Goal: Task Accomplishment & Management: Use online tool/utility

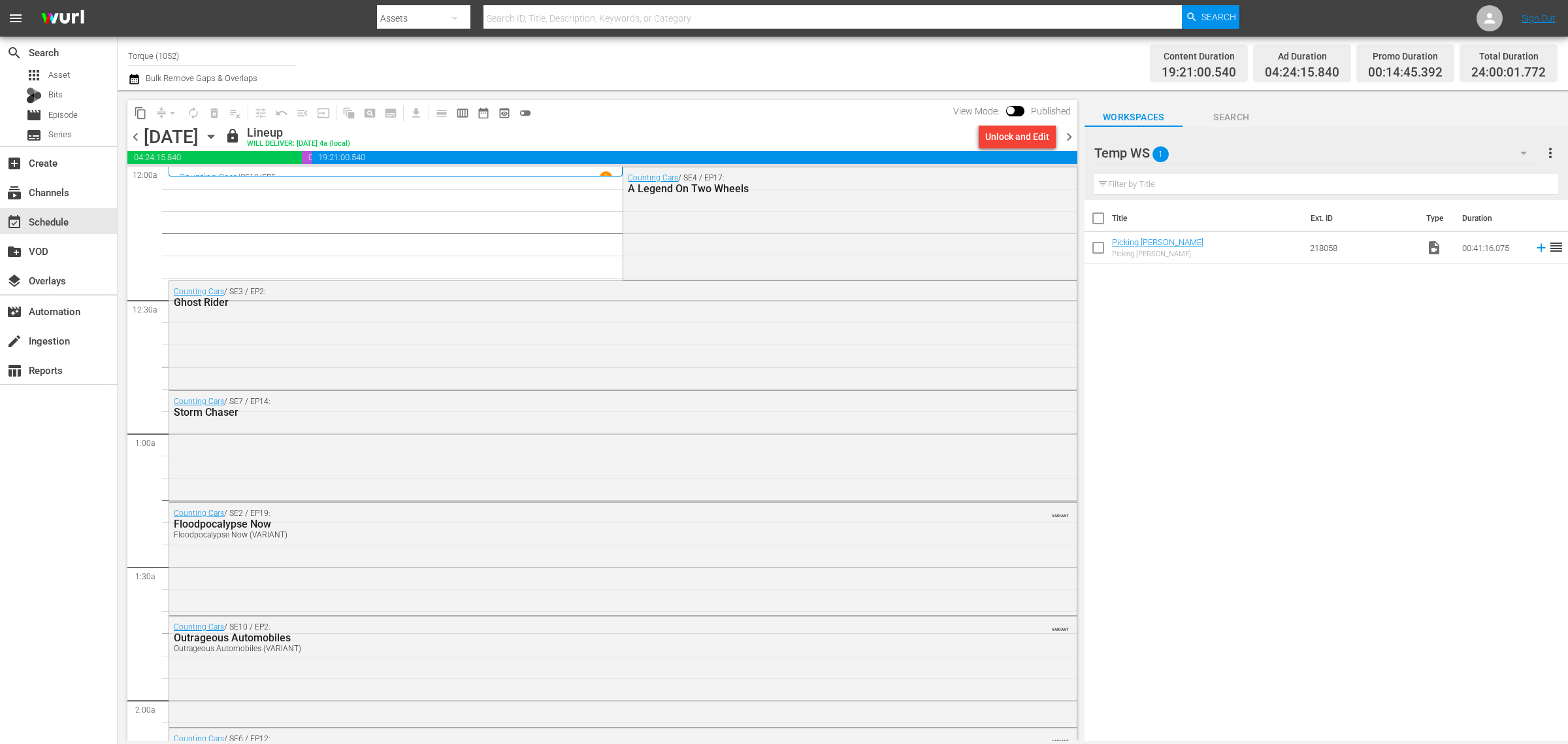
click at [857, 70] on div "Channel Title Torque (1052) Bulk Remove Gaps & Overlaps" at bounding box center [517, 63] width 779 height 47
drag, startPoint x: 219, startPoint y: 56, endPoint x: -100, endPoint y: 63, distance: 319.1
click at [0, 63] on html "menu Search By Assets Search ID, Title, Description, Keywords, or Category Sear…" at bounding box center [784, 372] width 1568 height 744
click at [268, 87] on div "Movie Favorites by Lifetime (999 - aenetworks_holidaymoviefavorites_1)" at bounding box center [308, 92] width 338 height 31
type input "Movie Favorites by Lifetime (999 - aenetworks_holidaymoviefavorites_1)"
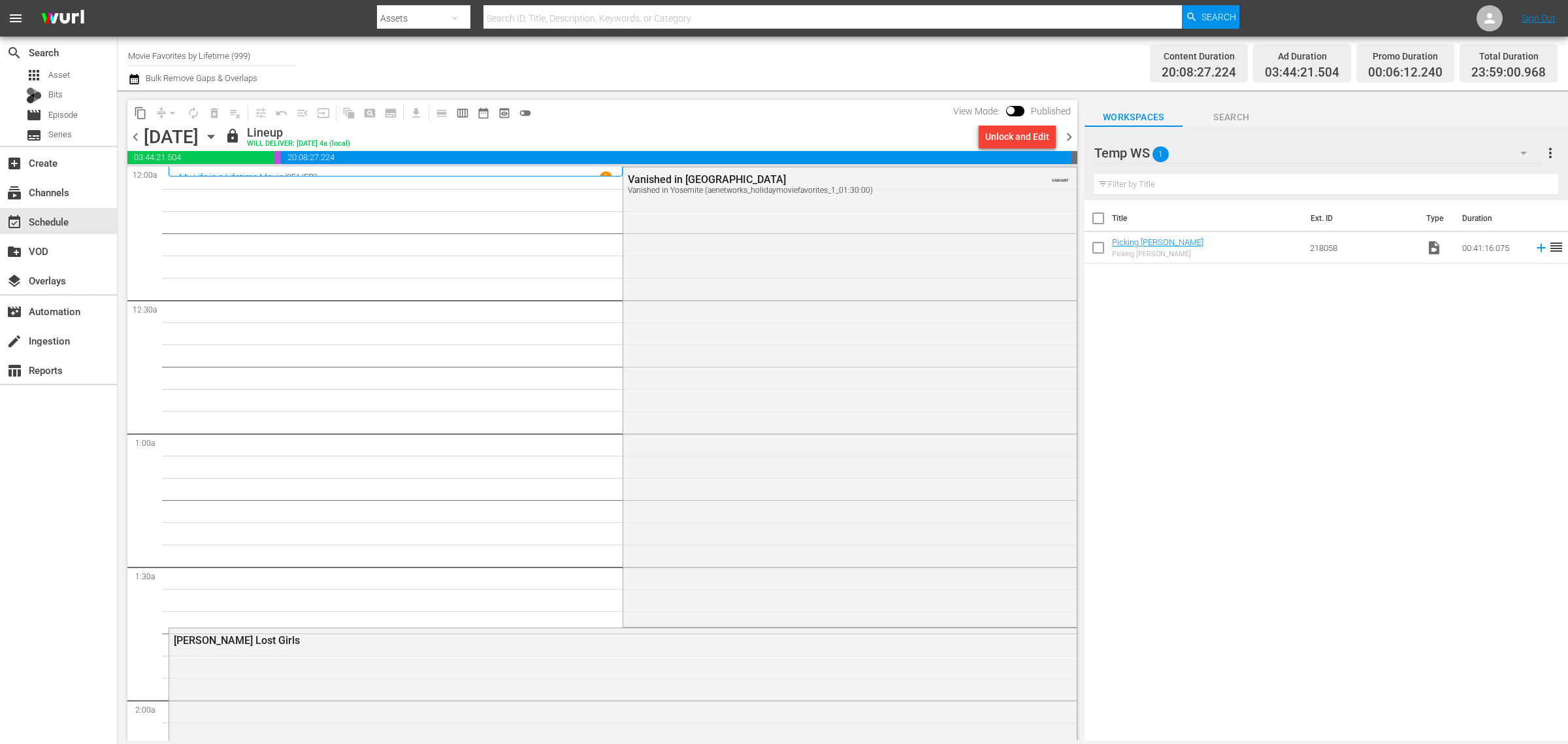
click at [222, 135] on div "Sunday, October 12th October 12th" at bounding box center [182, 137] width 77 height 22
click at [218, 137] on icon "button" at bounding box center [211, 137] width 15 height 15
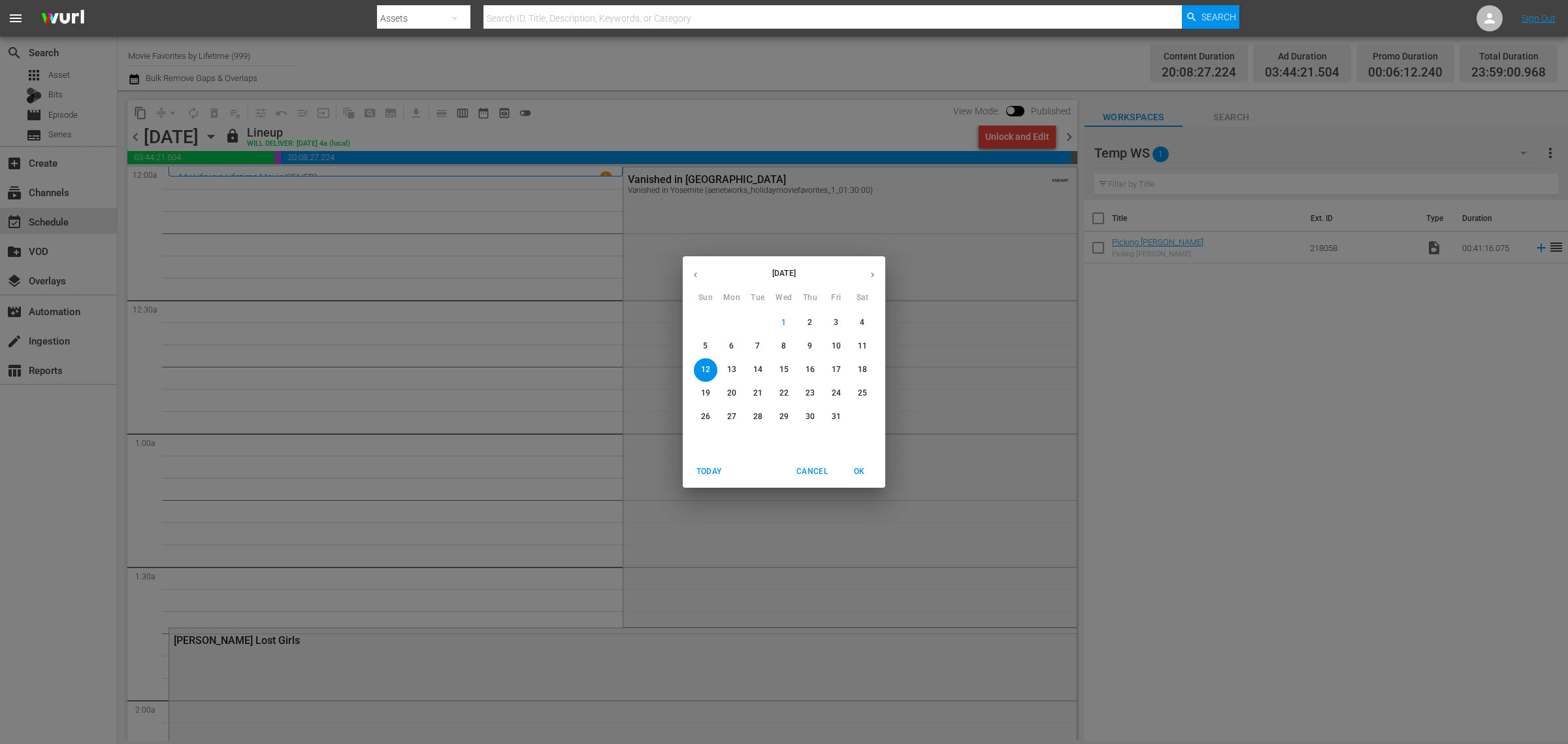
click at [733, 393] on p "20" at bounding box center [732, 393] width 9 height 11
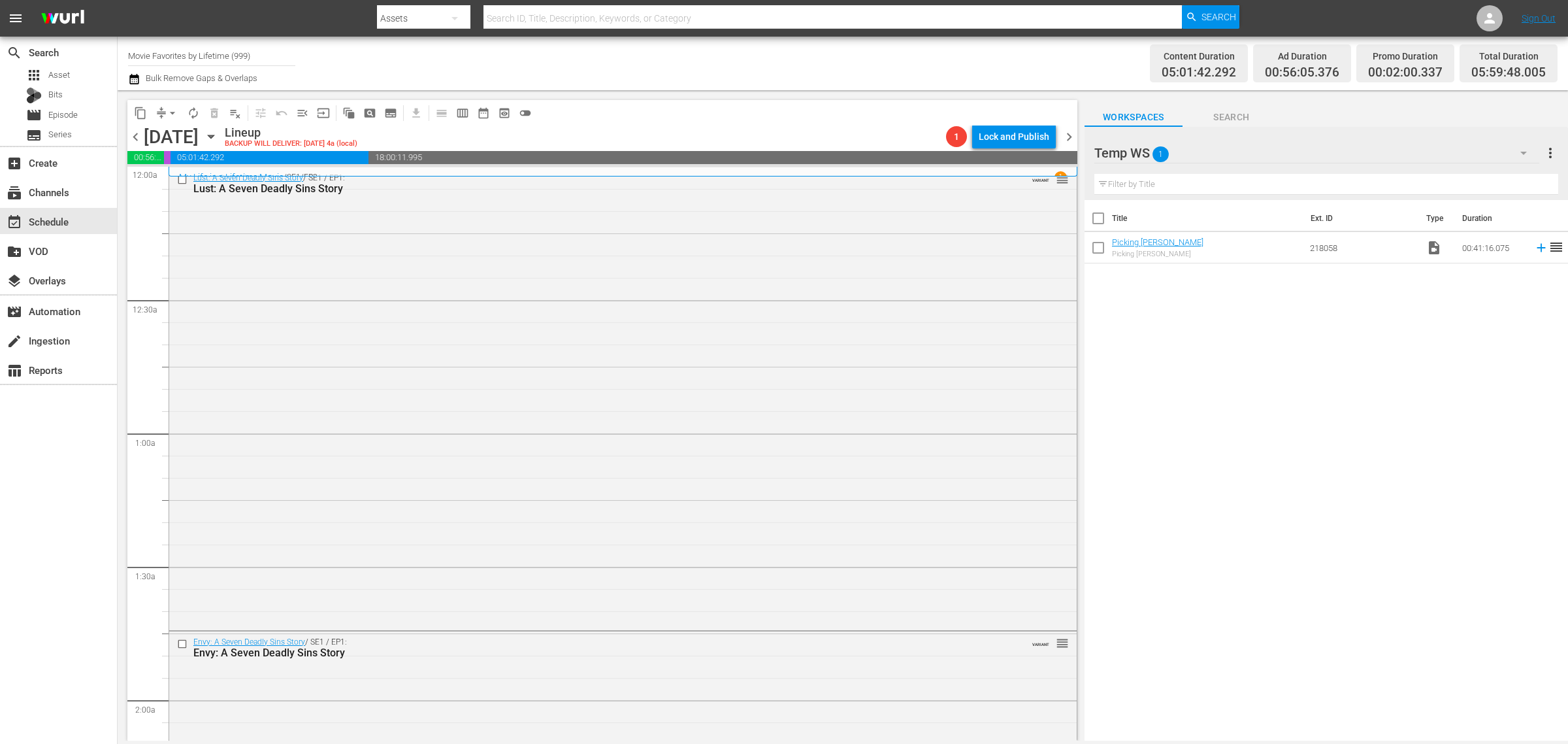
drag, startPoint x: 769, startPoint y: 60, endPoint x: 755, endPoint y: 62, distance: 14.1
click at [769, 60] on div "Channel Title Movie Favorites by Lifetime (999) Bulk Remove Gaps & Overlaps" at bounding box center [517, 63] width 779 height 47
click at [540, 312] on div "Lust: A Seven Deadly Sins Story / SE1 / EP1: Lust: A Seven Deadly Sins Story VA…" at bounding box center [623, 397] width 907 height 459
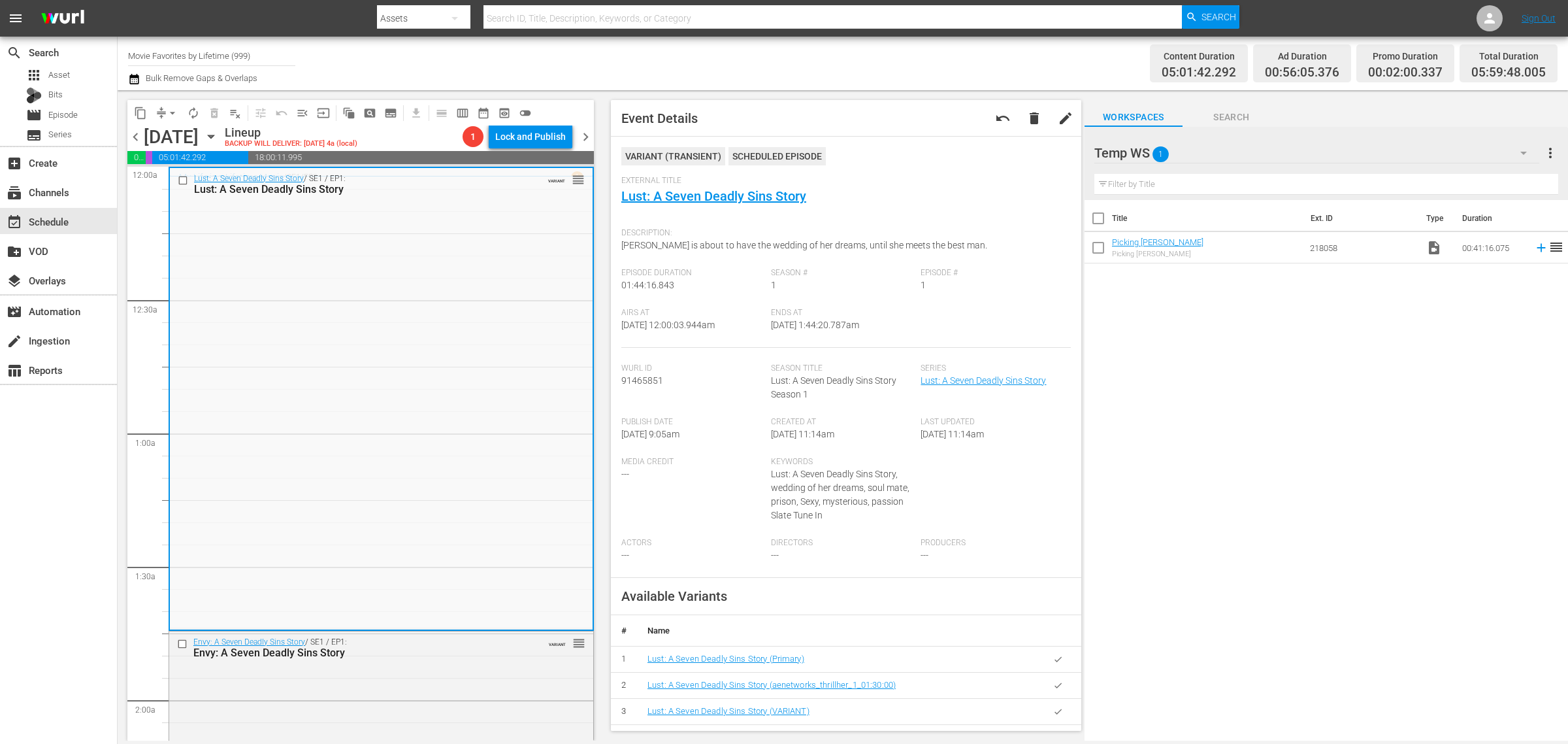
click at [756, 64] on div "Channel Title Movie Favorites by Lifetime (999) Bulk Remove Gaps & Overlaps" at bounding box center [517, 63] width 779 height 47
drag, startPoint x: 736, startPoint y: 197, endPoint x: 725, endPoint y: 201, distance: 11.7
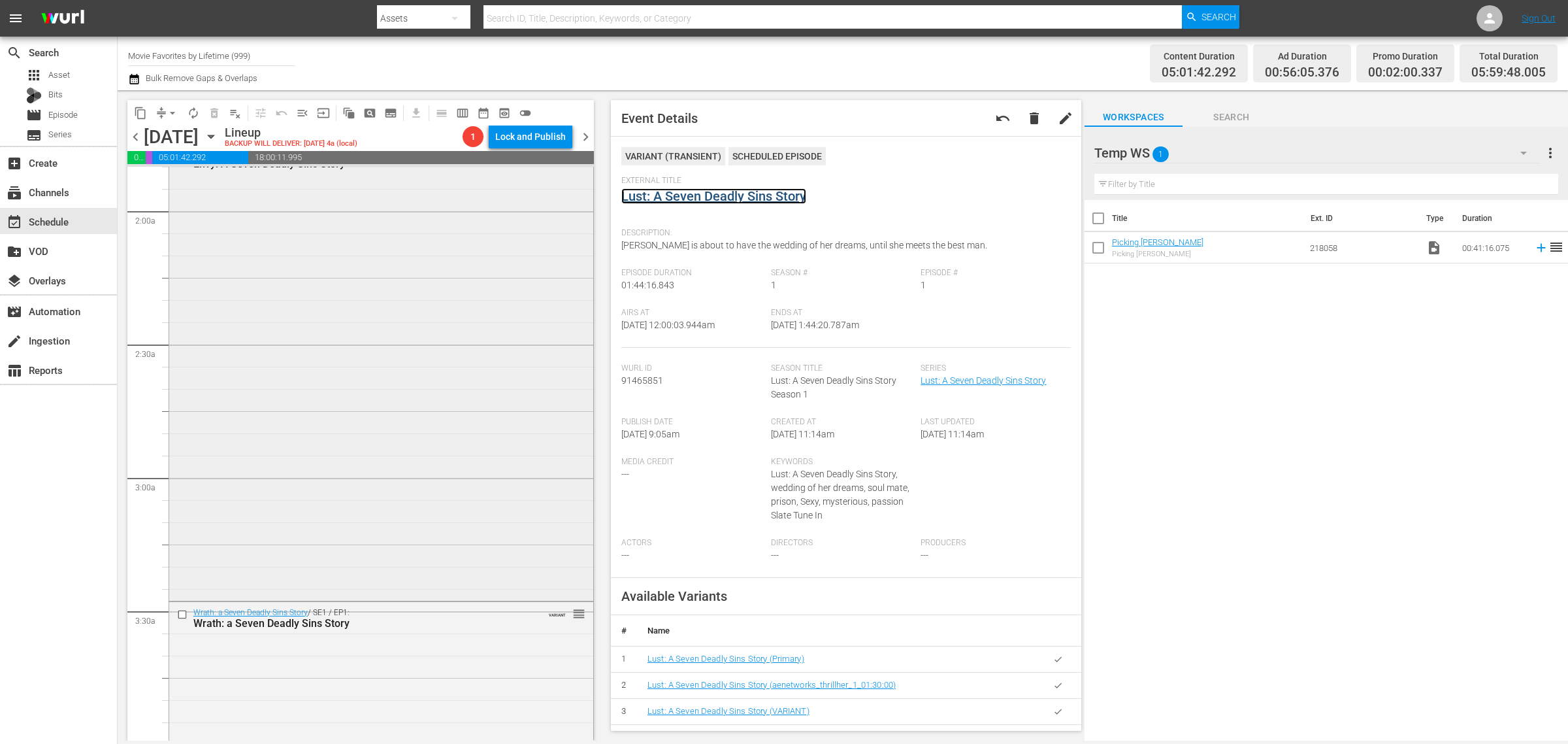
scroll to position [490, 0]
click at [361, 385] on div "Envy: A Seven Deadly Sins Story / SE1 / EP1: Envy: A Seven Deadly Sins Story VA…" at bounding box center [381, 369] width 424 height 456
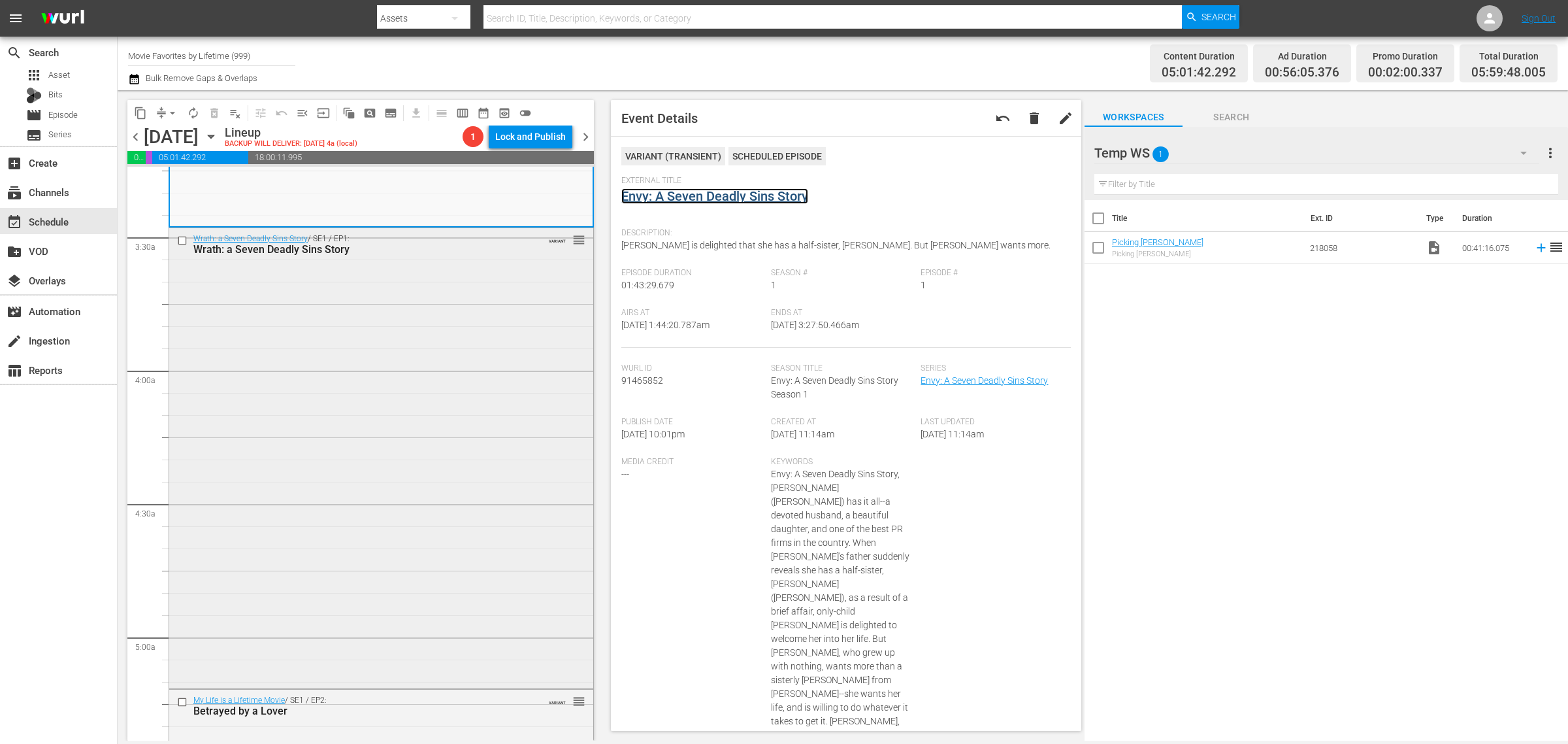
scroll to position [980, 0]
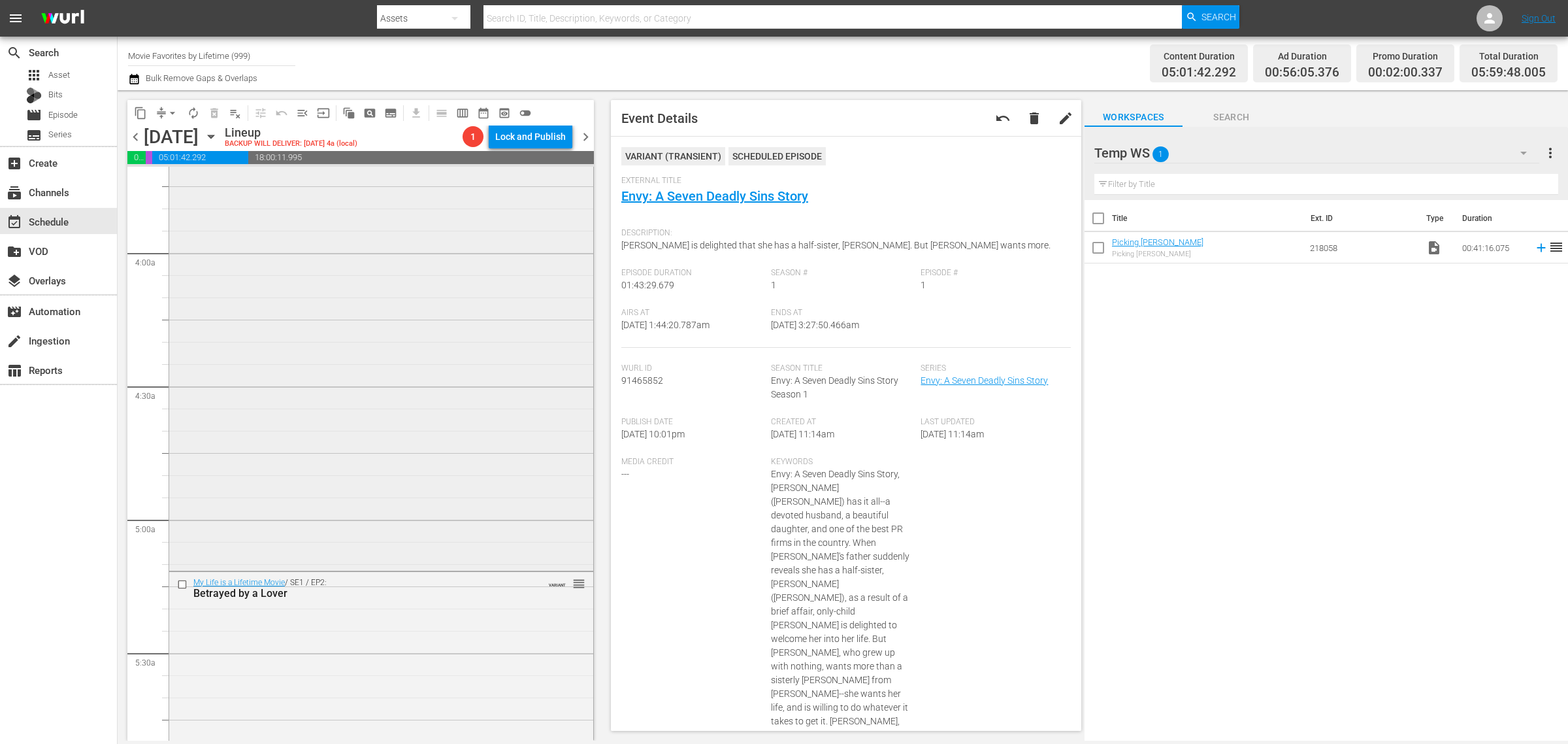
click at [364, 354] on div "Wrath: a Seven Deadly Sins Story / SE1 / EP1: Wrath: a Seven Deadly Sins Story …" at bounding box center [381, 339] width 424 height 458
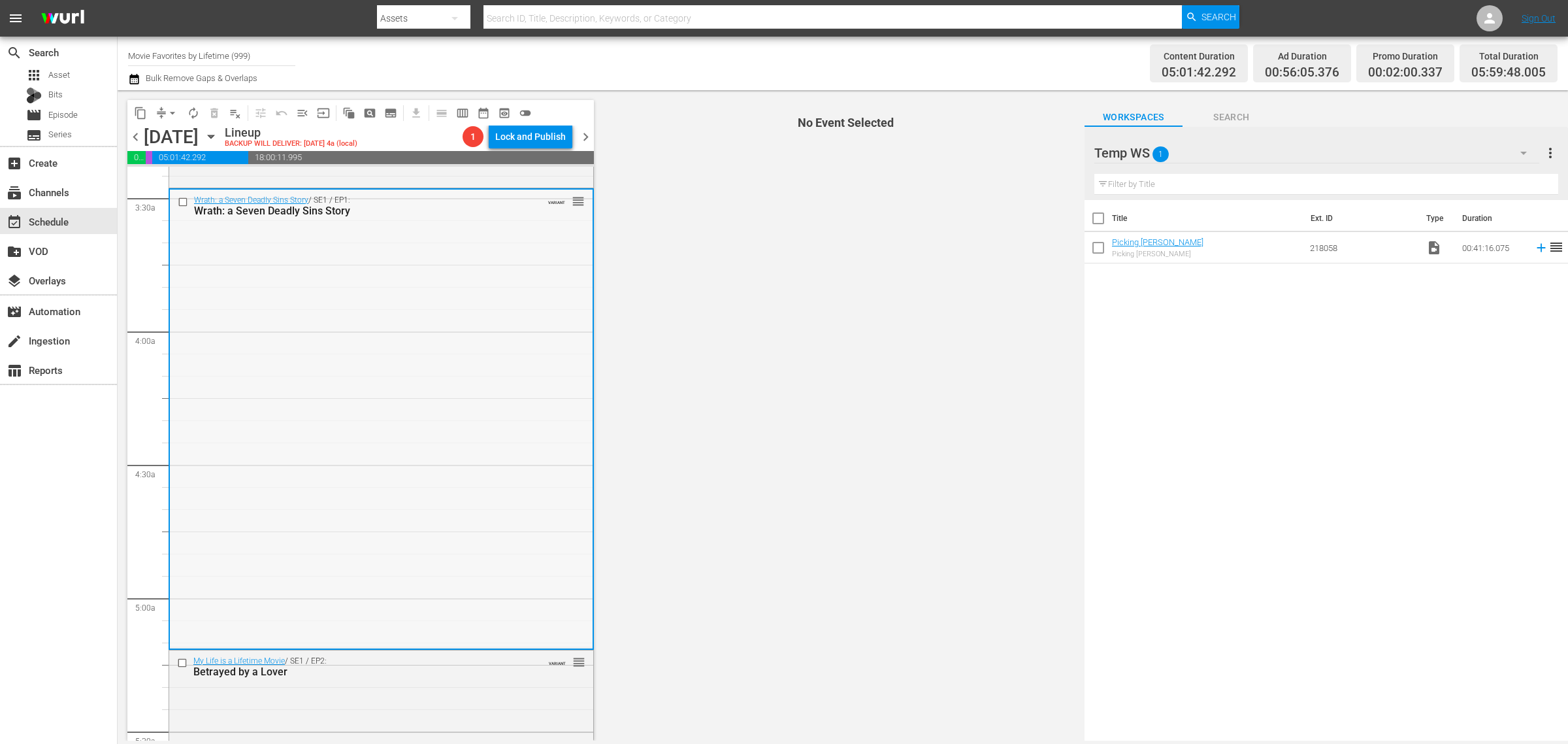
scroll to position [899, 0]
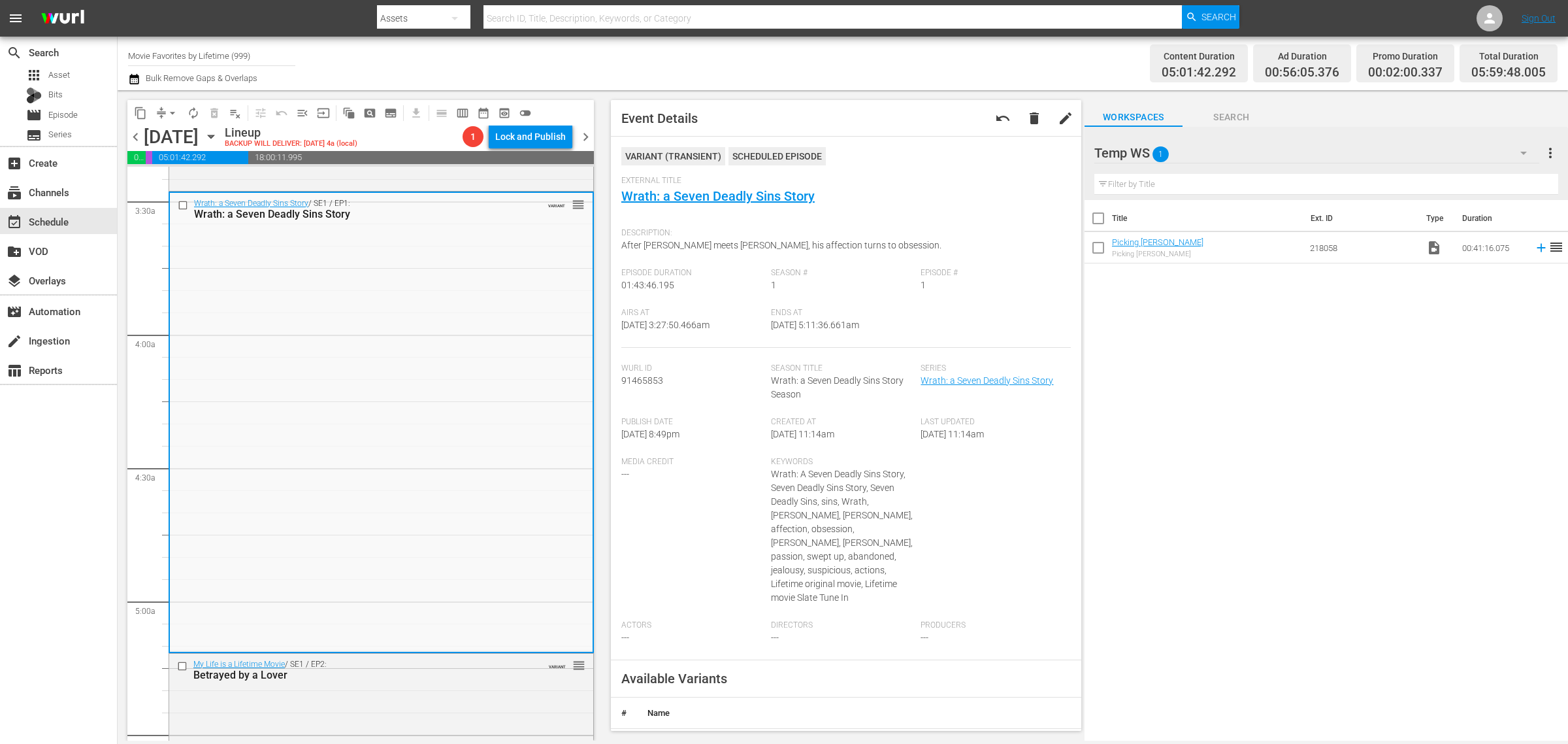
click at [981, 63] on div "Content Duration 05:01:42.292 Ad Duration 00:56:05.376 Promo Duration 00:02:00.…" at bounding box center [1232, 63] width 650 height 47
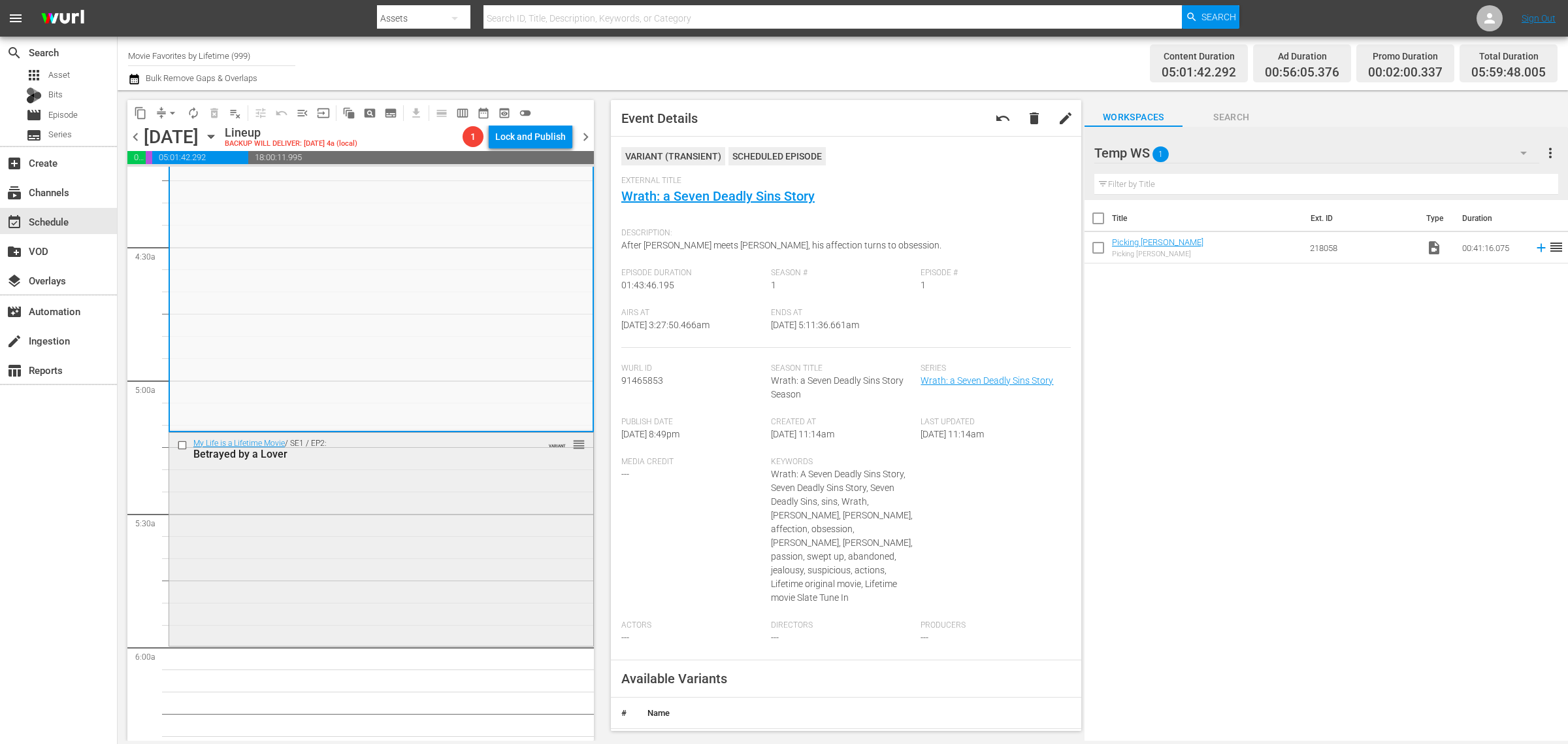
scroll to position [1144, 0]
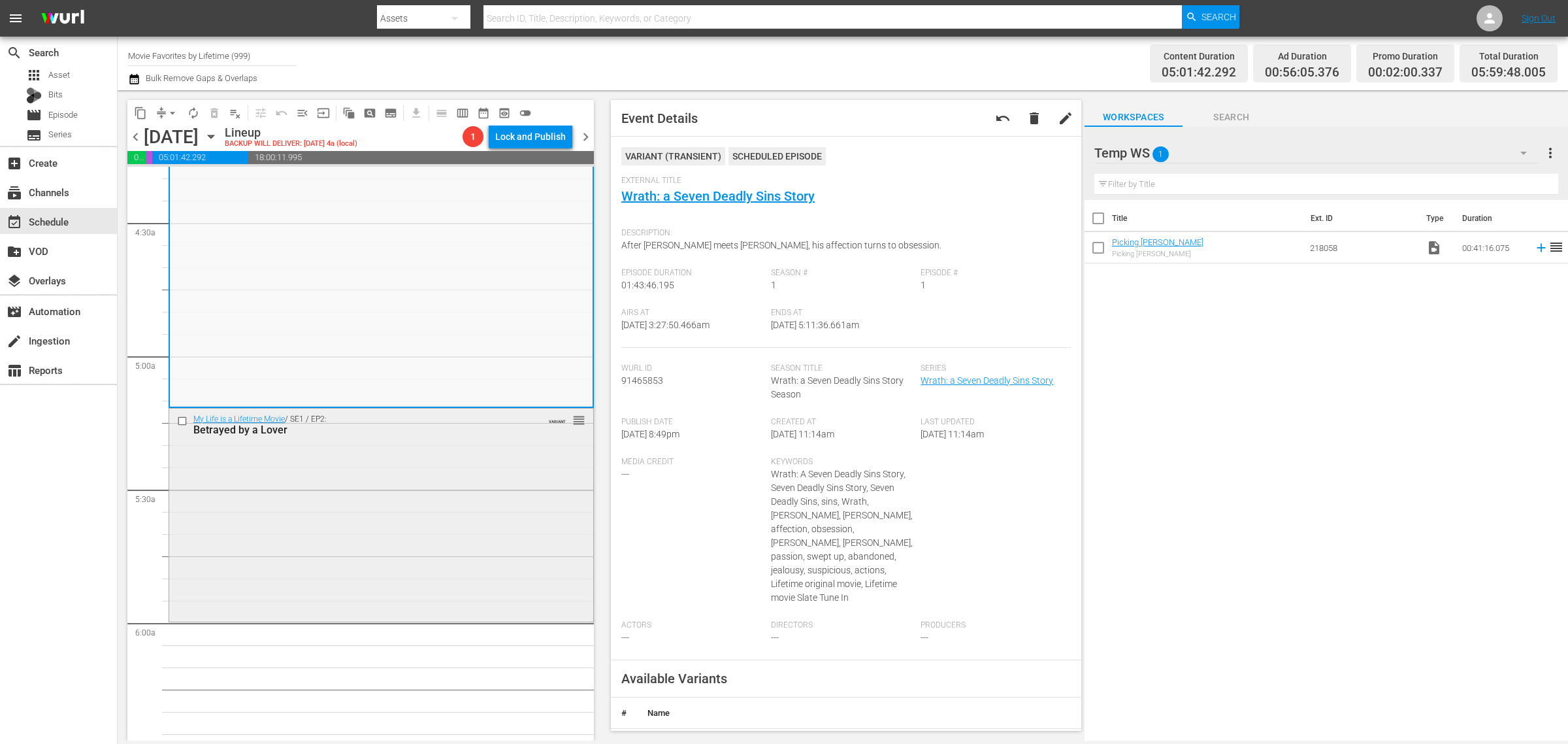
click at [477, 479] on div "My Life is a Lifetime Movie / SE1 / EP2: Betrayed by a Lover VARIANT reorder" at bounding box center [381, 513] width 424 height 210
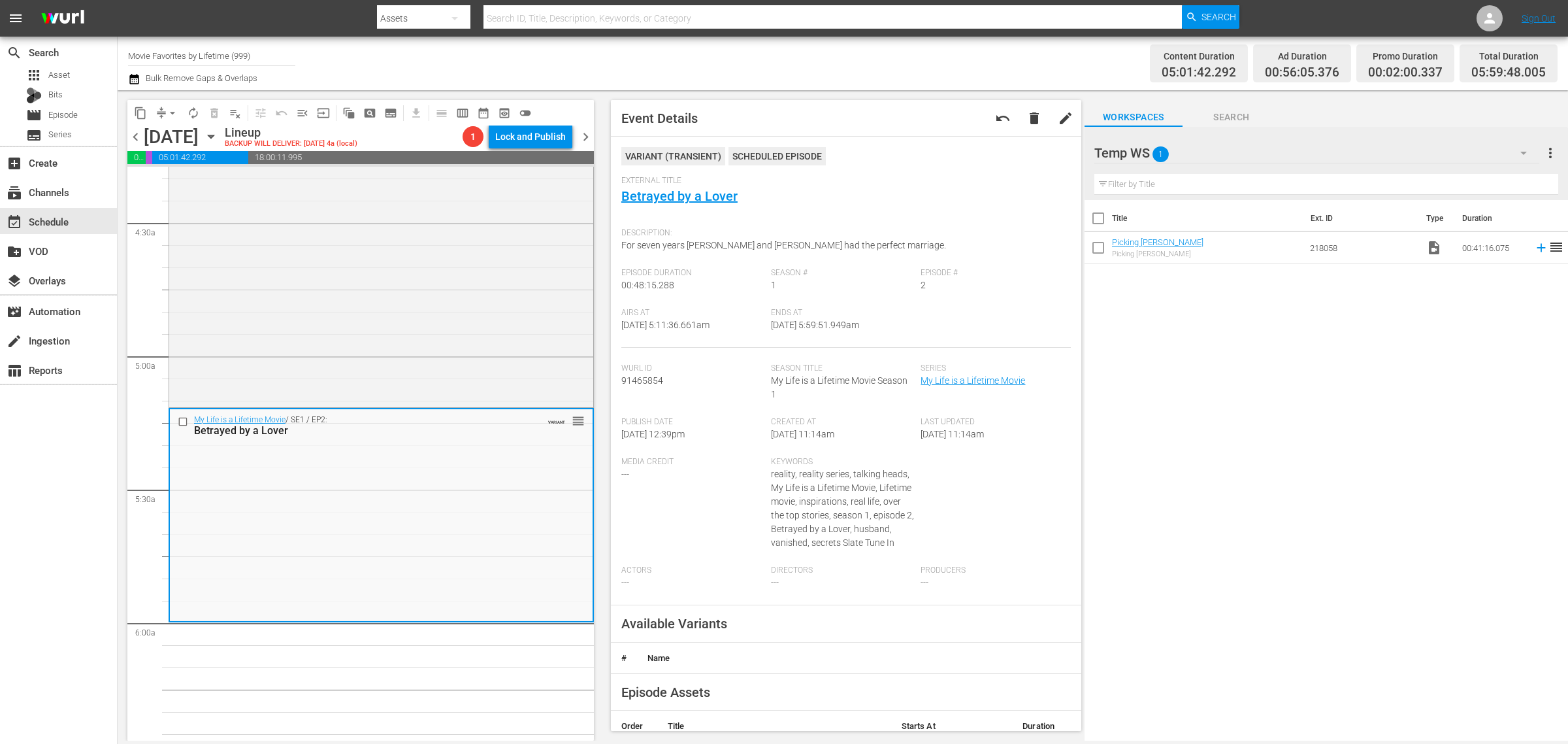
click at [166, 111] on span "arrow_drop_down" at bounding box center [172, 113] width 13 height 13
click at [175, 131] on li "Align to Midnight" at bounding box center [173, 139] width 137 height 22
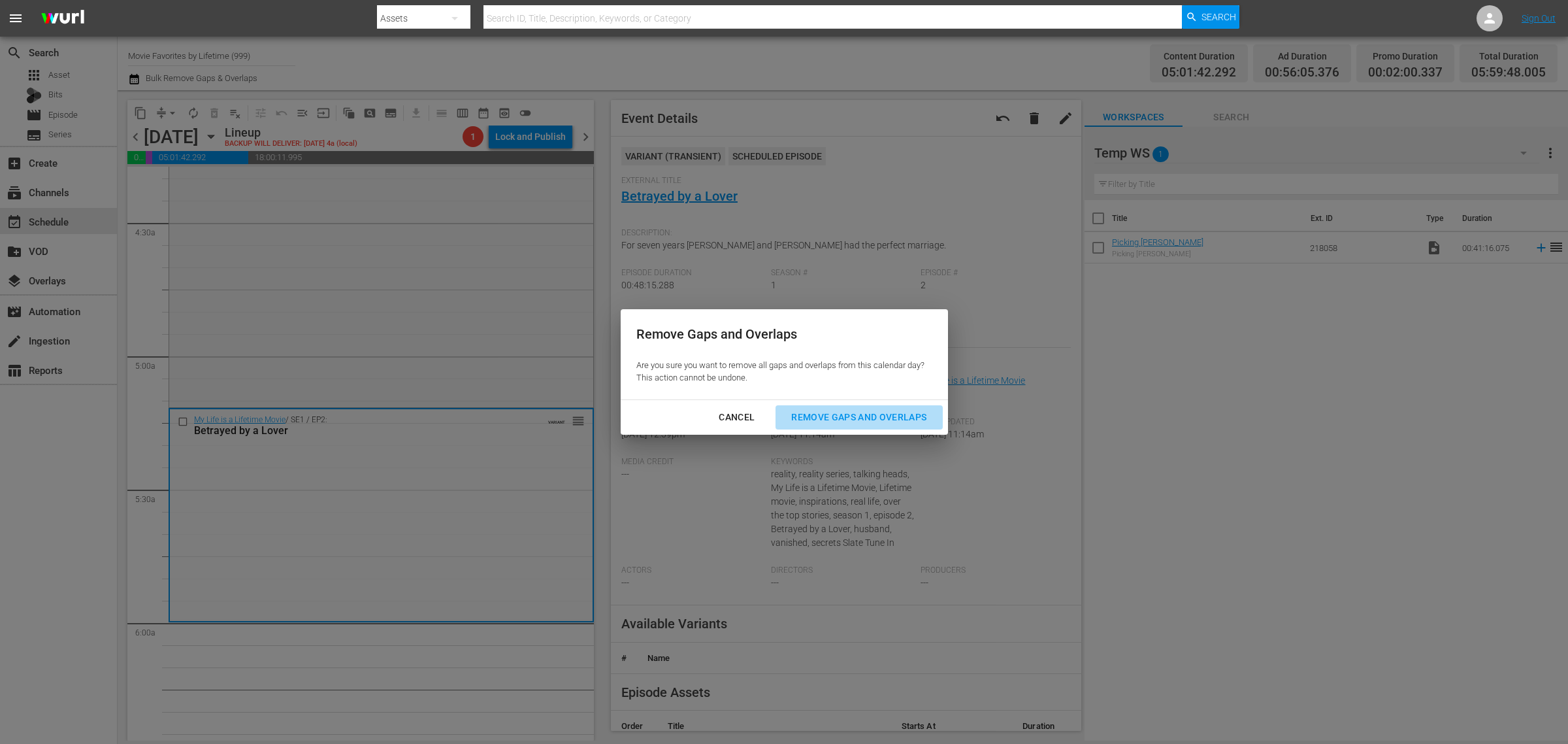
click at [908, 417] on div "Remove Gaps and Overlaps" at bounding box center [859, 418] width 156 height 16
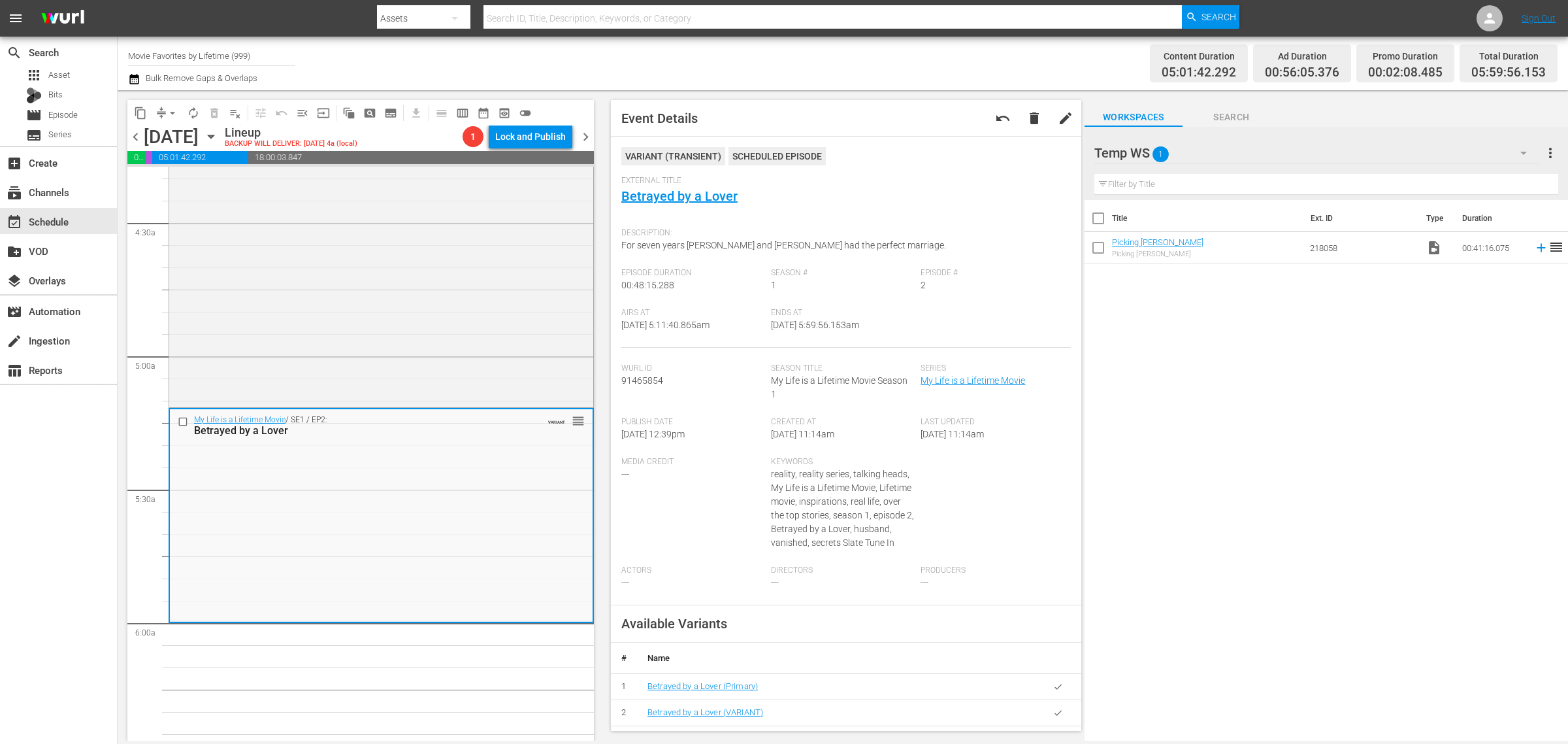
click at [682, 34] on nav "menu Search By Assets Search ID, Title, Description, Keywords, or Category Sear…" at bounding box center [784, 18] width 1568 height 36
click at [699, 51] on div "Channel Title Movie Favorites by Lifetime (999) Bulk Remove Gaps & Overlaps" at bounding box center [517, 63] width 779 height 47
click at [173, 109] on span "arrow_drop_down" at bounding box center [172, 113] width 13 height 13
click at [178, 136] on li "Align to Midnight" at bounding box center [173, 139] width 137 height 22
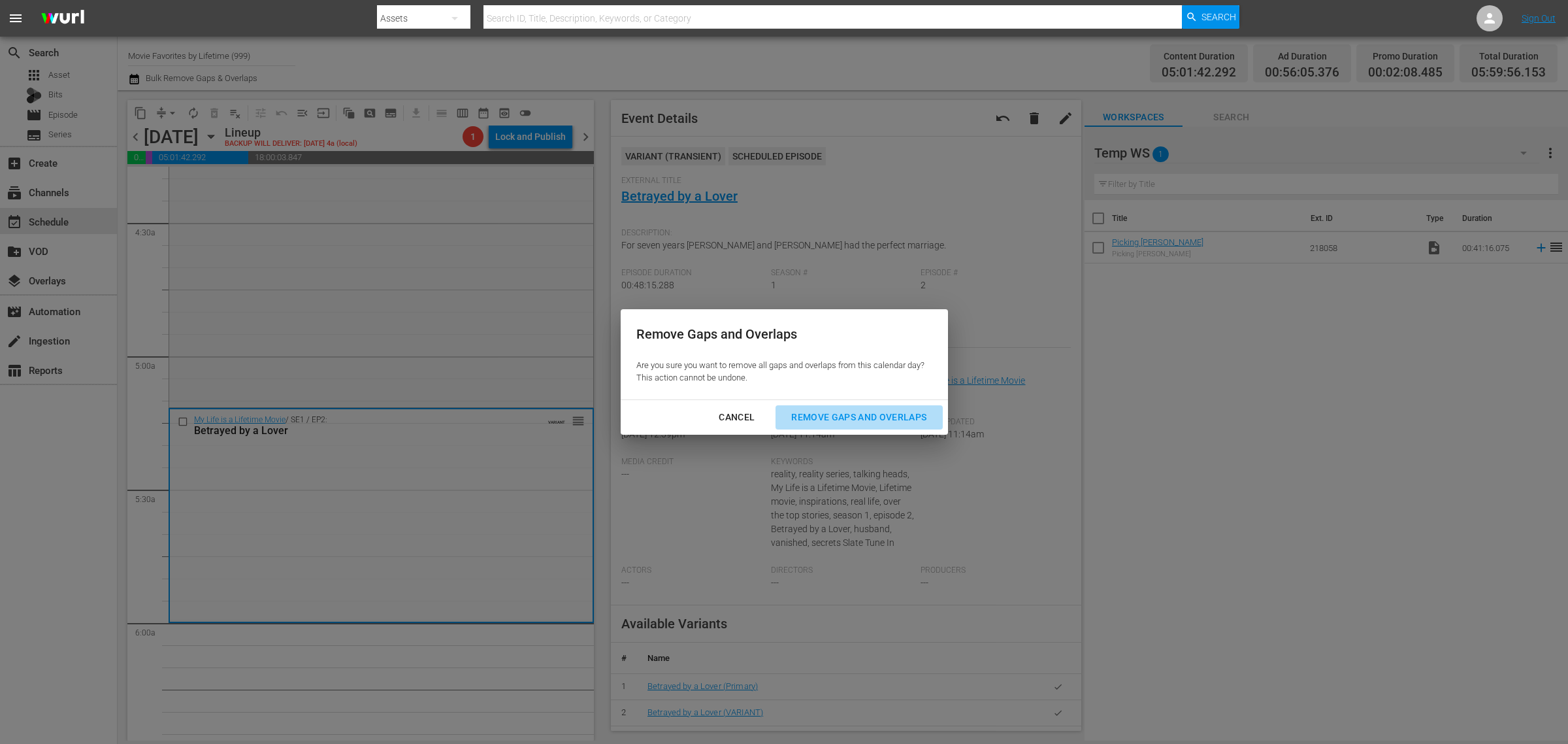
click at [851, 422] on div "Remove Gaps and Overlaps" at bounding box center [859, 418] width 156 height 16
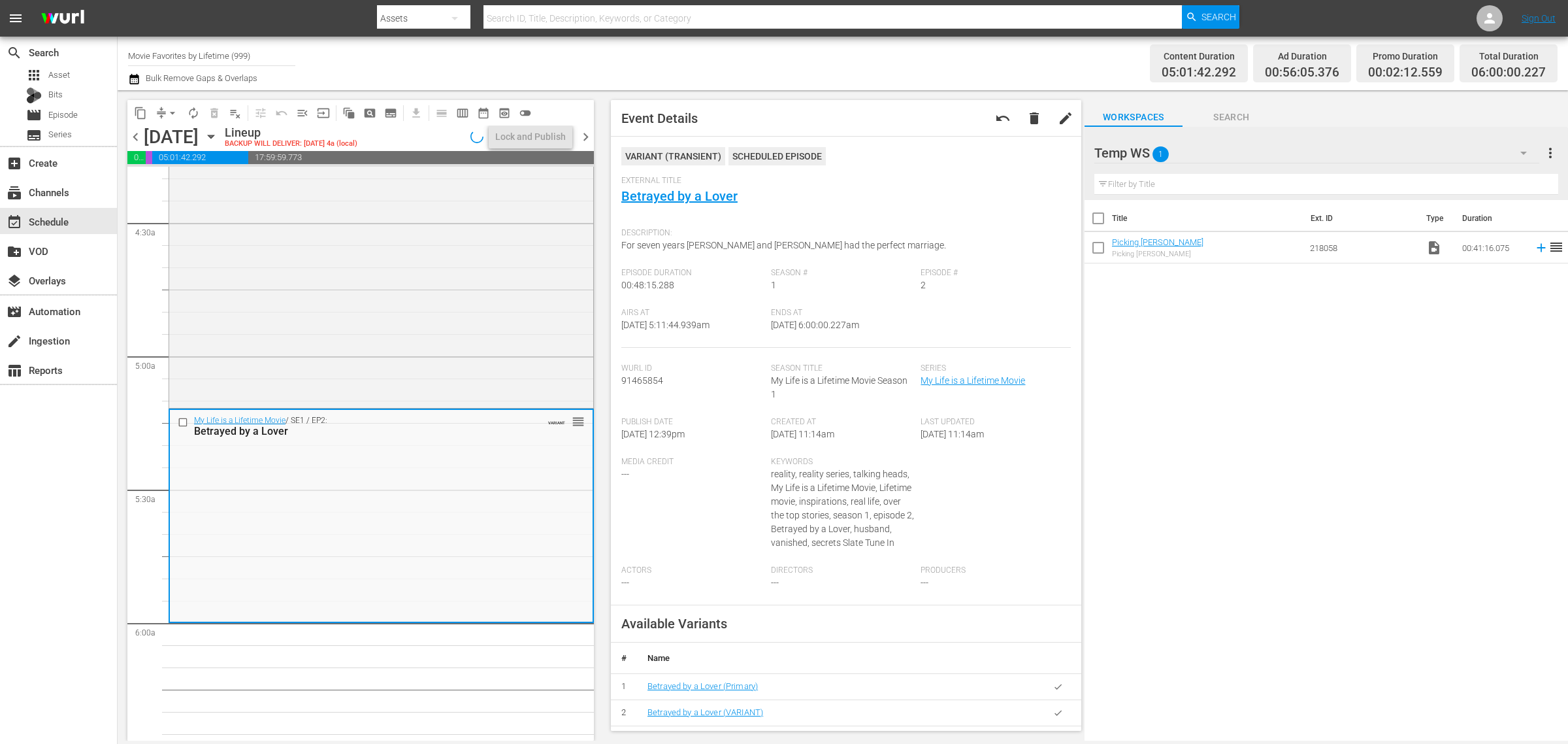
click at [1076, 53] on div "Content Duration 05:01:42.292 Ad Duration 00:56:05.376 Promo Duration 00:02:12.…" at bounding box center [1232, 63] width 650 height 47
click at [193, 110] on span "autorenew_outlined" at bounding box center [193, 113] width 13 height 13
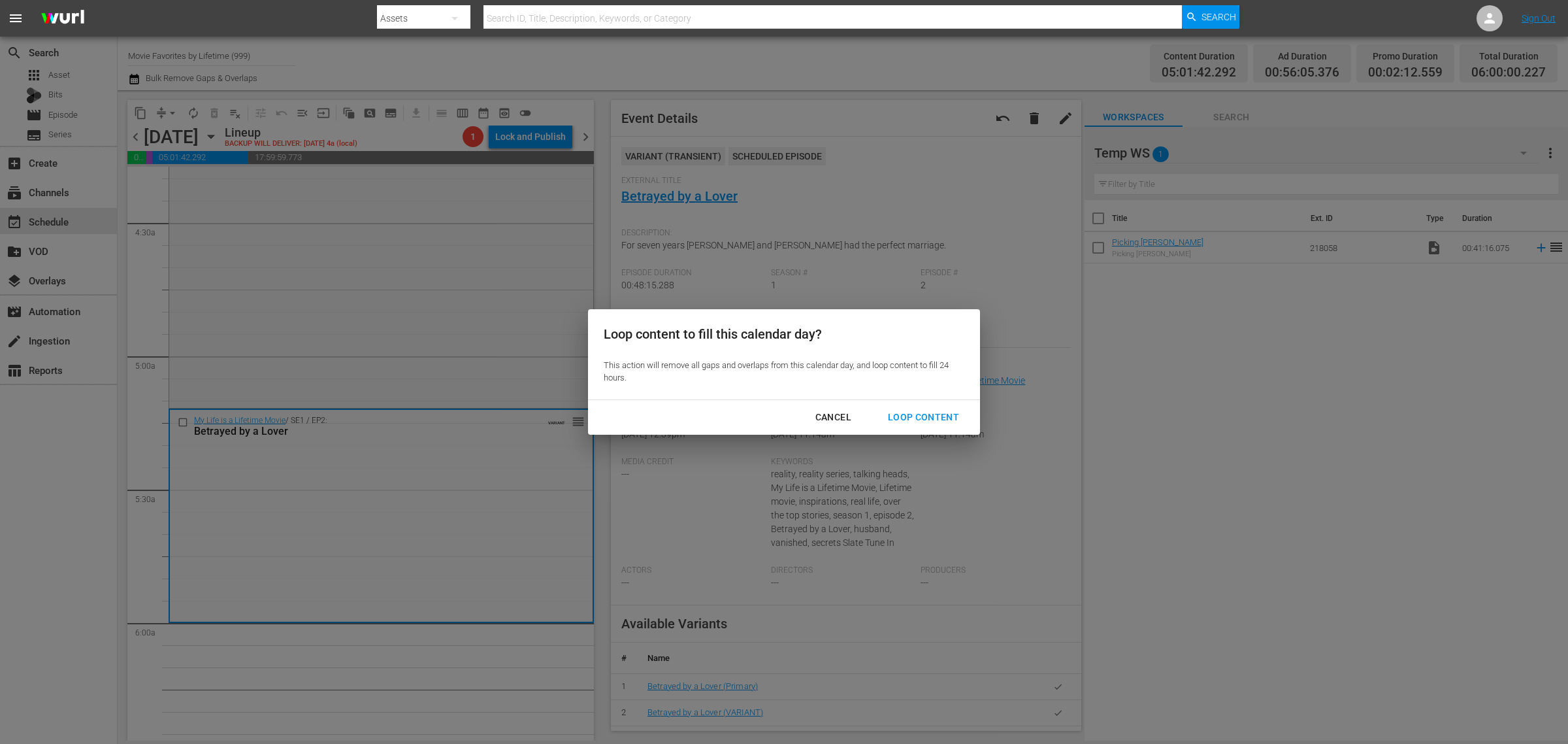
click at [911, 416] on div "Loop Content" at bounding box center [923, 418] width 92 height 16
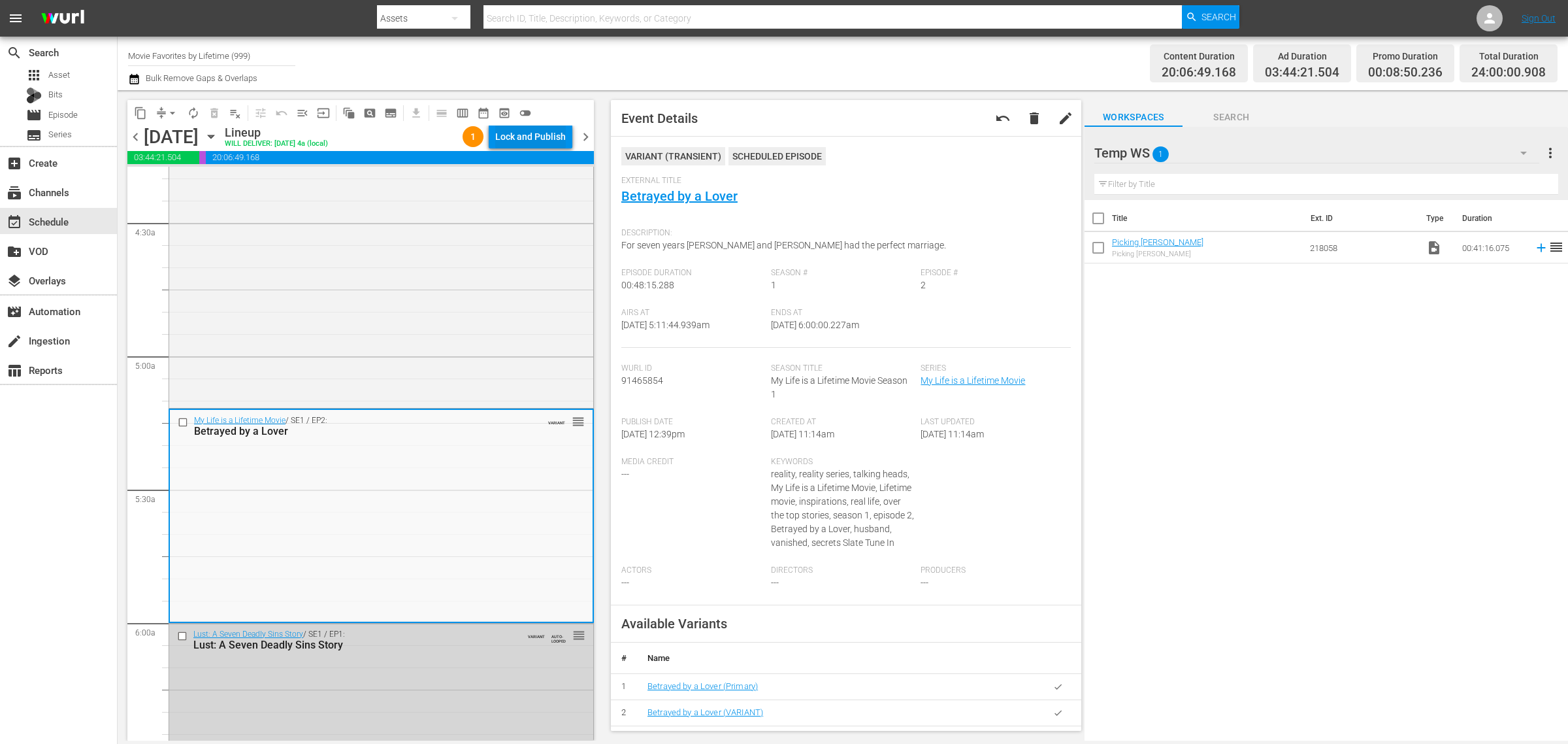
click at [537, 135] on div "Lock and Publish" at bounding box center [531, 136] width 71 height 23
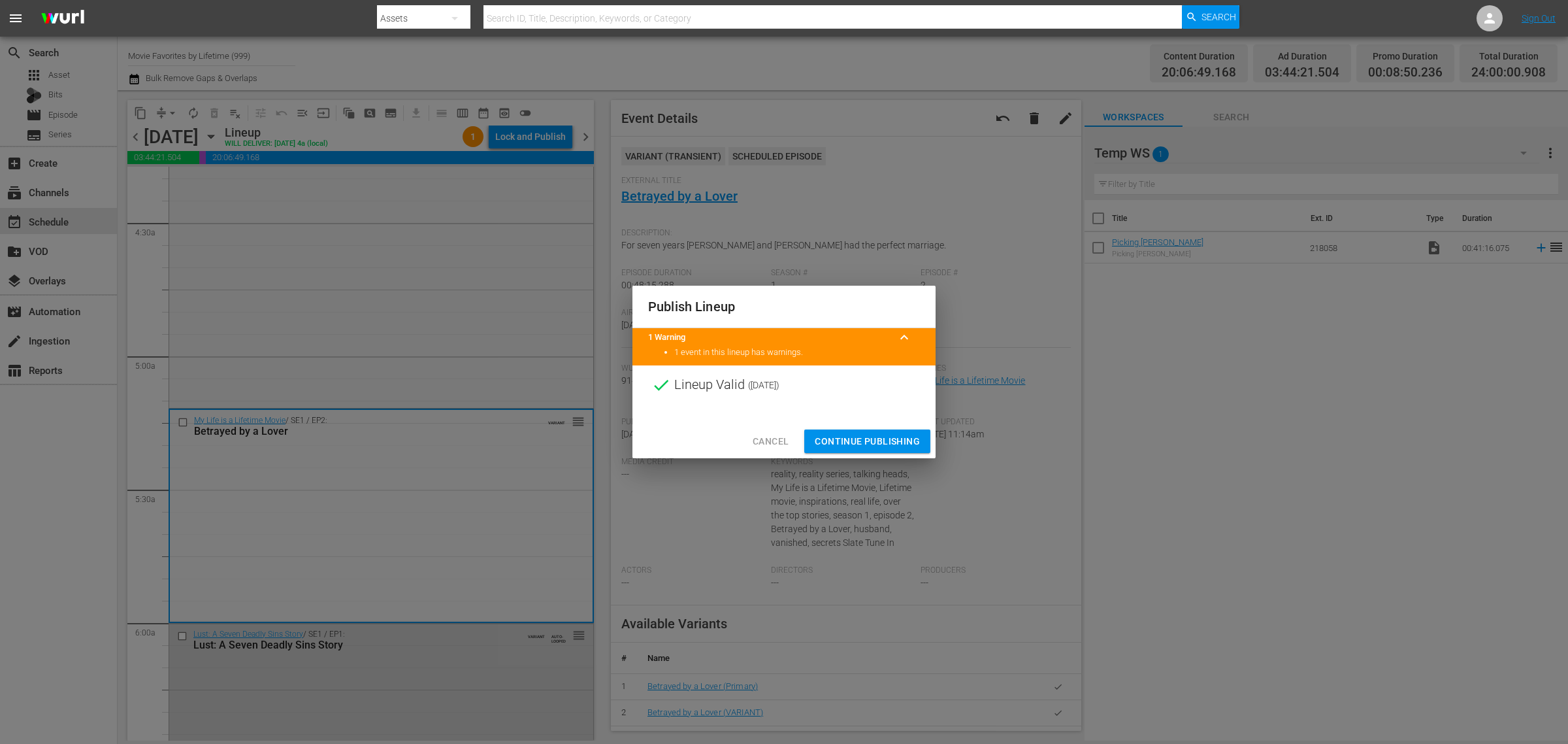
click at [855, 442] on span "Continue Publishing" at bounding box center [867, 442] width 106 height 16
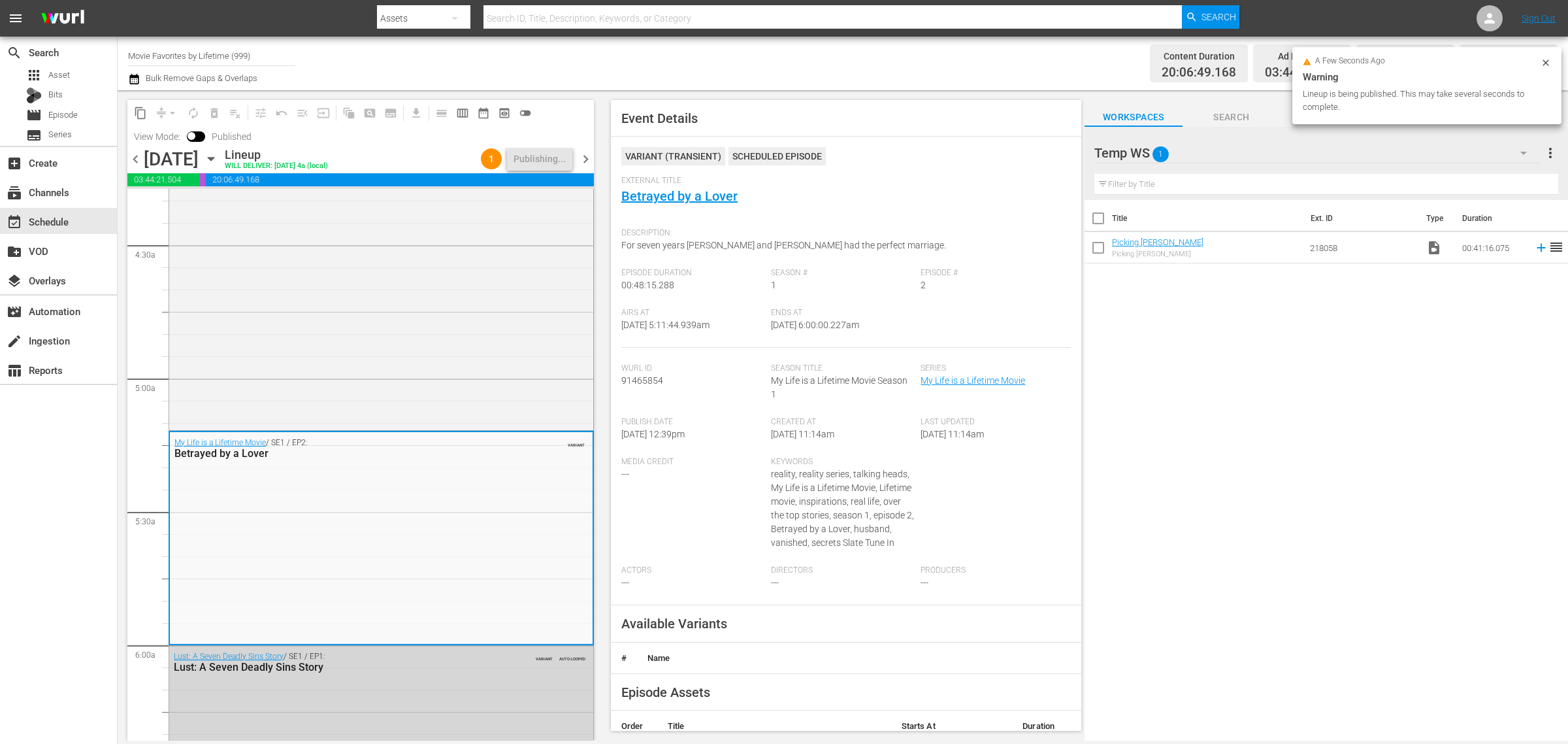
click at [949, 64] on div "Content Duration 20:06:49.168 Ad Duration 03:44:21.504 Promo Duration 00:08:50.…" at bounding box center [1232, 63] width 650 height 47
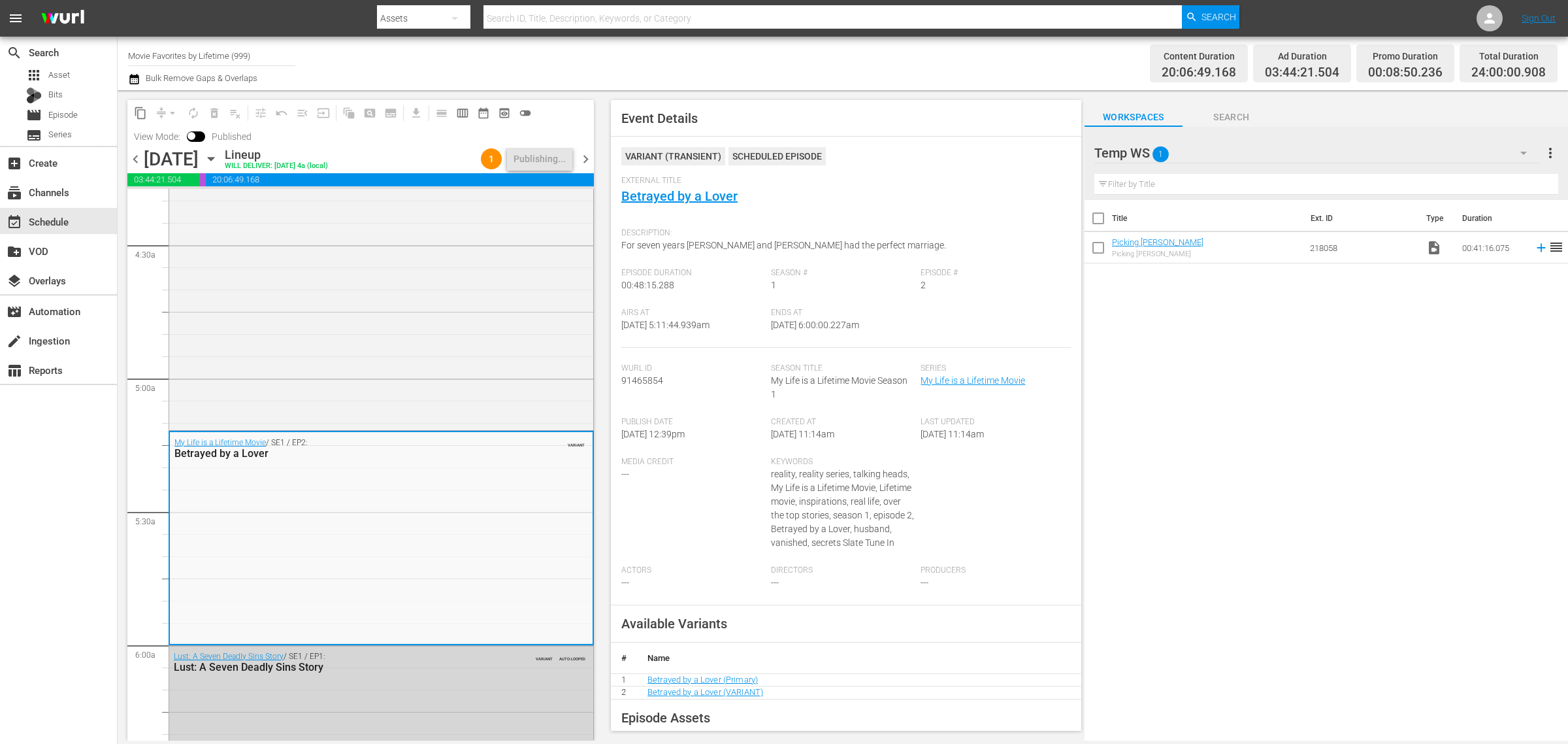
click at [886, 56] on div "Channel Title Movie Favorites by Lifetime (999) Bulk Remove Gaps & Overlaps" at bounding box center [517, 63] width 779 height 47
click at [789, 59] on div "Channel Title Movie Favorites by Lifetime (999) Bulk Remove Gaps & Overlaps" at bounding box center [517, 63] width 779 height 47
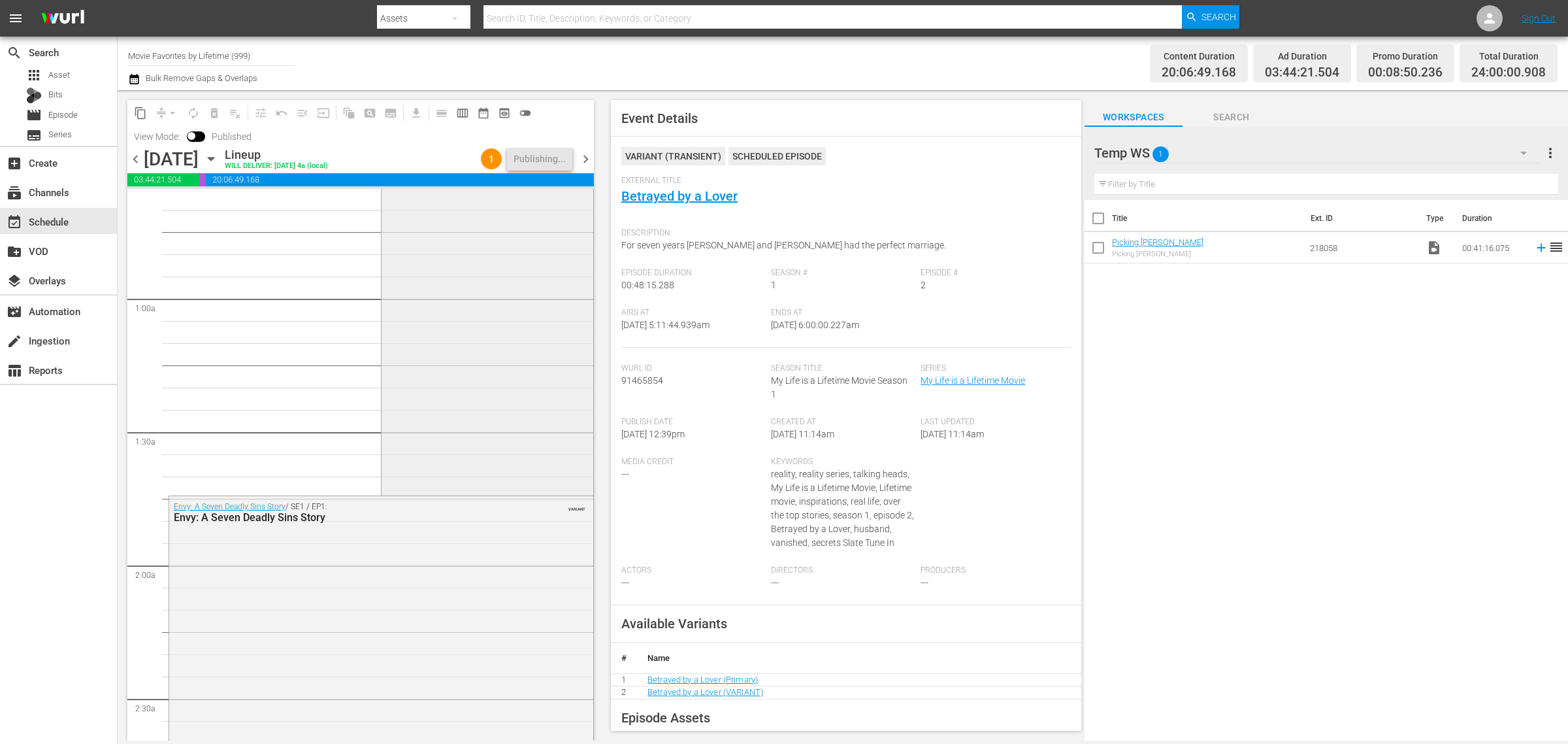
scroll to position [0, 0]
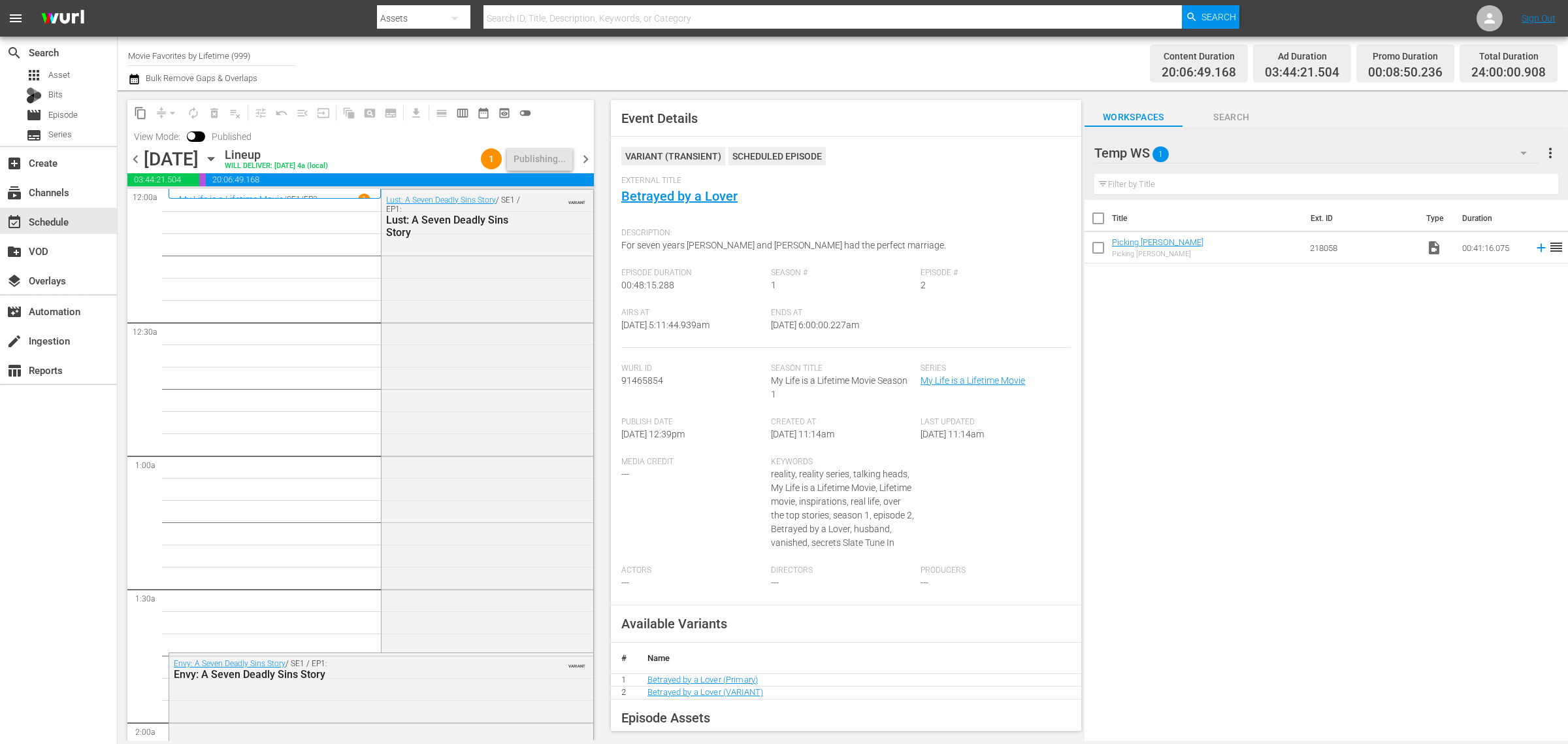
drag, startPoint x: 753, startPoint y: 63, endPoint x: 786, endPoint y: 0, distance: 71.1
click at [755, 62] on div "Channel Title Movie Favorites by Lifetime (999) Bulk Remove Gaps & Overlaps" at bounding box center [517, 63] width 779 height 47
click at [900, 64] on div "Channel Title Movie Favorites by Lifetime (999) Bulk Remove Gaps & Overlaps" at bounding box center [517, 63] width 779 height 47
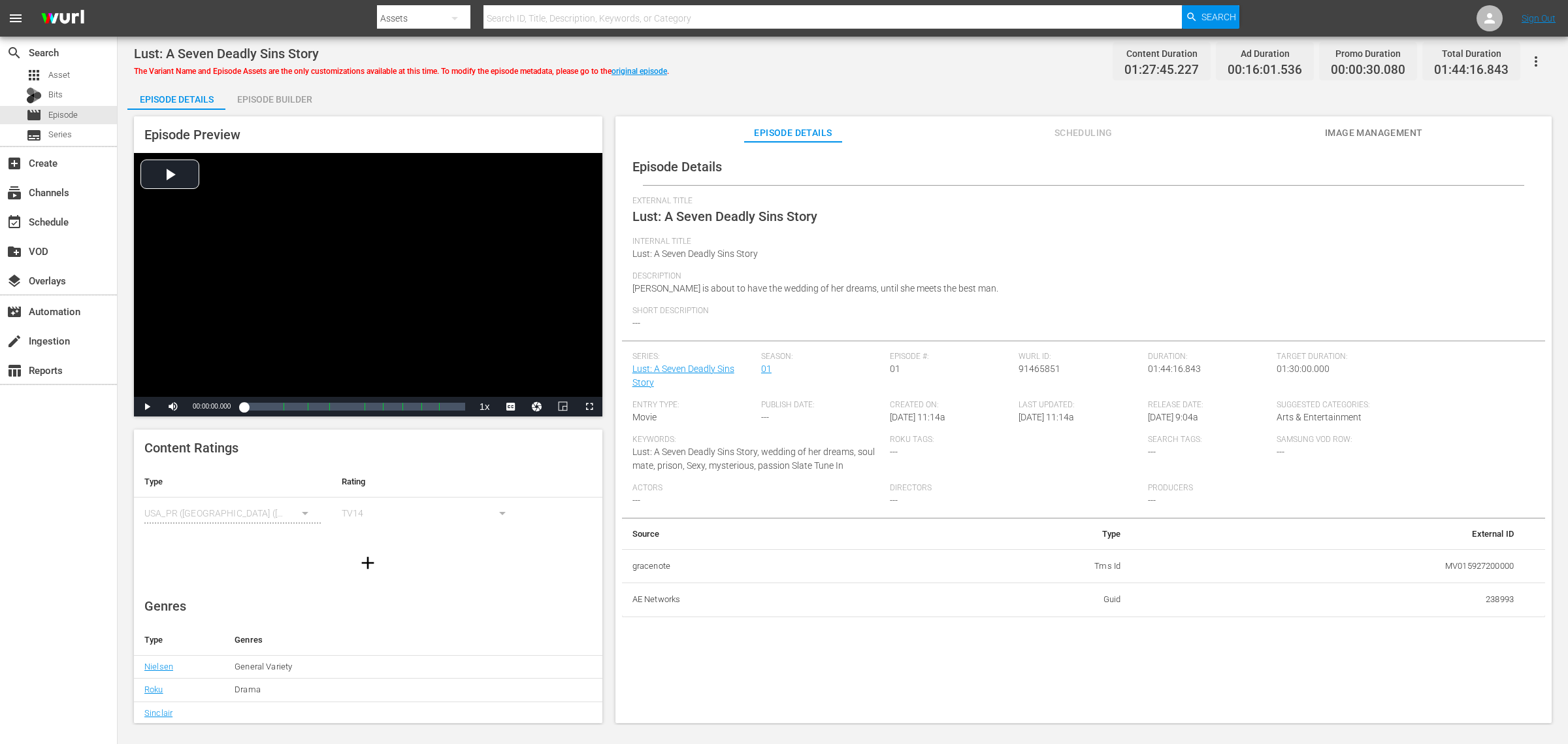
click at [1254, 127] on span "Image Management" at bounding box center [1374, 133] width 98 height 16
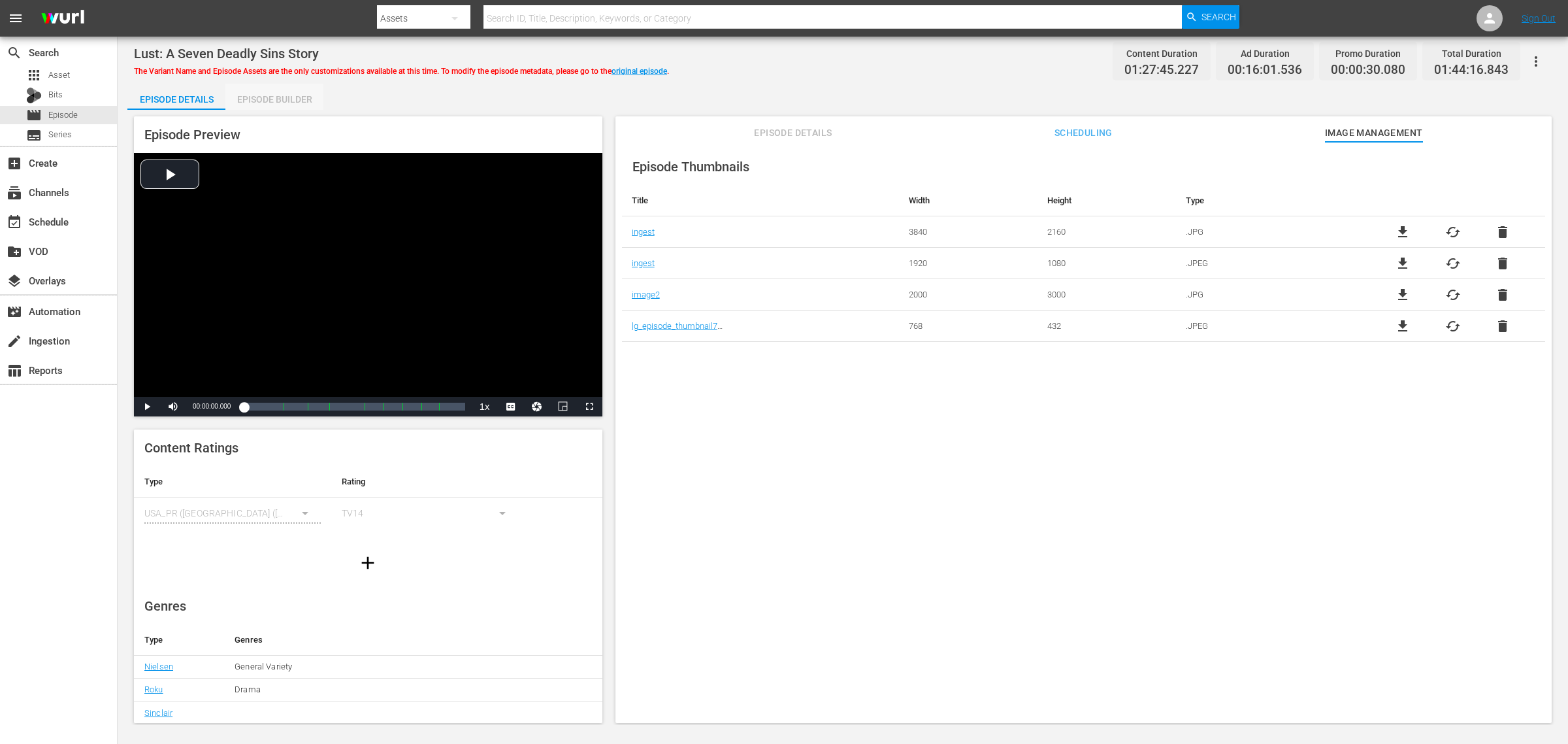
click at [288, 99] on div "Episode Builder" at bounding box center [275, 99] width 98 height 31
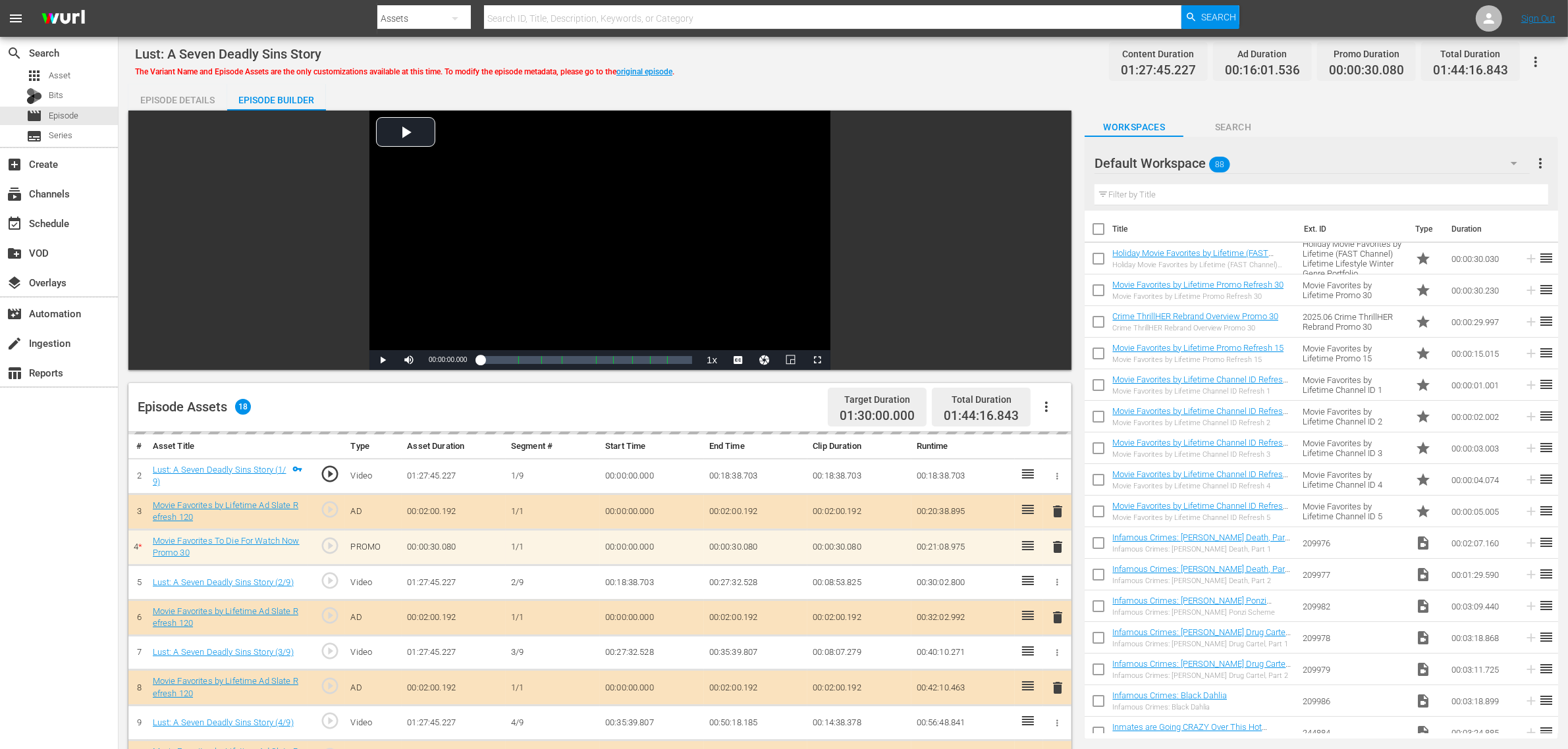
click at [814, 61] on div "Lust: A Seven Deadly Sins Story The Variant Name and Episode Assets are the onl…" at bounding box center [843, 62] width 1416 height 29
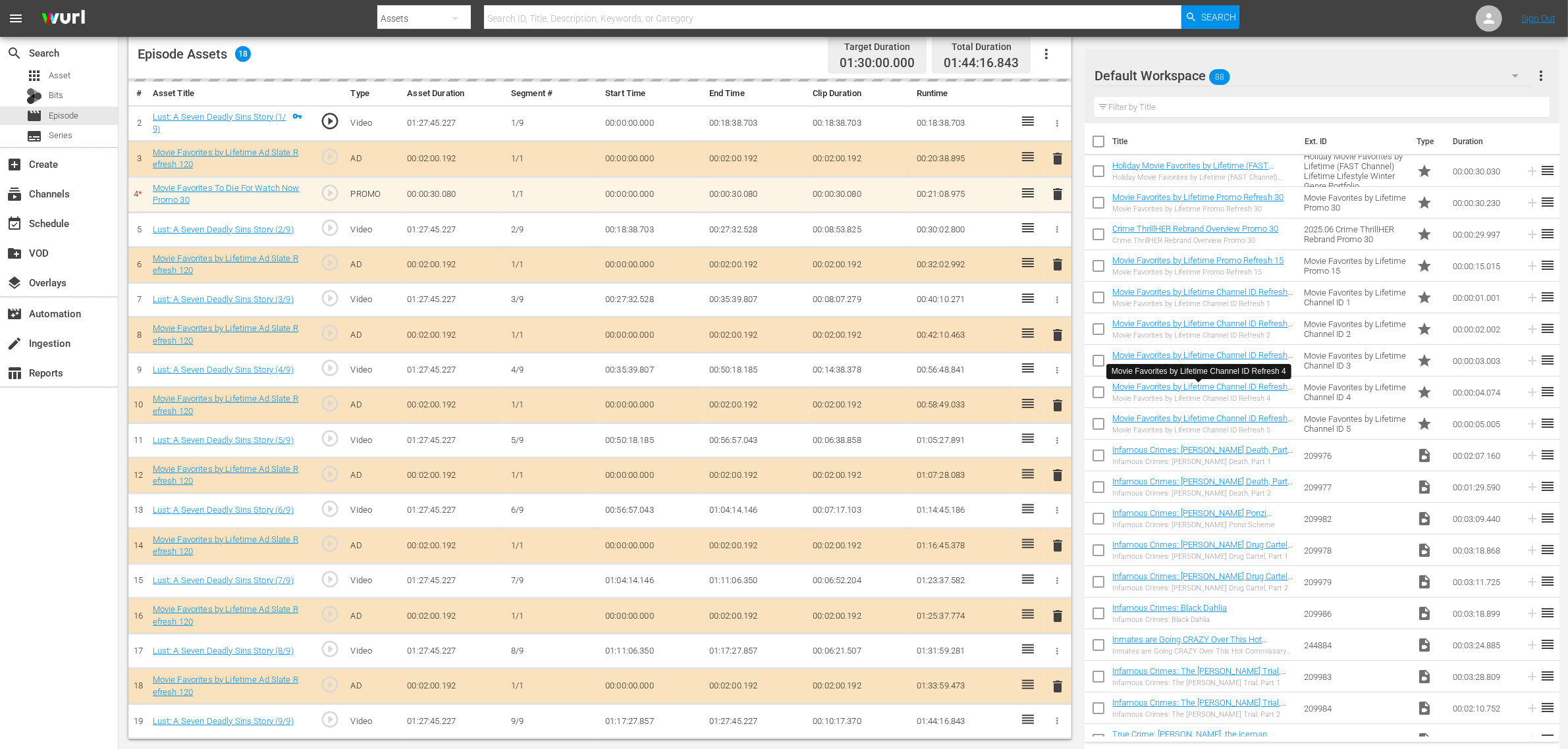
scroll to position [357, 0]
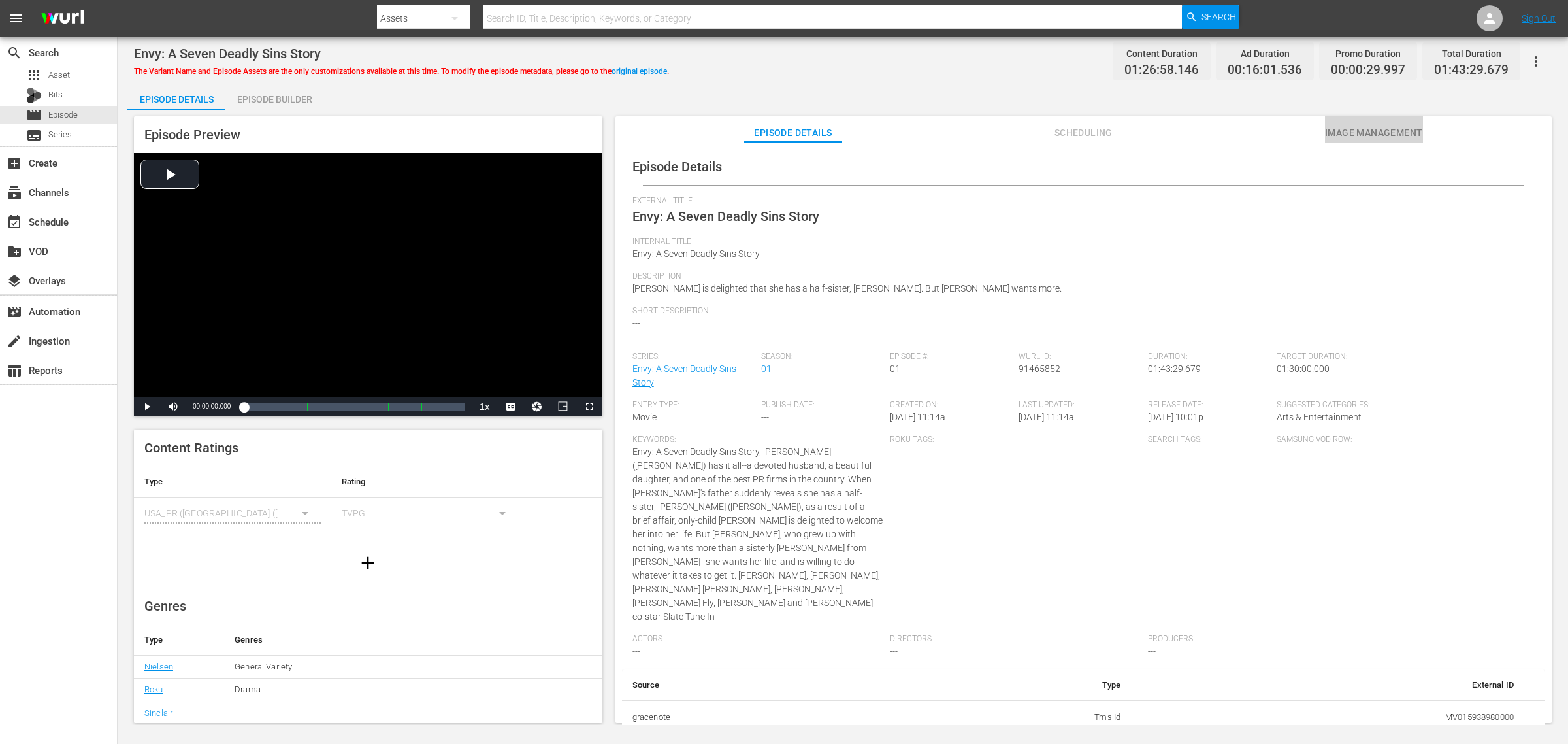
click at [1254, 125] on span "Image Management" at bounding box center [1374, 133] width 98 height 16
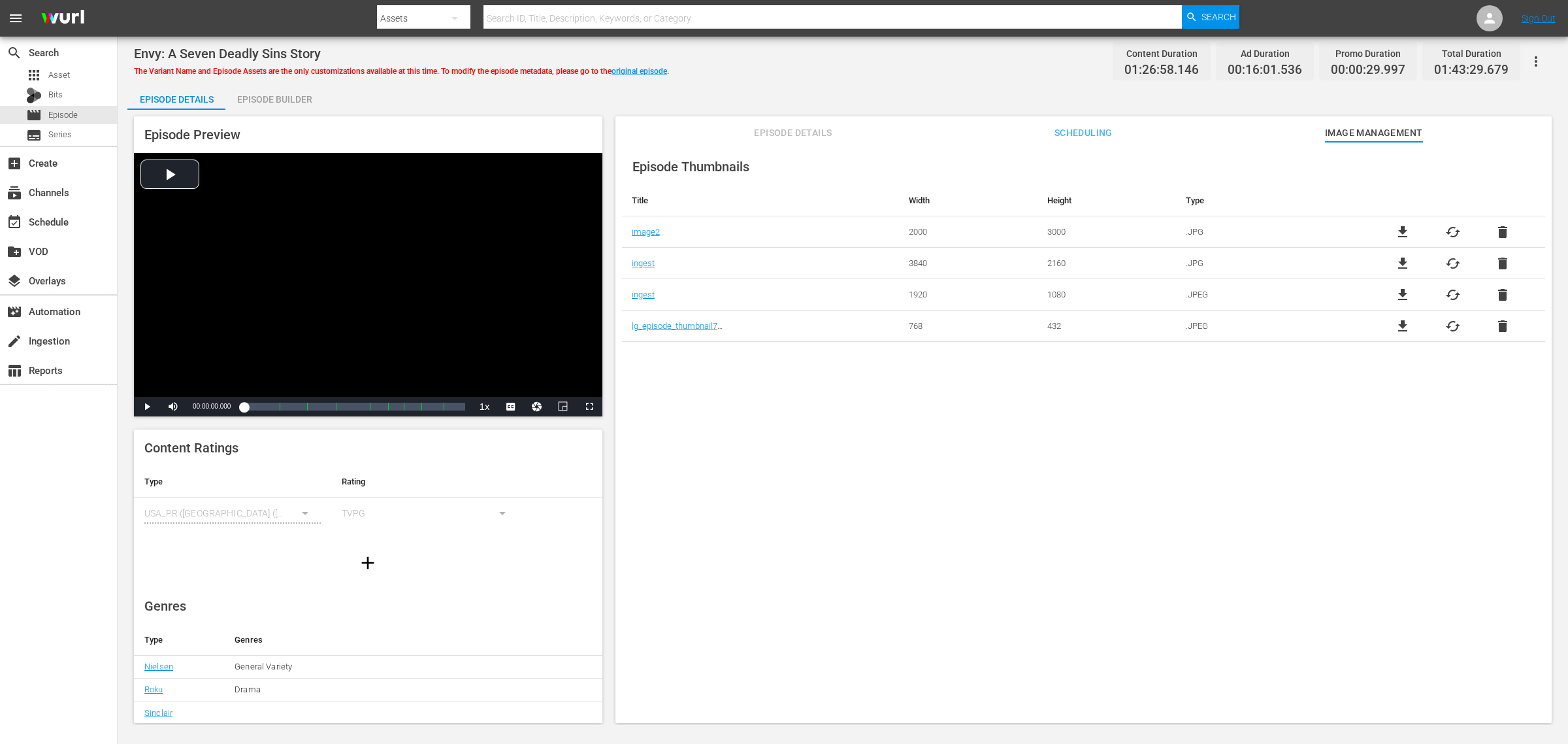
click at [259, 106] on div "Episode Builder" at bounding box center [275, 99] width 98 height 31
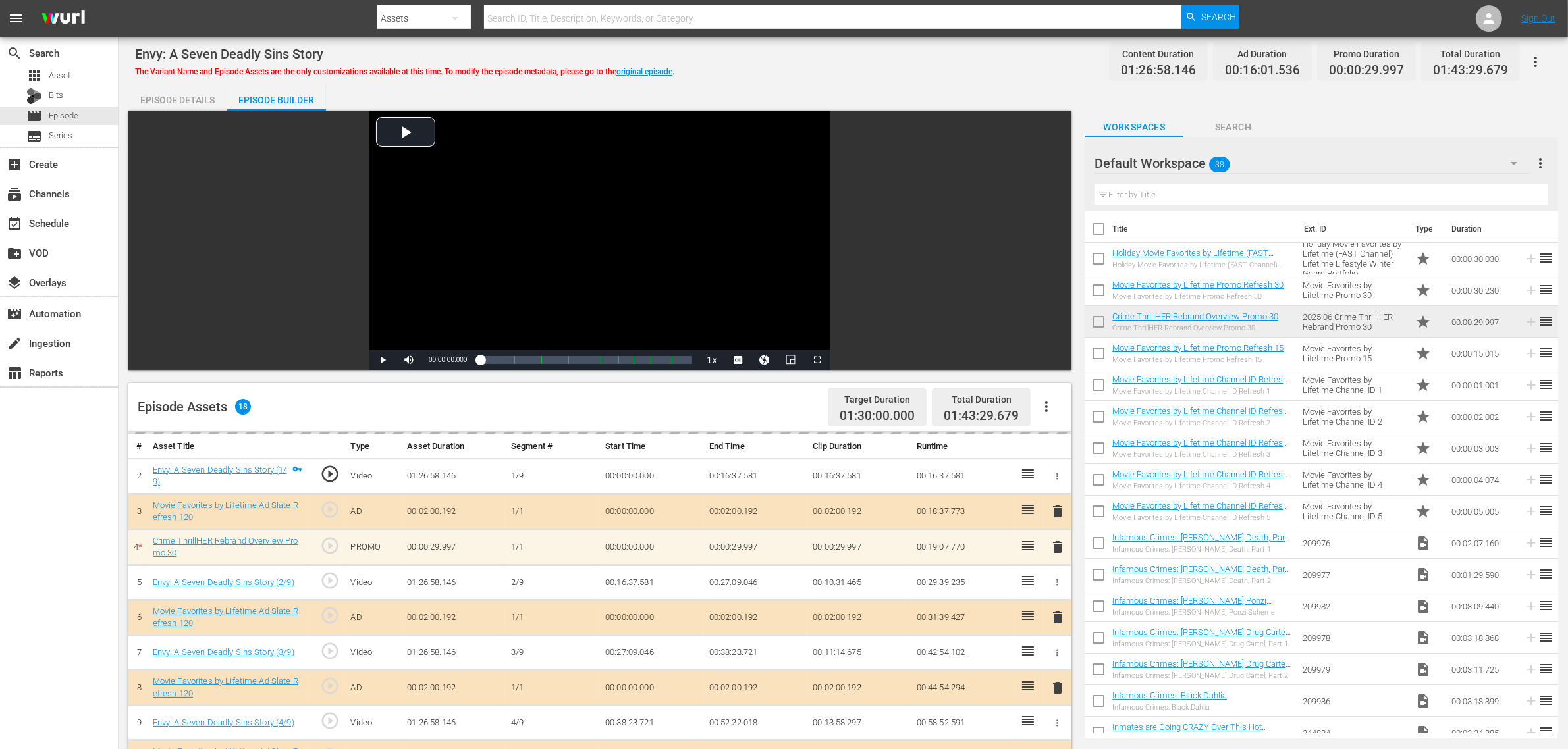
click at [904, 59] on div "Envy: A Seven Deadly Sins Story The Variant Name and Episode Assets are the onl…" at bounding box center [843, 62] width 1416 height 29
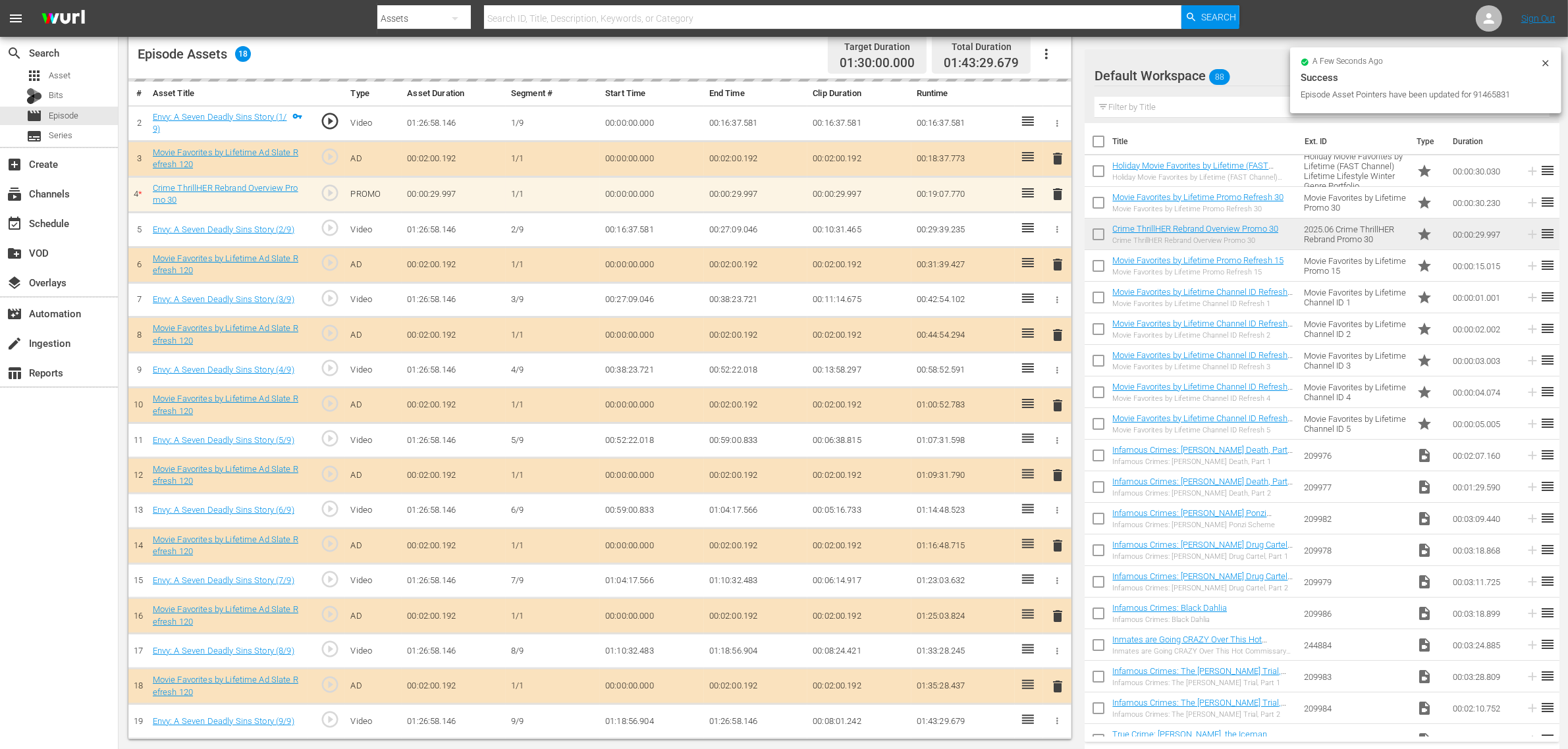
scroll to position [357, 0]
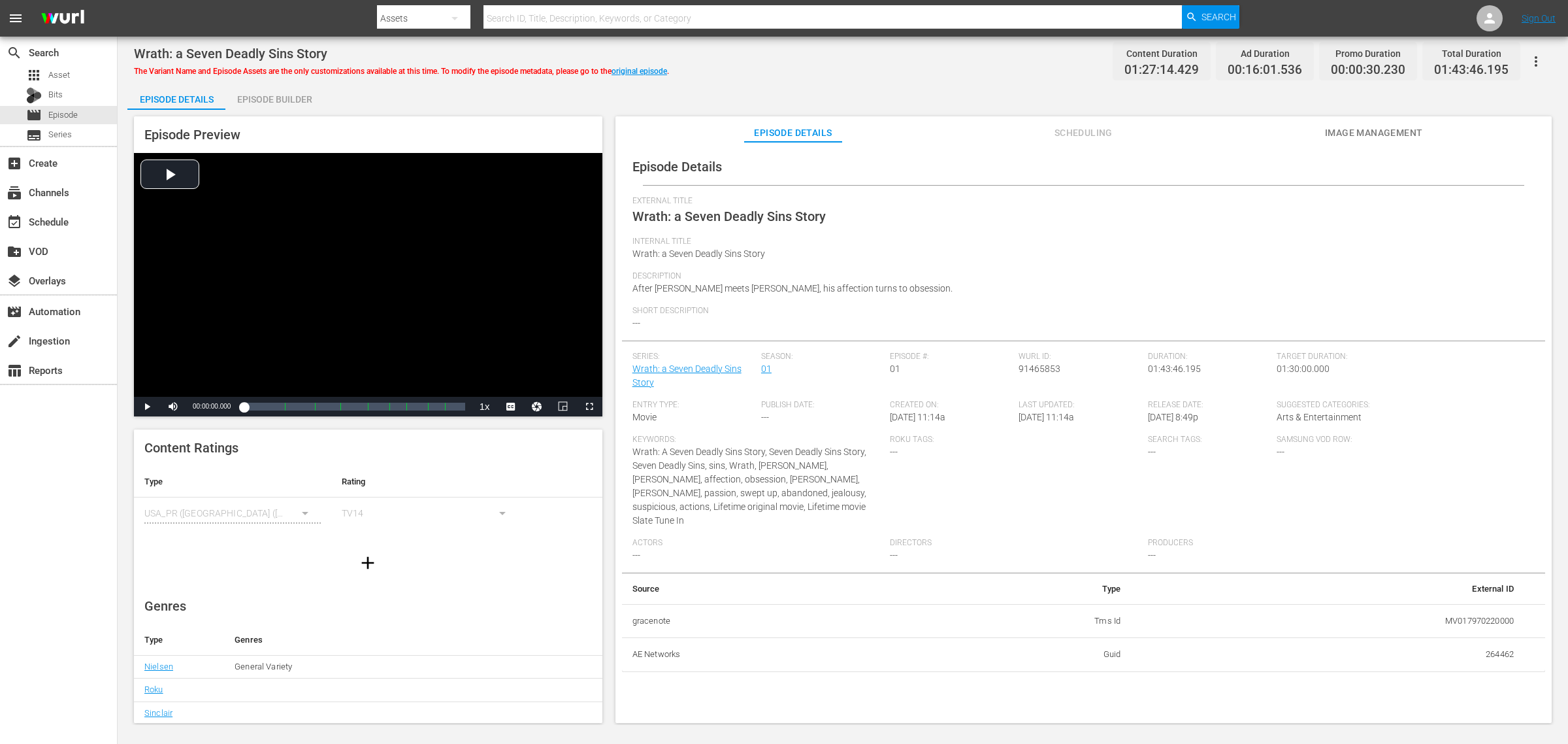
click at [774, 50] on div "Wrath: a Seven Deadly Sins Story The Variant Name and Episode Assets are the on…" at bounding box center [843, 61] width 1418 height 29
click at [1254, 127] on span "Image Management" at bounding box center [1374, 133] width 98 height 16
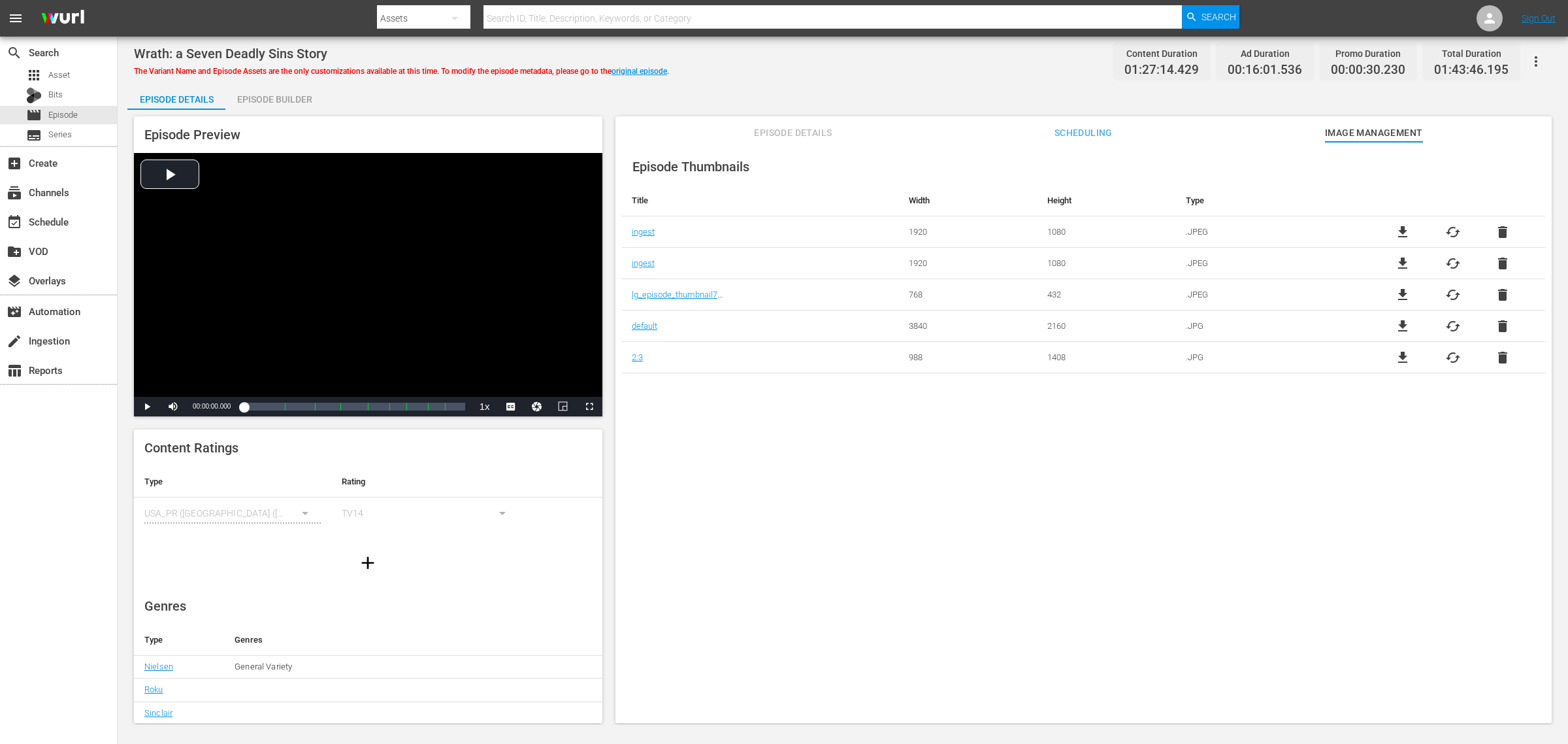
click at [296, 98] on div "Episode Builder" at bounding box center [275, 99] width 98 height 31
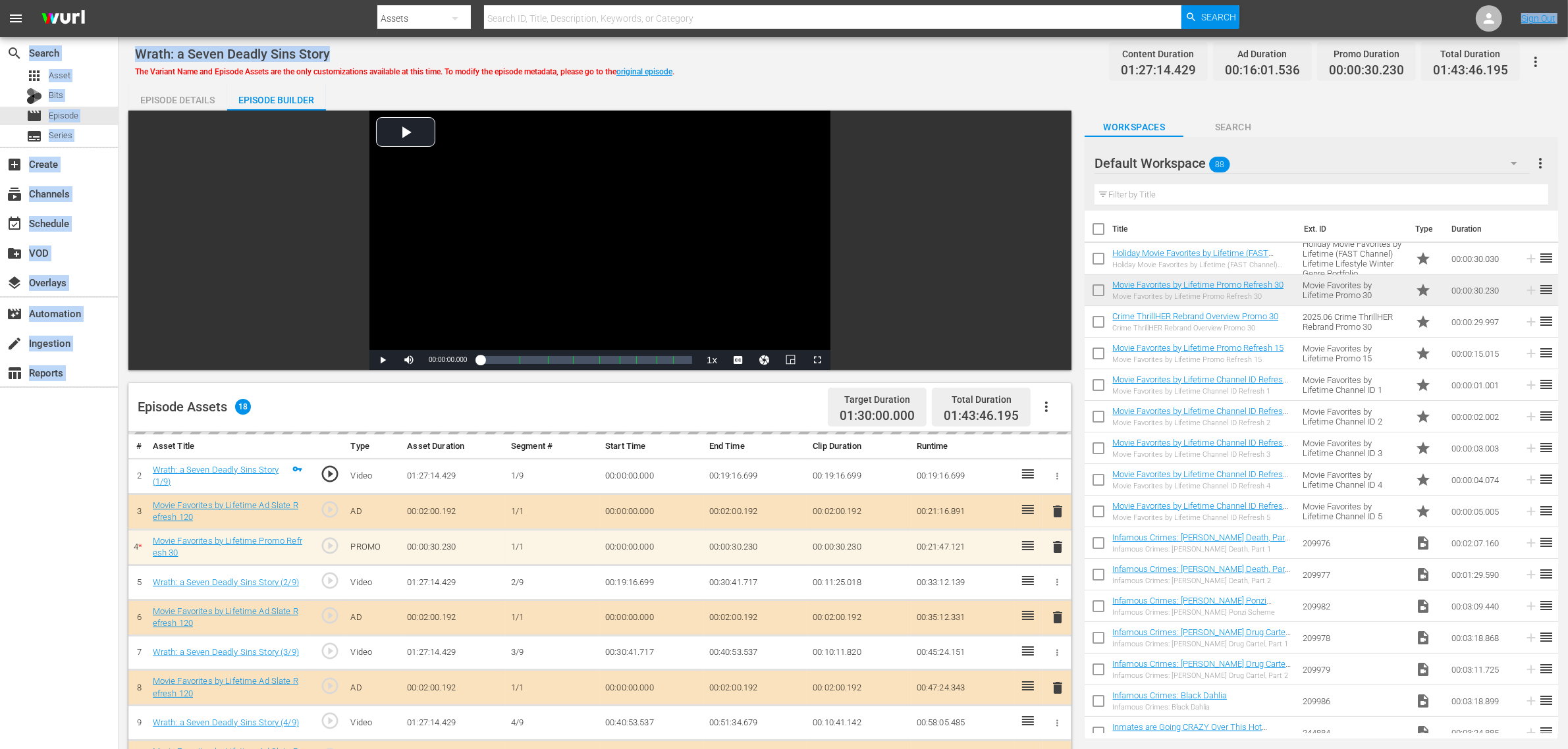
click at [861, 37] on div "menu Search By Assets Search ID, Title, Description, Keywords, or Category Sear…" at bounding box center [784, 550] width 1568 height 1101
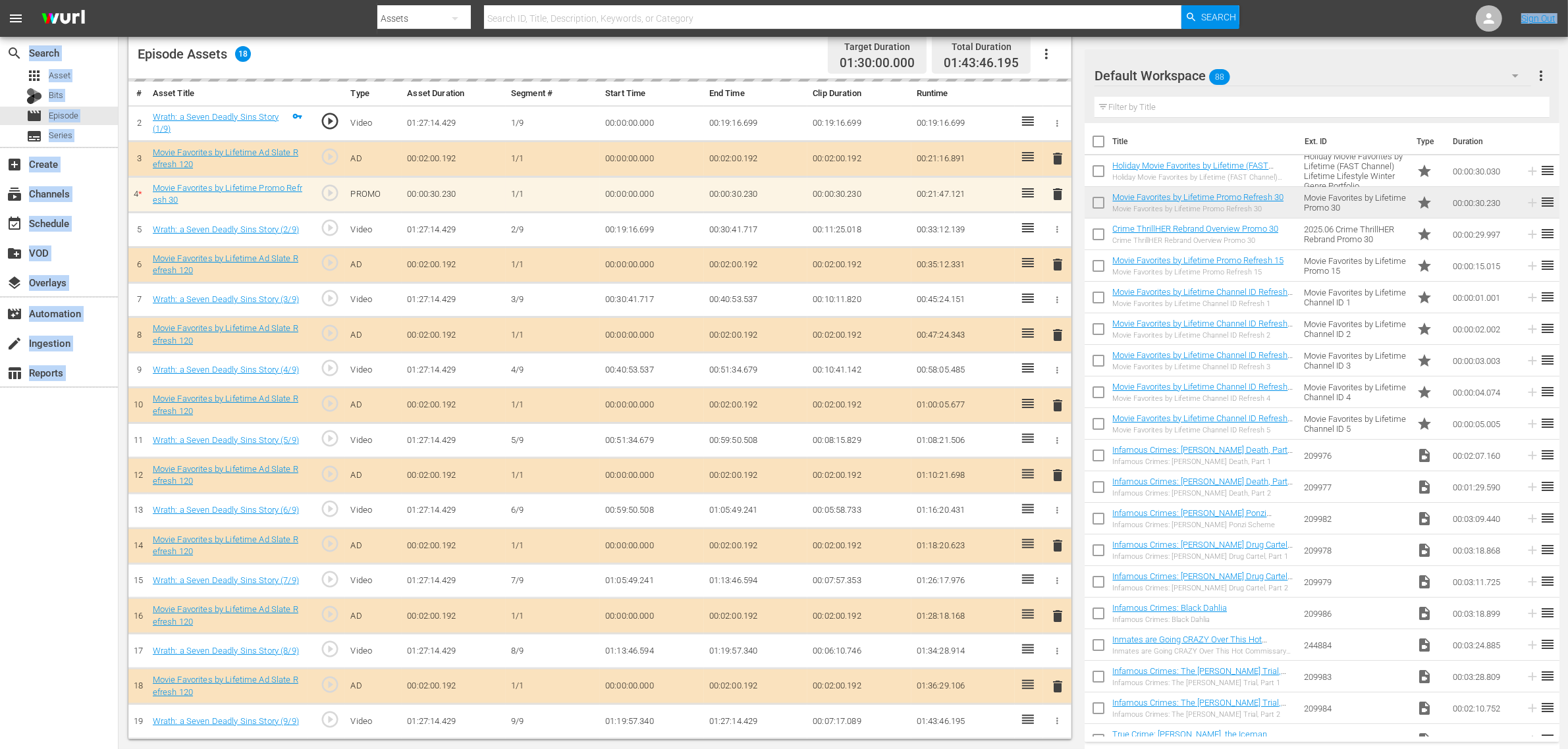
click at [723, 398] on td "00:02:00.192" at bounding box center [756, 406] width 104 height 36
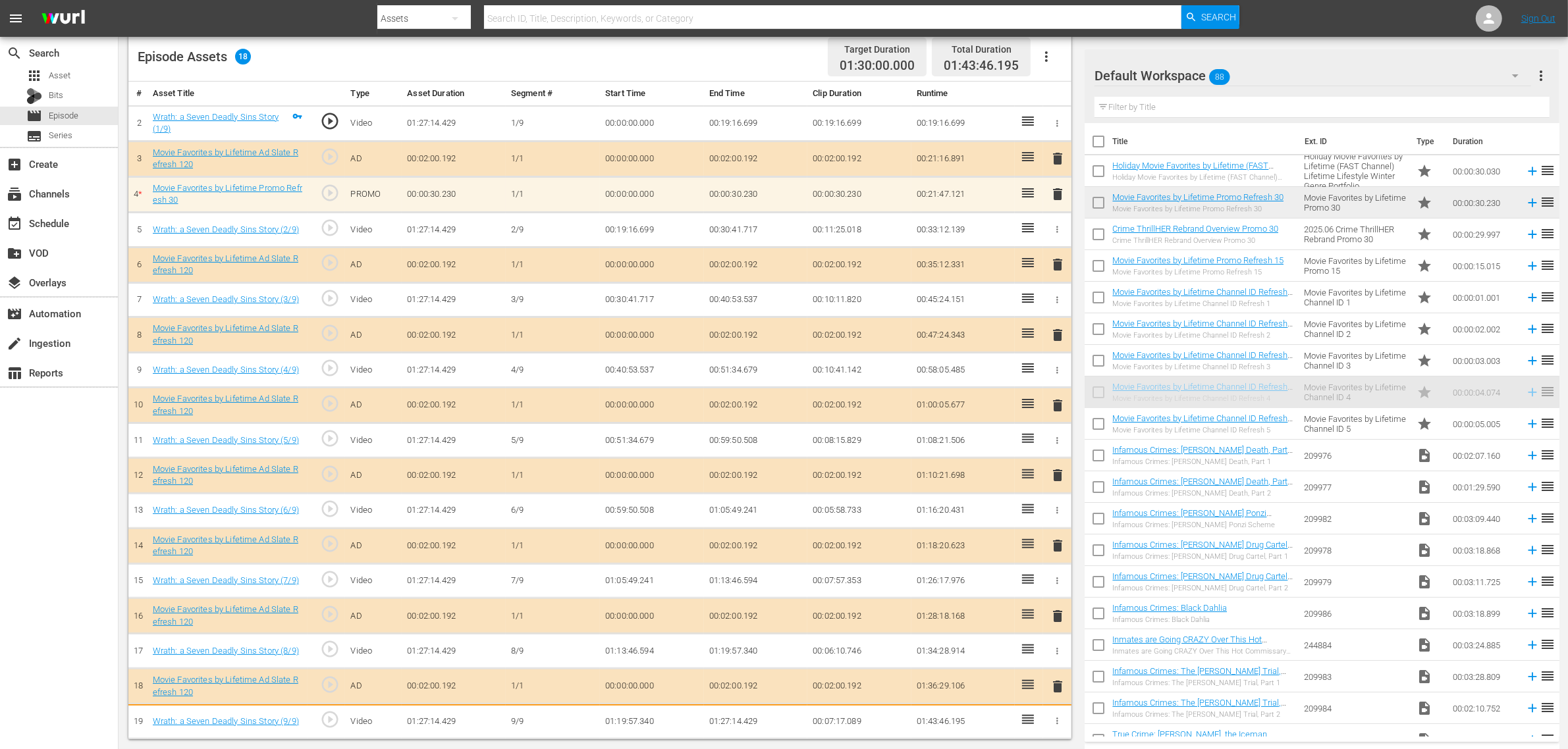
scroll to position [357, 0]
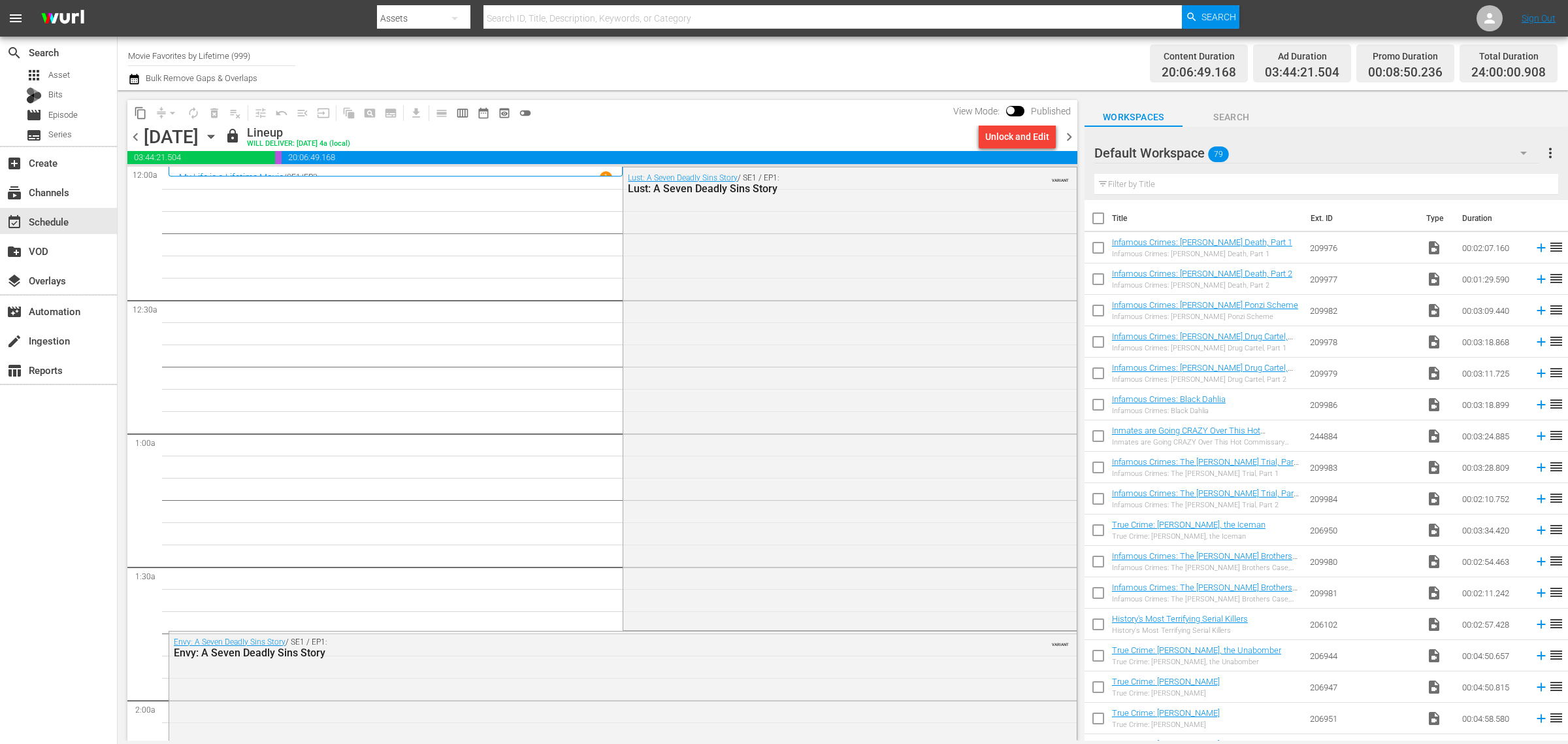
drag, startPoint x: 847, startPoint y: 77, endPoint x: 838, endPoint y: 73, distance: 9.8
click at [847, 76] on div "Channel Title Movie Favorites by Lifetime (999) Bulk Remove Gaps & Overlaps" at bounding box center [517, 63] width 779 height 47
click at [1069, 135] on span "chevron_right" at bounding box center [1069, 137] width 16 height 16
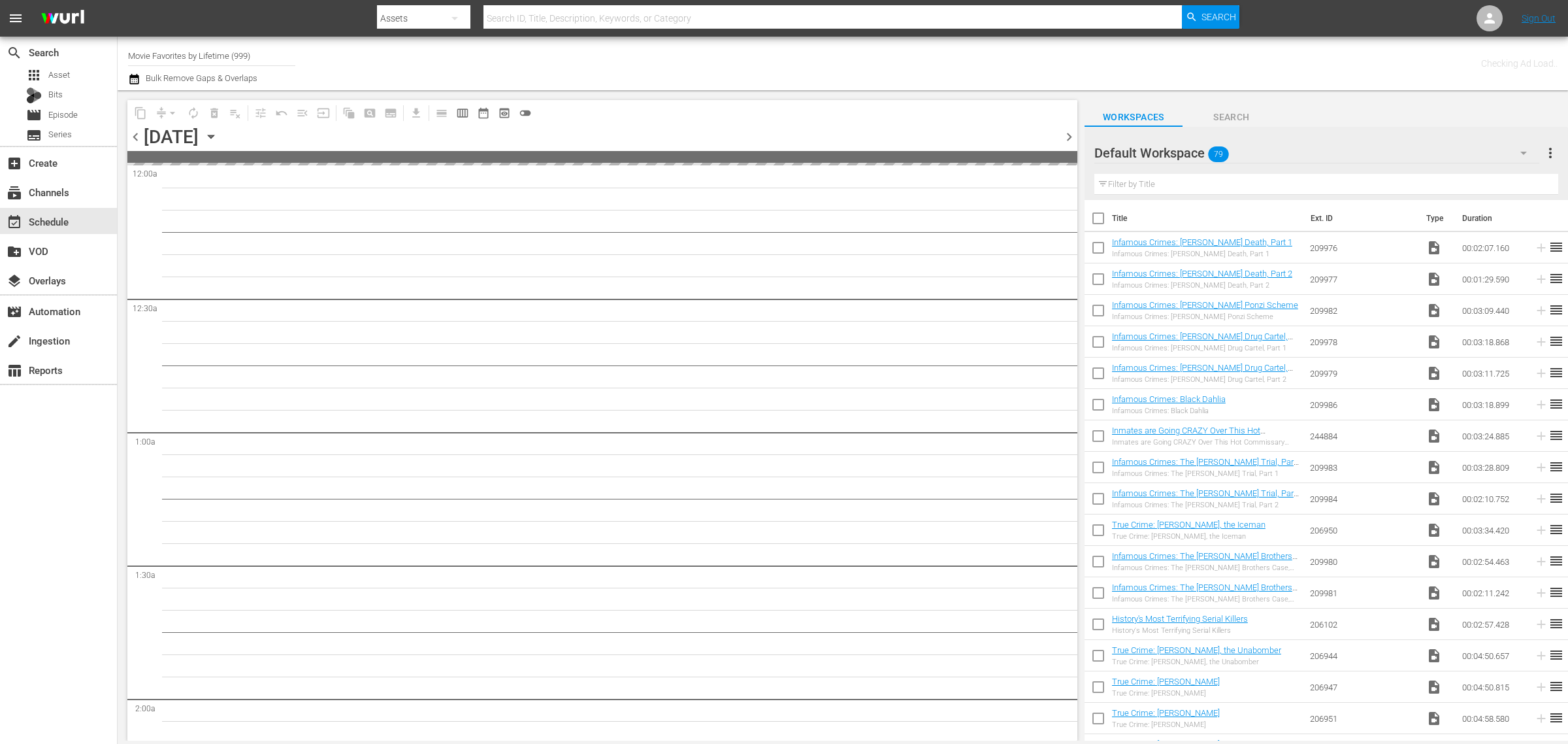
click at [788, 68] on div "Channel Title Movie Favorites by Lifetime (999) Bulk Remove Gaps & Overlaps" at bounding box center [517, 63] width 779 height 47
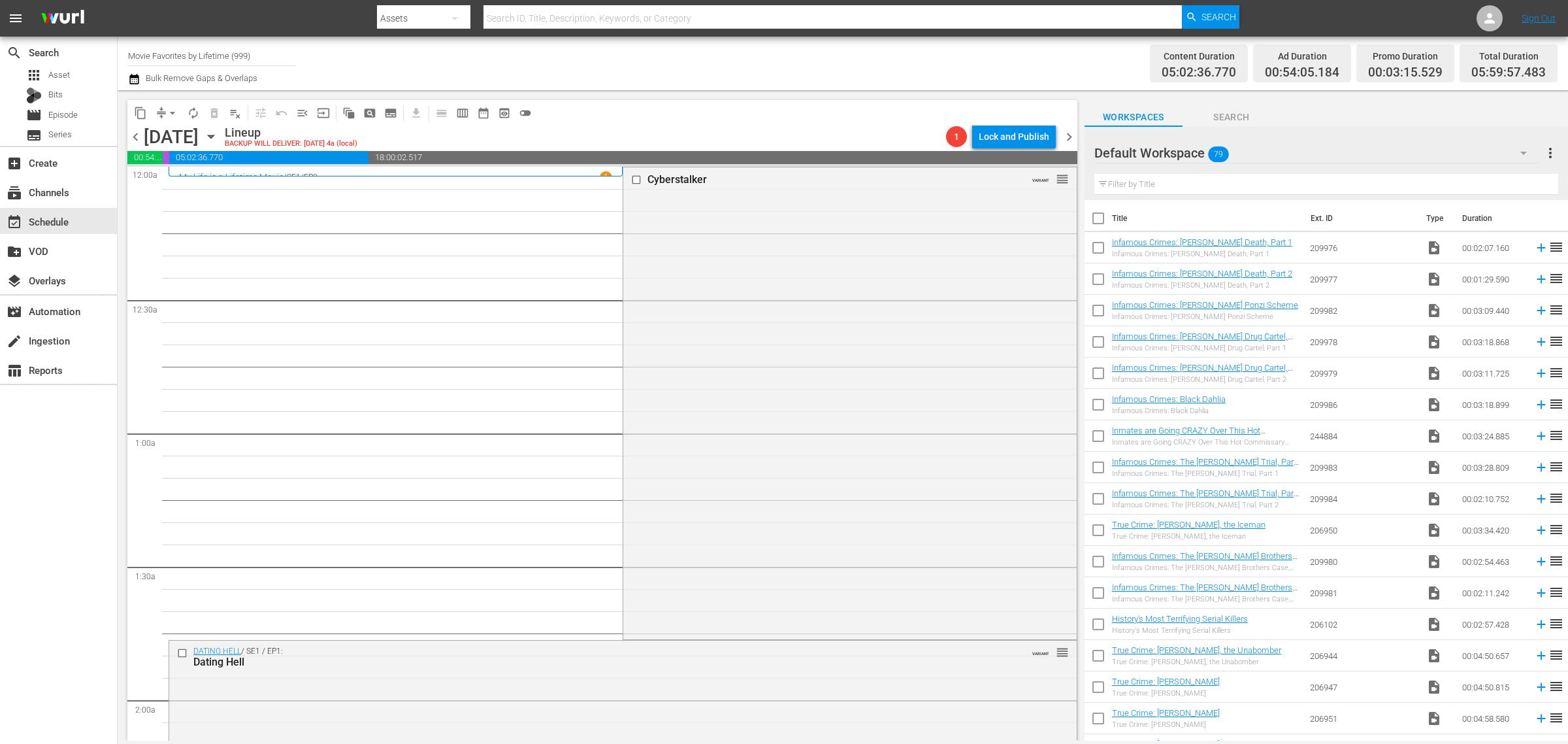
click at [799, 60] on div "Channel Title Movie Favorites by Lifetime (999) Bulk Remove Gaps & Overlaps" at bounding box center [517, 63] width 779 height 47
click at [679, 388] on div "Cyberstalker VARIANT reorder" at bounding box center [850, 402] width 453 height 470
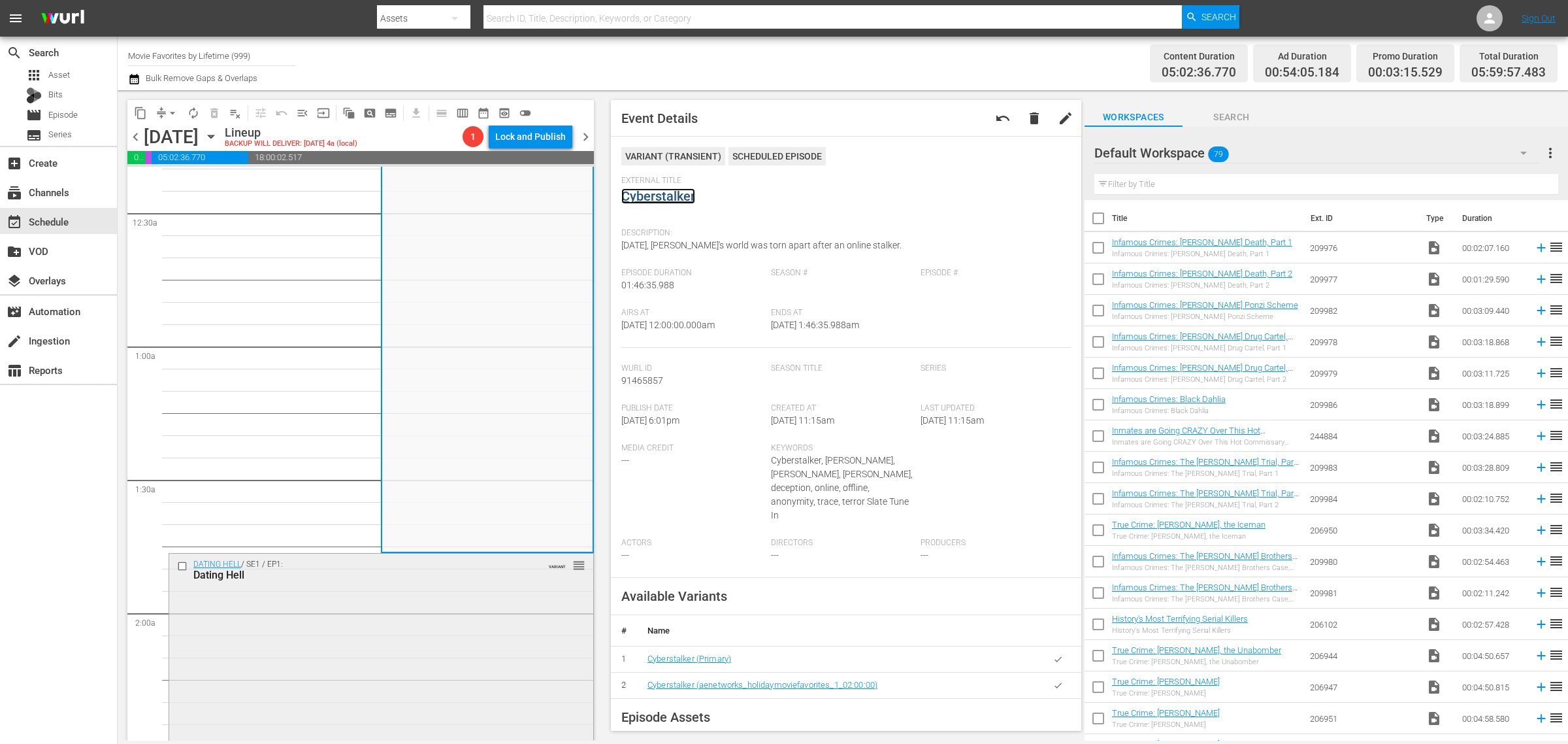
scroll to position [409, 0]
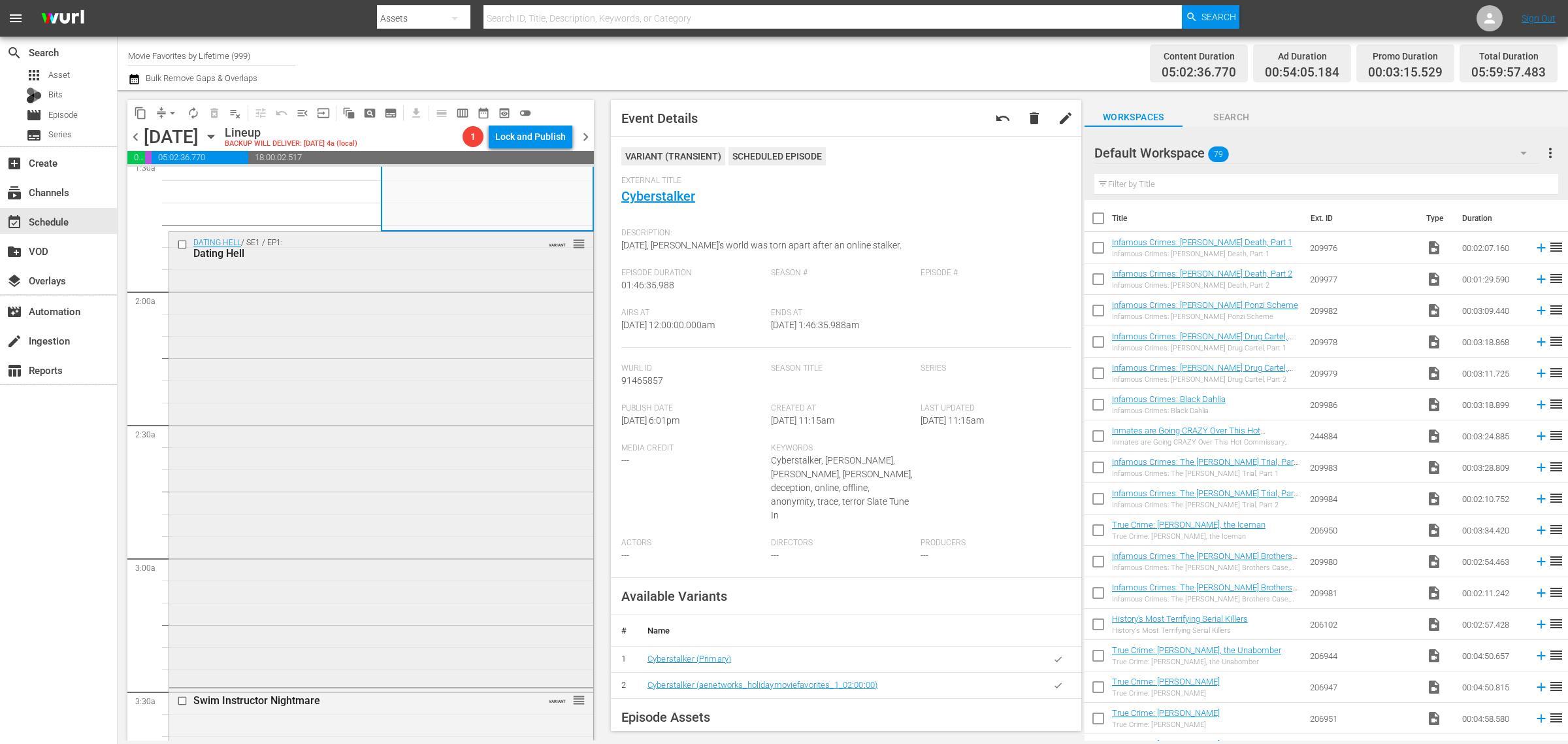
click at [428, 375] on div "DATING HELL / SE1 / EP1: Dating Hell VARIANT reorder" at bounding box center [381, 458] width 424 height 451
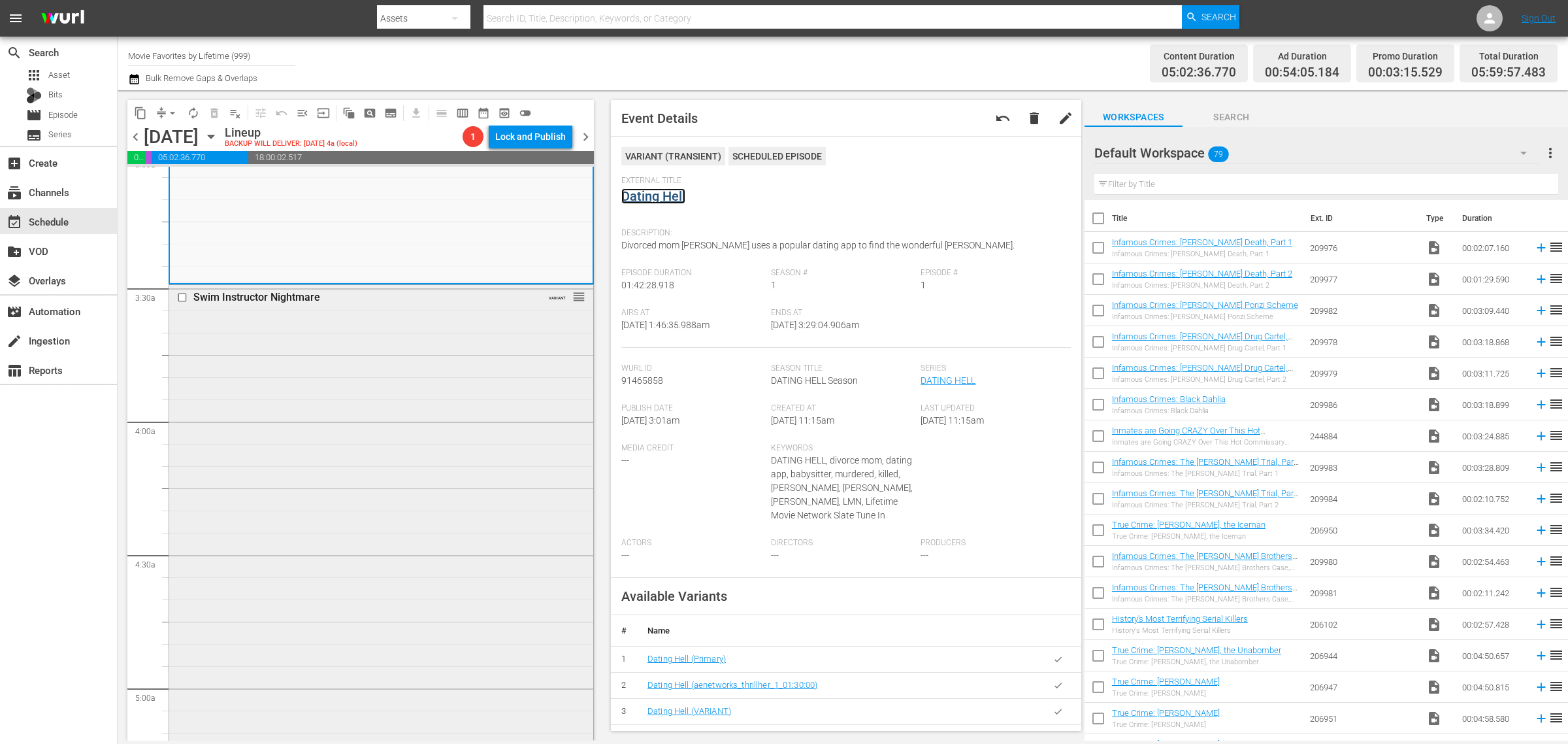
scroll to position [817, 0]
click at [363, 438] on div "Swim Instructor Nightmare VARIANT reorder" at bounding box center [381, 510] width 424 height 461
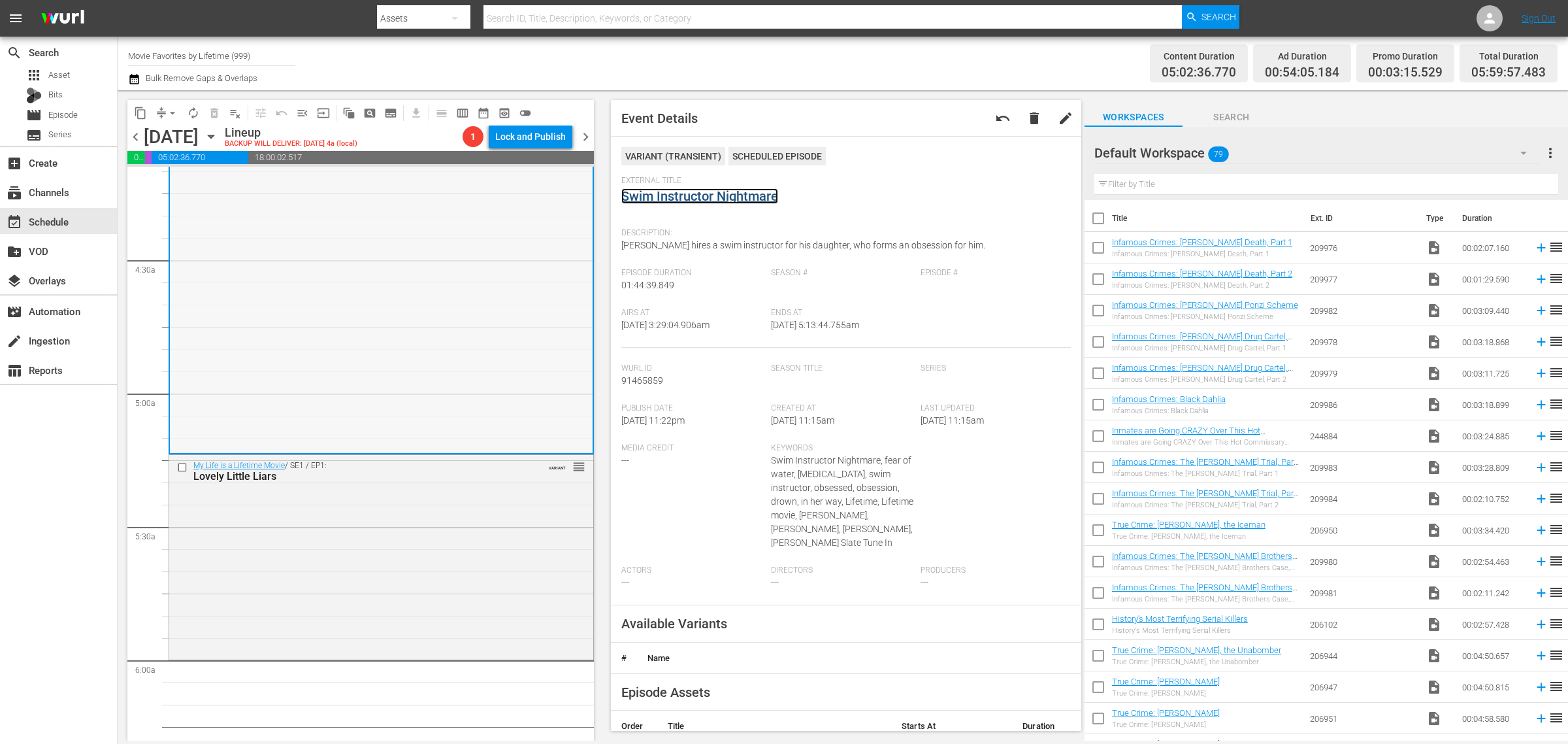
scroll to position [1225, 0]
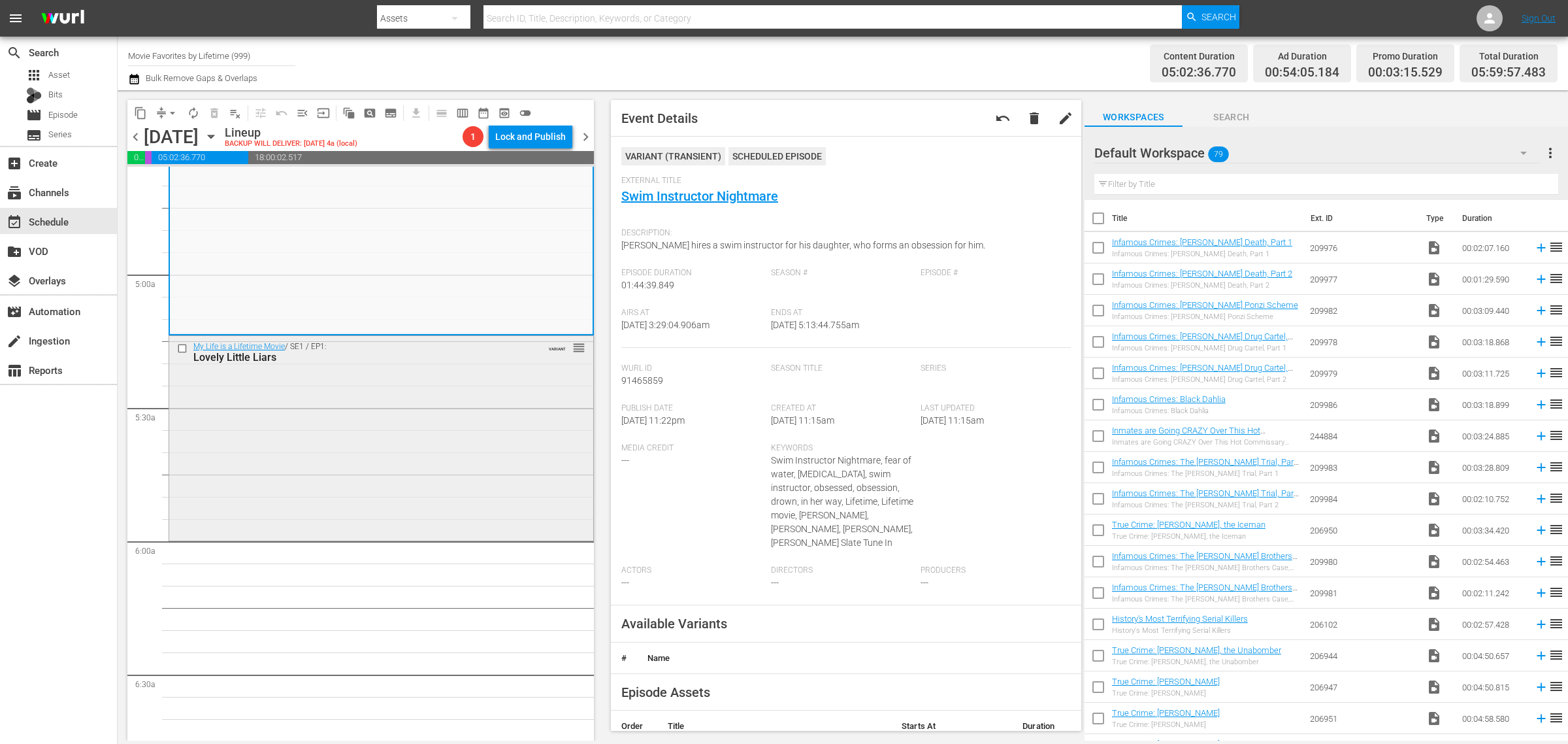
click at [390, 397] on div "My Life is a Lifetime Movie / SE1 / EP1: Lovely Little Liars VARIANT reorder" at bounding box center [381, 437] width 424 height 202
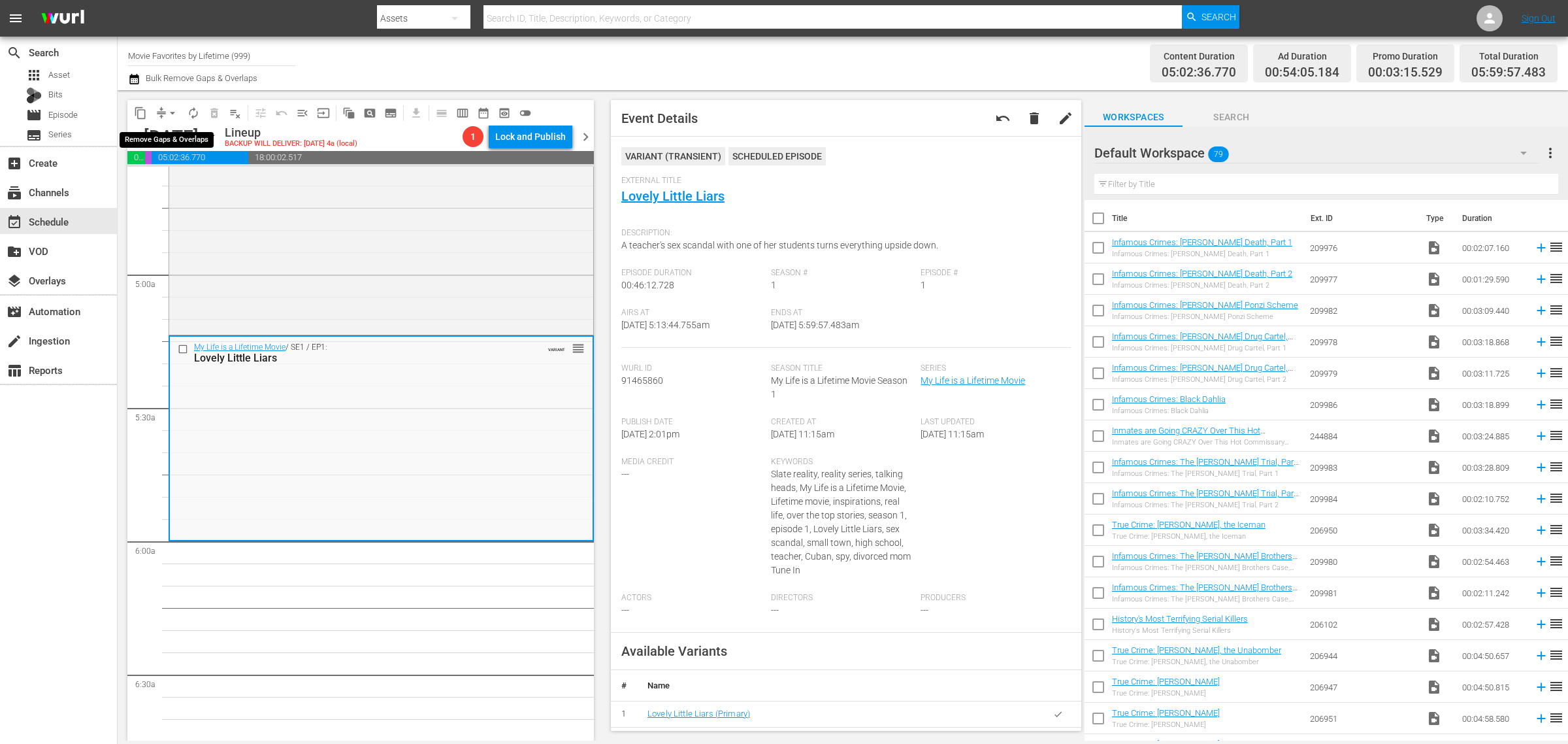
click at [170, 109] on span "arrow_drop_down" at bounding box center [172, 113] width 13 height 13
click at [162, 134] on li "Align to Midnight" at bounding box center [173, 139] width 137 height 22
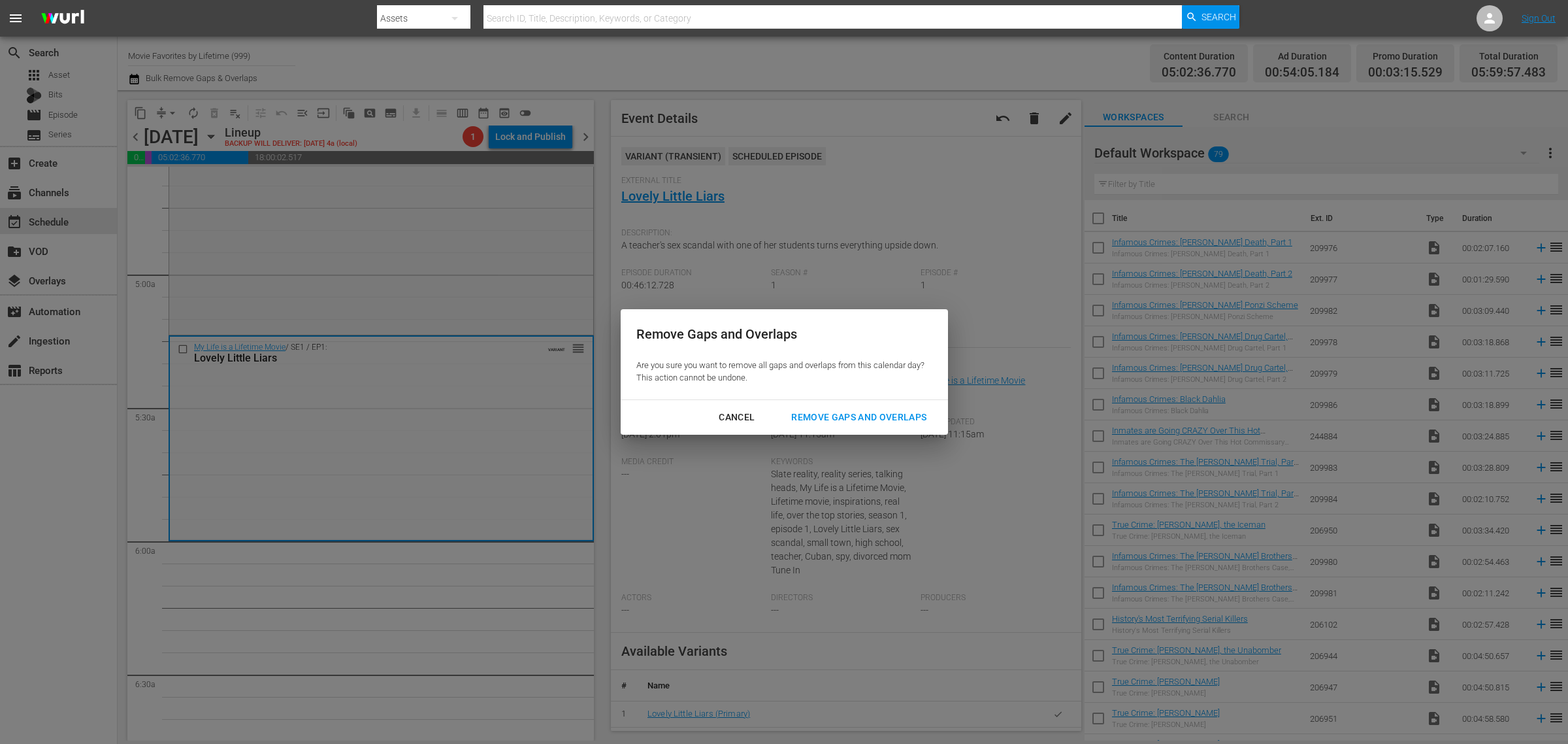
click at [877, 416] on div "Remove Gaps and Overlaps" at bounding box center [859, 418] width 156 height 16
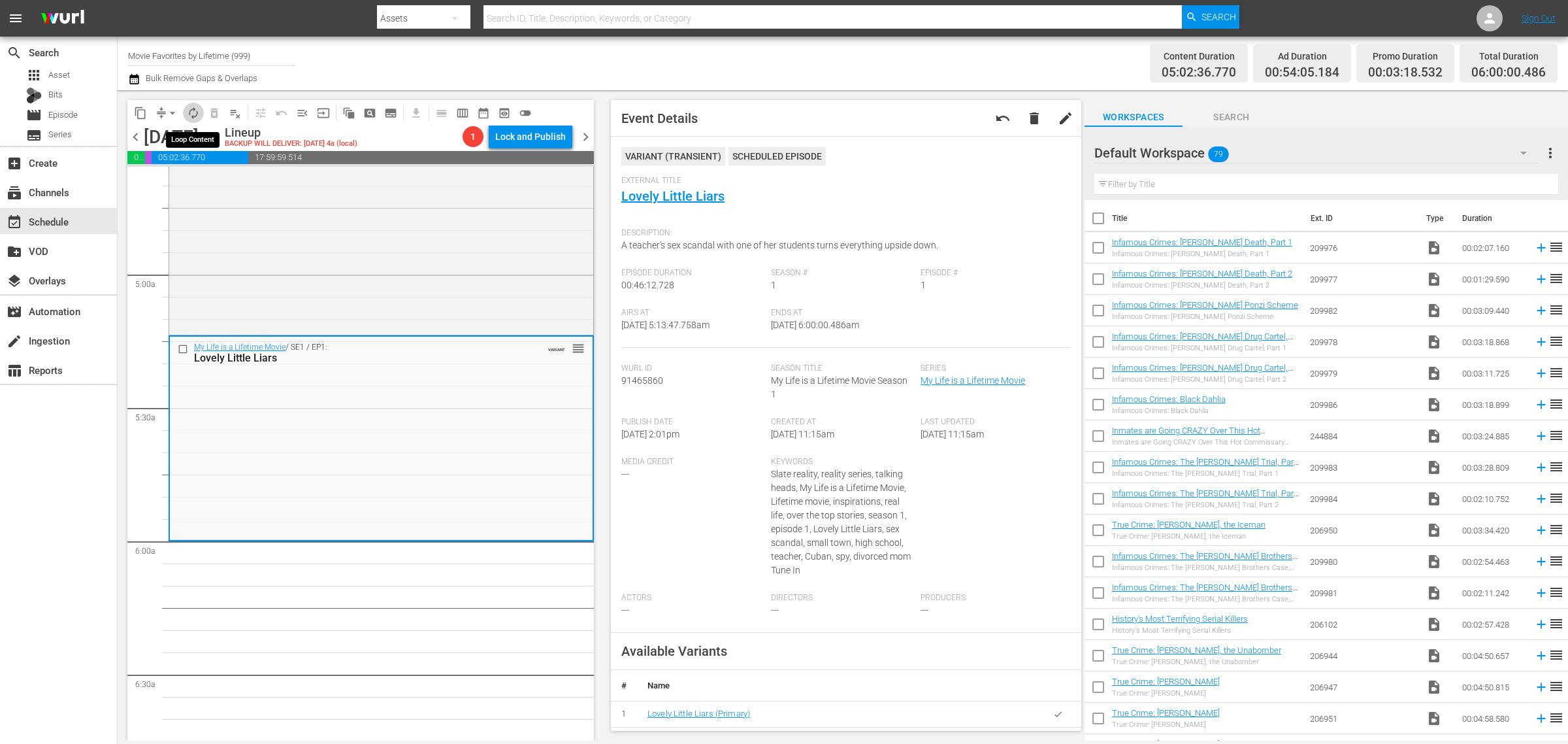
click at [190, 114] on span "autorenew_outlined" at bounding box center [193, 113] width 13 height 13
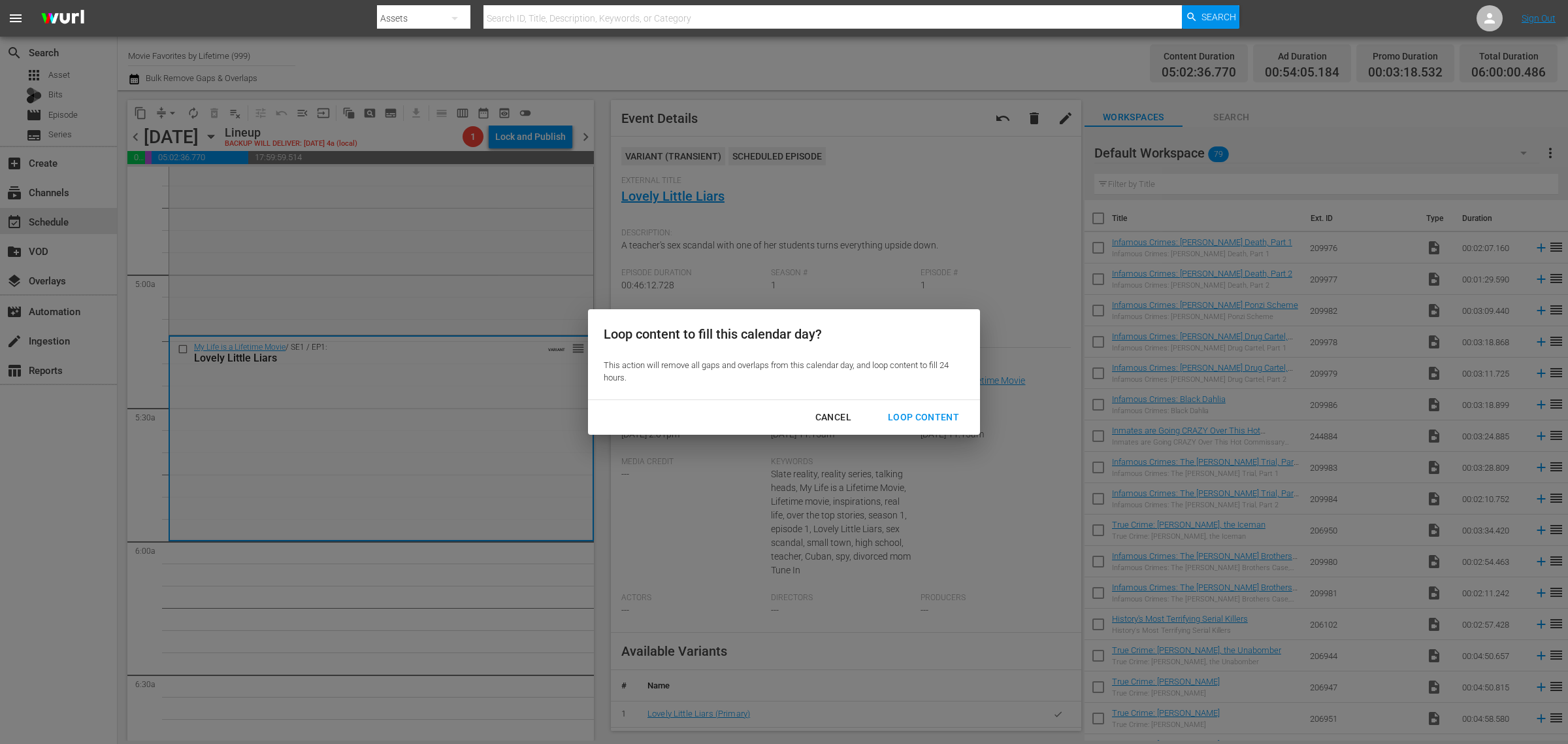
click at [906, 413] on div "Loop Content" at bounding box center [923, 418] width 92 height 16
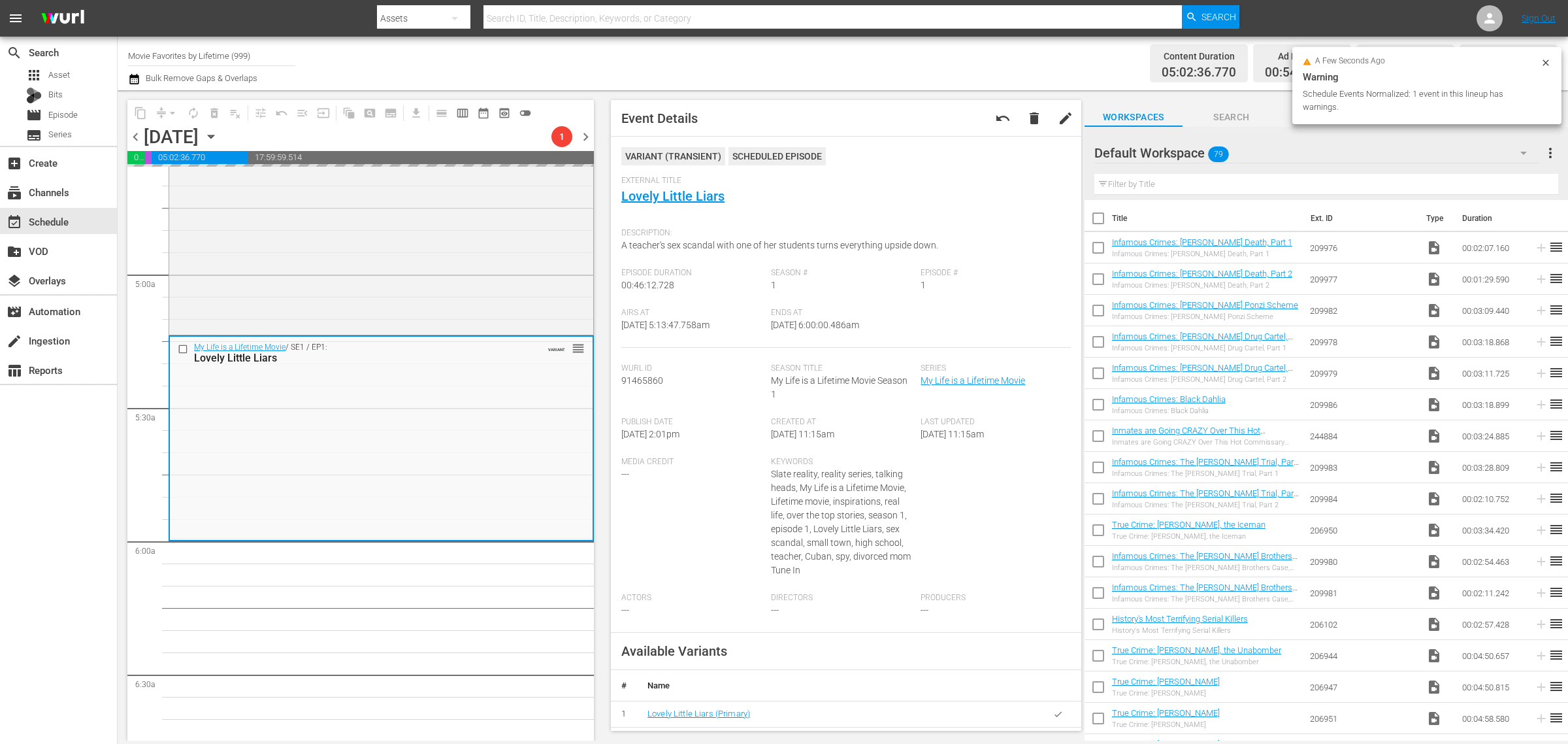
click at [895, 47] on div "Channel Title Movie Favorites by Lifetime (999) Bulk Remove Gaps & Overlaps" at bounding box center [517, 63] width 779 height 47
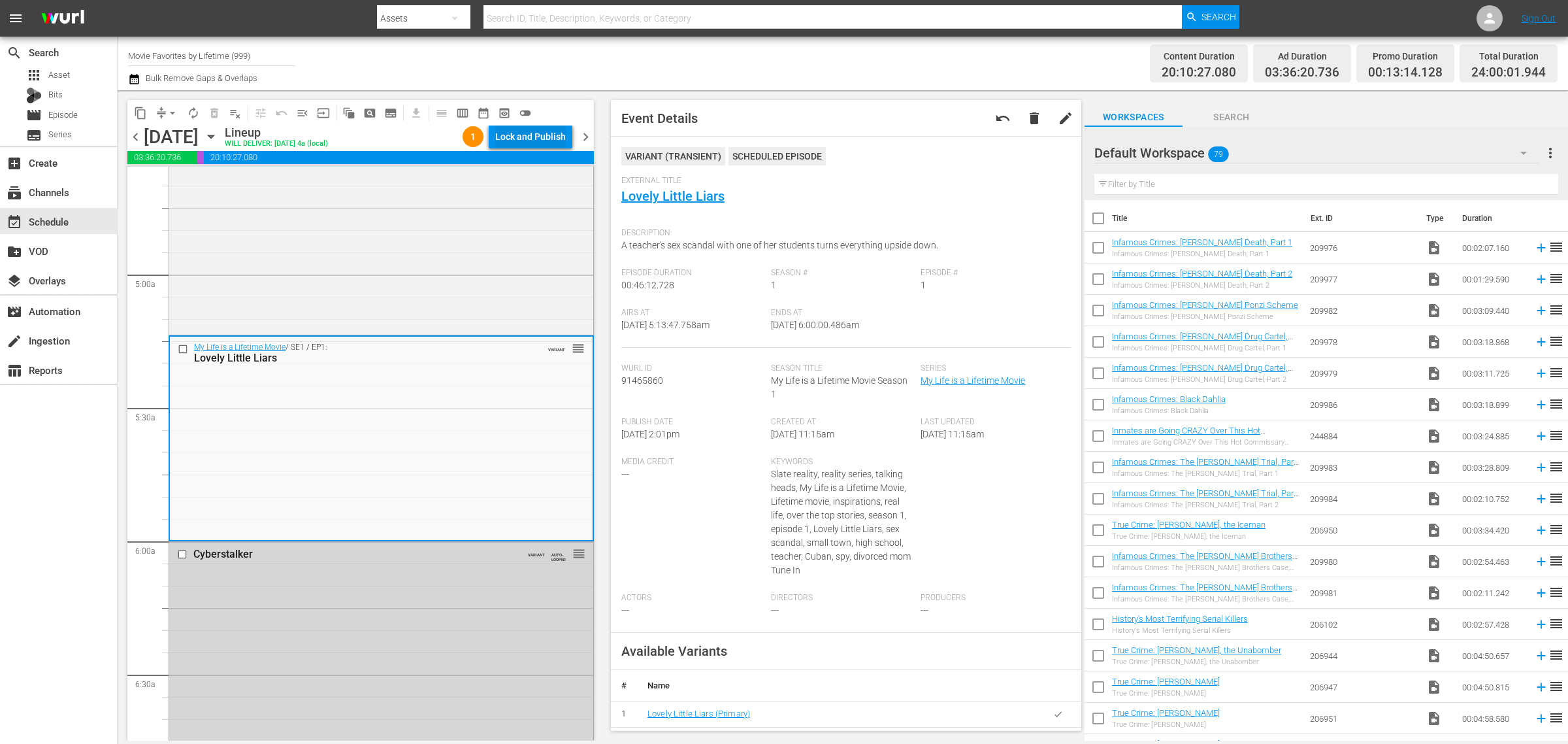
click at [533, 130] on div "Lock and Publish" at bounding box center [531, 136] width 71 height 23
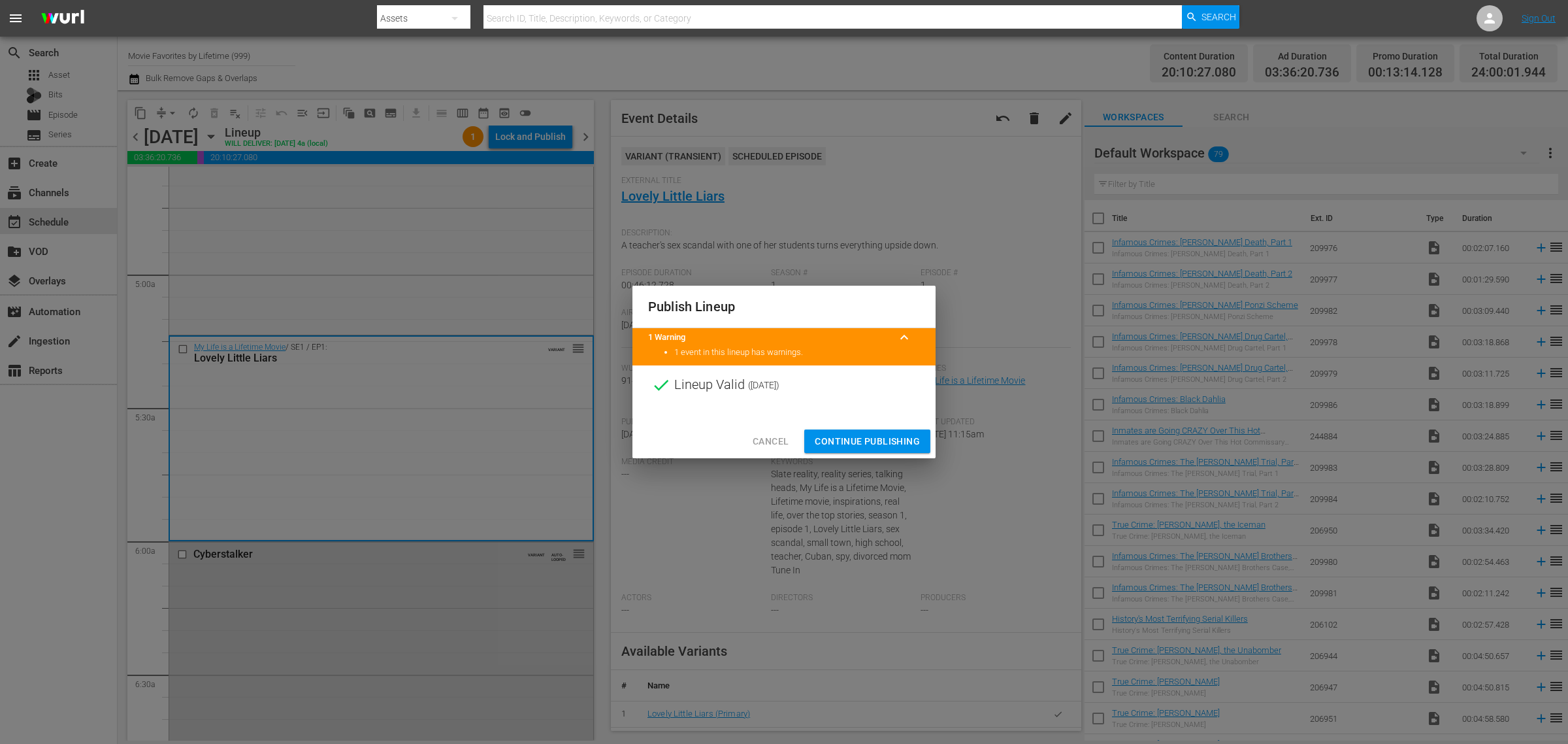
click at [881, 442] on span "Continue Publishing" at bounding box center [867, 442] width 106 height 16
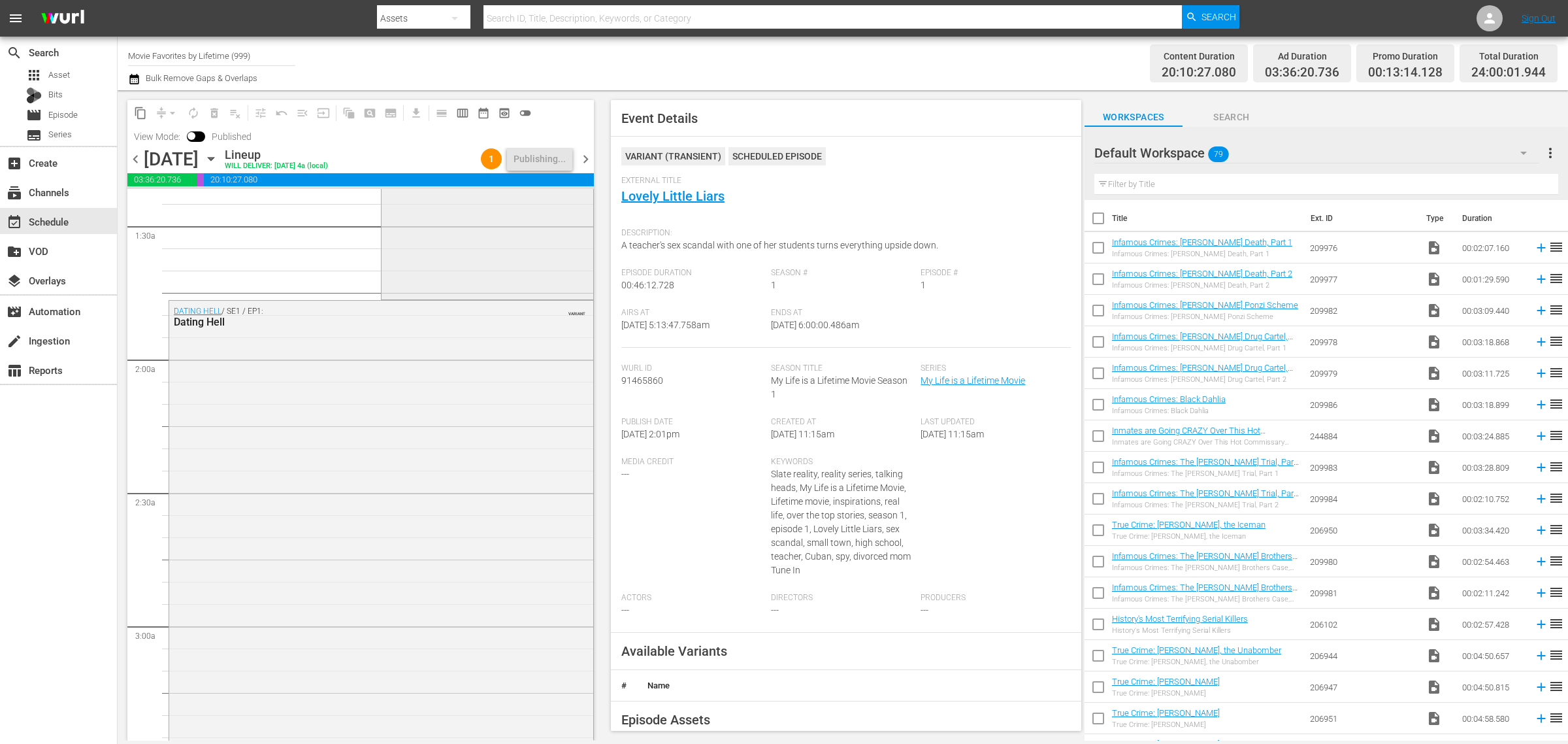
scroll to position [0, 0]
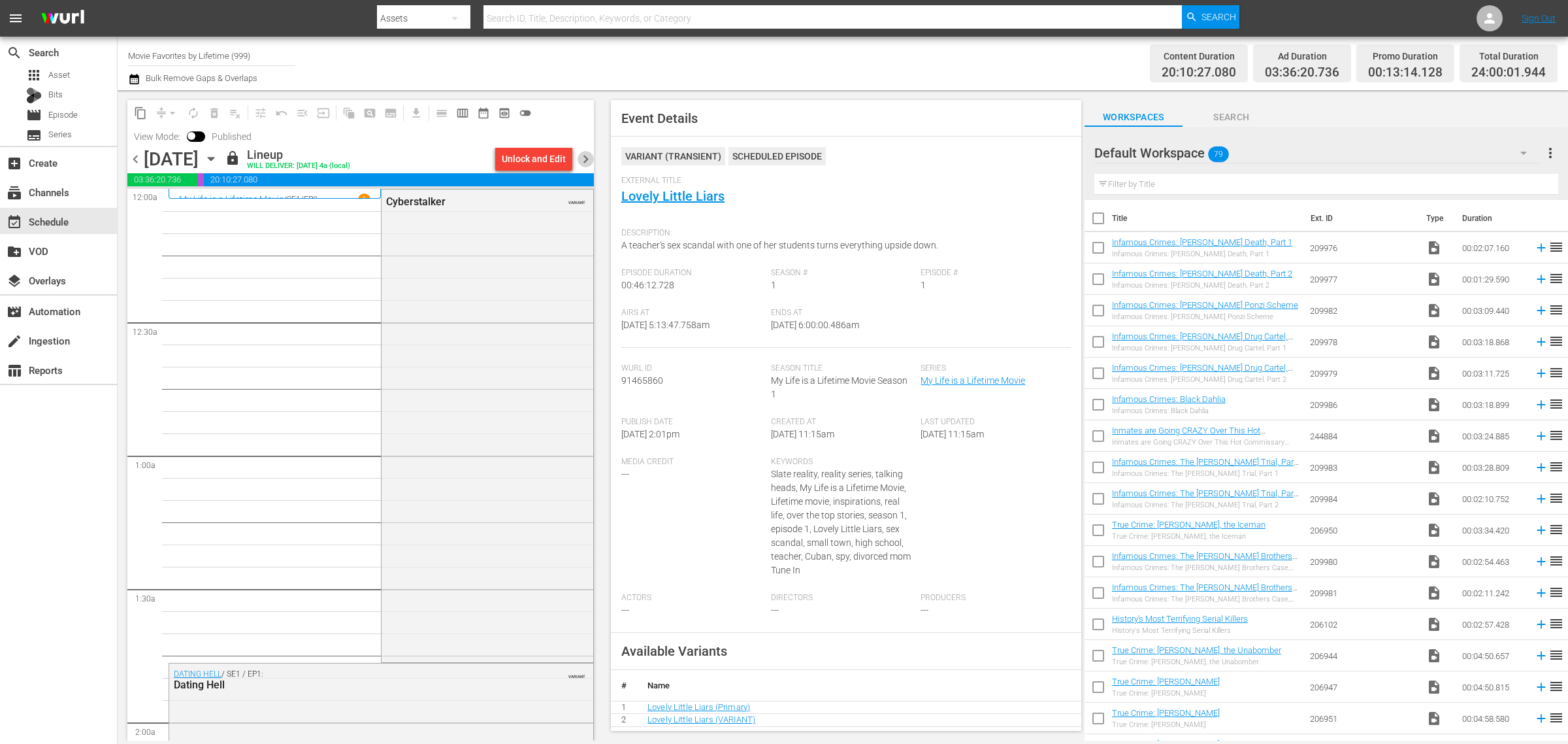
click at [586, 160] on span "chevron_right" at bounding box center [586, 159] width 16 height 16
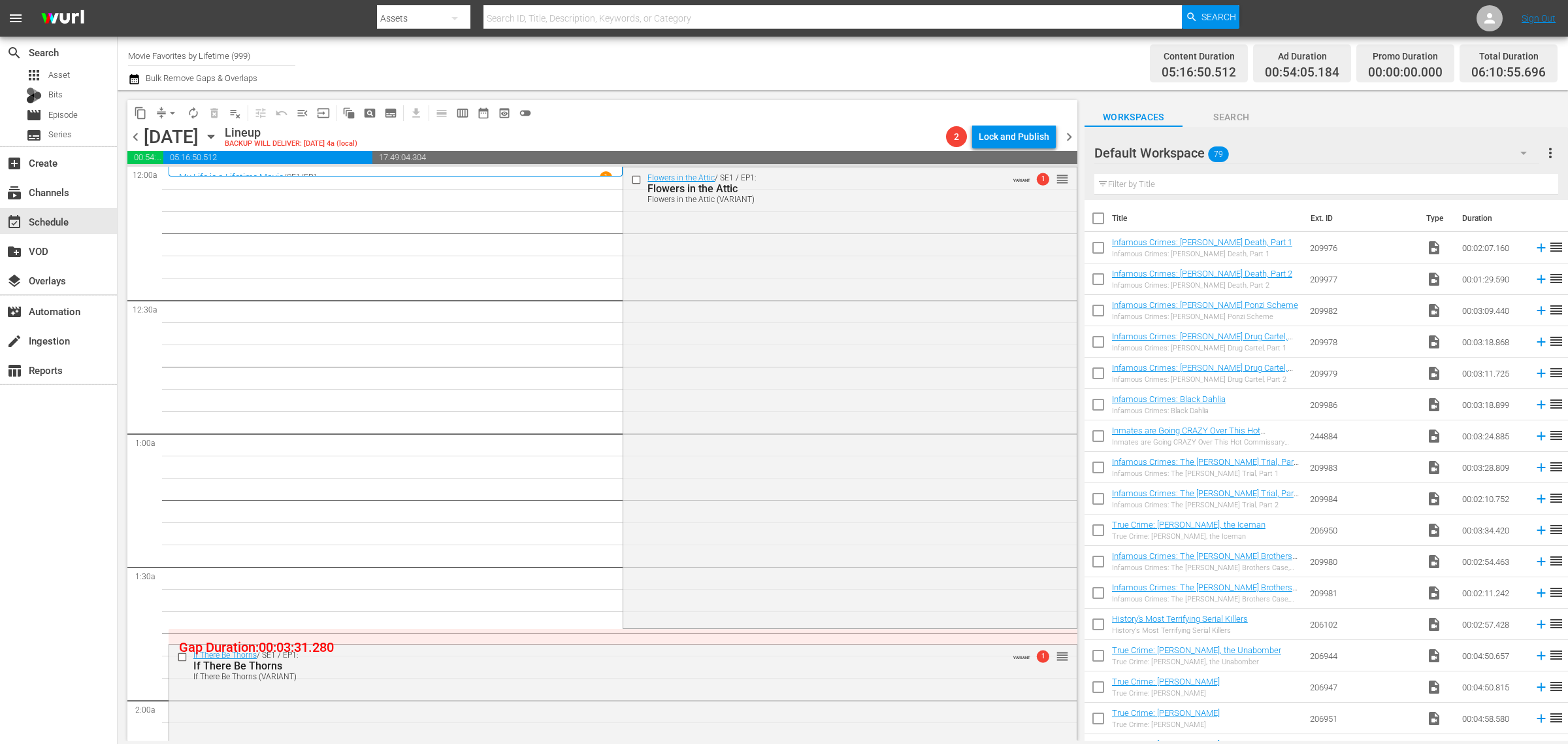
click at [756, 299] on div "Flowers in the Attic / SE1 / EP1: Flowers in the Attic Flowers in the Attic (VA…" at bounding box center [850, 397] width 453 height 458
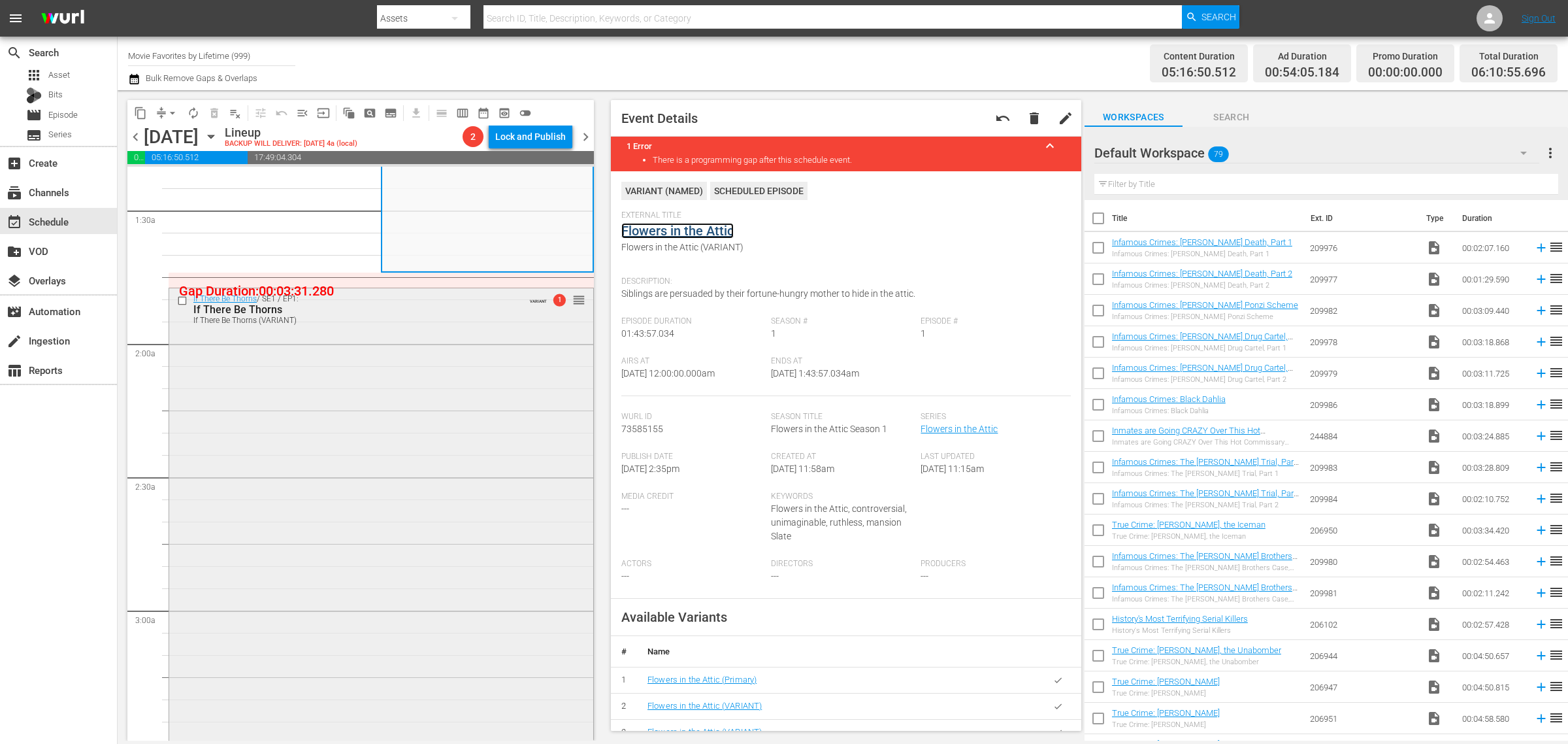
scroll to position [409, 0]
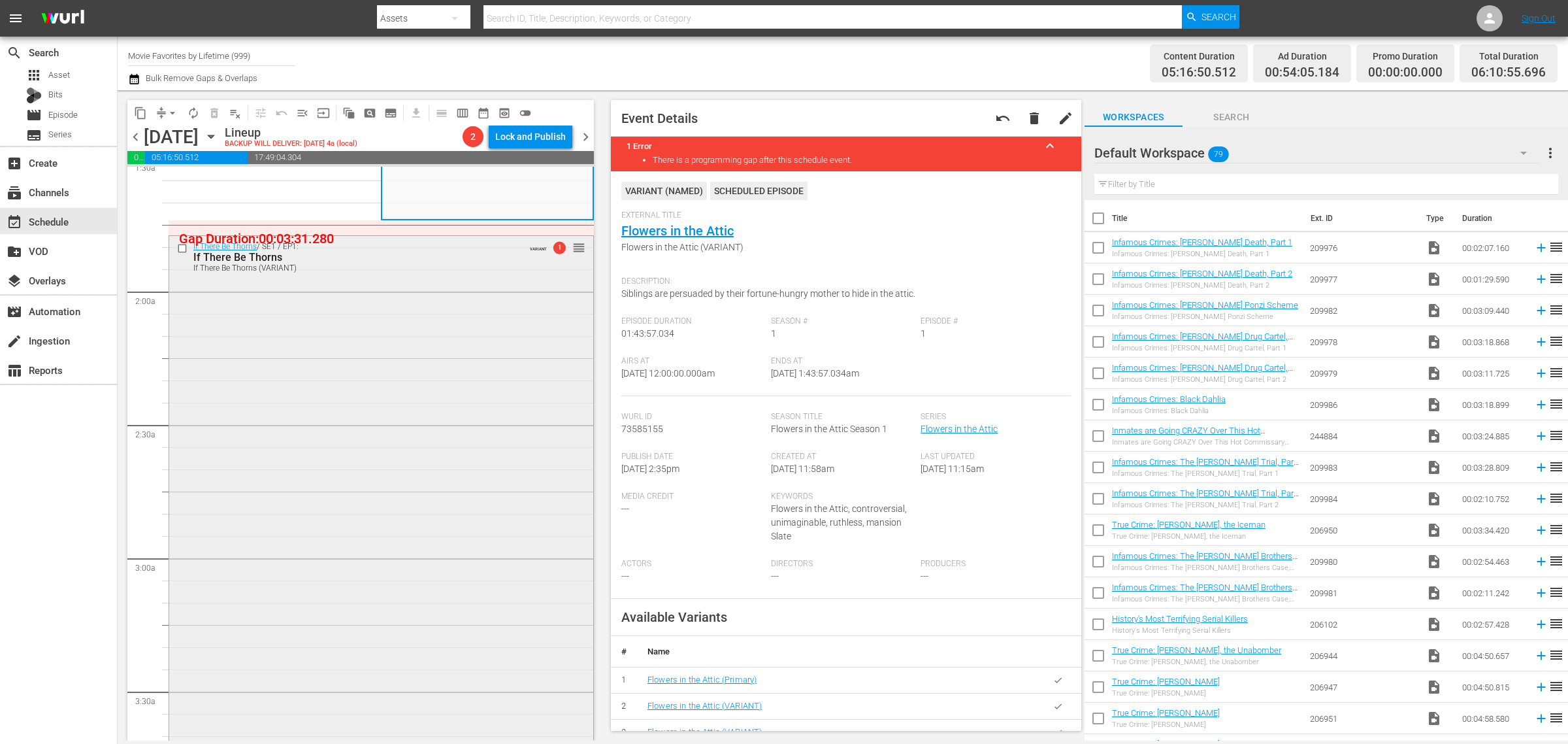
click at [384, 415] on div "If There Be Thorns / SE1 / EP1: If There Be Thorns If There Be Thorns (VARIANT)…" at bounding box center [381, 491] width 424 height 510
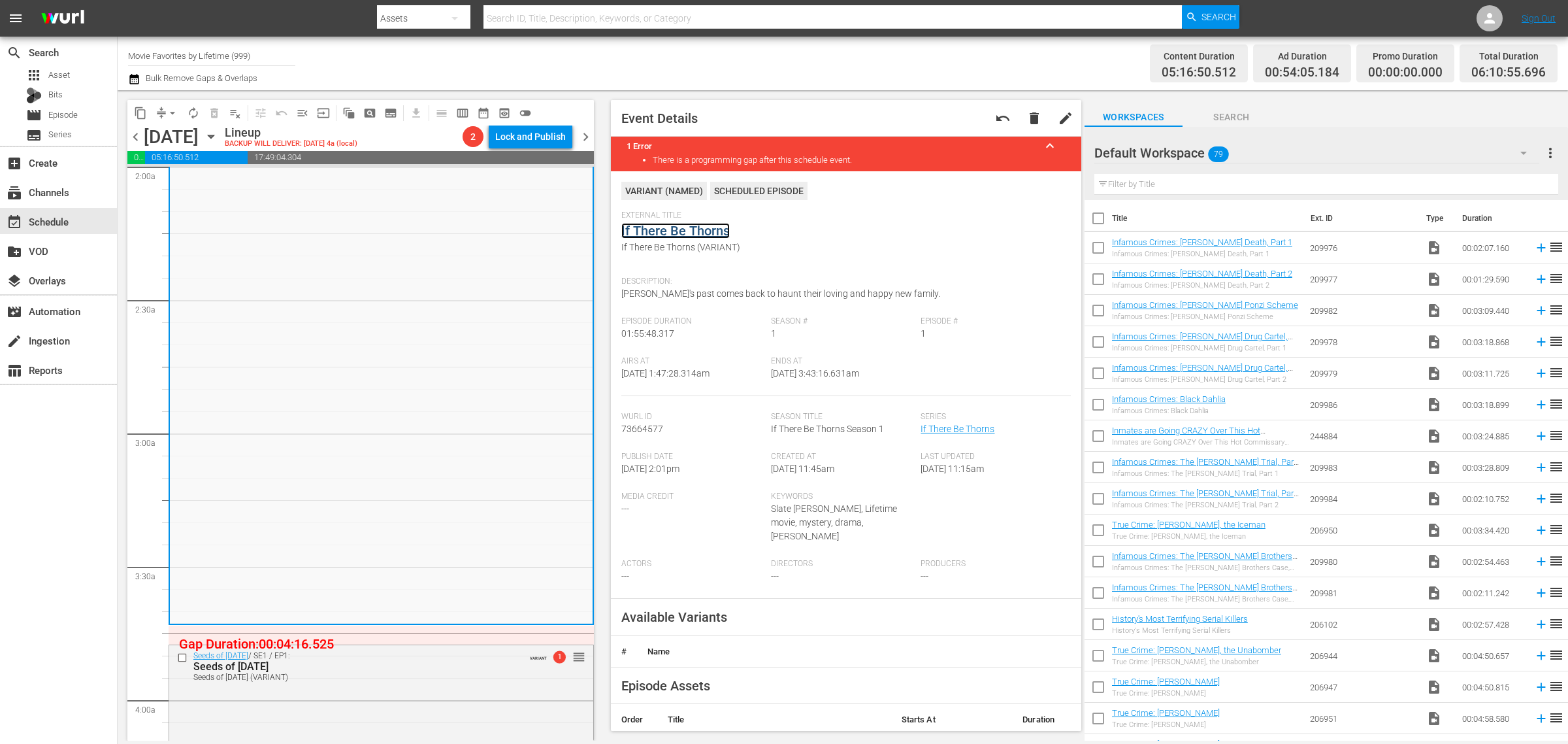
scroll to position [1062, 0]
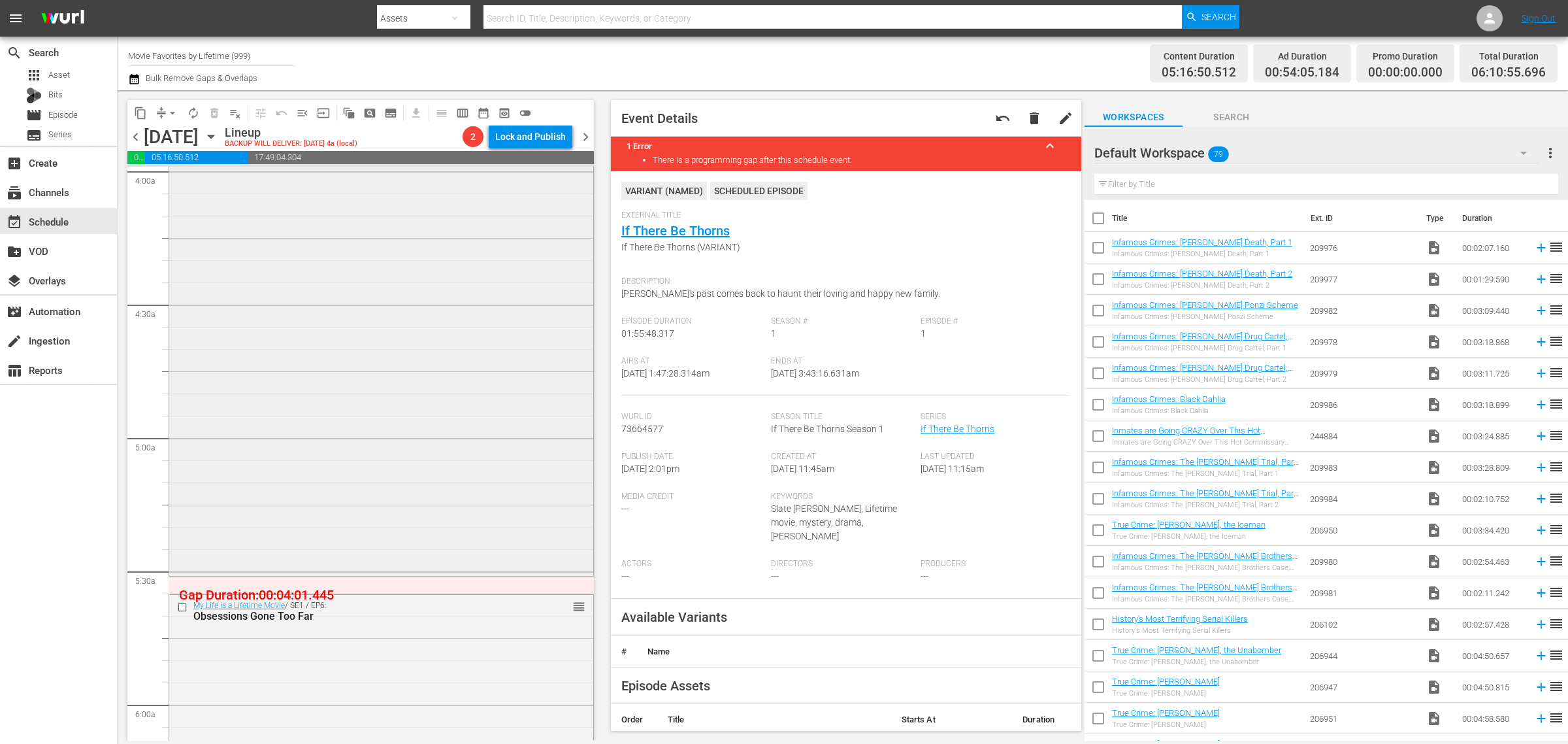
click at [354, 325] on div "Seeds of Yesterday / SE1 / EP1: Seeds of Yesterday Seeds of Yesterday (VARIANT)…" at bounding box center [381, 344] width 424 height 457
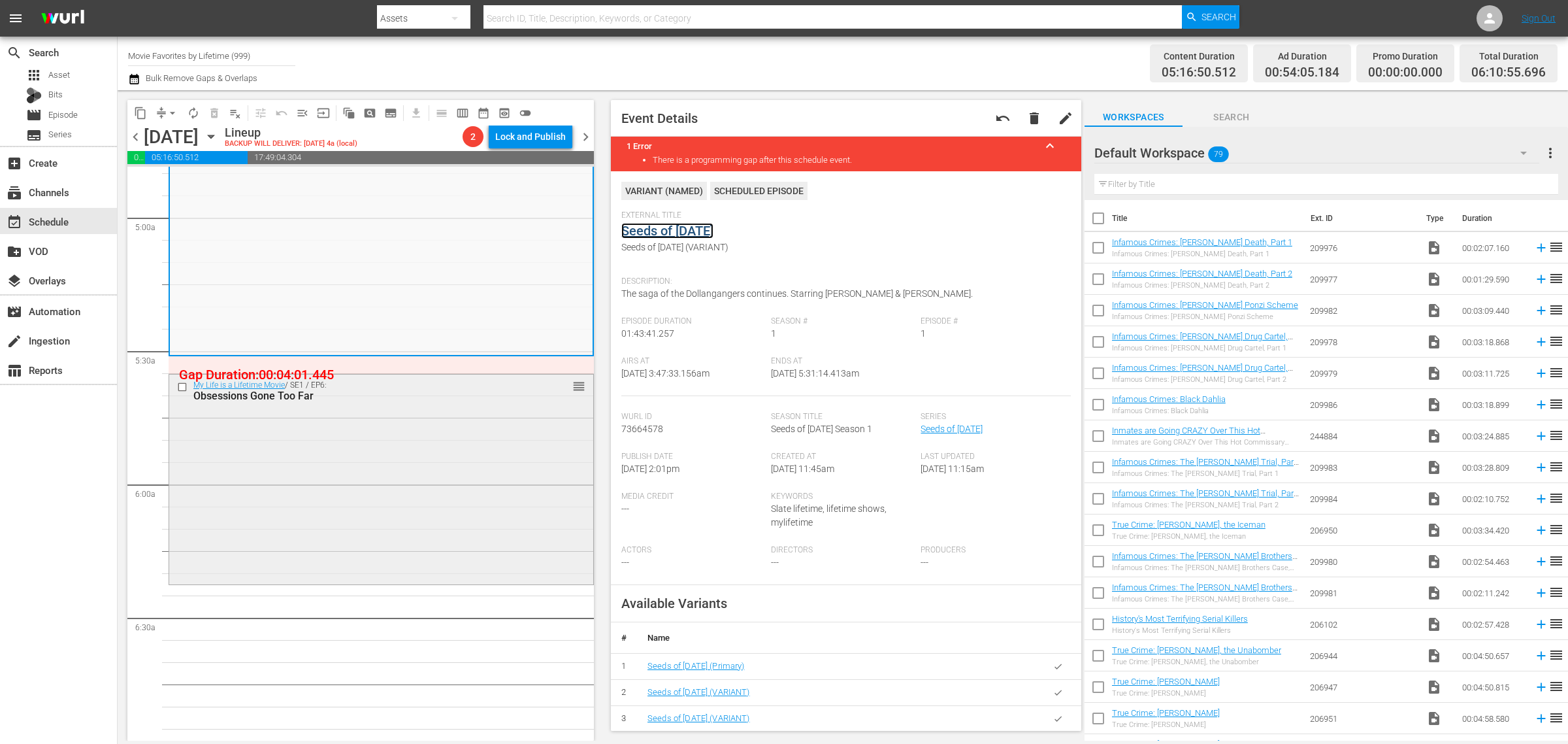
scroll to position [1470, 0]
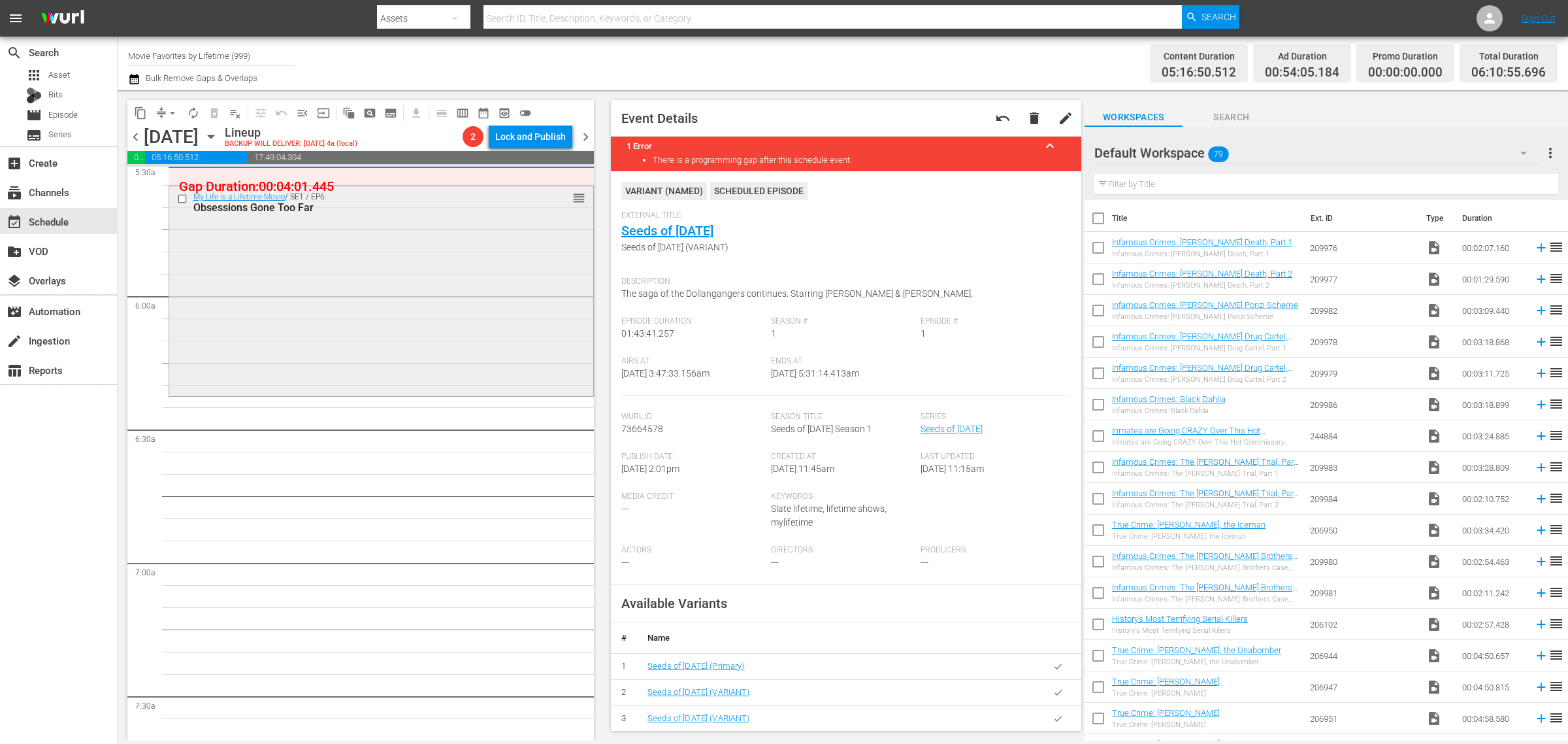
click at [315, 296] on div "My Life is a Lifetime Movie / SE1 / EP6: Obsessions Gone Too Far reorder" at bounding box center [381, 289] width 424 height 207
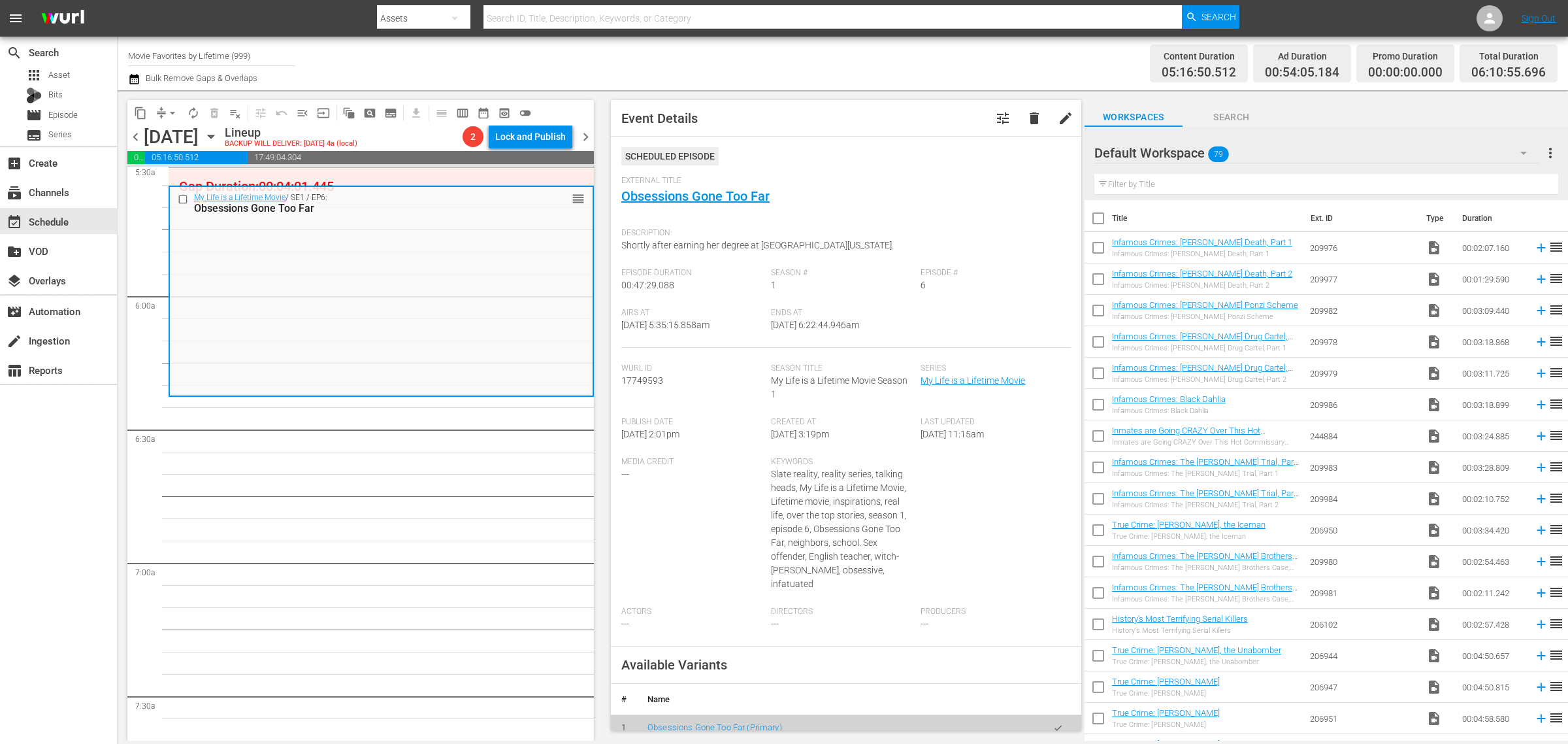
click at [959, 59] on div "Content Duration 05:16:50.512 Ad Duration 00:54:05.184 Promo Duration 00:00:00.…" at bounding box center [1232, 63] width 650 height 47
click at [173, 114] on span "arrow_drop_down" at bounding box center [172, 113] width 13 height 13
click at [175, 133] on li "Align to Midnight" at bounding box center [173, 139] width 137 height 22
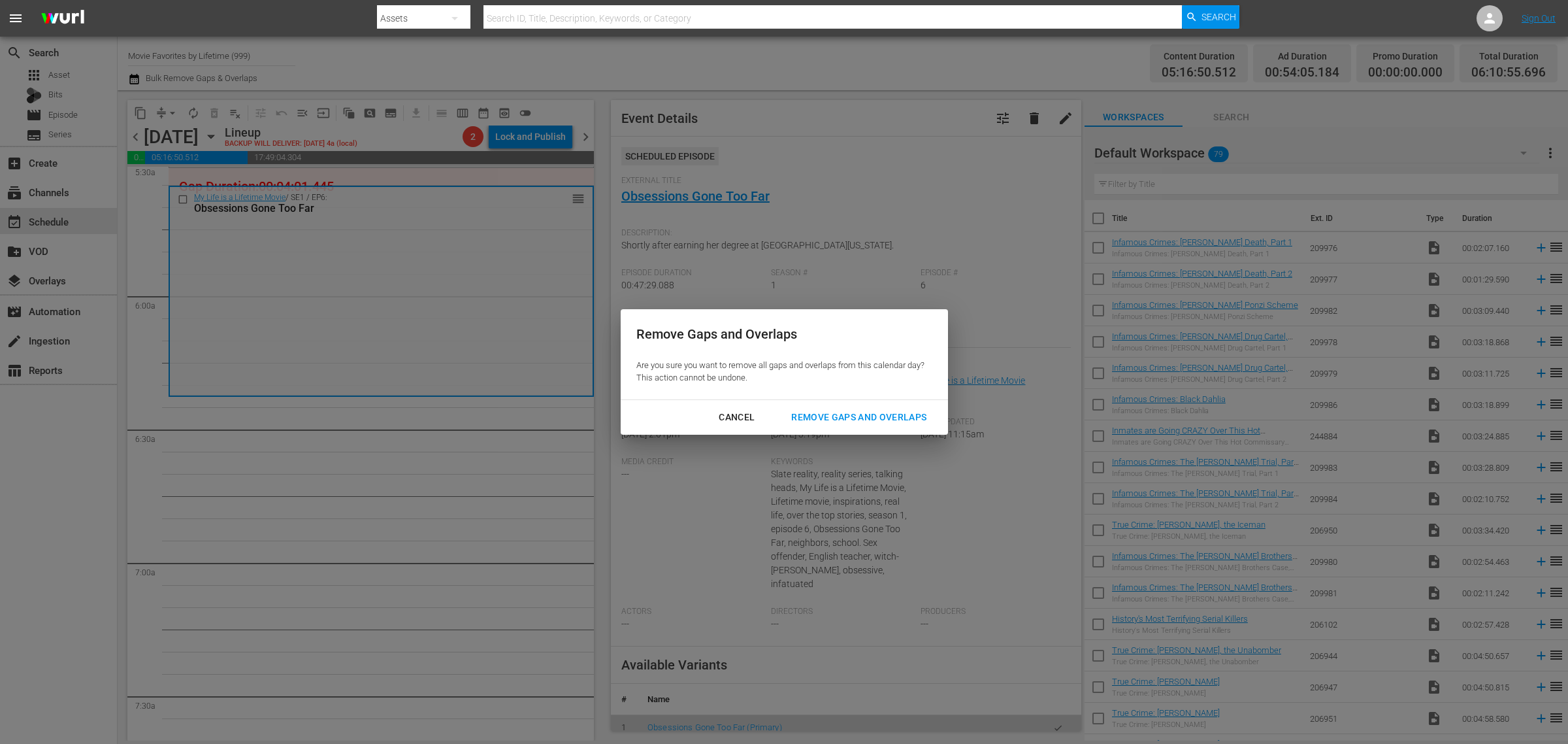
click at [851, 413] on div "Remove Gaps and Overlaps" at bounding box center [859, 418] width 156 height 16
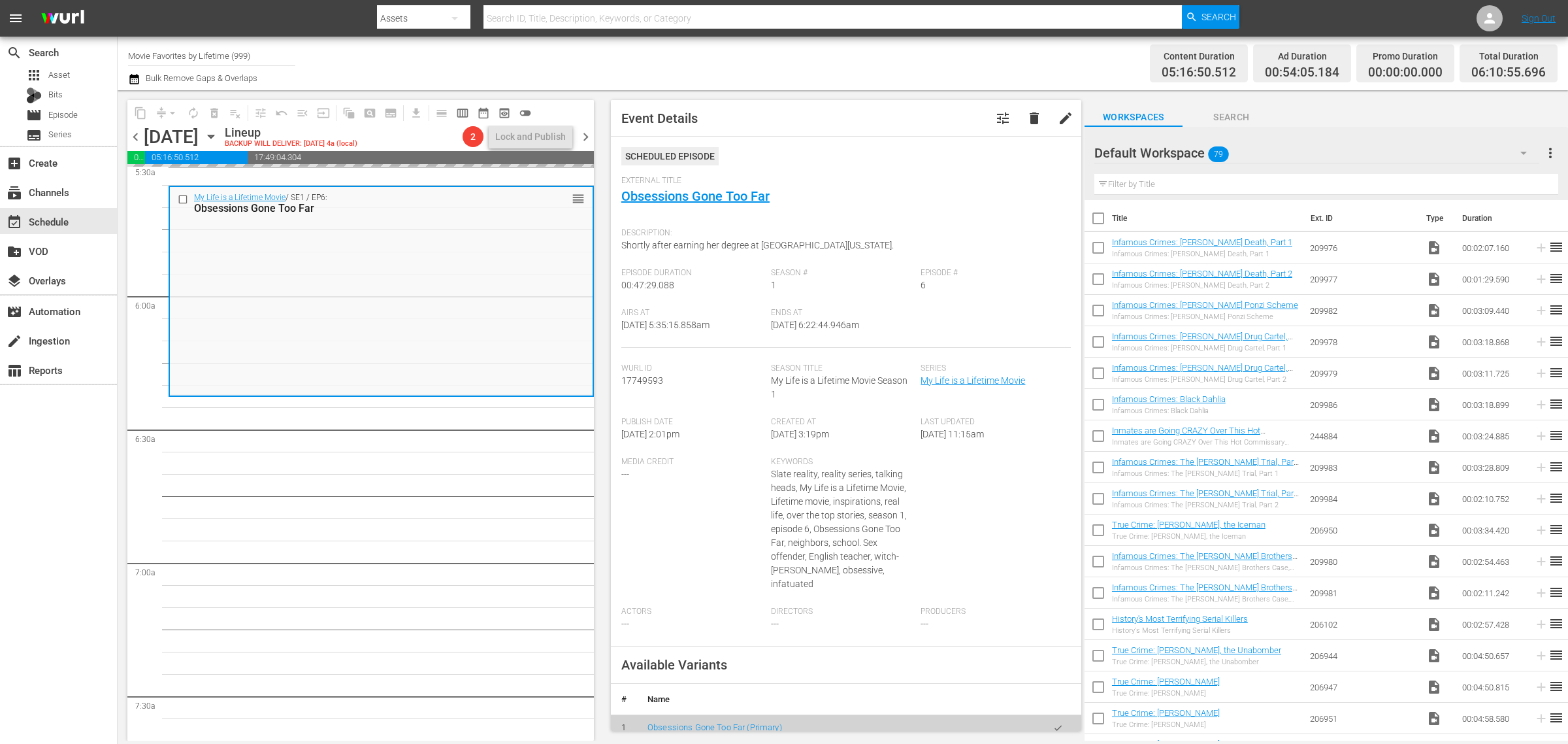
click at [668, 72] on div "Channel Title Movie Favorites by Lifetime (999) Bulk Remove Gaps & Overlaps" at bounding box center [517, 63] width 779 height 47
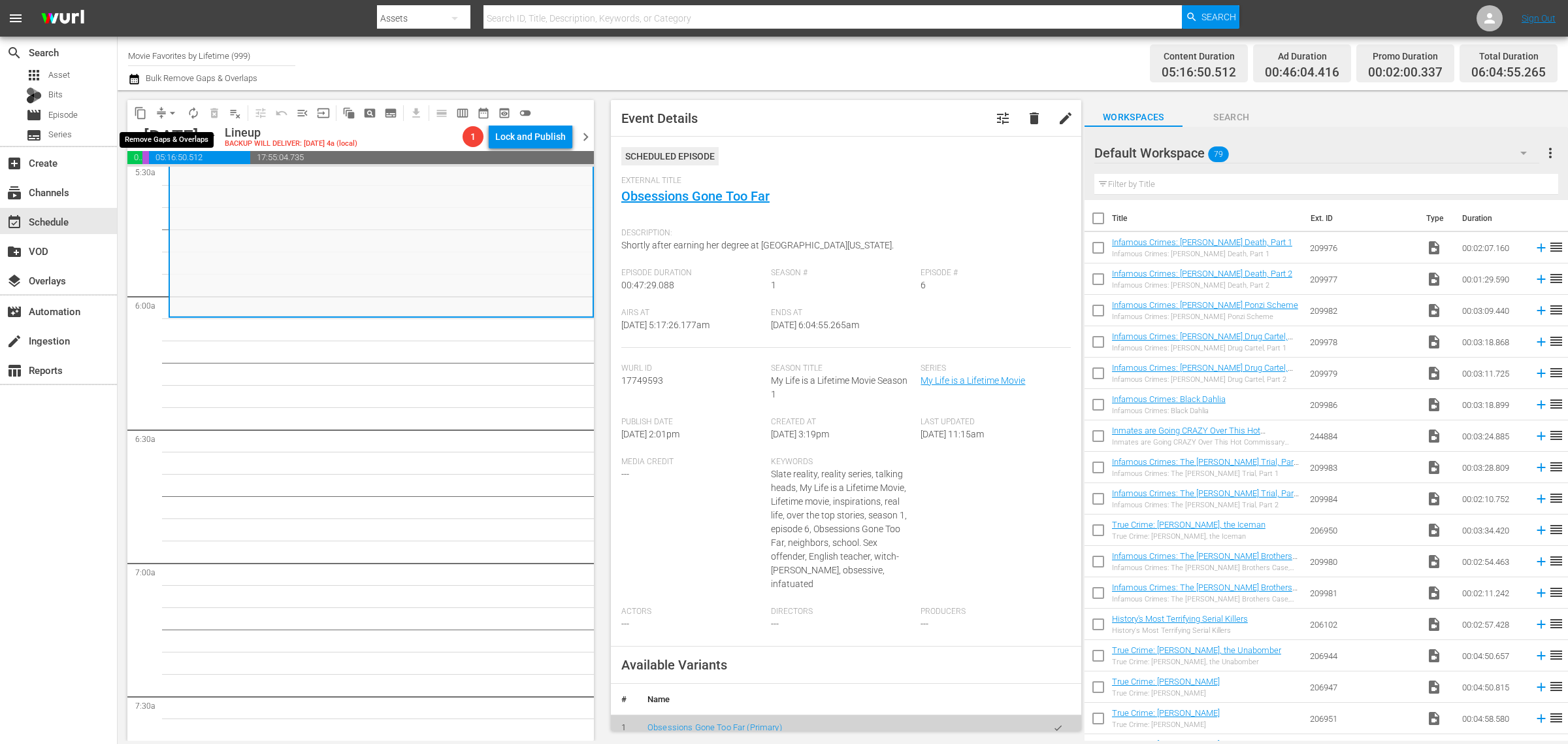
click at [171, 106] on span "arrow_drop_down" at bounding box center [172, 113] width 13 height 13
click at [168, 135] on li "Align to Midnight" at bounding box center [173, 139] width 137 height 22
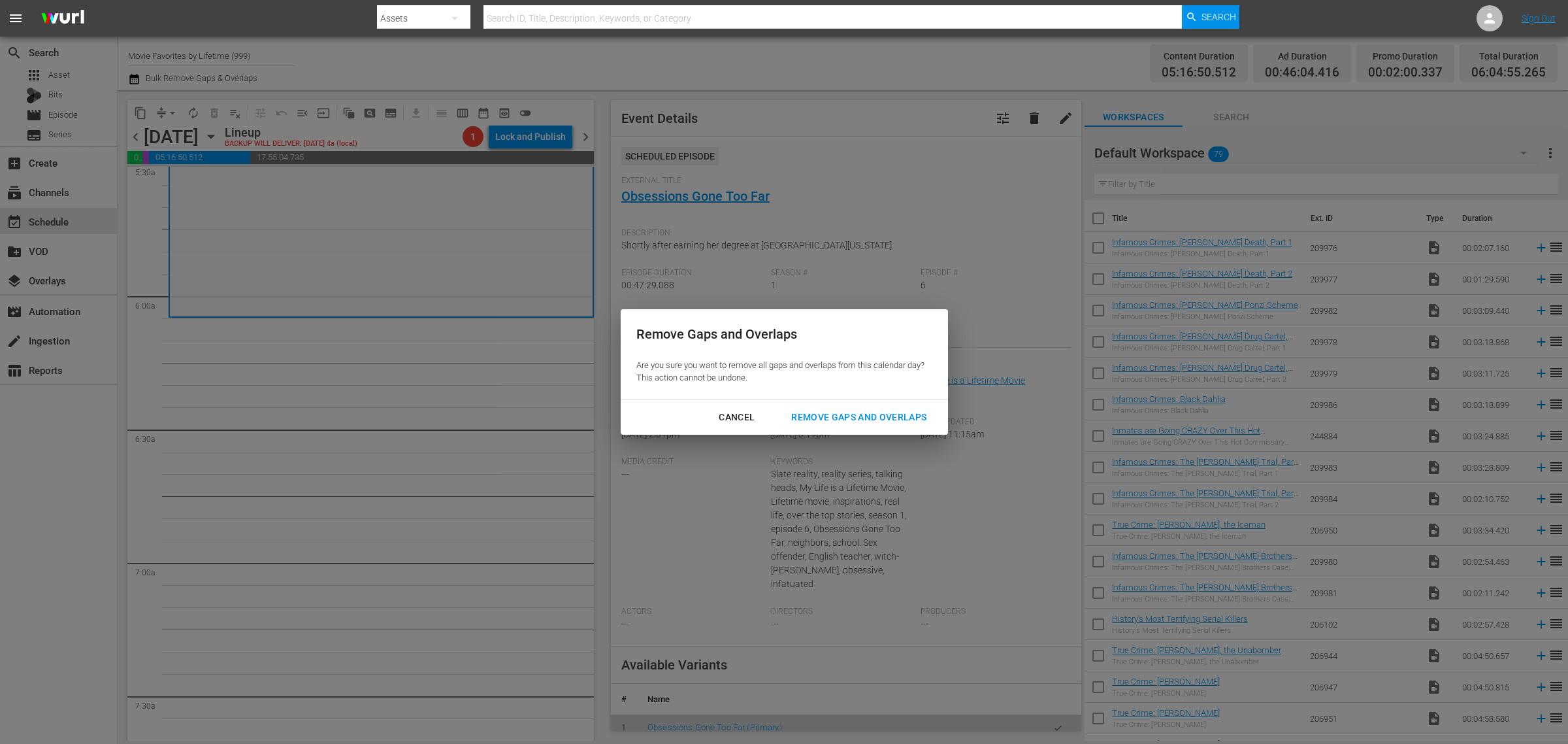
click at [855, 413] on div "Remove Gaps and Overlaps" at bounding box center [859, 418] width 156 height 16
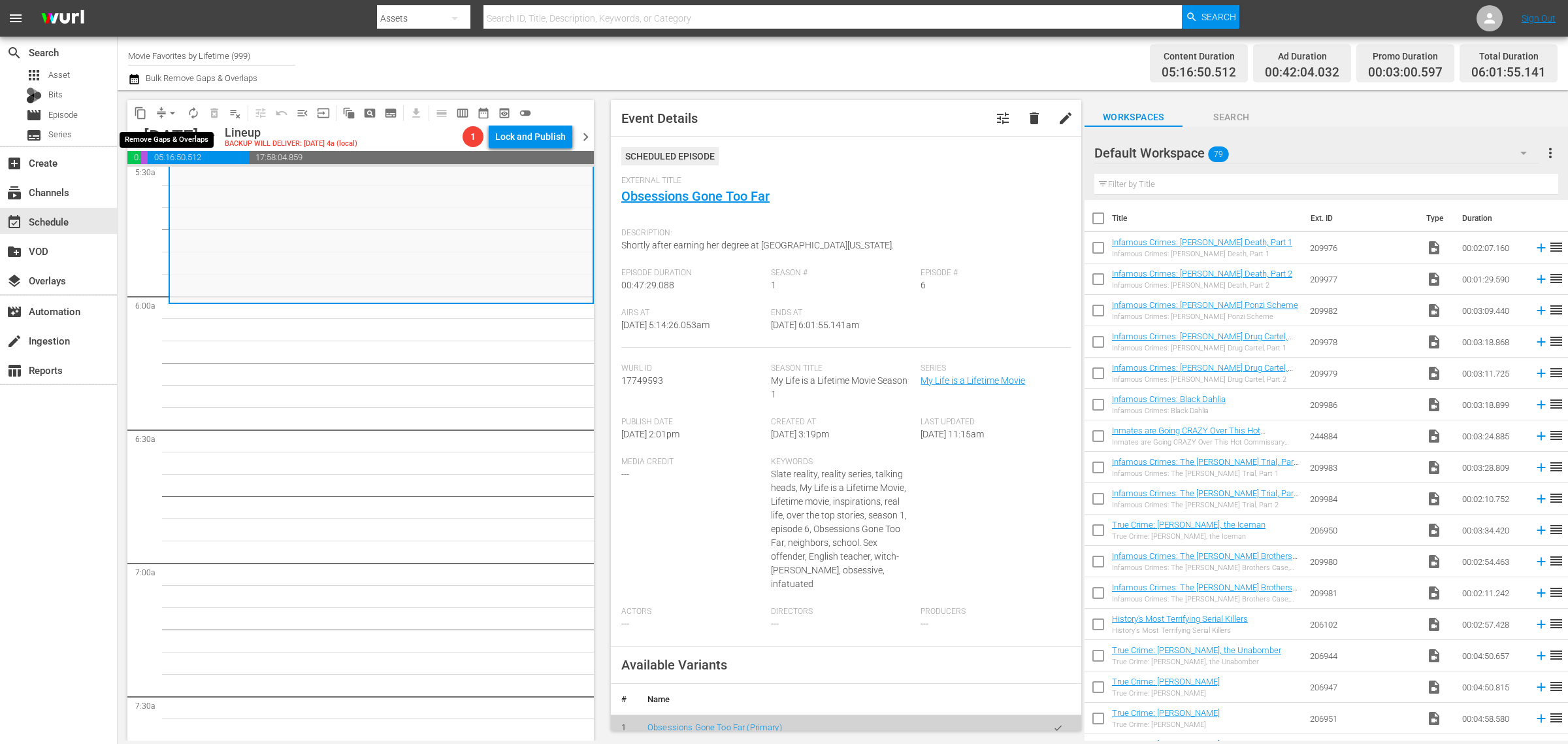
click at [173, 113] on span "arrow_drop_down" at bounding box center [172, 113] width 13 height 13
click at [175, 132] on li "Align to Midnight" at bounding box center [173, 139] width 137 height 22
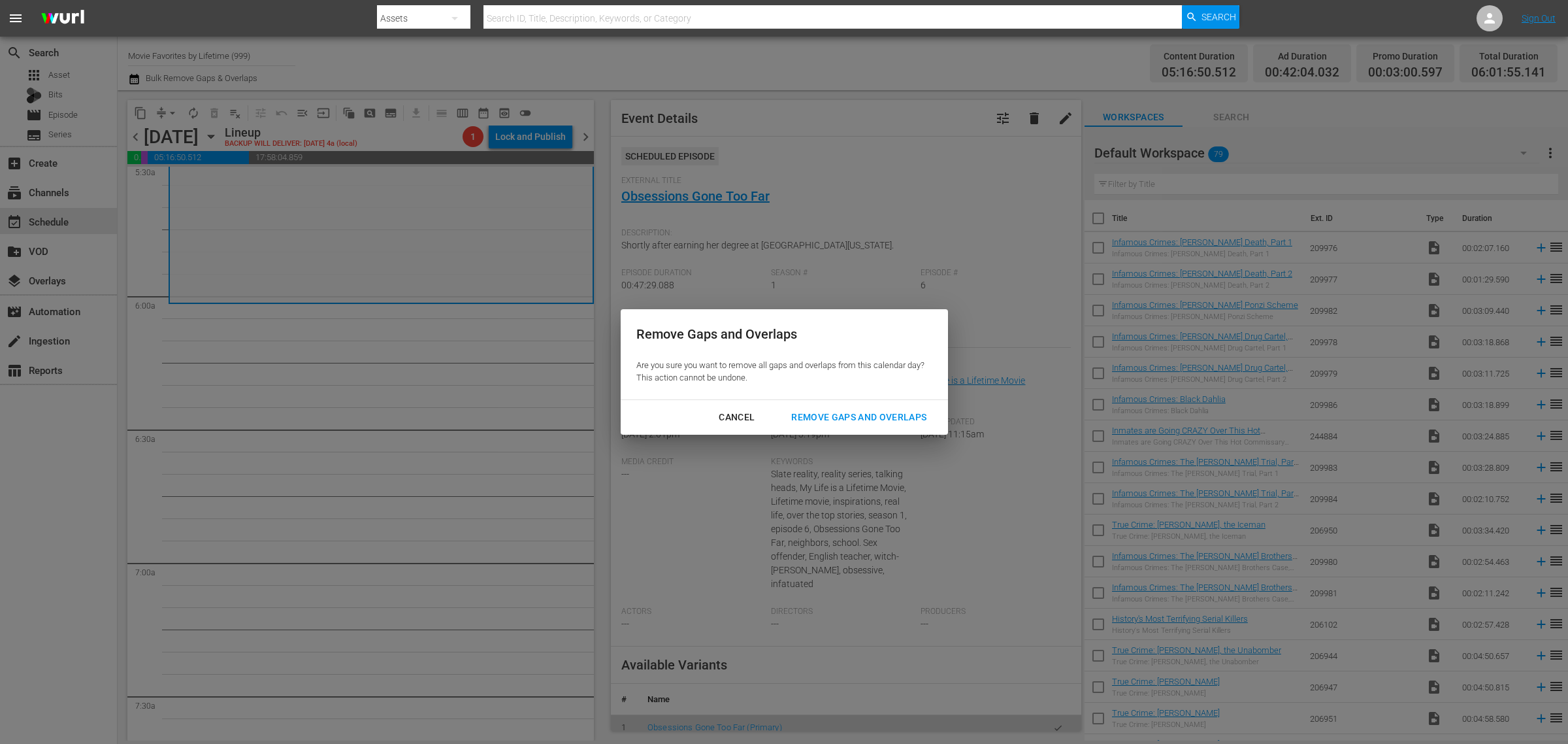
click at [855, 409] on div "Remove Gaps and Overlaps" at bounding box center [859, 418] width 156 height 16
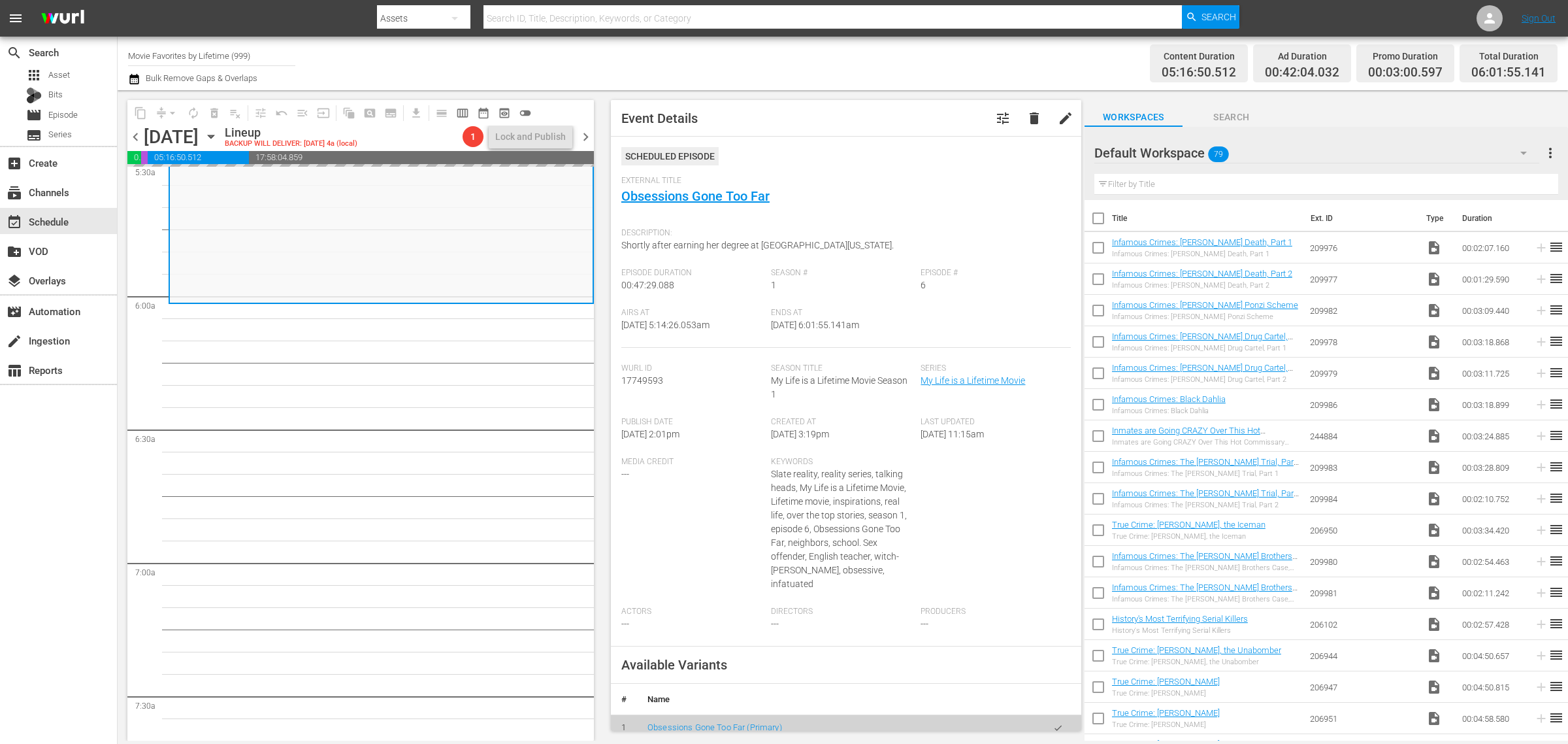
click at [832, 60] on div "Channel Title Movie Favorites by Lifetime (999) Bulk Remove Gaps & Overlaps" at bounding box center [517, 63] width 779 height 47
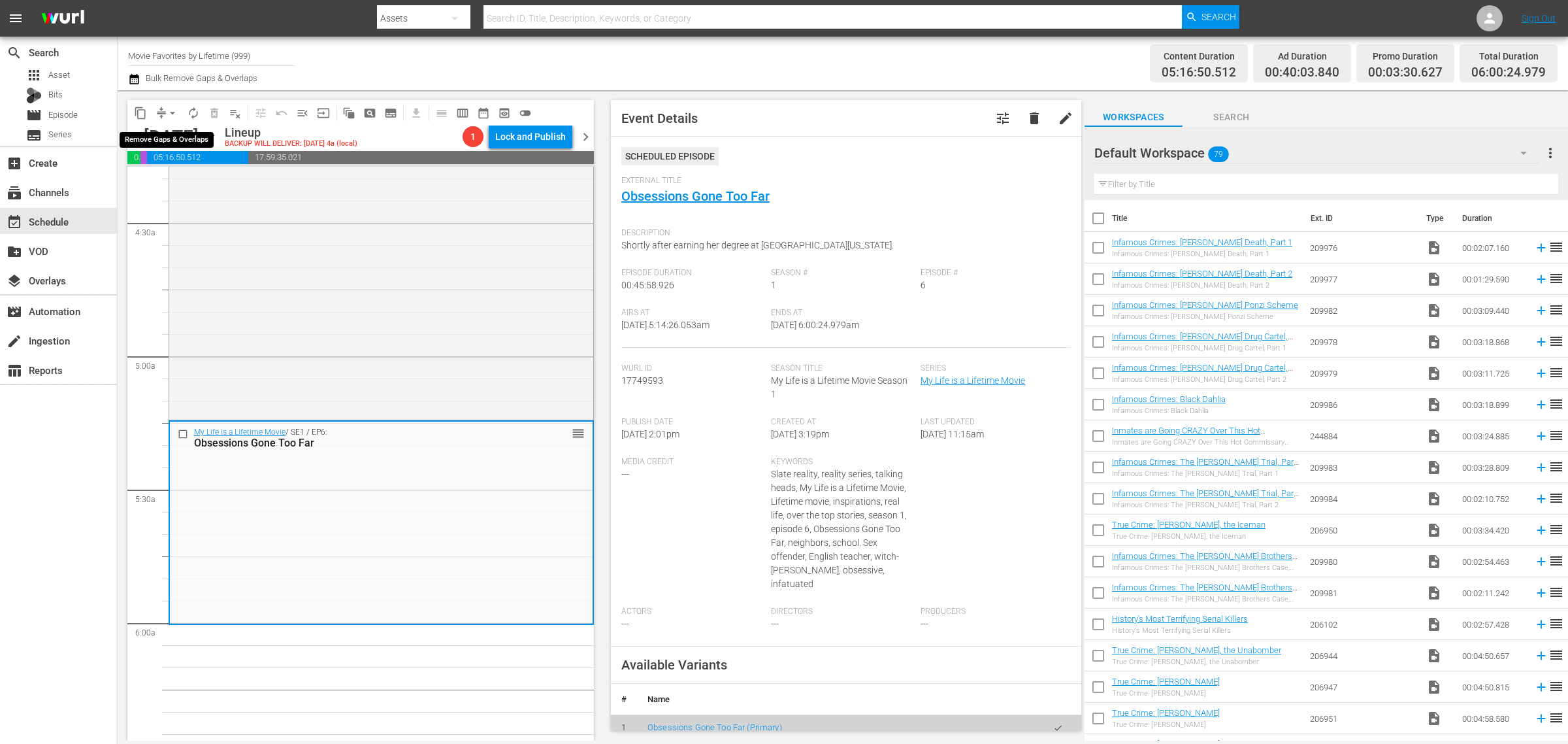
click at [172, 112] on span "arrow_drop_down" at bounding box center [172, 113] width 13 height 13
click at [171, 139] on li "Align to Midnight" at bounding box center [173, 139] width 137 height 22
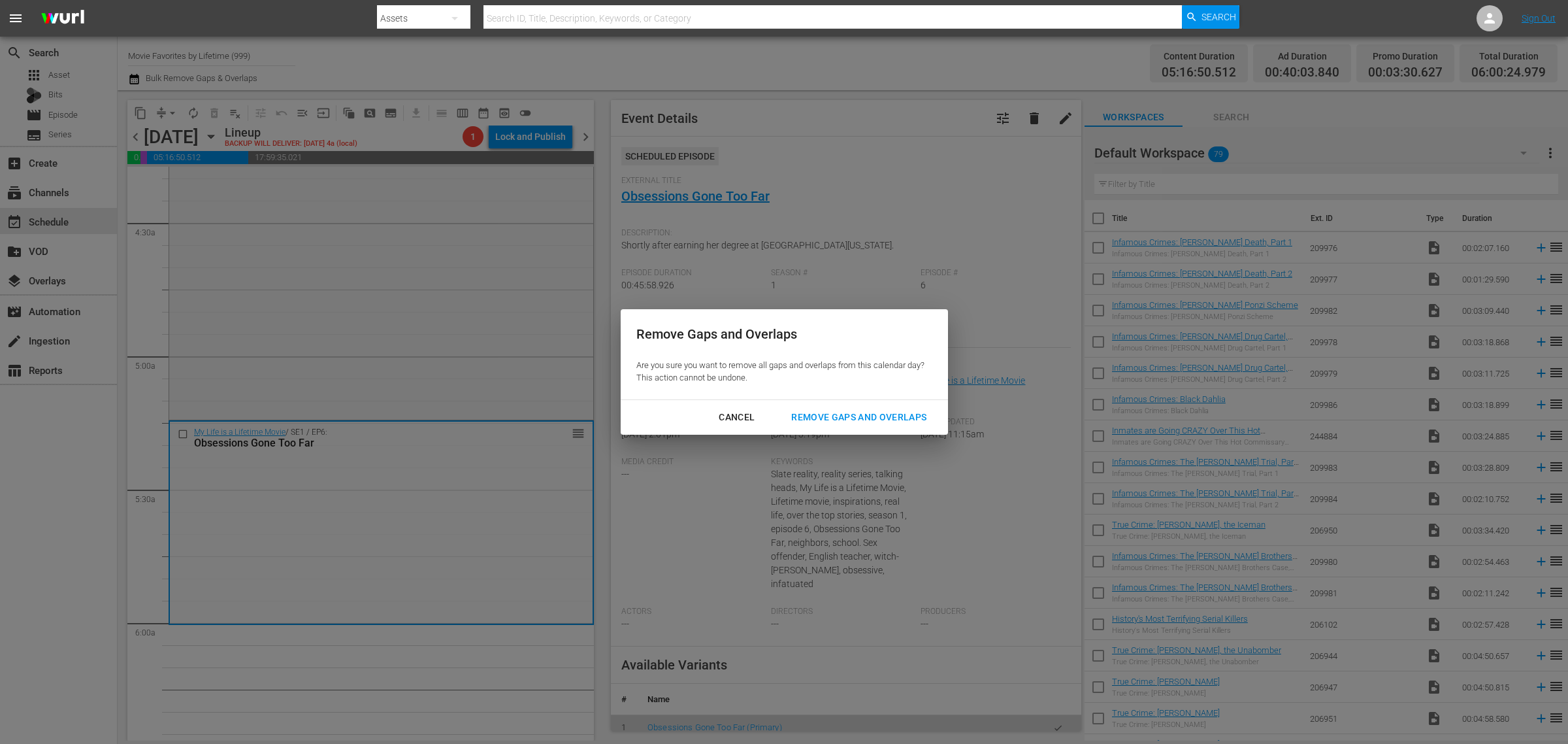
drag, startPoint x: 861, startPoint y: 409, endPoint x: 879, endPoint y: 310, distance: 100.6
click at [861, 407] on button "Remove Gaps and Overlaps" at bounding box center [859, 418] width 167 height 24
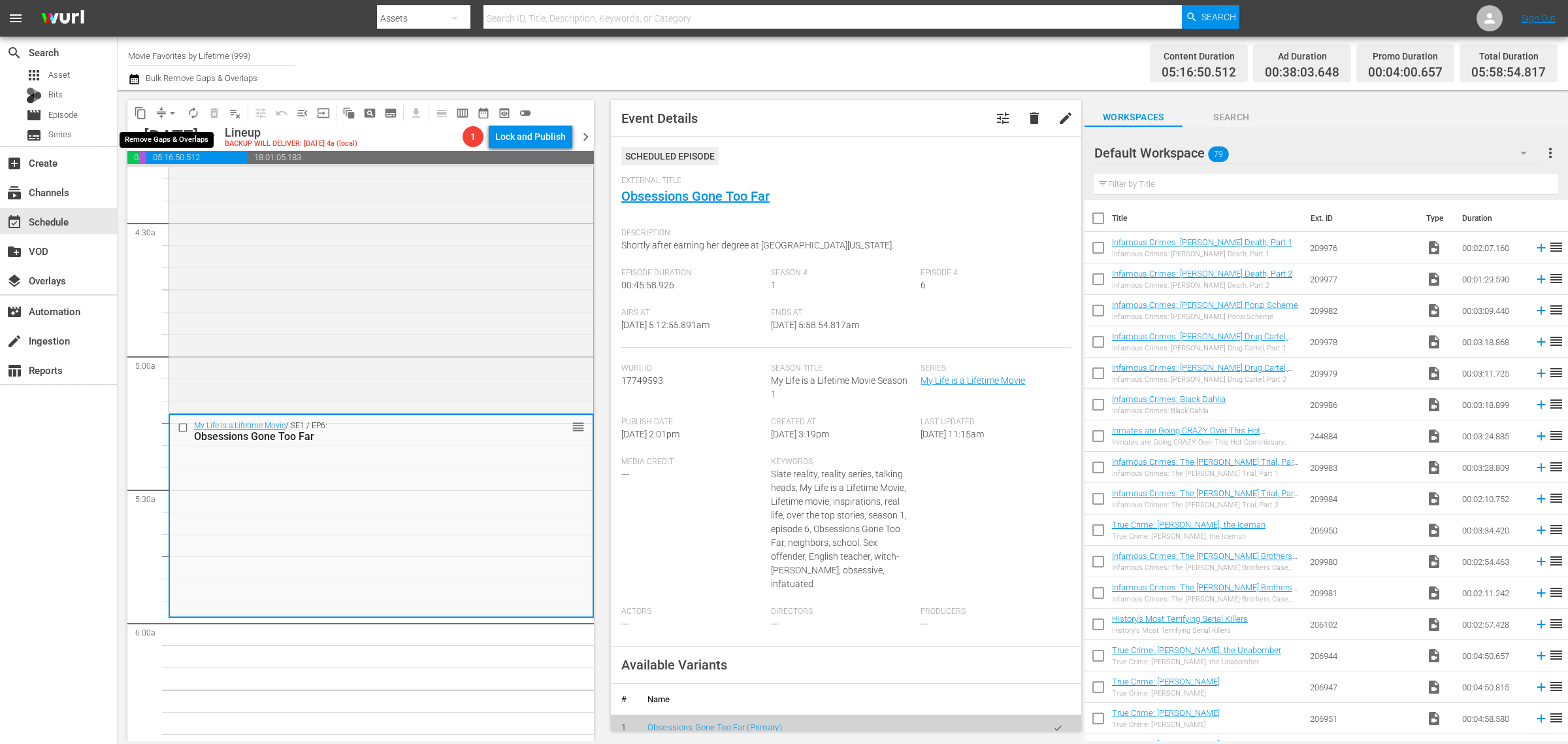
click at [171, 112] on span "arrow_drop_down" at bounding box center [172, 113] width 13 height 13
click at [174, 143] on li "Align to Midnight" at bounding box center [173, 139] width 137 height 22
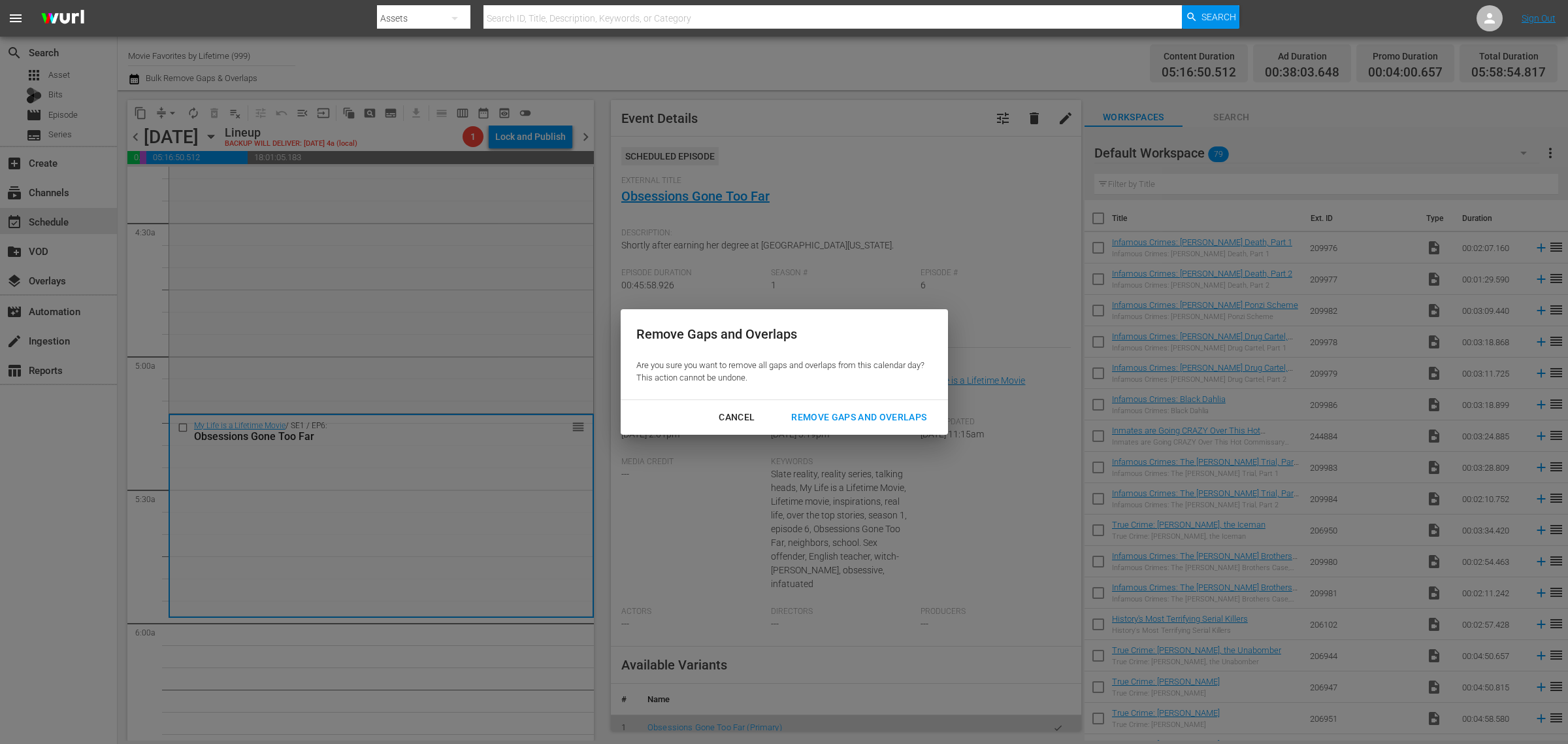
click at [863, 419] on div "Remove Gaps and Overlaps" at bounding box center [859, 418] width 156 height 16
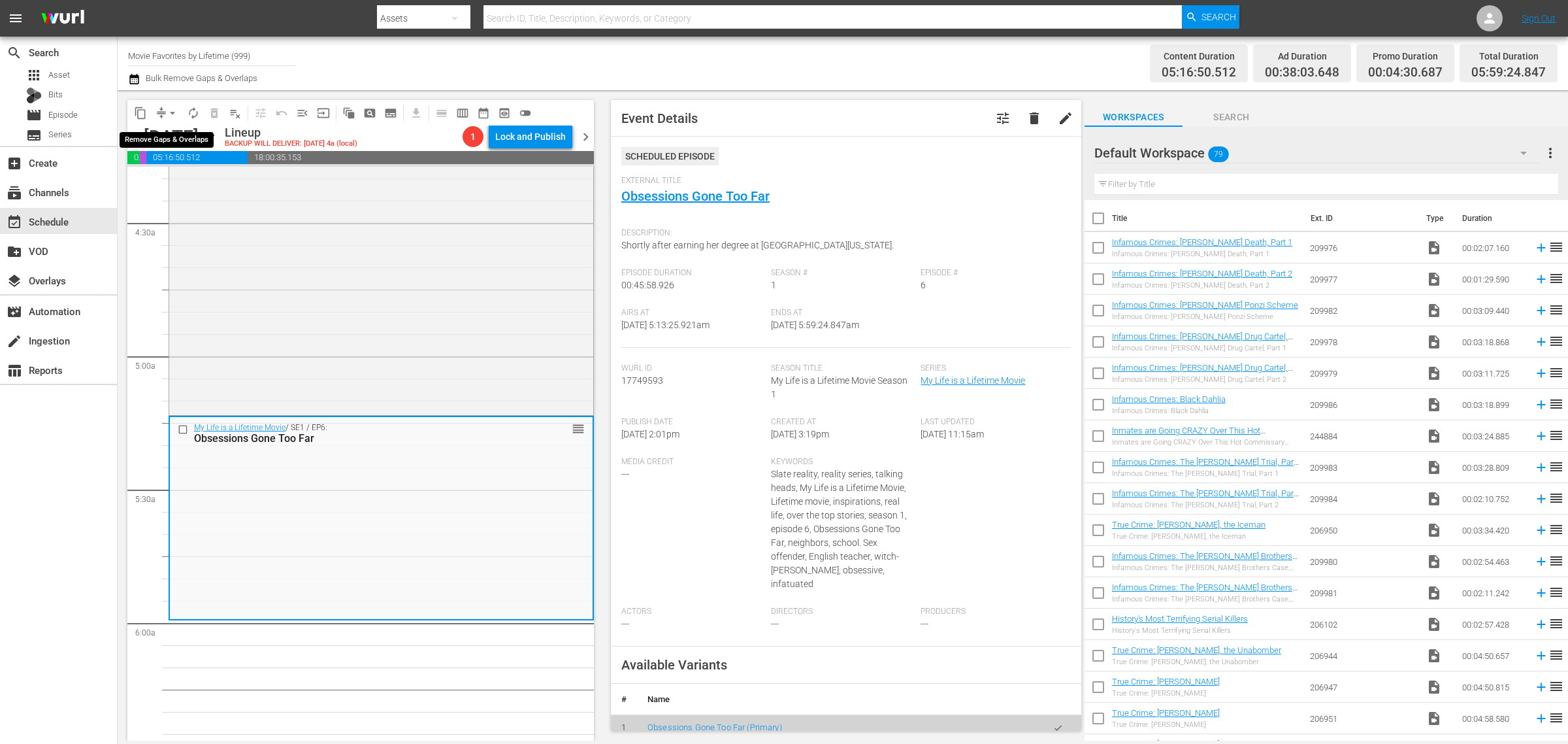
click at [172, 110] on span "arrow_drop_down" at bounding box center [172, 113] width 13 height 13
click at [168, 138] on li "Align to Midnight" at bounding box center [173, 139] width 137 height 22
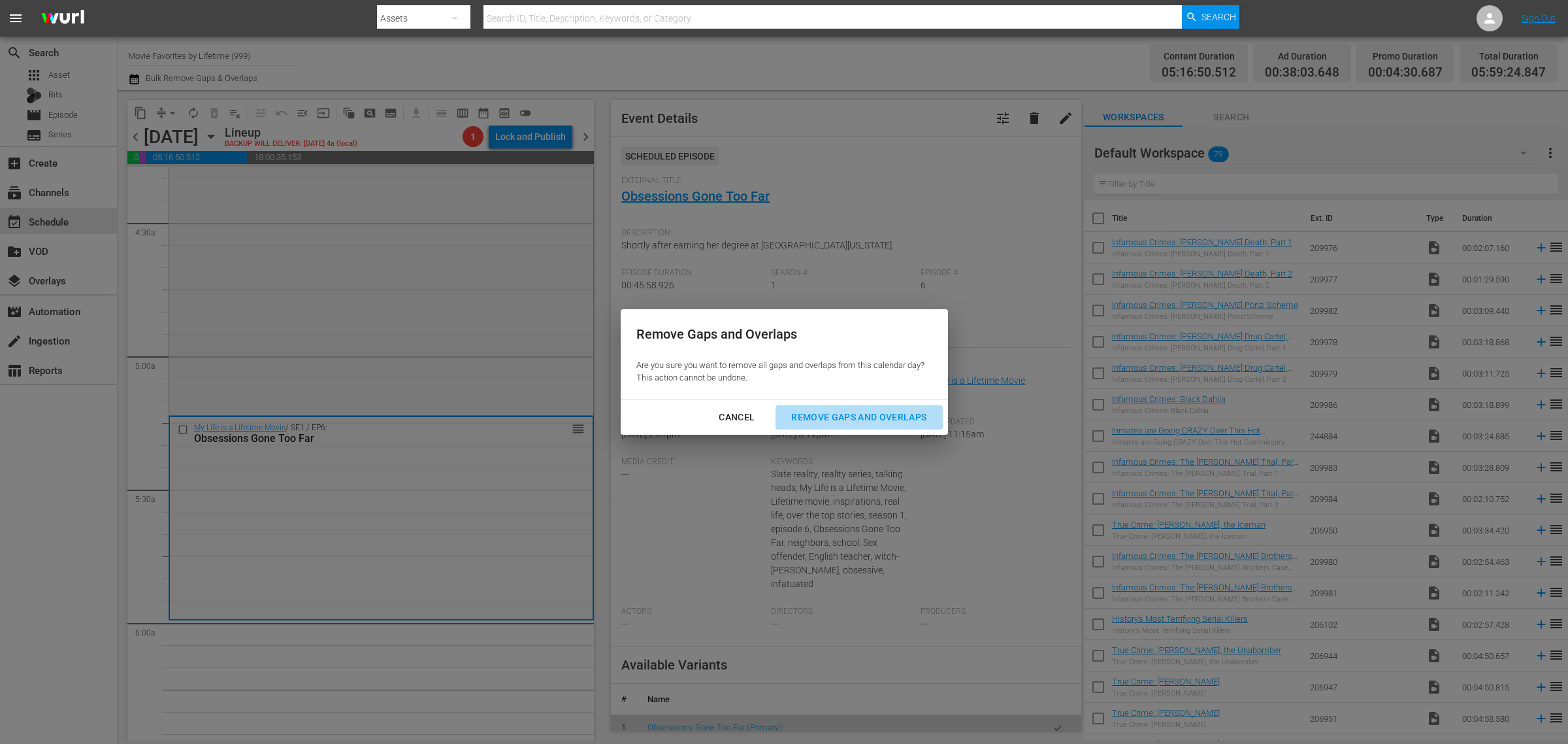
click at [851, 413] on div "Remove Gaps and Overlaps" at bounding box center [859, 418] width 156 height 16
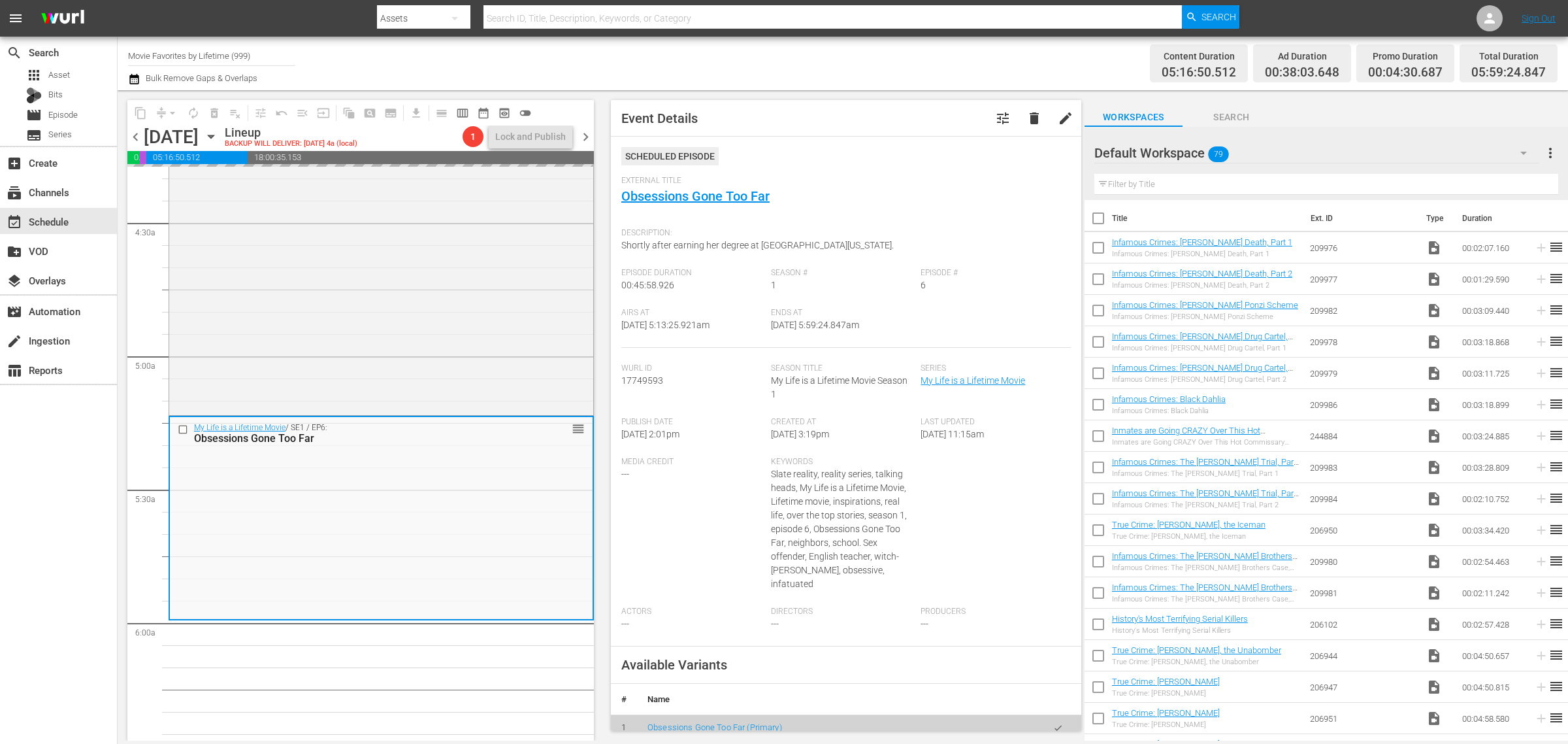
click at [810, 60] on div "Channel Title Movie Favorites by Lifetime (999) Bulk Remove Gaps & Overlaps" at bounding box center [517, 63] width 779 height 47
click at [171, 109] on span "arrow_drop_down" at bounding box center [172, 113] width 13 height 13
click at [171, 130] on li "Align to Midnight" at bounding box center [173, 139] width 137 height 22
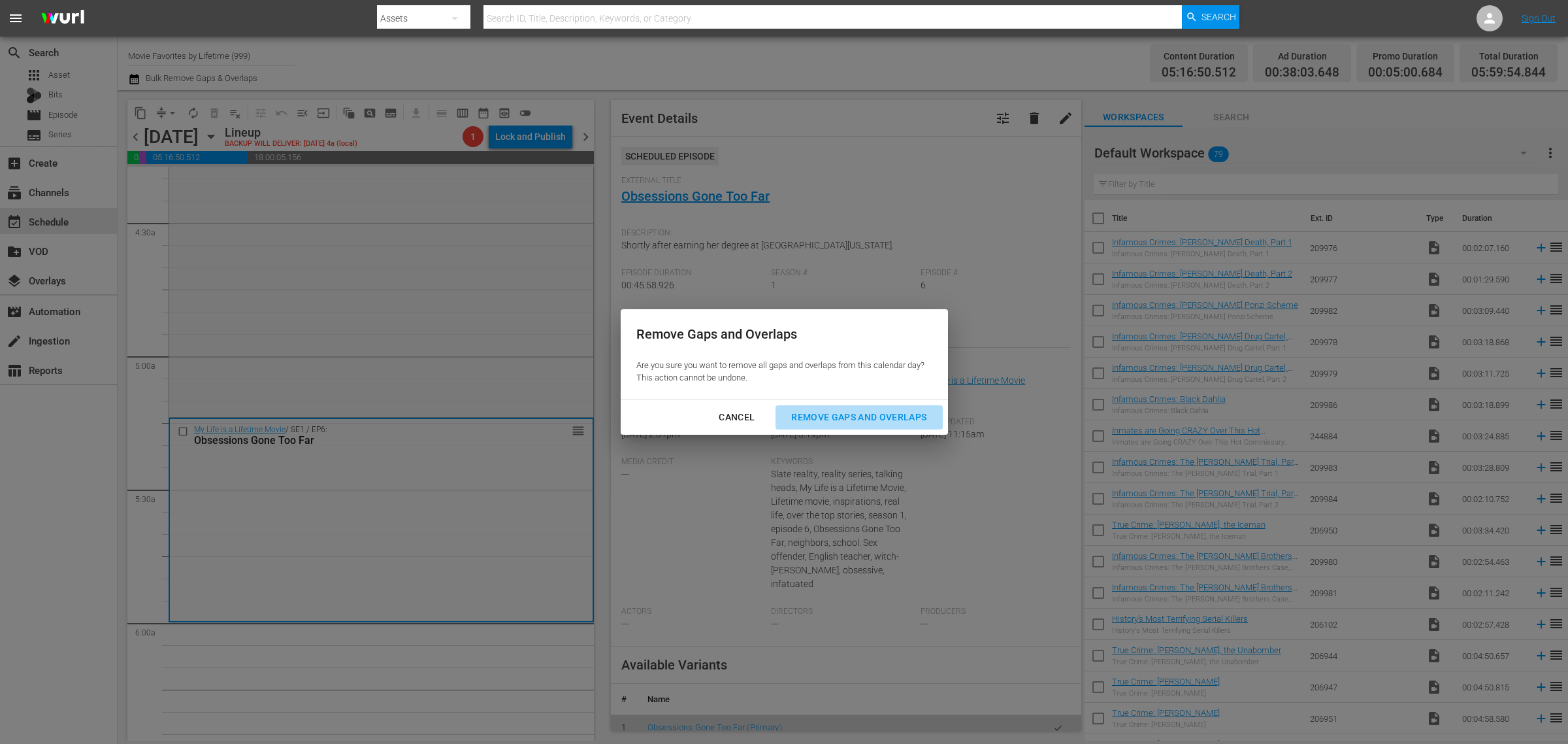
click at [844, 417] on div "Remove Gaps and Overlaps" at bounding box center [859, 418] width 156 height 16
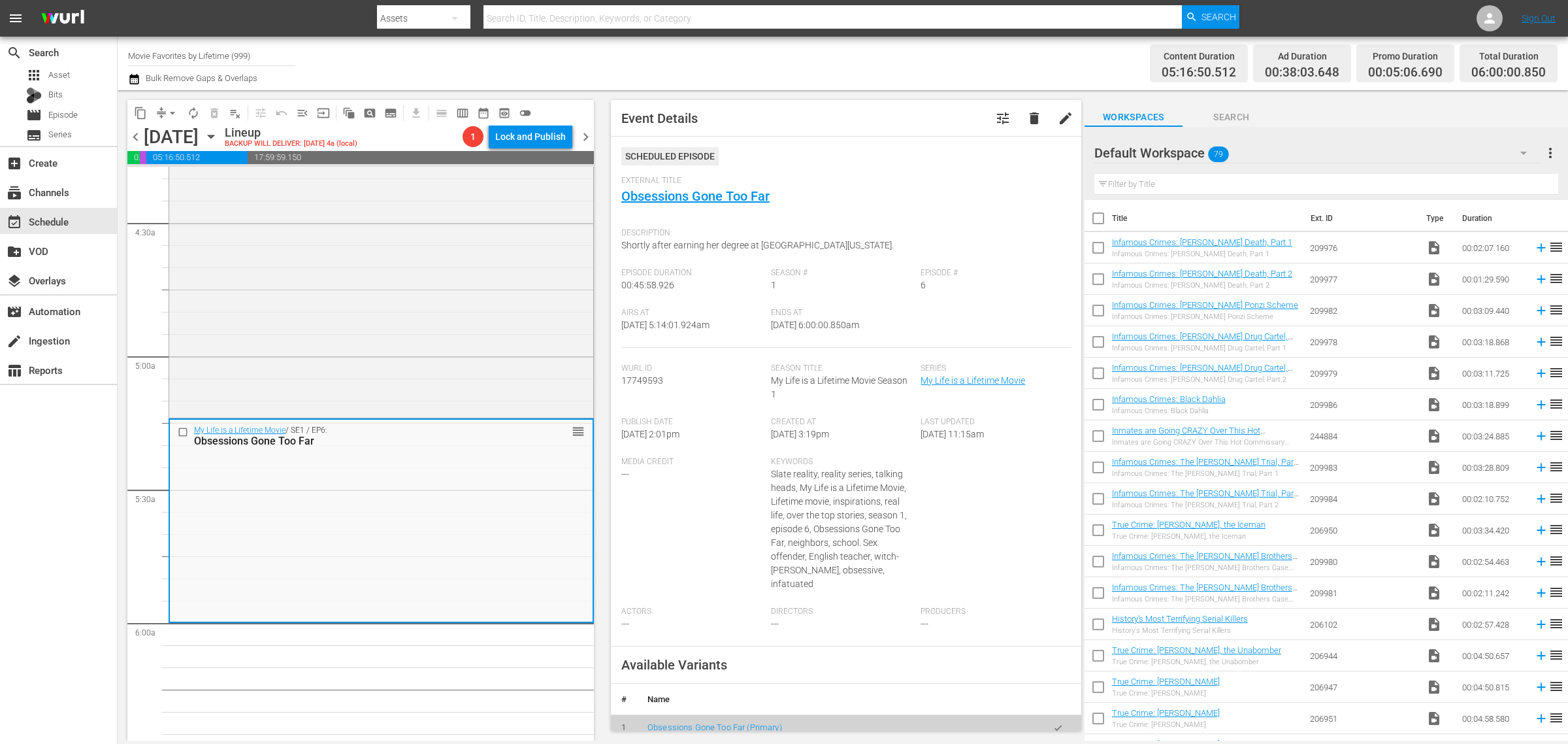
drag, startPoint x: 871, startPoint y: 70, endPoint x: 909, endPoint y: 52, distance: 42.0
click at [870, 70] on div "Channel Title Movie Favorites by Lifetime (999) Bulk Remove Gaps & Overlaps" at bounding box center [517, 63] width 779 height 47
click at [190, 109] on span "autorenew_outlined" at bounding box center [193, 113] width 13 height 13
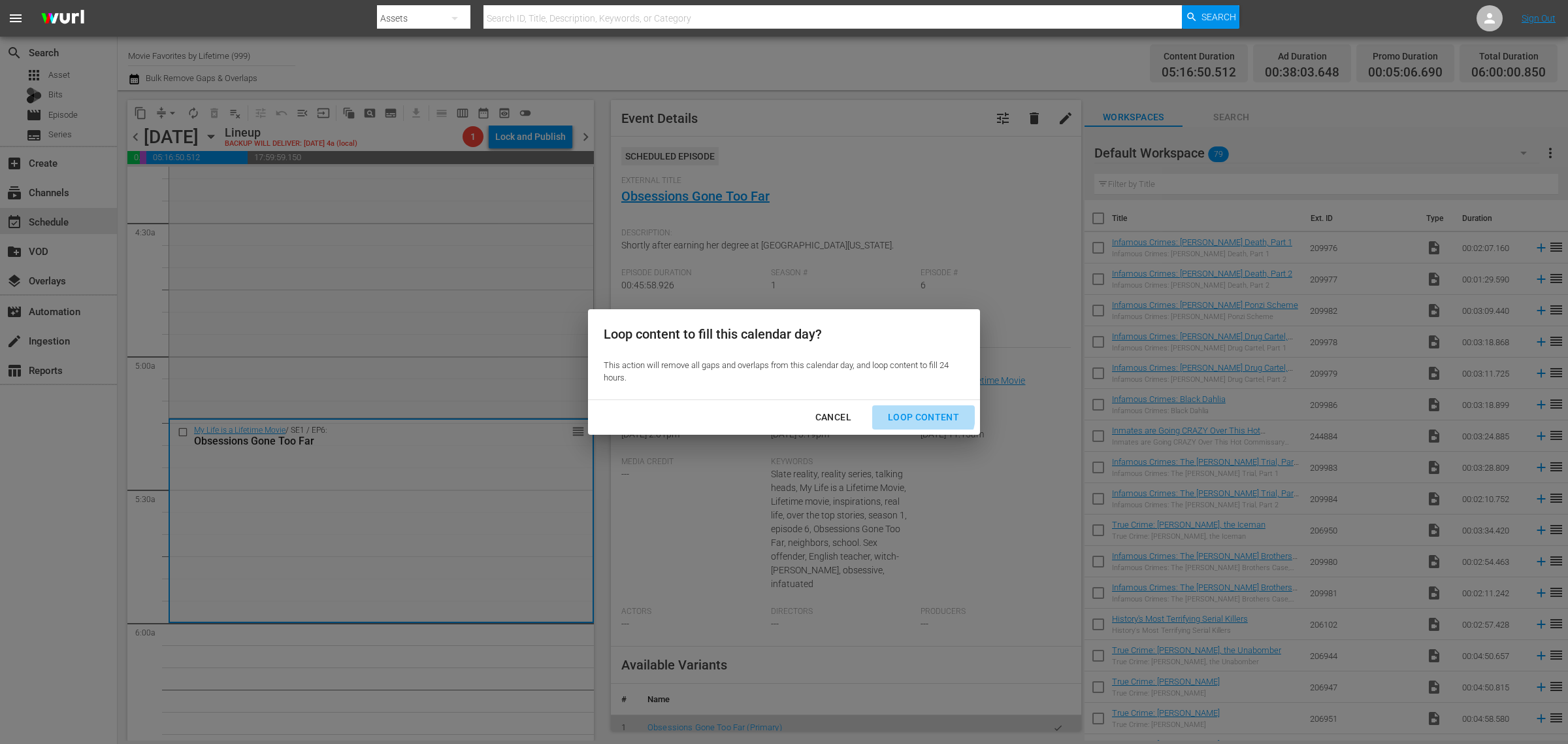
drag, startPoint x: 924, startPoint y: 415, endPoint x: 882, endPoint y: 86, distance: 331.7
click at [923, 415] on div "Loop Content" at bounding box center [923, 418] width 92 height 16
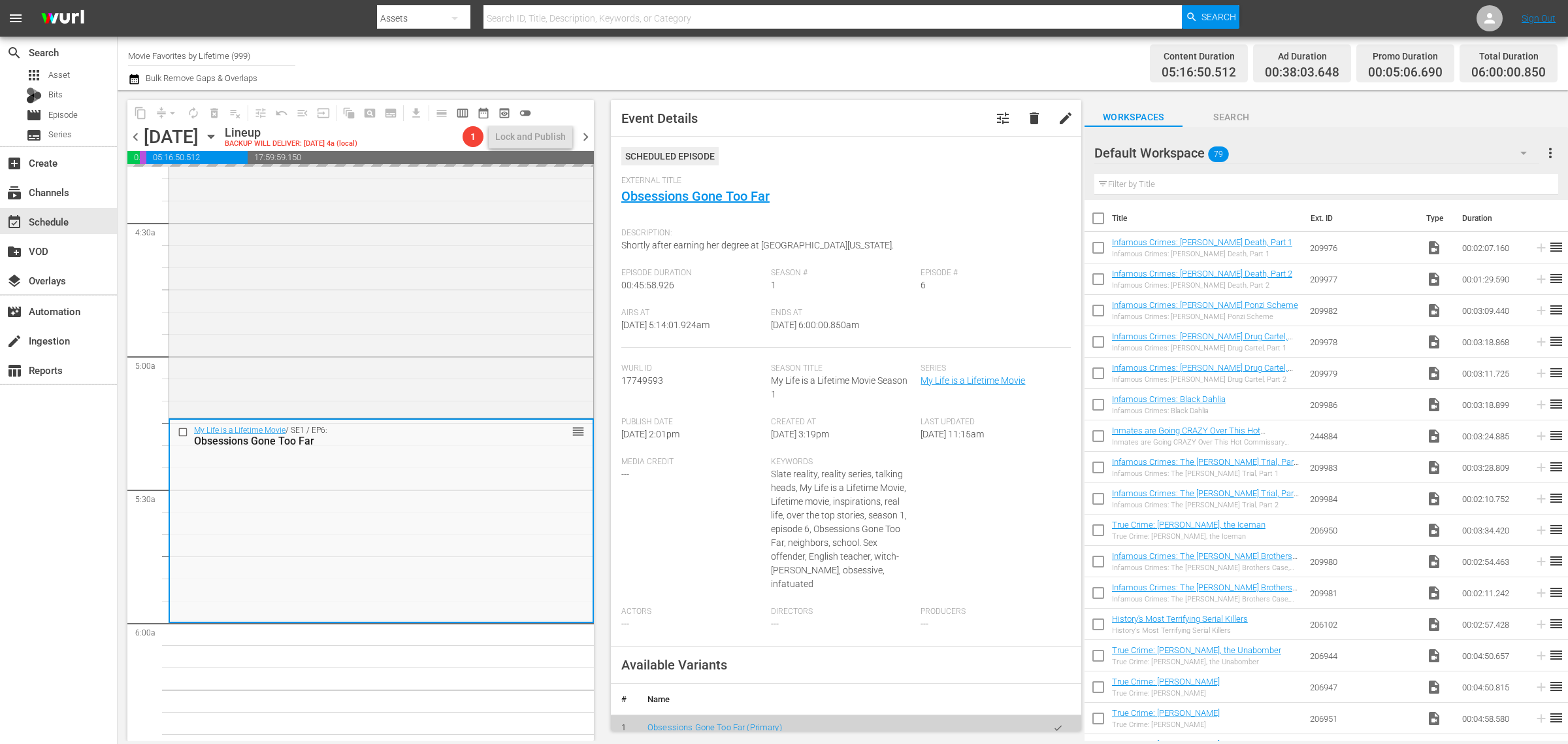
click at [867, 64] on div "Channel Title Movie Favorites by Lifetime (999) Bulk Remove Gaps & Overlaps" at bounding box center [517, 63] width 779 height 47
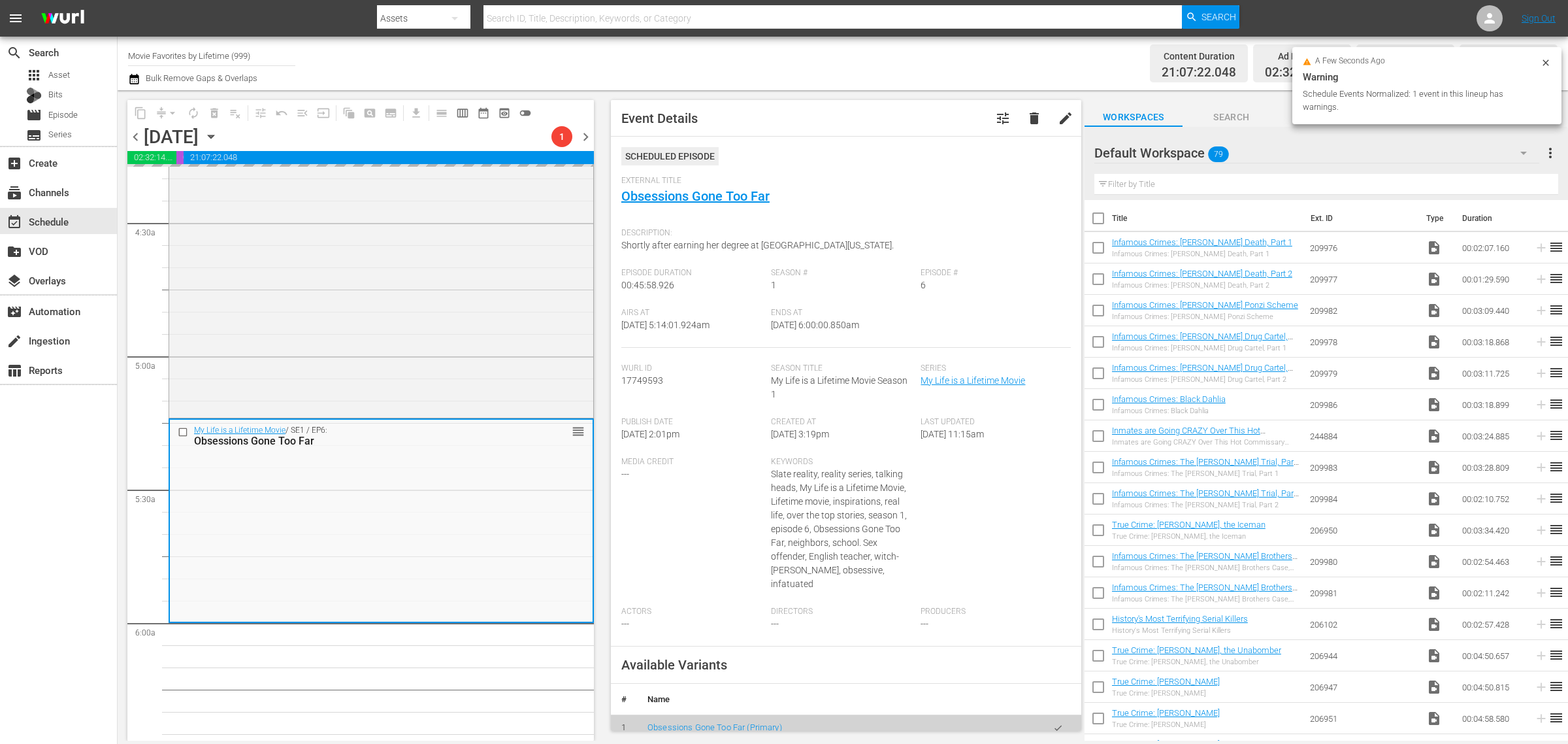
click at [861, 64] on div "Channel Title Movie Favorites by Lifetime (999) Bulk Remove Gaps & Overlaps" at bounding box center [517, 63] width 779 height 47
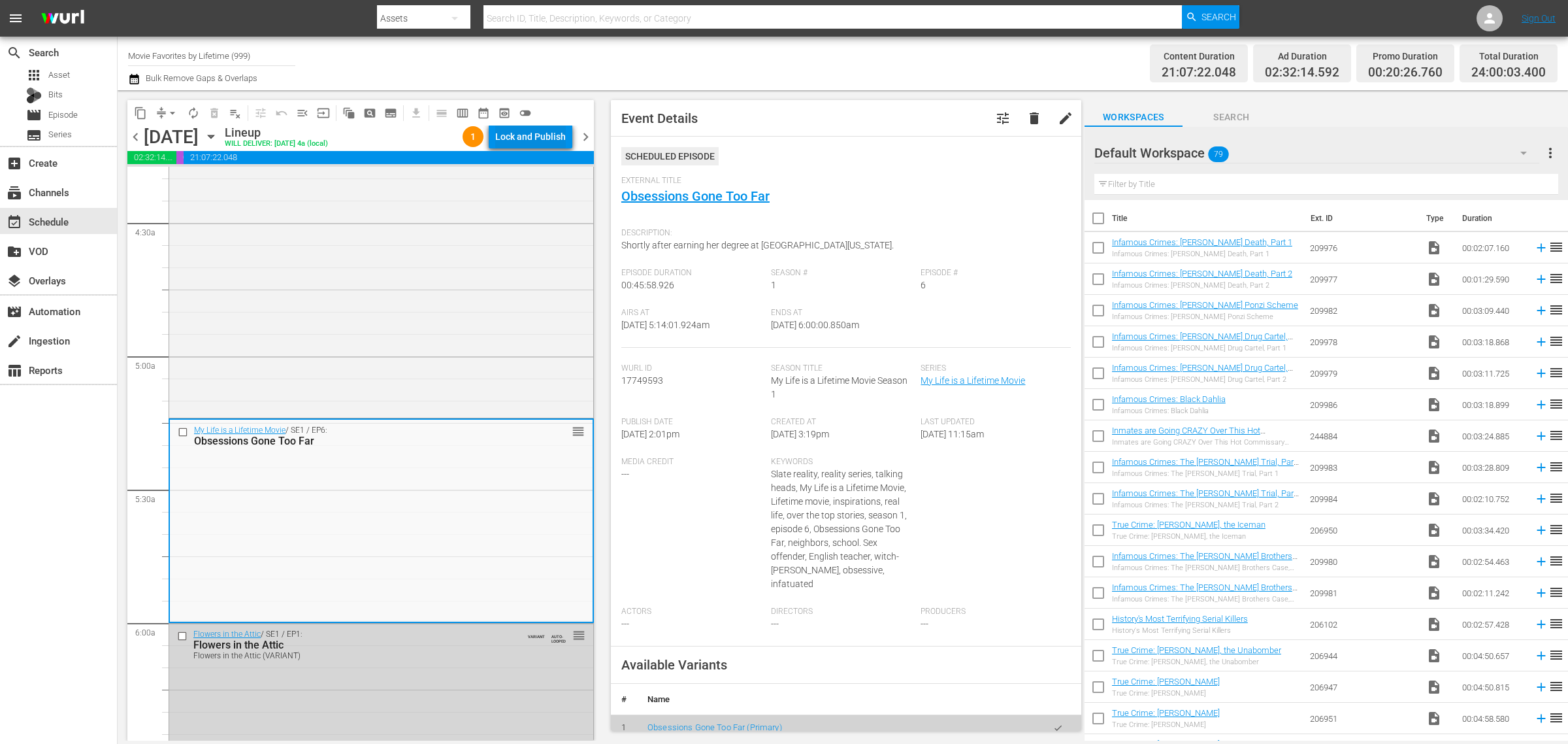
click at [516, 138] on div "Lock and Publish" at bounding box center [531, 136] width 71 height 23
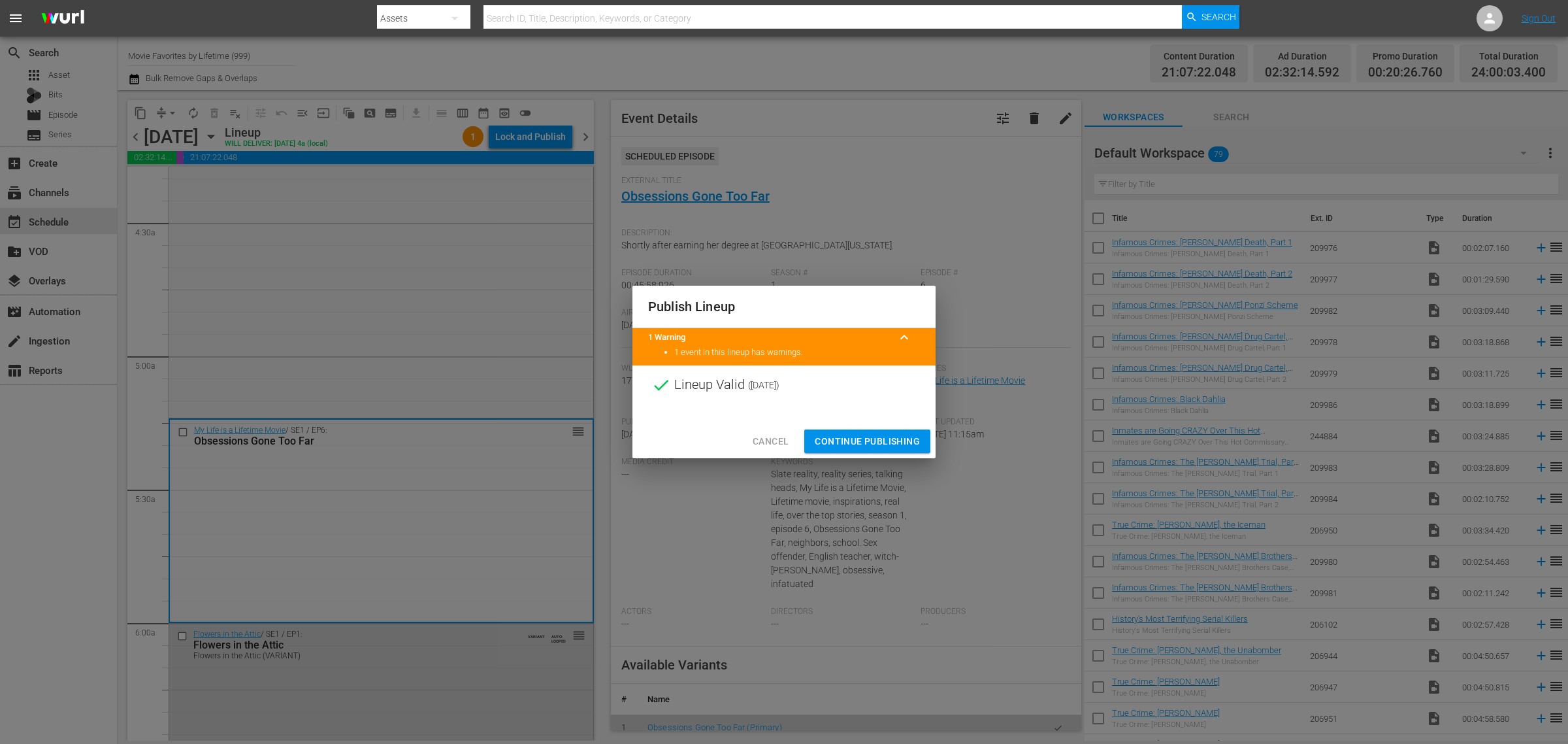
click at [869, 440] on span "Continue Publishing" at bounding box center [867, 442] width 106 height 16
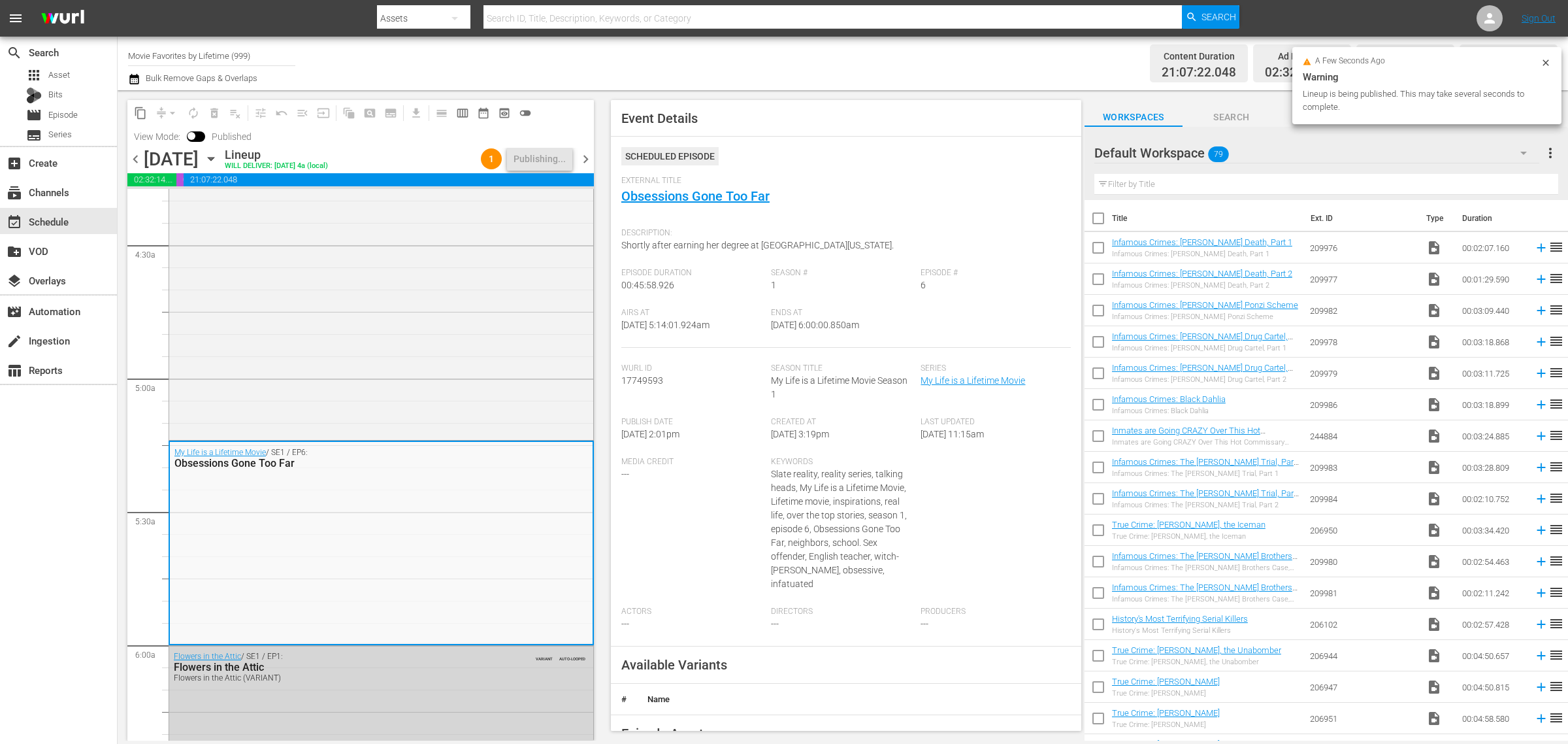
click at [710, 66] on div "Channel Title Movie Favorites by Lifetime (999) Bulk Remove Gaps & Overlaps" at bounding box center [517, 63] width 779 height 47
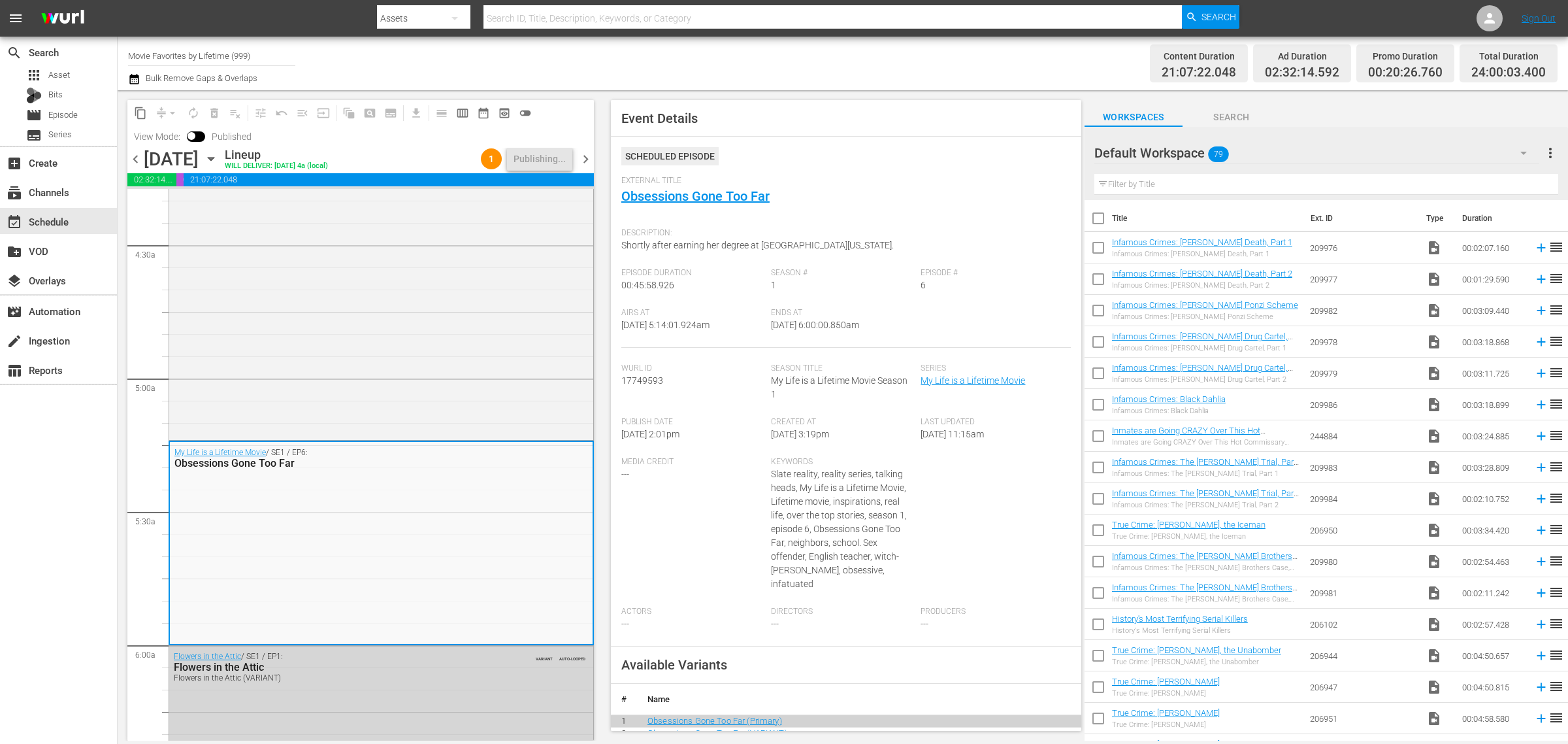
click at [914, 63] on div "Content Duration 21:07:22.048 Ad Duration 02:32:14.592 Promo Duration 00:20:26.…" at bounding box center [1232, 63] width 650 height 47
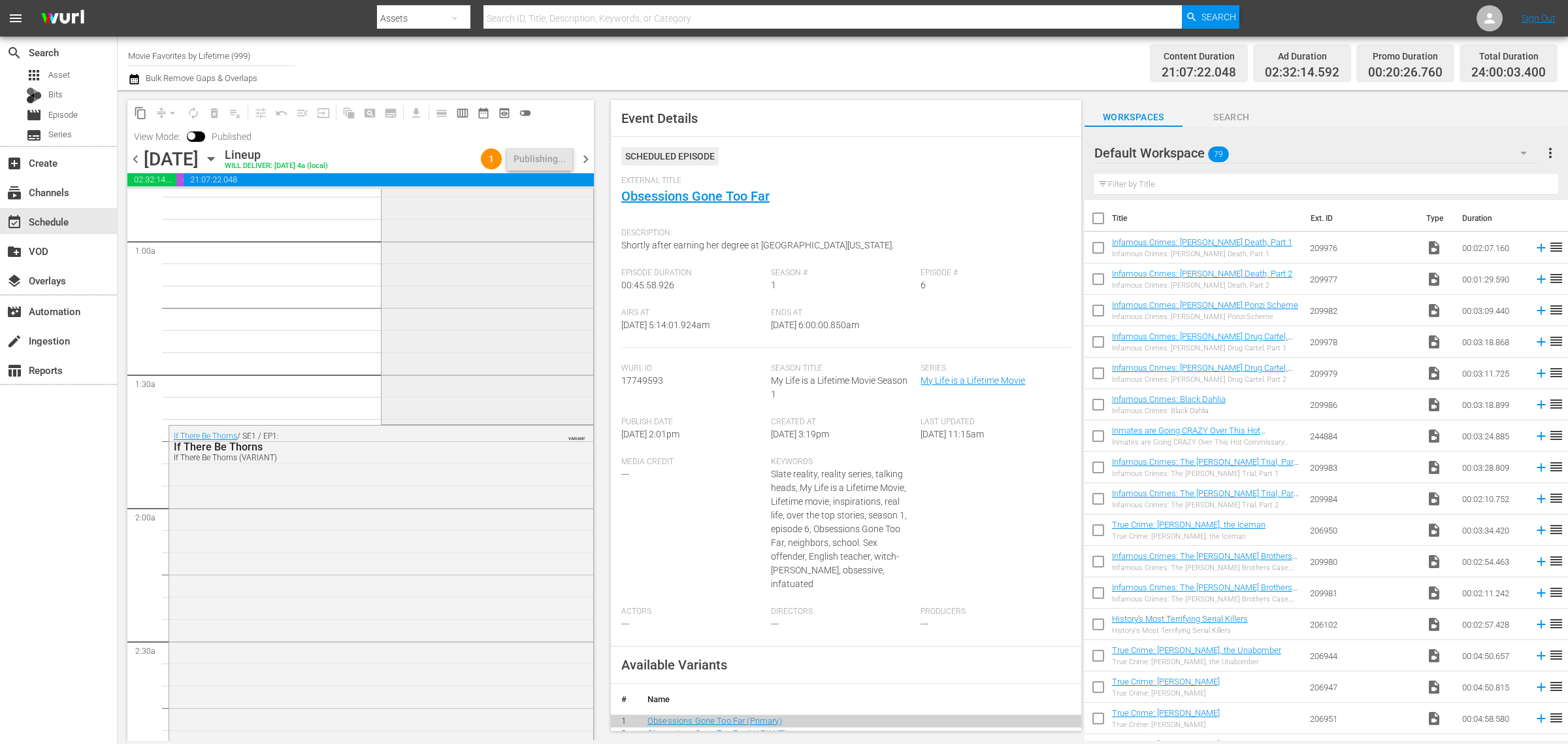
scroll to position [0, 0]
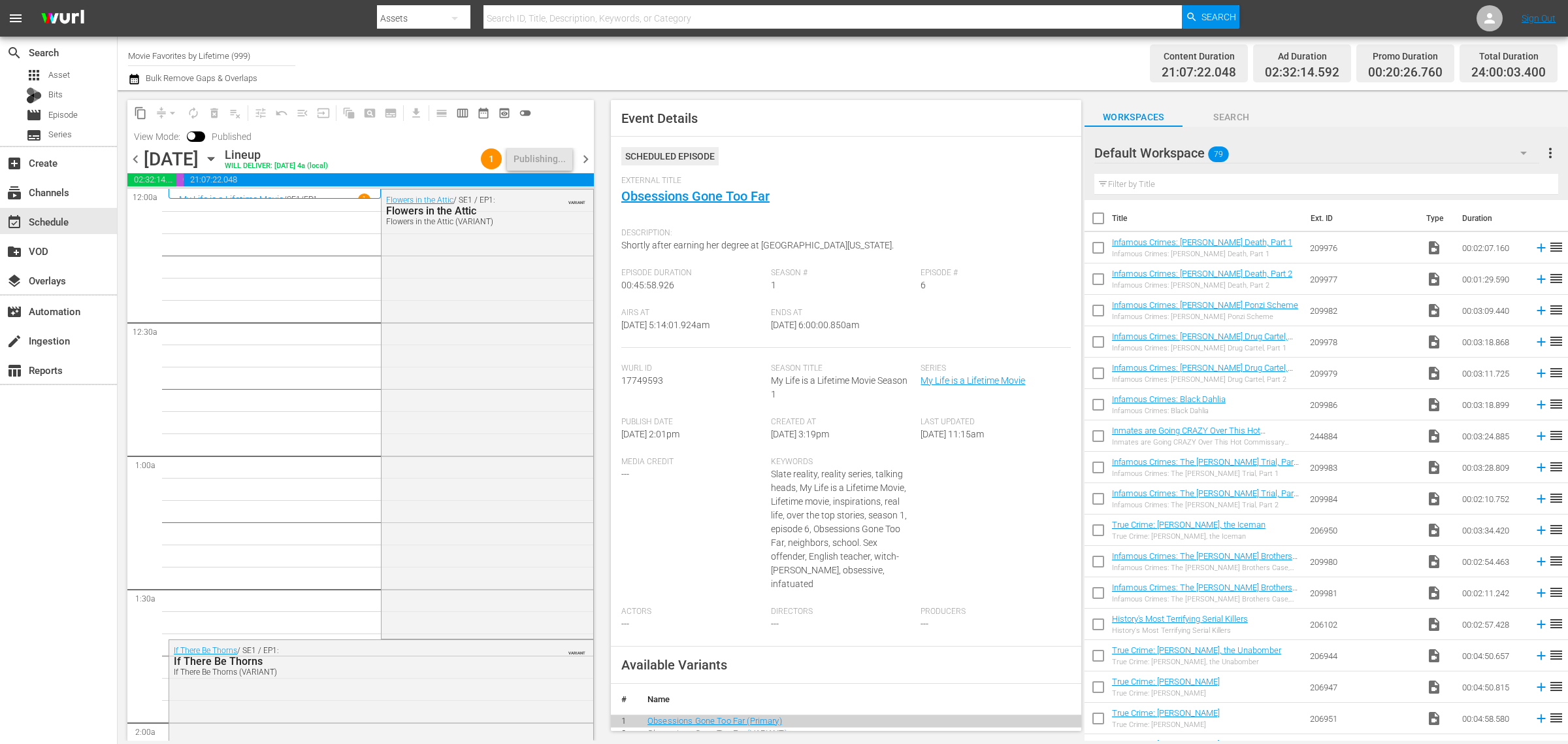
click at [794, 57] on div "Channel Title Movie Favorites by Lifetime (999) Bulk Remove Gaps & Overlaps" at bounding box center [517, 63] width 779 height 47
click at [913, 178] on span "External Title" at bounding box center [843, 181] width 443 height 10
click at [736, 46] on div "Channel Title Movie Favorites by Lifetime (999) Bulk Remove Gaps & Overlaps" at bounding box center [517, 63] width 779 height 47
click at [588, 152] on span "chevron_right" at bounding box center [586, 159] width 16 height 16
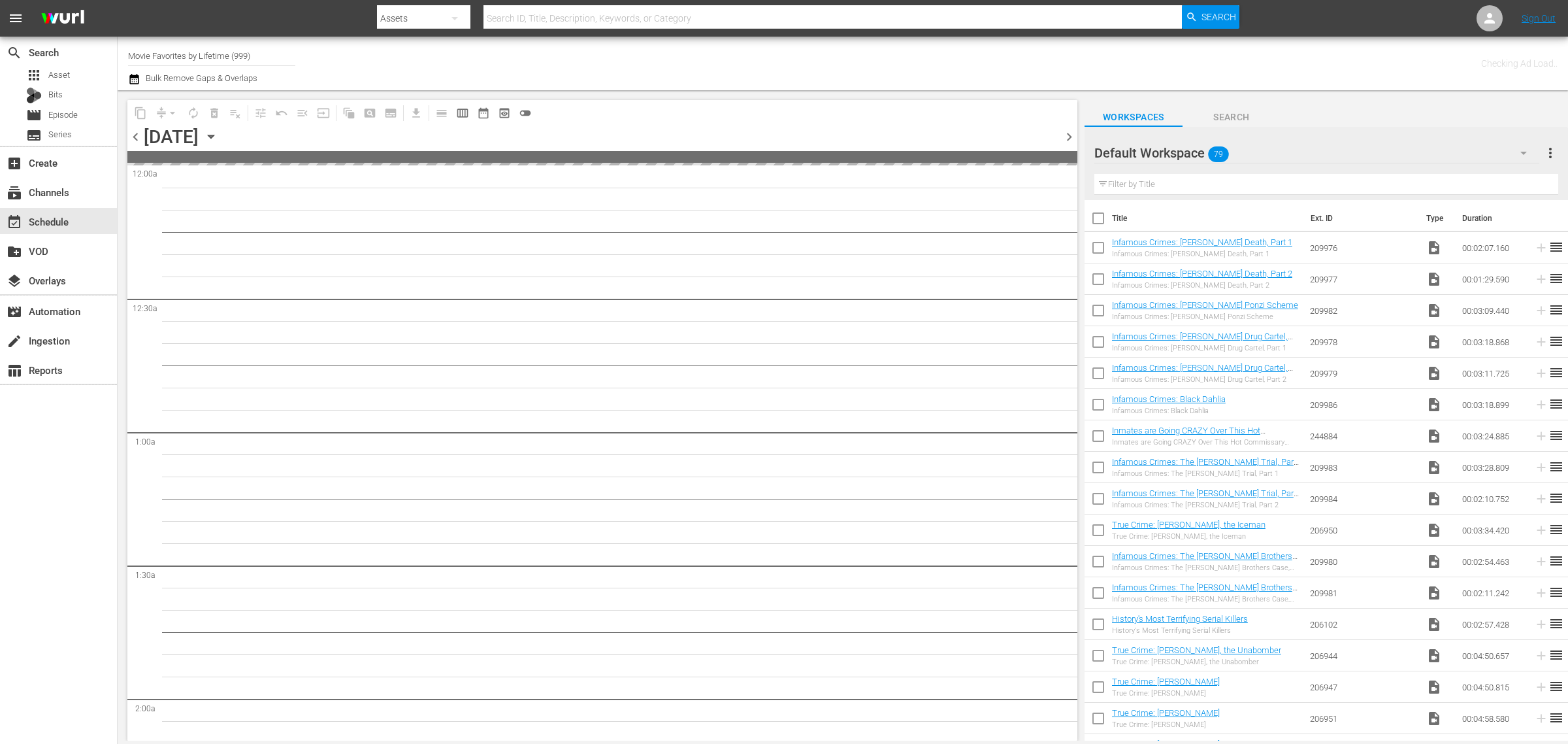
click at [961, 72] on div "Checking Ad Load.." at bounding box center [1232, 63] width 650 height 47
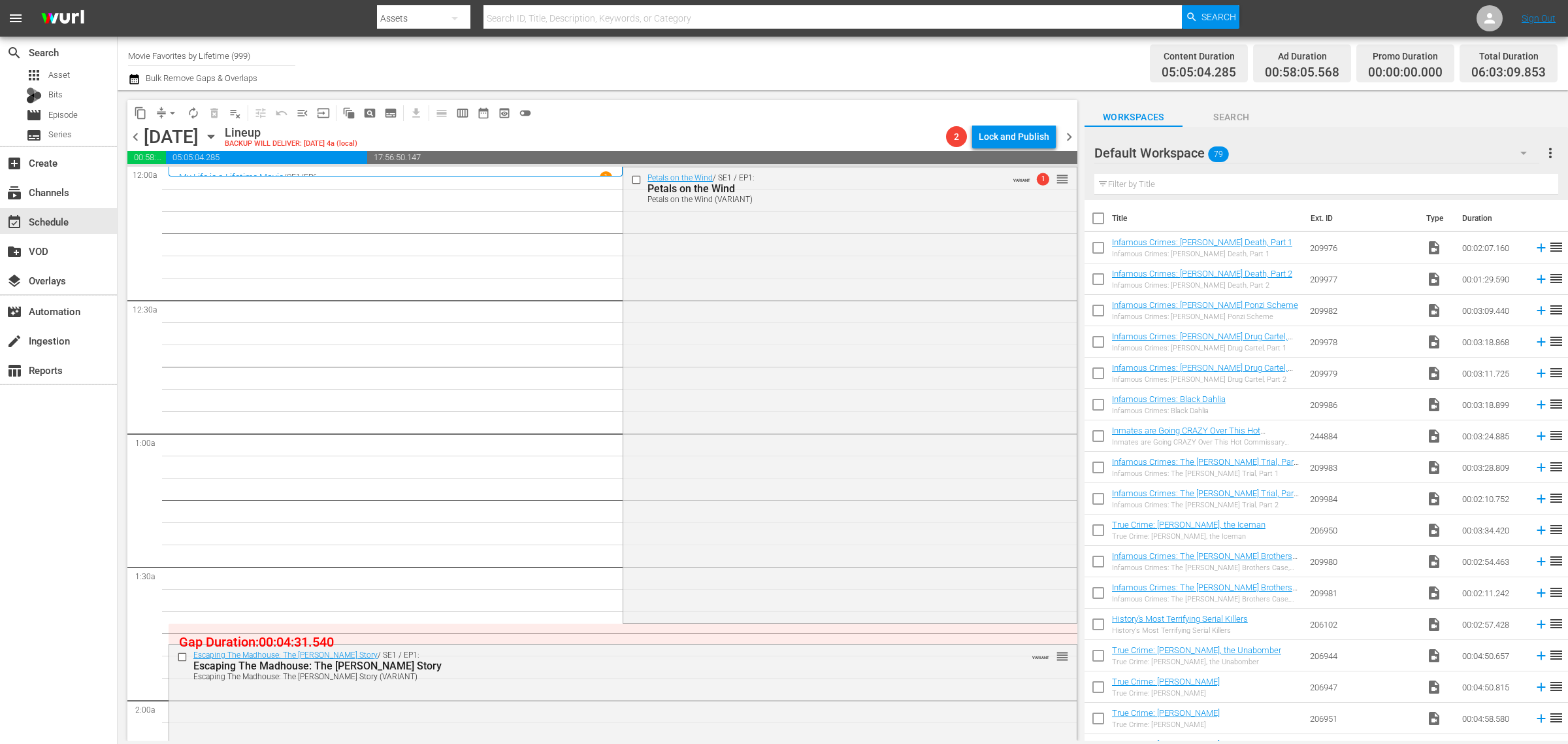
click at [838, 69] on div "Channel Title Movie Favorites by Lifetime (999) Bulk Remove Gaps & Overlaps" at bounding box center [517, 63] width 779 height 47
click at [844, 391] on div "Petals on the Wind / SE1 / EP1: Petals on the Wind Petals on the Wind (VARIANT)…" at bounding box center [850, 394] width 453 height 453
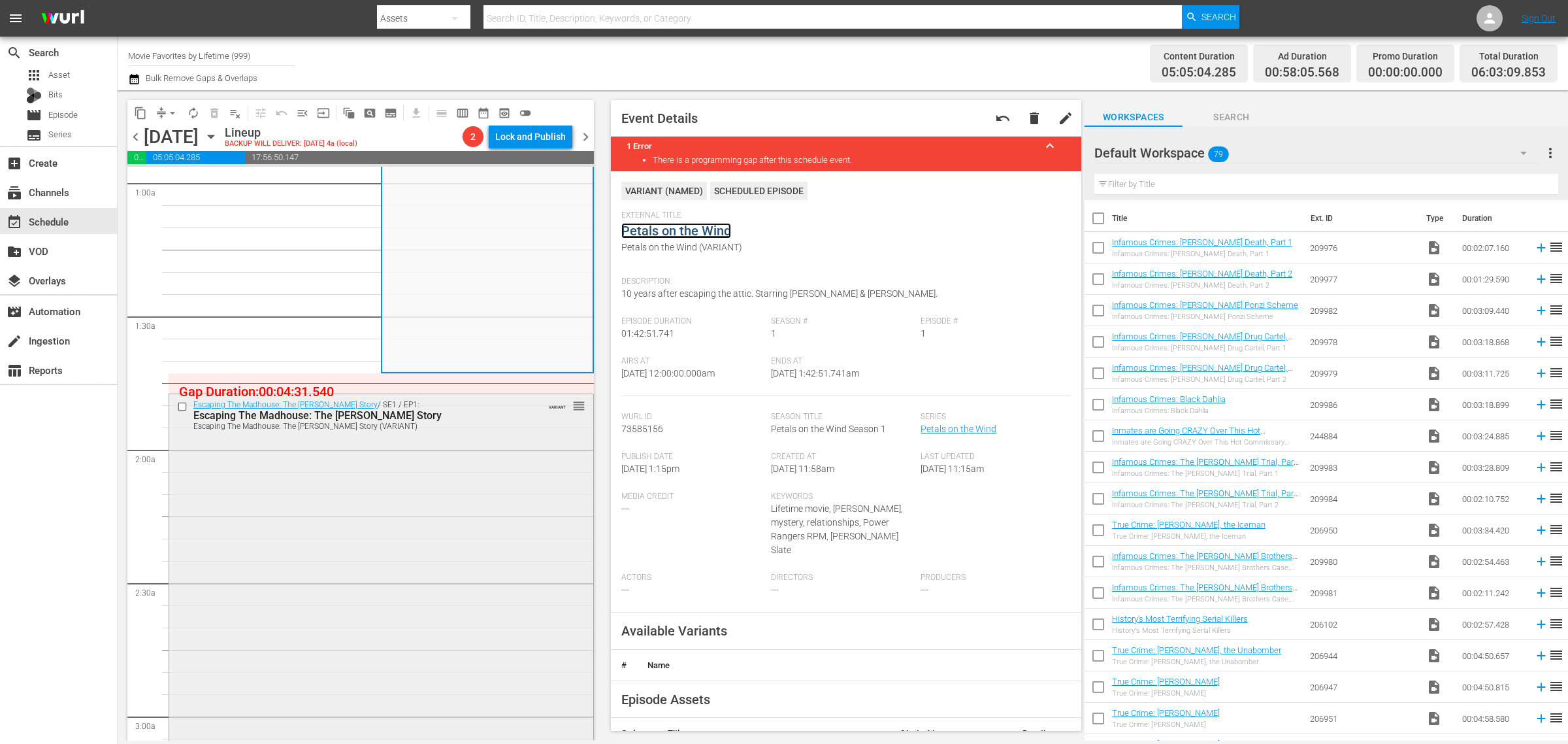
scroll to position [490, 0]
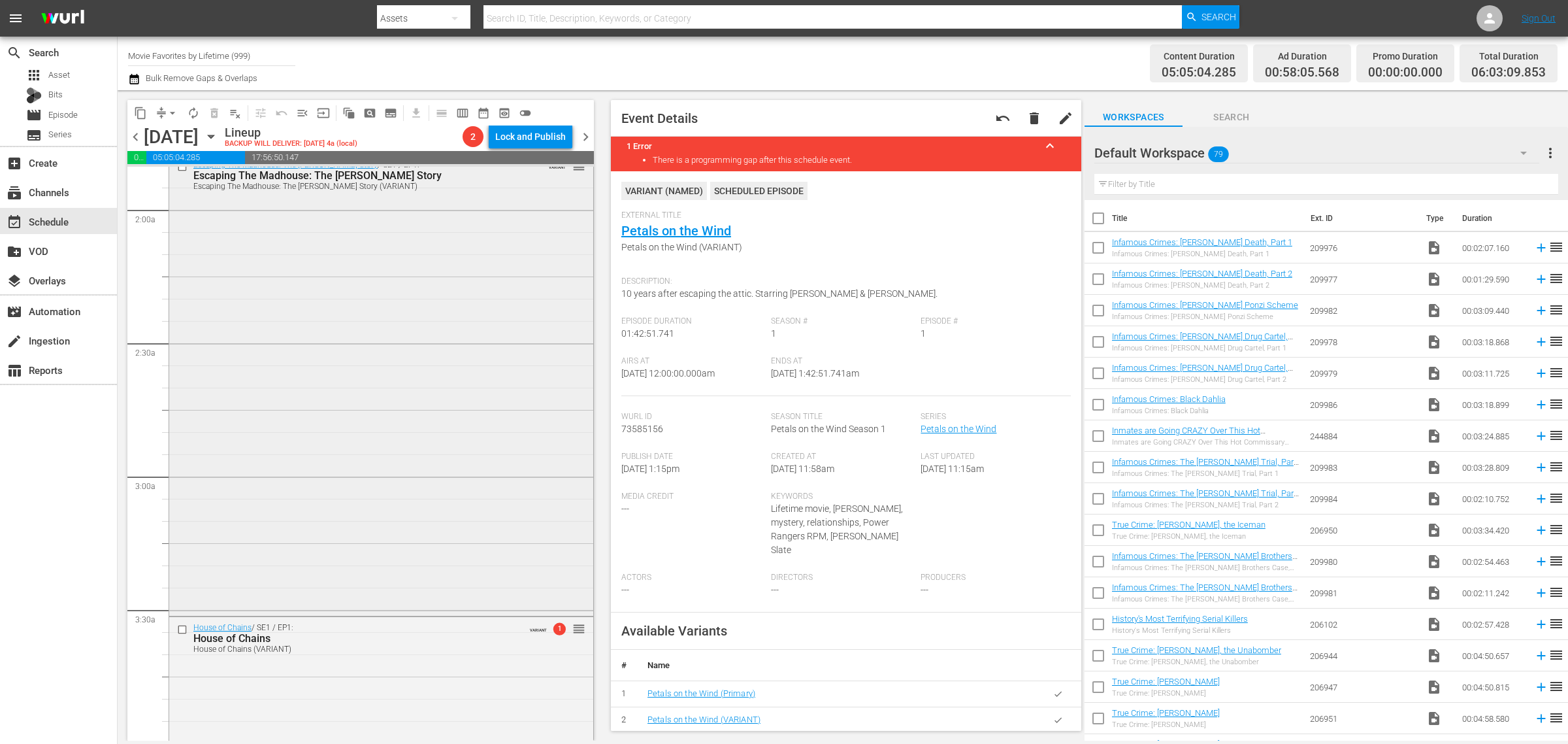
click at [367, 322] on div "Escaping The Madhouse: The Nellie Bly Story / SE1 / EP1: Escaping The Madhouse:…" at bounding box center [381, 384] width 424 height 459
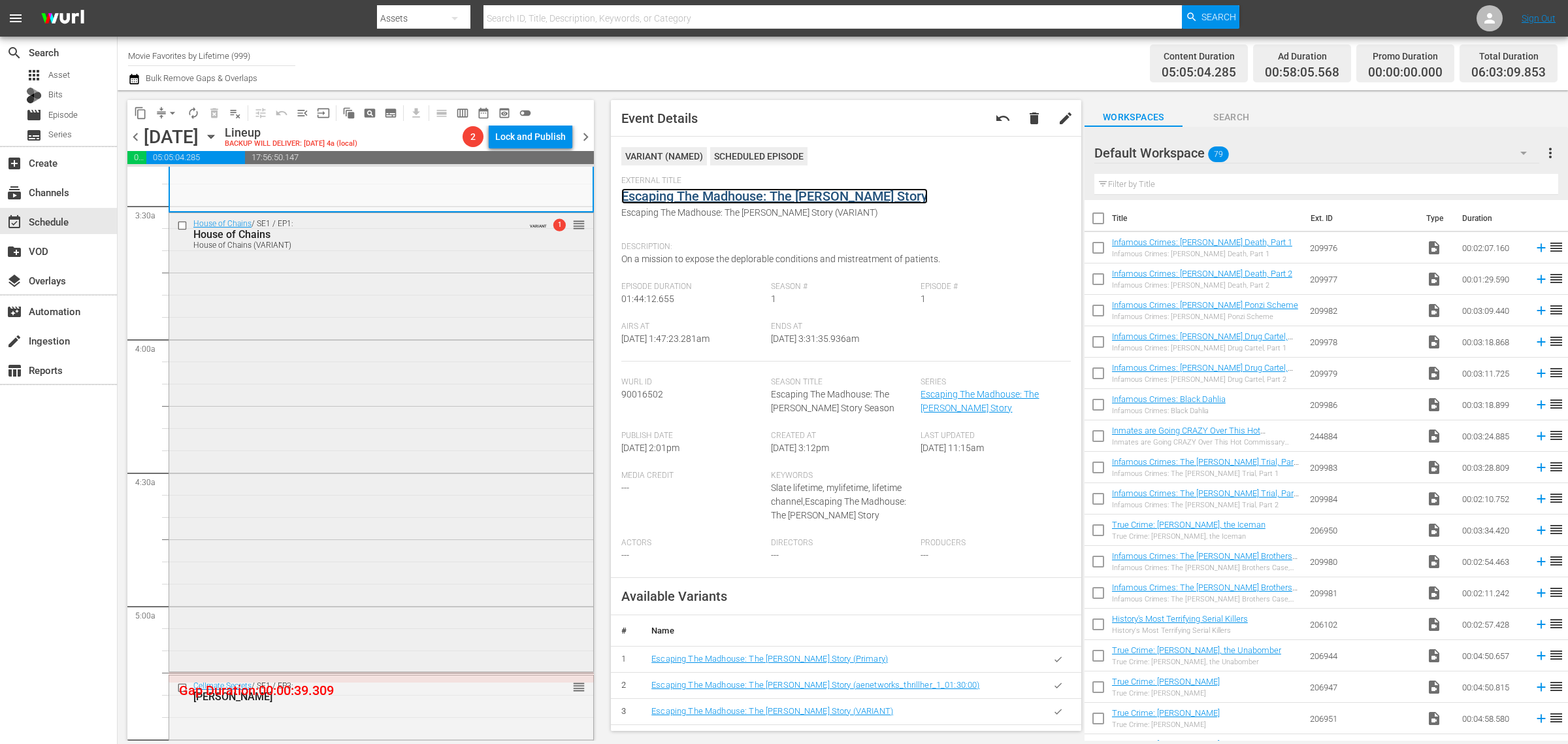
scroll to position [899, 0]
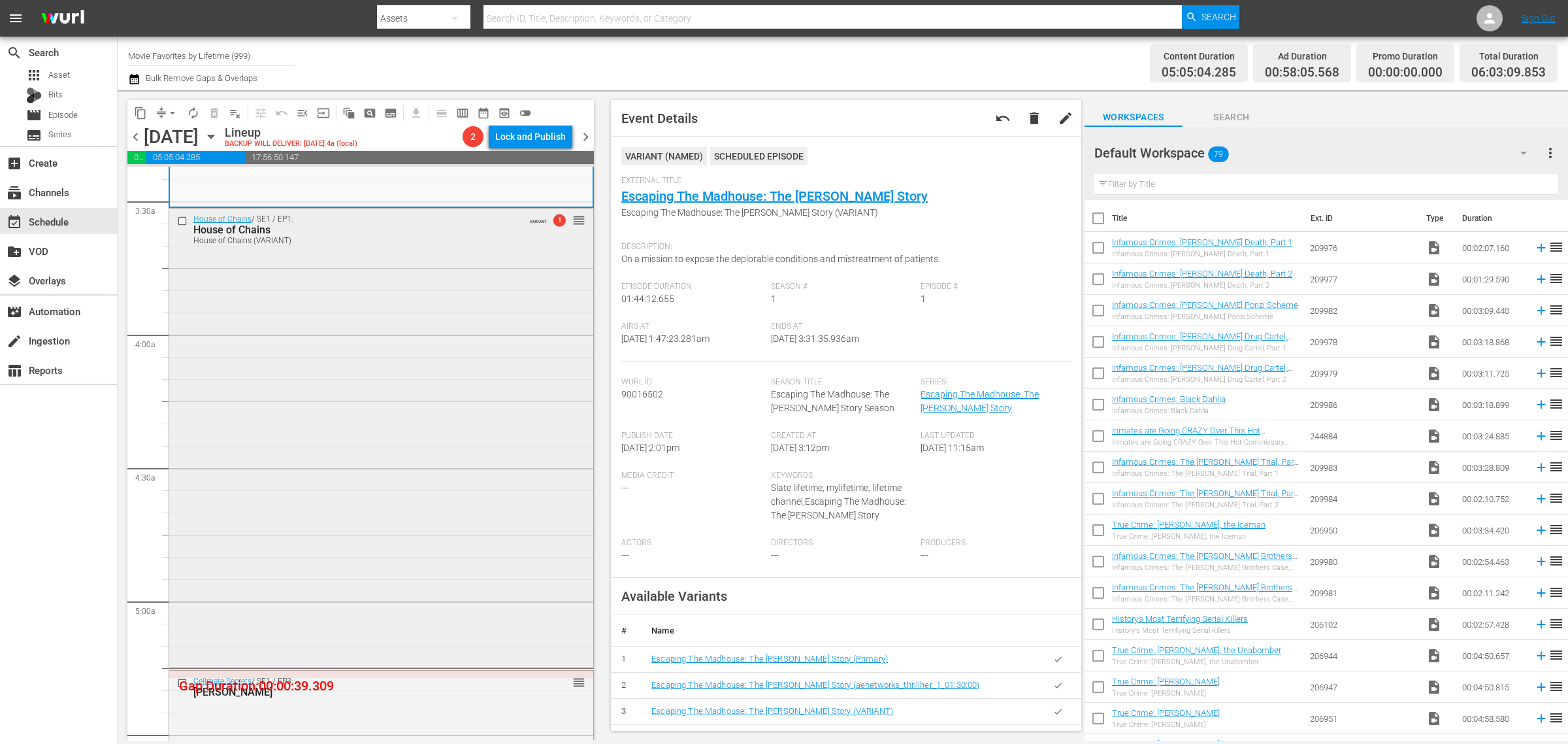
click at [413, 319] on div "House of Chains / SE1 / EP1: House of Chains House of Chains (VARIANT) VARIANT …" at bounding box center [381, 436] width 424 height 455
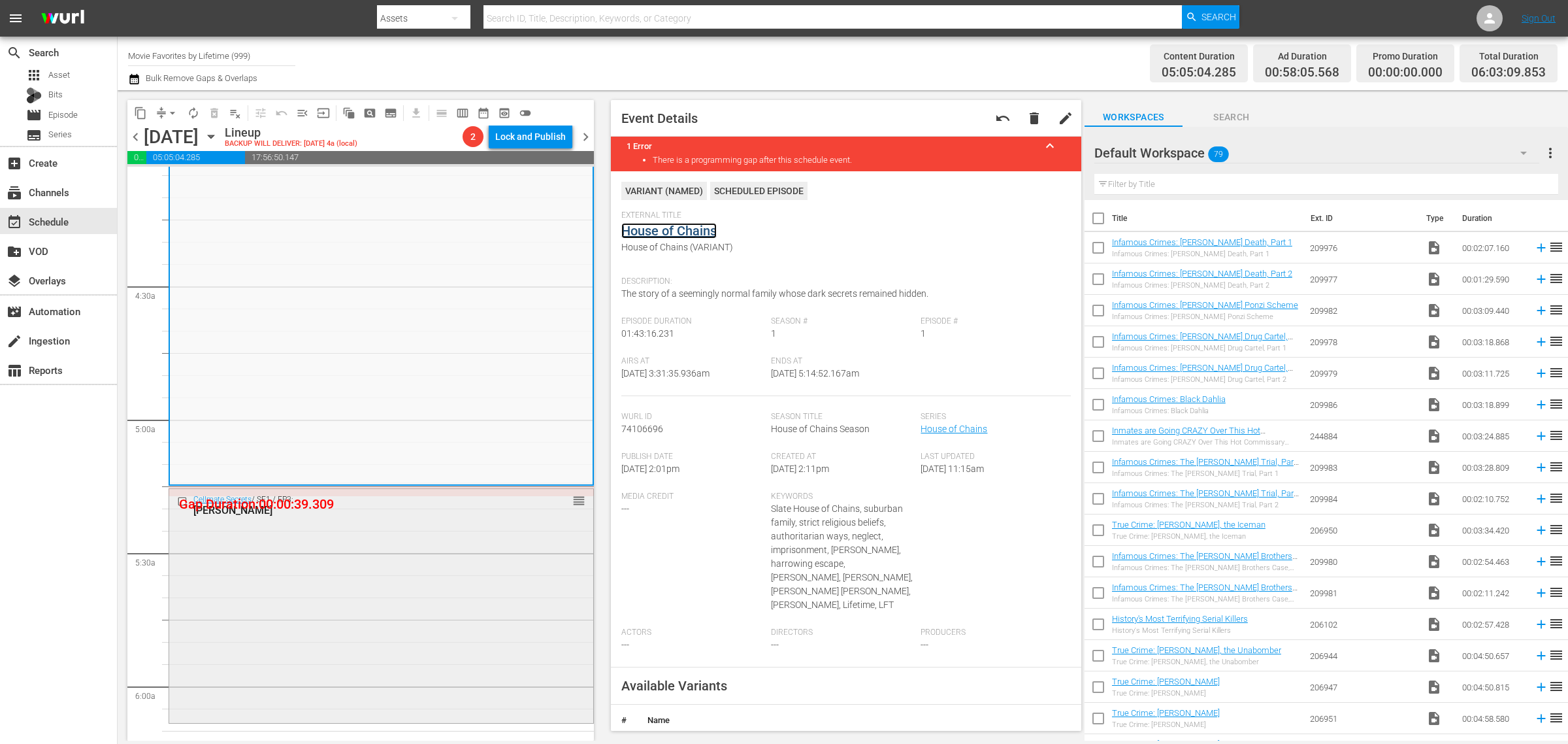
scroll to position [1144, 0]
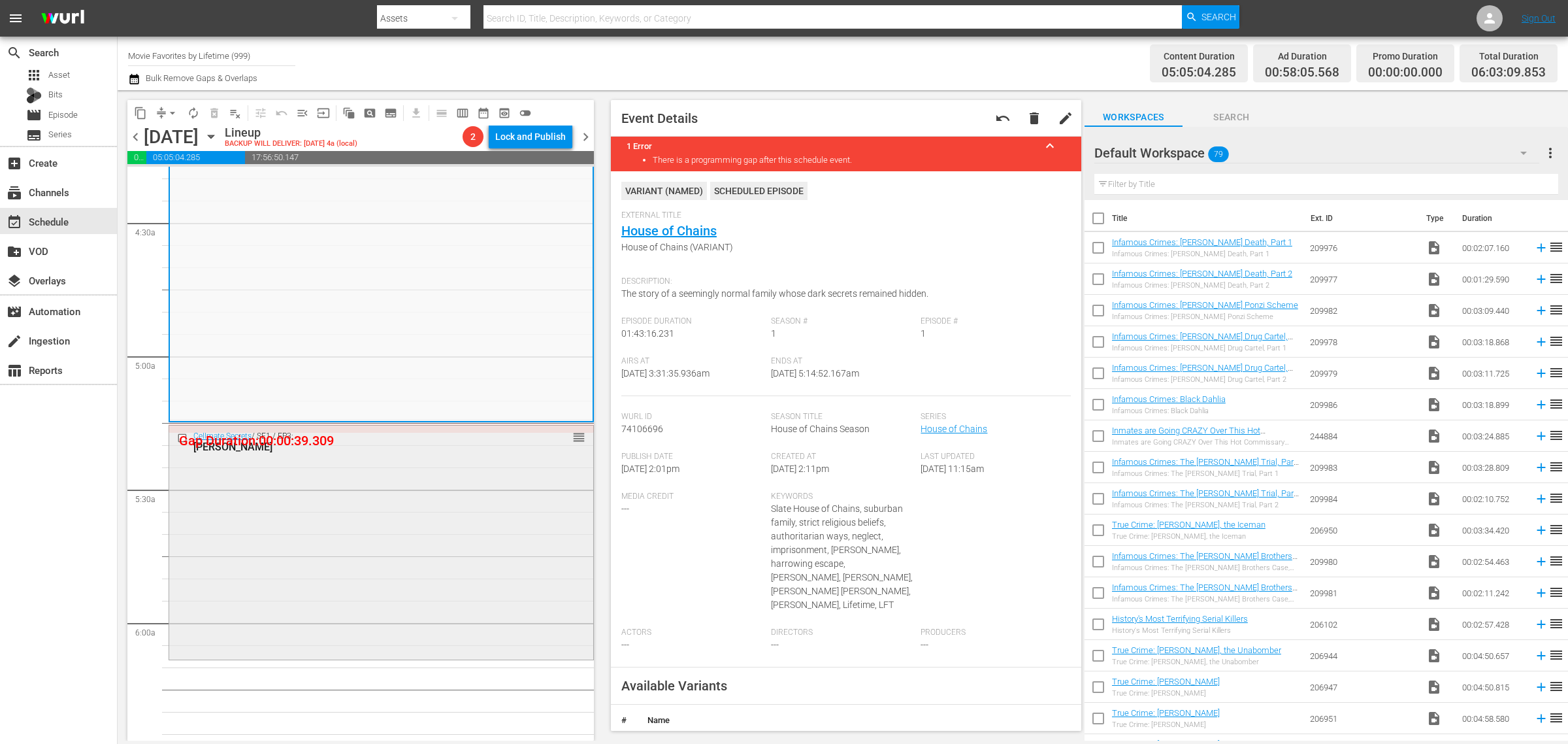
click at [340, 521] on div "Cellmate Secrets / SE1 / EP3: Joyce Mitchell reorder" at bounding box center [381, 541] width 424 height 231
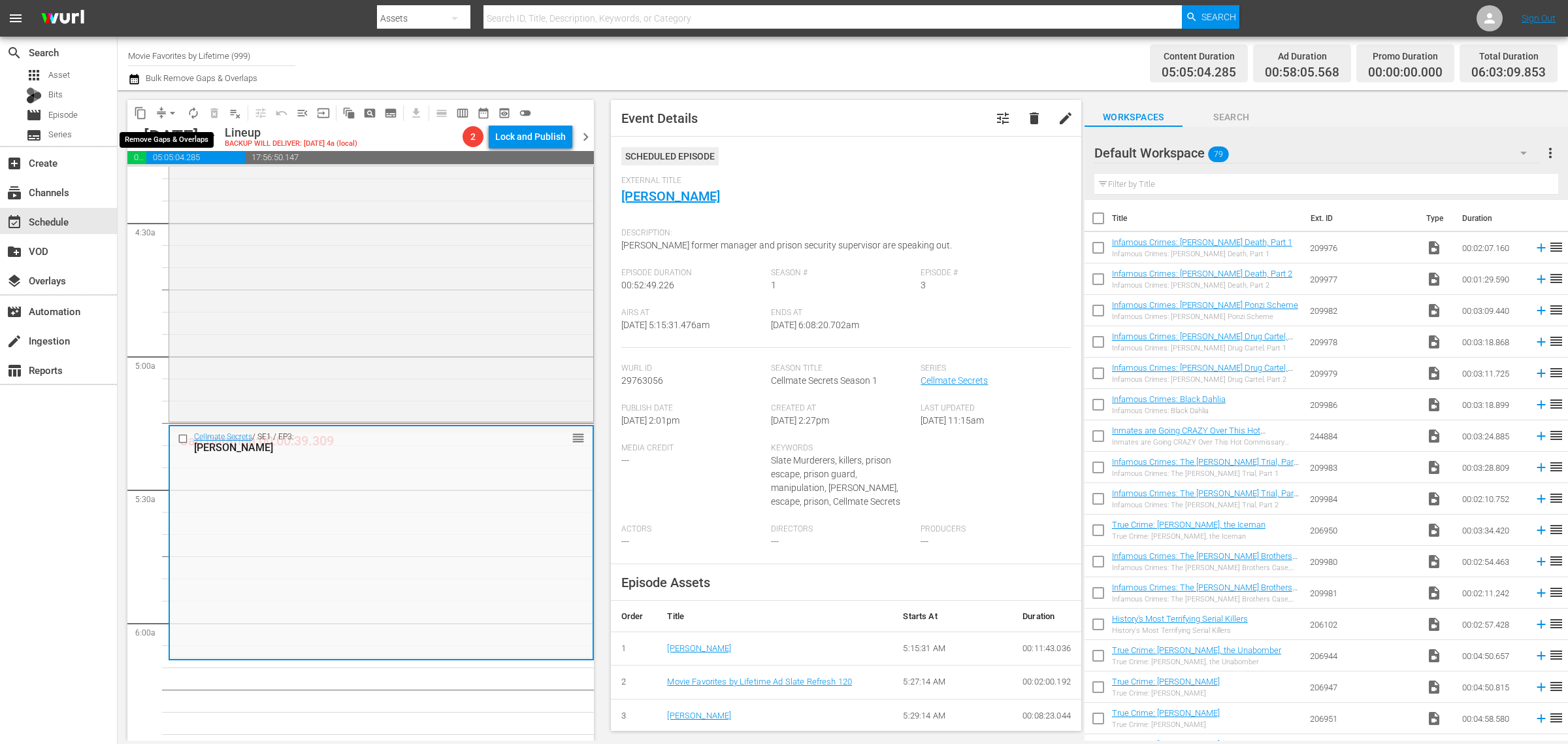
click at [168, 110] on span "arrow_drop_down" at bounding box center [172, 113] width 13 height 13
click at [173, 137] on li "Align to Midnight" at bounding box center [173, 139] width 137 height 22
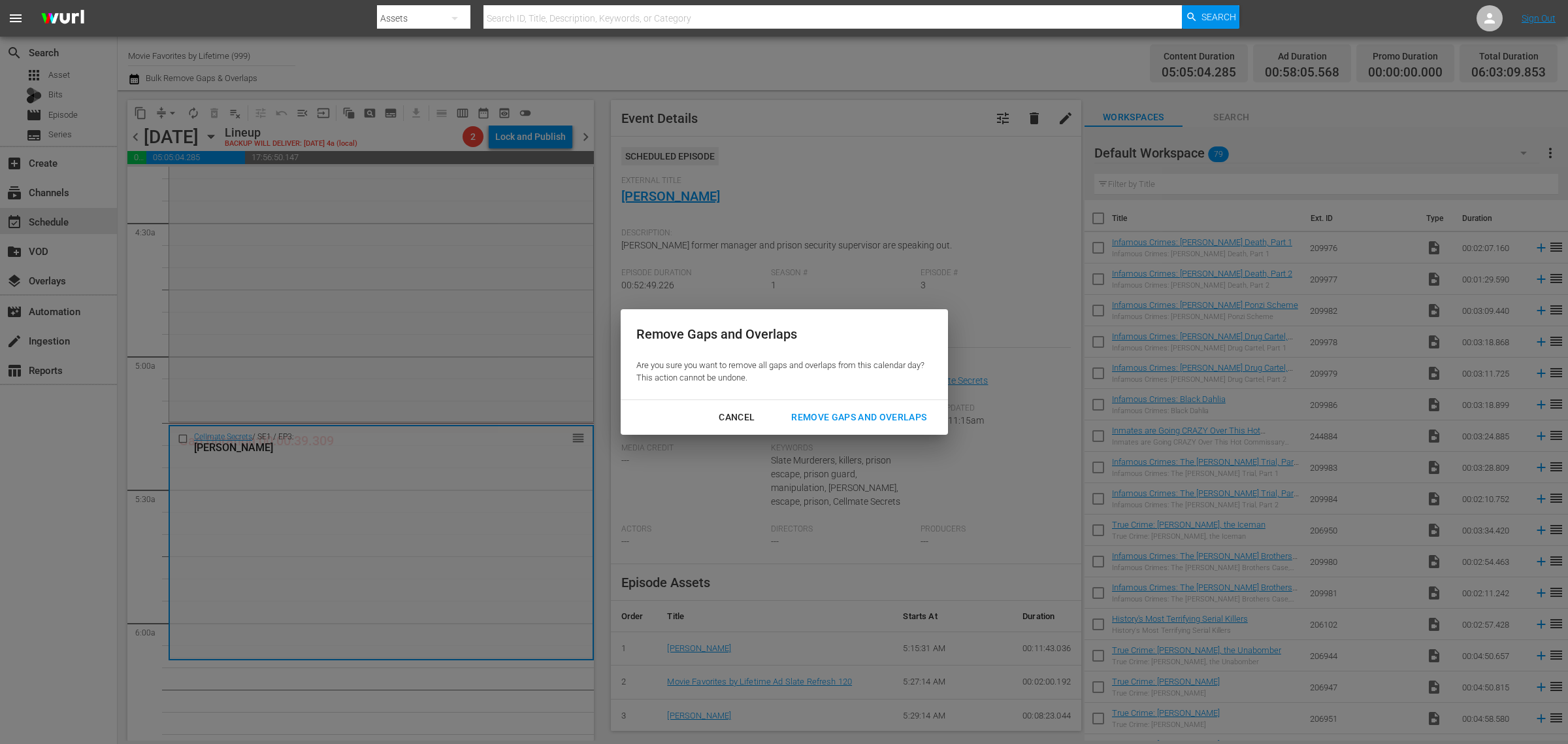
click at [881, 416] on div "Remove Gaps and Overlaps" at bounding box center [859, 418] width 156 height 16
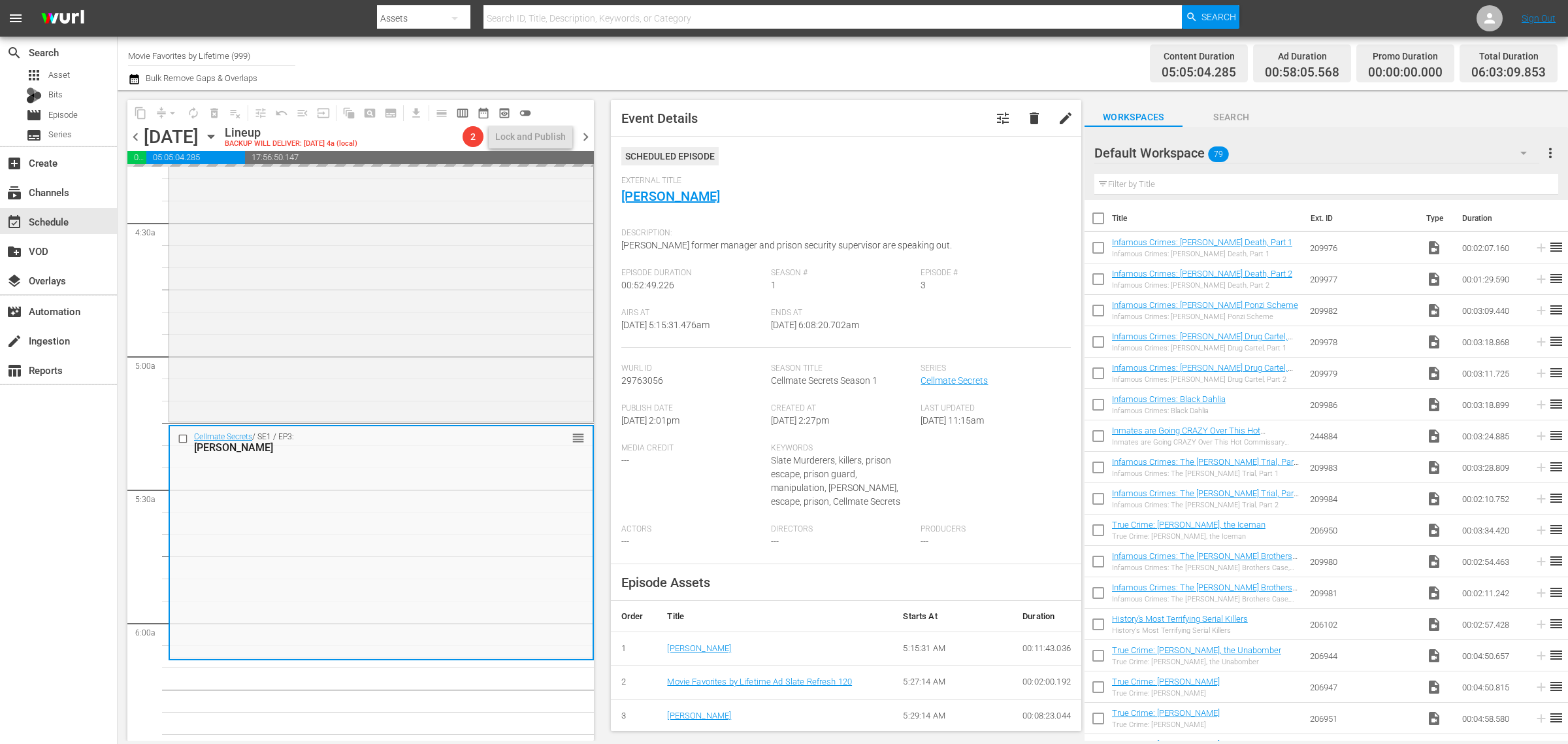
click at [853, 47] on div "Channel Title Movie Favorites by Lifetime (999) Bulk Remove Gaps & Overlaps" at bounding box center [517, 63] width 779 height 47
click at [952, 66] on div "Content Duration 05:05:04.285 Ad Duration 00:58:05.568 Promo Duration 00:00:00.…" at bounding box center [1232, 63] width 650 height 47
click at [952, 56] on div "Content Duration 05:05:04.285 Ad Duration 00:52:04.992 Promo Duration 00:01:30.…" at bounding box center [1232, 63] width 650 height 47
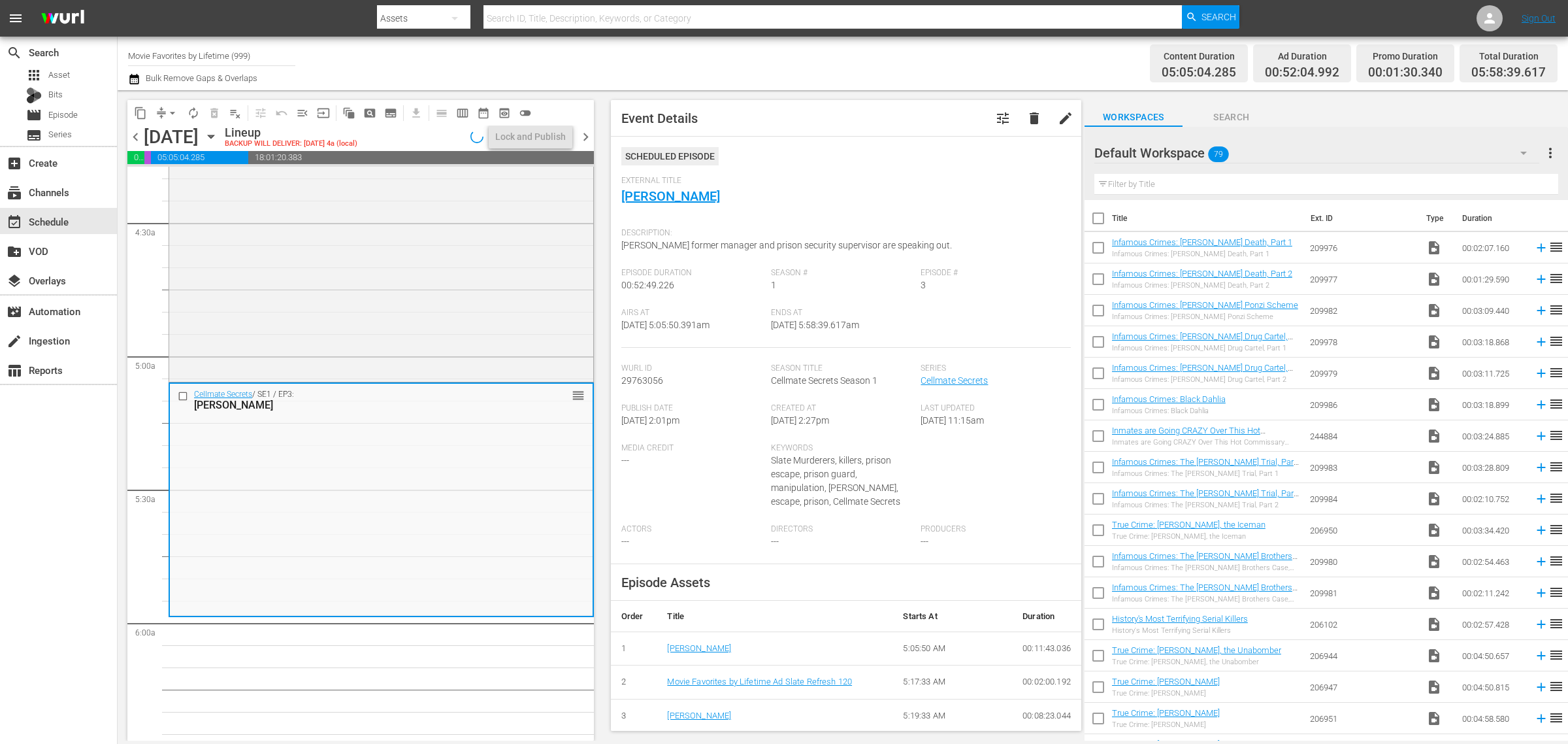
scroll to position [1166, 0]
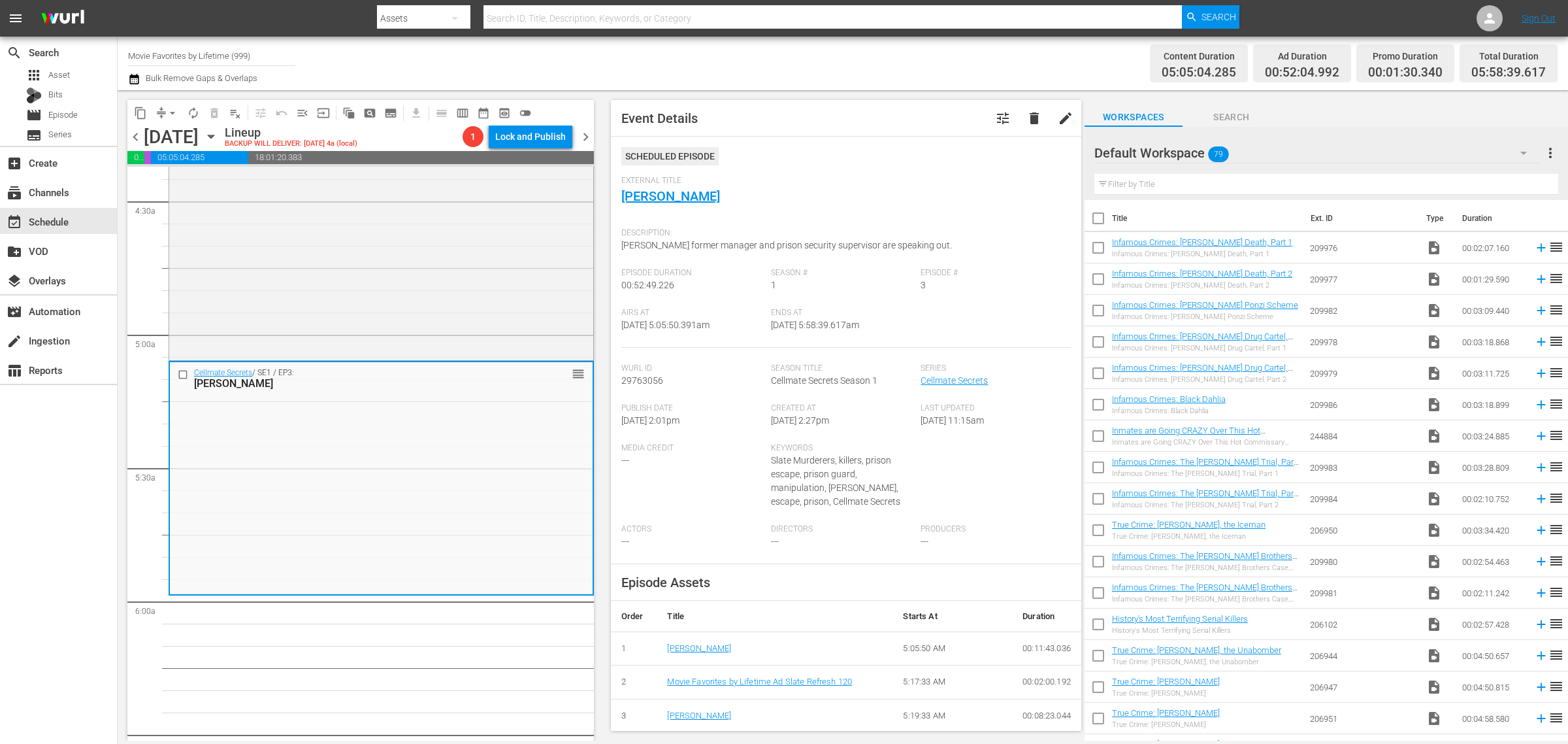
click at [173, 113] on span "arrow_drop_down" at bounding box center [172, 113] width 13 height 13
click at [174, 130] on li "Align to Midnight" at bounding box center [173, 139] width 137 height 22
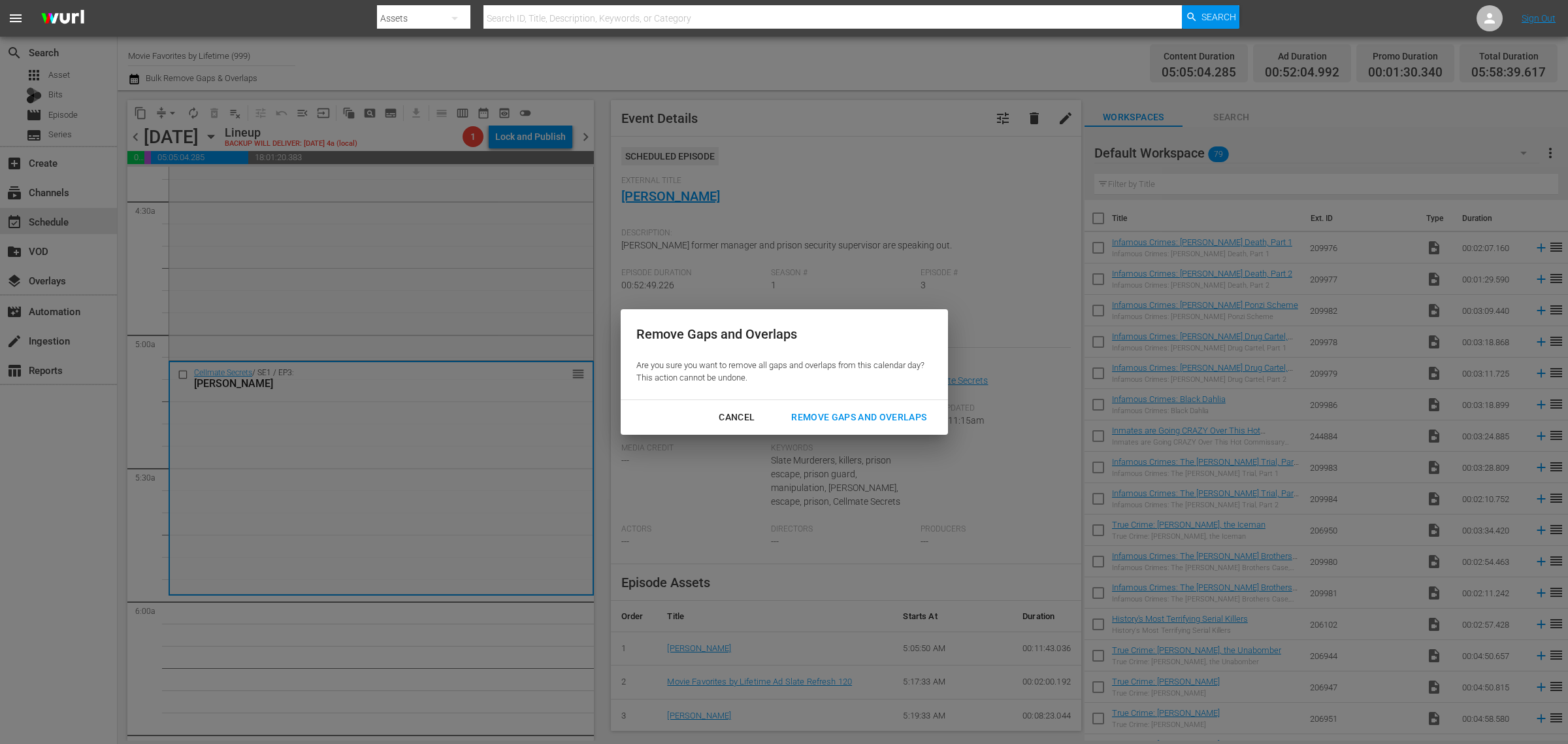
click at [818, 415] on div "Remove Gaps and Overlaps" at bounding box center [859, 418] width 156 height 16
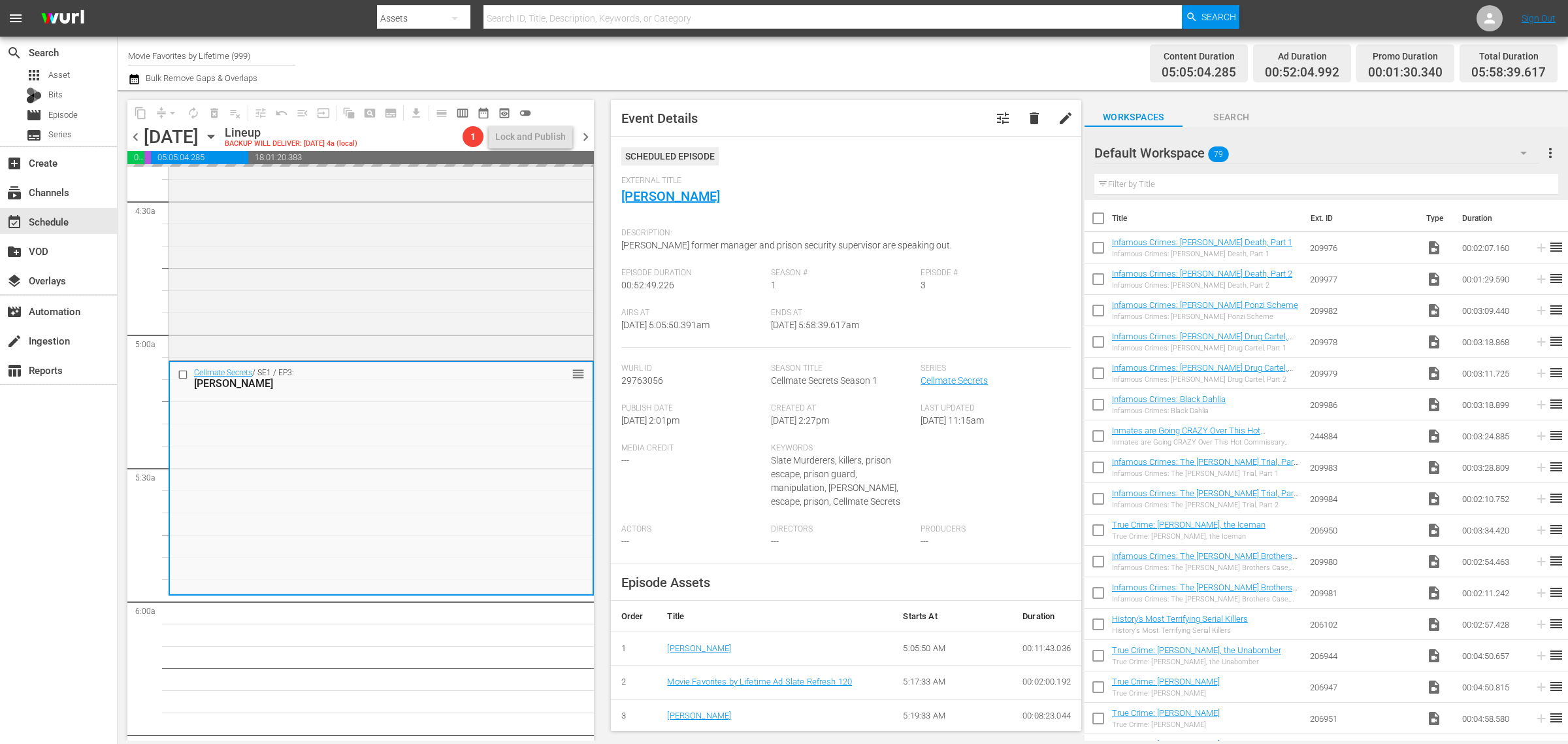
click at [869, 67] on div "Channel Title Movie Favorites by Lifetime (999) Bulk Remove Gaps & Overlaps" at bounding box center [517, 63] width 779 height 47
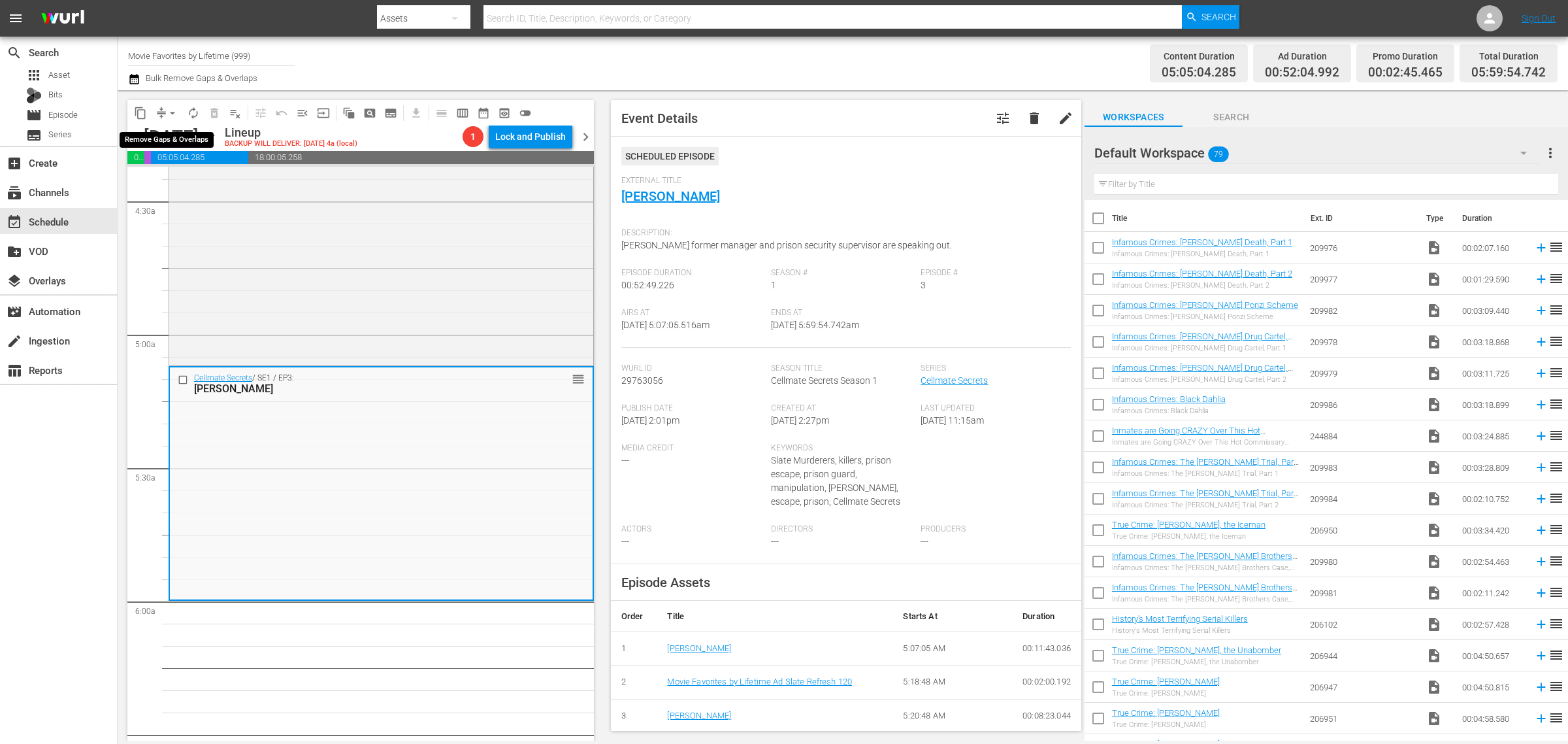
click at [174, 110] on span "arrow_drop_down" at bounding box center [172, 113] width 13 height 13
click at [177, 141] on li "Align to Midnight" at bounding box center [173, 139] width 137 height 22
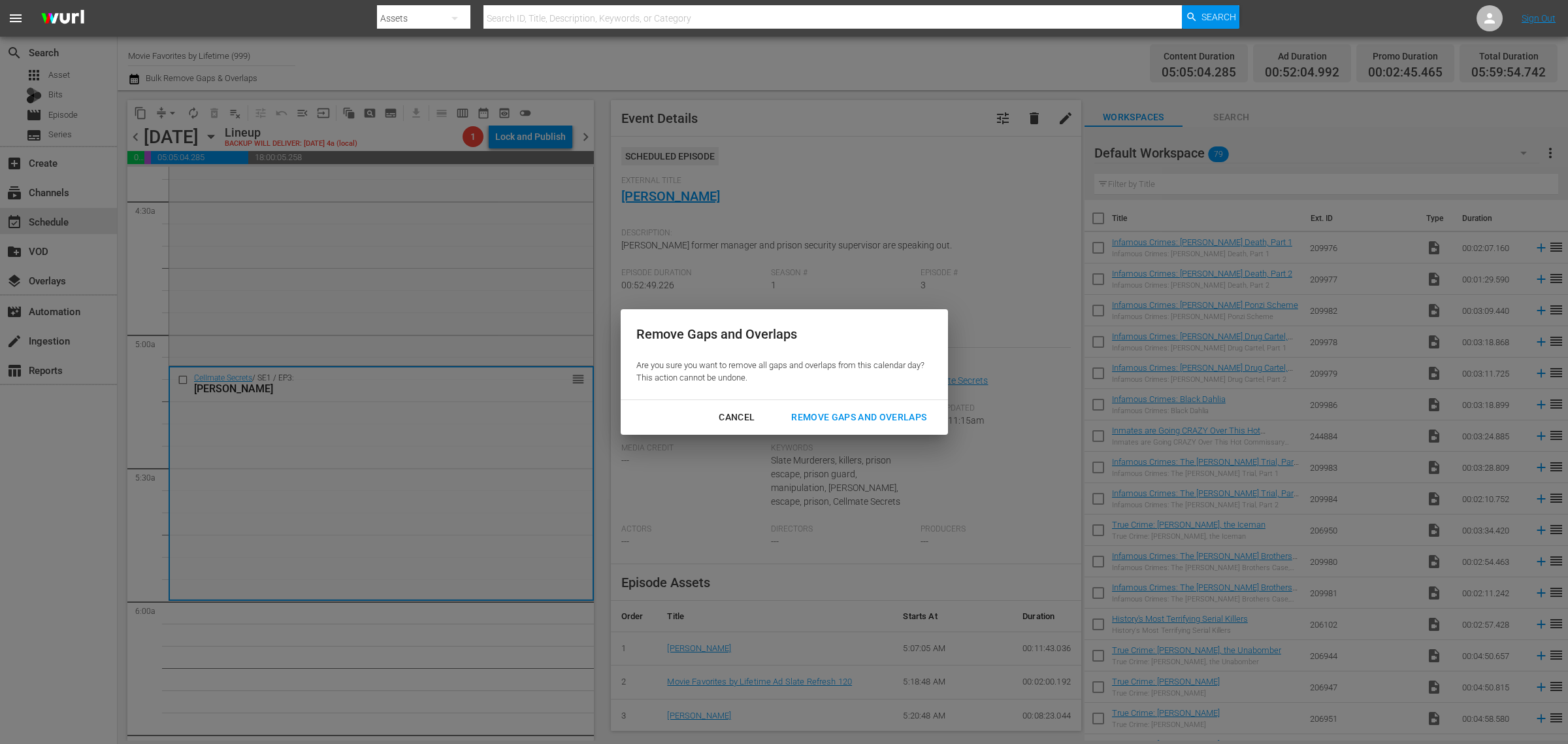
click at [834, 413] on div "Remove Gaps and Overlaps" at bounding box center [859, 418] width 156 height 16
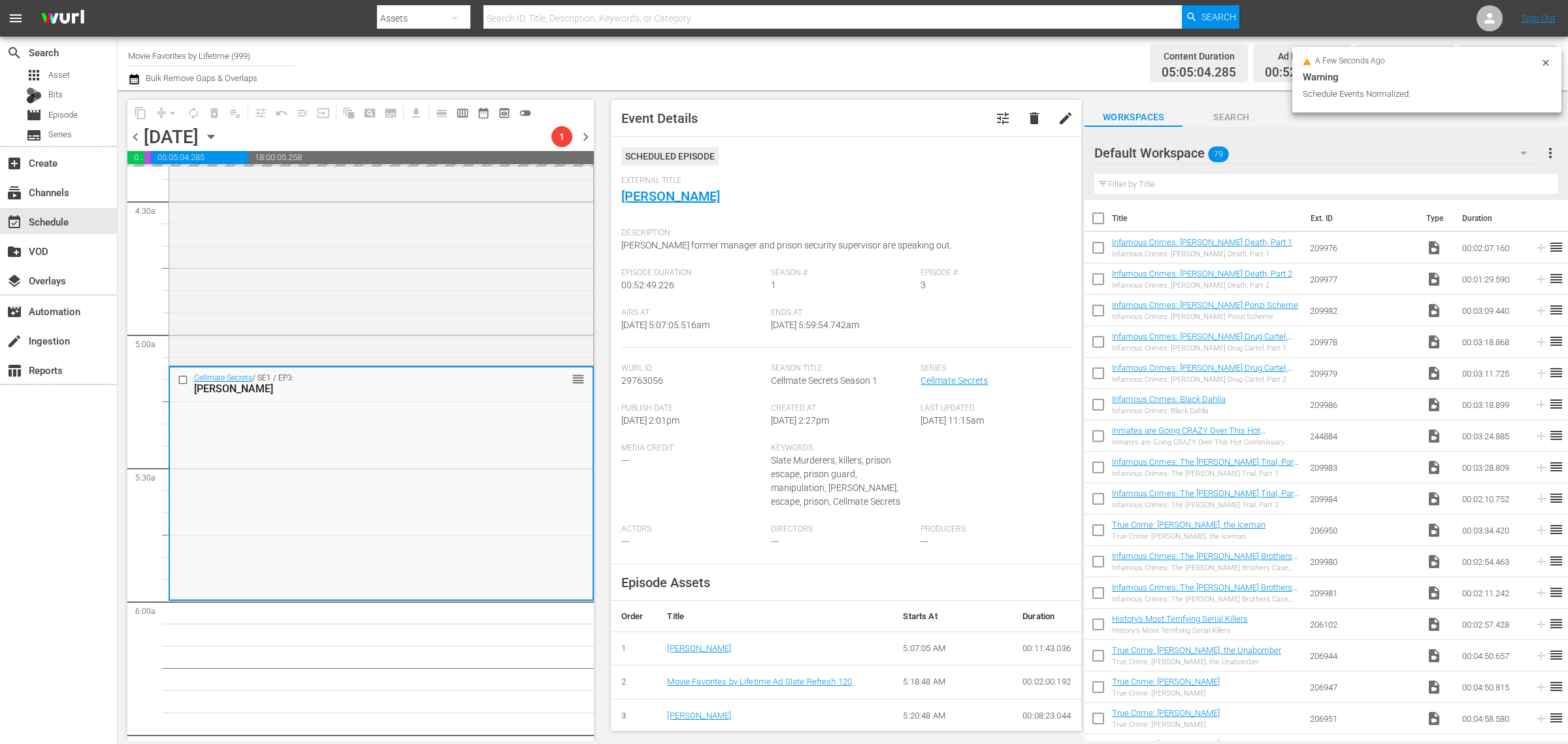
click at [790, 64] on div "Channel Title Movie Favorites by Lifetime (999) Bulk Remove Gaps & Overlaps" at bounding box center [517, 63] width 779 height 47
click at [882, 64] on div "Channel Title Movie Favorites by Lifetime (999) Bulk Remove Gaps & Overlaps" at bounding box center [517, 63] width 779 height 47
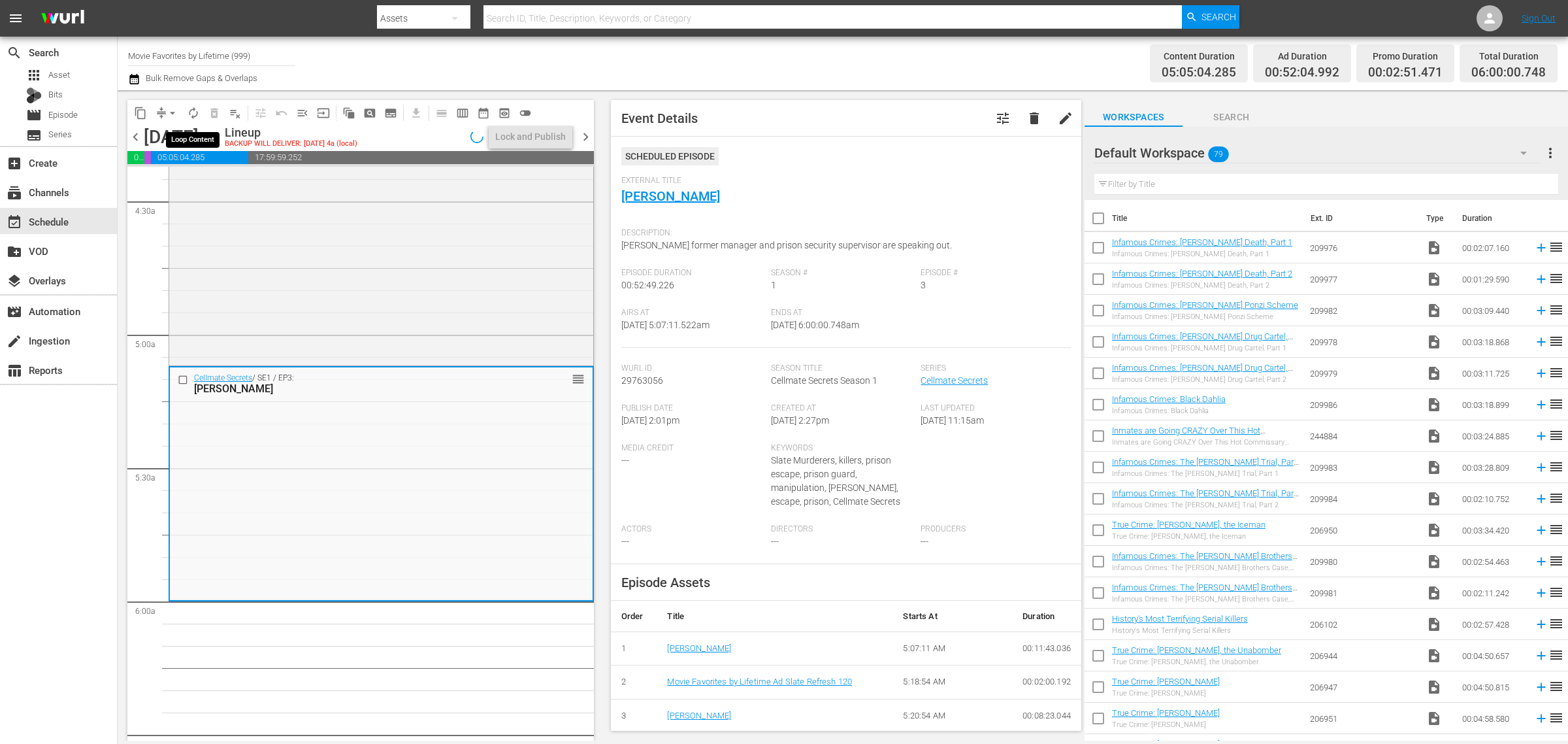
click at [193, 112] on span "autorenew_outlined" at bounding box center [193, 113] width 13 height 13
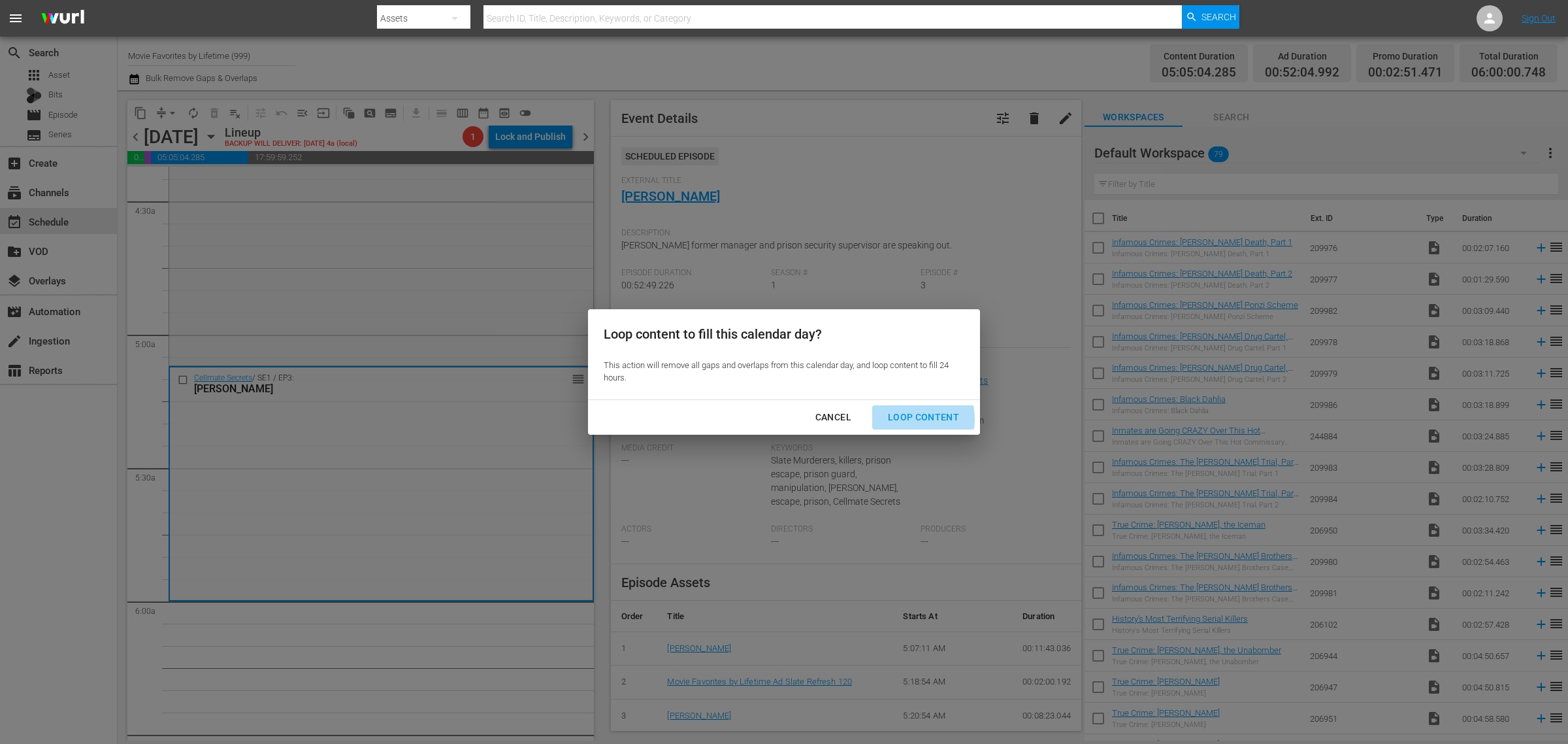
click at [906, 419] on div "Loop Content" at bounding box center [923, 418] width 92 height 16
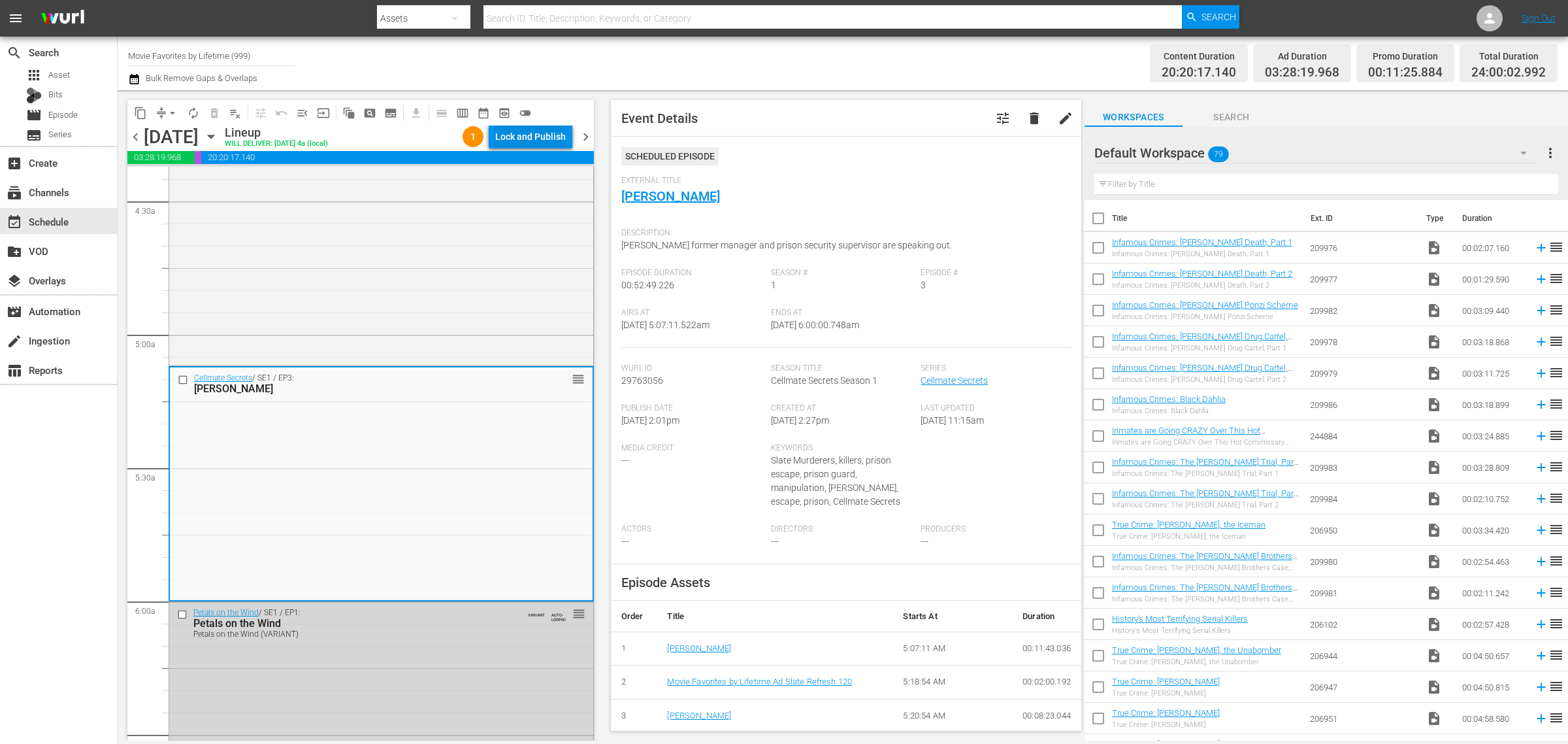
click at [516, 134] on div "Lock and Publish" at bounding box center [531, 136] width 71 height 23
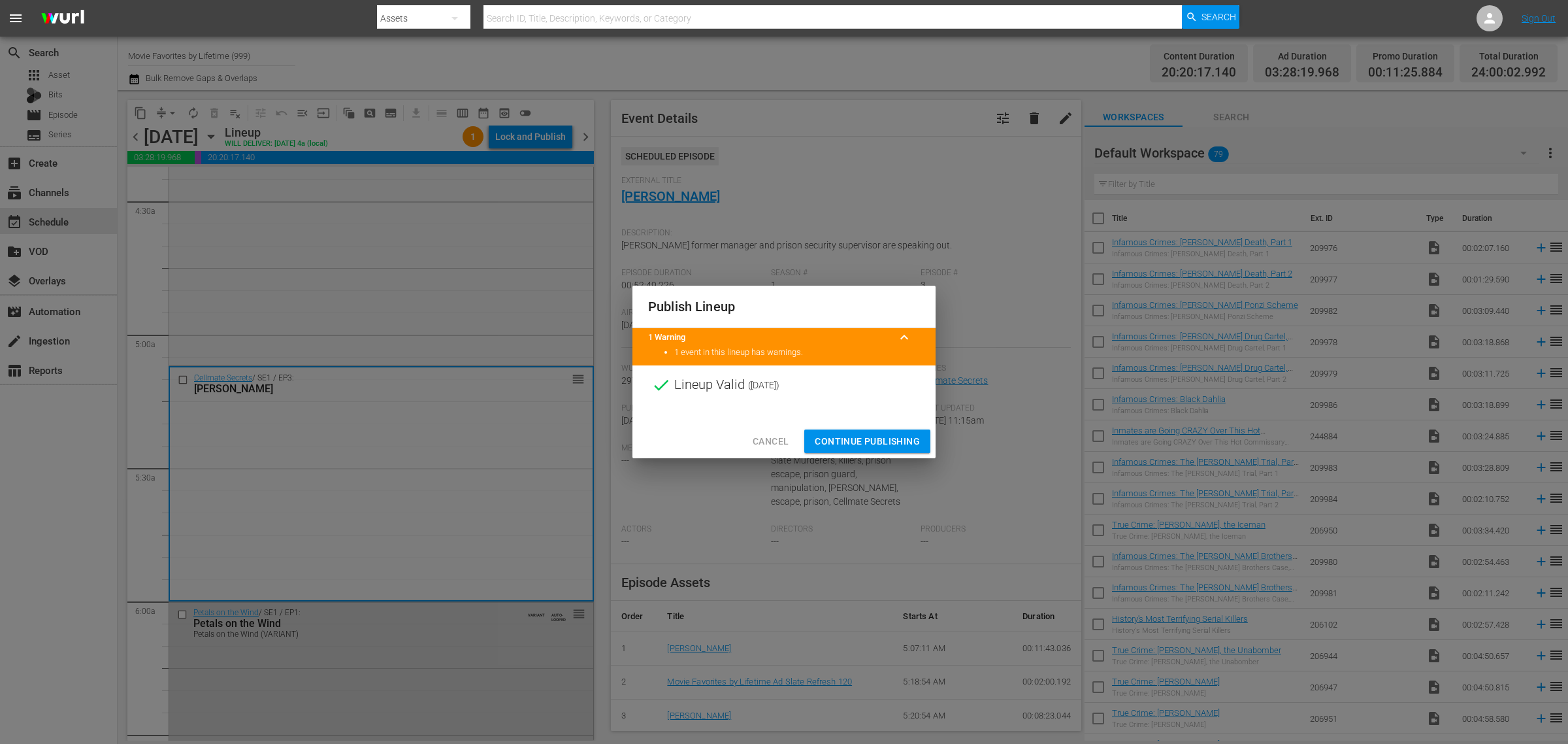
click at [886, 443] on span "Continue Publishing" at bounding box center [867, 442] width 106 height 16
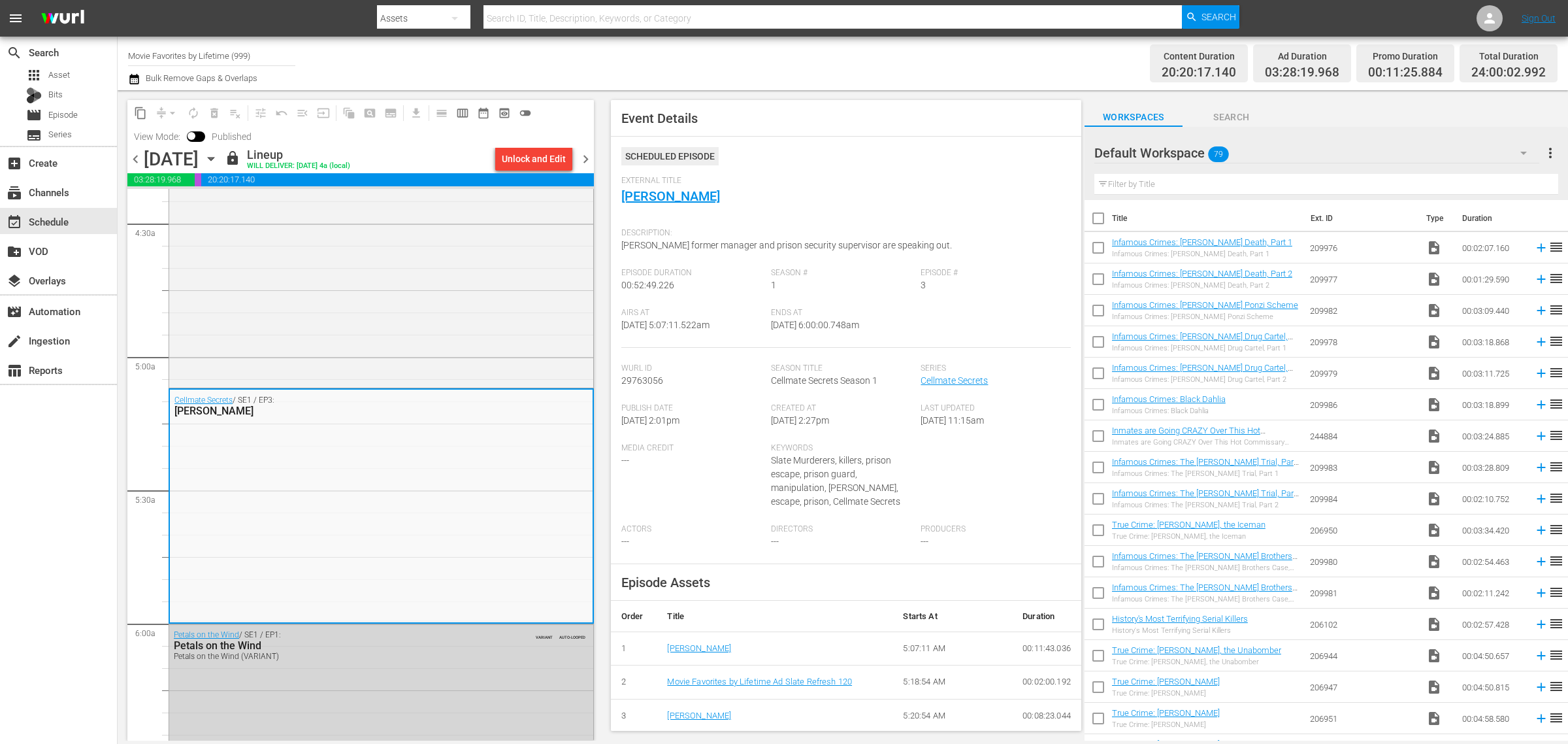
scroll to position [0, 0]
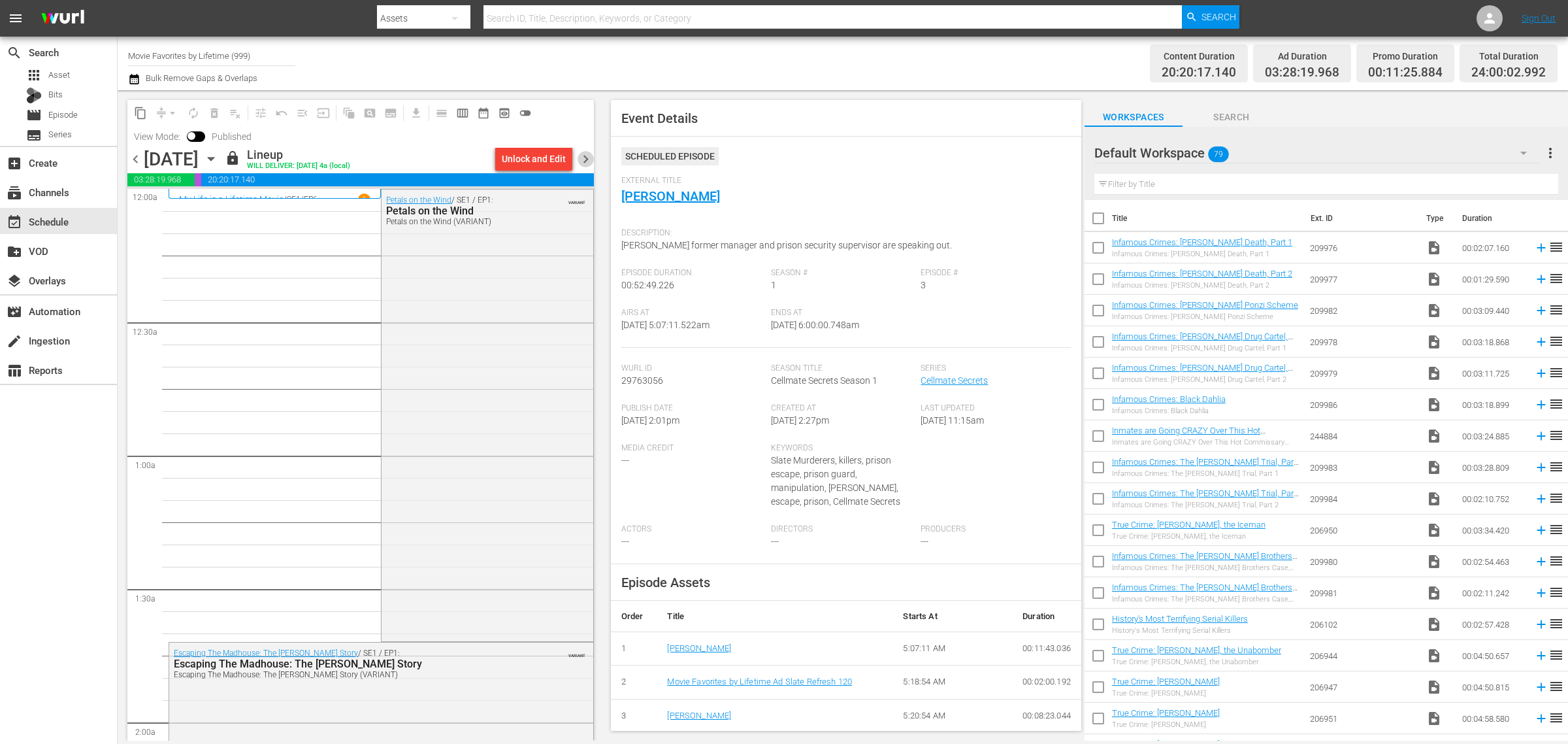
drag, startPoint x: 586, startPoint y: 157, endPoint x: 749, endPoint y: 80, distance: 180.3
click at [586, 157] on span "chevron_right" at bounding box center [586, 159] width 16 height 16
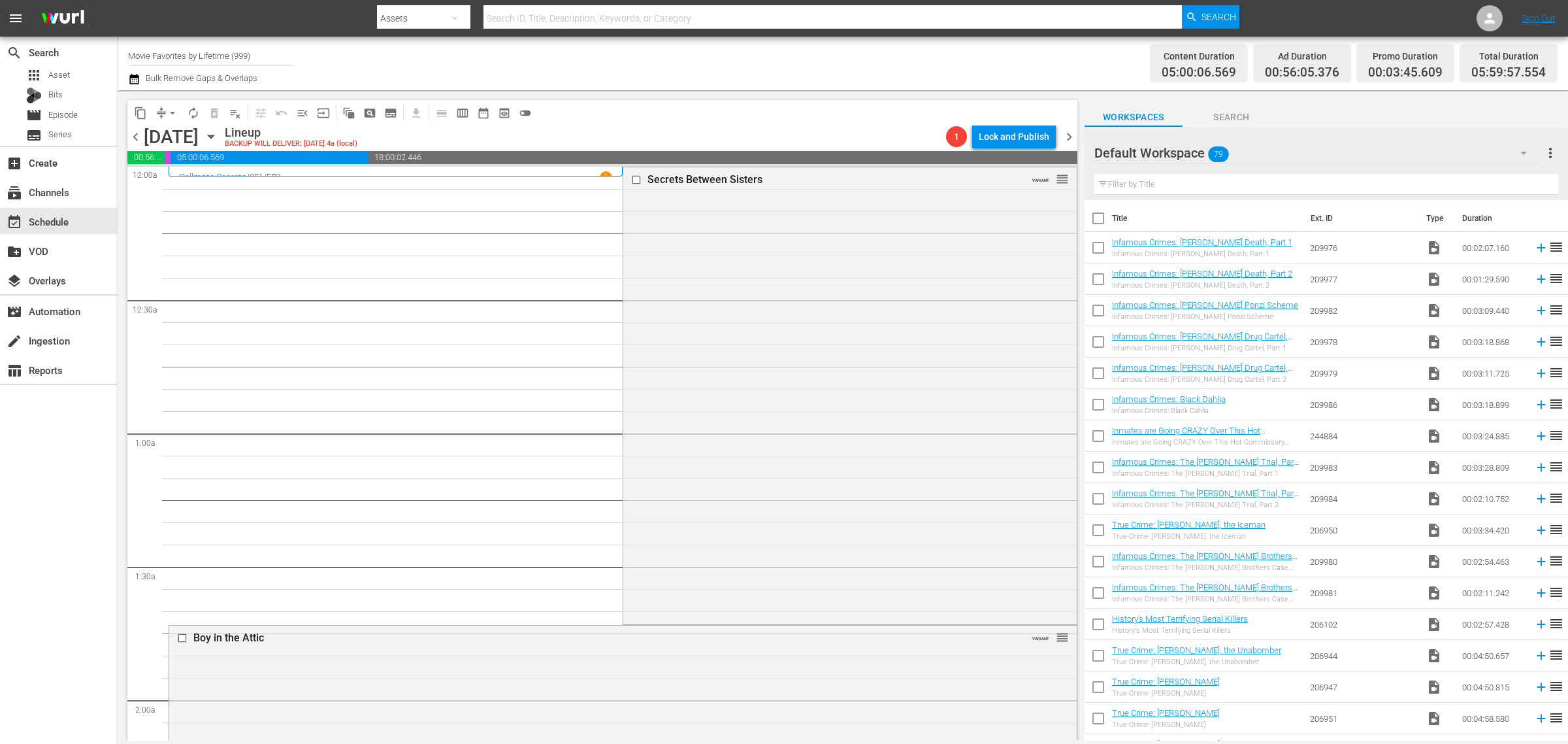
click at [814, 72] on div "Channel Title Movie Favorites by Lifetime (999) Bulk Remove Gaps & Overlaps" at bounding box center [517, 63] width 779 height 47
click at [775, 364] on div "Secrets Between Sisters VARIANT reorder" at bounding box center [850, 395] width 453 height 455
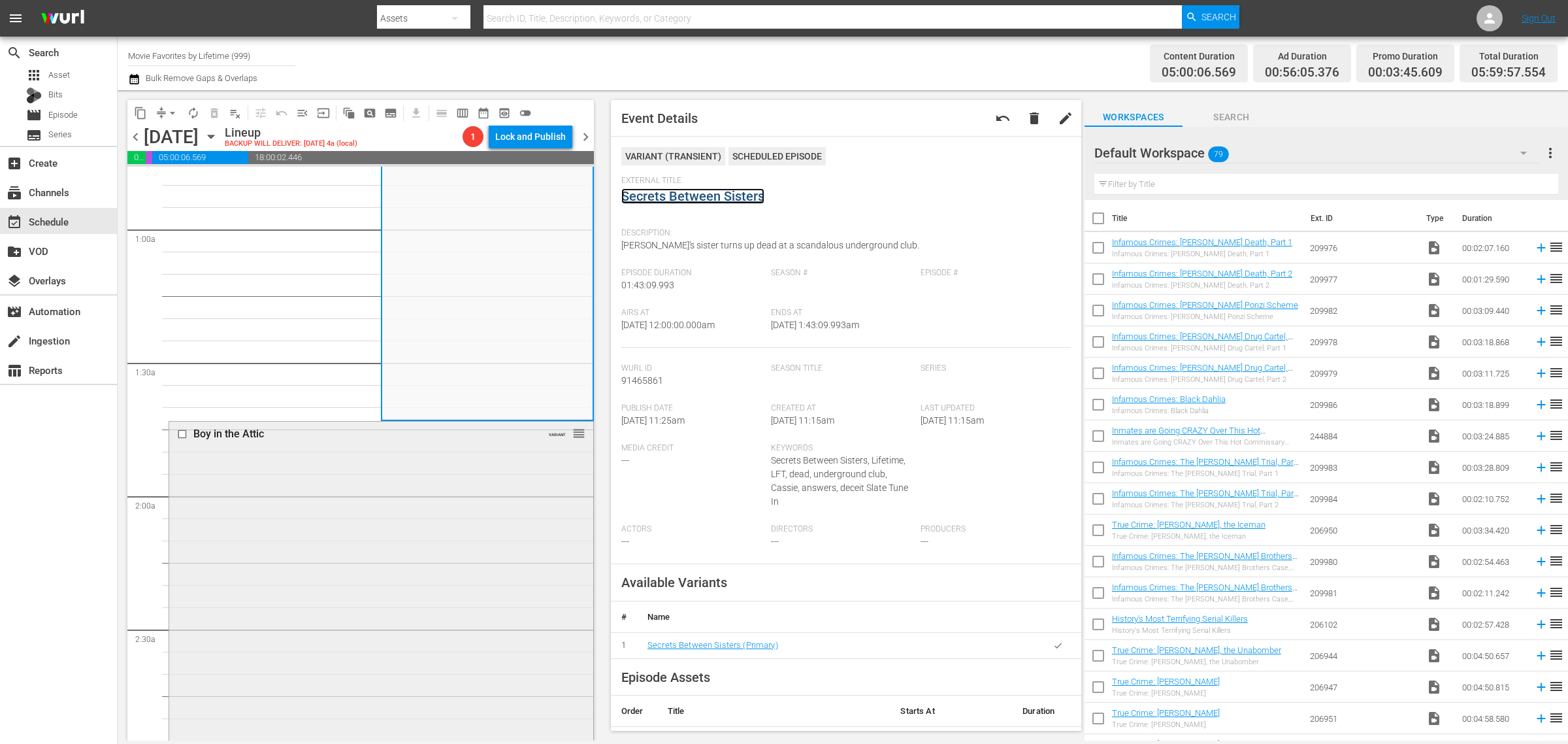
scroll to position [326, 0]
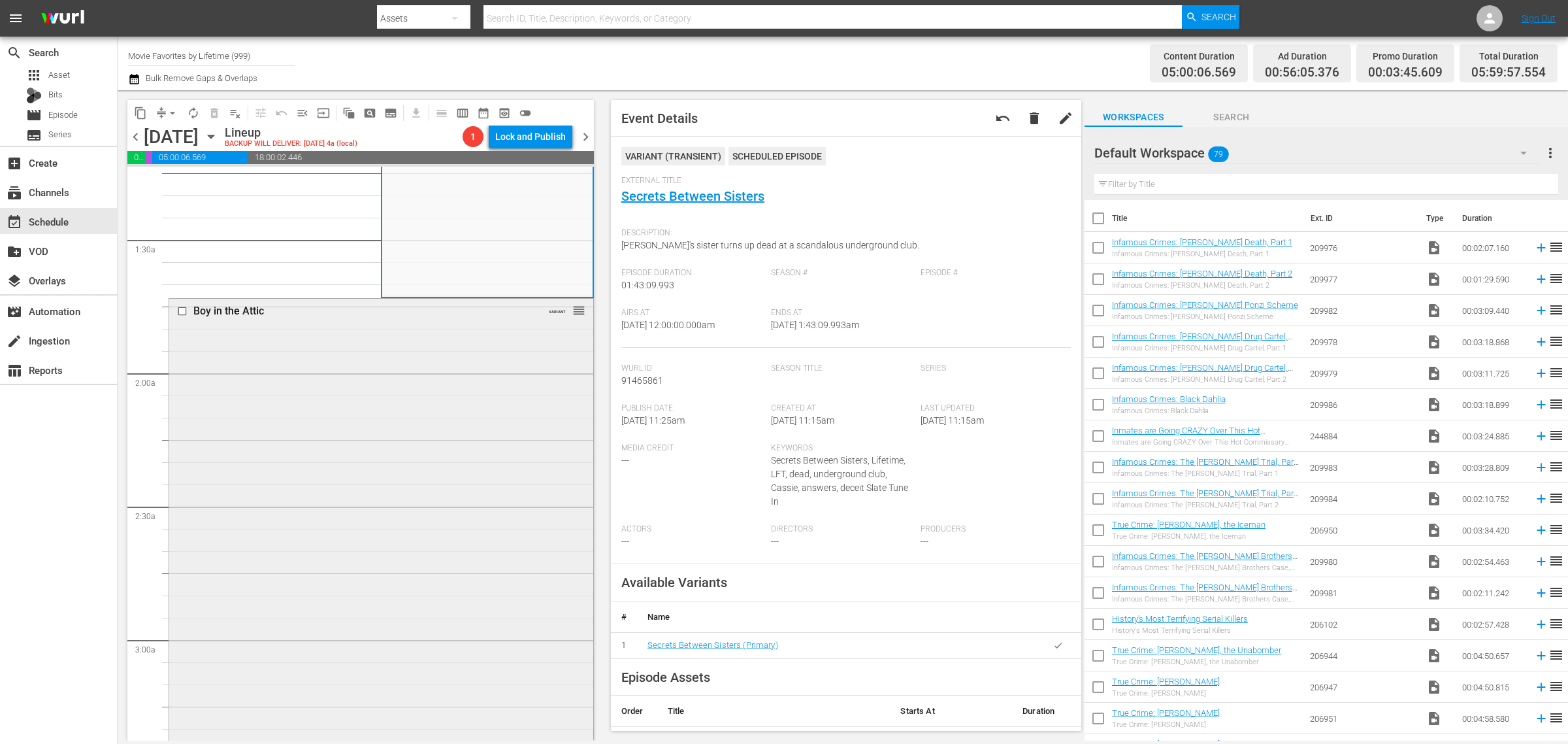
click at [299, 412] on div "Boy in the Attic VARIANT reorder" at bounding box center [381, 532] width 424 height 467
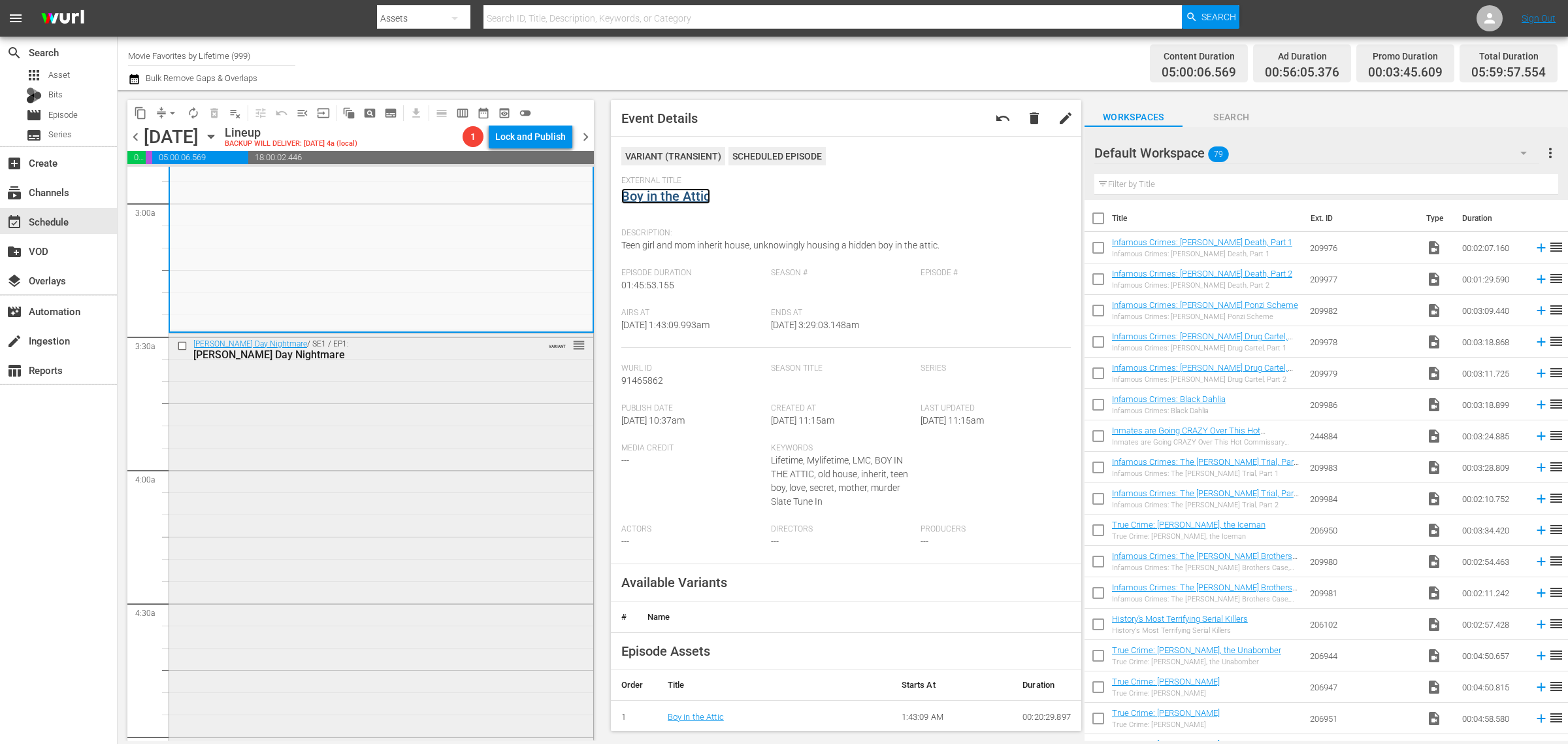
scroll to position [817, 0]
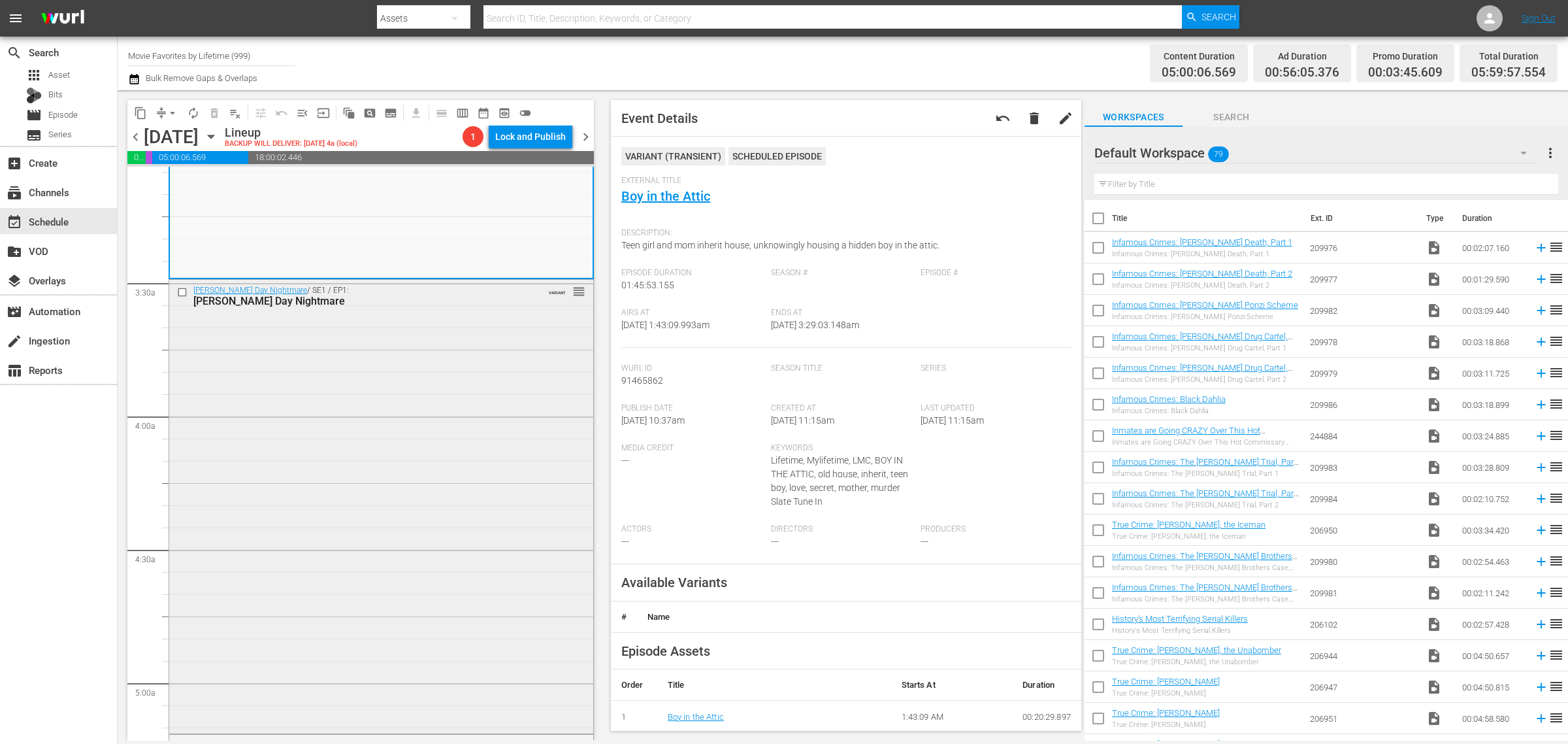
click at [375, 431] on div "Galentine's Day Nightmare / SE1 / EP1: Galentine's Day Nightmare VARIANT reorder" at bounding box center [381, 505] width 424 height 451
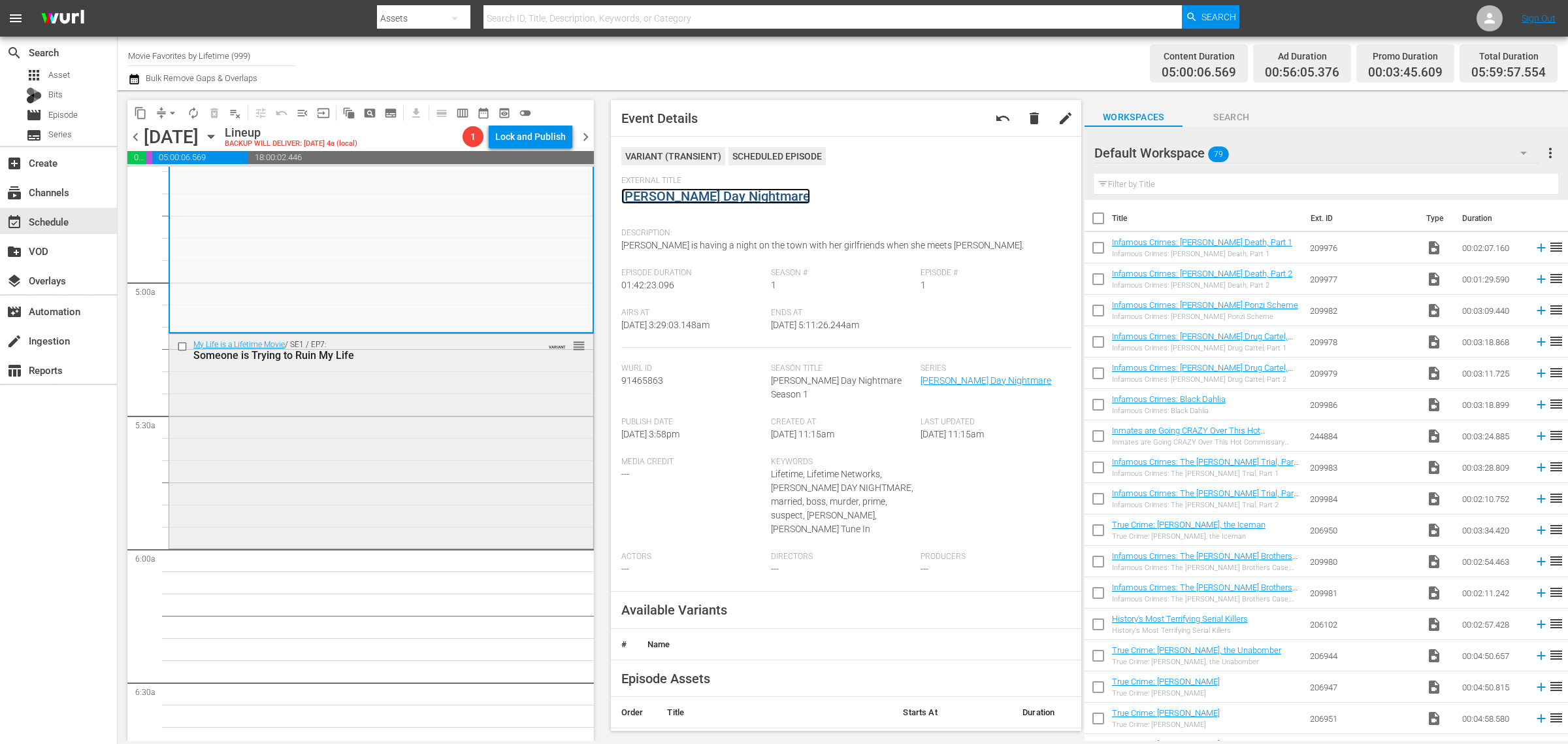
scroll to position [1225, 0]
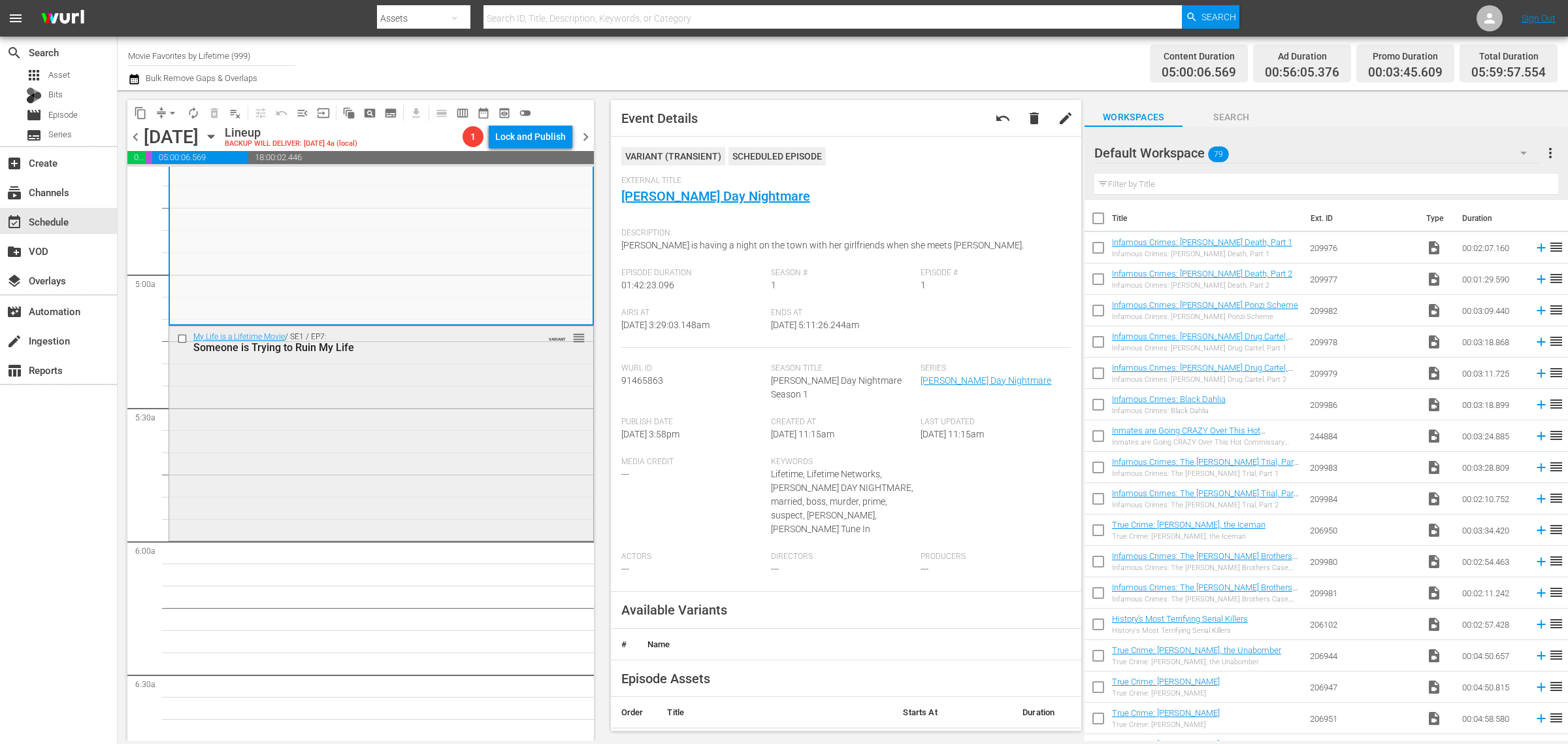
click at [337, 423] on div "My Life is a Lifetime Movie / SE1 / EP7: Someone is Trying to Ruin My Life VARI…" at bounding box center [381, 432] width 424 height 212
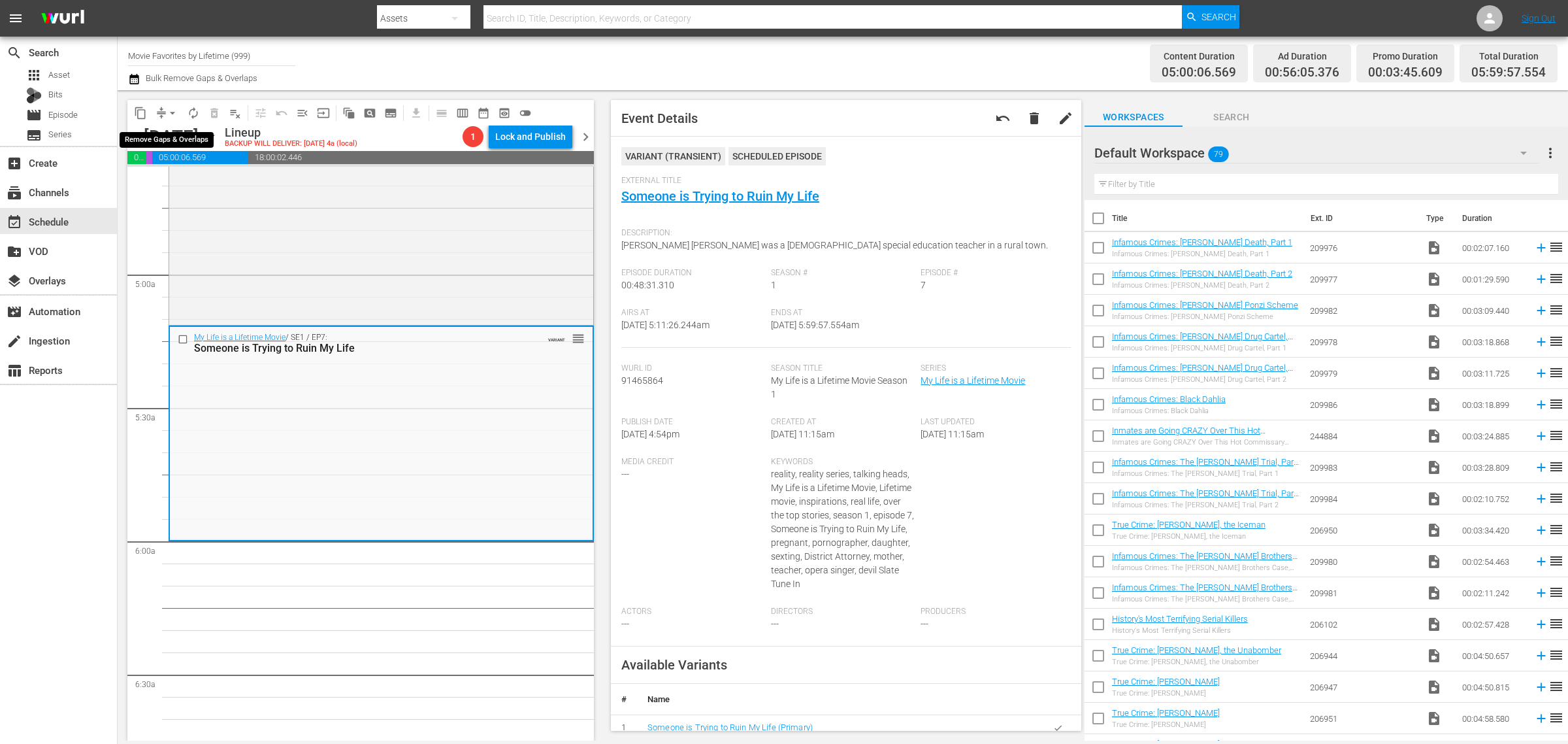
click at [173, 109] on span "arrow_drop_down" at bounding box center [172, 113] width 13 height 13
click at [135, 138] on li "Align to Midnight" at bounding box center [173, 139] width 137 height 22
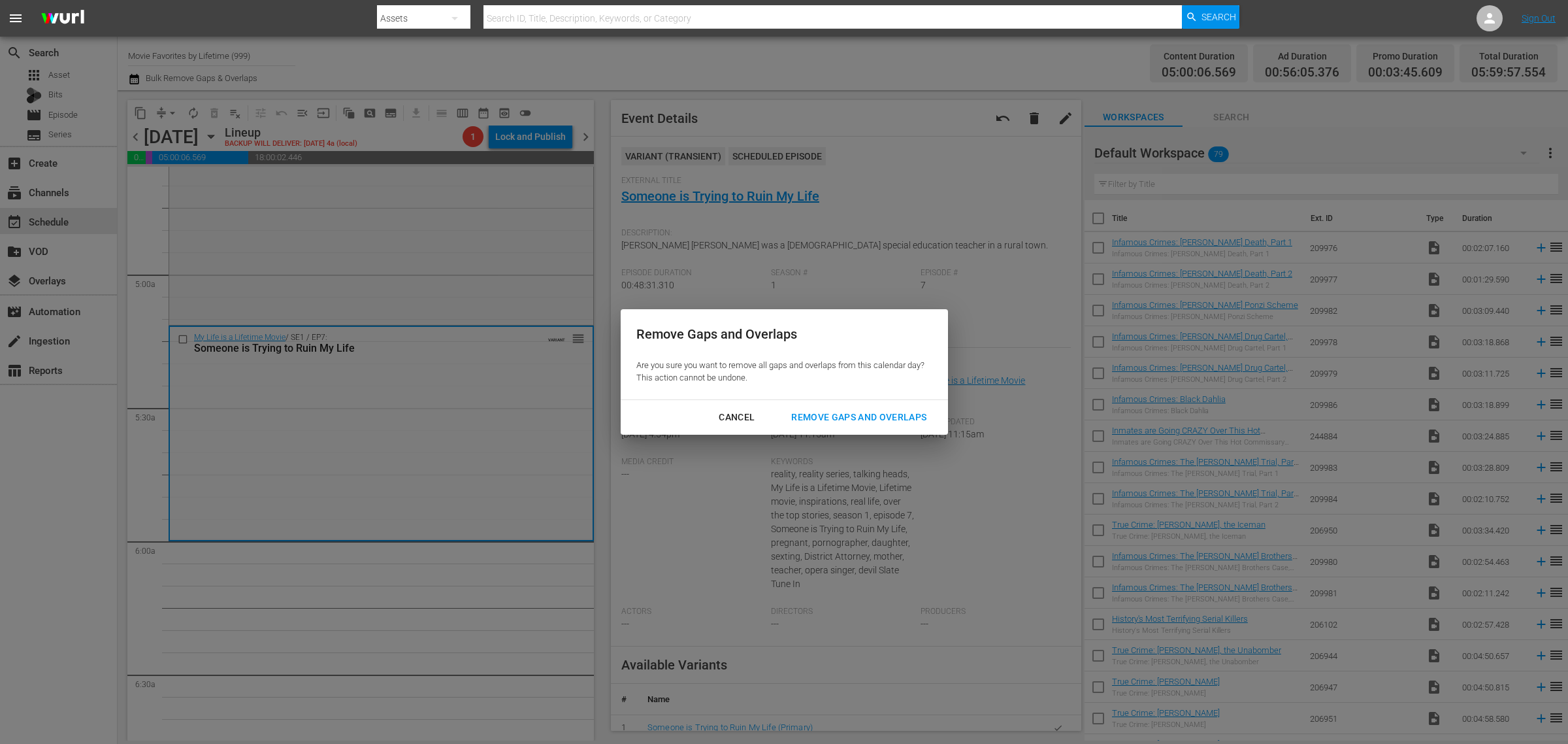
click at [838, 423] on div "Remove Gaps and Overlaps" at bounding box center [859, 418] width 156 height 16
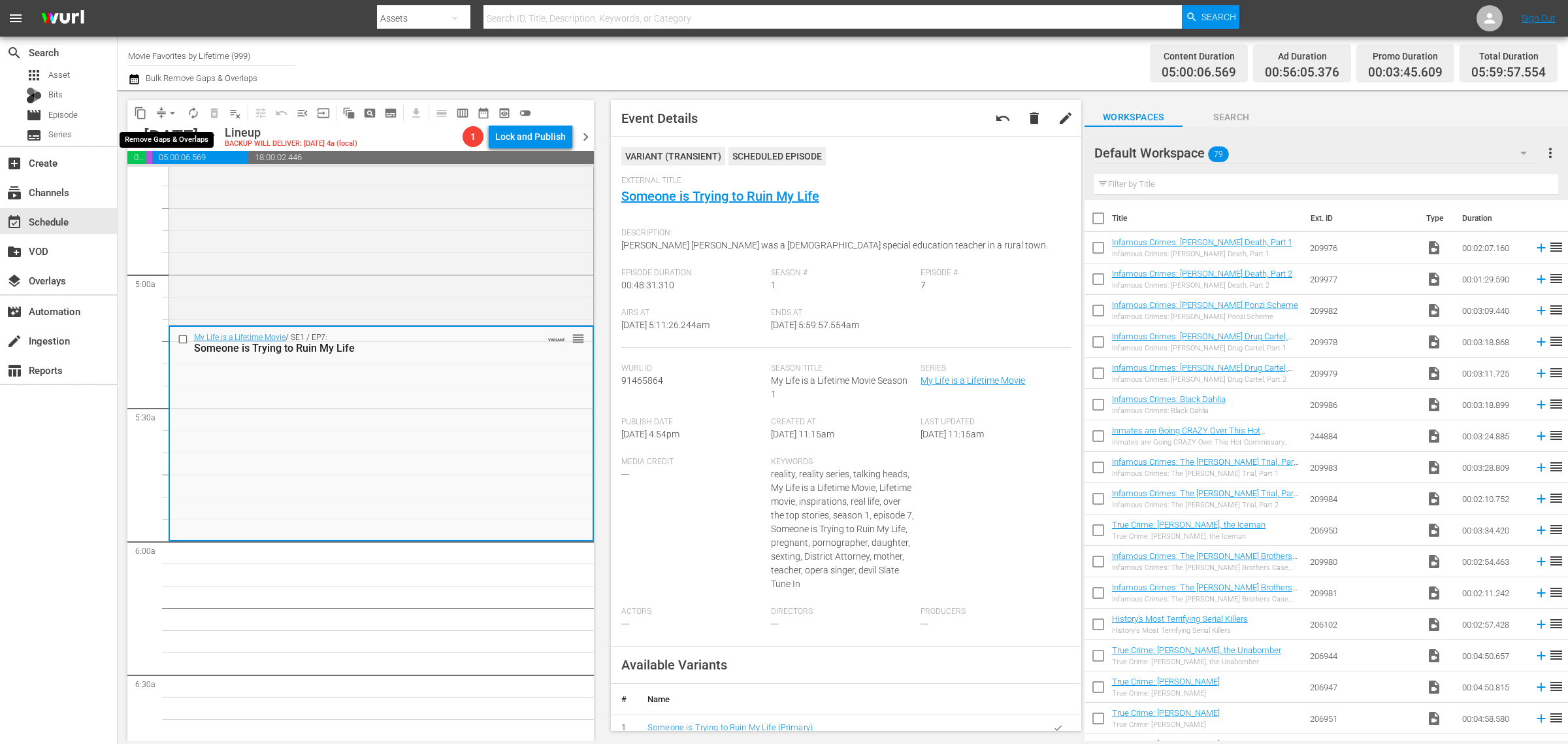
click at [175, 114] on span "arrow_drop_down" at bounding box center [172, 113] width 13 height 13
click at [167, 143] on li "Align to Midnight" at bounding box center [173, 139] width 137 height 22
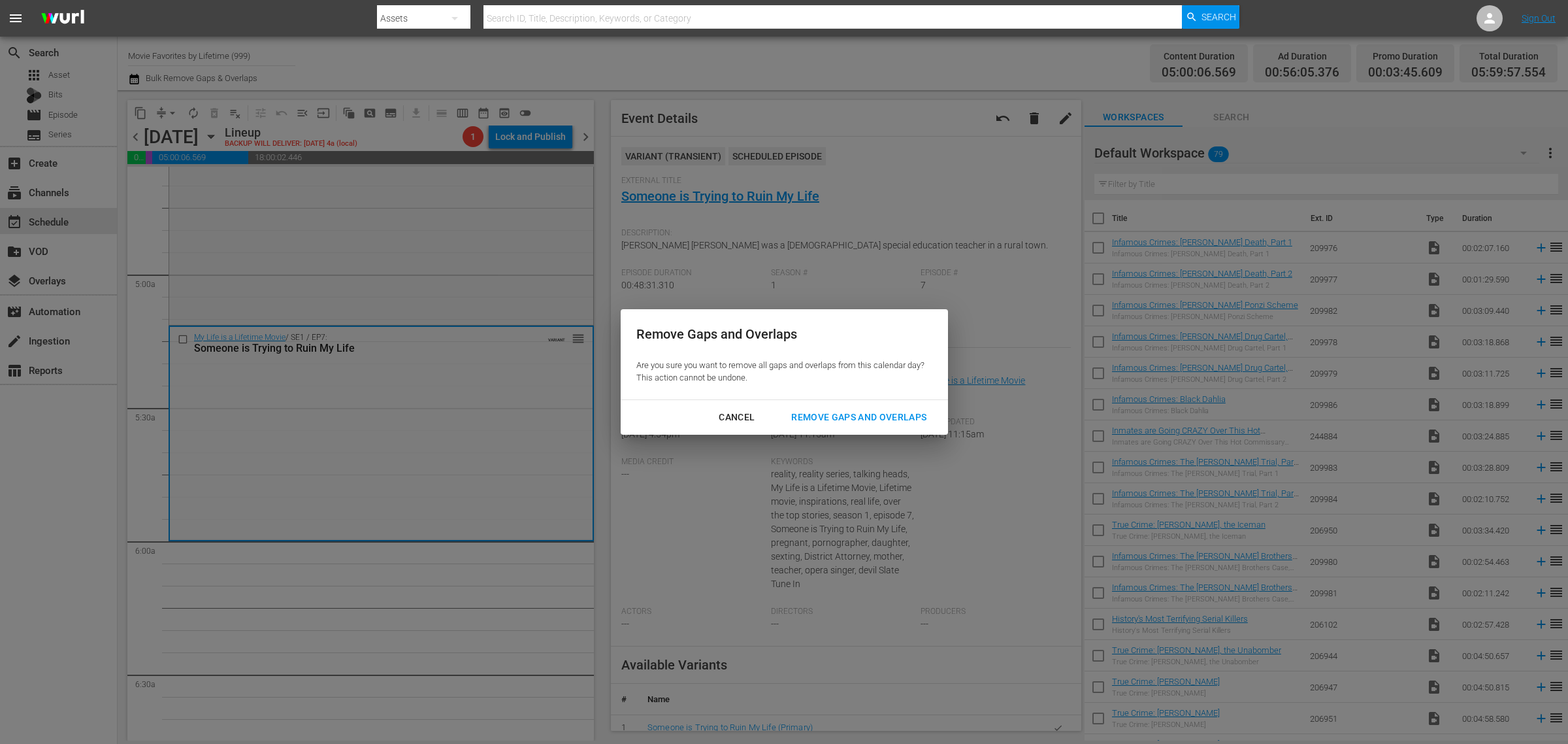
click at [877, 417] on div "Remove Gaps and Overlaps" at bounding box center [859, 418] width 156 height 16
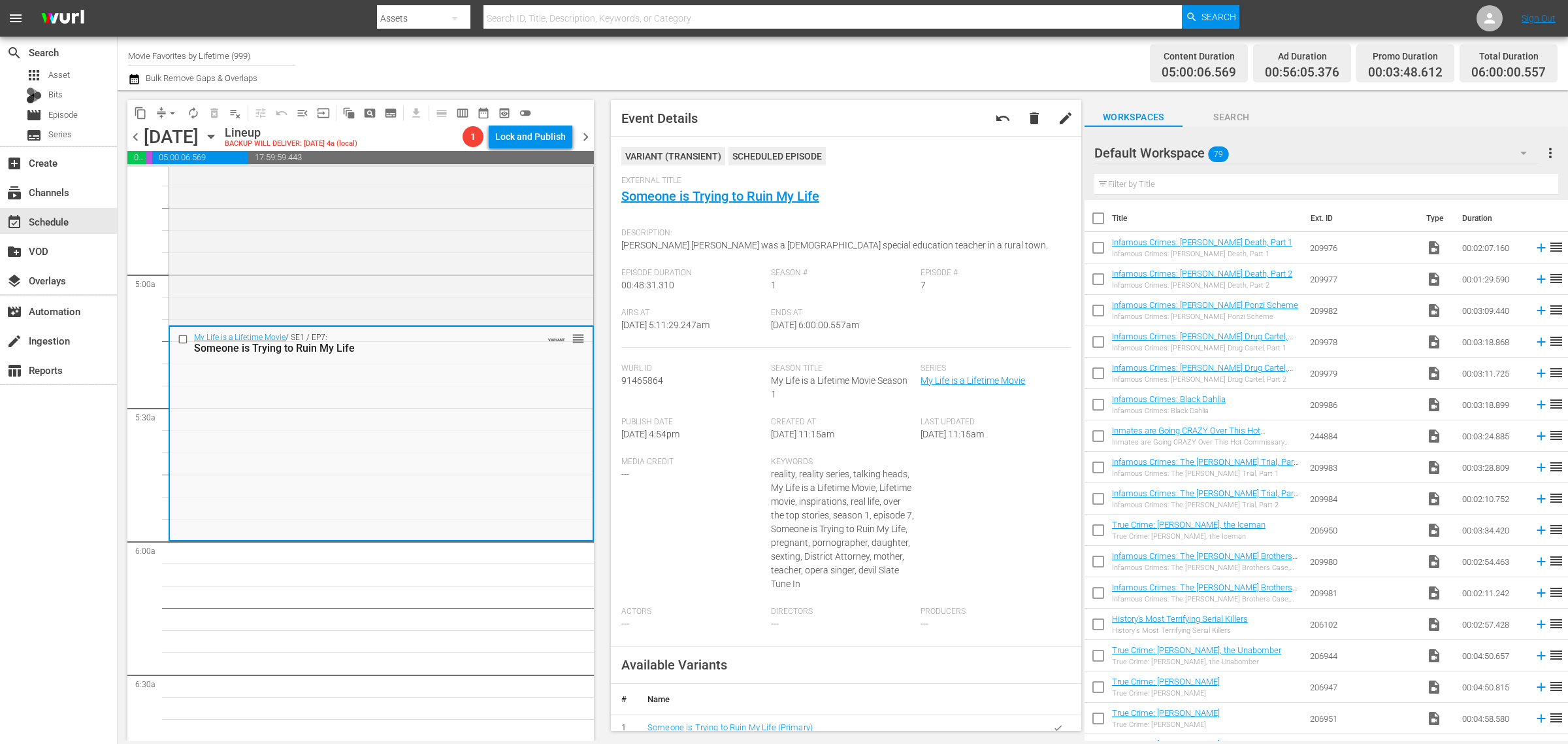
click at [844, 49] on div "Channel Title Movie Favorites by Lifetime (999) Bulk Remove Gaps & Overlaps" at bounding box center [517, 63] width 779 height 47
click at [848, 60] on div "Channel Title Movie Favorites by Lifetime (999) Bulk Remove Gaps & Overlaps" at bounding box center [517, 63] width 779 height 47
click at [537, 44] on div "Channel Title Movie Favorites by Lifetime (999) Bulk Remove Gaps & Overlaps" at bounding box center [517, 63] width 779 height 47
click at [772, 50] on div "Channel Title Movie Favorites by Lifetime (999) Bulk Remove Gaps & Overlaps" at bounding box center [517, 63] width 779 height 47
click at [193, 113] on span "autorenew_outlined" at bounding box center [193, 113] width 13 height 13
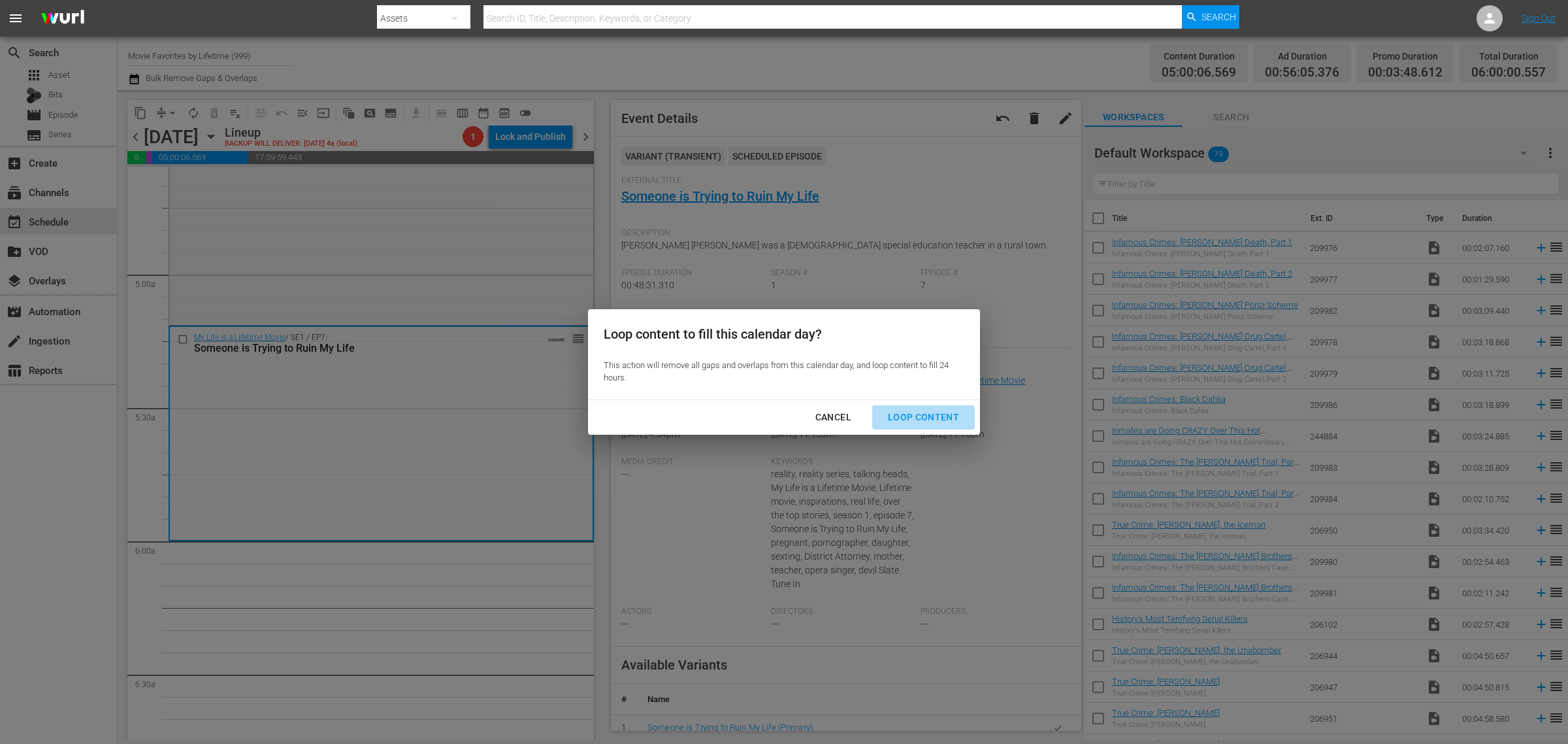
click at [925, 412] on div "Loop Content" at bounding box center [923, 418] width 92 height 16
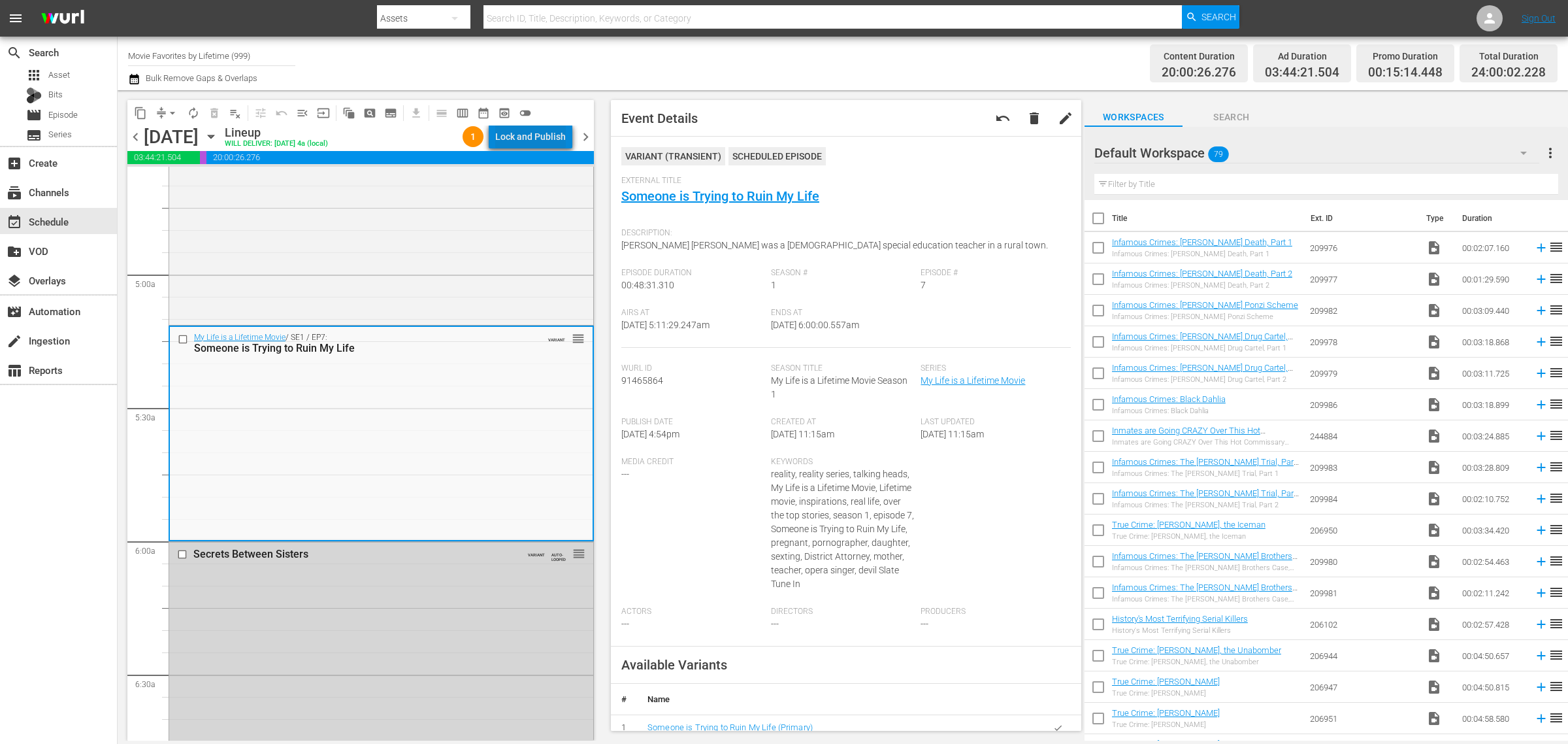
click at [537, 132] on div "Lock and Publish" at bounding box center [531, 136] width 71 height 23
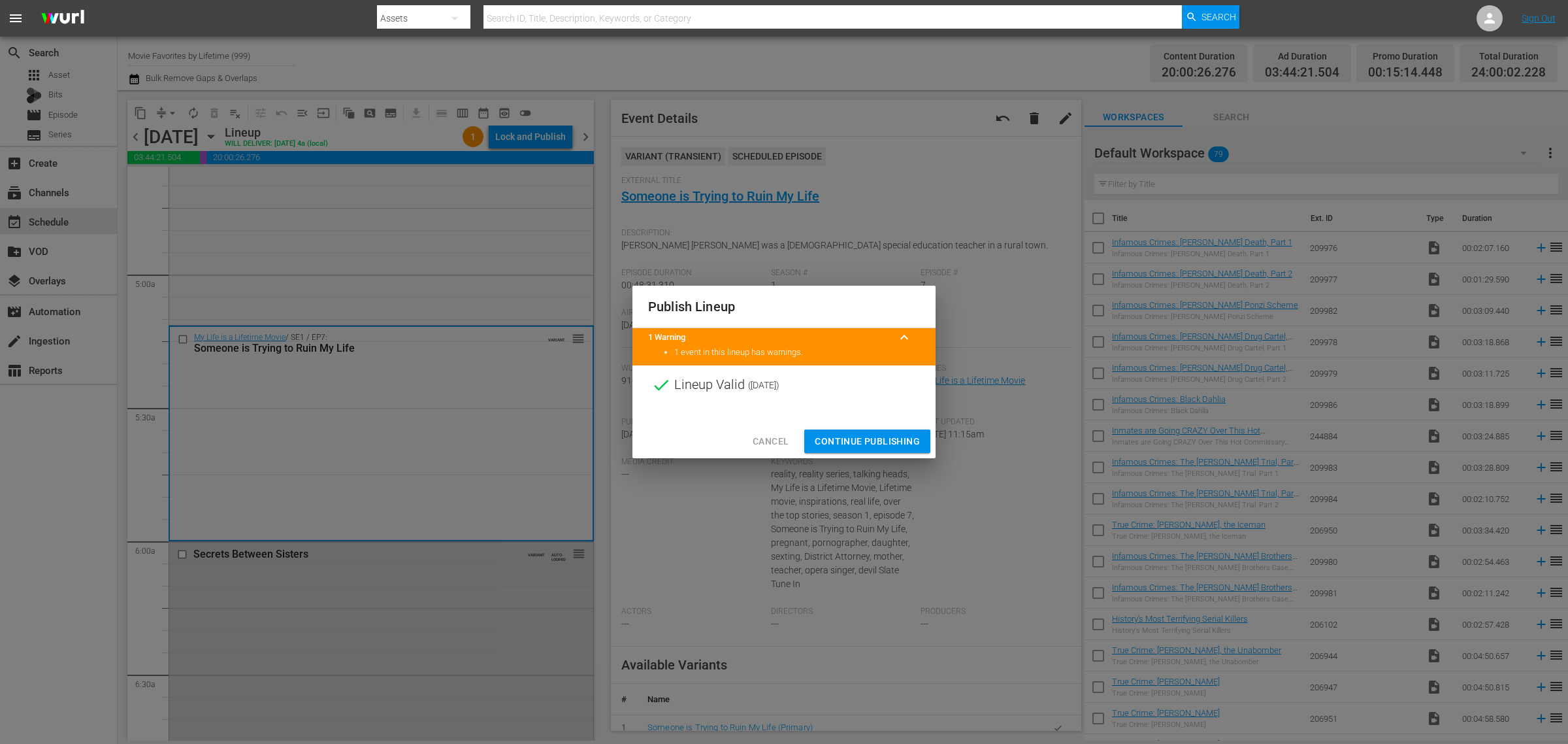
click at [870, 426] on div "Cancel Continue Publishing" at bounding box center [784, 441] width 303 height 35
click at [877, 441] on span "Continue Publishing" at bounding box center [867, 442] width 106 height 16
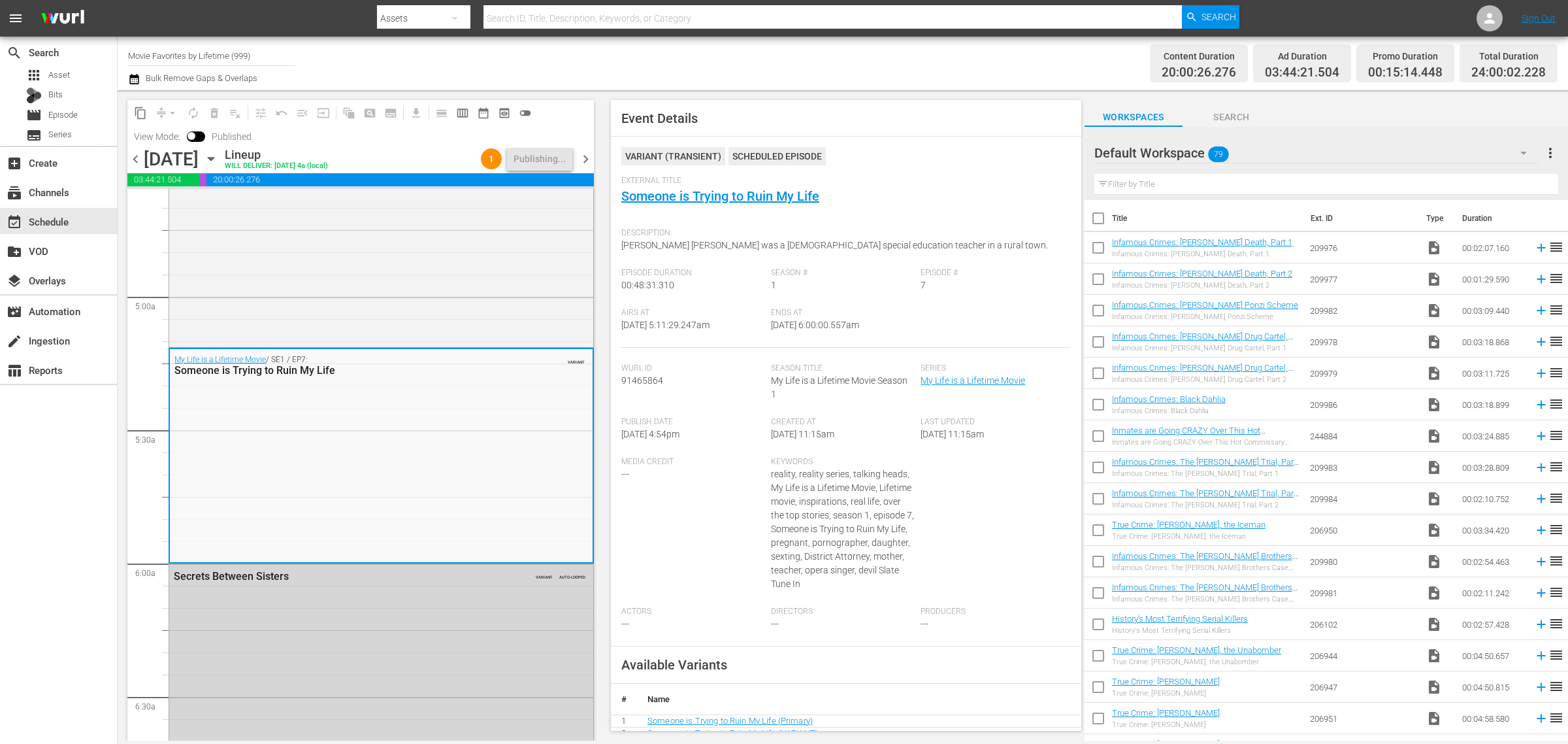
click at [806, 68] on div "Channel Title Movie Favorites by Lifetime (999) Bulk Remove Gaps & Overlaps" at bounding box center [517, 63] width 779 height 47
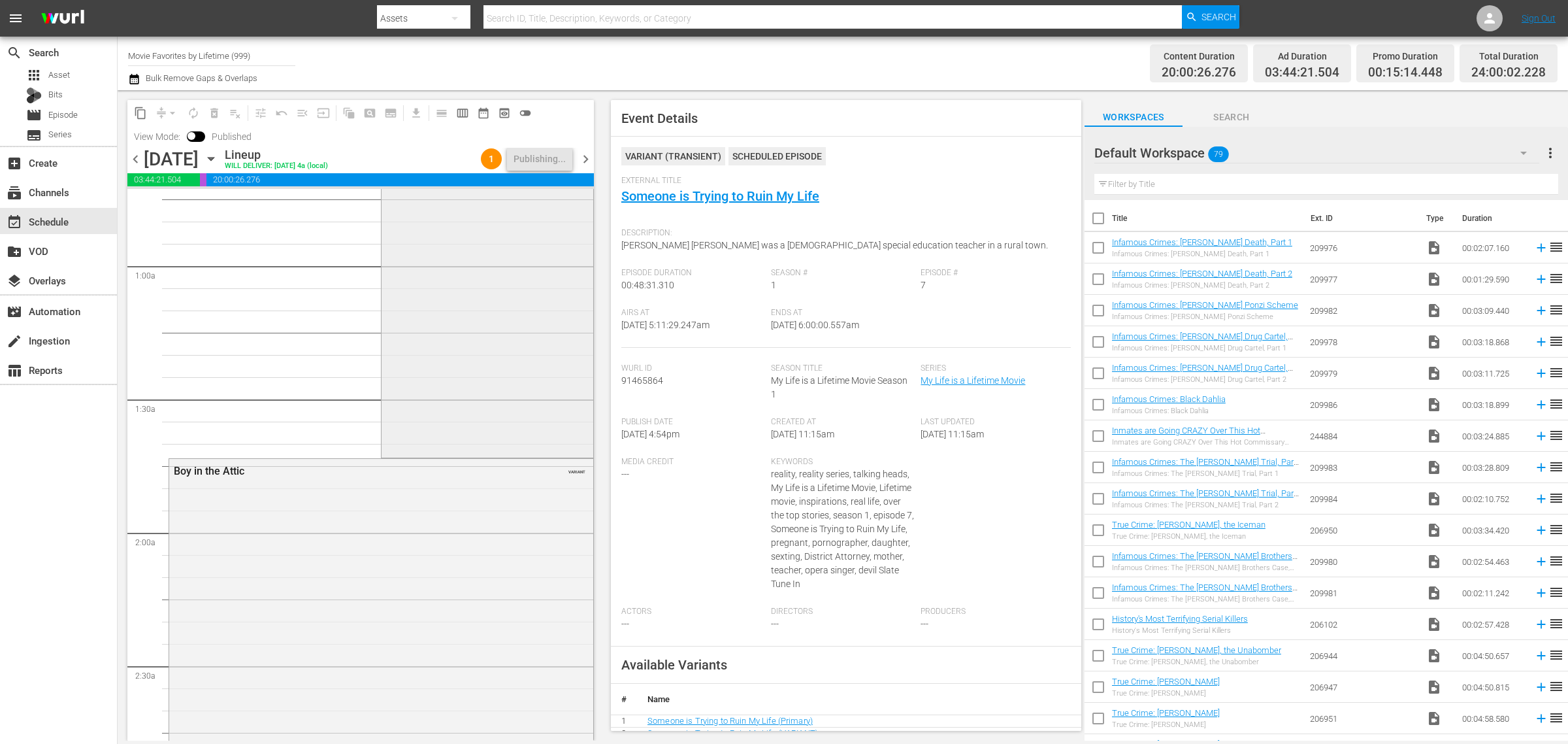
scroll to position [0, 0]
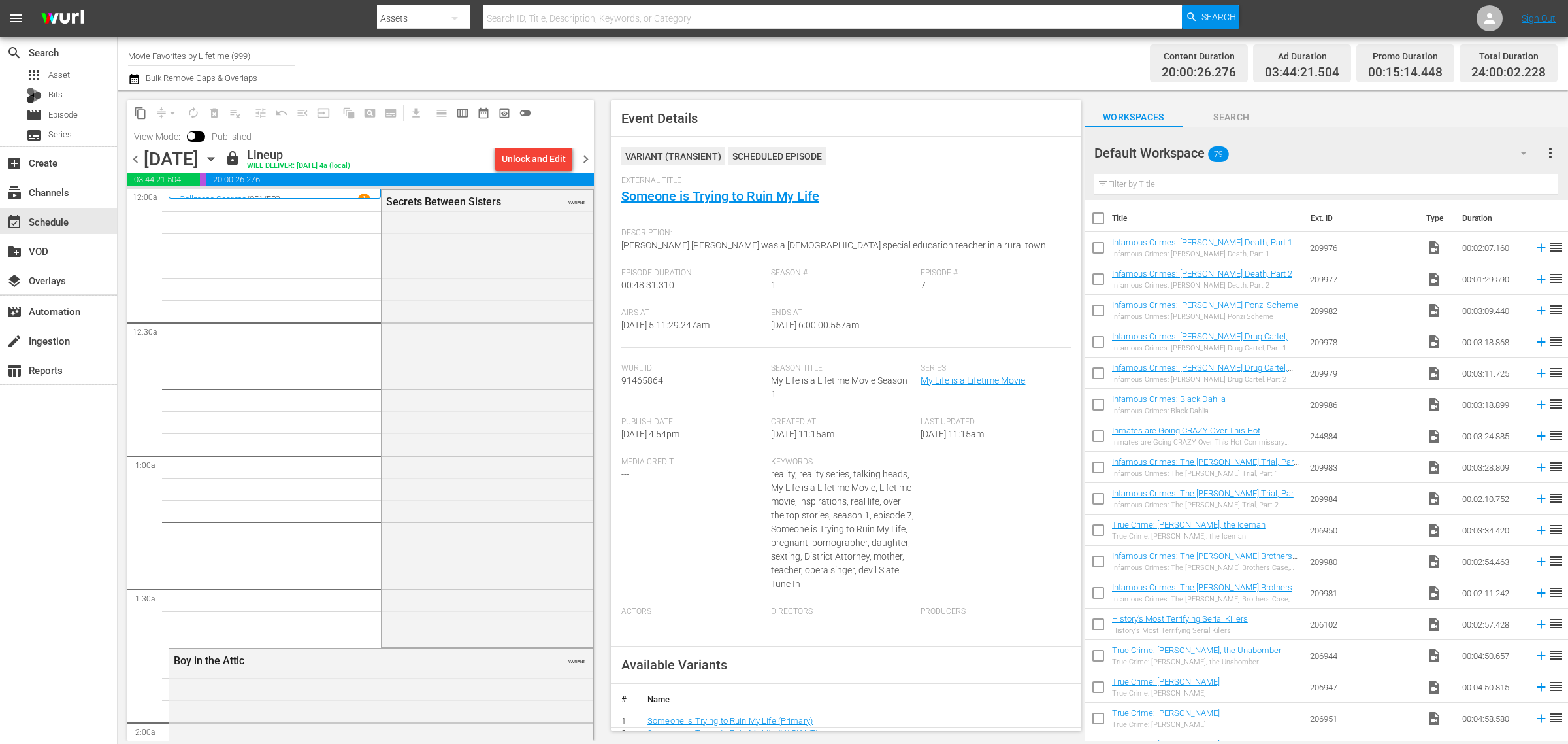
click at [585, 156] on span "chevron_right" at bounding box center [586, 159] width 16 height 16
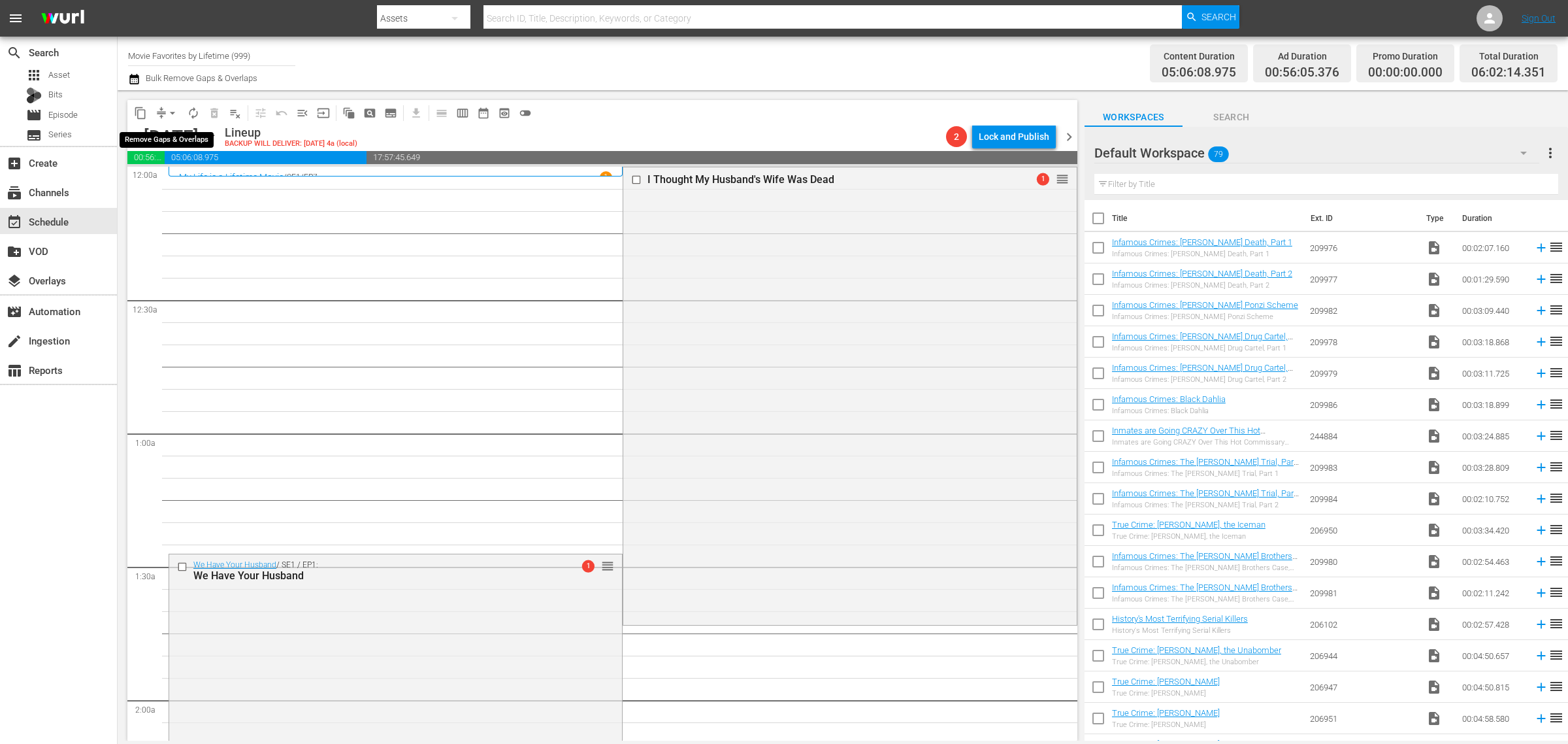
click at [173, 113] on span "arrow_drop_down" at bounding box center [172, 113] width 13 height 13
click at [178, 144] on li "Align to Midnight" at bounding box center [173, 139] width 137 height 22
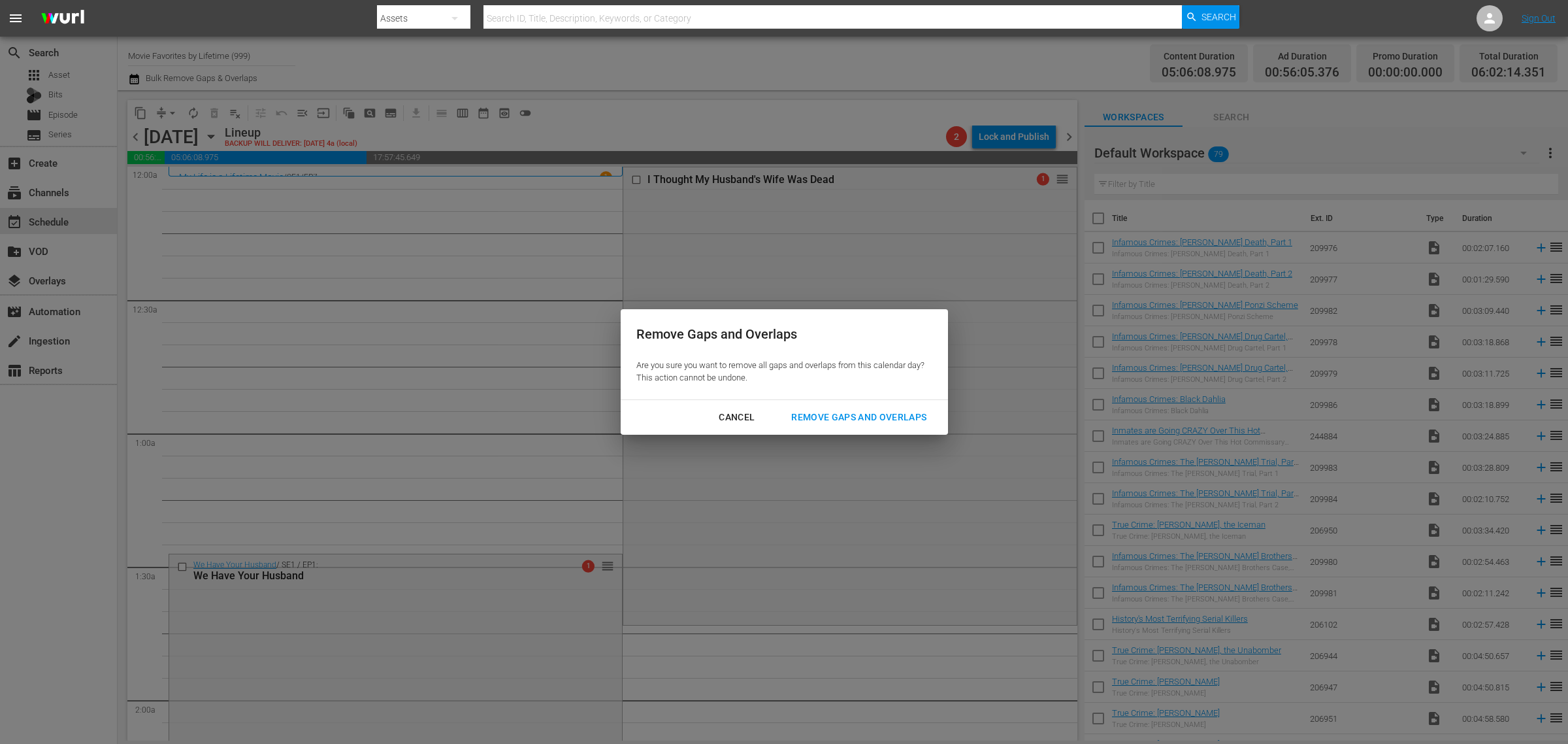
click at [886, 417] on div "Remove Gaps and Overlaps" at bounding box center [859, 418] width 156 height 16
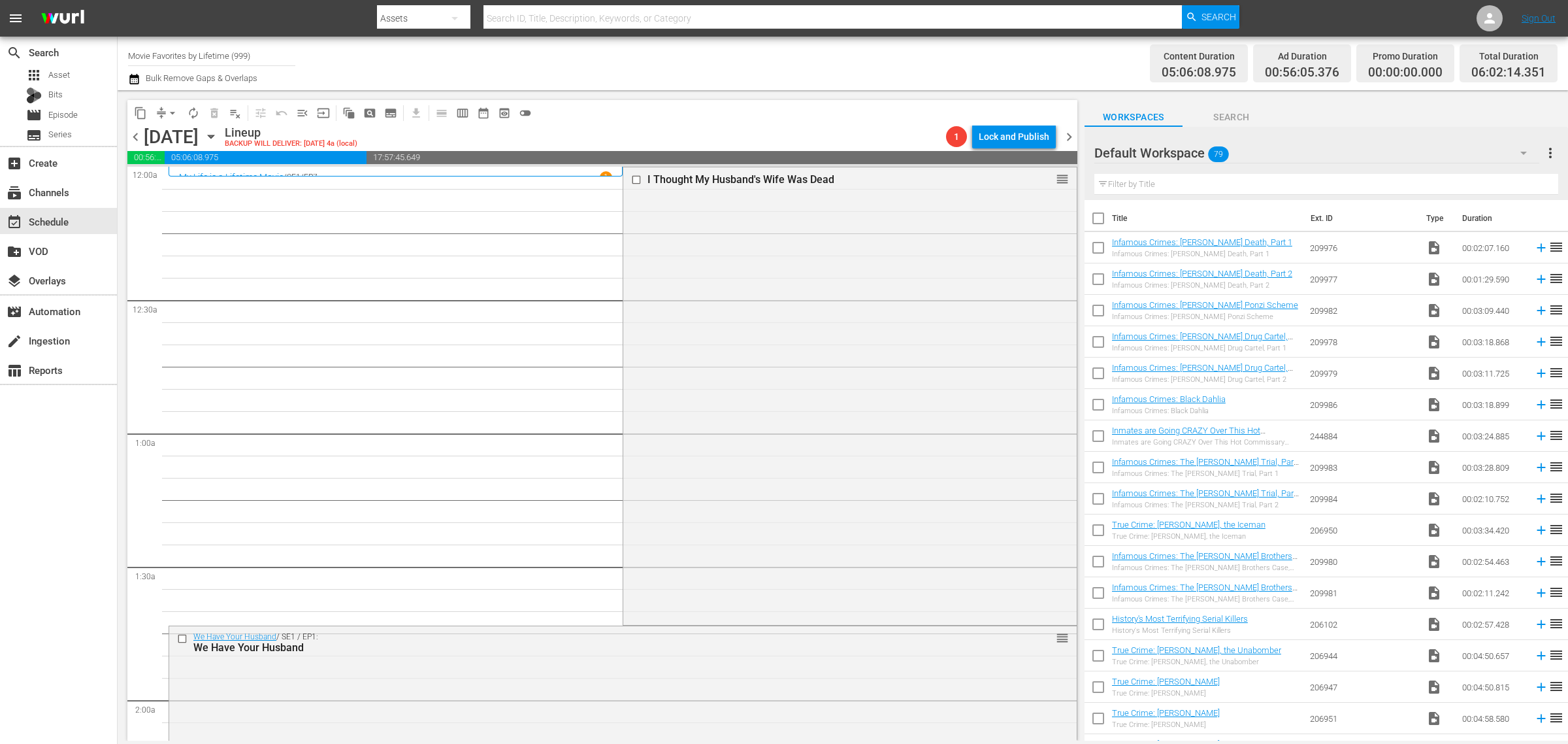
drag, startPoint x: 876, startPoint y: 293, endPoint x: 866, endPoint y: 282, distance: 14.9
click at [876, 292] on div "I Thought My Husband's Wife Was Dead reorder" at bounding box center [850, 395] width 453 height 455
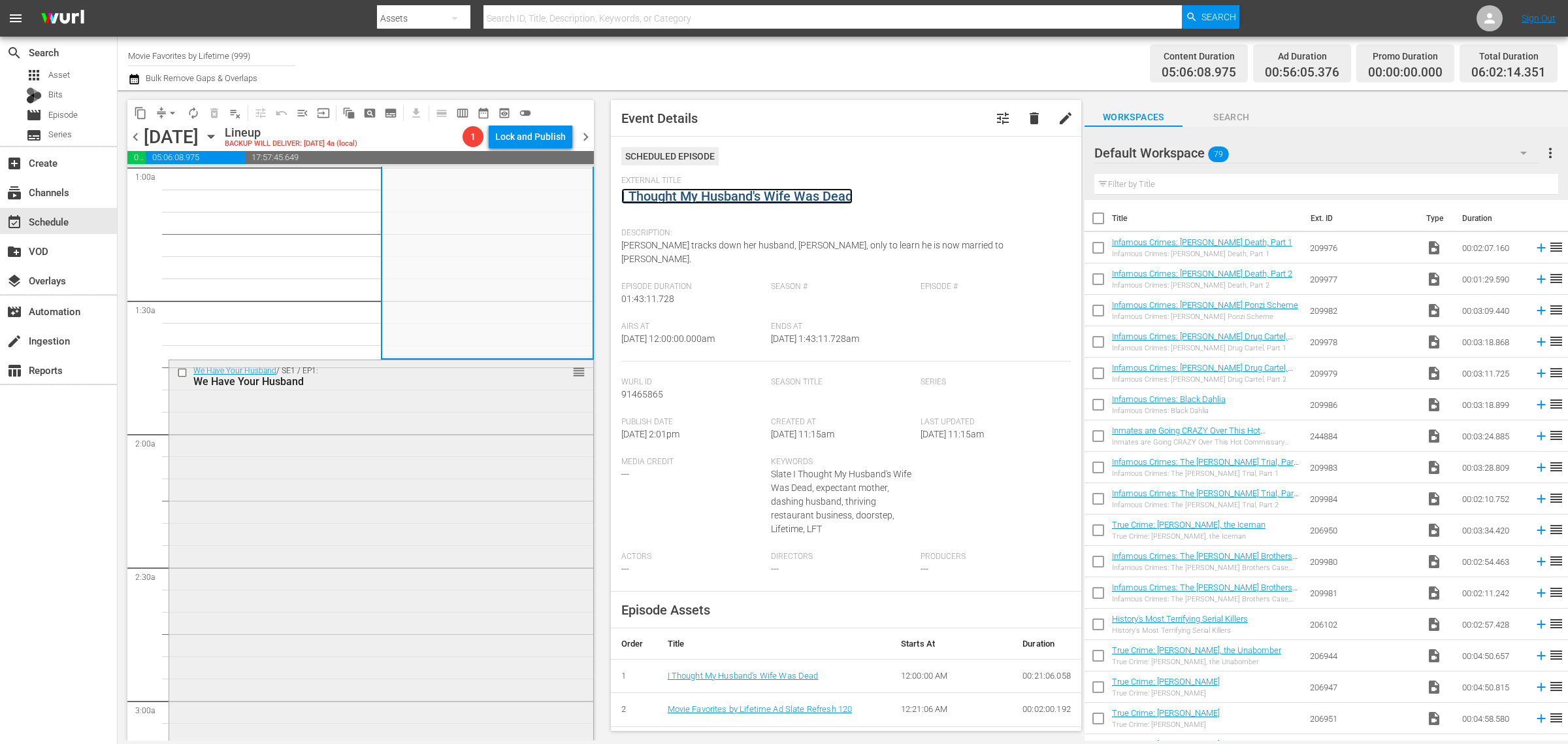
scroll to position [326, 0]
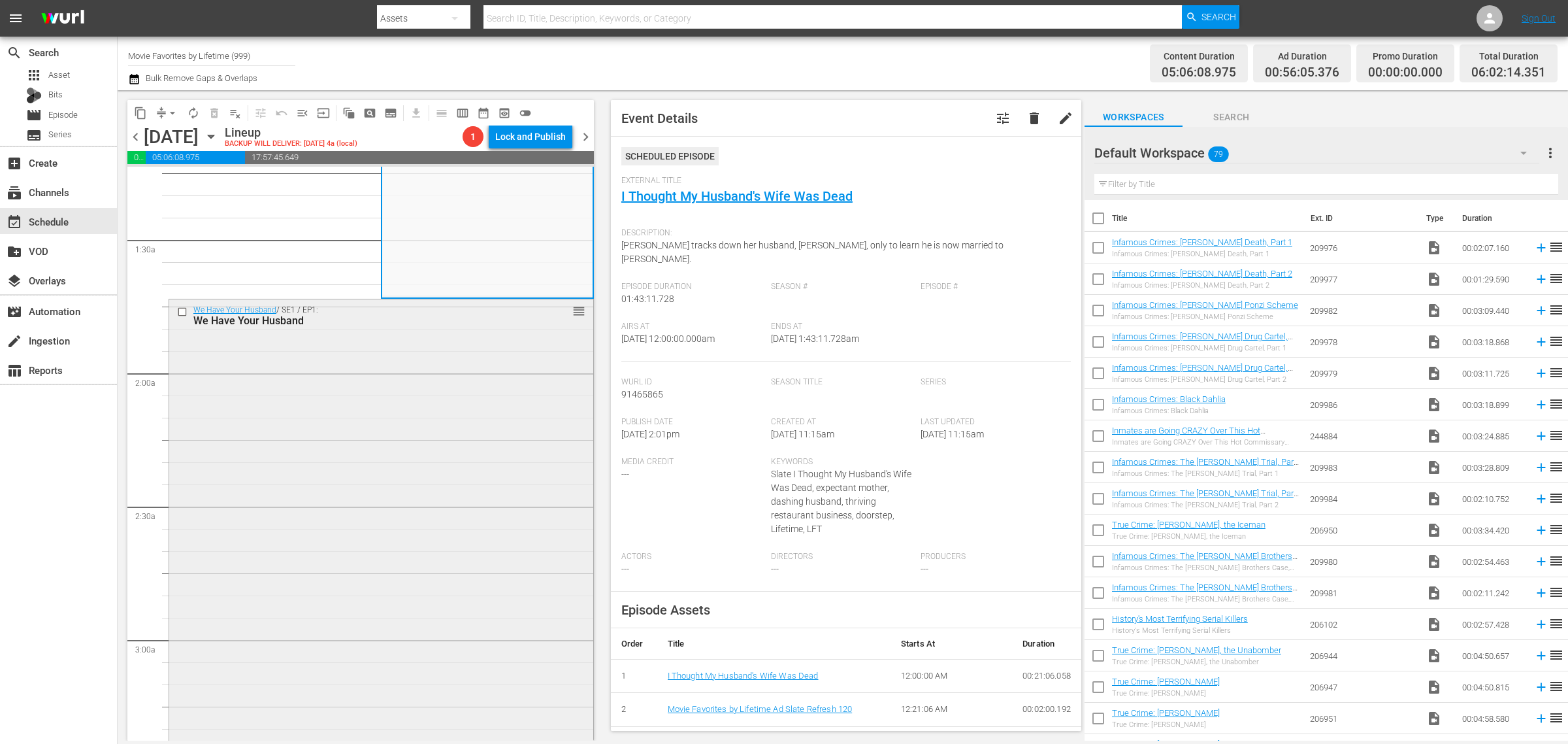
click at [400, 407] on div "We Have Your Husband / SE1 / EP1: We Have Your Husband reorder" at bounding box center [381, 526] width 424 height 454
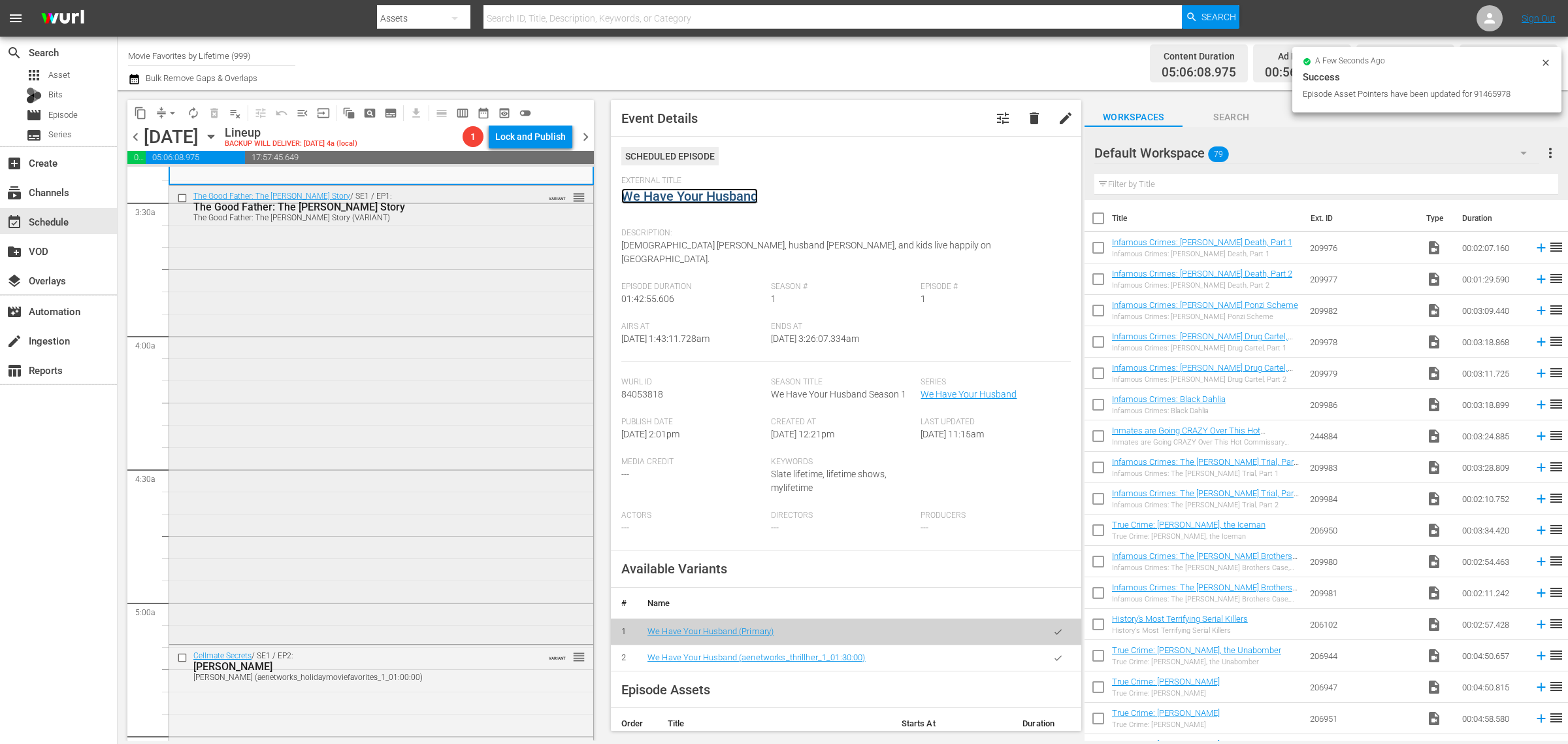
scroll to position [899, 0]
click at [375, 367] on div "The Good Father: The Martin MacNeill Story / SE1 / EP1: The Good Father: The Ma…" at bounding box center [381, 412] width 424 height 455
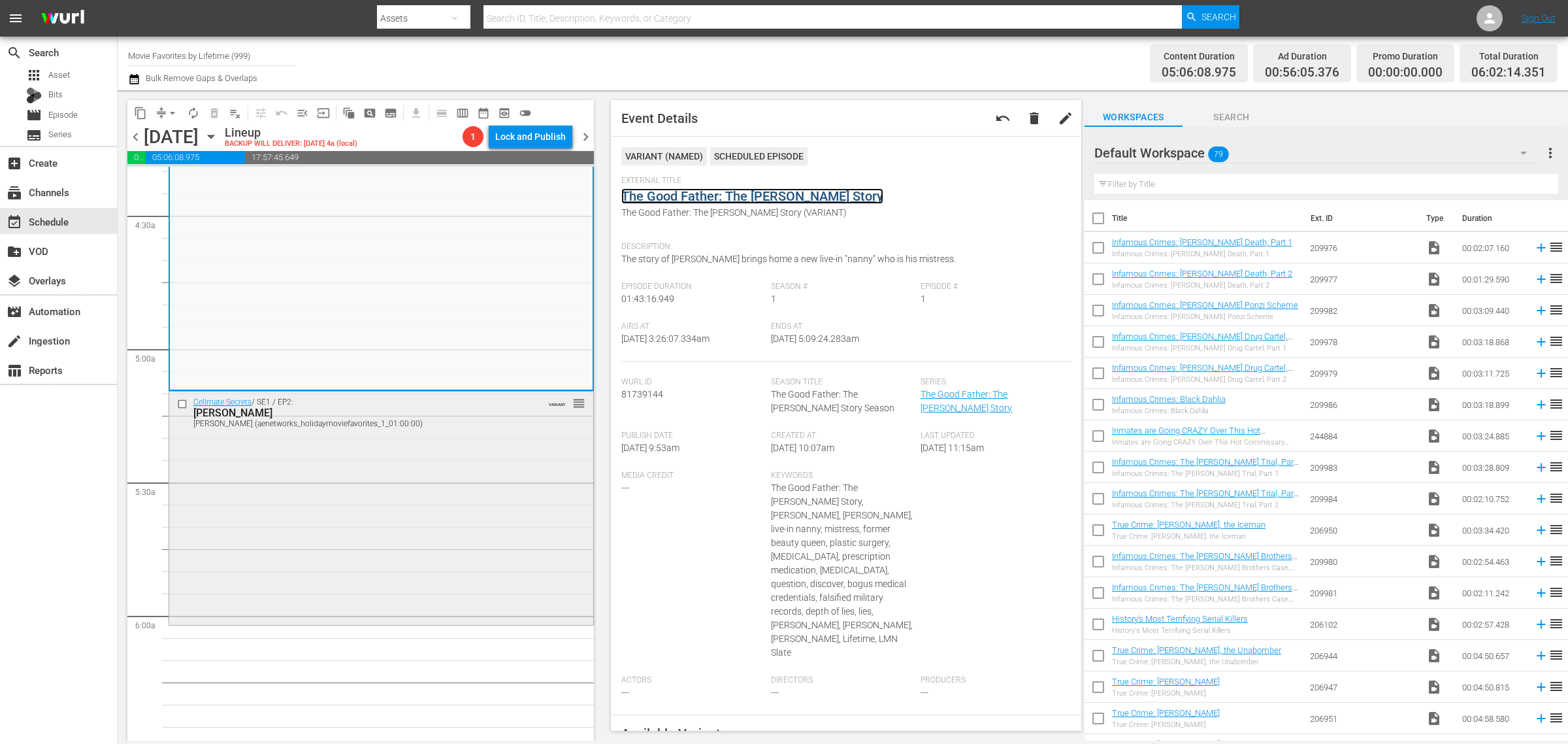
scroll to position [1225, 0]
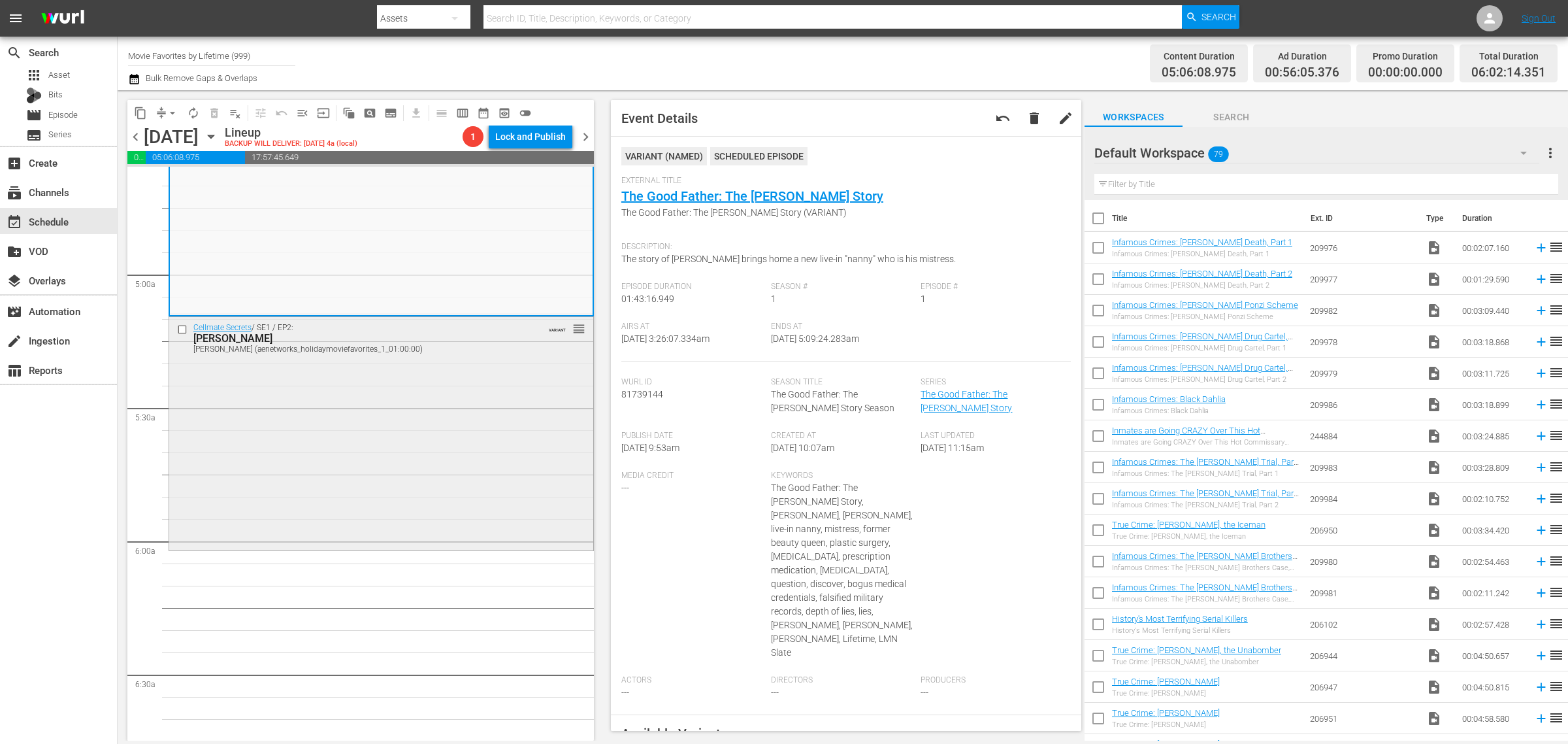
click at [386, 432] on div "Cellmate Secrets / SE1 / EP2: Drew Peterson Drew Peterson (aenetworks_holidaymo…" at bounding box center [381, 432] width 424 height 231
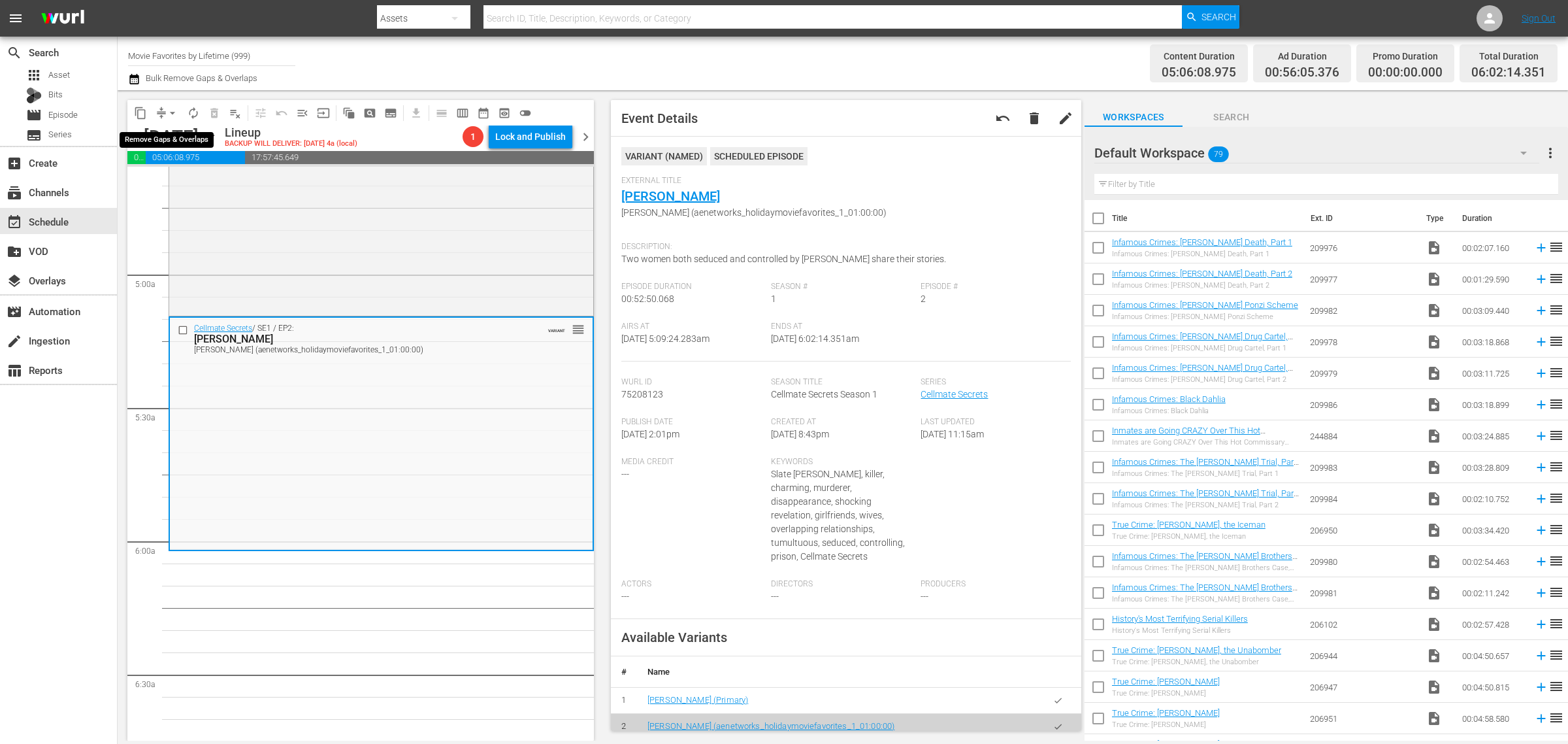
click at [170, 113] on span "arrow_drop_down" at bounding box center [172, 113] width 13 height 13
click at [177, 136] on li "Align to Midnight" at bounding box center [173, 139] width 137 height 22
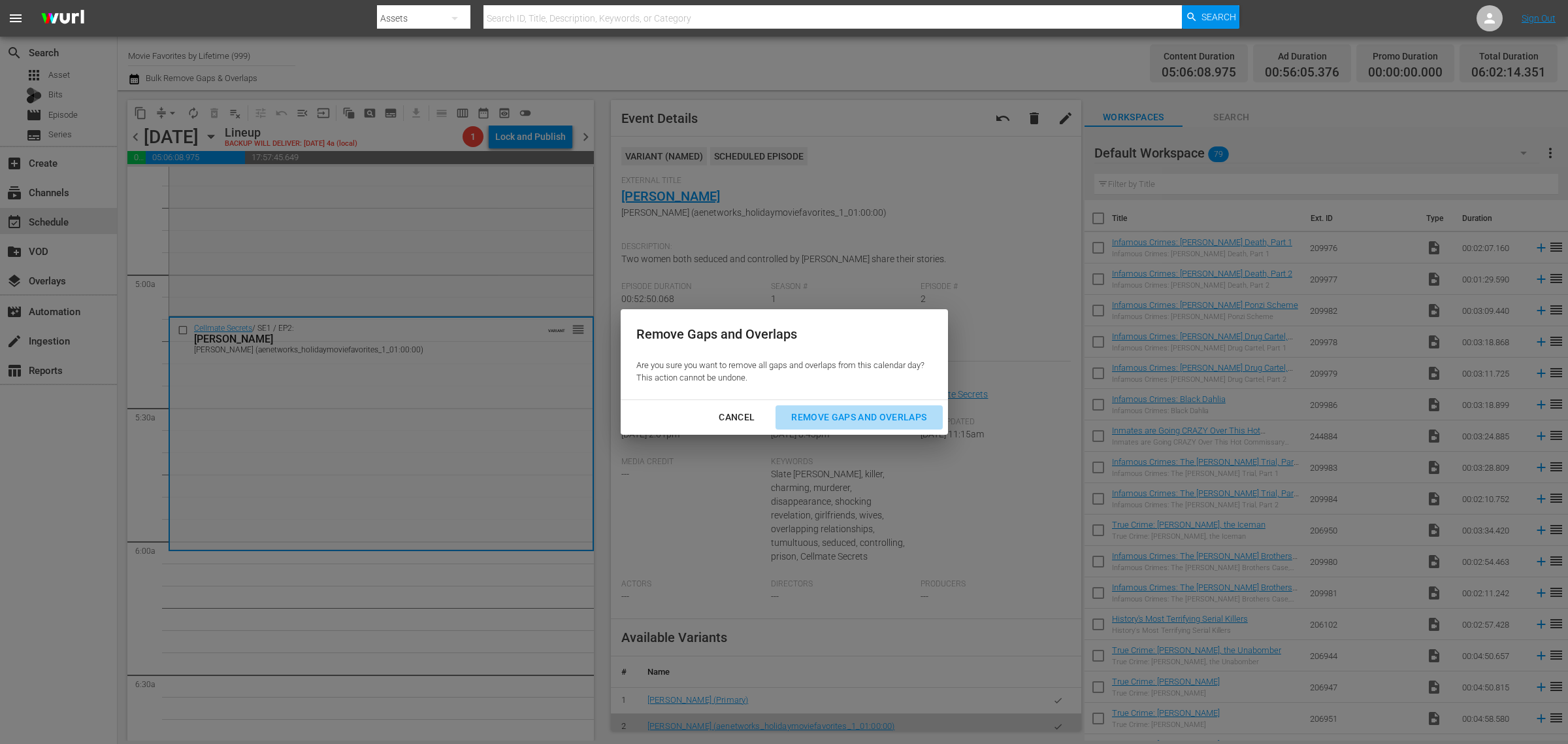
click at [853, 409] on button "Remove Gaps and Overlaps" at bounding box center [859, 418] width 167 height 24
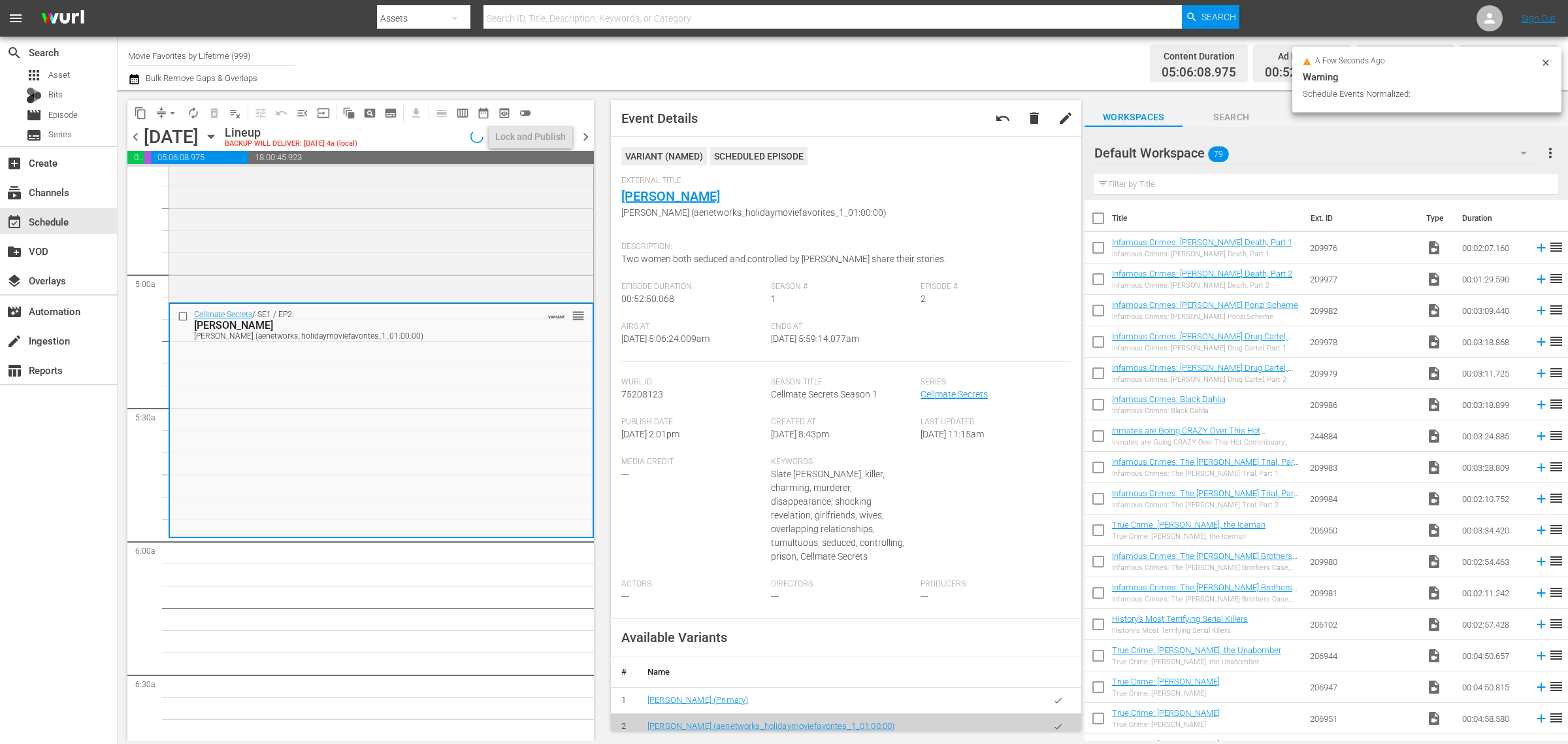
scroll to position [1249, 0]
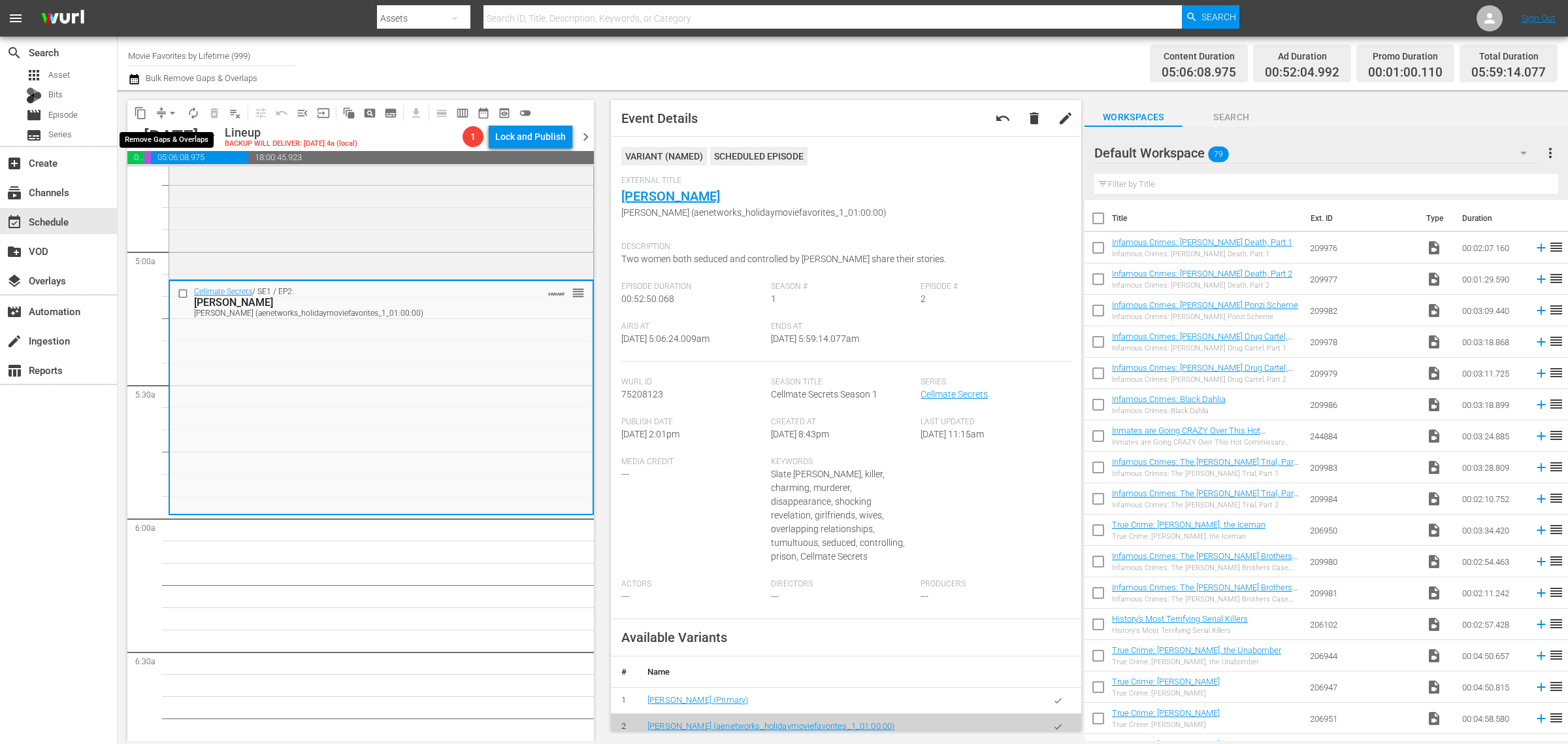
click at [176, 112] on span "arrow_drop_down" at bounding box center [172, 113] width 13 height 13
click at [168, 140] on li "Align to Midnight" at bounding box center [173, 139] width 137 height 22
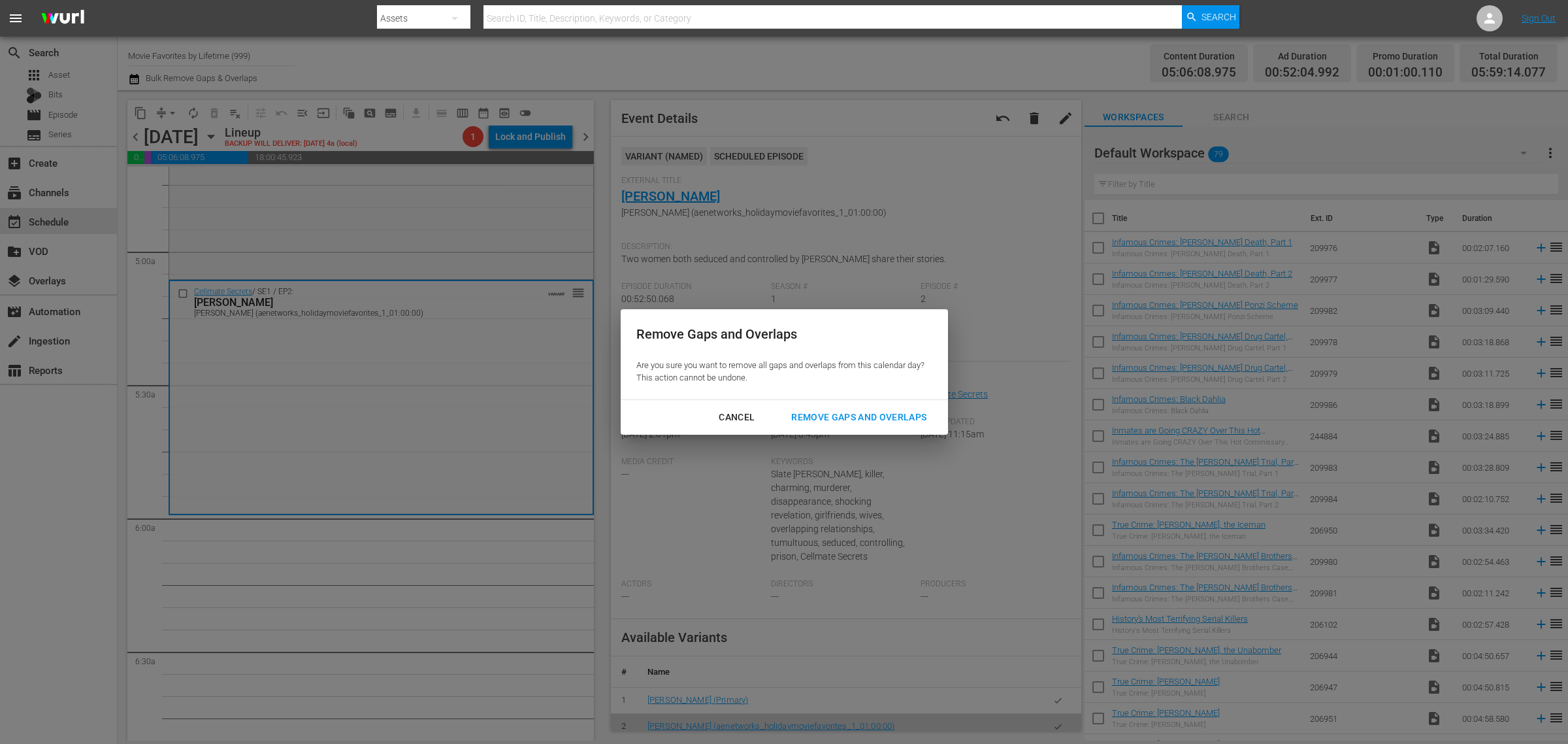
click at [854, 417] on div "Remove Gaps and Overlaps" at bounding box center [859, 418] width 156 height 16
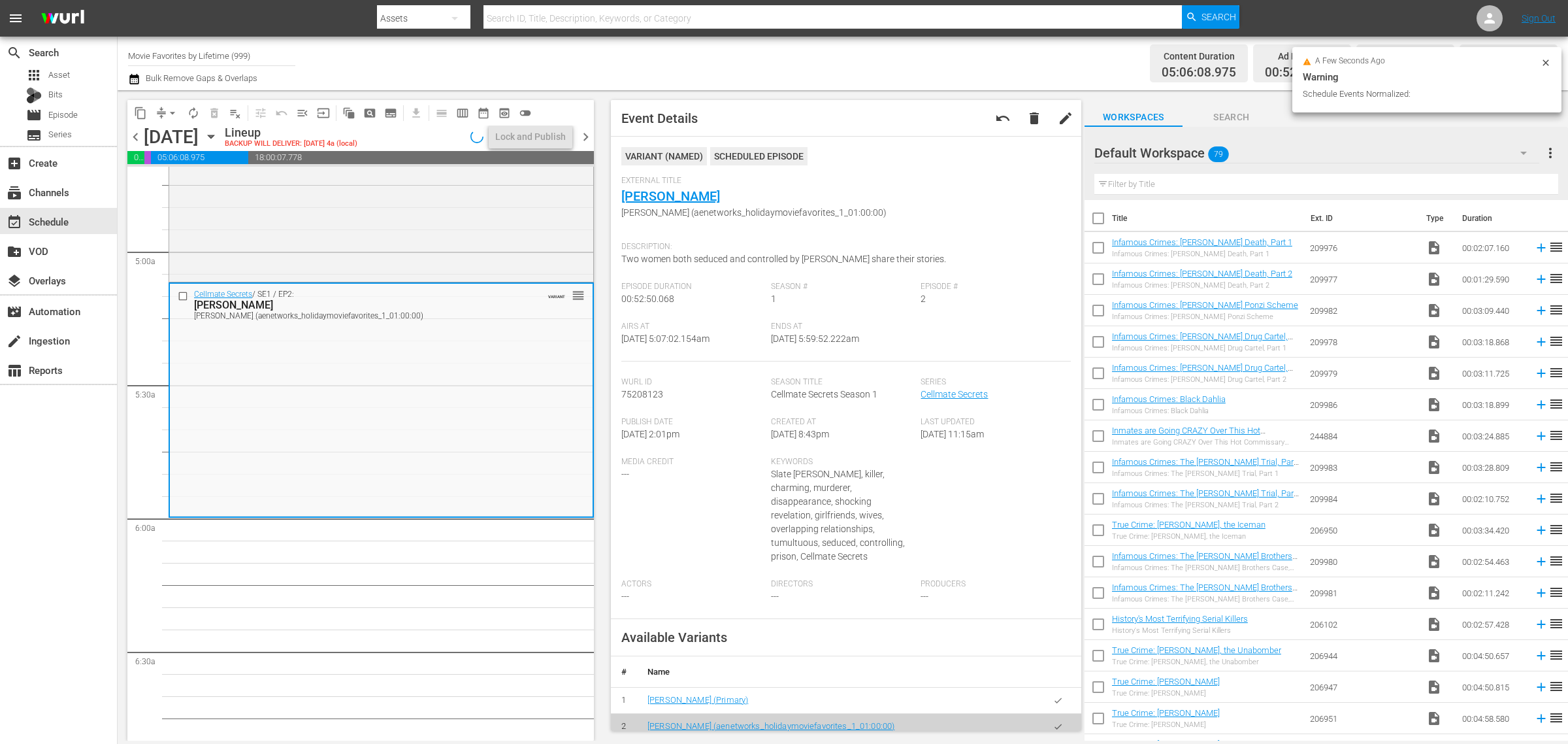
scroll to position [1247, 0]
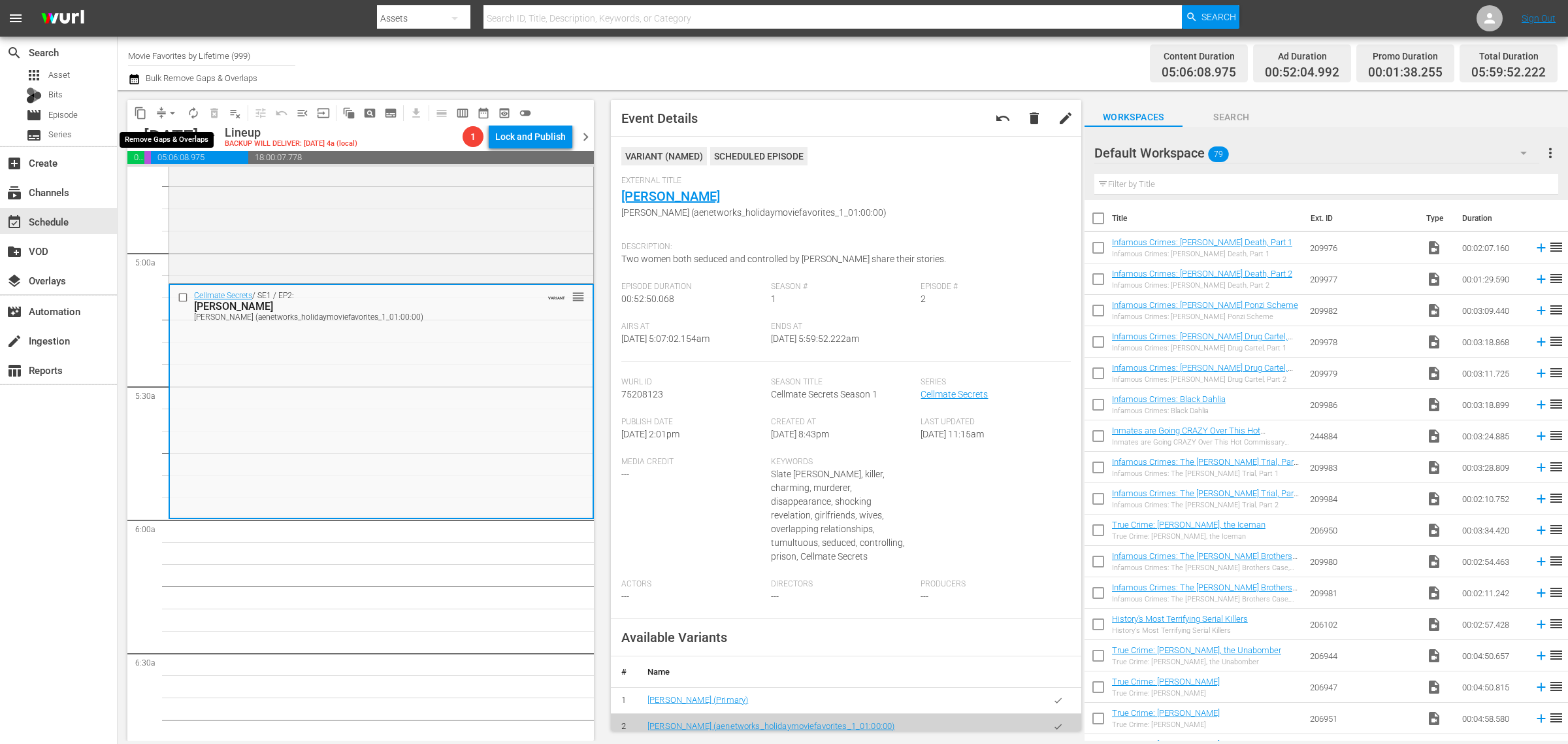
click at [173, 112] on span "arrow_drop_down" at bounding box center [172, 113] width 13 height 13
click at [181, 138] on li "Align to Midnight" at bounding box center [173, 139] width 137 height 22
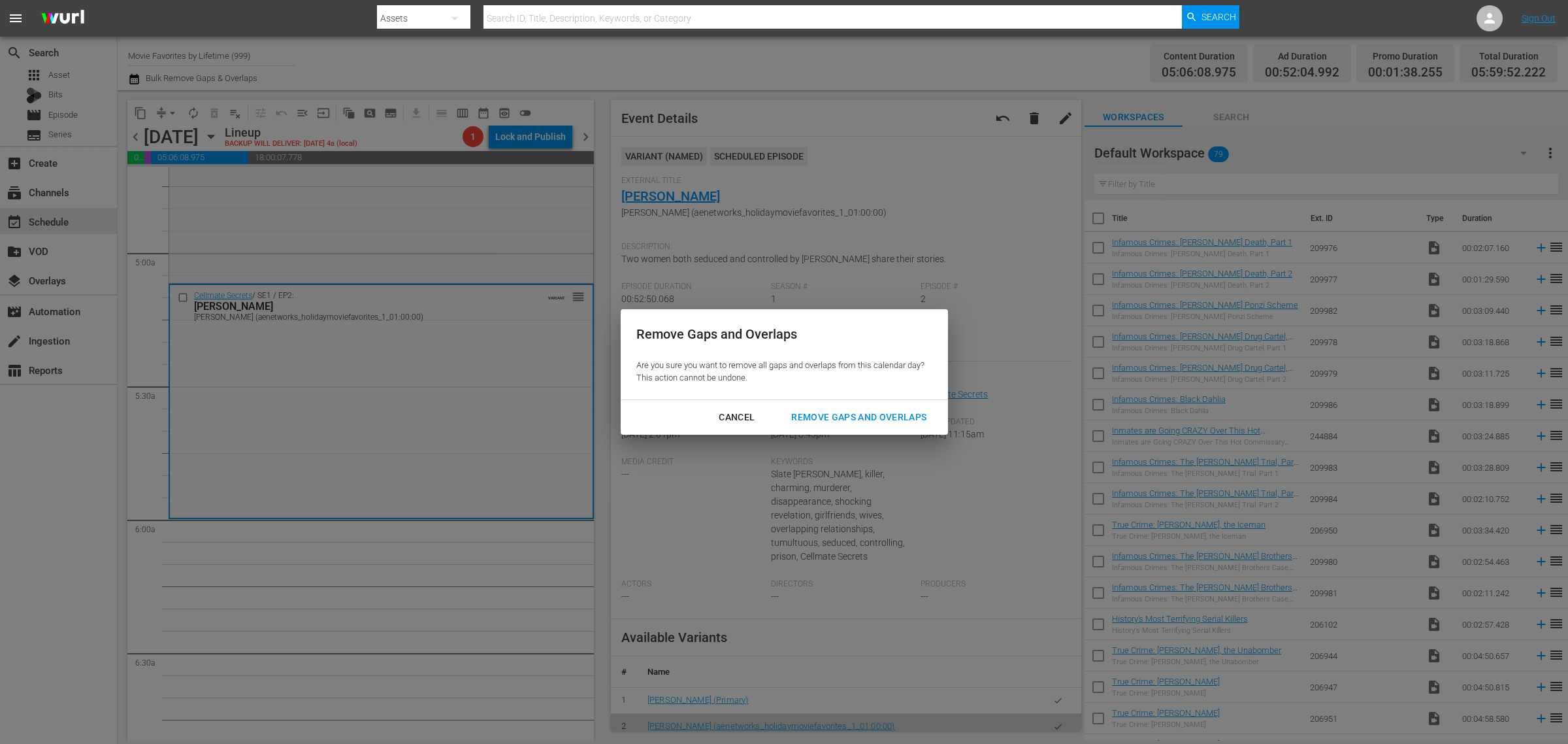
click at [886, 418] on div "Remove Gaps and Overlaps" at bounding box center [859, 418] width 156 height 16
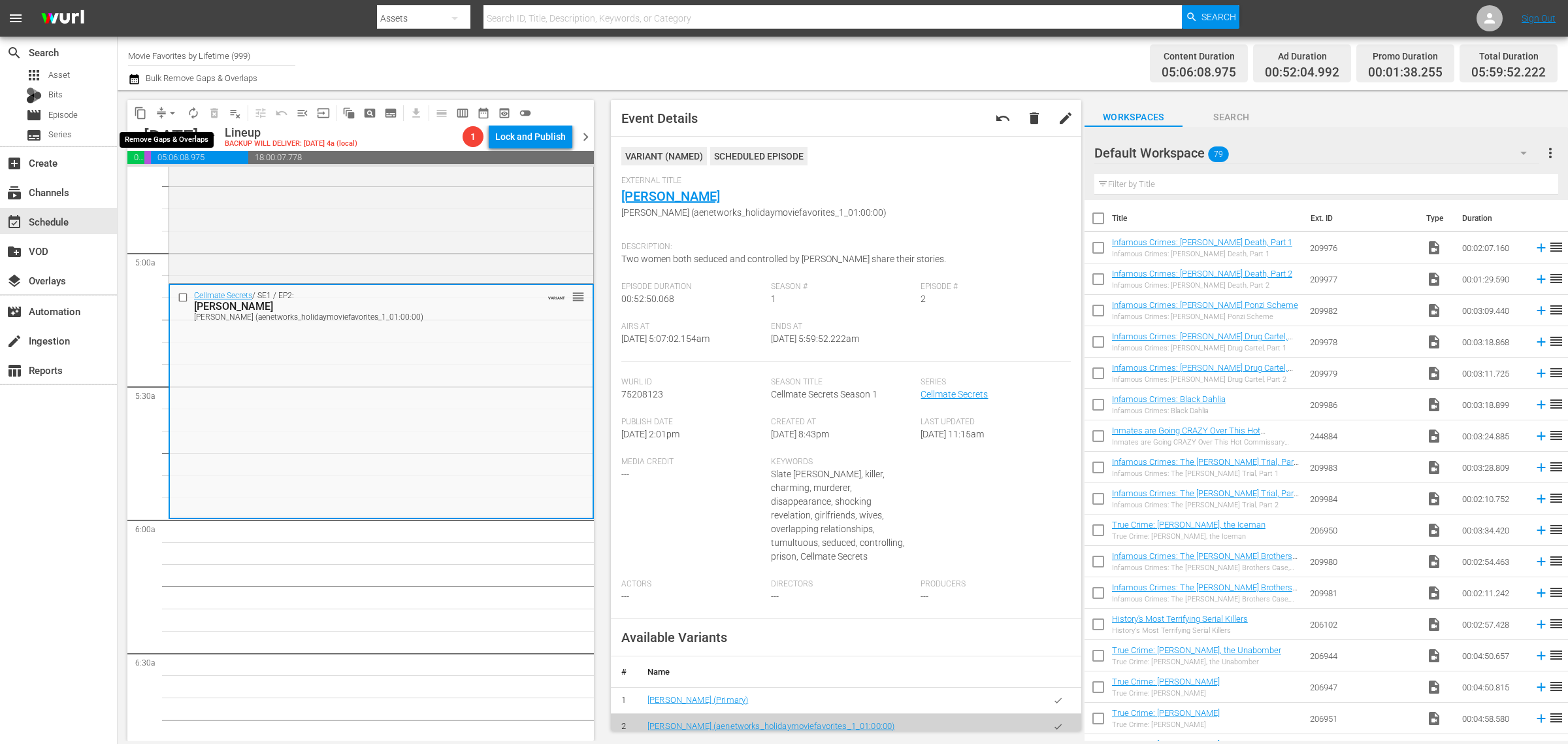
click at [174, 109] on span "arrow_drop_down" at bounding box center [172, 113] width 13 height 13
click at [171, 138] on li "Align to Midnight" at bounding box center [173, 139] width 137 height 22
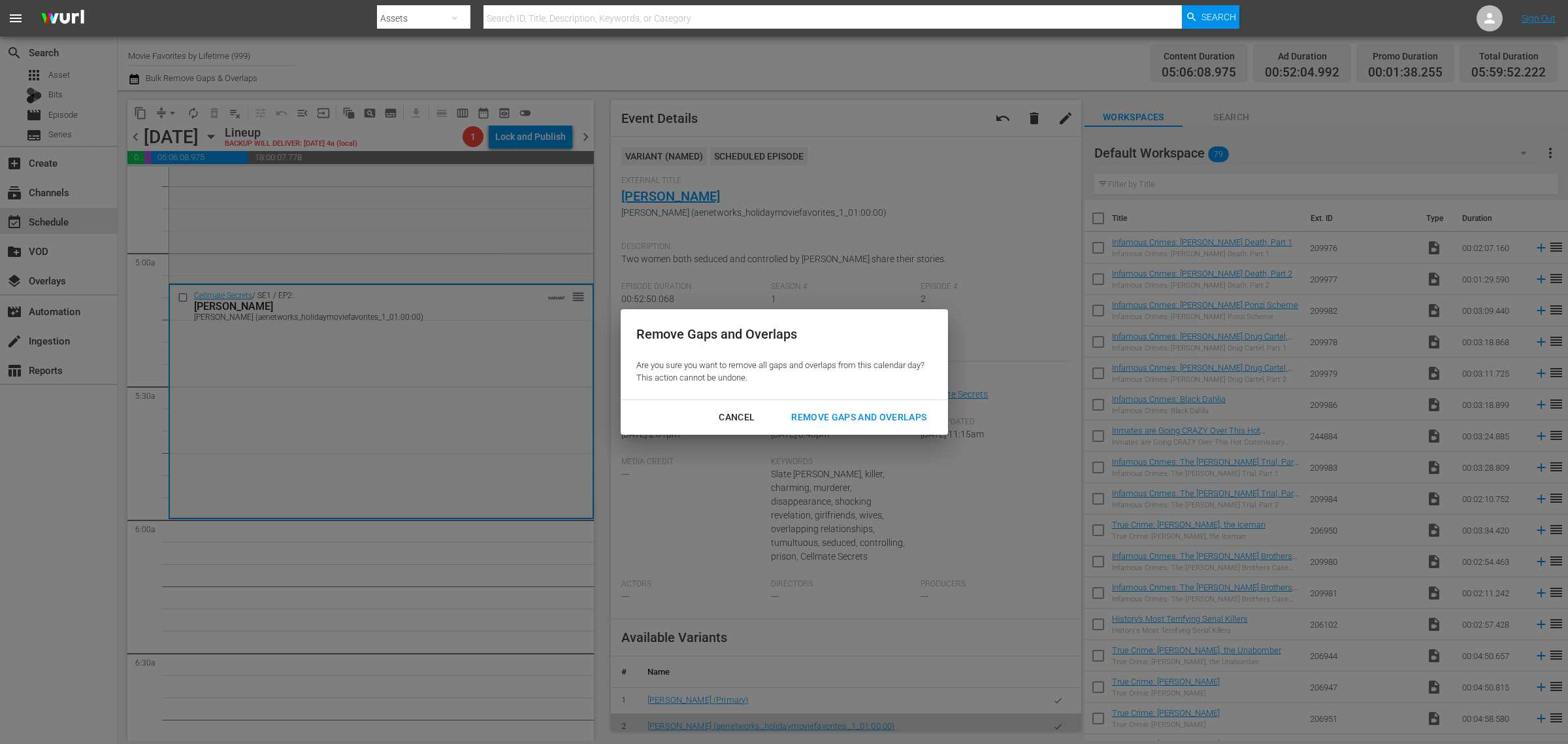
click at [902, 415] on div "Remove Gaps and Overlaps" at bounding box center [859, 418] width 156 height 16
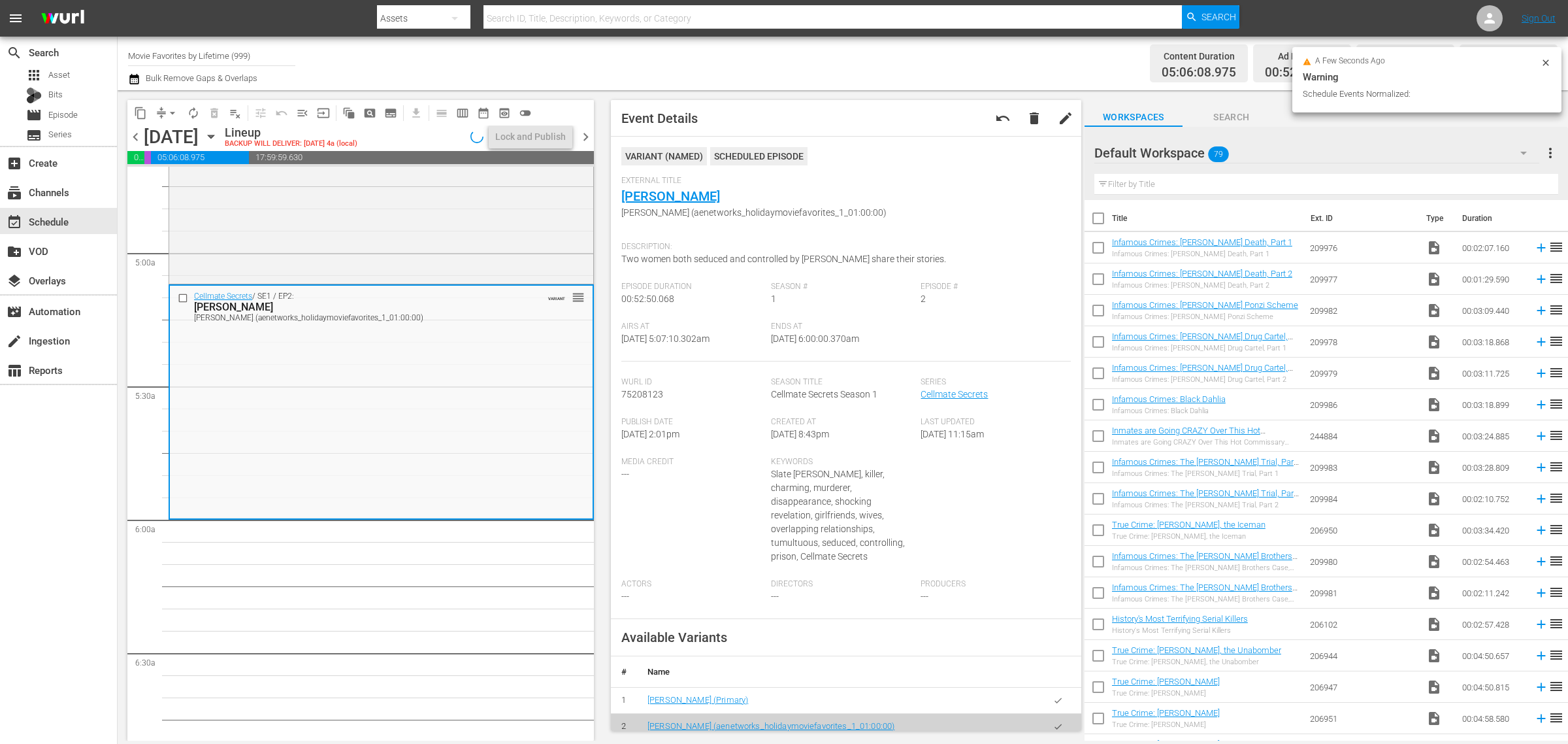
scroll to position [1249, 0]
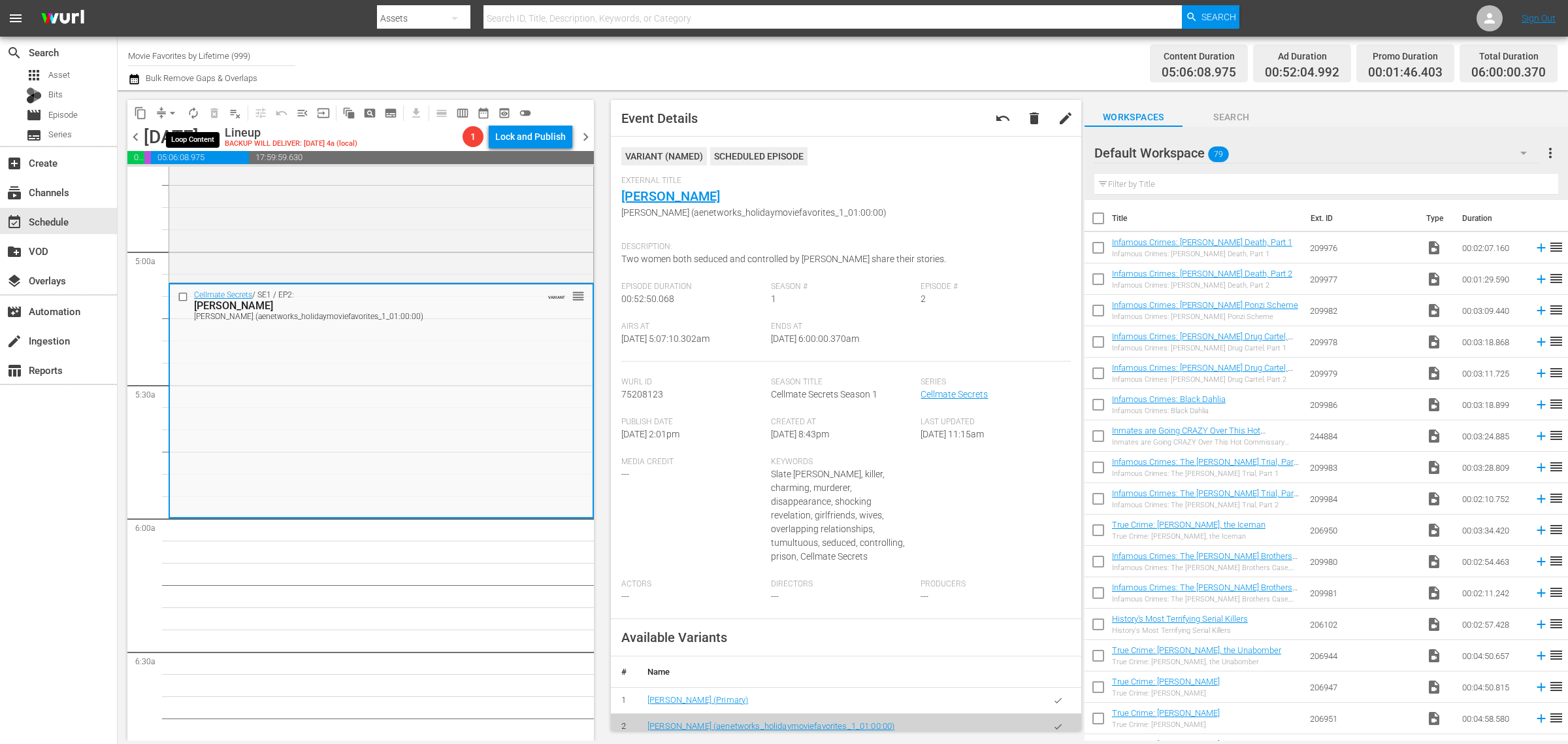
click at [193, 112] on span "autorenew_outlined" at bounding box center [193, 113] width 13 height 13
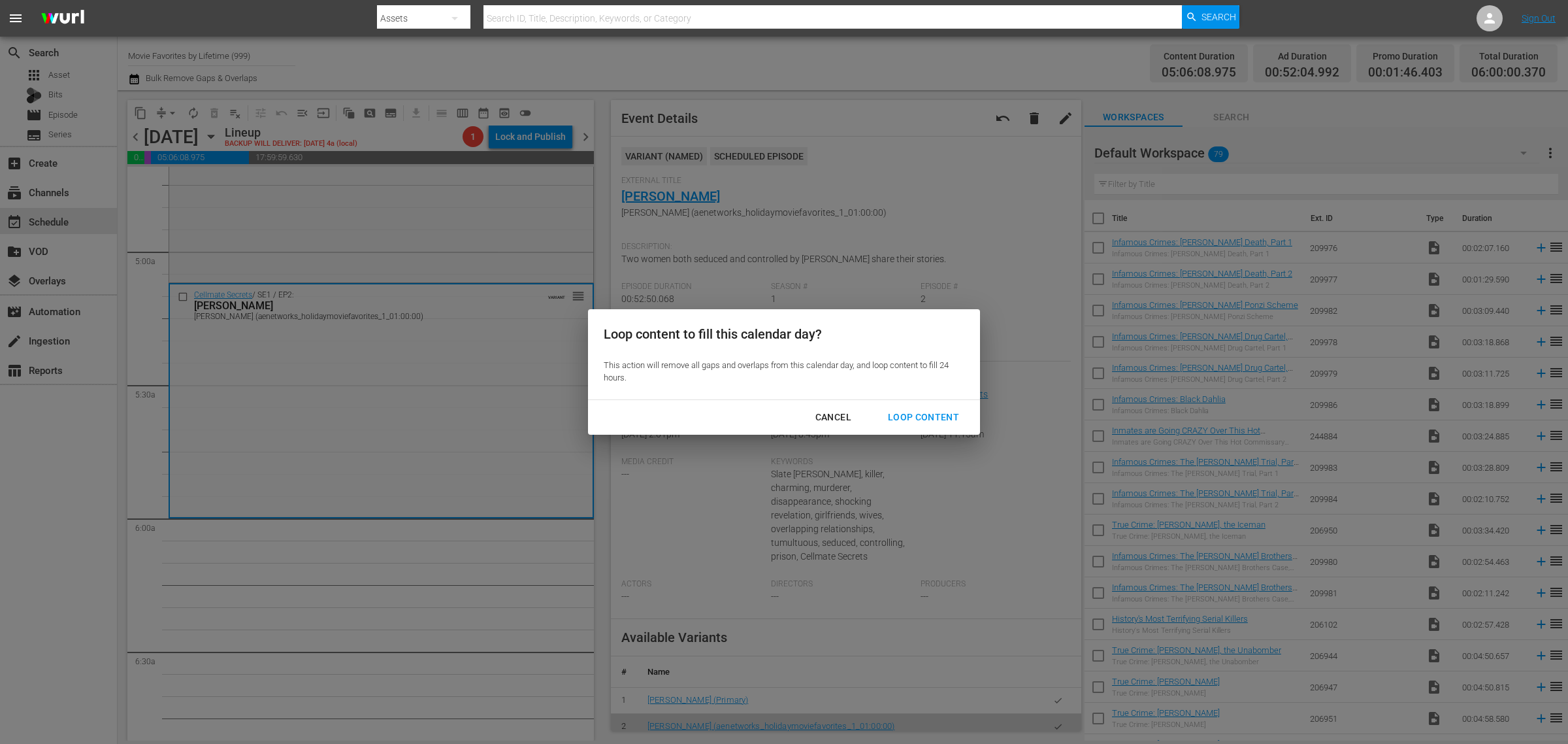
click at [935, 413] on div "Loop Content" at bounding box center [923, 418] width 92 height 16
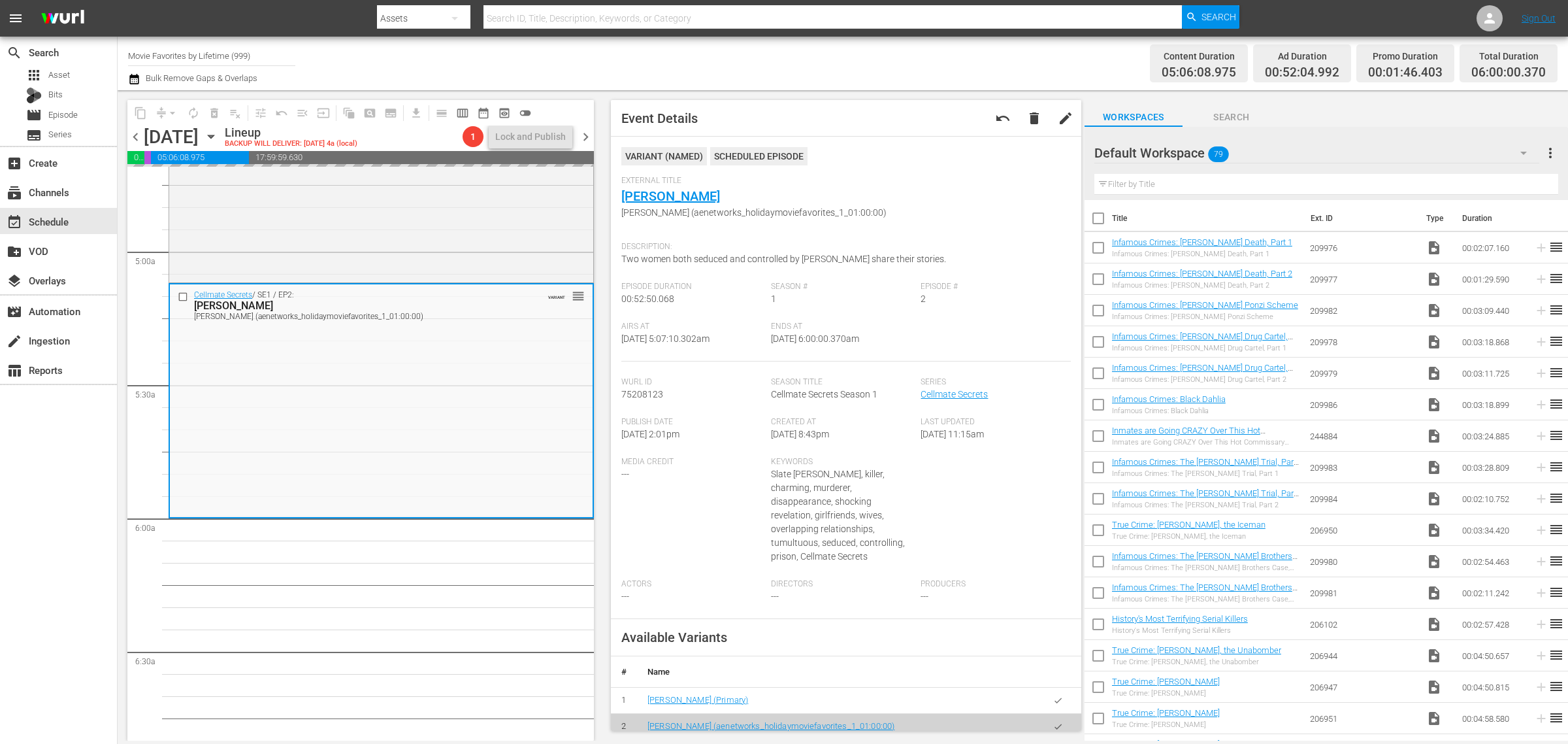
click at [900, 56] on div "Channel Title Movie Favorites by Lifetime (999) Bulk Remove Gaps & Overlaps" at bounding box center [517, 63] width 779 height 47
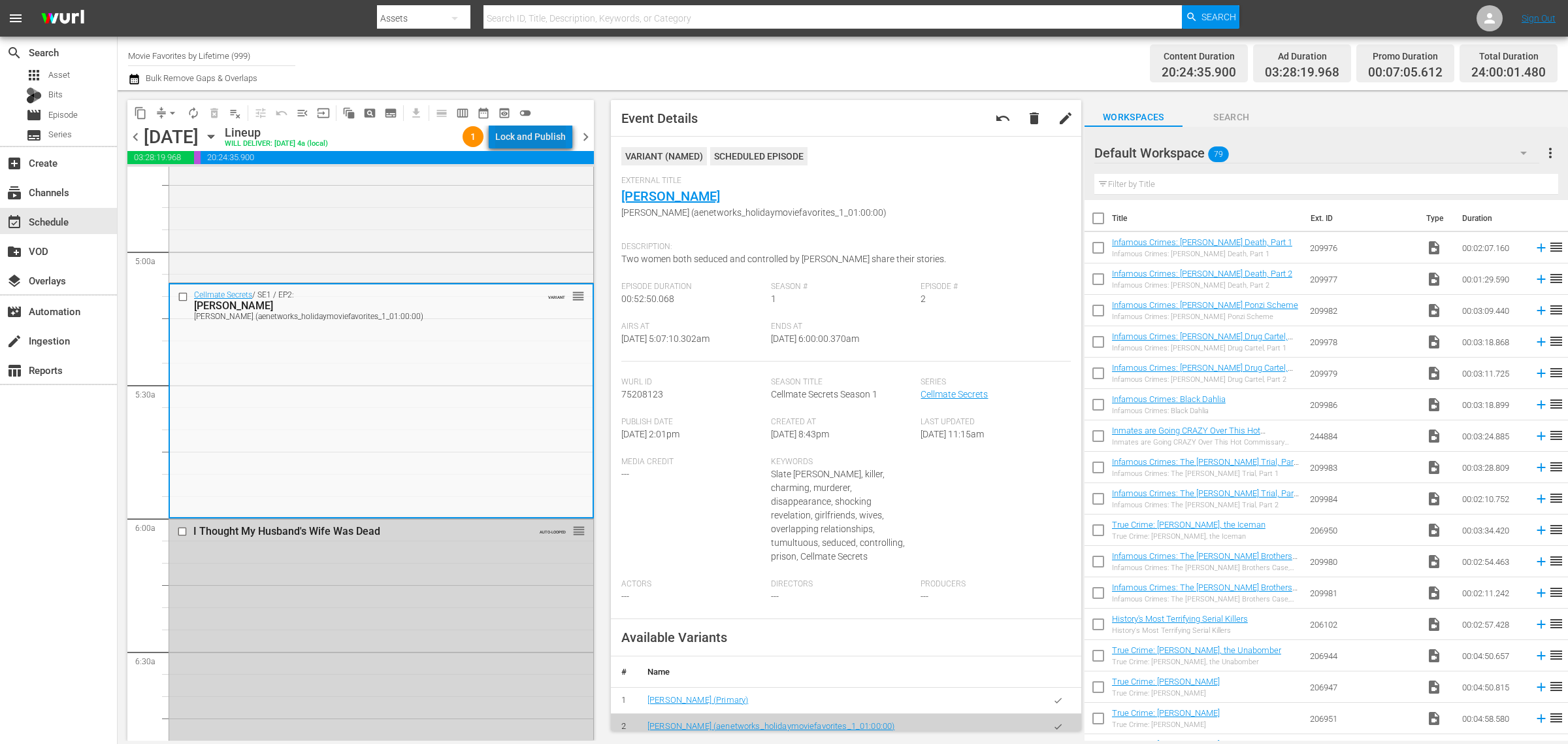
click at [543, 131] on div "Lock and Publish" at bounding box center [531, 136] width 71 height 23
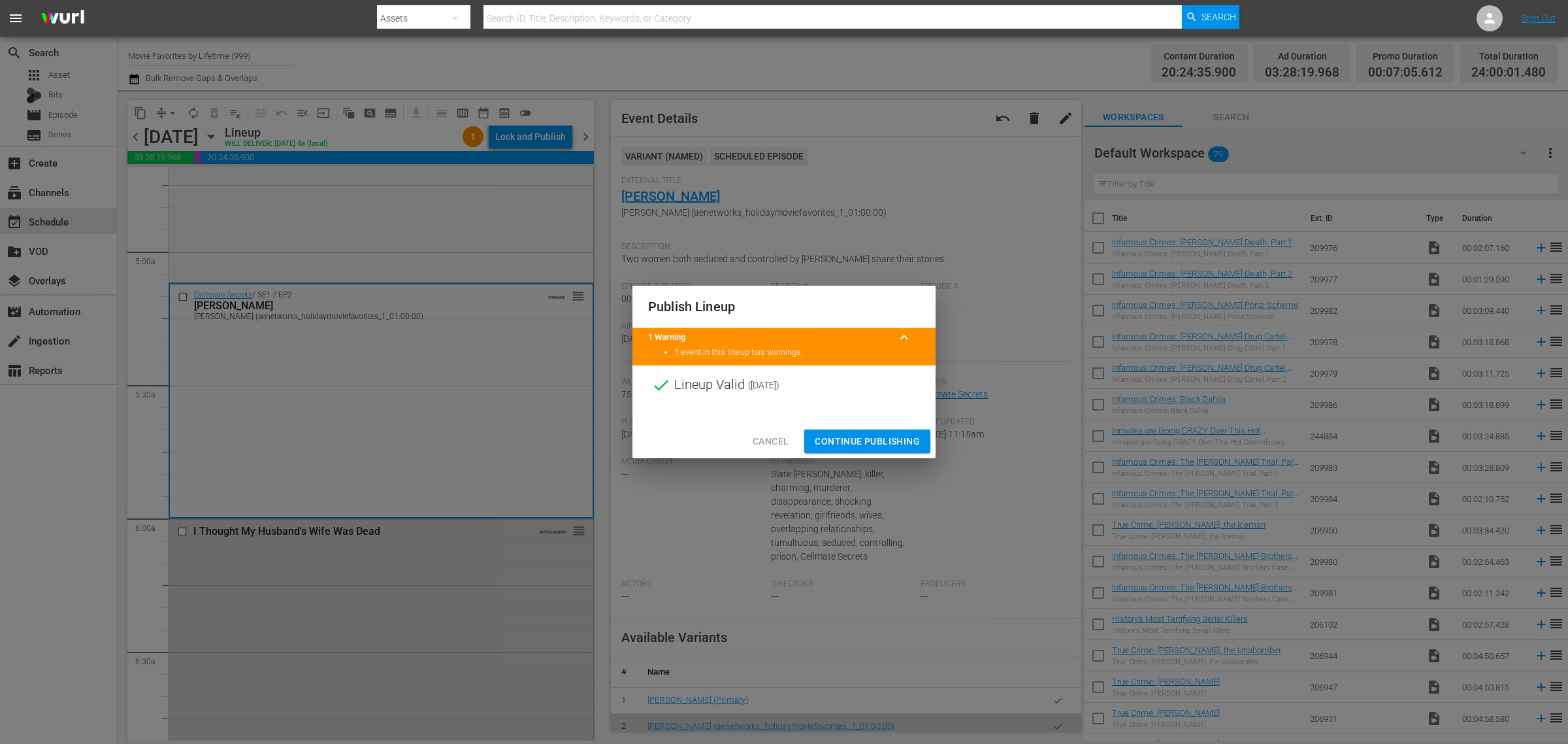
click at [869, 447] on span "Continue Publishing" at bounding box center [867, 442] width 106 height 16
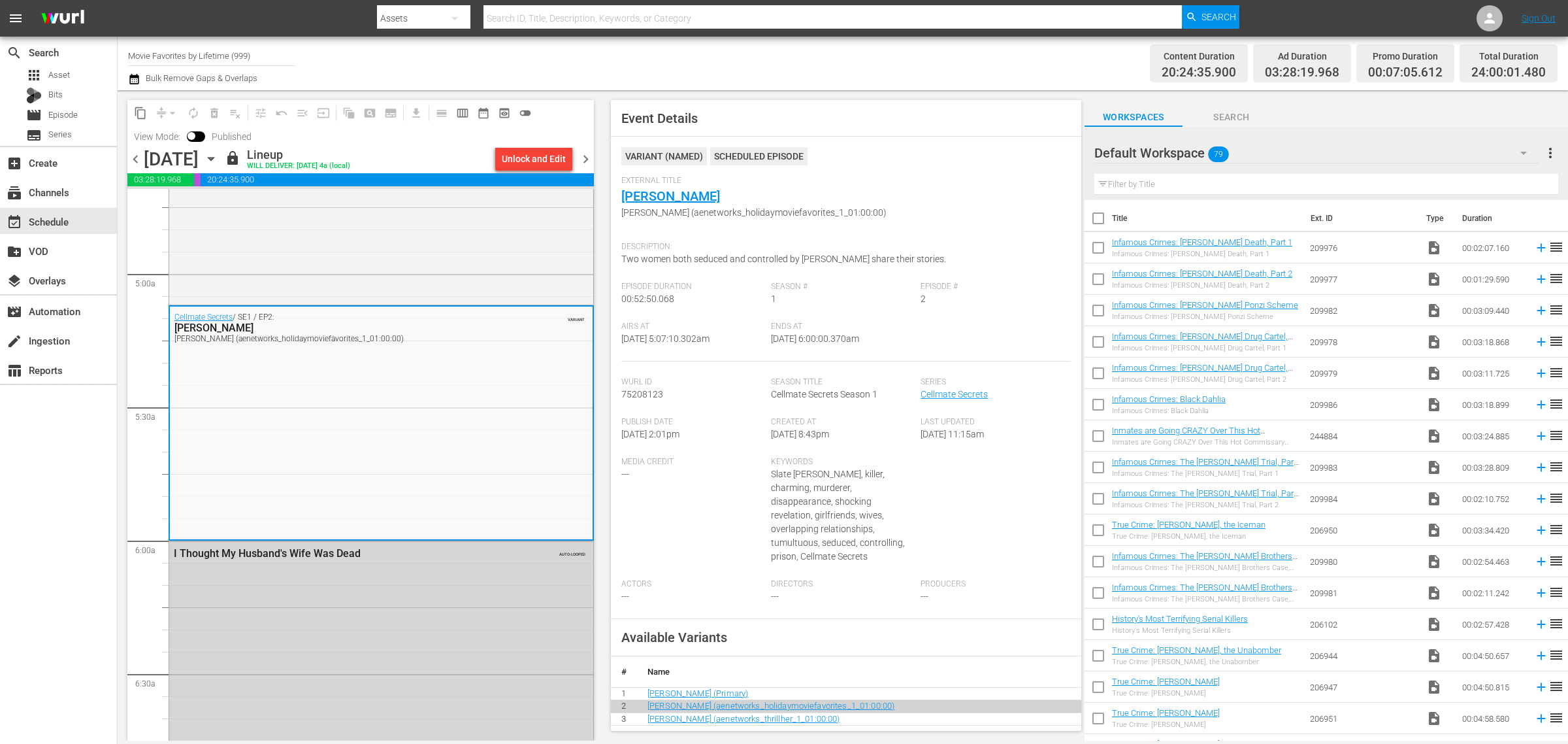
click at [831, 70] on div "Channel Title Movie Favorites by Lifetime (999) Bulk Remove Gaps & Overlaps" at bounding box center [517, 63] width 779 height 47
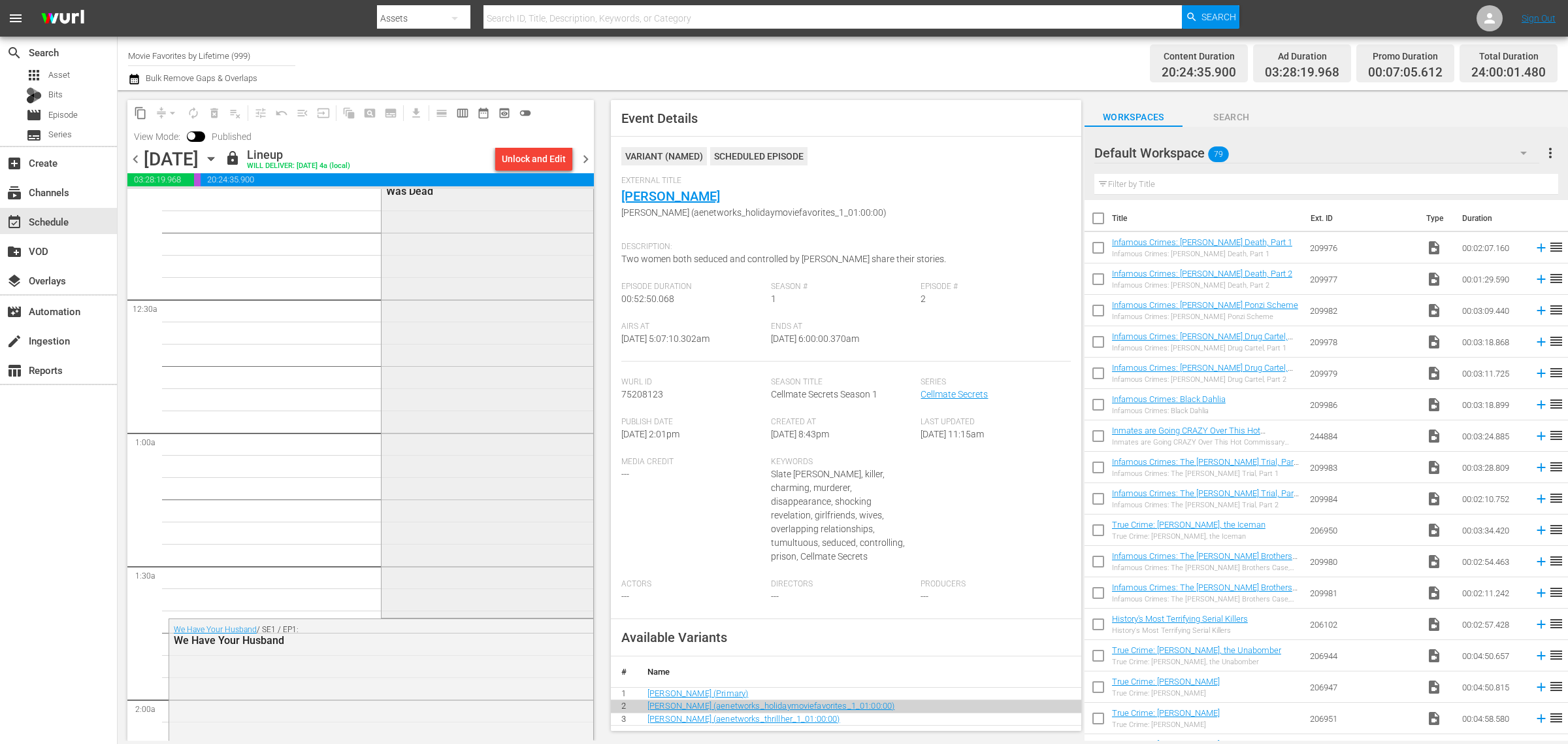
scroll to position [0, 0]
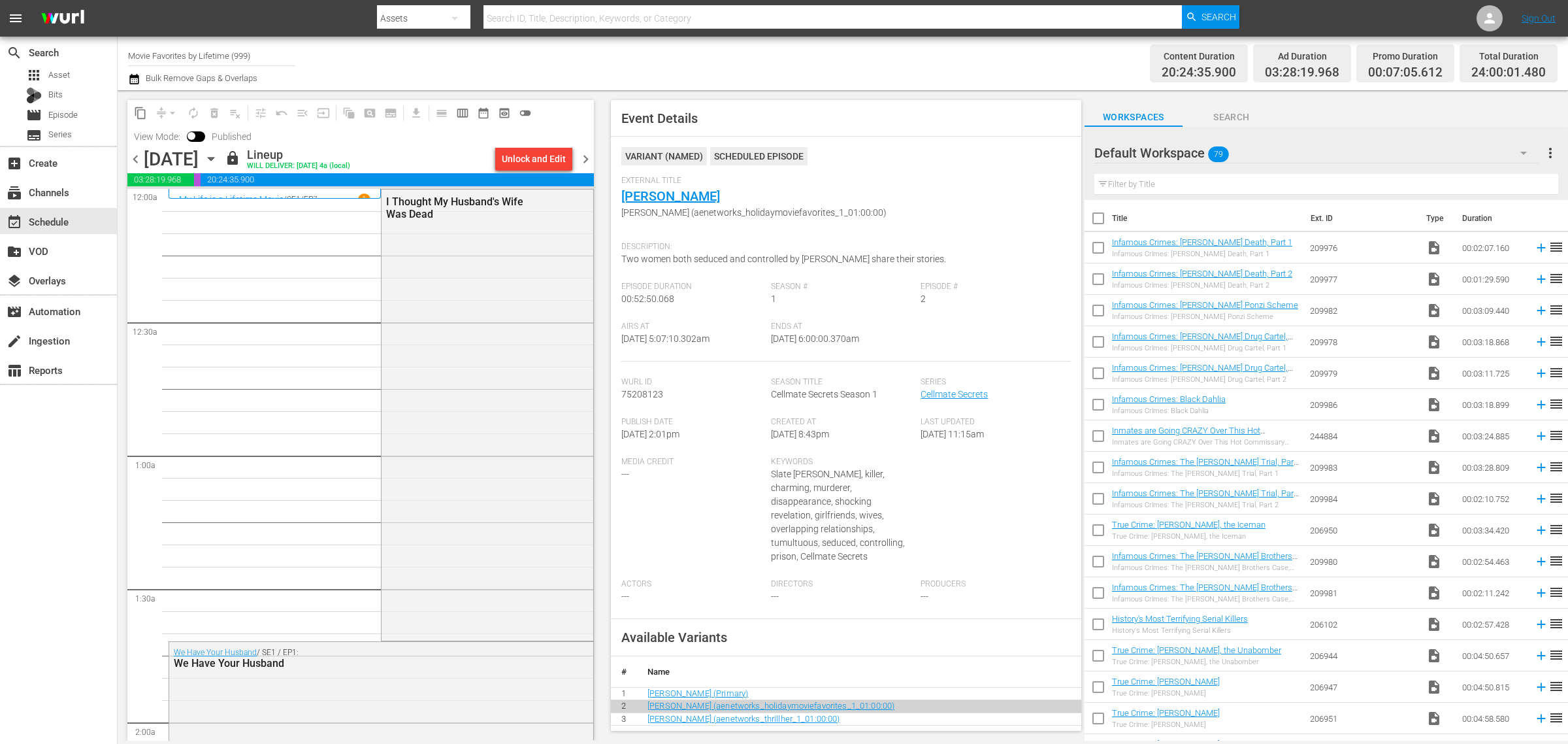
click at [586, 155] on span "chevron_right" at bounding box center [586, 159] width 16 height 16
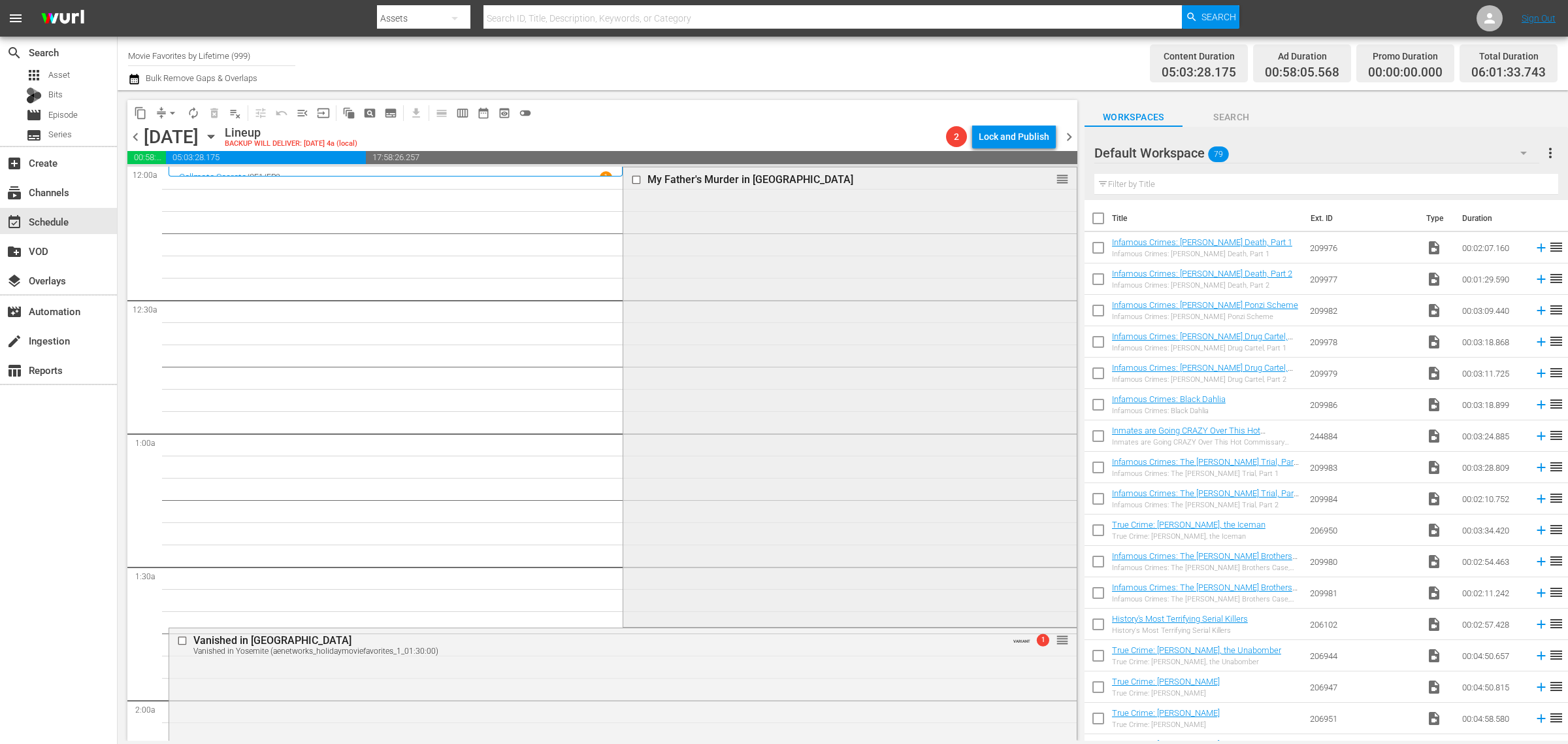
click at [746, 420] on div "My Father's Murder in Greece reorder" at bounding box center [850, 396] width 453 height 457
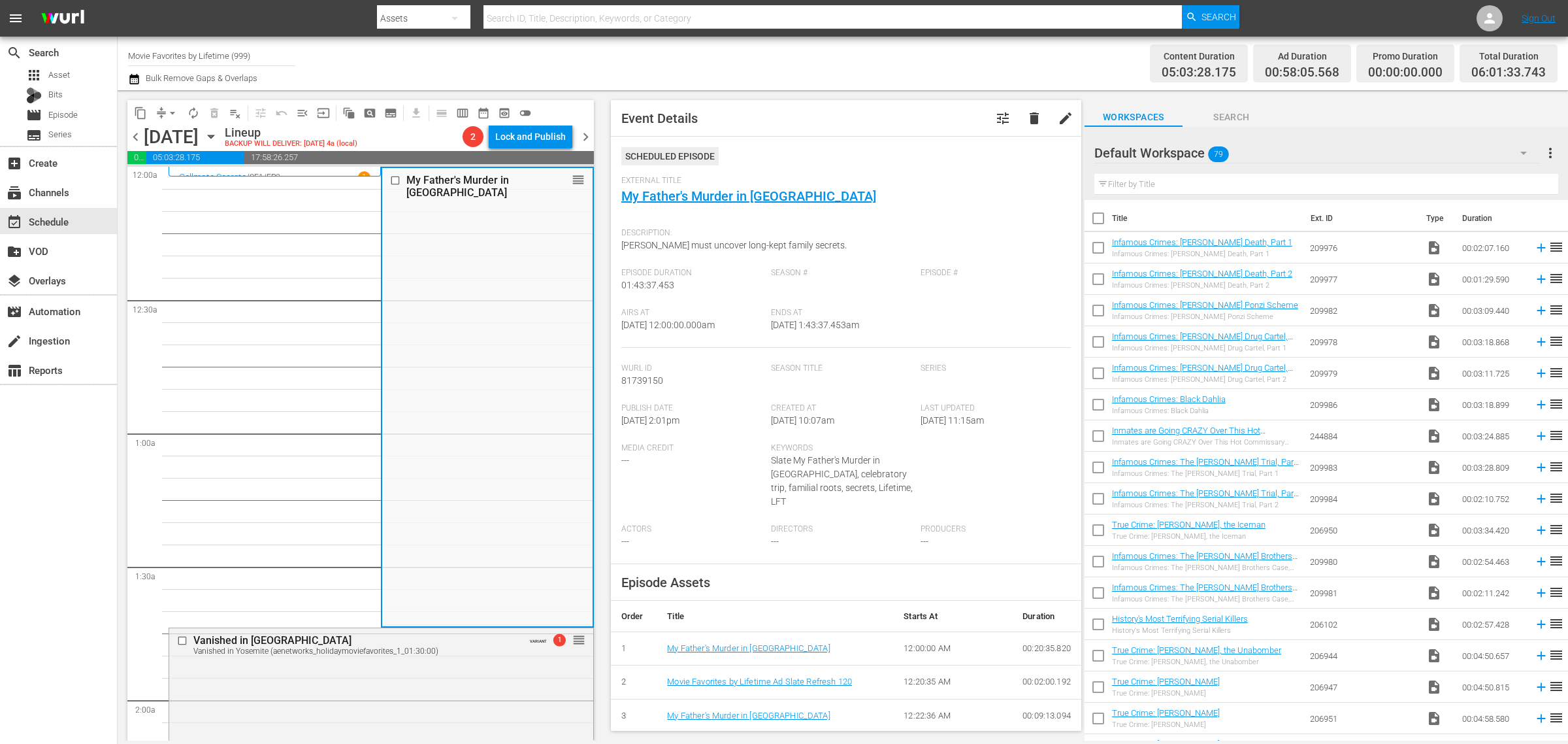
click at [848, 94] on span "Event Details tune delete edit Scheduled Episode External Title My Father's Mur…" at bounding box center [843, 415] width 483 height 650
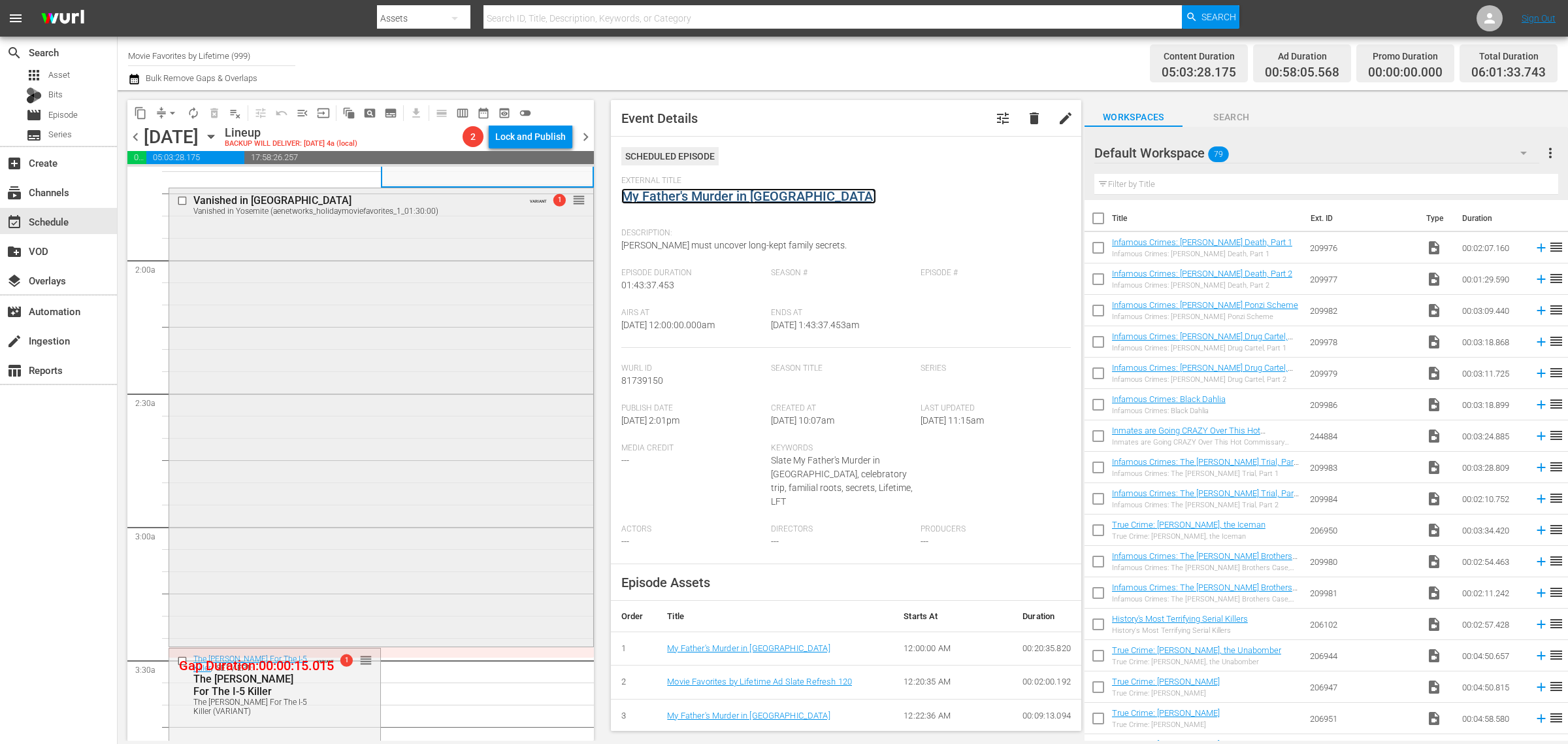
scroll to position [490, 0]
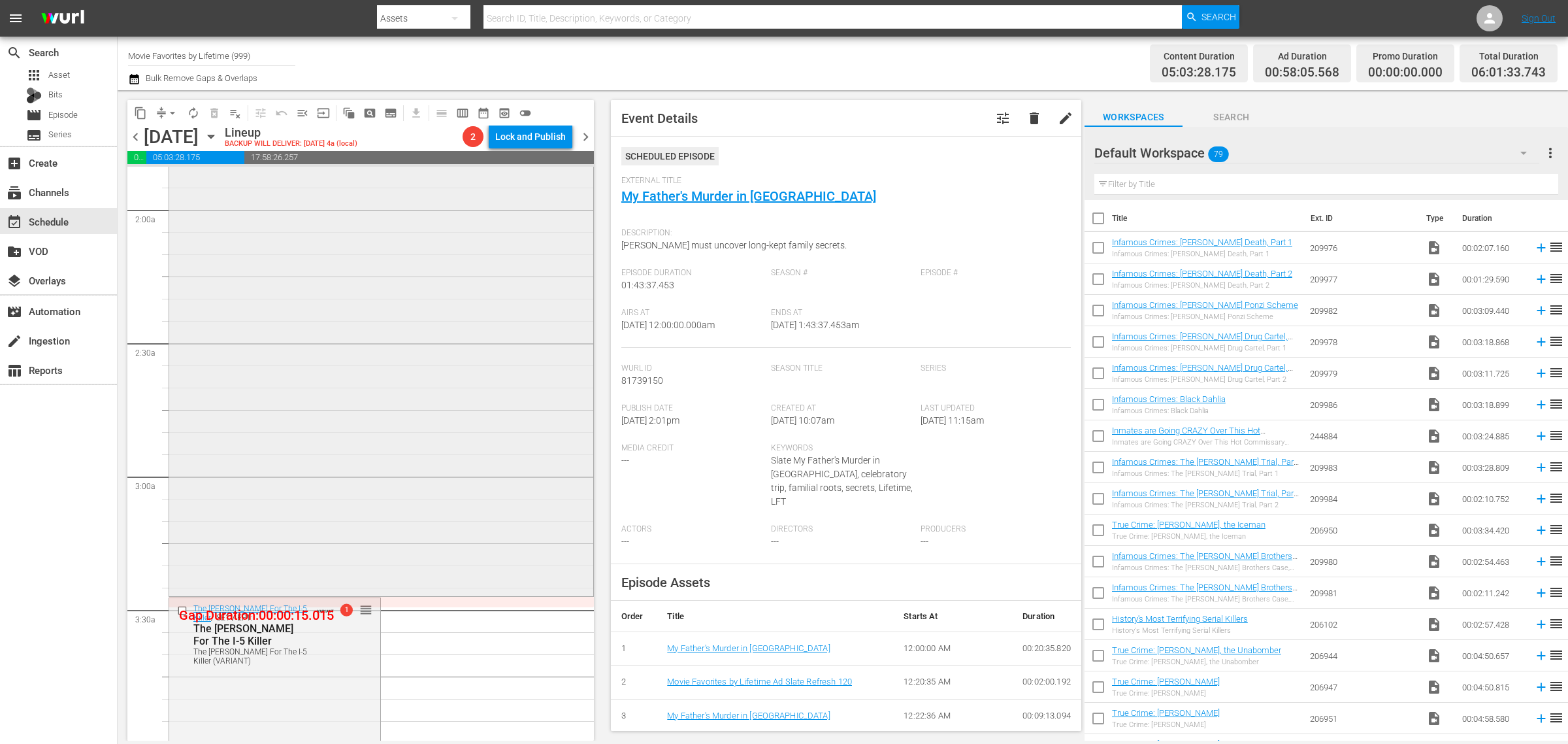
click at [376, 387] on div "Vanished in Yosemite Vanished in Yosemite (aenetworks_holidaymoviefavorites_1_0…" at bounding box center [381, 365] width 424 height 455
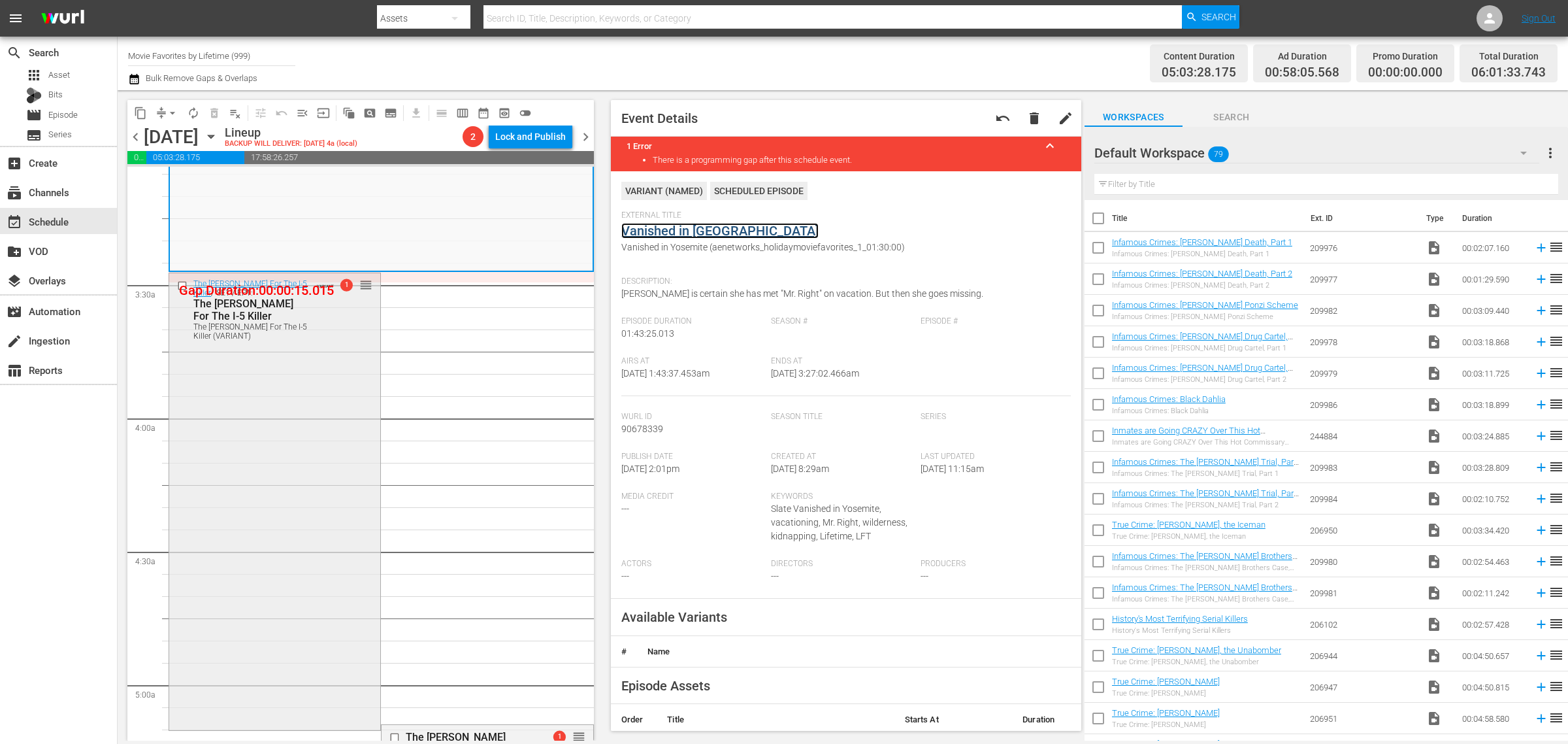
scroll to position [899, 0]
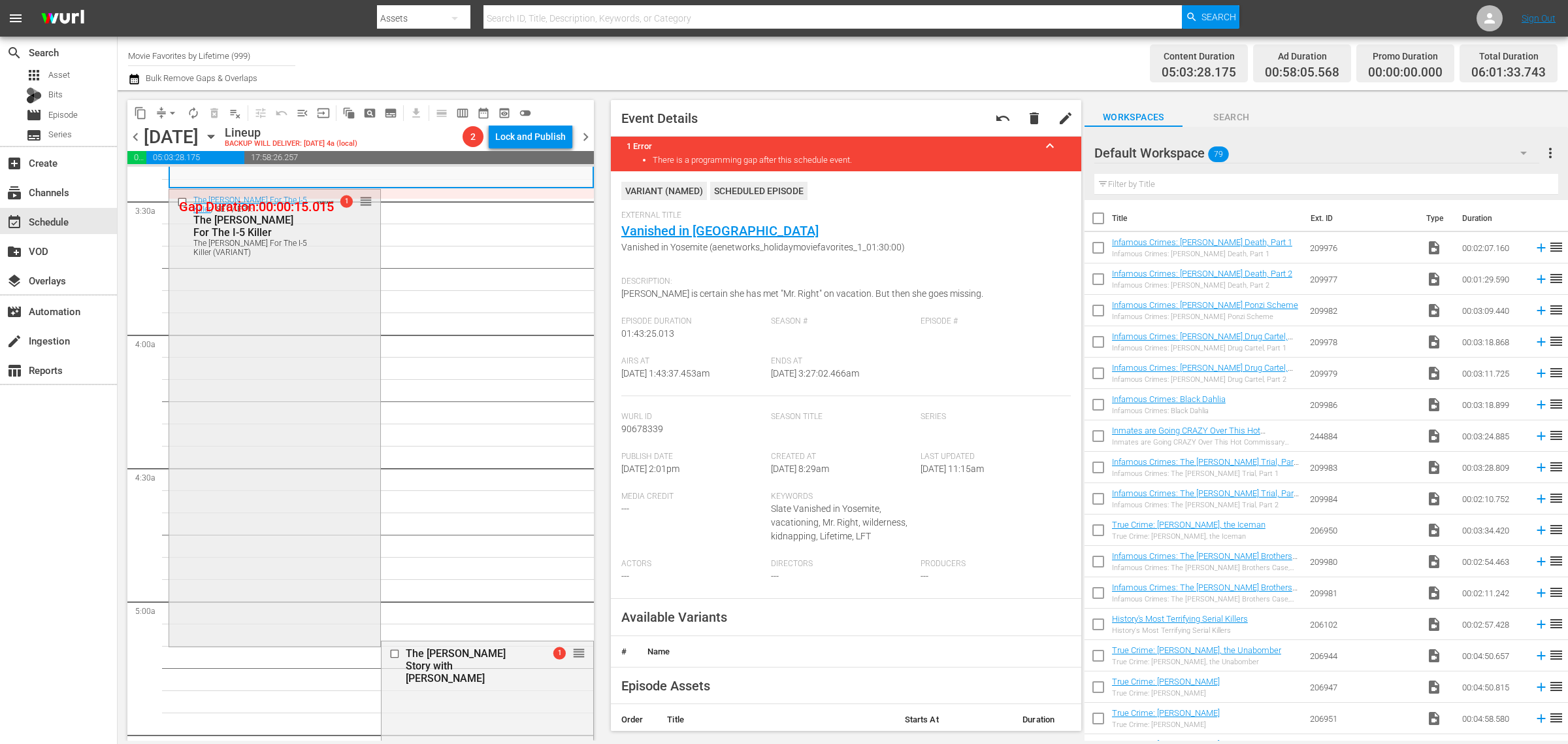
click at [305, 380] on div "The Hunt For The I-5 Killer / SE1 / EP1: The Hunt For The I-5 Killer The Hunt F…" at bounding box center [275, 416] width 211 height 454
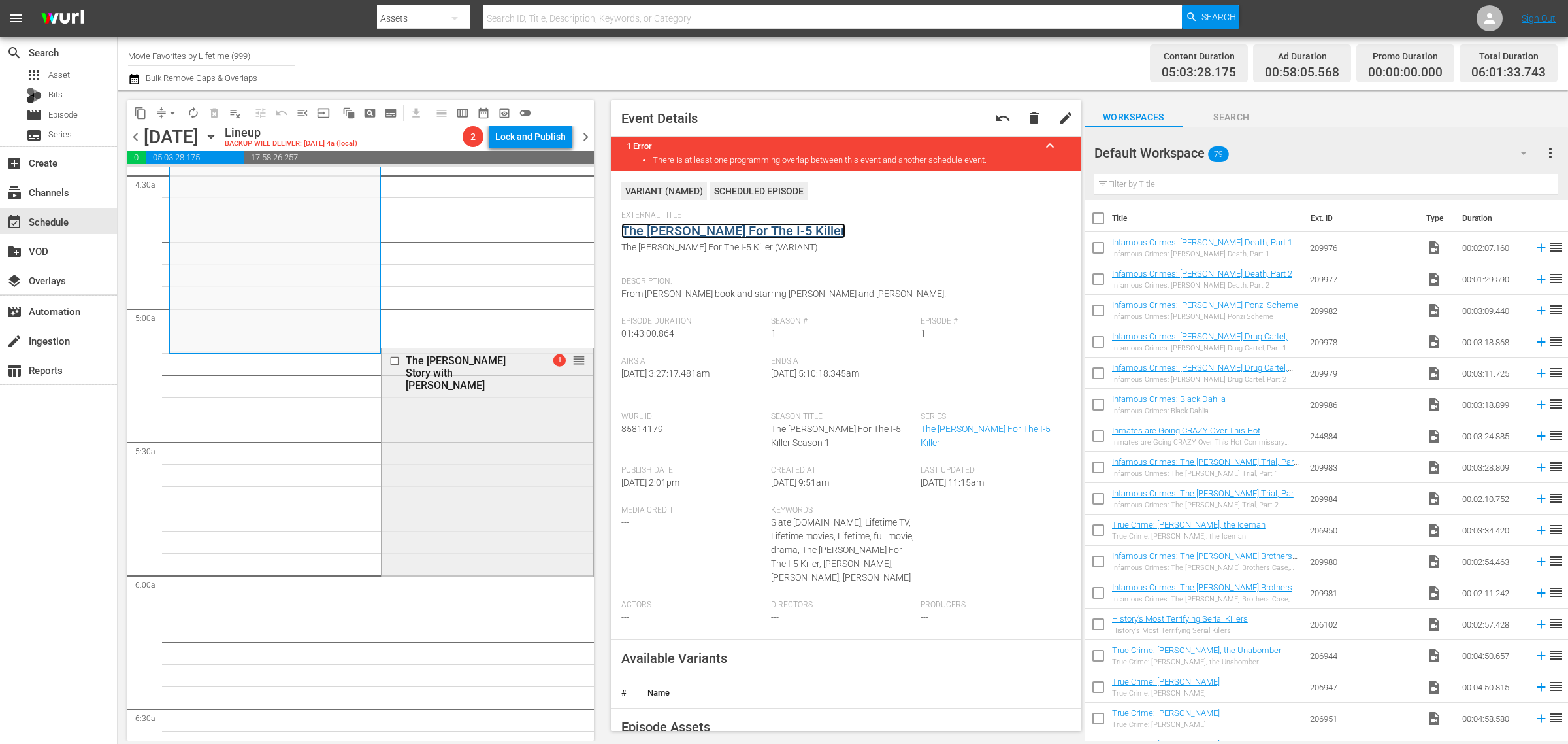
scroll to position [1225, 0]
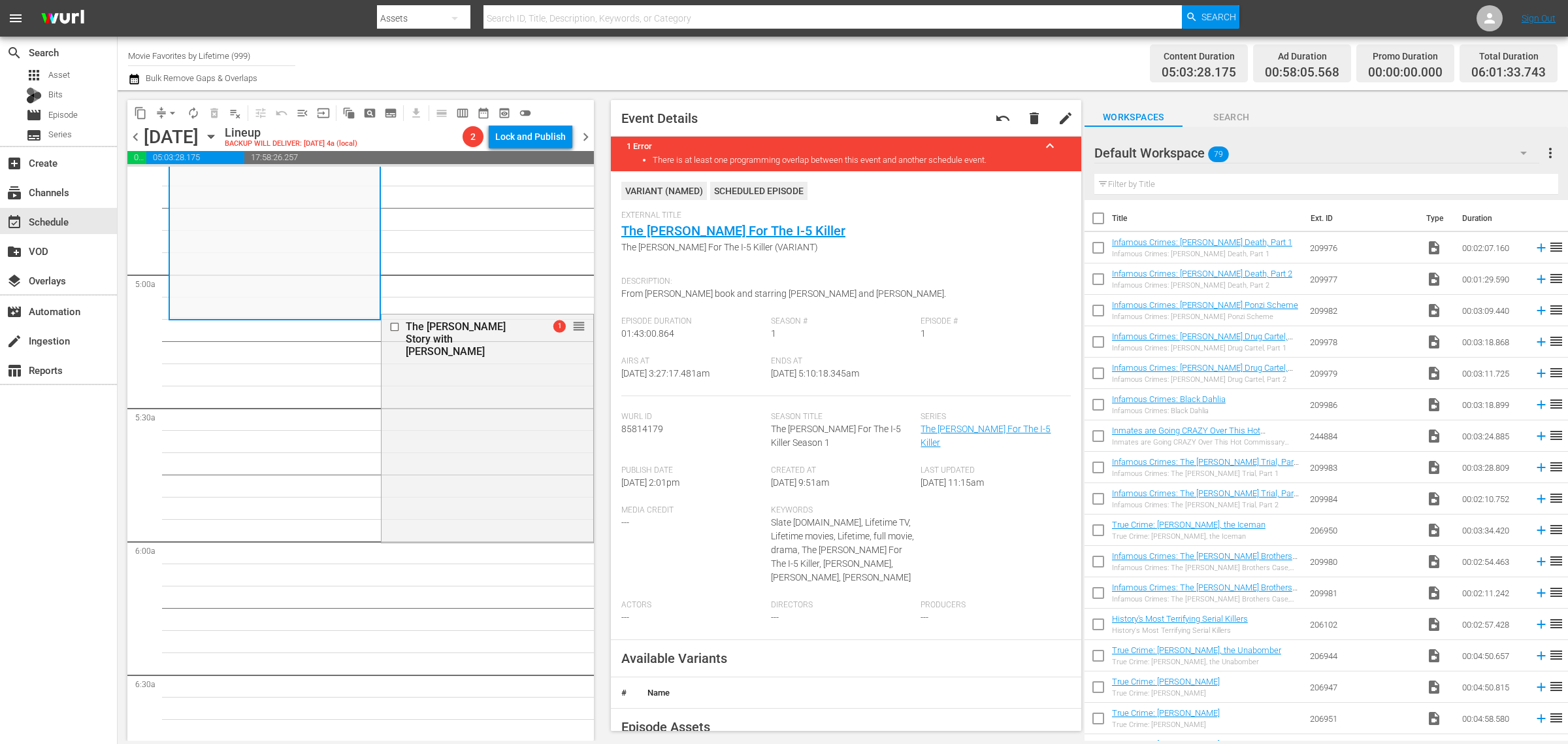
drag, startPoint x: 453, startPoint y: 422, endPoint x: 635, endPoint y: 313, distance: 212.1
click at [454, 422] on div "The Elizabeth Thomas Story with Elizabeth Smart 1 reorder" at bounding box center [487, 426] width 211 height 225
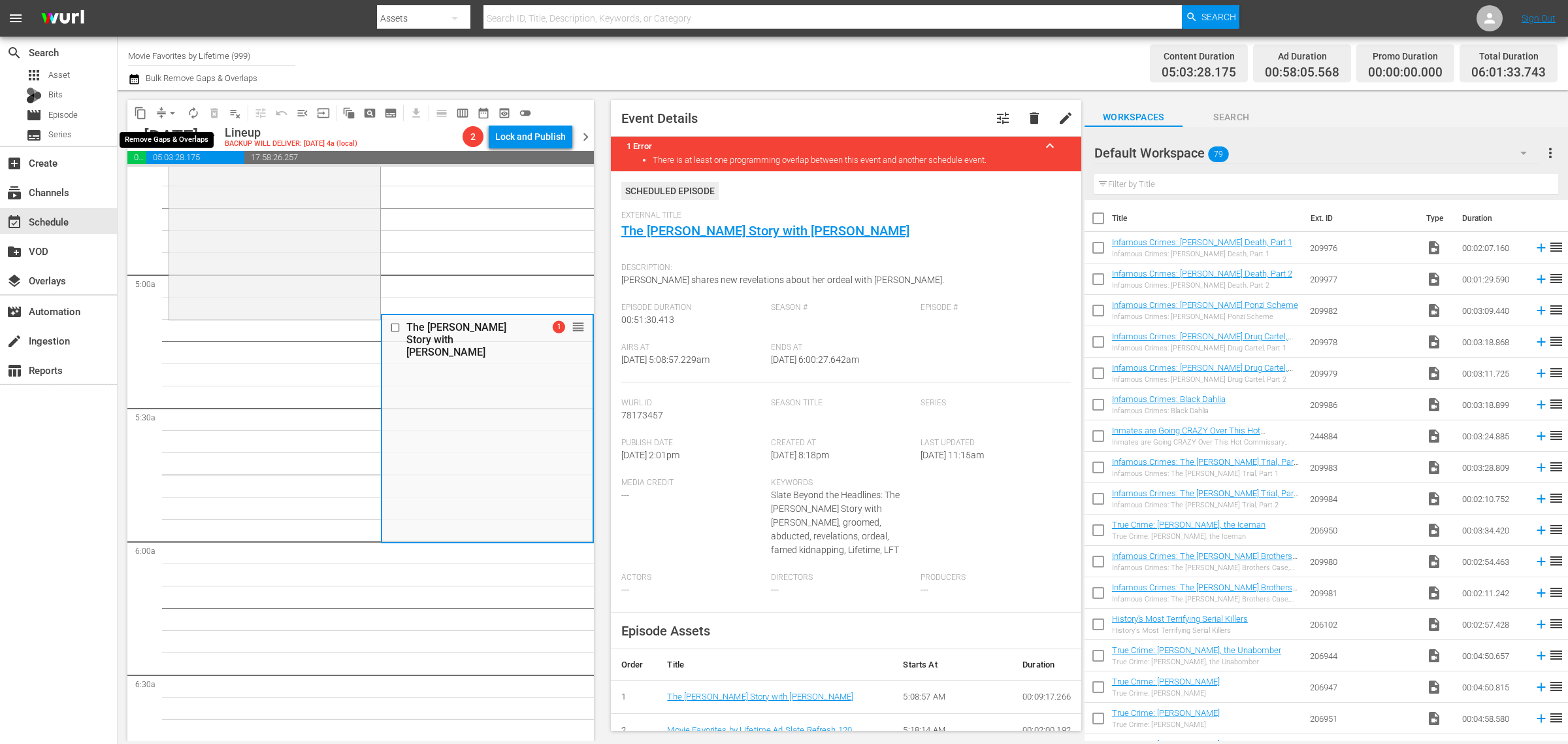
click at [173, 111] on span "arrow_drop_down" at bounding box center [172, 113] width 13 height 13
click at [175, 138] on li "Align to Midnight" at bounding box center [173, 139] width 137 height 22
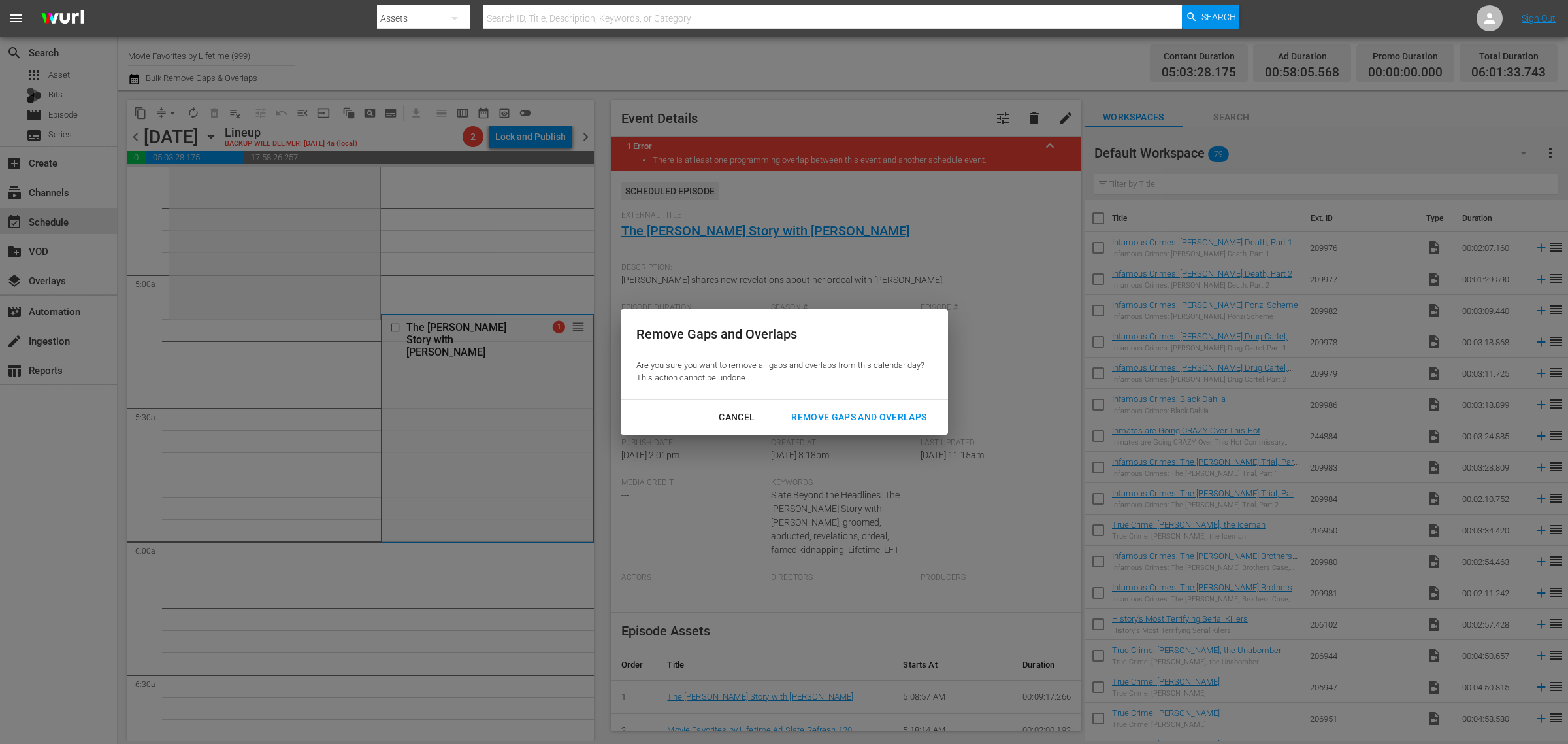
click at [844, 415] on div "Remove Gaps and Overlaps" at bounding box center [859, 418] width 156 height 16
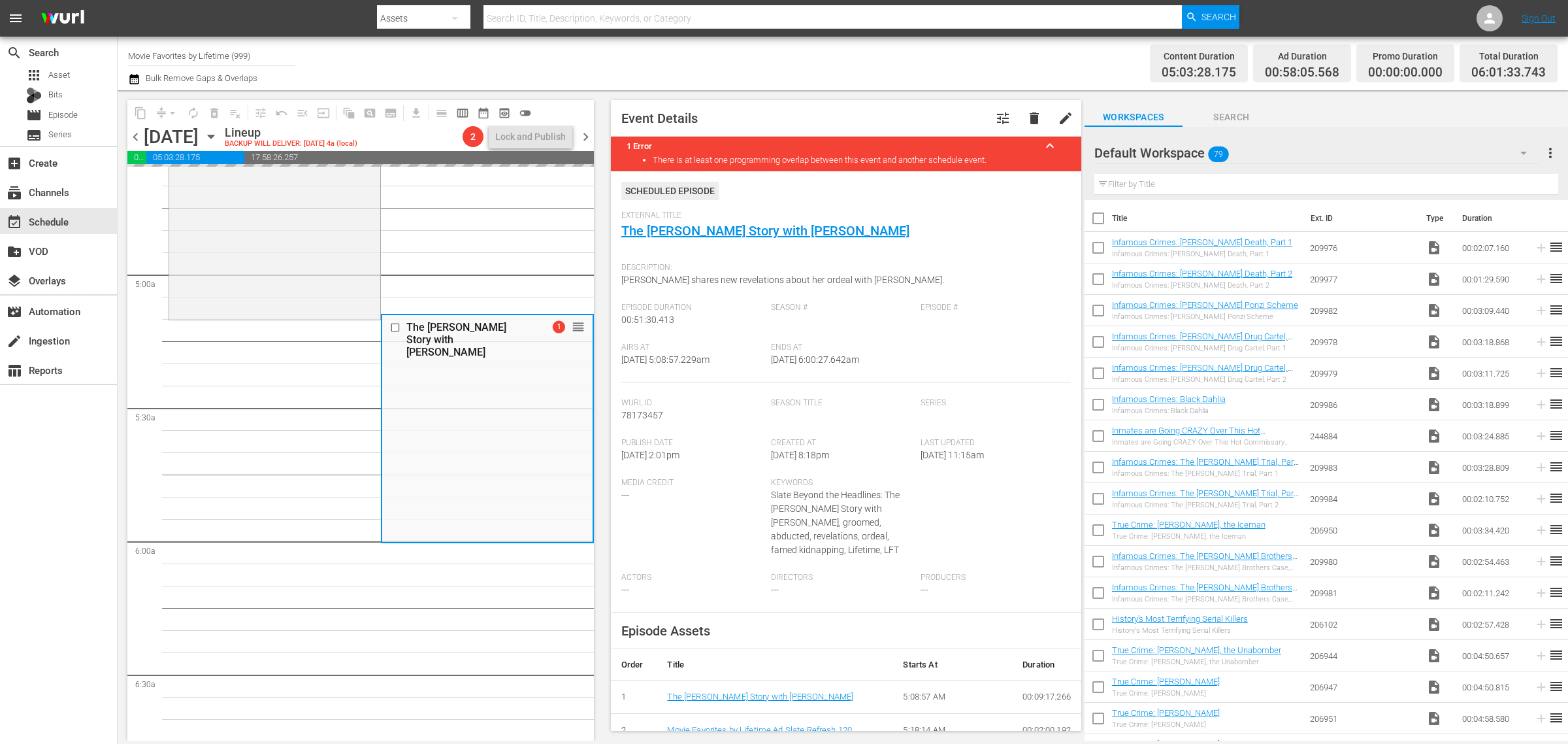
click at [935, 60] on div "Content Duration 05:03:28.175 Ad Duration 00:58:05.568 Promo Duration 00:00:00.…" at bounding box center [1232, 63] width 650 height 47
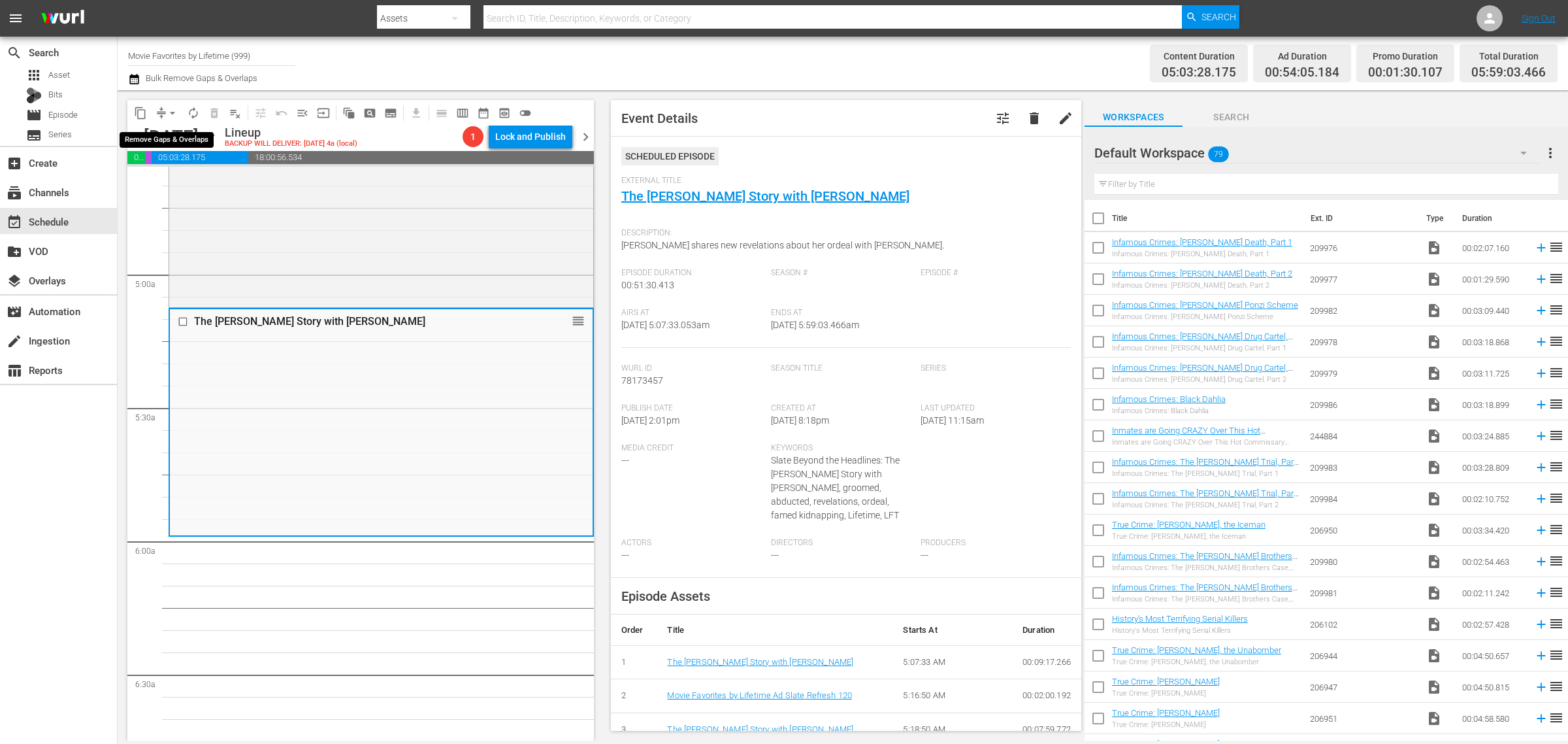
click at [168, 110] on span "arrow_drop_down" at bounding box center [172, 113] width 13 height 13
click at [162, 139] on li "Align to Midnight" at bounding box center [173, 139] width 137 height 22
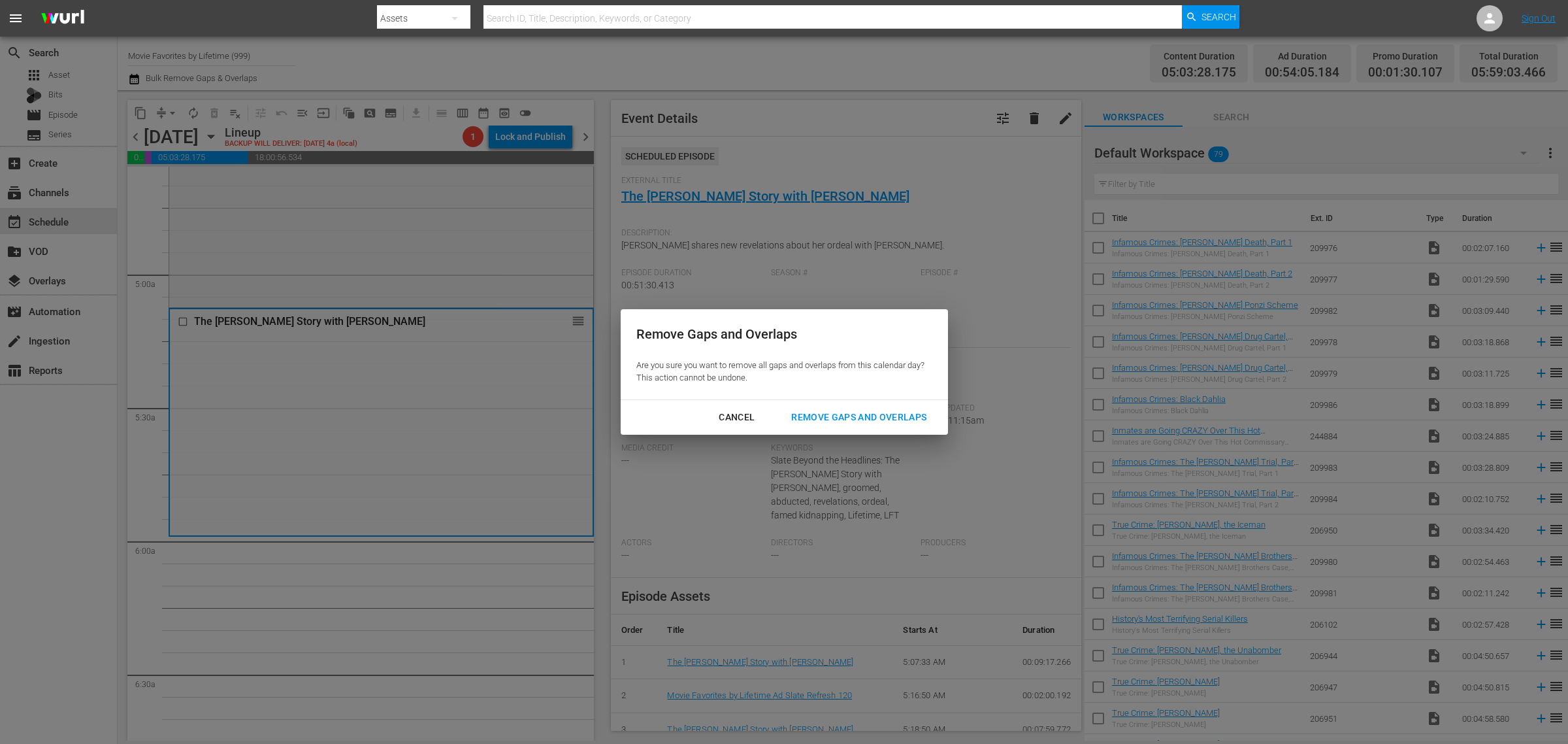
drag, startPoint x: 840, startPoint y: 416, endPoint x: 838, endPoint y: 373, distance: 43.0
click at [840, 417] on div "Remove Gaps and Overlaps" at bounding box center [859, 418] width 156 height 16
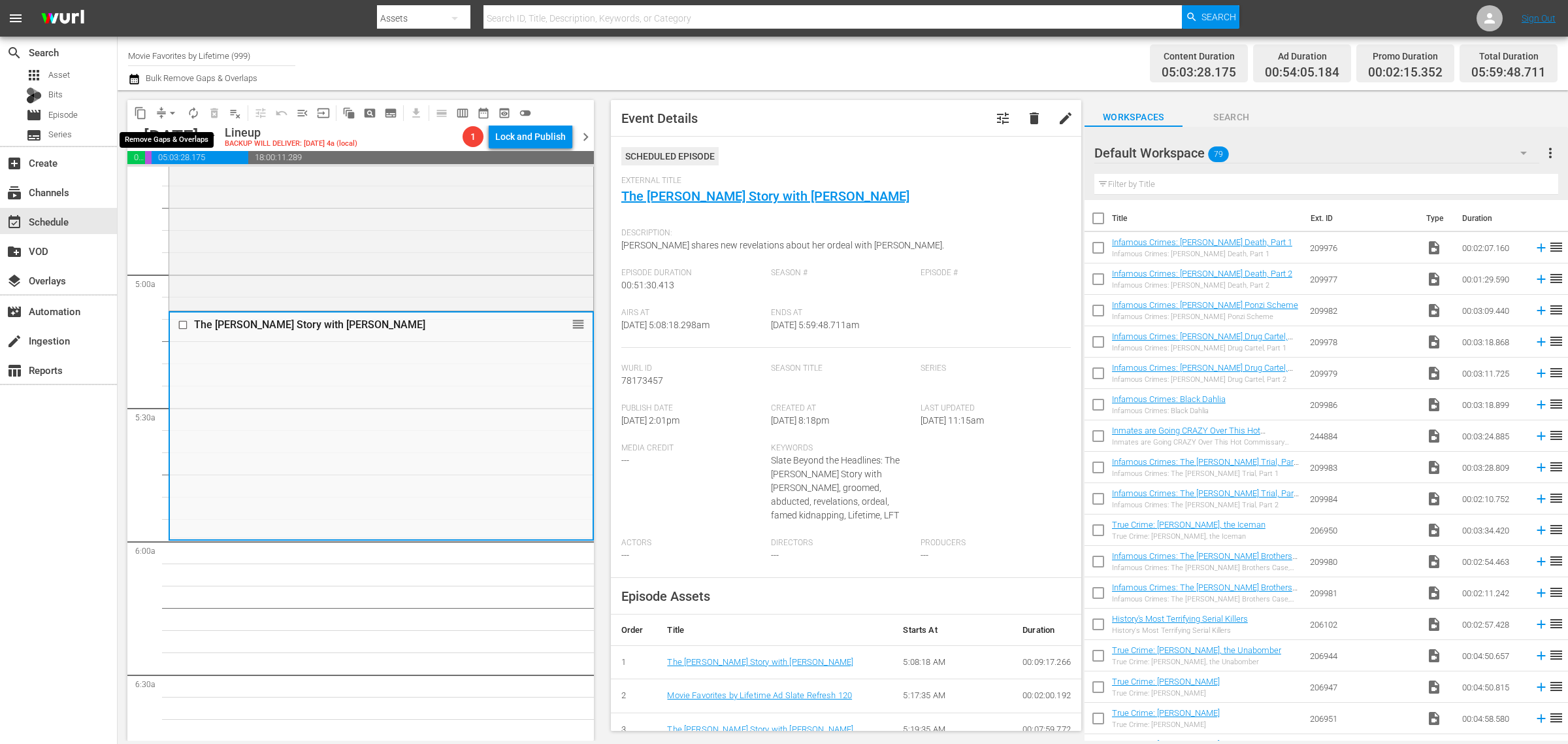
click at [172, 111] on span "arrow_drop_down" at bounding box center [172, 113] width 13 height 13
click at [180, 133] on li "Align to Midnight" at bounding box center [173, 139] width 137 height 22
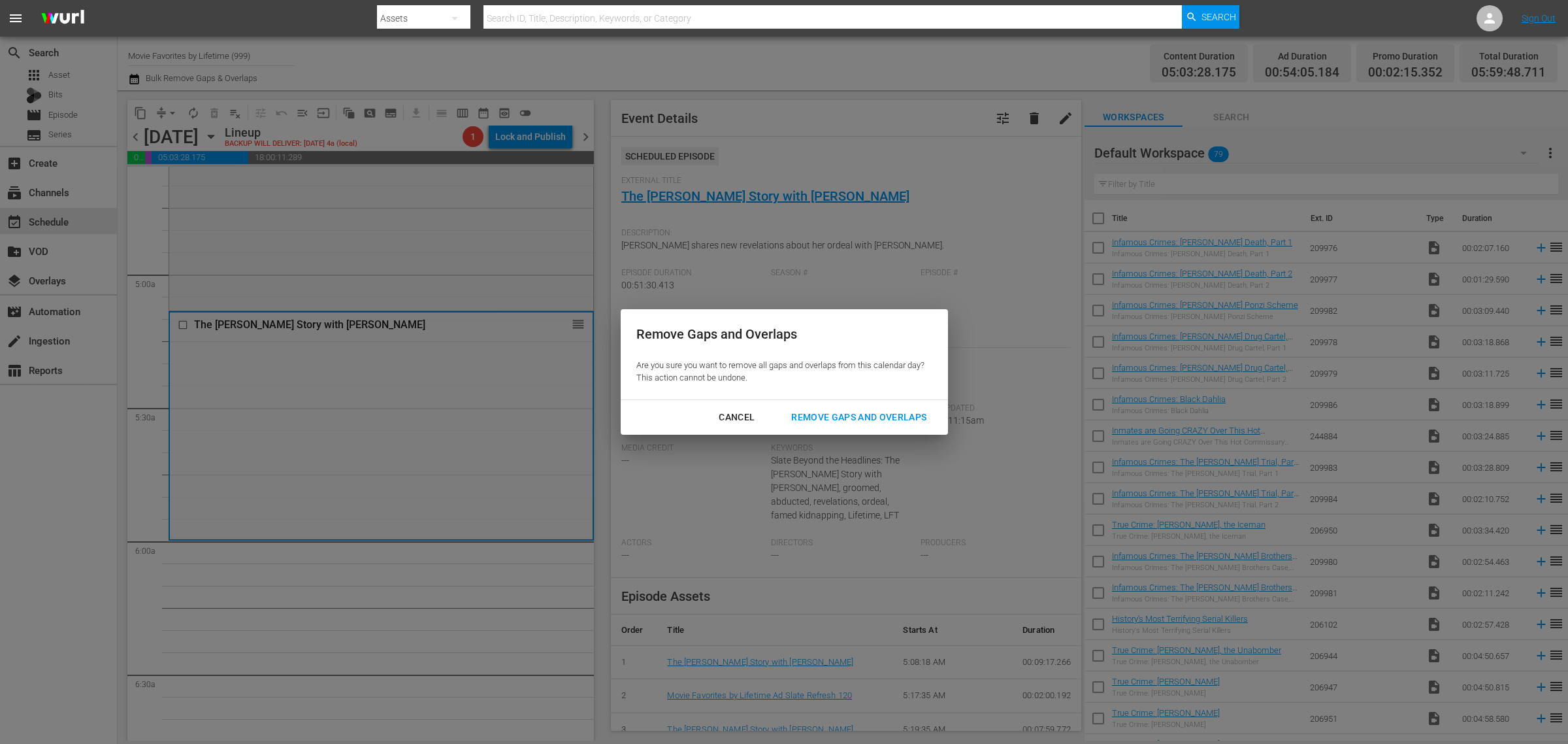
click at [840, 415] on div "Remove Gaps and Overlaps" at bounding box center [859, 418] width 156 height 16
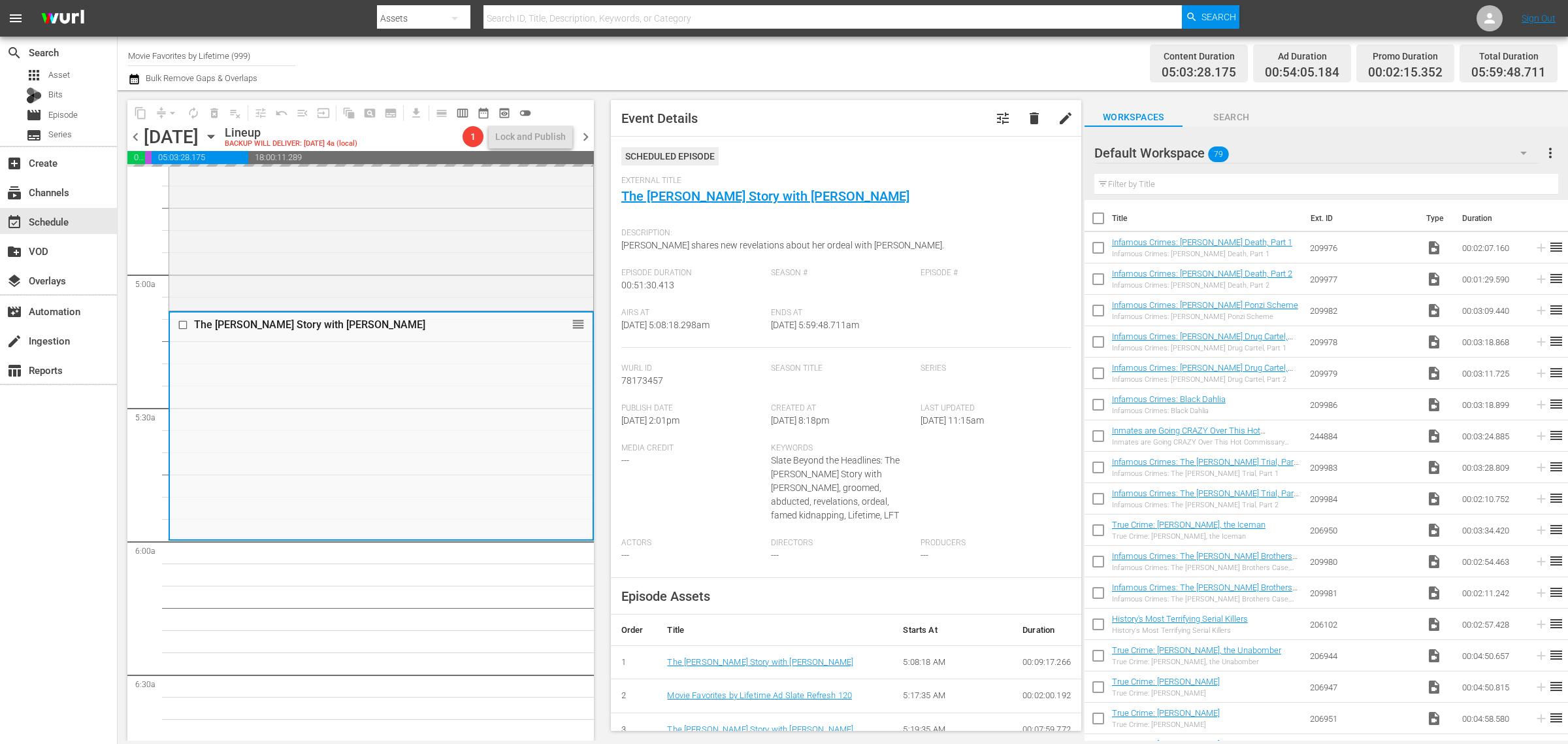
click at [967, 57] on div "Content Duration 05:03:28.175 Ad Duration 00:54:05.184 Promo Duration 00:02:15.…" at bounding box center [1232, 63] width 650 height 47
click at [818, 72] on div "Channel Title Movie Favorites by Lifetime (999) Bulk Remove Gaps & Overlaps" at bounding box center [517, 63] width 779 height 47
click at [191, 115] on span "autorenew_outlined" at bounding box center [193, 113] width 13 height 13
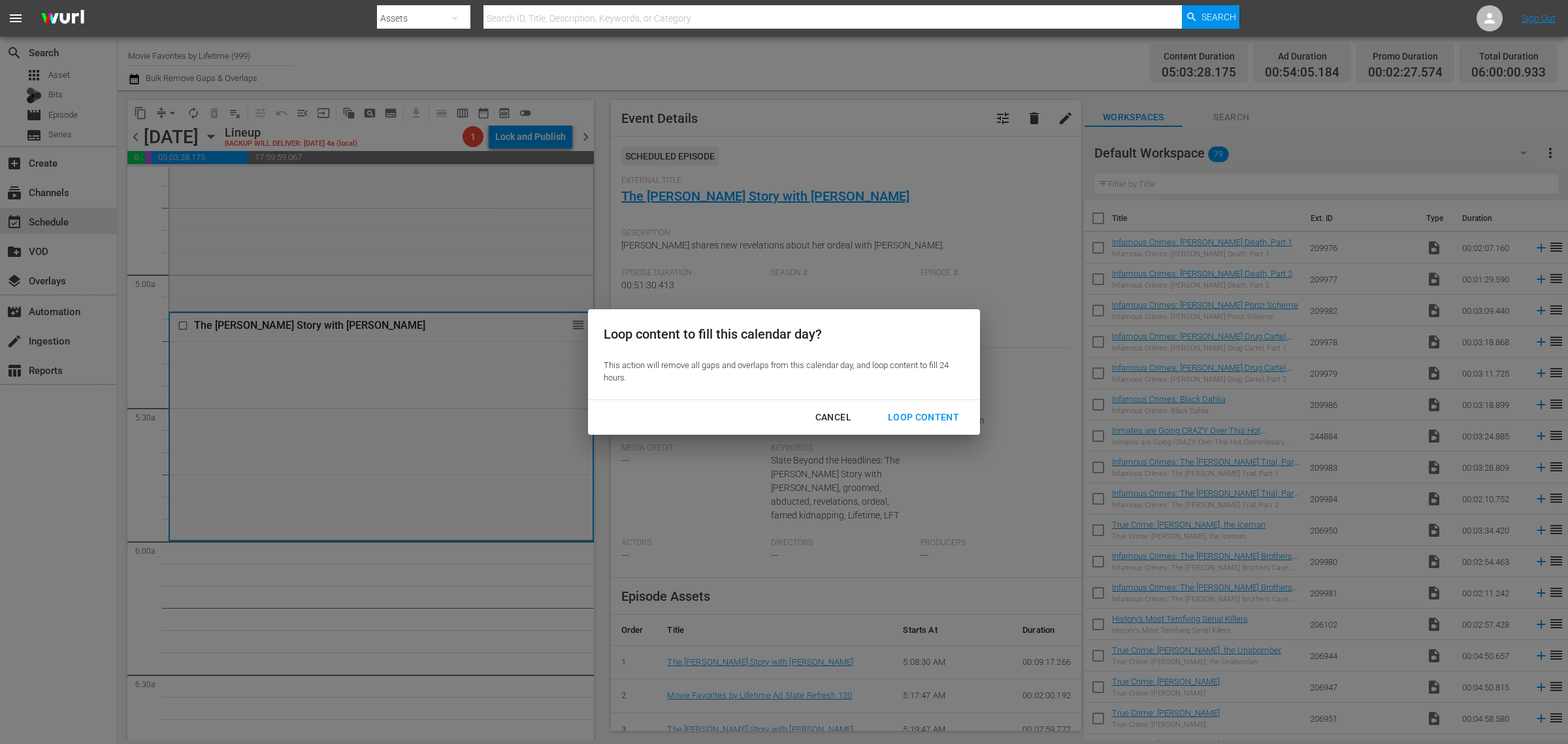
click at [922, 426] on button "Loop Content" at bounding box center [923, 418] width 102 height 24
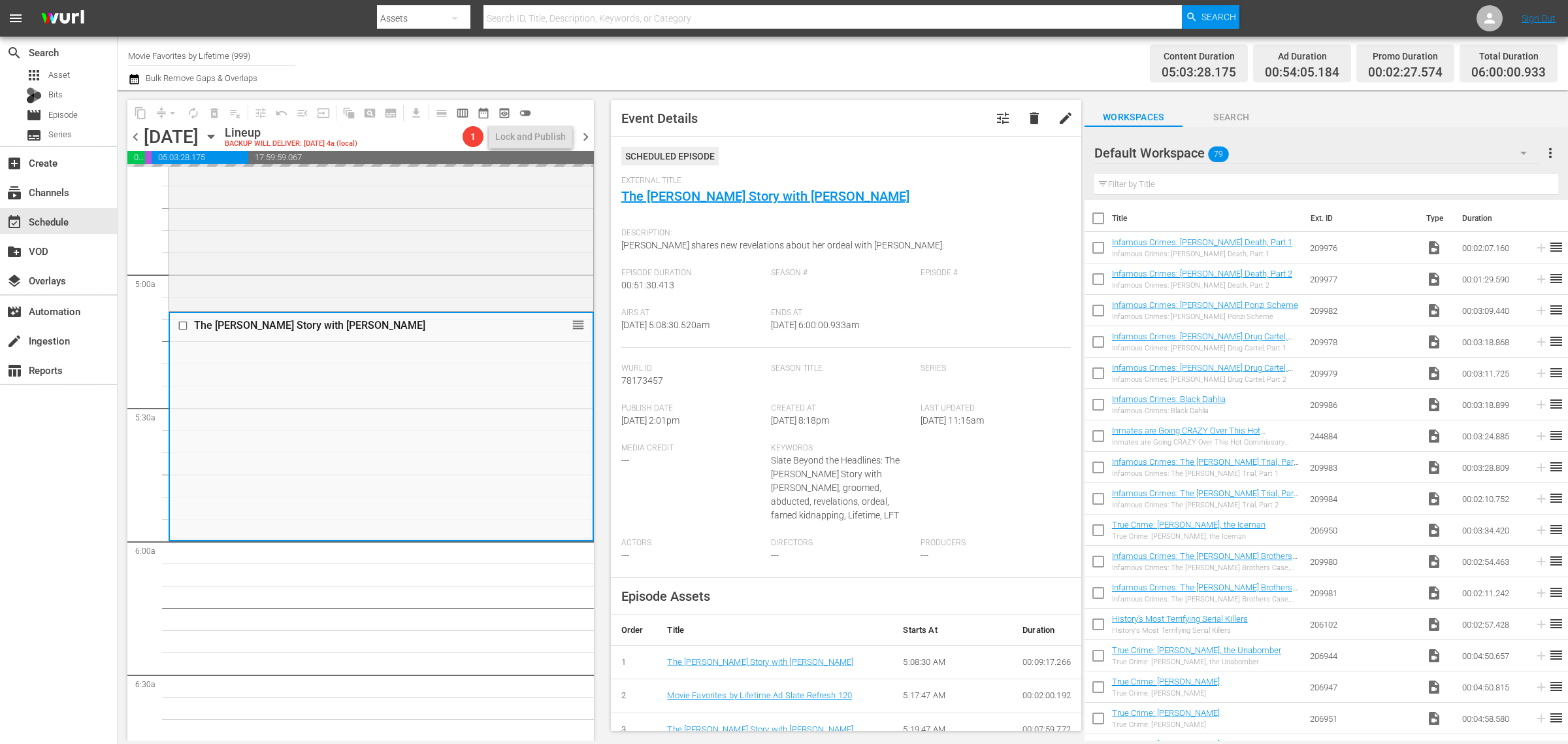
click at [951, 60] on div "Content Duration 05:03:28.175 Ad Duration 00:54:05.184 Promo Duration 00:02:27.…" at bounding box center [1232, 63] width 650 height 47
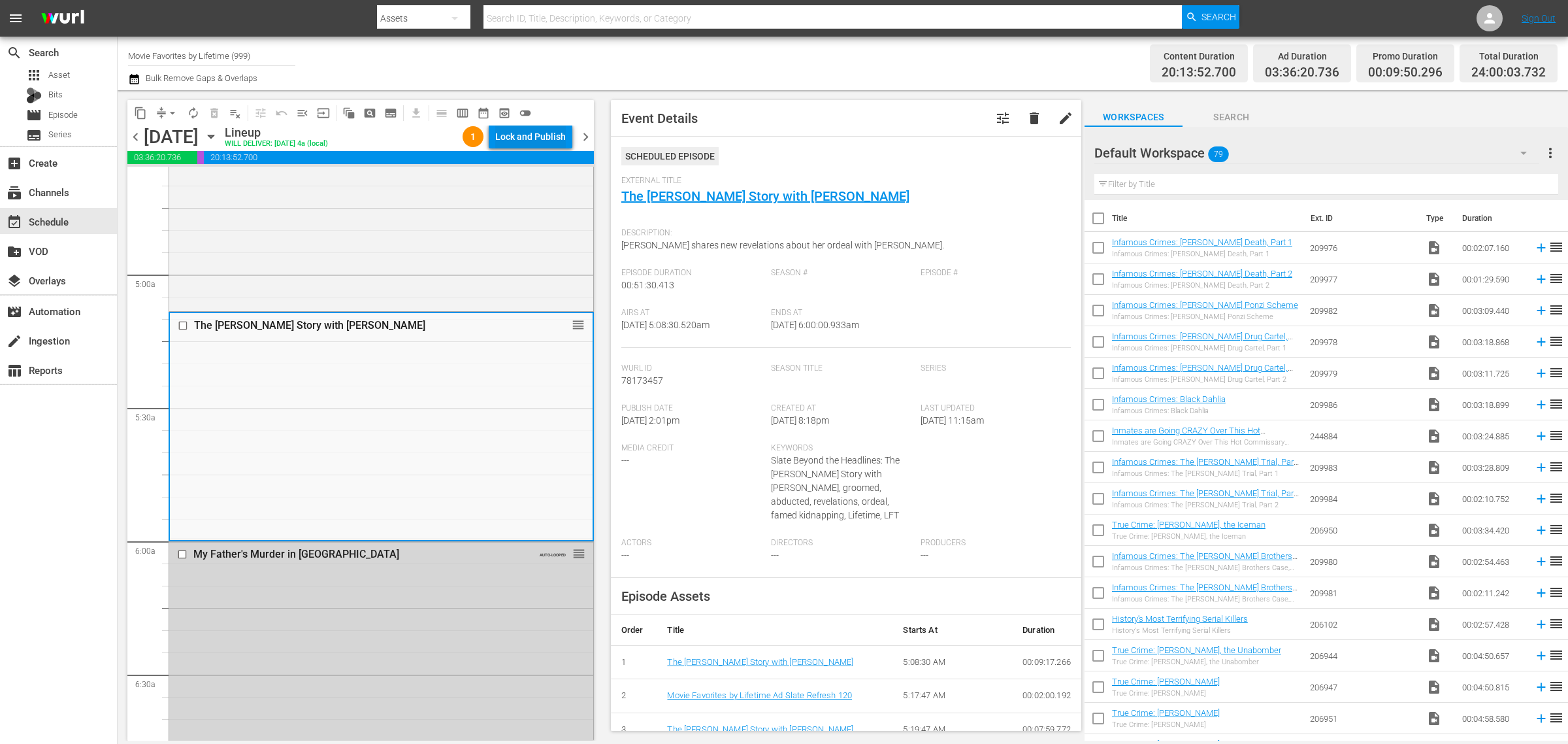
click at [534, 134] on div "Lock and Publish" at bounding box center [531, 136] width 71 height 23
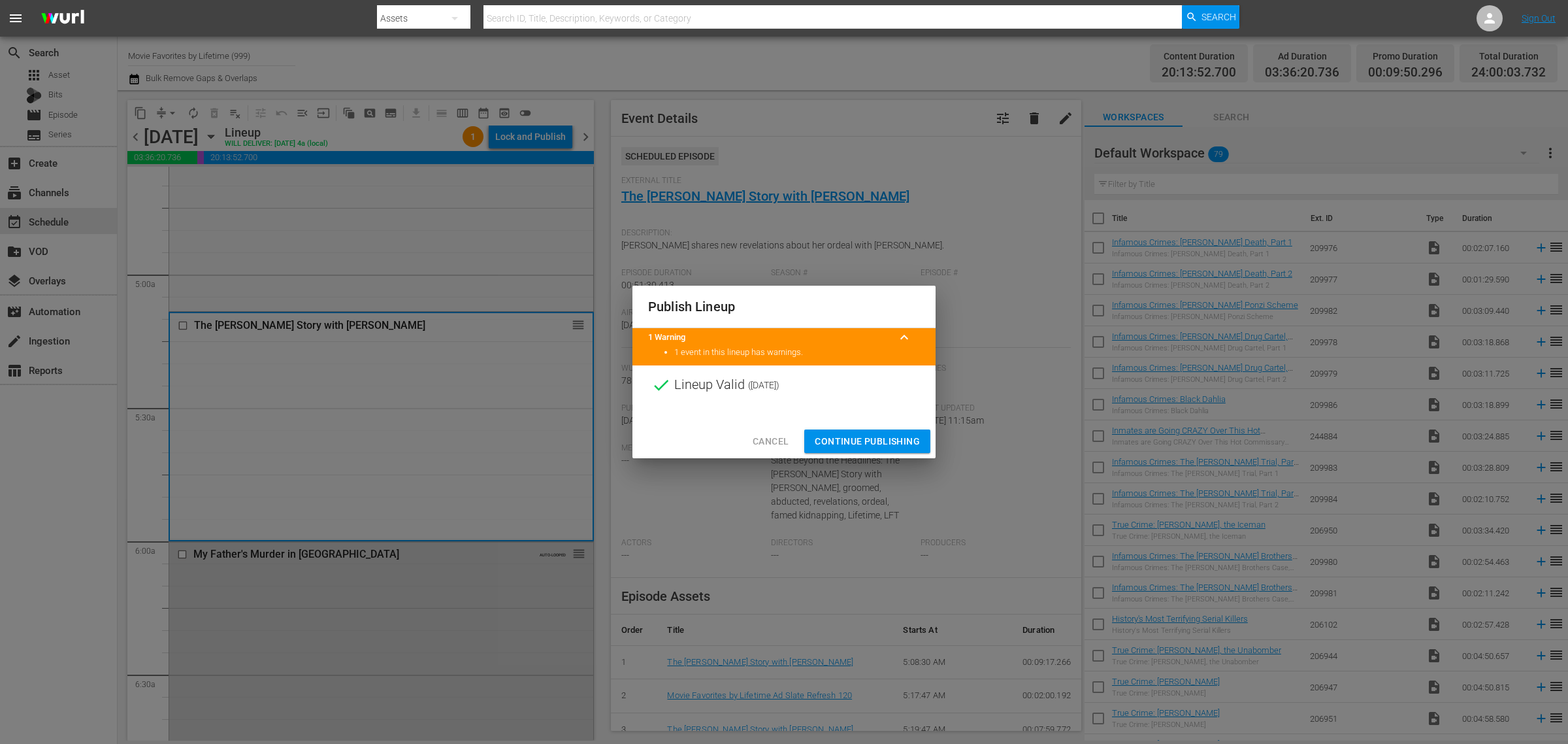
click at [873, 443] on span "Continue Publishing" at bounding box center [867, 442] width 106 height 16
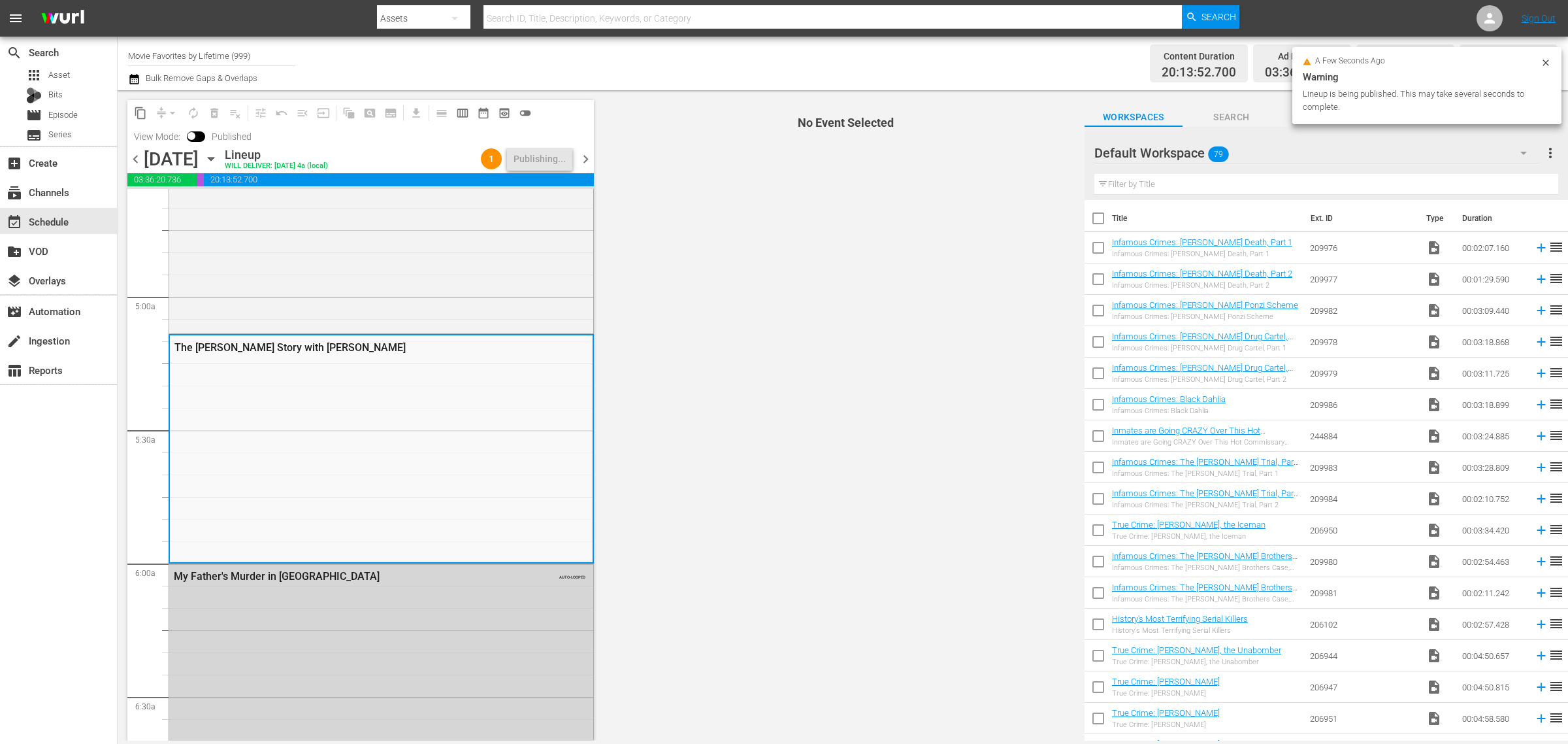
click at [743, 72] on div "Channel Title Movie Favorites by Lifetime (999) Bulk Remove Gaps & Overlaps" at bounding box center [517, 63] width 779 height 47
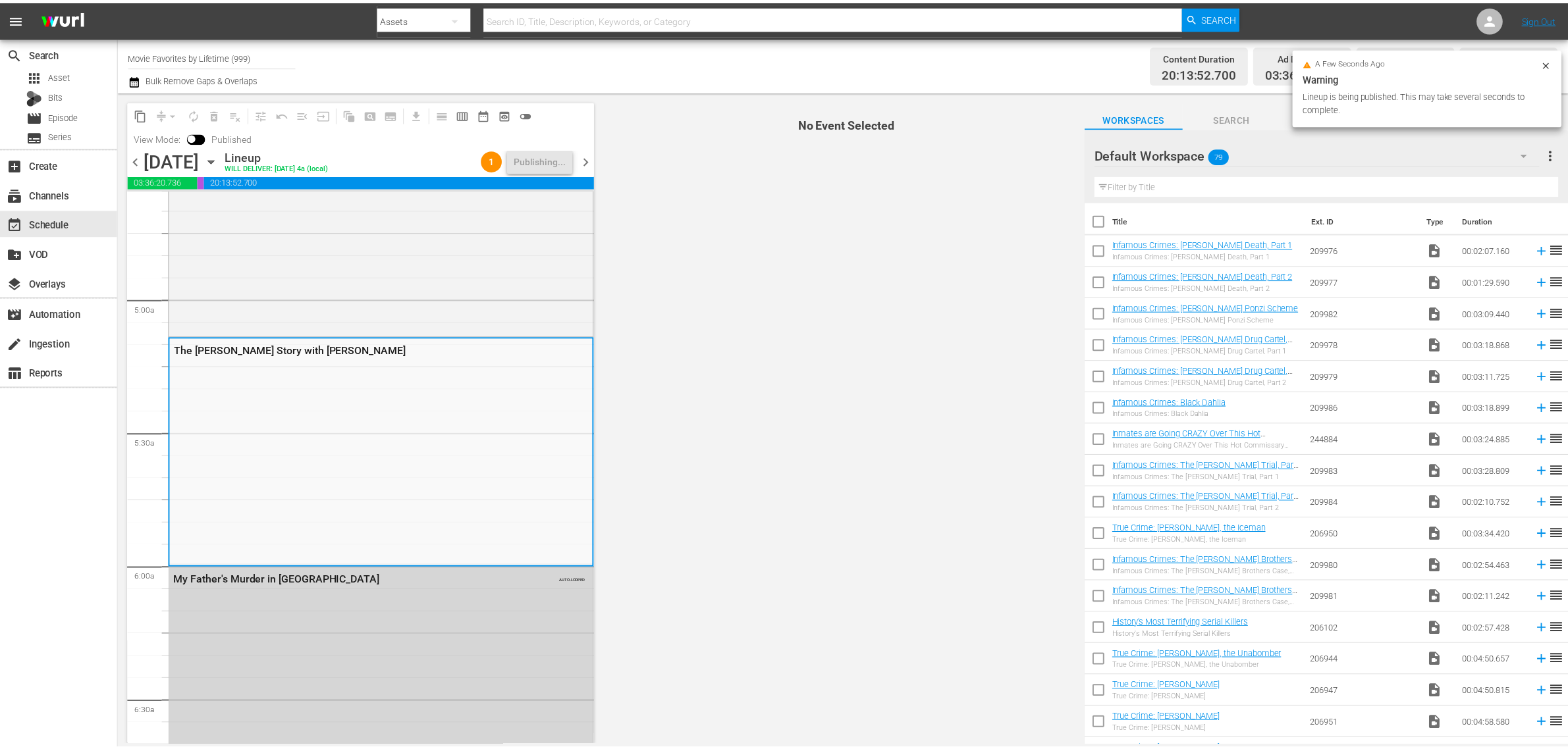
scroll to position [0, 0]
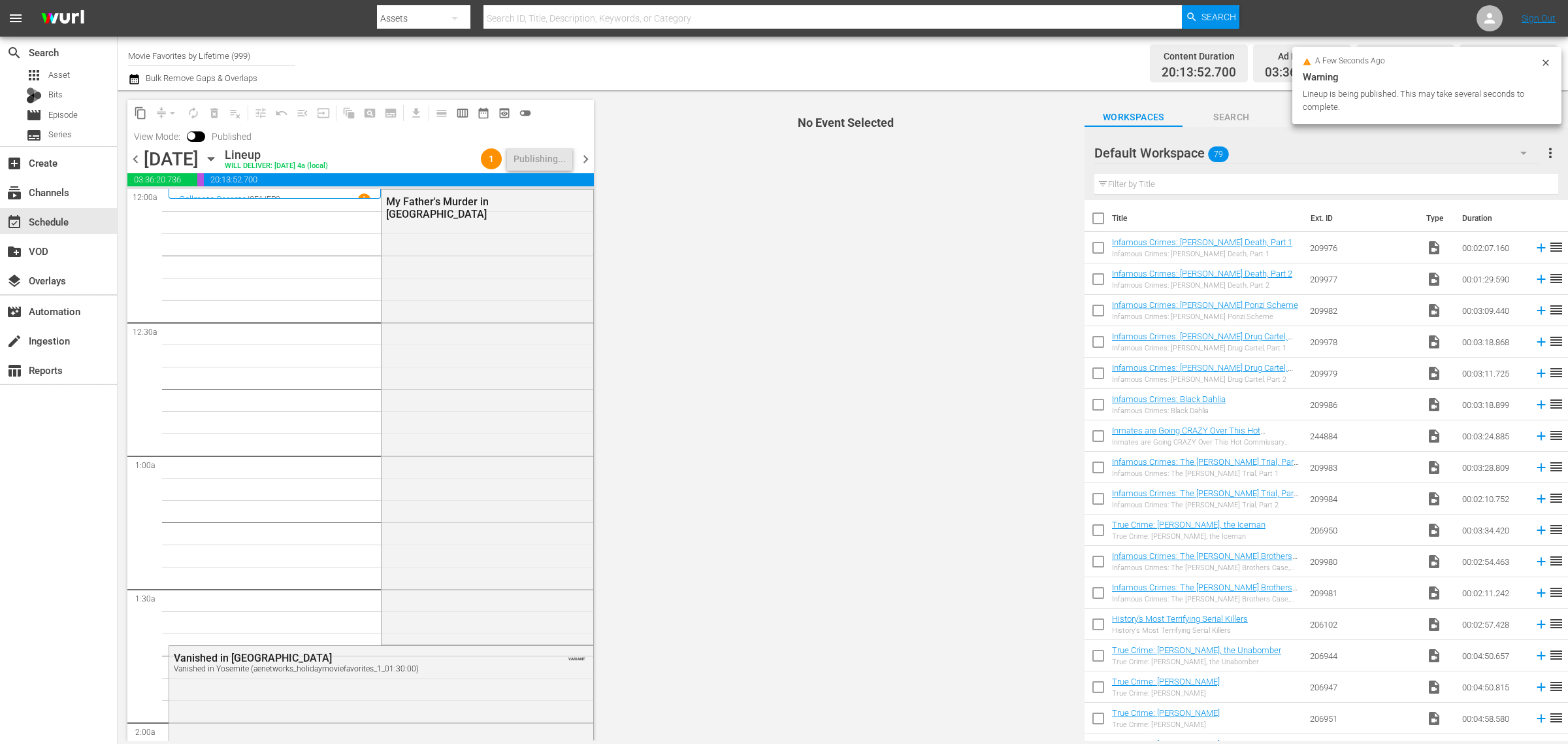
click at [724, 50] on div "Channel Title Movie Favorites by Lifetime (999) Bulk Remove Gaps & Overlaps" at bounding box center [517, 63] width 779 height 47
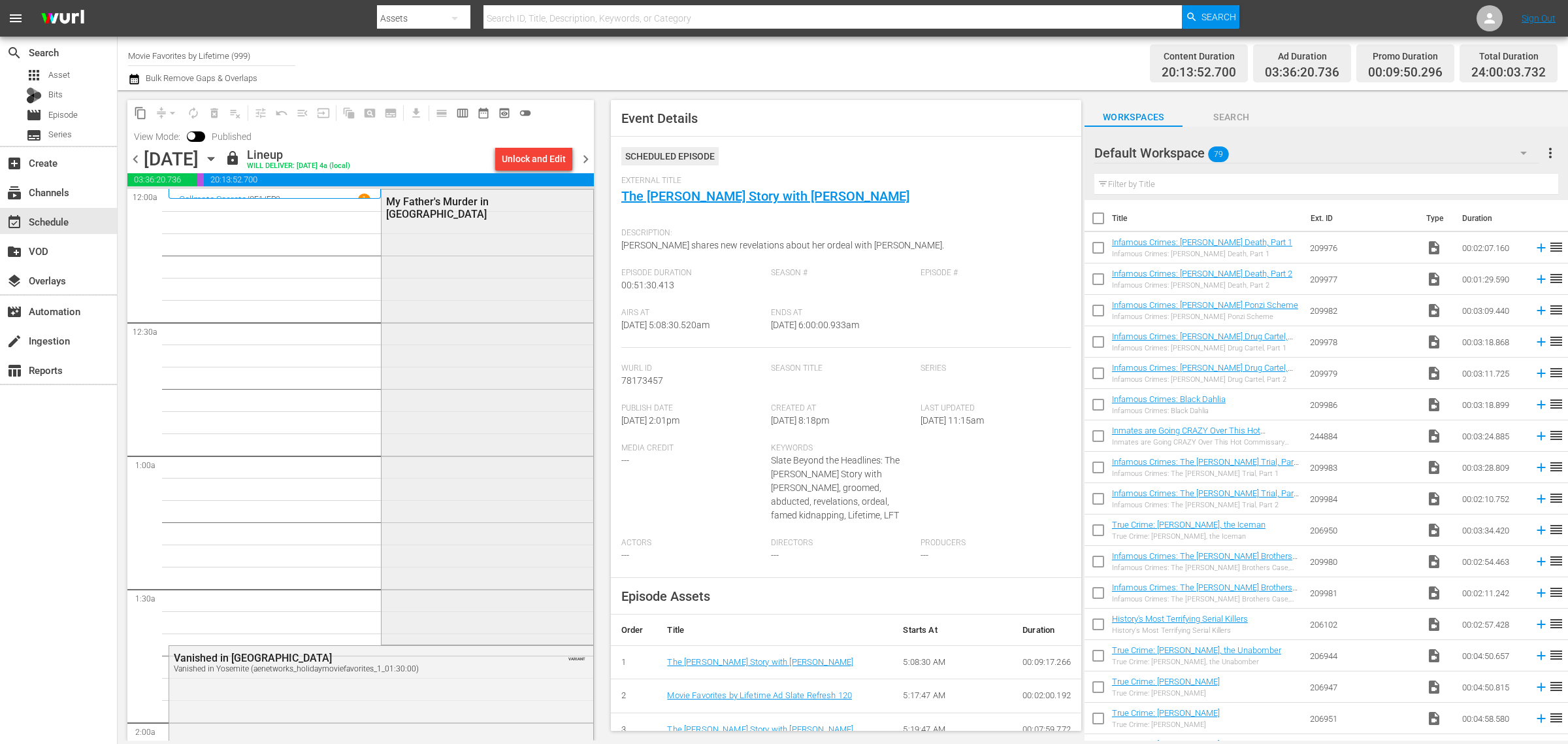
click at [513, 391] on div "My Father's Murder in [GEOGRAPHIC_DATA]" at bounding box center [487, 415] width 211 height 452
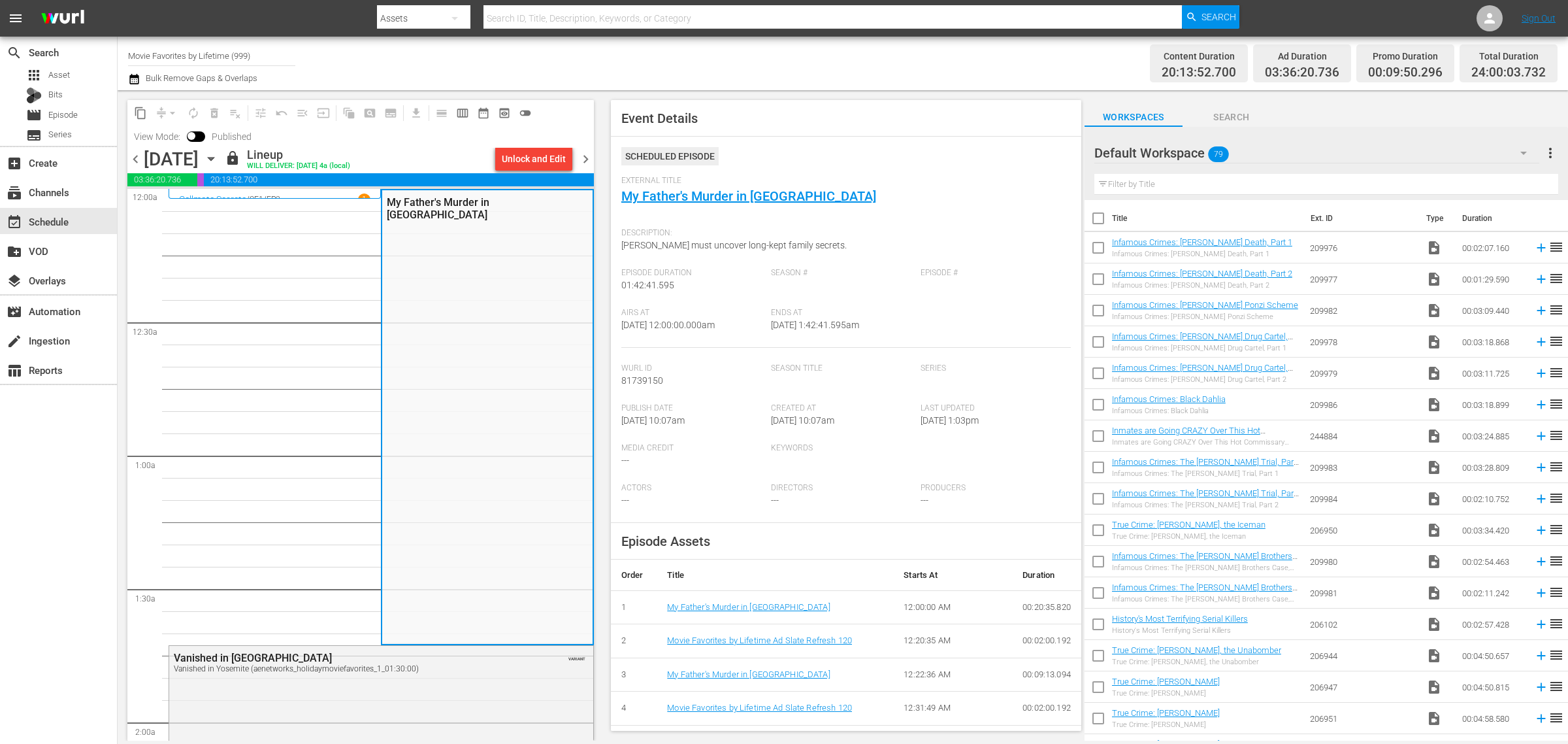
drag, startPoint x: 879, startPoint y: 75, endPoint x: 893, endPoint y: 76, distance: 14.0
click at [879, 75] on div "Channel Title Movie Favorites by Lifetime (999) Bulk Remove Gaps & Overlaps" at bounding box center [517, 63] width 779 height 47
click at [866, 69] on div "Channel Title Movie Favorites by Lifetime (999) Bulk Remove Gaps & Overlaps" at bounding box center [517, 63] width 779 height 47
click at [218, 158] on icon "button" at bounding box center [211, 159] width 15 height 15
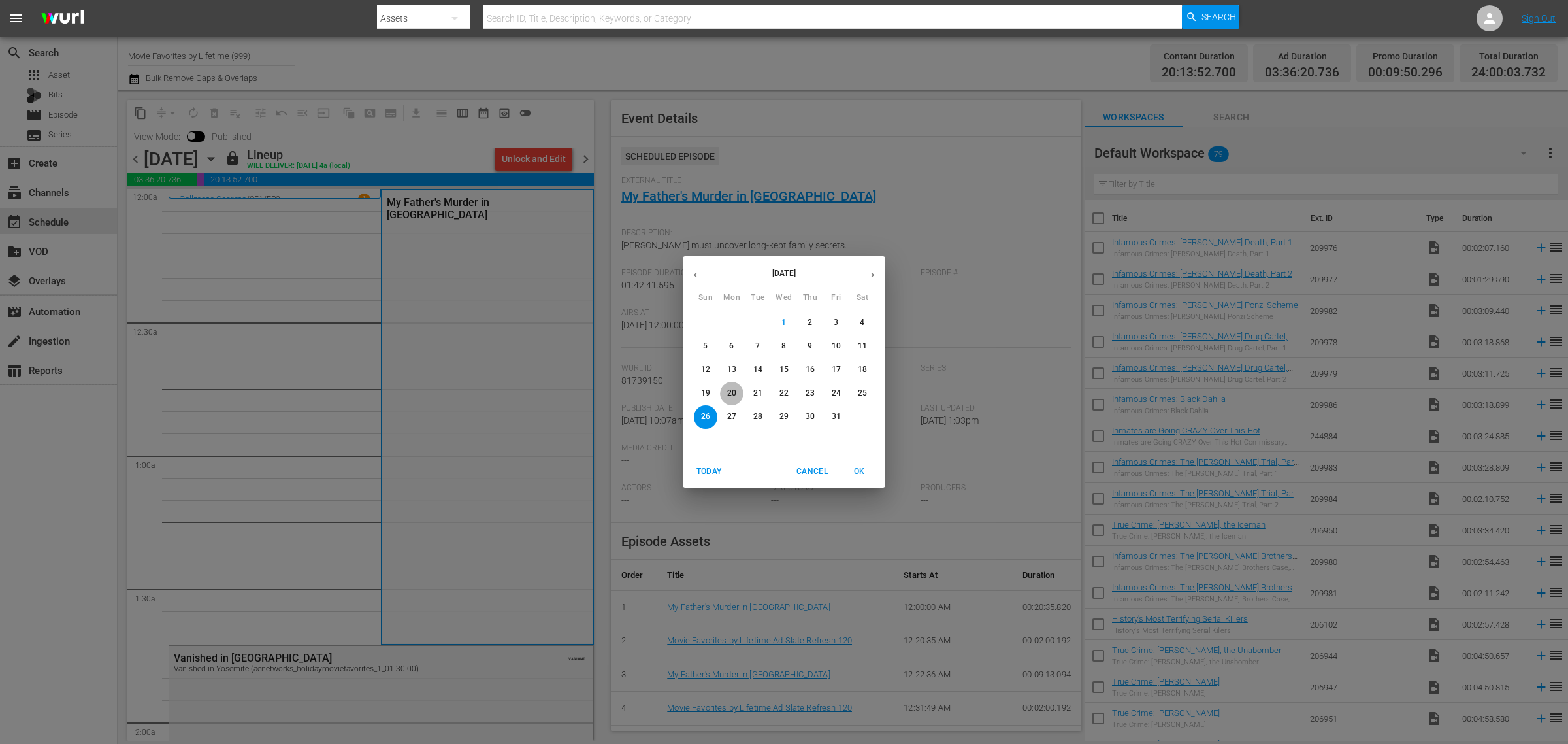
click at [732, 393] on p "20" at bounding box center [732, 393] width 9 height 11
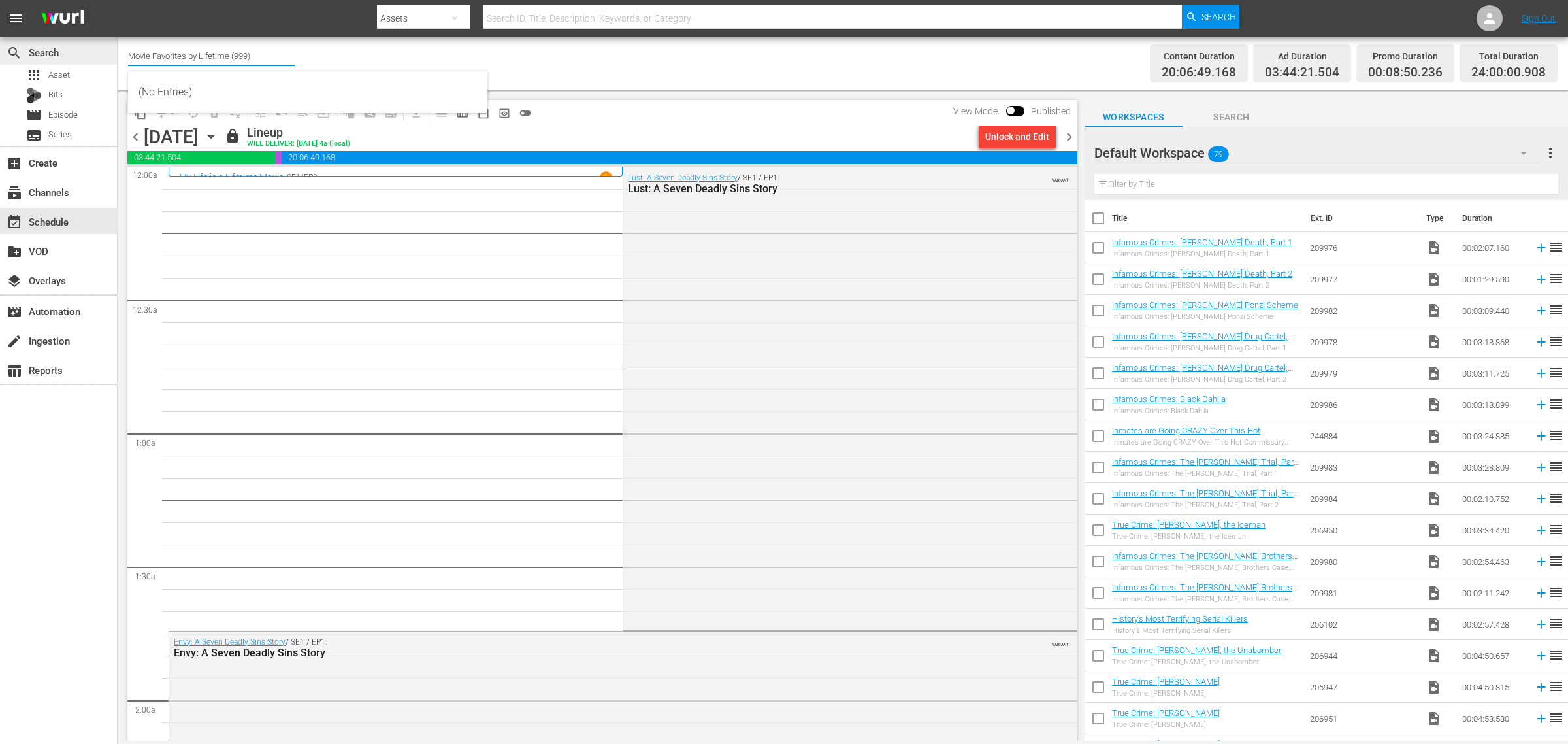
drag, startPoint x: 236, startPoint y: 57, endPoint x: 5, endPoint y: 60, distance: 231.0
click at [118, 0] on div "search Search apps Asset Bits movie Episode subtitles Series add_box Create sub…" at bounding box center [843, 0] width 1450 height 0
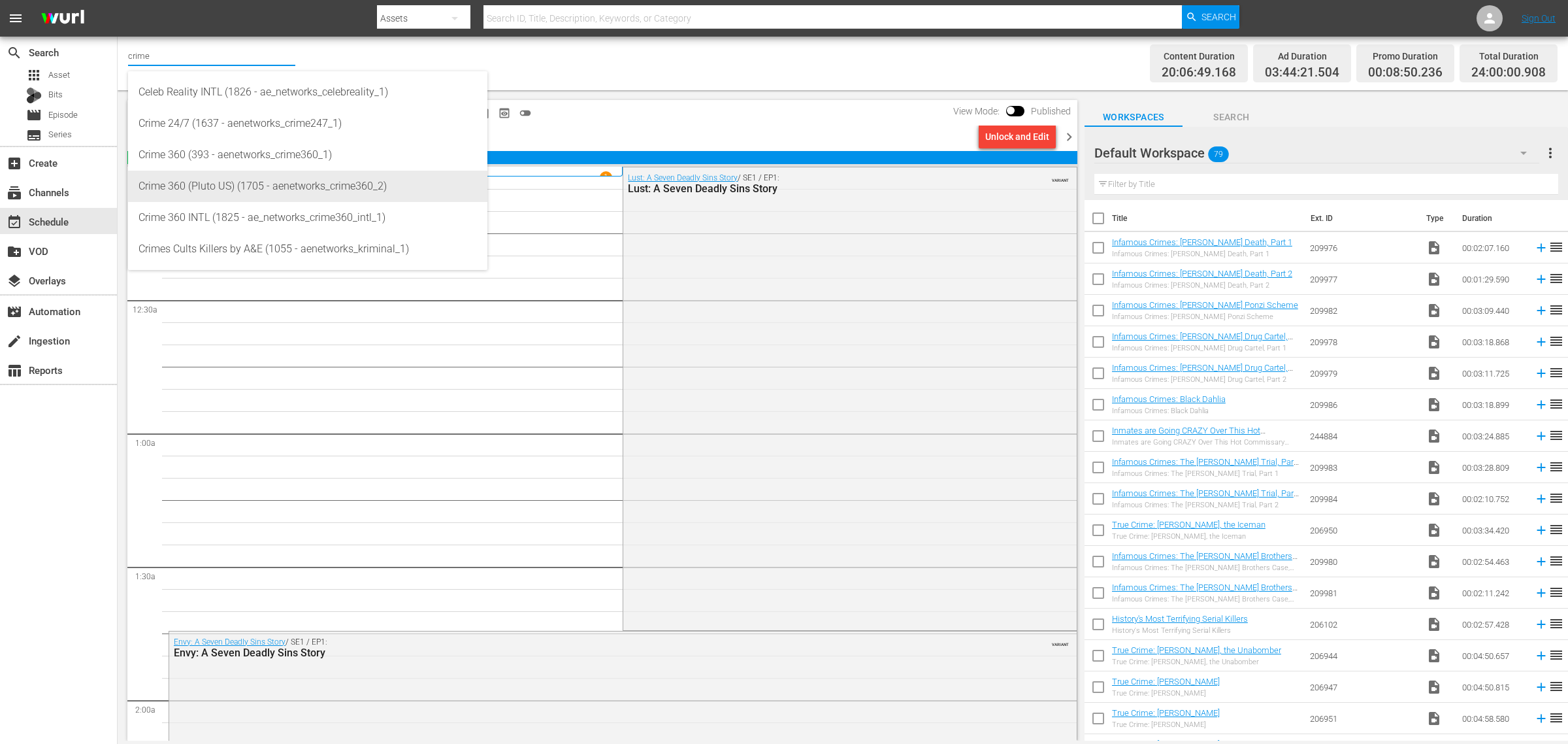
click at [255, 180] on div "Crime 360 (Pluto US) (1705 - aenetworks_crime360_2)" at bounding box center [308, 186] width 338 height 31
type input "Crime 360 (Pluto US) (1705 - aenetworks_crime360_2)"
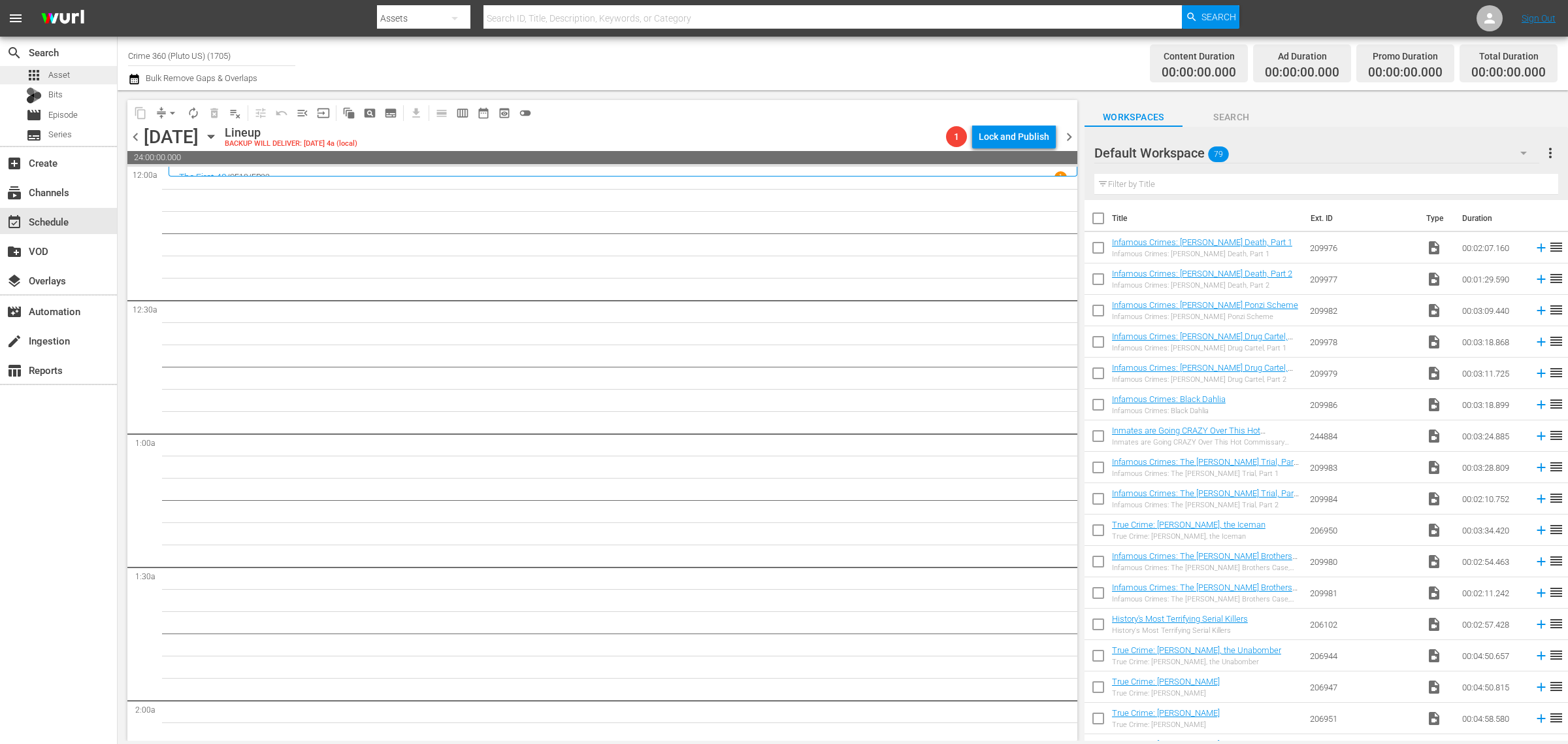
click at [52, 75] on span "Asset" at bounding box center [59, 75] width 22 height 13
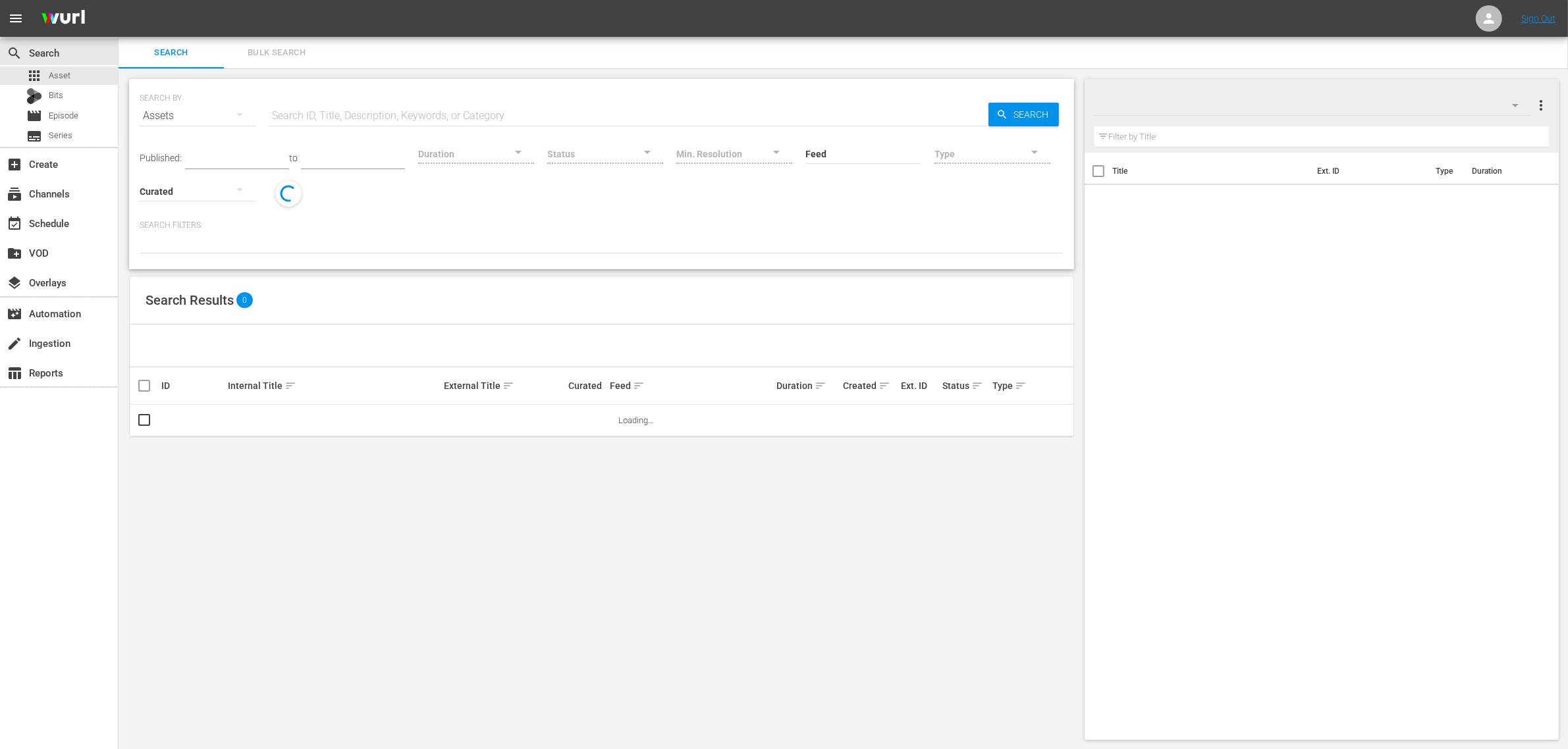
click at [274, 45] on span "Bulk Search" at bounding box center [276, 53] width 89 height 15
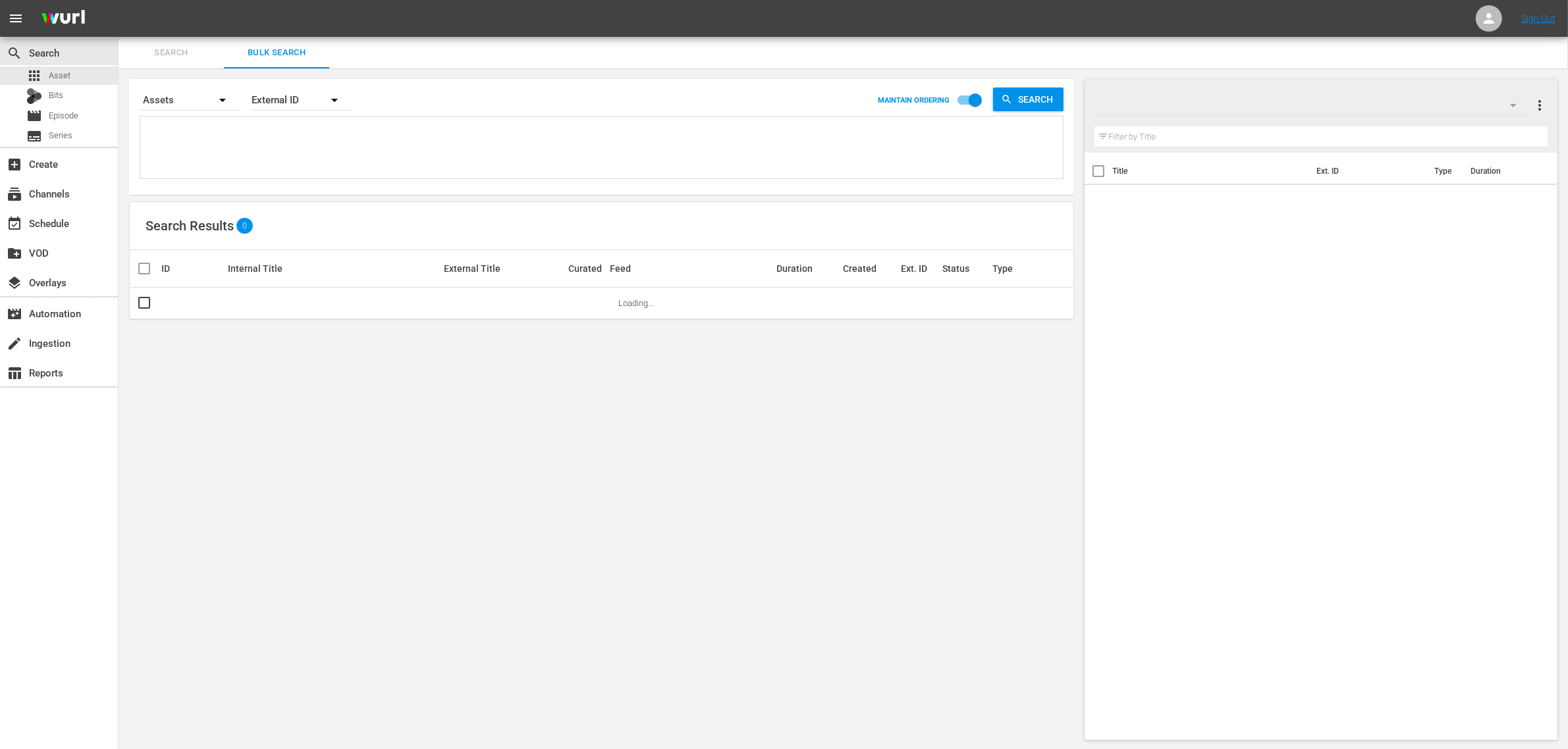
click at [224, 140] on textarea at bounding box center [603, 150] width 919 height 60
paste textarea "251389 251388 251385 251383 274514 274507 274513 251387"
type textarea "251389 251388 251385 251383 274514 274507 274513 251387"
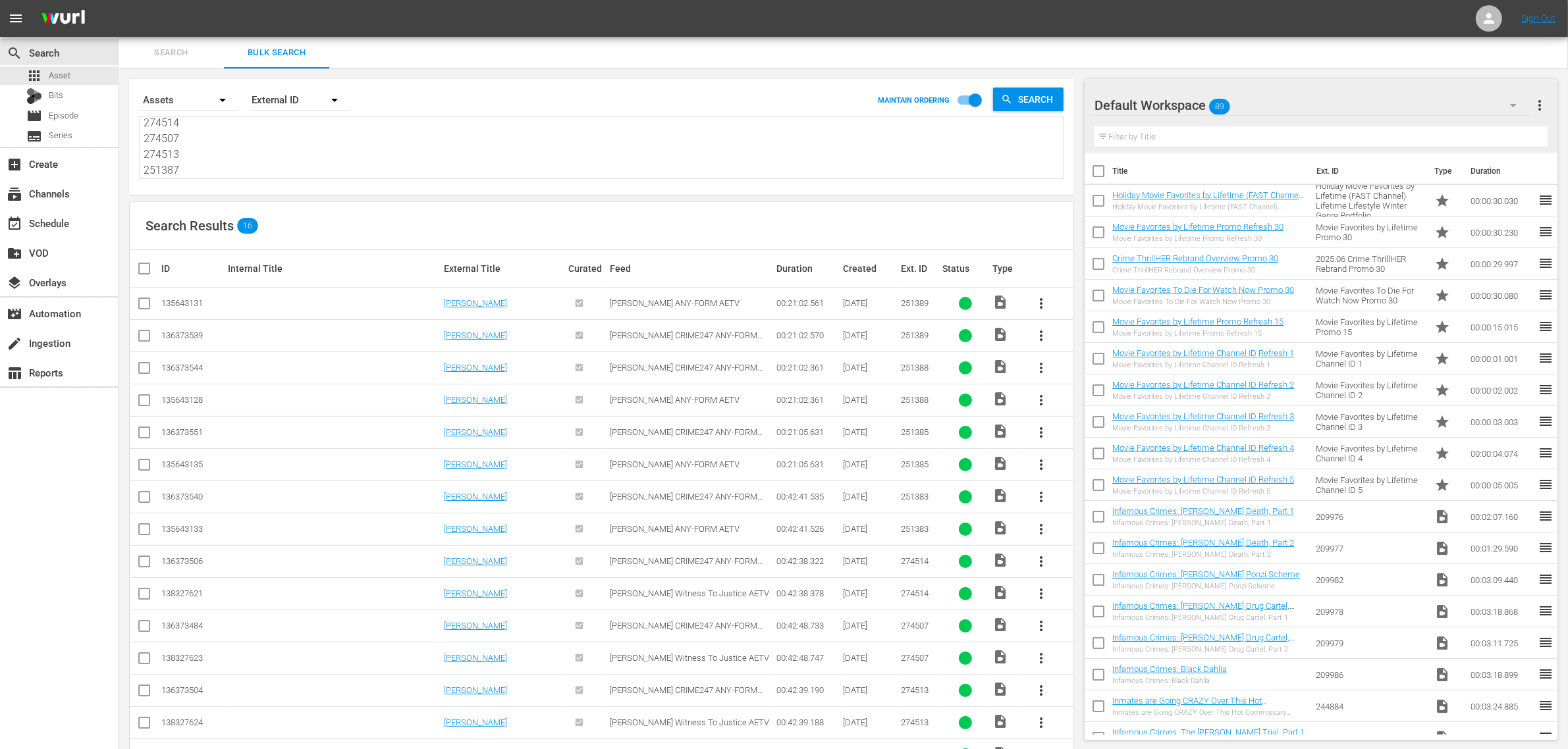
type textarea "251389 251388 251385 251383 274514 274507 274513 251387"
click at [1332, 106] on div "Default Workspace 89" at bounding box center [1311, 105] width 434 height 37
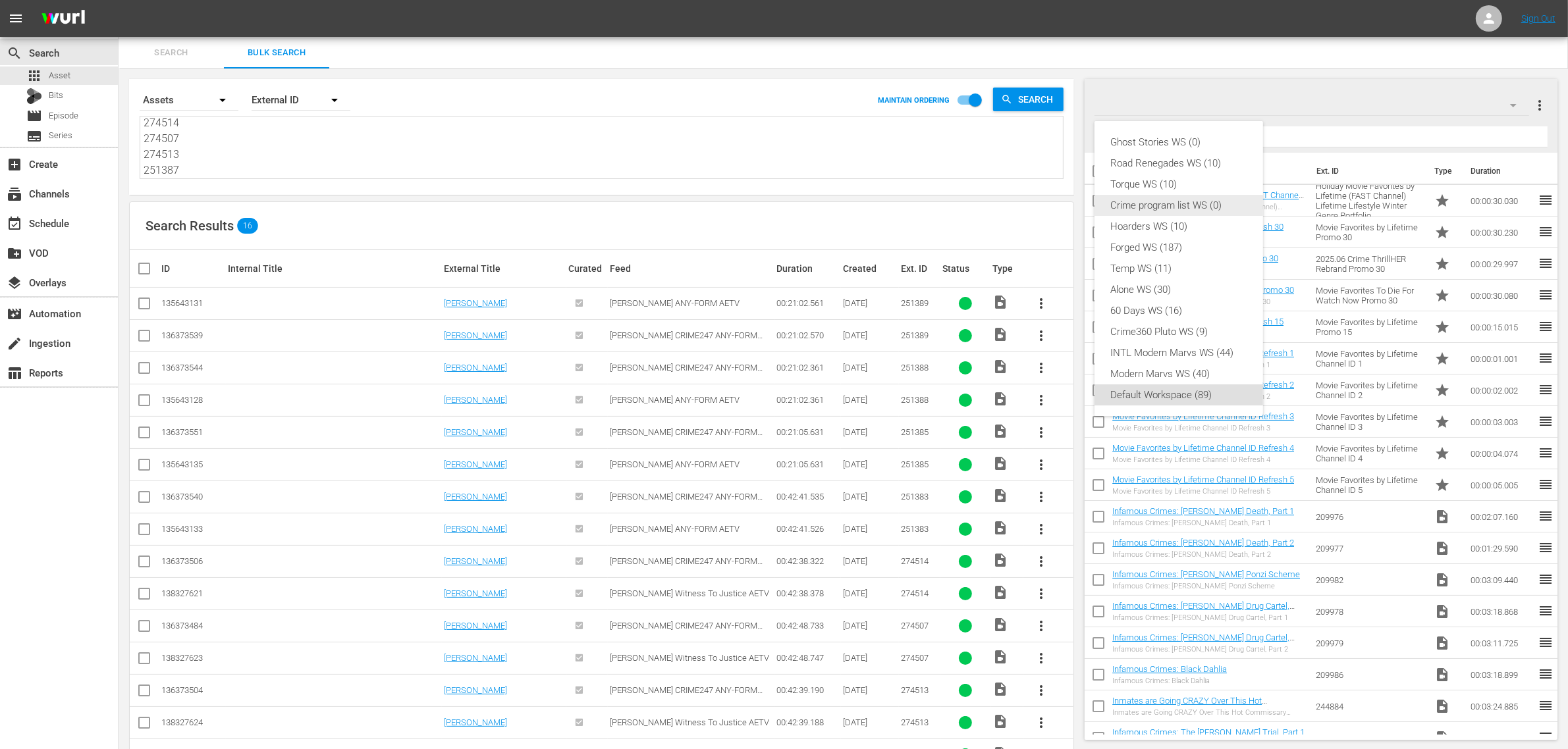
click at [1226, 208] on div "Crime program list WS (0)" at bounding box center [1178, 205] width 137 height 21
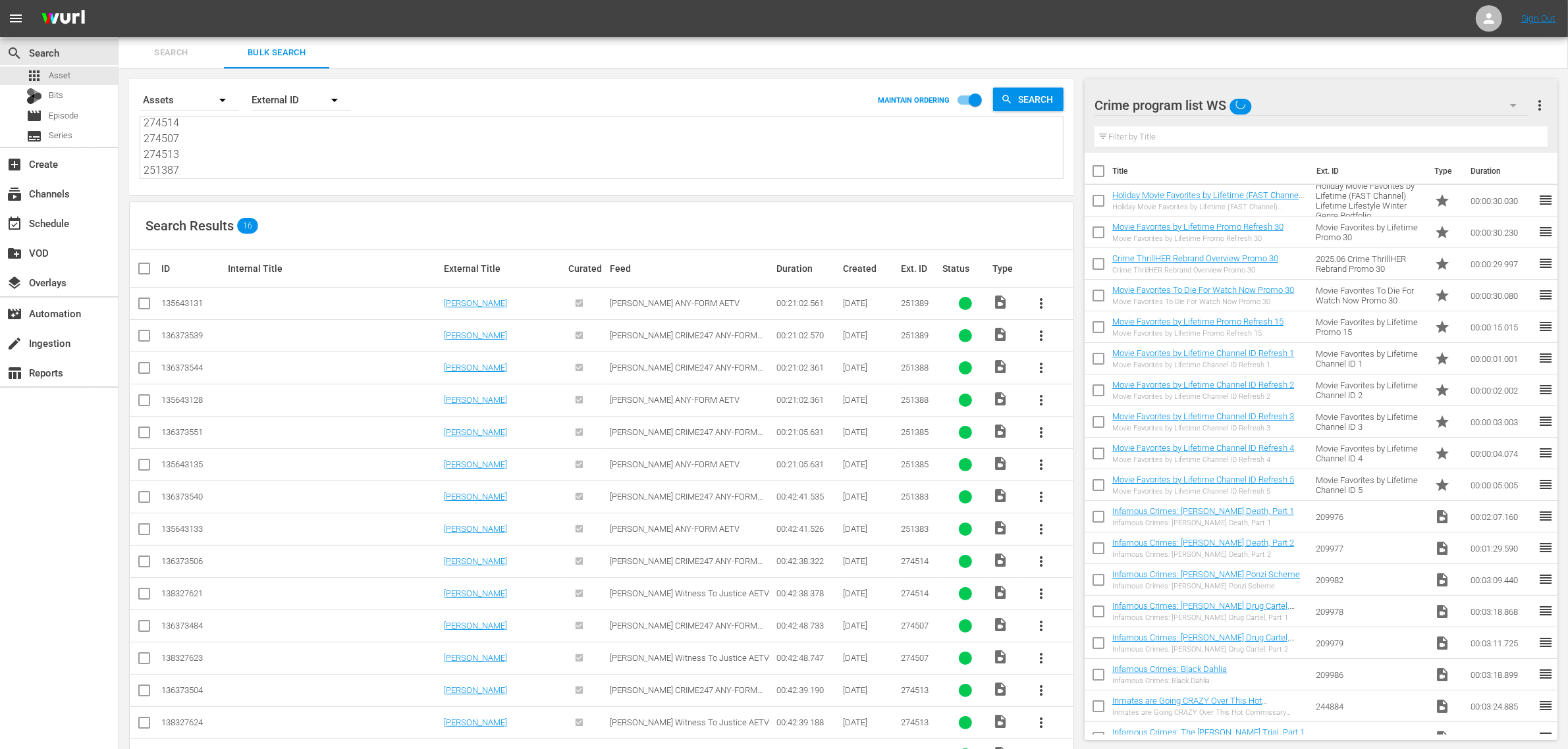
click at [862, 19] on nav "menu Sign Out" at bounding box center [784, 18] width 1568 height 37
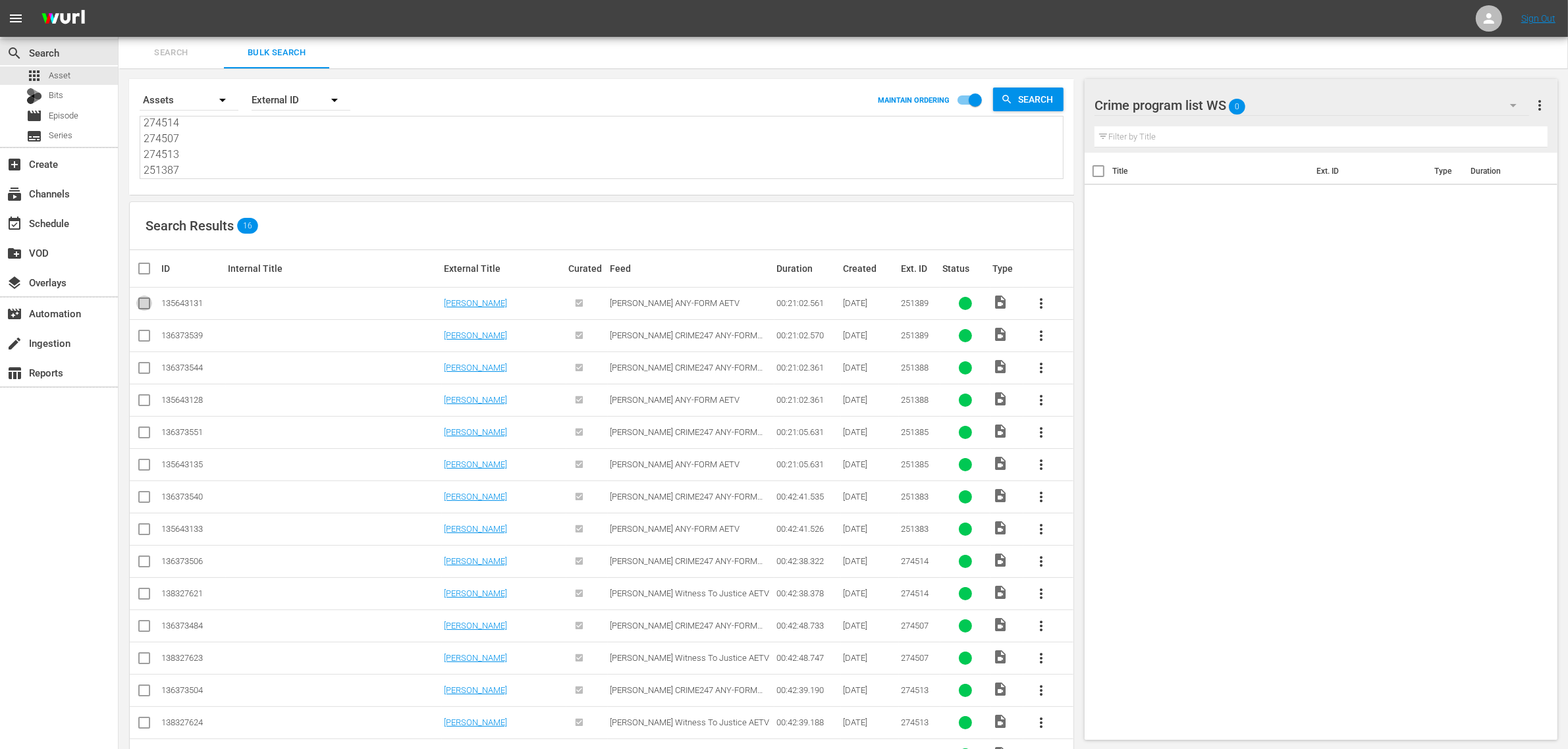
drag, startPoint x: 144, startPoint y: 308, endPoint x: 310, endPoint y: 307, distance: 166.0
click at [144, 308] on input "checkbox" at bounding box center [144, 305] width 15 height 15
checkbox input "true"
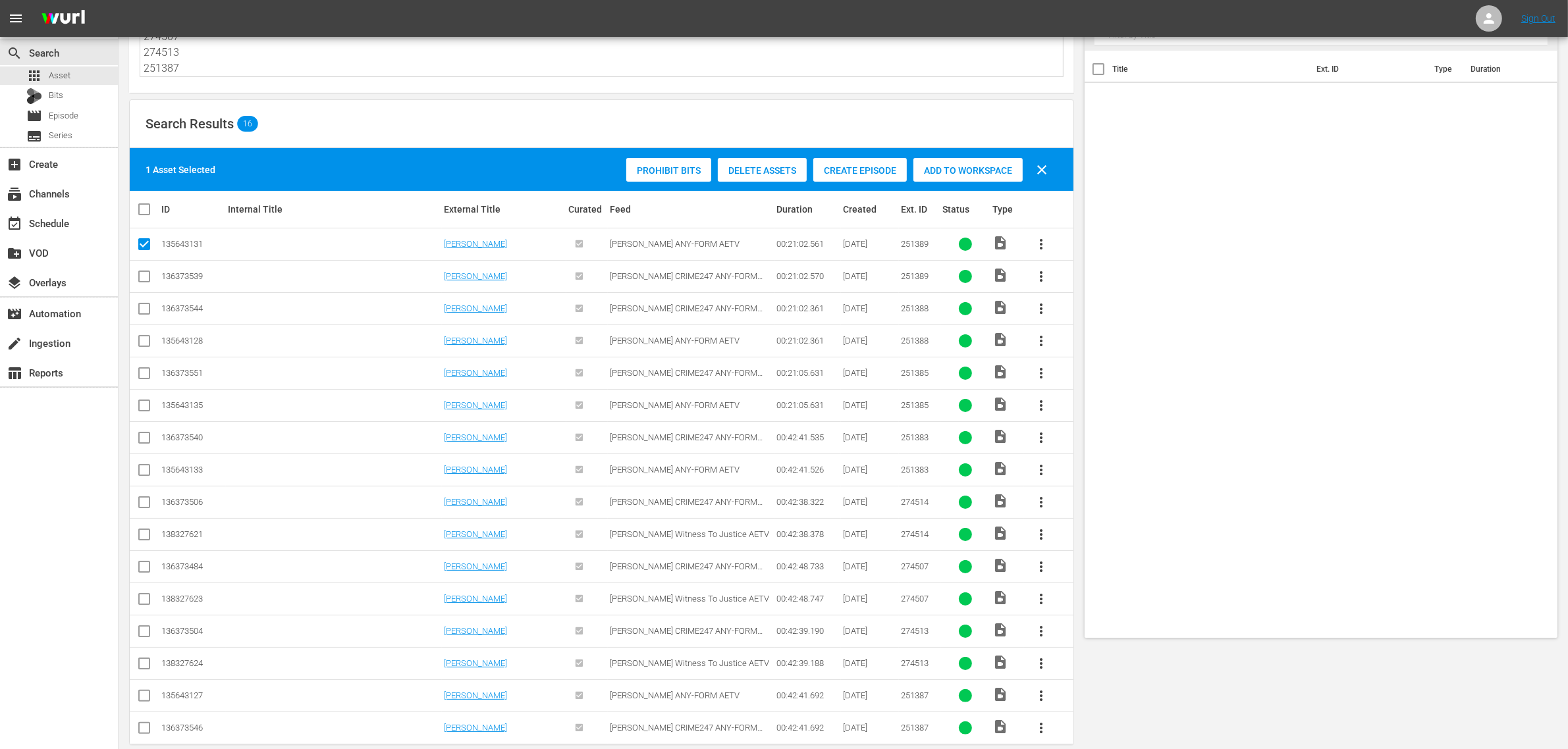
scroll to position [123, 0]
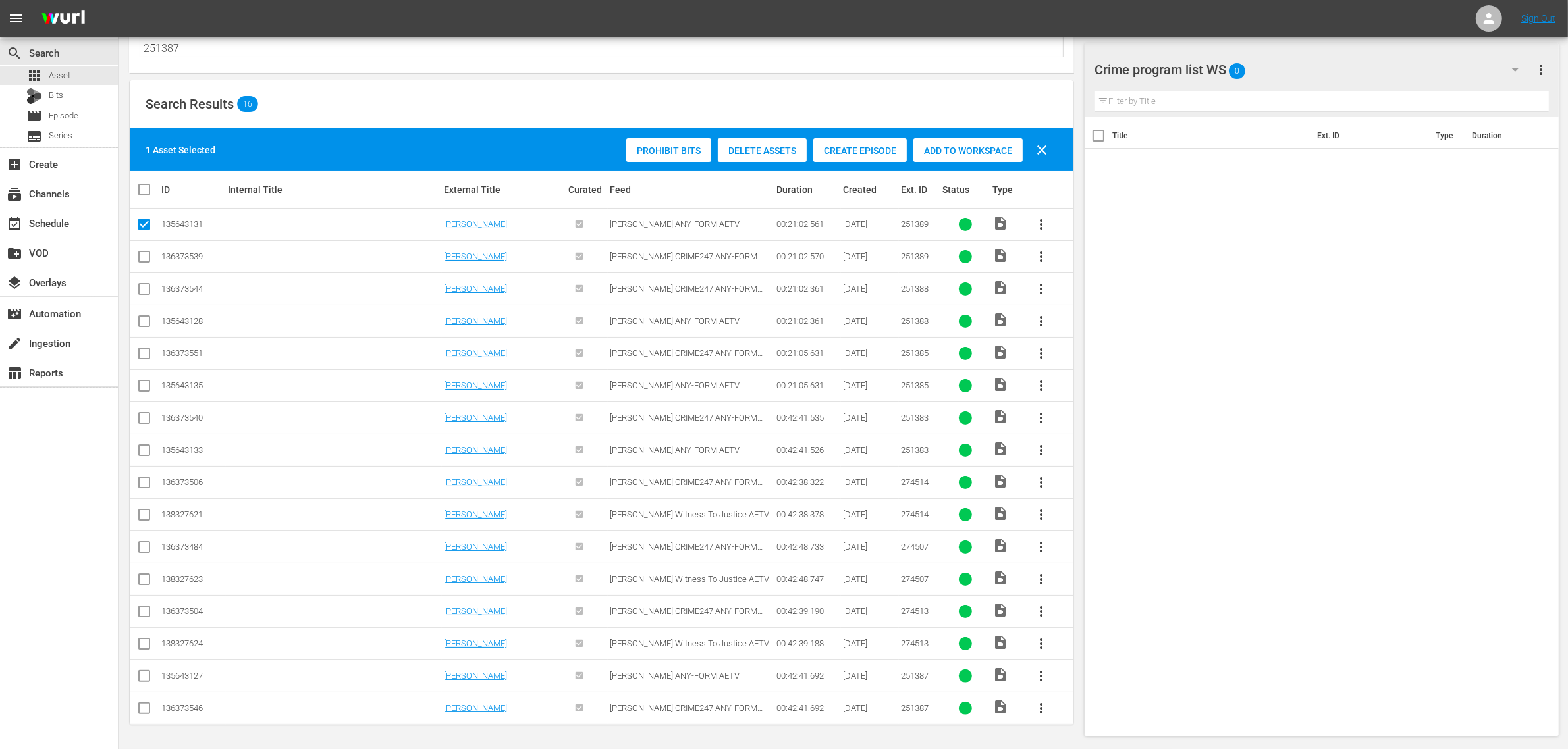
click at [139, 318] on input "checkbox" at bounding box center [144, 323] width 15 height 15
checkbox input "true"
click at [140, 383] on input "checkbox" at bounding box center [144, 388] width 15 height 15
checkbox input "true"
click at [144, 447] on input "checkbox" at bounding box center [144, 452] width 15 height 15
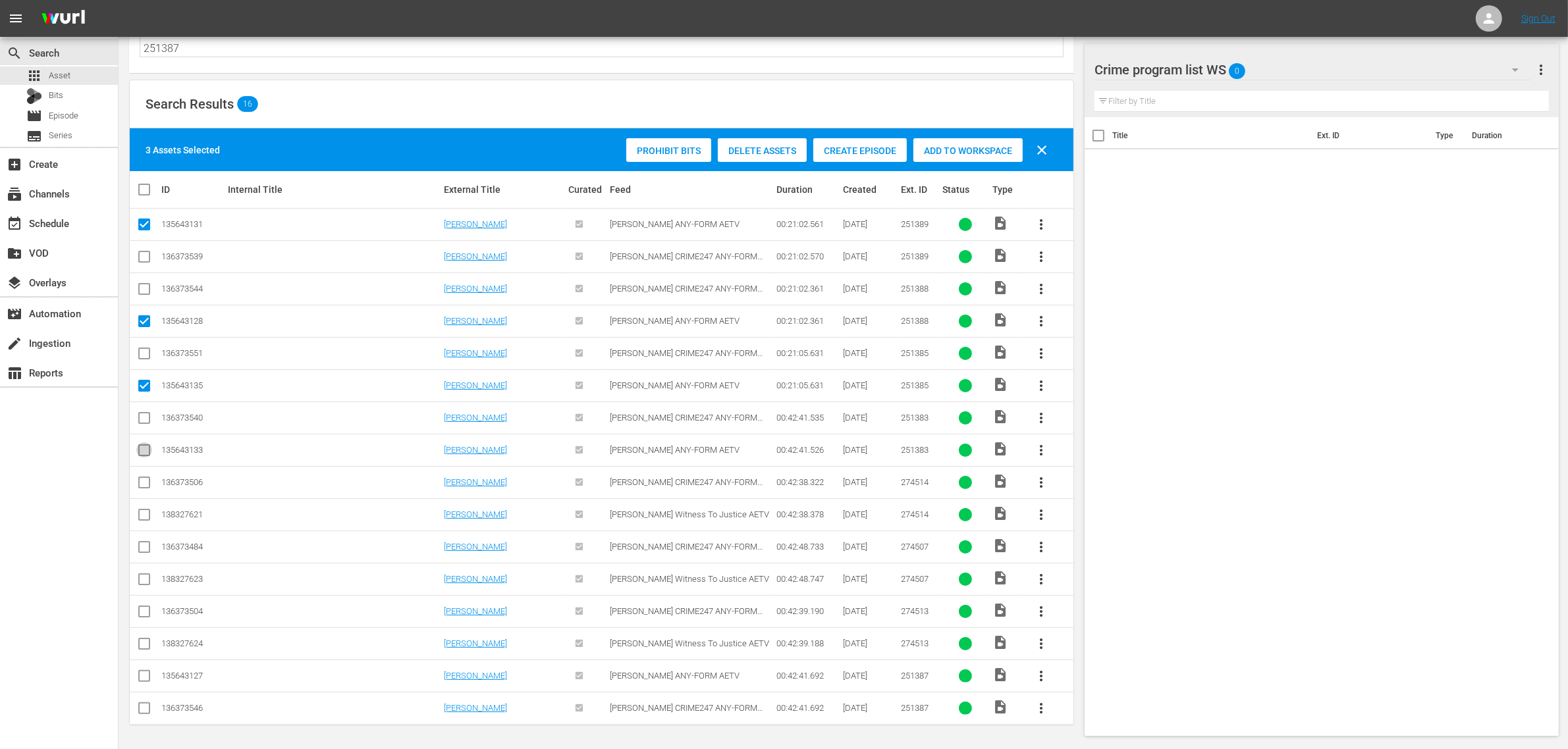
checkbox input "true"
click at [145, 484] on input "checkbox" at bounding box center [144, 484] width 15 height 15
checkbox input "true"
click at [141, 545] on input "checkbox" at bounding box center [144, 549] width 15 height 15
checkbox input "true"
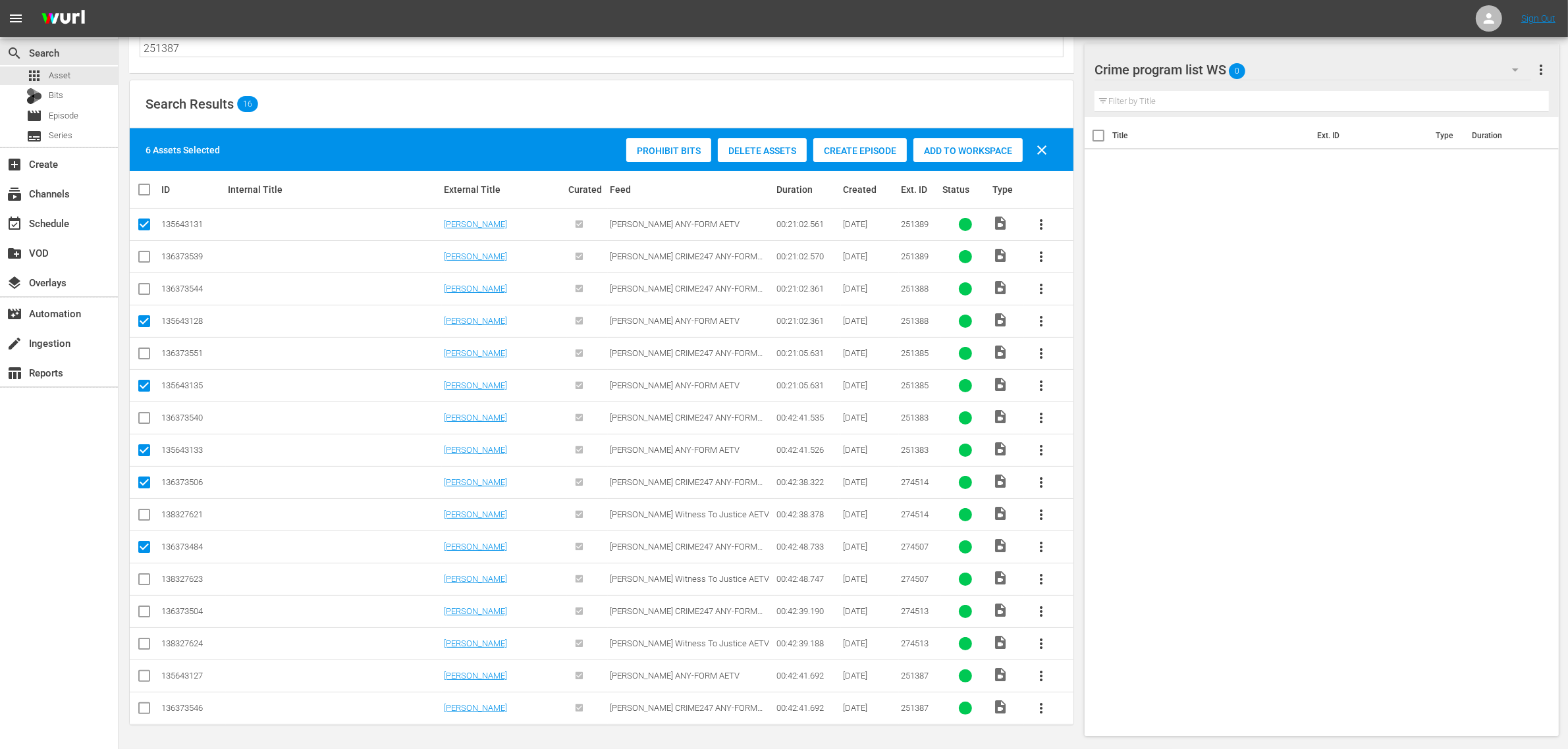
click at [143, 609] on input "checkbox" at bounding box center [144, 613] width 15 height 15
checkbox input "true"
drag, startPoint x: 145, startPoint y: 676, endPoint x: 237, endPoint y: 653, distance: 94.8
click at [145, 675] on input "checkbox" at bounding box center [144, 678] width 15 height 15
checkbox input "true"
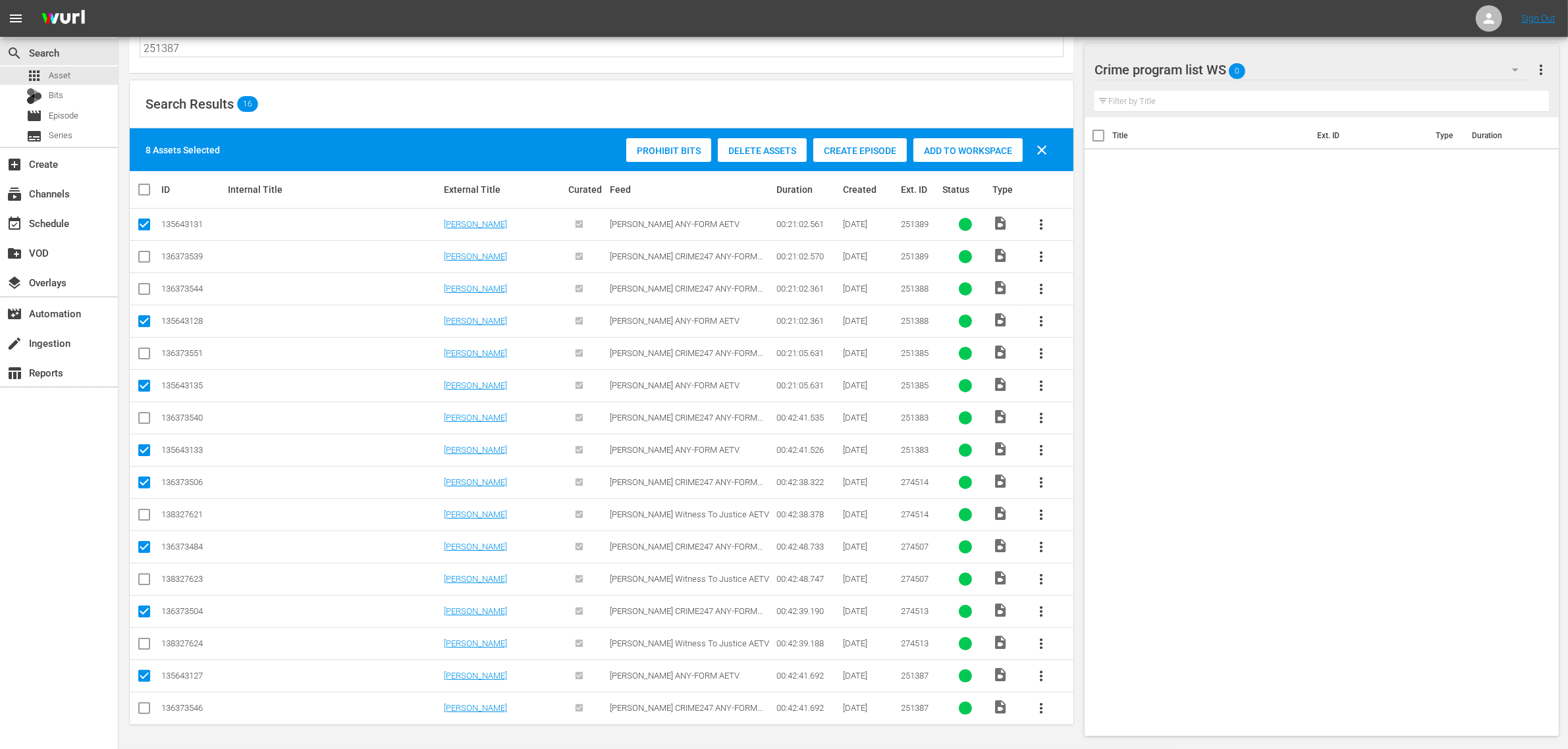
click at [965, 150] on span "Add to Workspace" at bounding box center [968, 150] width 110 height 11
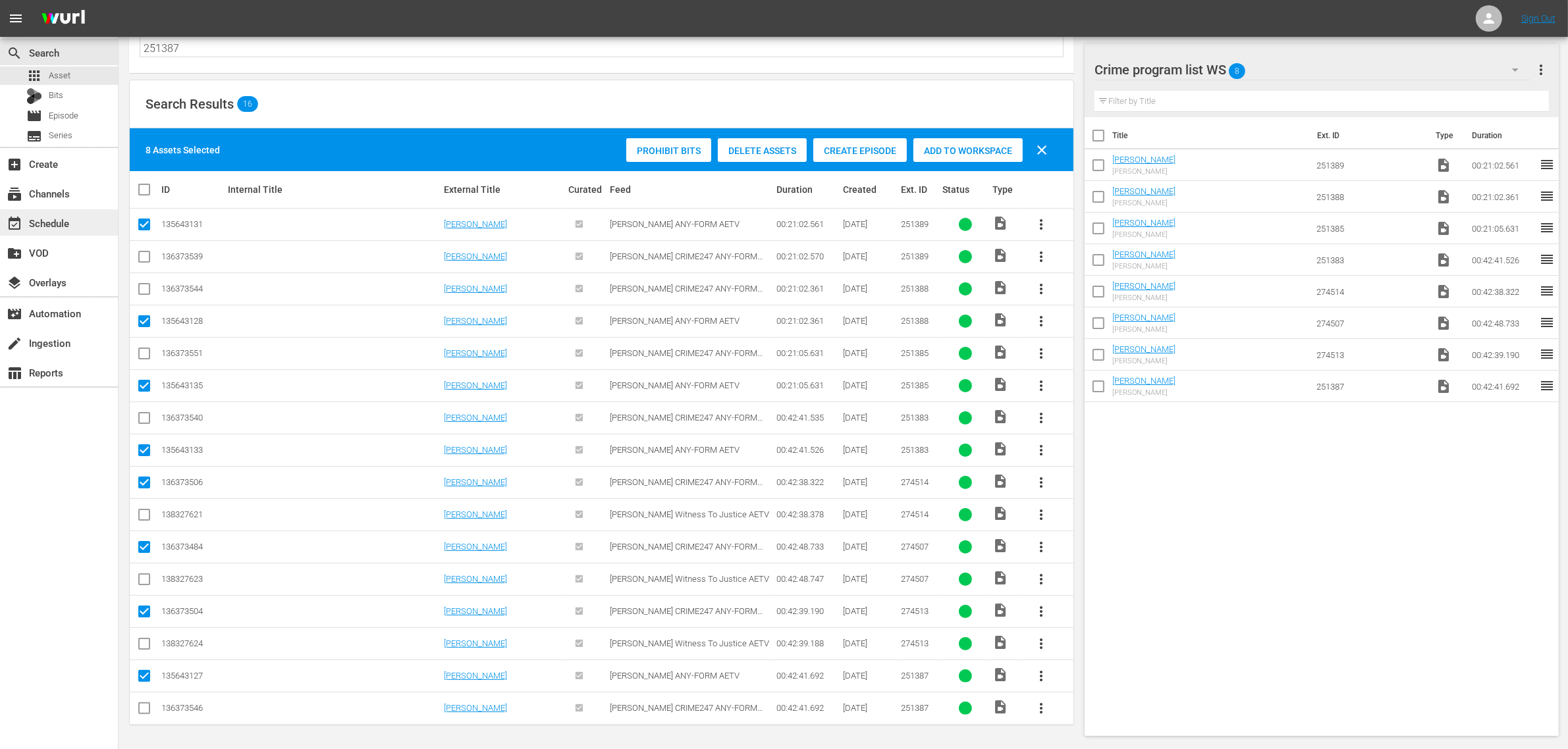
click at [69, 226] on div "event_available Schedule" at bounding box center [37, 221] width 74 height 12
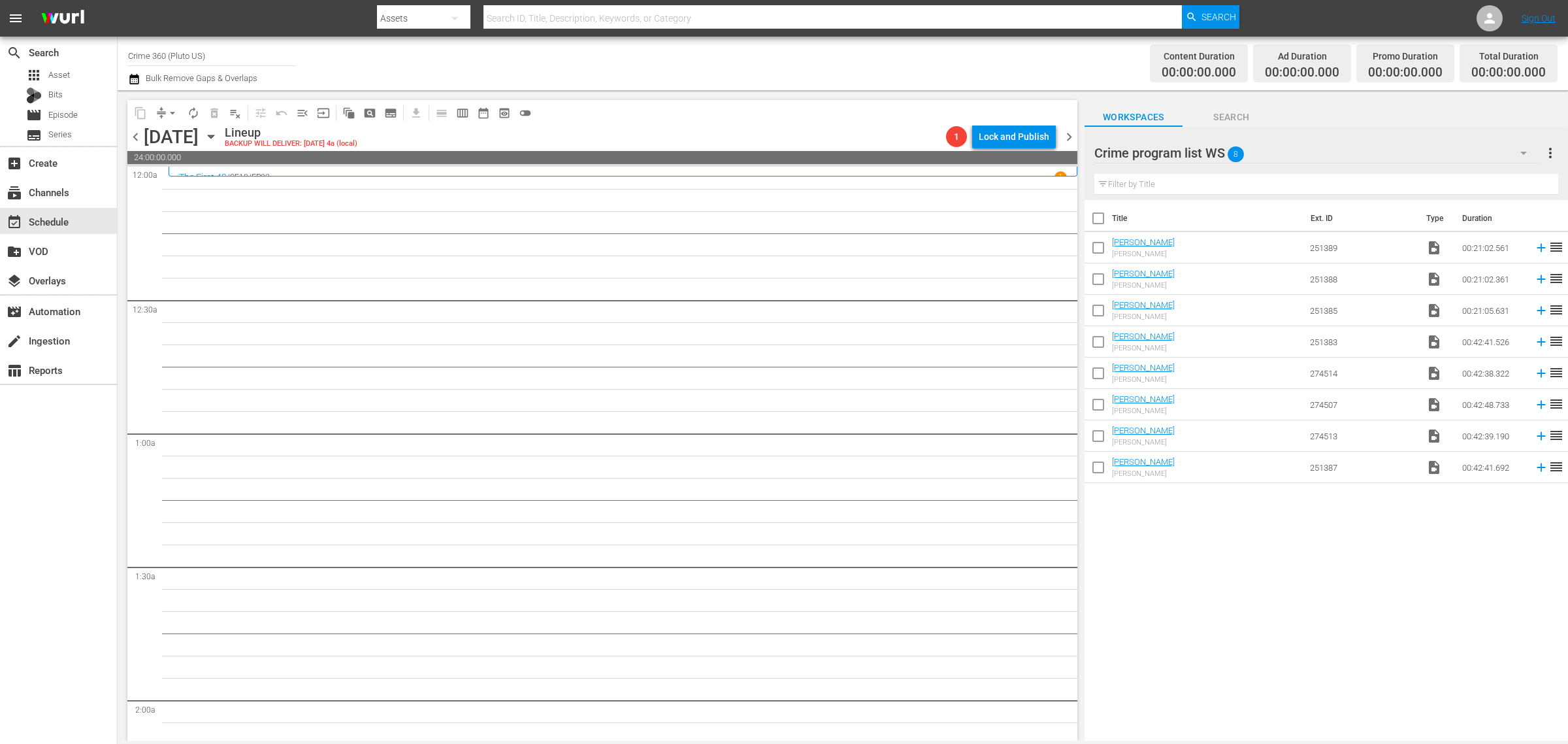
click at [1101, 218] on input "checkbox" at bounding box center [1098, 221] width 27 height 27
checkbox input "true"
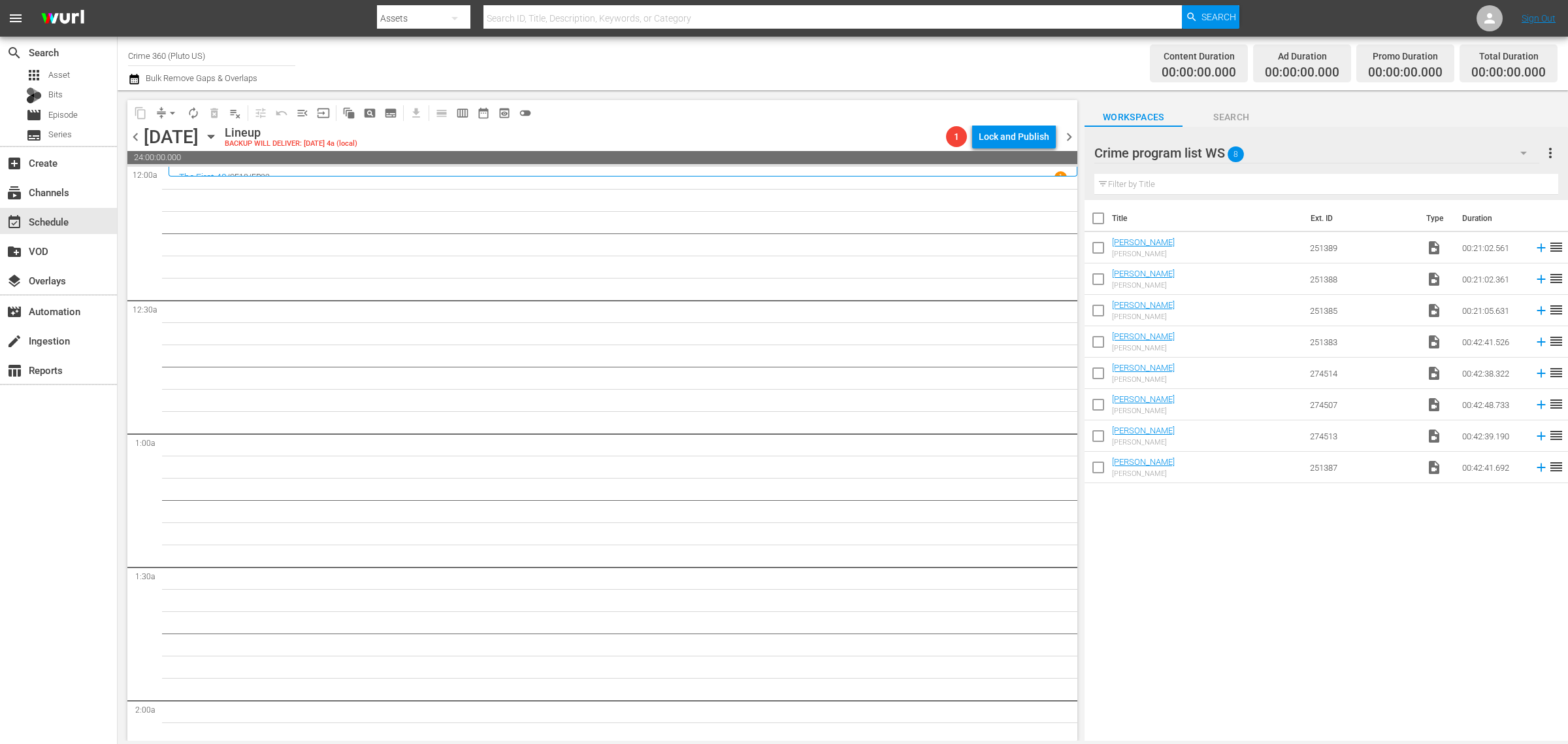
checkbox input "true"
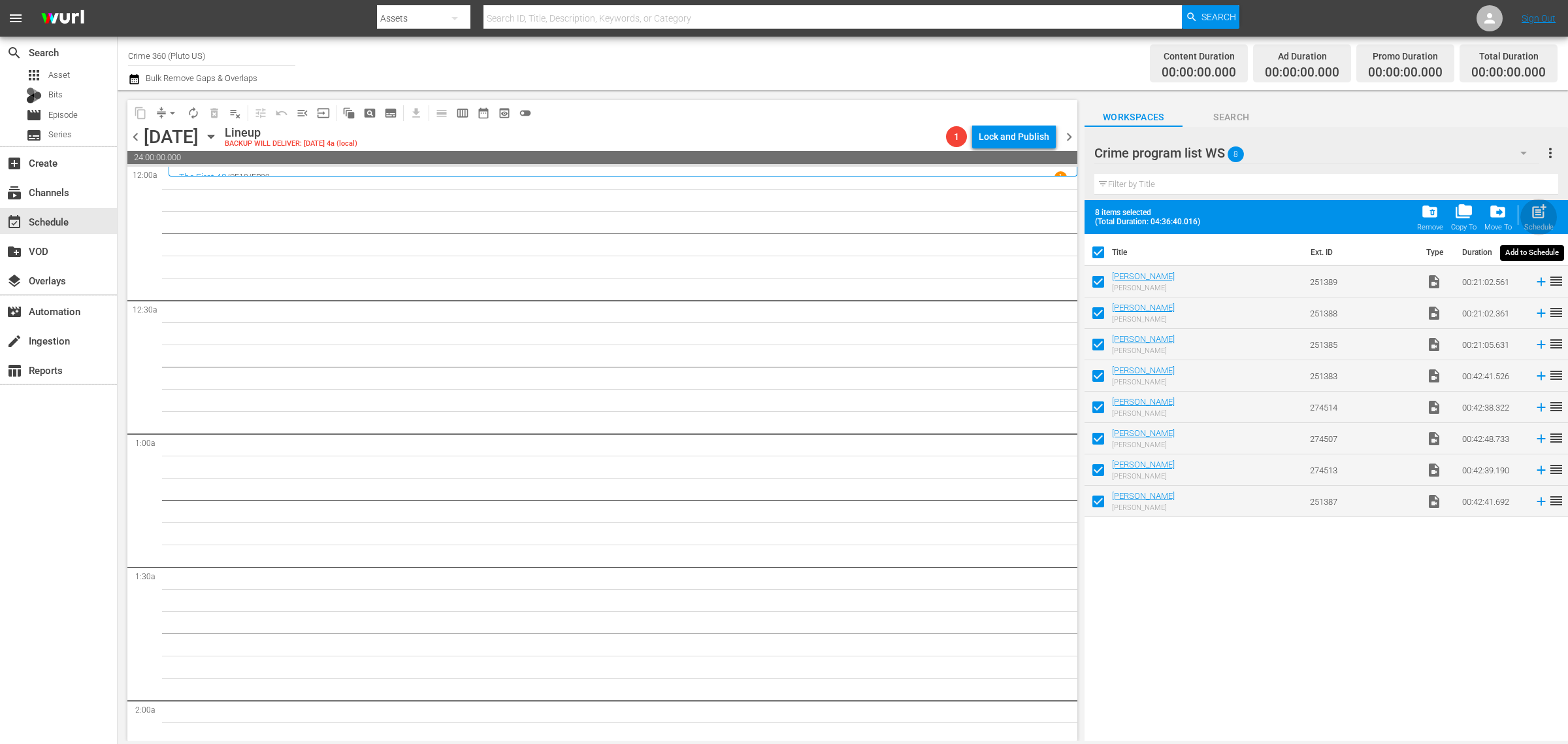
click at [1540, 223] on div "Schedule" at bounding box center [1539, 227] width 29 height 9
checkbox input "false"
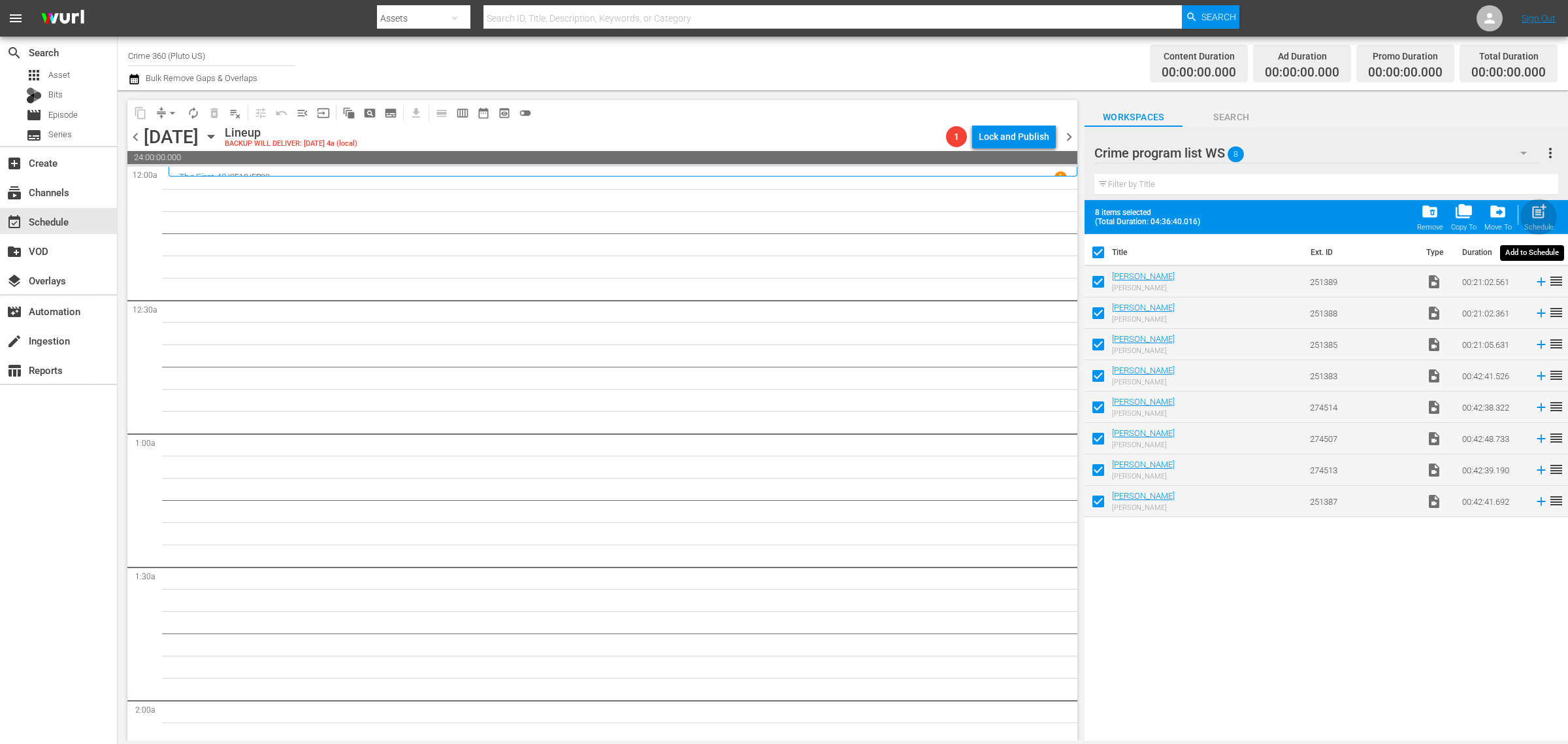
checkbox input "false"
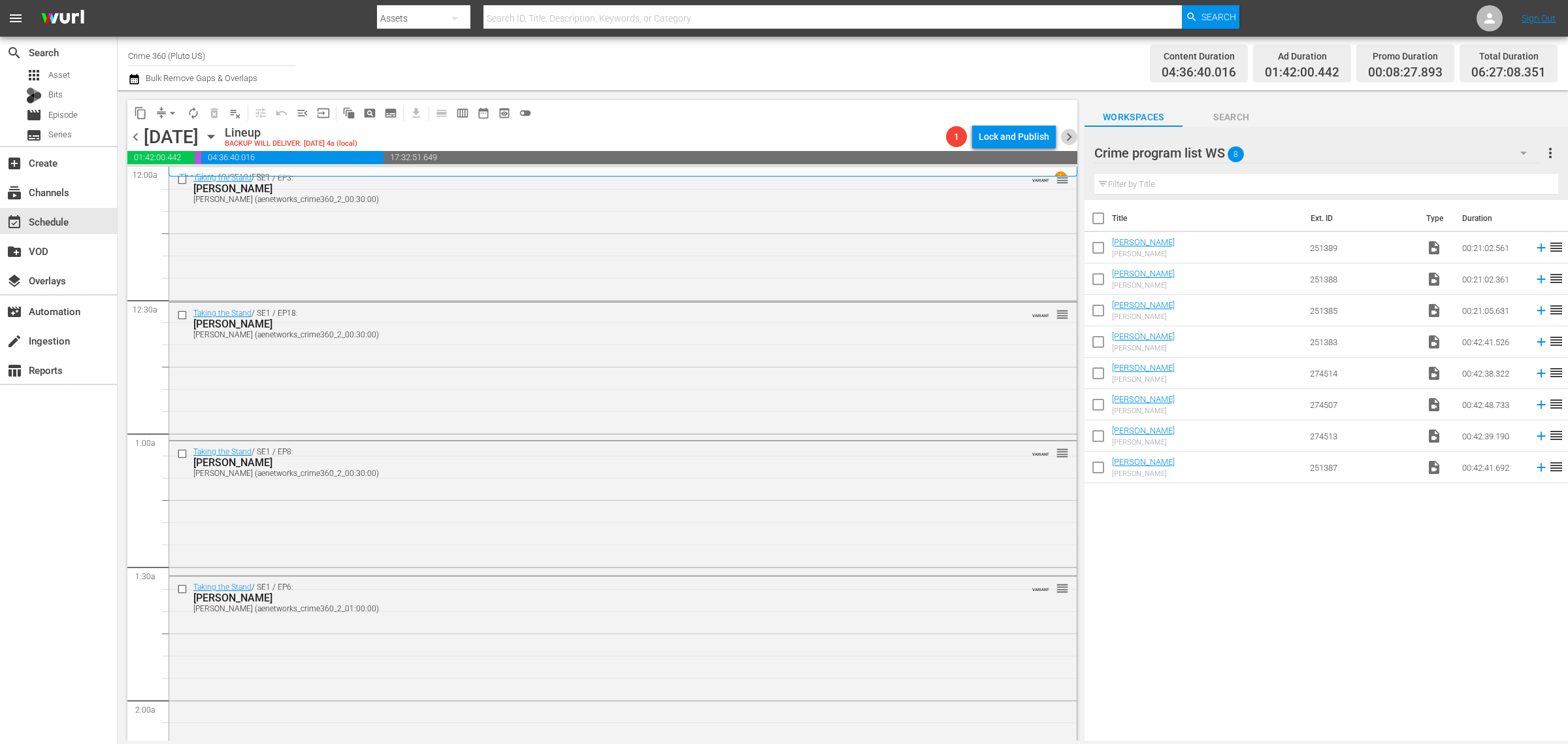
click at [1065, 130] on span "chevron_right" at bounding box center [1069, 137] width 16 height 16
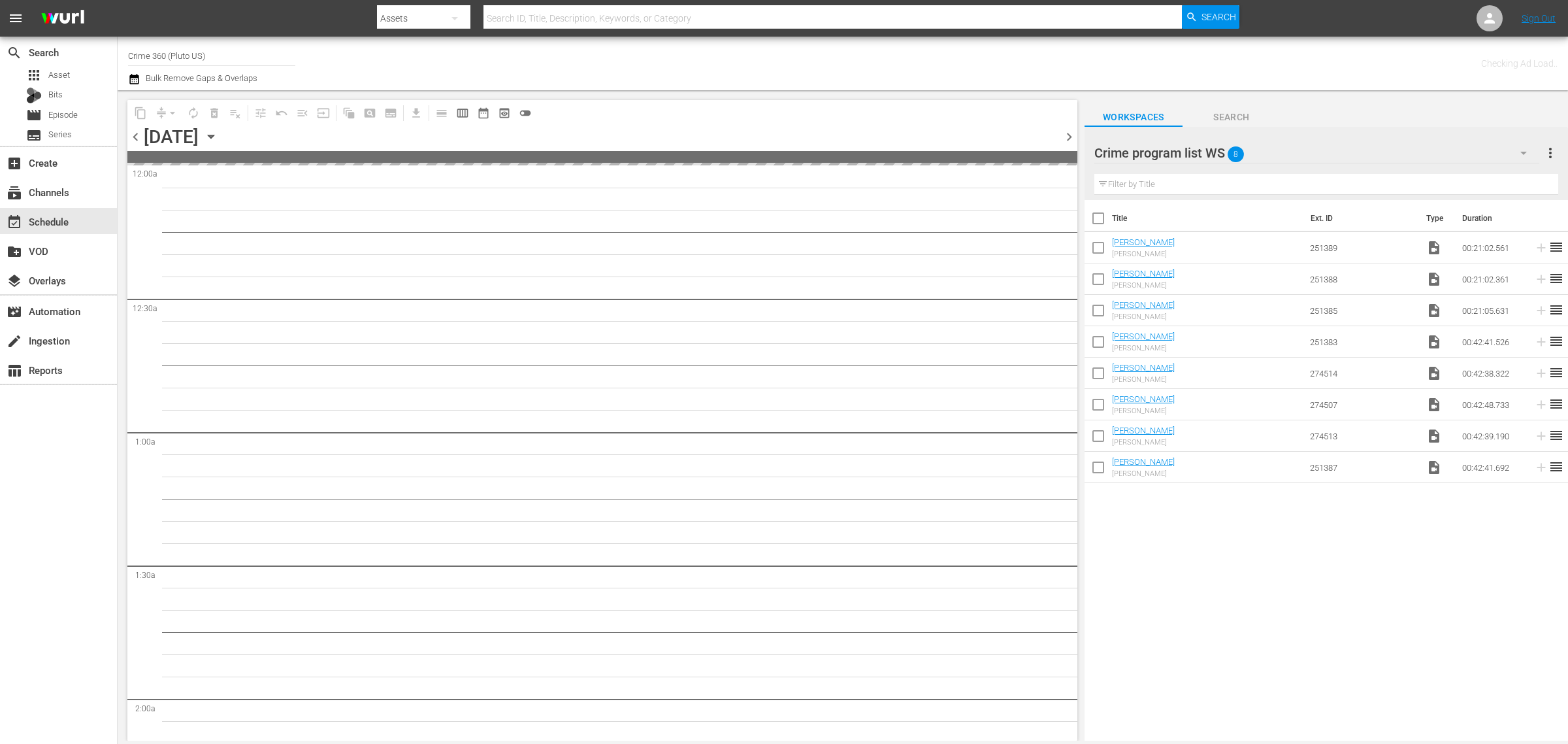
click at [1547, 151] on span "more_vert" at bounding box center [1549, 152] width 15 height 15
click at [1504, 181] on div "Clear All Workspace Items" at bounding box center [1466, 178] width 154 height 23
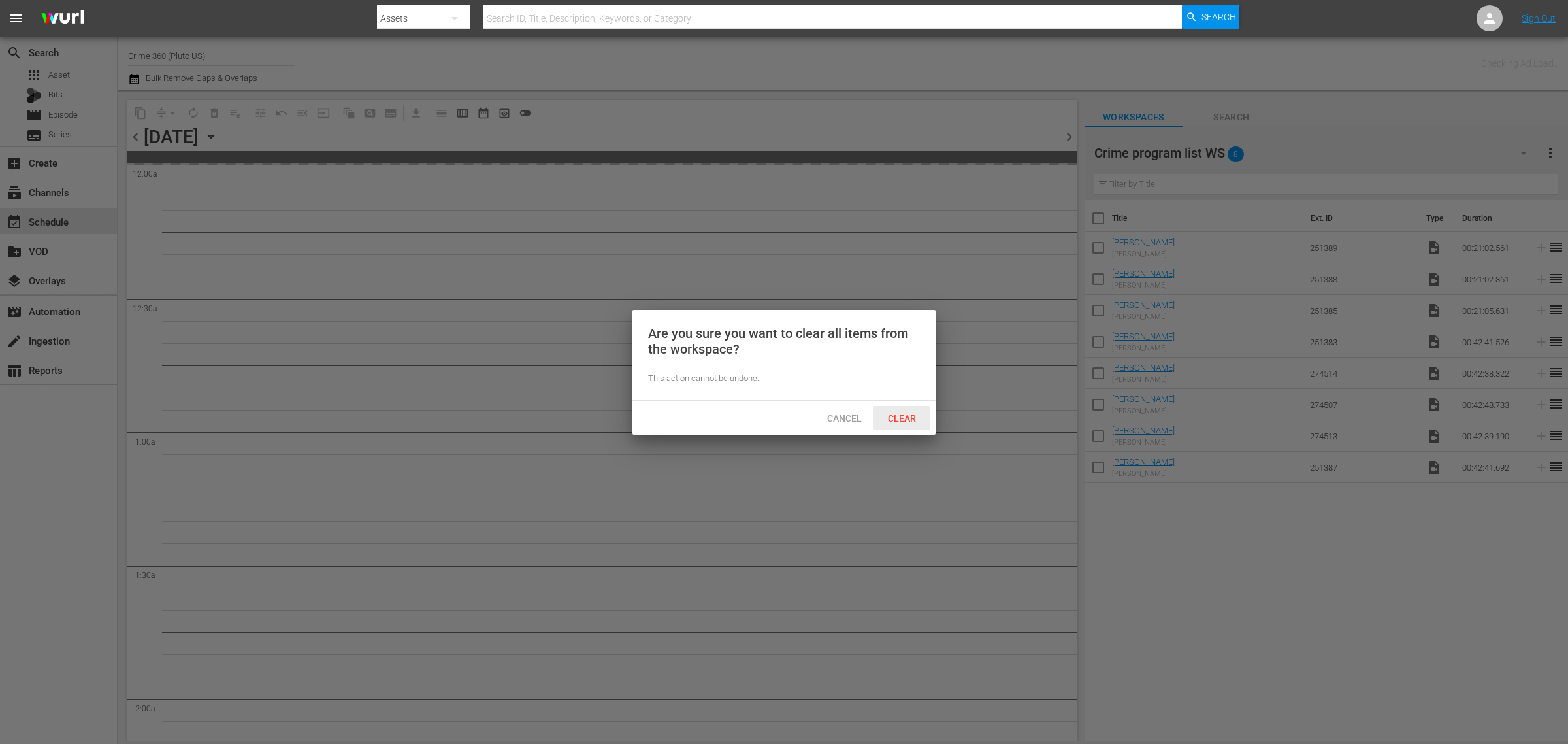
click at [903, 409] on div "Clear" at bounding box center [901, 418] width 57 height 24
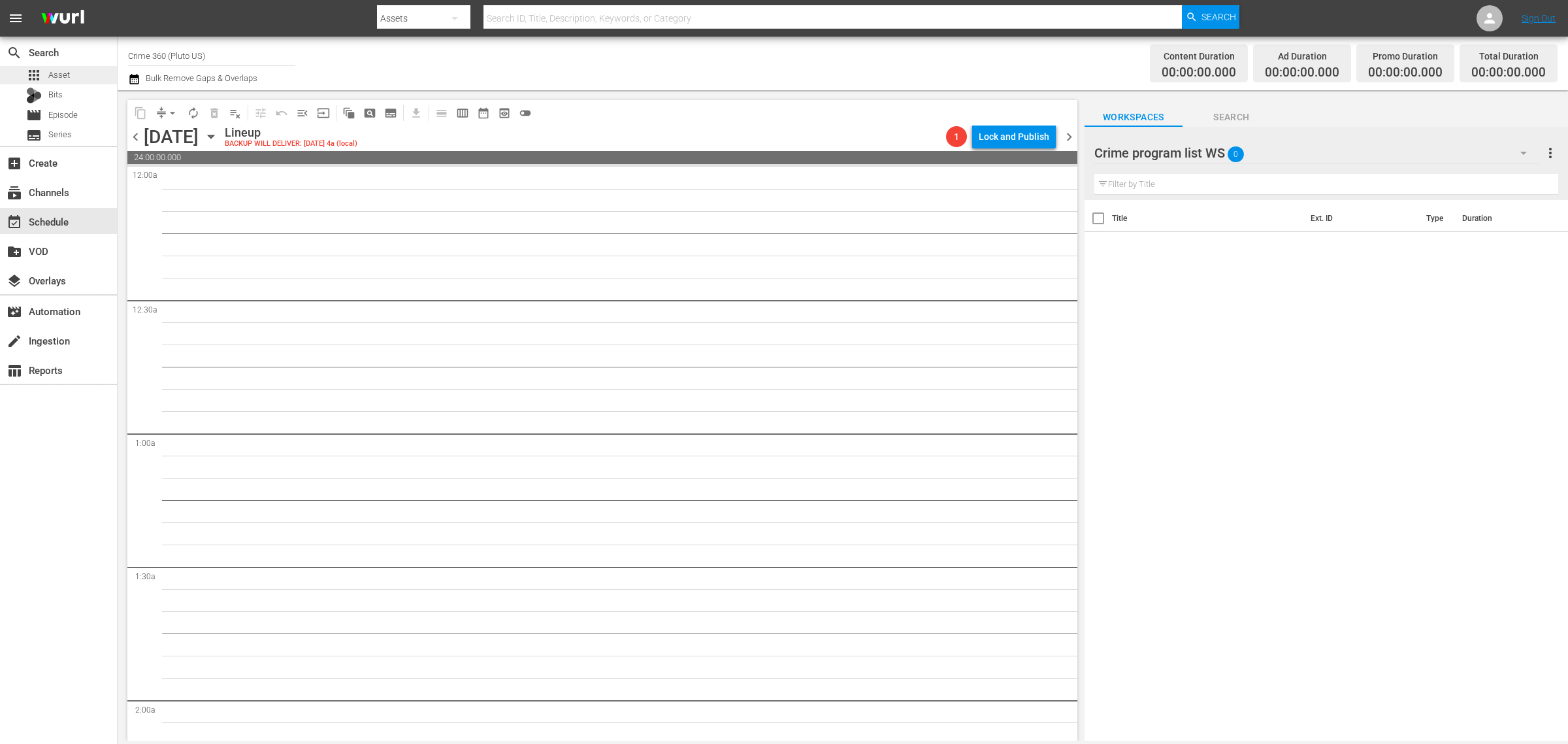
click at [67, 76] on span "Asset" at bounding box center [59, 75] width 22 height 13
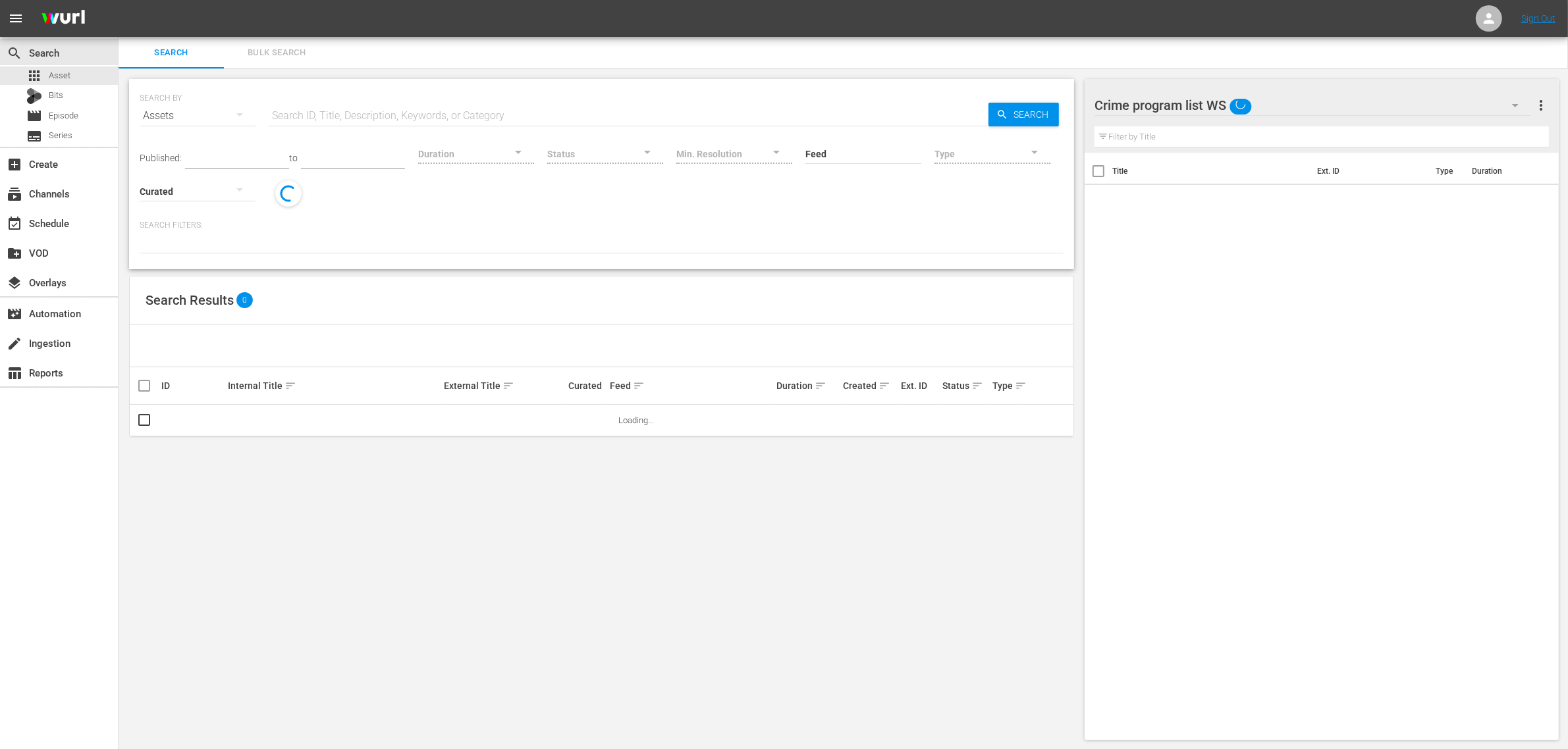
click at [282, 50] on span "Bulk Search" at bounding box center [276, 53] width 89 height 15
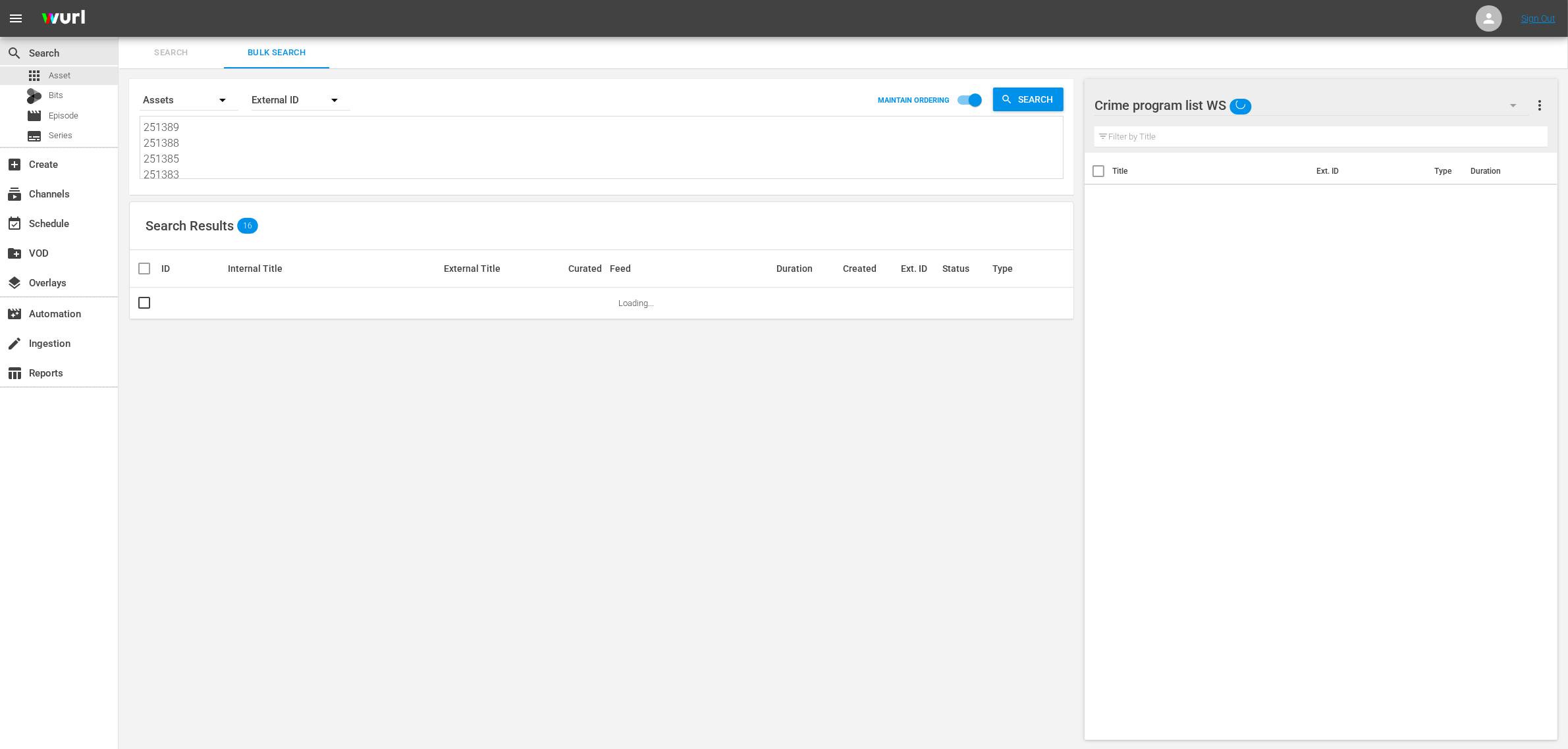
click at [268, 169] on textarea "251389 251388 251385 251383 274514 274507 274513 251387" at bounding box center [603, 150] width 919 height 60
paste textarea "157270 166602 157276 157277 158968 185752"
type textarea "157270 166602 157276 157277 158968 185752"
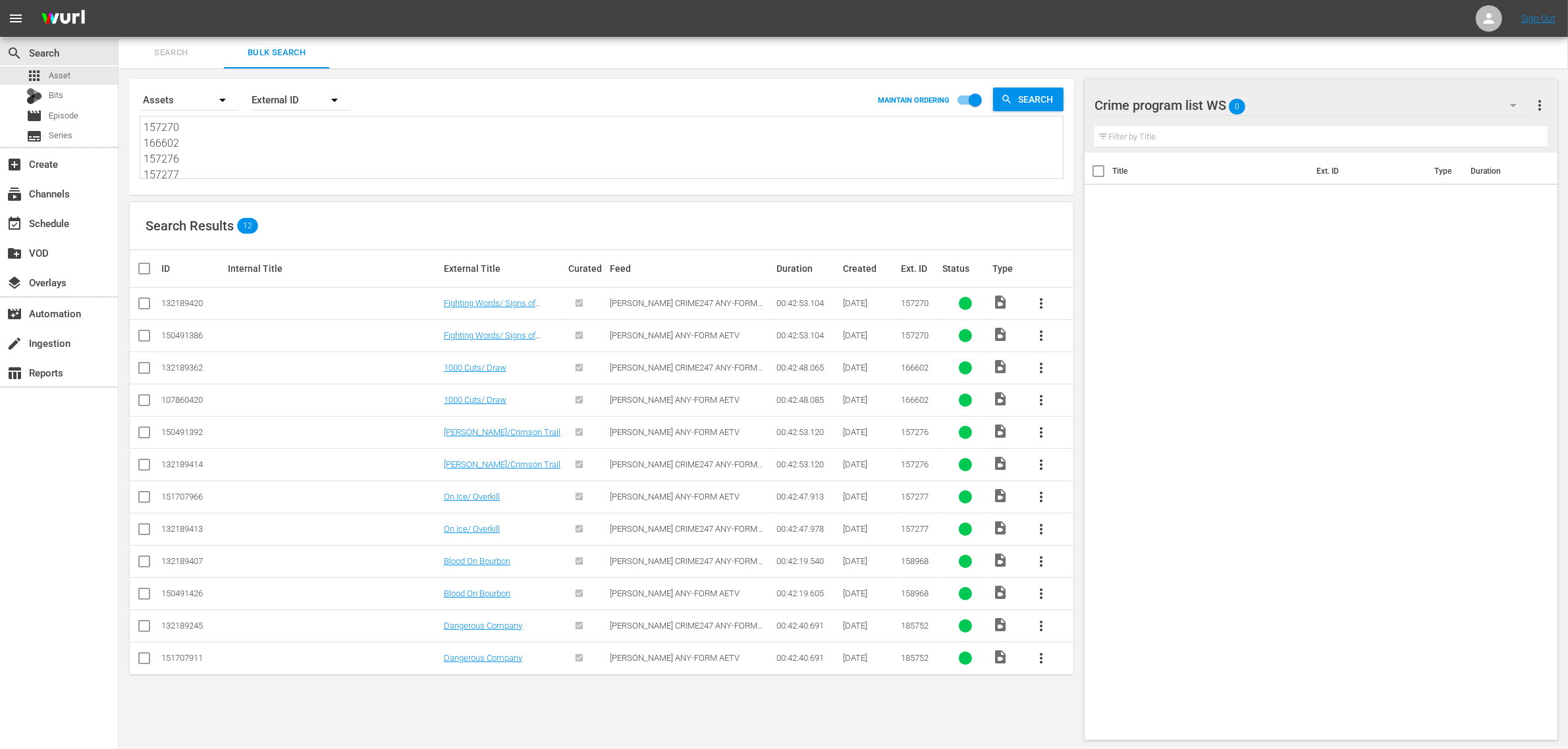
type textarea "157270 166602 157276 157277 158968 185752"
click at [142, 336] on input "checkbox" at bounding box center [144, 338] width 15 height 15
checkbox input "true"
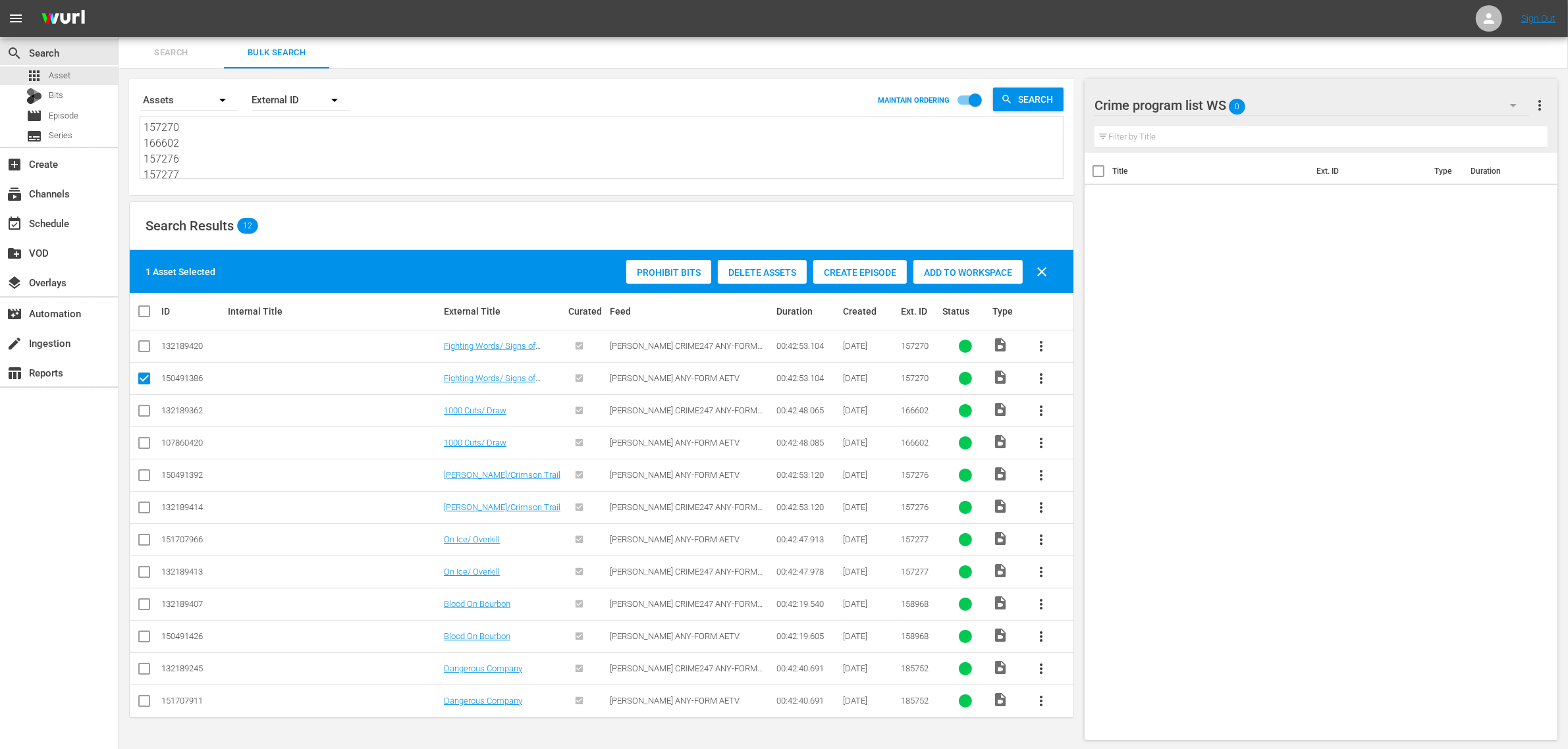
scroll to position [1, 0]
click at [140, 445] on input "checkbox" at bounding box center [144, 444] width 15 height 15
checkbox input "true"
click at [149, 471] on input "checkbox" at bounding box center [144, 476] width 15 height 15
checkbox input "true"
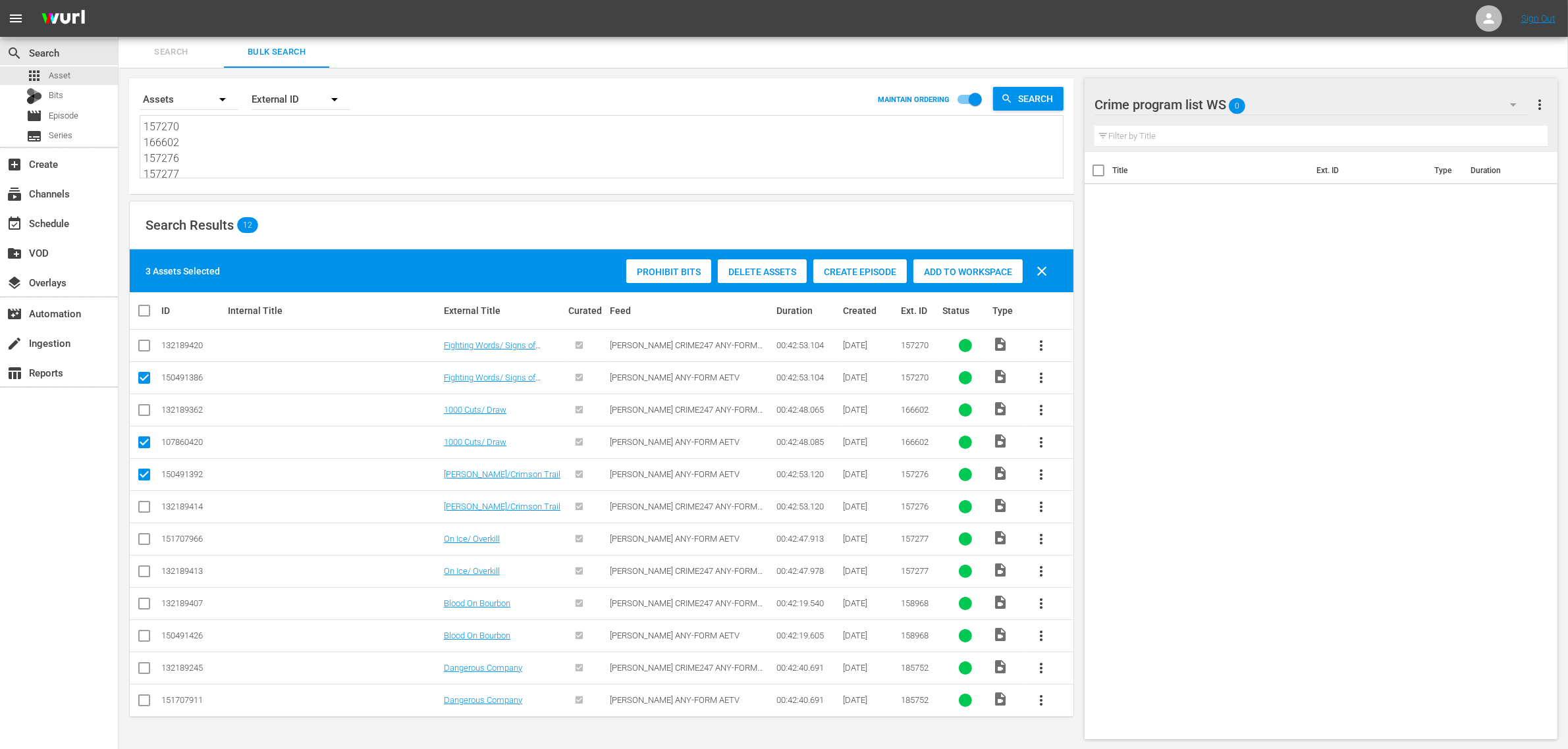
click at [150, 540] on input "checkbox" at bounding box center [144, 541] width 15 height 15
checkbox input "true"
click at [145, 635] on input "checkbox" at bounding box center [144, 638] width 15 height 15
checkbox input "true"
click at [147, 699] on input "checkbox" at bounding box center [144, 702] width 15 height 15
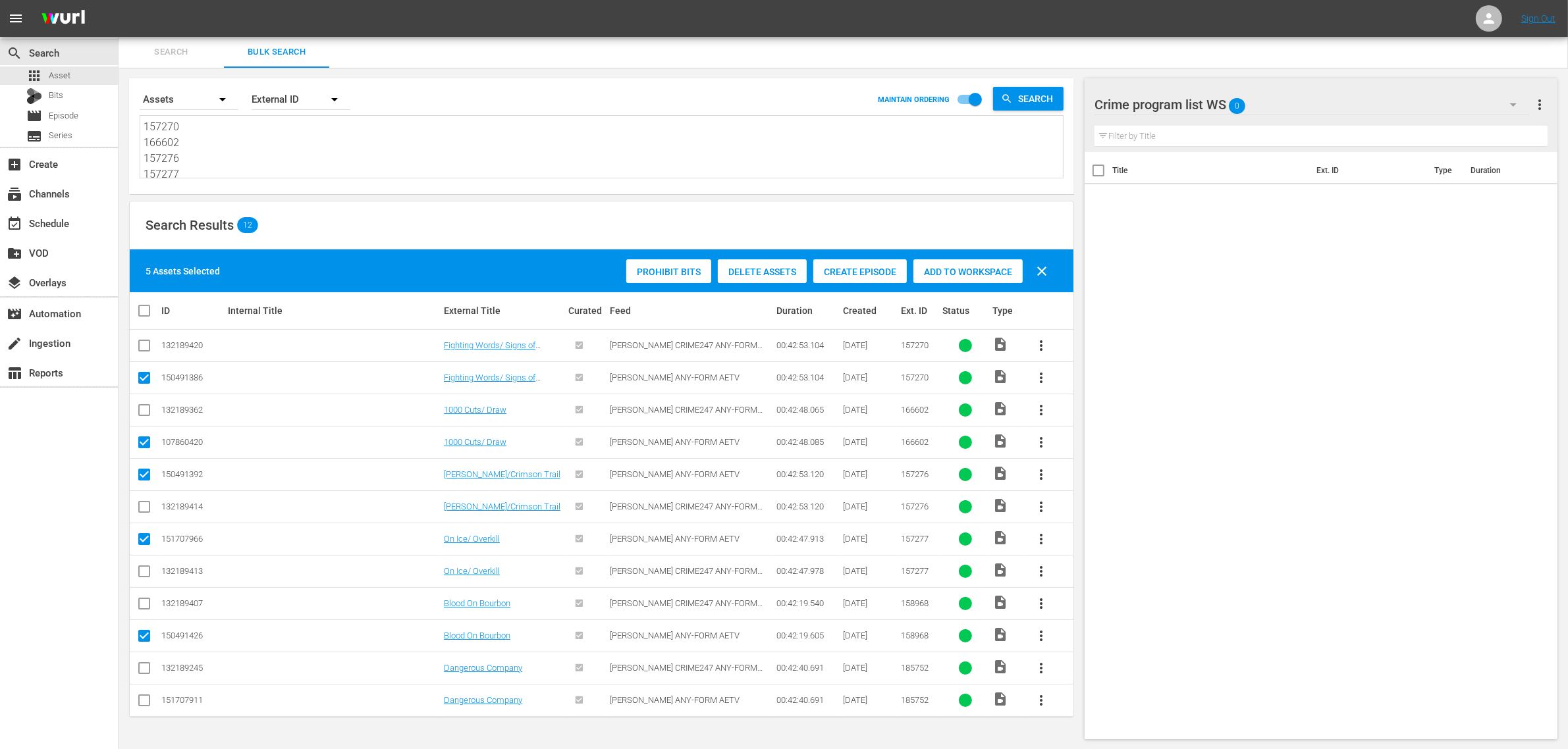
checkbox input "true"
click at [947, 261] on div "Add to Workspace" at bounding box center [968, 271] width 110 height 25
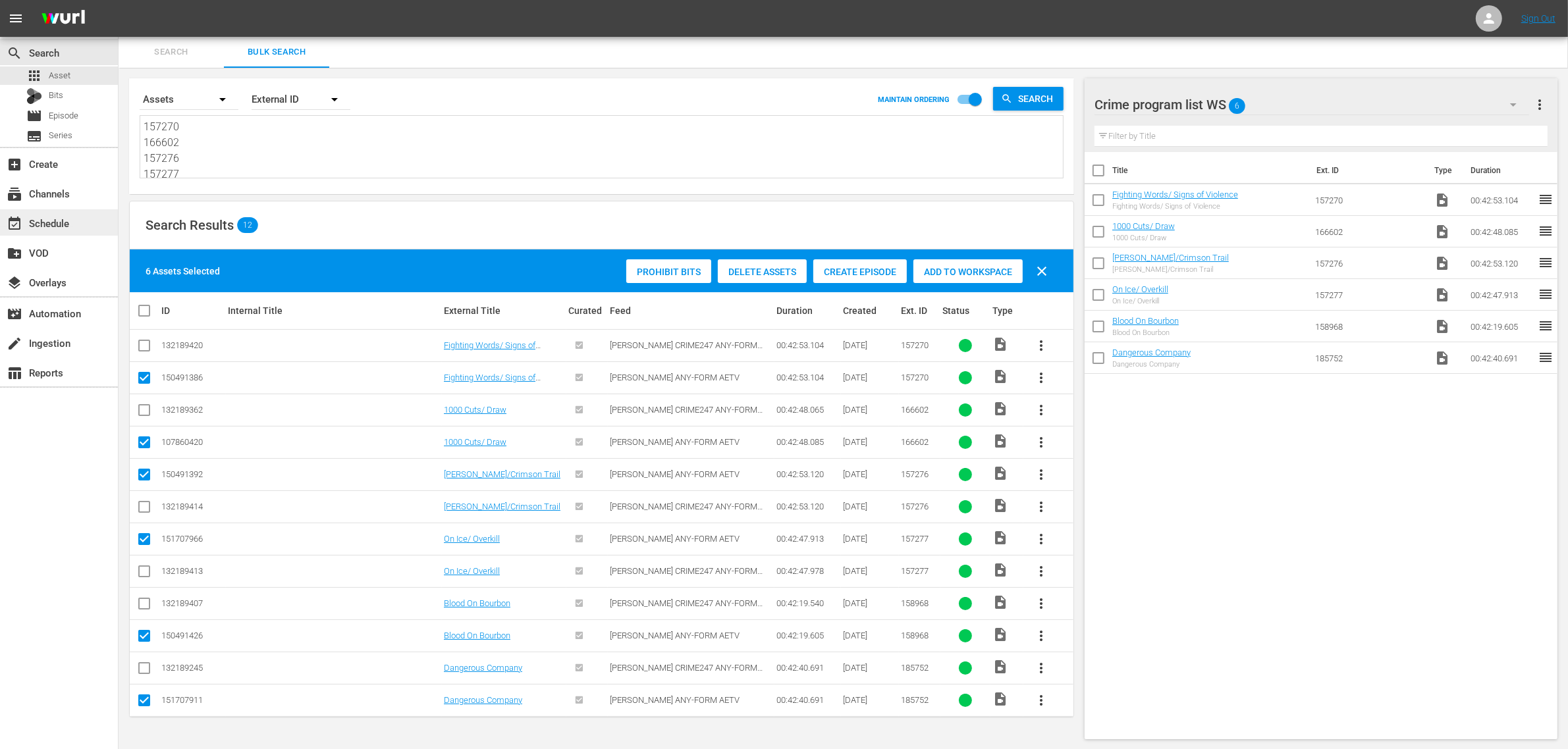
click at [40, 225] on div "event_available Schedule" at bounding box center [37, 221] width 74 height 12
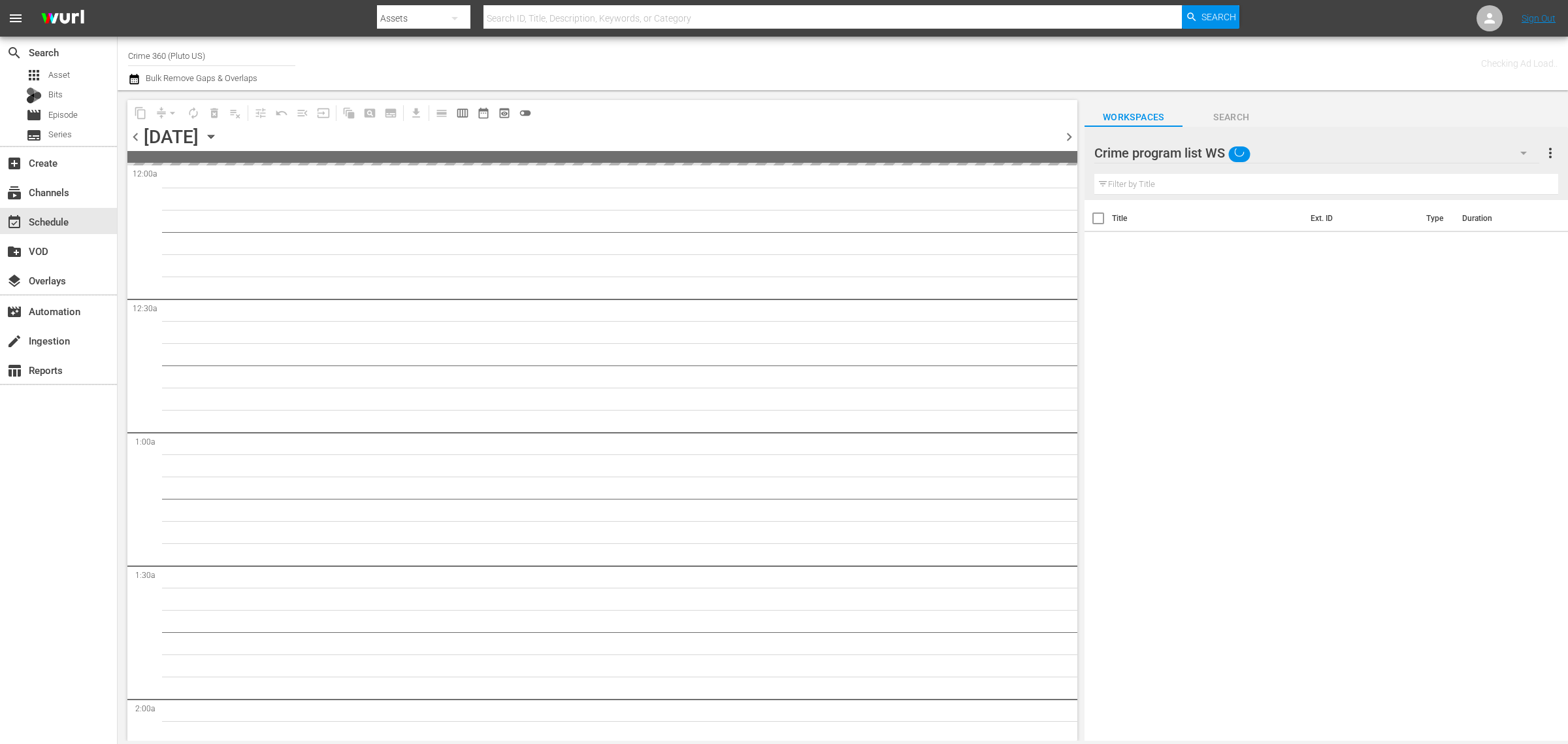
click at [877, 64] on div "Channel Title Crime 360 (Pluto US) Bulk Remove Gaps & Overlaps" at bounding box center [517, 63] width 779 height 47
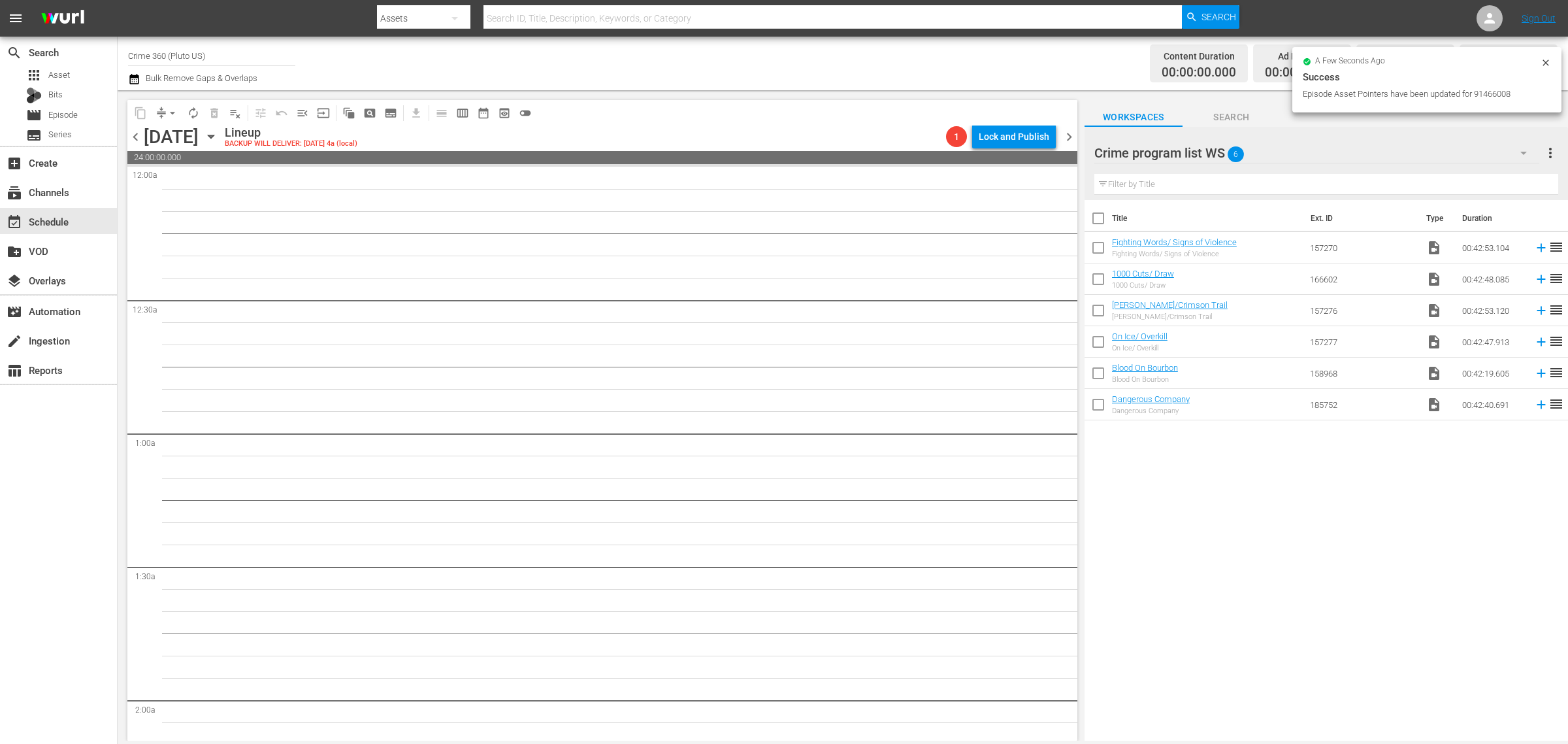
click at [1096, 218] on input "checkbox" at bounding box center [1098, 221] width 27 height 27
checkbox input "true"
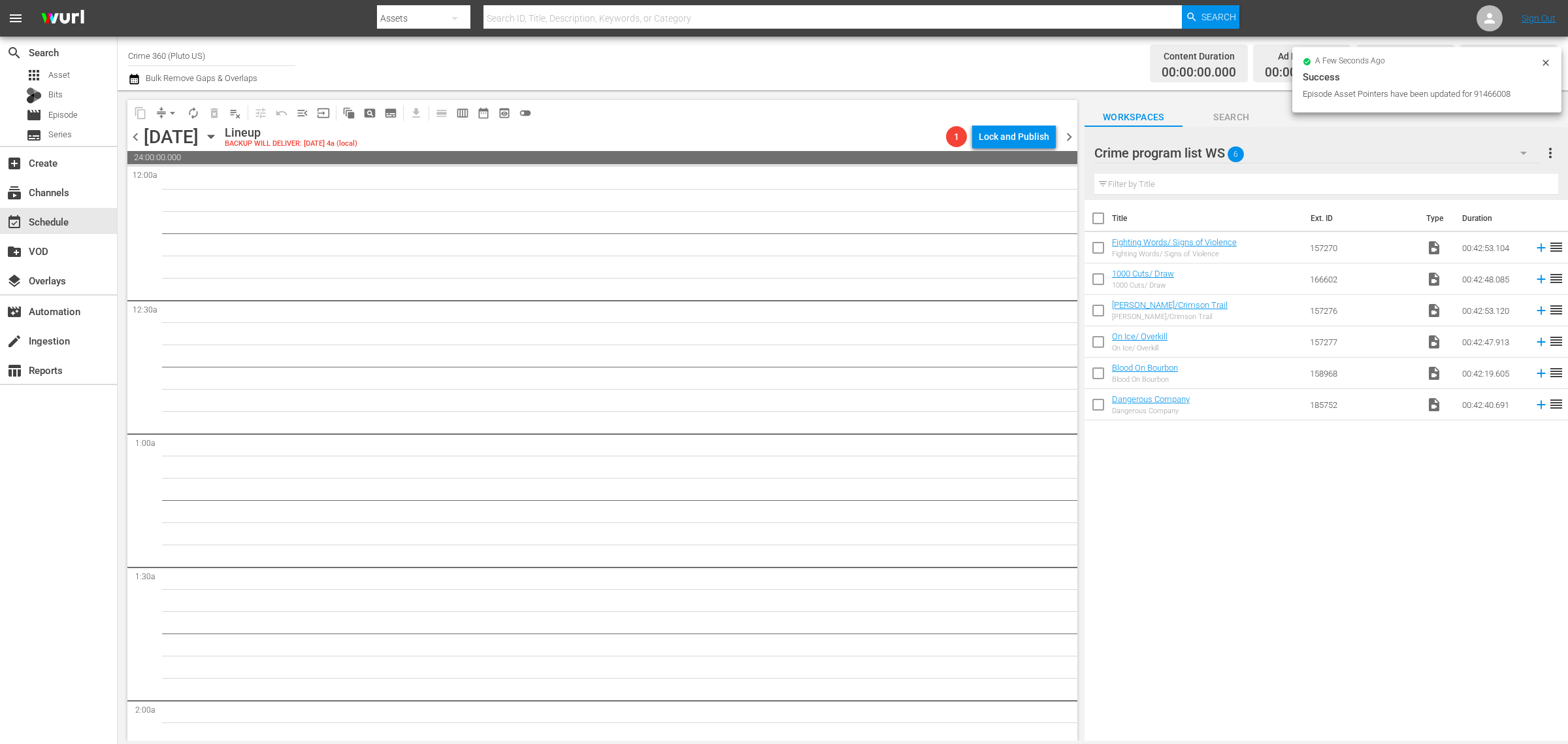
checkbox input "true"
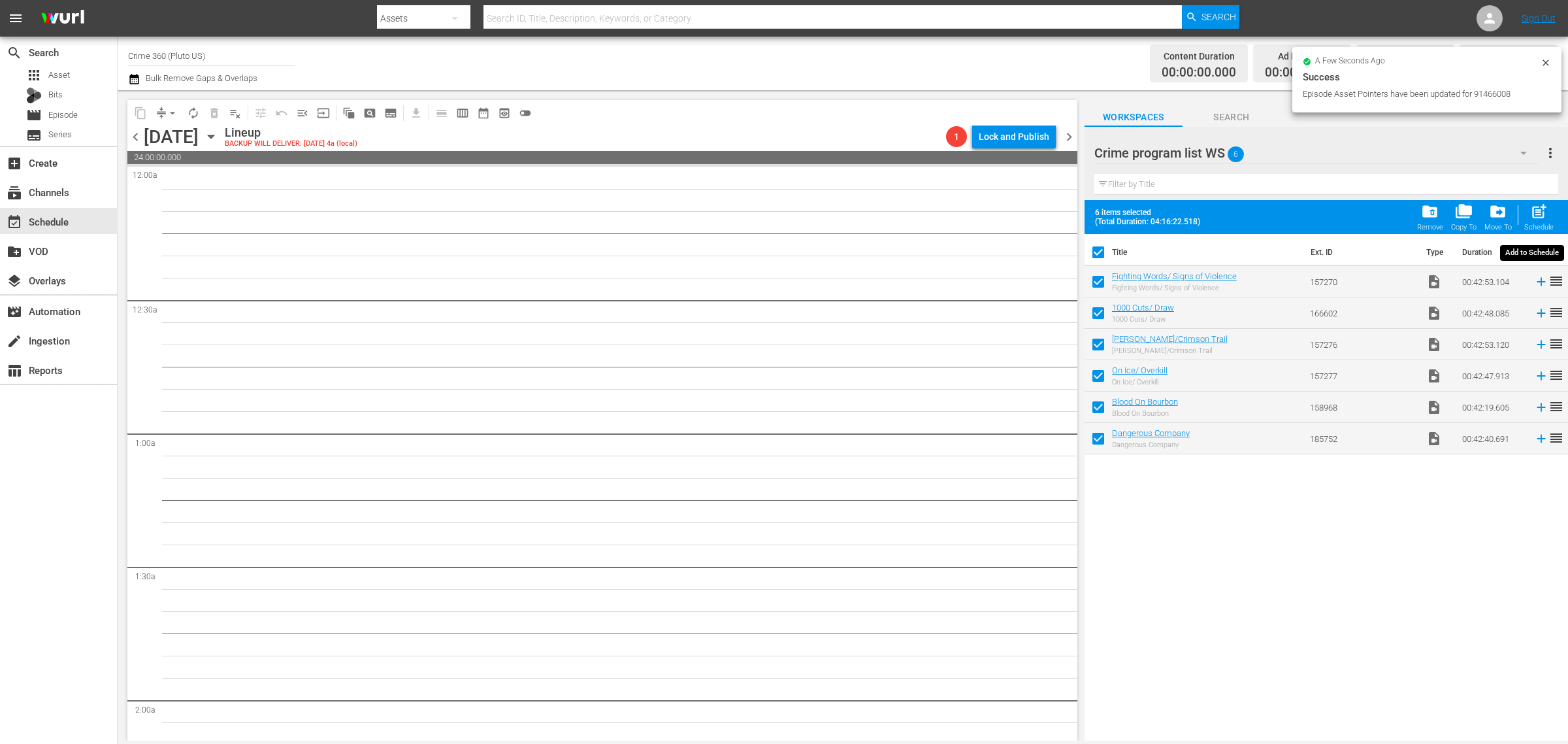
click at [1536, 210] on span "post_add" at bounding box center [1539, 211] width 18 height 18
checkbox input "false"
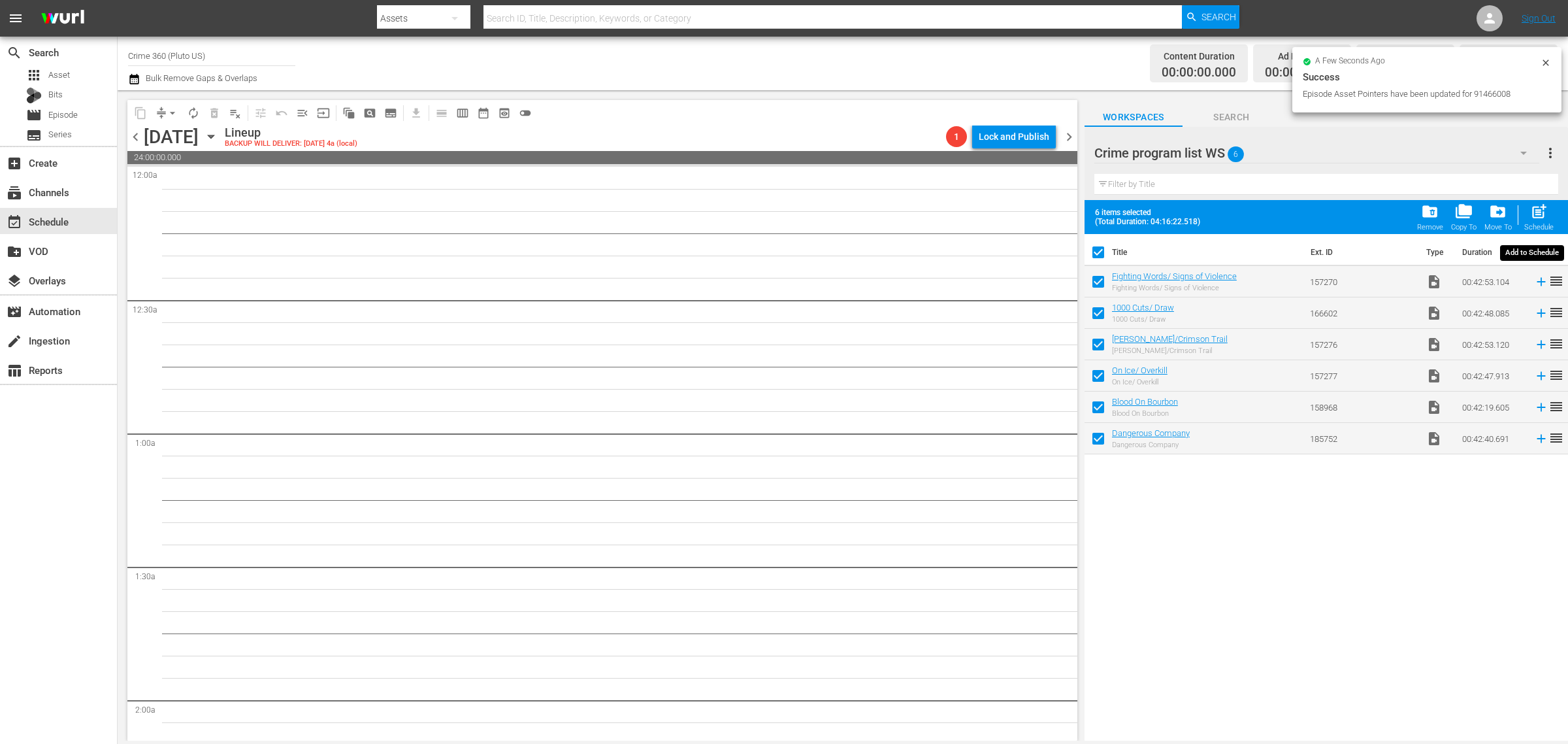
checkbox input "false"
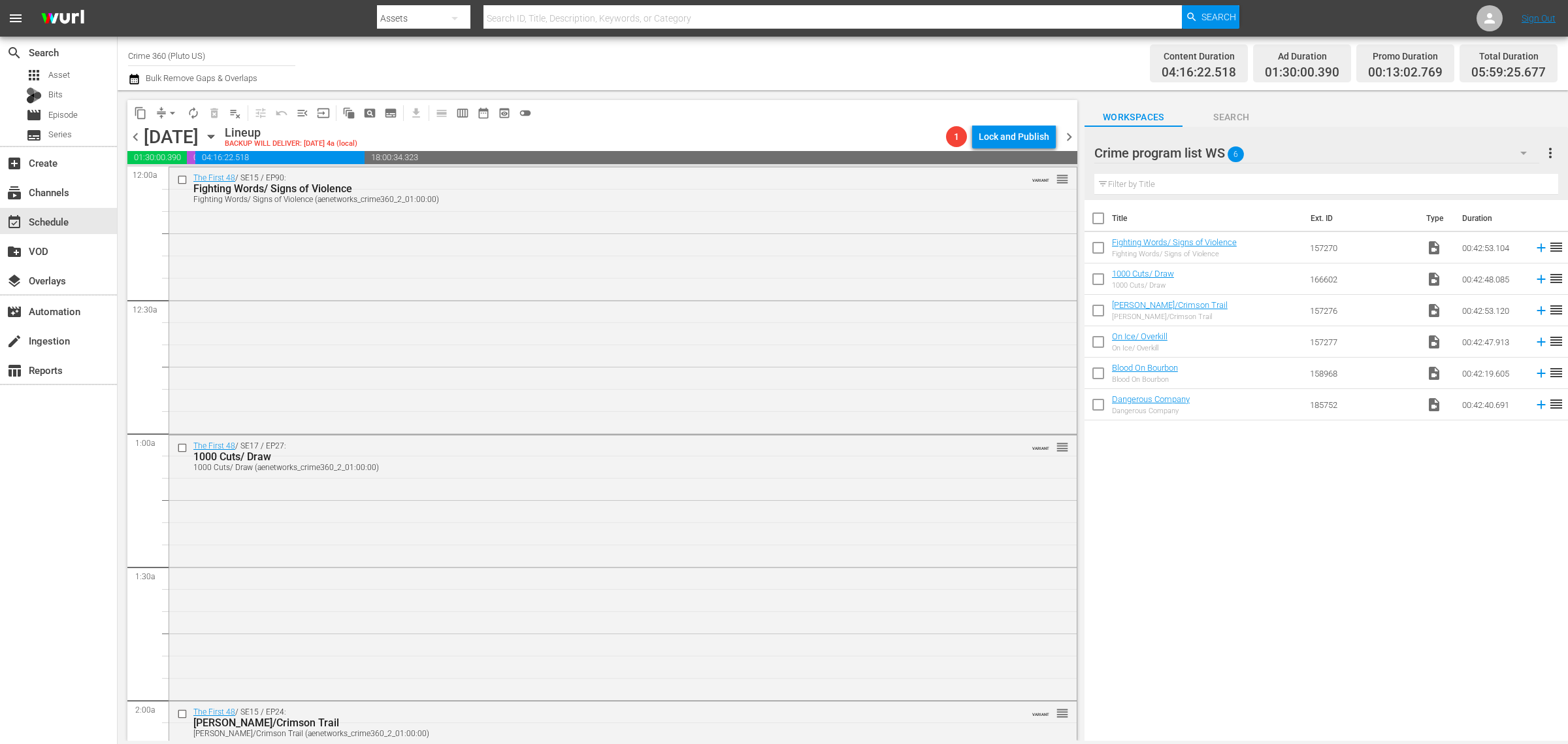
drag, startPoint x: 1069, startPoint y: 132, endPoint x: 1305, endPoint y: 132, distance: 236.0
click at [1069, 132] on span "chevron_right" at bounding box center [1069, 137] width 16 height 16
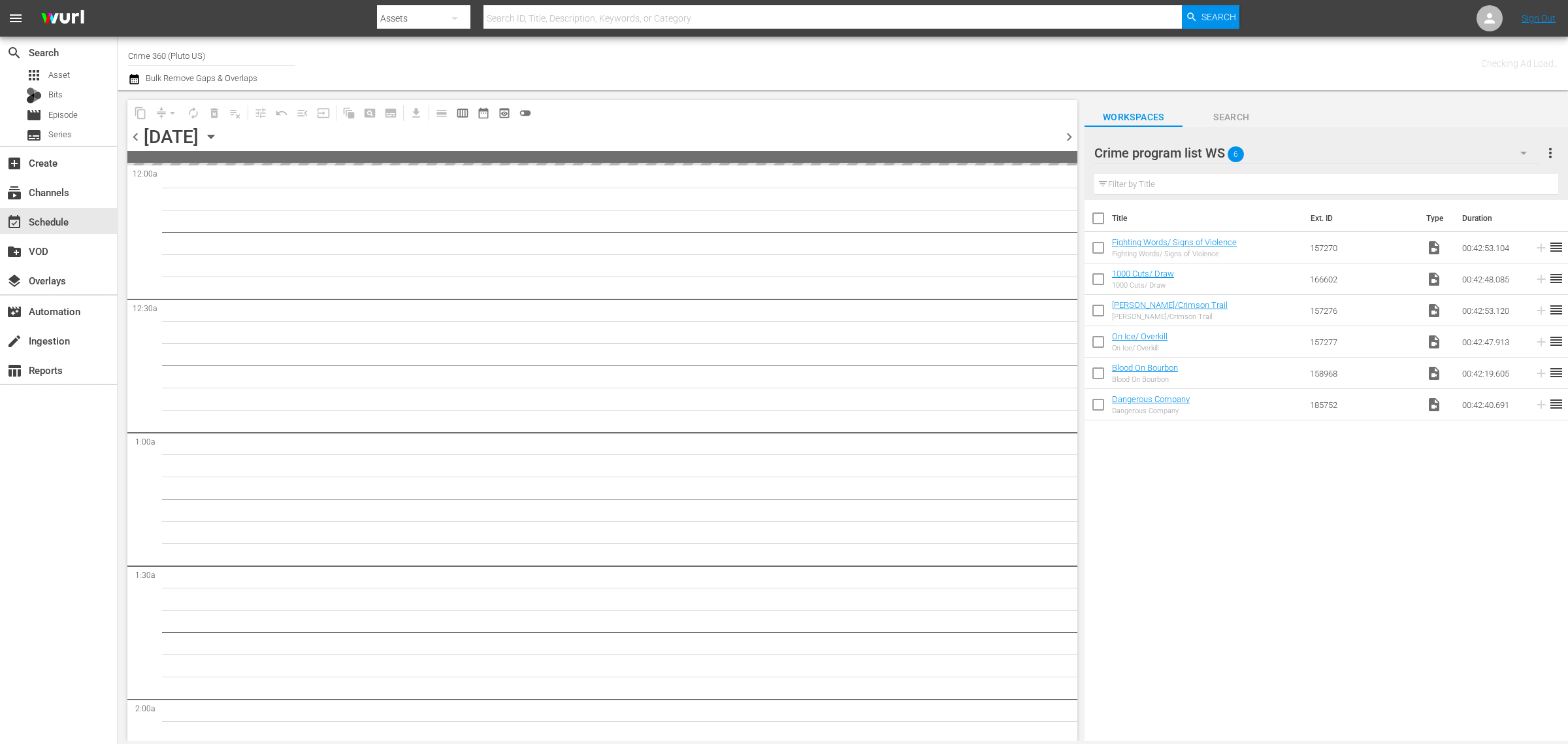
click at [1552, 149] on span "more_vert" at bounding box center [1549, 152] width 15 height 15
click at [1469, 185] on div "Clear All Workspace Items" at bounding box center [1466, 178] width 154 height 23
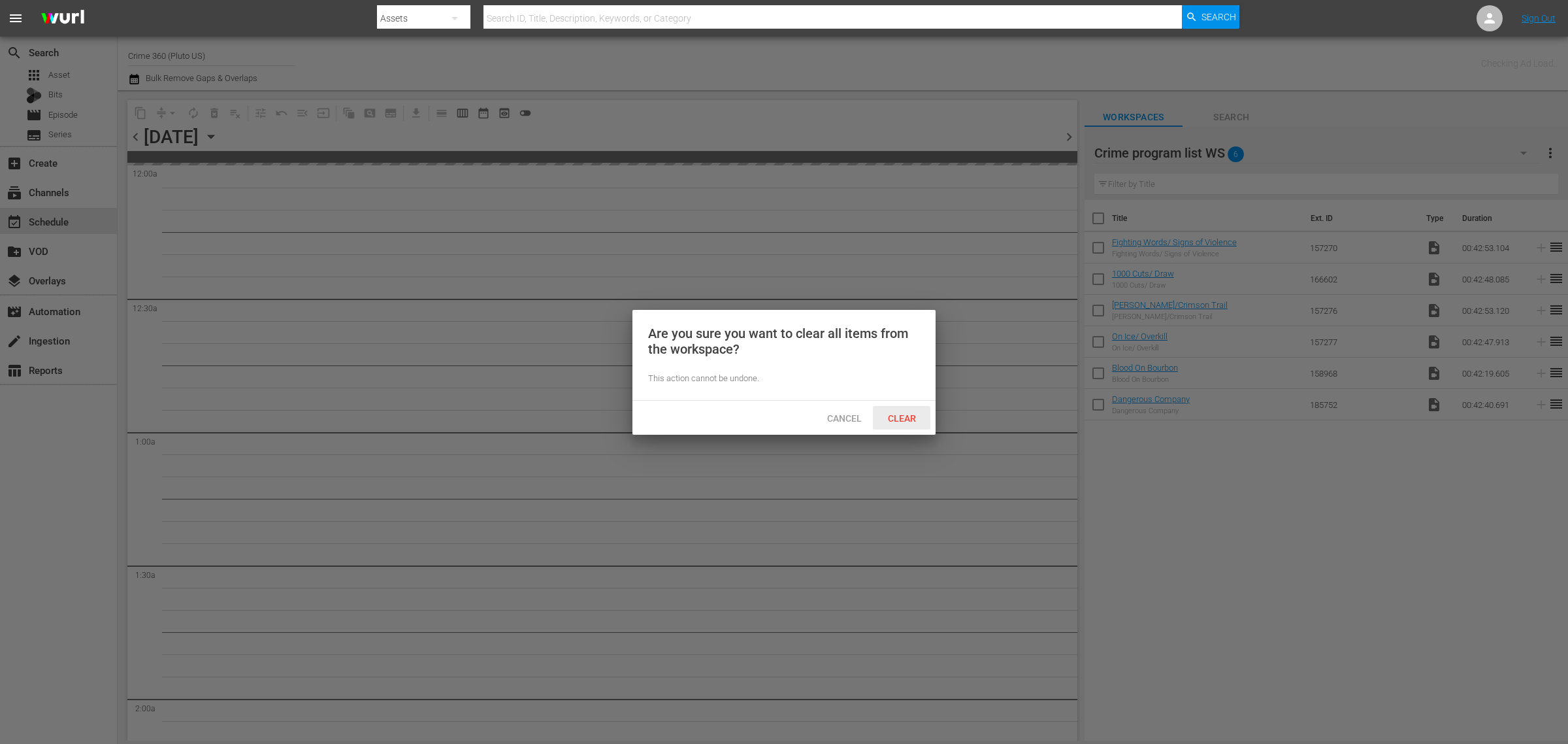
click at [905, 413] on span "Clear" at bounding box center [902, 418] width 49 height 10
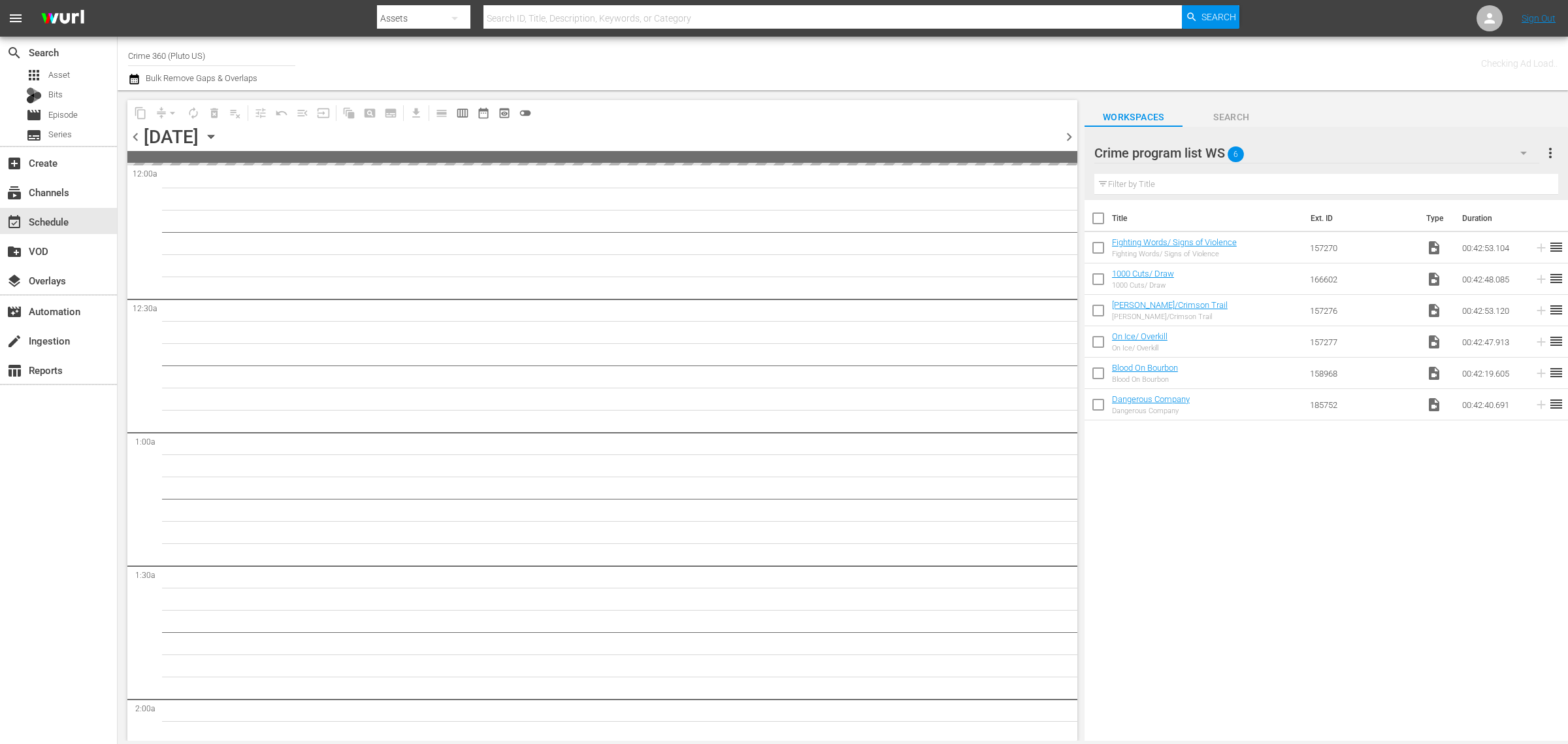
click at [879, 63] on div "Channel Title Crime 360 (Pluto US) Bulk Remove Gaps & Overlaps" at bounding box center [517, 63] width 779 height 47
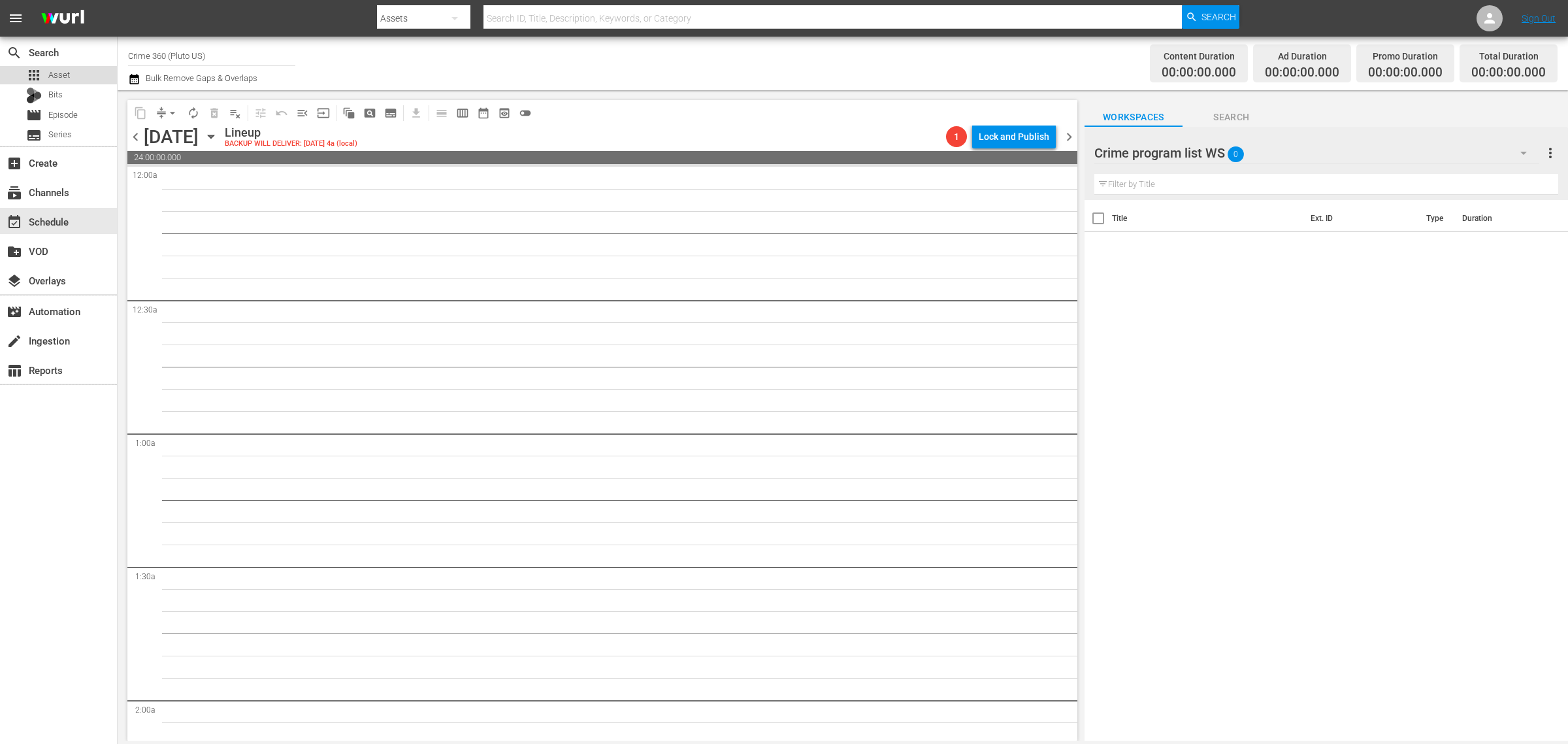
click at [53, 69] on span "Asset" at bounding box center [59, 75] width 22 height 13
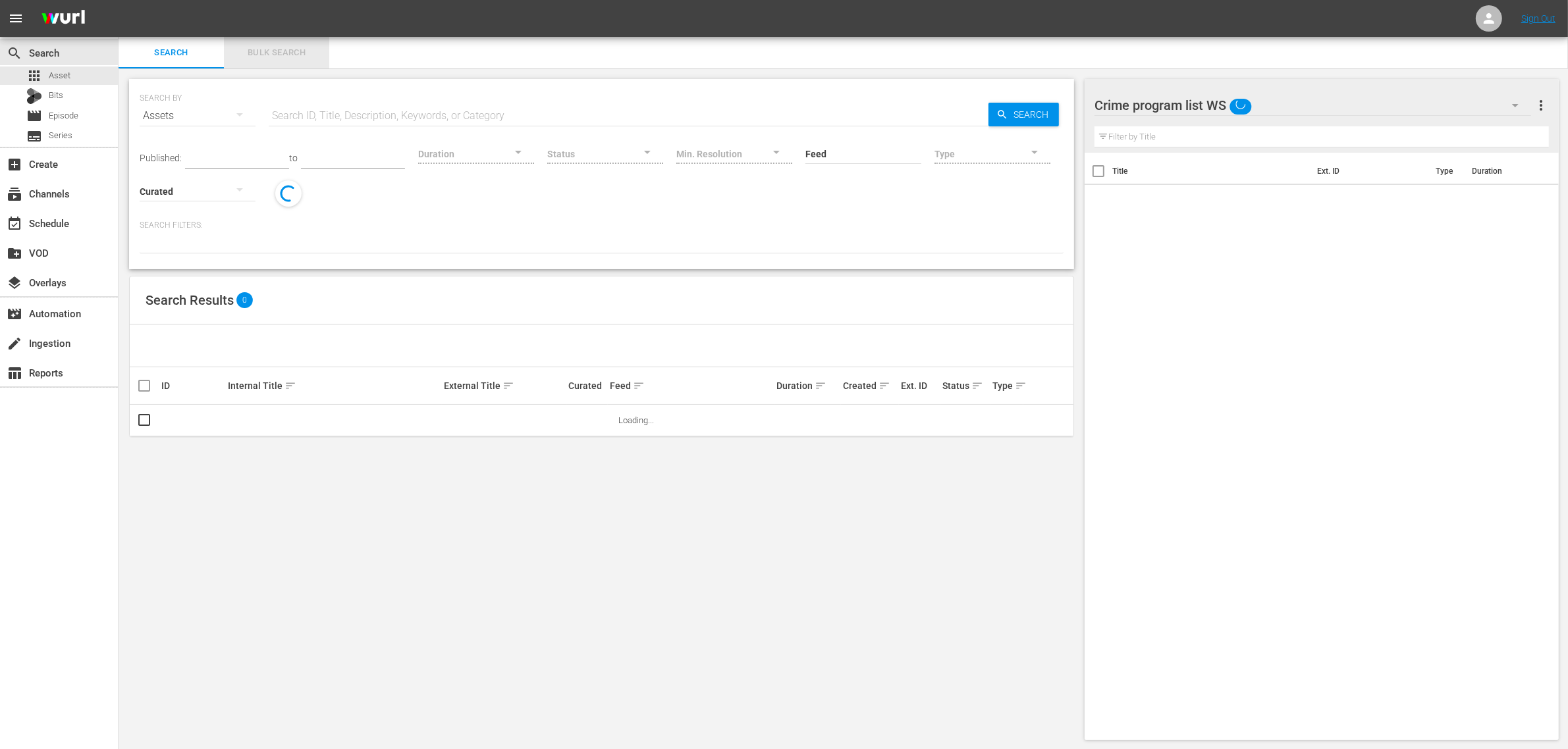
click at [274, 51] on span "Bulk Search" at bounding box center [276, 53] width 89 height 15
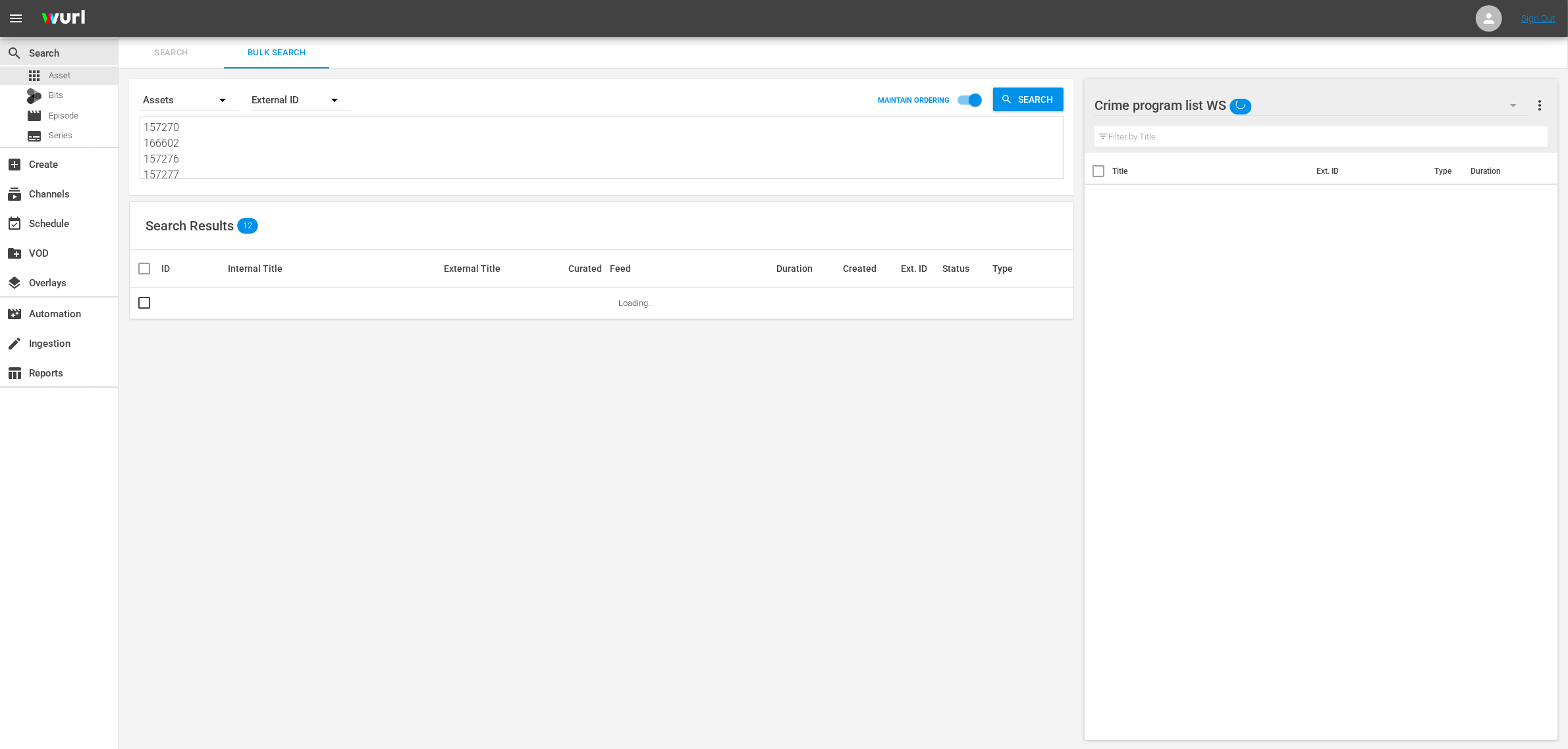
click at [257, 152] on textarea "157270 166602 157276 157277 158968 185752" at bounding box center [603, 150] width 919 height 60
paste textarea "260977 261000 261001 261002 180271"
type textarea "260977 261000 261001 261002 180271"
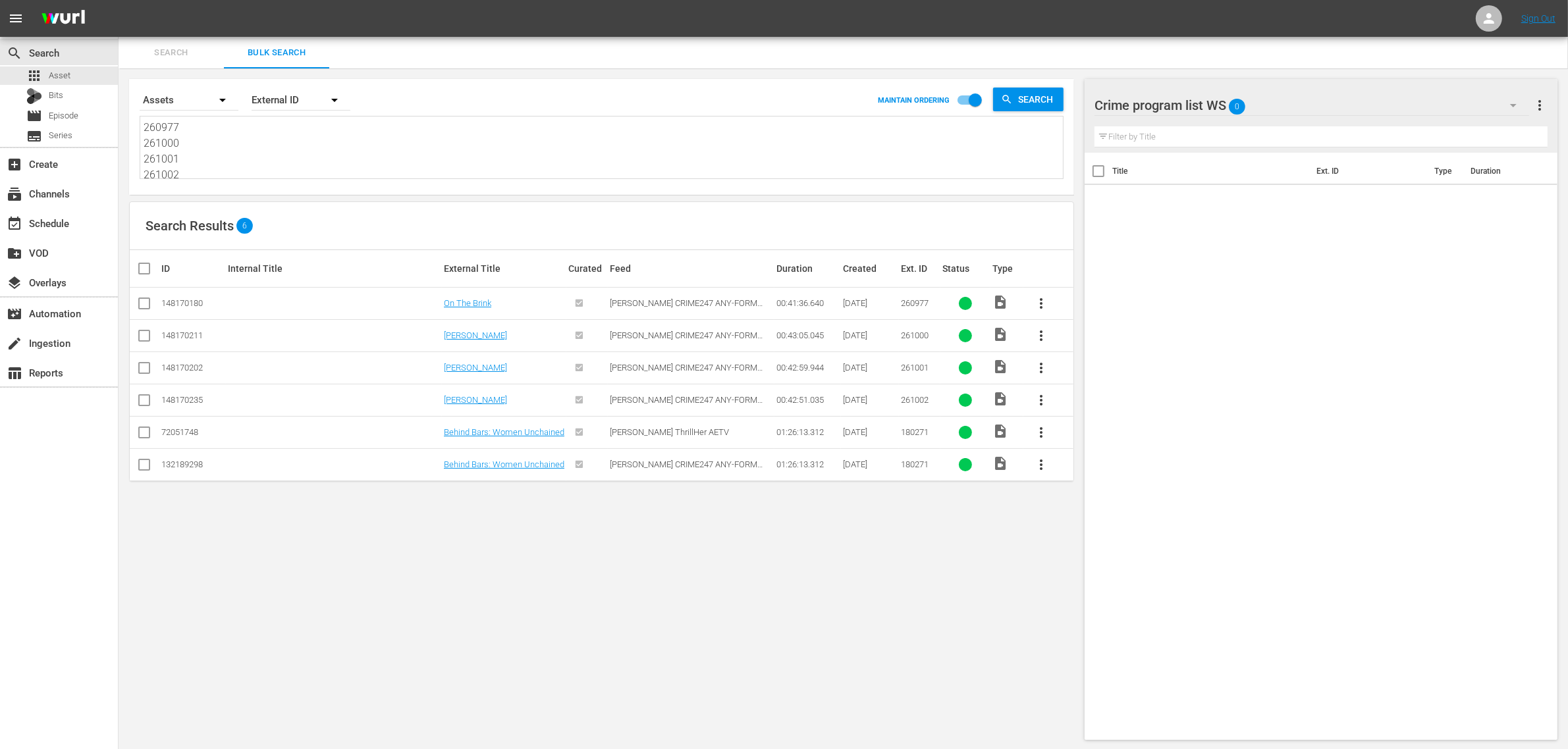
type textarea "260977 261000 261001 261002 180271"
click at [145, 269] on input "checkbox" at bounding box center [149, 268] width 26 height 15
checkbox input "true"
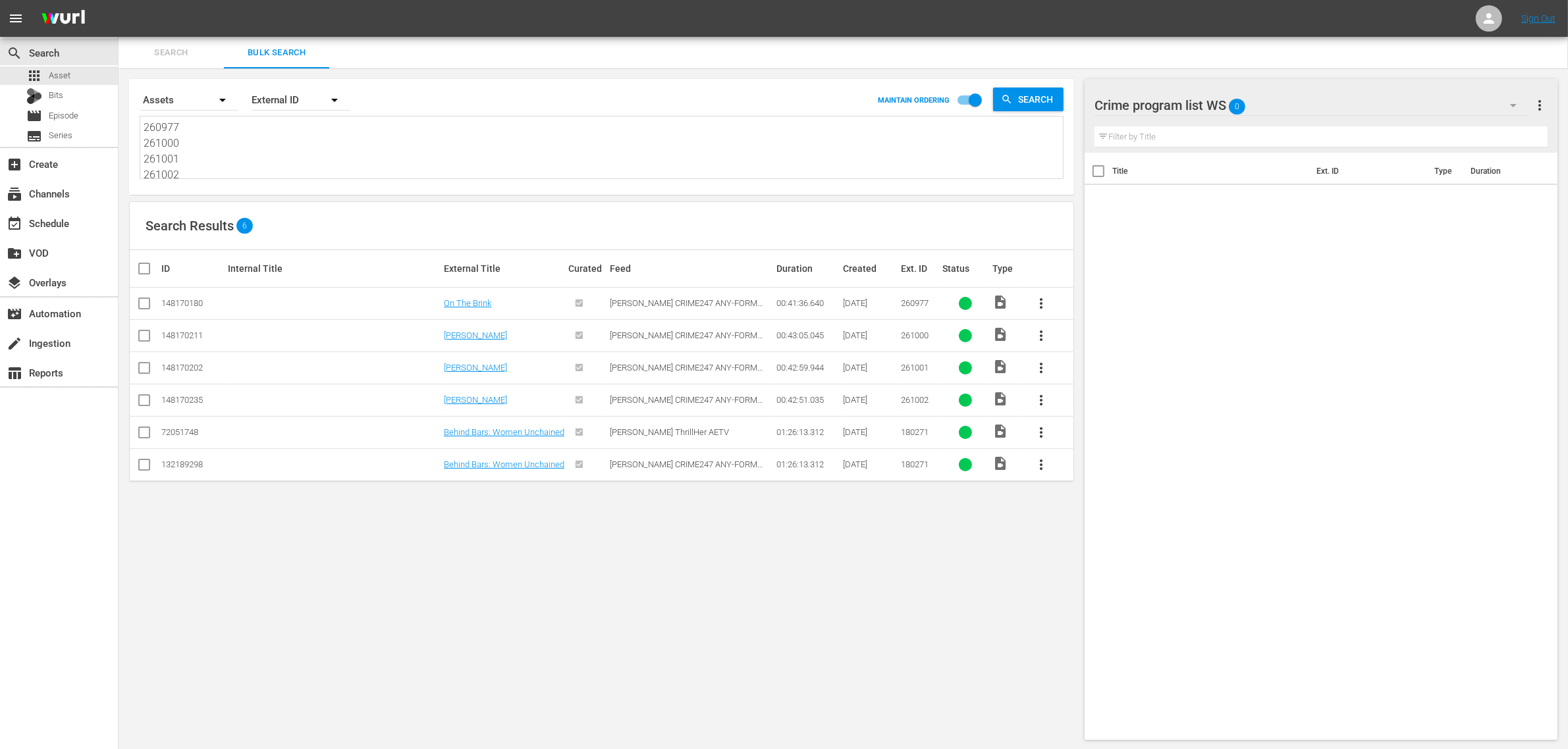
checkbox input "true"
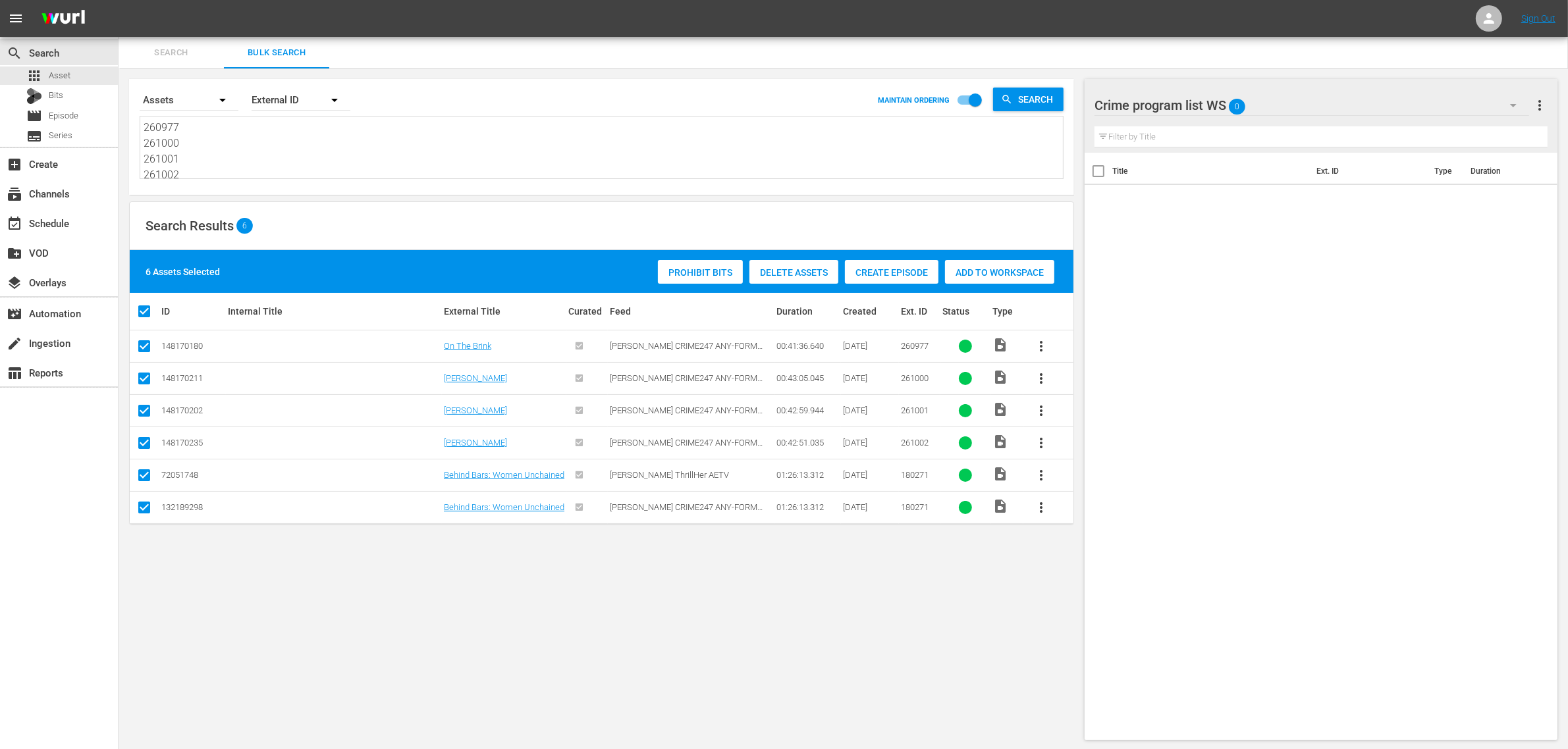
click at [145, 478] on input "checkbox" at bounding box center [144, 477] width 15 height 15
checkbox input "false"
click at [983, 260] on div "Add to Workspace" at bounding box center [968, 272] width 110 height 25
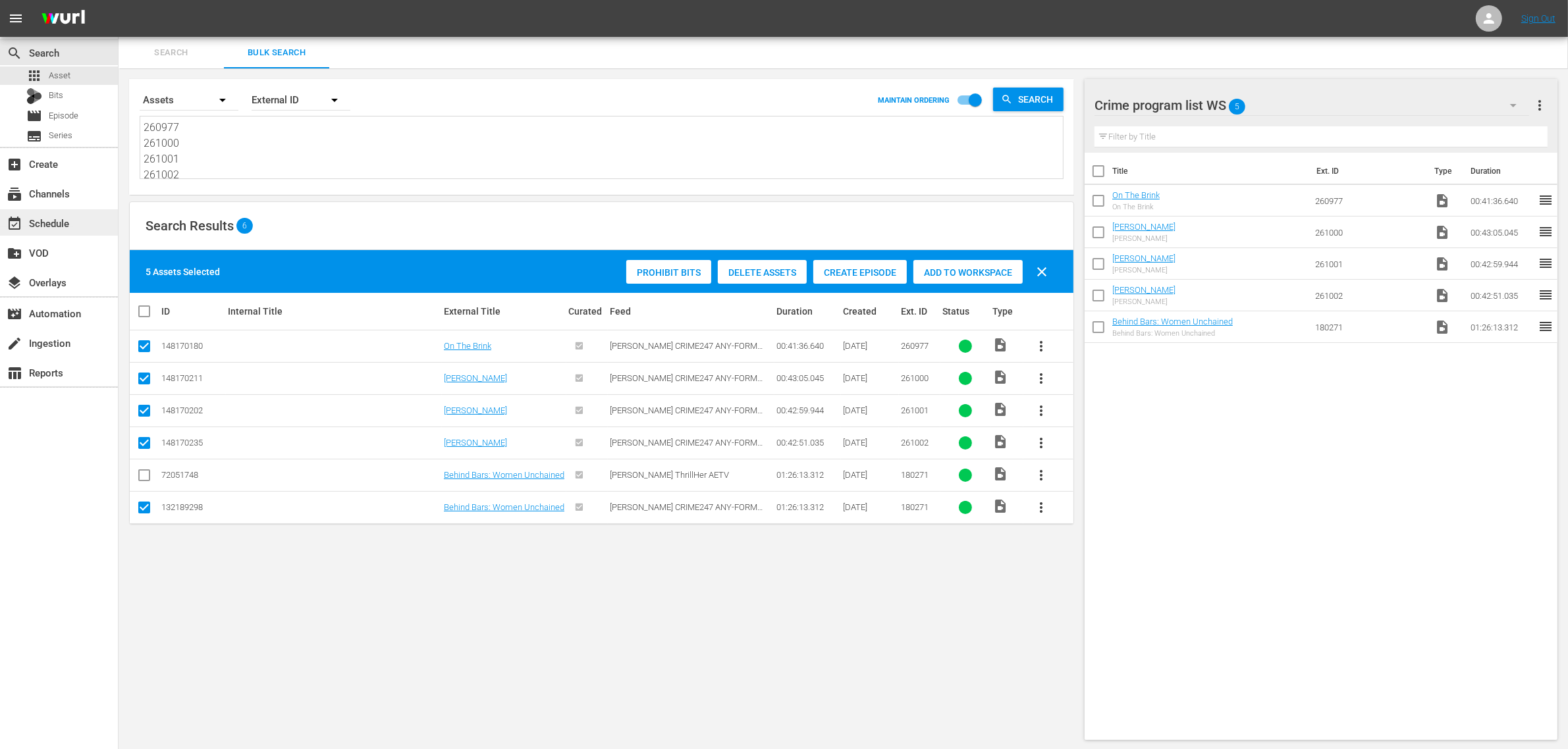
click at [54, 227] on div "event_available Schedule" at bounding box center [37, 221] width 74 height 12
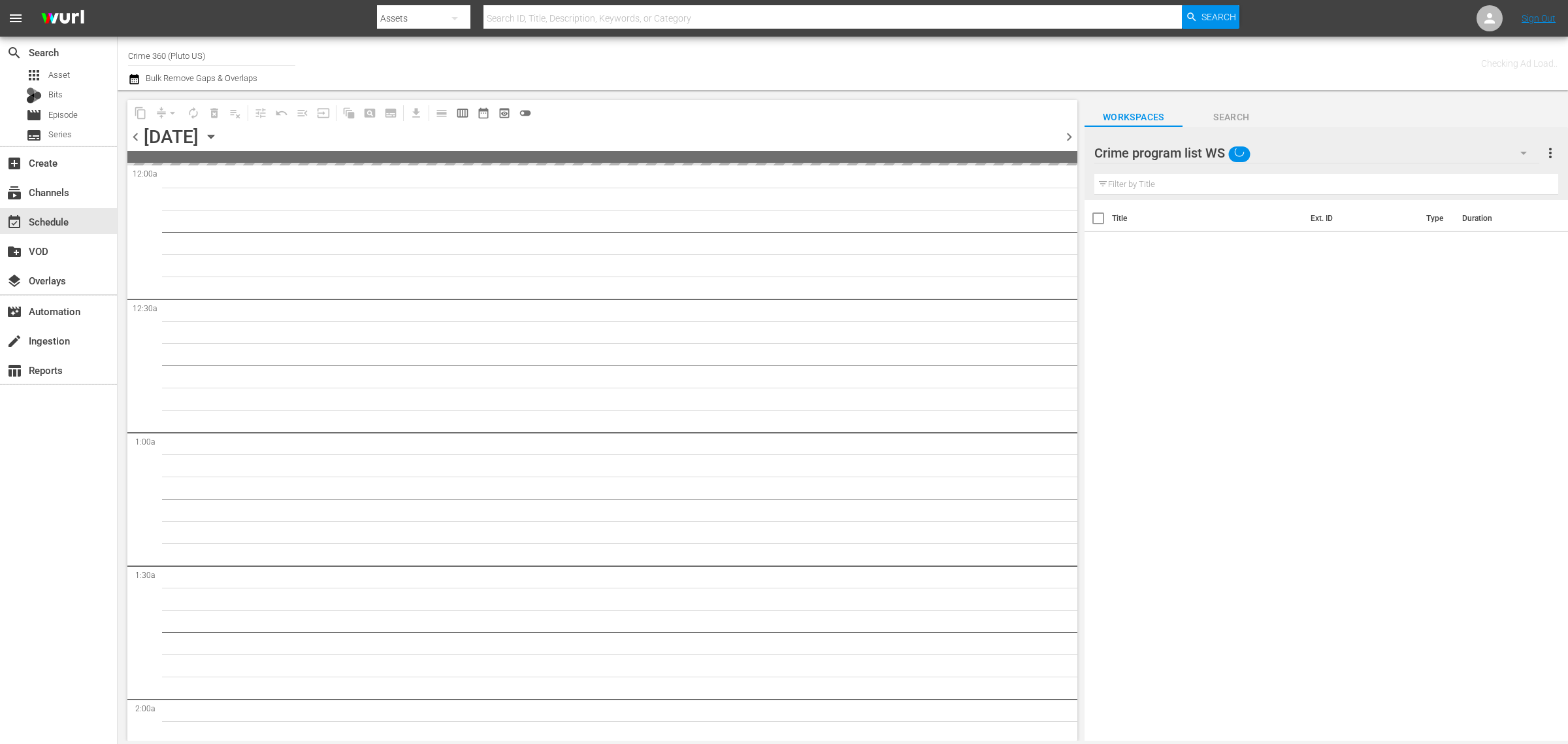
click at [912, 66] on div "Checking Ad Load.." at bounding box center [1232, 63] width 650 height 47
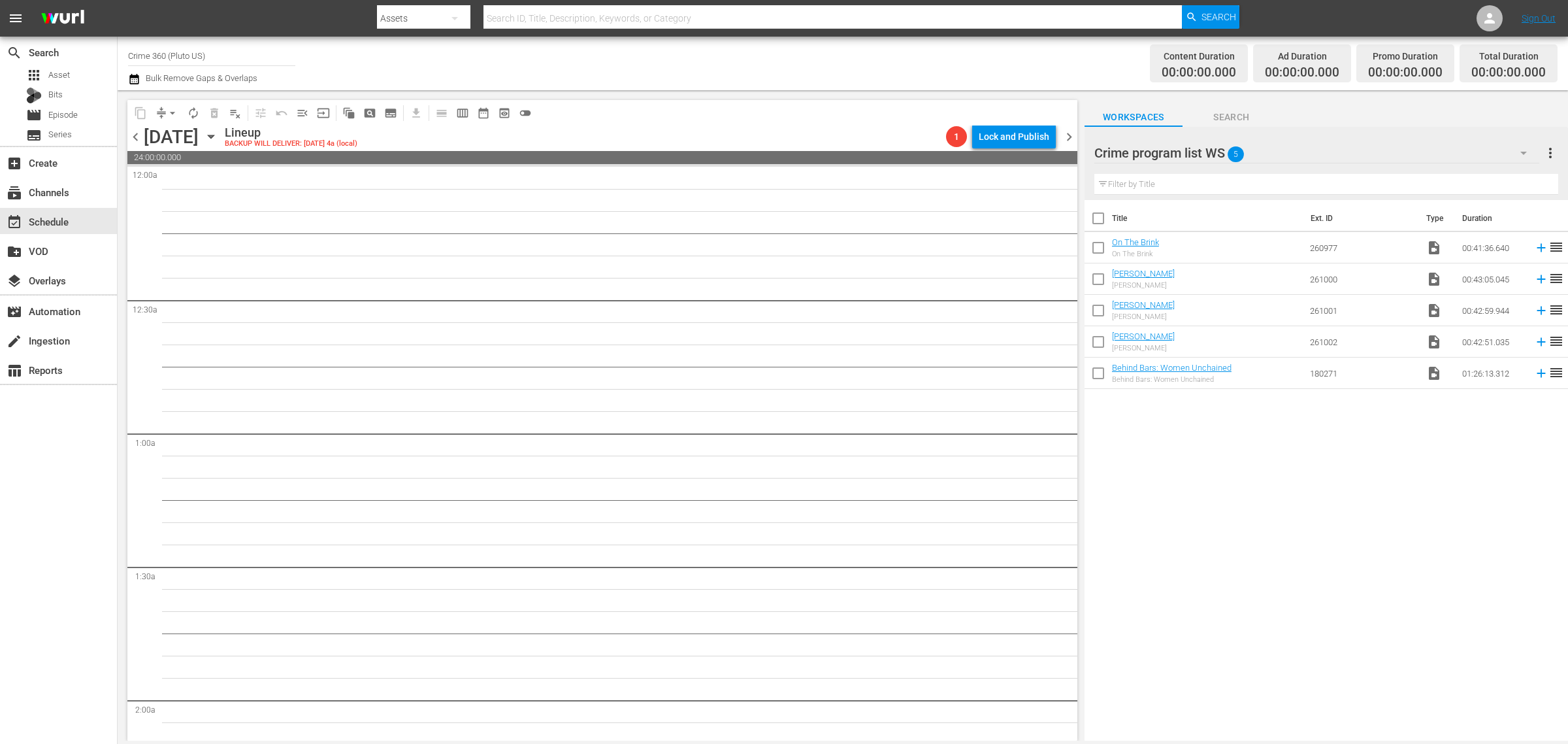
click at [1101, 217] on input "checkbox" at bounding box center [1098, 221] width 27 height 27
checkbox input "true"
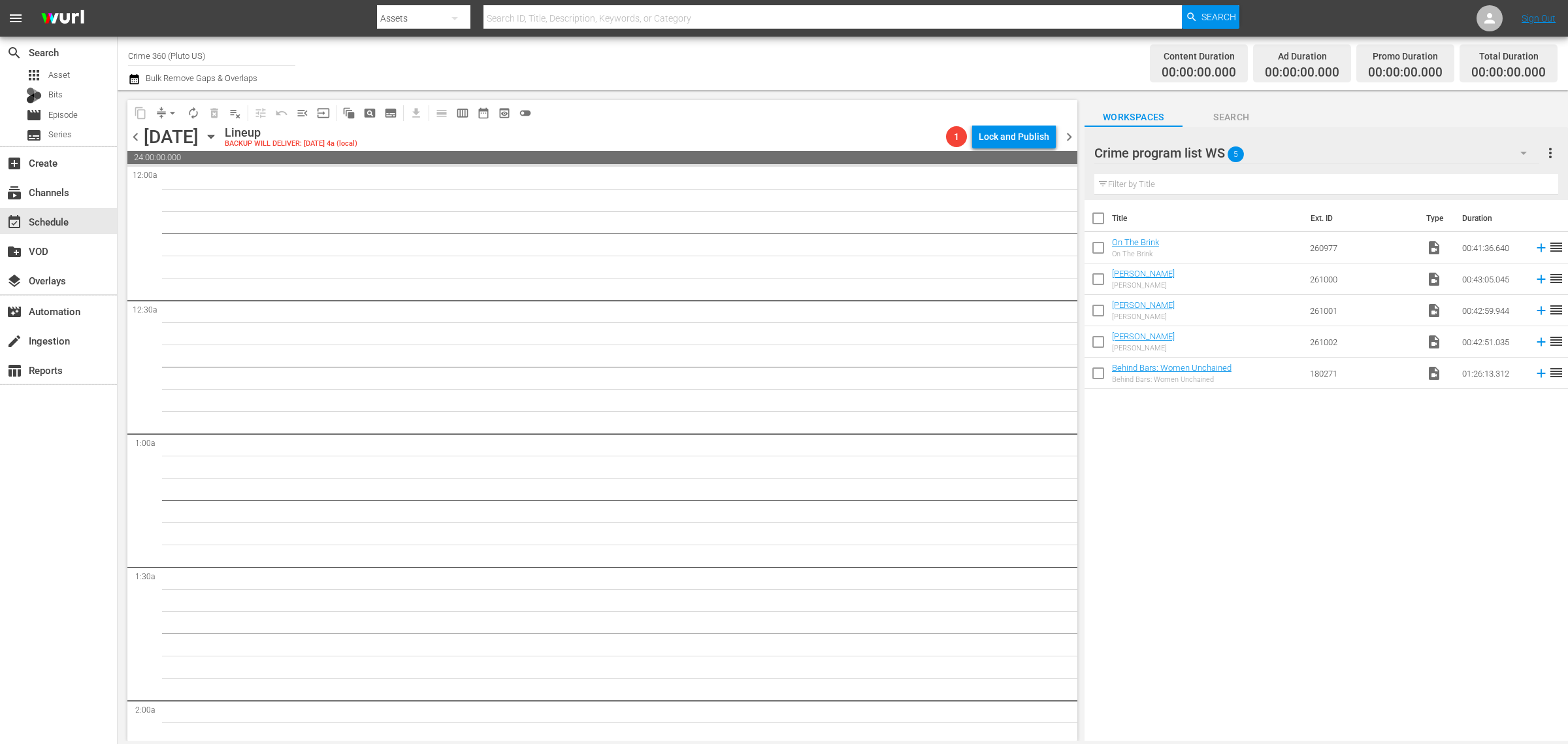
checkbox input "true"
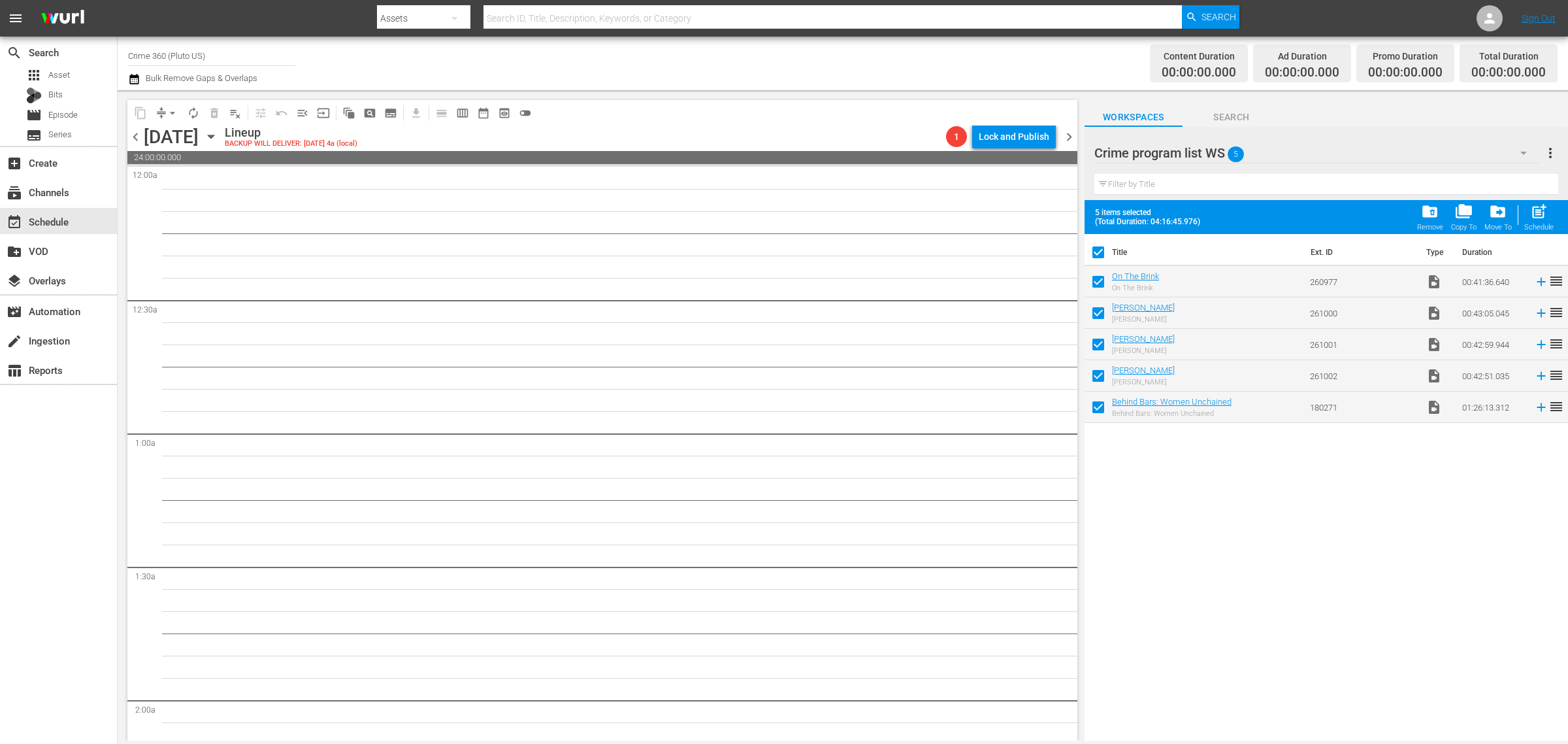
click at [1542, 214] on span "post_add" at bounding box center [1539, 211] width 18 height 18
checkbox input "false"
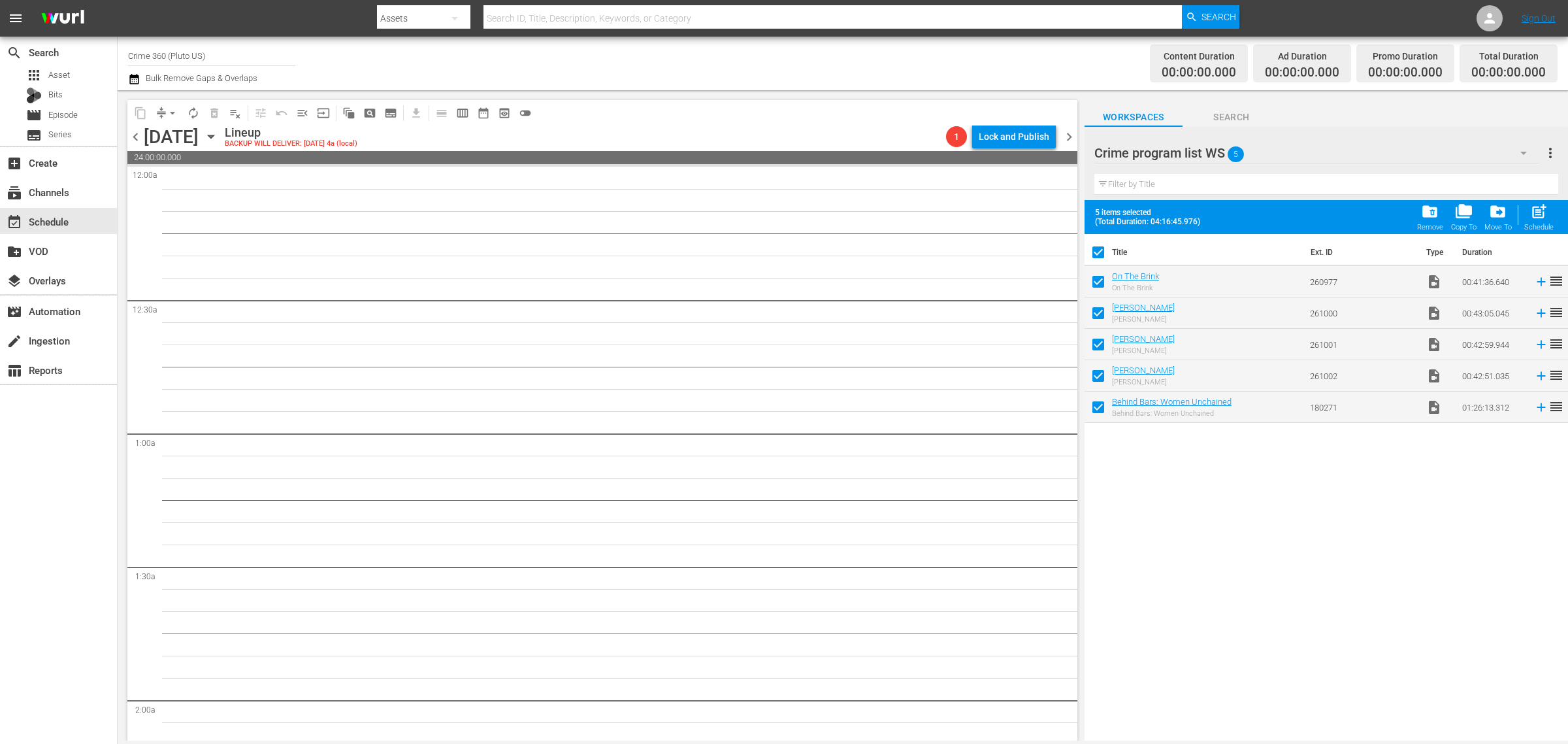
checkbox input "false"
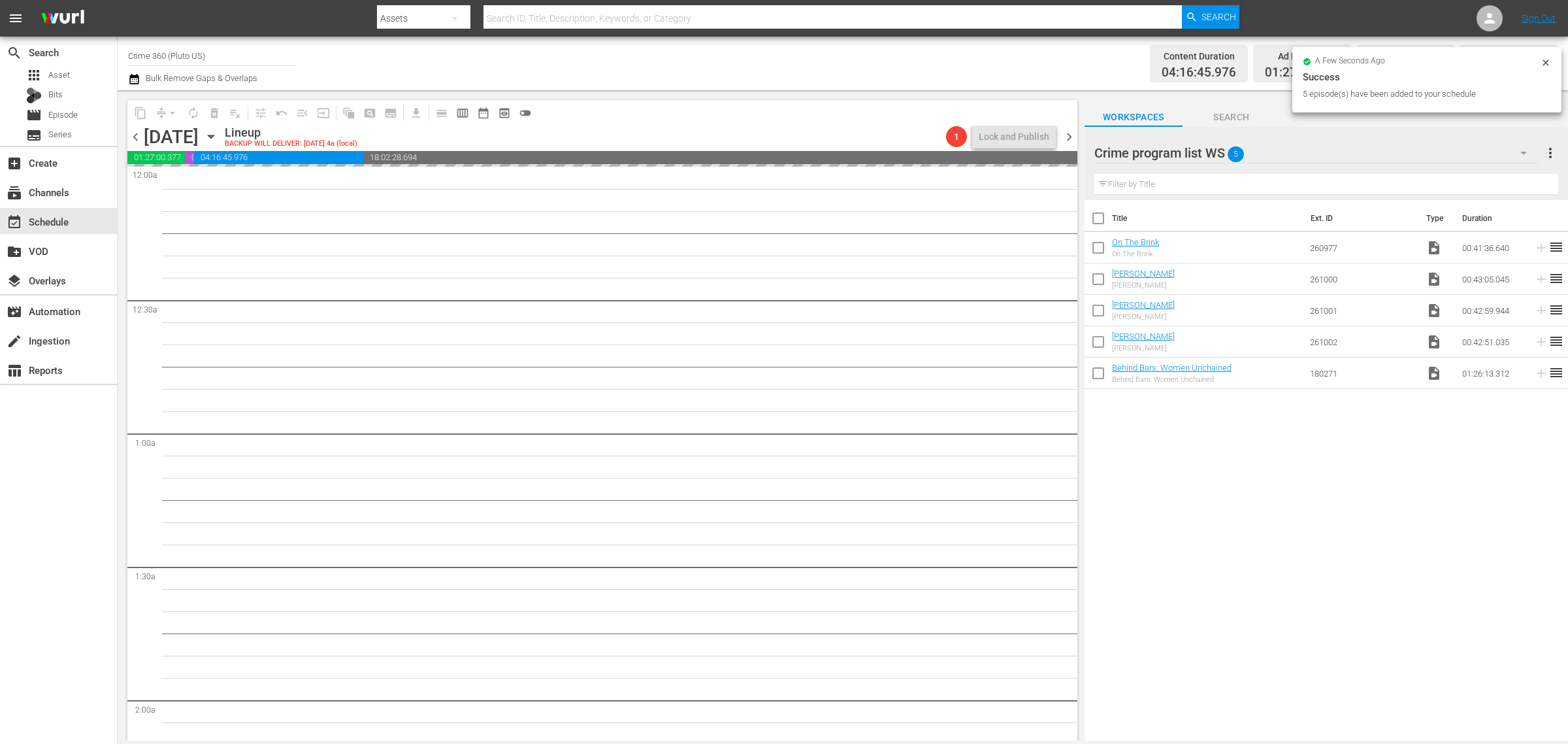
click at [769, 67] on div "Channel Title Crime 360 (Pluto US) Bulk Remove Gaps & Overlaps" at bounding box center [517, 63] width 779 height 47
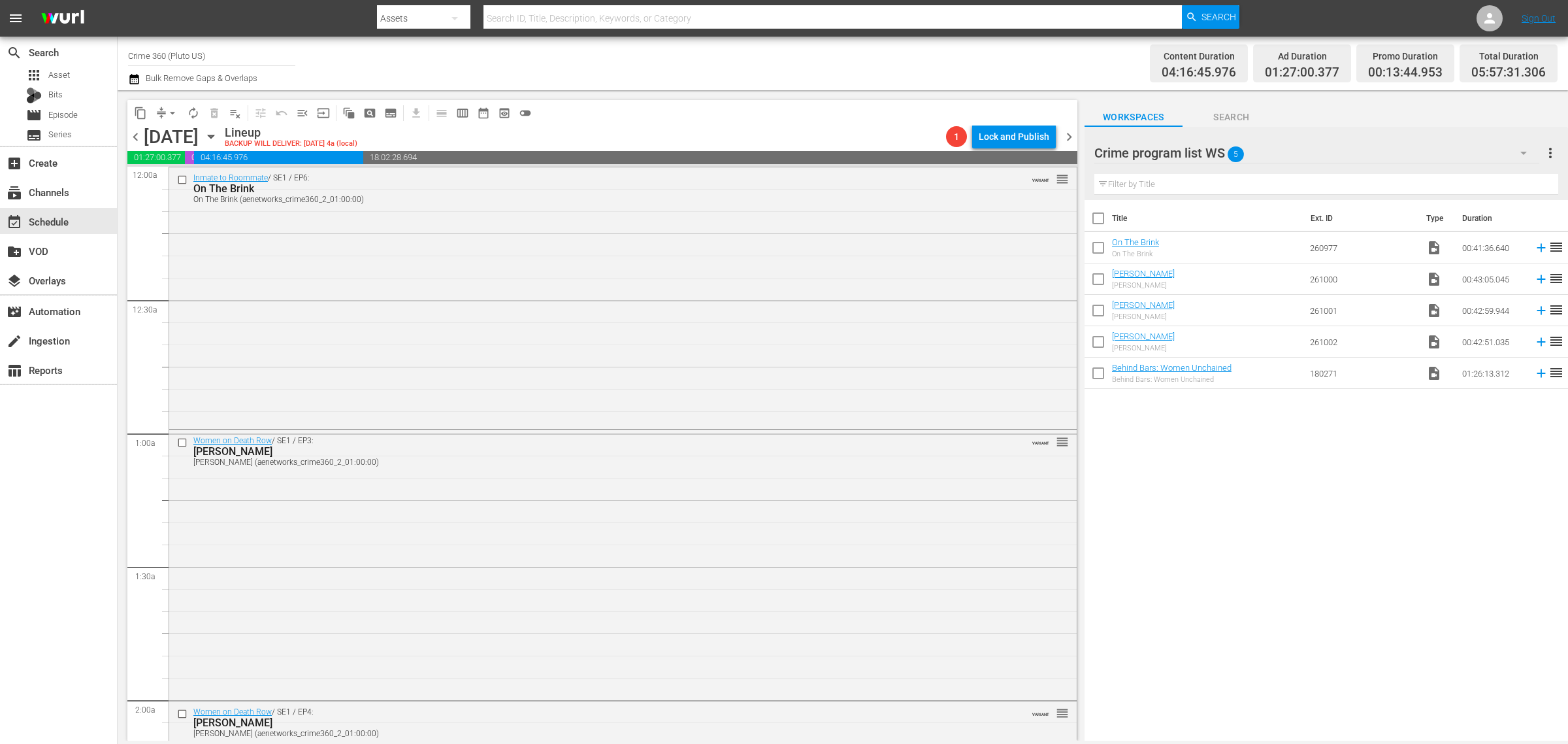
click at [1552, 158] on span "more_vert" at bounding box center [1549, 152] width 15 height 15
click at [1498, 181] on div "Clear All Workspace Items" at bounding box center [1466, 178] width 154 height 23
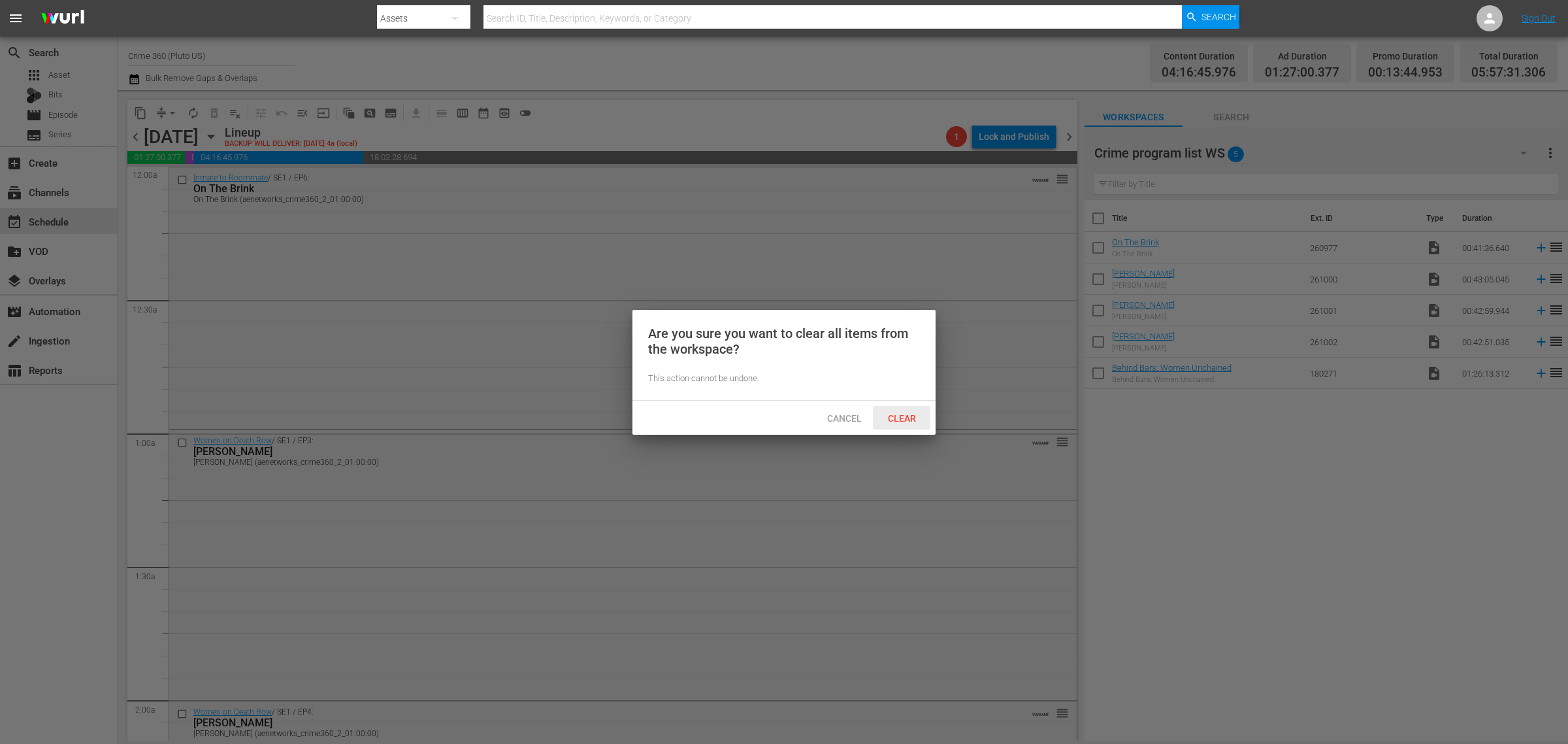
click at [886, 417] on span "Clear" at bounding box center [902, 418] width 49 height 10
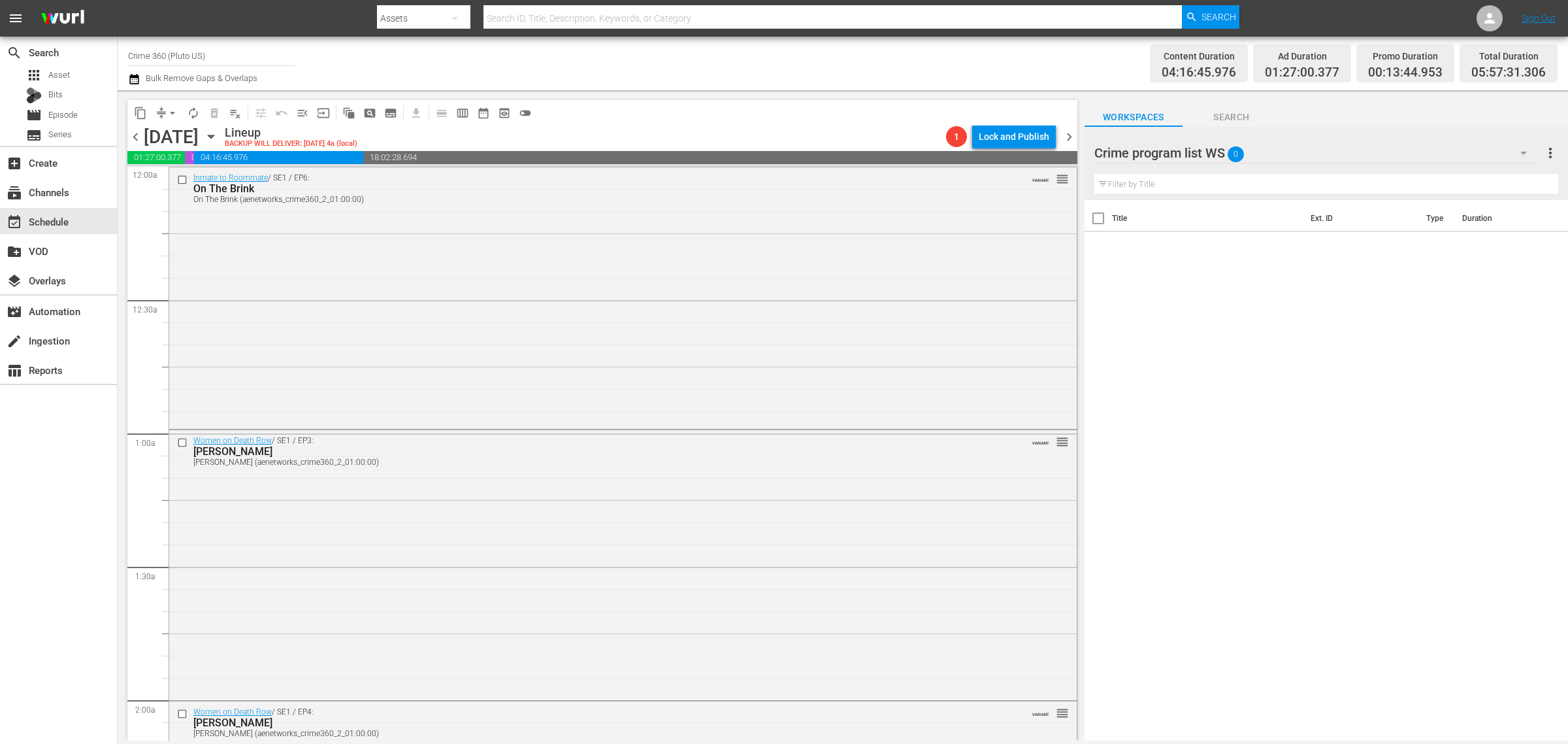
click at [730, 56] on div "Channel Title Crime 360 (Pluto US) Bulk Remove Gaps & Overlaps" at bounding box center [517, 63] width 779 height 47
click at [1069, 135] on span "chevron_right" at bounding box center [1069, 137] width 16 height 16
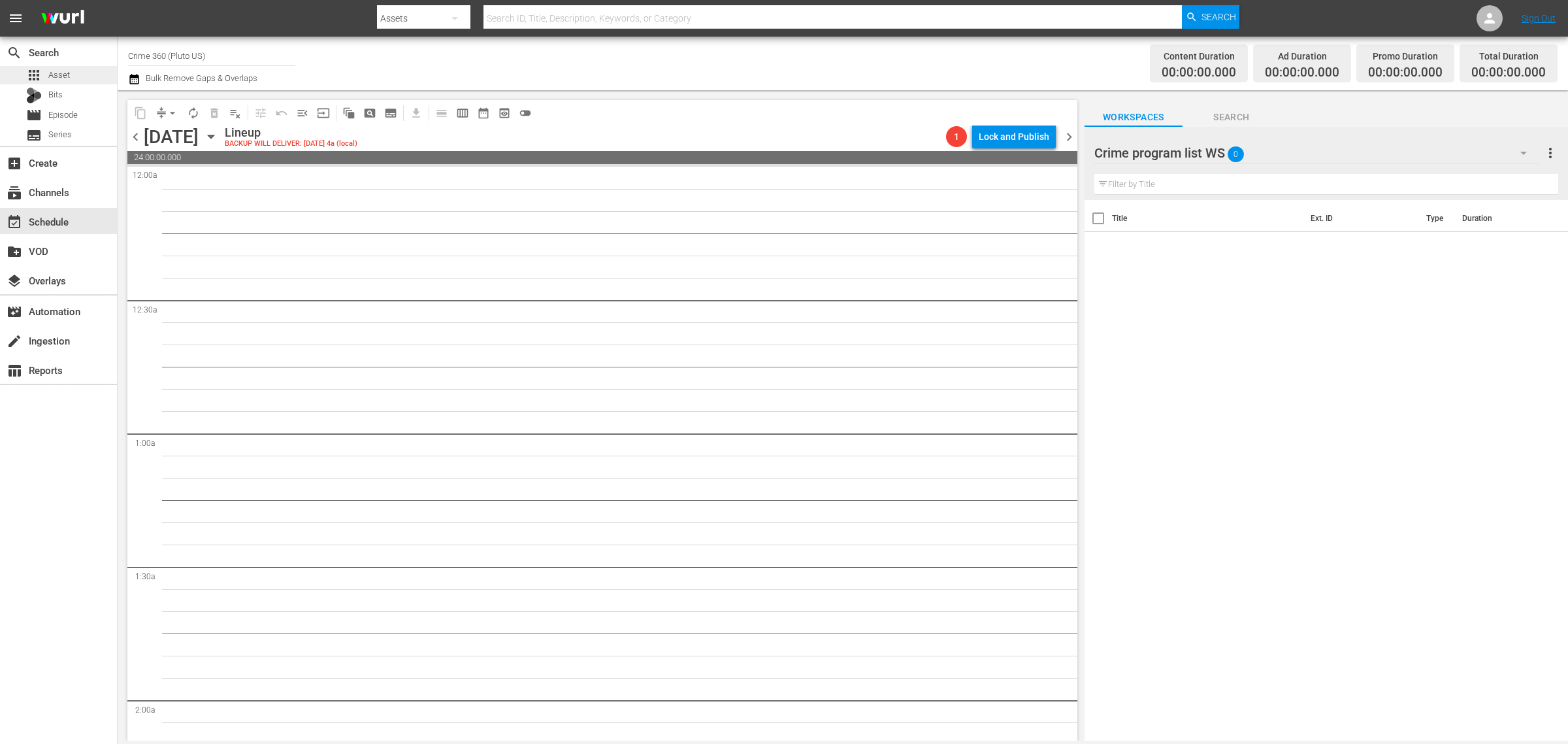
click at [70, 70] on div "apps Asset" at bounding box center [58, 75] width 117 height 19
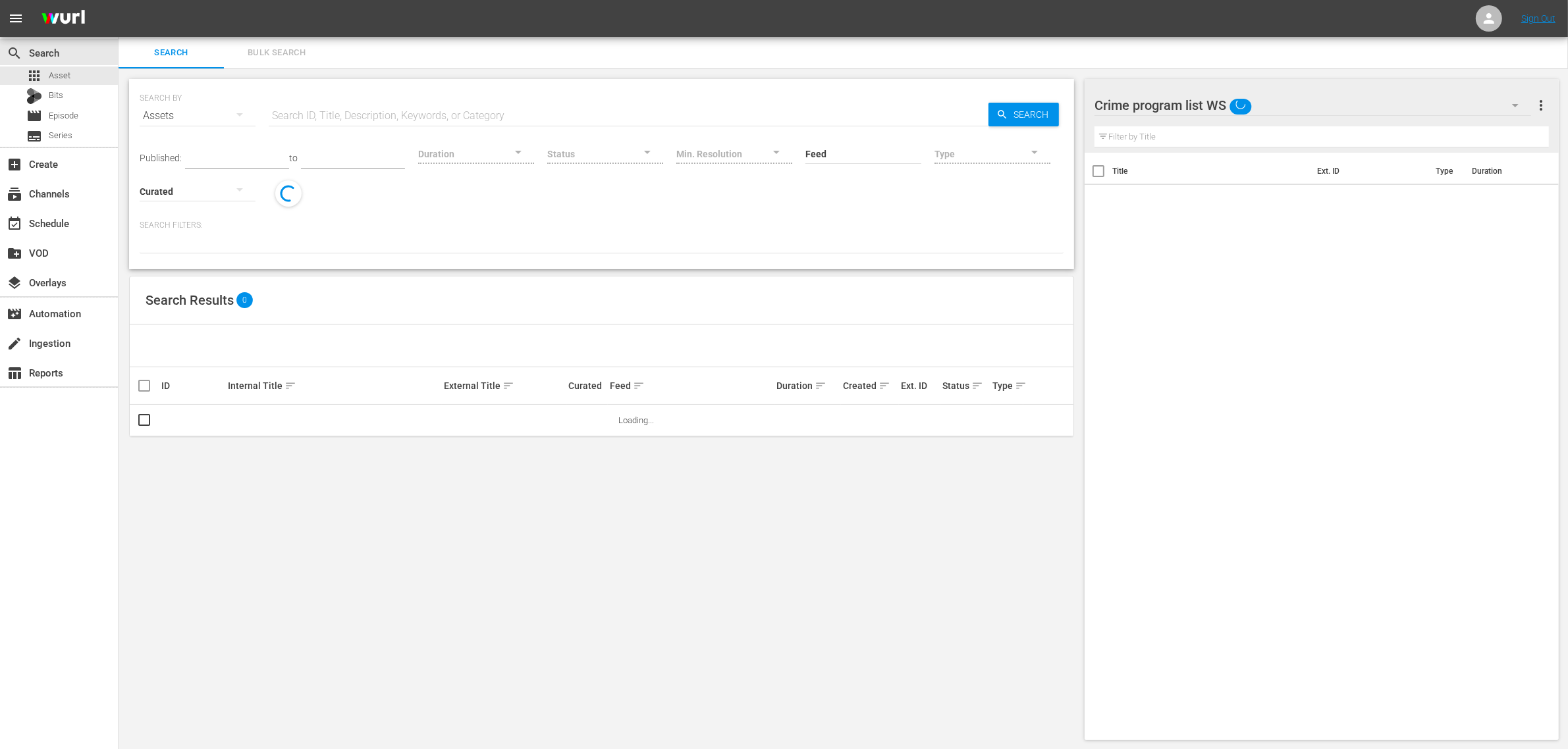
click at [266, 47] on span "Bulk Search" at bounding box center [276, 53] width 89 height 15
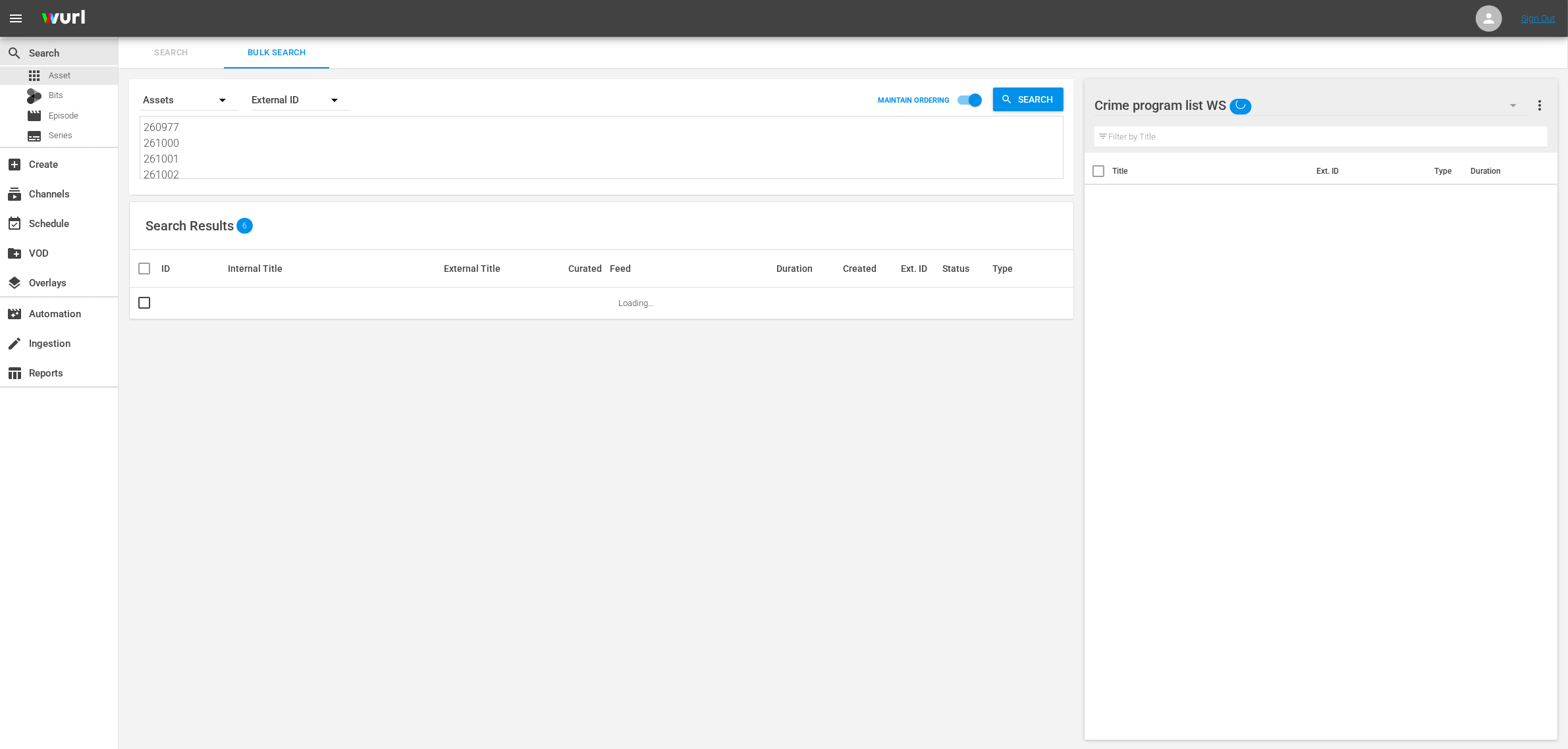
click at [248, 157] on textarea "260977 261000 261001 261002 180271" at bounding box center [603, 150] width 919 height 60
paste textarea "872 260871 251456 251455 260870 251460 251454 246020 251449 251457 251459 251453"
type textarea "260872 260871 251456 251455 260870 251460 251454 246020 251449 251457 251459 25…"
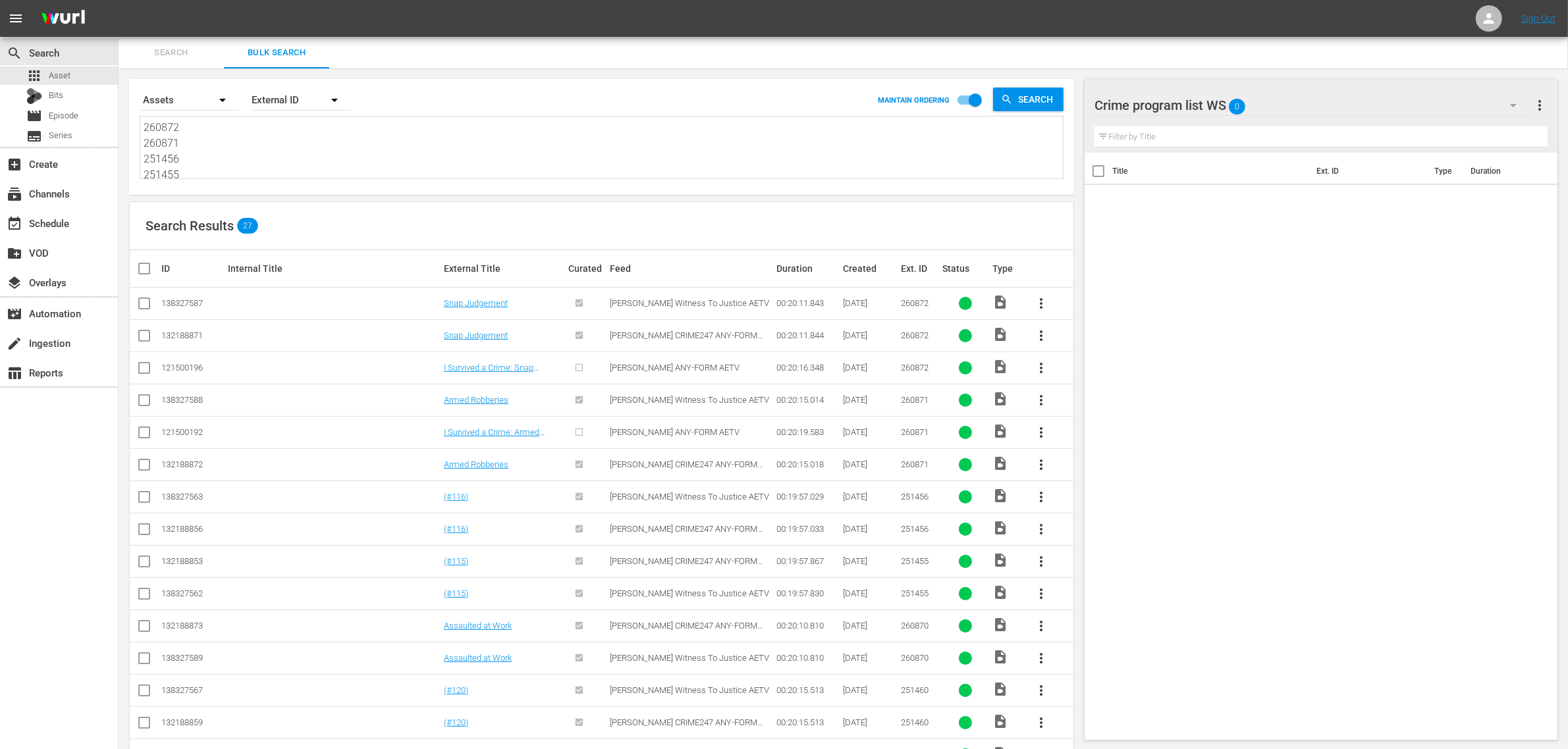
type textarea "260872 260871 251456 251455 260870 251460 251454 246020 251449 251457 251459 25…"
click at [143, 334] on input "checkbox" at bounding box center [144, 338] width 15 height 15
checkbox input "true"
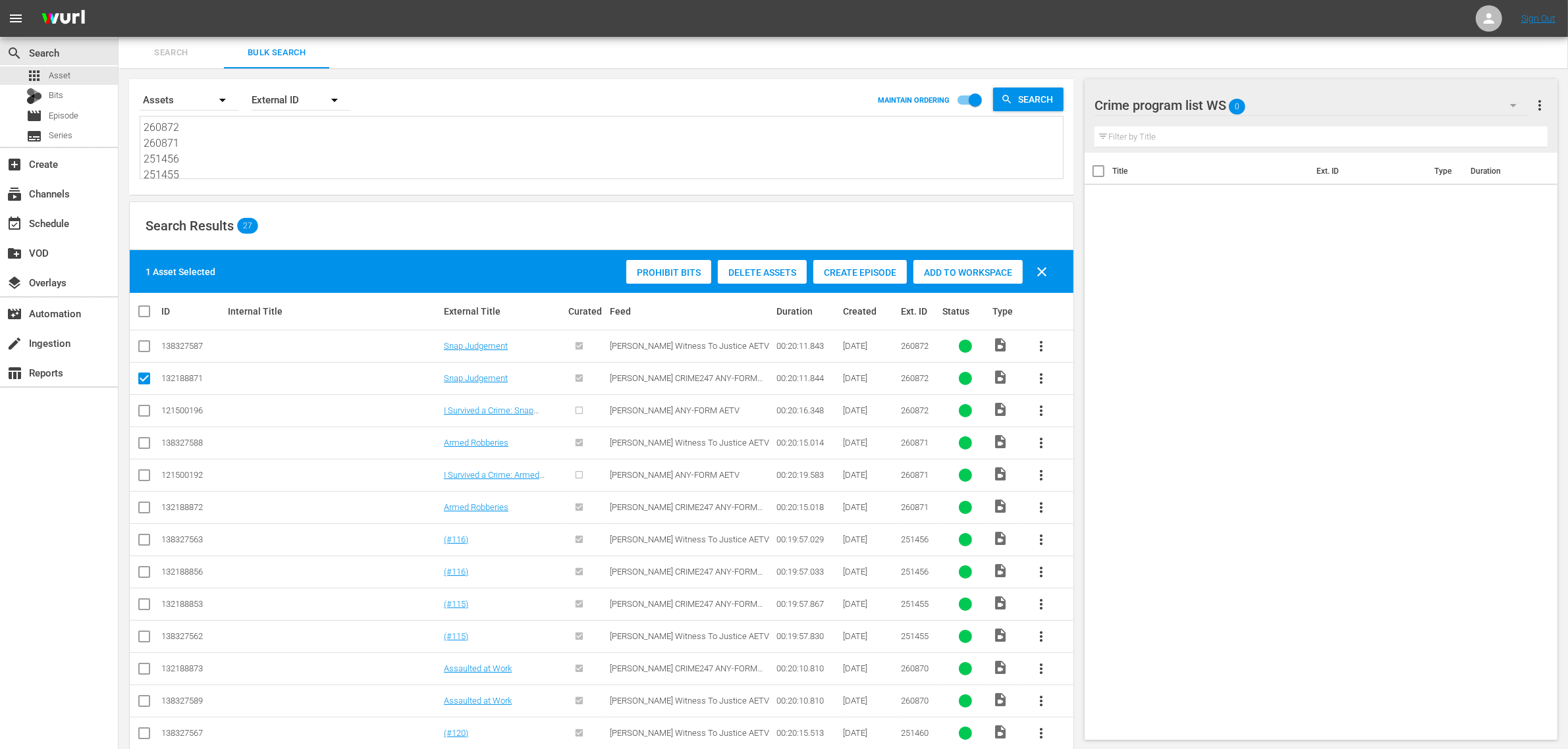
click at [147, 410] on input "checkbox" at bounding box center [144, 413] width 15 height 15
checkbox input "true"
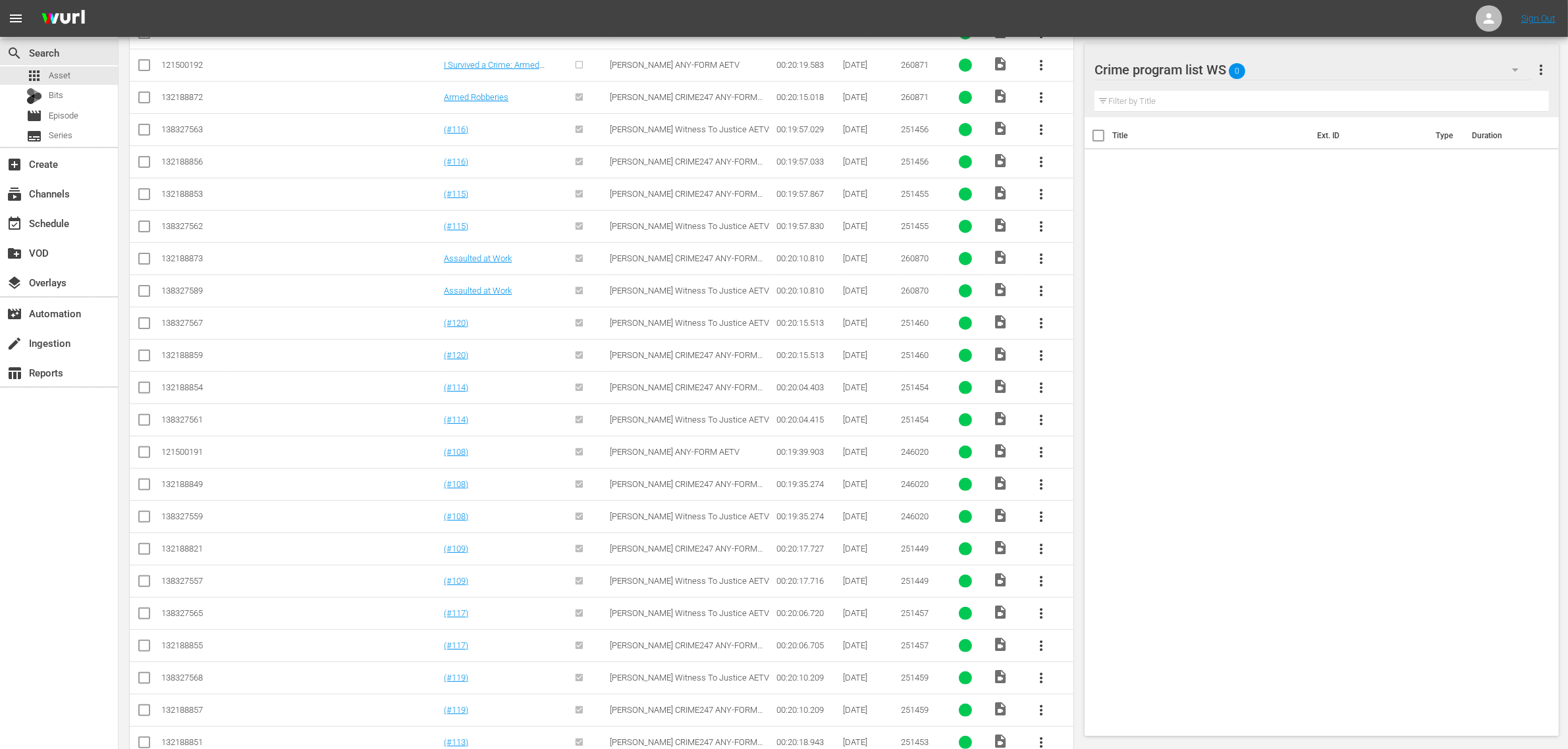
scroll to position [234, 0]
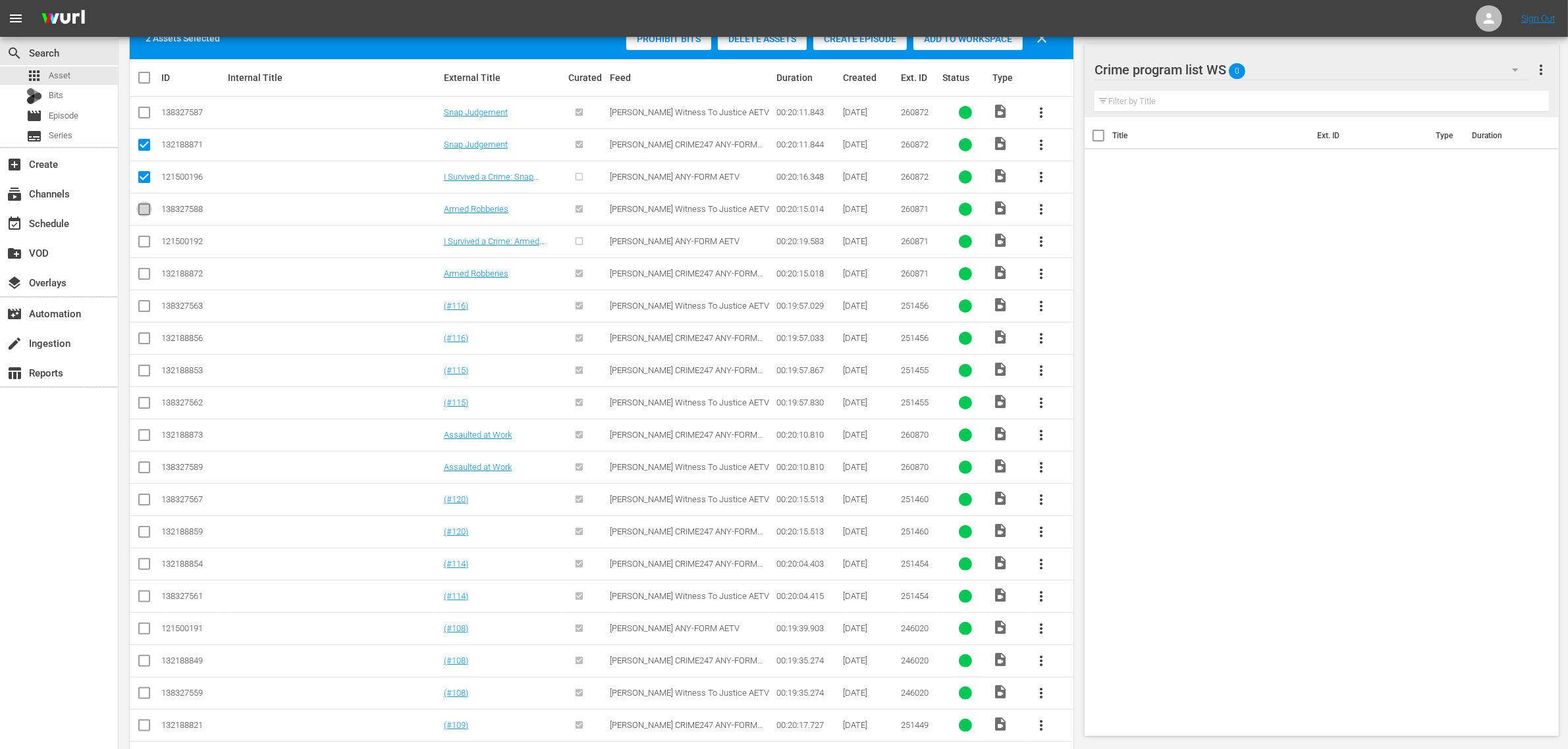
click at [138, 209] on input "checkbox" at bounding box center [144, 211] width 15 height 15
checkbox input "true"
click at [147, 242] on input "checkbox" at bounding box center [144, 243] width 15 height 15
checkbox input "true"
click at [144, 271] on input "checkbox" at bounding box center [144, 276] width 15 height 15
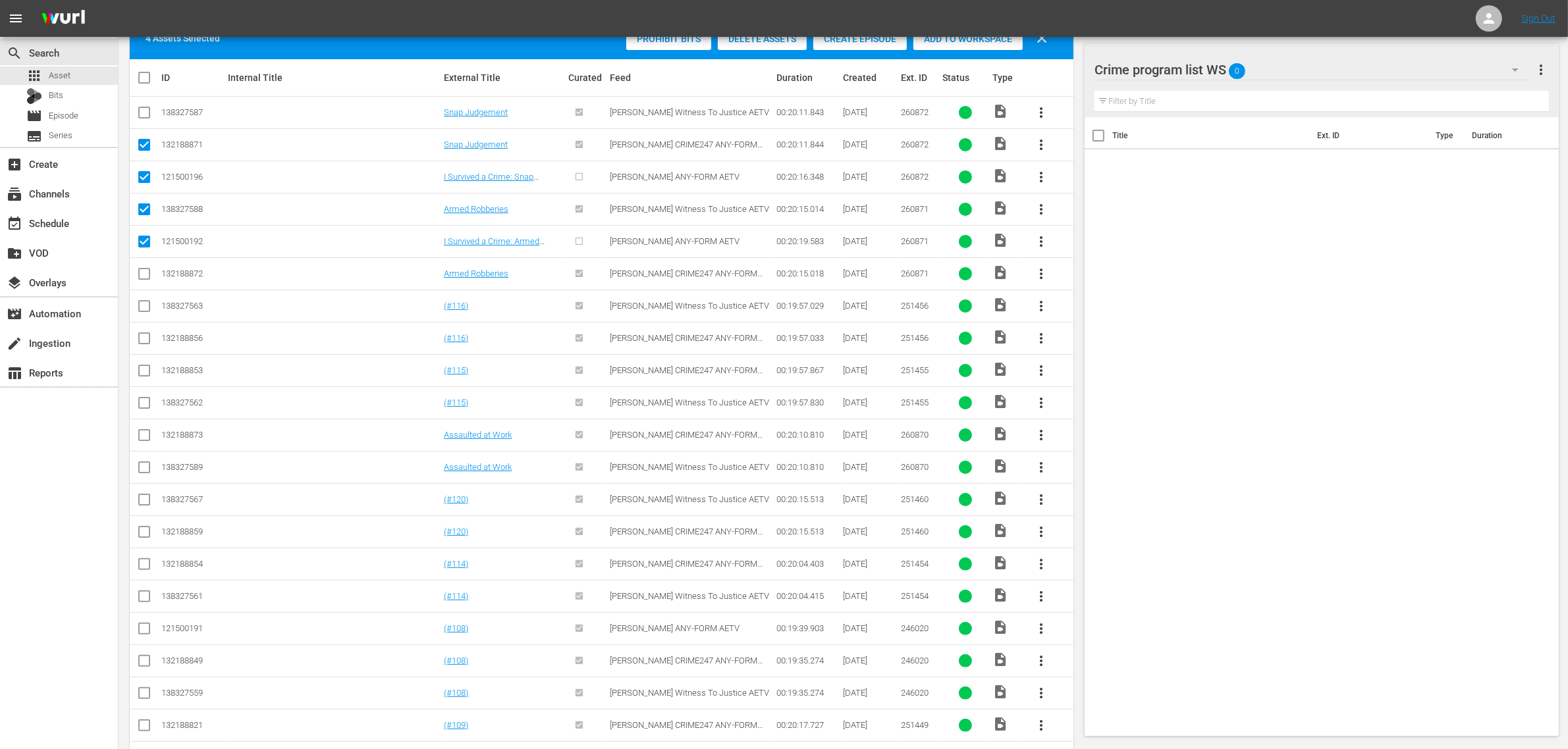
checkbox input "true"
click at [144, 339] on input "checkbox" at bounding box center [144, 340] width 15 height 15
checkbox input "true"
click at [145, 372] on input "checkbox" at bounding box center [144, 372] width 15 height 15
checkbox input "true"
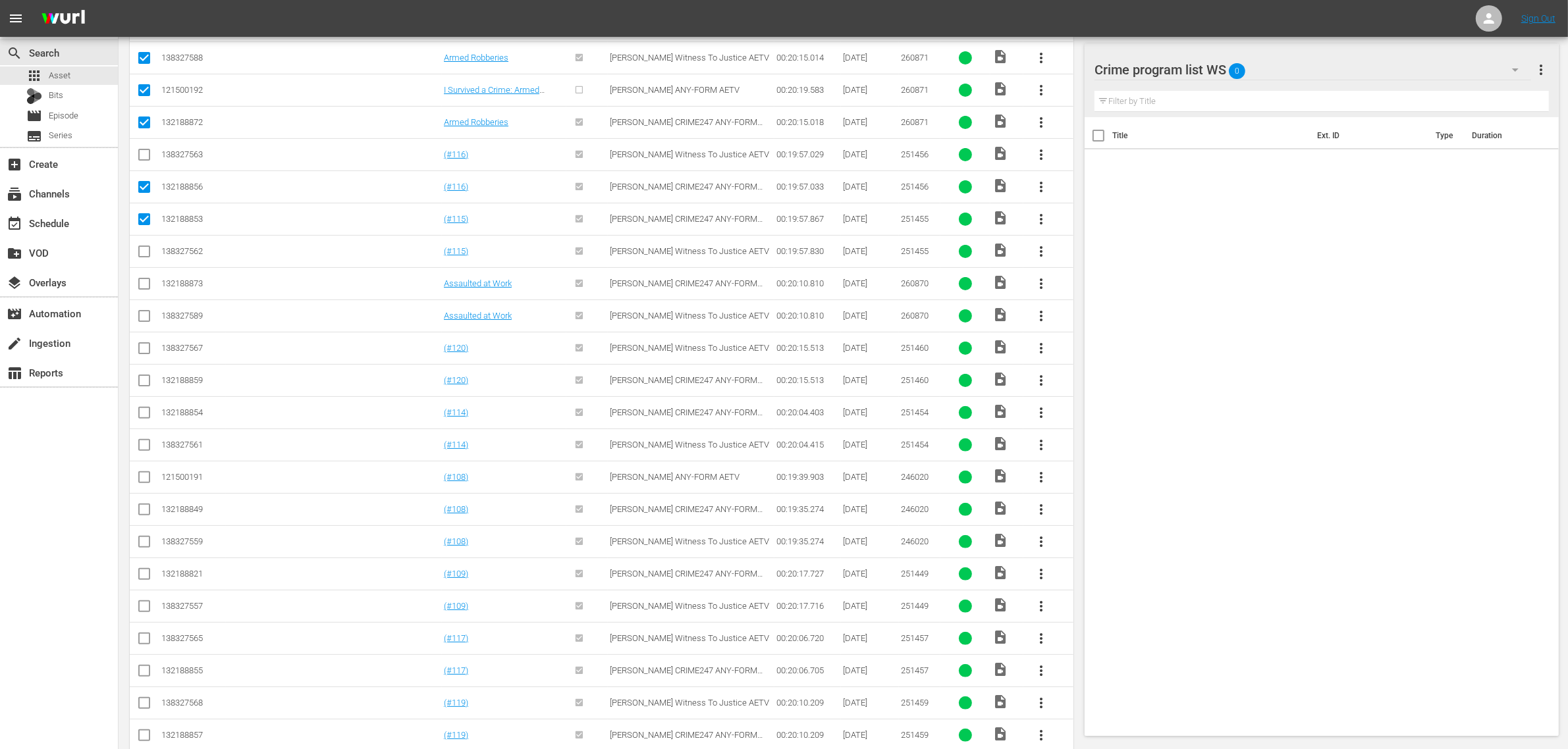
scroll to position [398, 0]
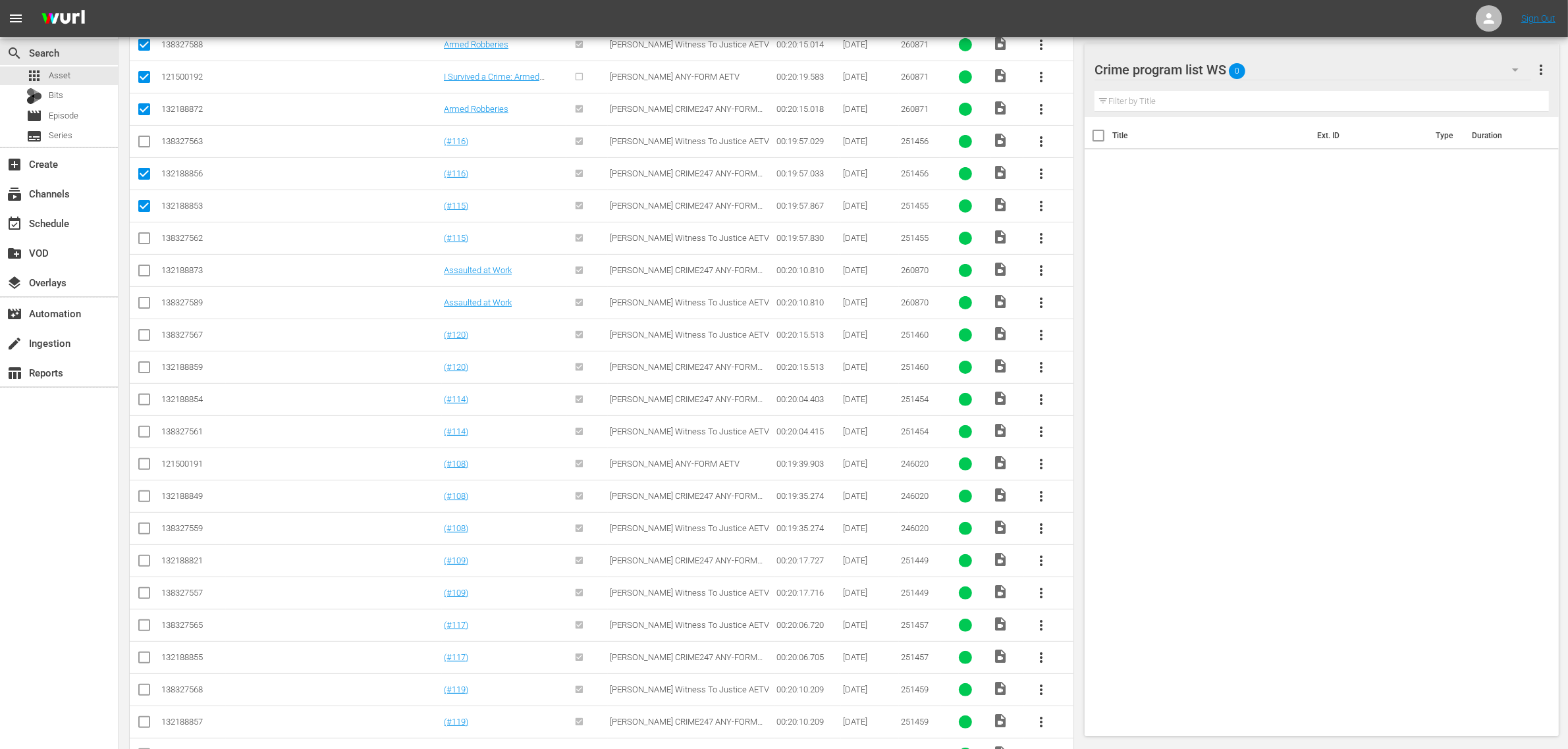
click at [145, 272] on input "checkbox" at bounding box center [144, 273] width 15 height 15
checkbox input "true"
click at [144, 367] on input "checkbox" at bounding box center [144, 369] width 15 height 15
checkbox input "true"
click at [143, 402] on input "checkbox" at bounding box center [144, 402] width 15 height 15
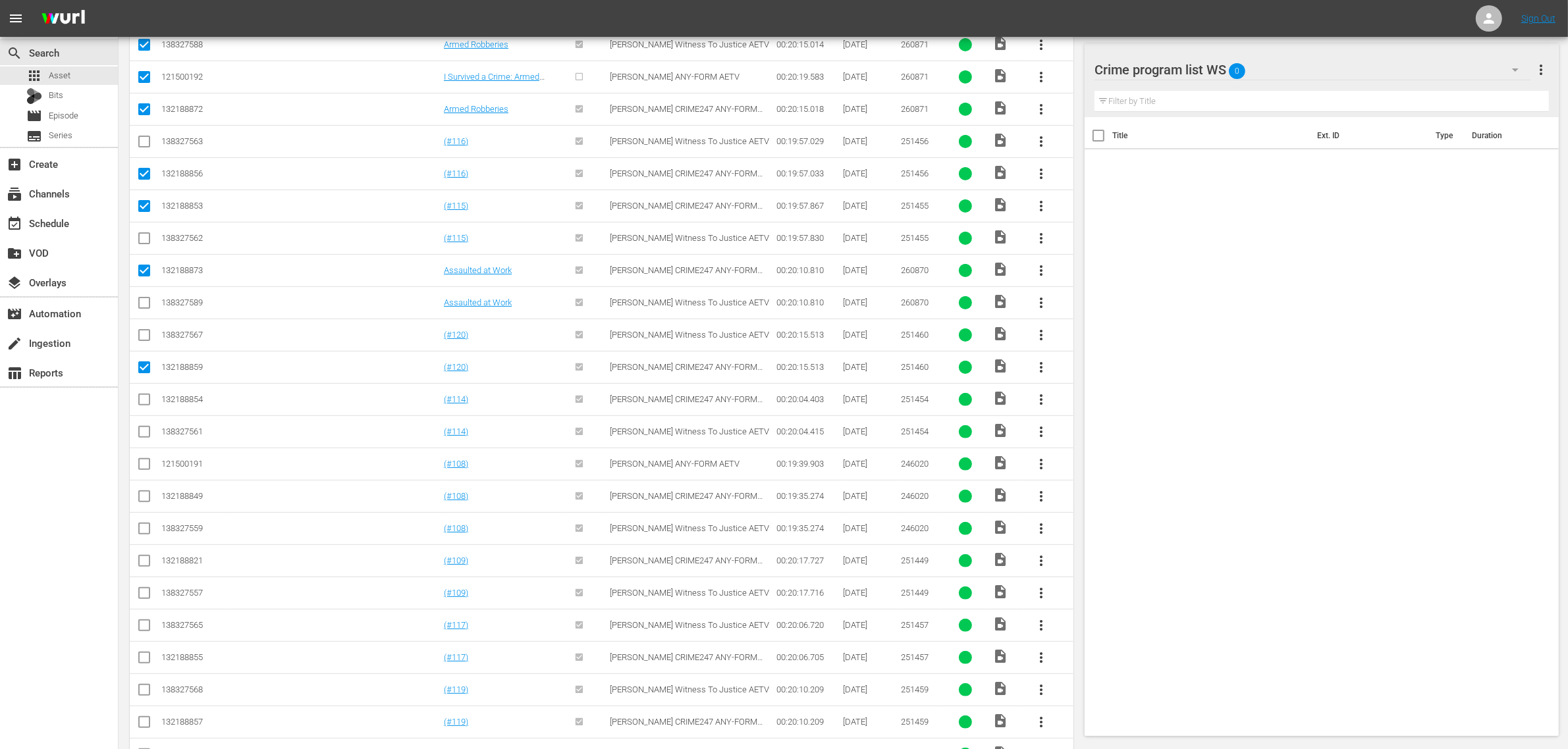
checkbox input "true"
drag, startPoint x: 135, startPoint y: 466, endPoint x: 141, endPoint y: 464, distance: 6.3
click at [136, 466] on td at bounding box center [145, 463] width 29 height 32
click at [142, 464] on input "checkbox" at bounding box center [144, 466] width 15 height 15
checkbox input "true"
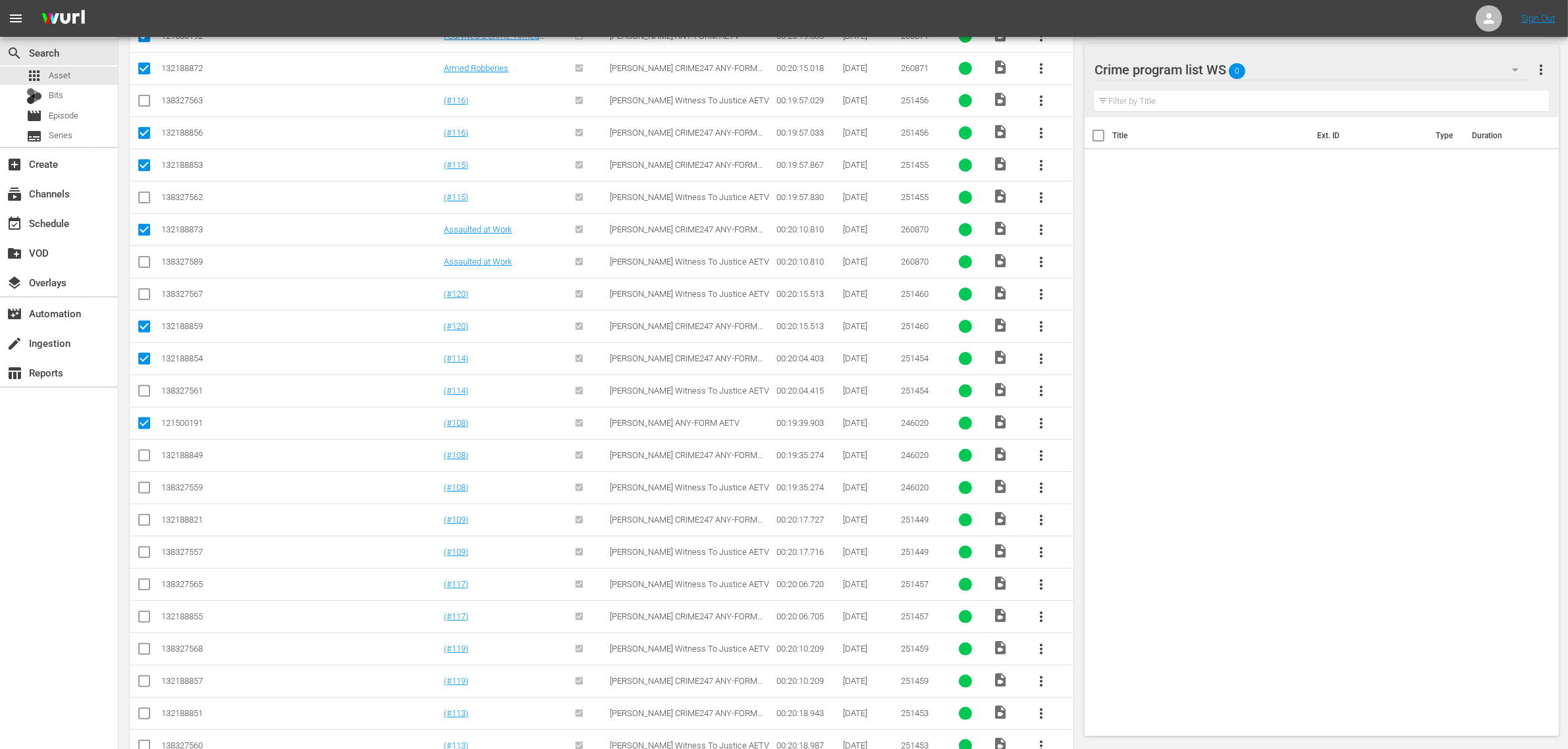
scroll to position [480, 0]
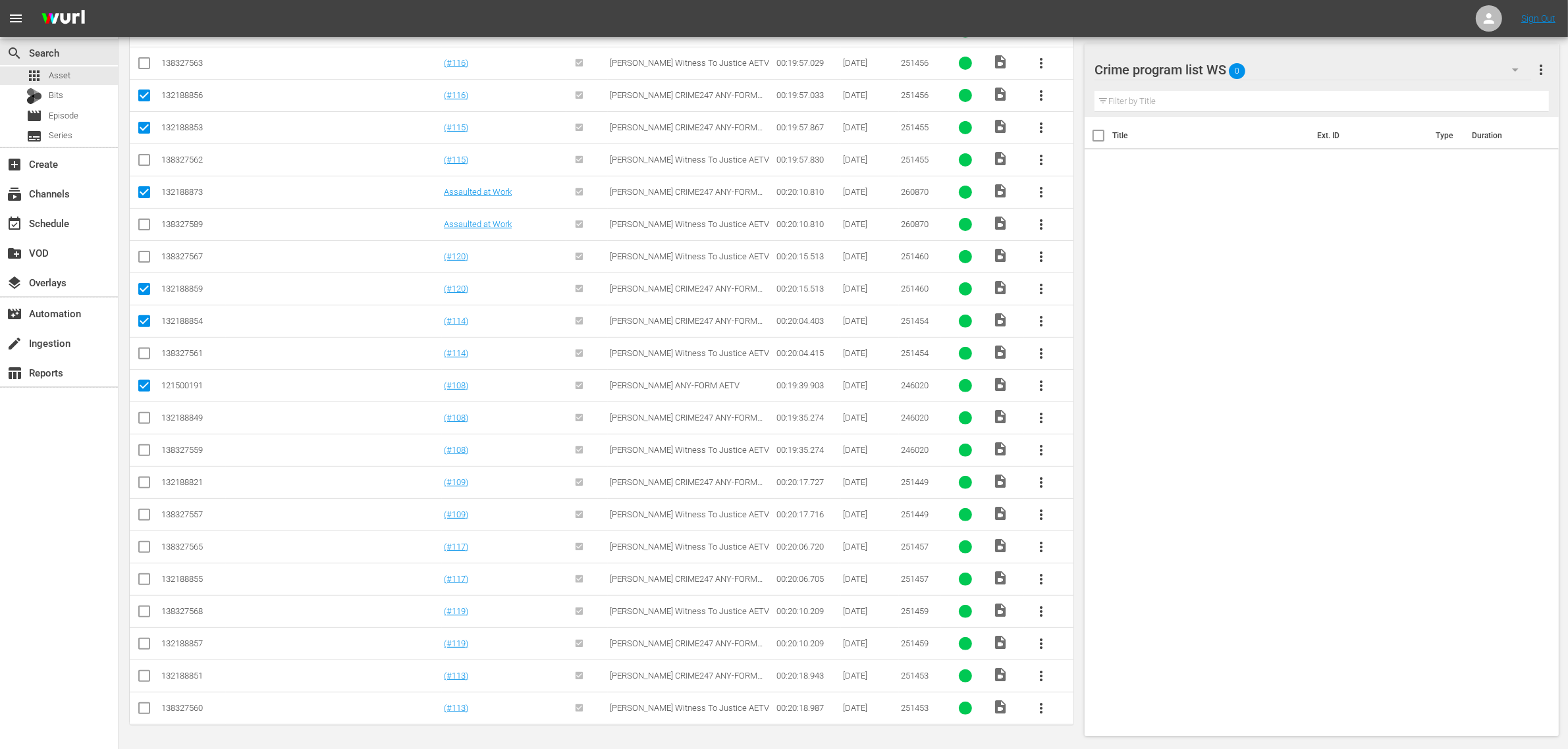
click at [141, 479] on input "checkbox" at bounding box center [144, 484] width 15 height 15
checkbox input "true"
drag, startPoint x: 137, startPoint y: 577, endPoint x: 152, endPoint y: 575, distance: 15.1
click at [140, 576] on input "checkbox" at bounding box center [144, 581] width 15 height 15
checkbox input "true"
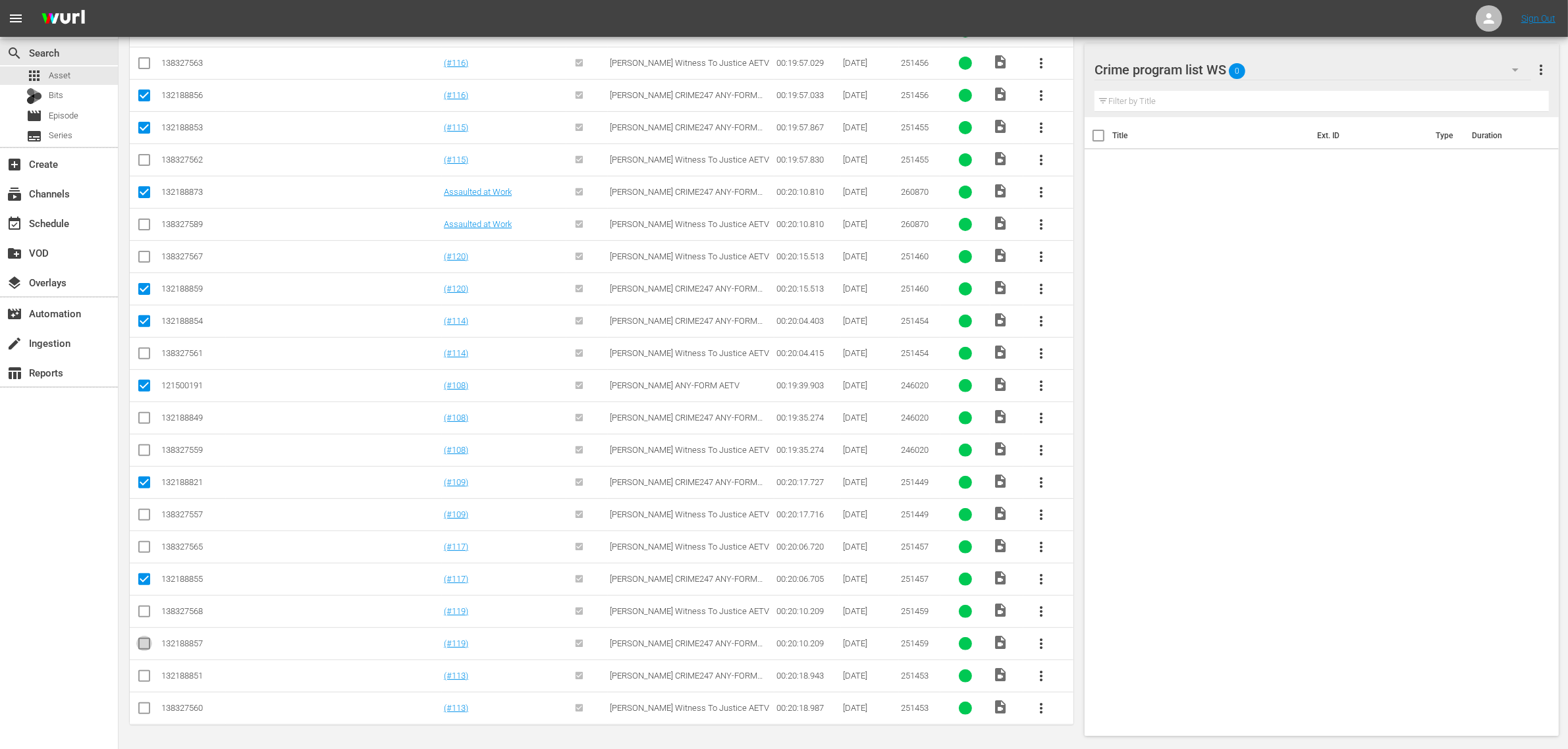
click at [144, 640] on input "checkbox" at bounding box center [144, 646] width 15 height 15
checkbox input "true"
click at [140, 677] on input "checkbox" at bounding box center [144, 678] width 15 height 15
checkbox input "true"
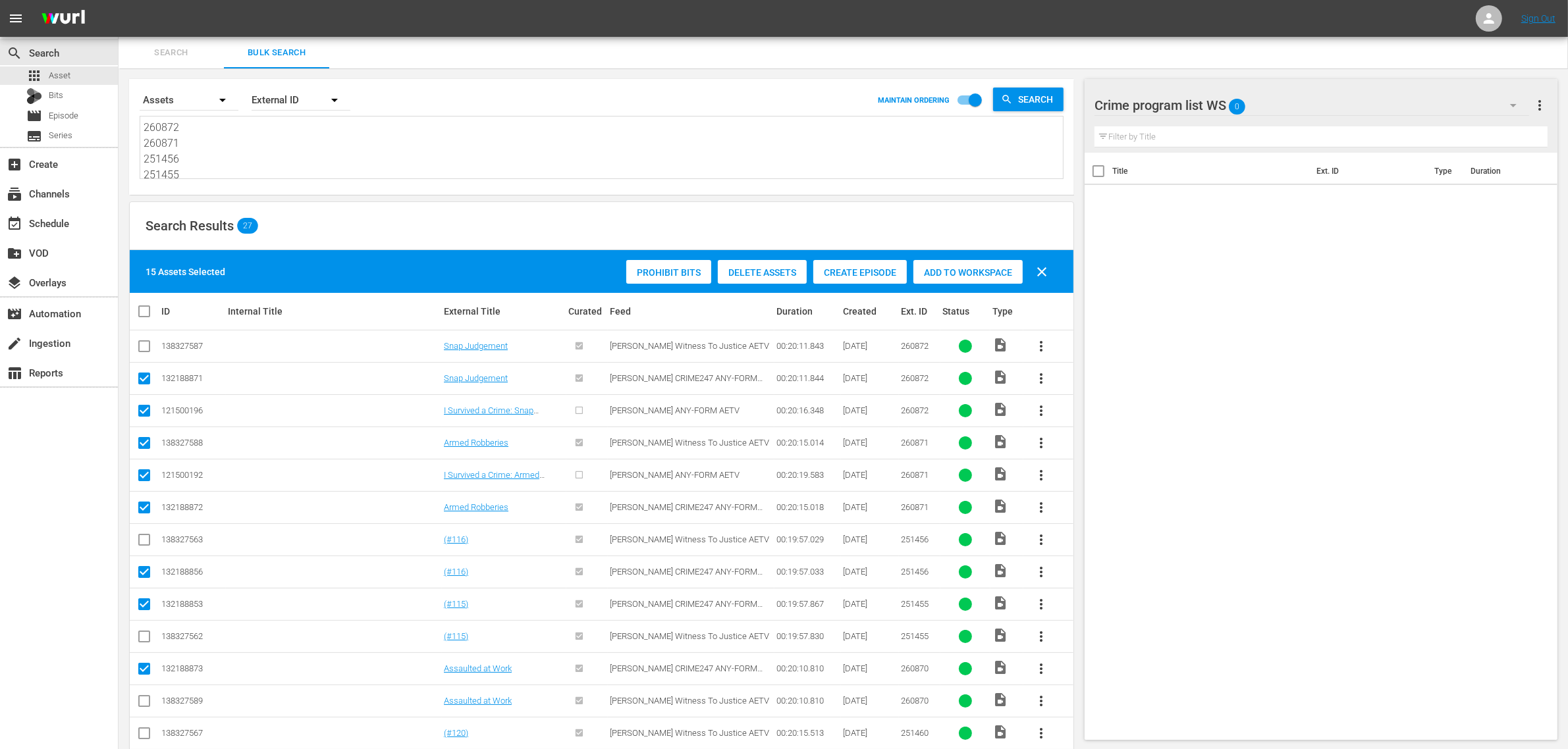
click at [952, 272] on span "Add to Workspace" at bounding box center [968, 272] width 110 height 11
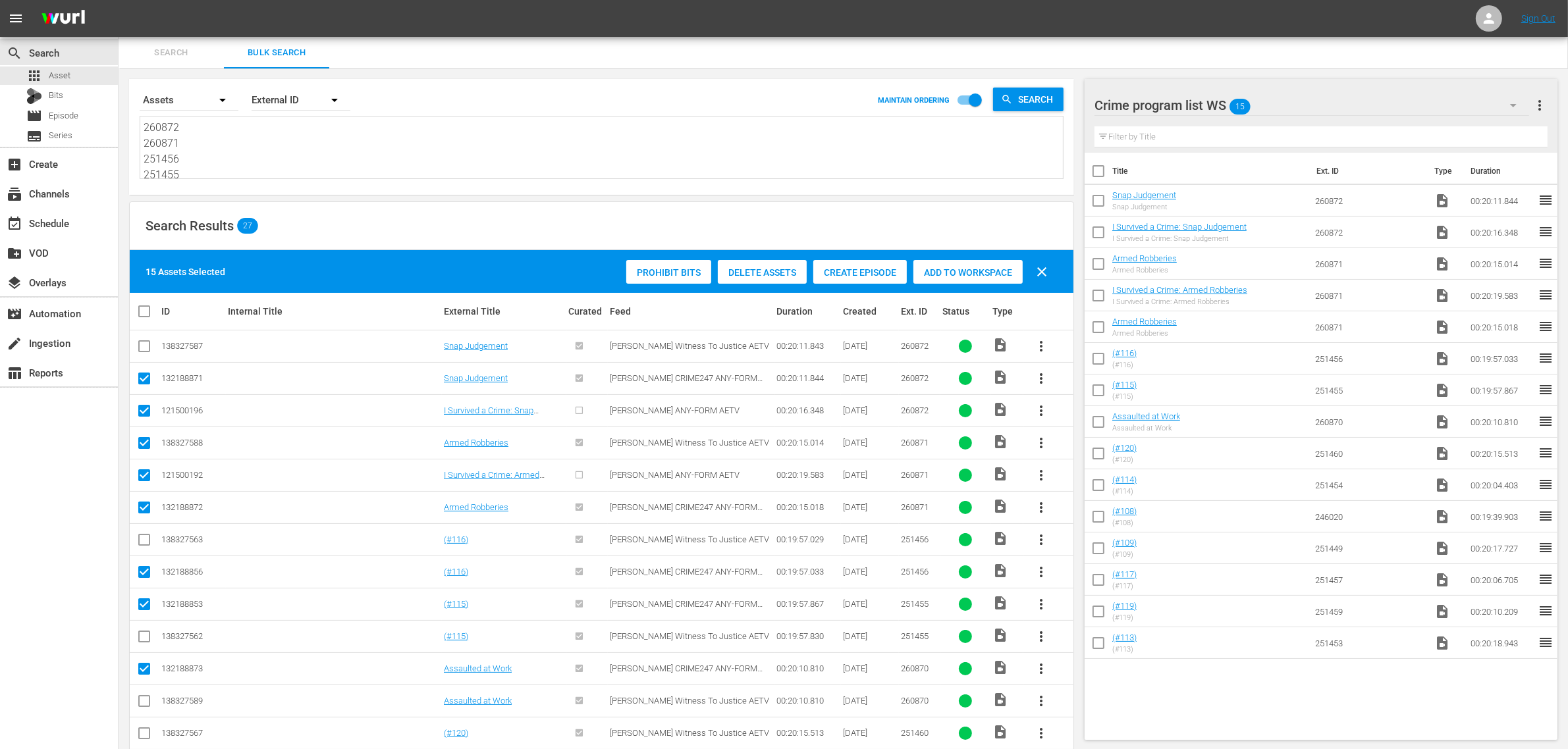
click at [1100, 229] on input "checkbox" at bounding box center [1099, 235] width 28 height 28
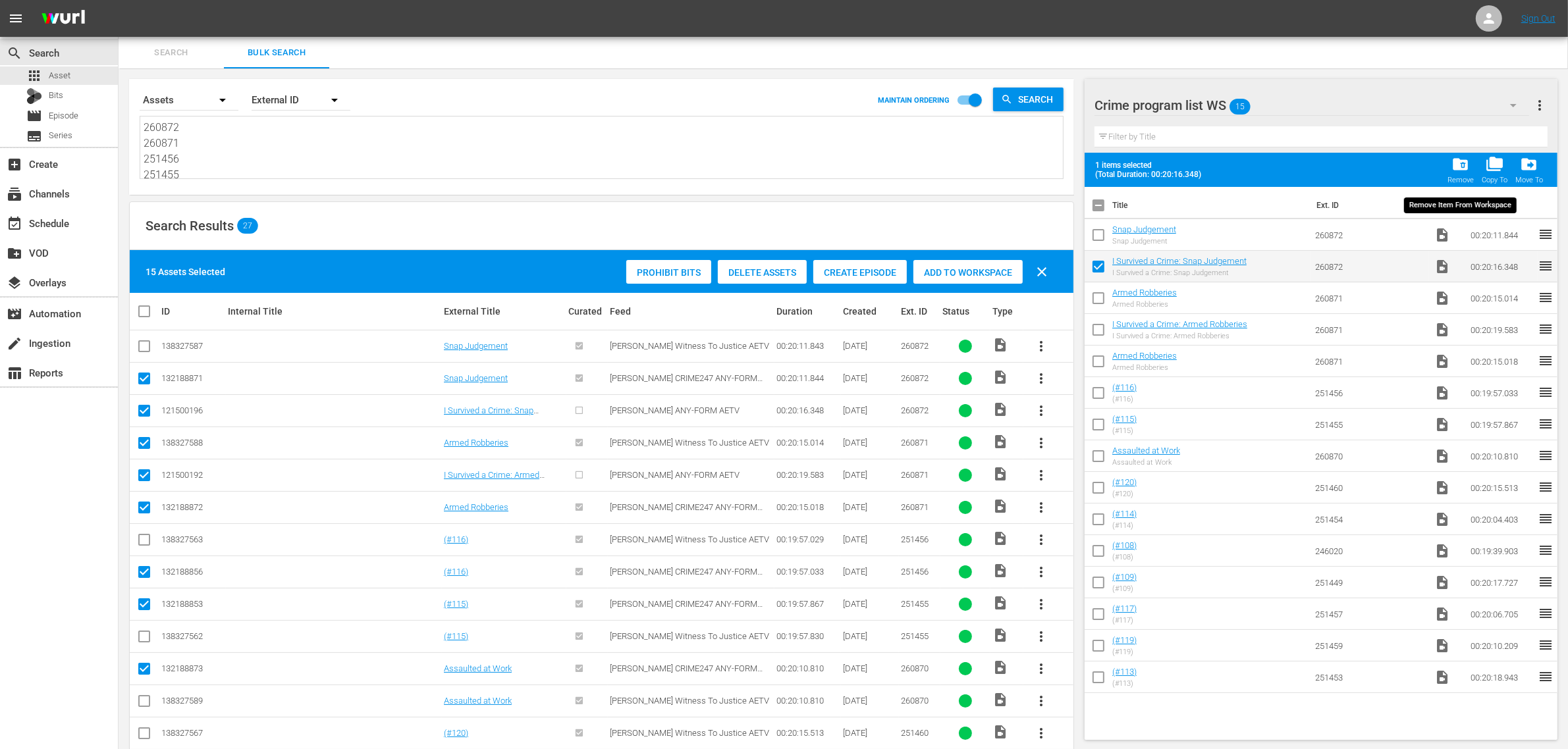
click at [1462, 172] on span "folder_delete" at bounding box center [1460, 164] width 18 height 18
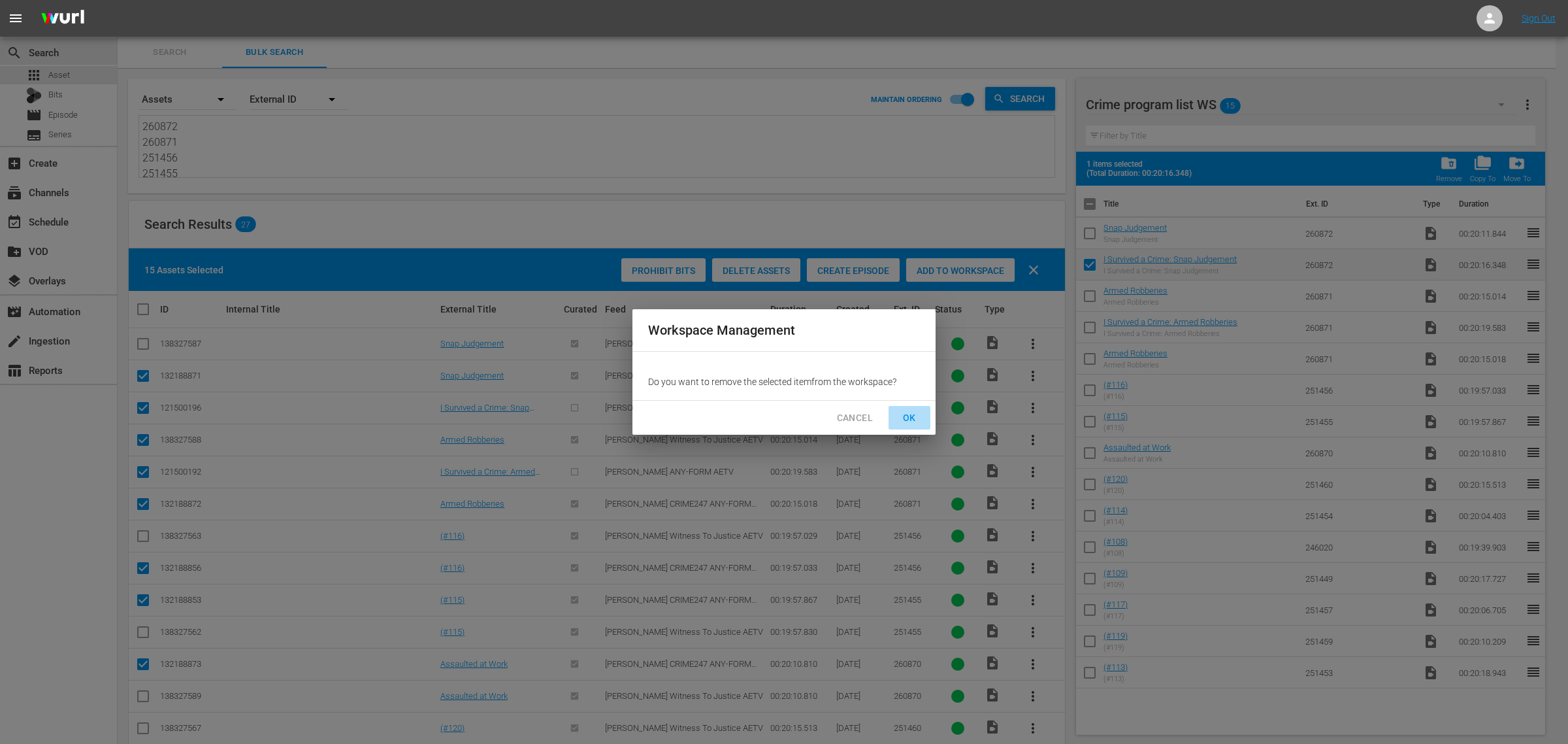
click at [903, 422] on span "OK" at bounding box center [910, 418] width 21 height 16
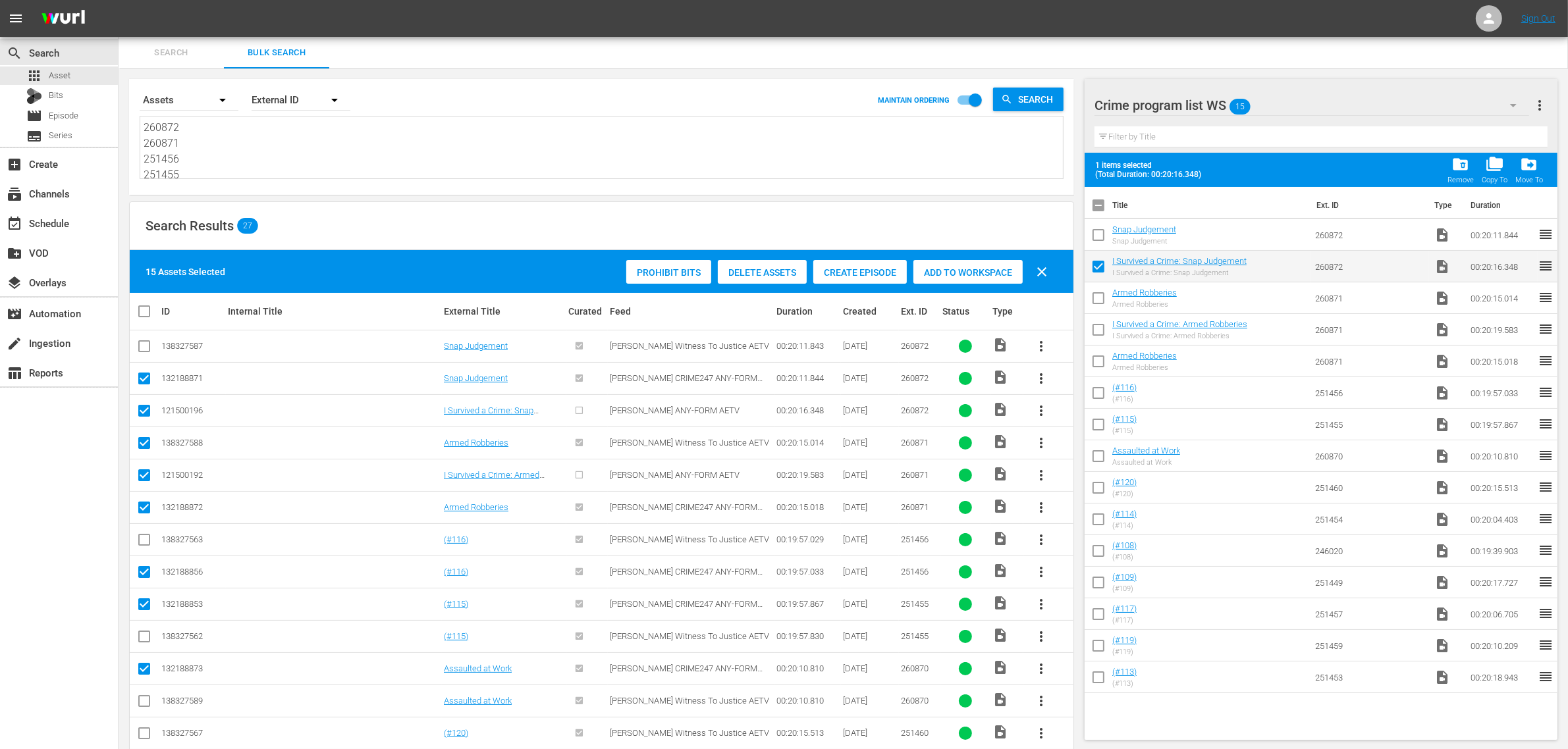
checkbox input "false"
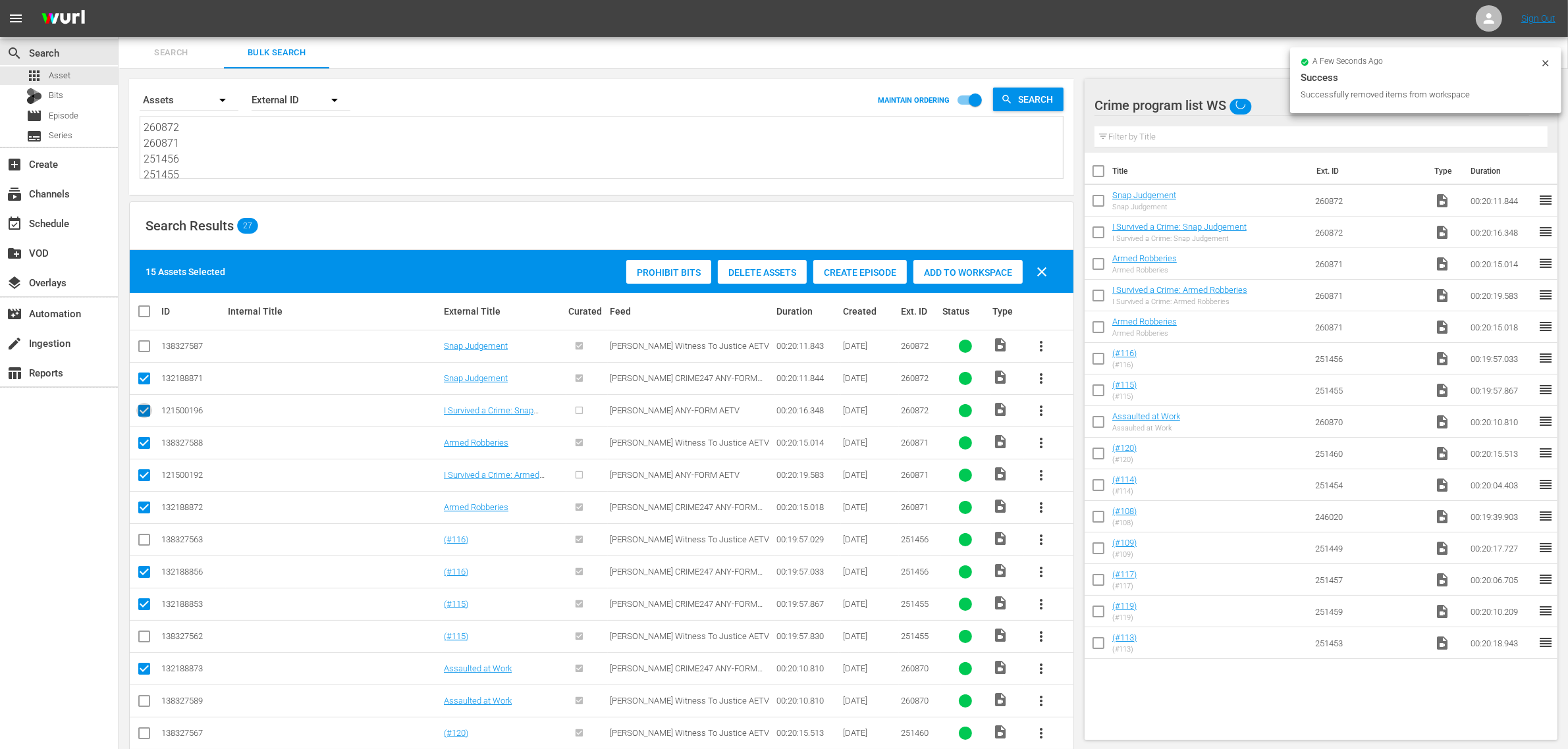
click at [146, 412] on input "checkbox" at bounding box center [144, 413] width 15 height 15
checkbox input "false"
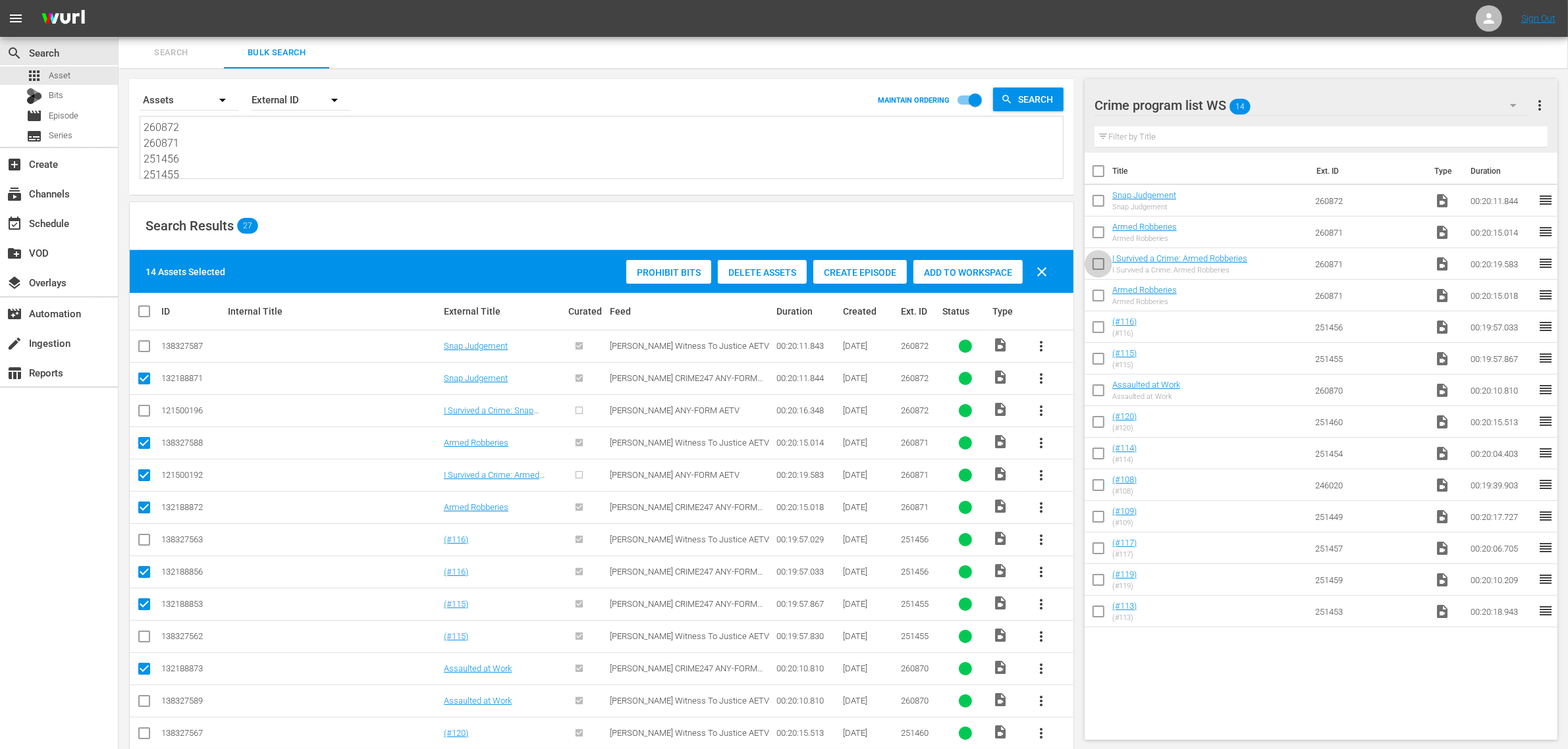
click at [1101, 265] on input "checkbox" at bounding box center [1099, 266] width 28 height 28
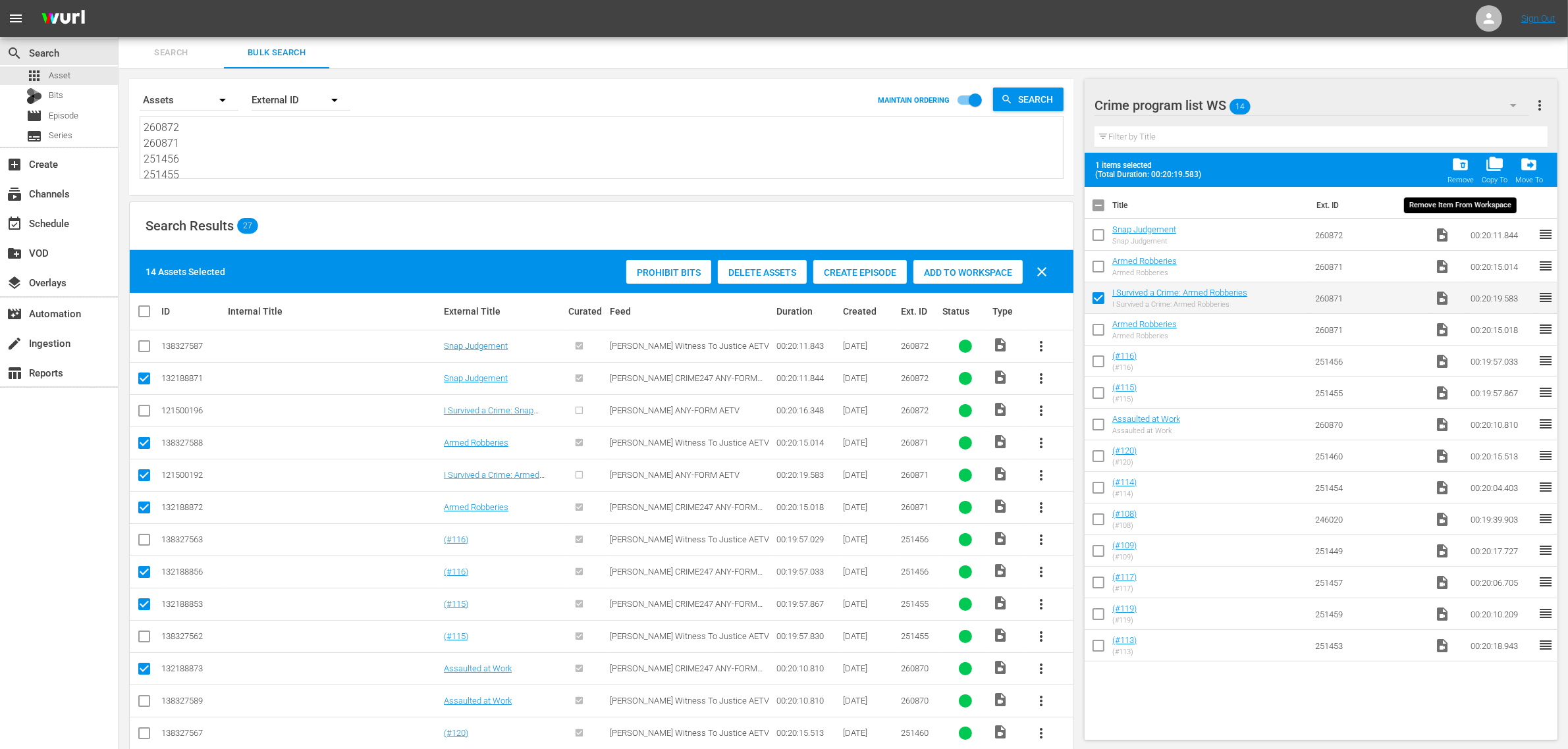
click at [1462, 166] on span "folder_delete" at bounding box center [1460, 164] width 18 height 18
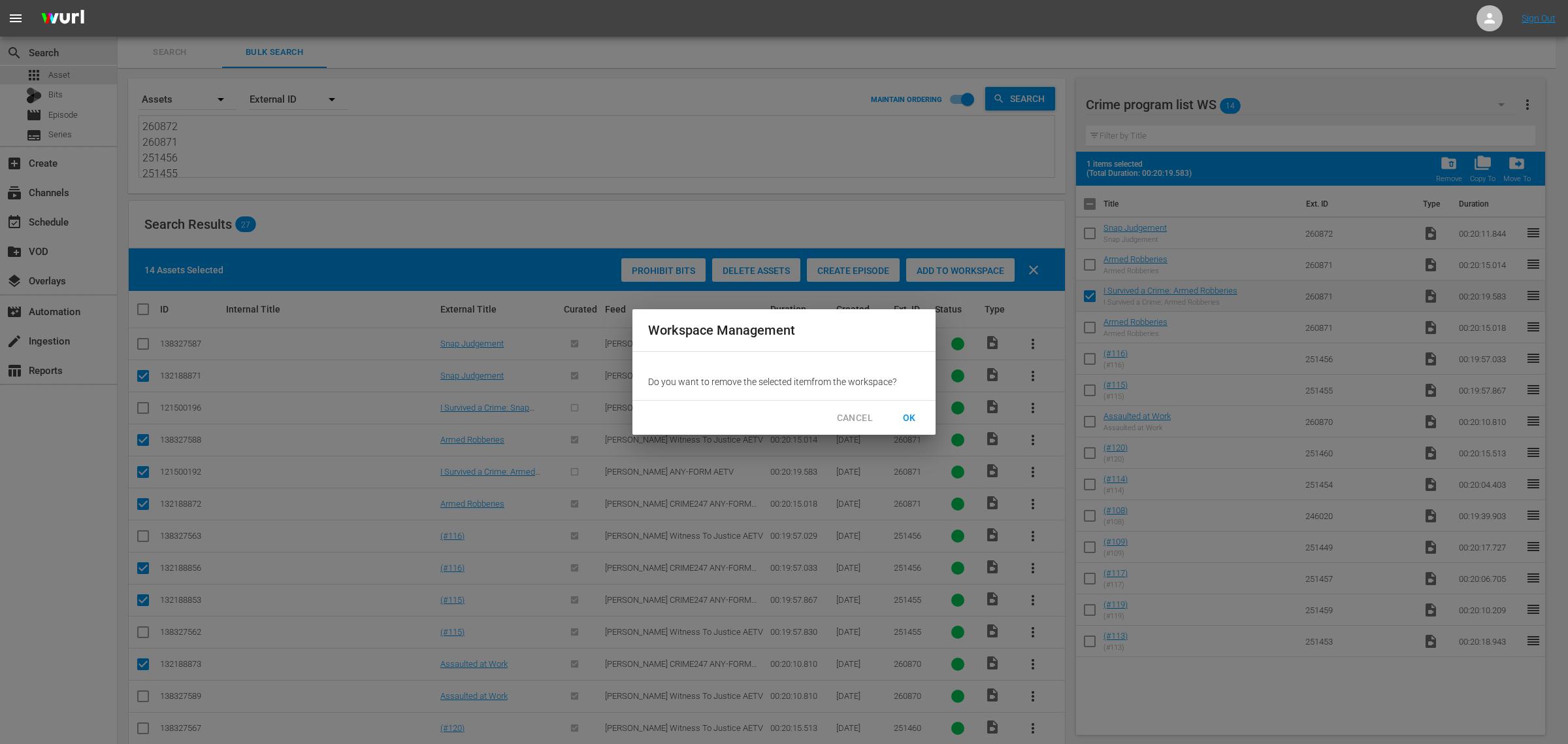
click at [906, 409] on button "OK" at bounding box center [910, 418] width 42 height 24
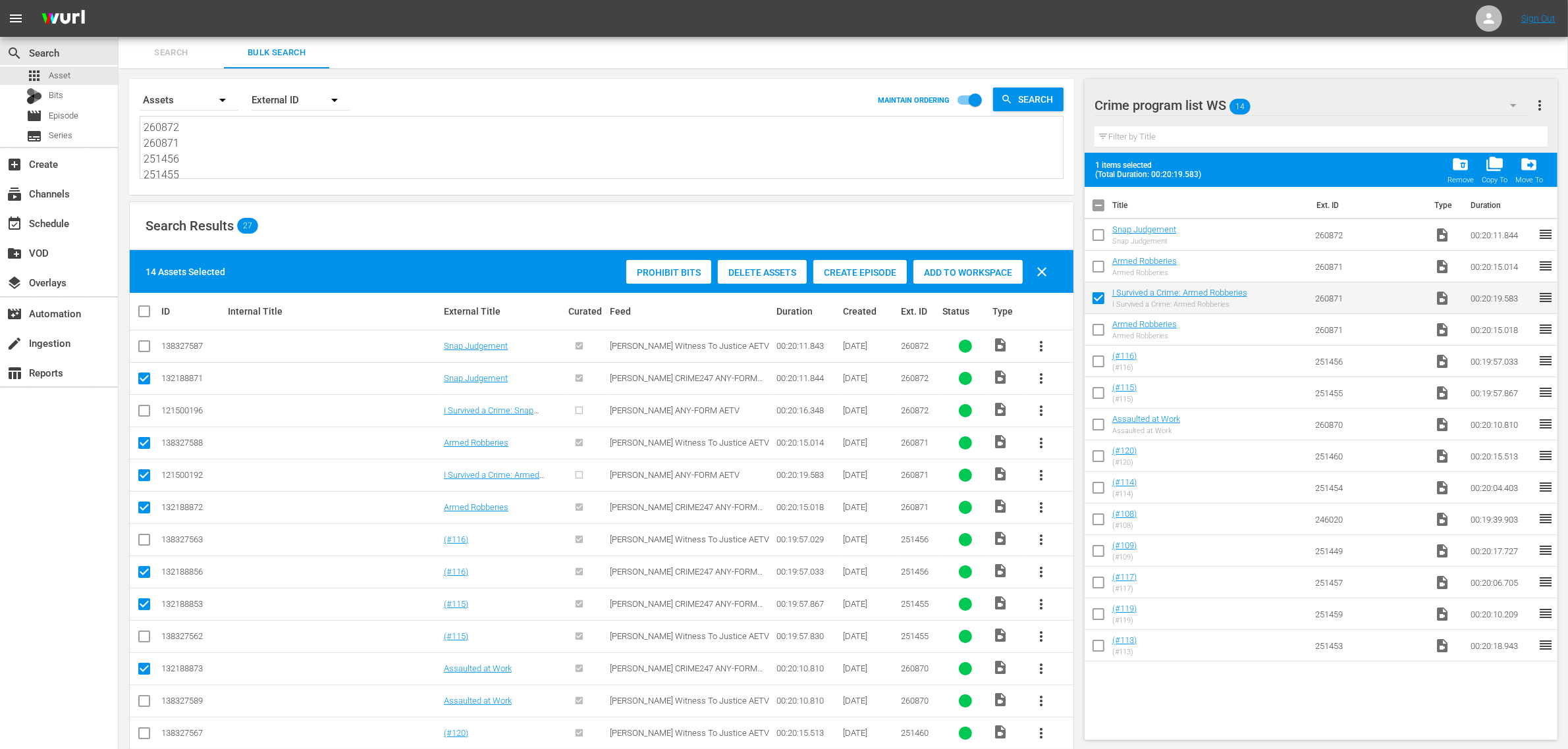
checkbox input "false"
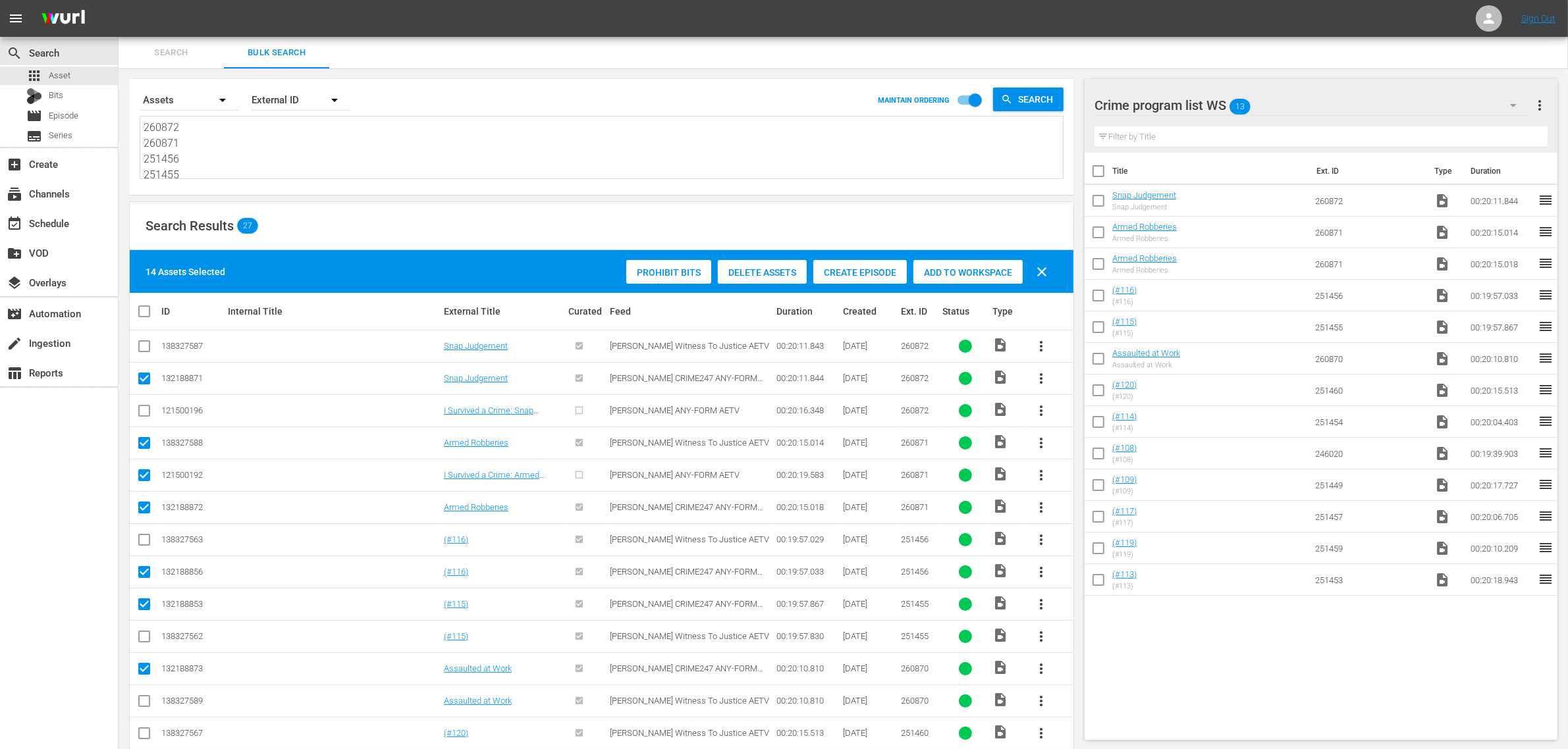
click at [1093, 231] on input "checkbox" at bounding box center [1099, 235] width 28 height 28
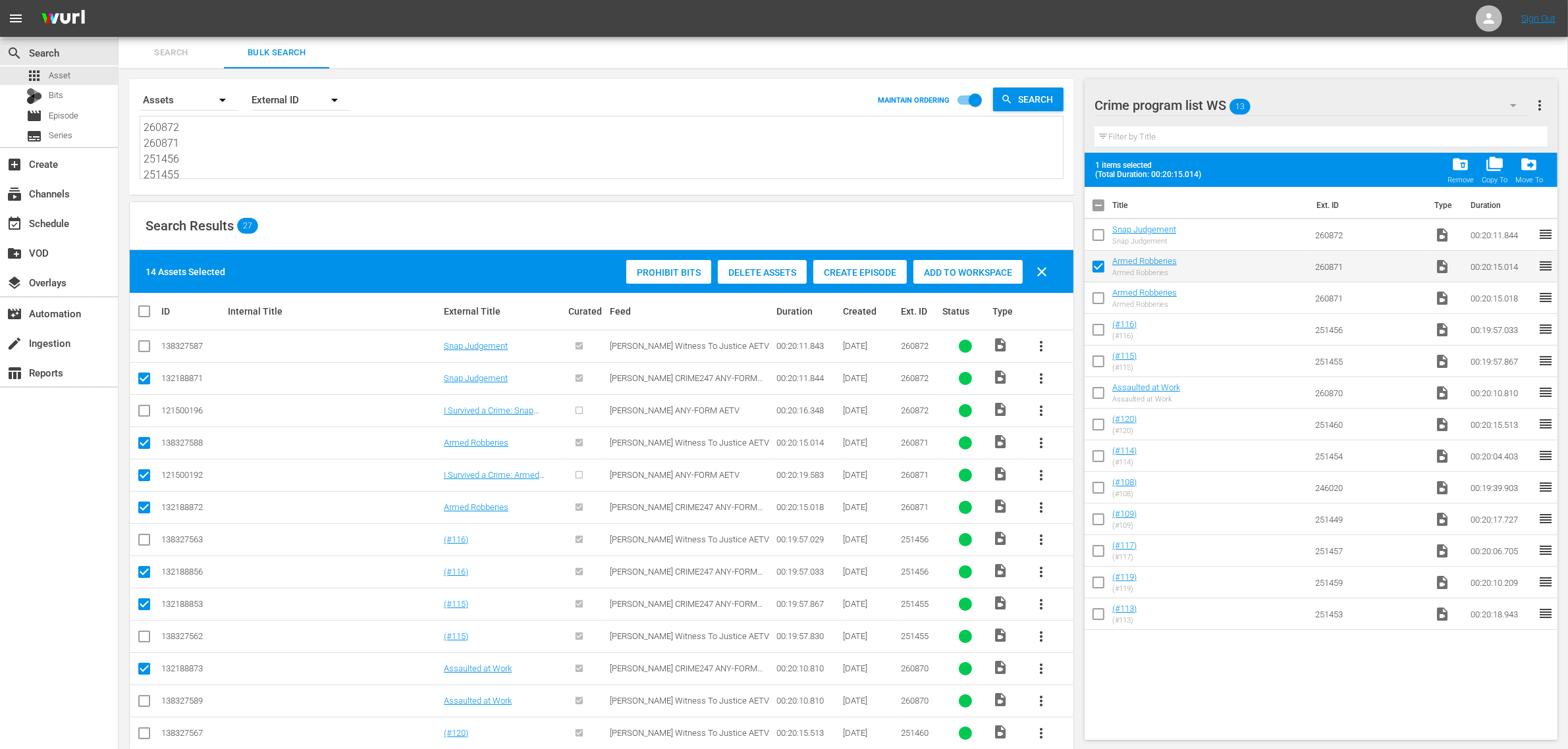
click at [1459, 166] on span "folder_delete" at bounding box center [1460, 164] width 18 height 18
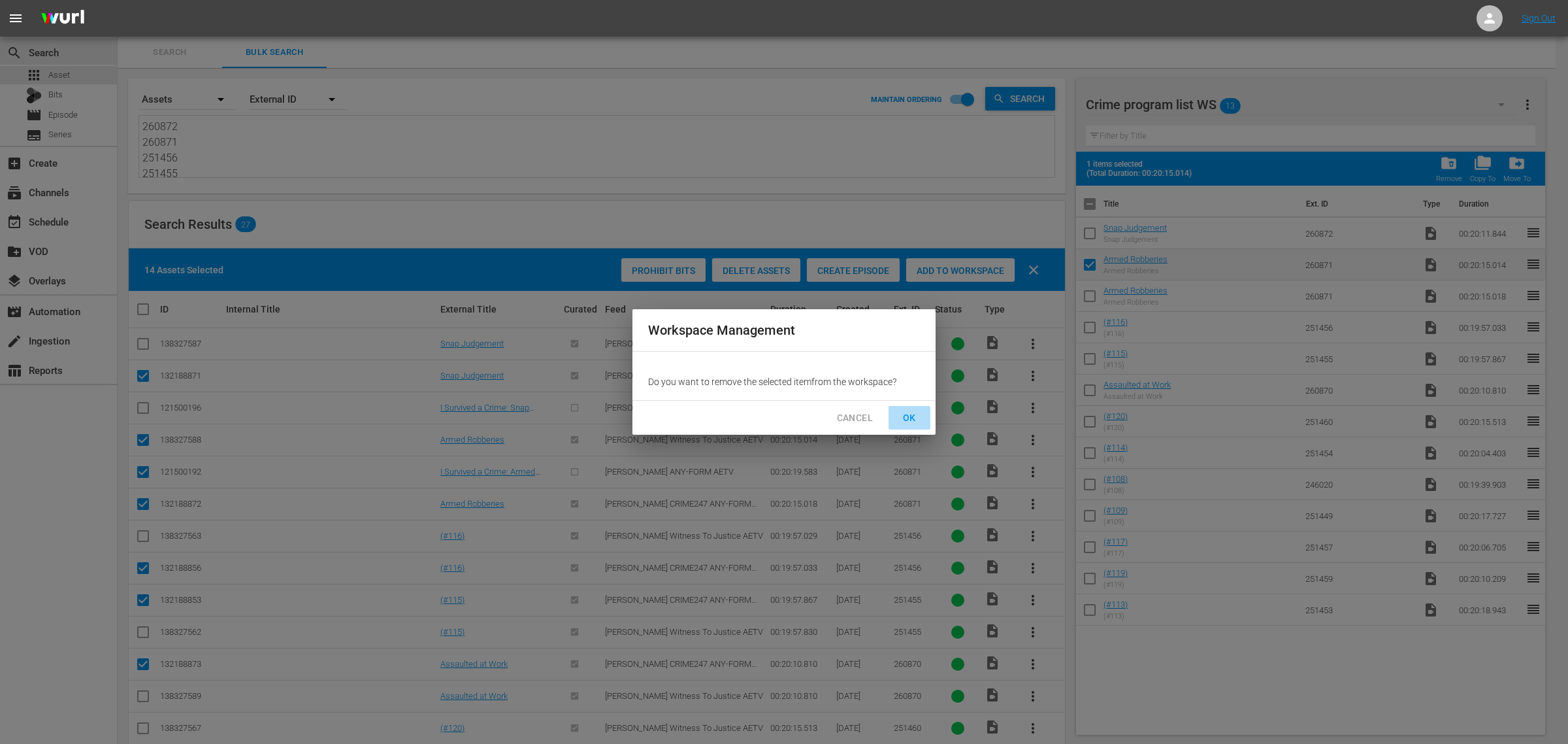
click at [916, 417] on span "OK" at bounding box center [910, 418] width 21 height 16
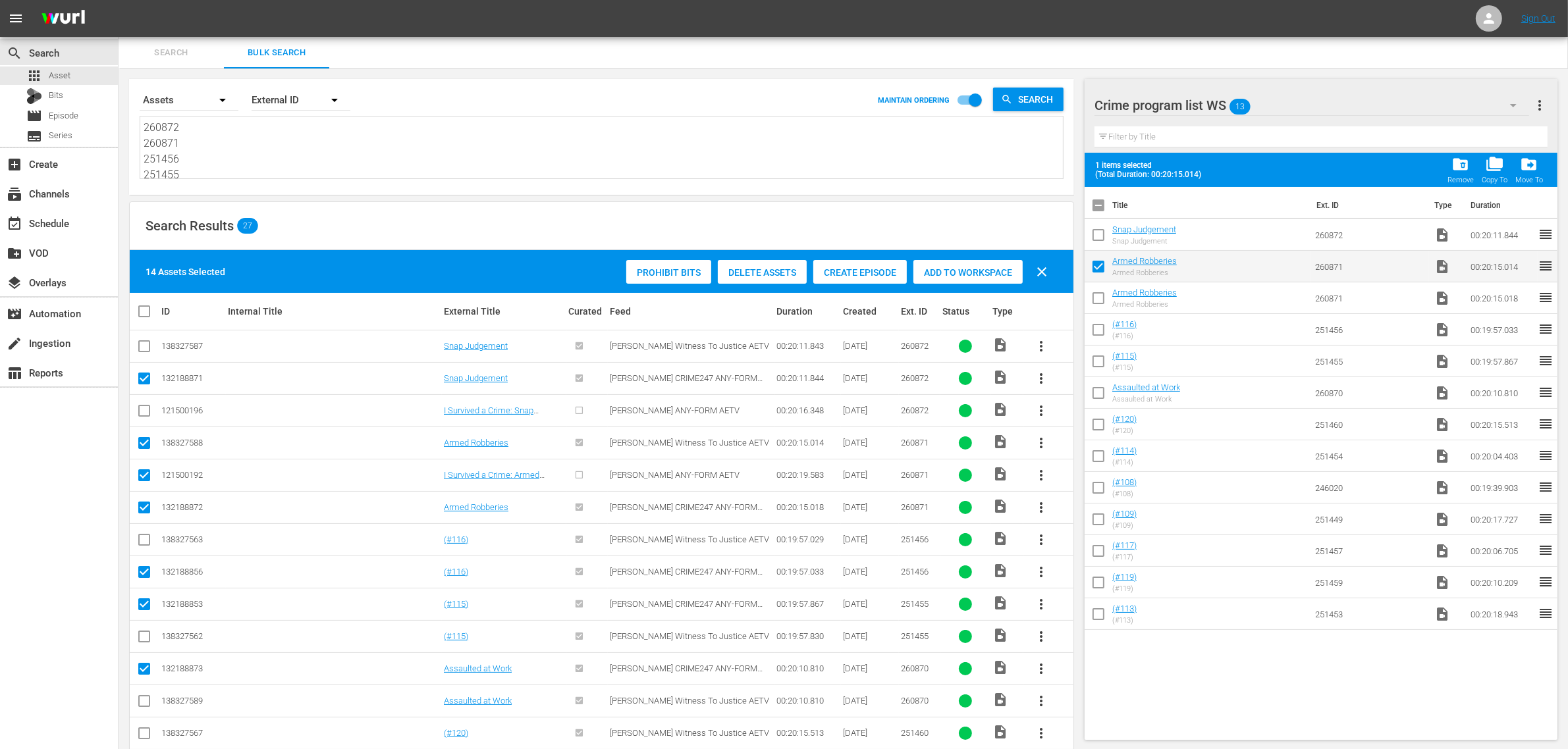
click at [806, 19] on nav "menu Sign Out" at bounding box center [784, 18] width 1568 height 37
checkbox input "false"
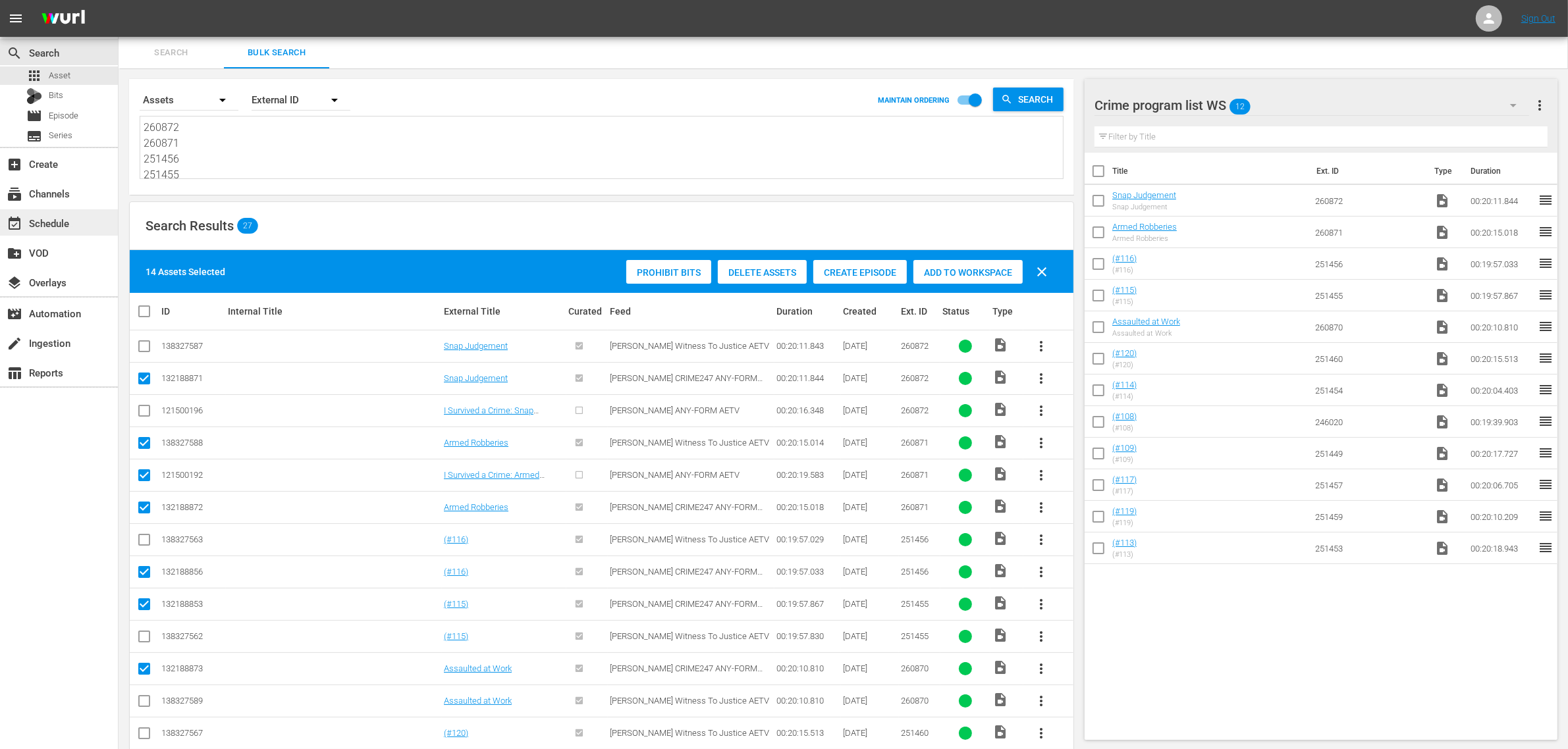
click at [73, 217] on div "event_available Schedule" at bounding box center [37, 221] width 74 height 12
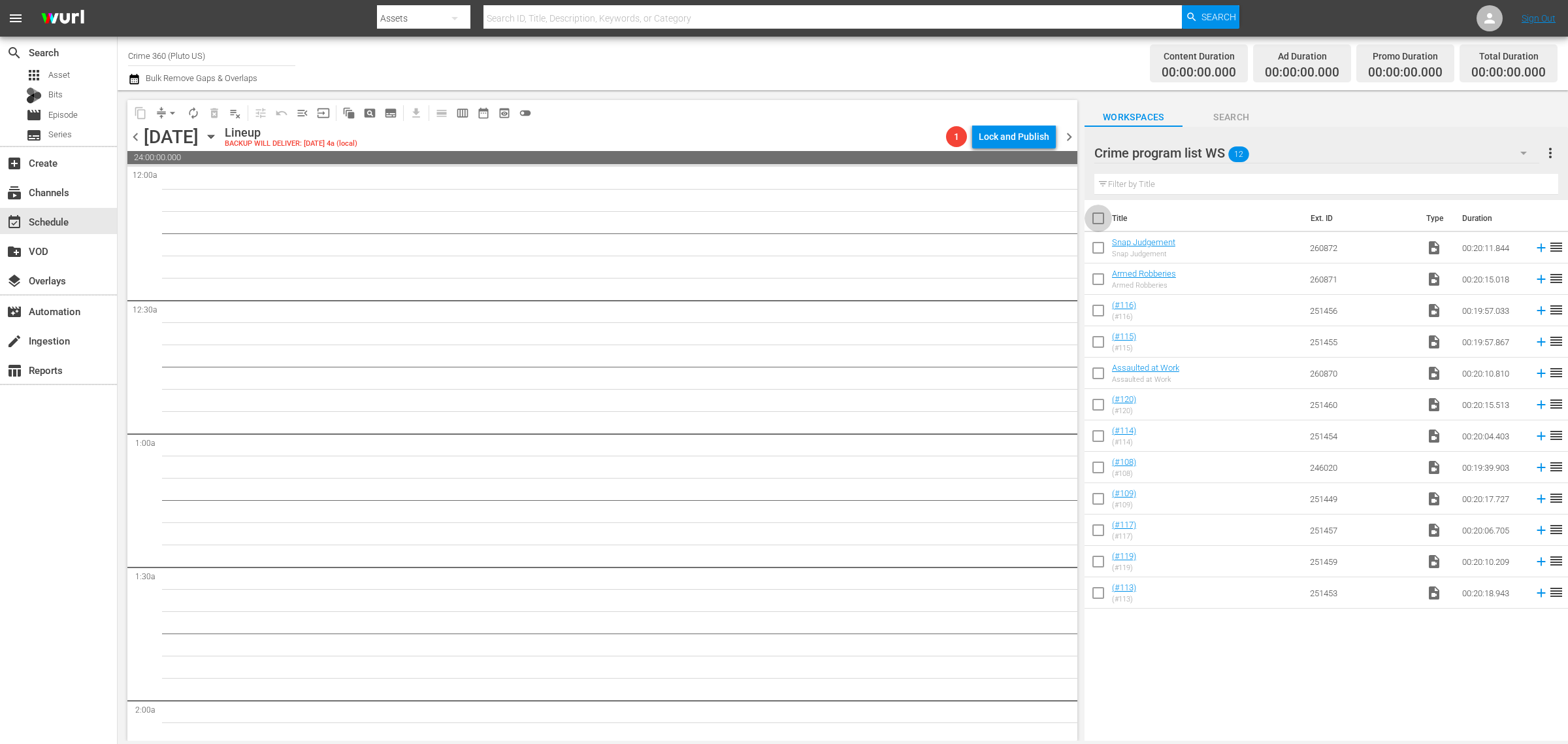
click at [1100, 219] on input "checkbox" at bounding box center [1098, 221] width 27 height 27
checkbox input "true"
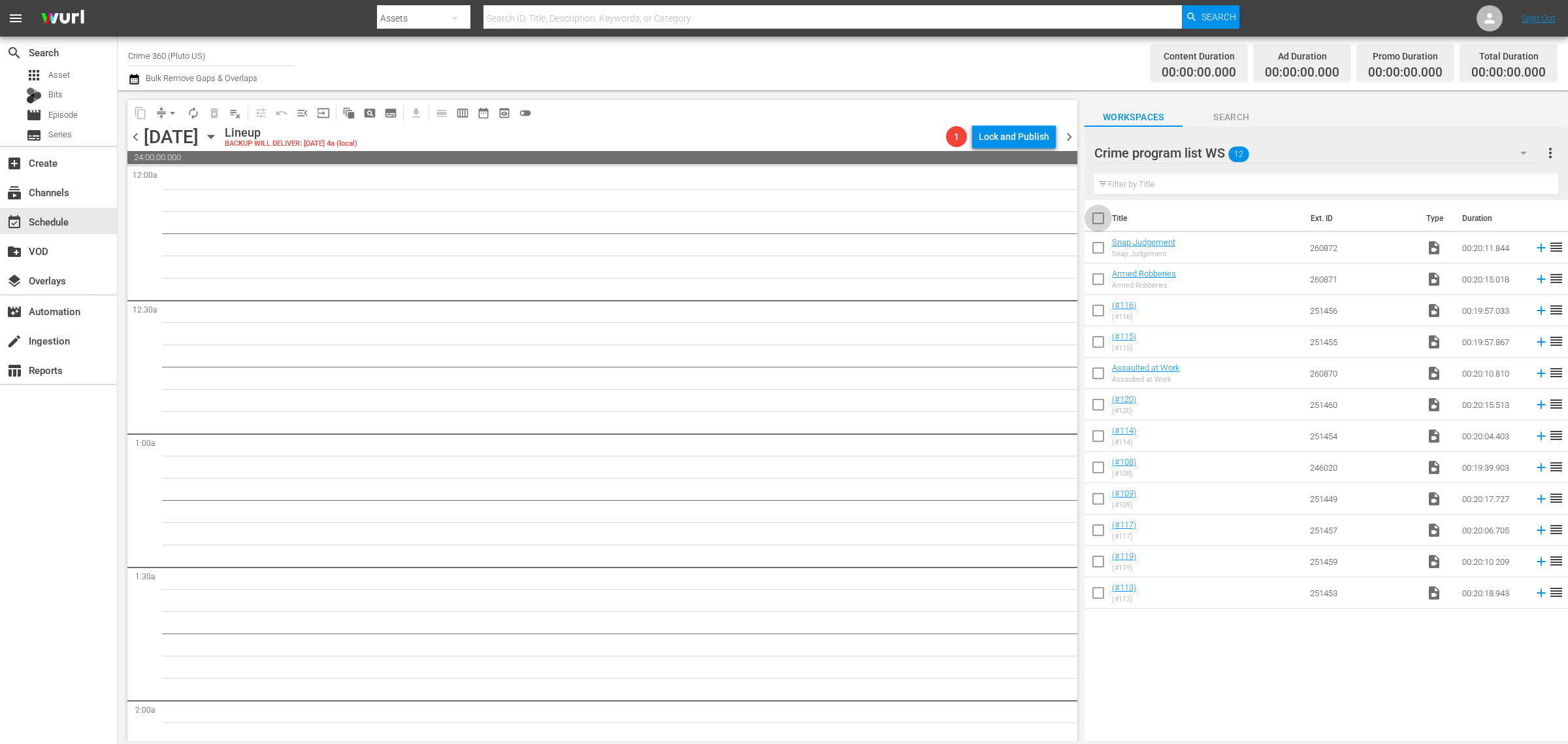
checkbox input "true"
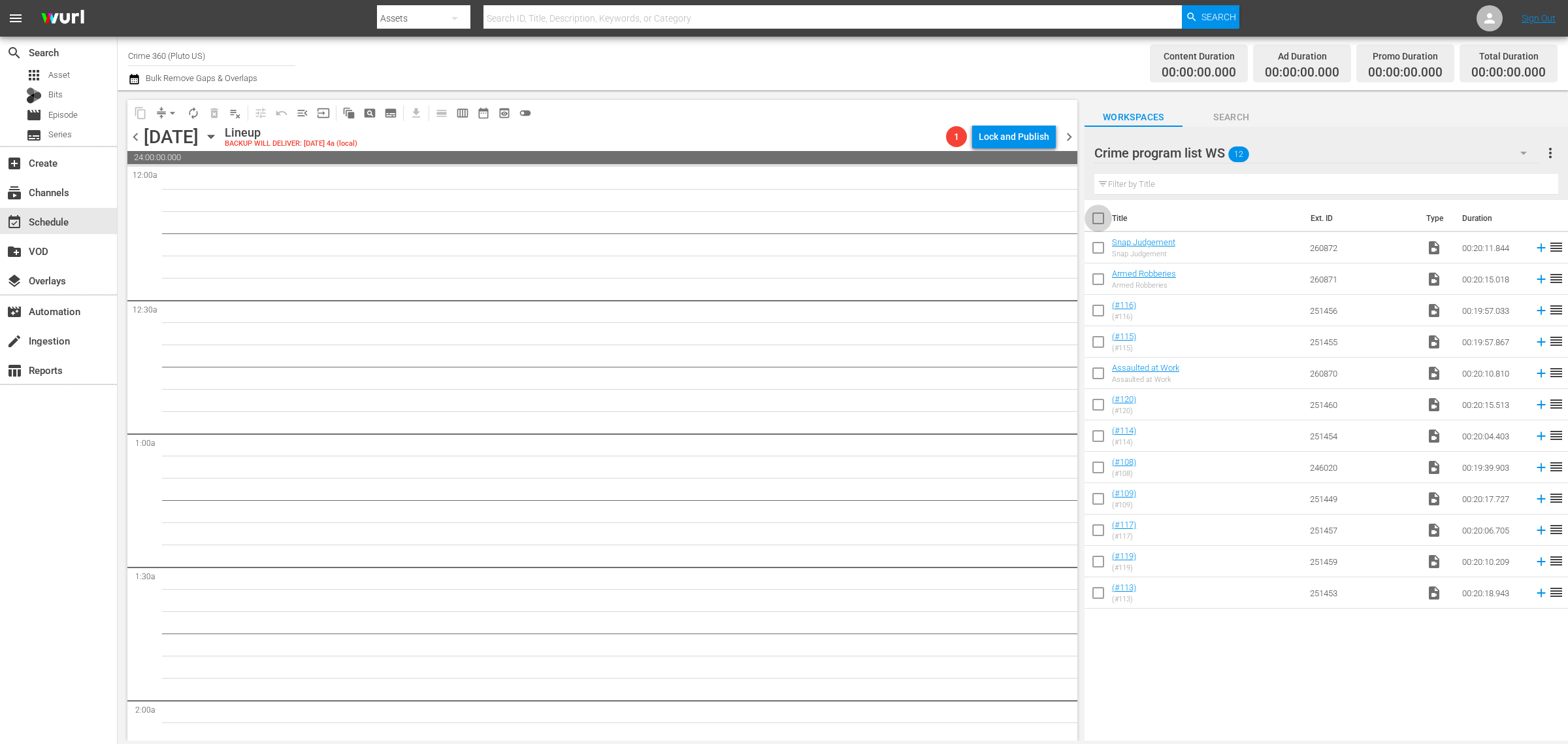
checkbox input "true"
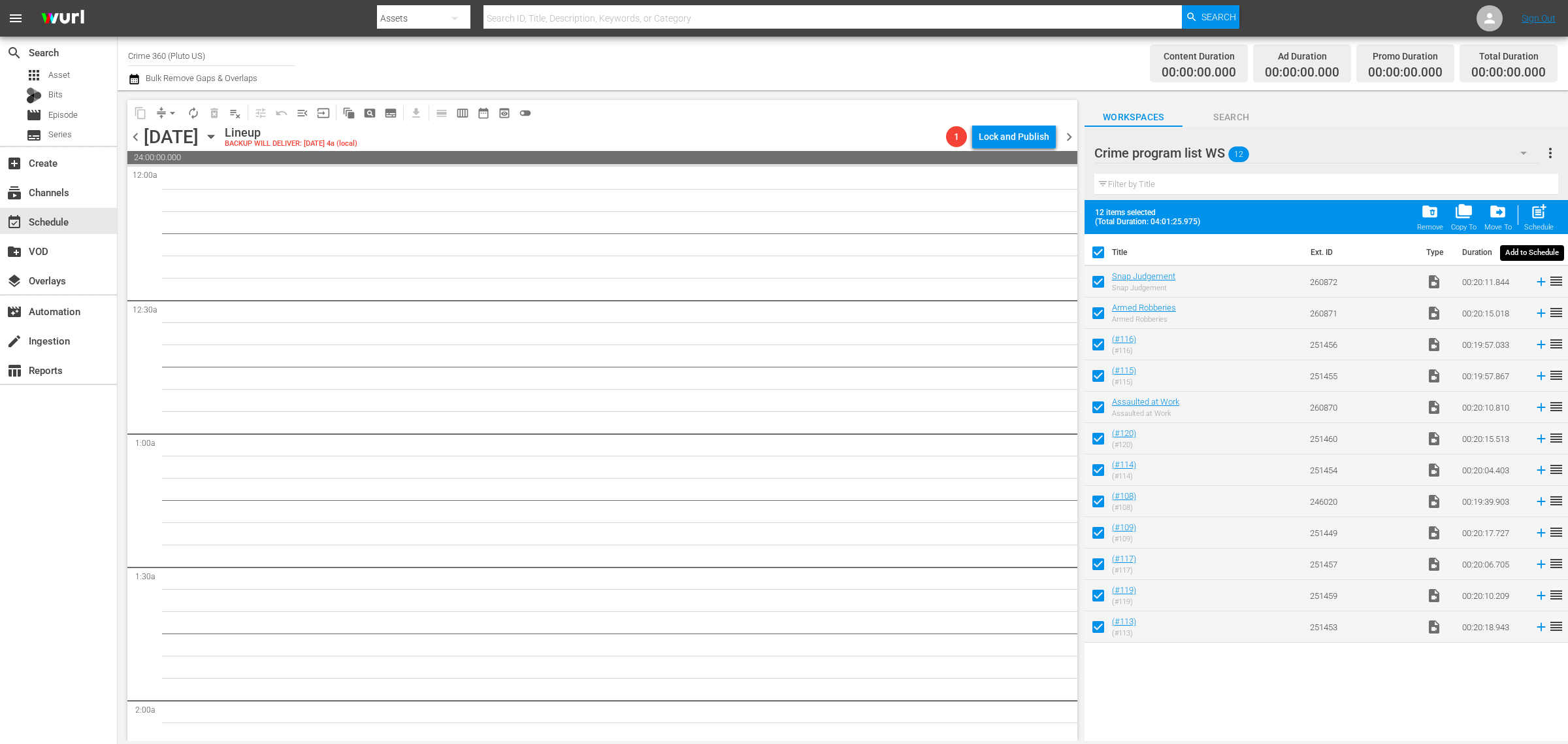
click at [1541, 216] on span "post_add" at bounding box center [1539, 211] width 18 height 18
checkbox input "false"
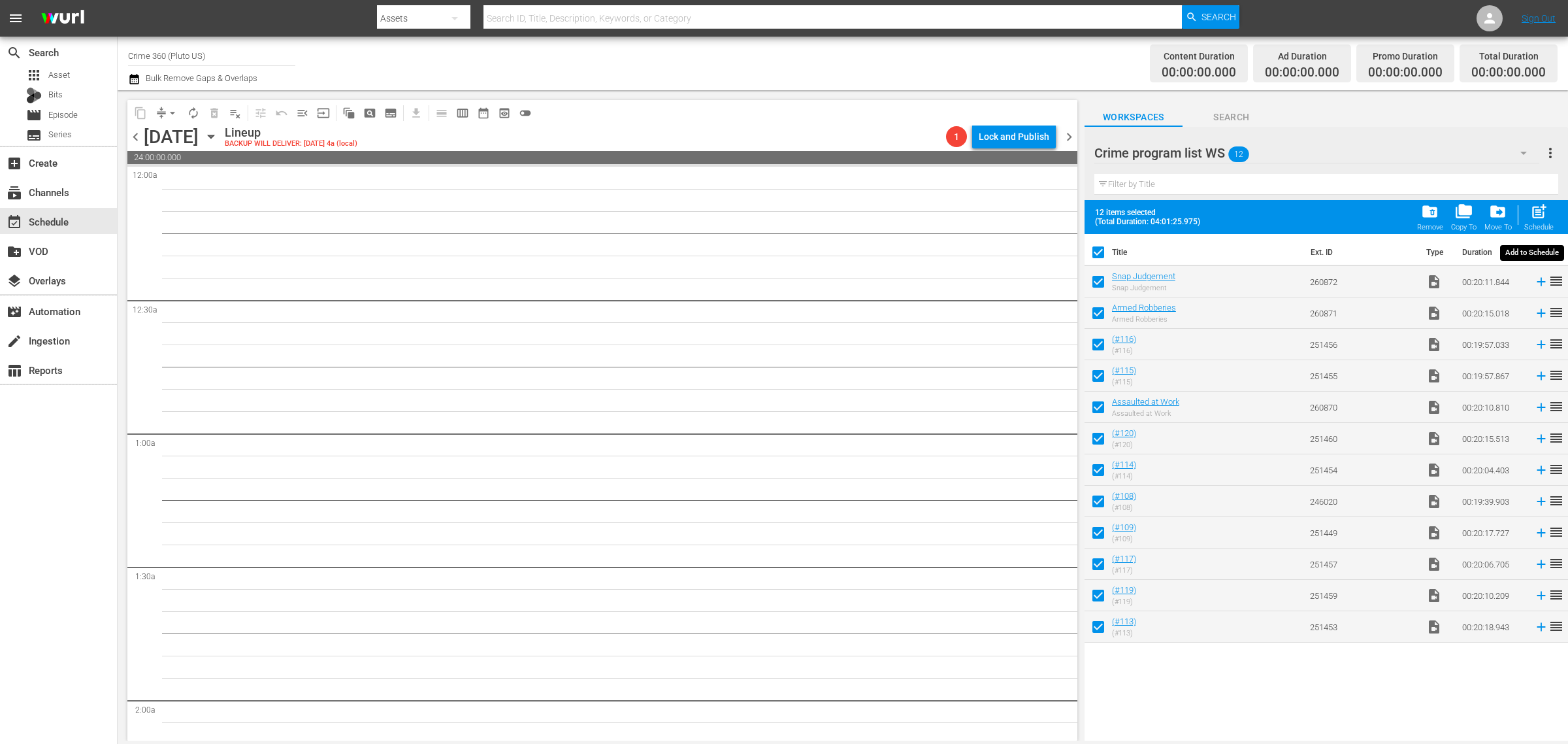
checkbox input "false"
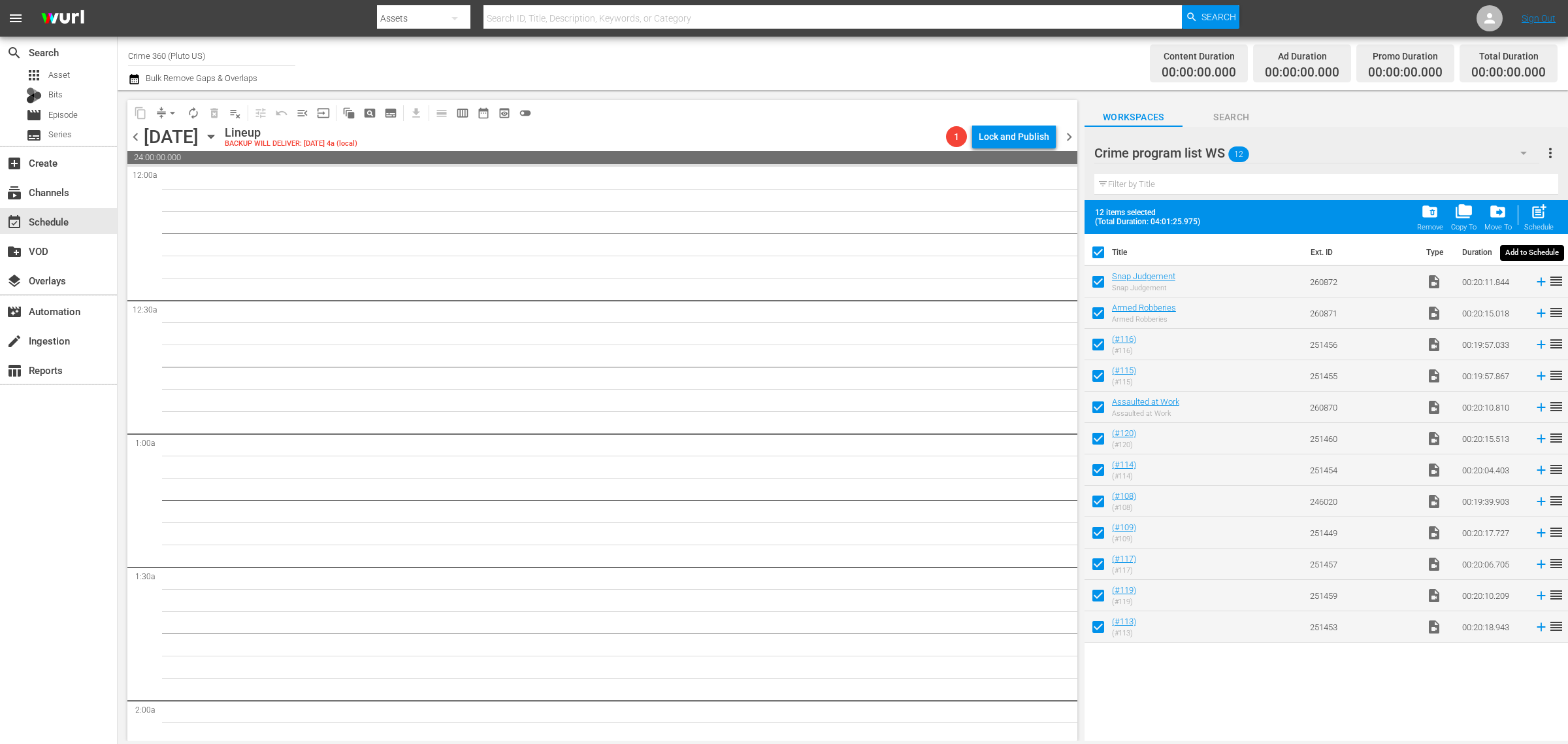
checkbox input "false"
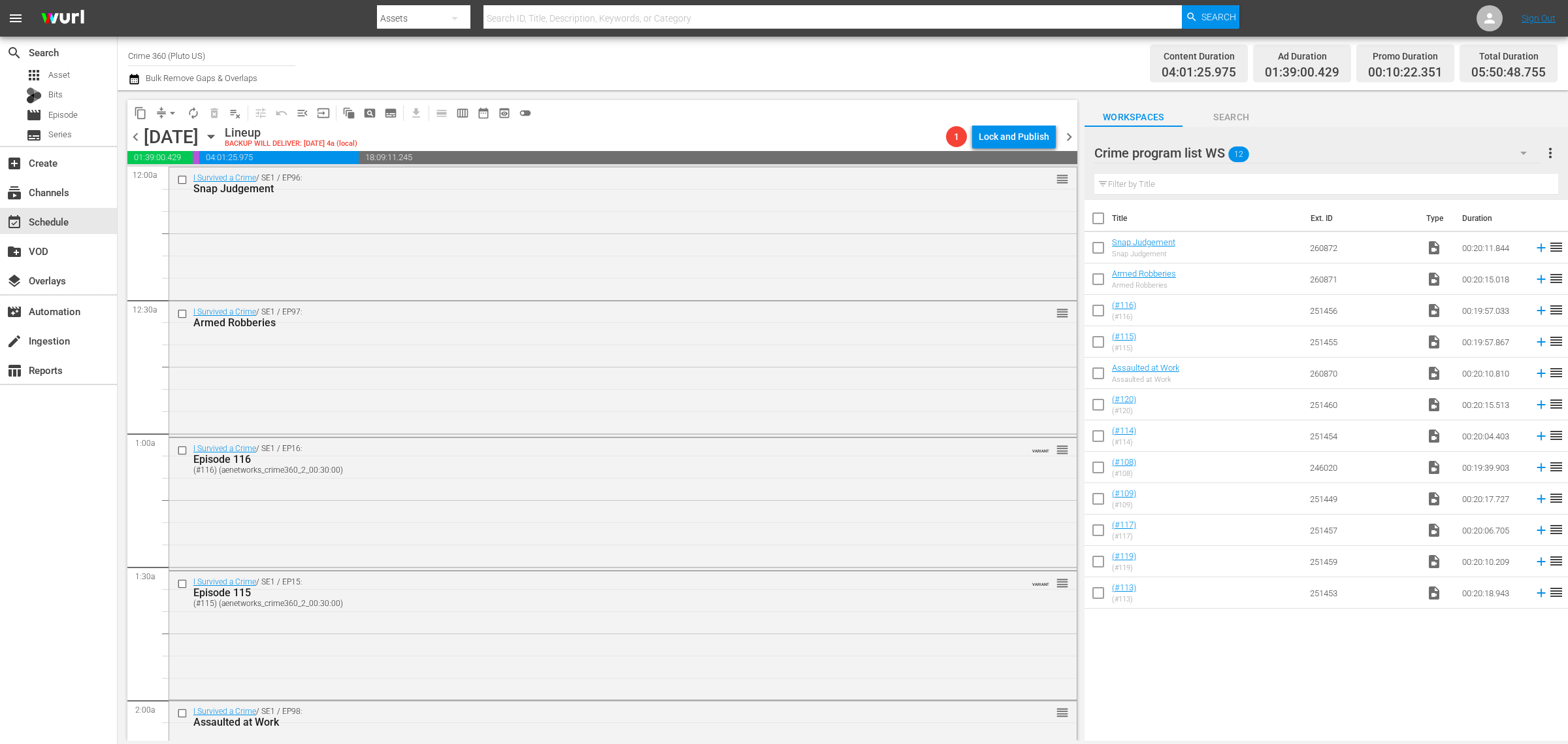
click at [1547, 157] on span "more_vert" at bounding box center [1549, 152] width 15 height 15
click at [1451, 178] on div "Clear All Workspace Items" at bounding box center [1466, 178] width 154 height 23
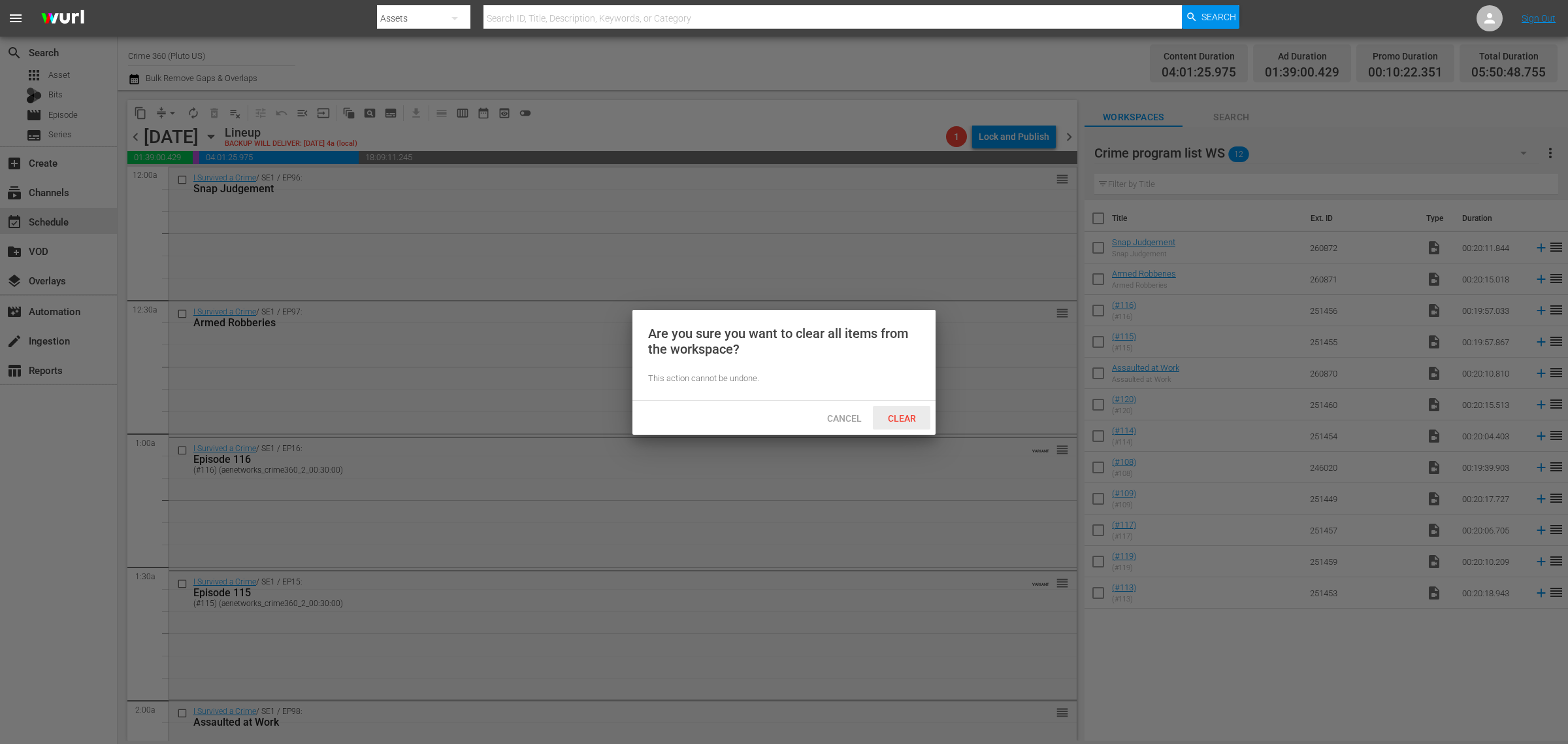
click at [903, 415] on span "Clear" at bounding box center [902, 418] width 49 height 10
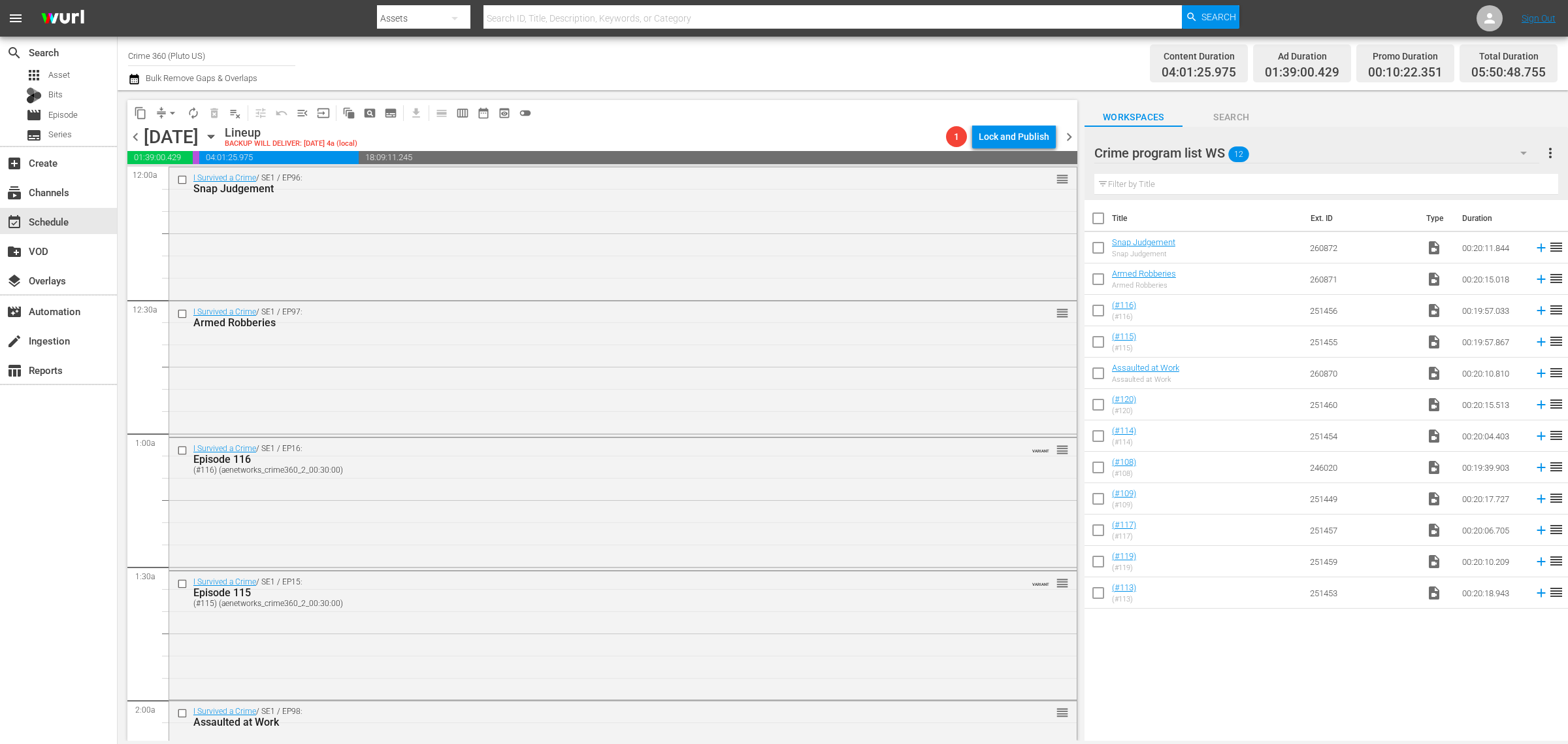
click at [1067, 139] on span "chevron_right" at bounding box center [1069, 137] width 16 height 16
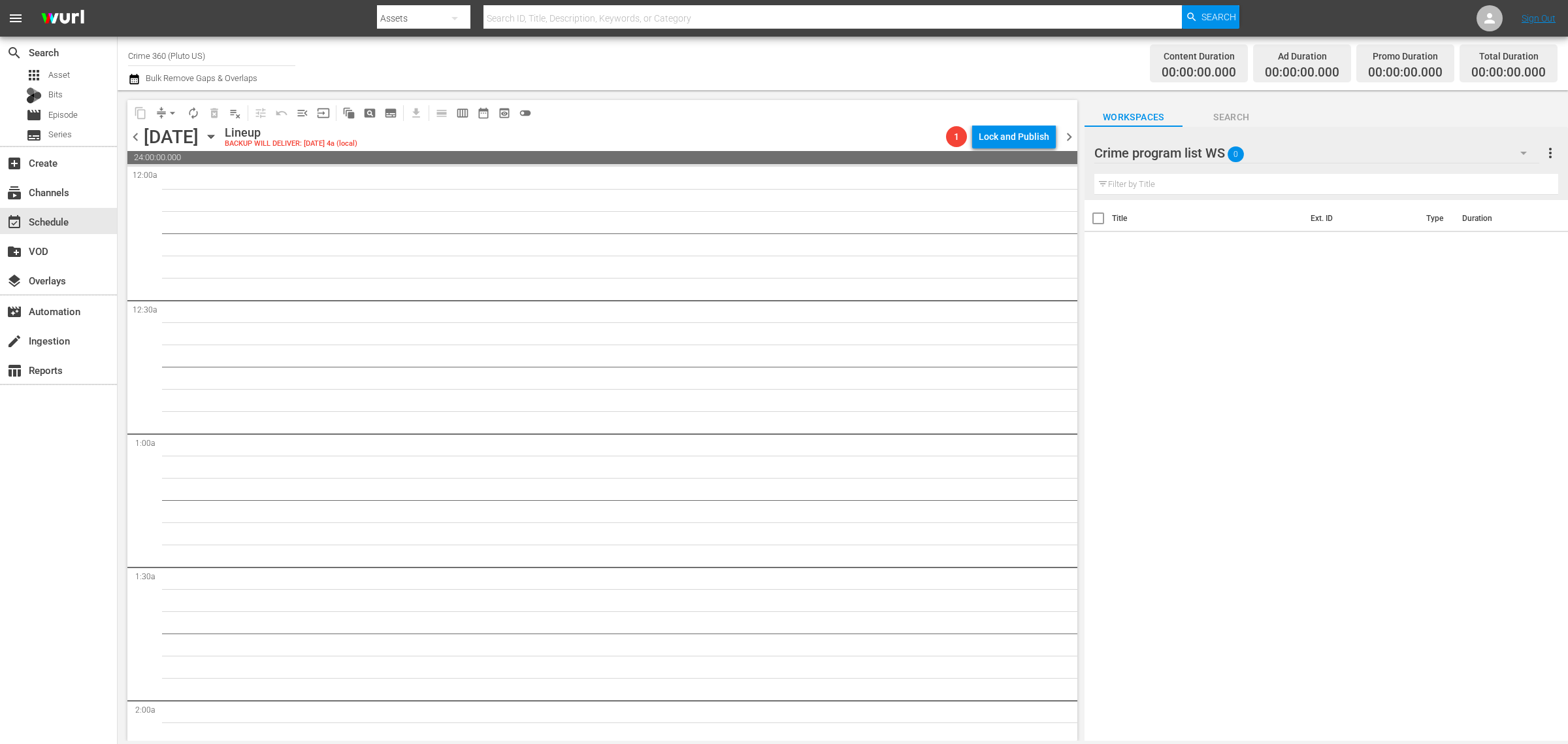
click at [582, 60] on div "Channel Title Crime 360 (Pluto US) Bulk Remove Gaps & Overlaps" at bounding box center [517, 63] width 779 height 47
click at [73, 70] on div "apps Asset" at bounding box center [58, 75] width 117 height 19
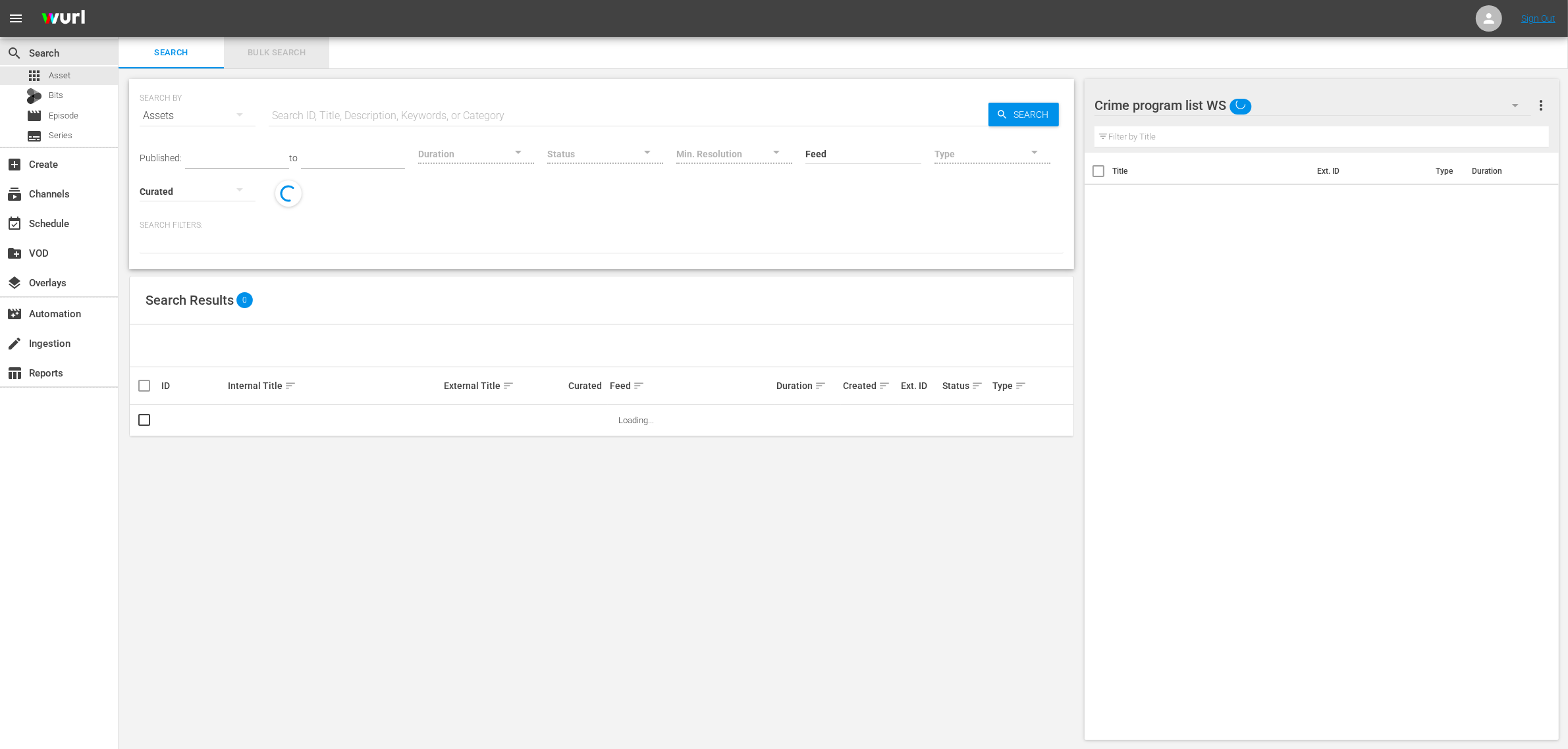
click at [306, 51] on span "Bulk Search" at bounding box center [276, 53] width 89 height 15
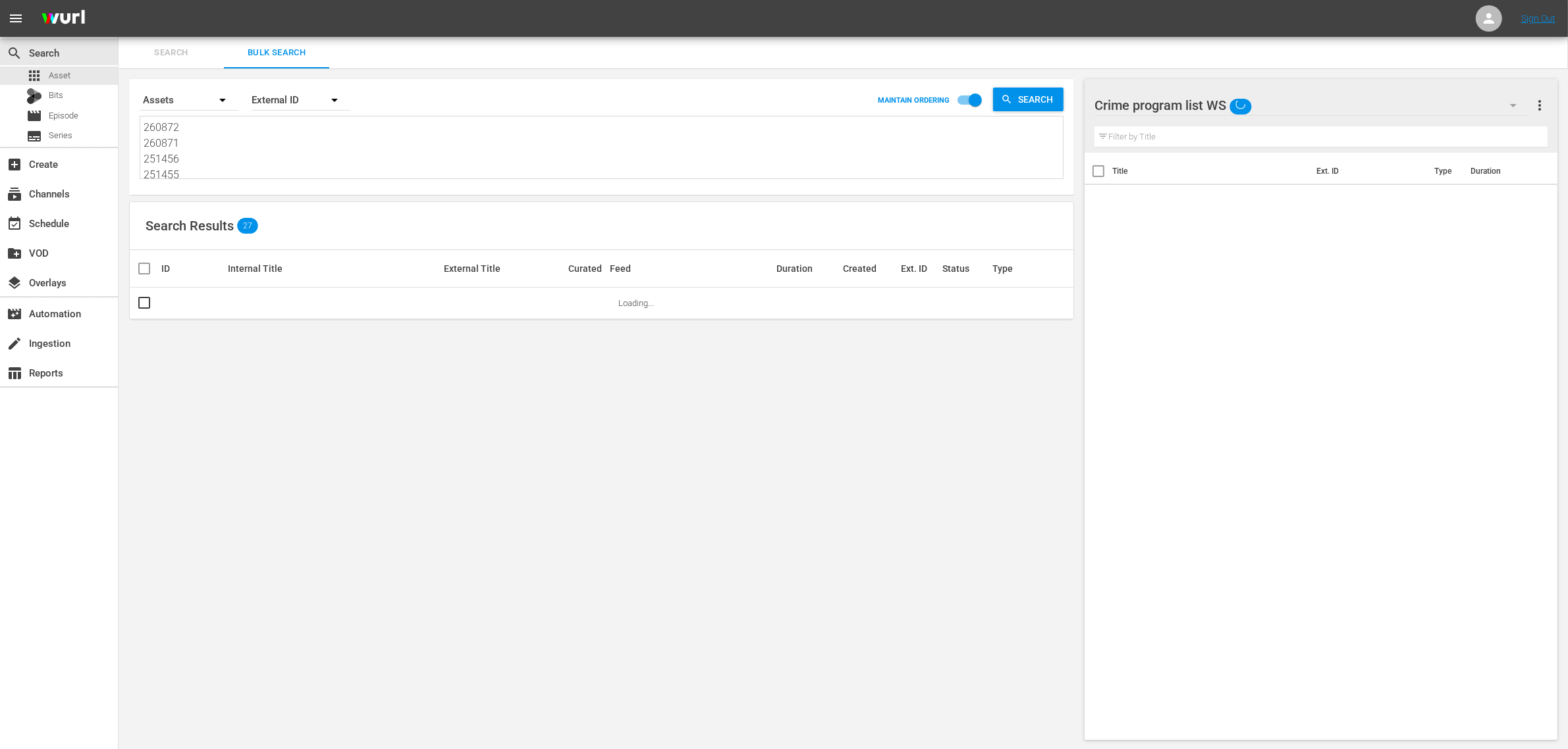
click at [245, 159] on textarea "260872 260871 251456 251455 260870 251460 251454 246020 251449 251457 251459 25…" at bounding box center [603, 150] width 919 height 60
paste textarea "46936 249414 262641 257681 227627 257670 246949 257280 257278 249418 241568 249…"
type textarea "246936 249414 262641 257681 227627 257670 246949 257280 257278 249418 241568 24…"
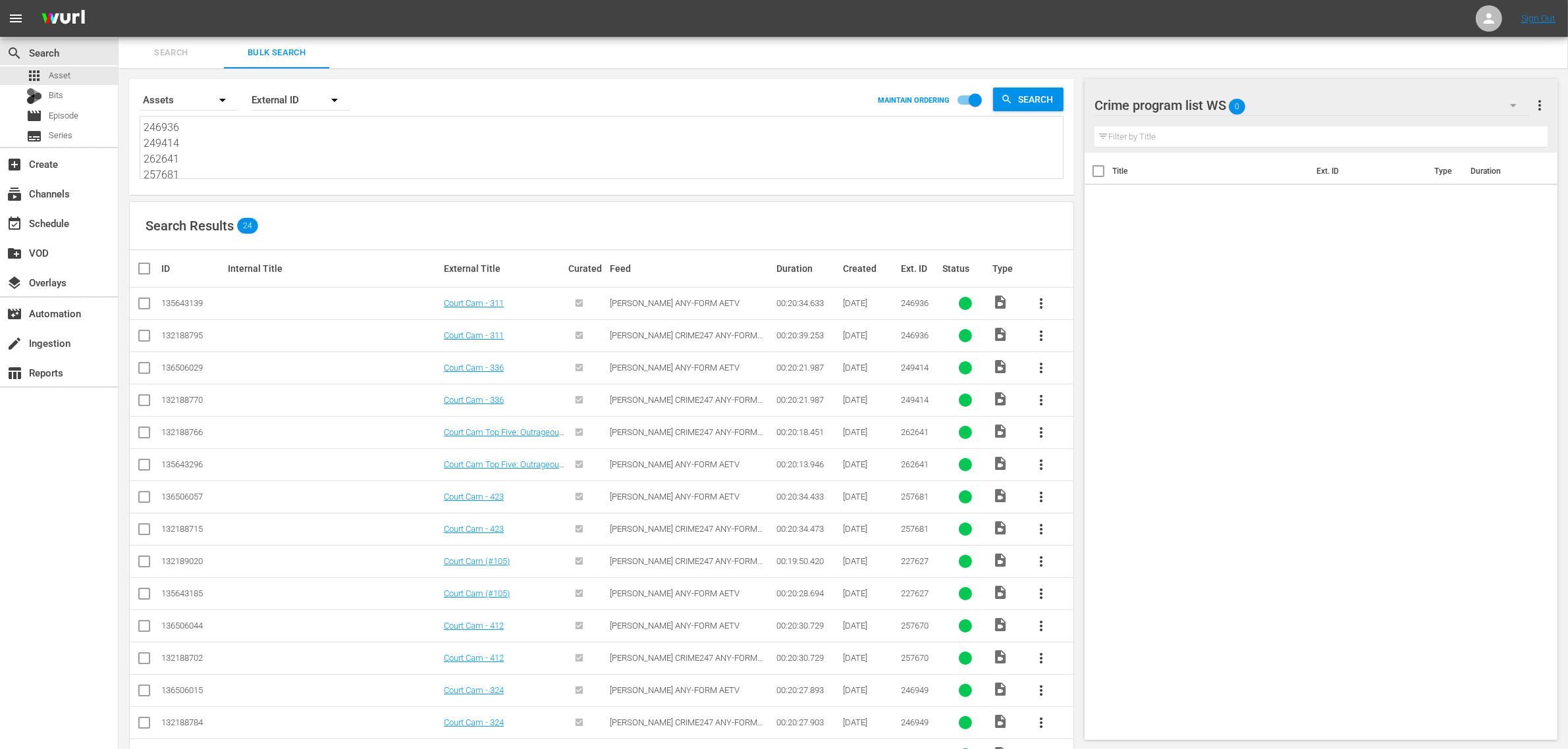
type textarea "246936 249414 262641 257681 227627 257670 246949 257280 257278 249418 241568 24…"
drag, startPoint x: 148, startPoint y: 308, endPoint x: 221, endPoint y: 325, distance: 75.0
click at [147, 307] on input "checkbox" at bounding box center [144, 305] width 15 height 15
checkbox input "true"
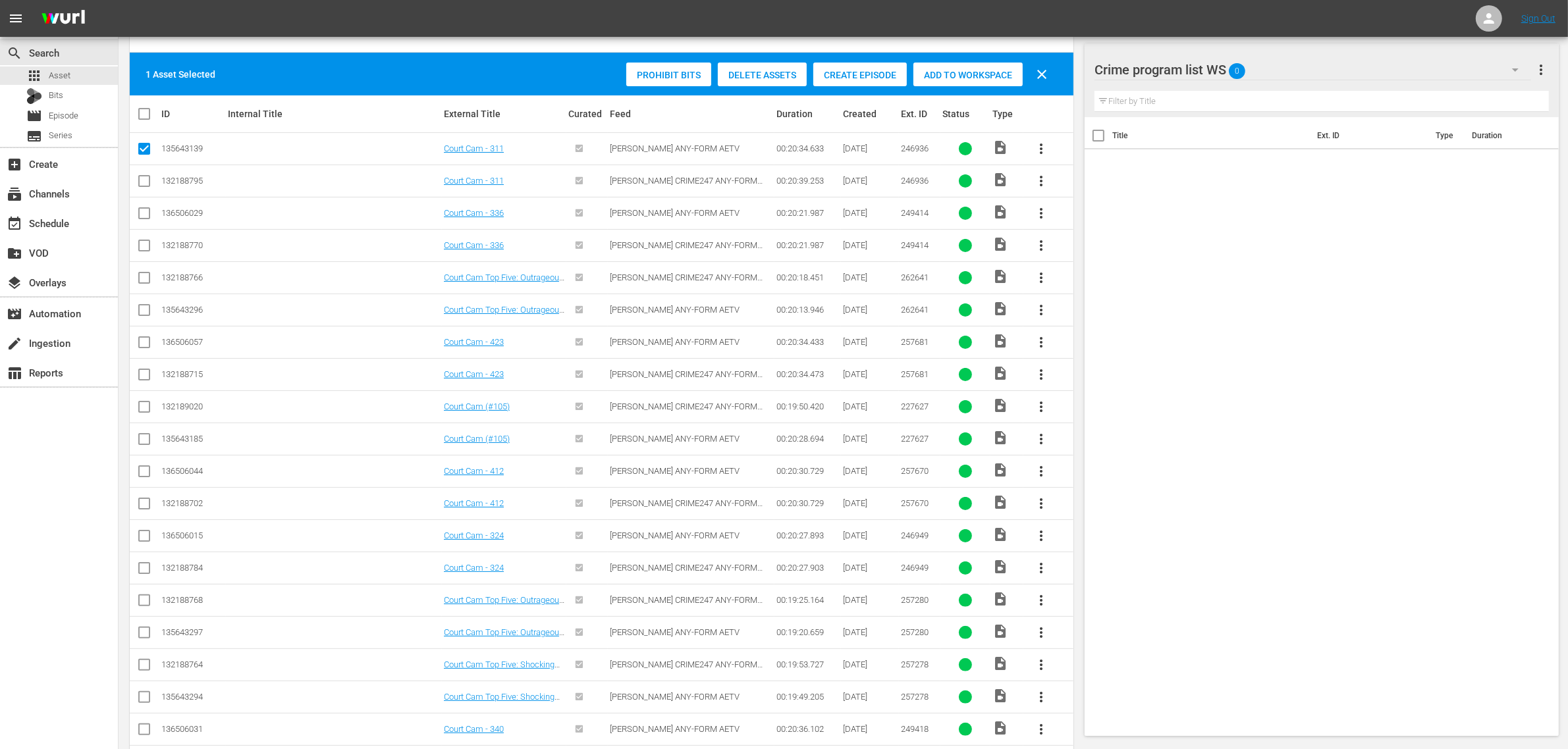
scroll to position [247, 0]
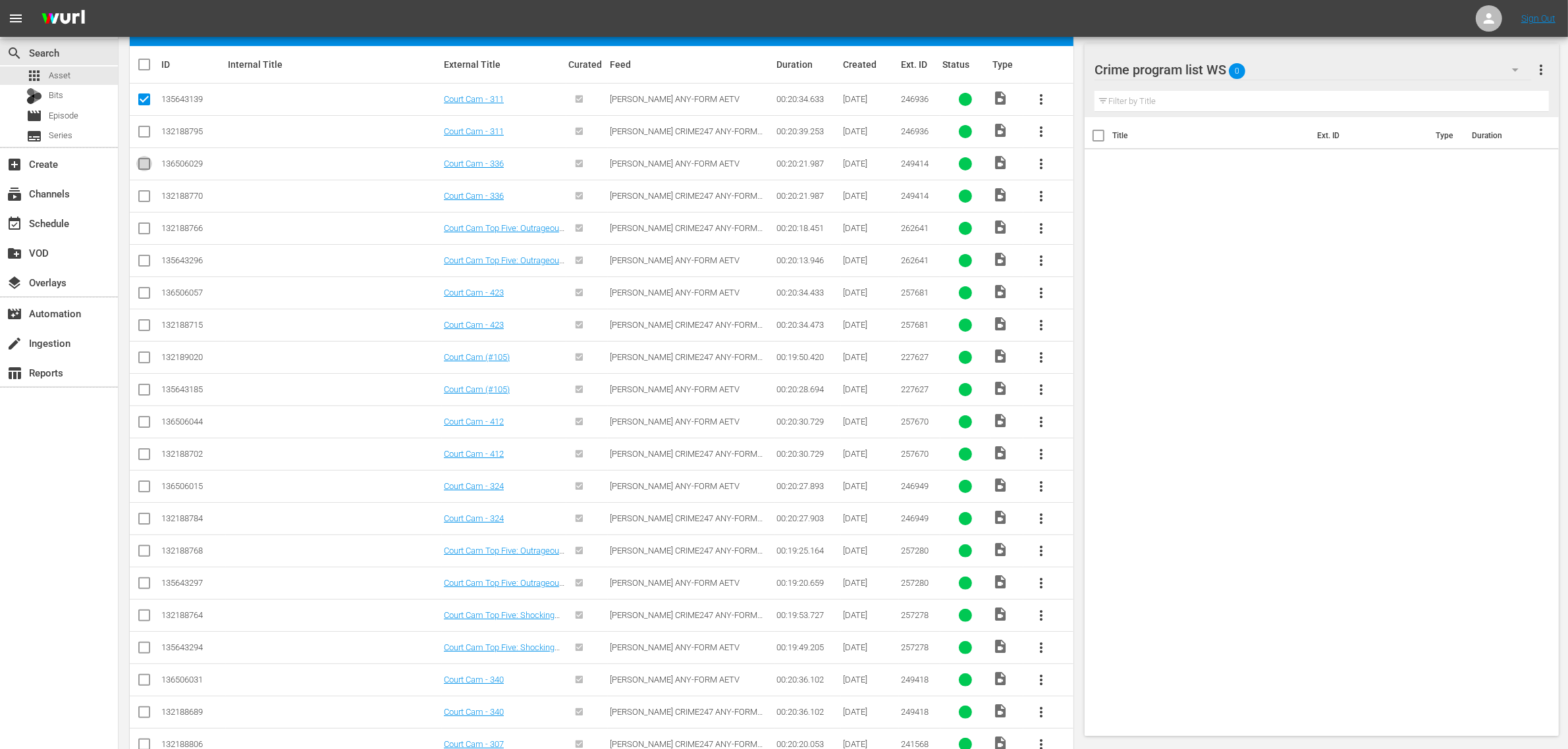
click at [143, 166] on input "checkbox" at bounding box center [144, 166] width 15 height 15
checkbox input "true"
click at [145, 257] on input "checkbox" at bounding box center [144, 263] width 15 height 15
checkbox input "true"
click at [148, 291] on input "checkbox" at bounding box center [144, 295] width 15 height 15
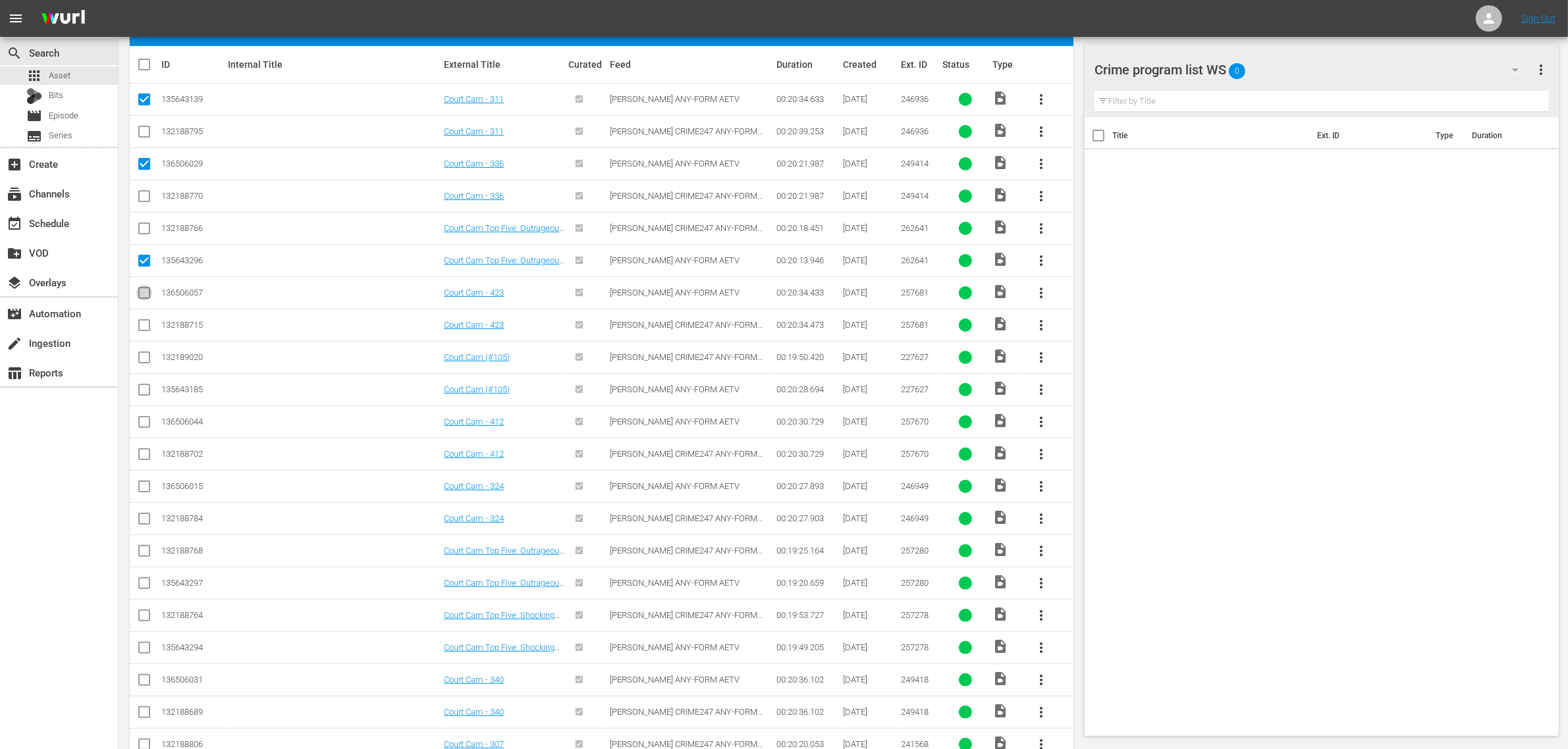
checkbox input "true"
click at [143, 390] on input "checkbox" at bounding box center [144, 392] width 15 height 15
checkbox input "true"
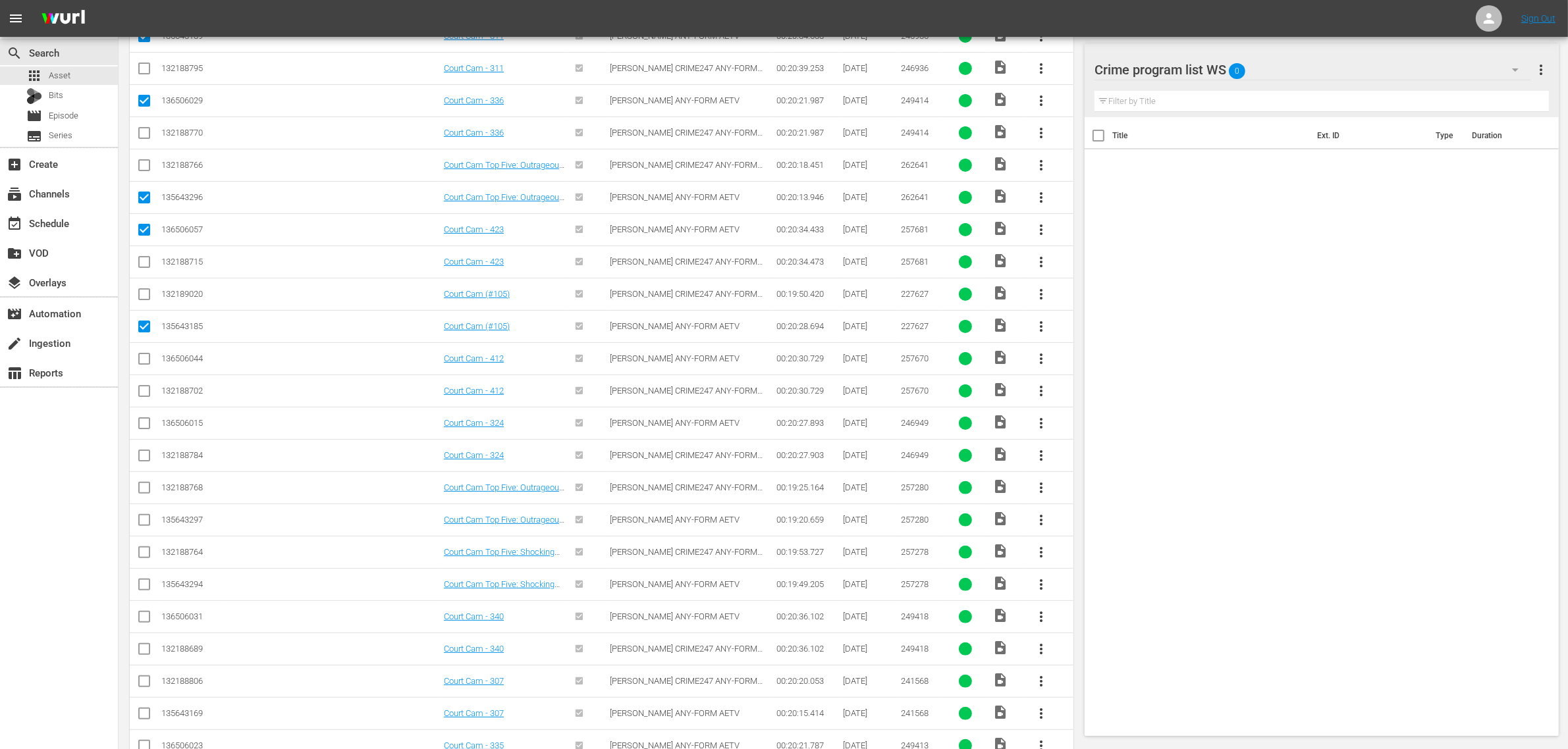
scroll to position [329, 0]
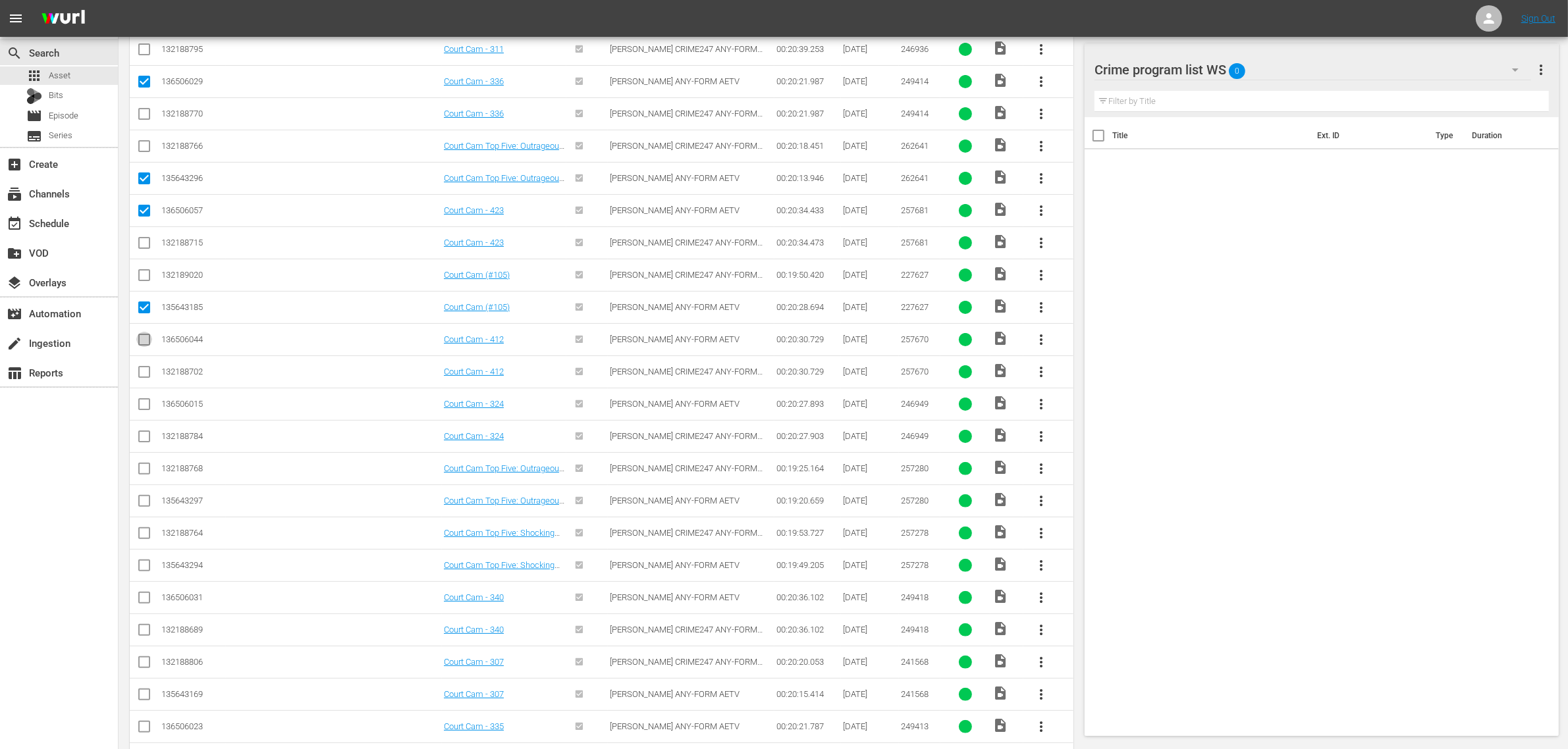
click at [149, 334] on icon at bounding box center [144, 339] width 15 height 15
click at [145, 341] on input "checkbox" at bounding box center [144, 342] width 15 height 15
checkbox input "true"
click at [139, 405] on input "checkbox" at bounding box center [144, 406] width 15 height 15
checkbox input "true"
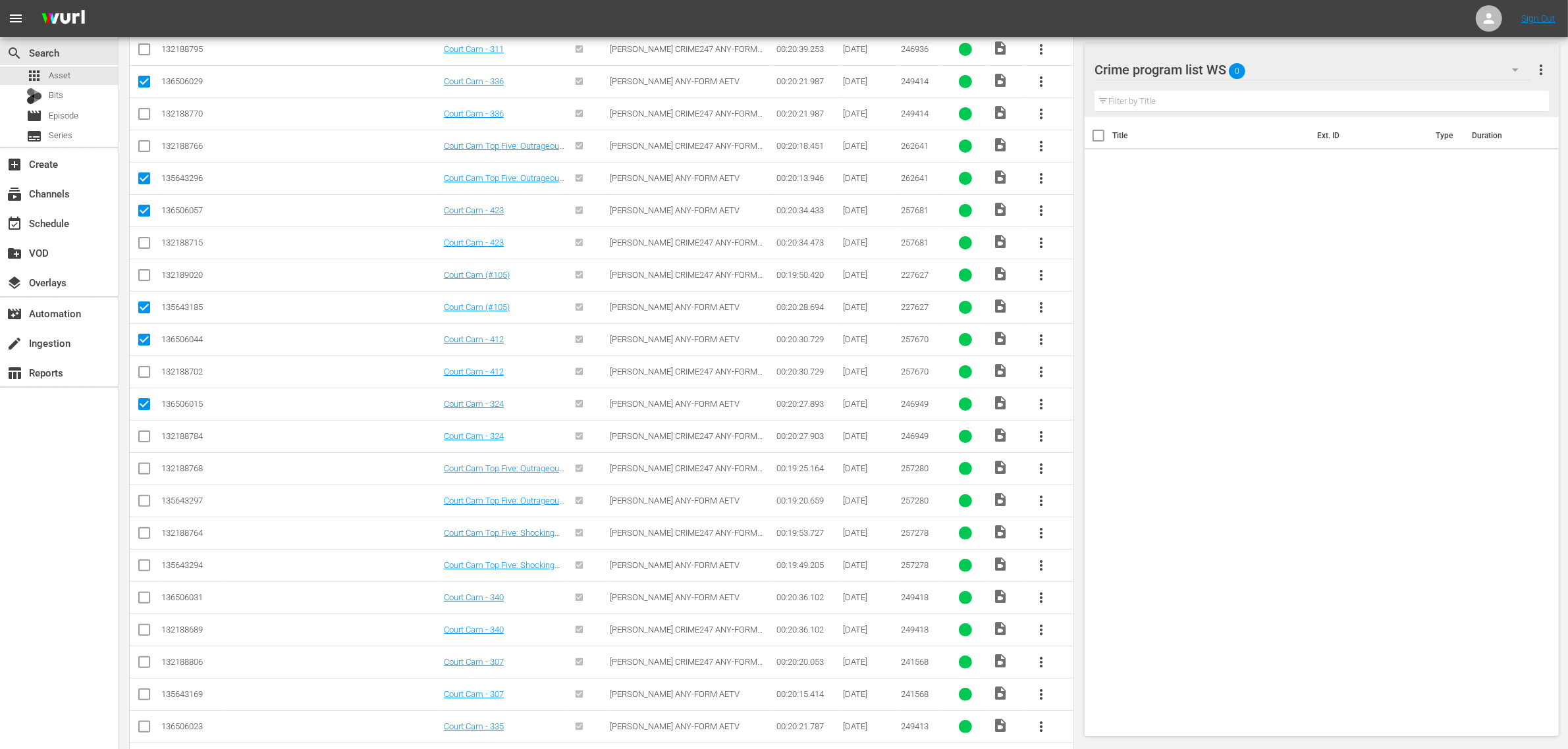
click at [147, 505] on input "checkbox" at bounding box center [144, 503] width 15 height 15
checkbox input "true"
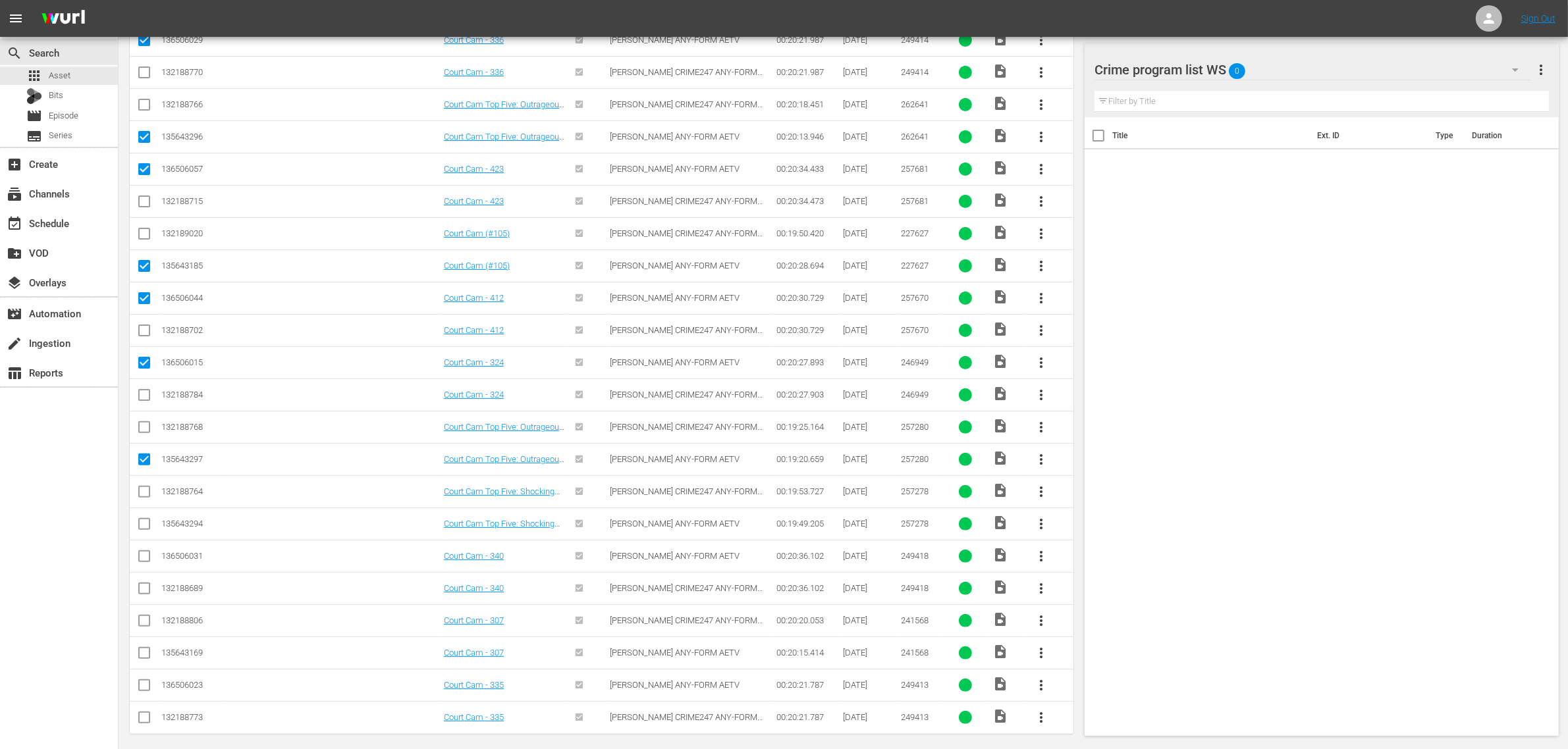
scroll to position [383, 0]
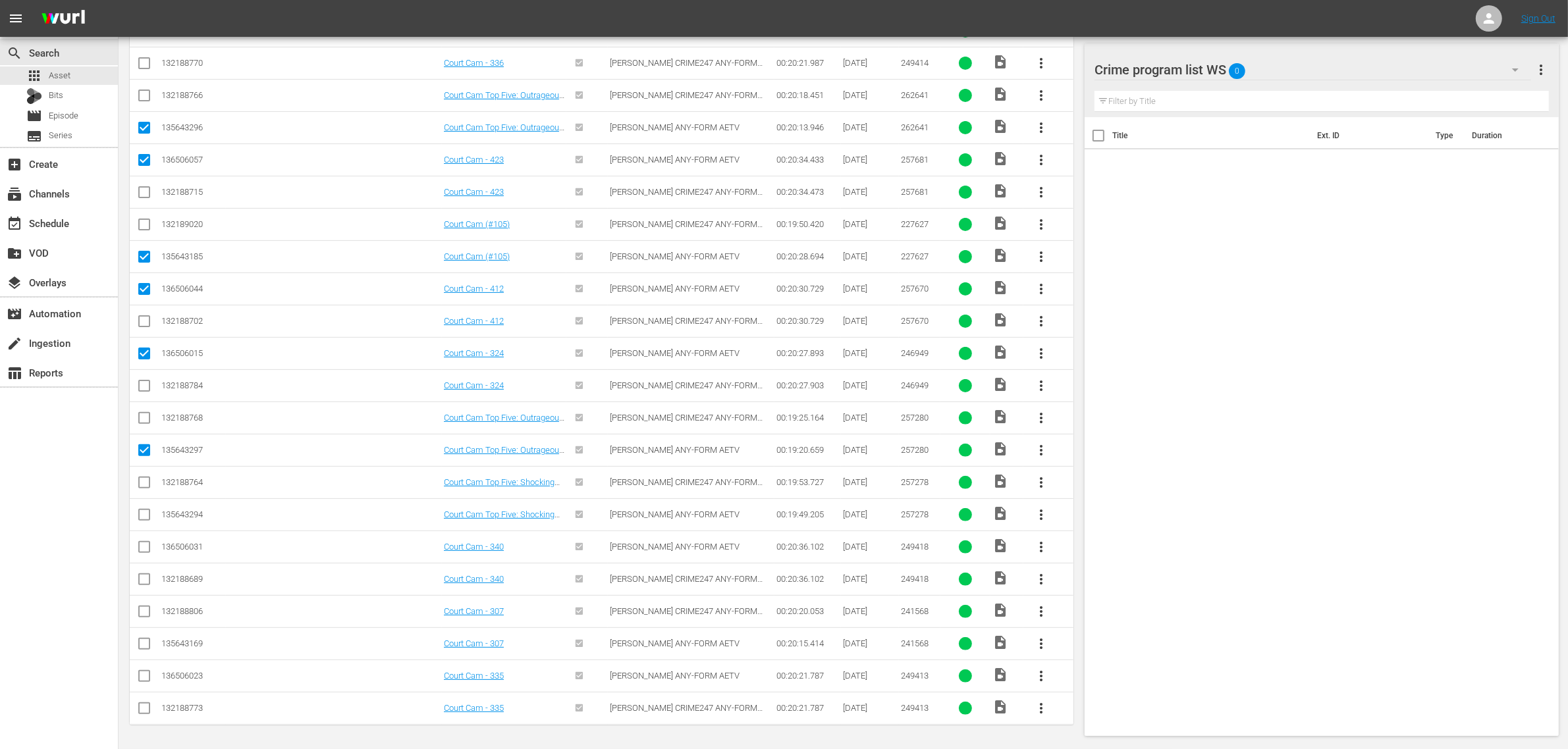
click at [146, 515] on input "checkbox" at bounding box center [144, 517] width 15 height 15
checkbox input "true"
click at [140, 546] on input "checkbox" at bounding box center [144, 549] width 15 height 15
checkbox input "true"
click at [141, 639] on input "checkbox" at bounding box center [144, 646] width 15 height 15
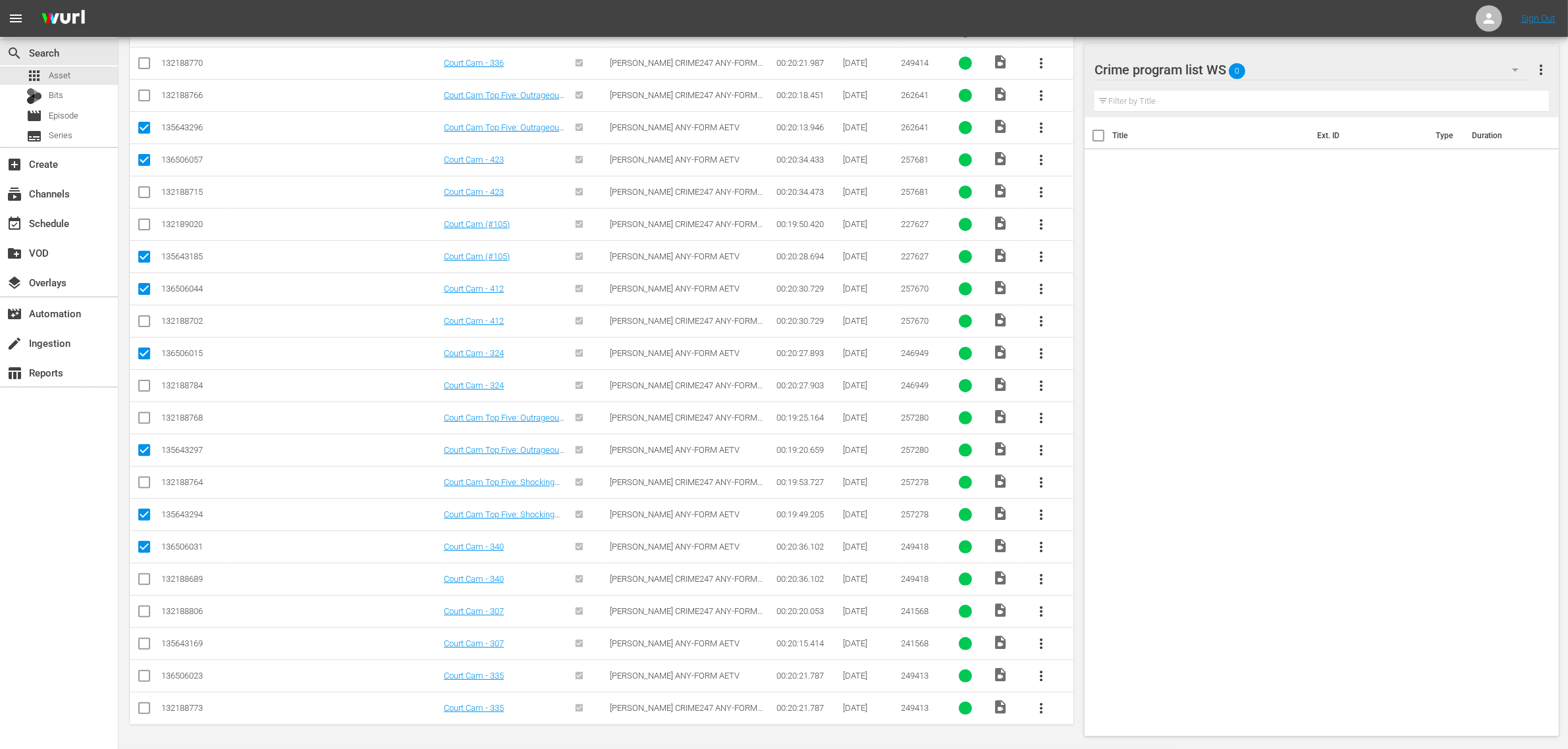
checkbox input "true"
click at [146, 673] on input "checkbox" at bounding box center [144, 678] width 15 height 15
checkbox input "true"
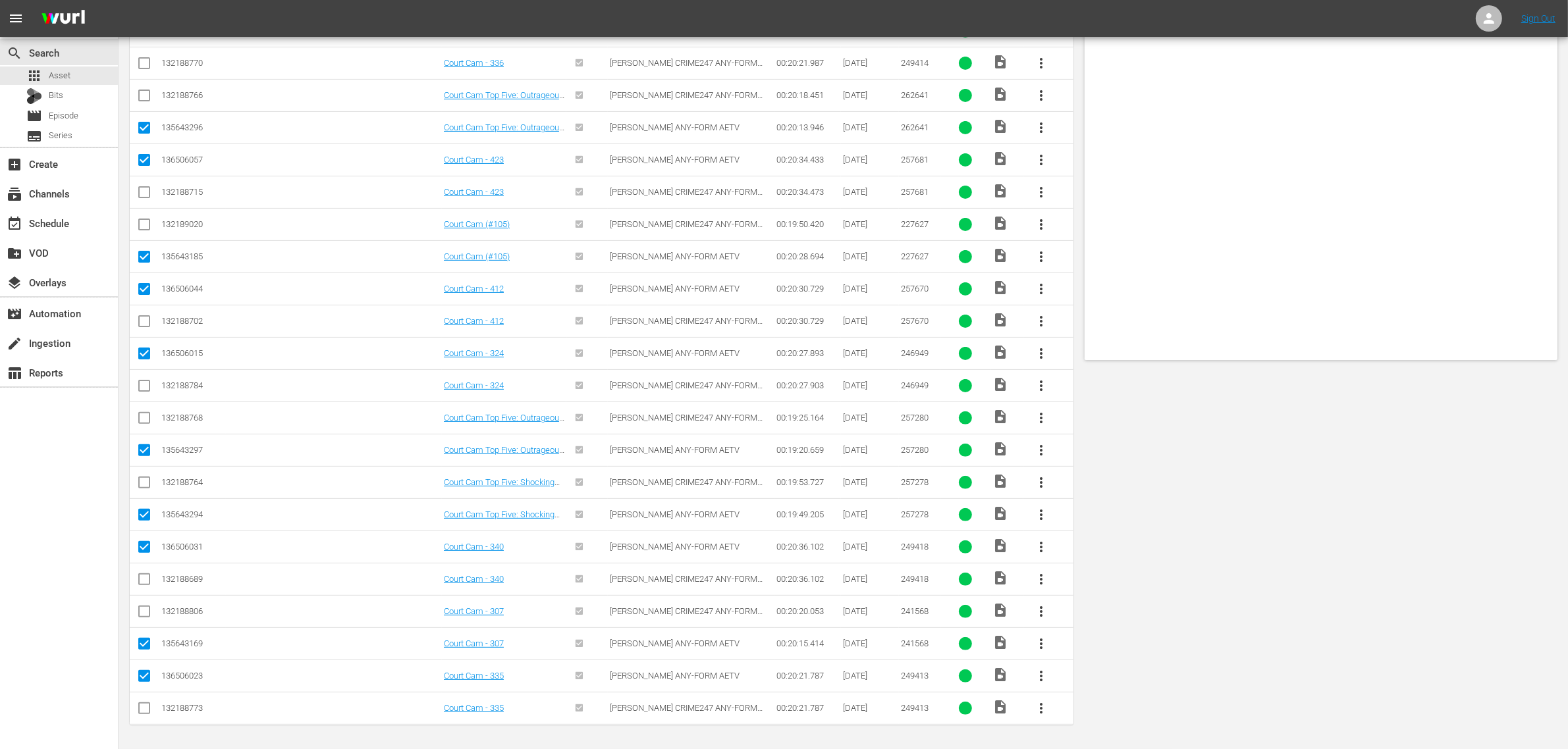
scroll to position [0, 0]
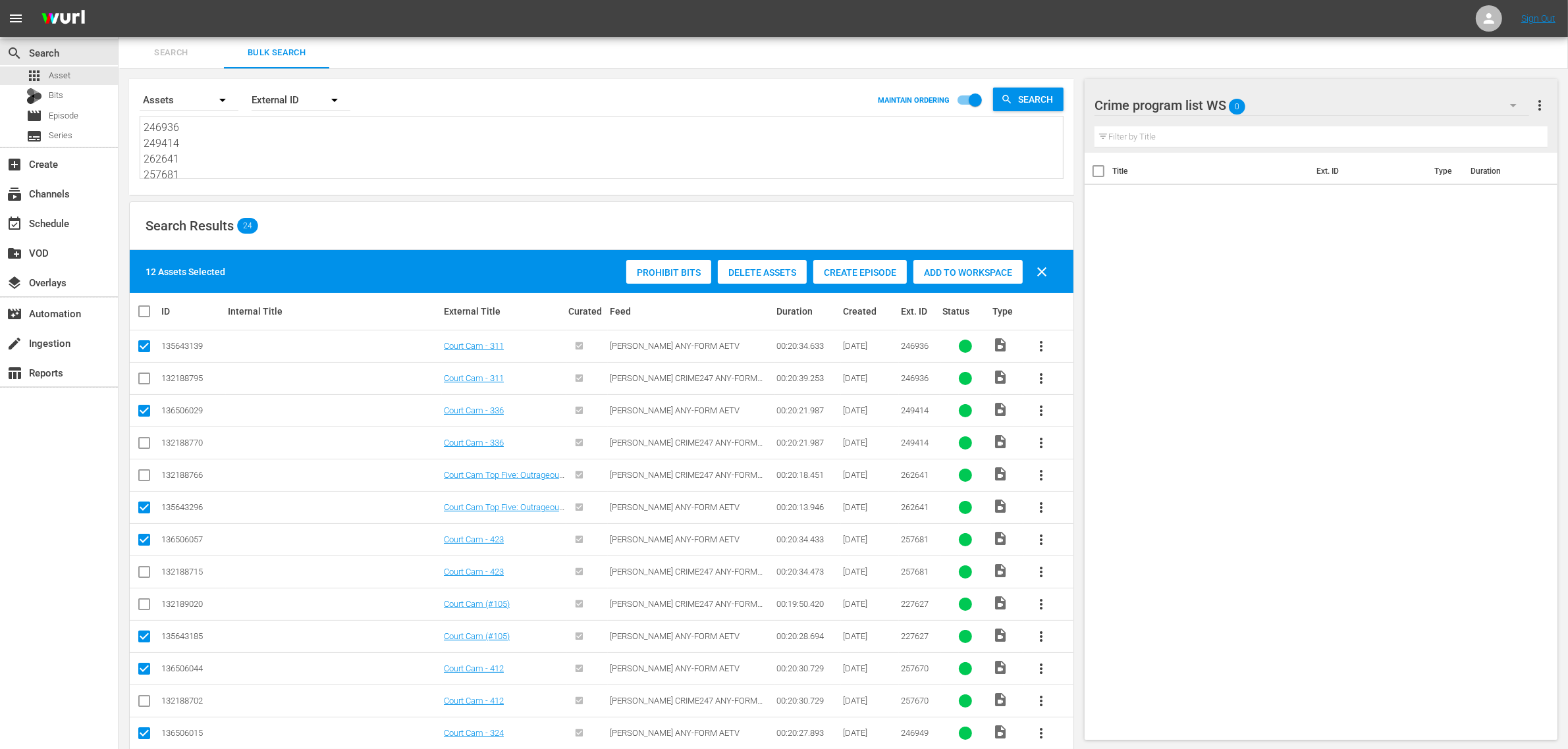
click at [942, 272] on span "Add to Workspace" at bounding box center [968, 272] width 110 height 11
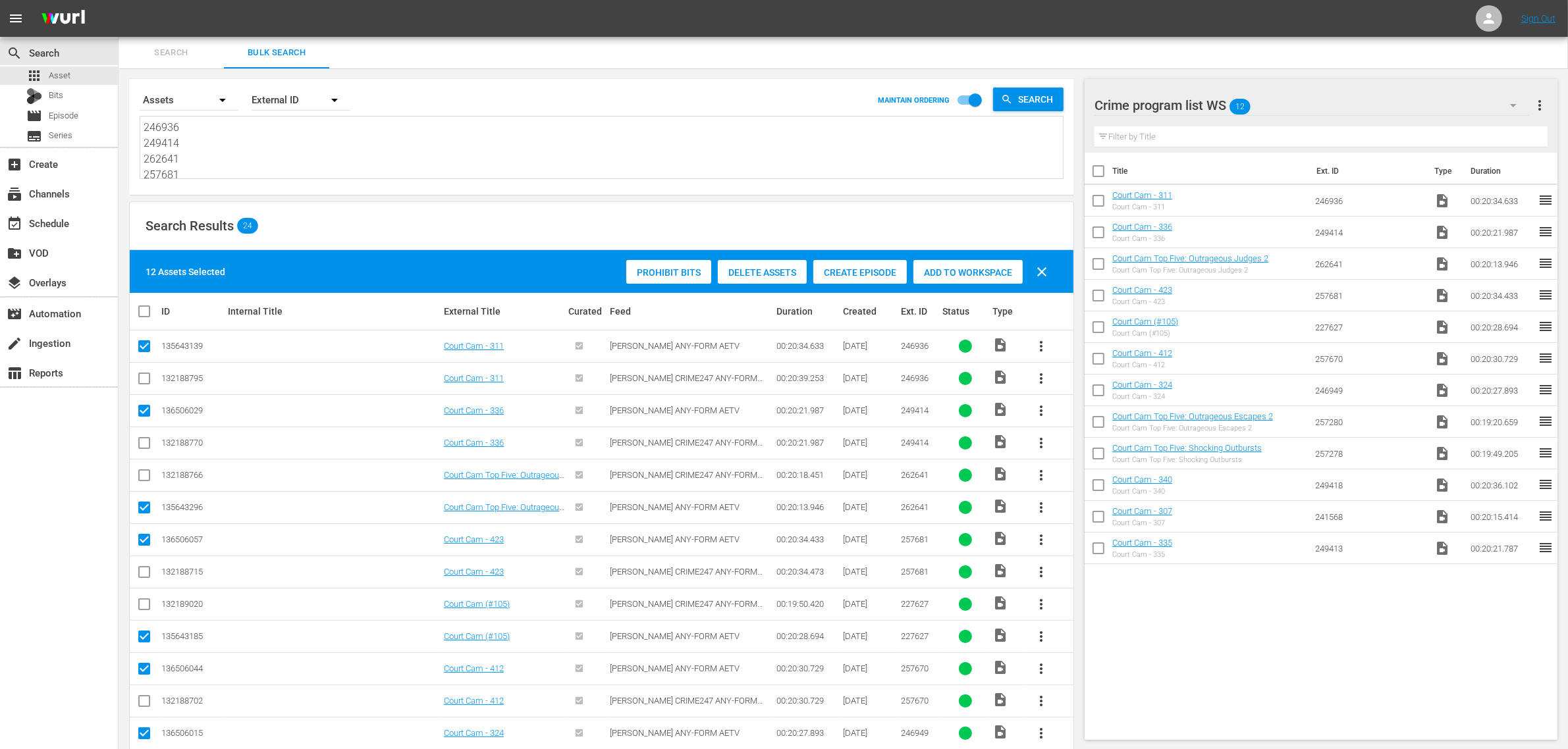
click at [413, 15] on nav "menu Sign Out" at bounding box center [784, 18] width 1568 height 37
click at [40, 217] on div "event_available Schedule" at bounding box center [37, 221] width 74 height 12
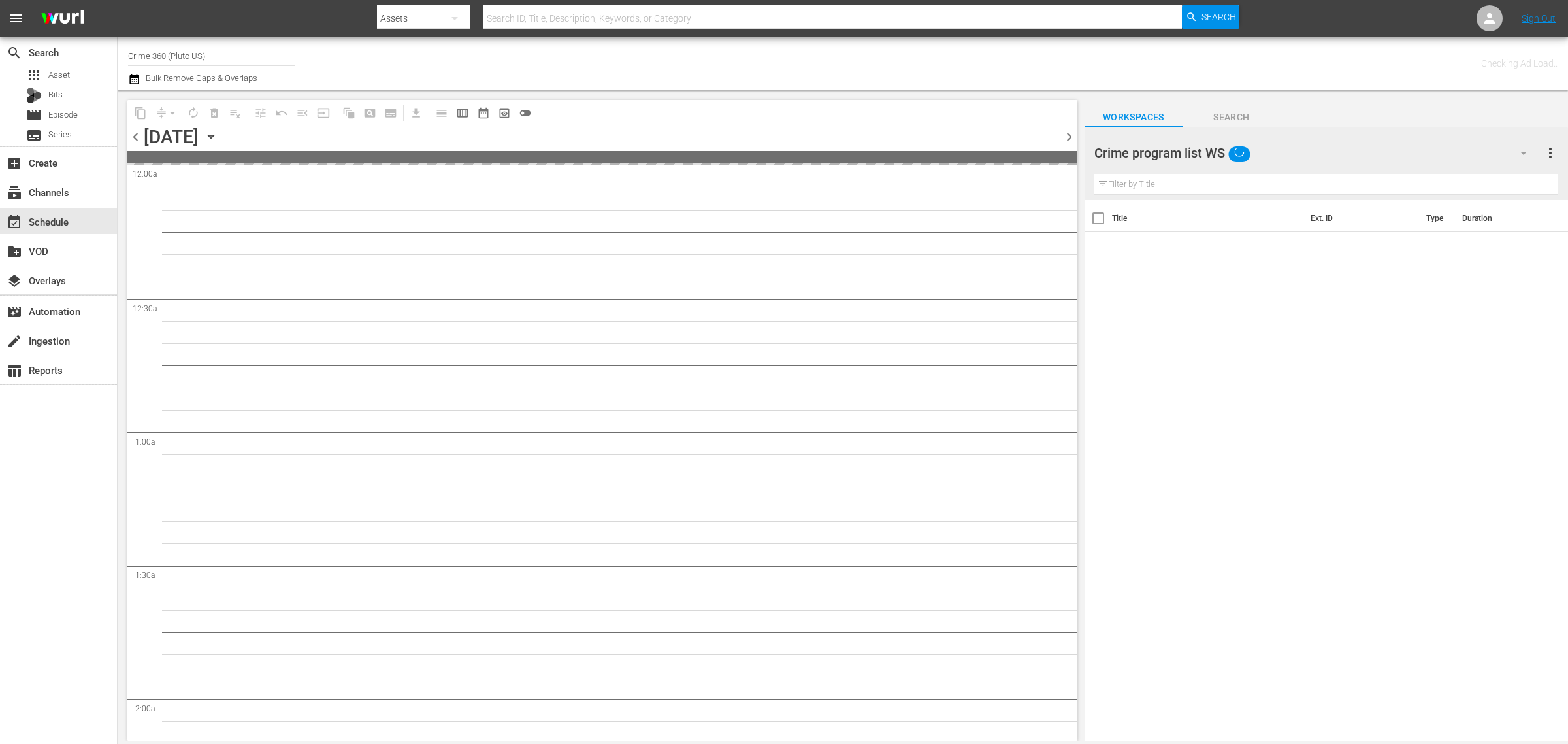
click at [792, 69] on div "Channel Title Crime 360 (Pluto US) Bulk Remove Gaps & Overlaps" at bounding box center [517, 63] width 779 height 47
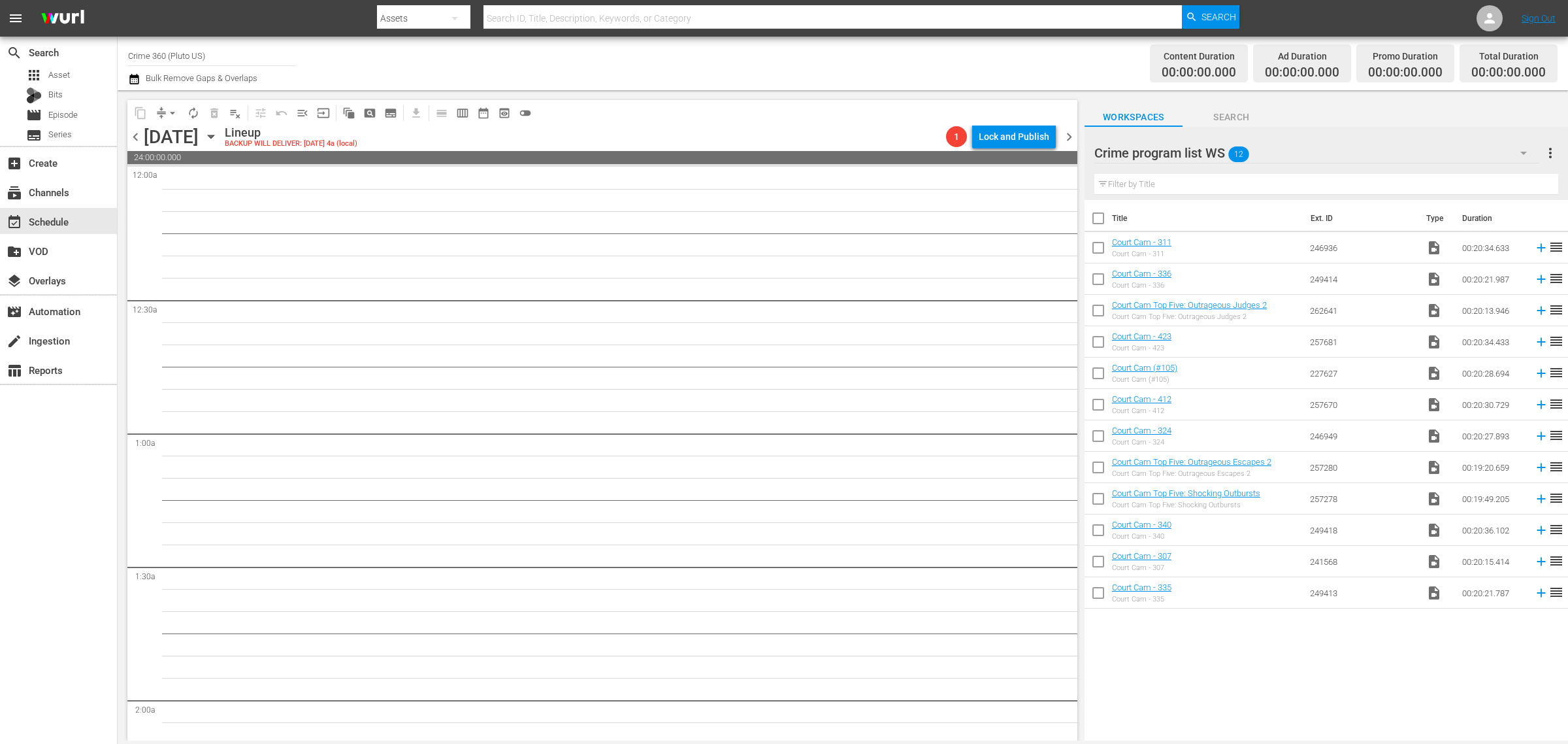
click at [1093, 217] on input "checkbox" at bounding box center [1098, 221] width 27 height 27
checkbox input "true"
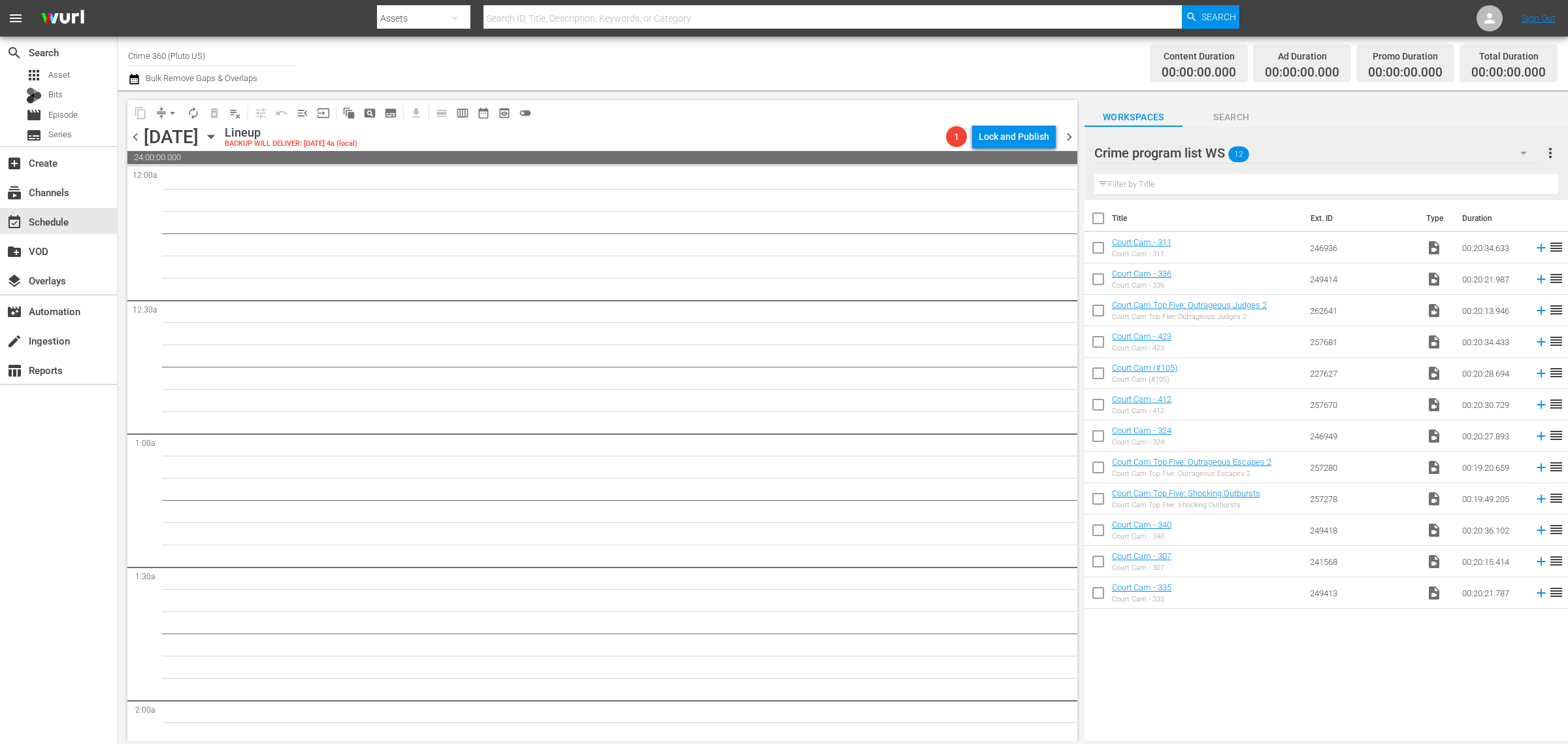
checkbox input "true"
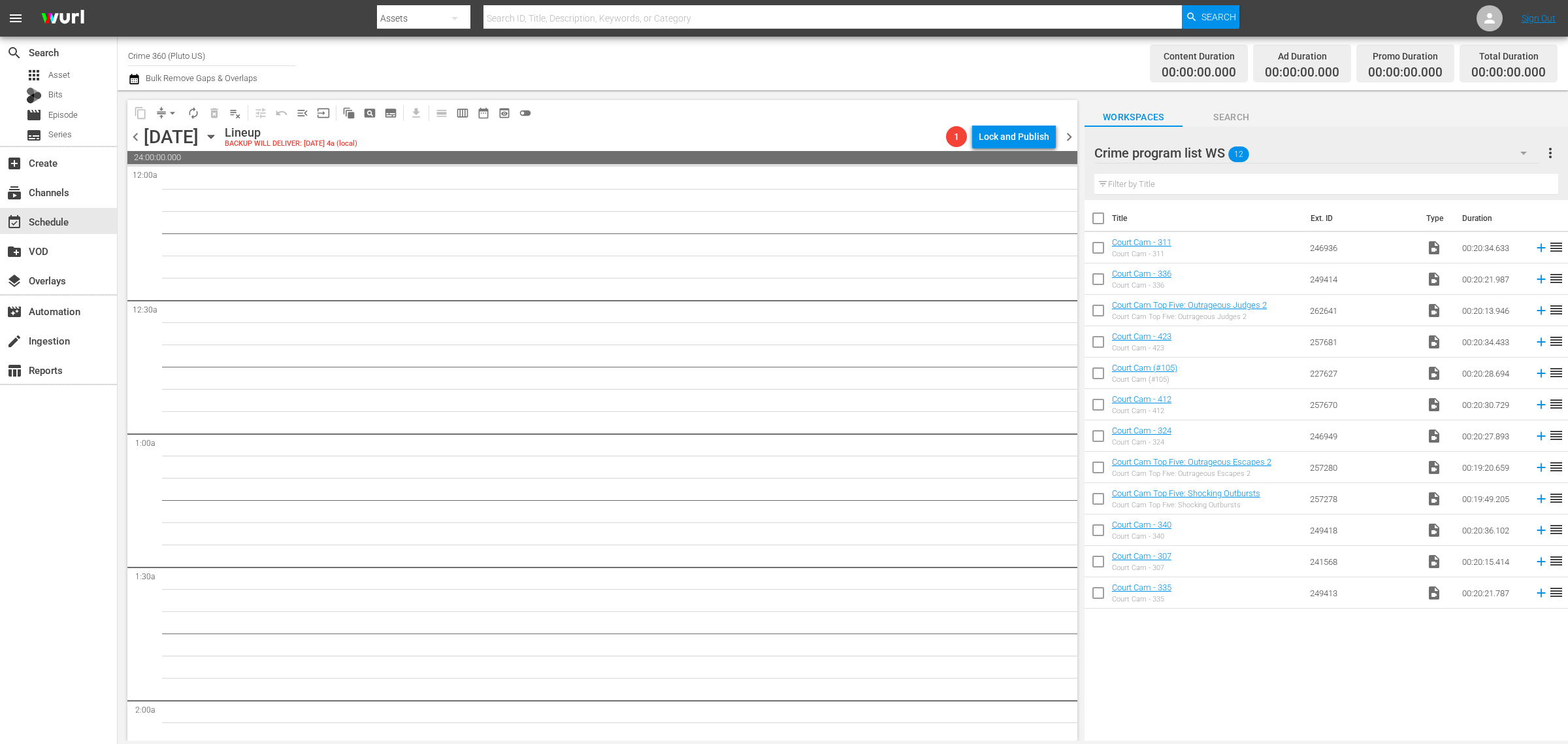
checkbox input "true"
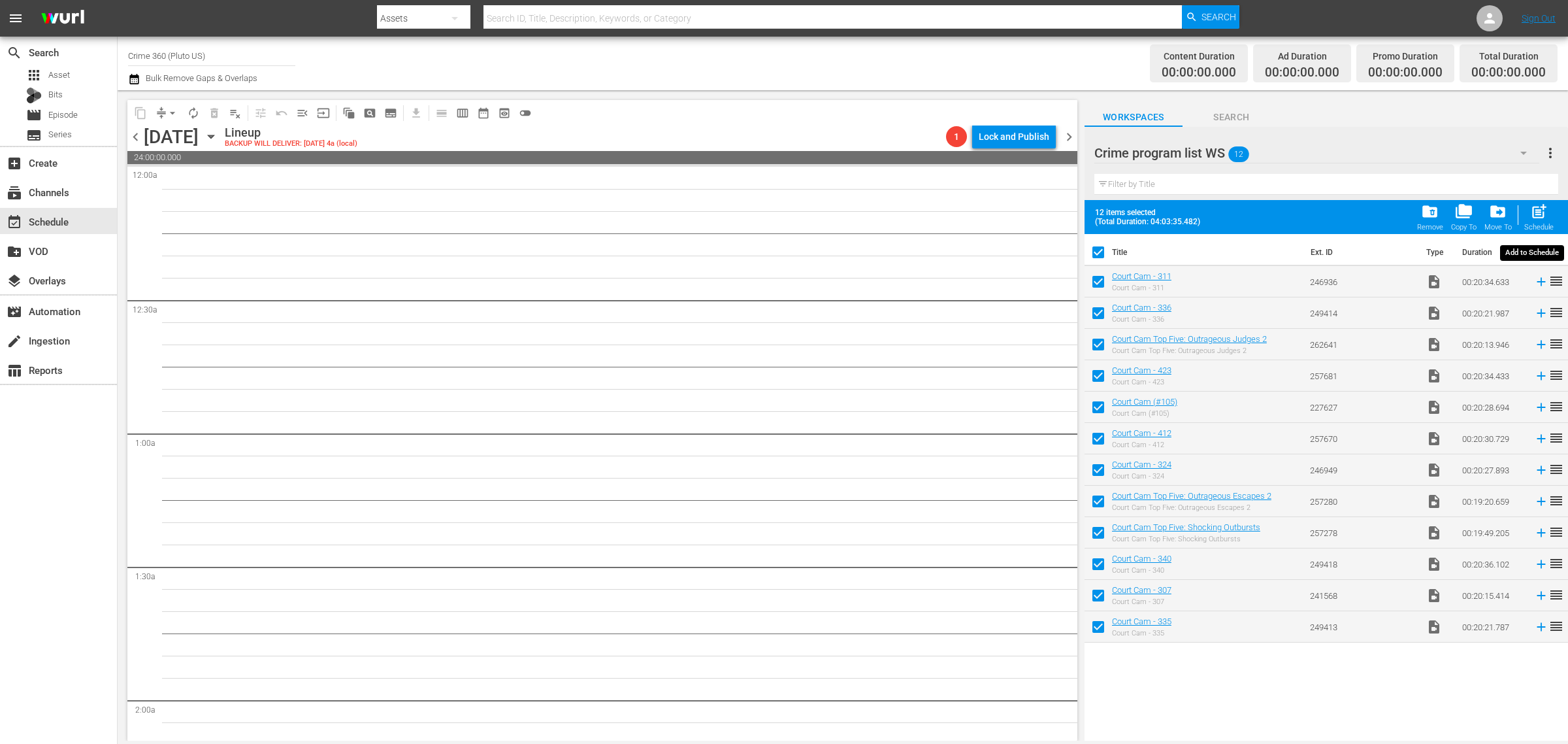
click at [1533, 214] on span "post_add" at bounding box center [1539, 211] width 18 height 18
checkbox input "false"
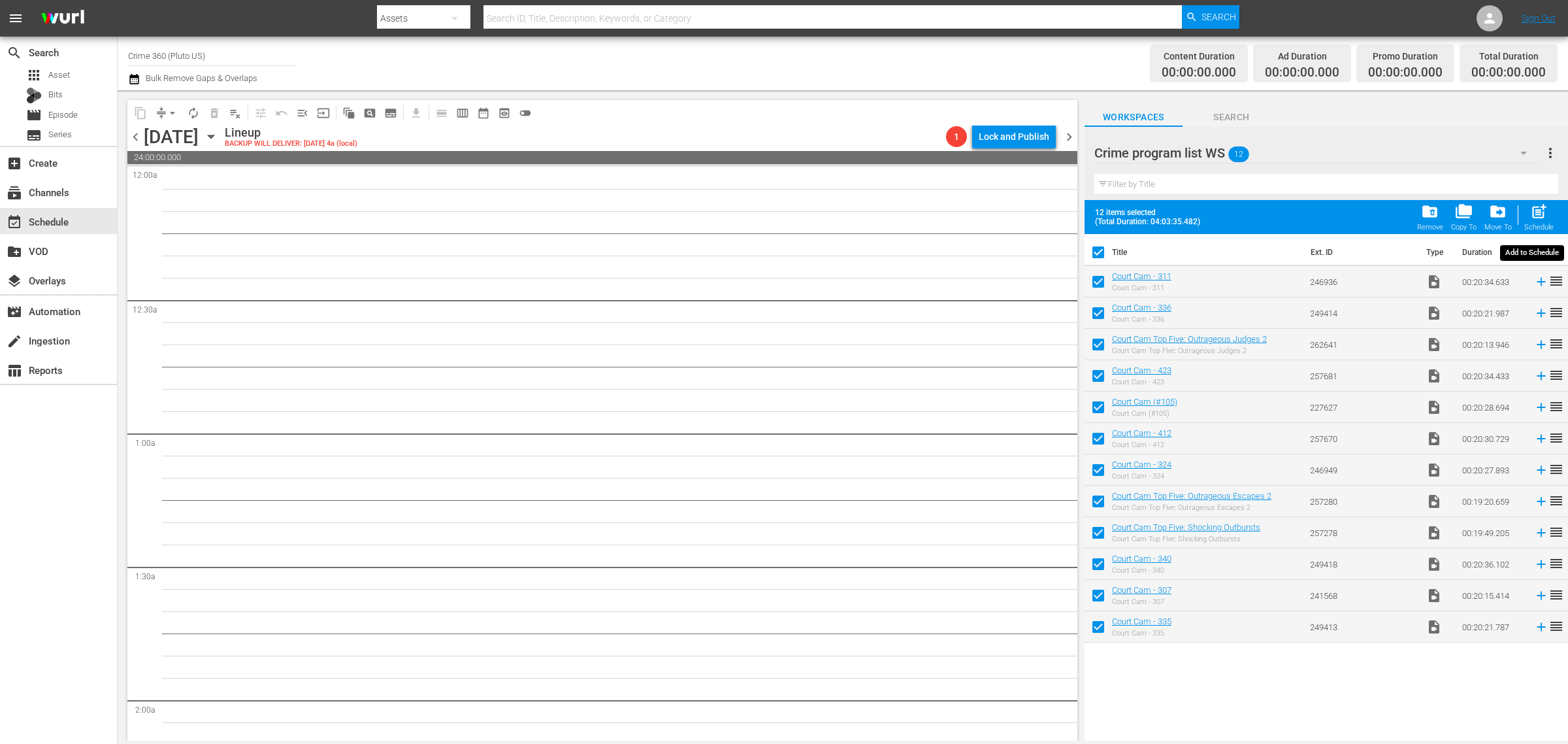
checkbox input "false"
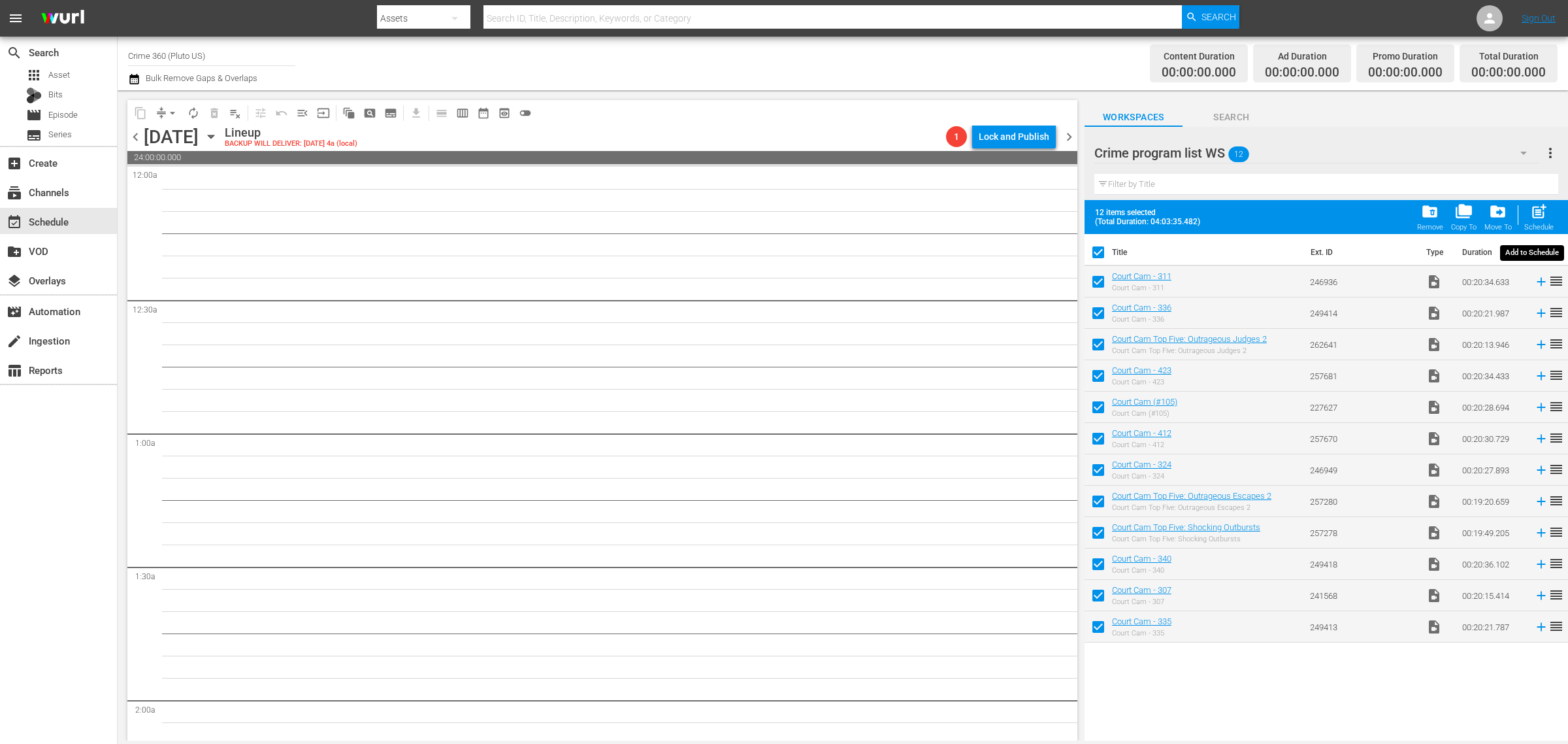
checkbox input "false"
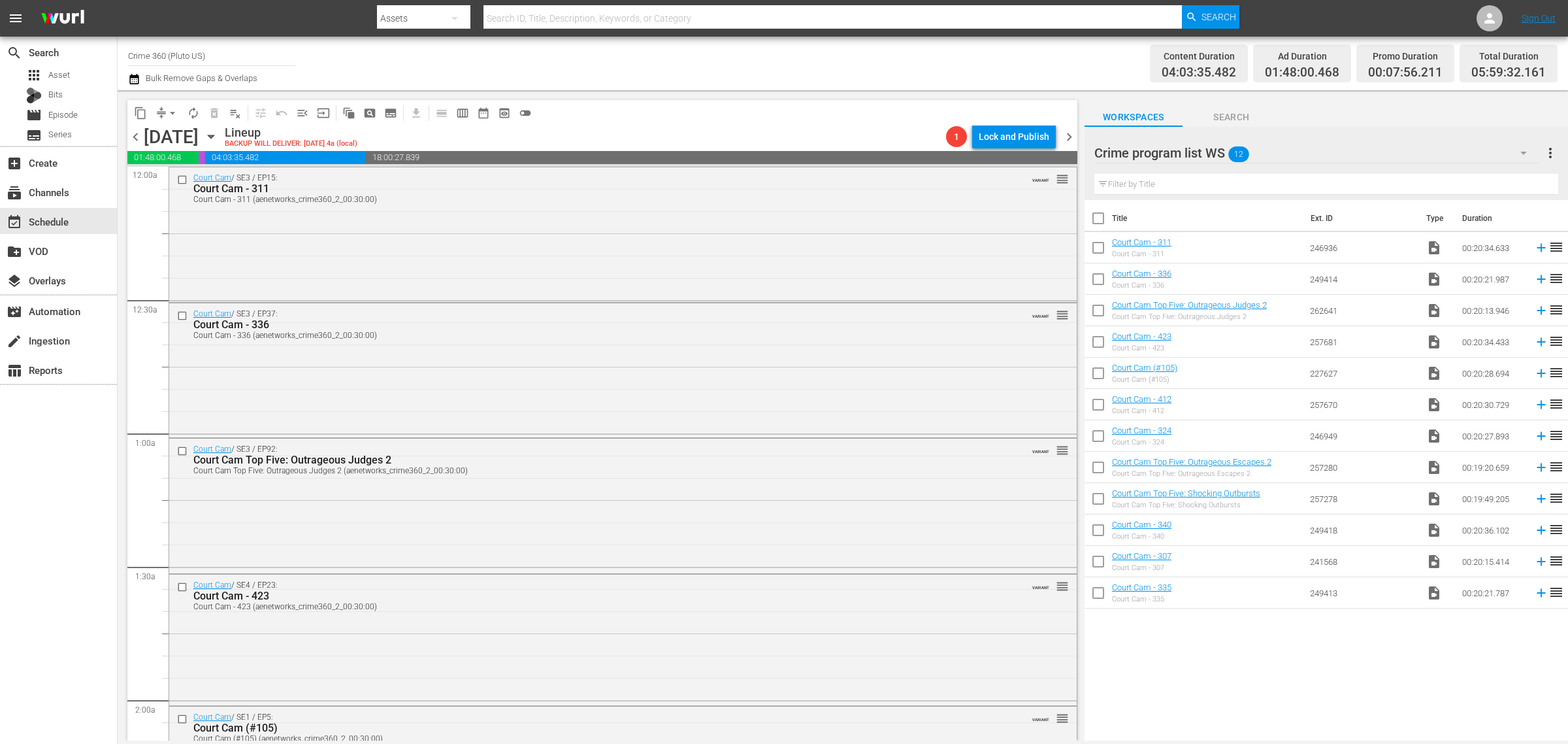
drag, startPoint x: 1546, startPoint y: 148, endPoint x: 1546, endPoint y: 142, distance: 6.0
click at [1547, 148] on span "more_vert" at bounding box center [1549, 152] width 15 height 15
click at [1500, 174] on div "Clear All Workspace Items" at bounding box center [1466, 178] width 154 height 23
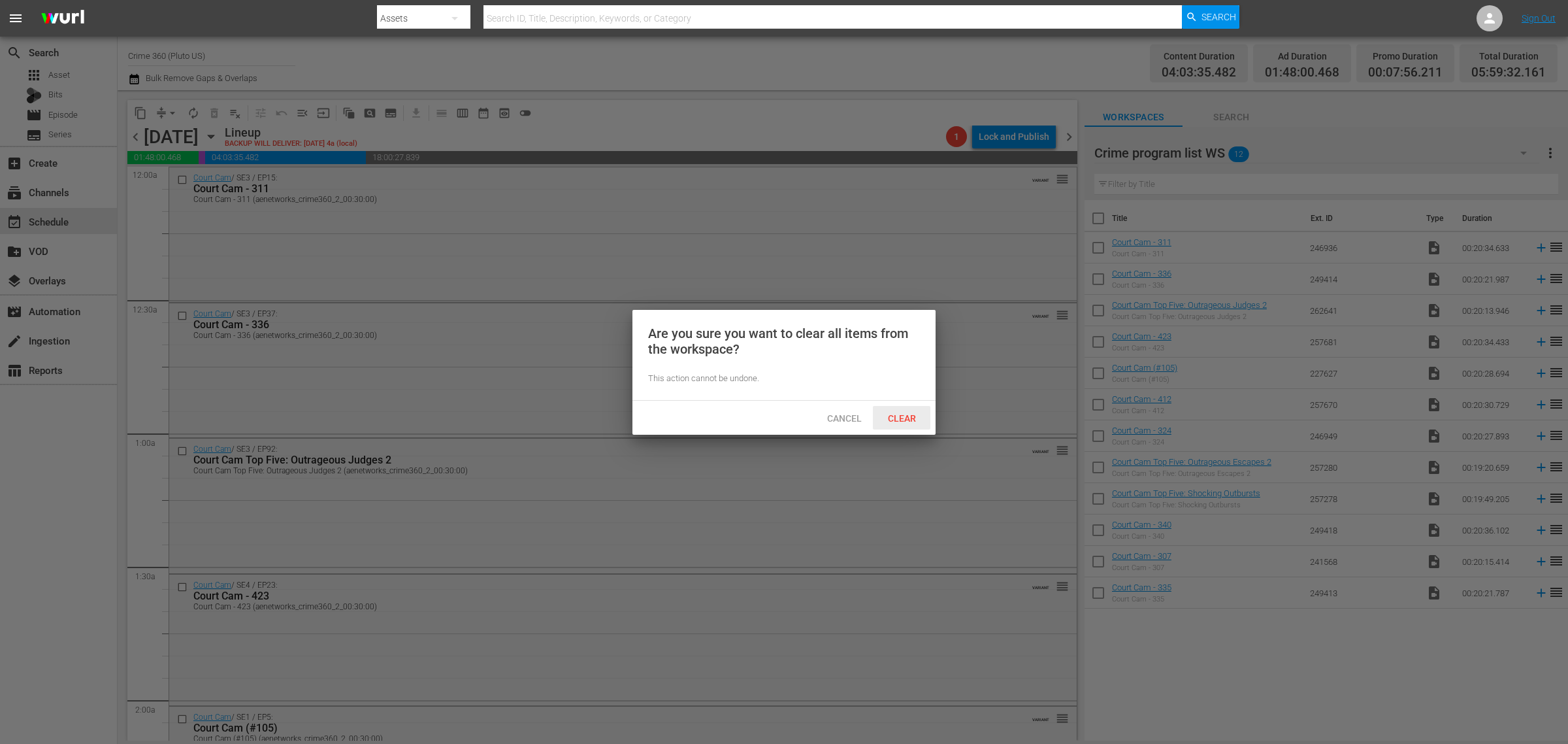
click at [912, 417] on span "Clear" at bounding box center [902, 418] width 49 height 10
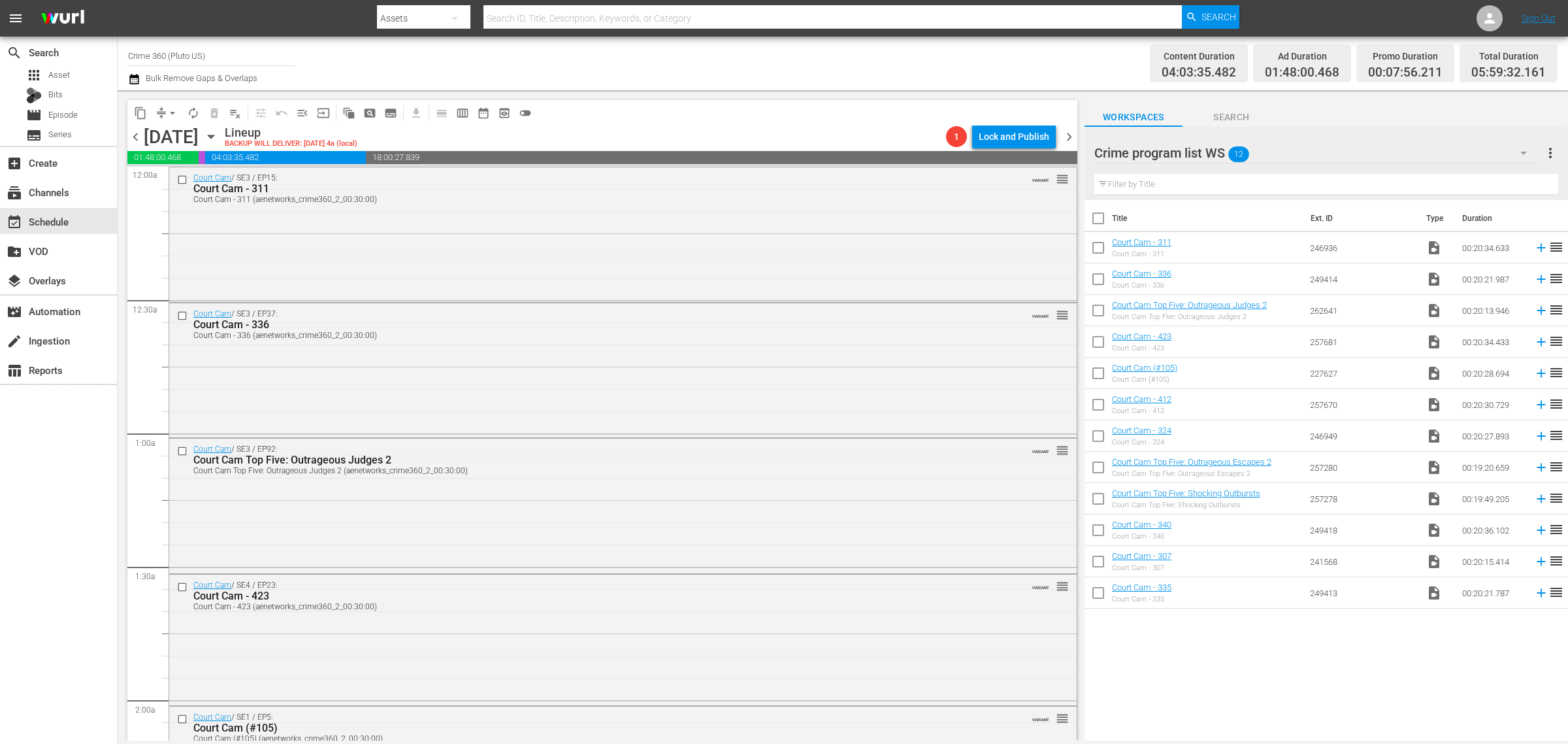
click at [851, 67] on div "Channel Title Crime 360 (Pluto US) Bulk Remove Gaps & Overlaps" at bounding box center [517, 63] width 779 height 47
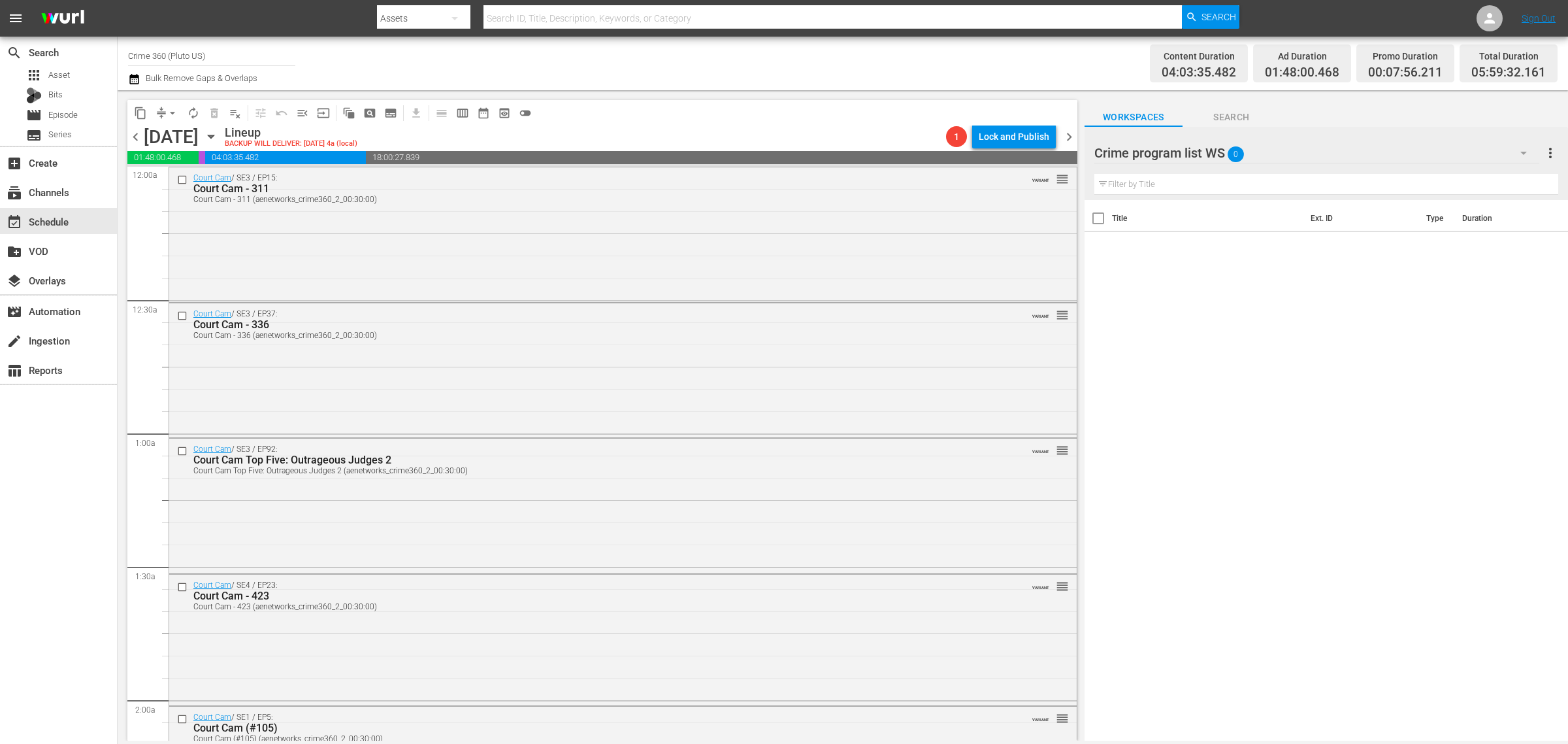
click at [1070, 135] on span "chevron_right" at bounding box center [1069, 137] width 16 height 16
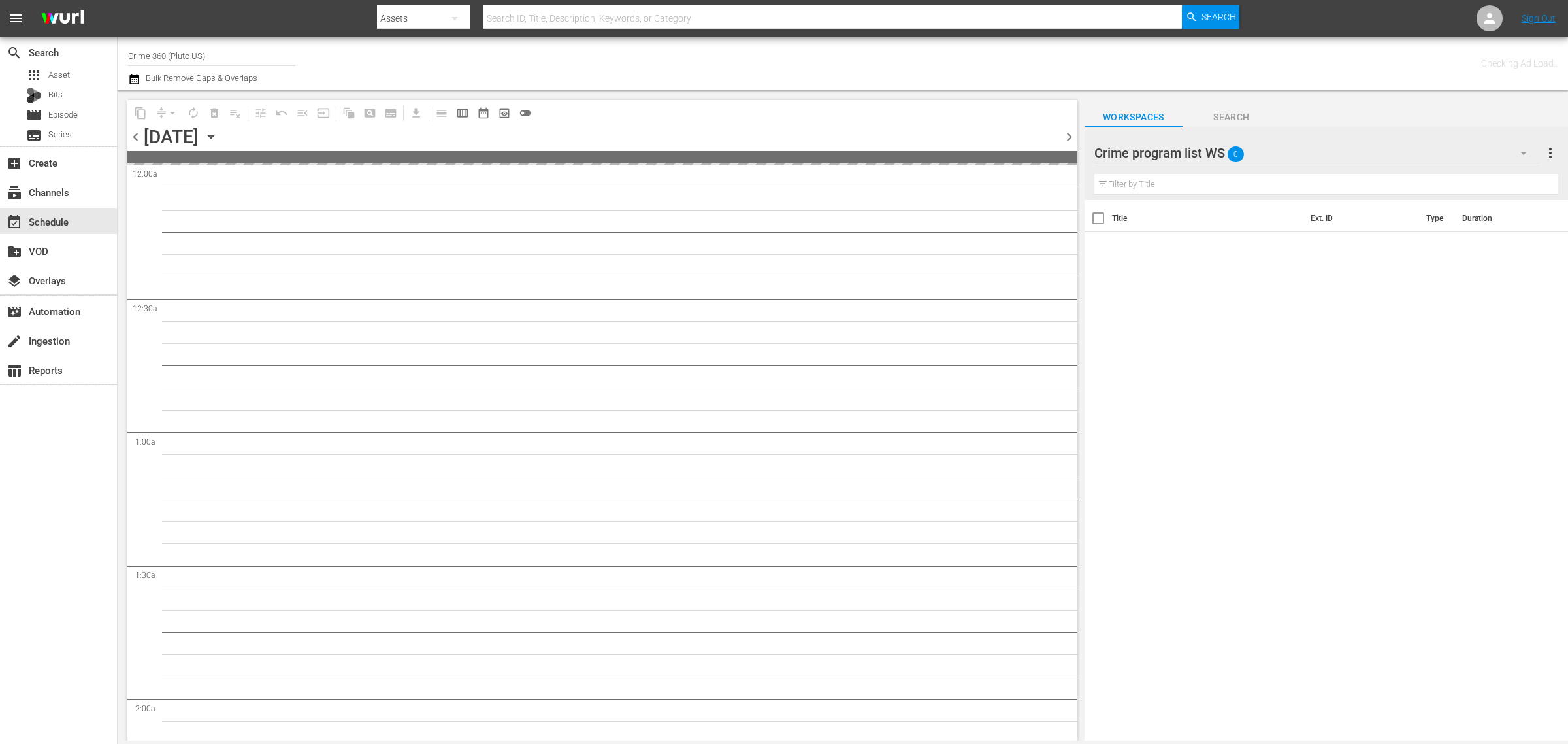
click at [852, 73] on div "Channel Title Crime 360 (Pluto US) Bulk Remove Gaps & Overlaps" at bounding box center [517, 63] width 779 height 47
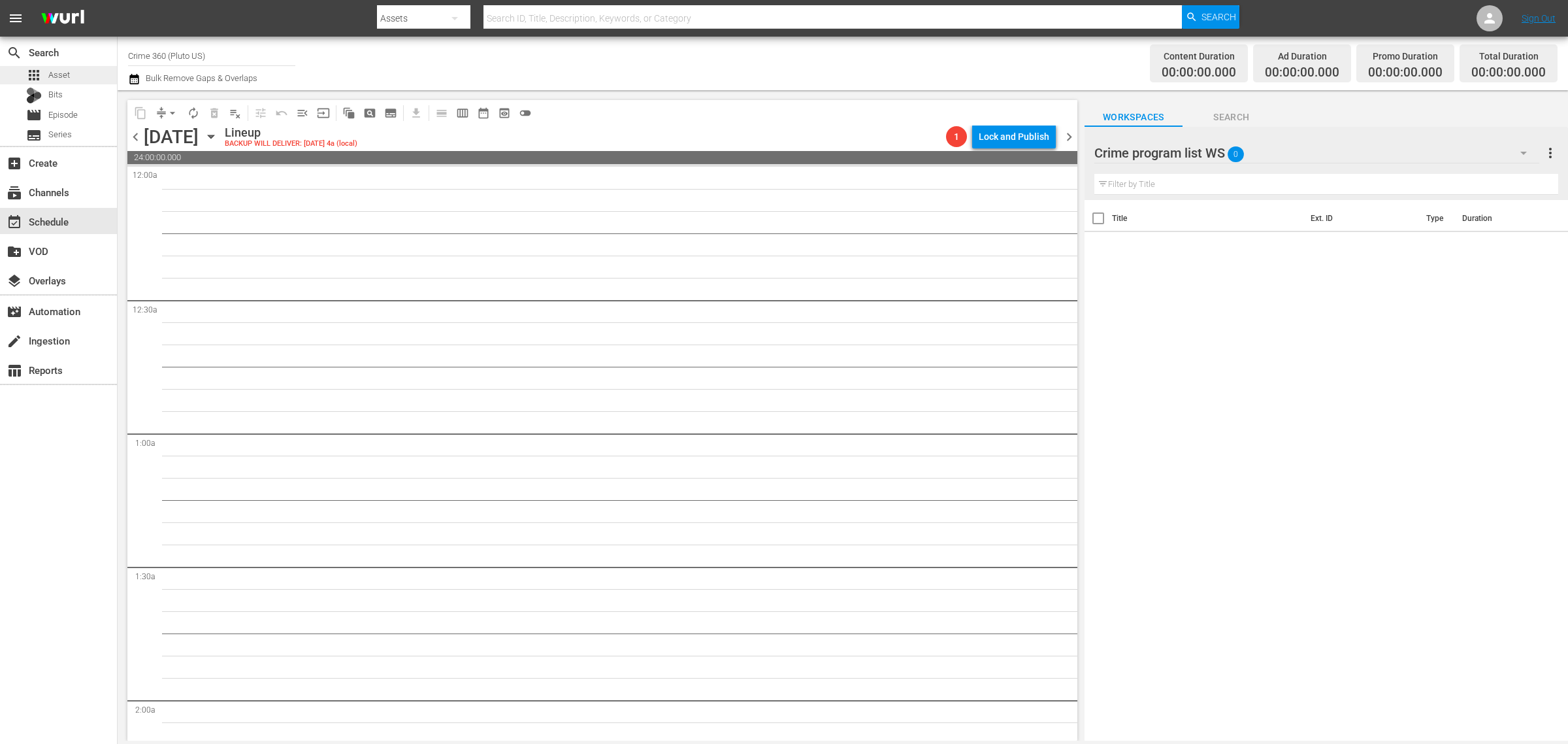
click at [62, 76] on span "Asset" at bounding box center [59, 75] width 22 height 13
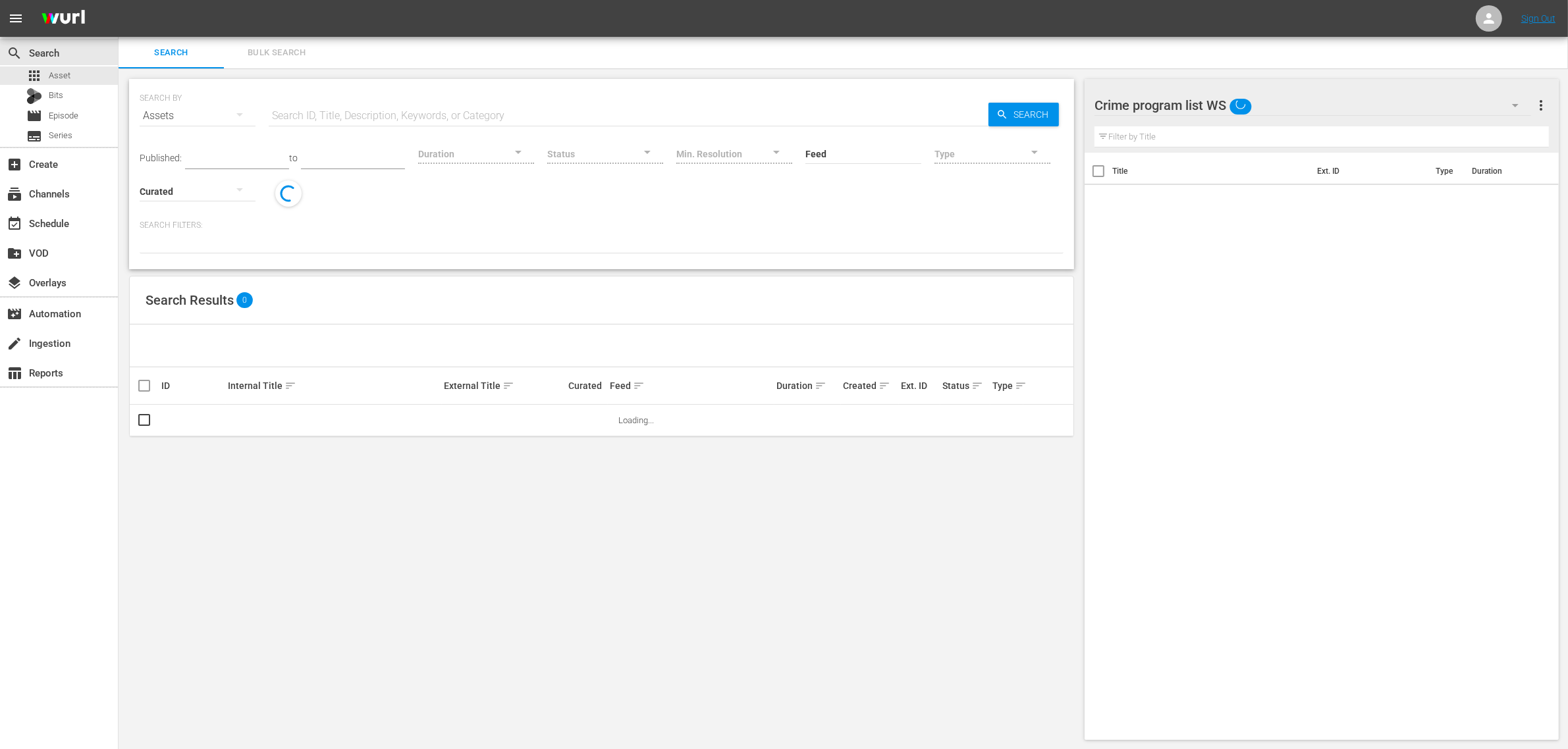
click at [283, 54] on span "Bulk Search" at bounding box center [276, 53] width 89 height 15
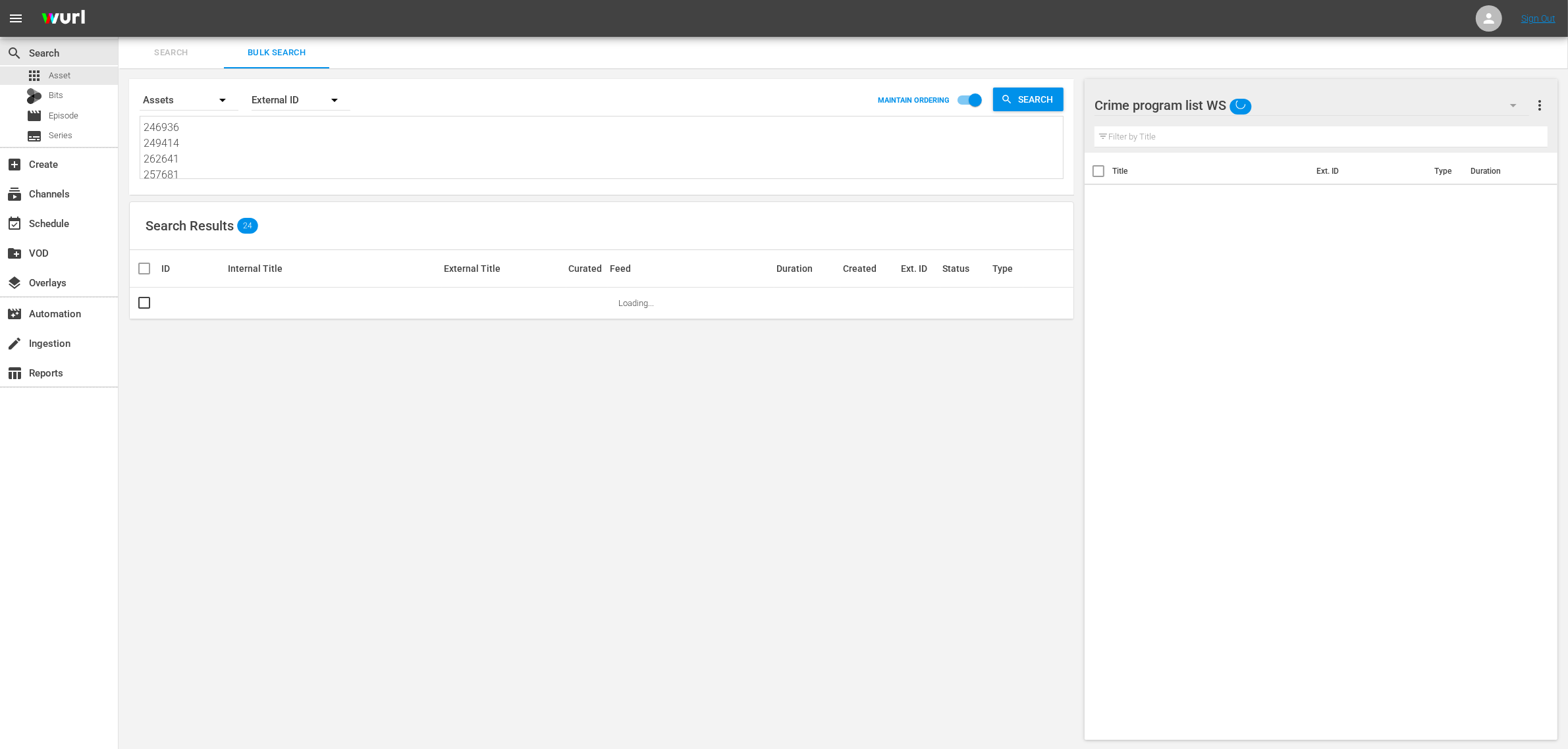
click at [321, 161] on textarea "246936 249414 262641 257681 227627 257670 246949 257280 257278 249418 241568 24…" at bounding box center [603, 150] width 919 height 60
paste textarea "105602 105901 105603 105903 256083 159000"
type textarea "105602 105901 105603 105903 256083 159000"
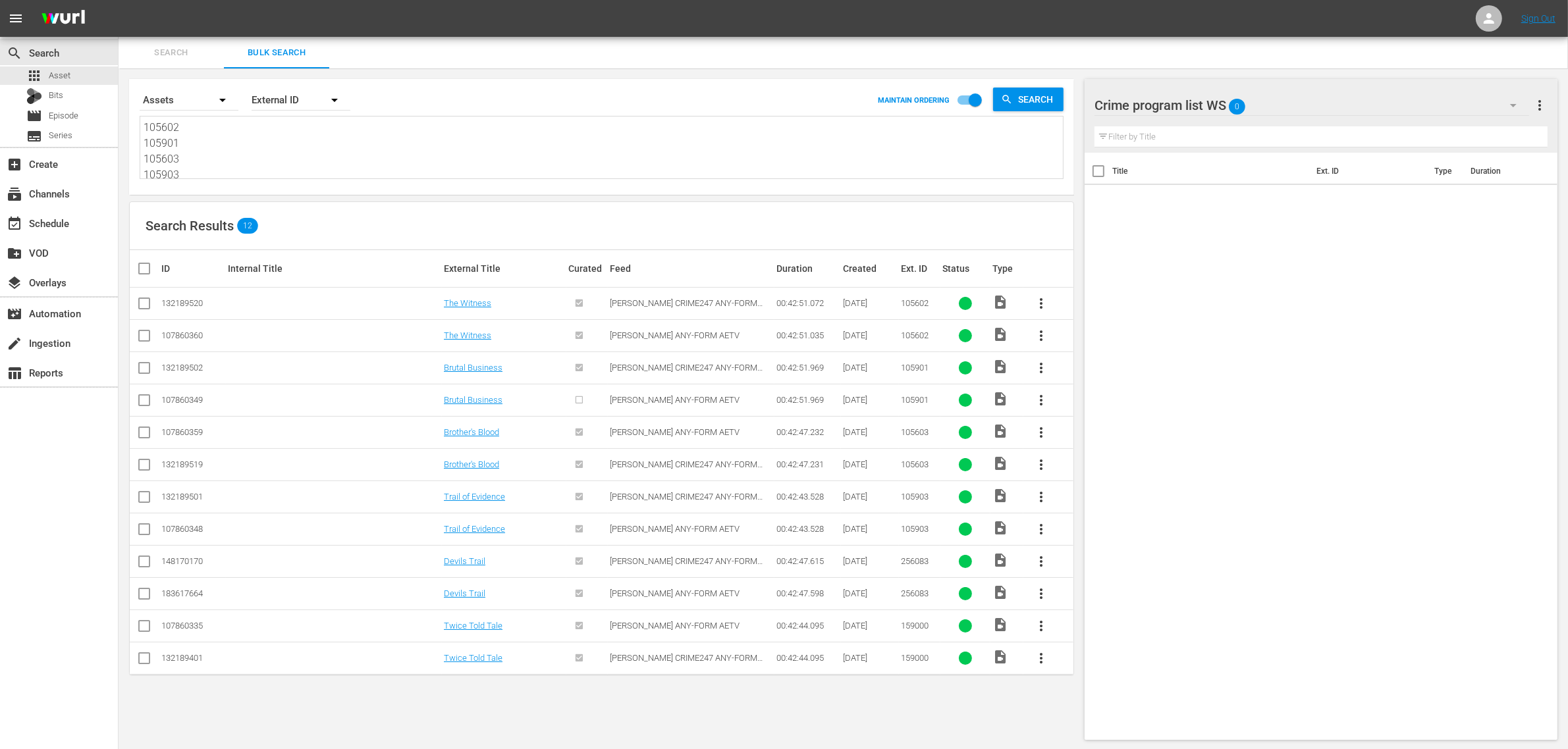
type textarea "105602 105901 105603 105903 256083 159000"
click at [148, 336] on input "checkbox" at bounding box center [144, 338] width 15 height 15
checkbox input "true"
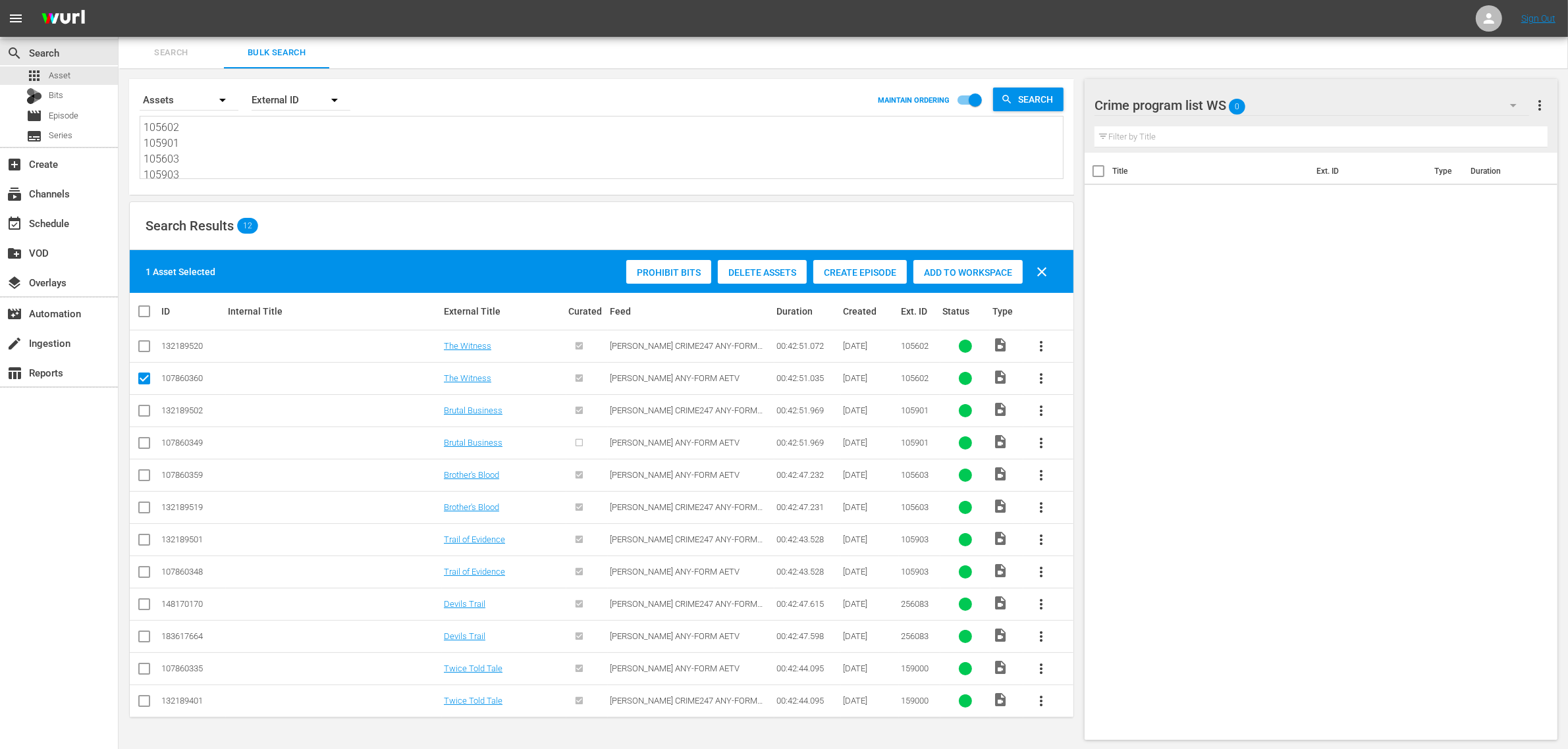
scroll to position [1, 0]
click at [141, 443] on input "checkbox" at bounding box center [144, 444] width 15 height 15
checkbox input "true"
click at [144, 478] on input "checkbox" at bounding box center [144, 476] width 15 height 15
checkbox input "true"
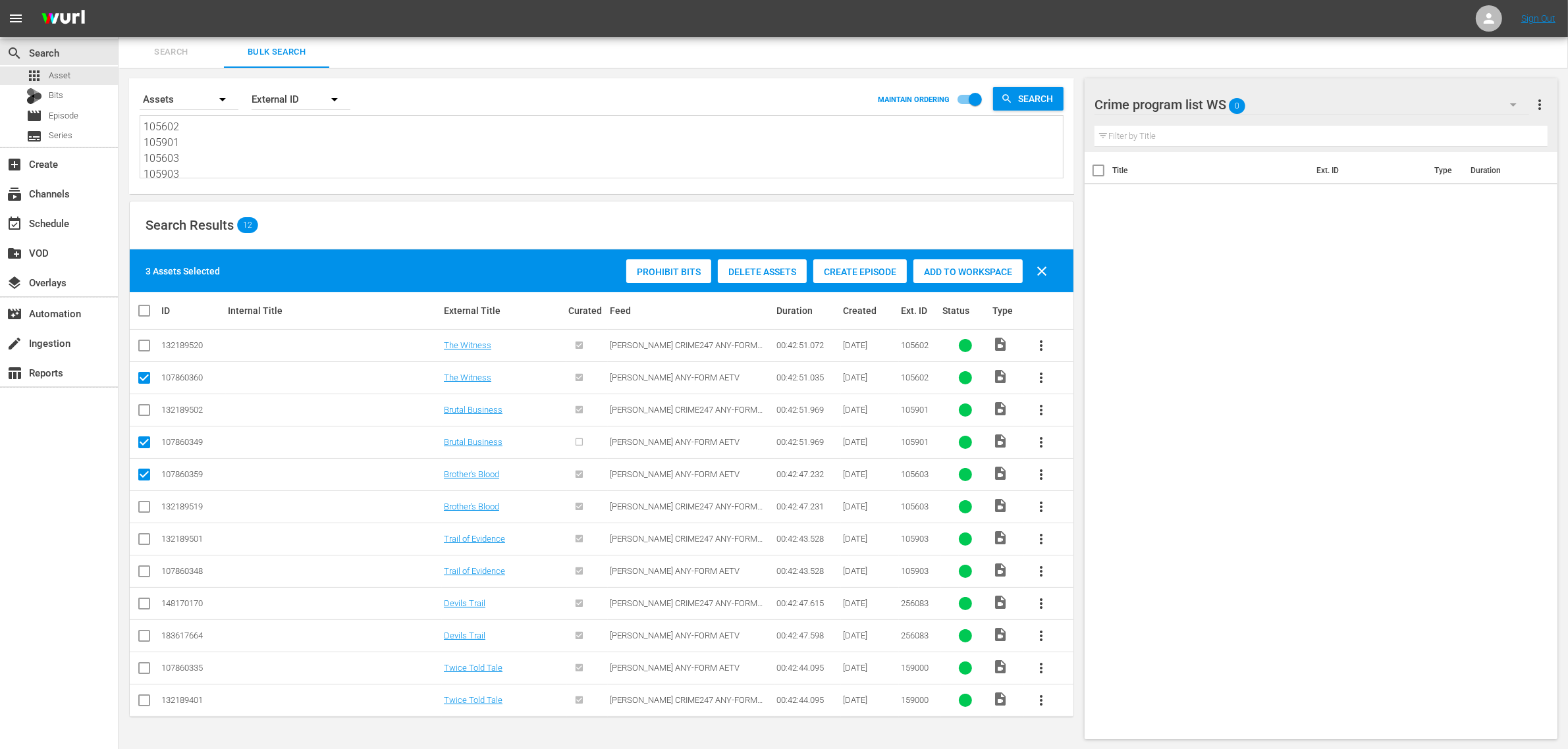
click at [145, 575] on input "checkbox" at bounding box center [144, 573] width 15 height 15
checkbox input "true"
click at [140, 639] on input "checkbox" at bounding box center [144, 638] width 15 height 15
checkbox input "true"
click at [142, 668] on input "checkbox" at bounding box center [144, 670] width 15 height 15
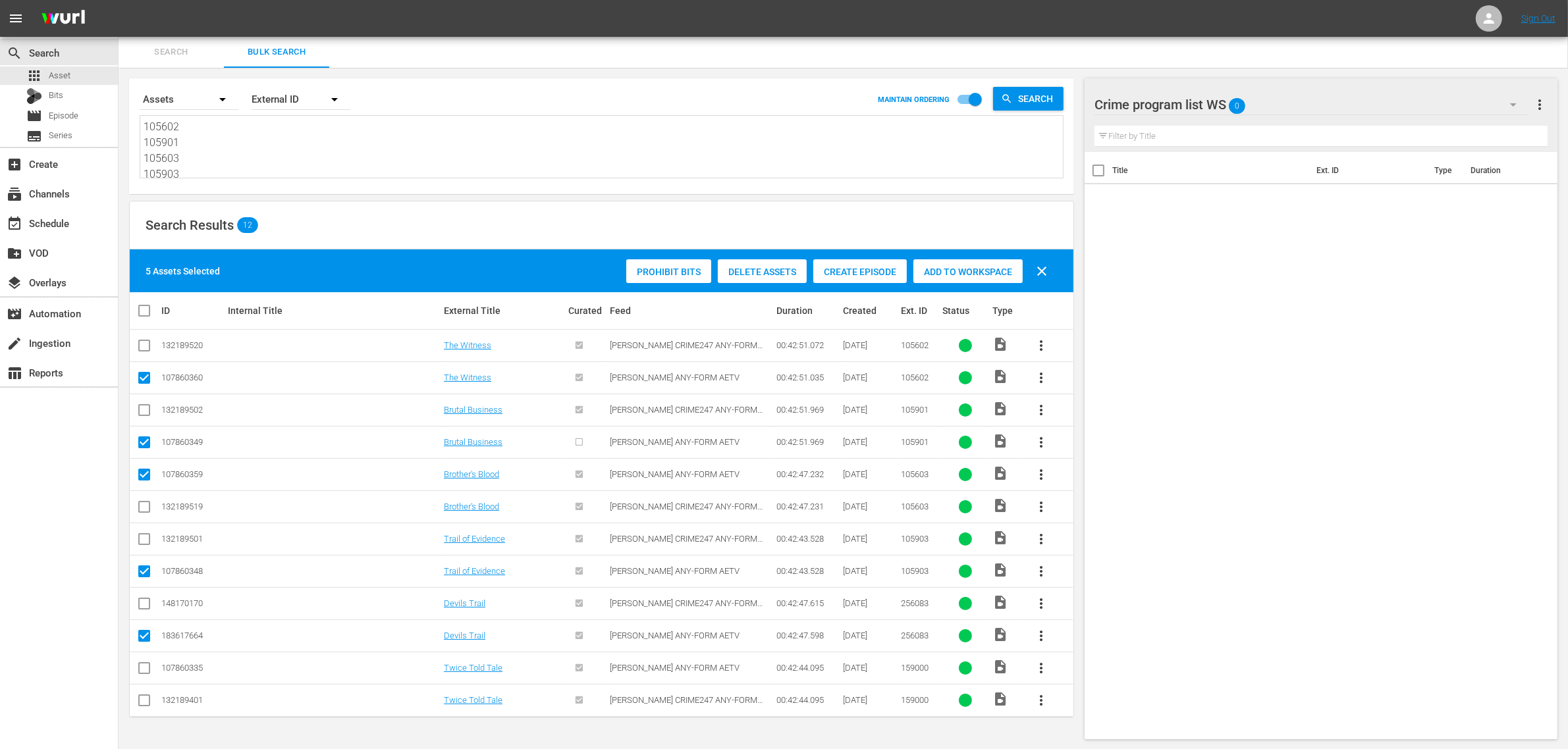
checkbox input "true"
click at [978, 264] on div "Add to Workspace" at bounding box center [968, 271] width 110 height 25
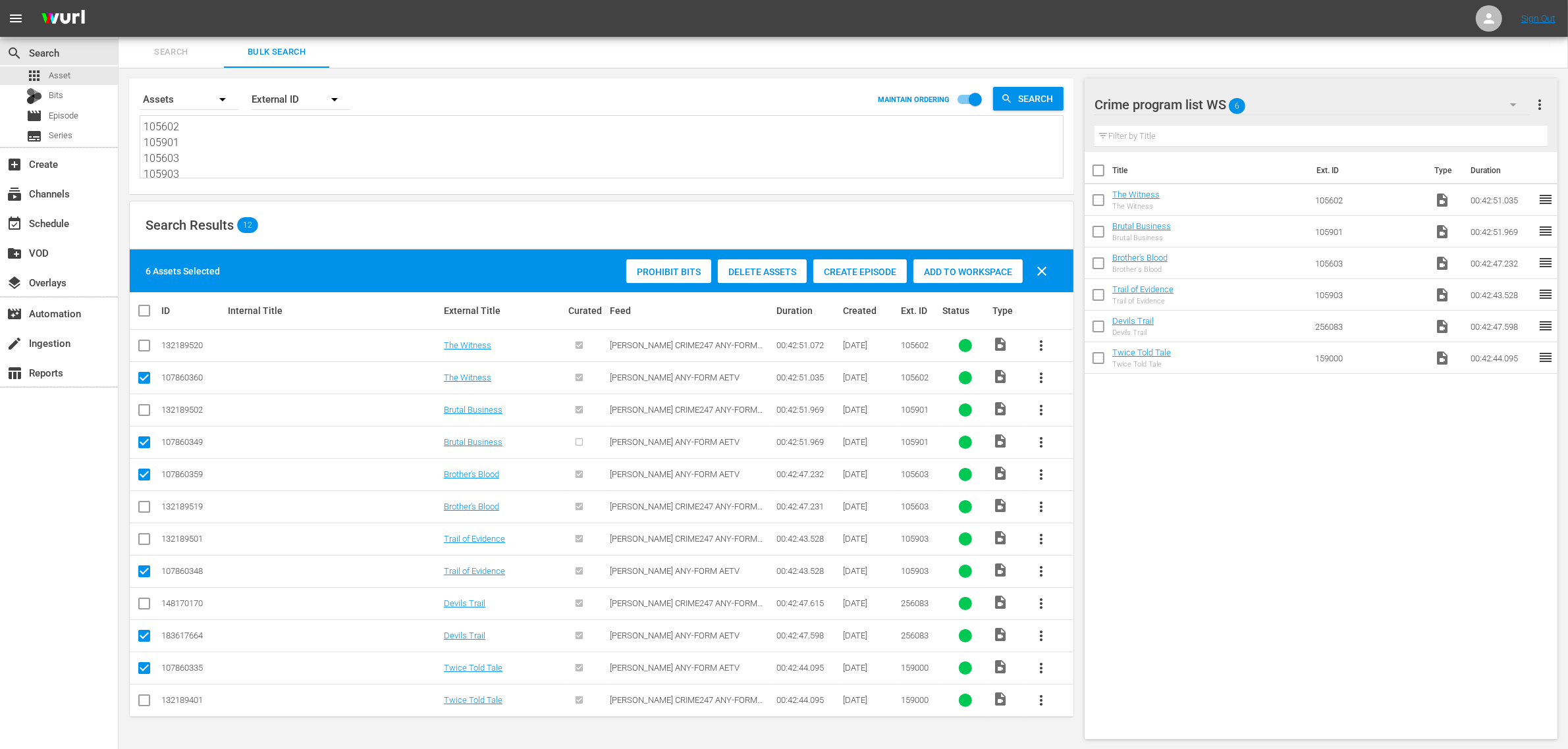
click at [418, 232] on div "Search Results 12" at bounding box center [602, 225] width 944 height 48
click at [66, 221] on div "event_available Schedule" at bounding box center [37, 221] width 74 height 12
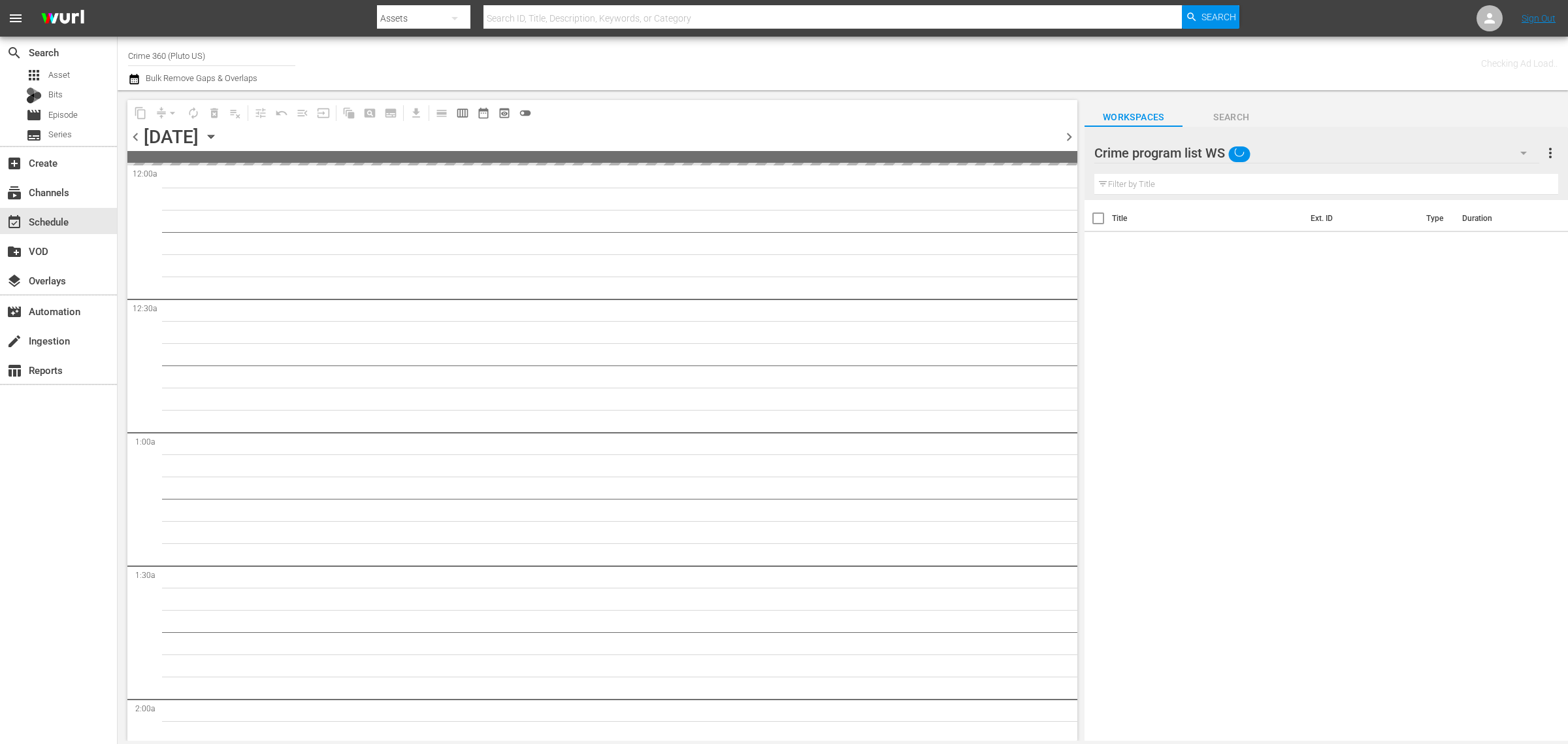
click at [773, 53] on div "Channel Title Crime 360 (Pluto US) Bulk Remove Gaps & Overlaps" at bounding box center [517, 63] width 779 height 47
click at [1284, 19] on nav "menu Search By Assets Search ID, Title, Description, Keywords, or Category Sear…" at bounding box center [784, 18] width 1568 height 36
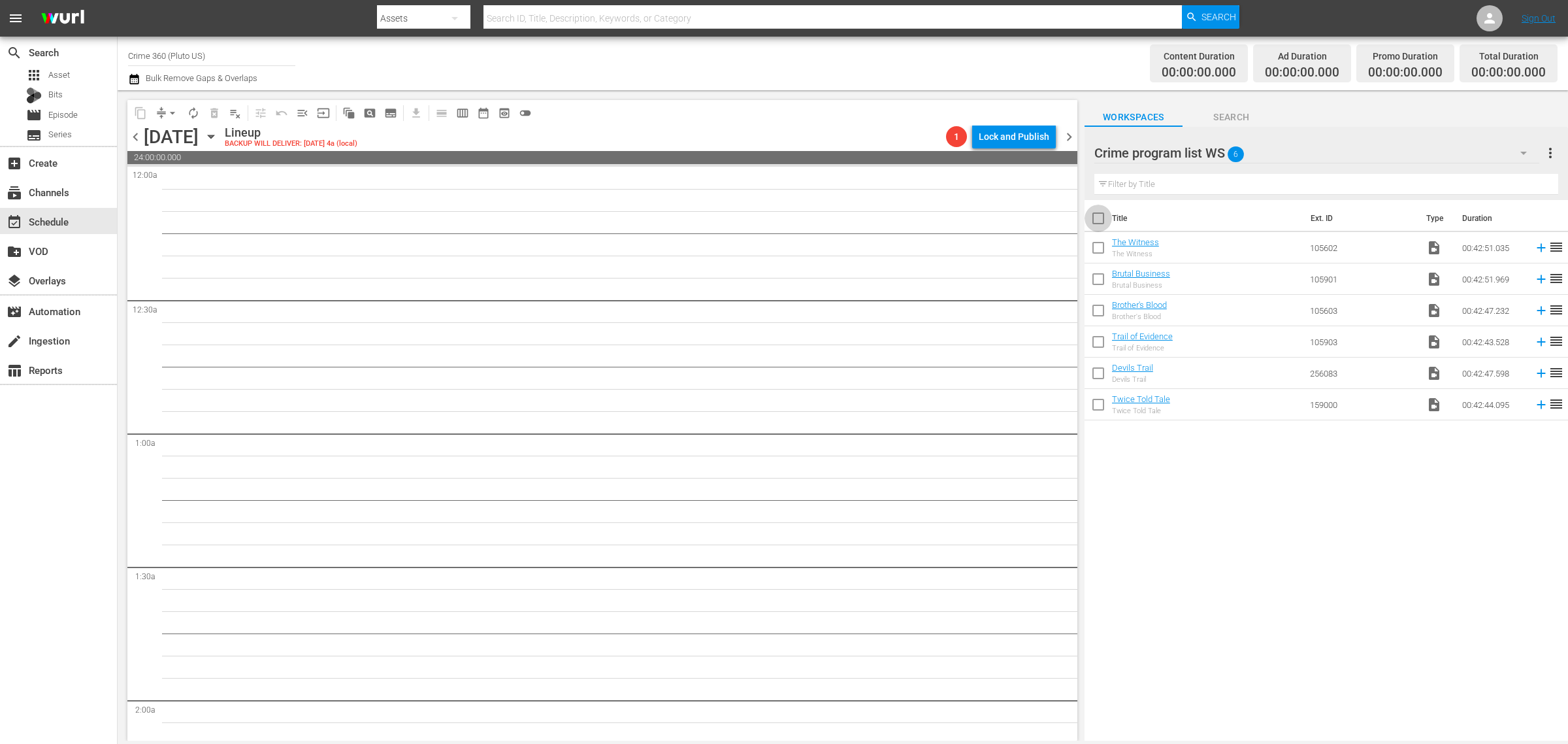
click at [1100, 216] on input "checkbox" at bounding box center [1098, 221] width 27 height 27
checkbox input "true"
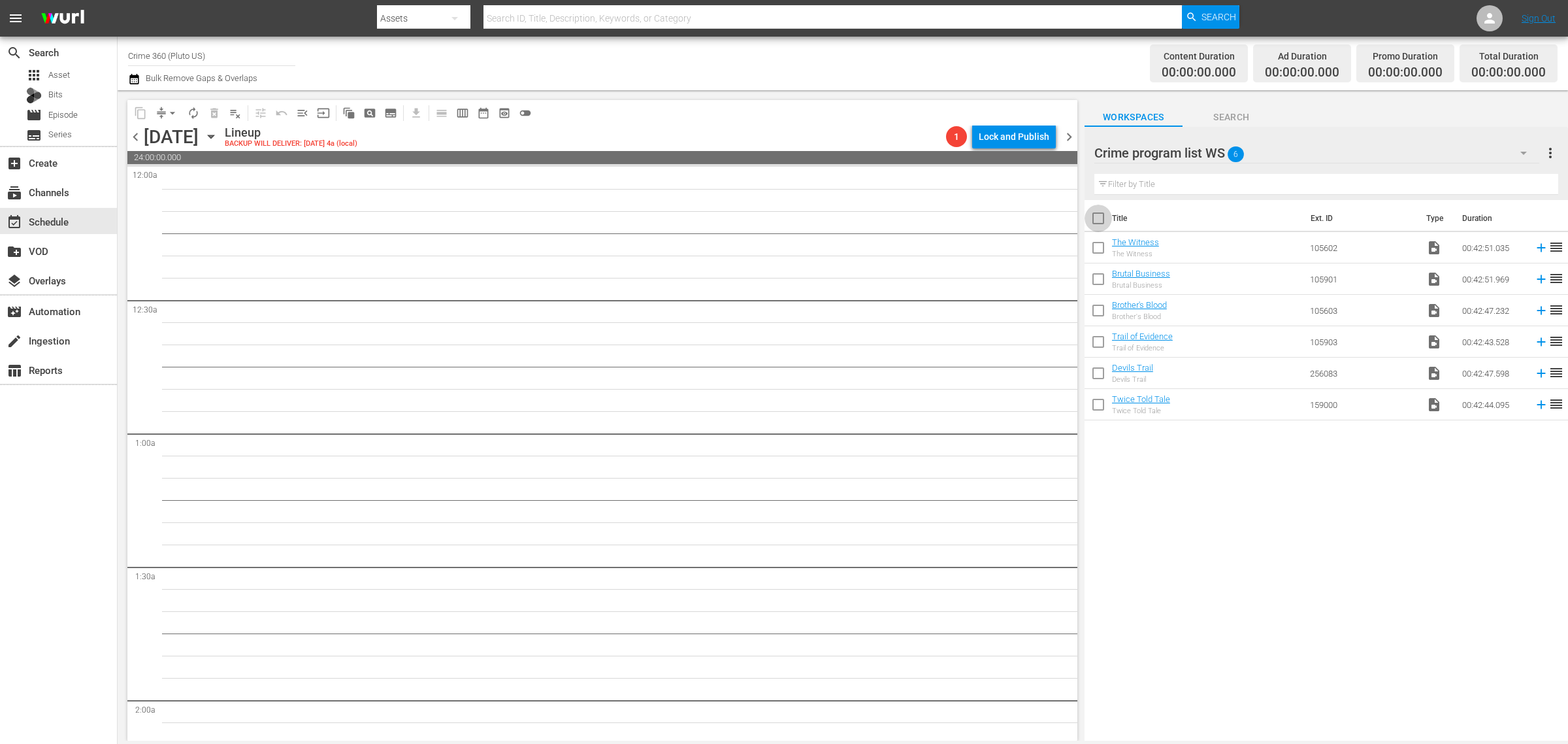
checkbox input "true"
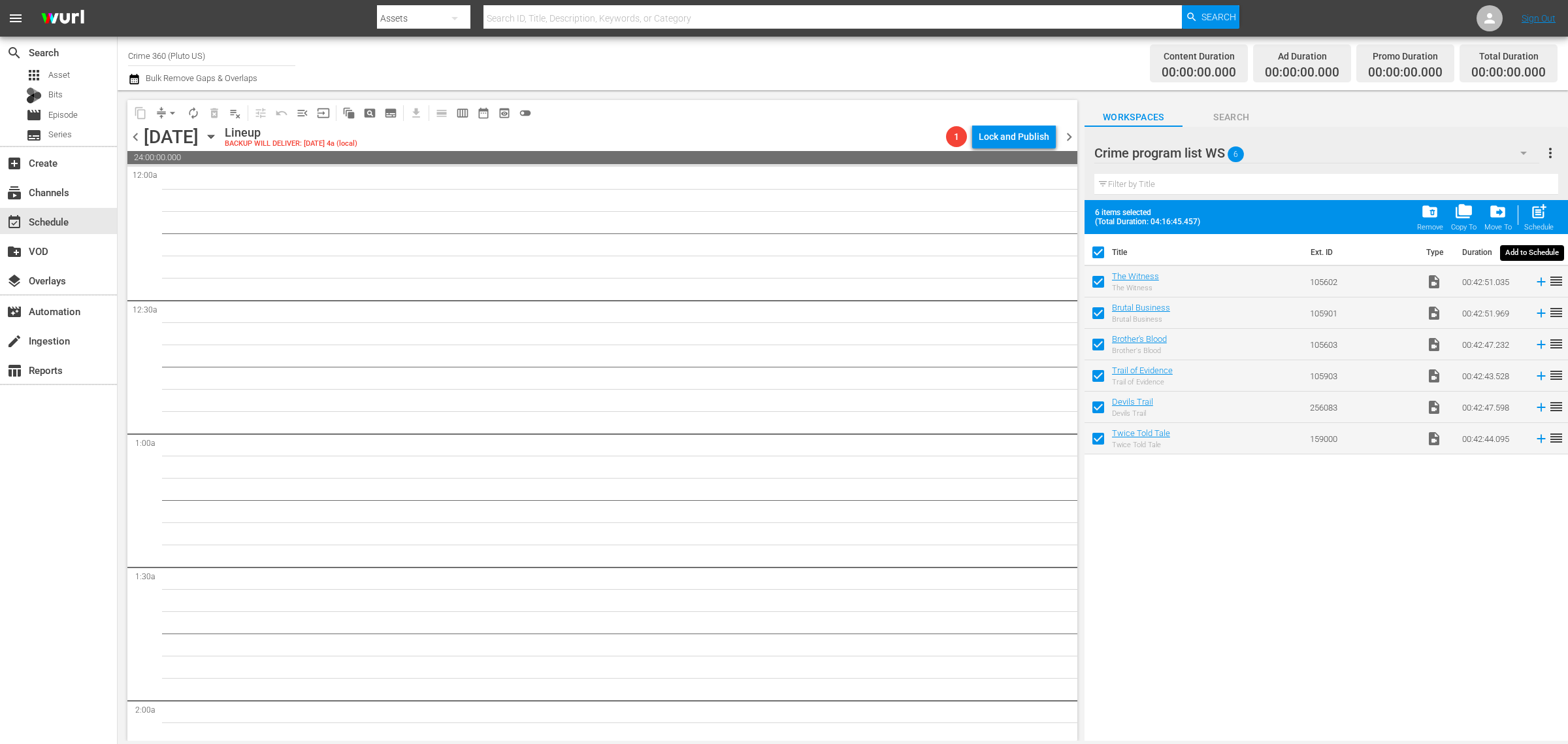
click at [1537, 214] on span "post_add" at bounding box center [1539, 211] width 18 height 18
checkbox input "false"
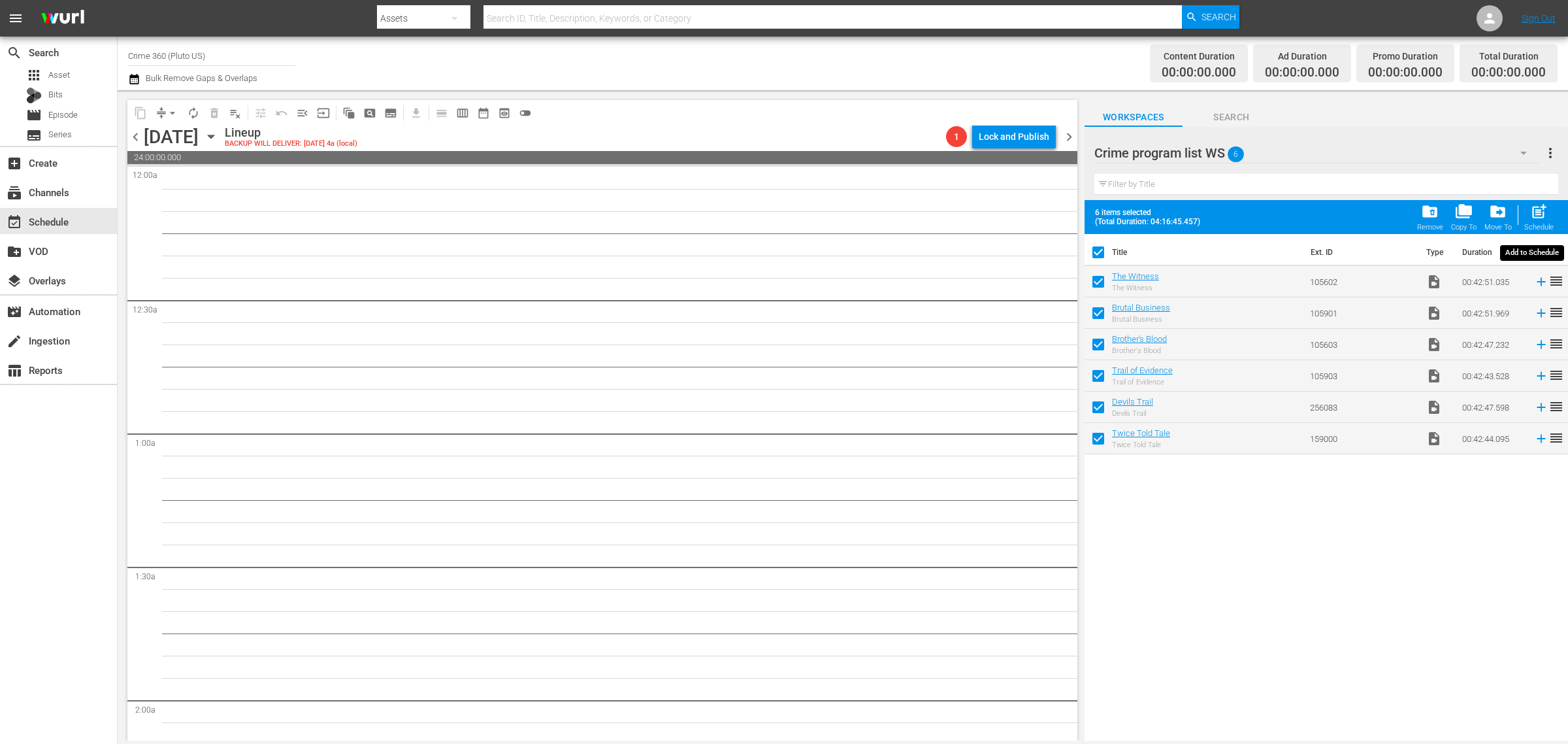
checkbox input "false"
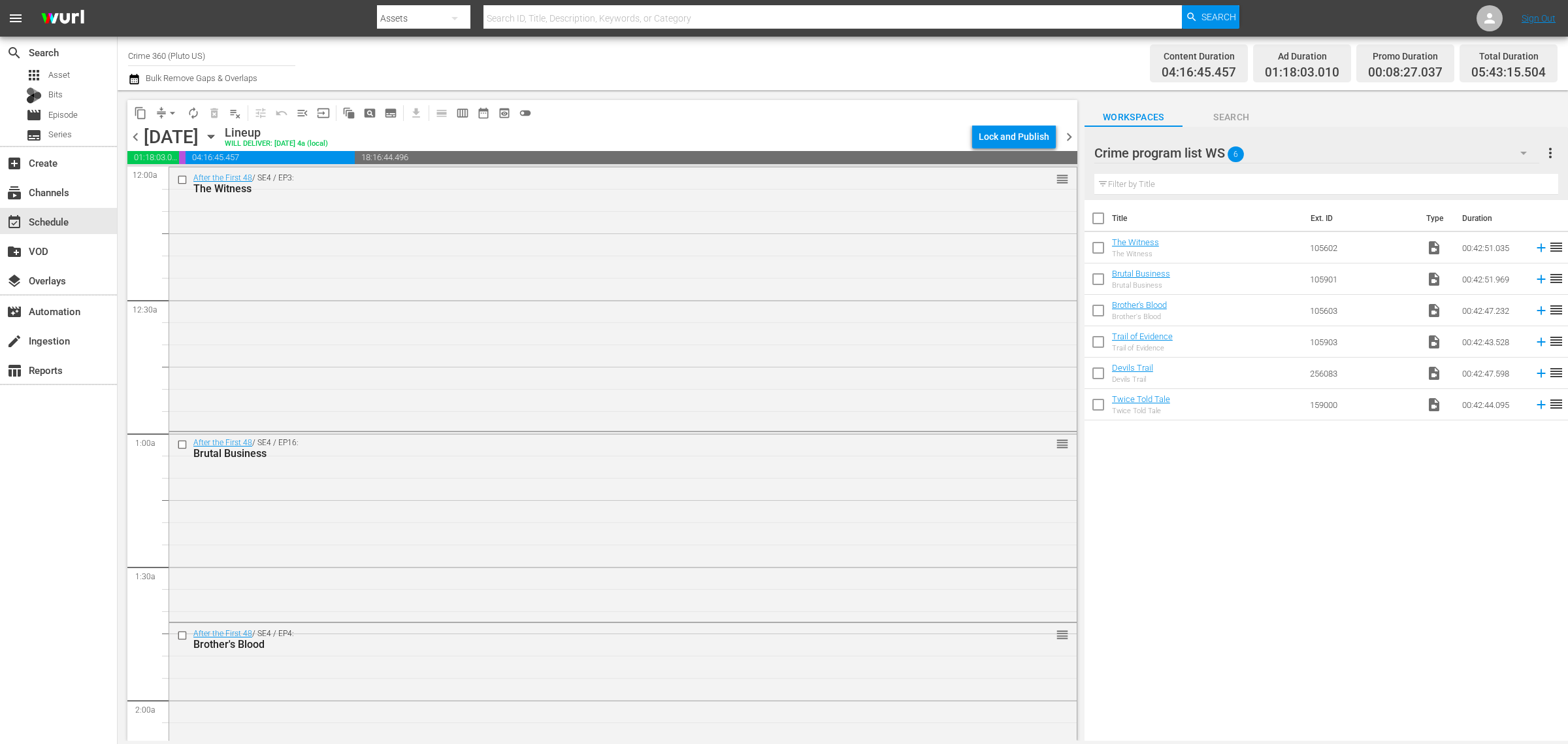
click at [806, 62] on div "Channel Title Crime 360 (Pluto US) Bulk Remove Gaps & Overlaps" at bounding box center [517, 63] width 779 height 47
click at [1546, 151] on span "more_vert" at bounding box center [1549, 152] width 15 height 15
click at [1474, 177] on div "Clear All Workspace Items" at bounding box center [1466, 178] width 154 height 23
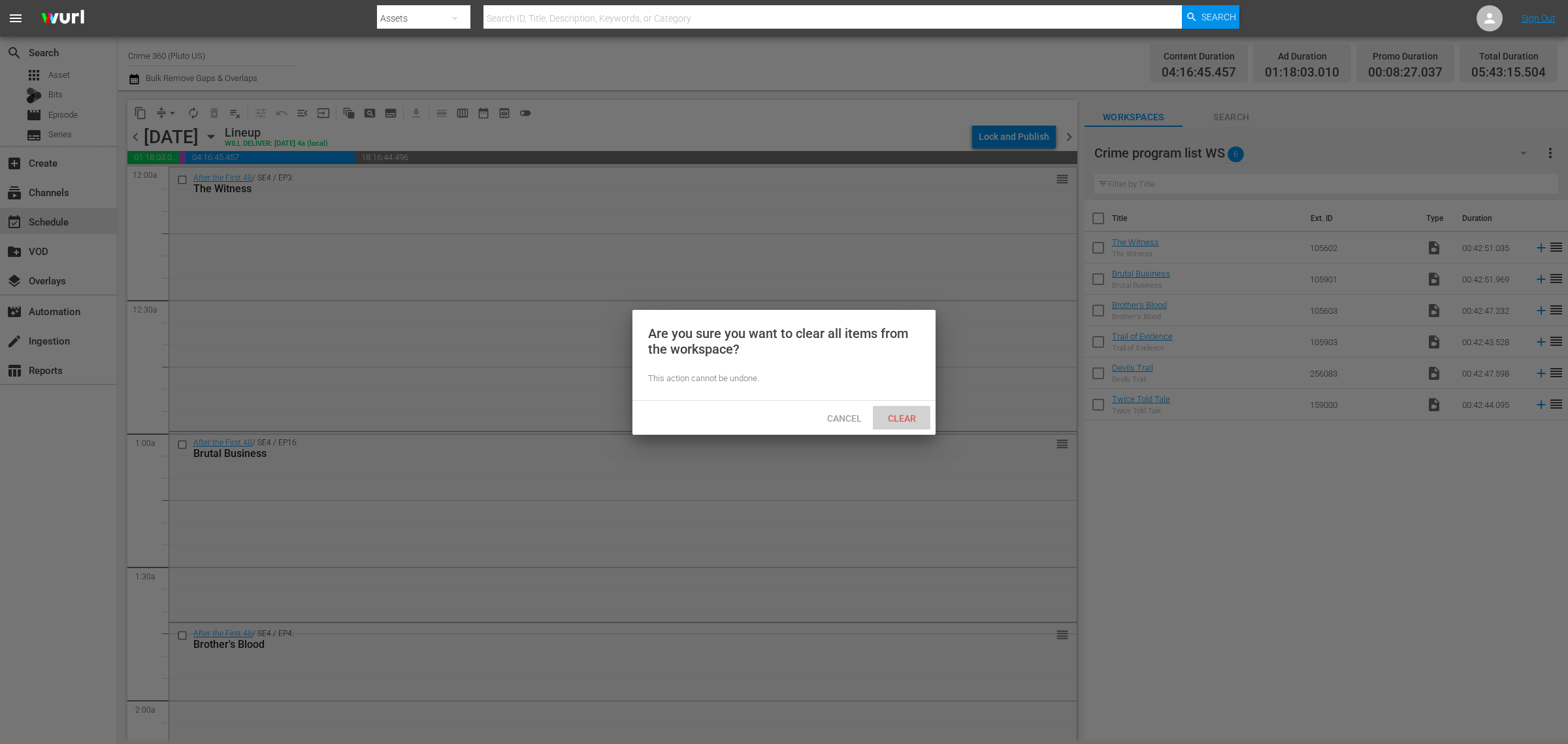
click at [890, 419] on span "Clear" at bounding box center [902, 418] width 49 height 10
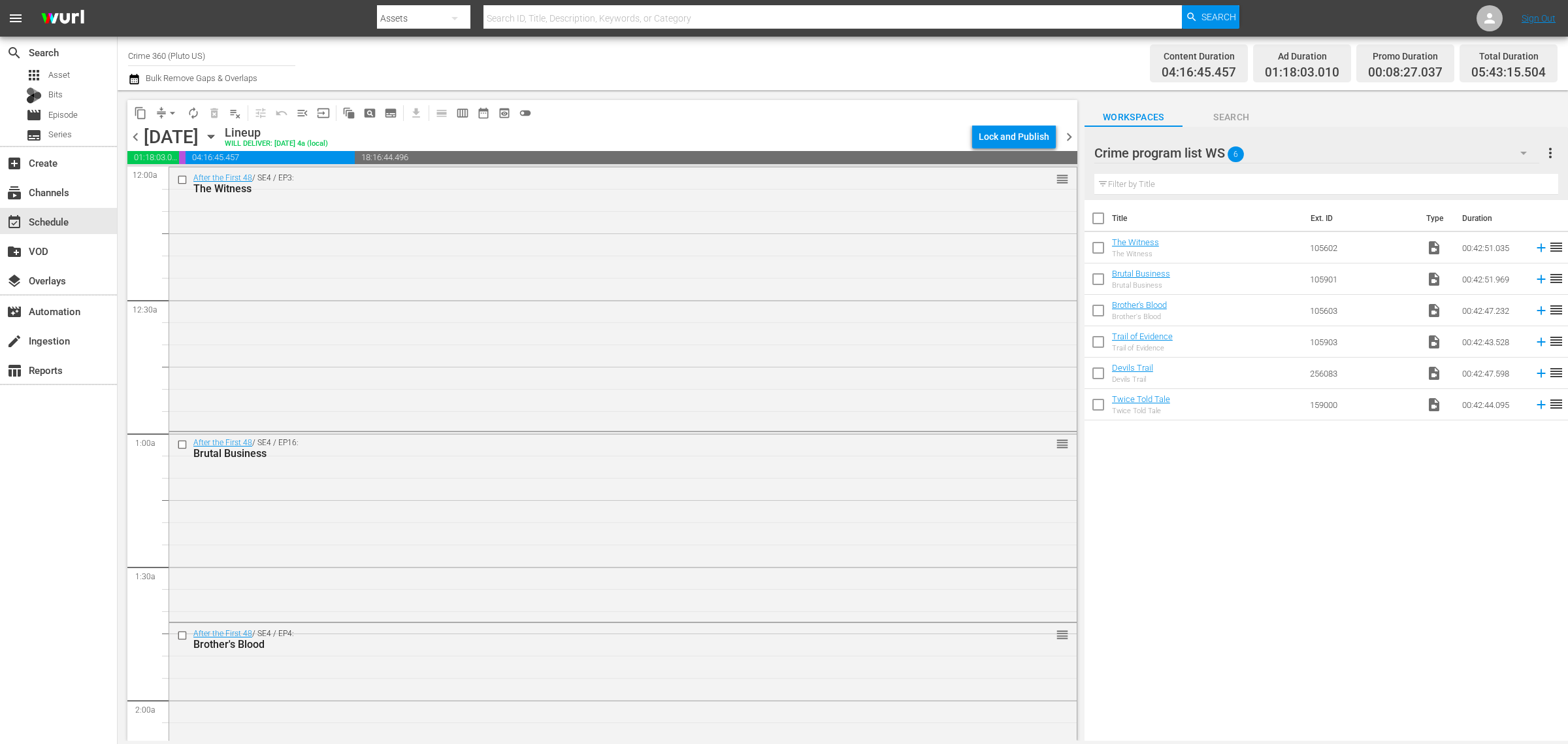
click at [870, 99] on body "menu Search By Assets Search ID, Title, Description, Keywords, or Category Sear…" at bounding box center [784, 372] width 1568 height 744
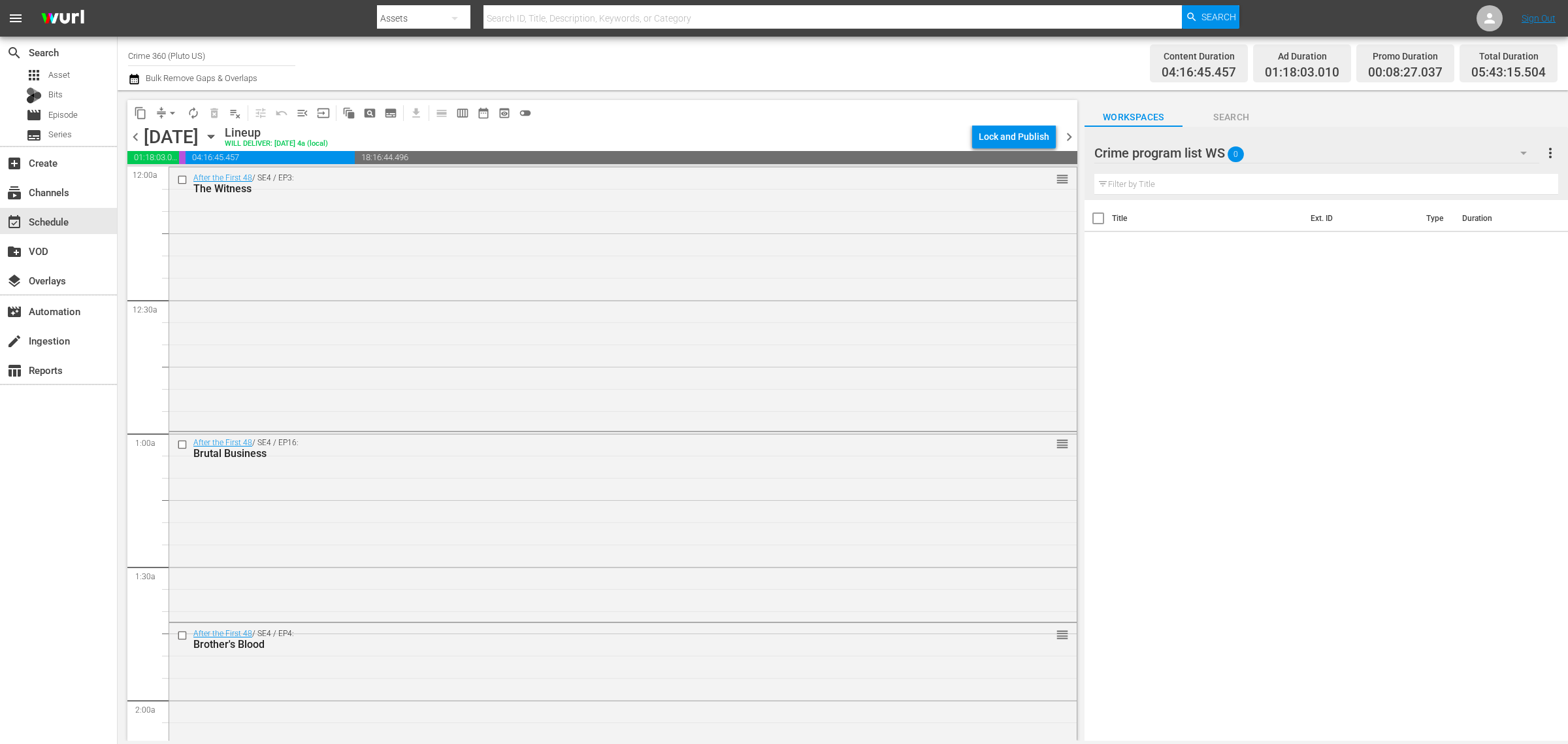
click at [1069, 135] on span "chevron_right" at bounding box center [1069, 137] width 16 height 16
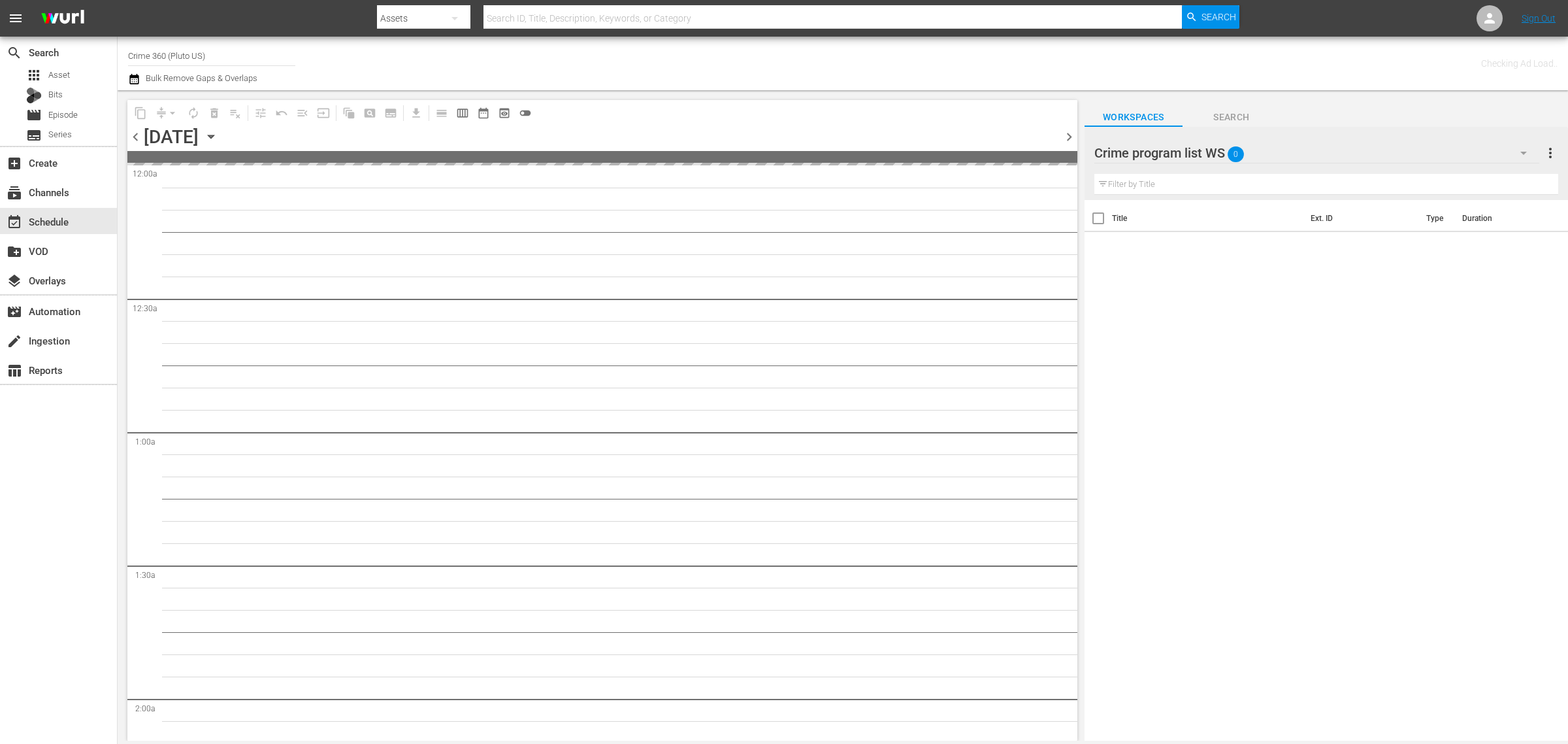
click at [755, 60] on div "Channel Title Crime 360 (Pluto US) Bulk Remove Gaps & Overlaps" at bounding box center [517, 63] width 779 height 47
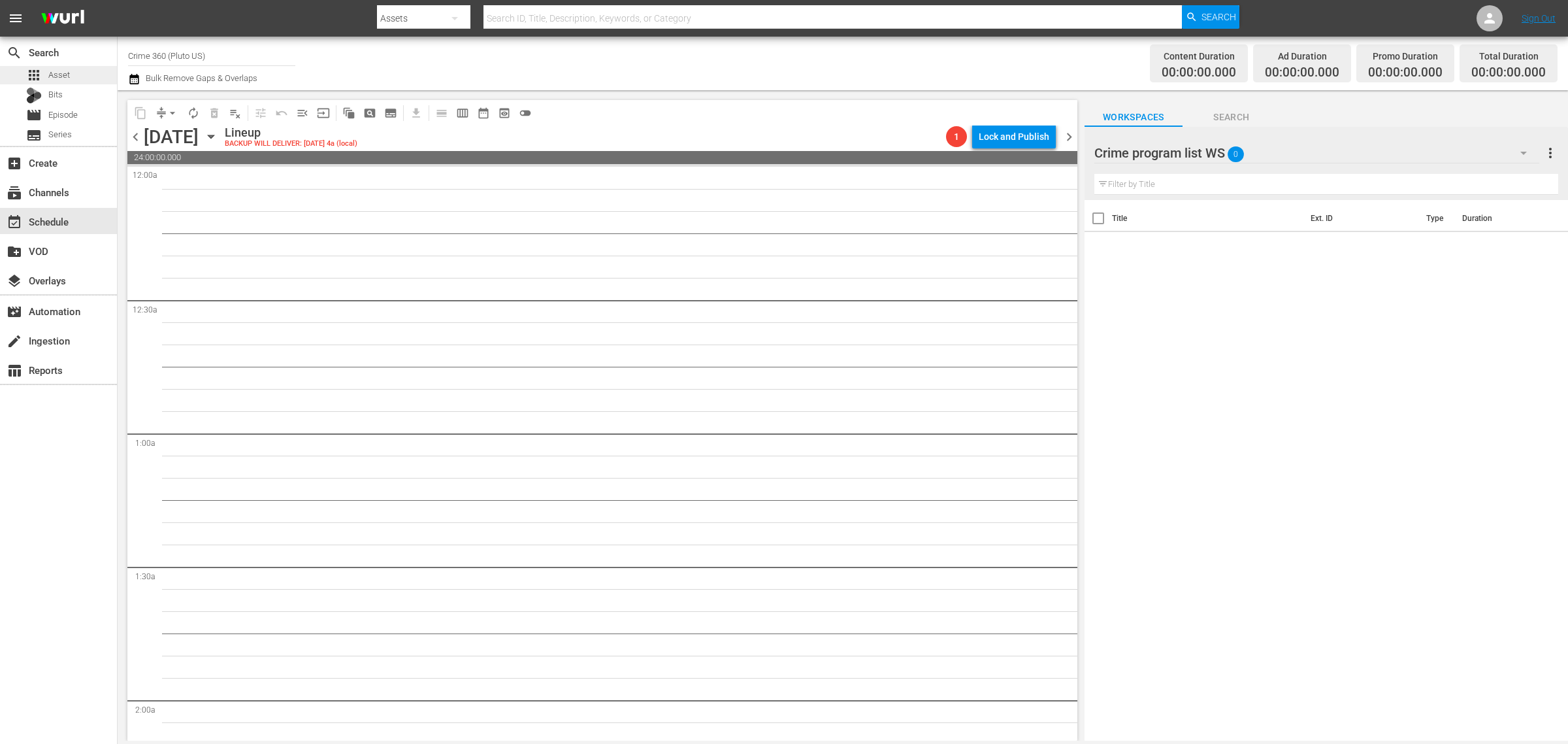
click at [72, 73] on div "apps Asset" at bounding box center [58, 75] width 117 height 19
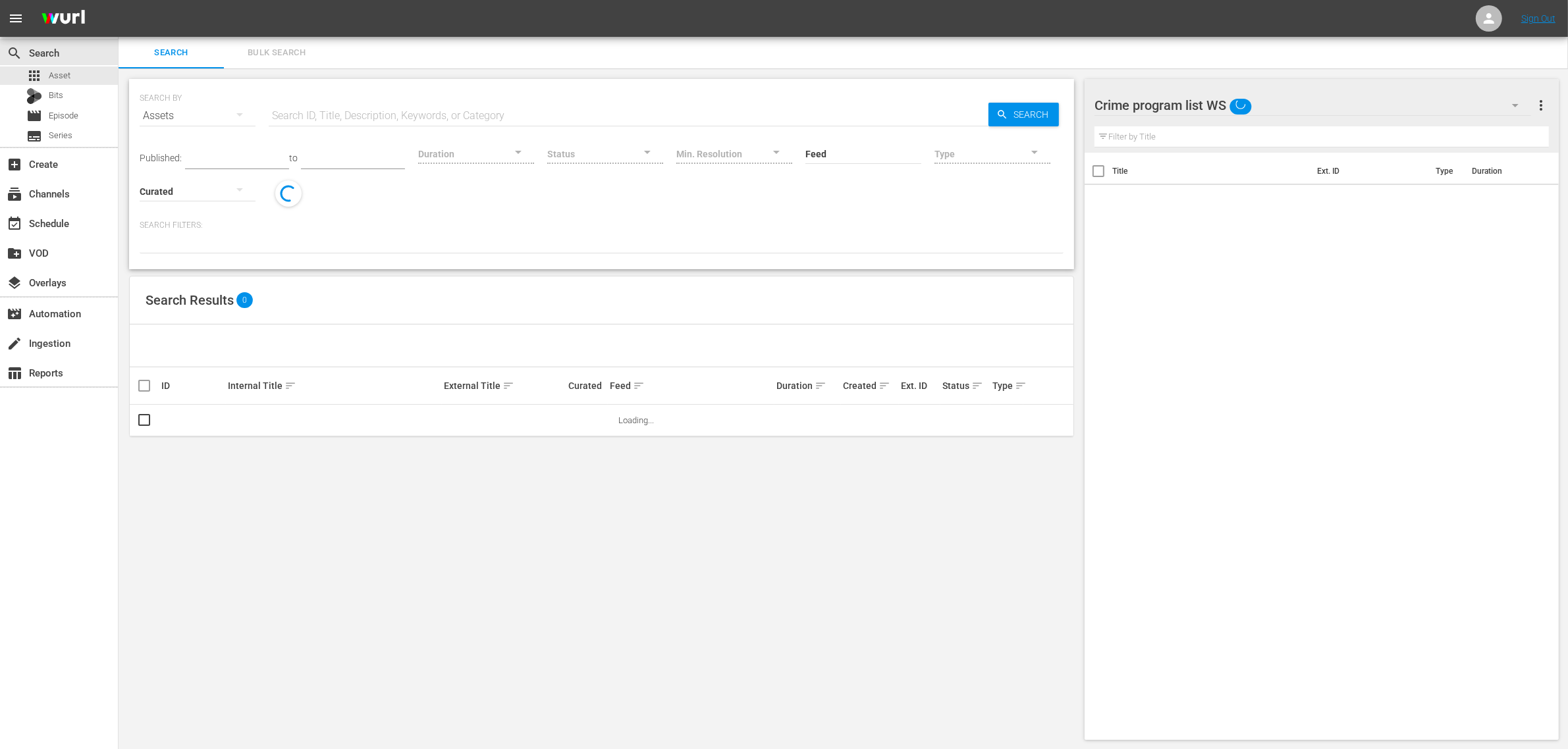
click at [288, 54] on span "Bulk Search" at bounding box center [276, 53] width 89 height 15
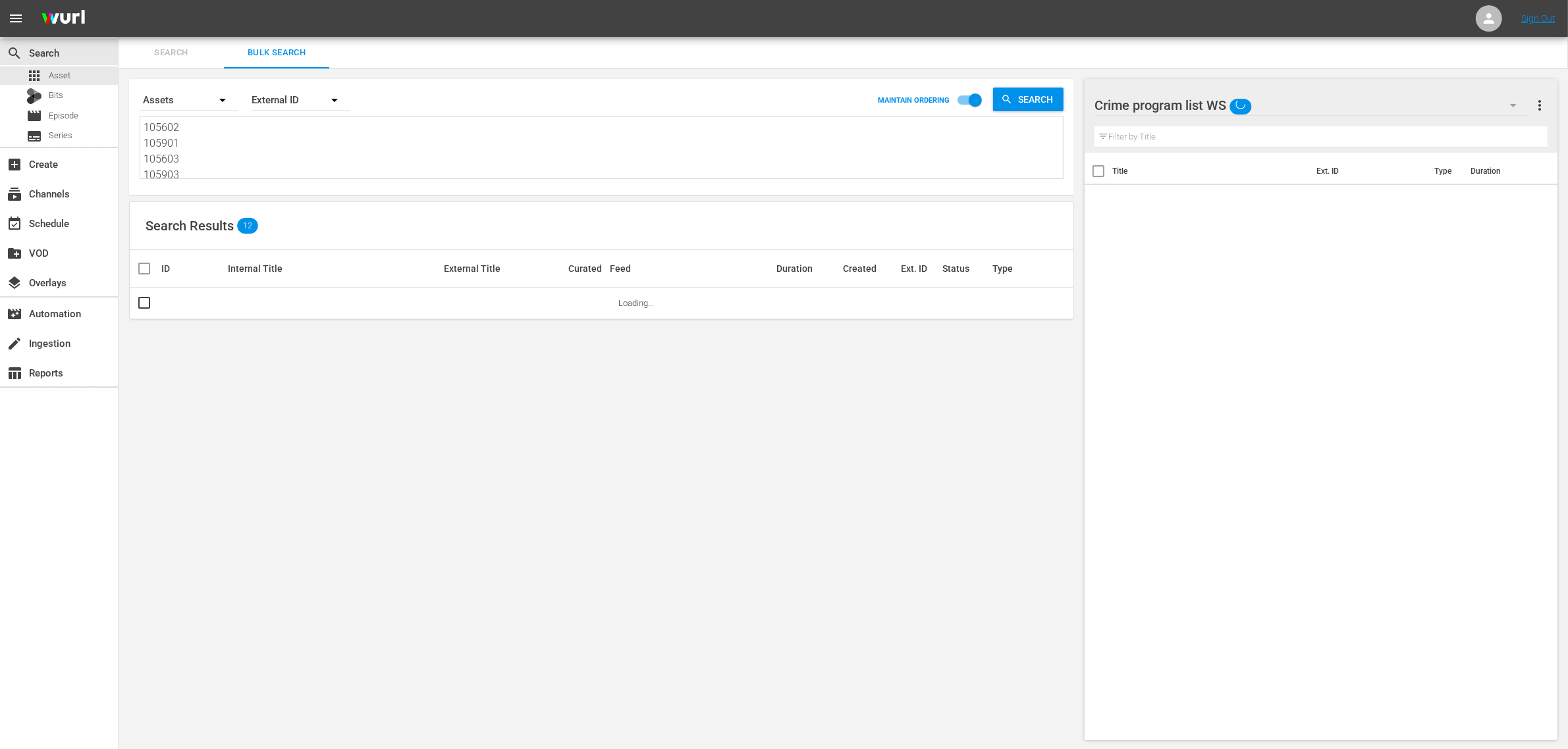
click at [255, 137] on textarea "105602 105901 105603 105903 256083 159000" at bounding box center [603, 150] width 919 height 60
paste textarea "66604 155435 155440 158542 185753 157274"
type textarea "166604 155435 155440 158542 185753 157274"
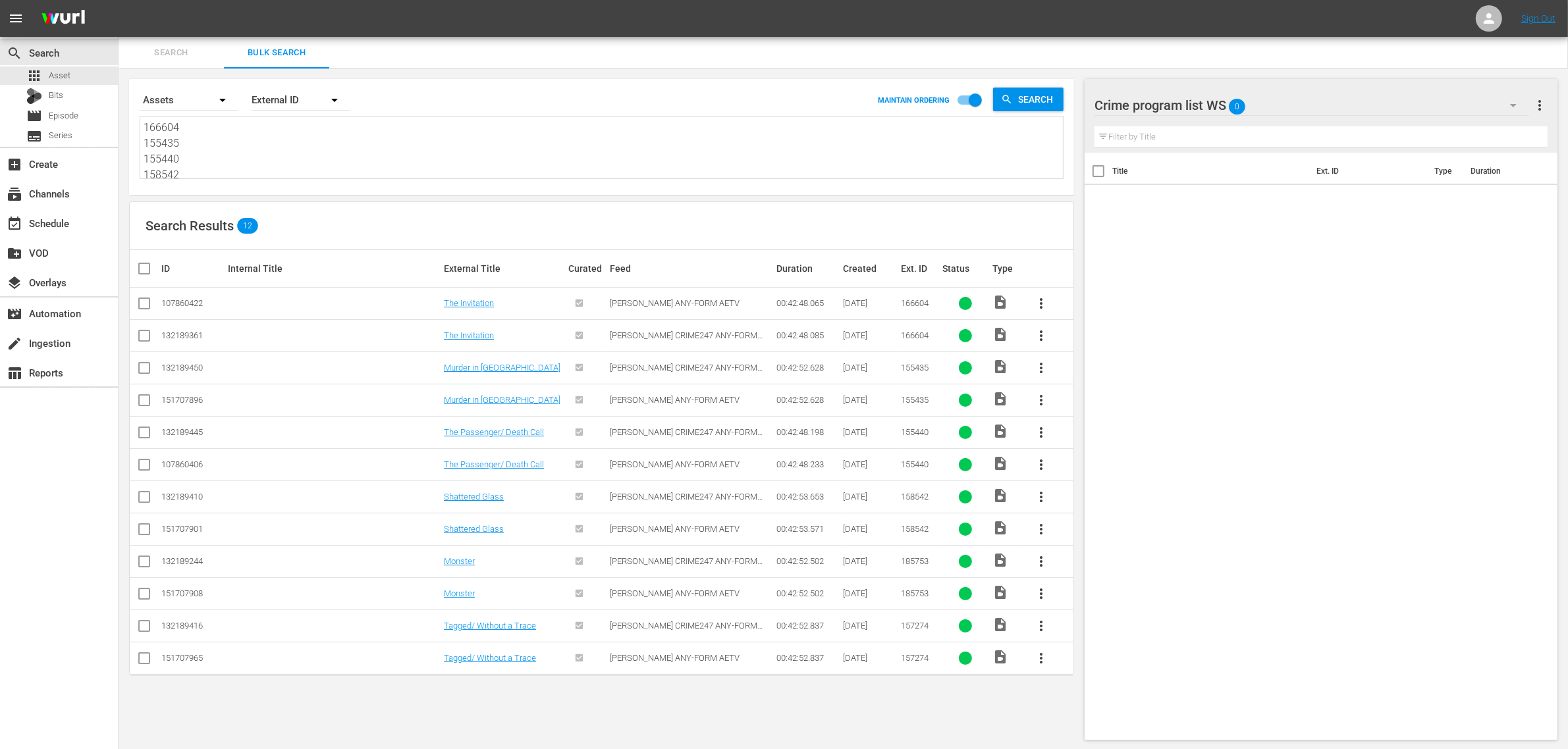
type textarea "166604 155435 155440 158542 185753 157274"
click at [143, 310] on input "checkbox" at bounding box center [144, 305] width 15 height 15
checkbox input "true"
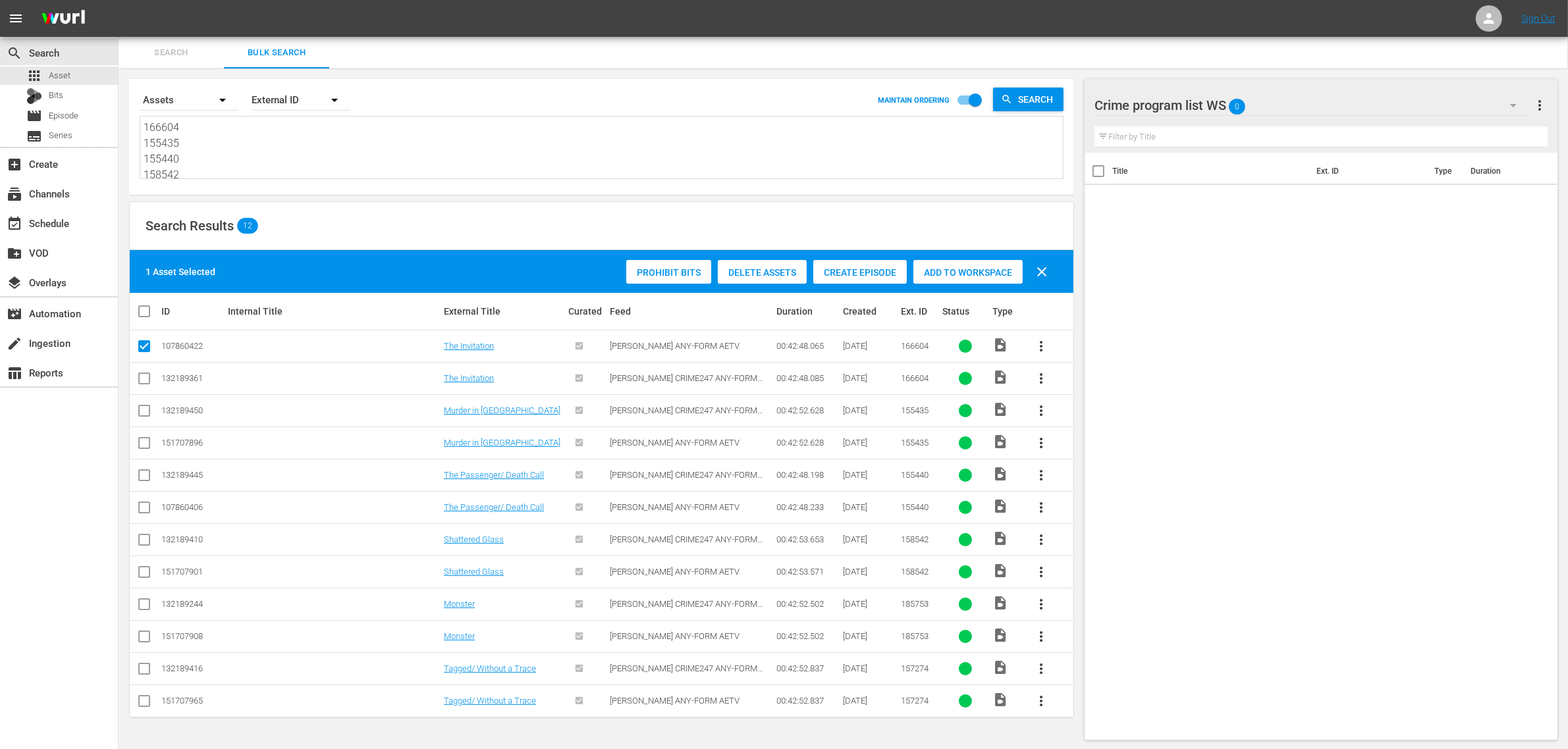
scroll to position [1, 0]
drag, startPoint x: 150, startPoint y: 445, endPoint x: 204, endPoint y: 440, distance: 54.2
click at [150, 444] on input "checkbox" at bounding box center [144, 444] width 15 height 15
checkbox input "true"
click at [148, 511] on input "checkbox" at bounding box center [144, 509] width 15 height 15
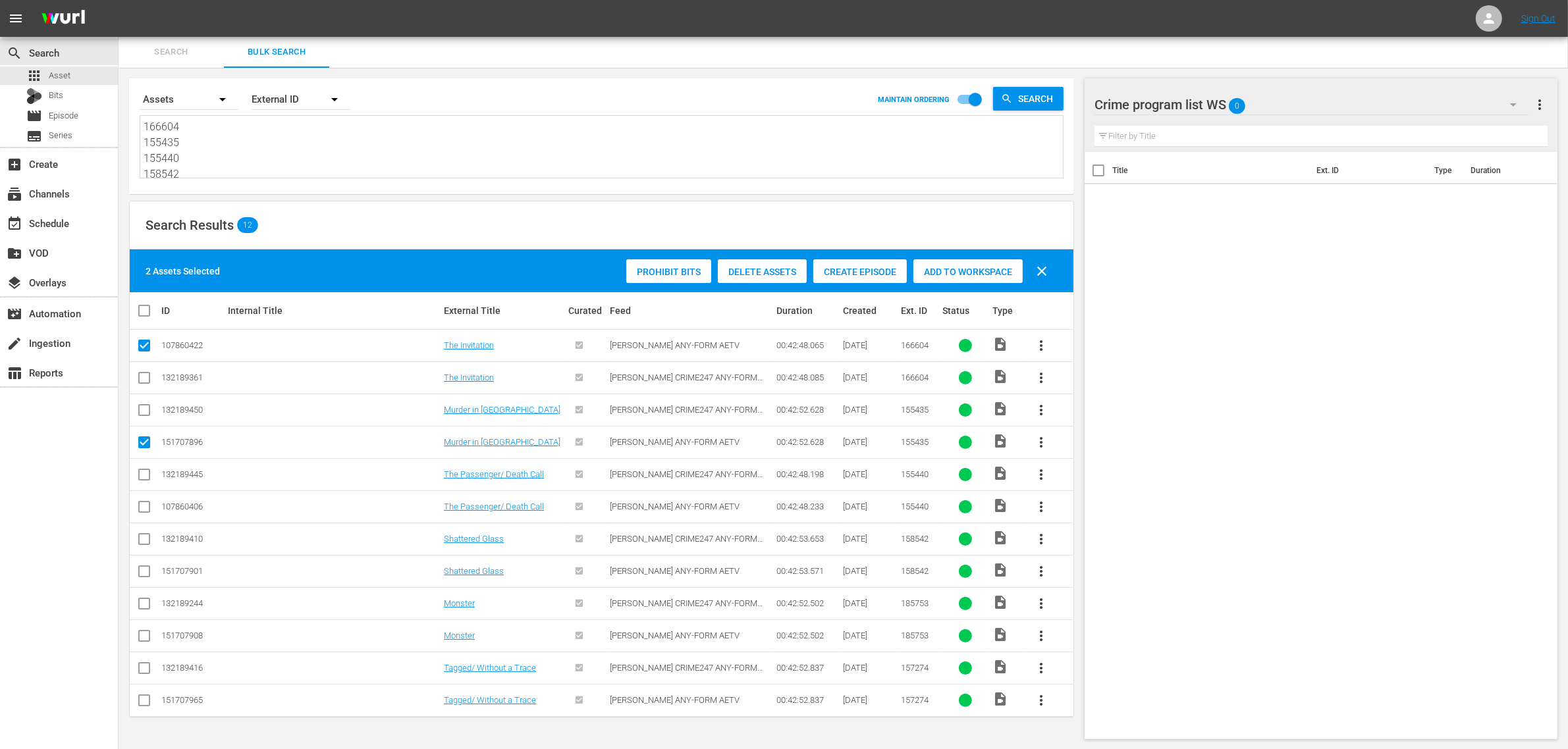
checkbox input "true"
click at [145, 569] on input "checkbox" at bounding box center [144, 573] width 15 height 15
checkbox input "true"
click at [134, 635] on td at bounding box center [145, 635] width 29 height 32
click at [152, 637] on input "checkbox" at bounding box center [144, 638] width 15 height 15
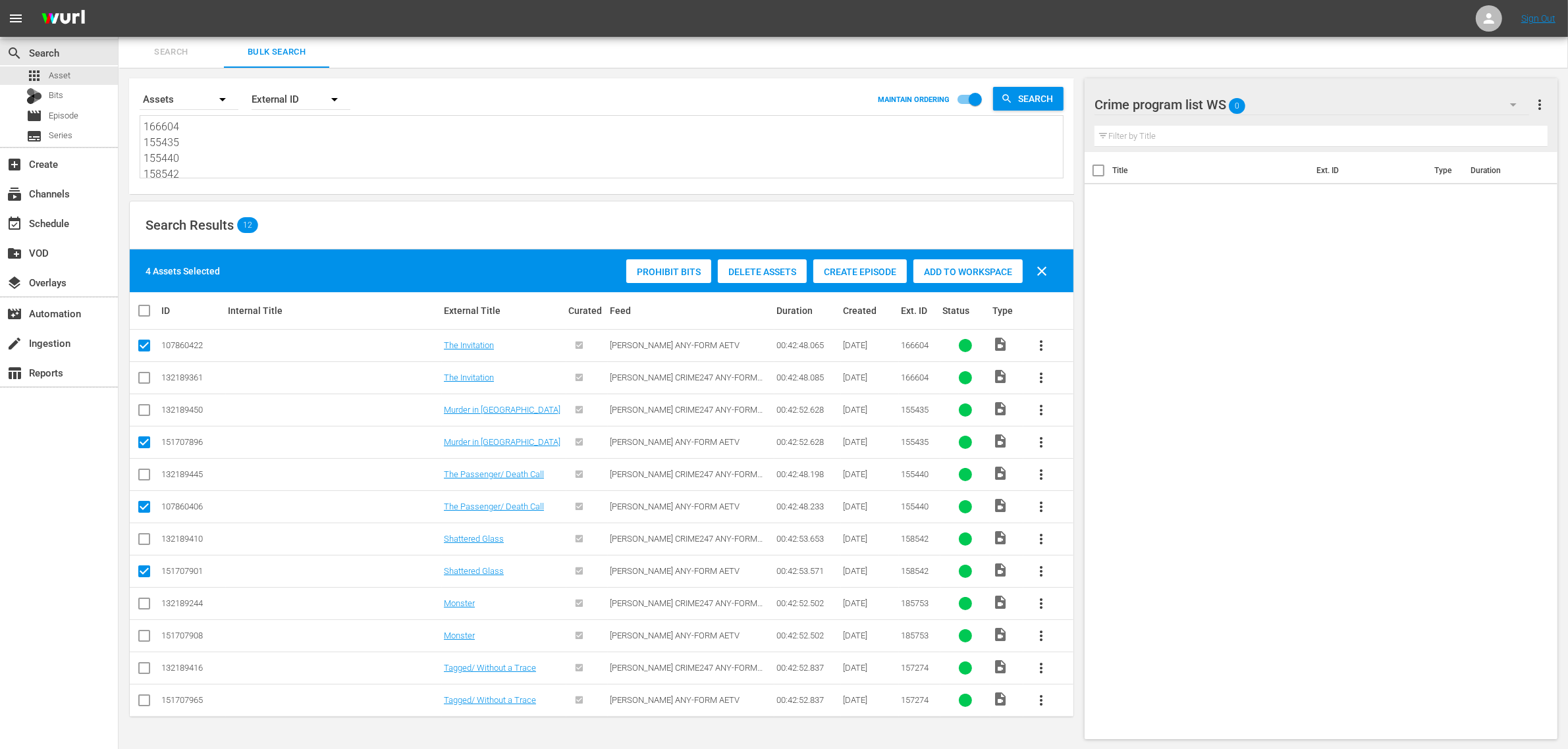
checkbox input "true"
click at [146, 702] on input "checkbox" at bounding box center [144, 702] width 15 height 15
checkbox input "true"
click at [973, 267] on span "Add to Workspace" at bounding box center [968, 271] width 110 height 11
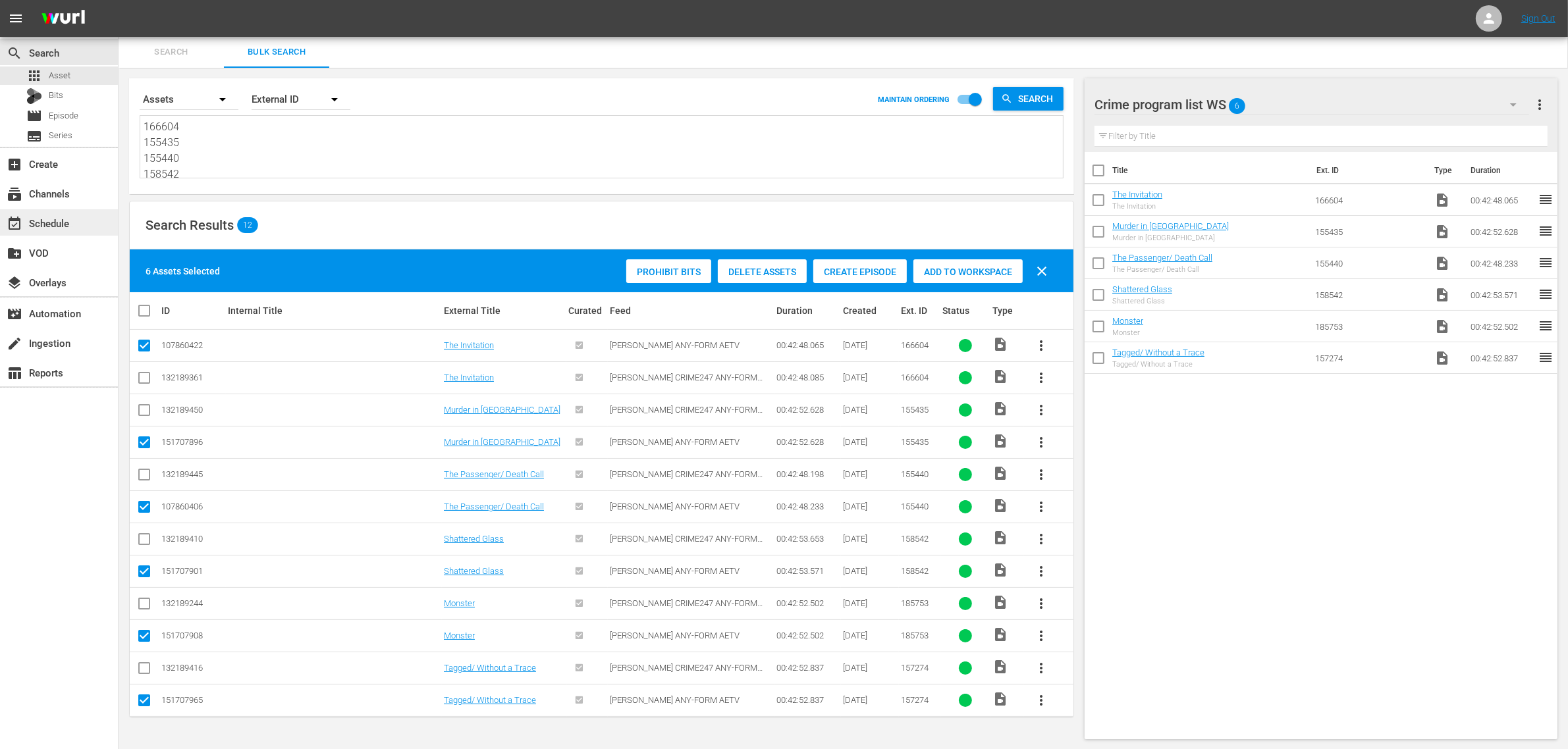
click at [41, 222] on div "event_available Schedule" at bounding box center [37, 221] width 74 height 12
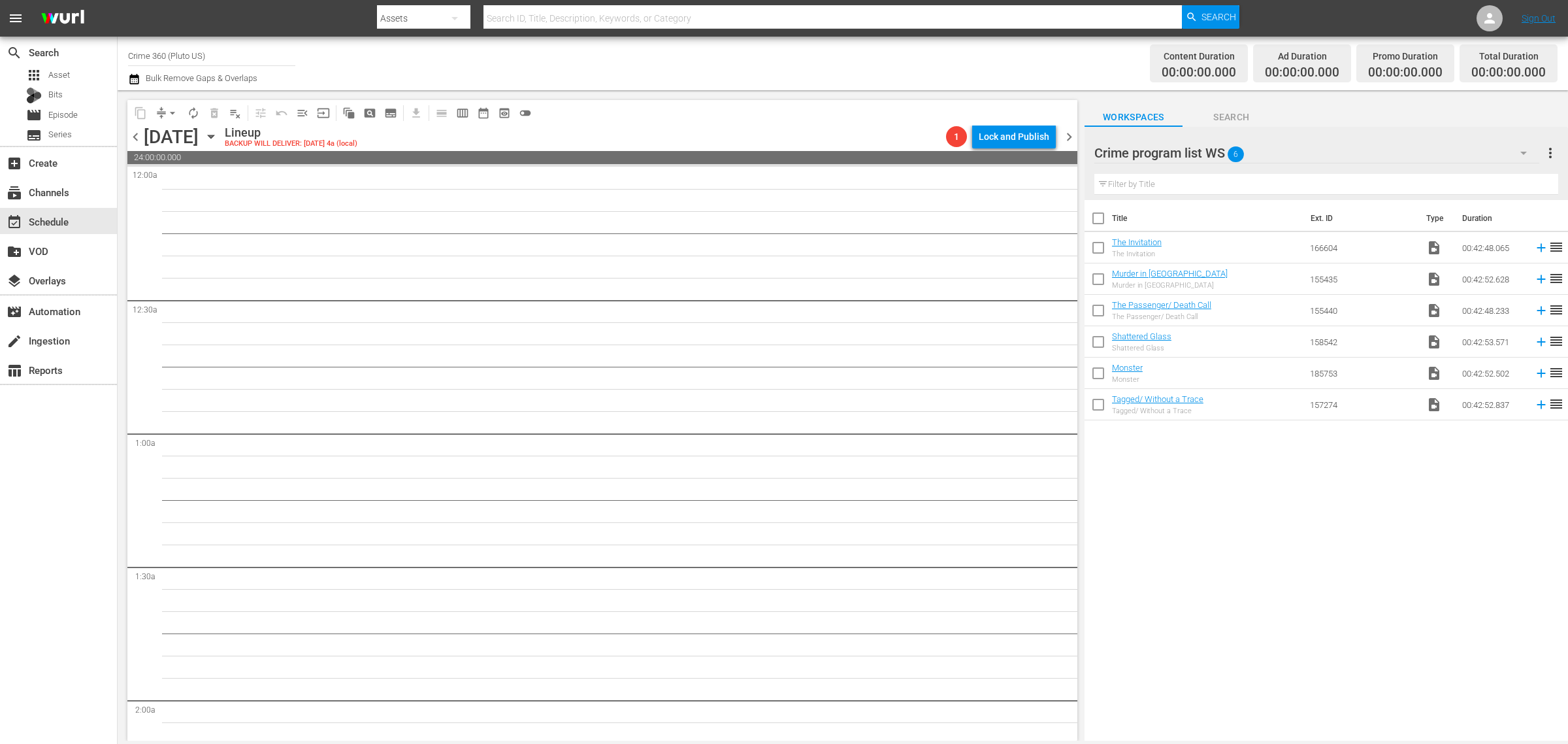
click at [876, 60] on div "Channel Title Crime 360 (Pluto US) Bulk Remove Gaps & Overlaps" at bounding box center [517, 63] width 779 height 47
click at [1097, 217] on input "checkbox" at bounding box center [1098, 221] width 27 height 27
checkbox input "true"
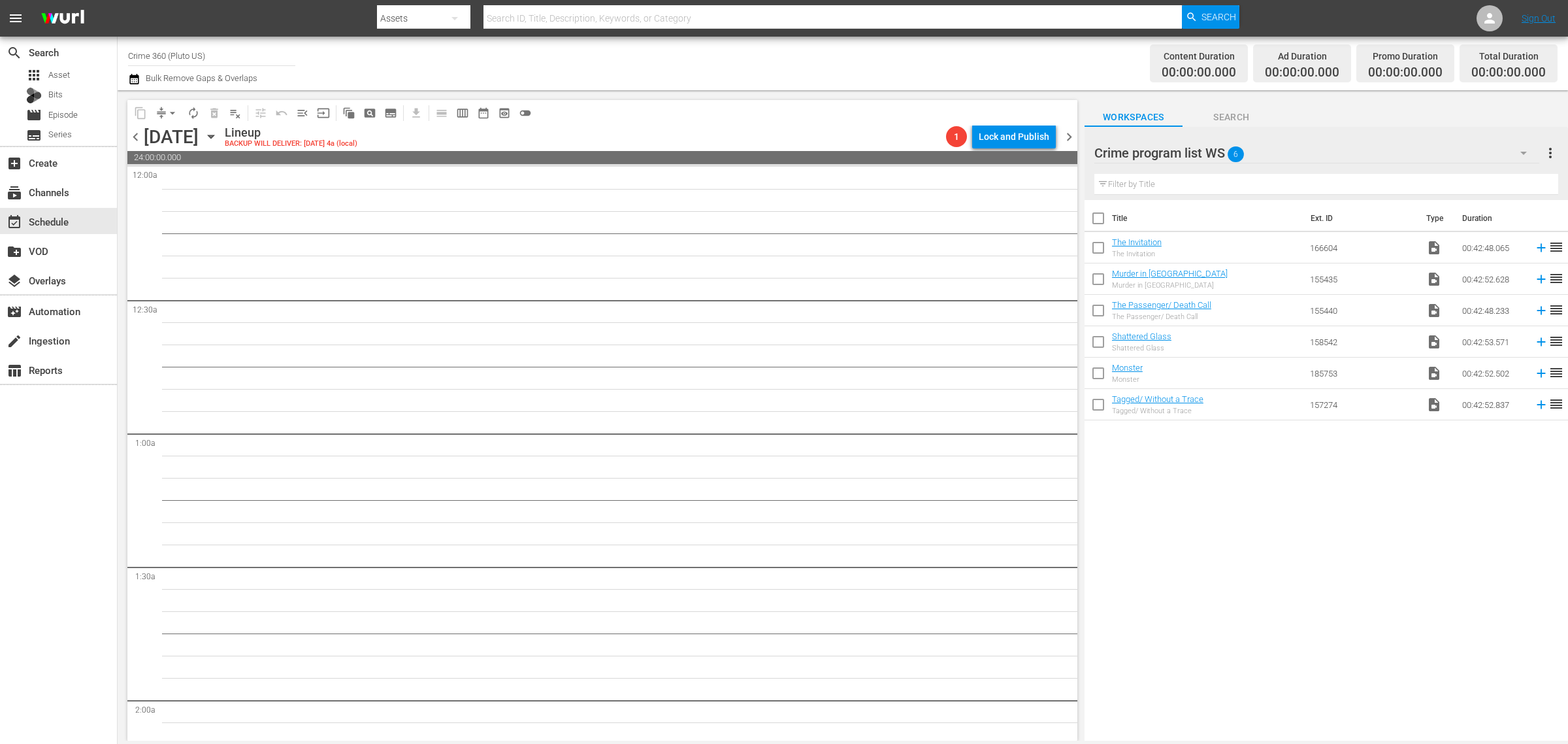
checkbox input "true"
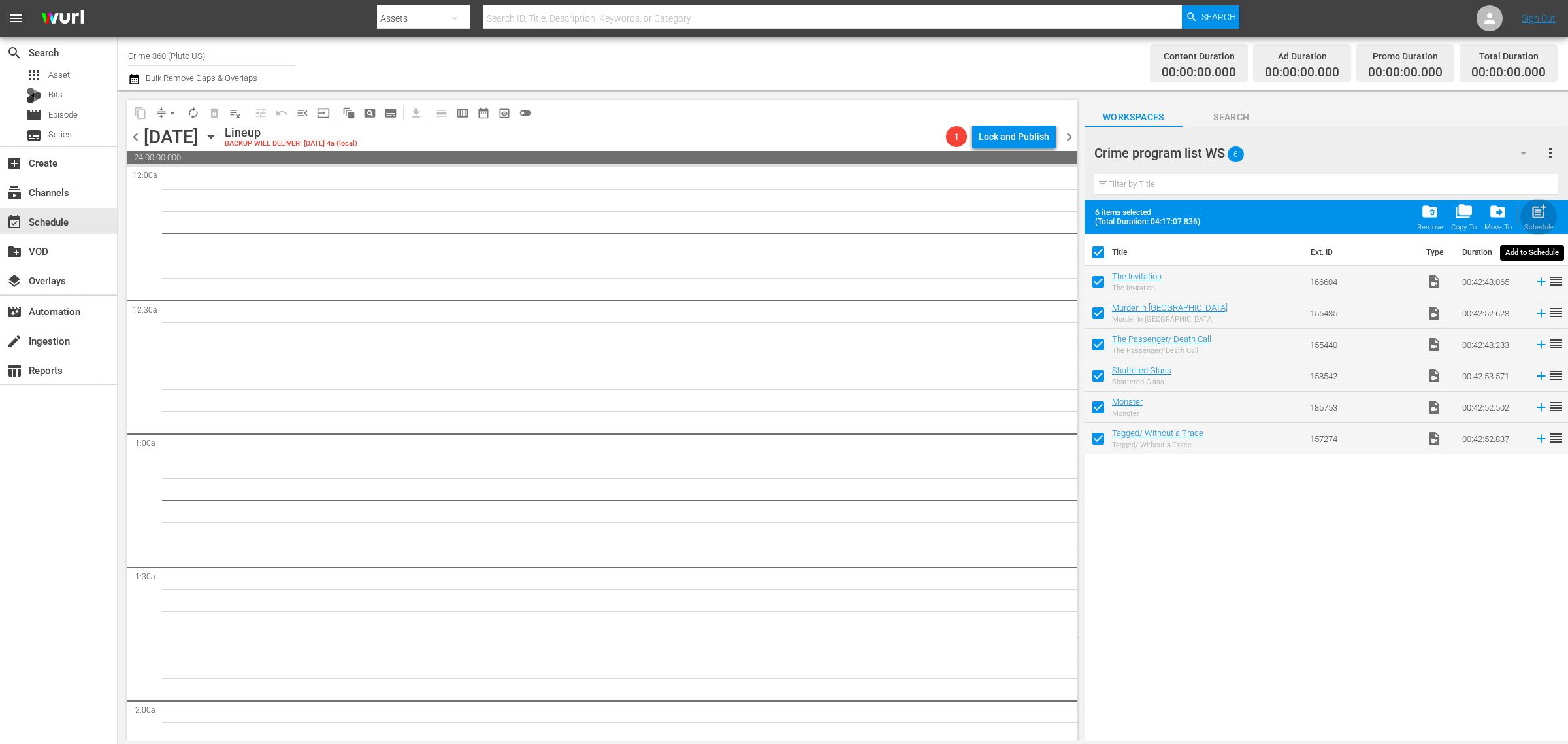
click at [1542, 206] on span "post_add" at bounding box center [1539, 211] width 18 height 18
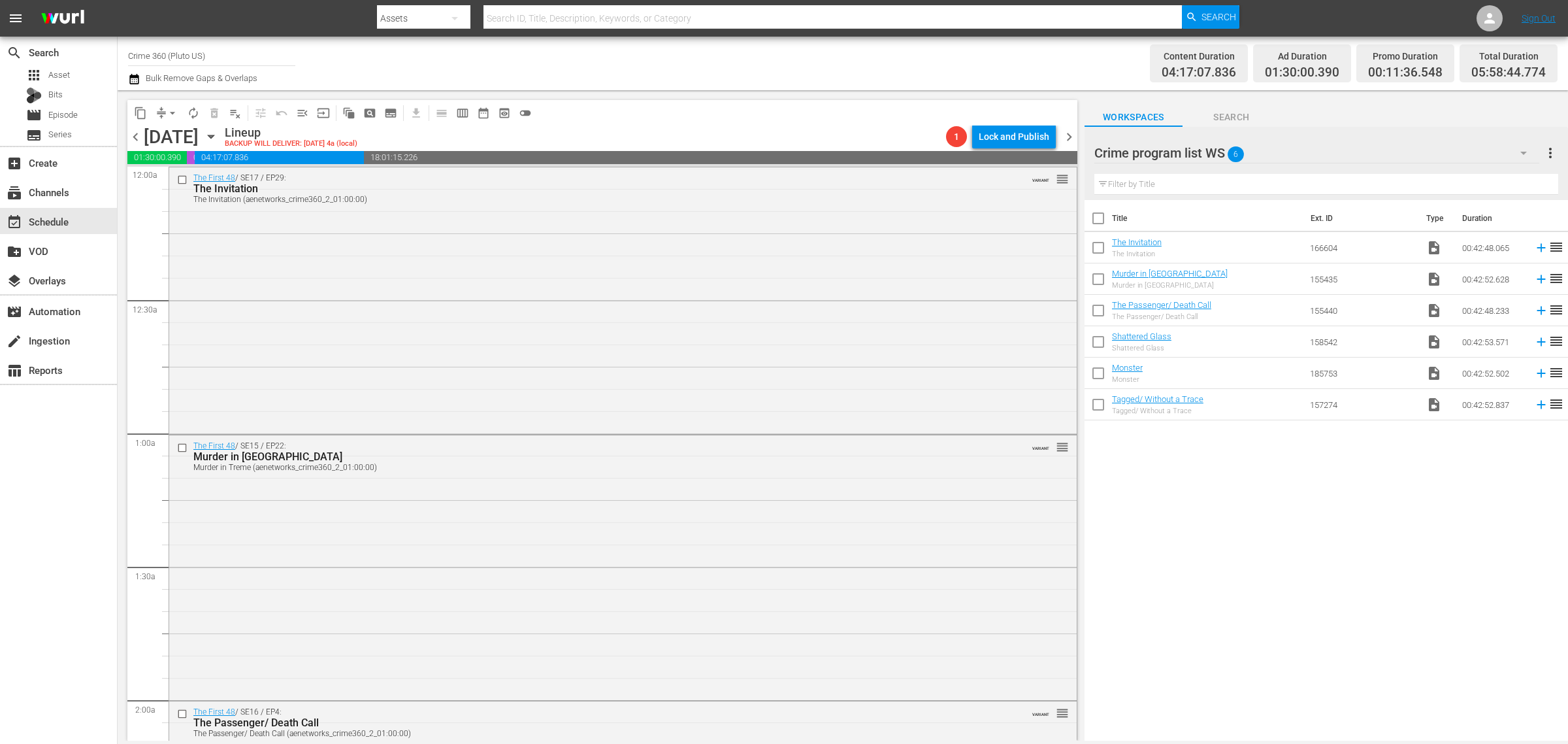
click at [795, 69] on div "Channel Title Crime 360 (Pluto US) Bulk Remove Gaps & Overlaps" at bounding box center [517, 63] width 779 height 47
click at [833, 60] on div "Channel Title Crime 360 (Pluto US) Bulk Remove Gaps & Overlaps" at bounding box center [517, 63] width 779 height 47
click at [856, 77] on div "Channel Title Crime 360 (Pluto US) Bulk Remove Gaps & Overlaps" at bounding box center [517, 63] width 779 height 47
click at [1550, 148] on span "more_vert" at bounding box center [1549, 152] width 15 height 15
click at [1474, 181] on div "Clear All Workspace Items" at bounding box center [1466, 178] width 154 height 23
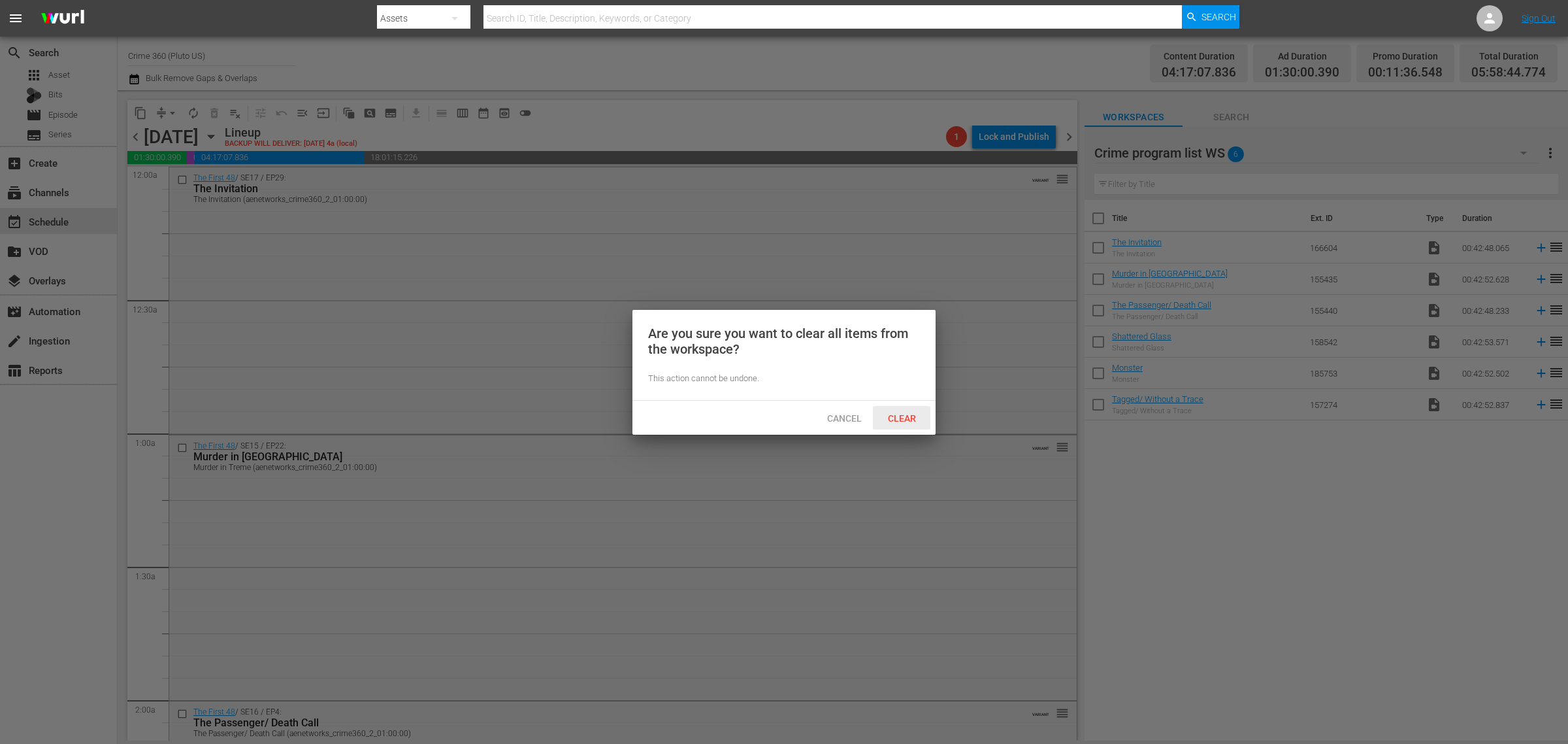
click at [892, 418] on span "Clear" at bounding box center [902, 418] width 49 height 10
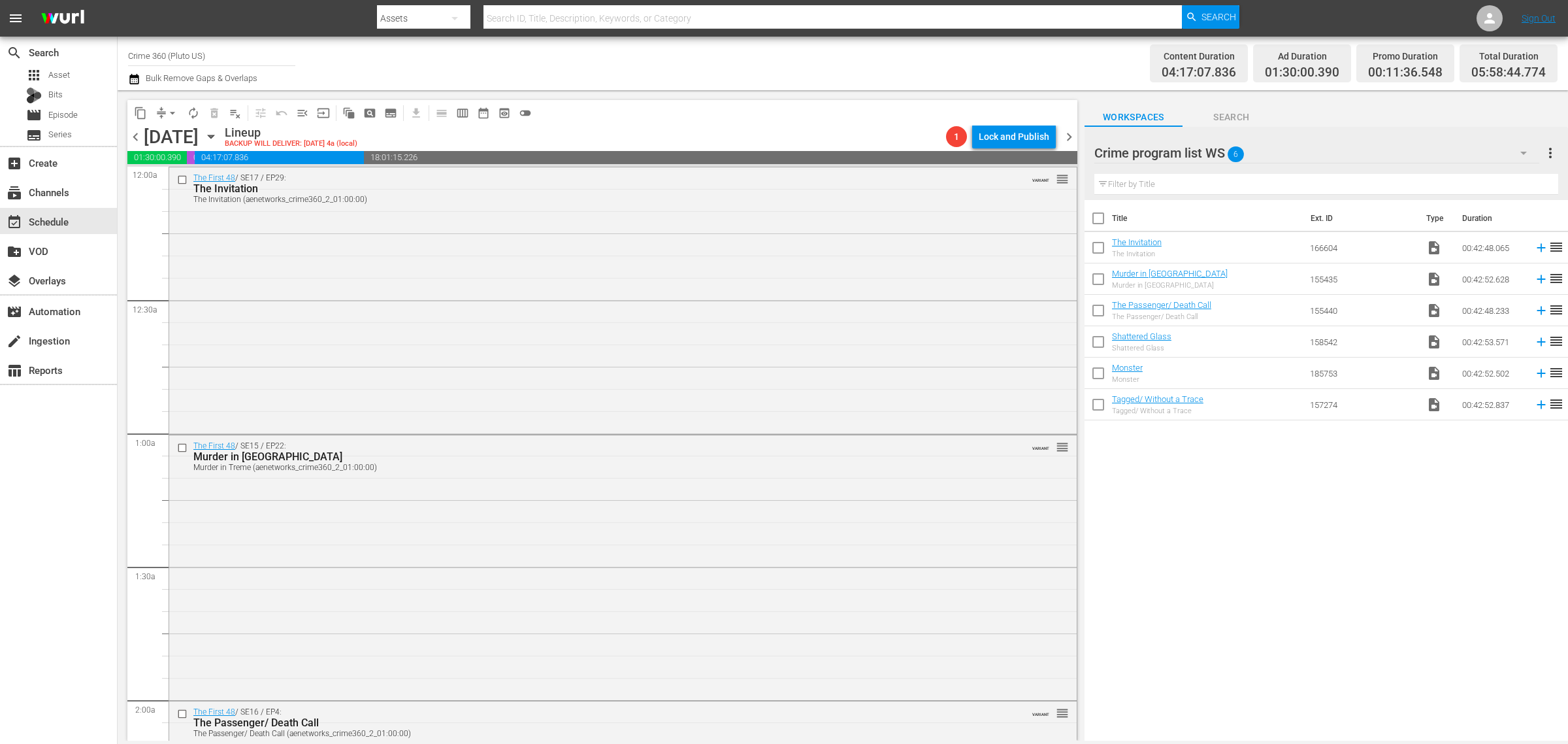
drag, startPoint x: 817, startPoint y: 87, endPoint x: 984, endPoint y: 152, distance: 179.2
click at [817, 86] on body "menu Search By Assets Search ID, Title, Description, Keywords, or Category Sear…" at bounding box center [784, 372] width 1568 height 744
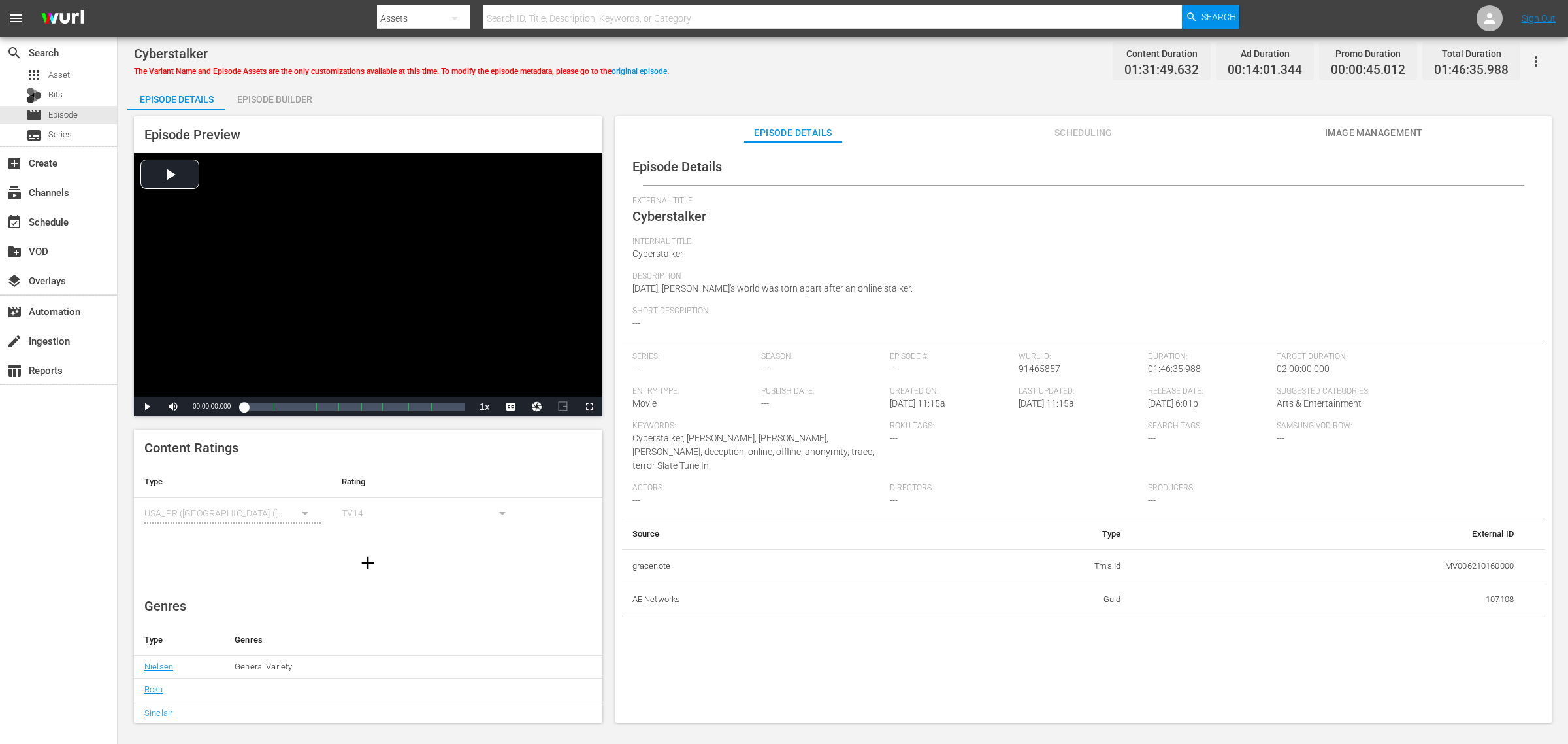
click at [1254, 127] on span "Image Management" at bounding box center [1374, 133] width 98 height 16
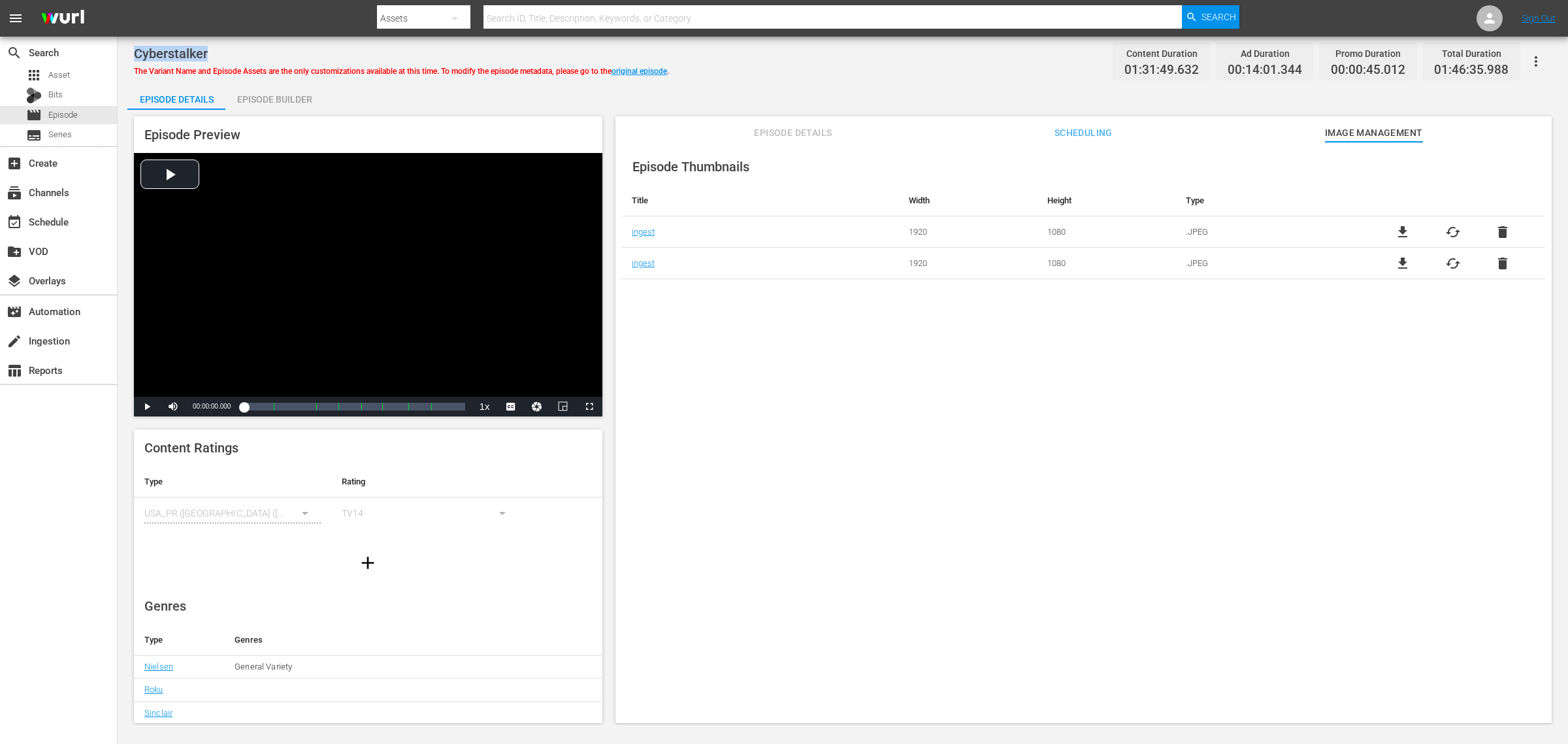
drag, startPoint x: 211, startPoint y: 53, endPoint x: 128, endPoint y: 53, distance: 83.0
click at [128, 53] on div "Cyberstalker The Variant Name and Episode Assets are the only customizations av…" at bounding box center [843, 380] width 1450 height 688
copy span "Cyberstalker"
click at [900, 85] on div "Episode Details Episode Builder Episode Preview Video Player is loading. Play V…" at bounding box center [843, 409] width 1431 height 650
click at [647, 70] on link "original episode" at bounding box center [639, 71] width 56 height 9
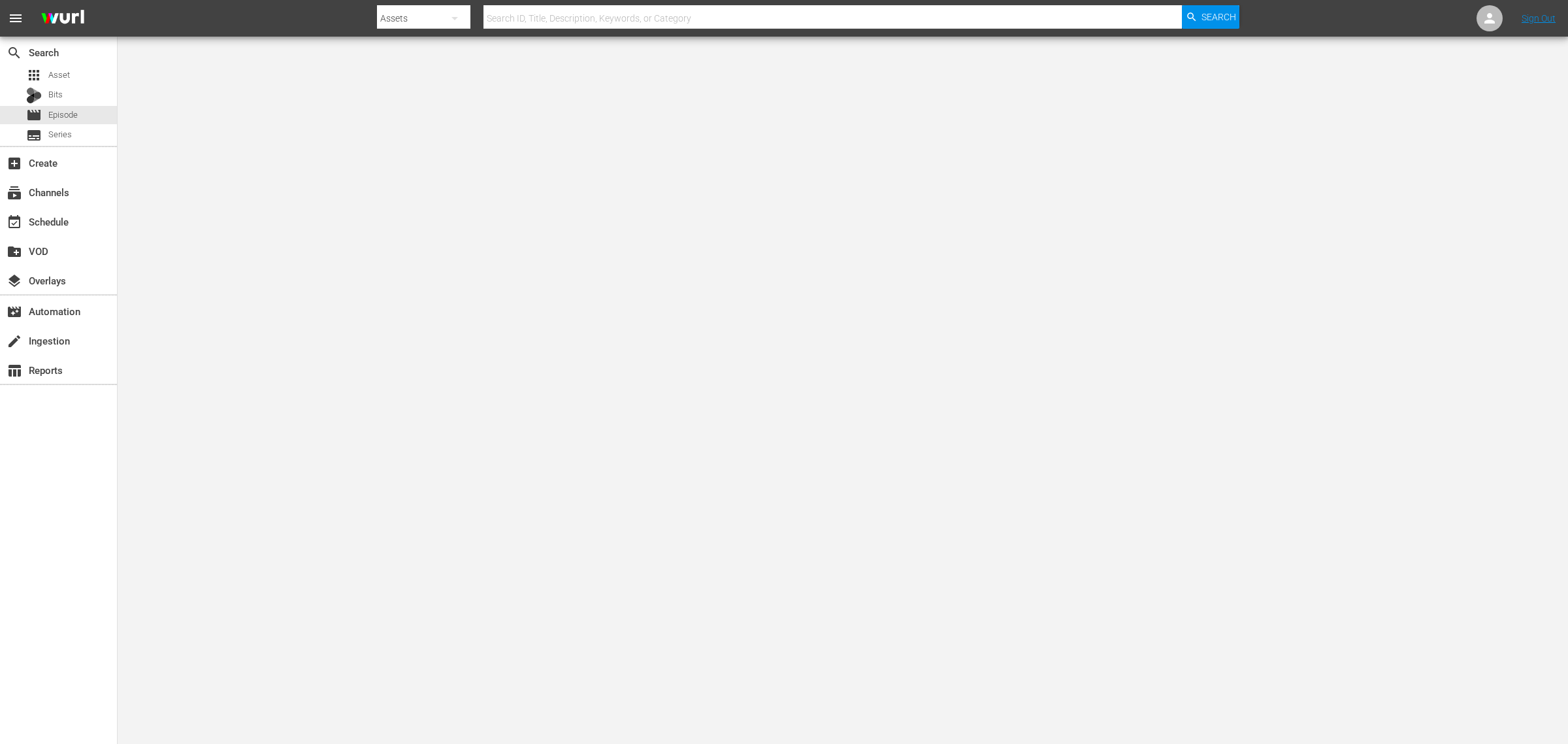
click at [1254, 10] on nav "menu Search By Assets Search ID, Title, Description, Keywords, or Category Sear…" at bounding box center [784, 18] width 1568 height 36
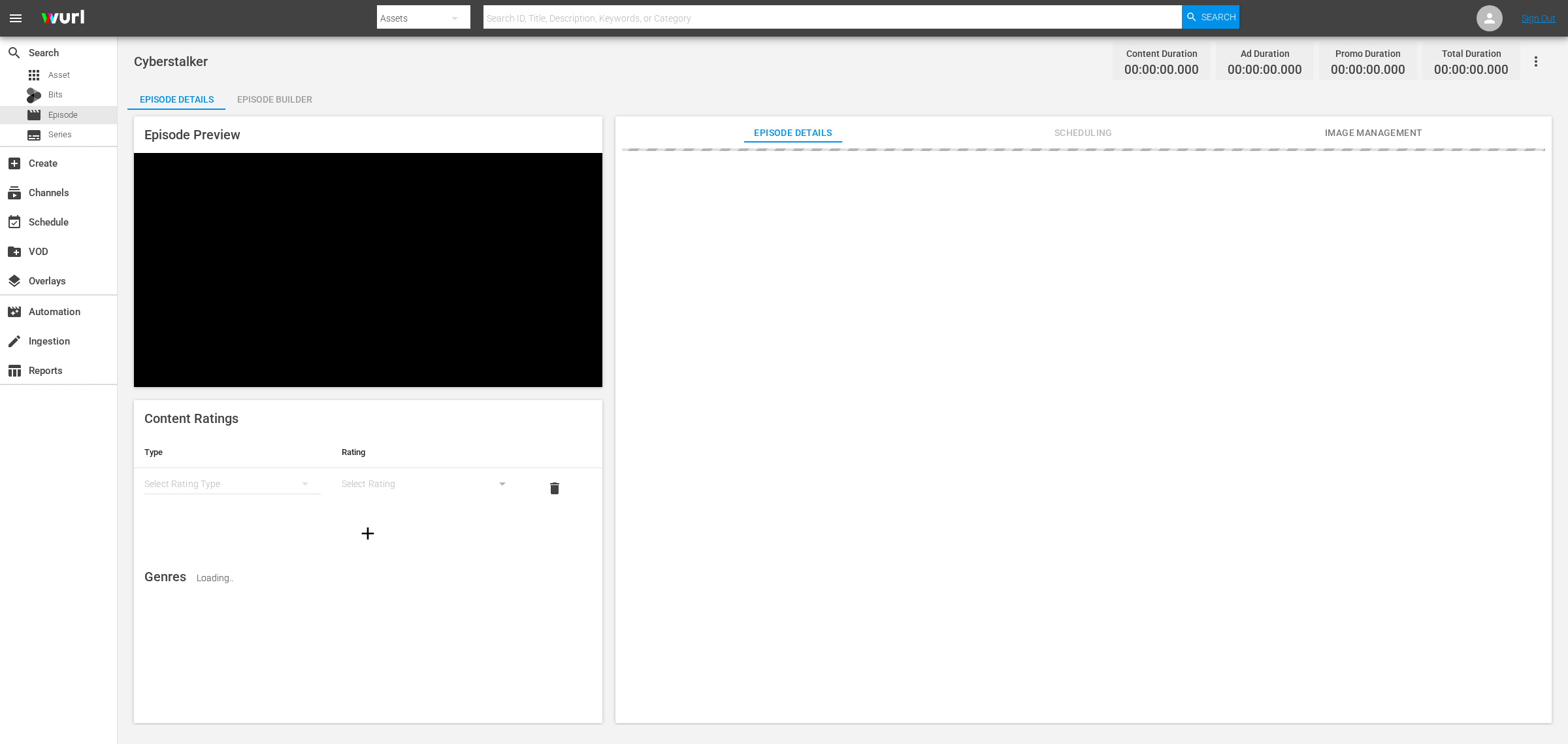
click at [309, 17] on nav "menu Search By Assets Search ID, Title, Description, Keywords, or Category Sear…" at bounding box center [784, 18] width 1568 height 36
click at [944, 72] on div "Cyberstalker Content Duration 00:00:00.000 Ad Duration 00:00:00.000 Promo Durat…" at bounding box center [843, 61] width 1418 height 29
click at [1254, 129] on span "Image Management" at bounding box center [1374, 133] width 98 height 16
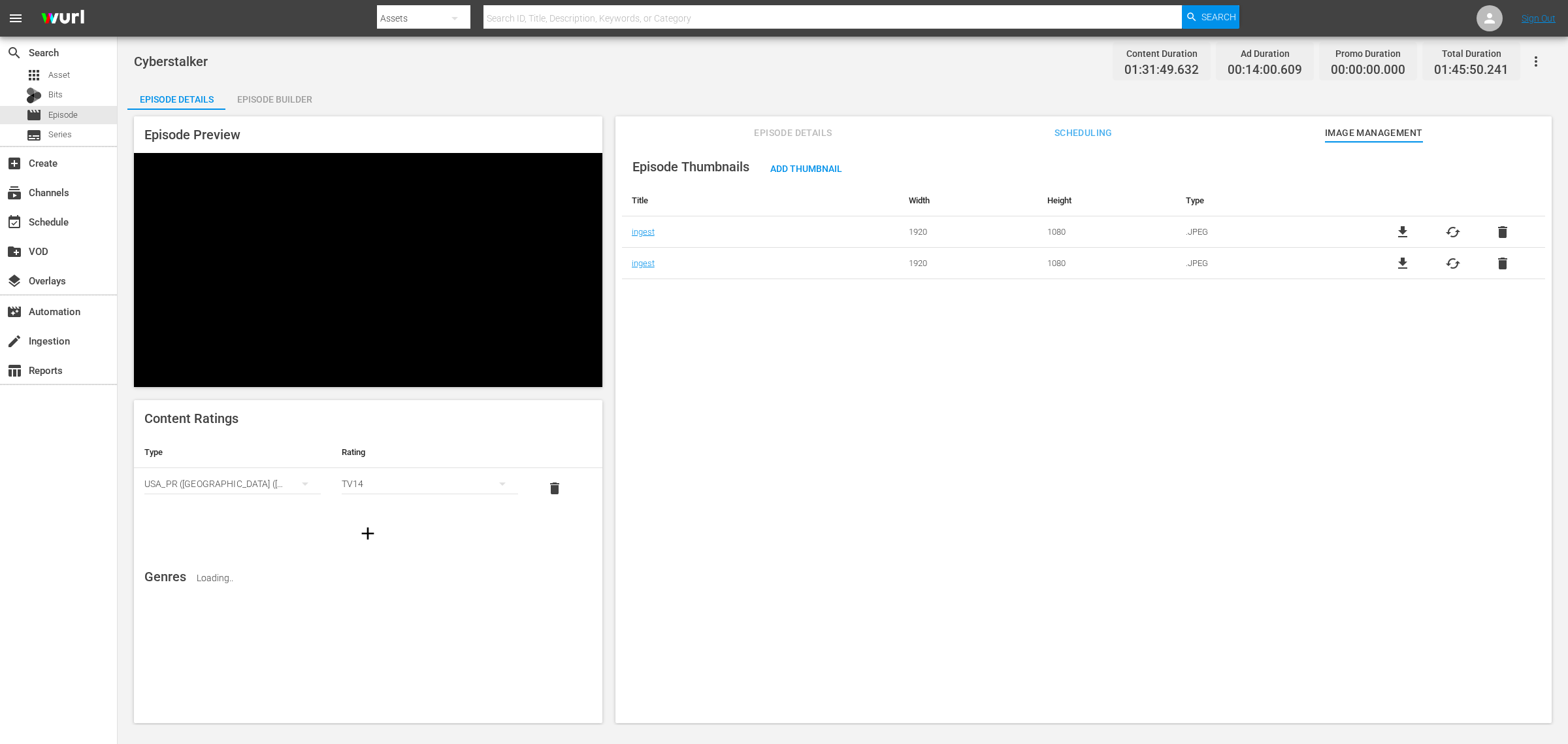
click at [832, 69] on div "Cyberstalker Content Duration 01:31:49.632 Ad Duration 00:14:00.609 Promo Durat…" at bounding box center [843, 61] width 1418 height 29
click at [799, 168] on span "Add Thumbnail" at bounding box center [806, 168] width 93 height 10
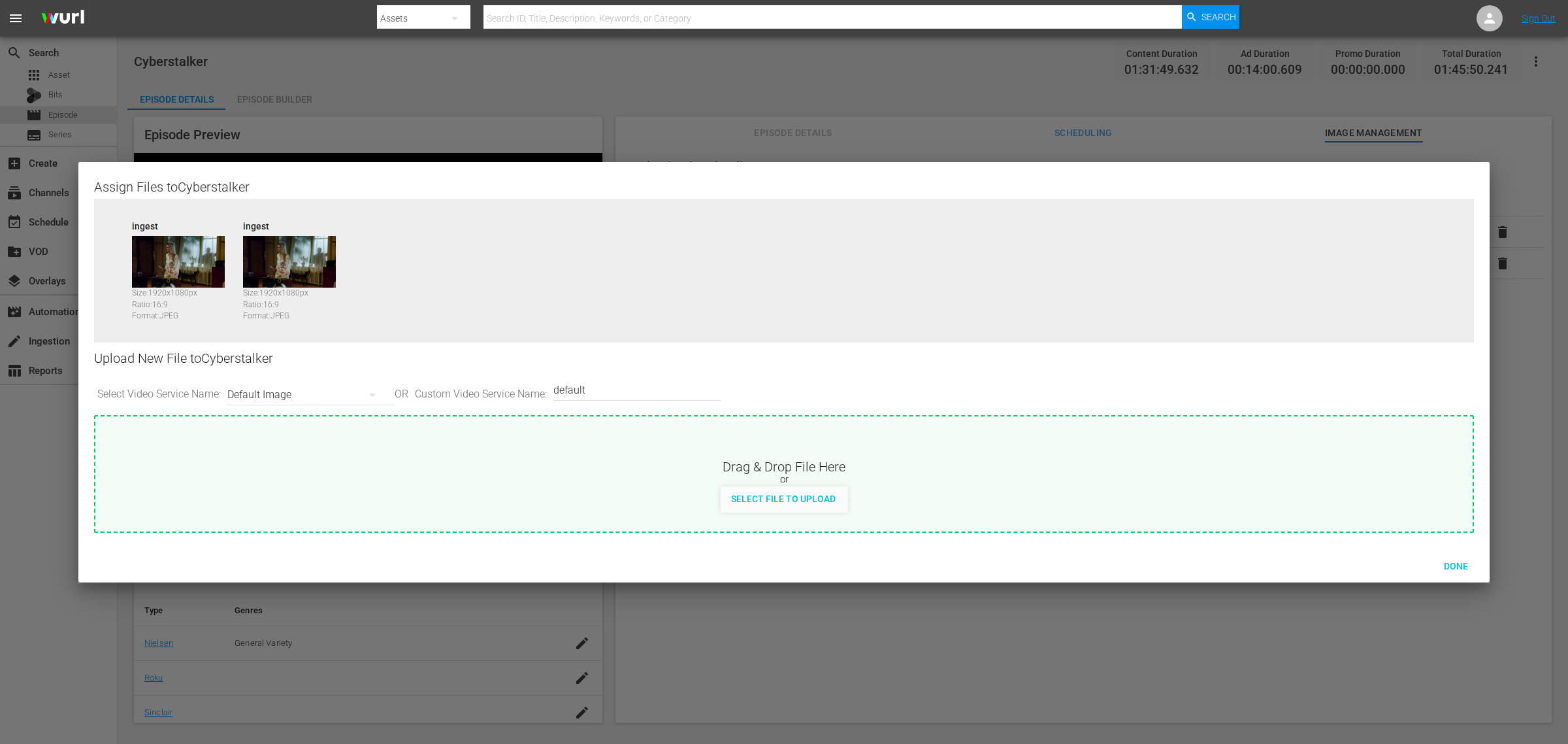
click at [1254, 595] on div at bounding box center [784, 372] width 1568 height 744
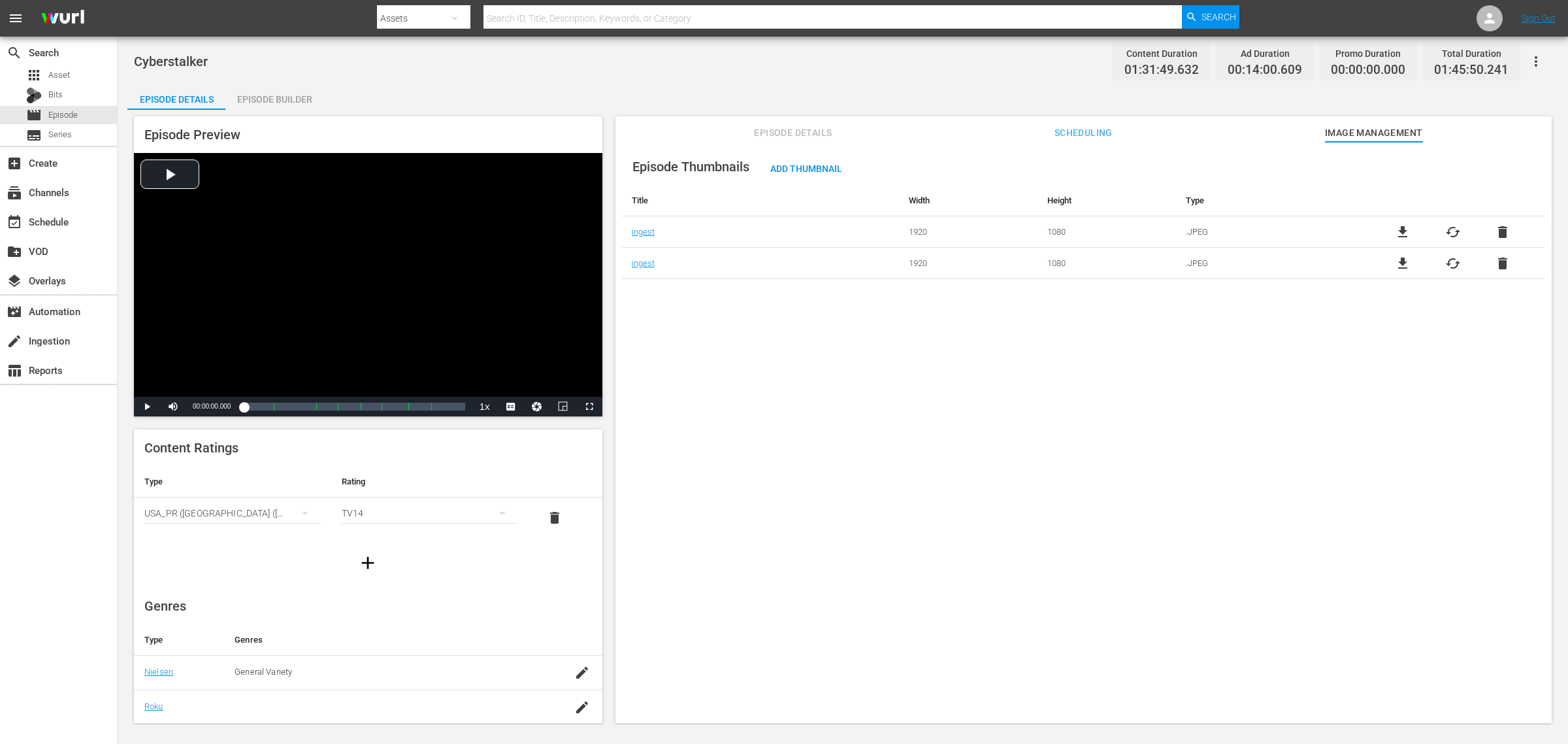
click at [1254, 231] on span "cached" at bounding box center [1453, 231] width 15 height 15
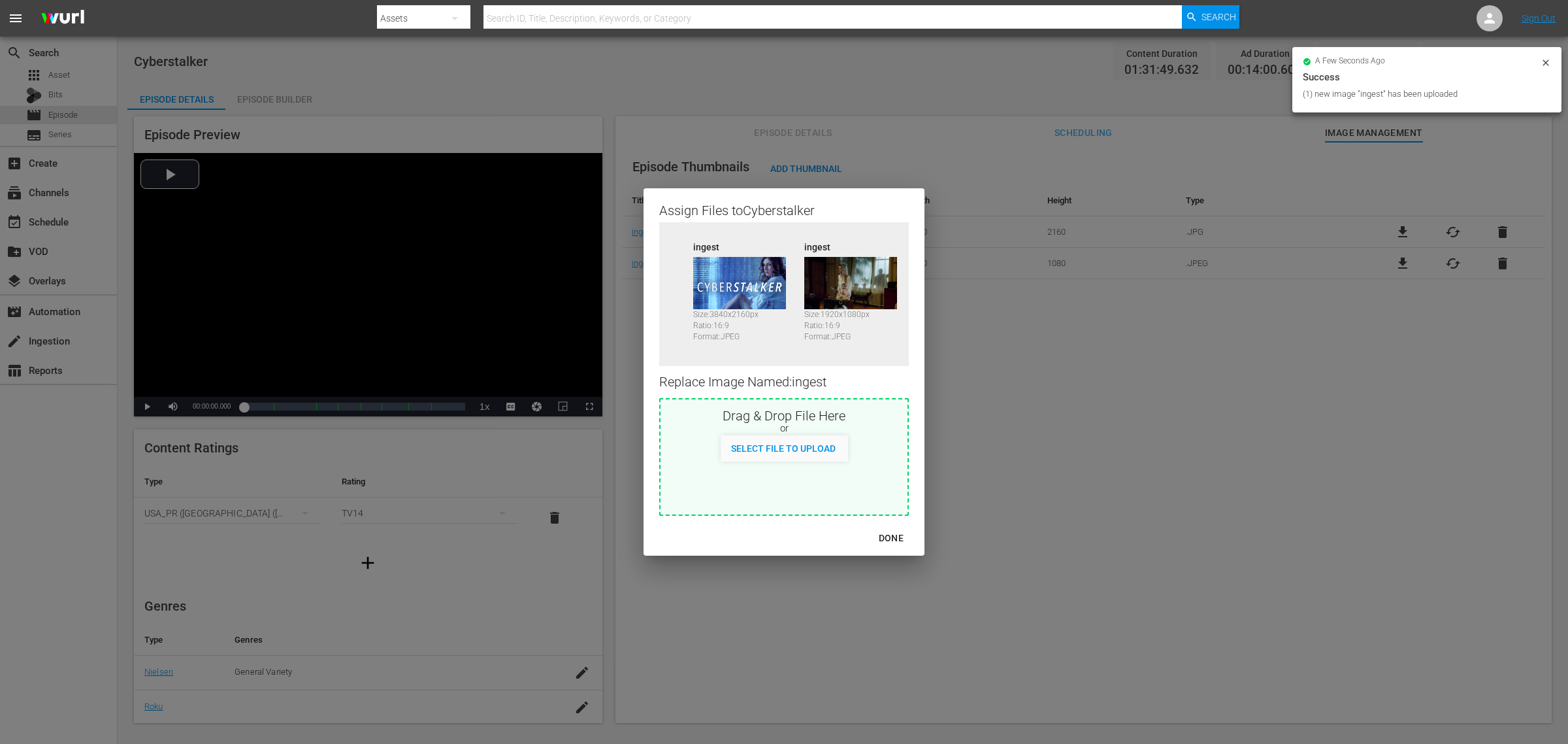
click at [886, 537] on div "DONE" at bounding box center [891, 538] width 46 height 16
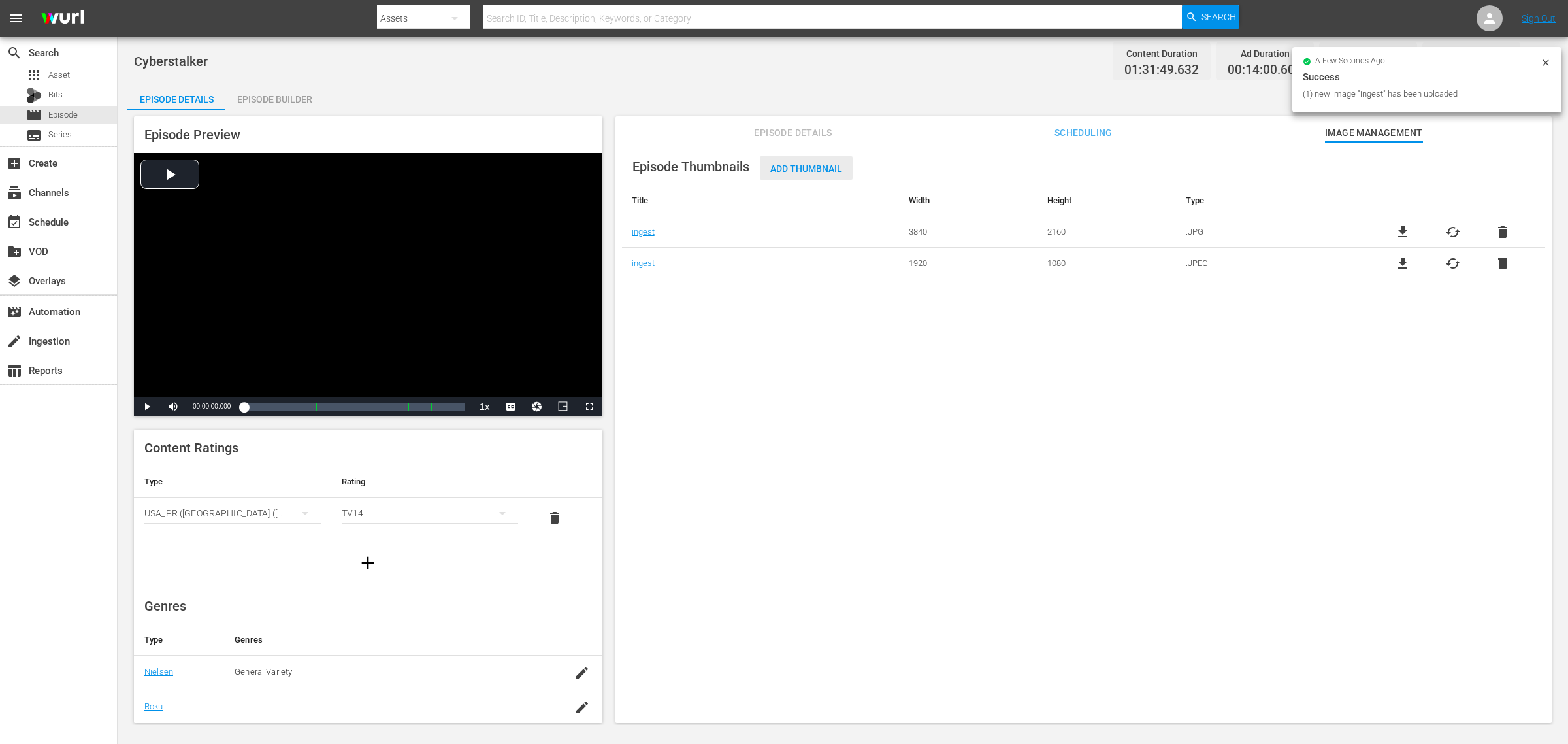
click at [810, 164] on span "Add Thumbnail" at bounding box center [806, 168] width 93 height 10
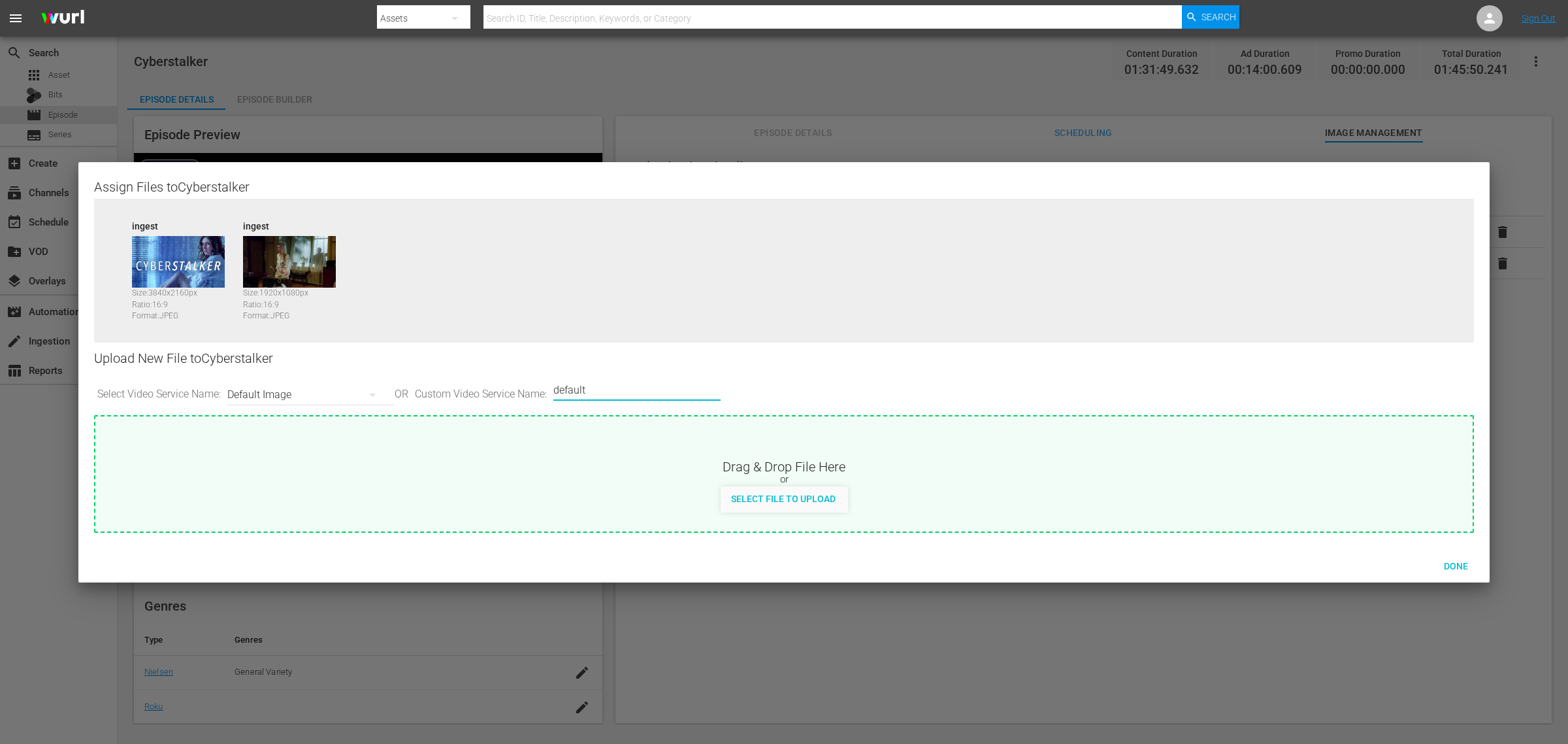
drag, startPoint x: 607, startPoint y: 384, endPoint x: 422, endPoint y: 377, distance: 185.1
click at [422, 377] on div "Select Video Service Name: Default Image OR Custom Video Service Name: Custom V…" at bounding box center [784, 395] width 1380 height 40
type input "image2"
click at [1254, 563] on span "Done" at bounding box center [1456, 566] width 45 height 10
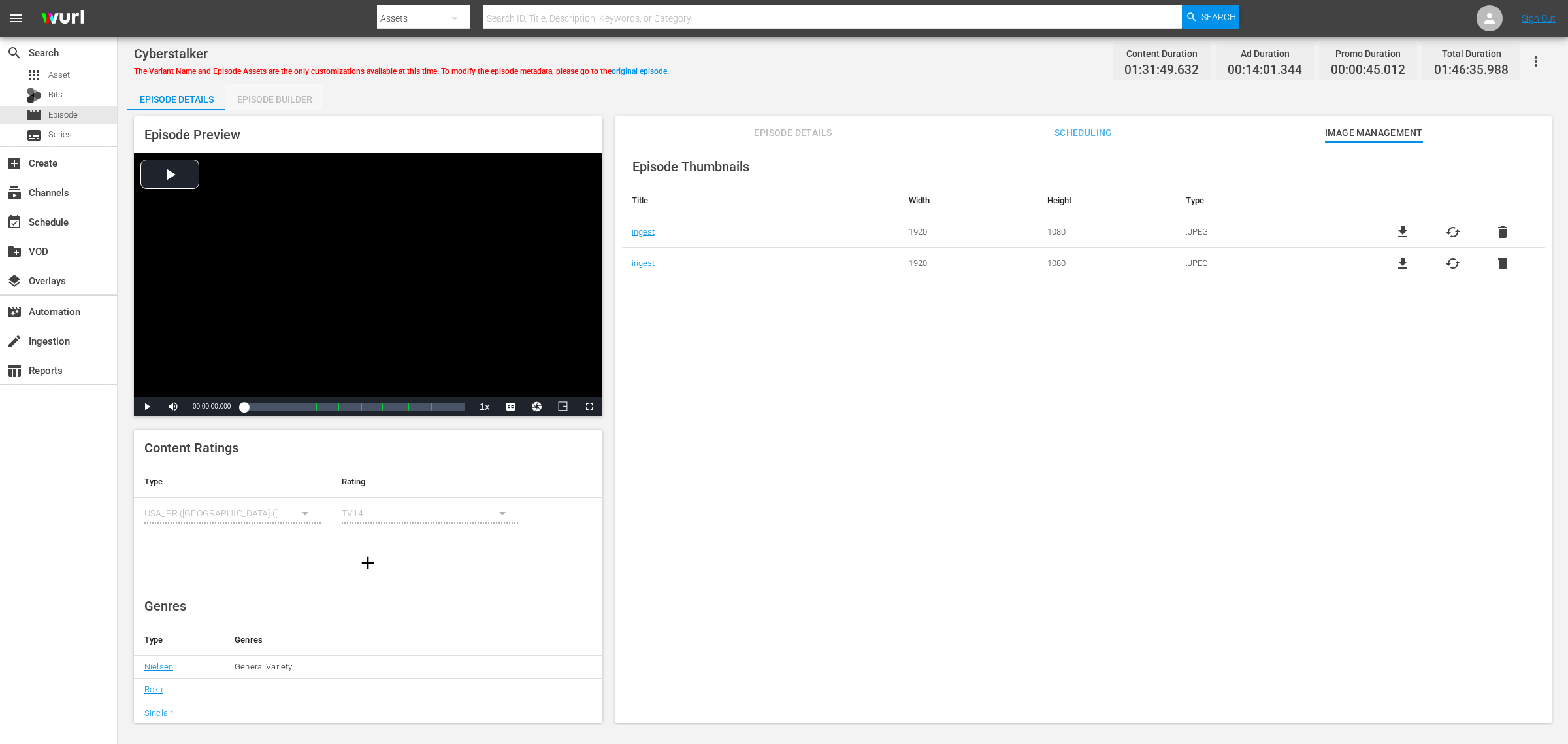
click at [285, 105] on div "Episode Builder" at bounding box center [275, 99] width 98 height 31
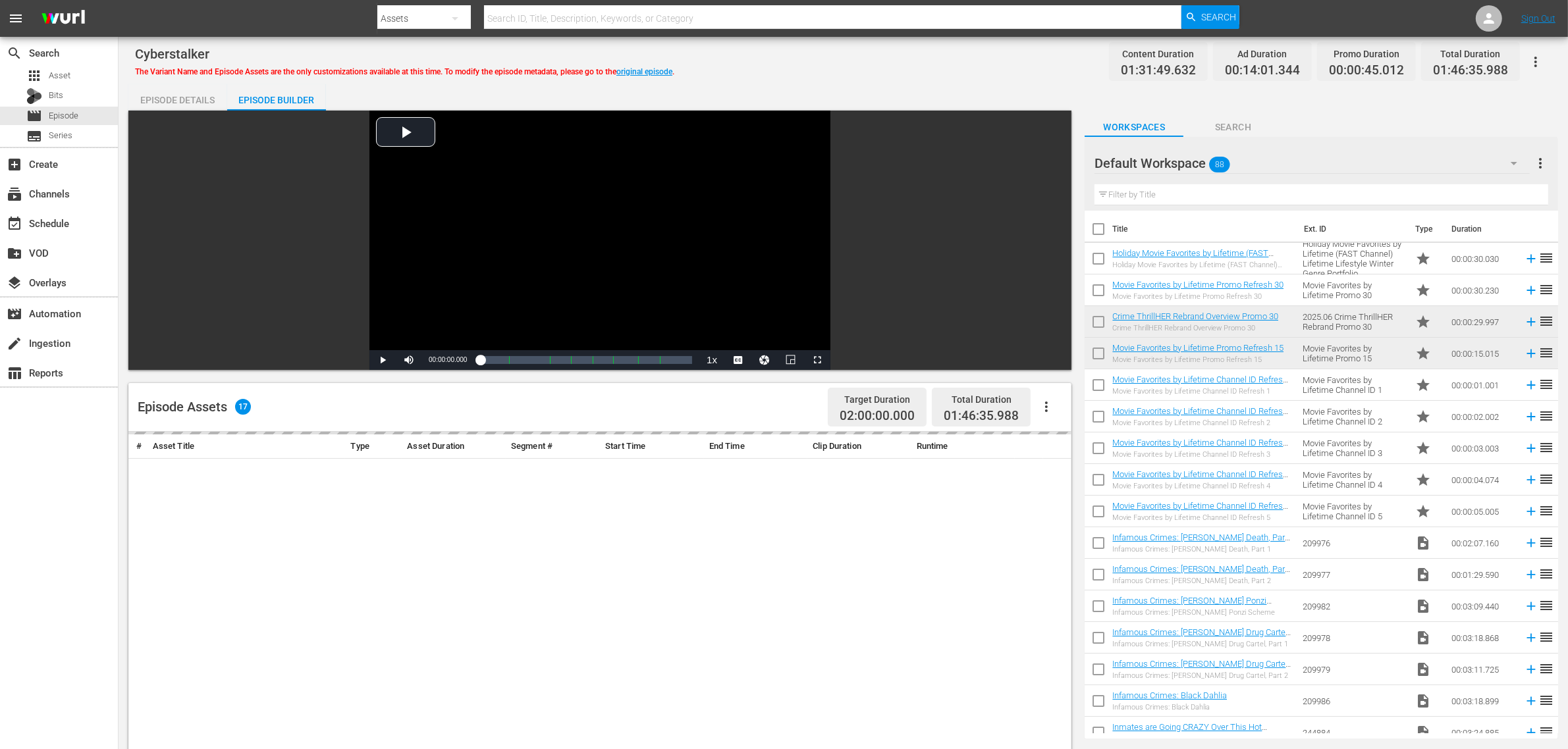
click at [904, 68] on div "Cyberstalker The Variant Name and Episode Assets are the only customizations av…" at bounding box center [843, 62] width 1416 height 29
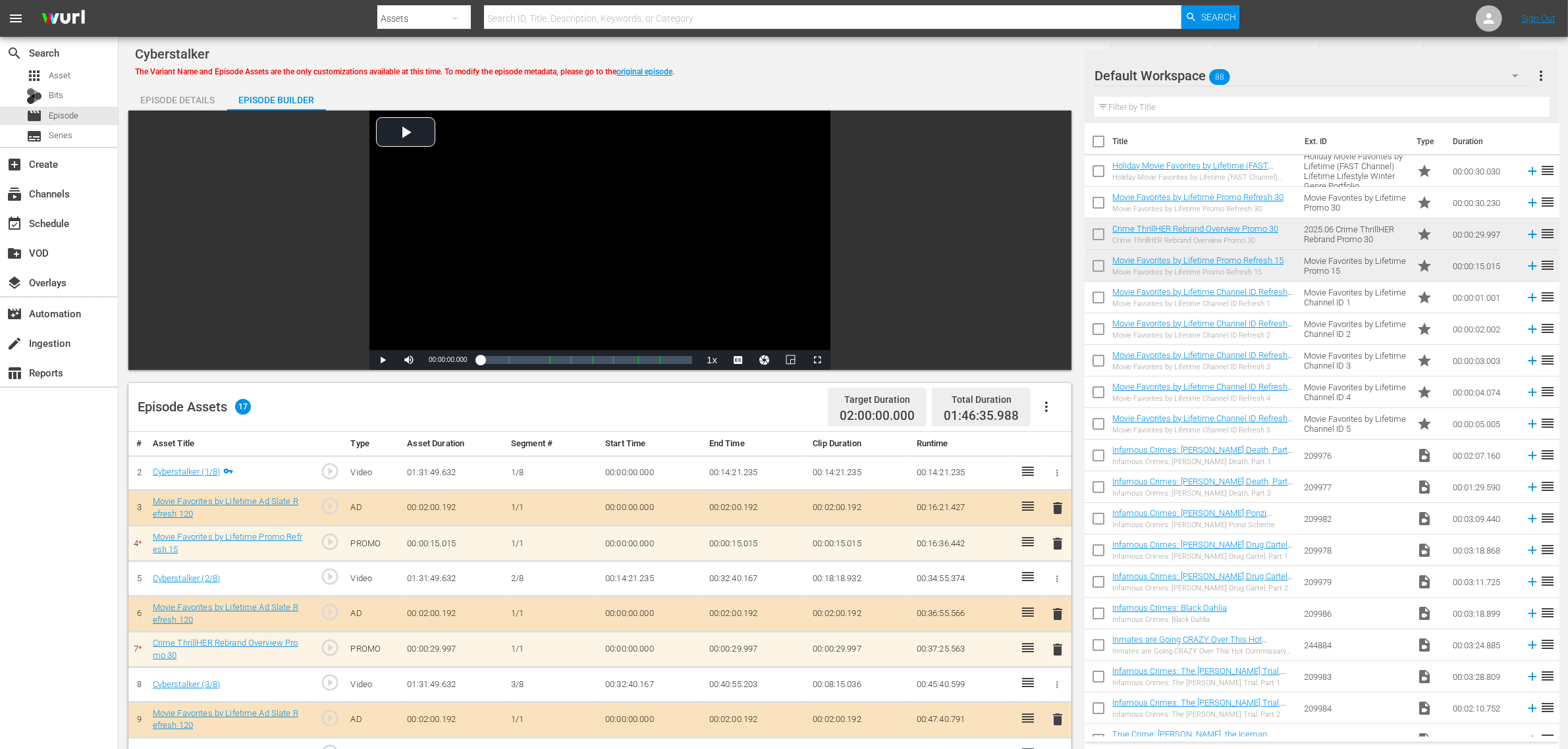
scroll to position [342, 0]
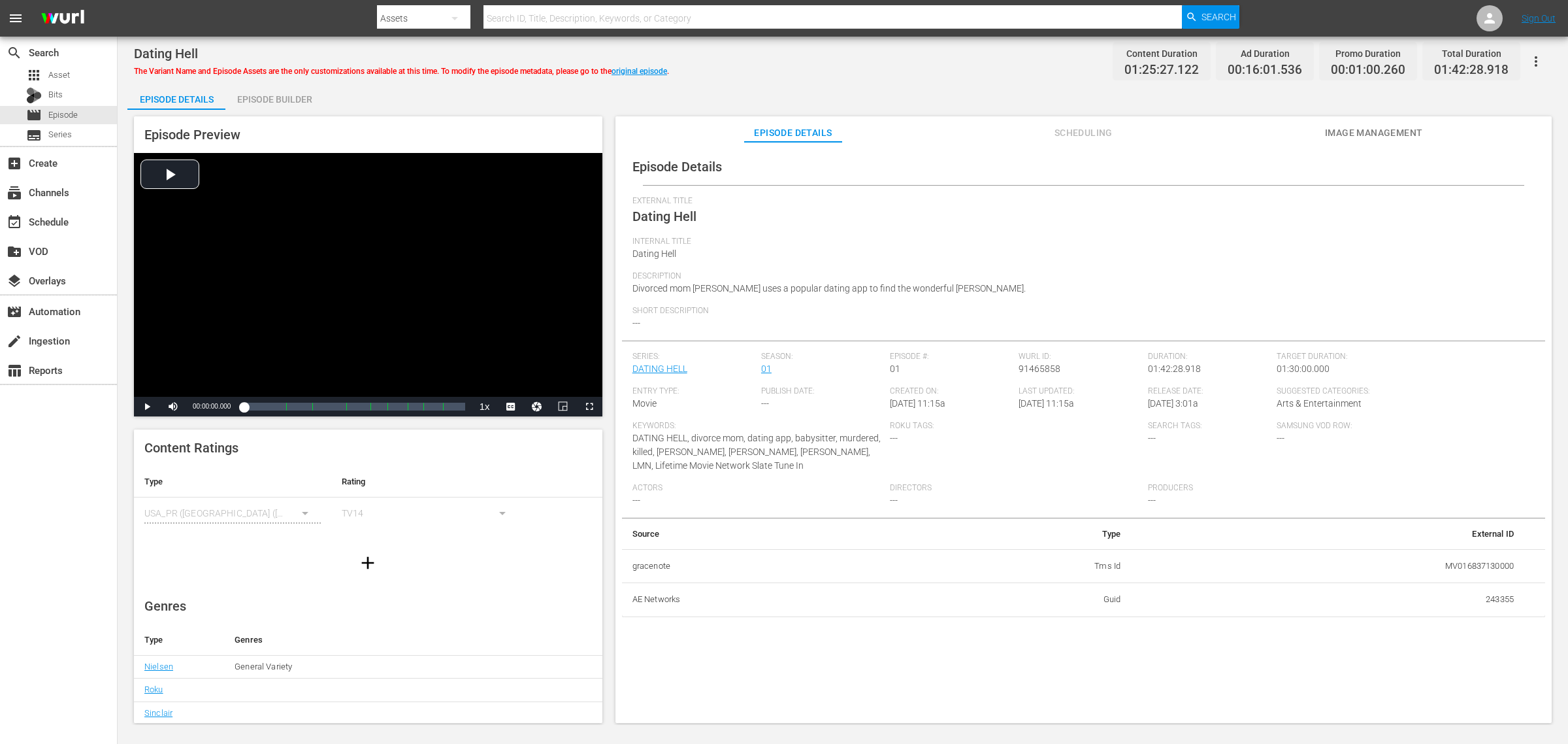
click at [911, 75] on div "Dating Hell The Variant Name and Episode Assets are the only customizations ava…" at bounding box center [843, 61] width 1418 height 29
click at [1254, 125] on span "Image Management" at bounding box center [1374, 133] width 98 height 16
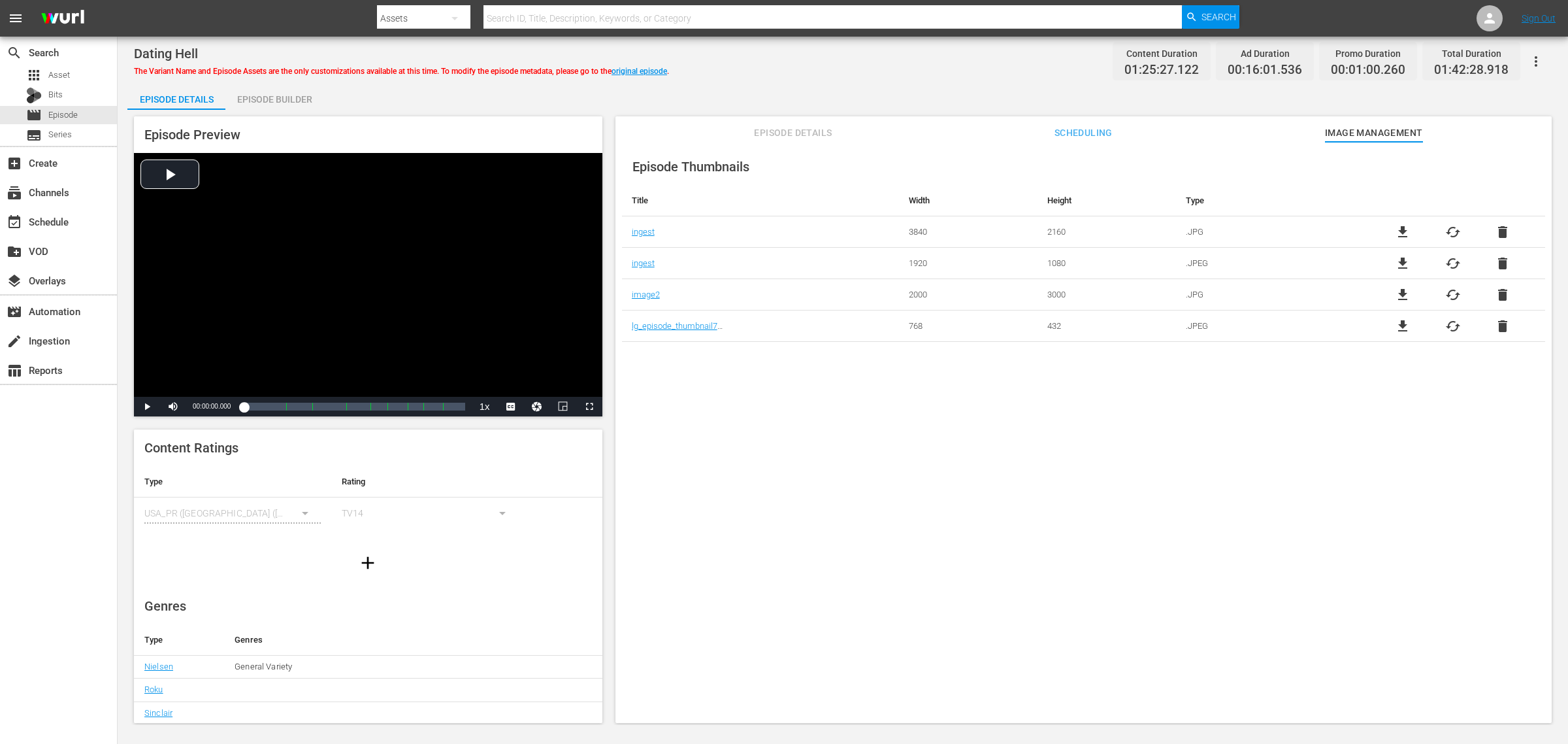
click at [279, 96] on div "Episode Builder" at bounding box center [275, 99] width 98 height 31
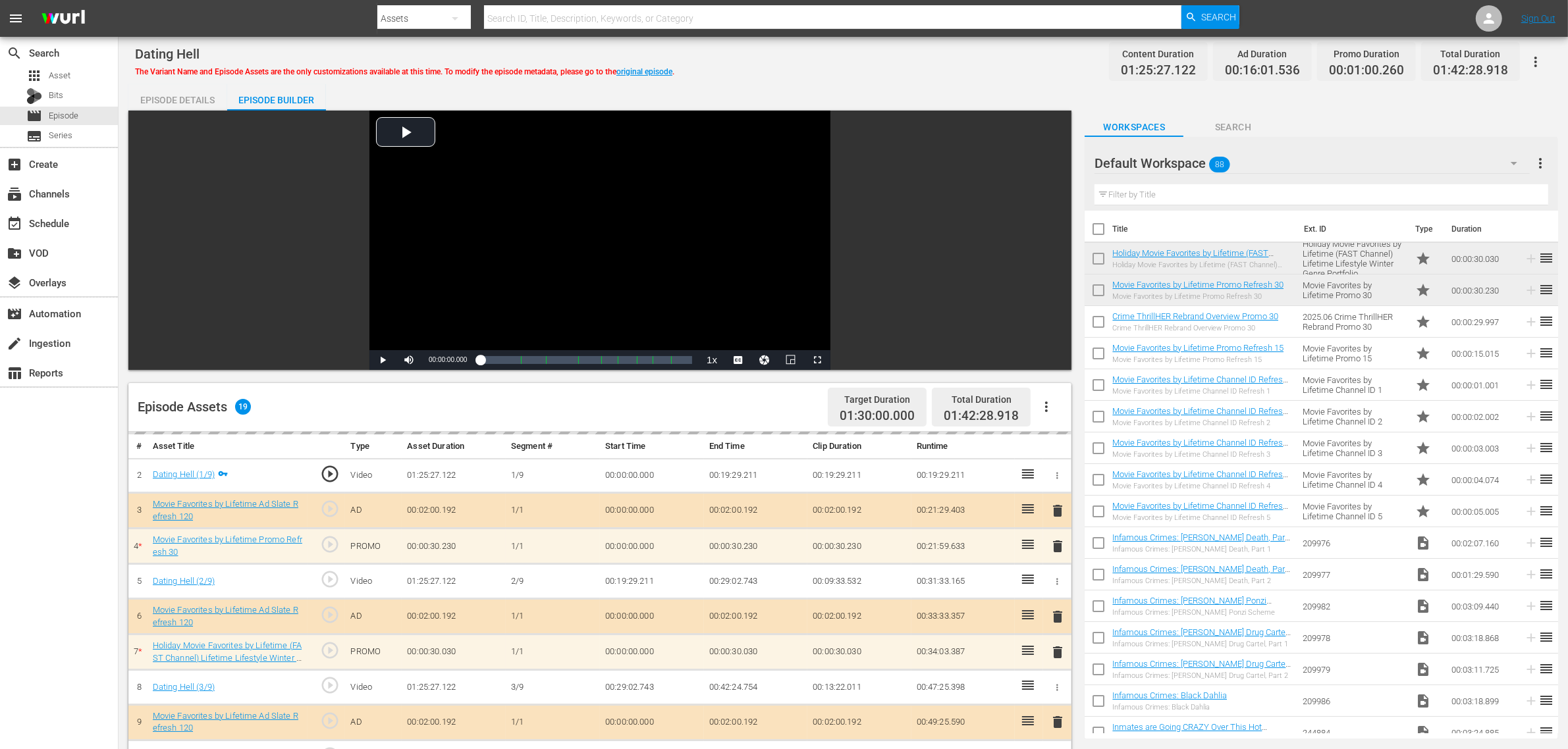
click at [942, 77] on div "Dating Hell The Variant Name and Episode Assets are the only customizations ava…" at bounding box center [843, 586] width 1449 height 1099
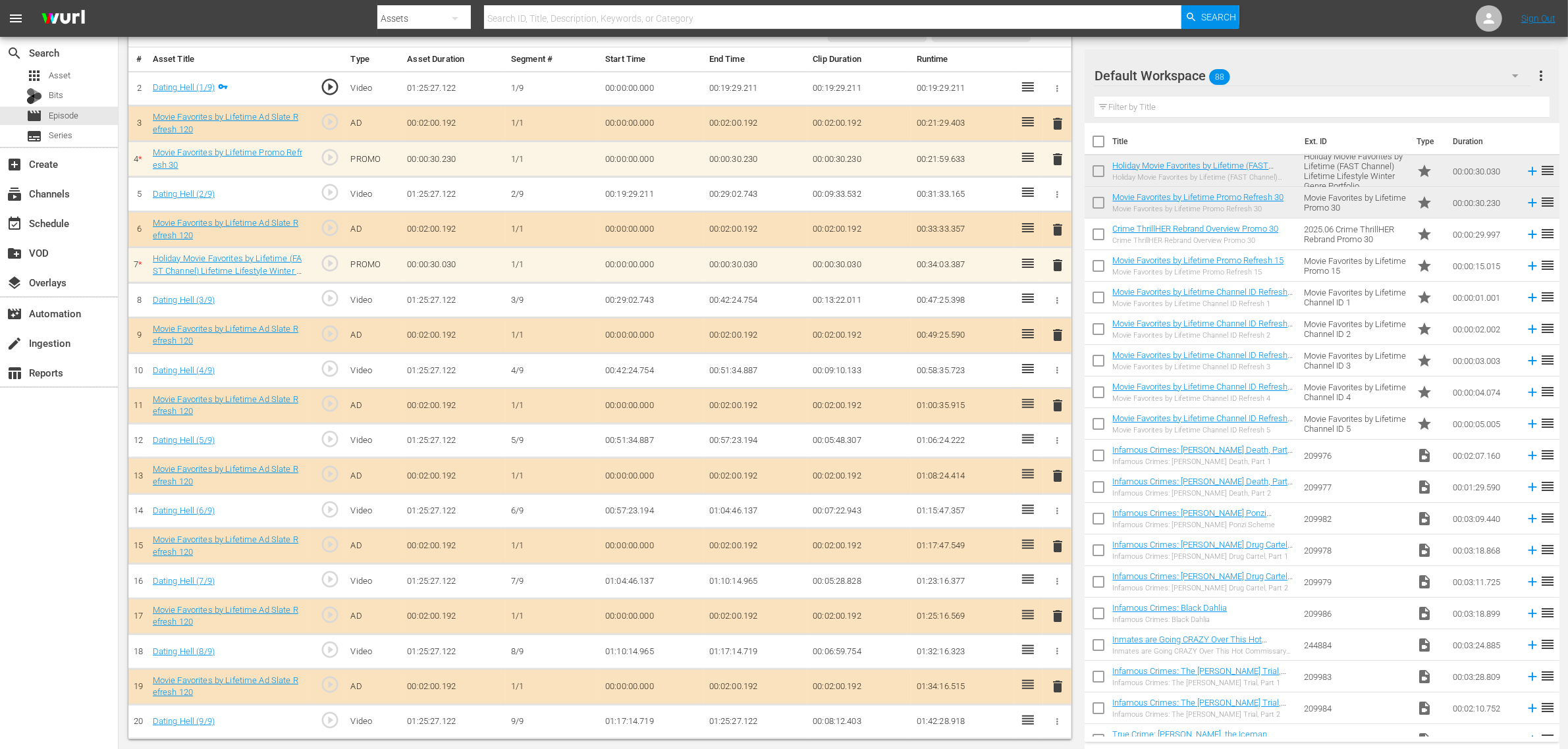
scroll to position [390, 0]
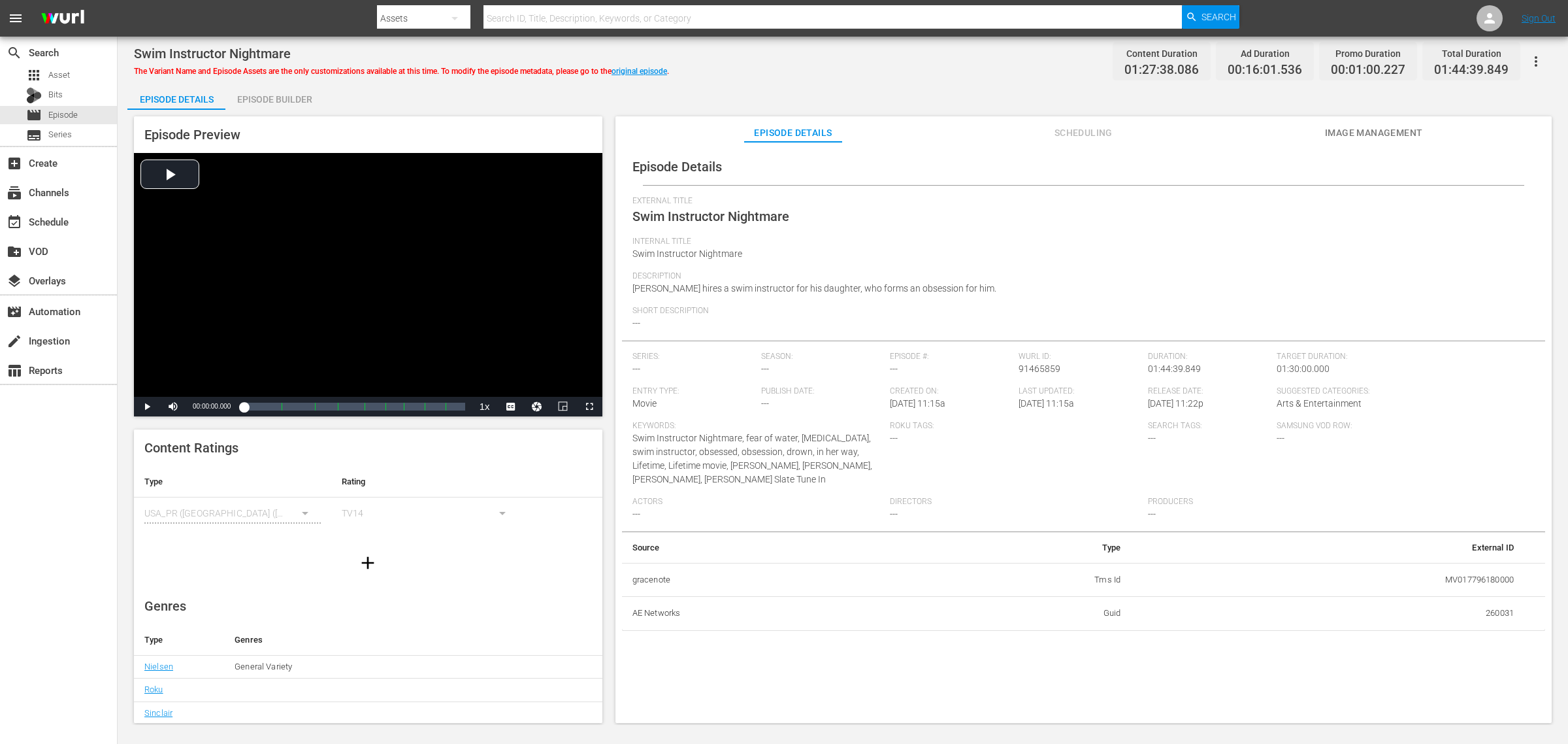
click at [1254, 127] on span "Image Management" at bounding box center [1374, 133] width 98 height 16
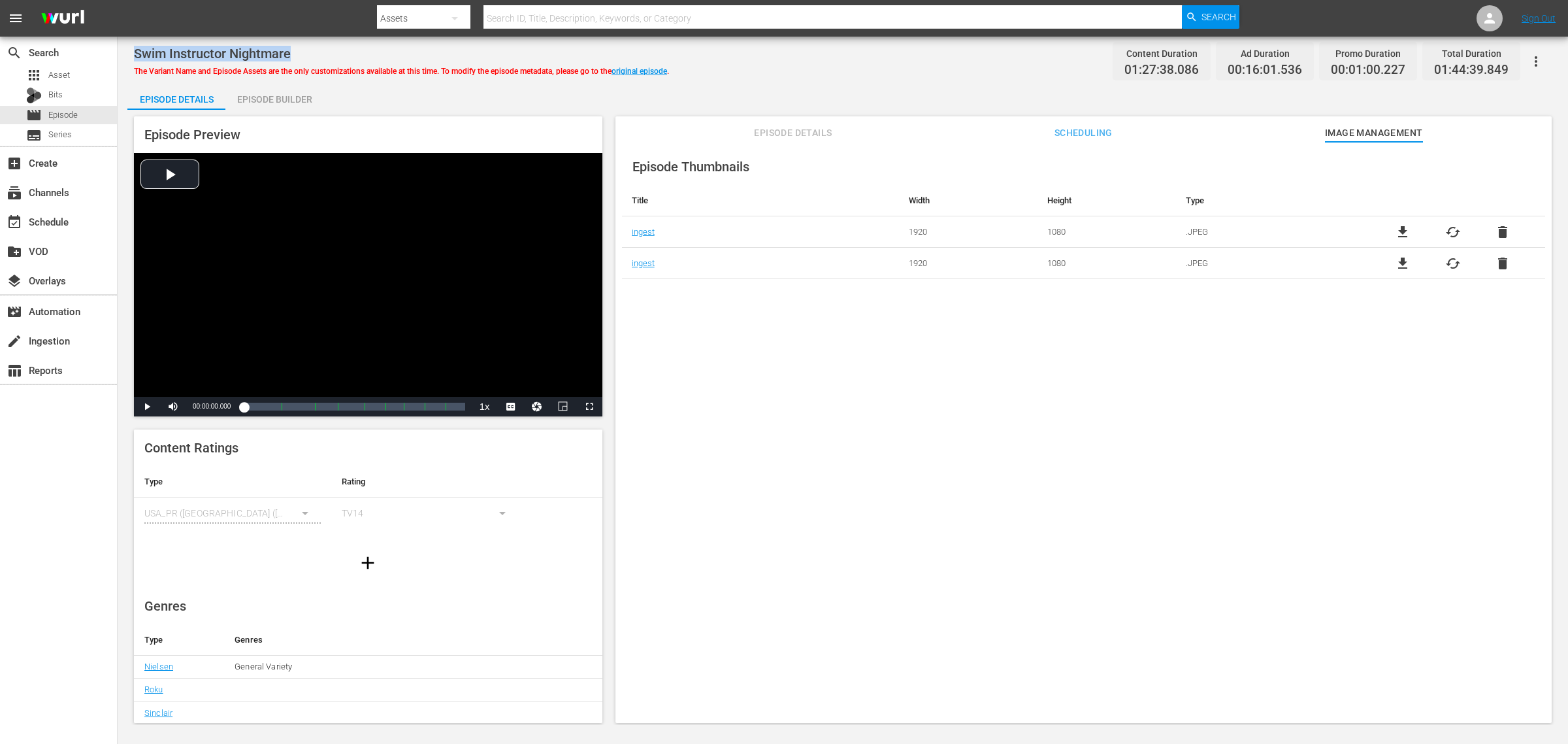
drag, startPoint x: 304, startPoint y: 56, endPoint x: 133, endPoint y: 53, distance: 171.0
click at [133, 54] on div "Swim Instructor Nightmare The Variant Name and Episode Assets are the only cust…" at bounding box center [843, 380] width 1450 height 688
copy span "Swim Instructor Nightmare"
click at [1001, 78] on div "Swim Instructor Nightmare The Variant Name and Episode Assets are the only cust…" at bounding box center [843, 380] width 1450 height 688
click at [660, 67] on link "original episode" at bounding box center [639, 71] width 56 height 9
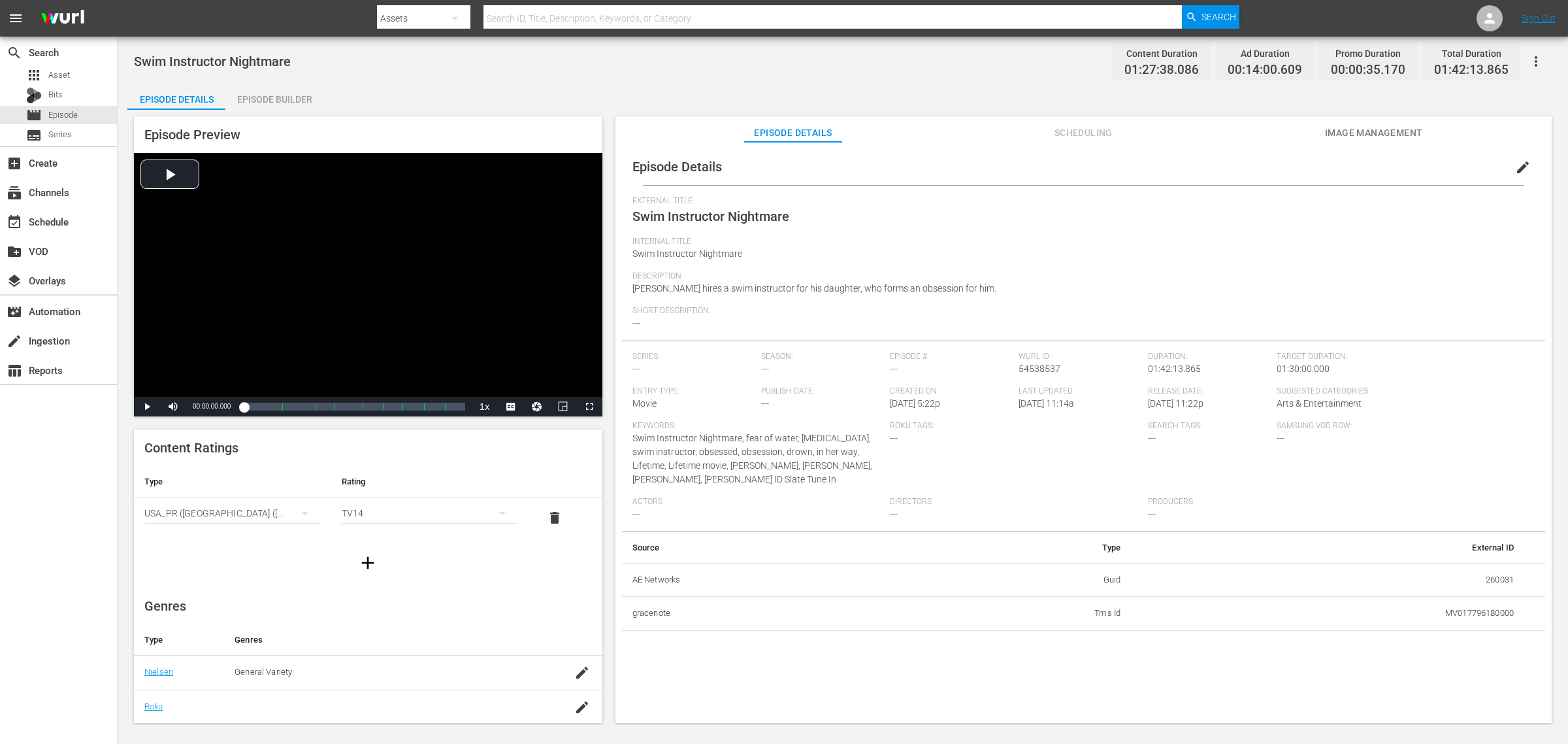
click at [1254, 128] on span "Image Management" at bounding box center [1374, 133] width 98 height 16
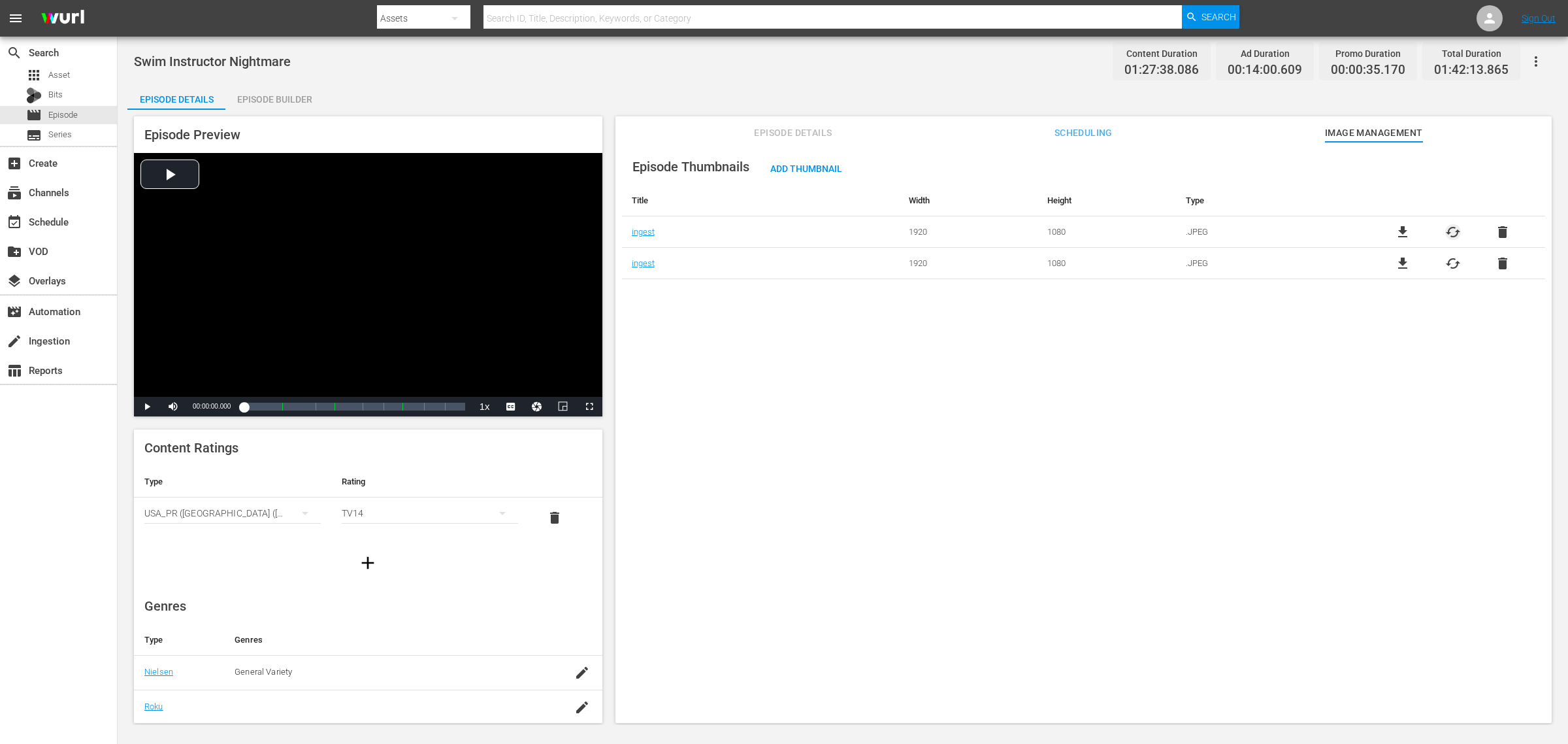
click at [1254, 229] on span "cached" at bounding box center [1453, 231] width 15 height 15
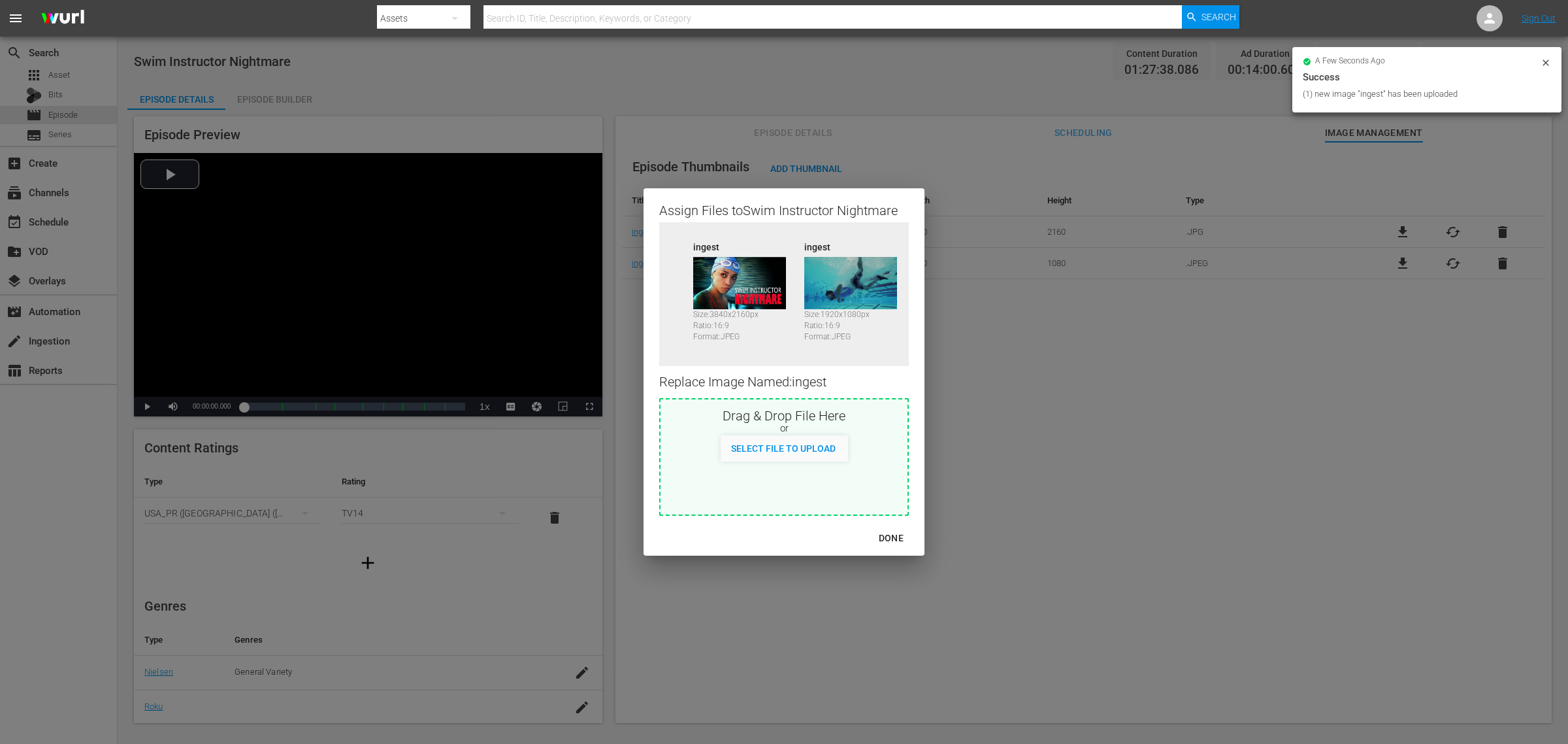
click at [887, 540] on div "DONE" at bounding box center [891, 538] width 46 height 16
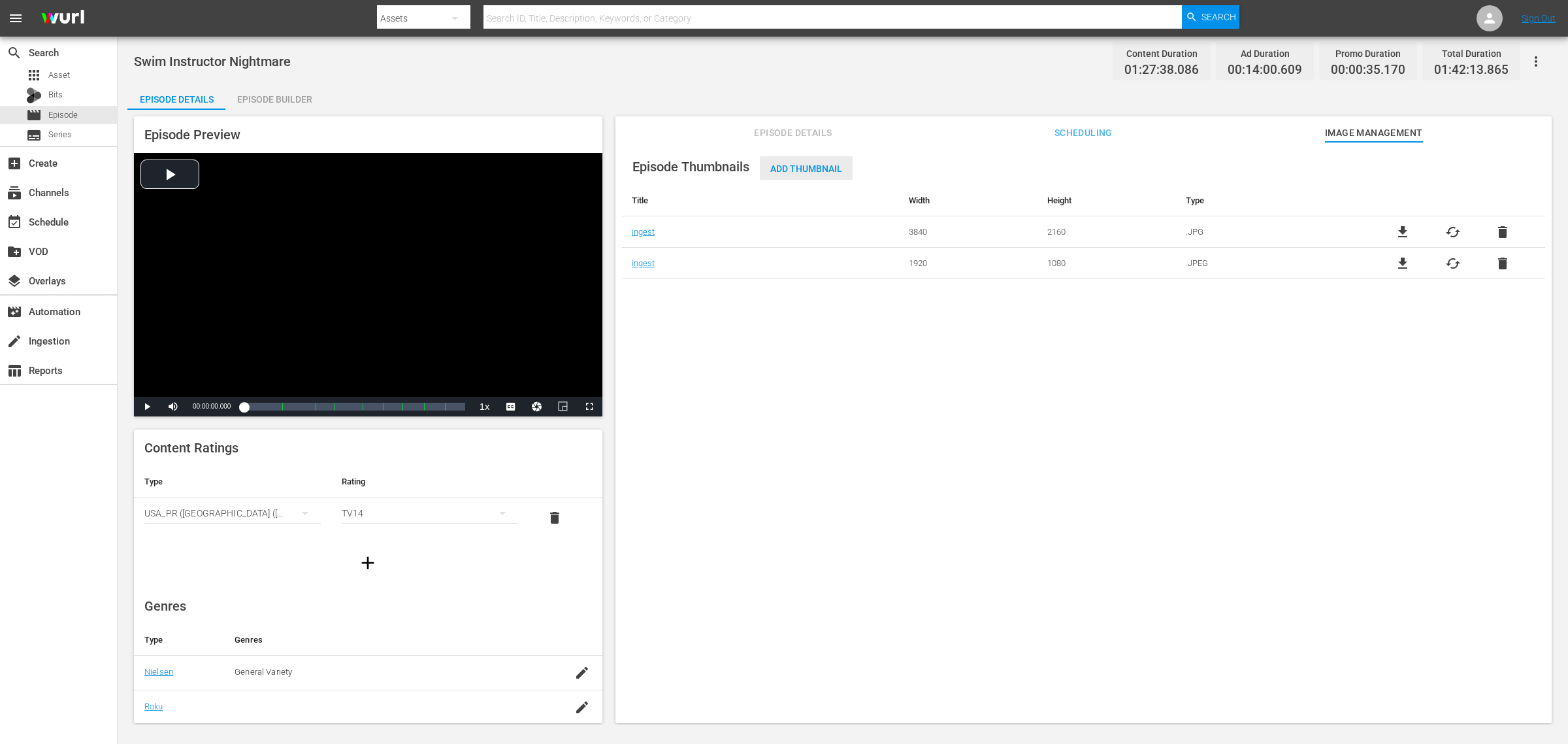
click at [807, 170] on span "Add Thumbnail" at bounding box center [806, 168] width 93 height 10
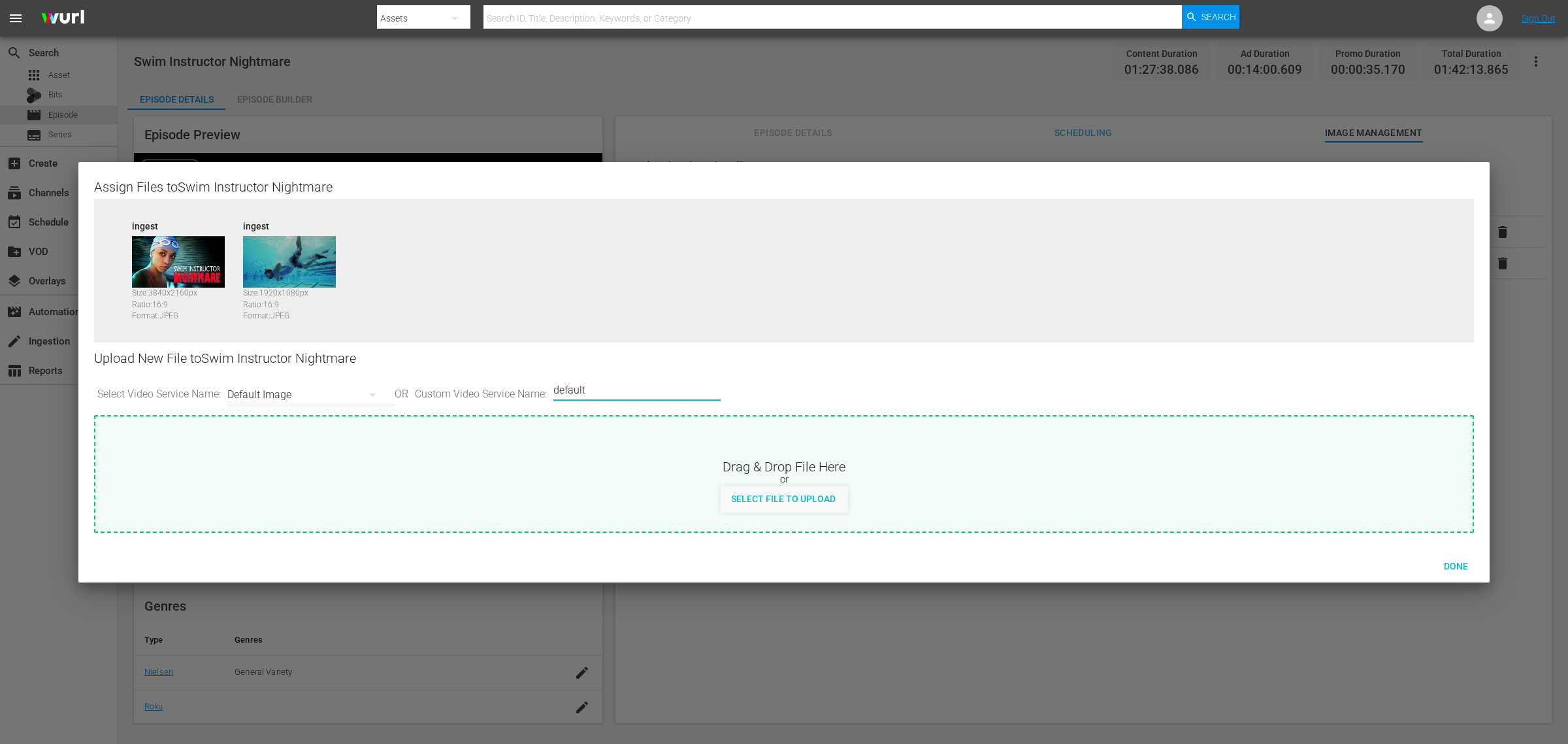
drag, startPoint x: 555, startPoint y: 385, endPoint x: 296, endPoint y: 367, distance: 259.6
click at [321, 371] on div "Upload New File to Swim Instructor Nightmare Select Video Service Name: Default…" at bounding box center [784, 379] width 1380 height 73
type input "image2"
click at [1254, 561] on span "Done" at bounding box center [1456, 566] width 45 height 10
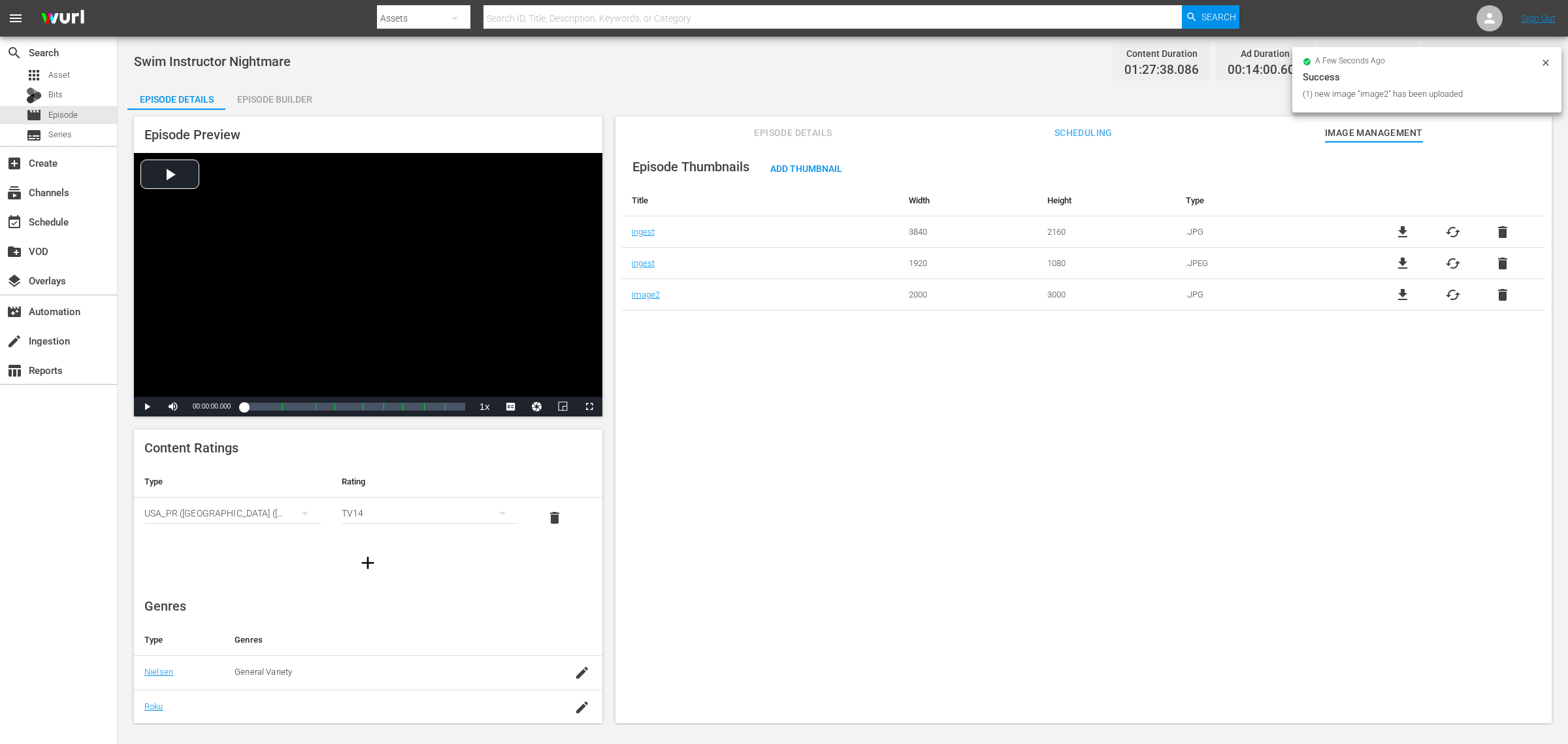
click at [807, 85] on div "Episode Details Episode Builder Episode Preview Video Player is loading. Play V…" at bounding box center [843, 409] width 1431 height 650
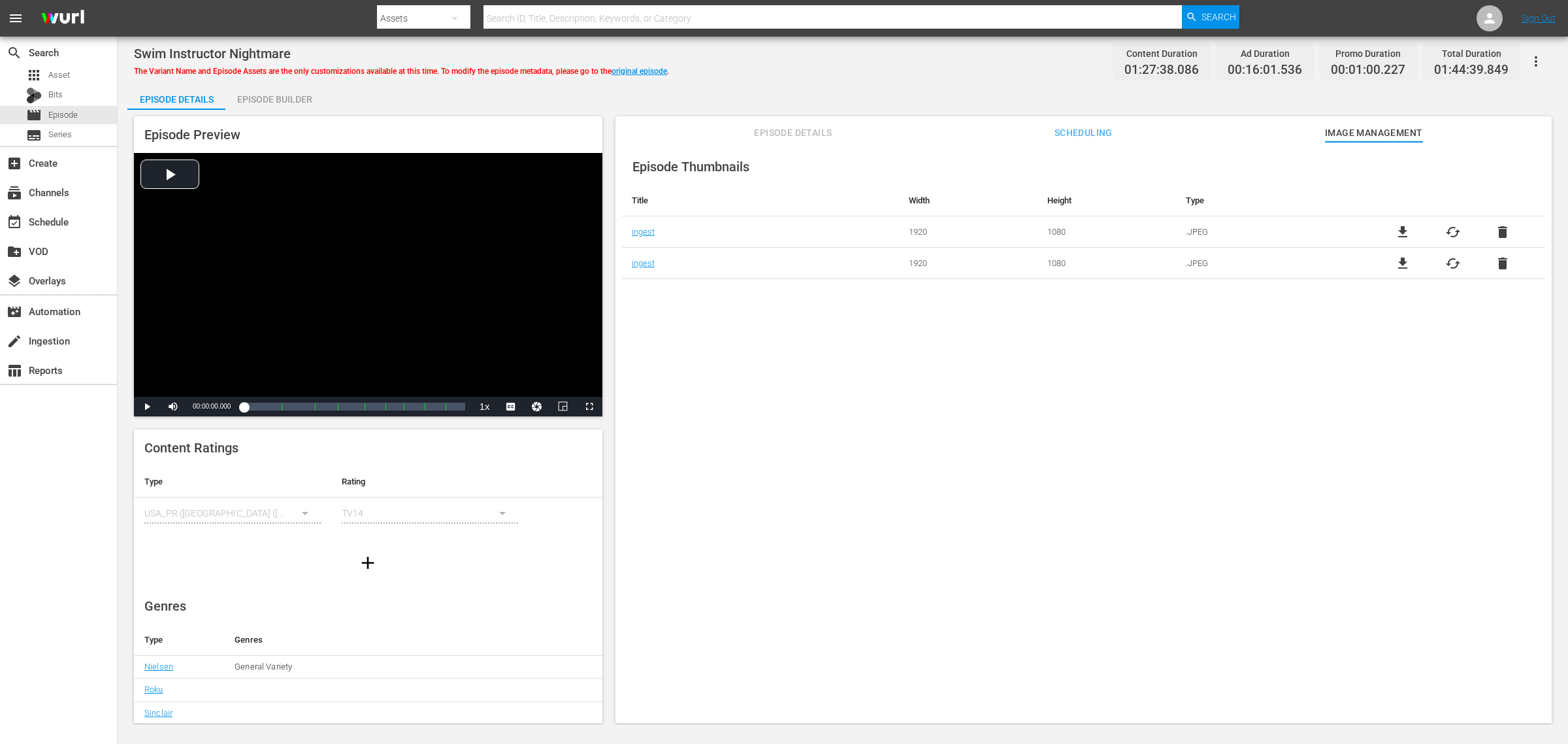
click at [258, 98] on div "Episode Builder" at bounding box center [275, 99] width 98 height 31
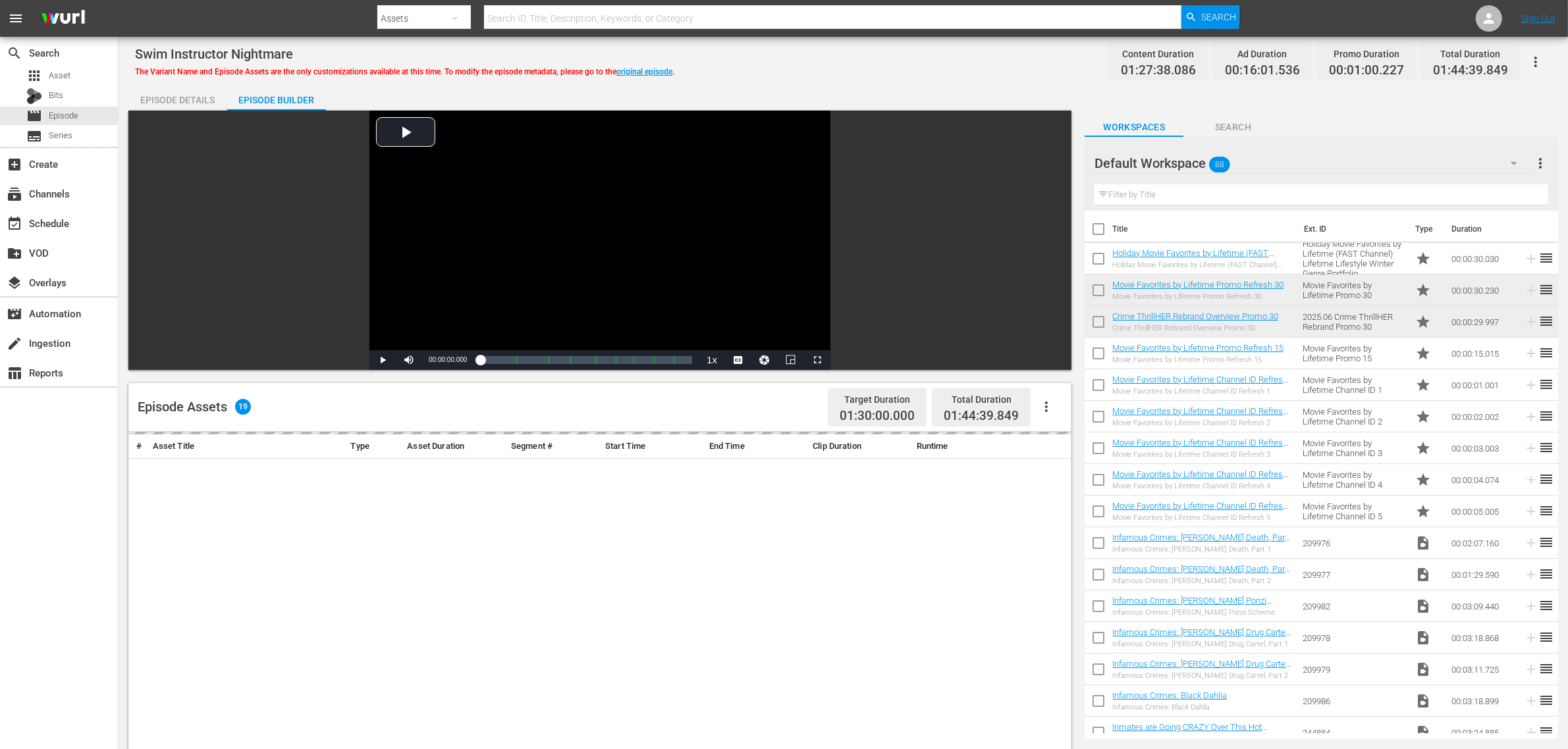
click at [913, 56] on div "Swim Instructor Nightmare The Variant Name and Episode Assets are the only cust…" at bounding box center [843, 62] width 1416 height 29
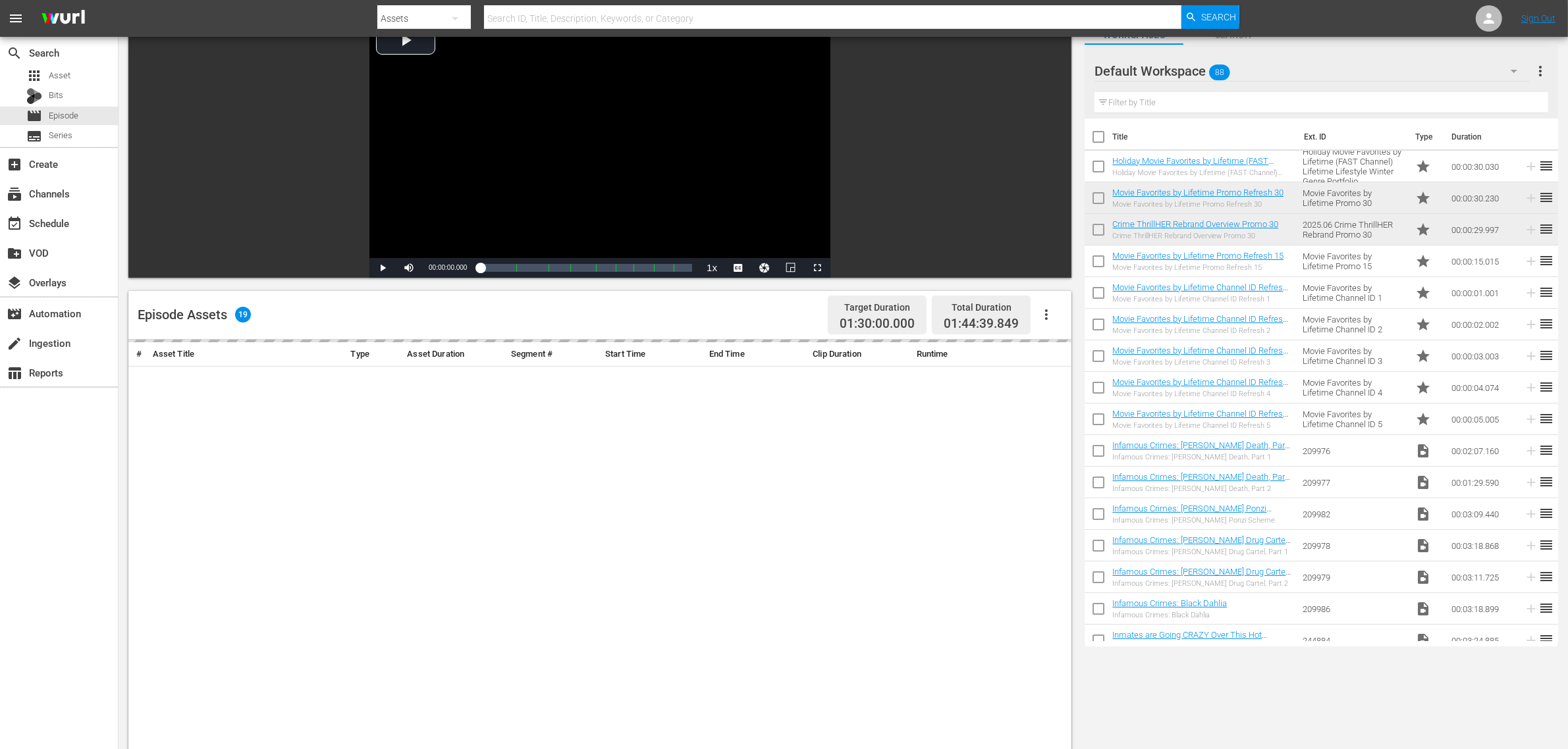
scroll to position [342, 0]
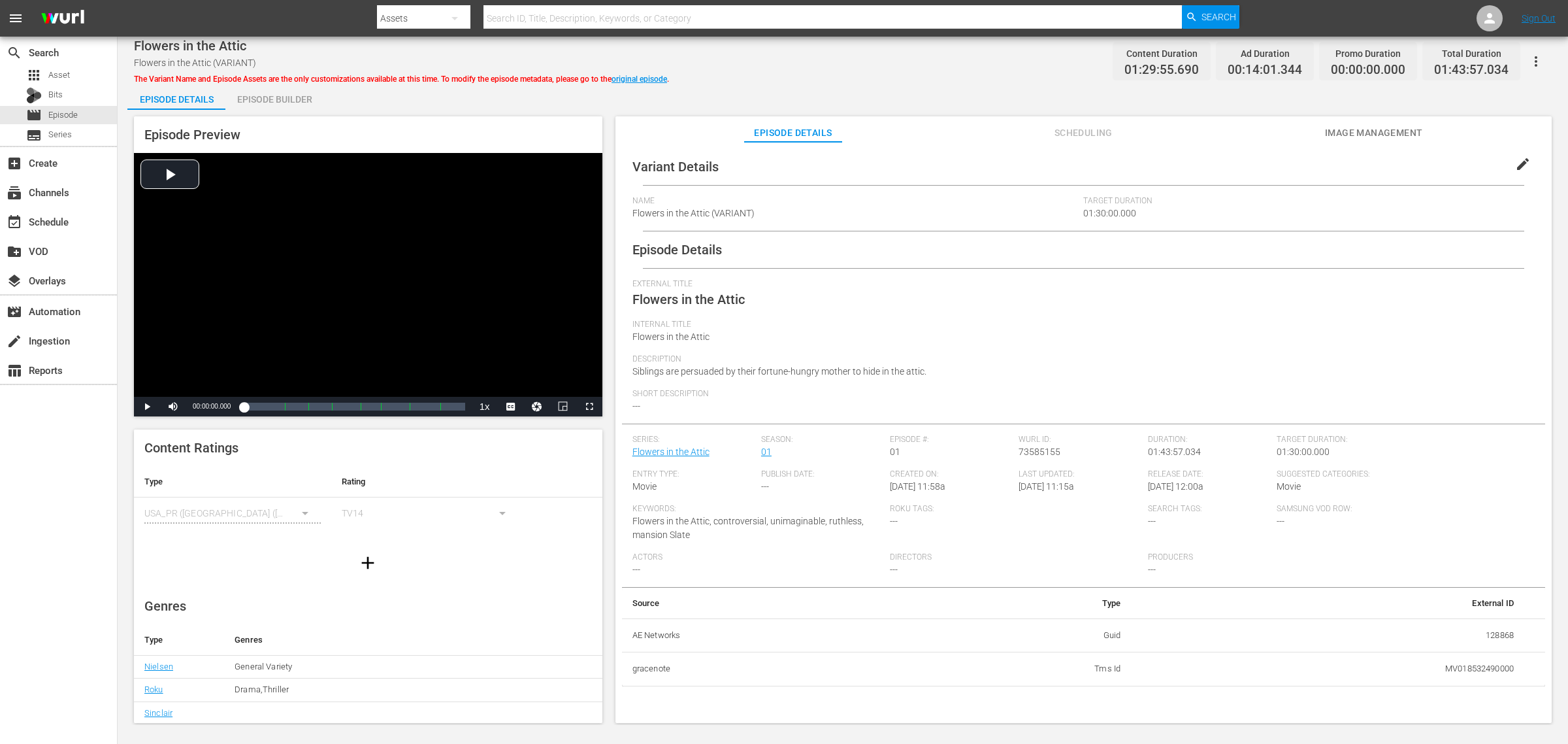
click at [810, 59] on div "Flowers in the Attic Flowers in the Attic (VARIANT) The Variant Name and Episod…" at bounding box center [843, 61] width 1418 height 29
click at [1254, 131] on span "Image Management" at bounding box center [1374, 133] width 98 height 16
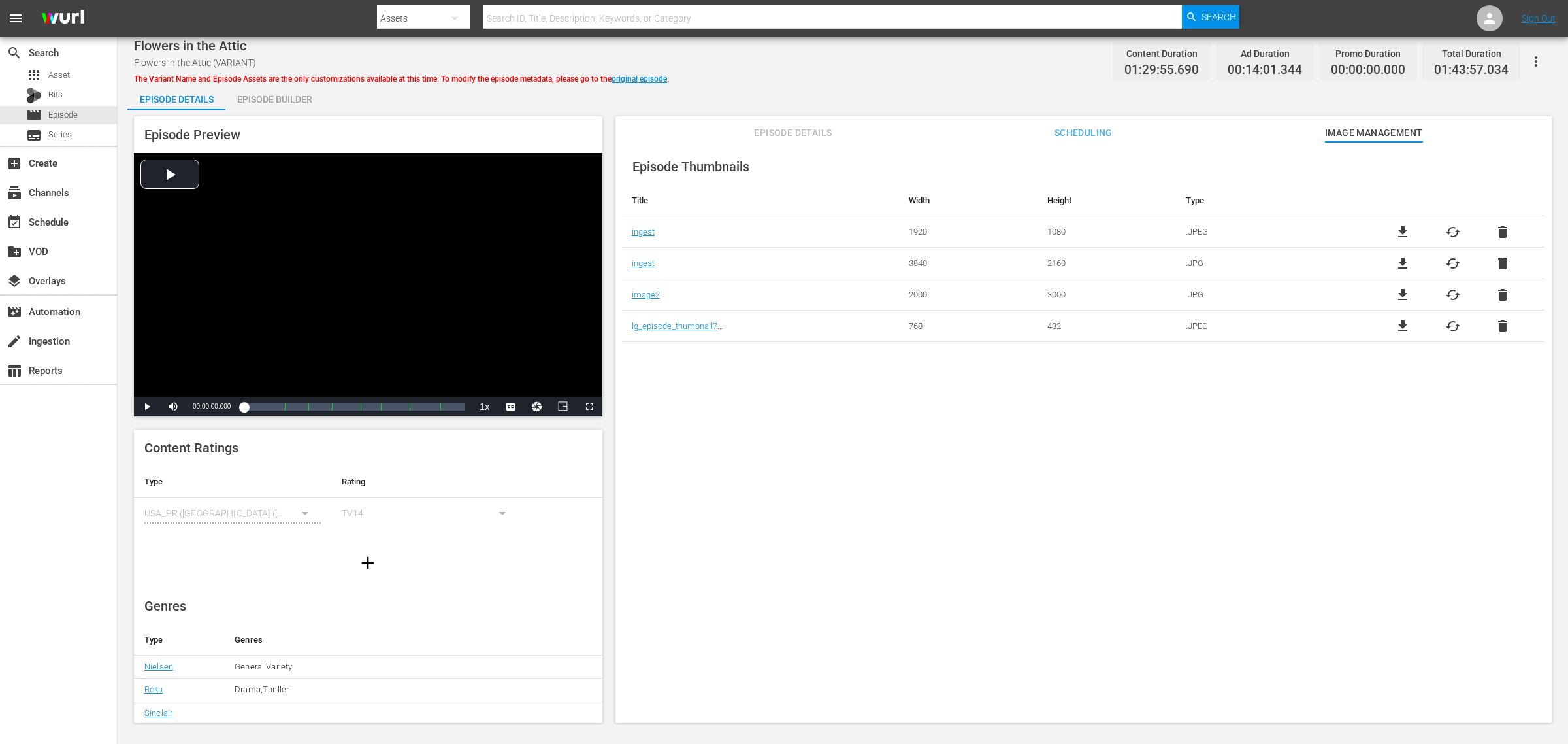
click at [263, 103] on div "Episode Builder" at bounding box center [275, 99] width 98 height 31
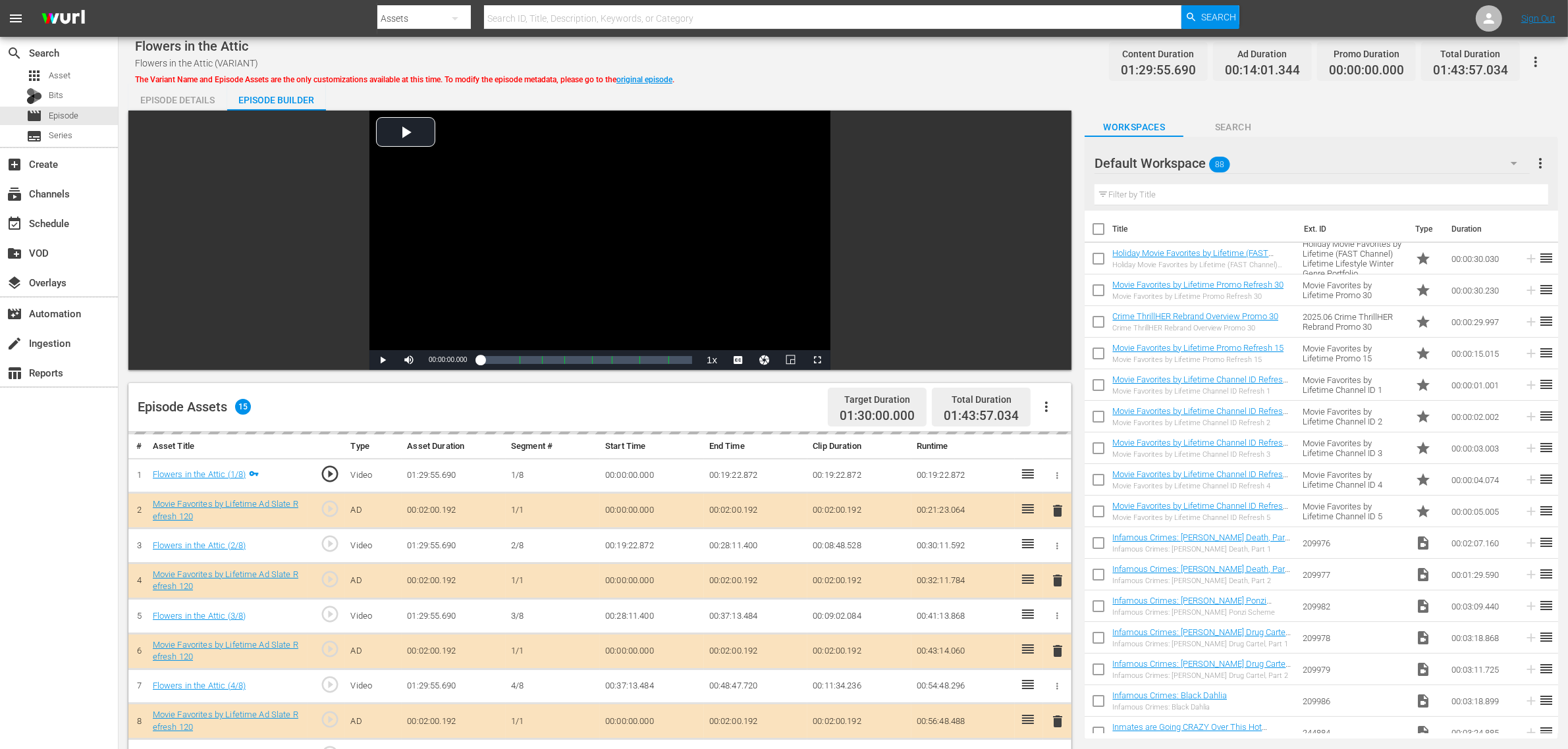
click at [867, 79] on div "Flowers in the Attic Flowers in the Attic (VARIANT) The Variant Name and Episod…" at bounding box center [843, 564] width 1449 height 1055
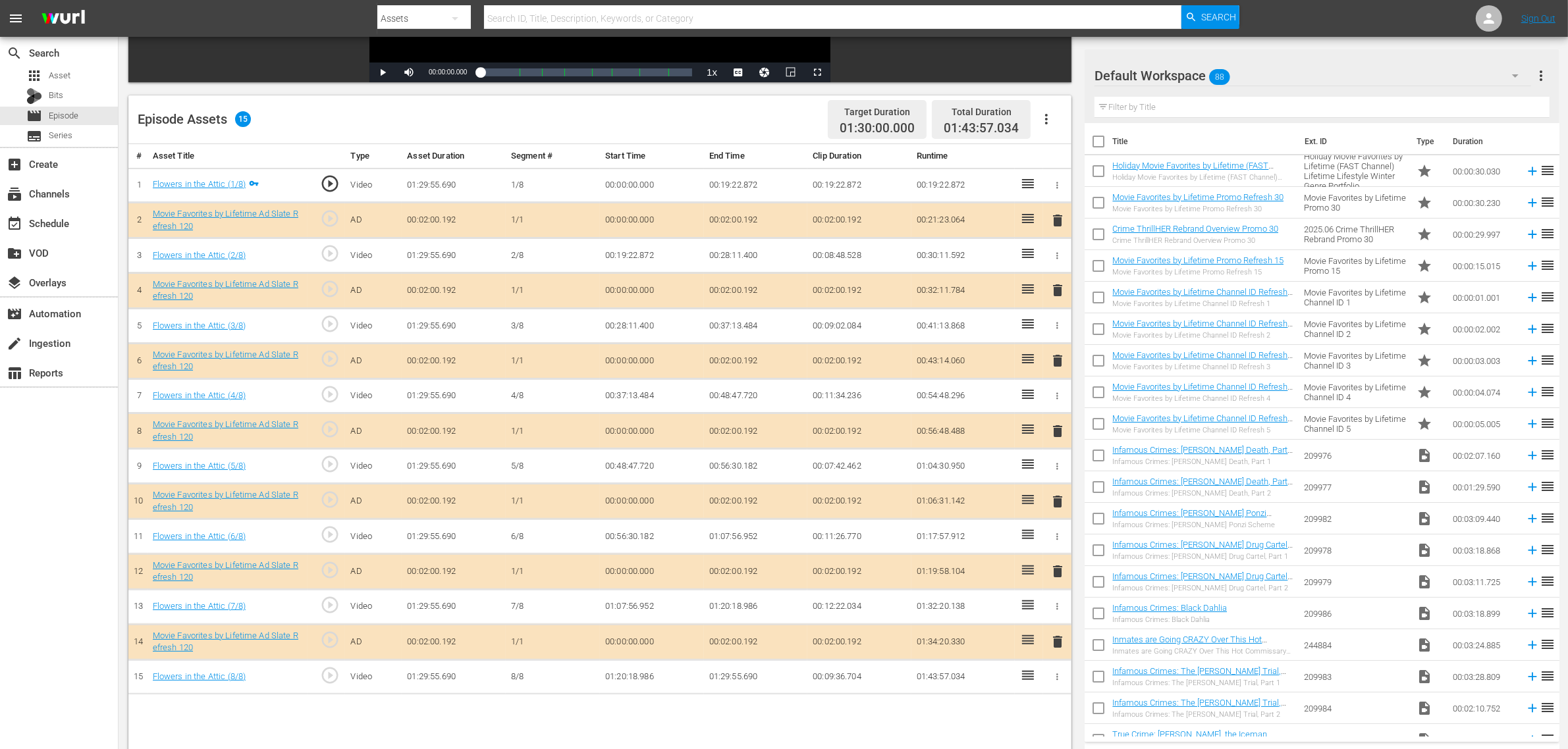
scroll to position [342, 0]
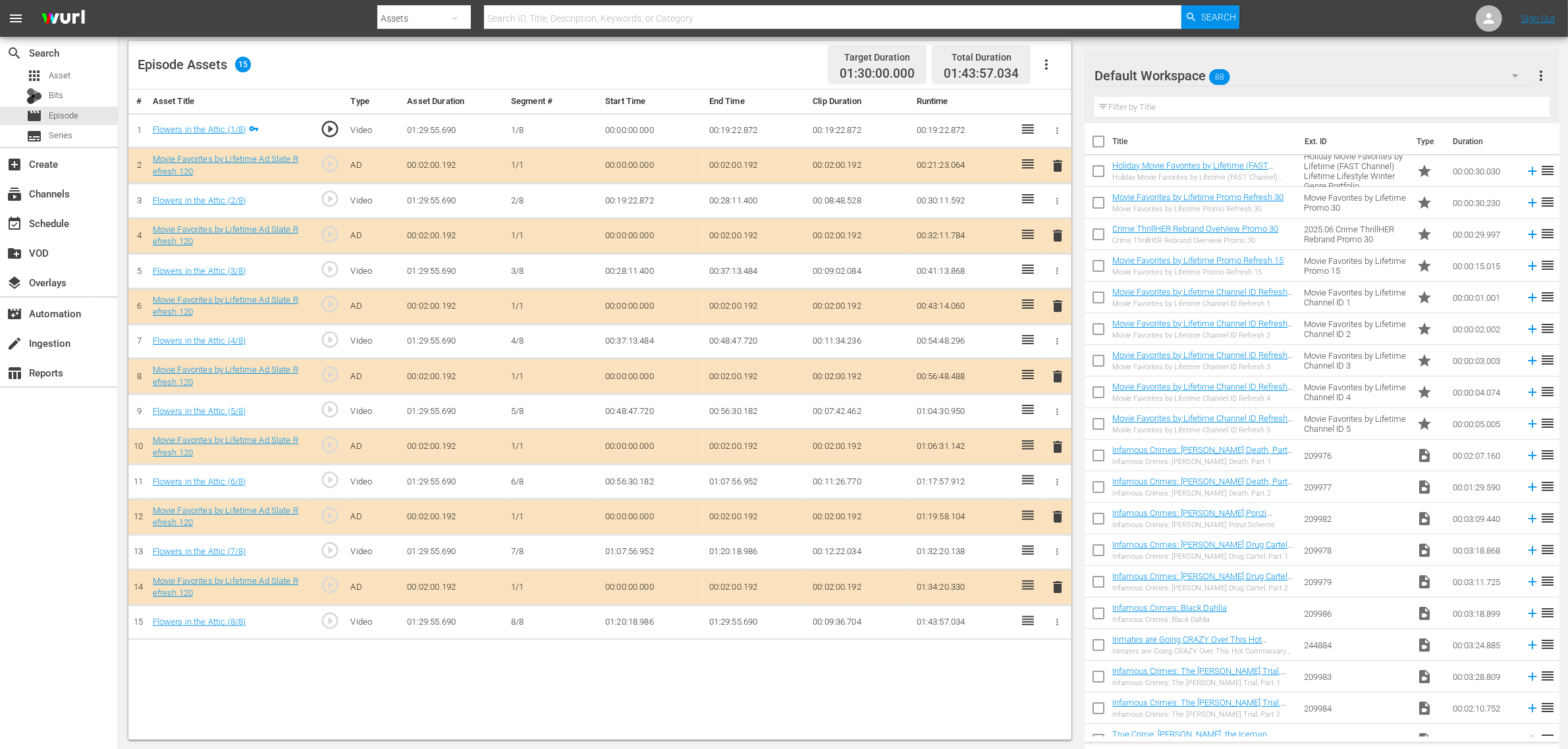
click at [1055, 312] on span "delete" at bounding box center [1057, 305] width 15 height 15
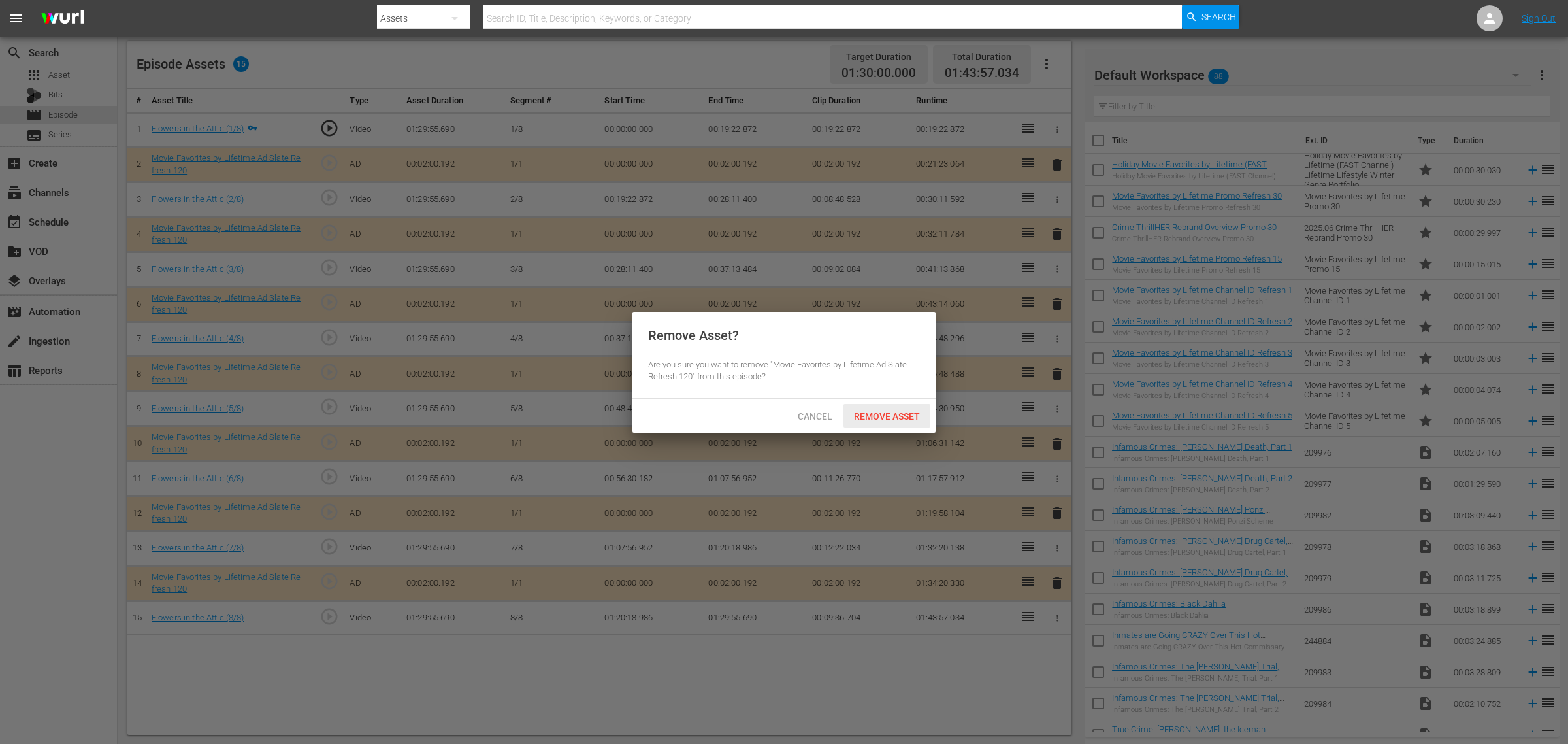
click at [895, 411] on span "Remove Asset" at bounding box center [887, 416] width 87 height 10
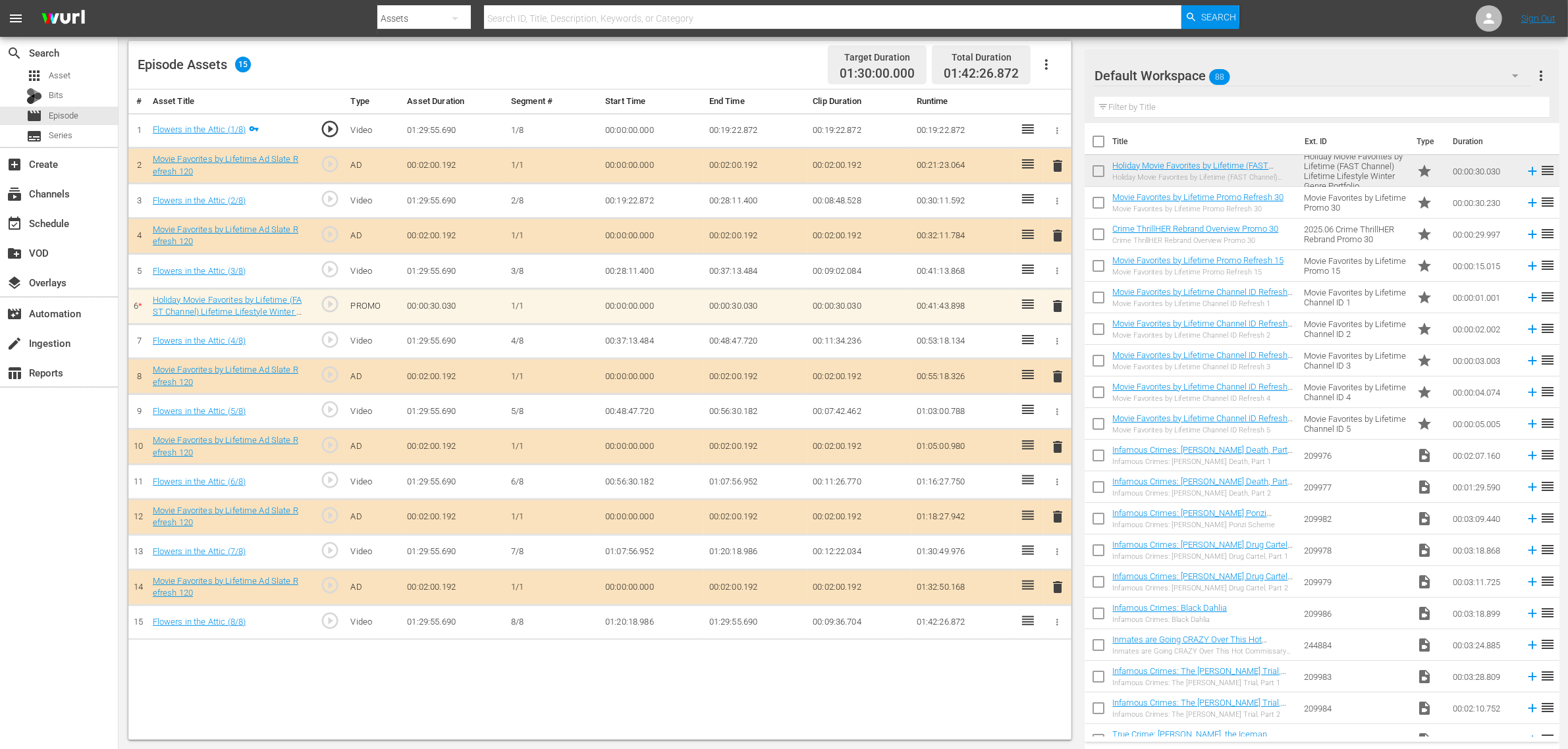
click at [1059, 522] on span "delete" at bounding box center [1057, 516] width 15 height 15
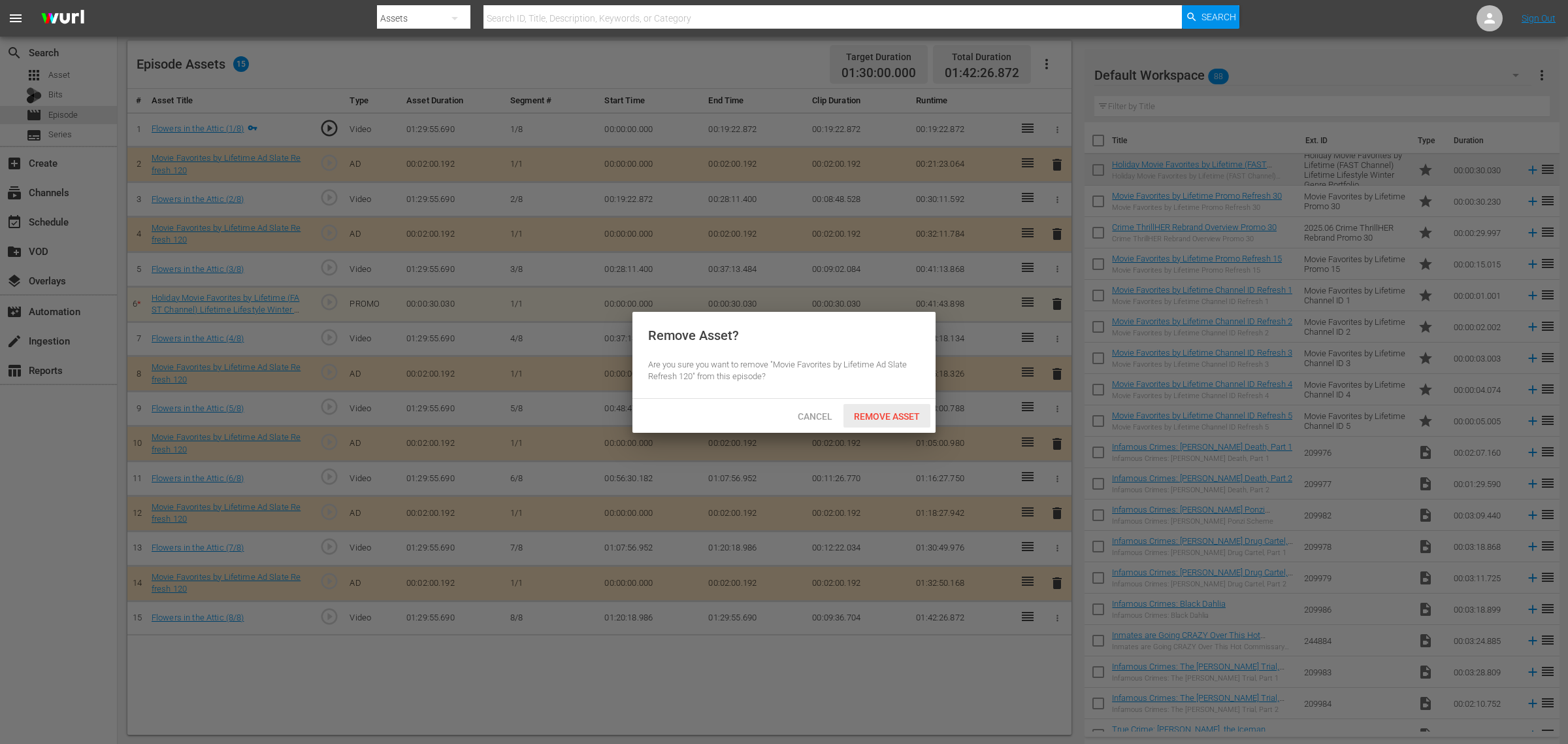
click at [889, 413] on span "Remove Asset" at bounding box center [887, 416] width 87 height 10
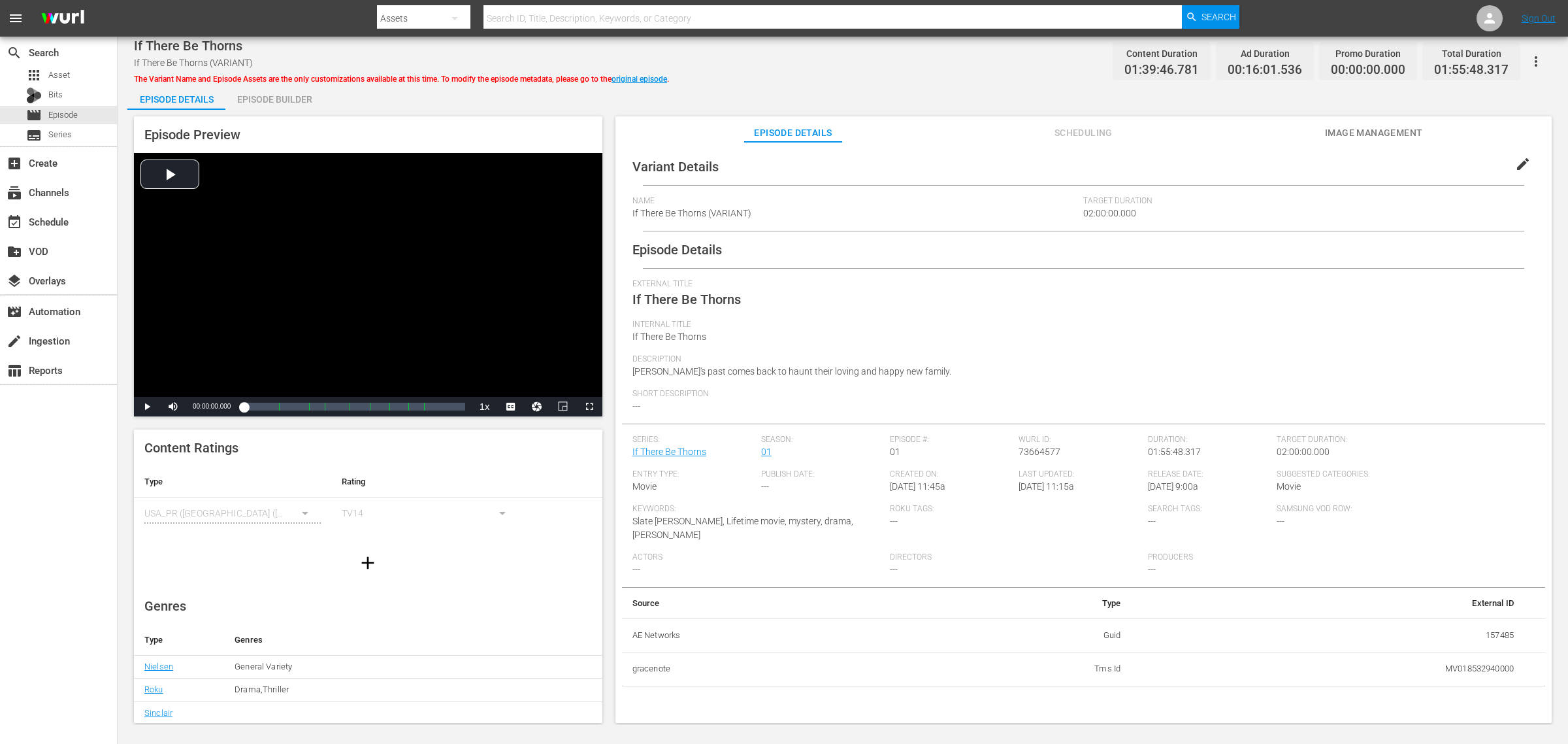
click at [1254, 127] on span "Image Management" at bounding box center [1374, 133] width 98 height 16
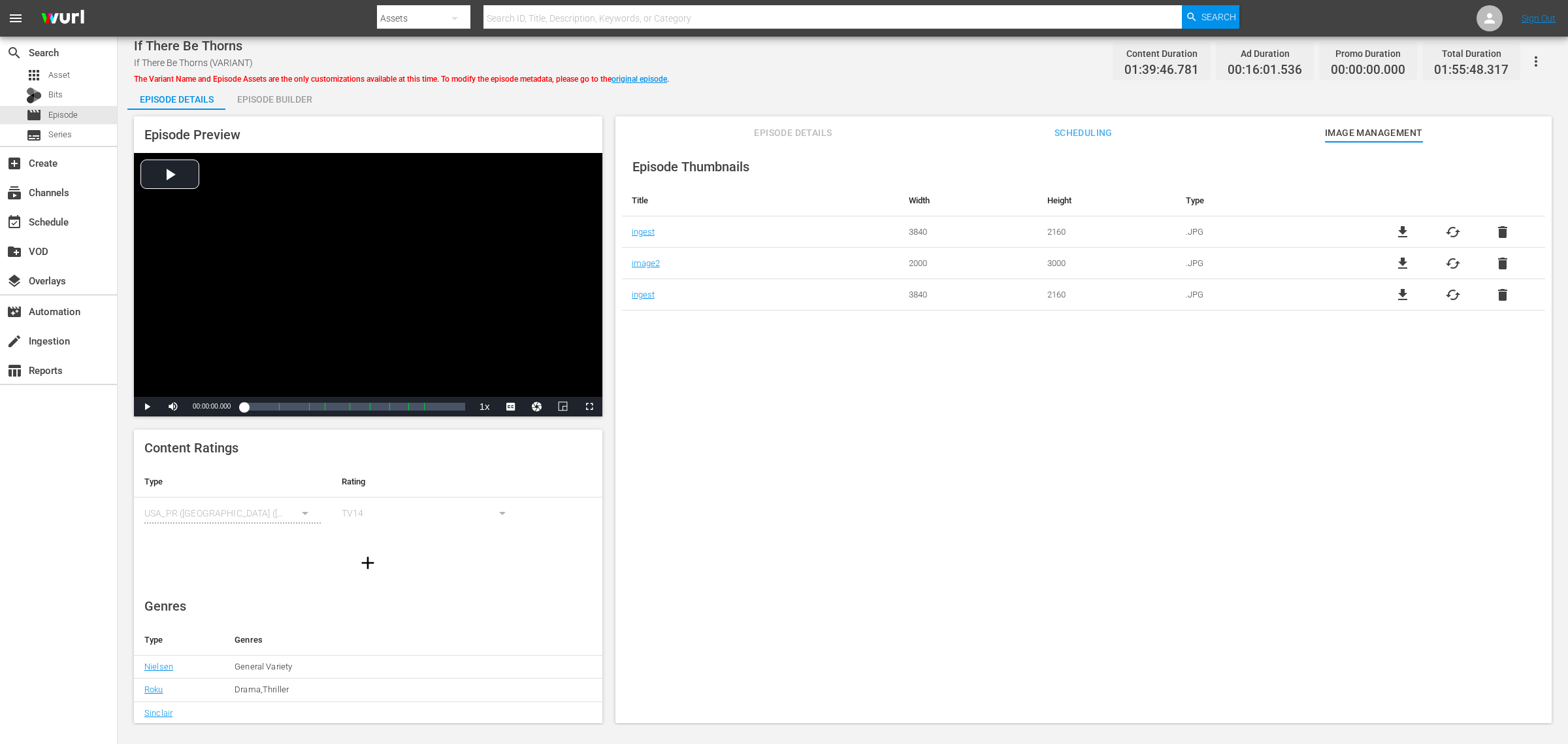
click at [296, 102] on div "Episode Builder" at bounding box center [275, 99] width 98 height 31
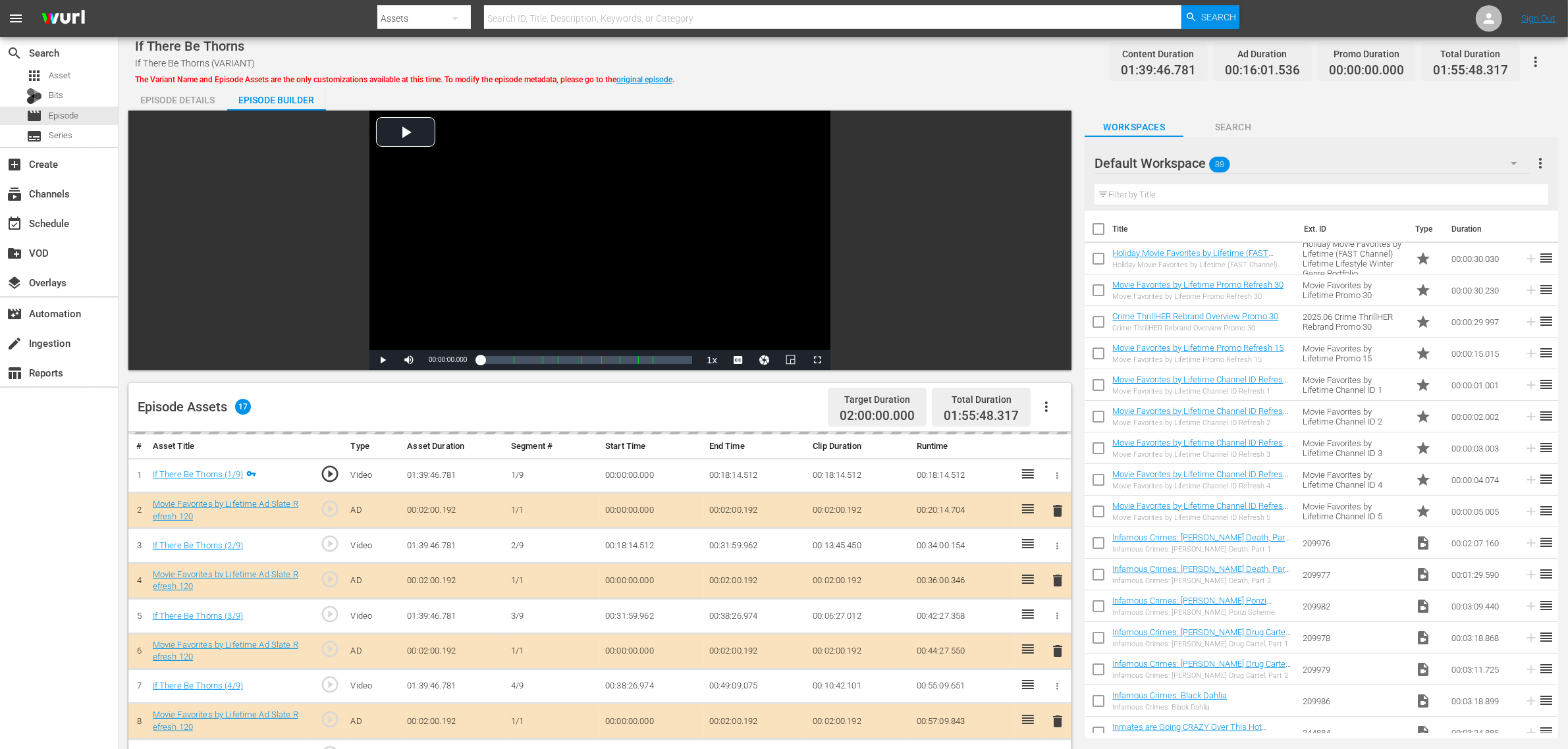
click at [797, 67] on div "If There Be Thorns If There Be Thorns (VARIANT) The Variant Name and Episode As…" at bounding box center [843, 62] width 1416 height 29
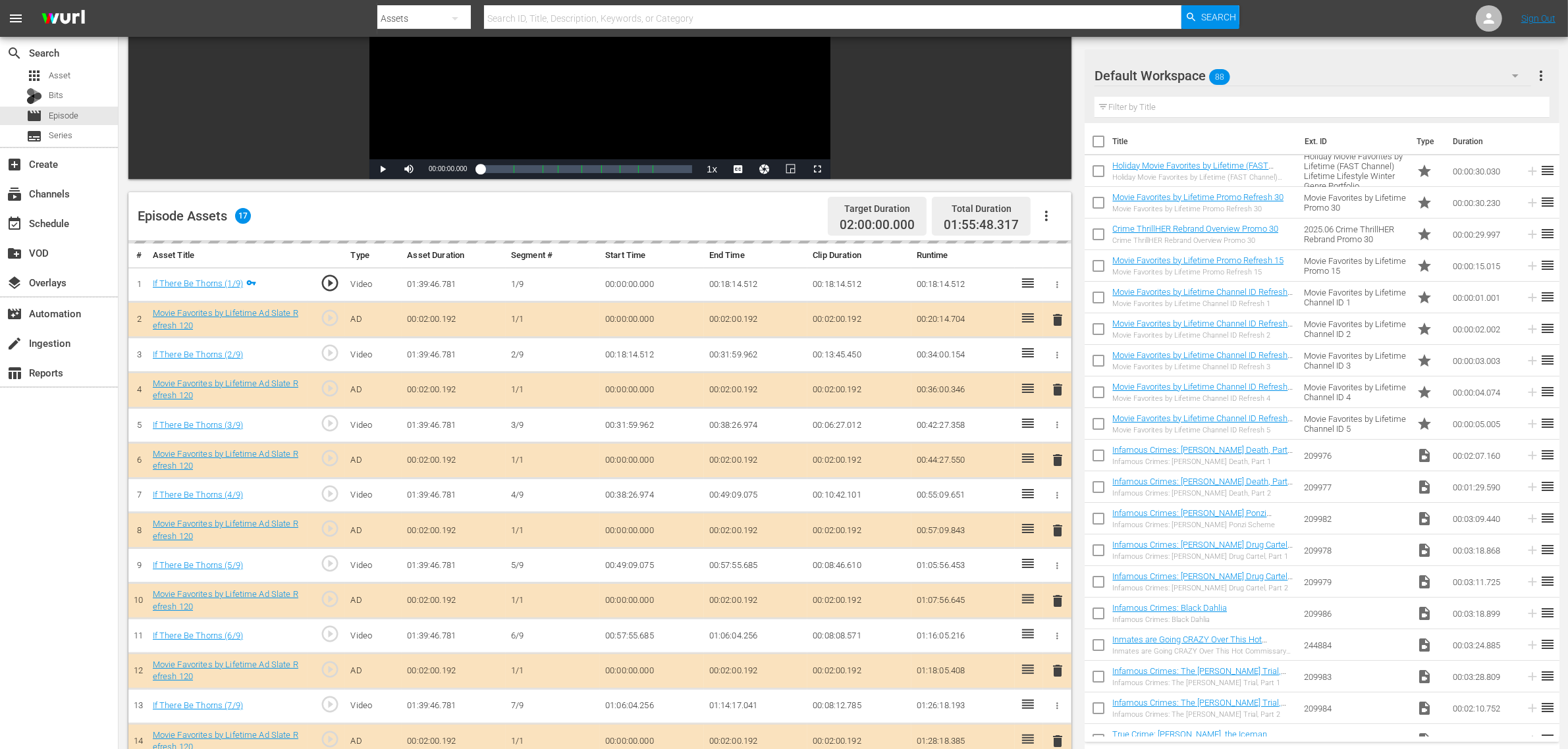
scroll to position [342, 0]
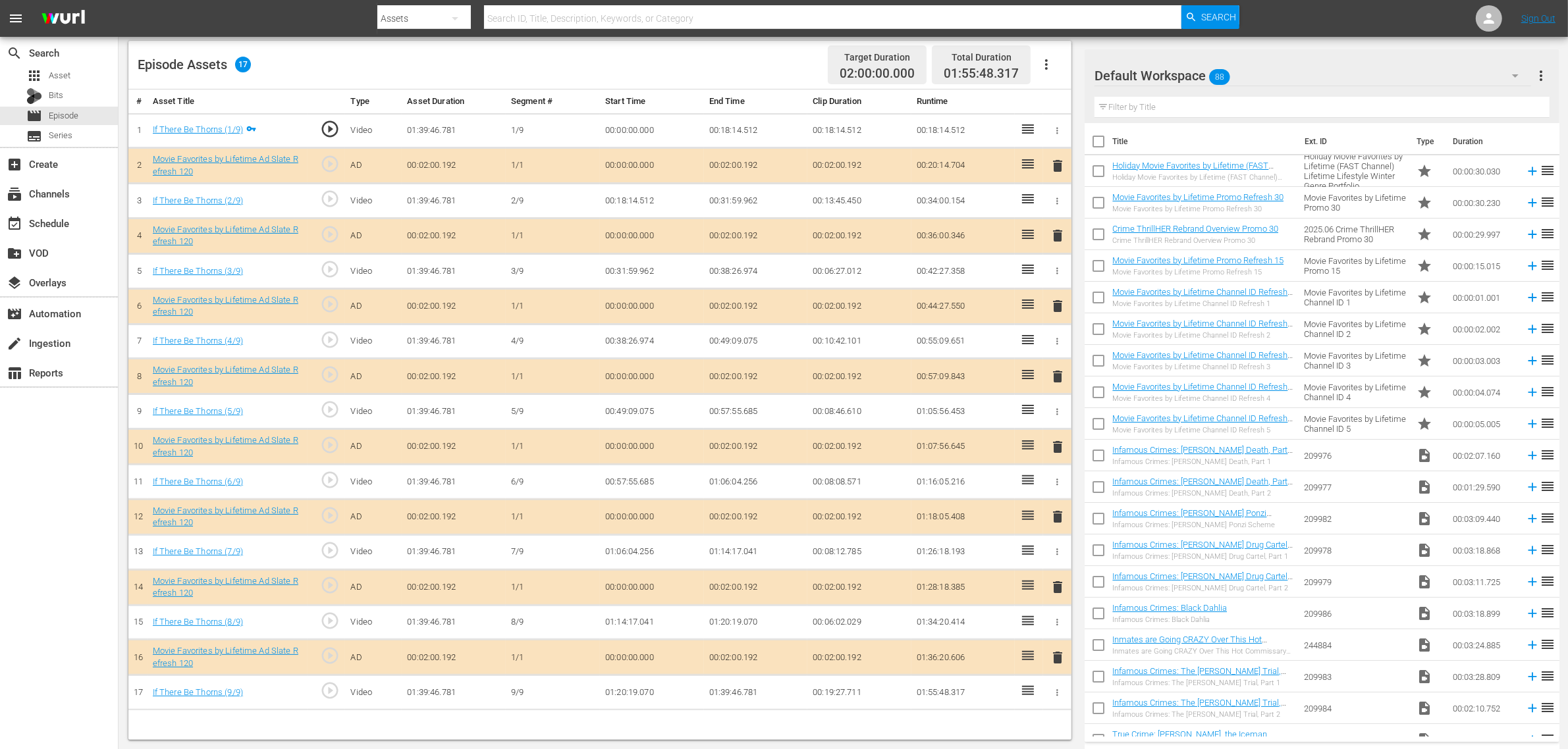
click at [1054, 310] on span "delete" at bounding box center [1057, 305] width 15 height 15
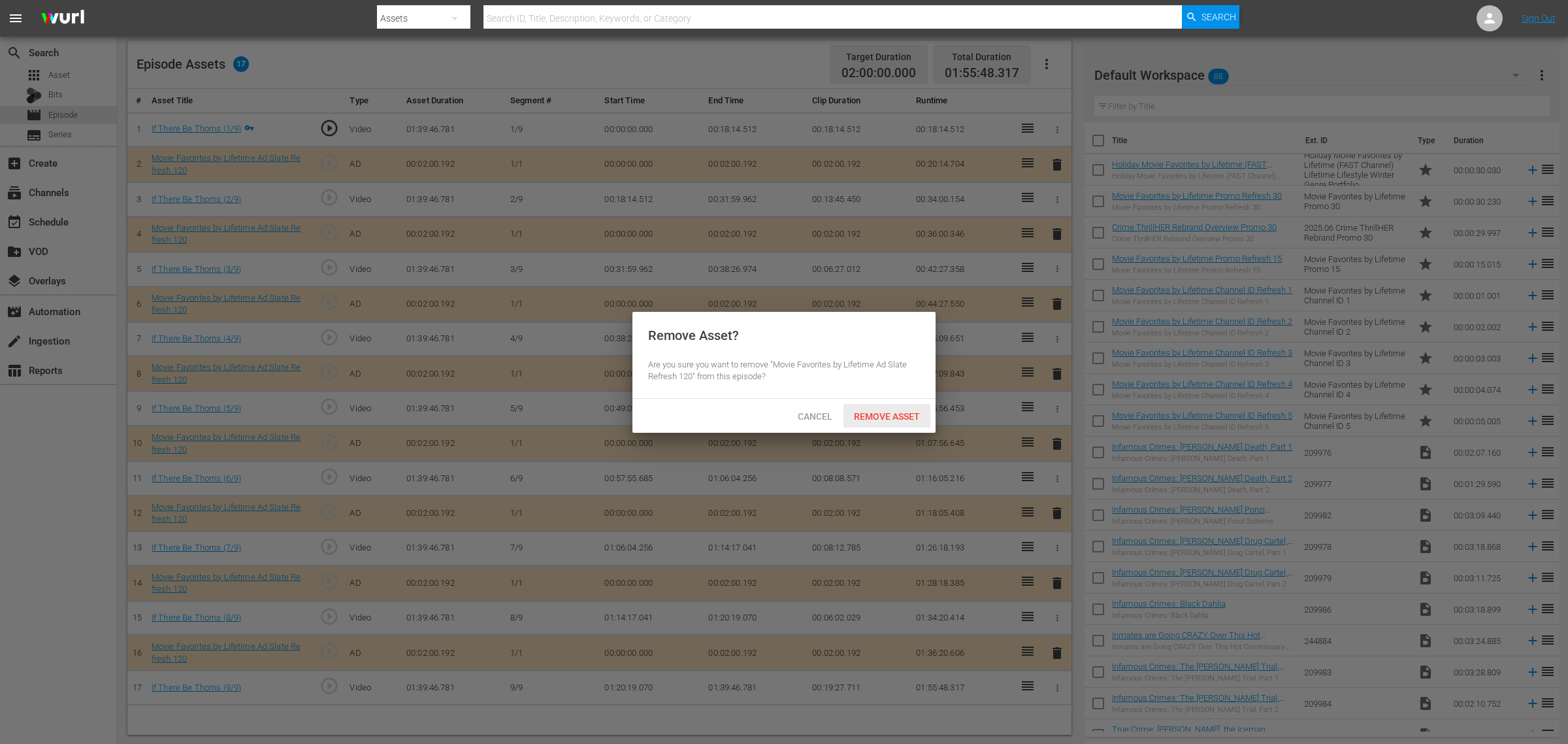
click at [876, 416] on span "Remove Asset" at bounding box center [887, 416] width 87 height 10
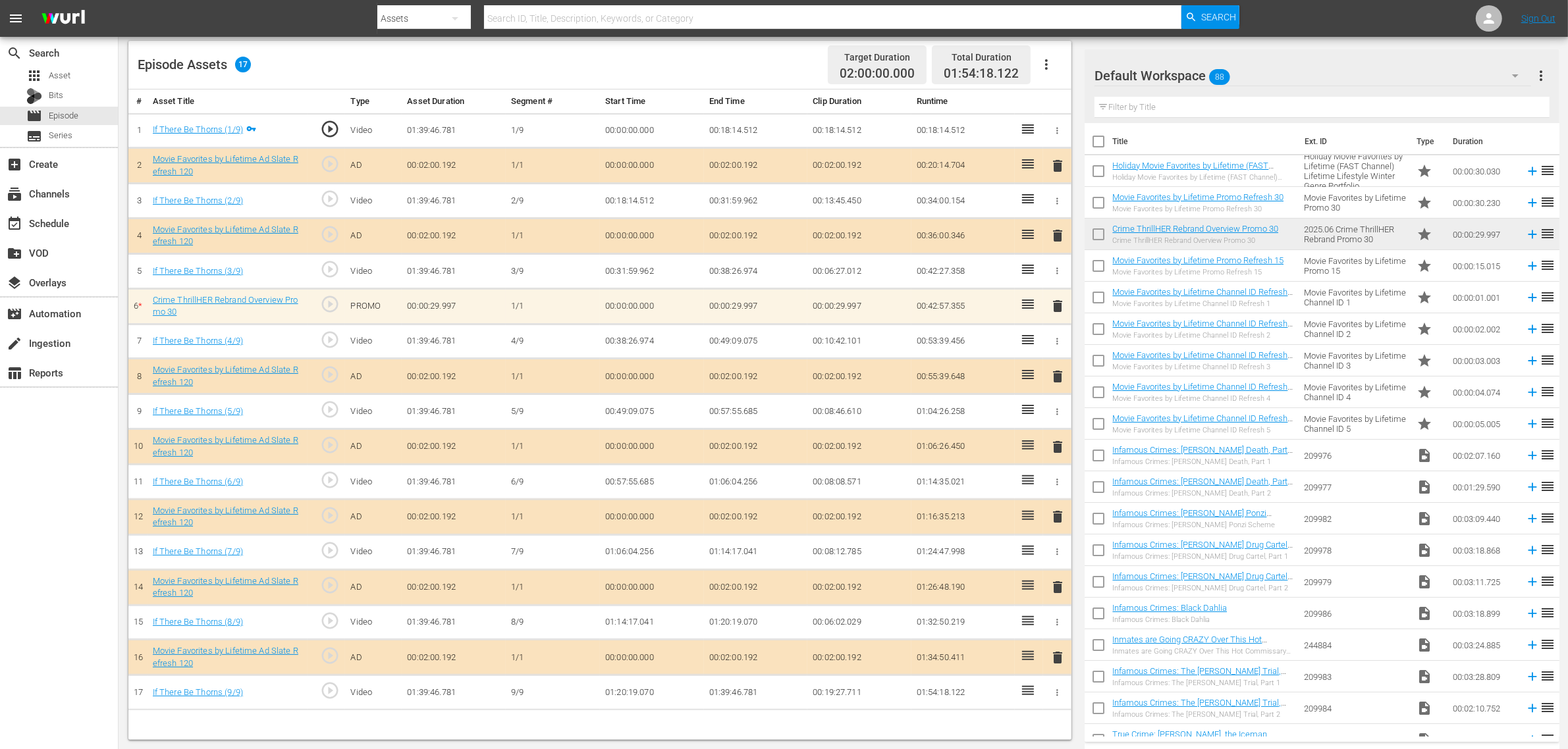
click at [326, 62] on div "Episode Assets 17 Target Duration 02:00:00.000 Total Duration 01:54:18.122" at bounding box center [599, 65] width 943 height 49
click at [68, 75] on span "Asset" at bounding box center [59, 75] width 22 height 13
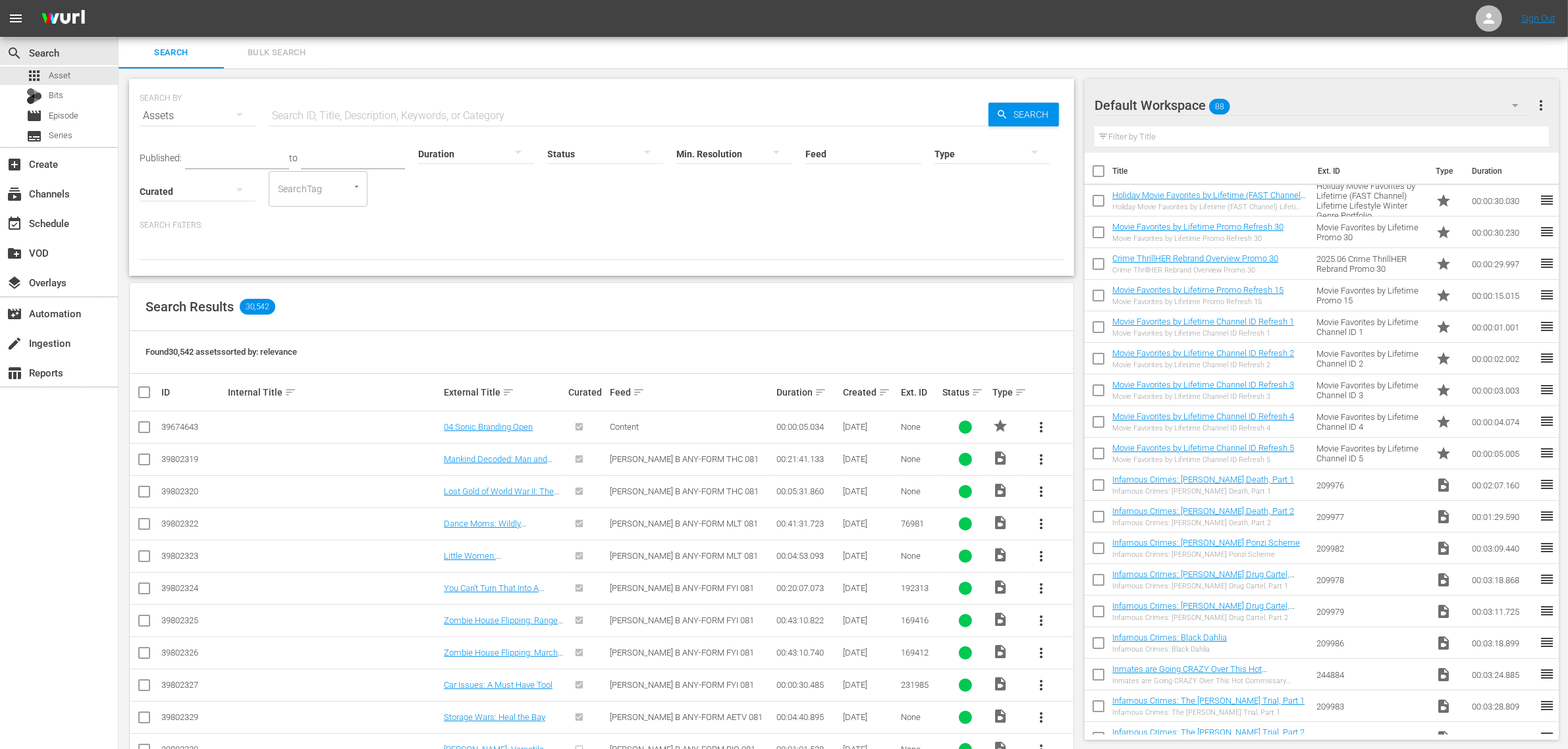
click at [280, 37] on nav "menu Sign Out" at bounding box center [784, 18] width 1568 height 37
click at [287, 50] on span "Bulk Search" at bounding box center [276, 53] width 89 height 15
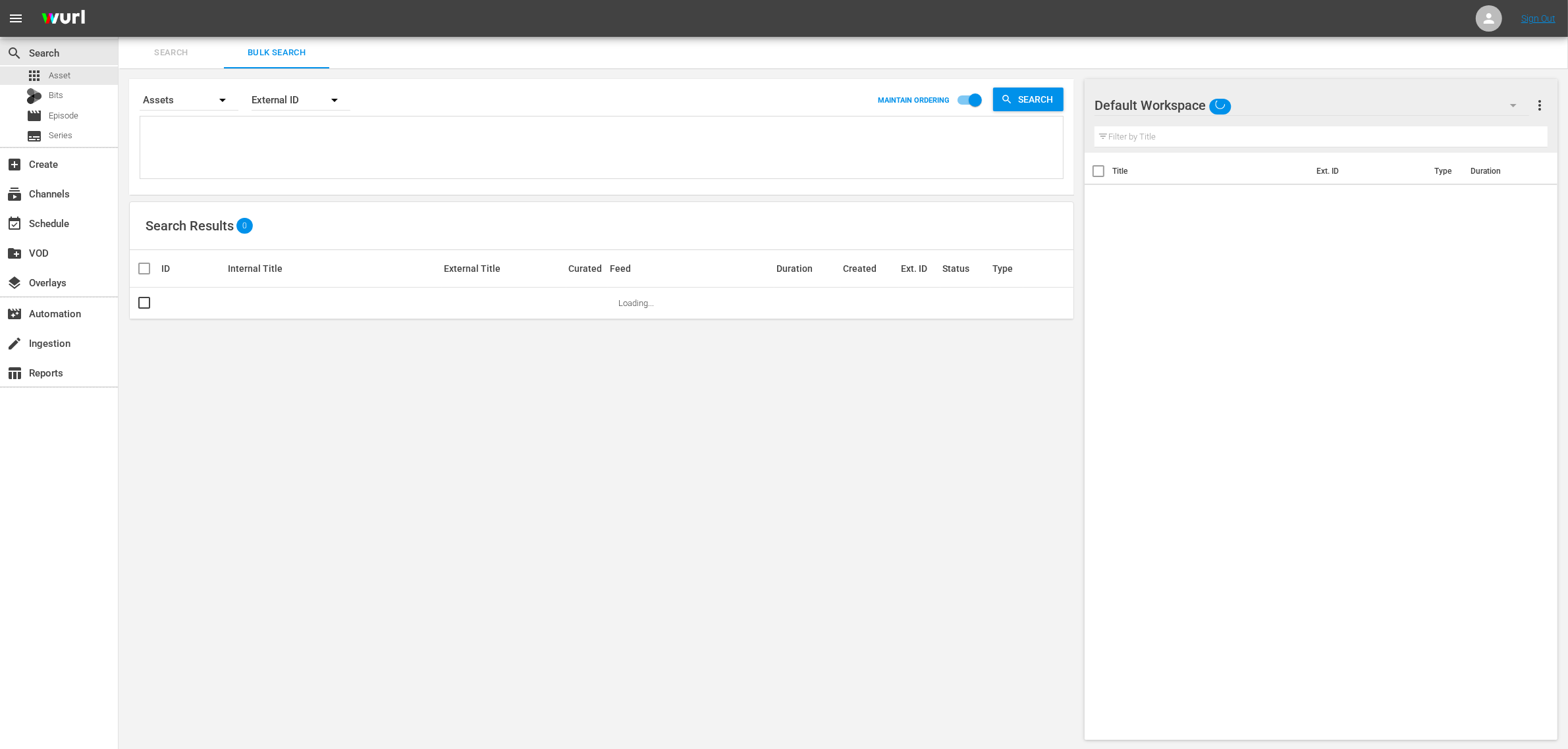
click at [262, 150] on textarea at bounding box center [603, 150] width 919 height 60
paste textarea "Holiday Movie Favorites by Lifetime (FAST Channel) Lifetime Lifestyle Winter Ge…"
type textarea "Holiday Movie Favorites by Lifetime (FAST Channel) Lifetime Lifestyle Winter Ge…"
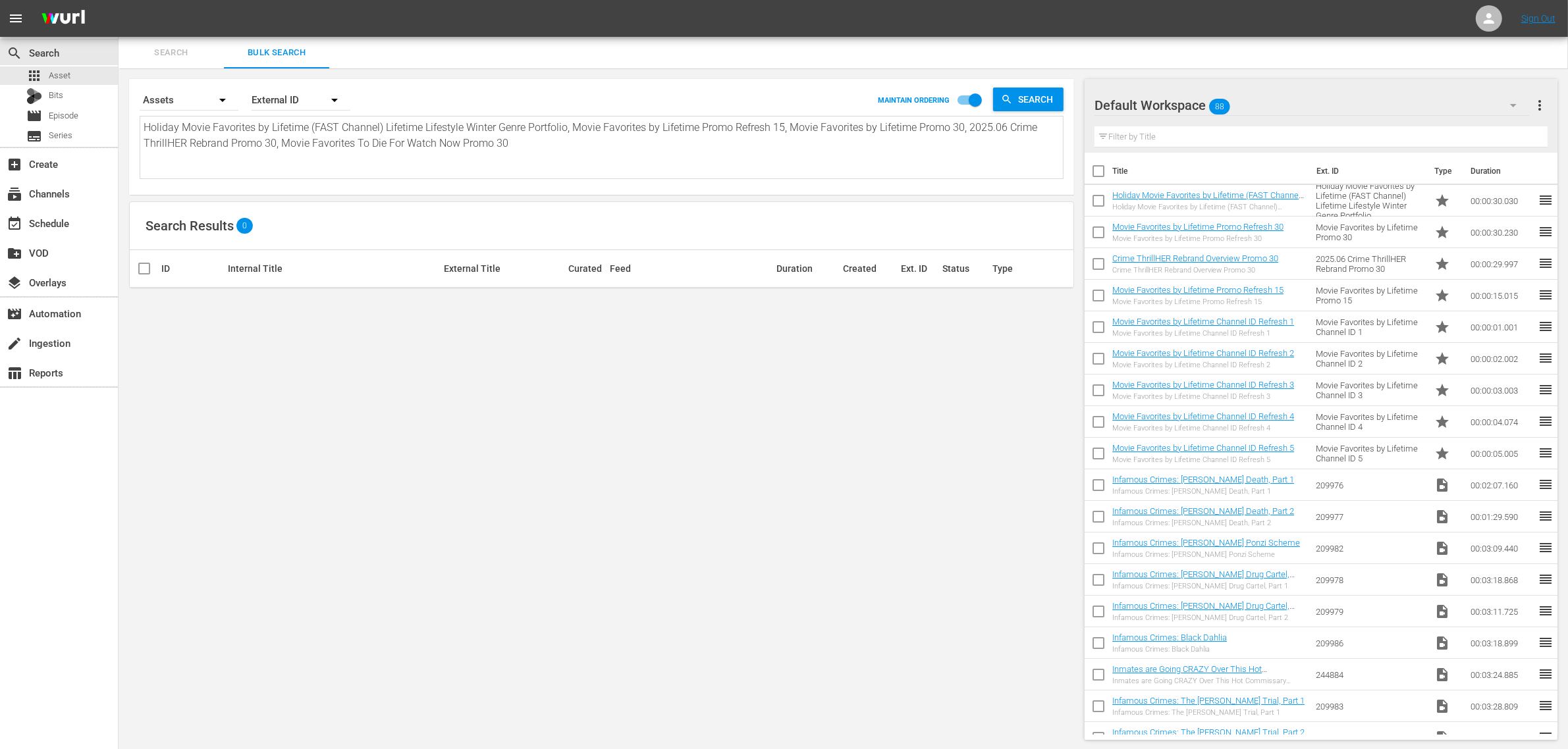
type textarea "Holiday Movie Favorites by Lifetime (FAST Channel) Lifetime Lifestyle Winter Ge…"
click at [567, 153] on textarea "Holiday Movie Favorites by Lifetime (FAST Channel) Lifetime Lifestyle Winter Ge…" at bounding box center [603, 150] width 919 height 60
paste textarea "132394990 149027668 149027669 183724687 193601719"
type textarea "132394990 149027668 149027669 183724687 193601719"
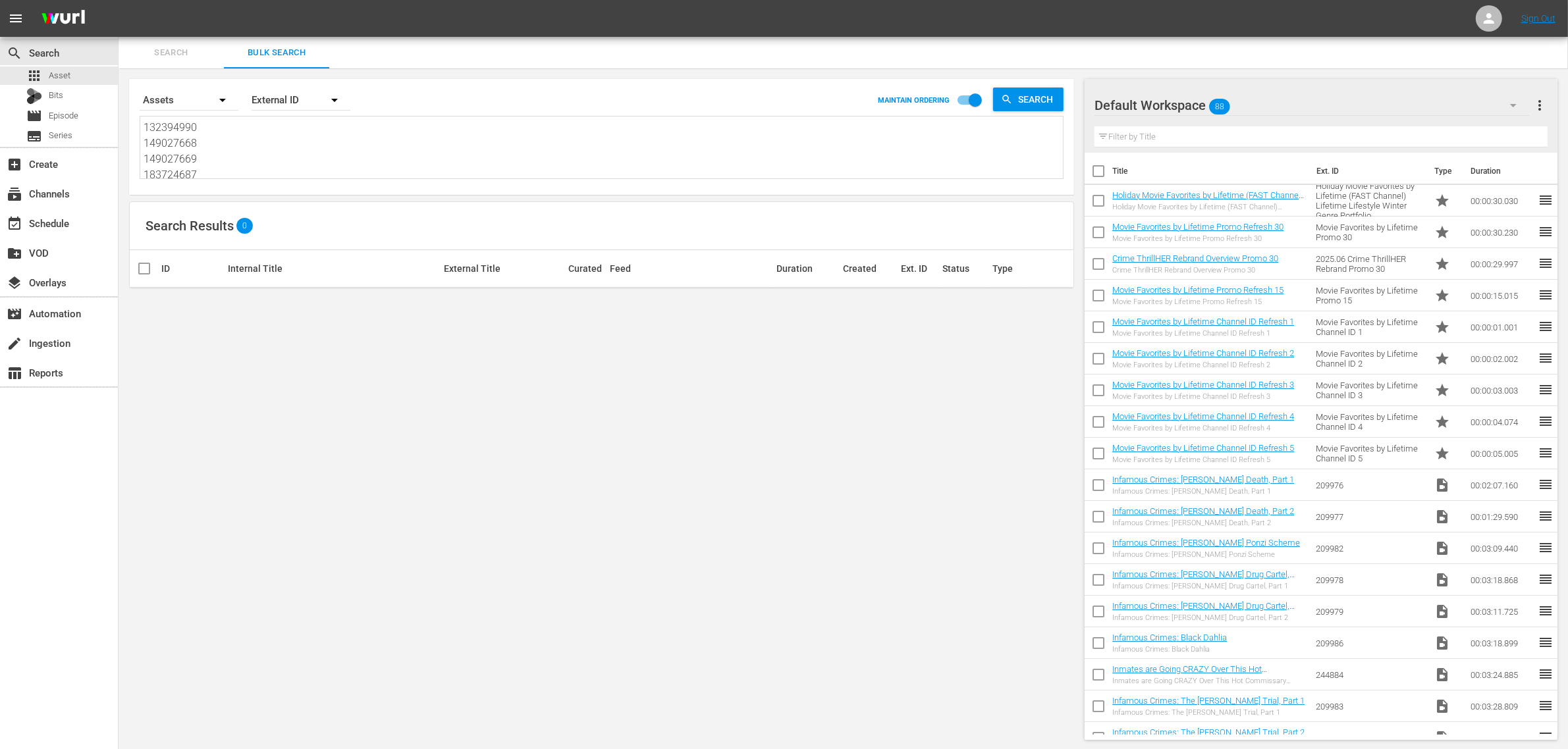
scroll to position [2, 0]
type textarea "132394990 149027668 149027669 183724687 193601719"
click at [965, 102] on input "checkbox" at bounding box center [975, 102] width 75 height 25
checkbox input "false"
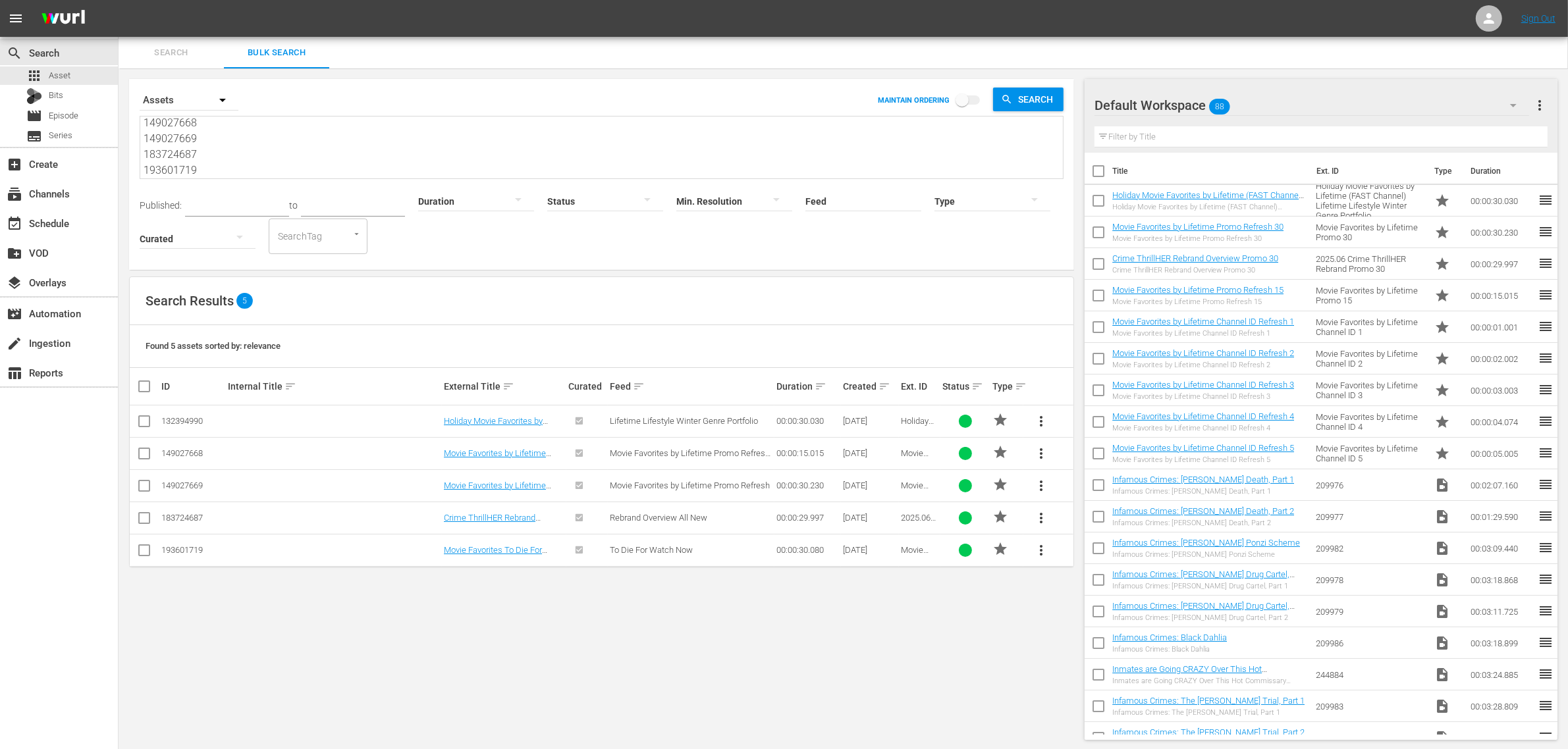
click at [775, 16] on nav "menu Sign Out" at bounding box center [784, 18] width 1568 height 37
click at [555, 66] on div "Search Bulk Search" at bounding box center [843, 52] width 1449 height 32
click at [1104, 200] on input "checkbox" at bounding box center [1099, 204] width 28 height 28
checkbox input "true"
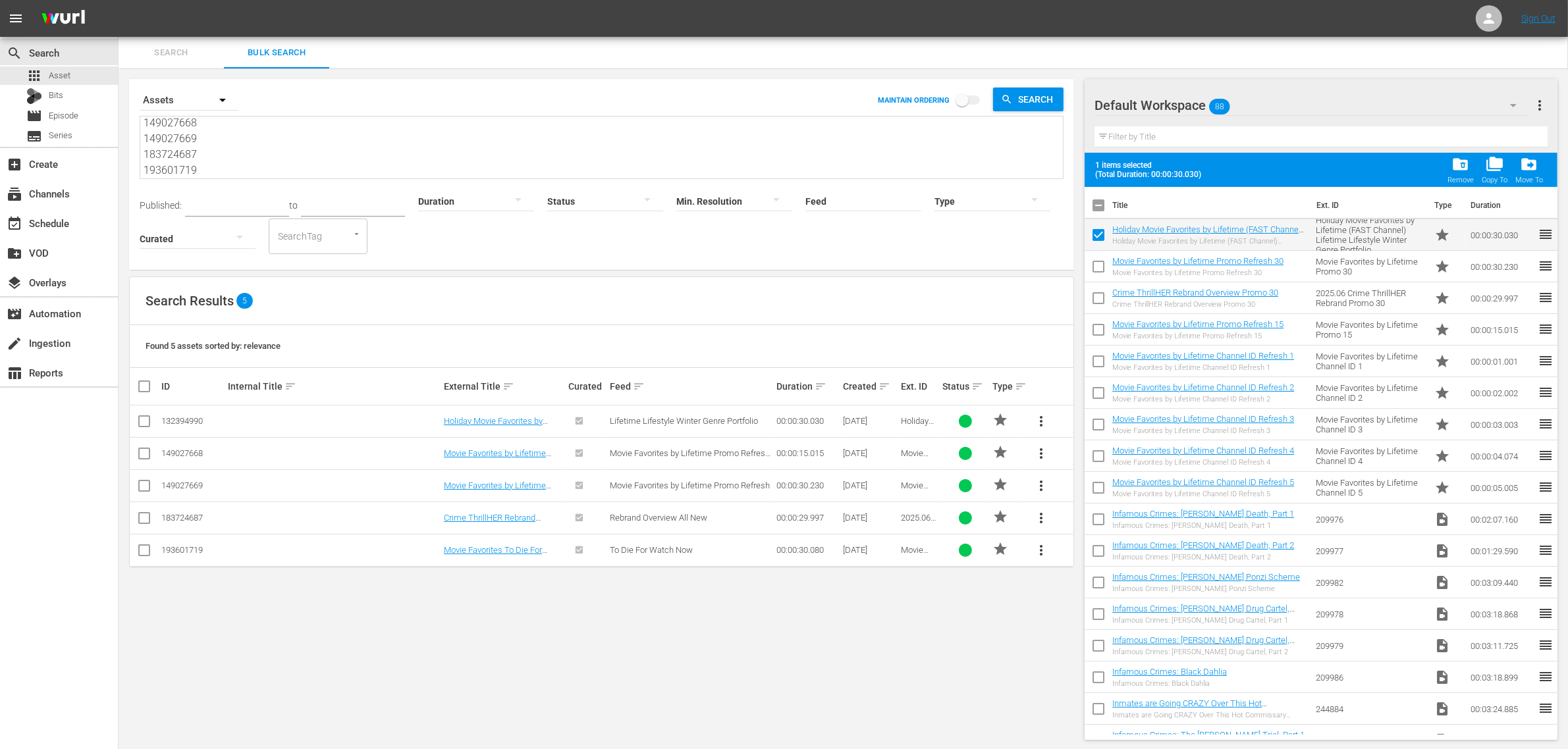
click at [1098, 265] on input "checkbox" at bounding box center [1099, 269] width 28 height 28
checkbox input "true"
click at [1100, 304] on input "checkbox" at bounding box center [1099, 301] width 28 height 28
checkbox input "true"
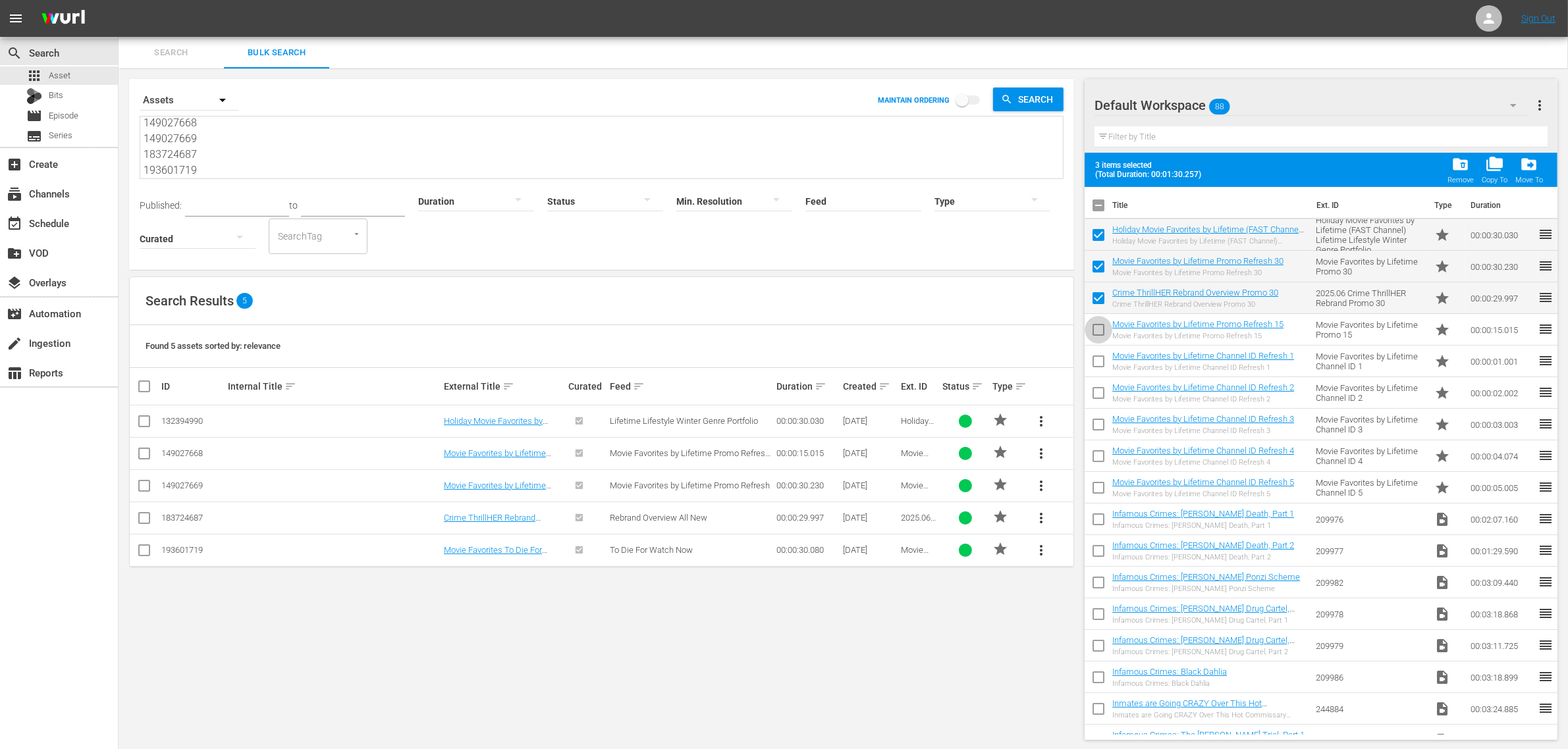
click at [1100, 331] on input "checkbox" at bounding box center [1099, 332] width 28 height 28
checkbox input "true"
click at [1263, 168] on span "folder_delete" at bounding box center [1460, 164] width 18 height 18
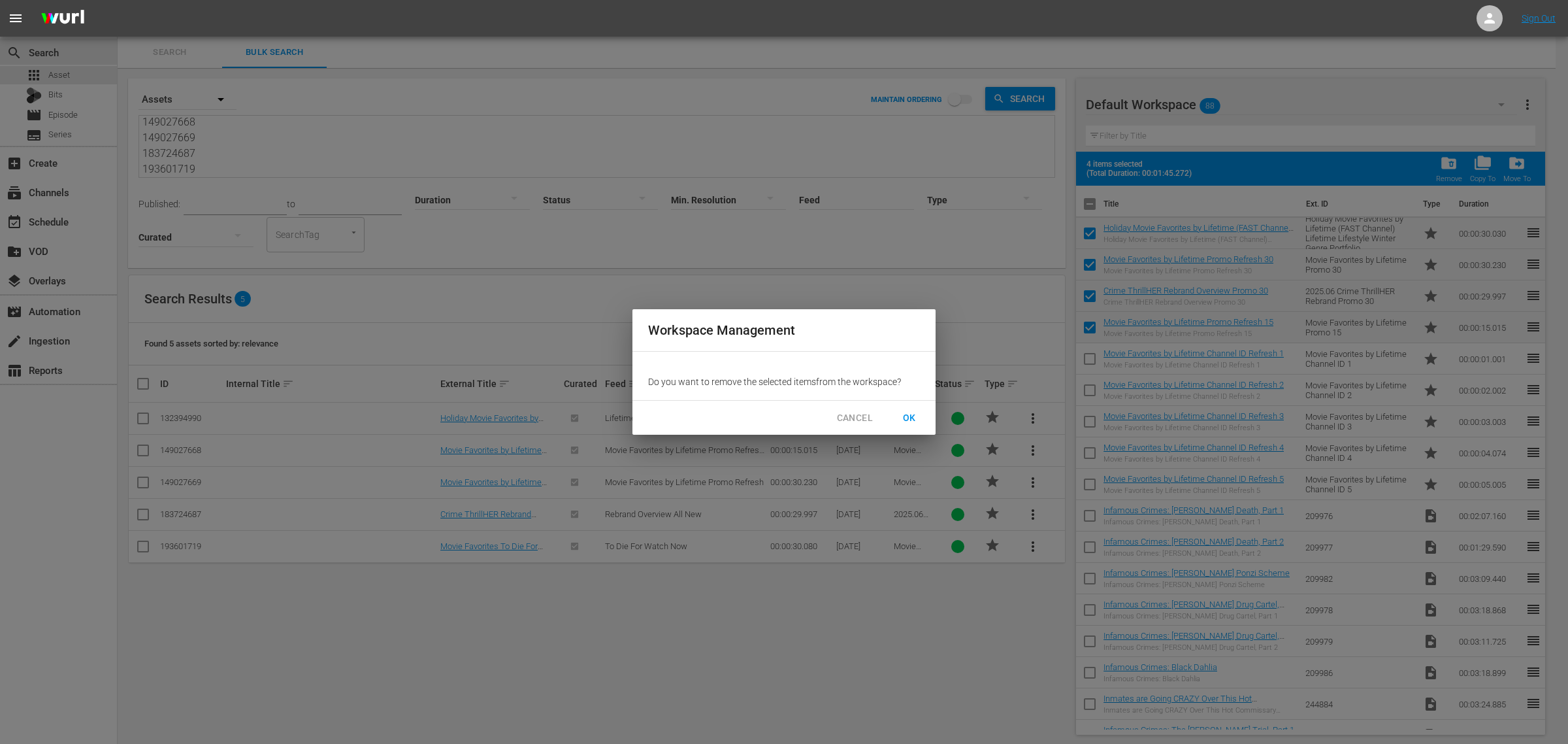
click at [913, 422] on span "OK" at bounding box center [910, 418] width 21 height 16
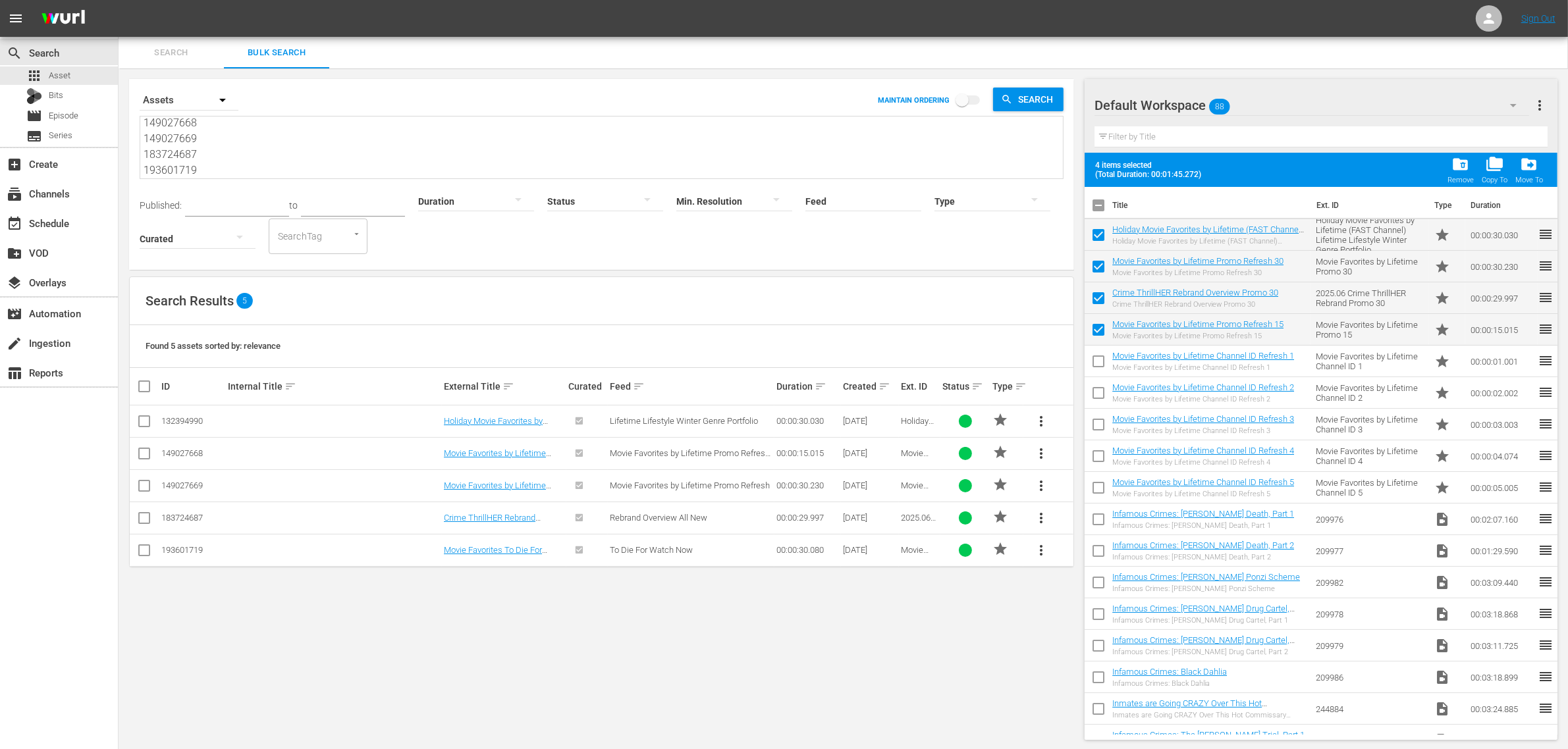
checkbox input "false"
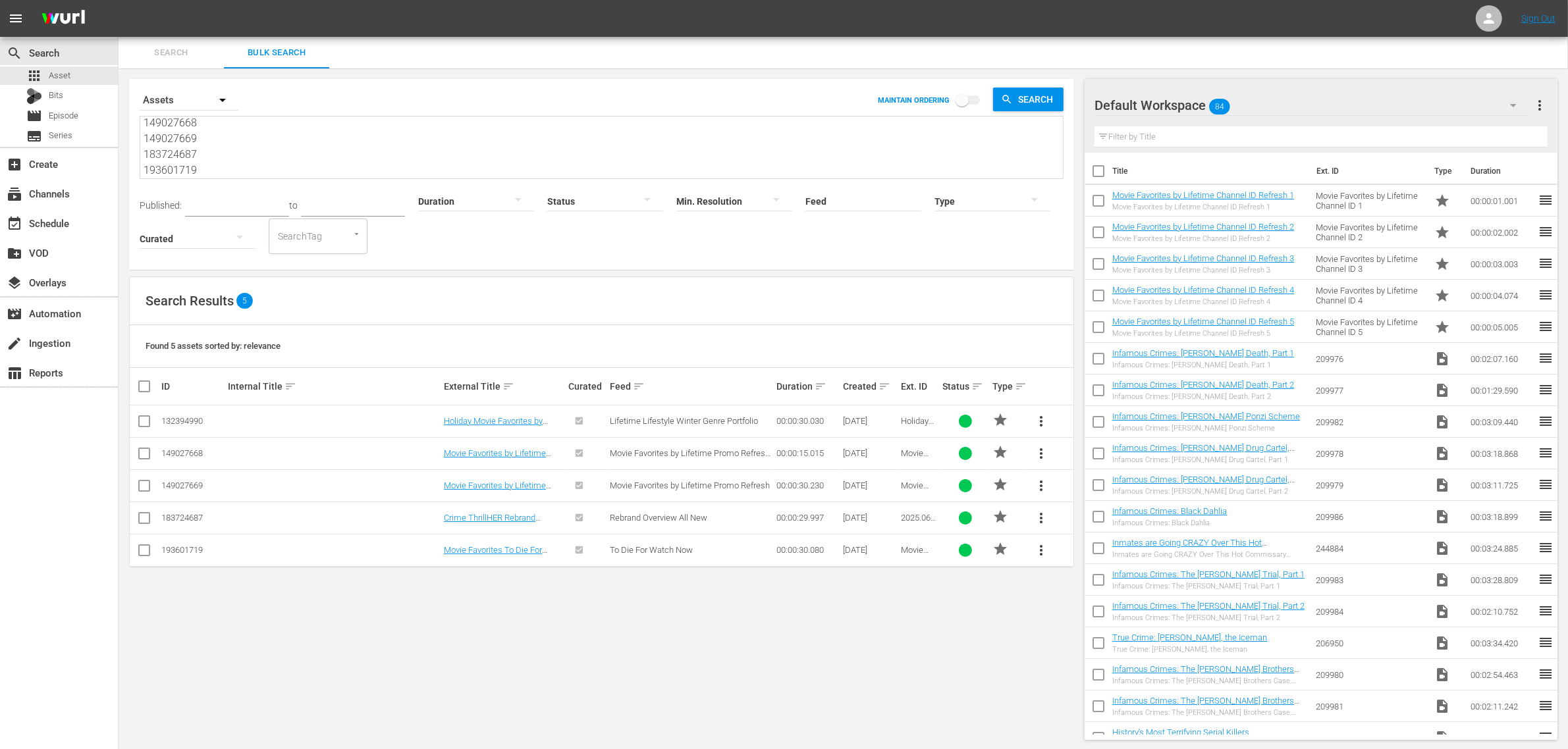
click at [140, 386] on input "checkbox" at bounding box center [149, 385] width 26 height 15
checkbox input "true"
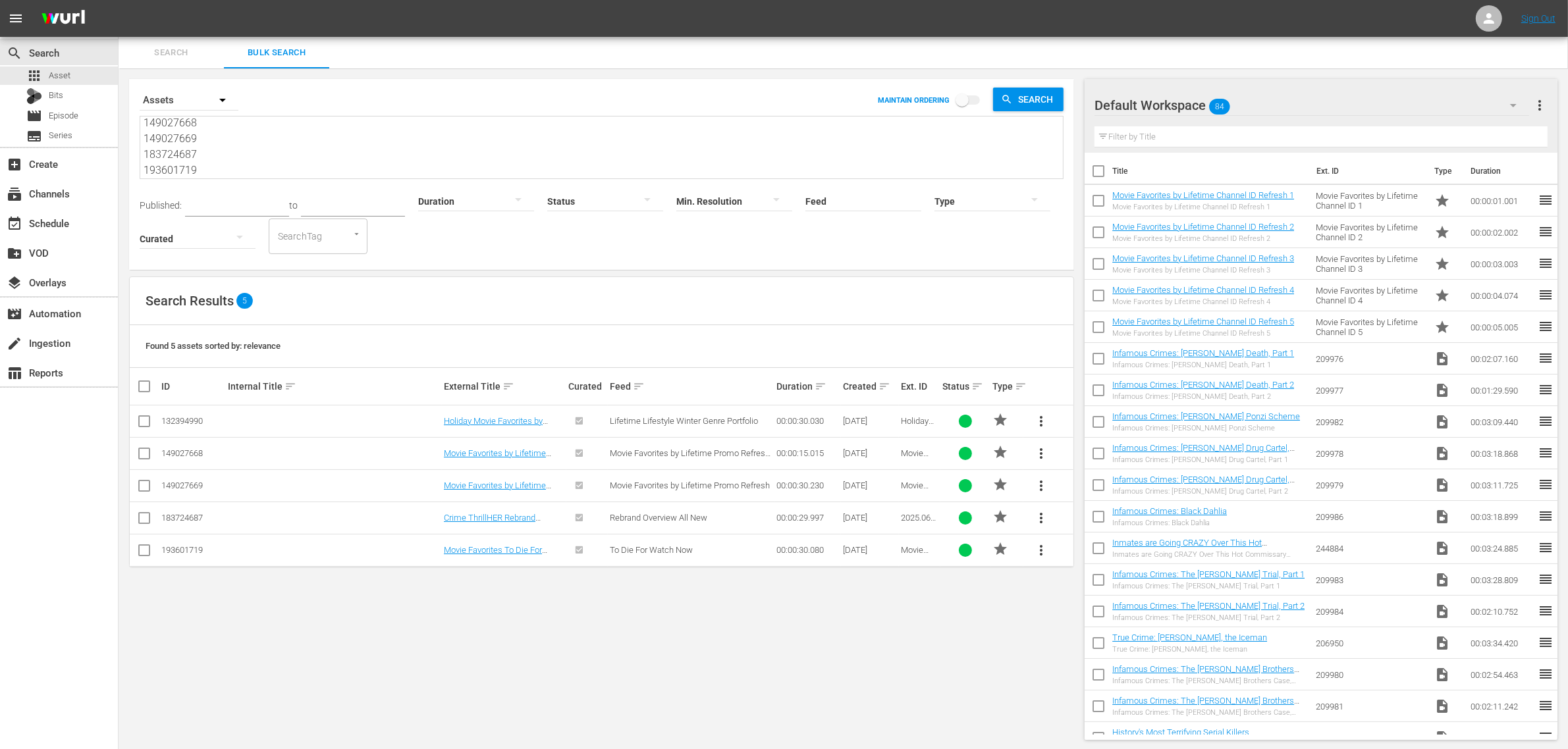
checkbox input "true"
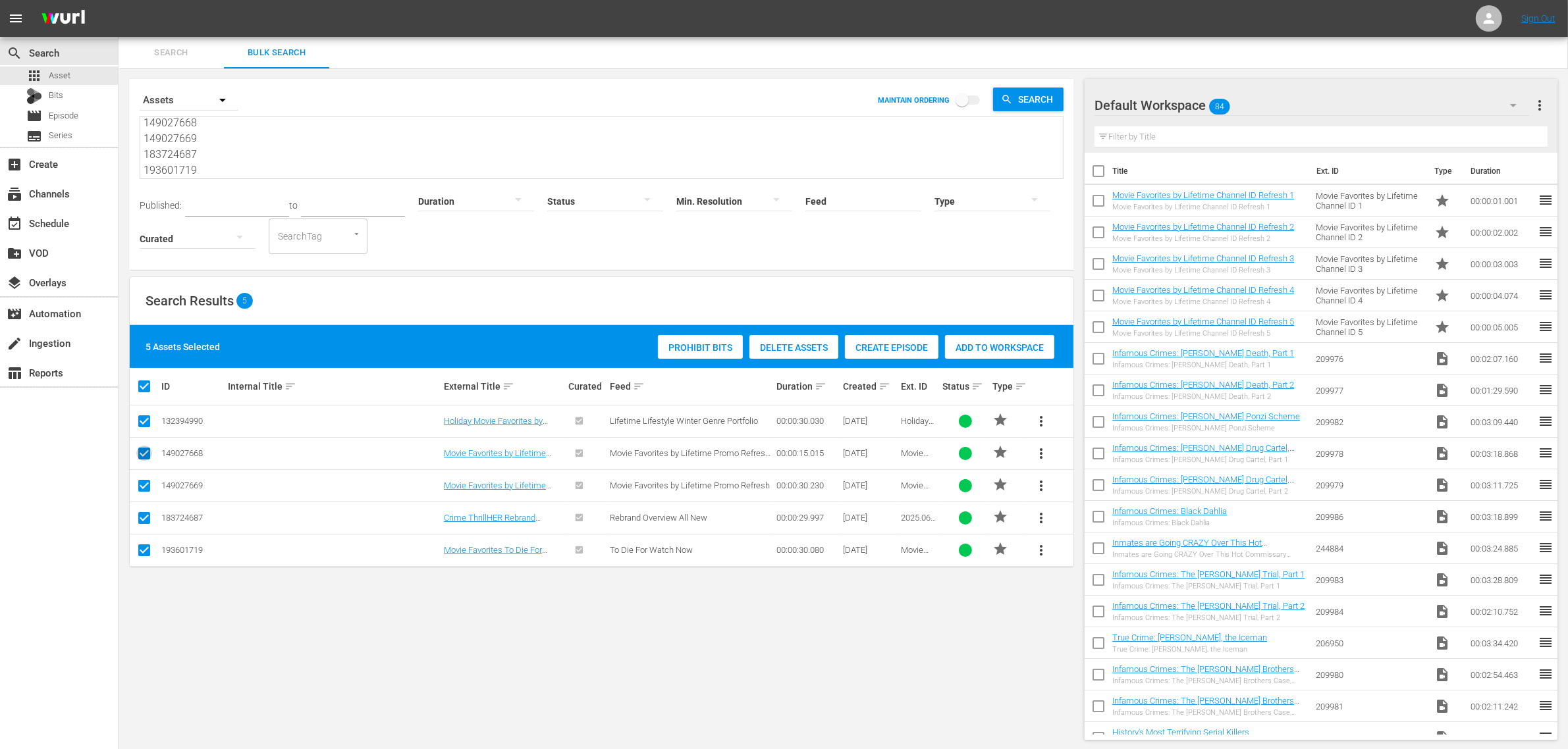
click at [149, 452] on input "checkbox" at bounding box center [144, 455] width 15 height 15
checkbox input "false"
click at [146, 454] on input "checkbox" at bounding box center [144, 455] width 15 height 15
checkbox input "true"
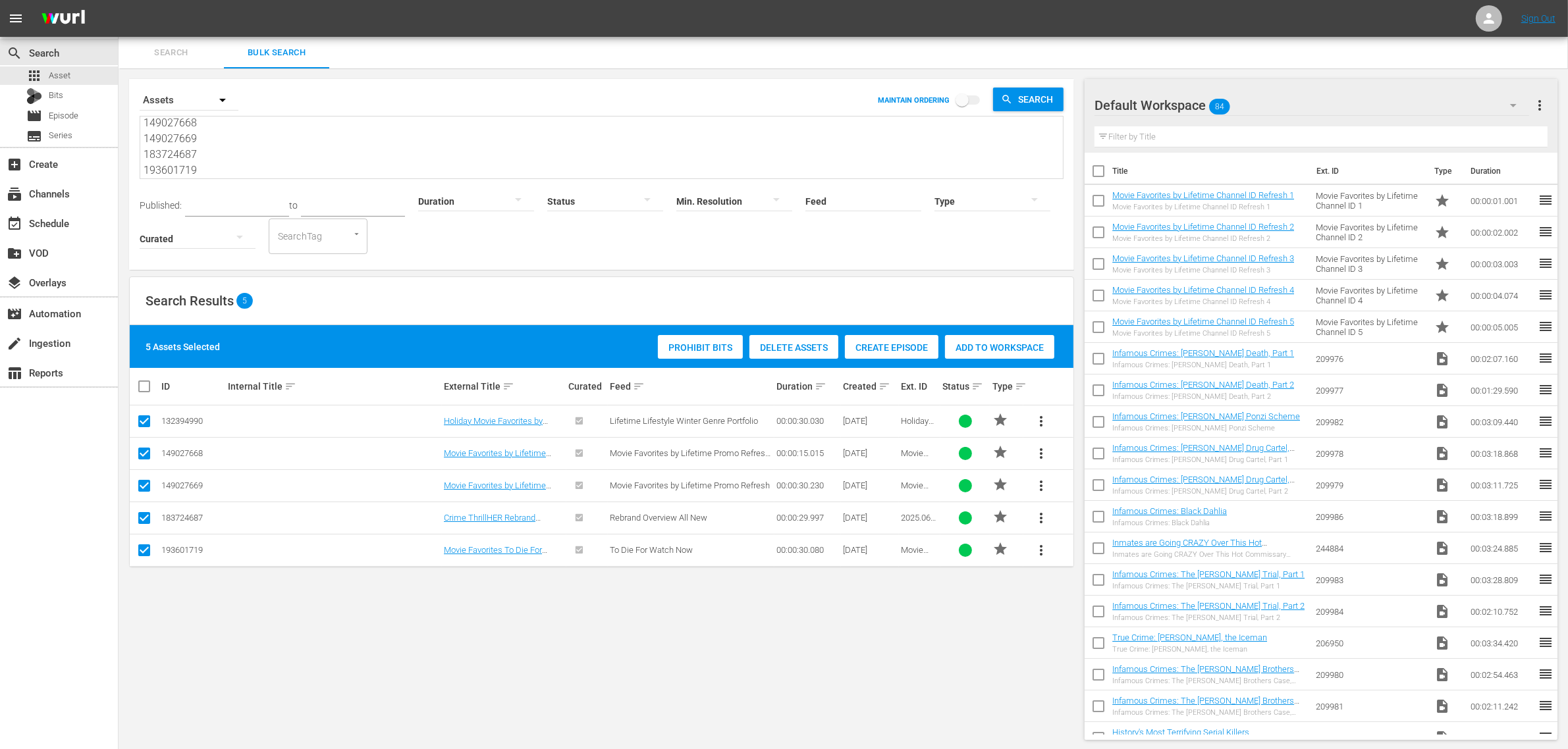
click at [994, 347] on span "Add to Workspace" at bounding box center [1000, 347] width 110 height 11
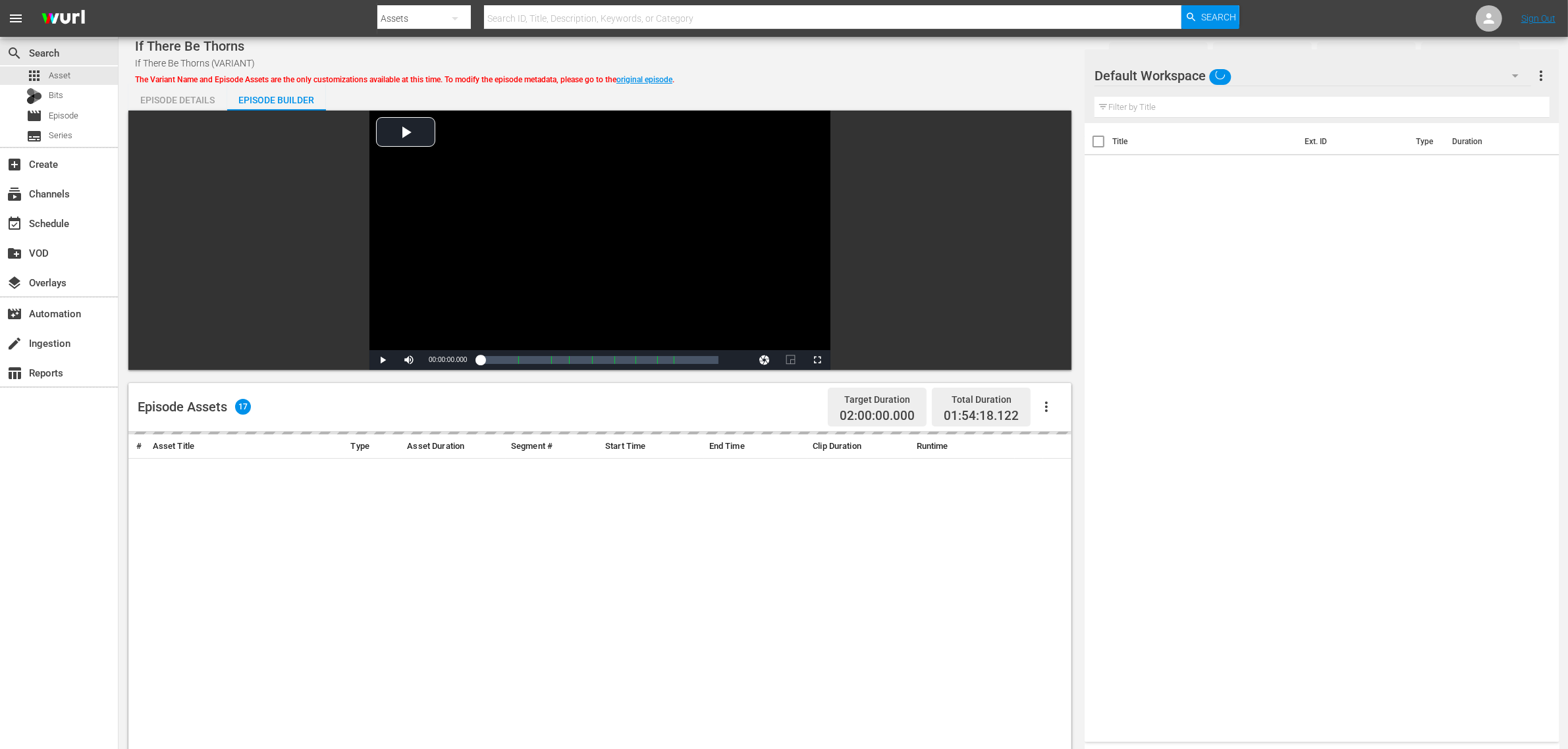
scroll to position [342, 0]
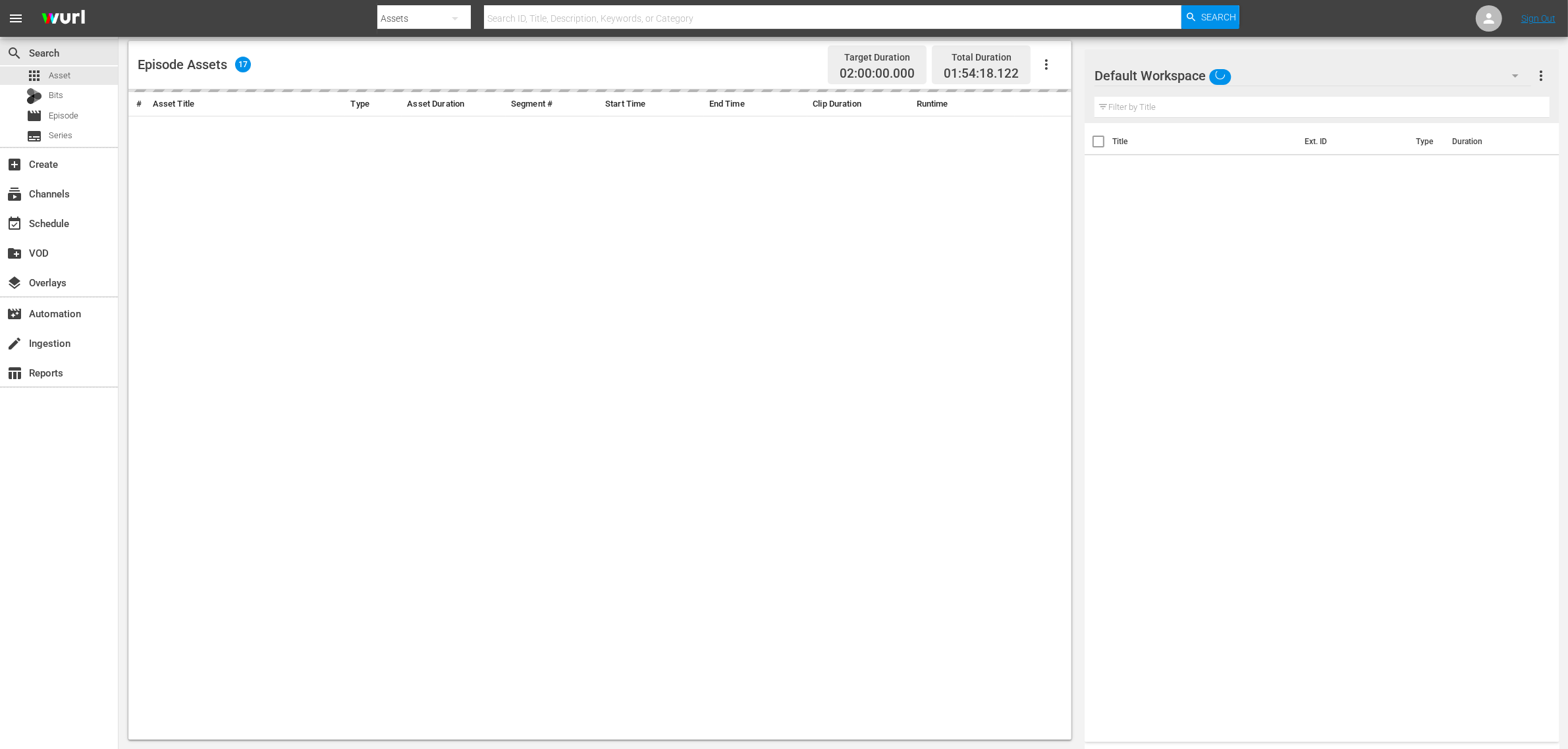
click at [76, 599] on div "search Search apps Asset Bits movie Episode subtitles Series add_box Create sub…" at bounding box center [59, 411] width 119 height 749
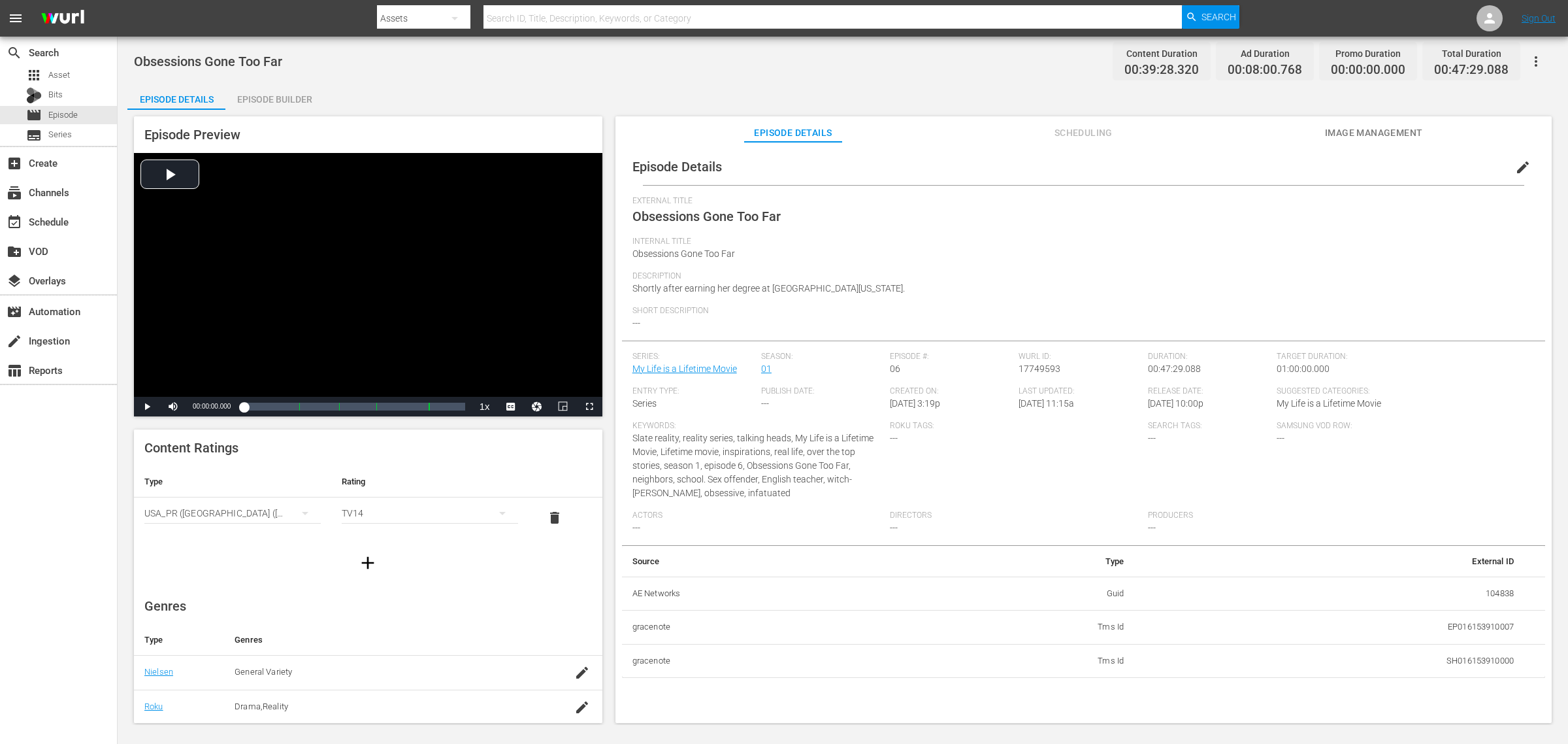
click at [281, 103] on div "Episode Builder" at bounding box center [275, 99] width 98 height 31
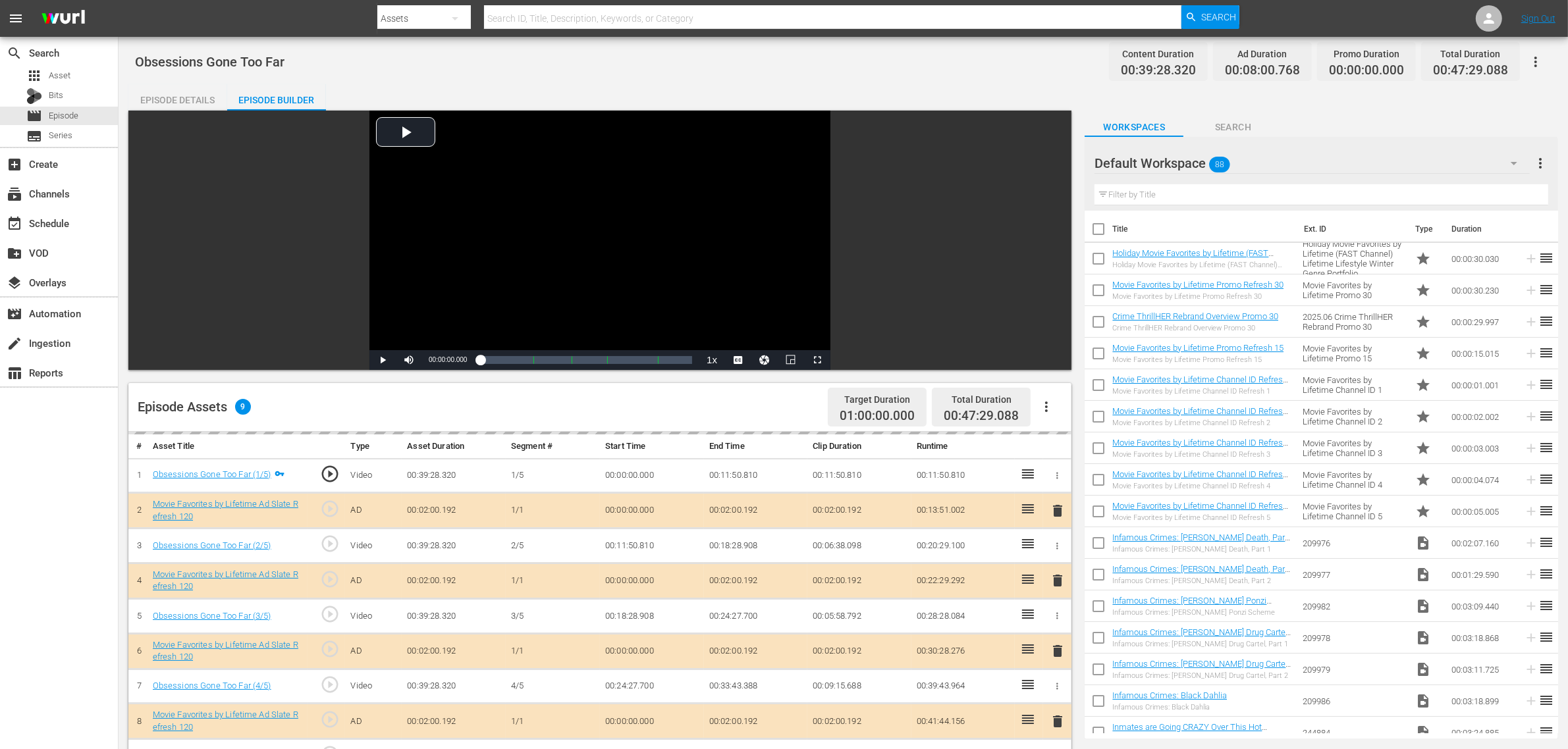
click at [610, 75] on div "Obsessions Gone Too Far Content Duration 00:39:28.320 Ad Duration 00:08:00.768 …" at bounding box center [843, 62] width 1416 height 29
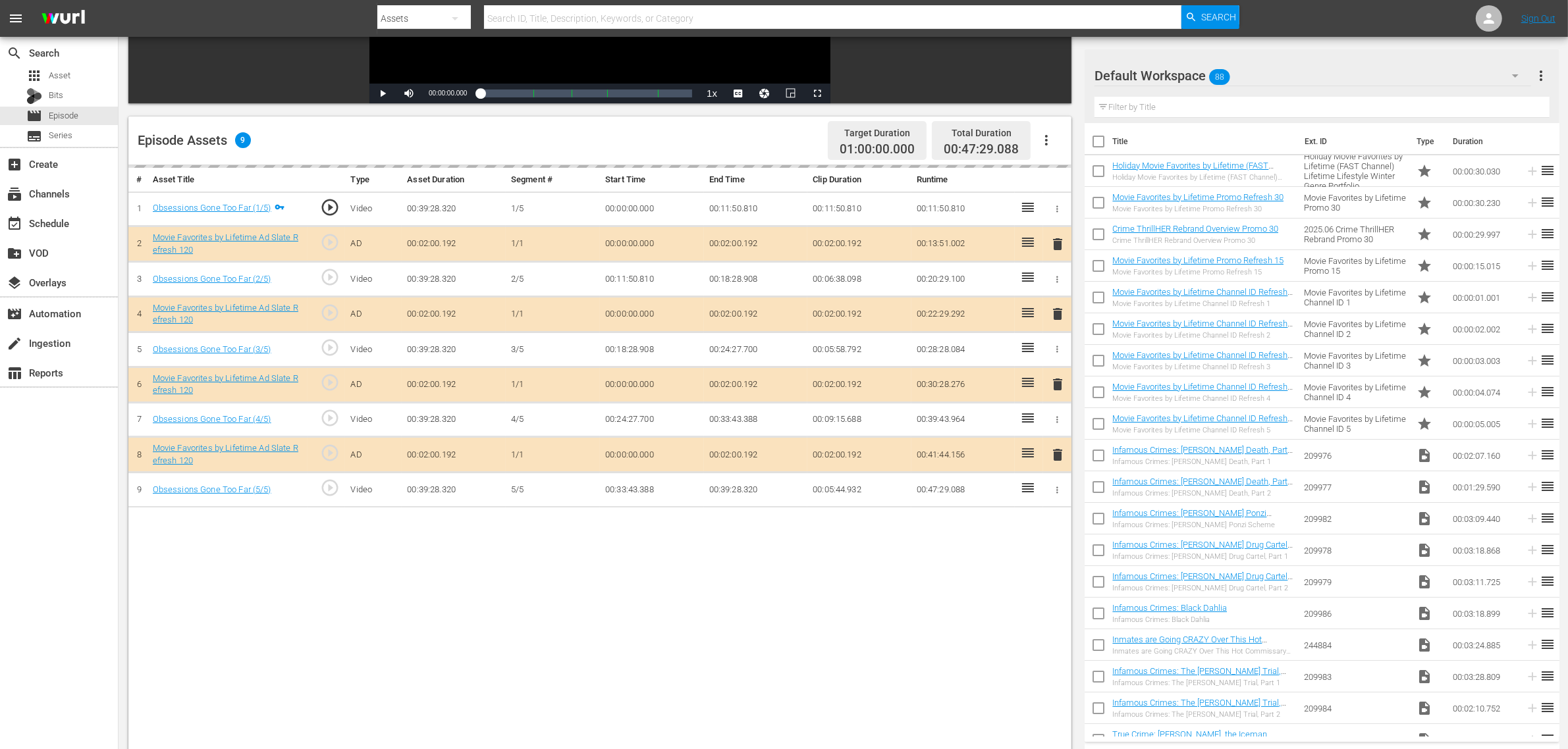
scroll to position [342, 0]
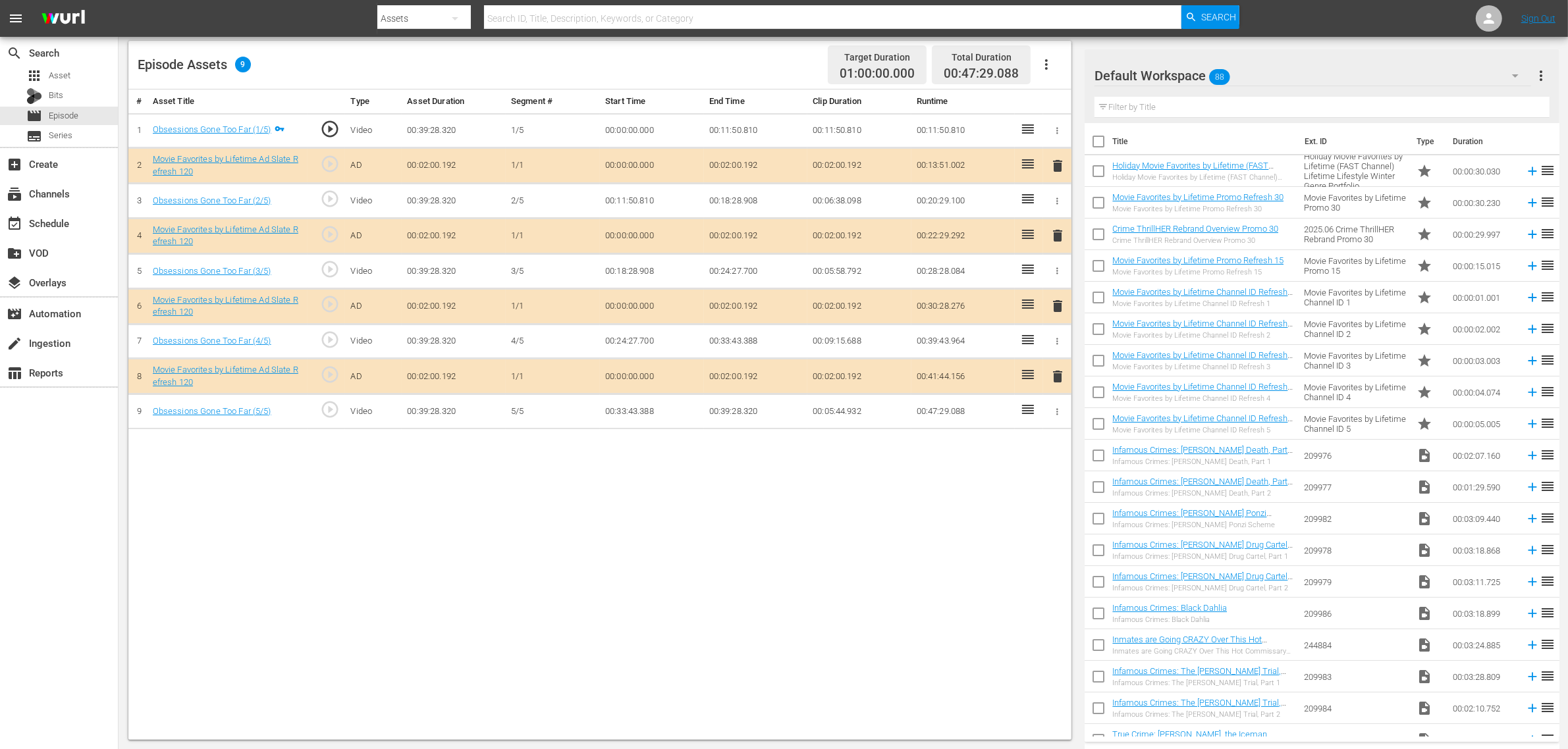
click at [1056, 311] on span "delete" at bounding box center [1057, 305] width 15 height 15
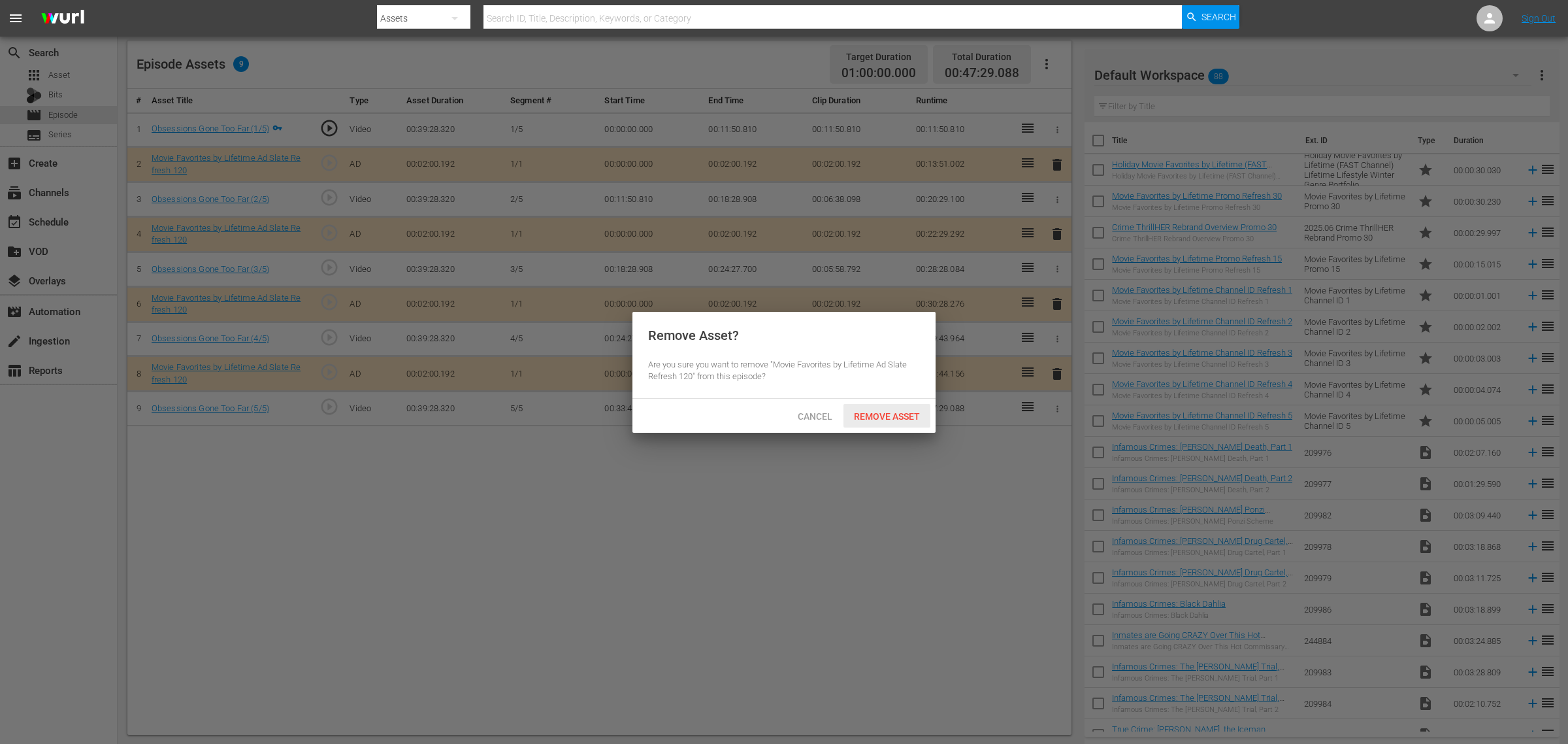
click at [892, 413] on span "Remove Asset" at bounding box center [887, 416] width 87 height 10
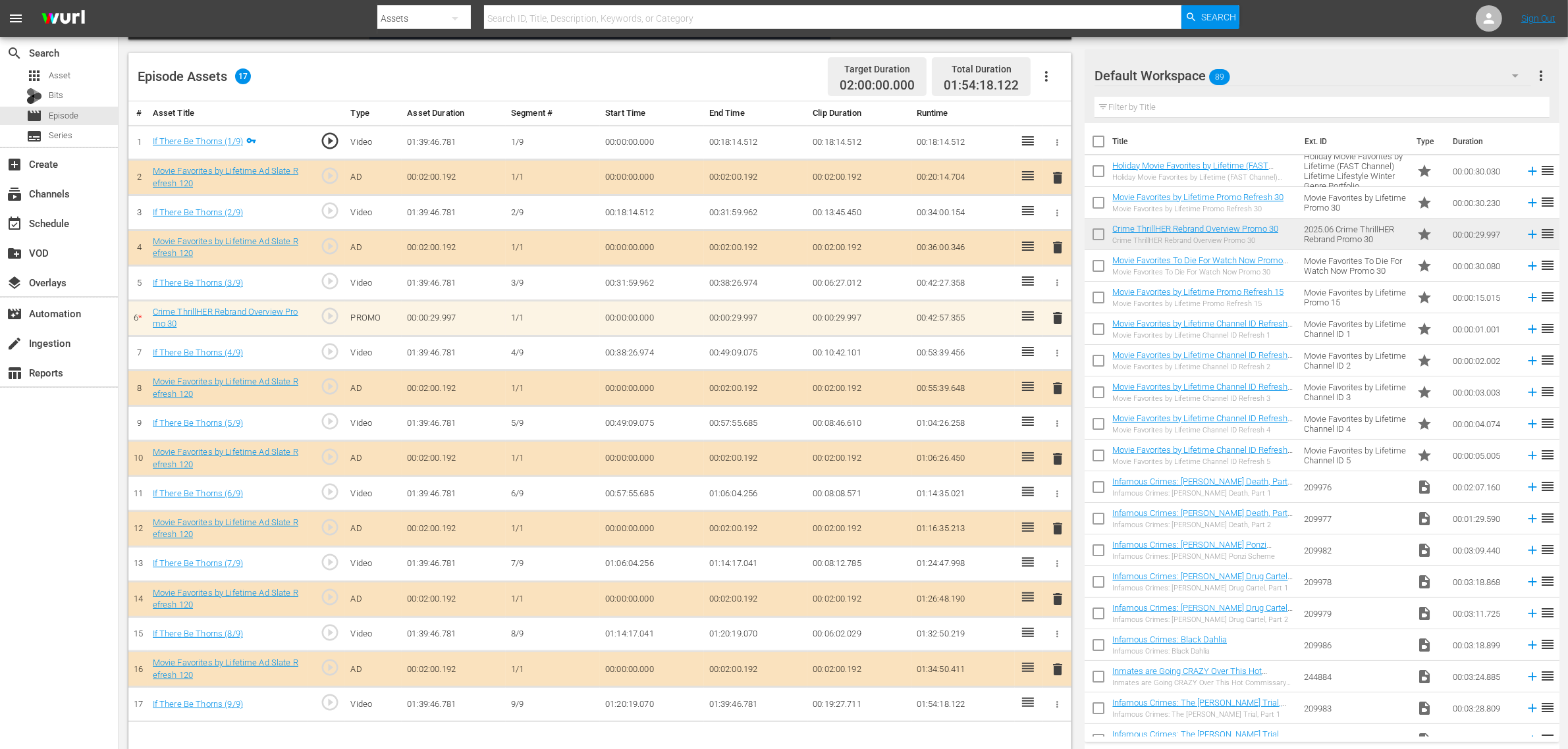
scroll to position [342, 0]
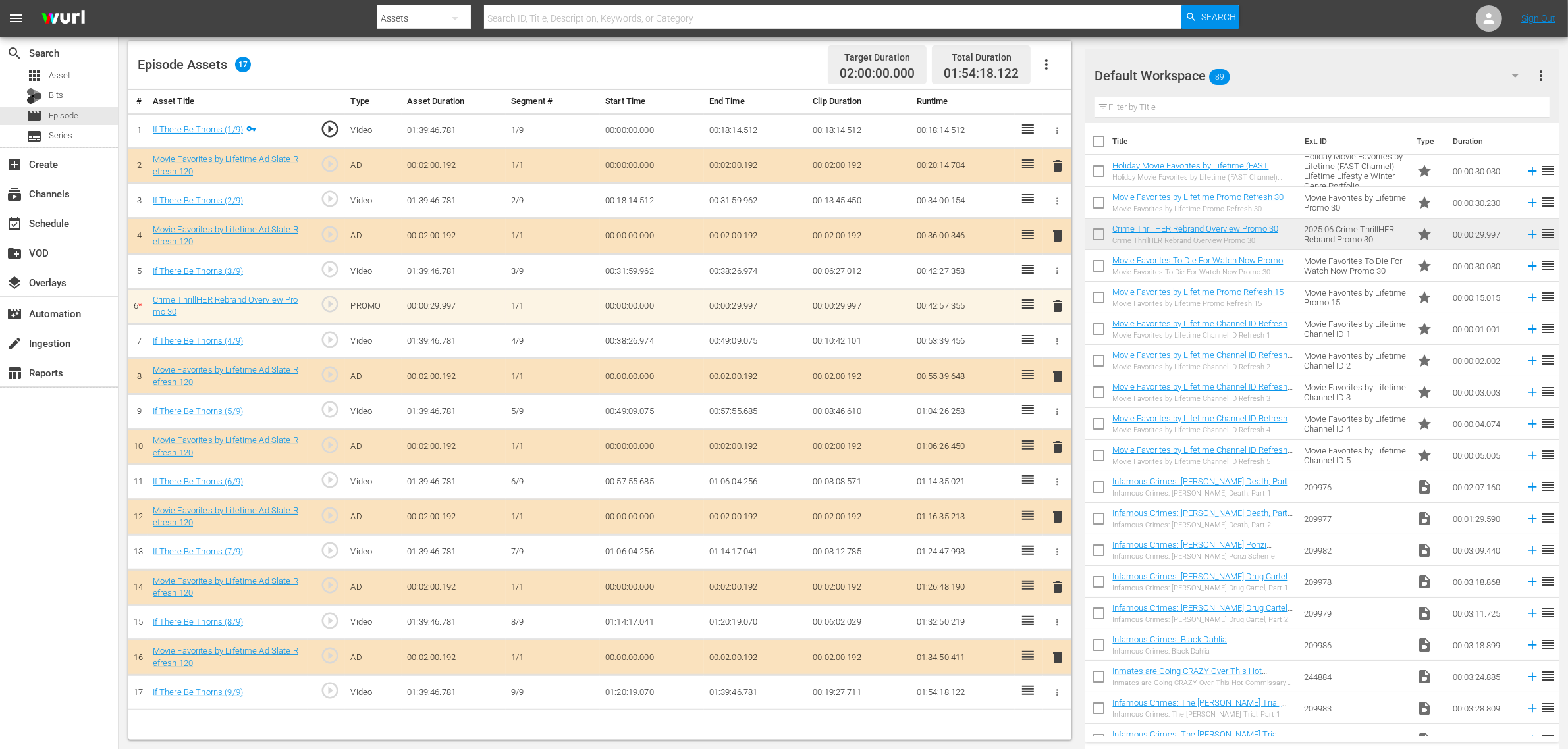
click at [1053, 522] on span "delete" at bounding box center [1057, 516] width 15 height 15
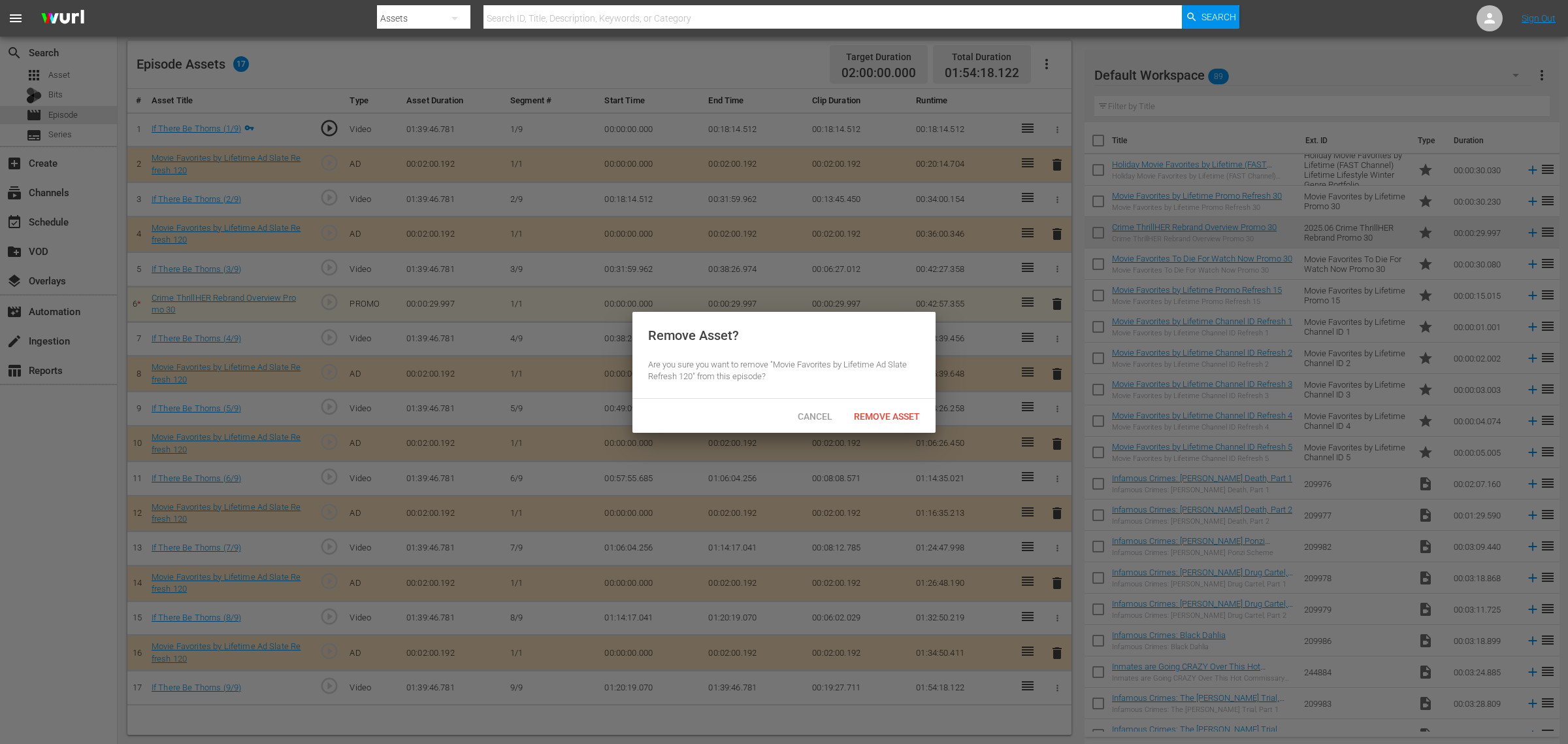
click at [886, 405] on div "Remove Asset" at bounding box center [887, 416] width 87 height 24
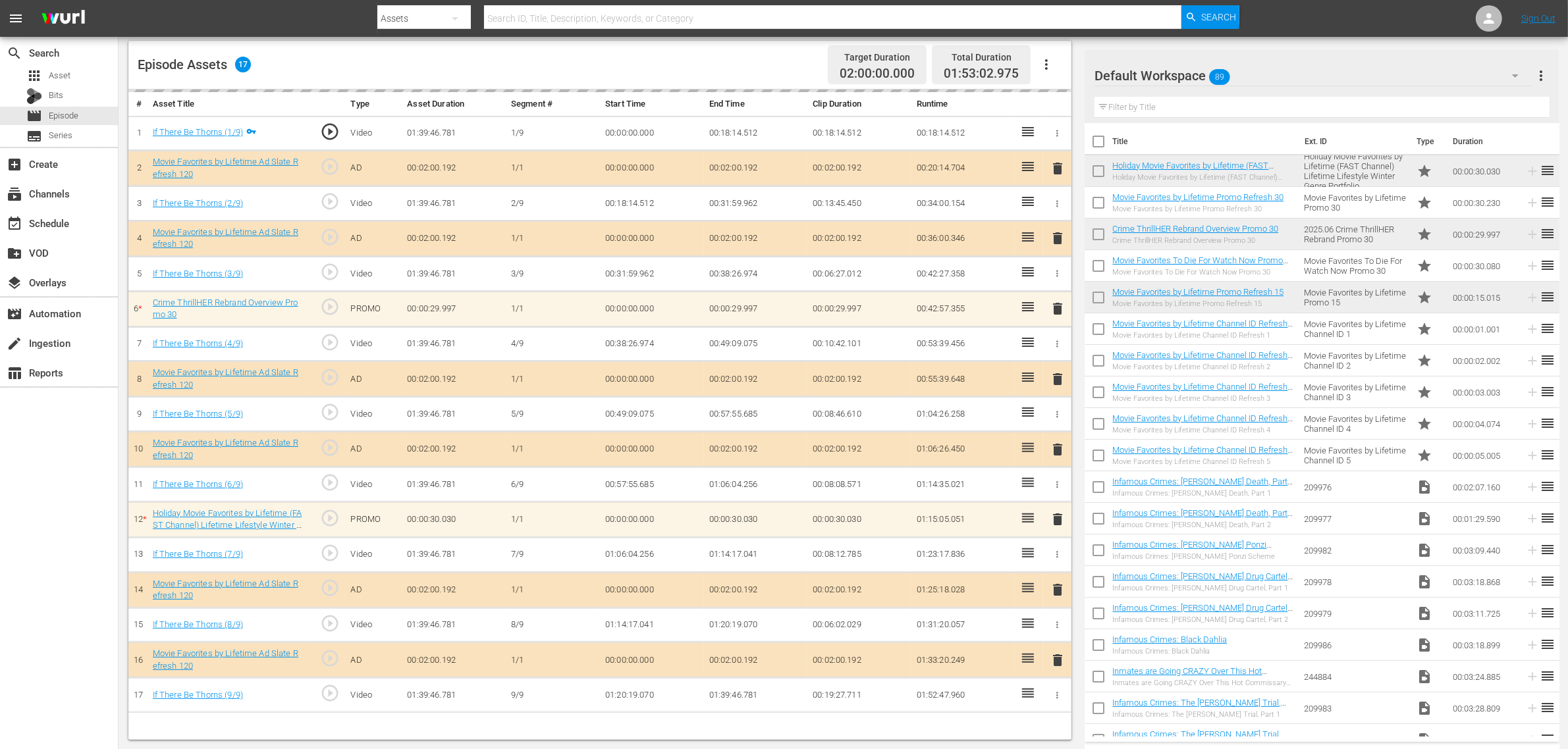
click at [747, 67] on div "Episode Assets 17 Target Duration 02:00:00.000 Total Duration 01:53:02.975" at bounding box center [599, 65] width 943 height 49
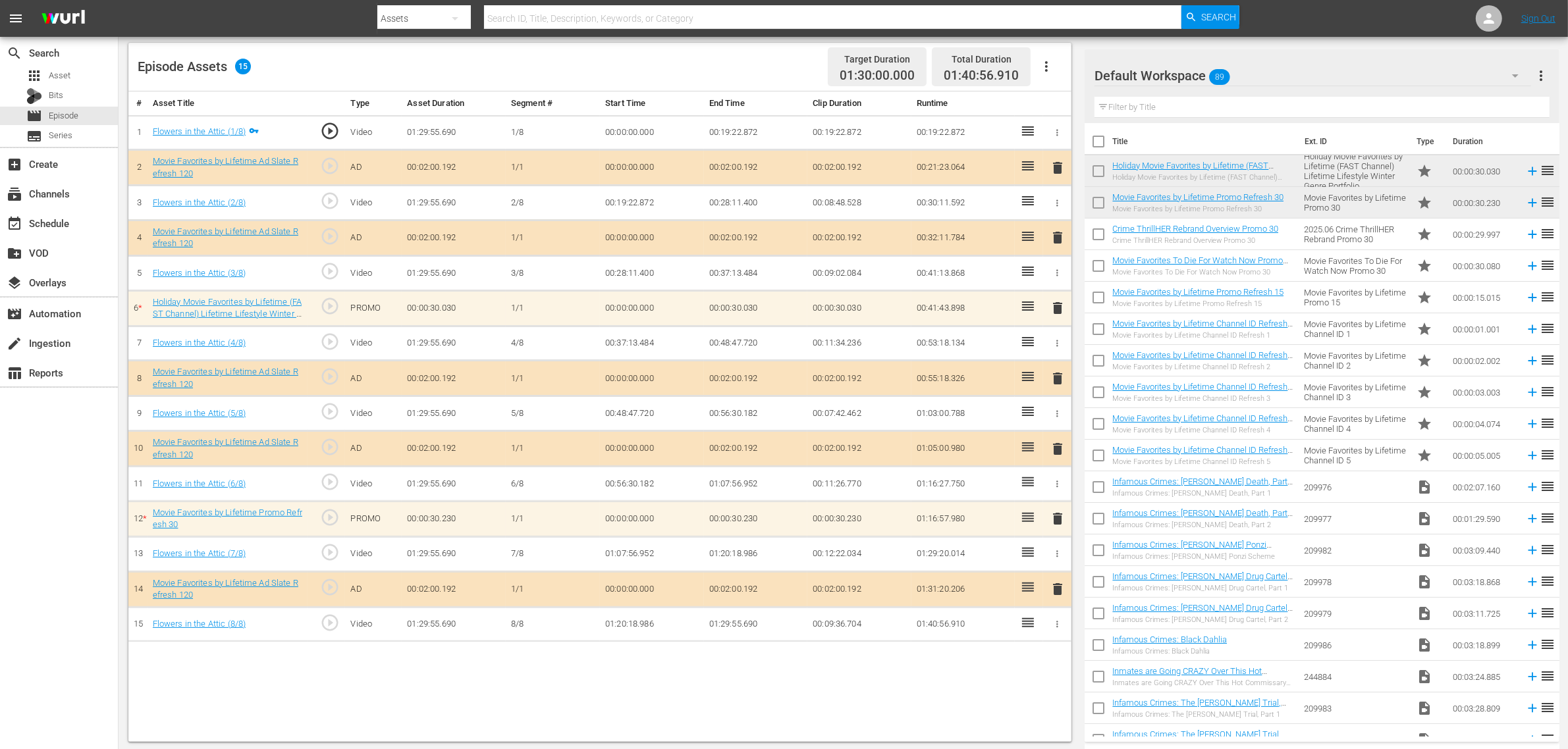
scroll to position [342, 0]
click at [715, 72] on div "Episode Assets 15 Target Duration 01:30:00.000 Total Duration 01:40:56.910" at bounding box center [599, 65] width 943 height 49
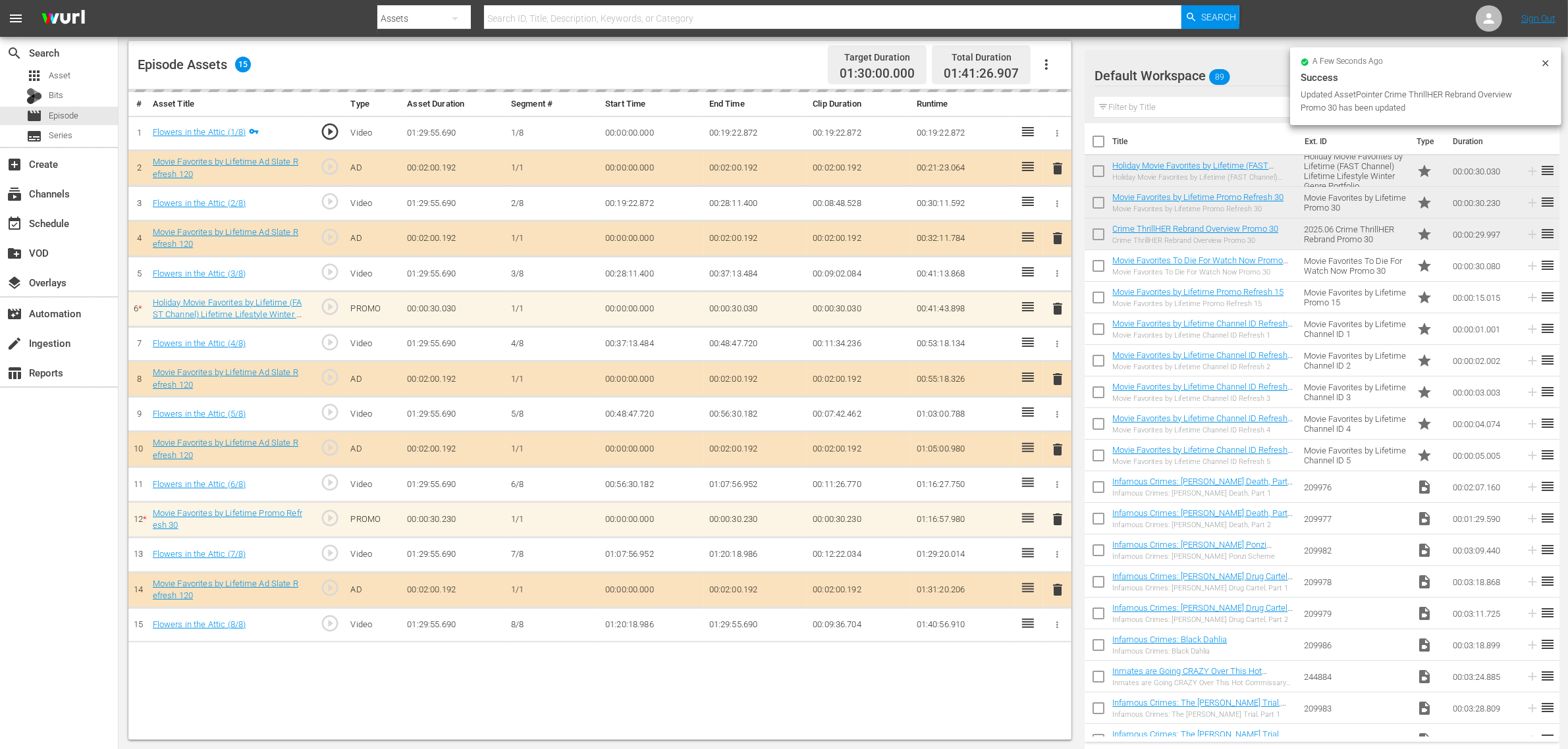
click at [732, 67] on div "Episode Assets 15 Target Duration 01:30:00.000 Total Duration 01:41:26.907" at bounding box center [599, 65] width 943 height 49
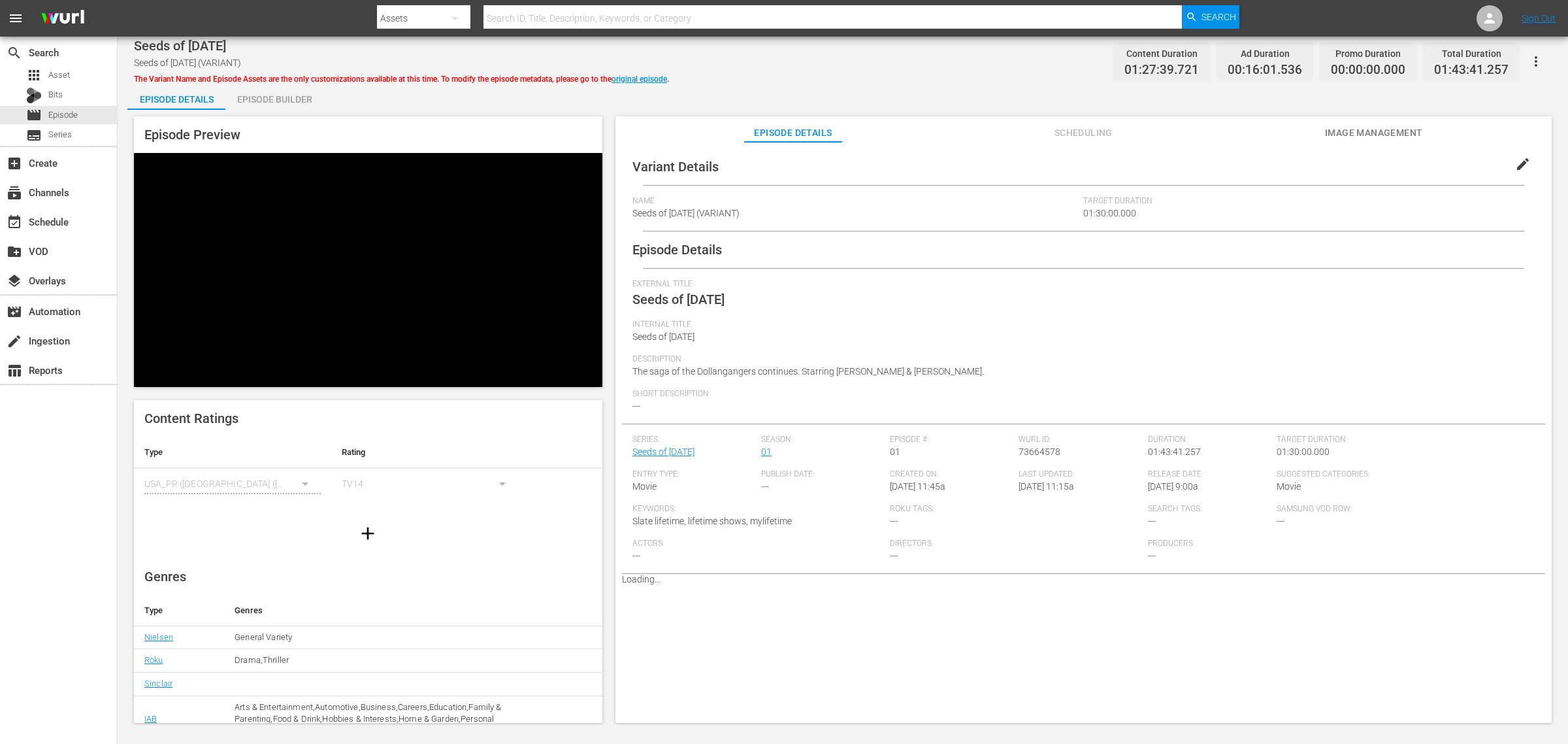
click at [1351, 129] on span "Image Management" at bounding box center [1374, 133] width 98 height 16
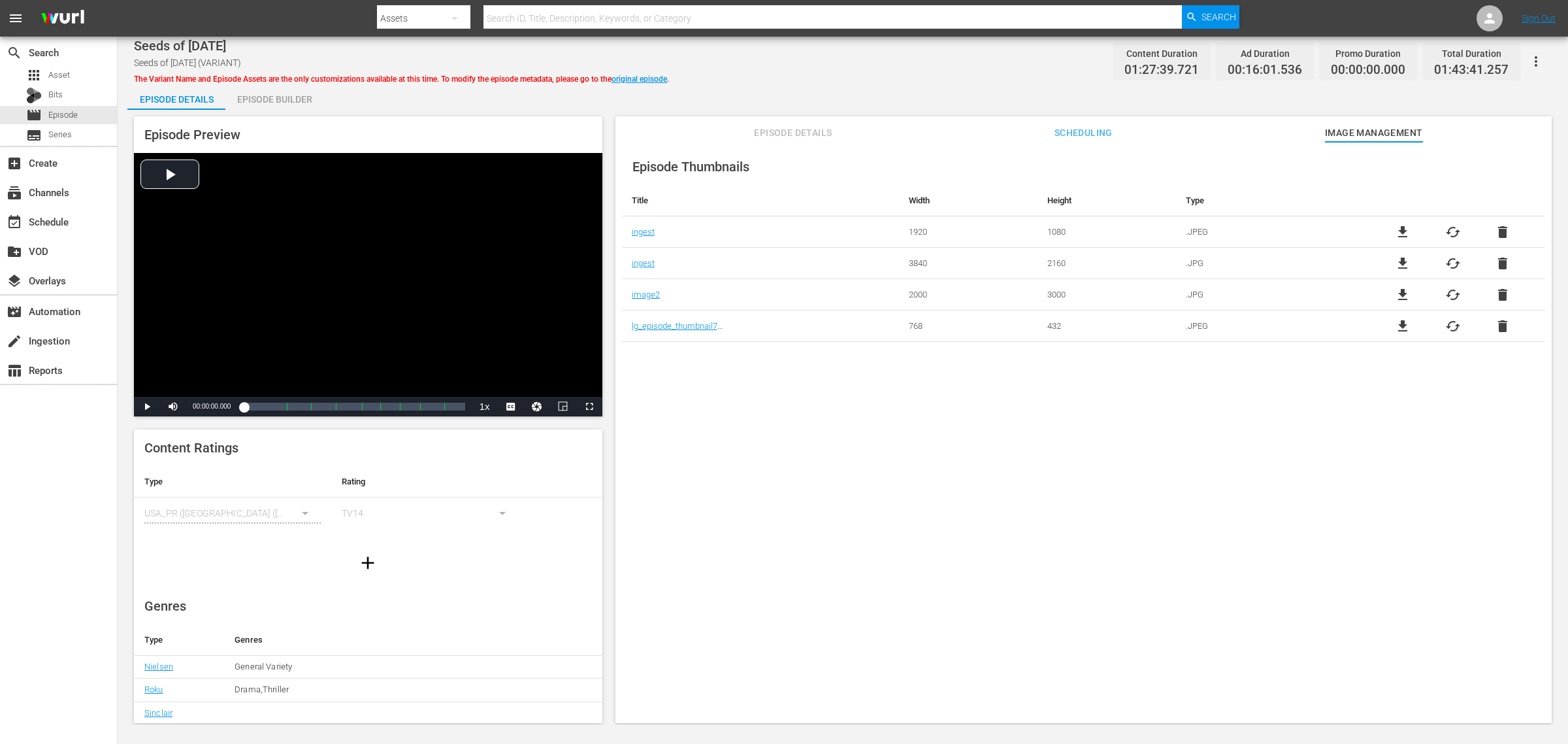
click at [272, 89] on div "Episode Builder" at bounding box center [275, 99] width 98 height 31
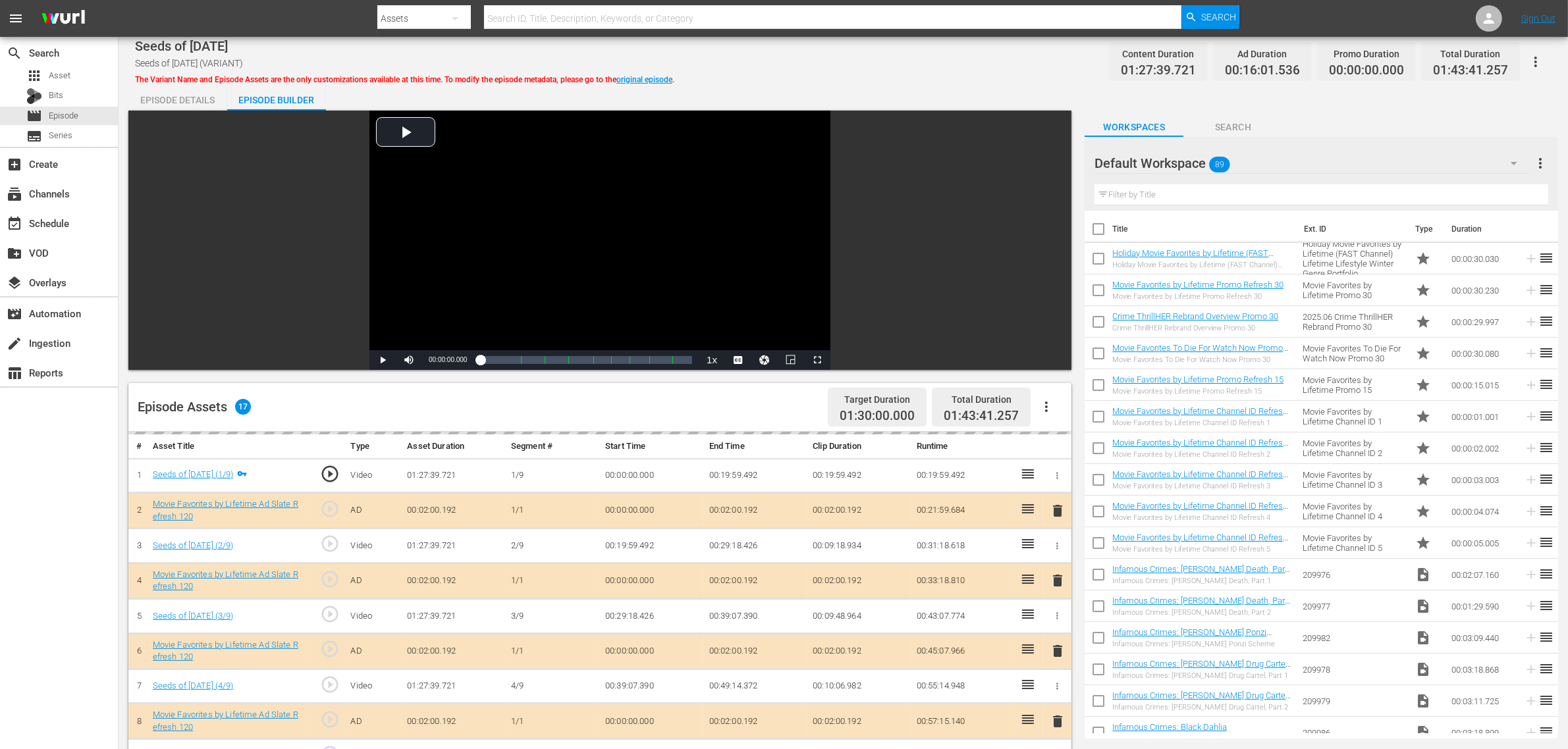
click at [860, 60] on div "Seeds of [DATE] Seeds of [DATE] (VARIANT) The Variant Name and Episode Assets a…" at bounding box center [843, 62] width 1416 height 29
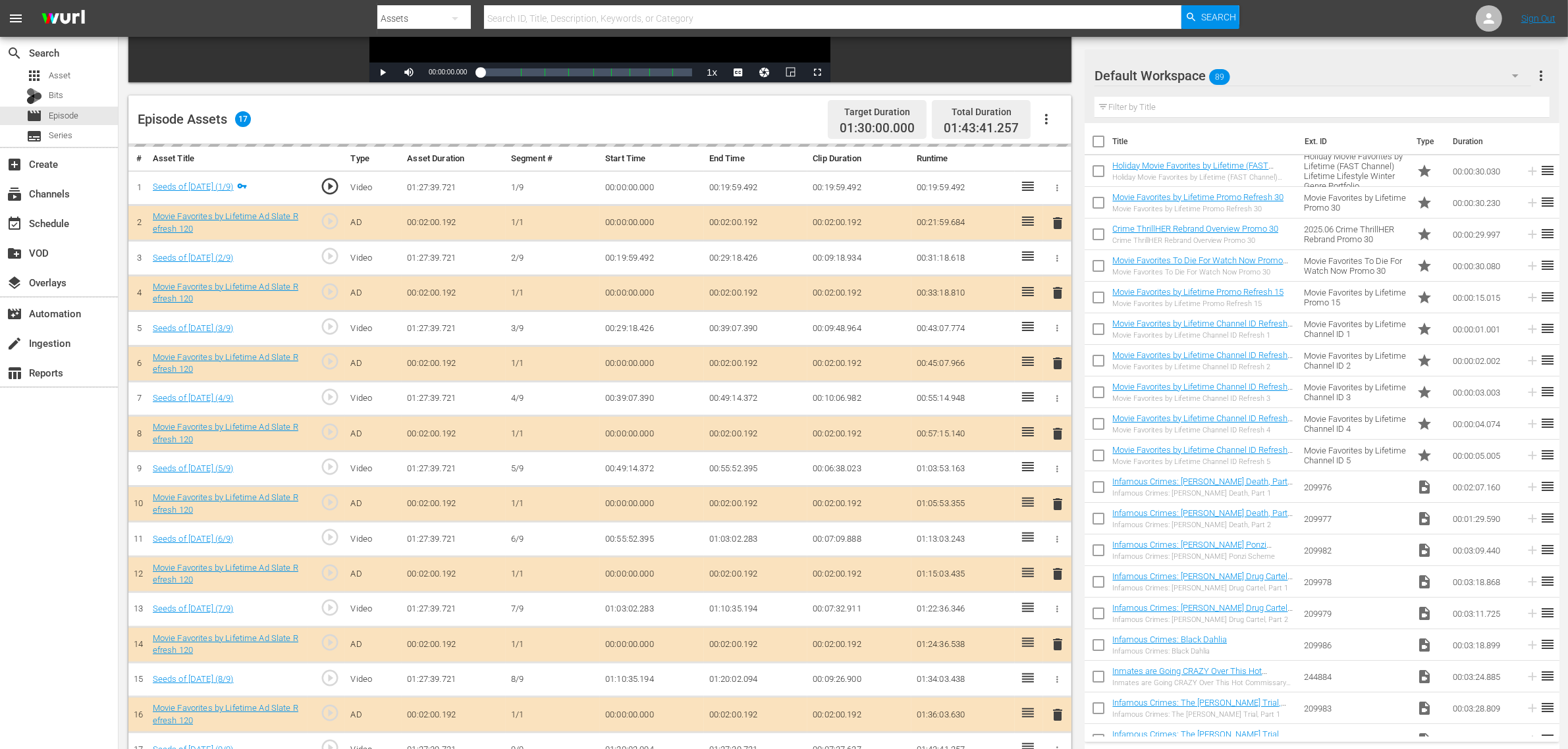
scroll to position [342, 0]
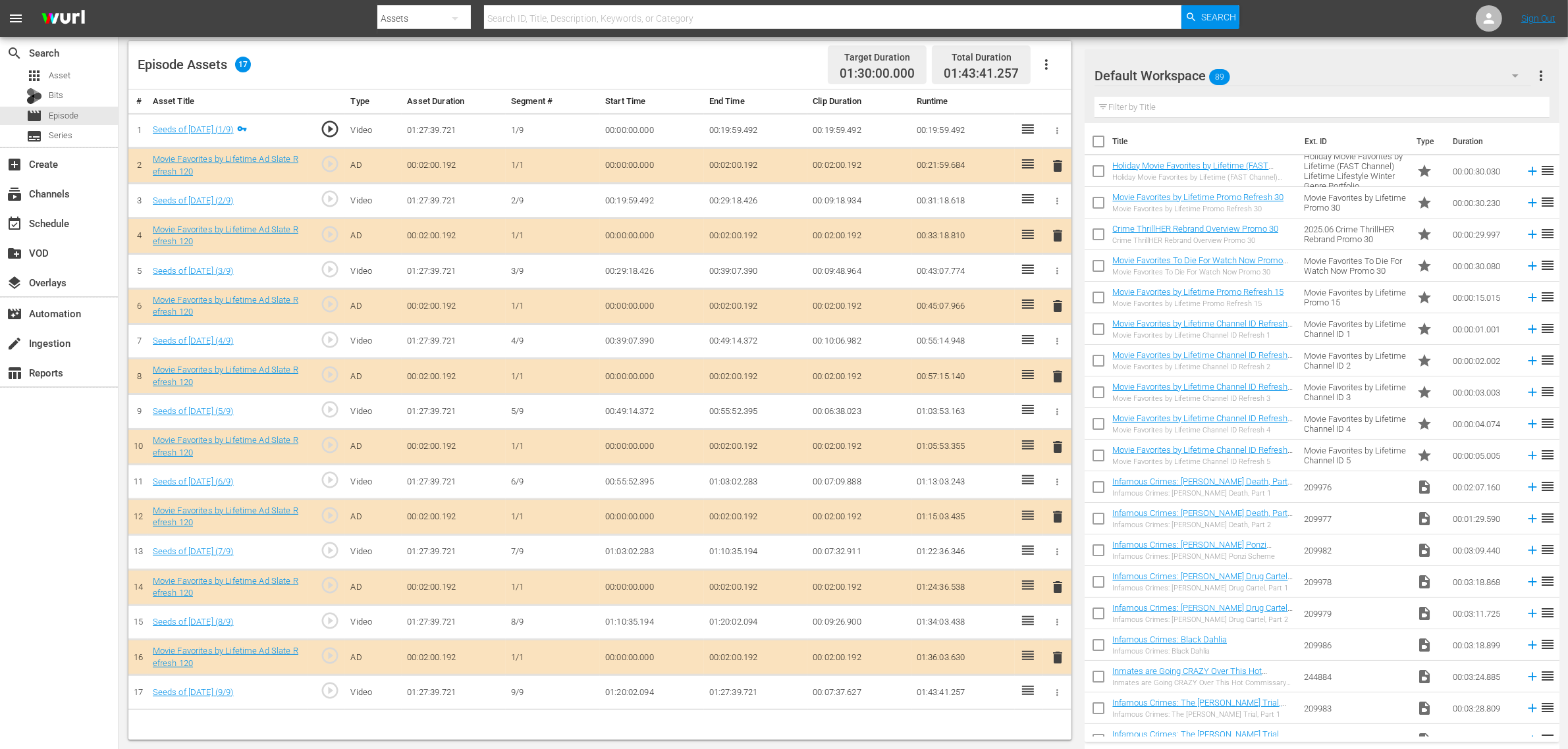
click at [1060, 311] on span "delete" at bounding box center [1057, 305] width 15 height 15
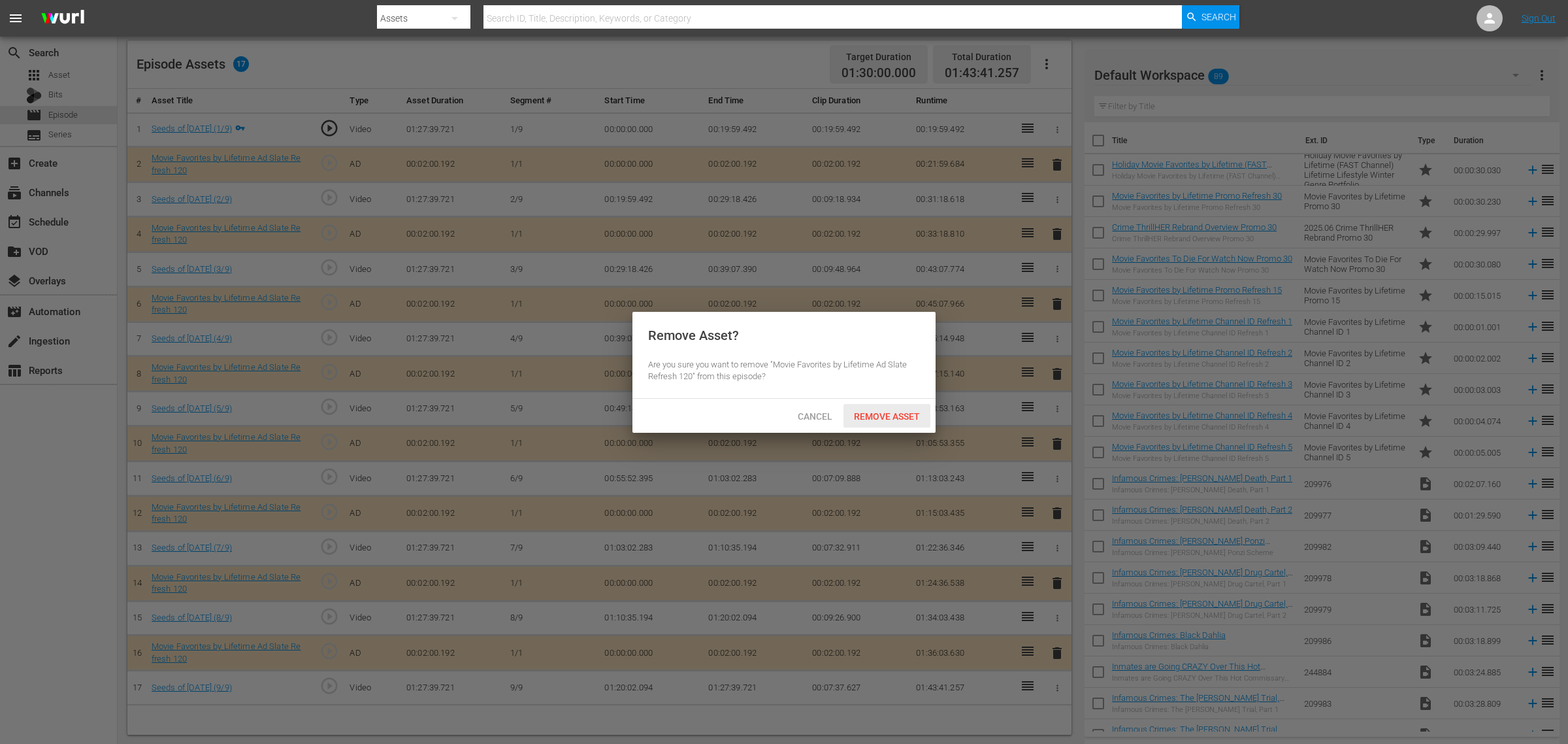
click at [915, 413] on span "Remove Asset" at bounding box center [887, 416] width 87 height 10
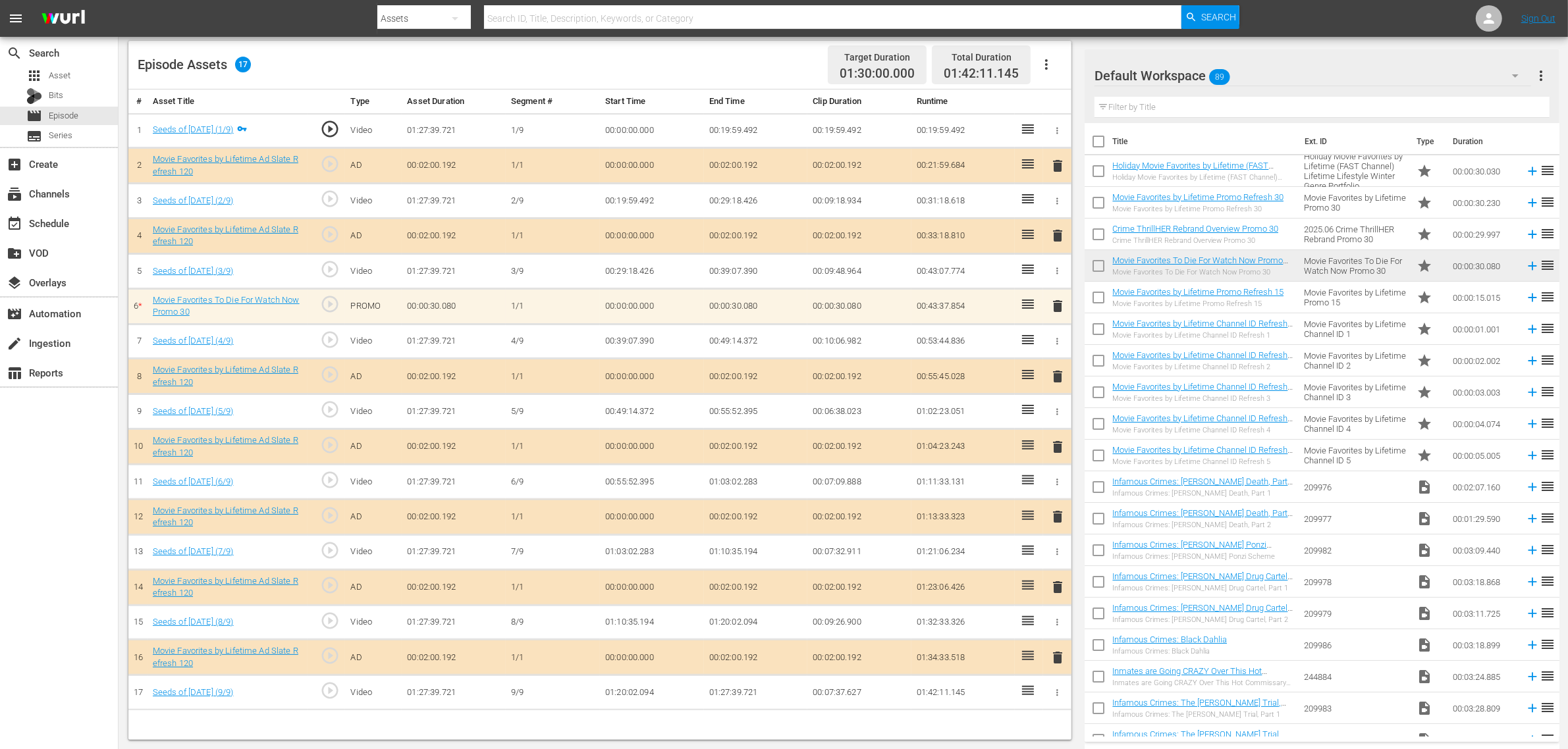
click at [1060, 520] on span "delete" at bounding box center [1057, 516] width 15 height 15
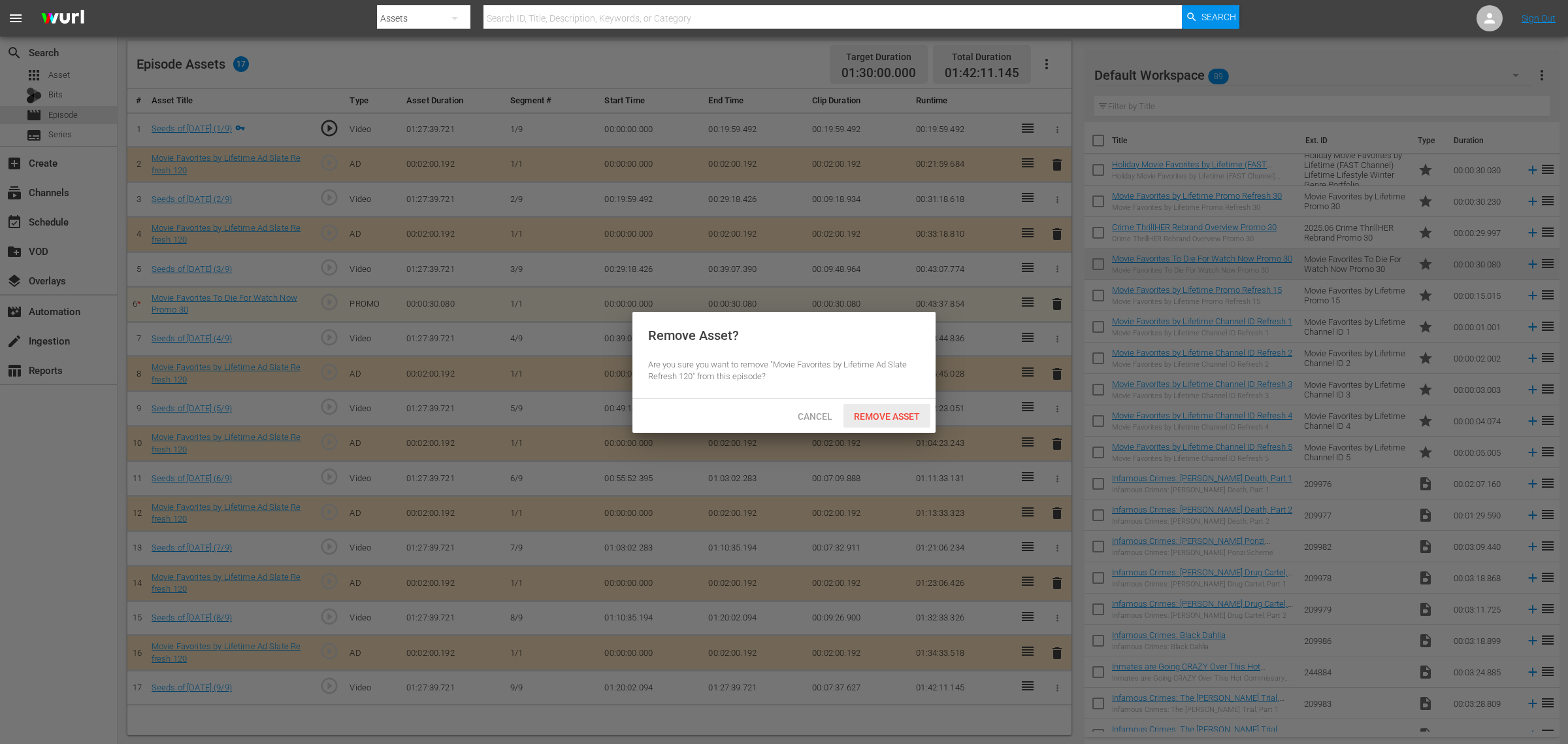
click at [883, 415] on span "Remove Asset" at bounding box center [887, 416] width 87 height 10
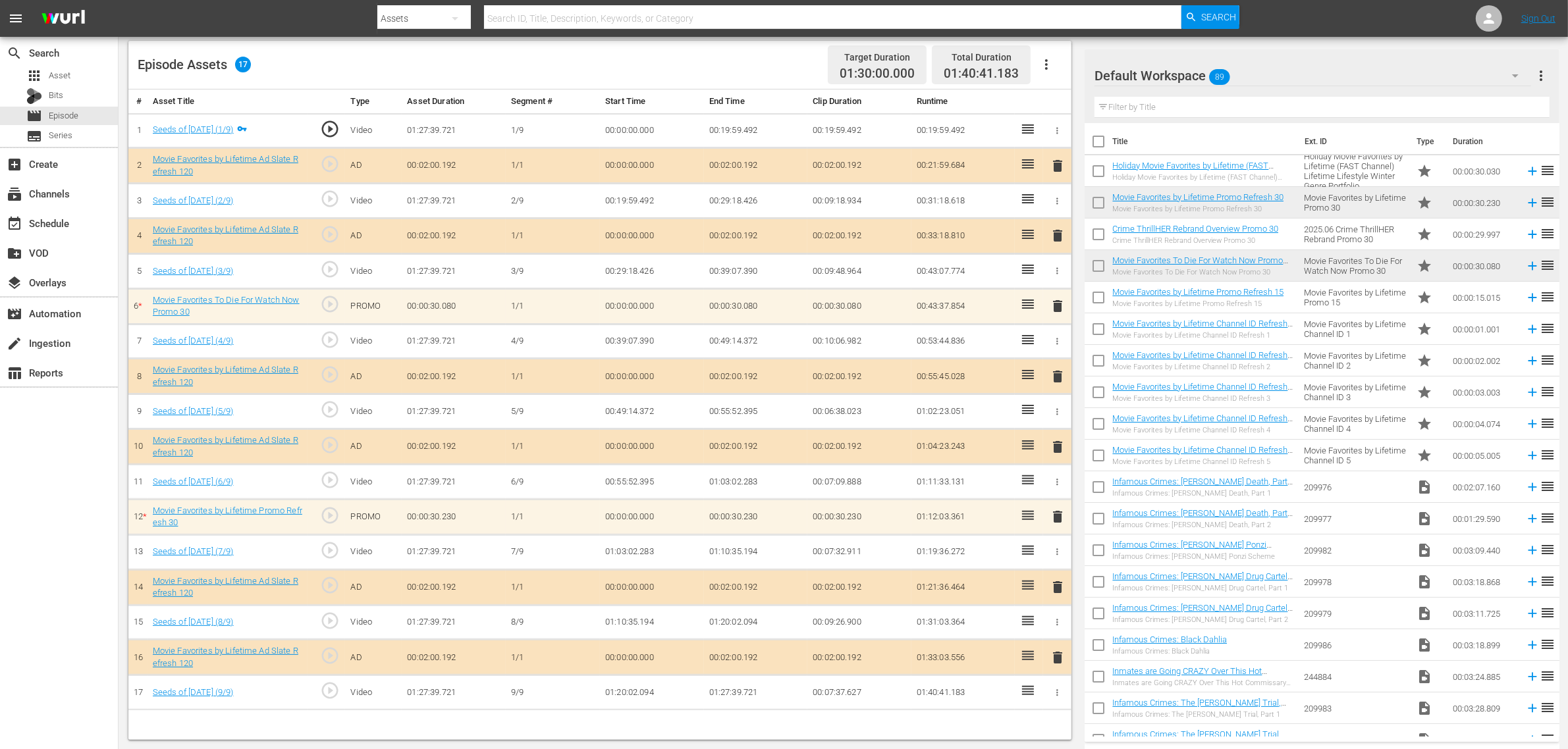
click at [1056, 591] on span "delete" at bounding box center [1057, 587] width 15 height 15
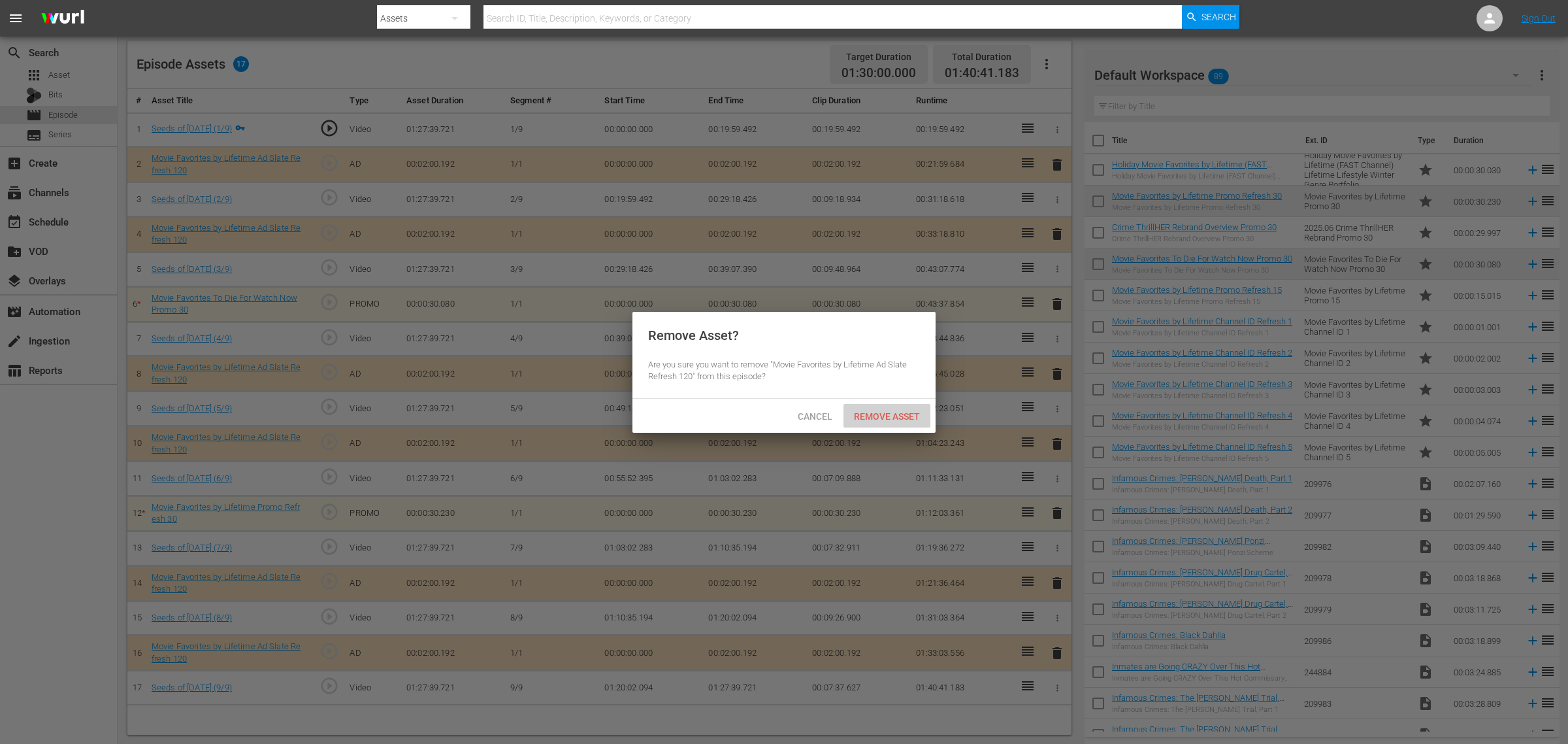
click at [902, 414] on span "Remove Asset" at bounding box center [887, 416] width 87 height 10
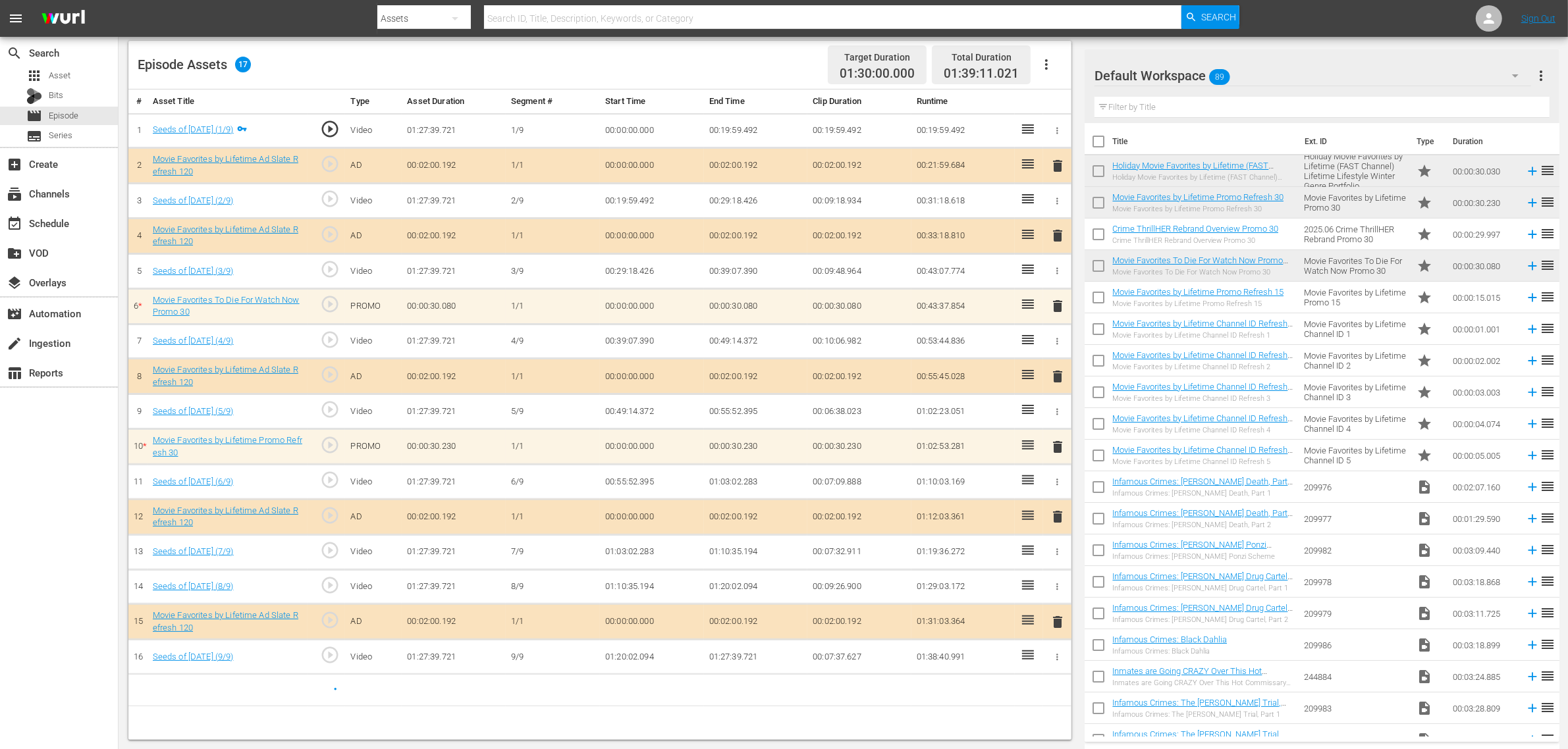
click at [673, 54] on div "Episode Assets 17 Target Duration 01:30:00.000 Total Duration 01:39:11.021" at bounding box center [599, 65] width 943 height 49
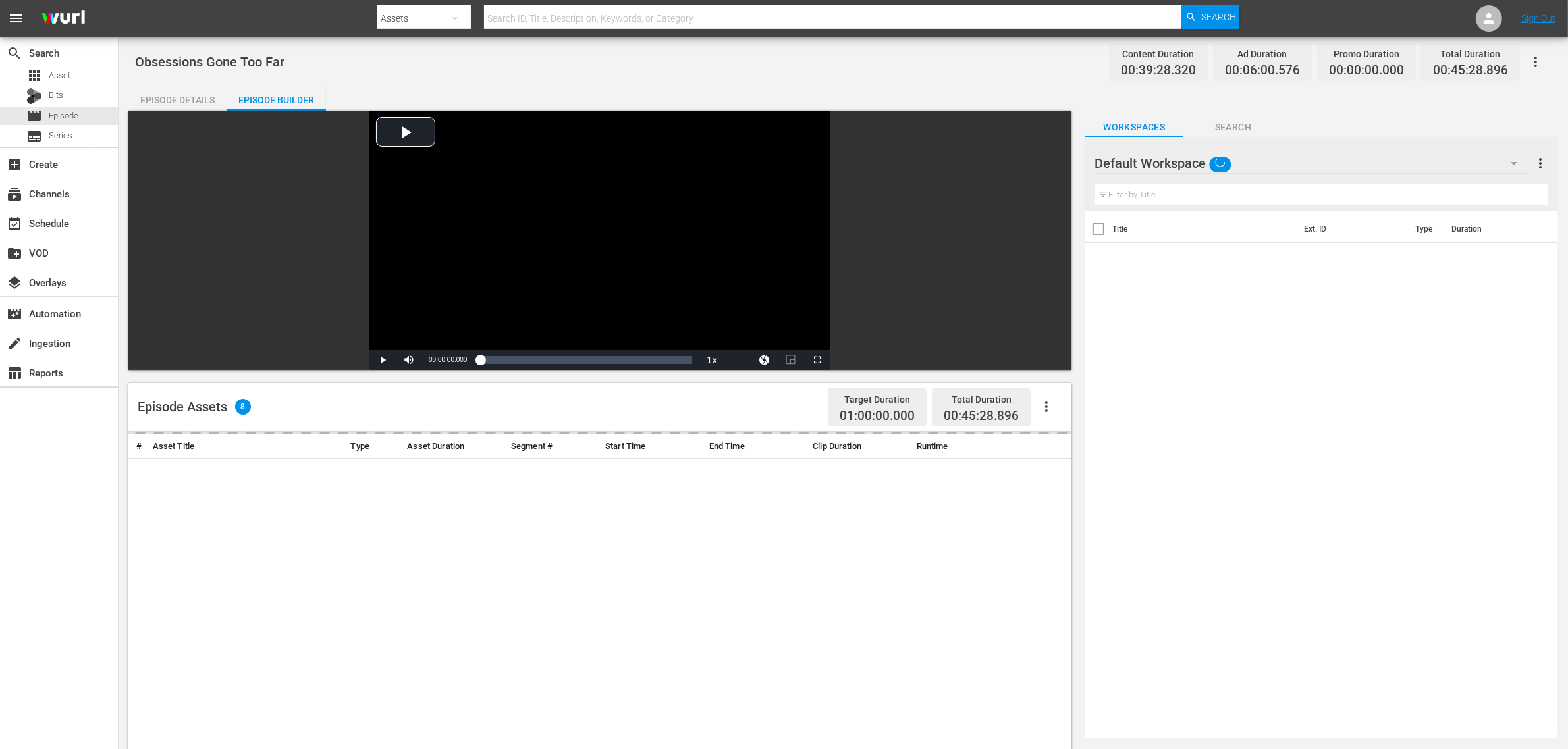
click at [674, 58] on div "Obsessions Gone Too Far Content Duration 00:39:28.320 Ad Duration 00:06:00.576 …" at bounding box center [843, 62] width 1416 height 29
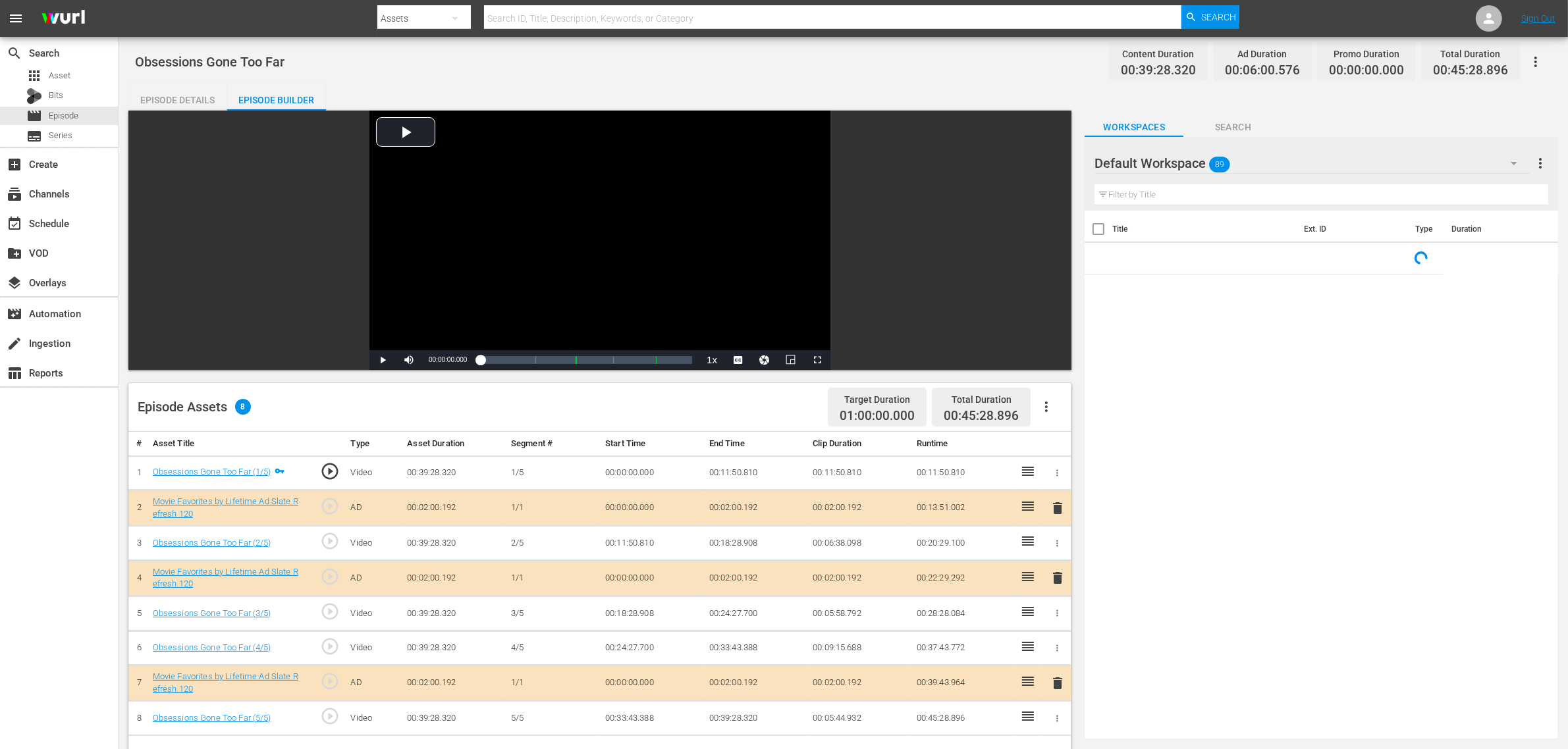
click at [945, 61] on div "Obsessions Gone Too Far Content Duration 00:39:28.320 Ad Duration 00:06:00.576 …" at bounding box center [843, 62] width 1416 height 29
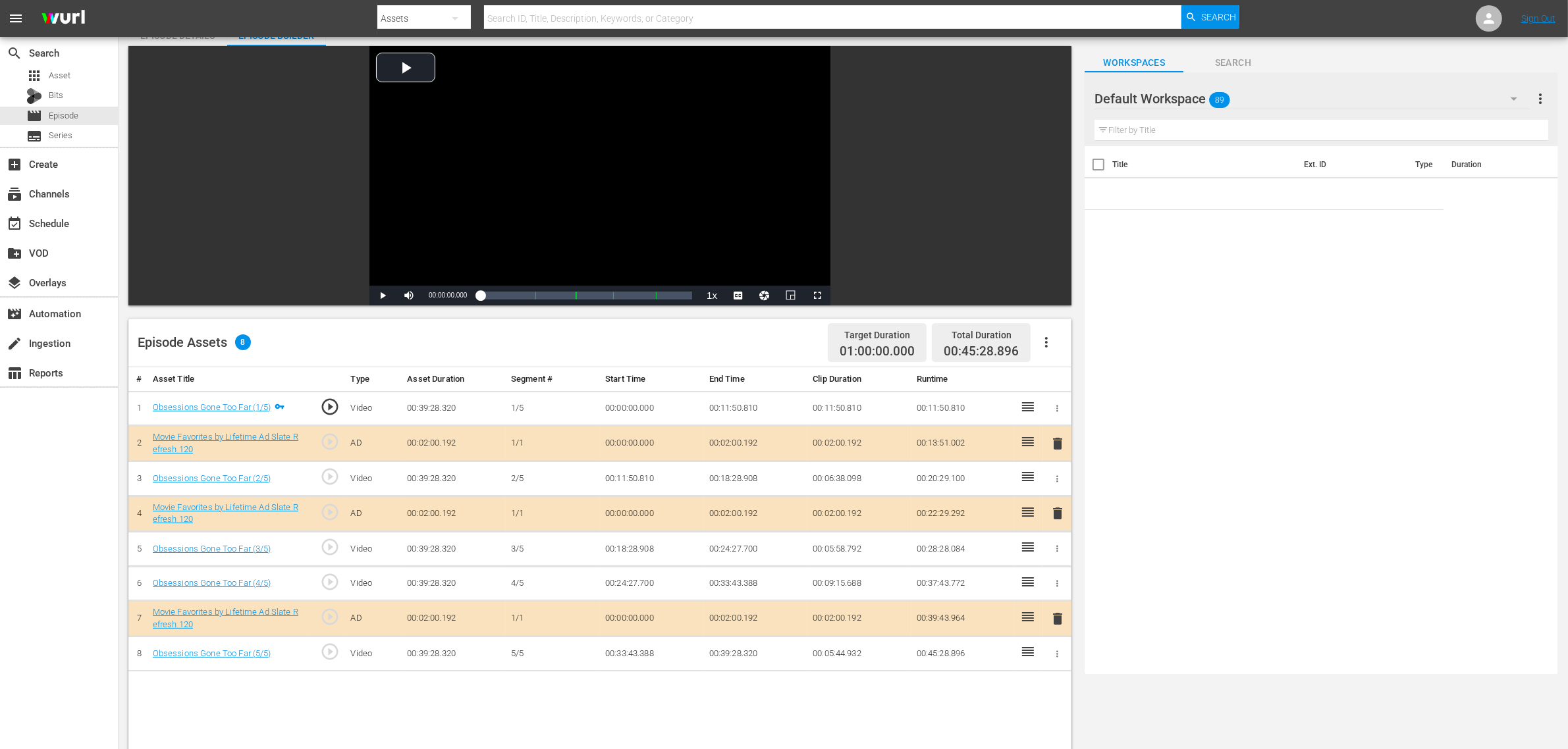
scroll to position [165, 0]
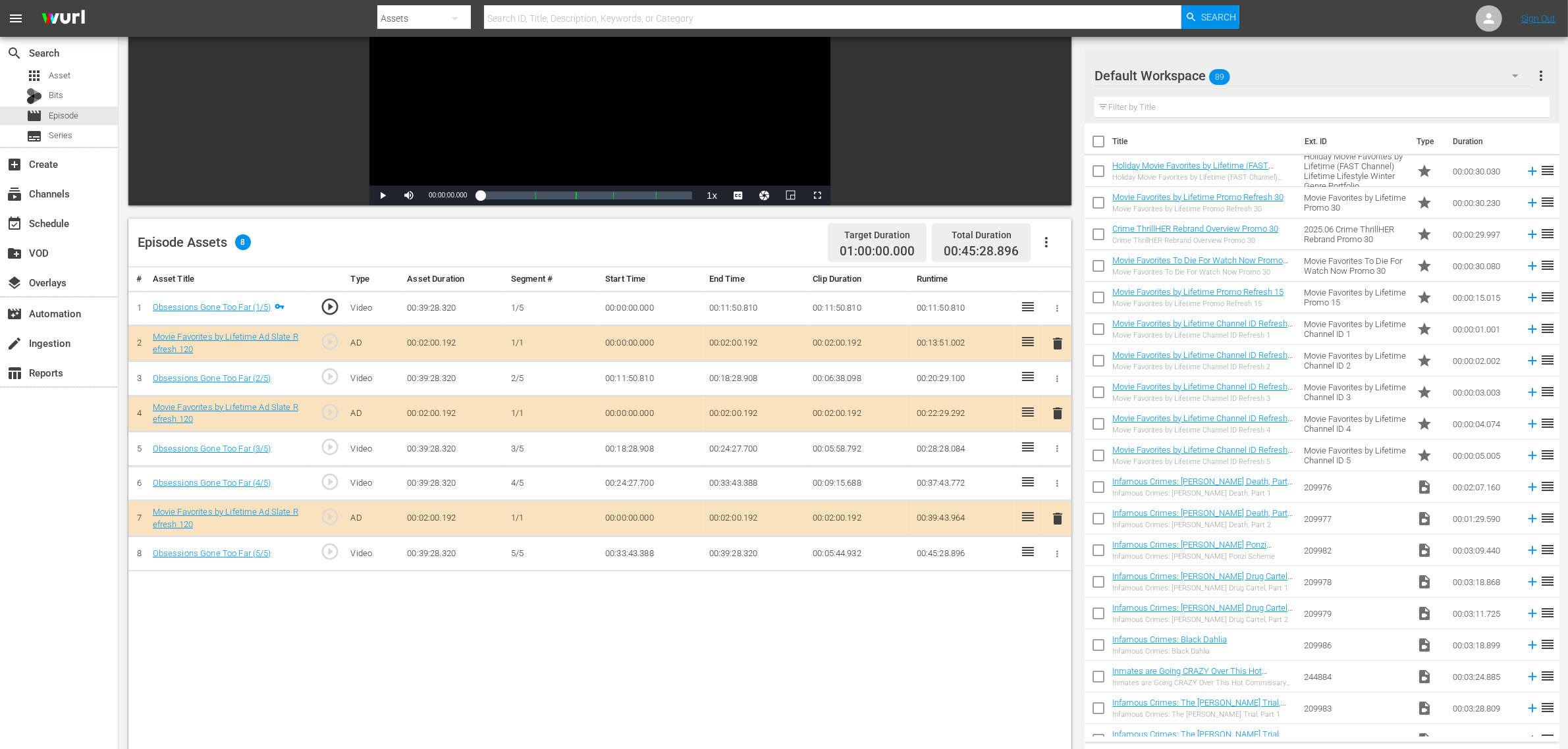
click at [728, 245] on div "Episode Assets 8 Target Duration 01:00:00.000 Total Duration 00:45:28.896" at bounding box center [599, 243] width 943 height 49
click at [703, 627] on div "# Asset Title Type Asset Duration Segment # Start Time End Time Clip Duration R…" at bounding box center [599, 592] width 943 height 650
click at [57, 67] on div "apps Asset" at bounding box center [48, 75] width 44 height 19
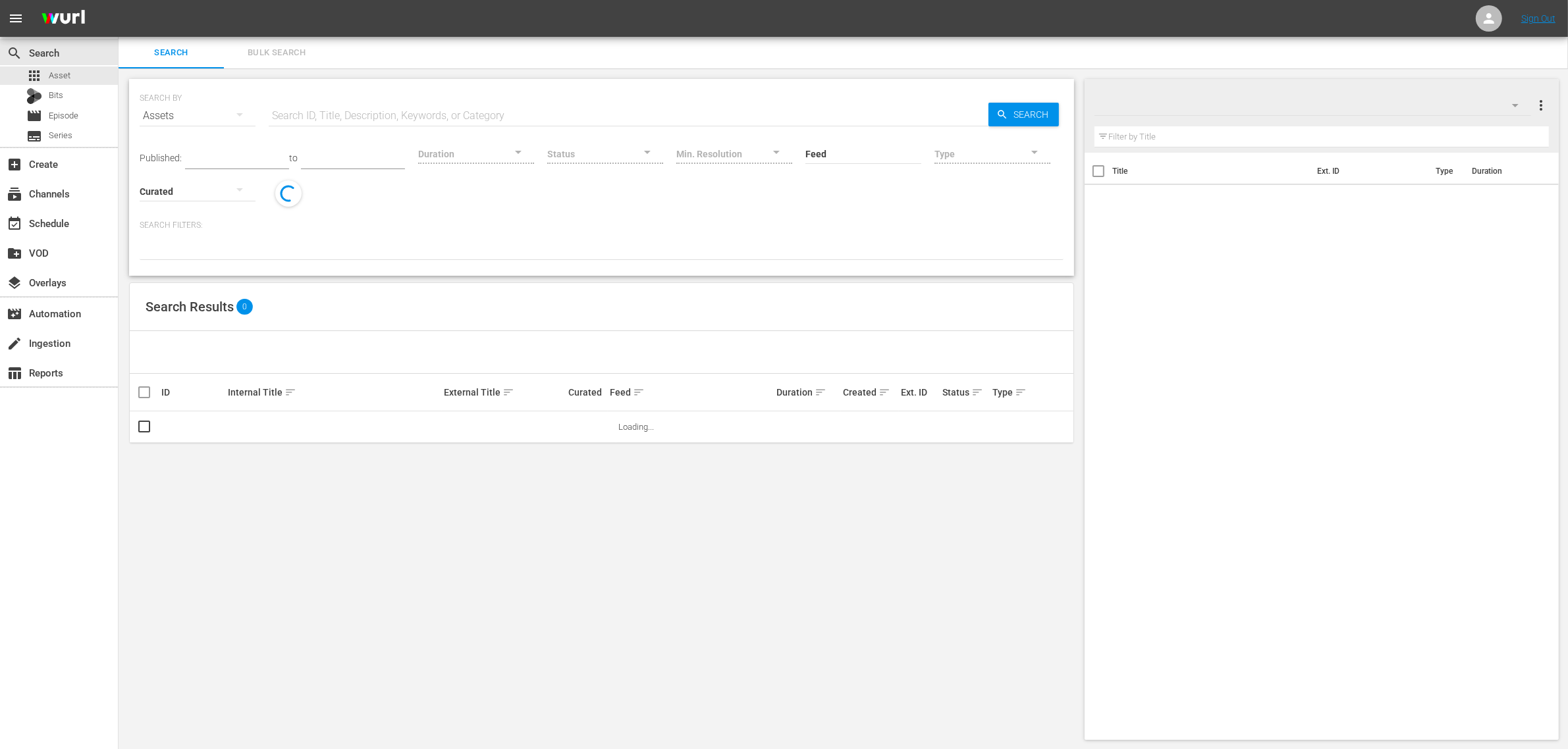
click at [279, 53] on span "Bulk Search" at bounding box center [276, 53] width 89 height 15
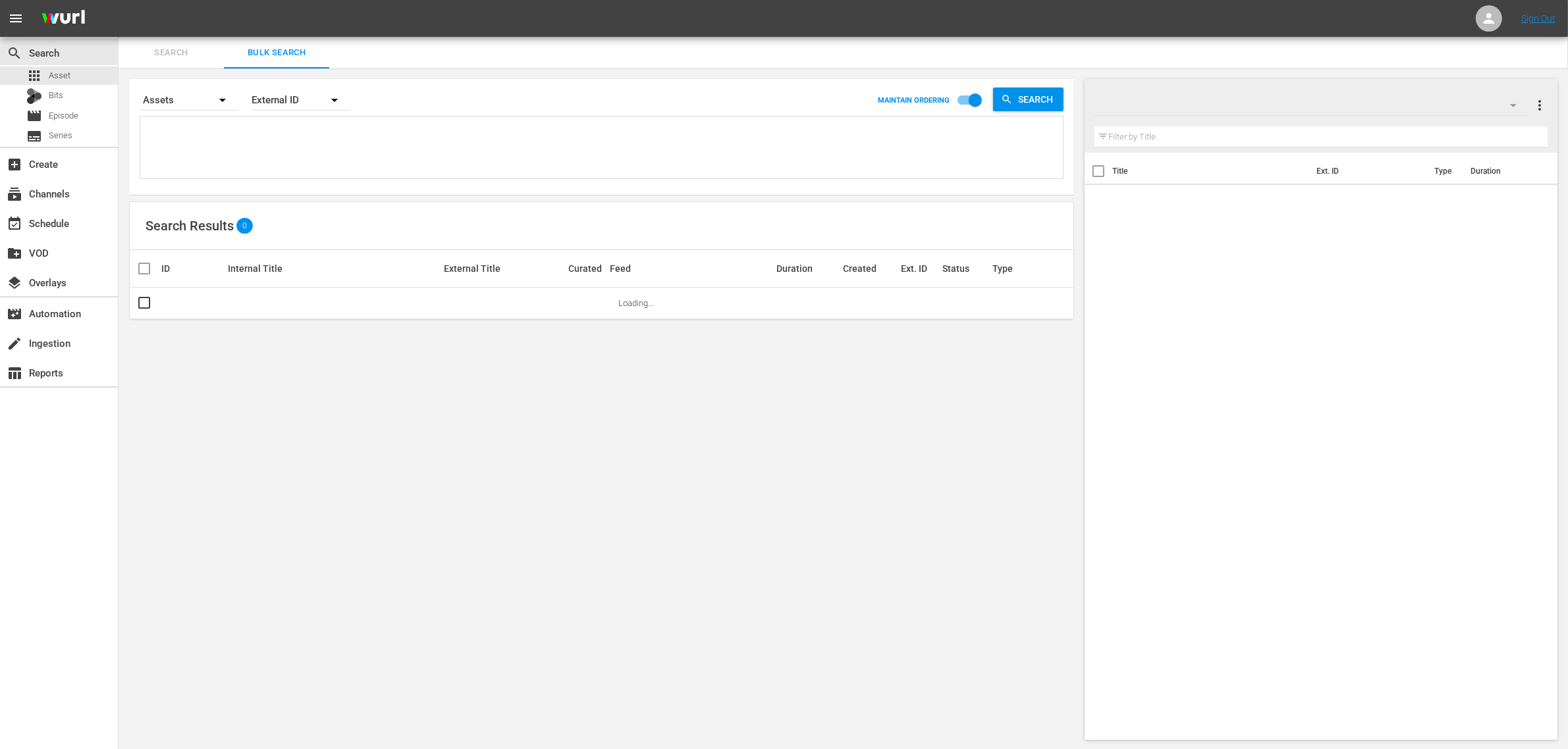
click at [297, 130] on textarea at bounding box center [603, 150] width 919 height 60
paste textarea "Holiday Movie Favorites by Lifetime (FAST Channel) Lifetime Lifestyle Winter Ge…"
type textarea "Holiday Movie Favorites by Lifetime (FAST Channel) Lifetime Lifestyle Winter Ge…"
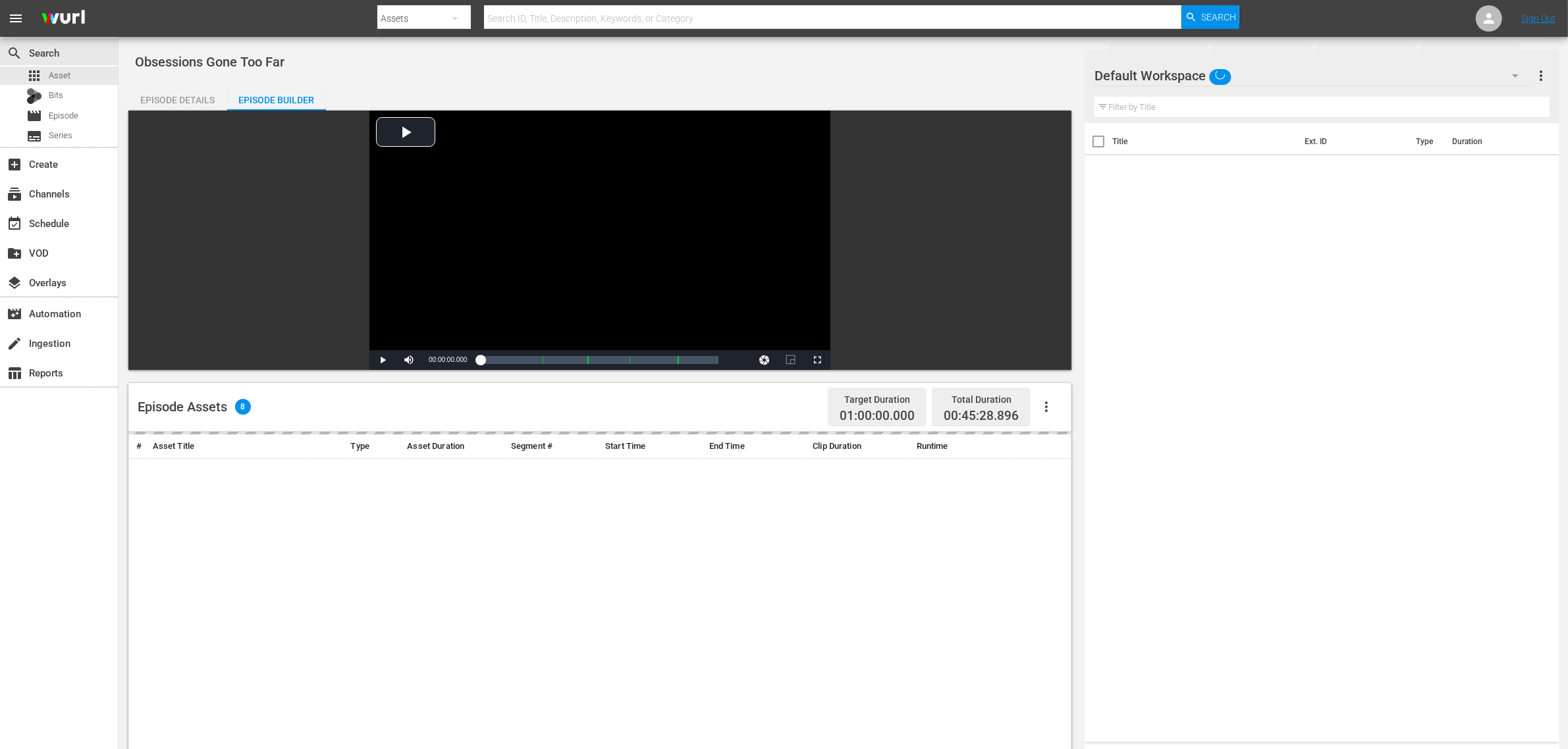
scroll to position [165, 0]
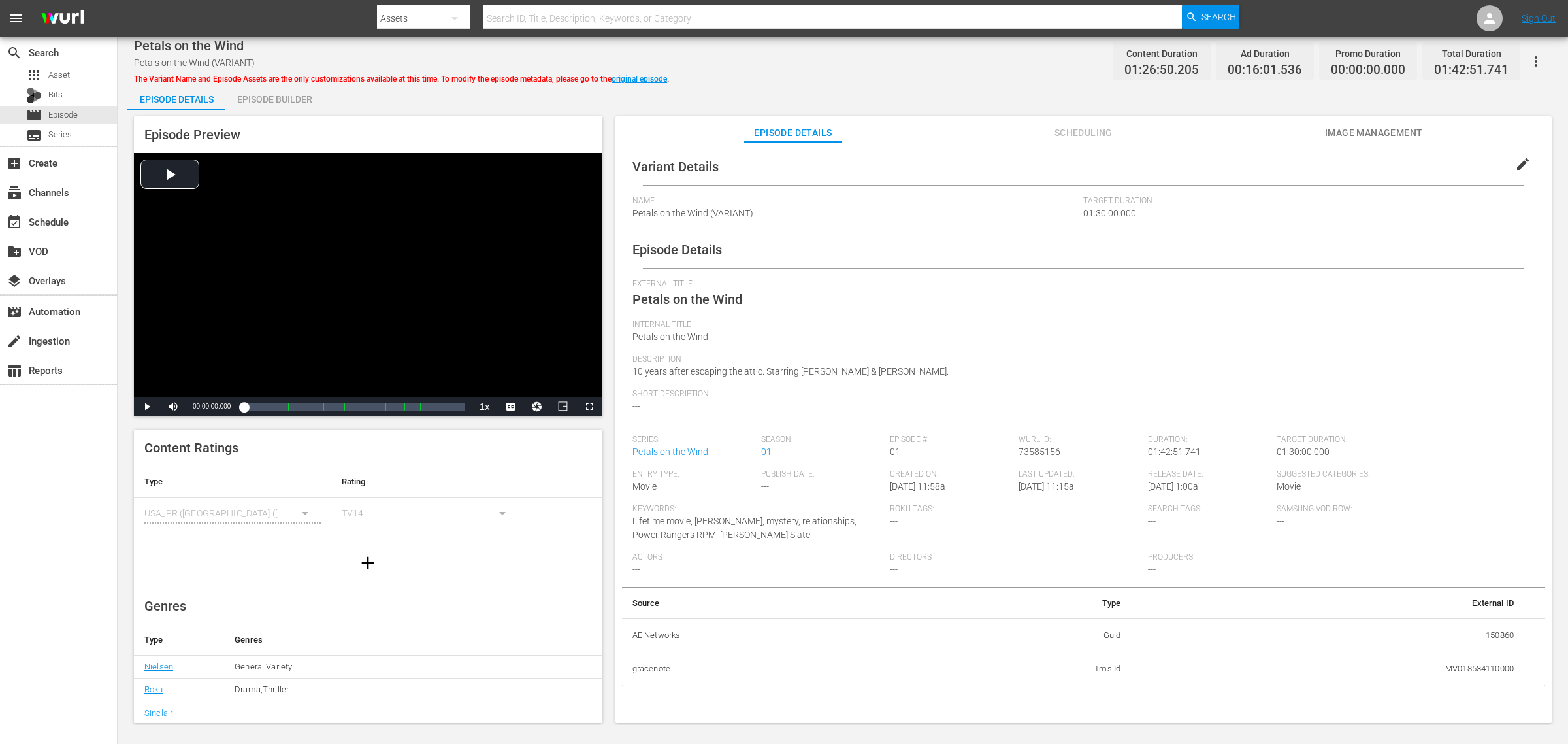
click at [1254, 133] on span "Image Management" at bounding box center [1374, 133] width 98 height 16
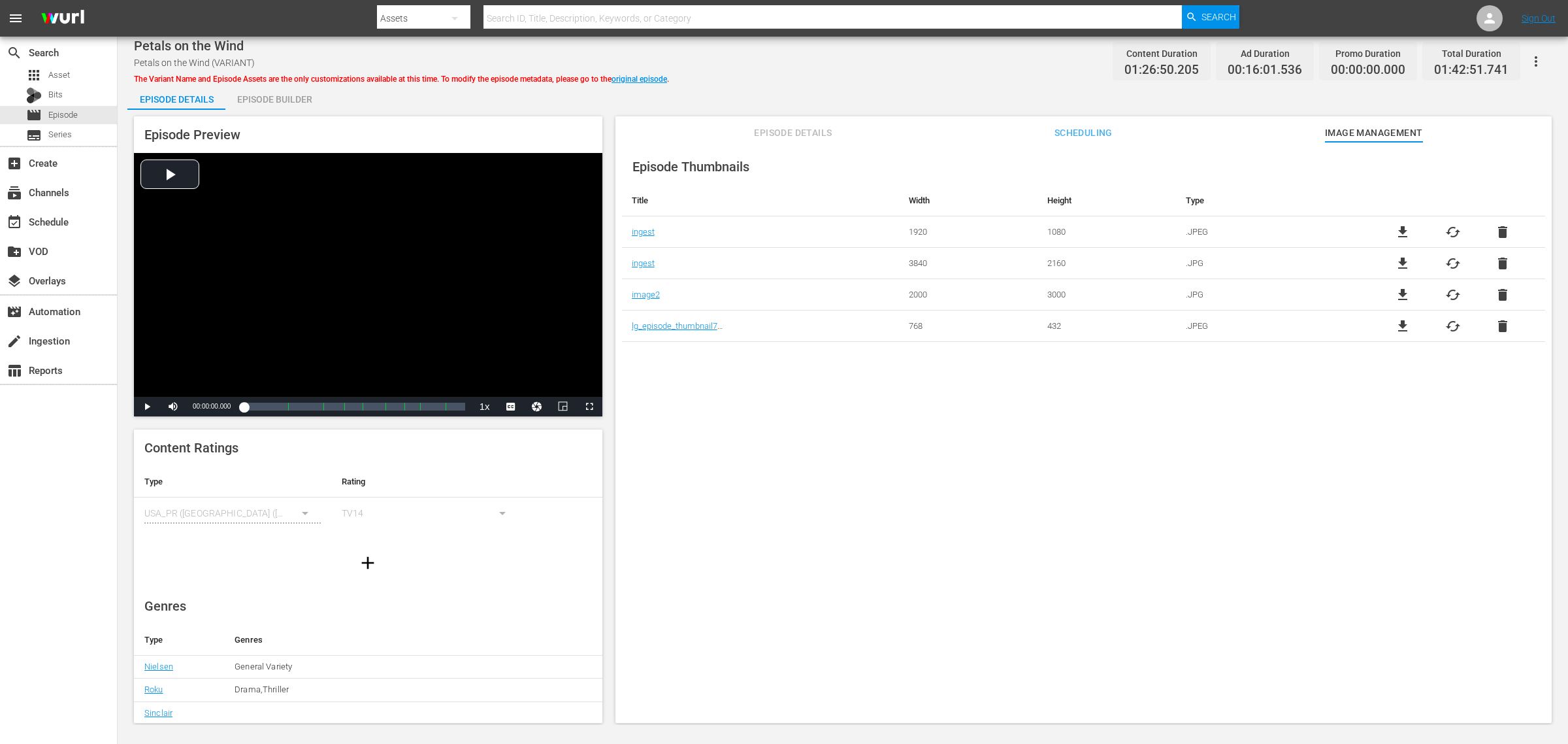
click at [279, 105] on div "Episode Builder" at bounding box center [275, 99] width 98 height 31
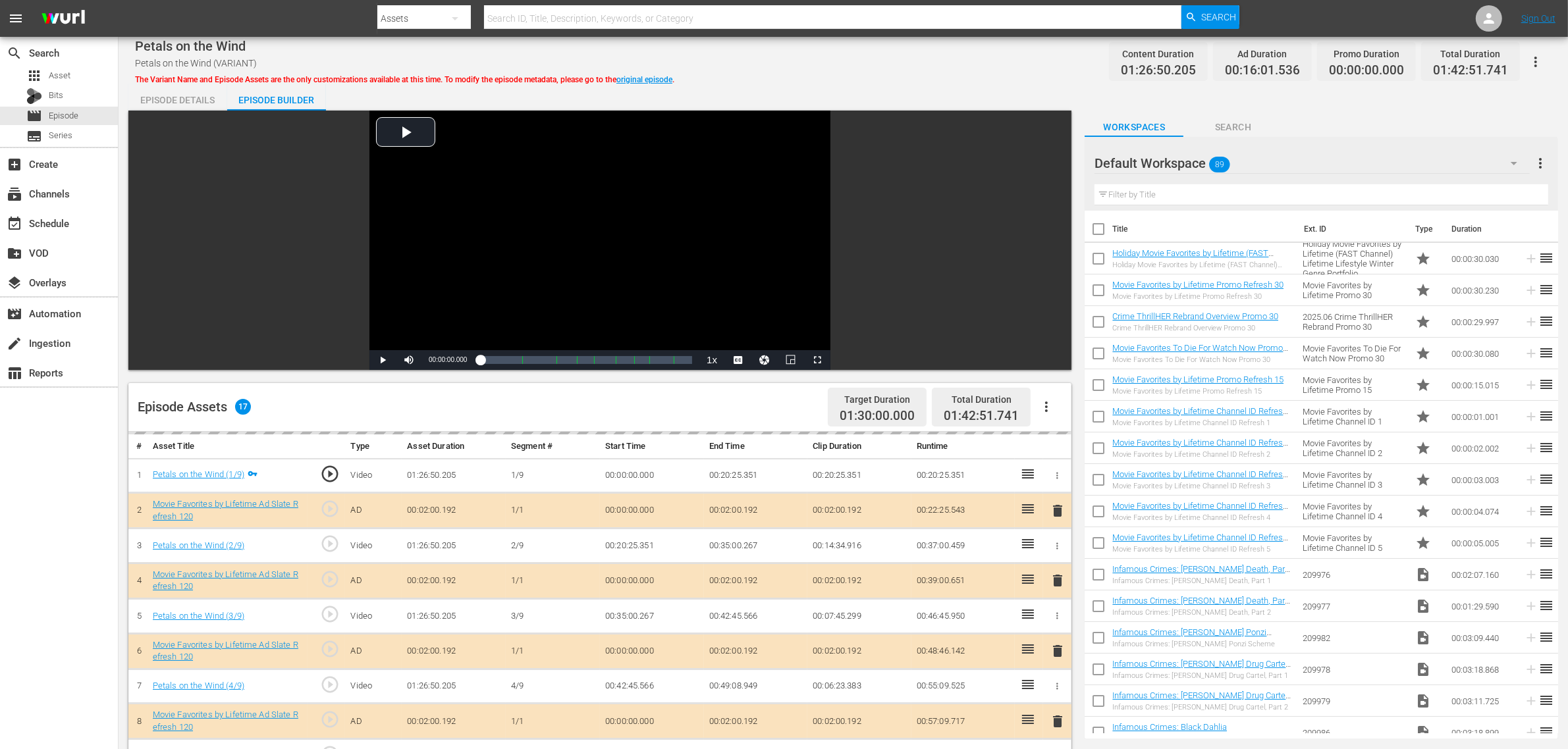
click at [768, 69] on div "Petals on the Wind Petals on the Wind (VARIANT) The Variant Name and Episode As…" at bounding box center [843, 62] width 1416 height 29
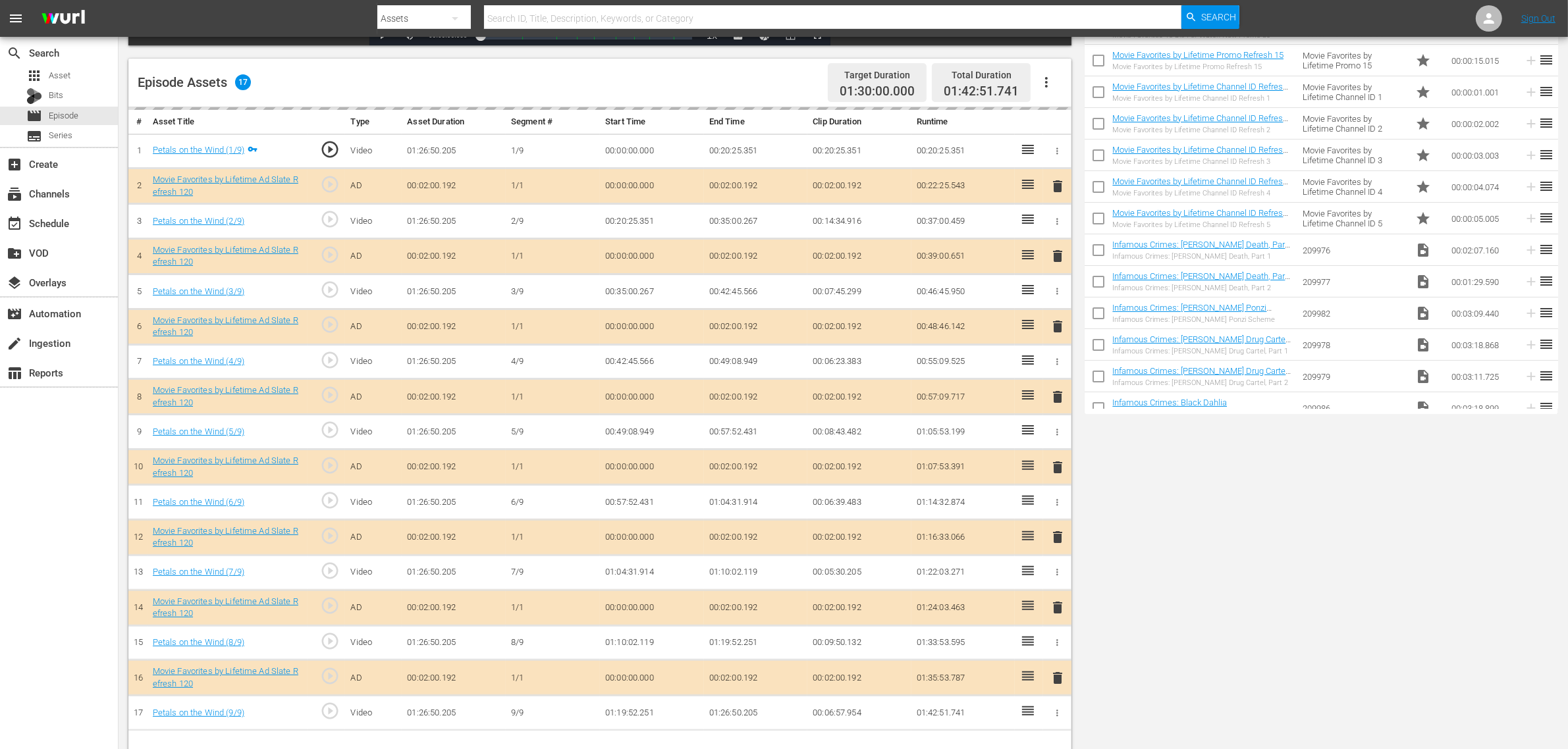
scroll to position [342, 0]
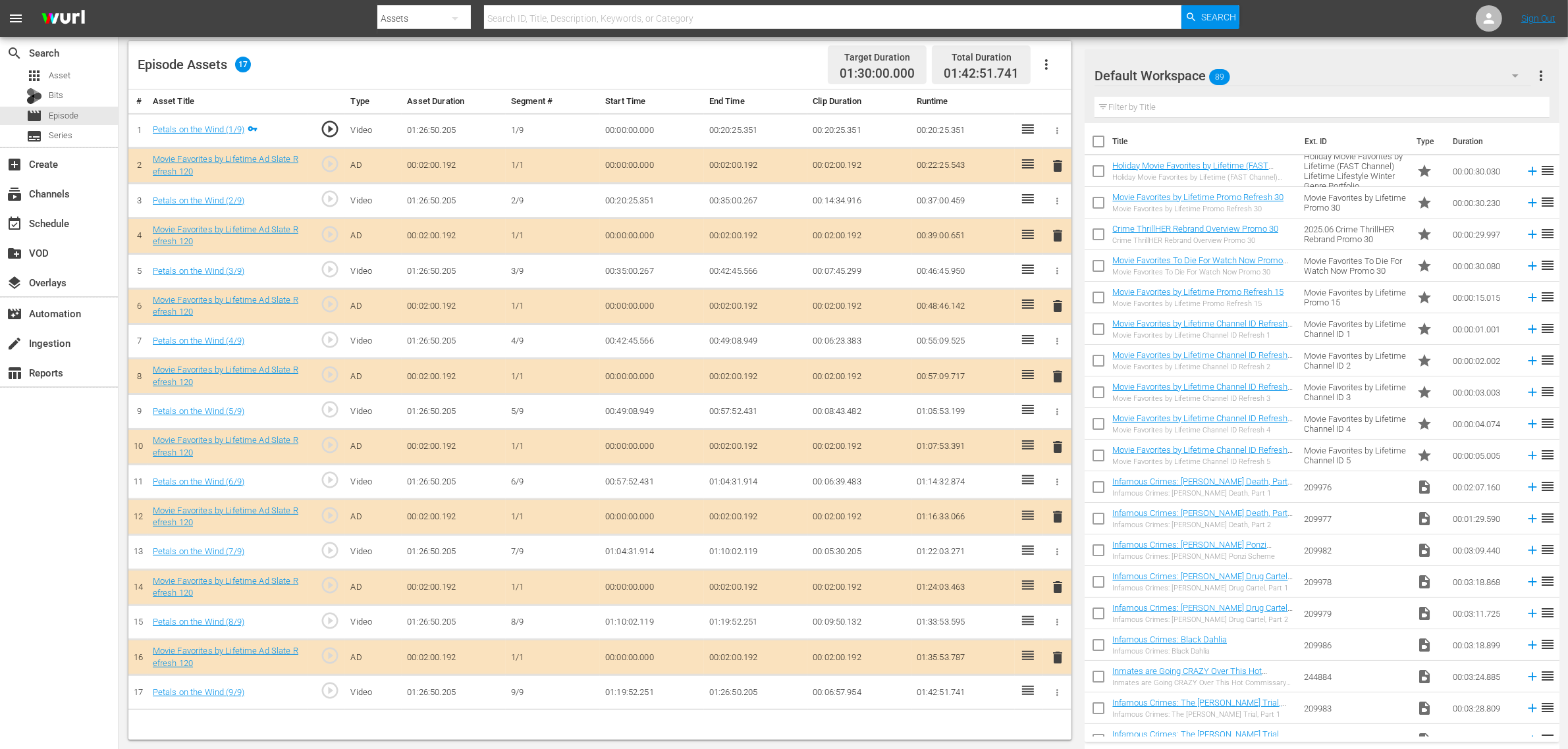
click at [1057, 378] on span "delete" at bounding box center [1057, 376] width 15 height 15
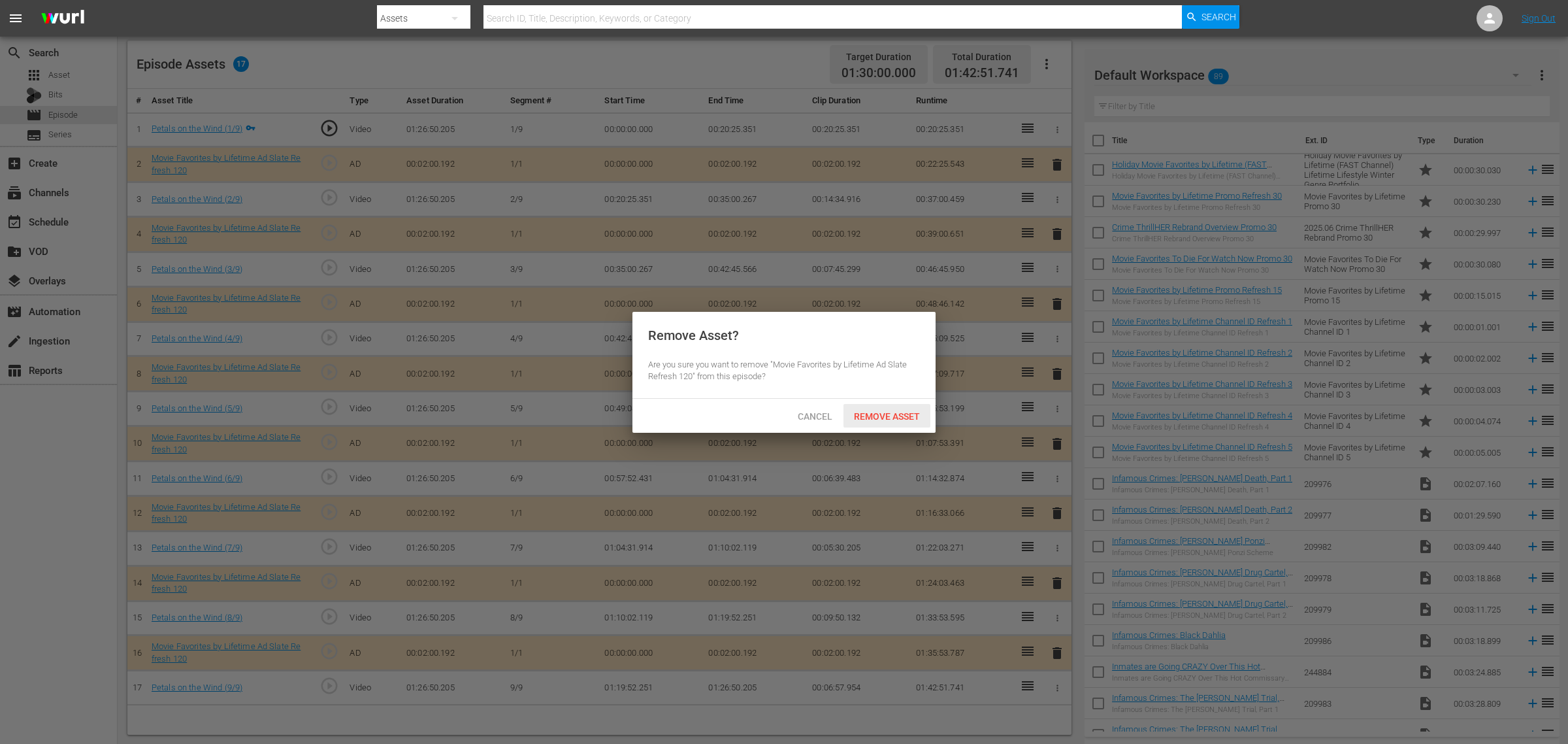
click at [889, 411] on span "Remove Asset" at bounding box center [887, 416] width 87 height 10
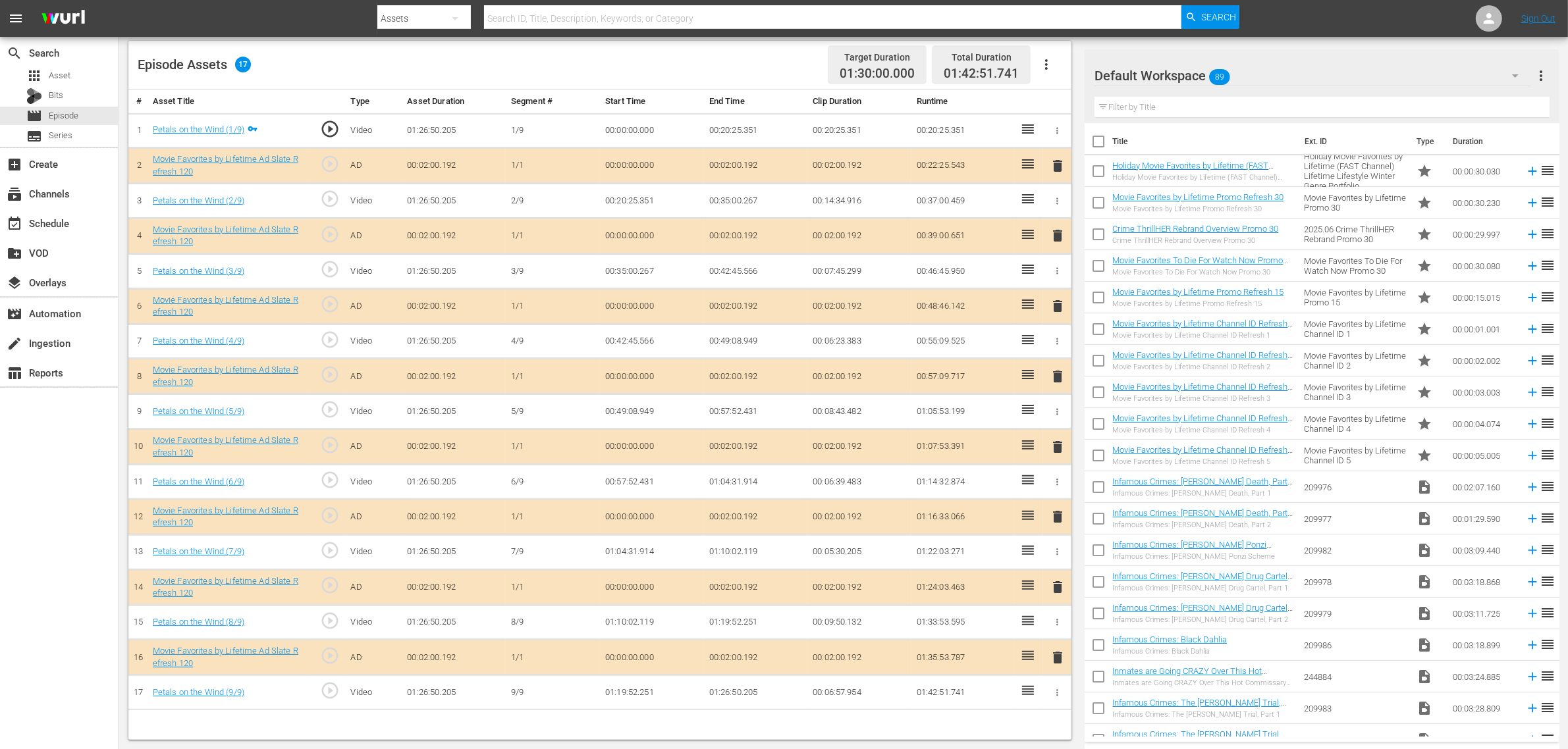
click at [1263, 77] on div "Default Workspace 89" at bounding box center [1313, 75] width 437 height 37
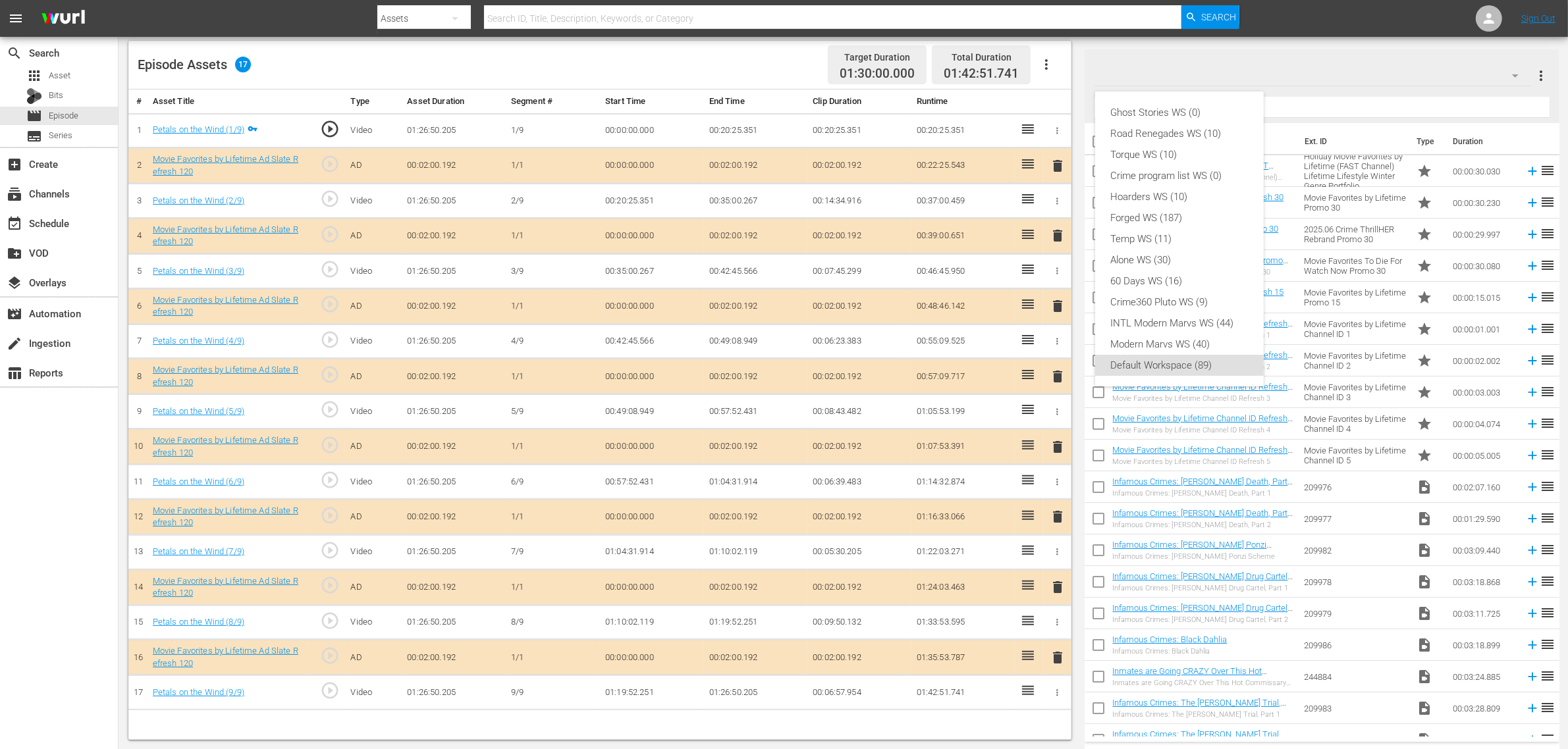
click at [1263, 28] on div "Ghost Stories WS (0) Road Renegades WS (10) Torque WS (10) Crime program list W…" at bounding box center [784, 374] width 1568 height 749
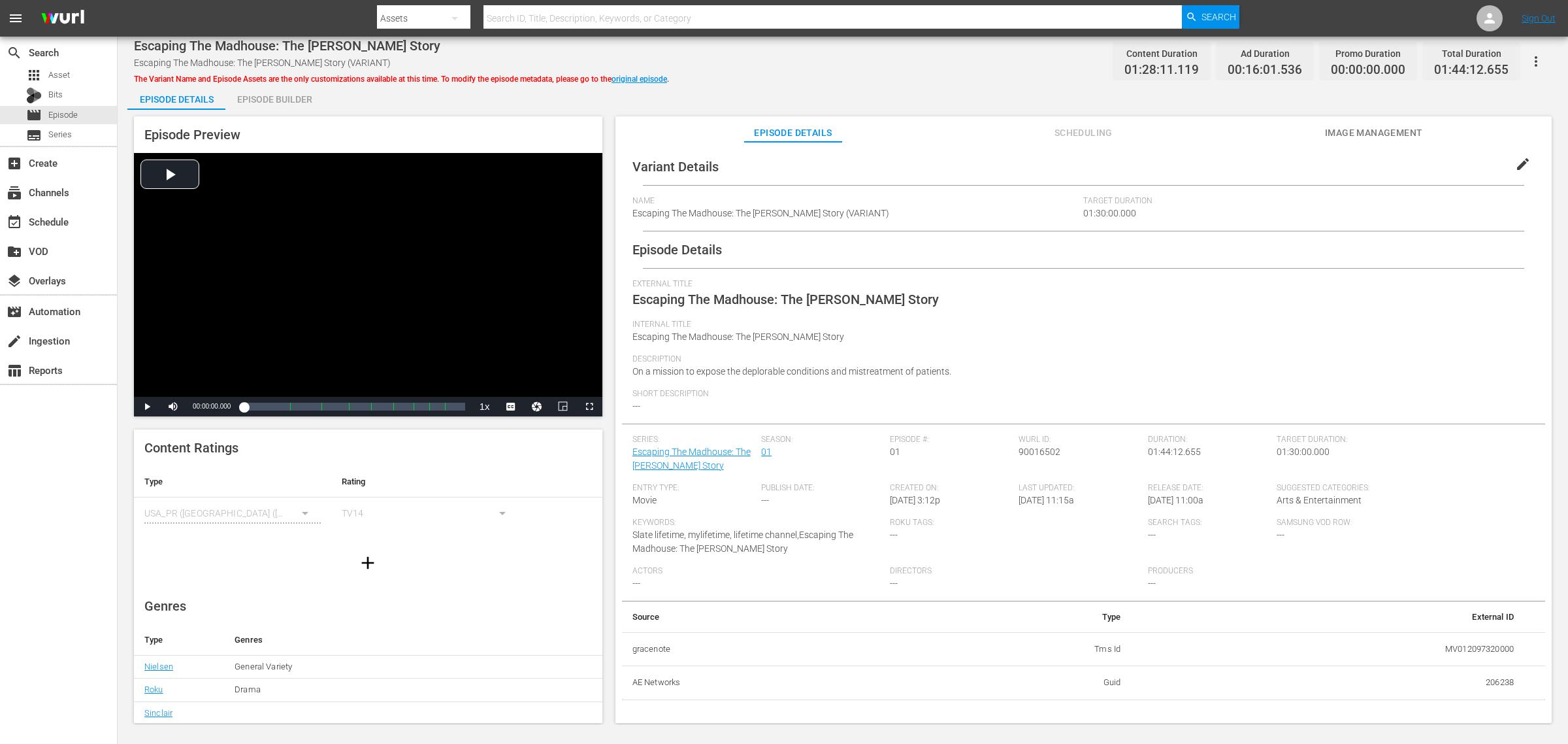
click at [1254, 126] on span "Image Management" at bounding box center [1374, 133] width 98 height 16
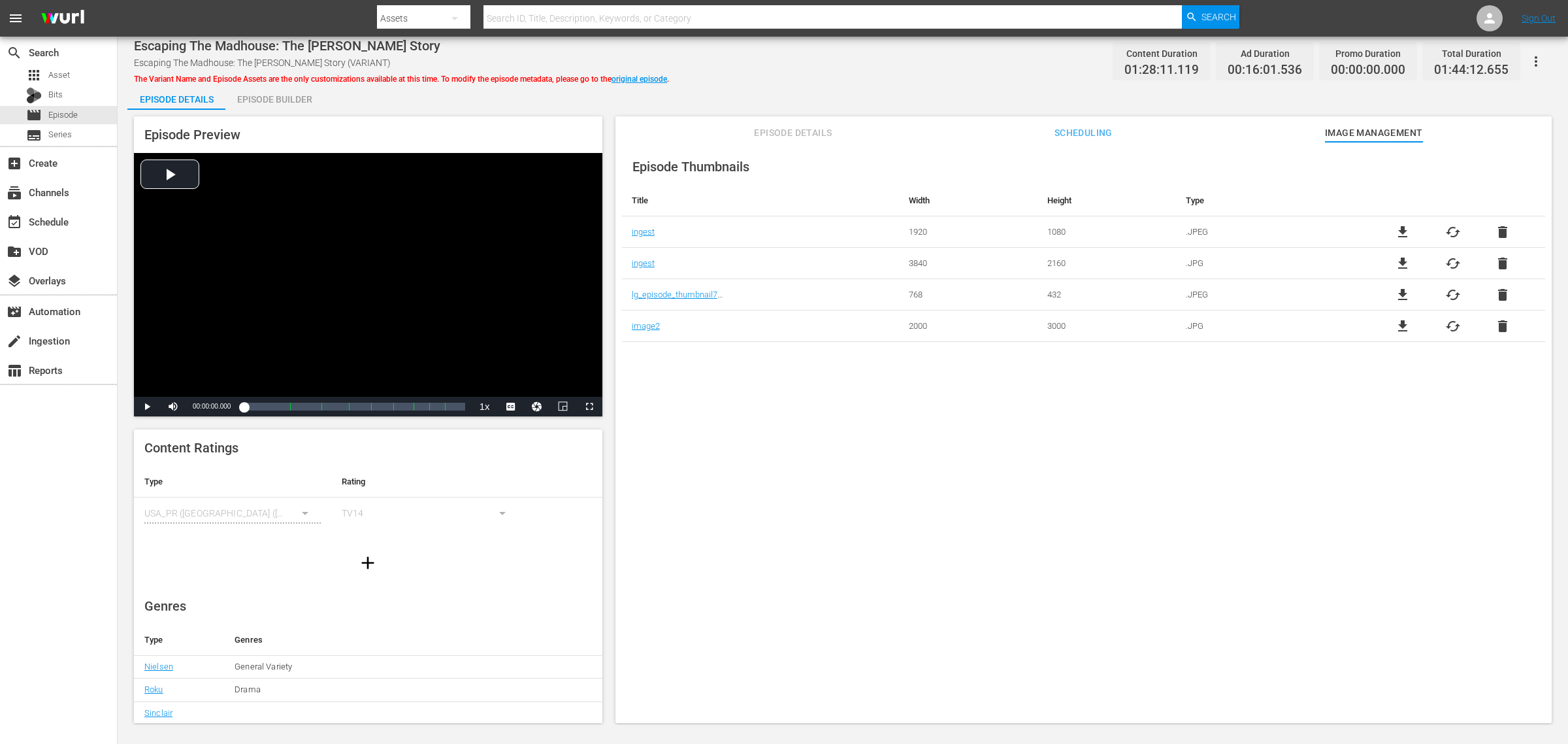
click at [260, 98] on div "Episode Builder" at bounding box center [275, 99] width 98 height 31
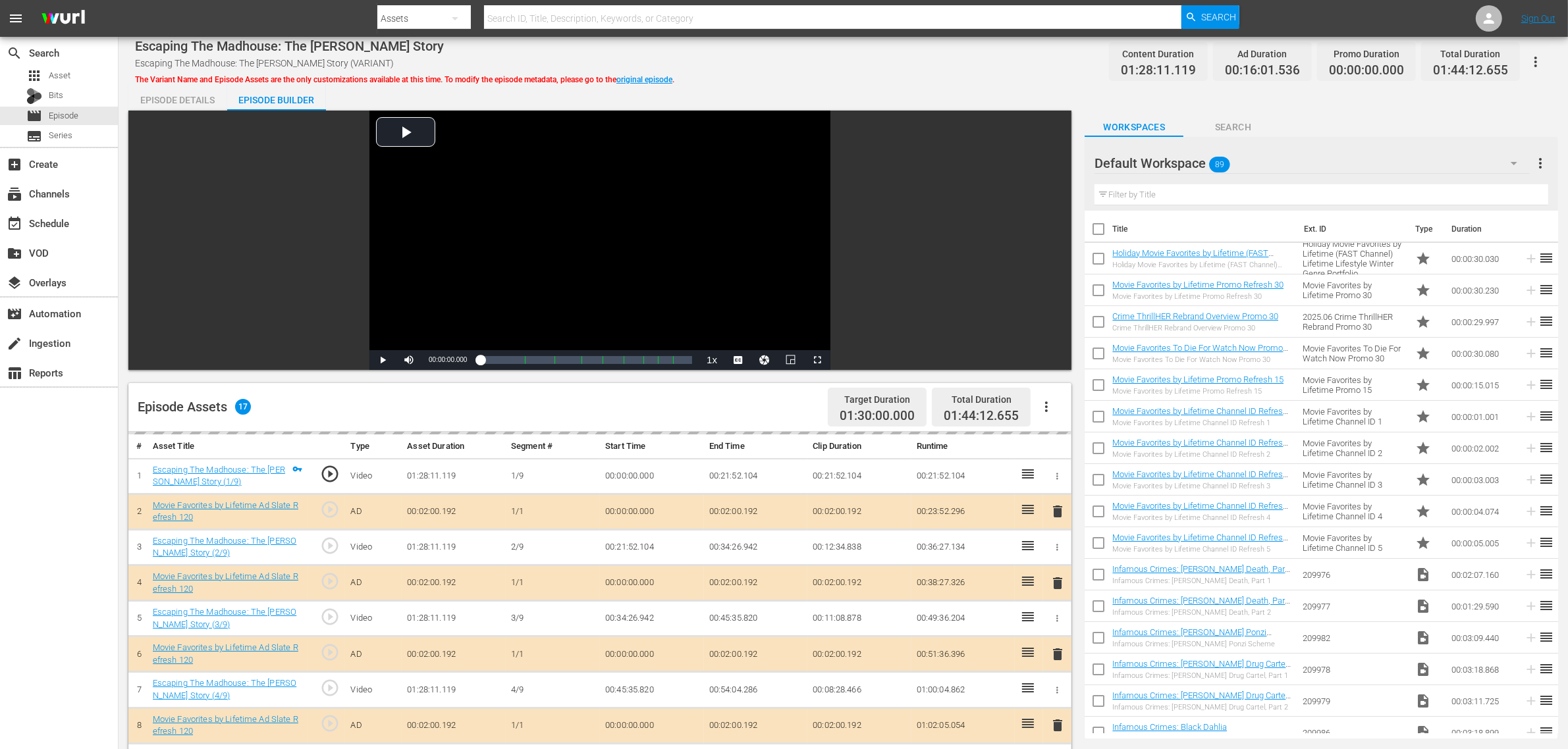
click at [847, 66] on div "Escaping The Madhouse: The [PERSON_NAME] Story Escaping The Madhouse: The [PERS…" at bounding box center [843, 62] width 1416 height 29
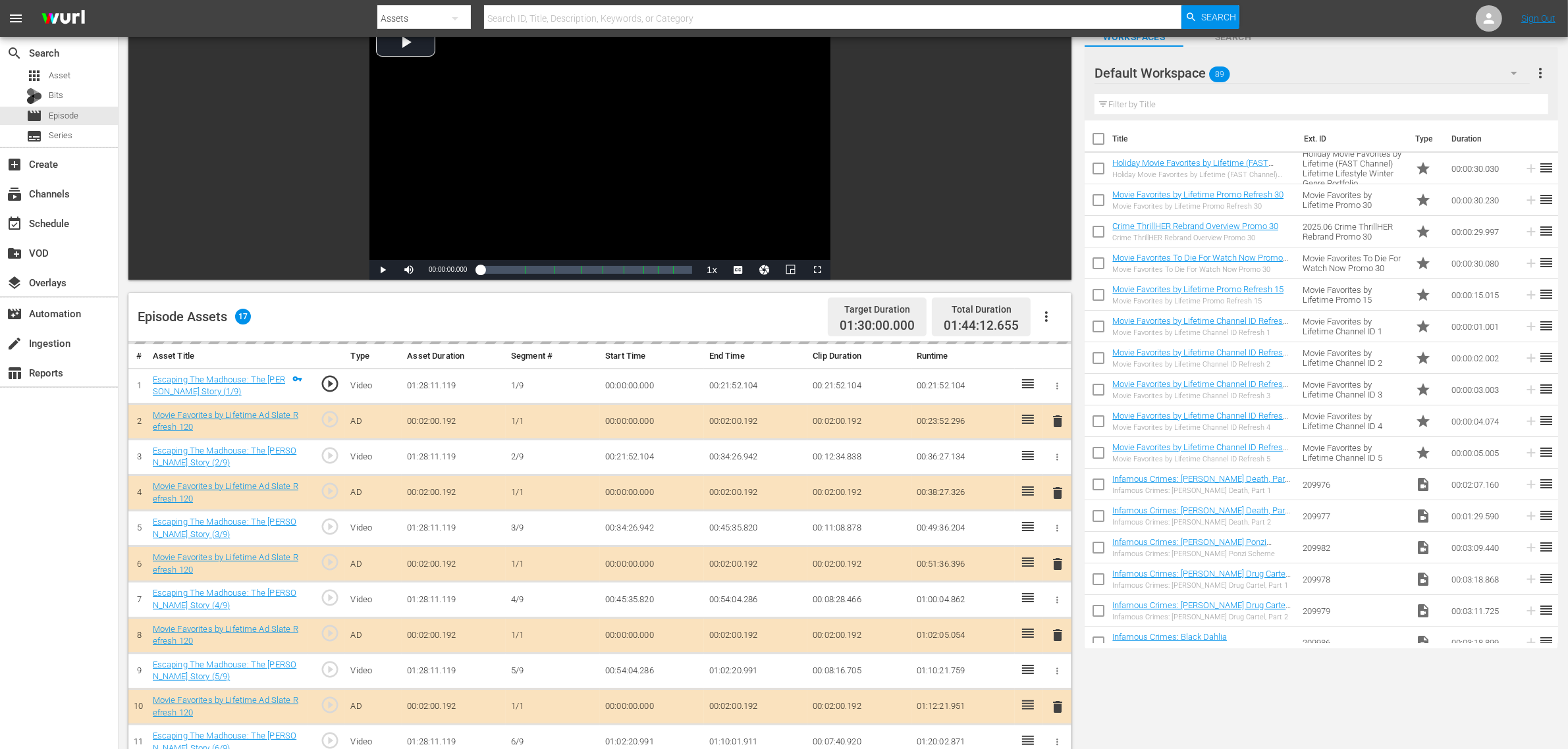
scroll to position [342, 0]
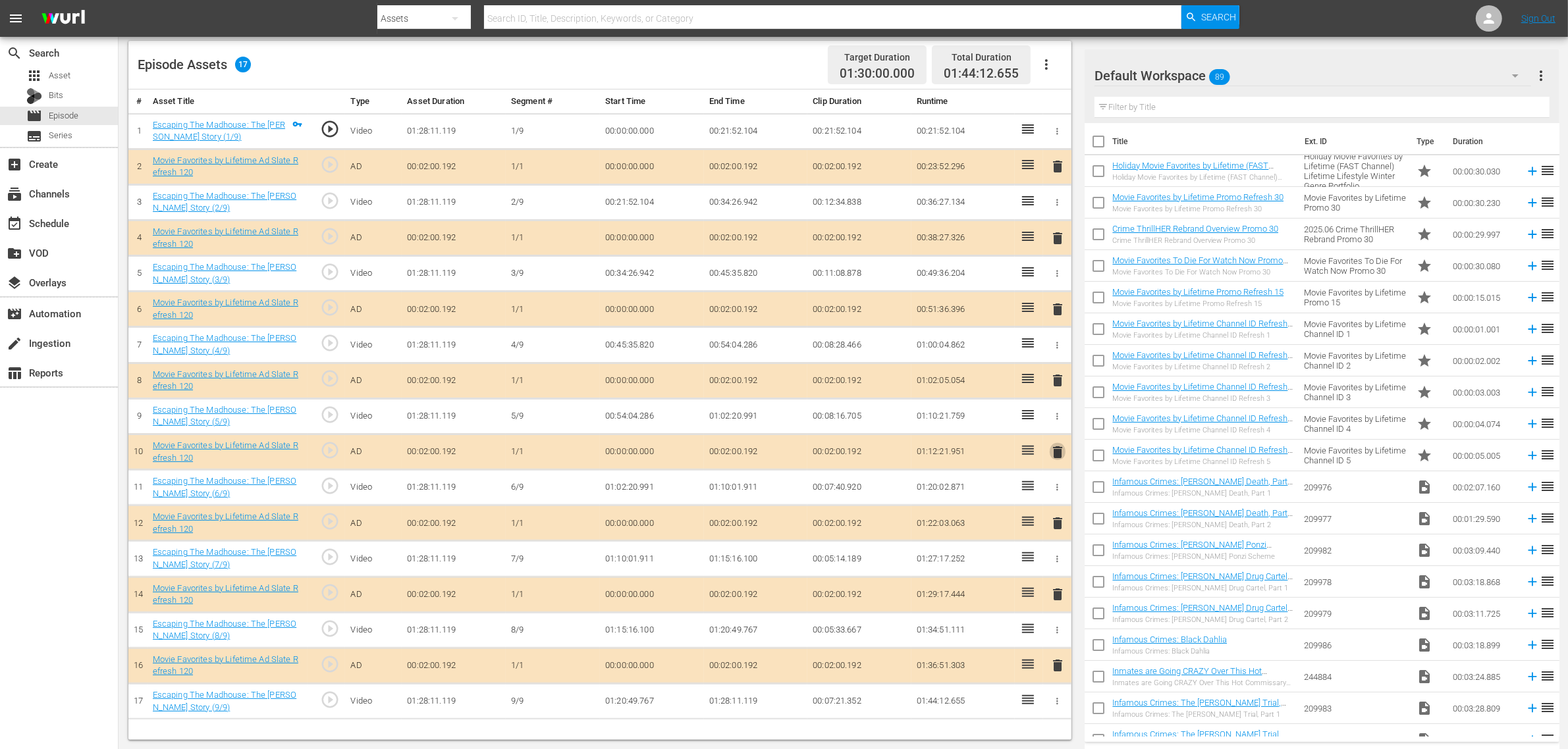
click at [1056, 455] on span "delete" at bounding box center [1057, 451] width 15 height 15
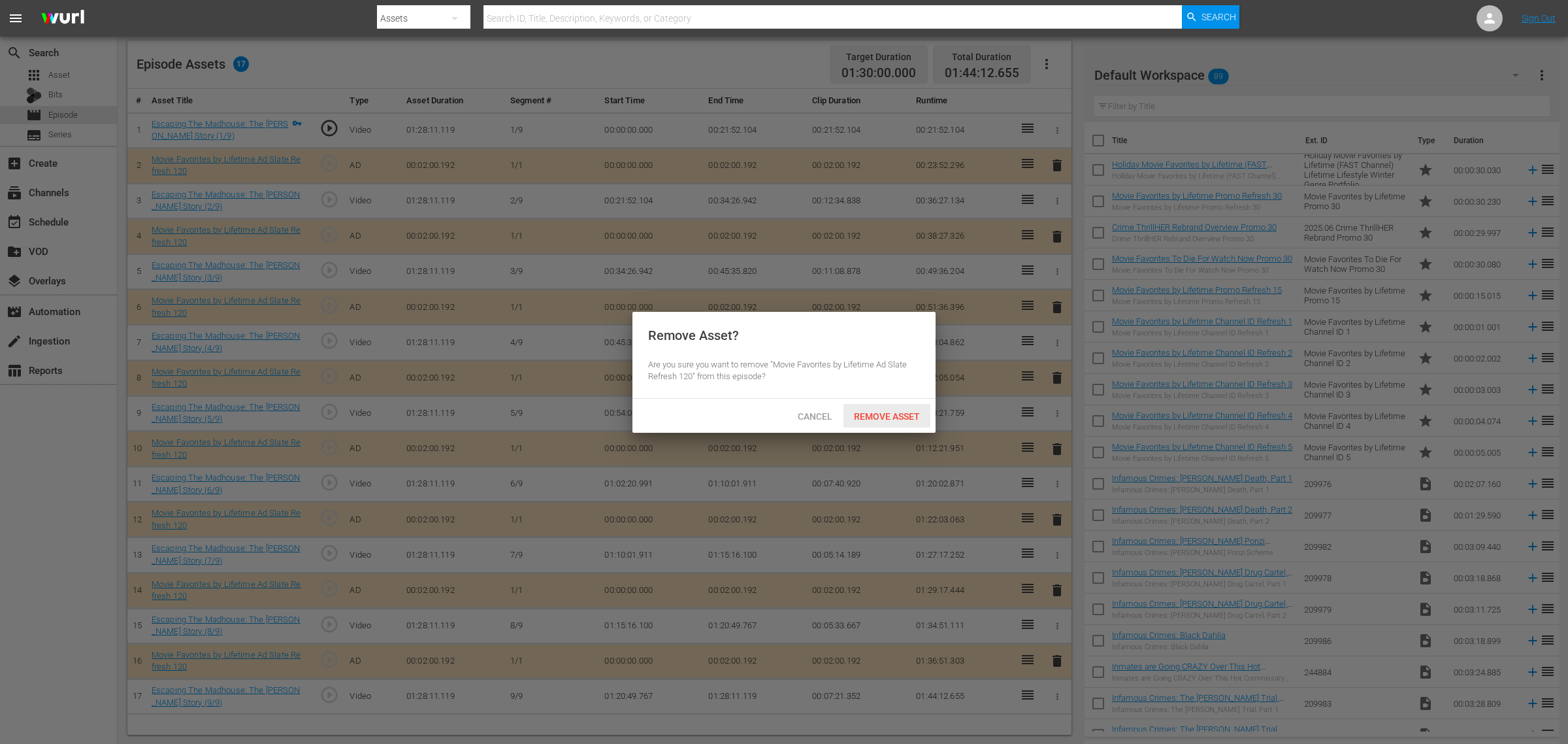
click at [900, 416] on span "Remove Asset" at bounding box center [887, 416] width 87 height 10
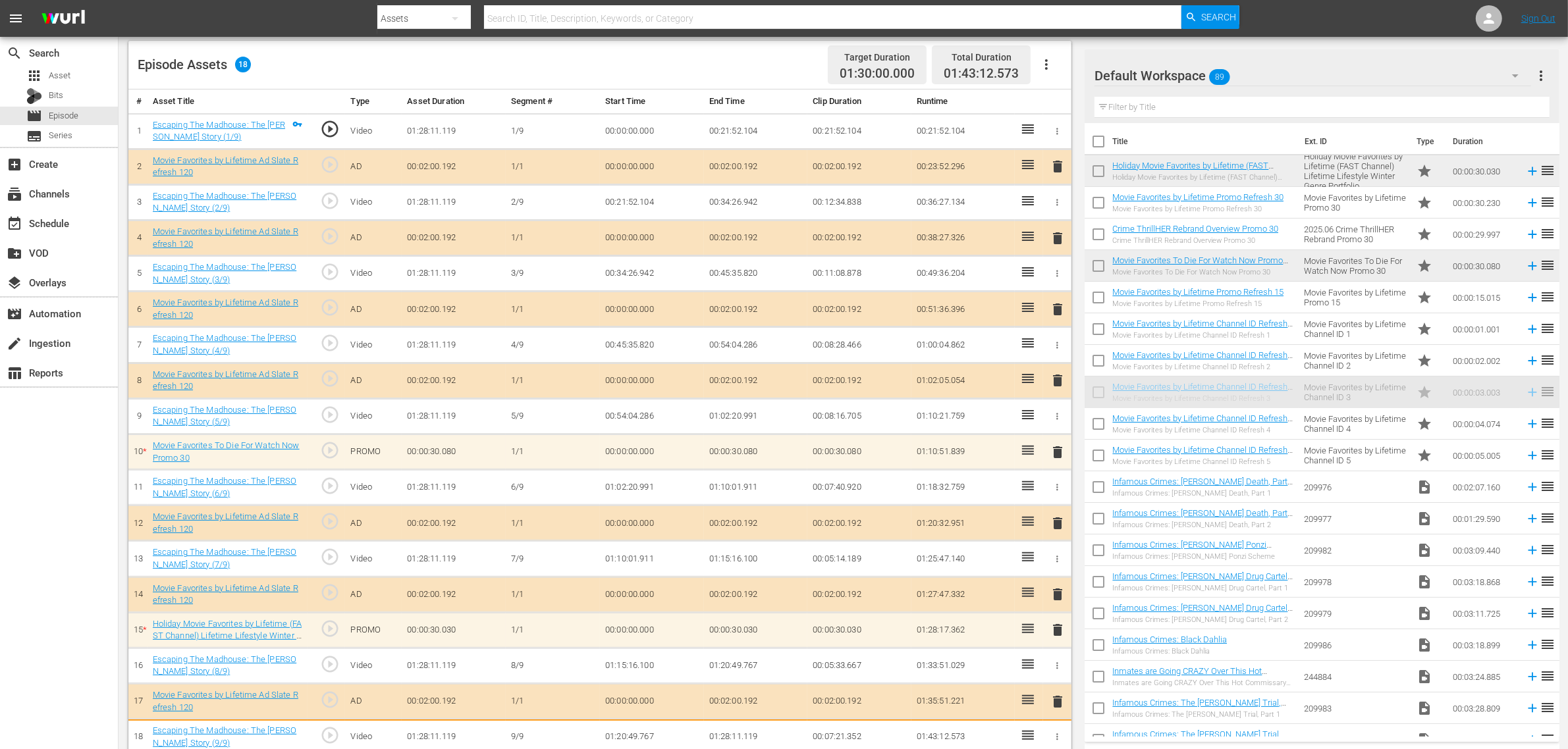
scroll to position [360, 0]
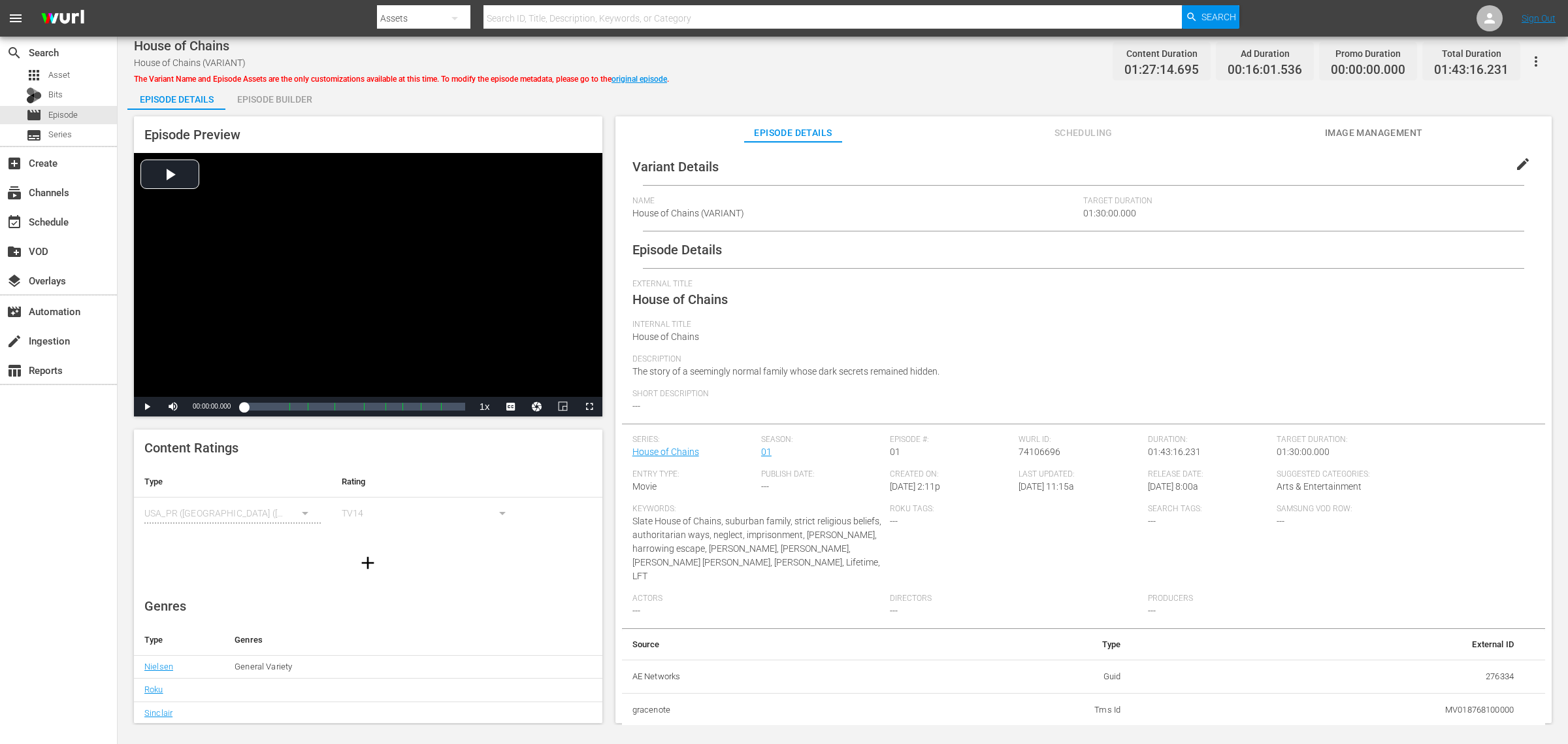
click at [766, 76] on div "House of Chains House of Chains (VARIANT) The Variant Name and Episode Assets a…" at bounding box center [843, 380] width 1450 height 688
click at [1254, 133] on span "Image Management" at bounding box center [1374, 133] width 98 height 16
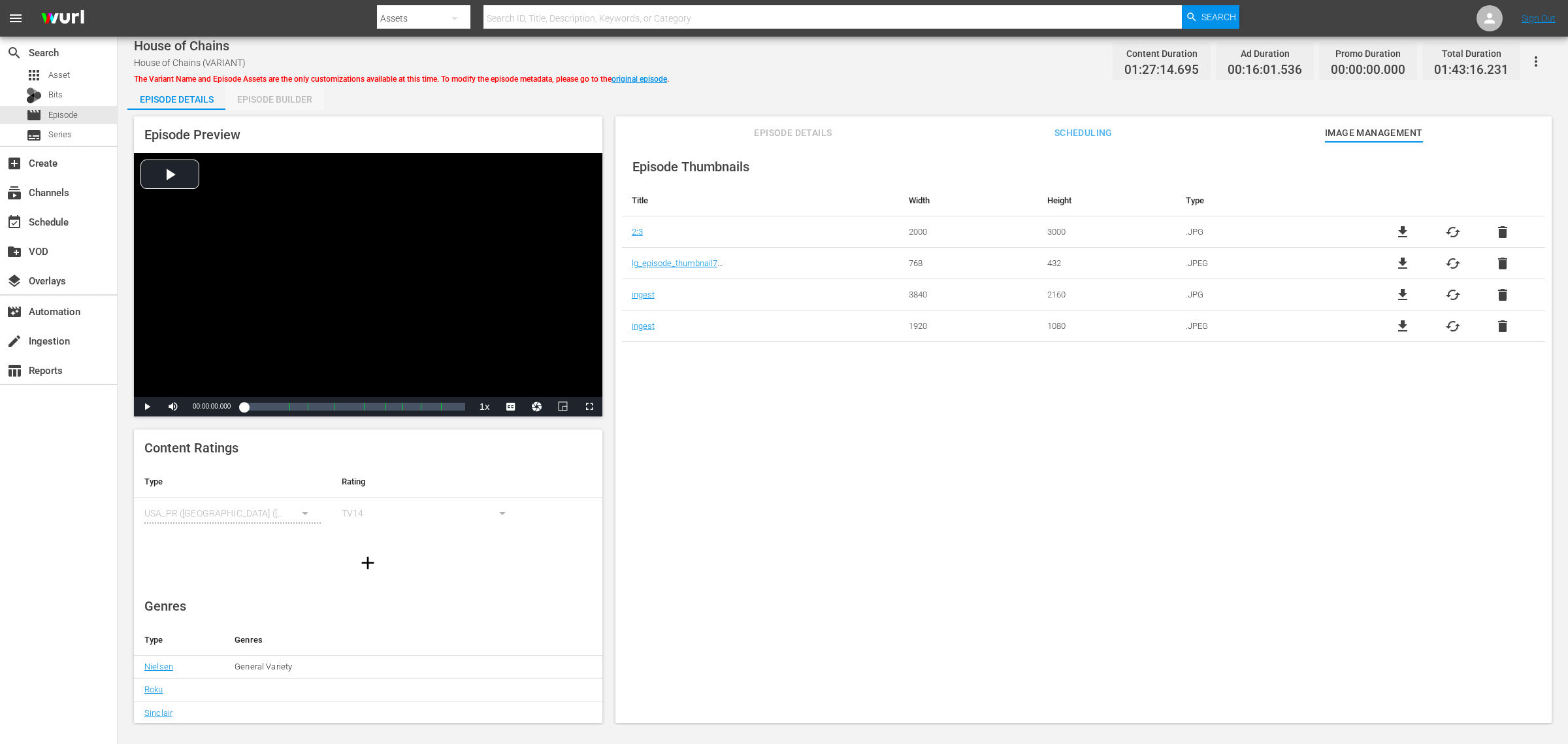
click at [292, 102] on div "Episode Builder" at bounding box center [275, 99] width 98 height 31
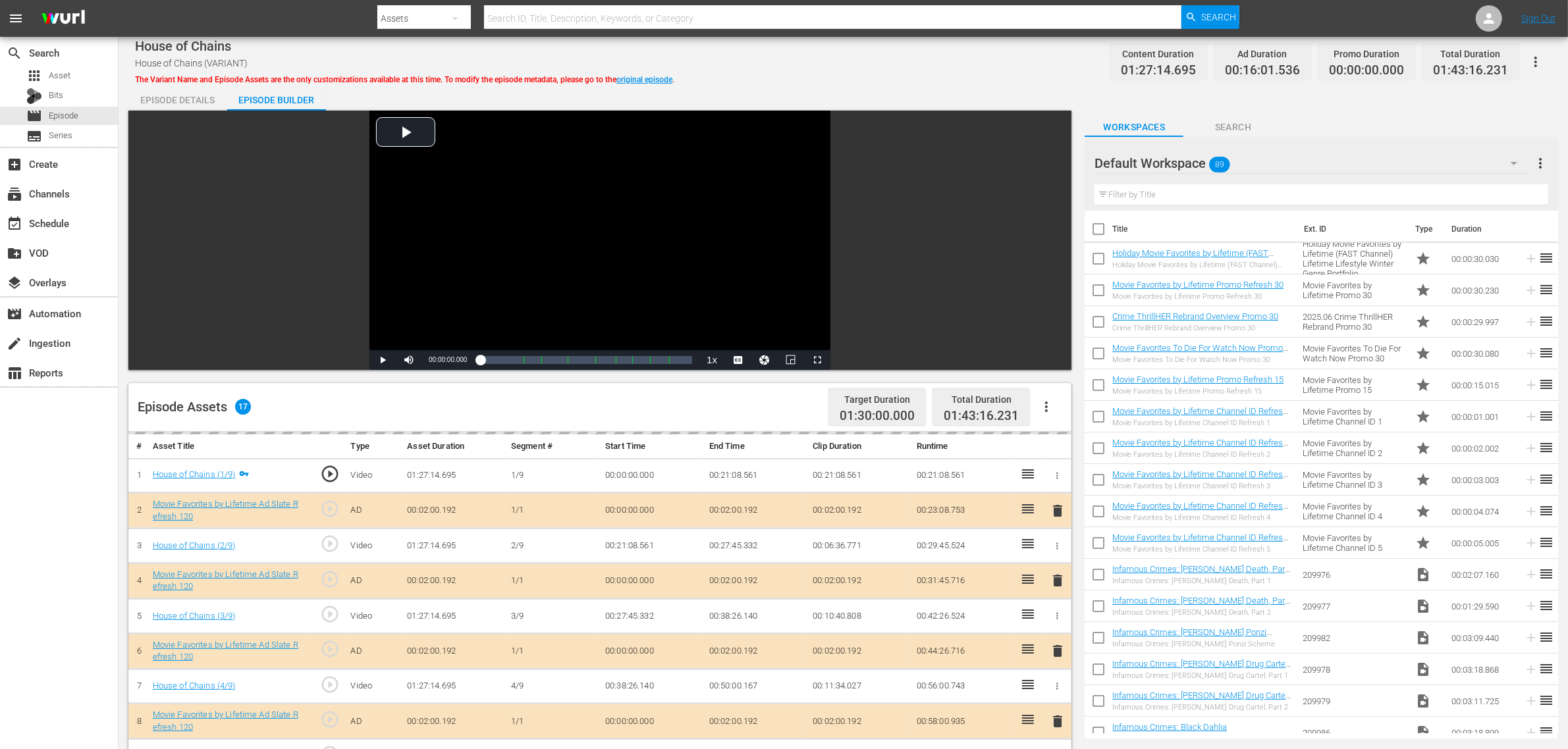
click at [929, 66] on div "House of Chains House of Chains (VARIANT) The Variant Name and Episode Assets a…" at bounding box center [843, 62] width 1416 height 29
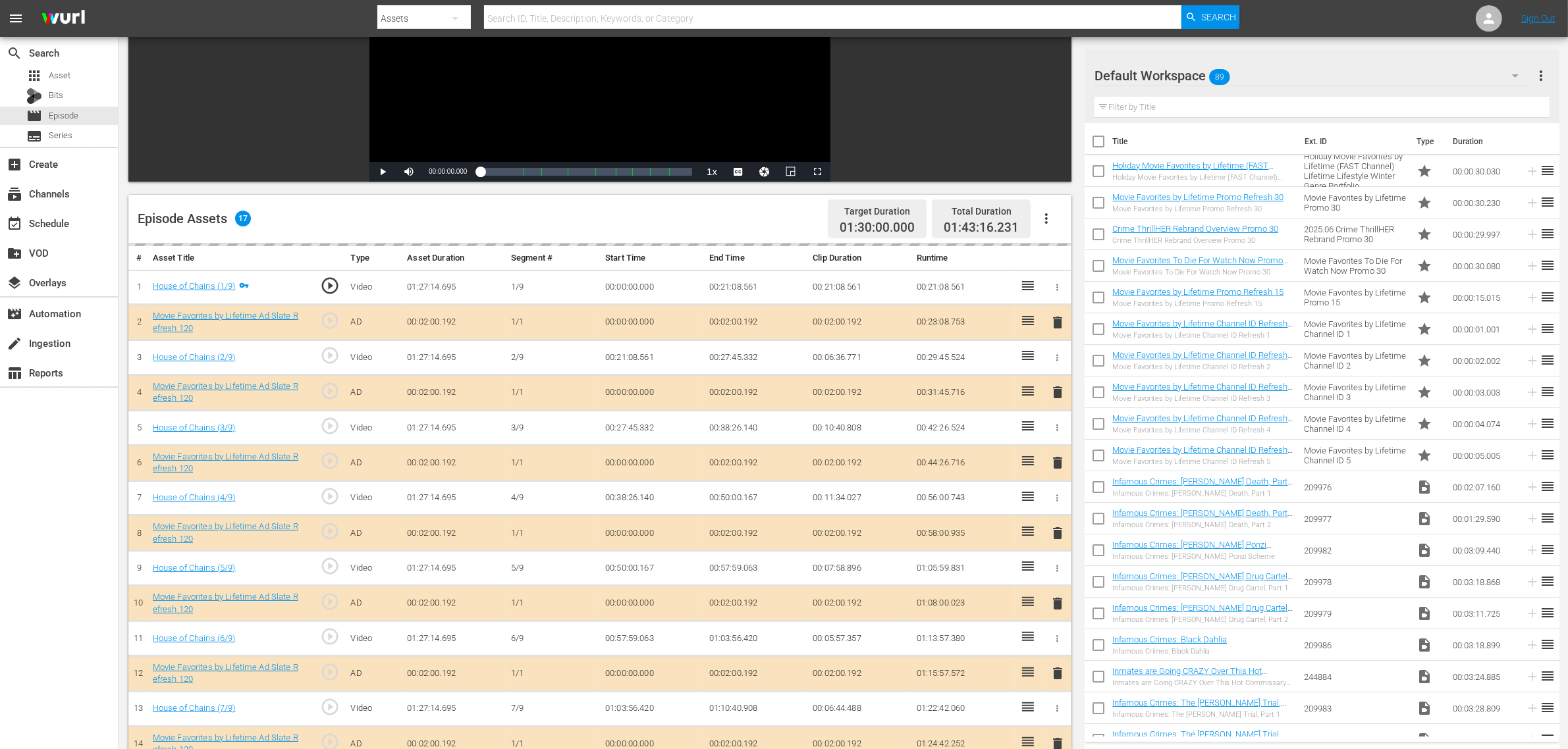
scroll to position [342, 0]
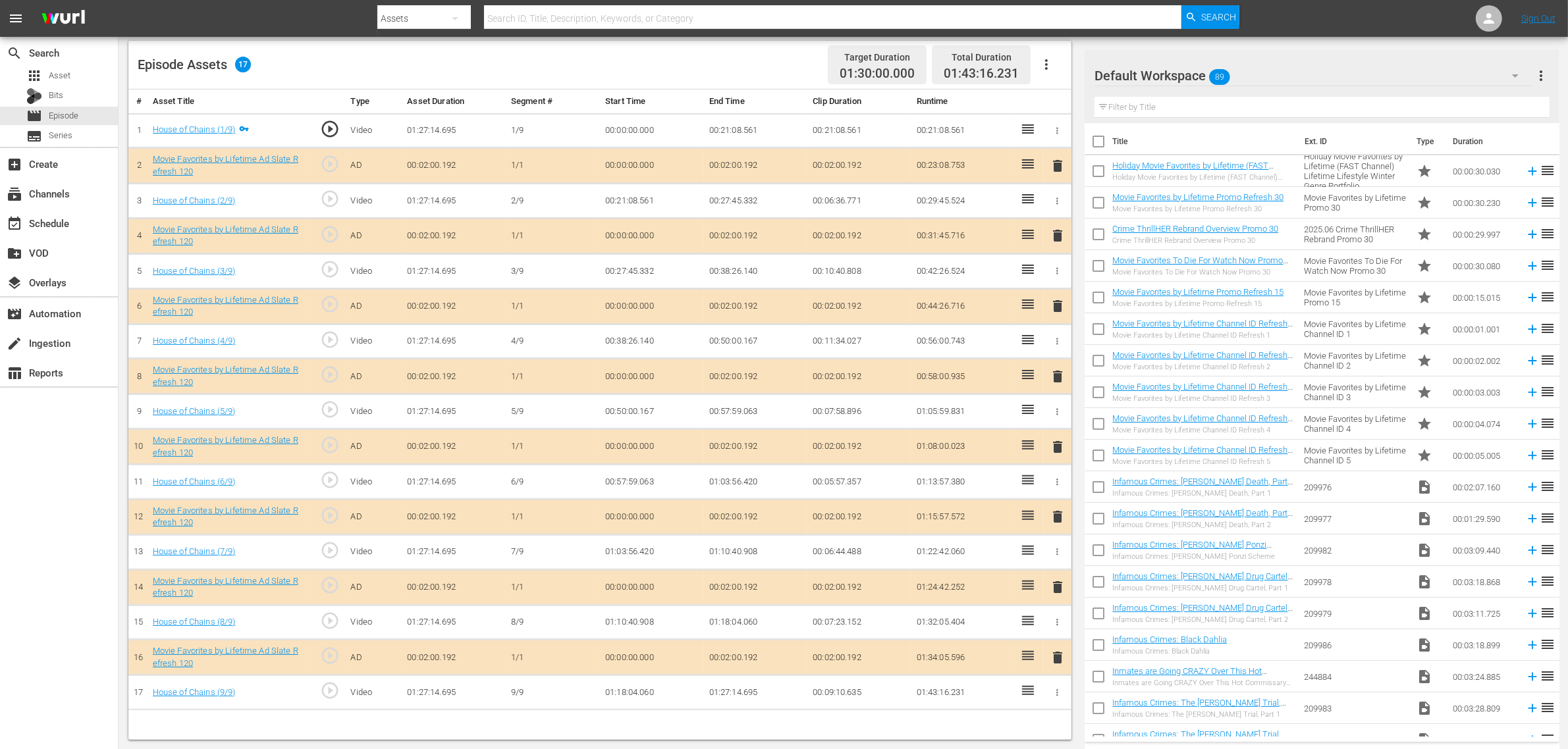
click at [1056, 449] on span "delete" at bounding box center [1057, 446] width 15 height 15
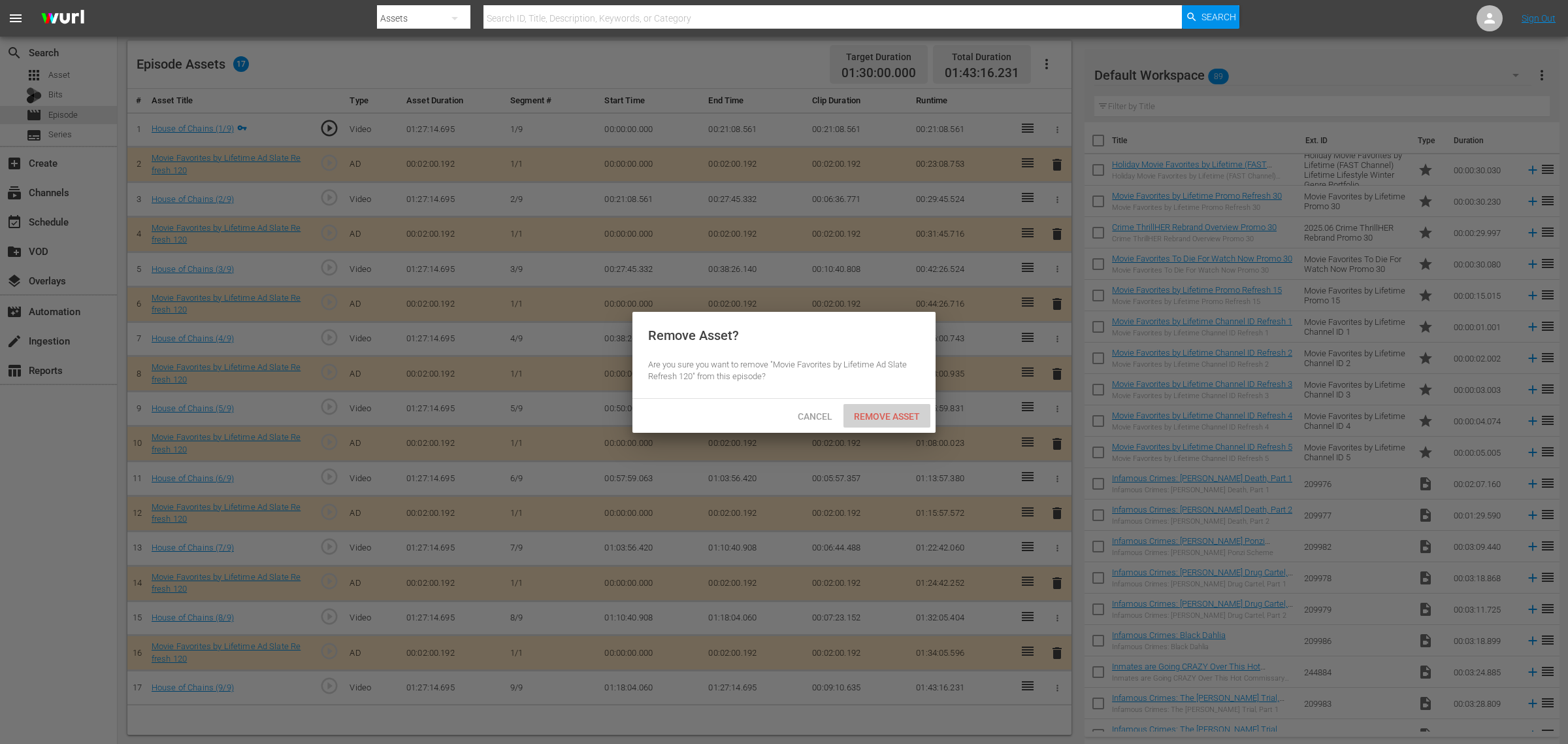
click at [884, 406] on div "Remove Asset" at bounding box center [887, 416] width 87 height 24
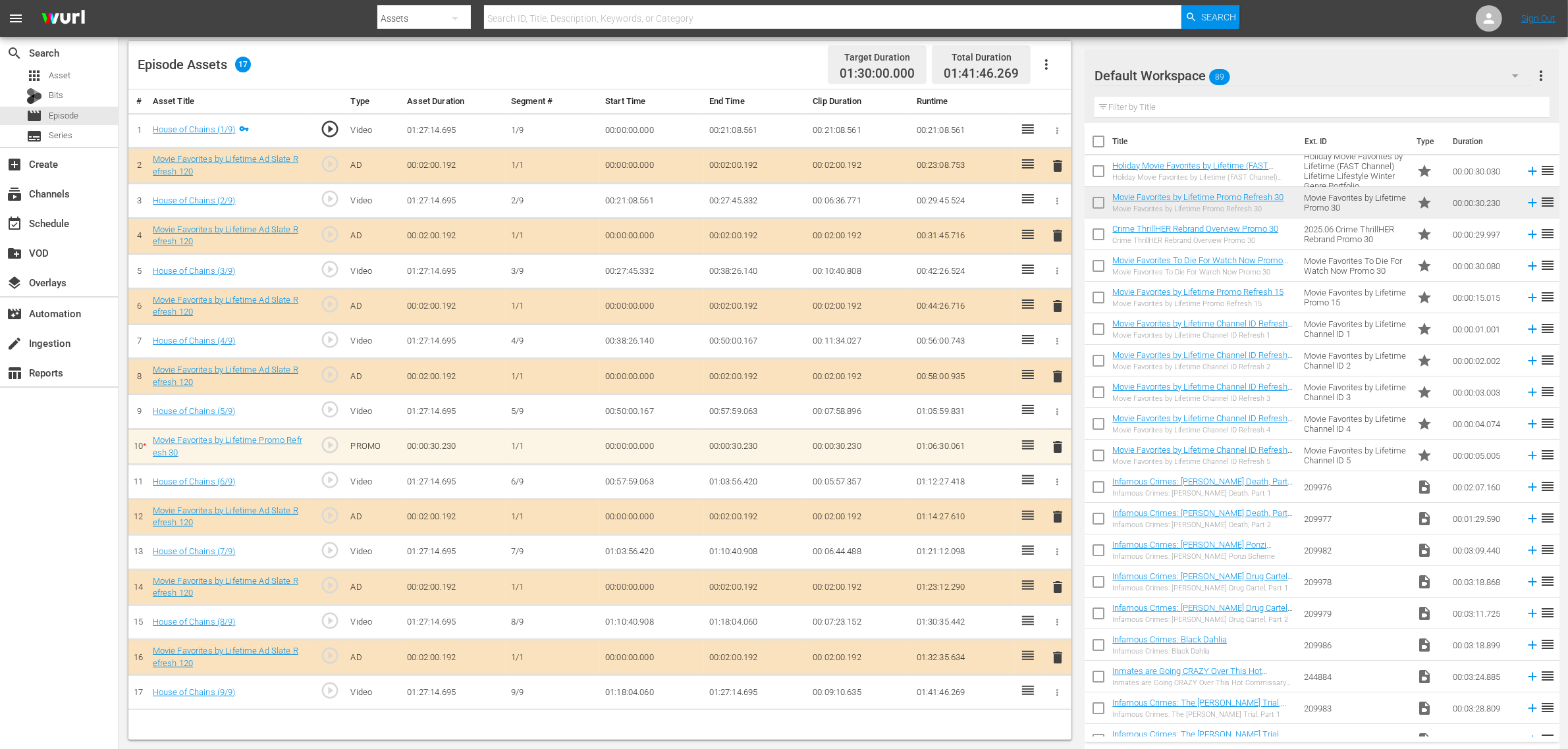
click at [728, 59] on div "Episode Assets 17 Target Duration 01:30:00.000 Total Duration 01:41:46.269" at bounding box center [599, 65] width 943 height 49
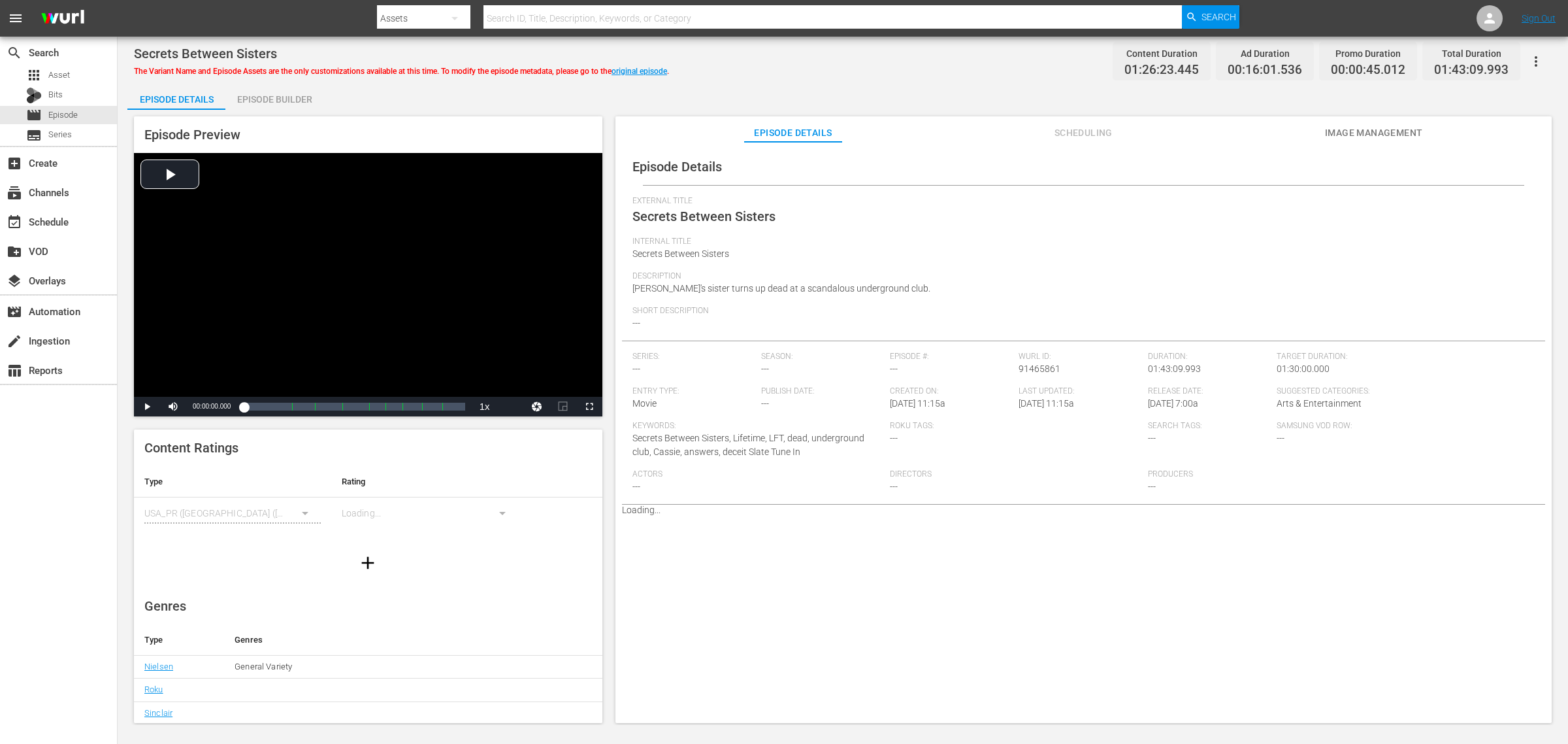
click at [1254, 128] on span "Image Management" at bounding box center [1374, 133] width 98 height 16
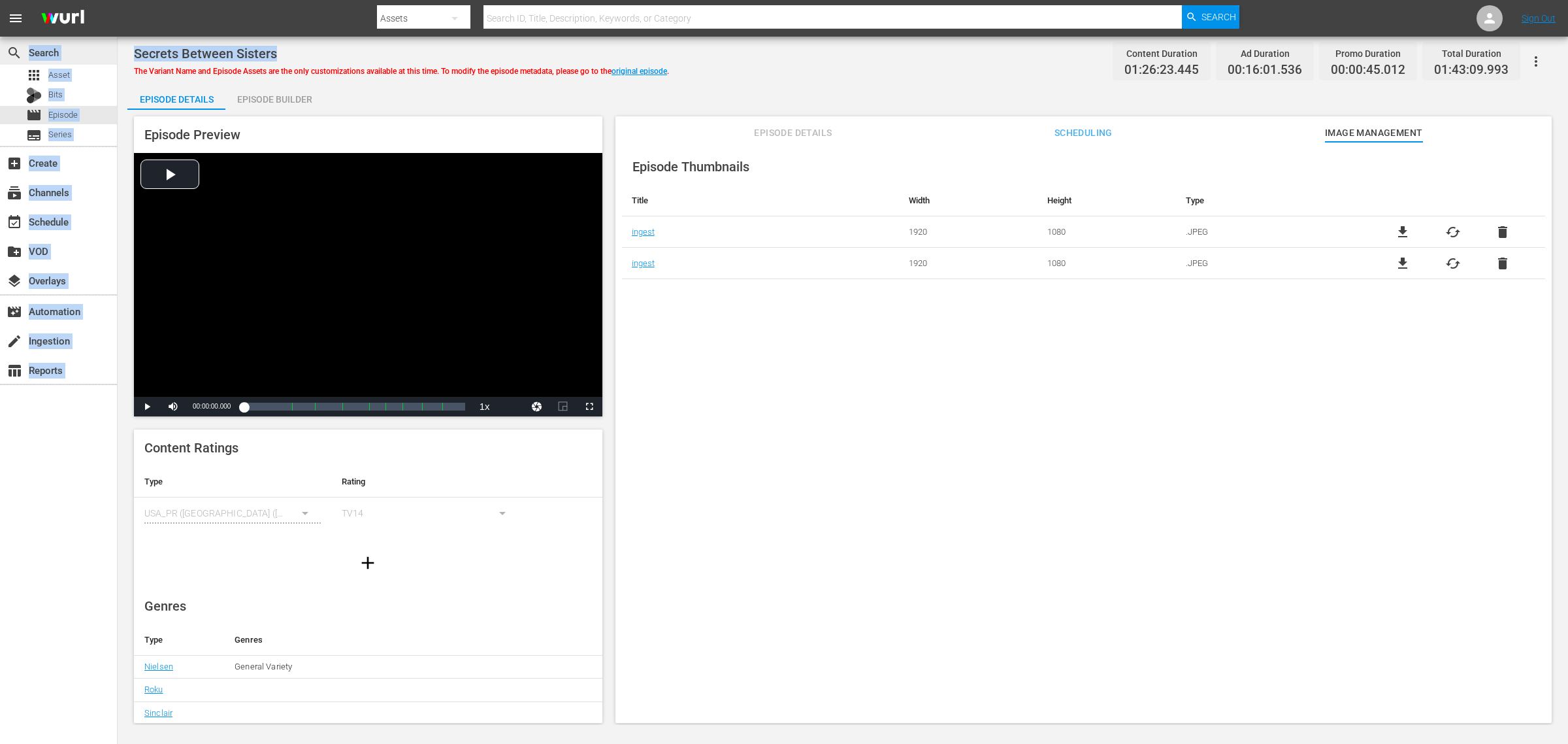
drag, startPoint x: 284, startPoint y: 51, endPoint x: 102, endPoint y: 50, distance: 182.0
click at [118, 0] on div "search Search apps Asset Bits movie Episode subtitles Series add_box Create sub…" at bounding box center [843, 0] width 1450 height 0
click at [305, 53] on div "Secrets Between Sisters" at bounding box center [401, 53] width 535 height 15
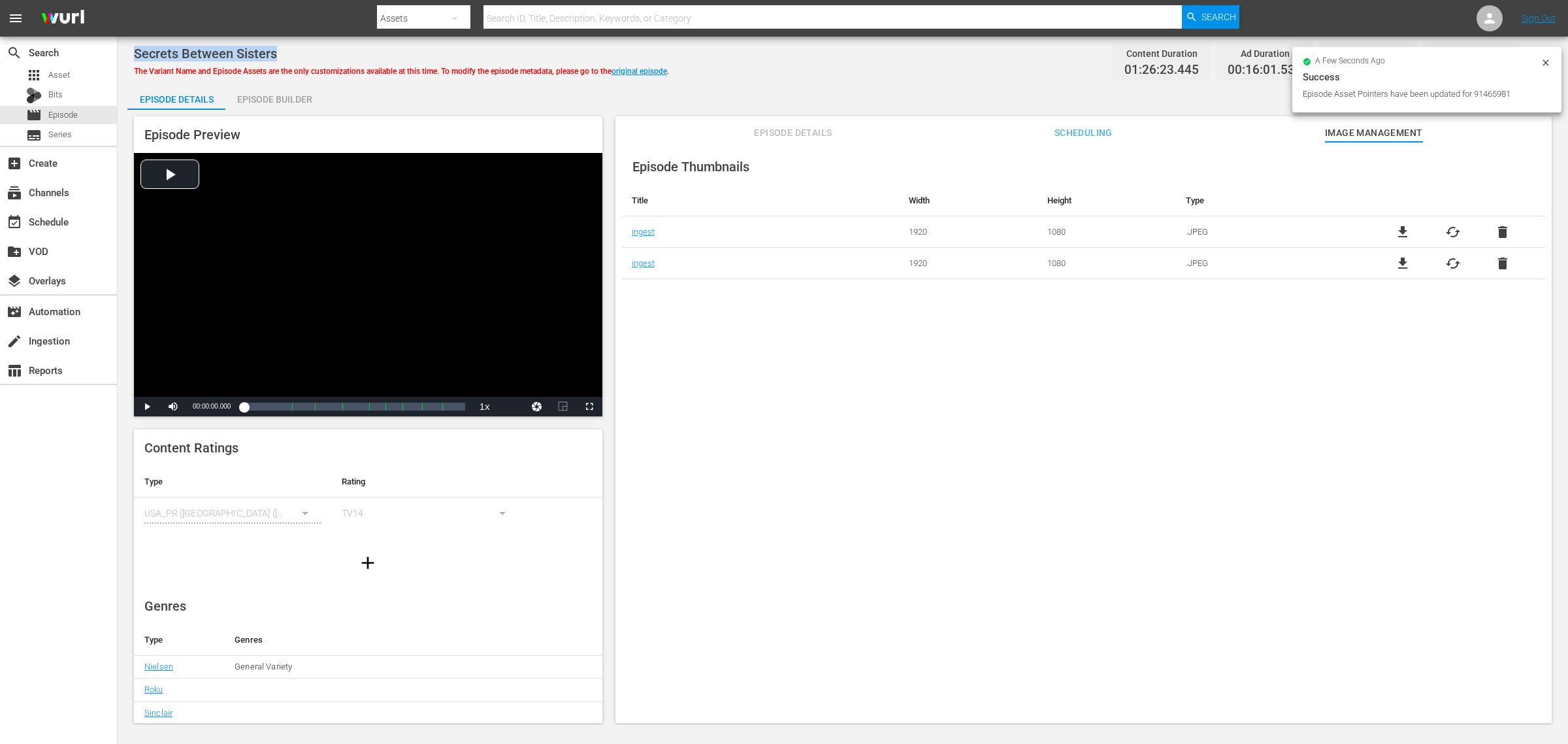
drag, startPoint x: 288, startPoint y: 50, endPoint x: 134, endPoint y: 50, distance: 154.0
click at [134, 50] on div "Secrets Between Sisters" at bounding box center [401, 53] width 535 height 15
copy span "Secrets Between Sisters"
click at [665, 69] on link "original episode" at bounding box center [639, 71] width 56 height 9
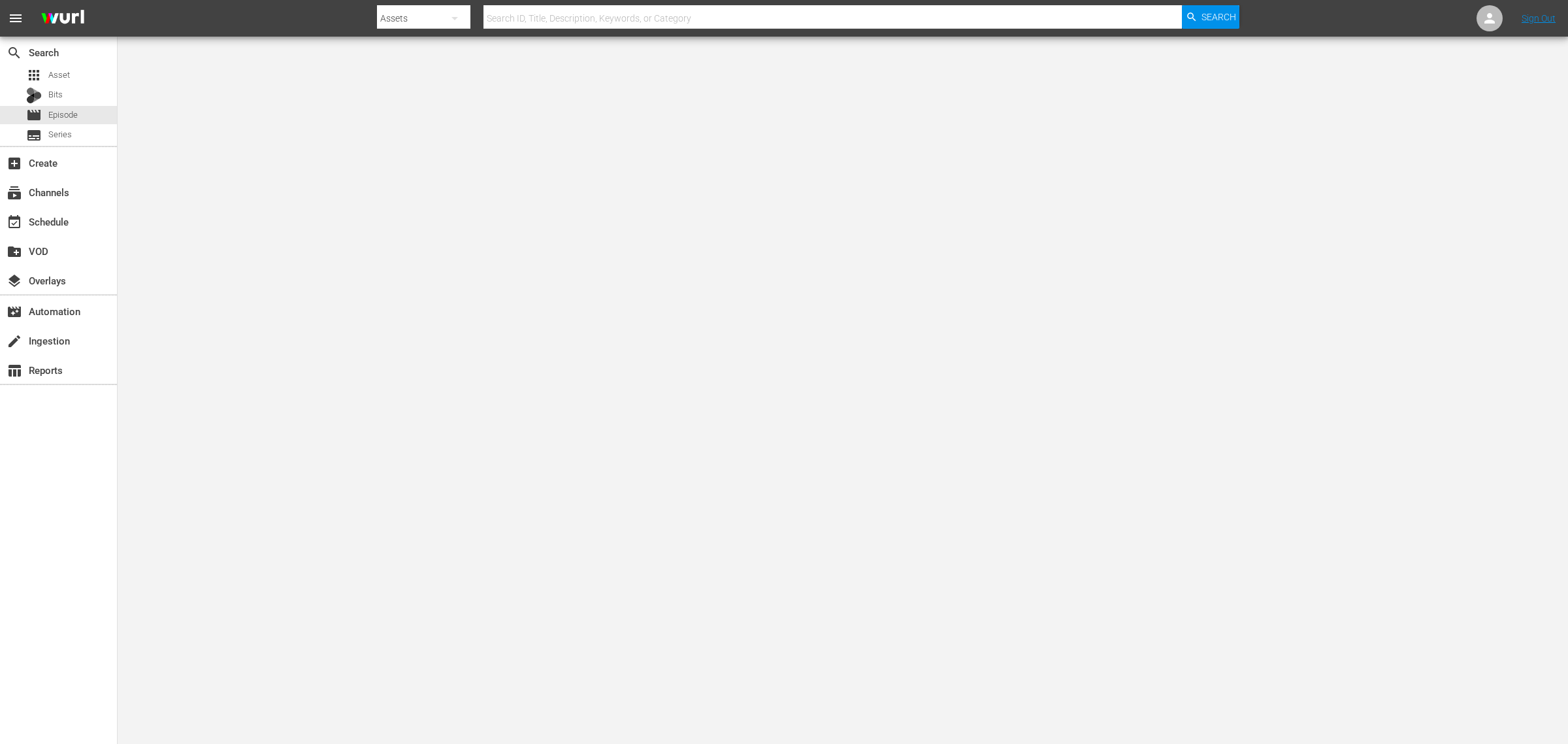
click at [253, 19] on nav "menu Search By Assets Search ID, Title, Description, Keywords, or Category Sear…" at bounding box center [784, 18] width 1568 height 36
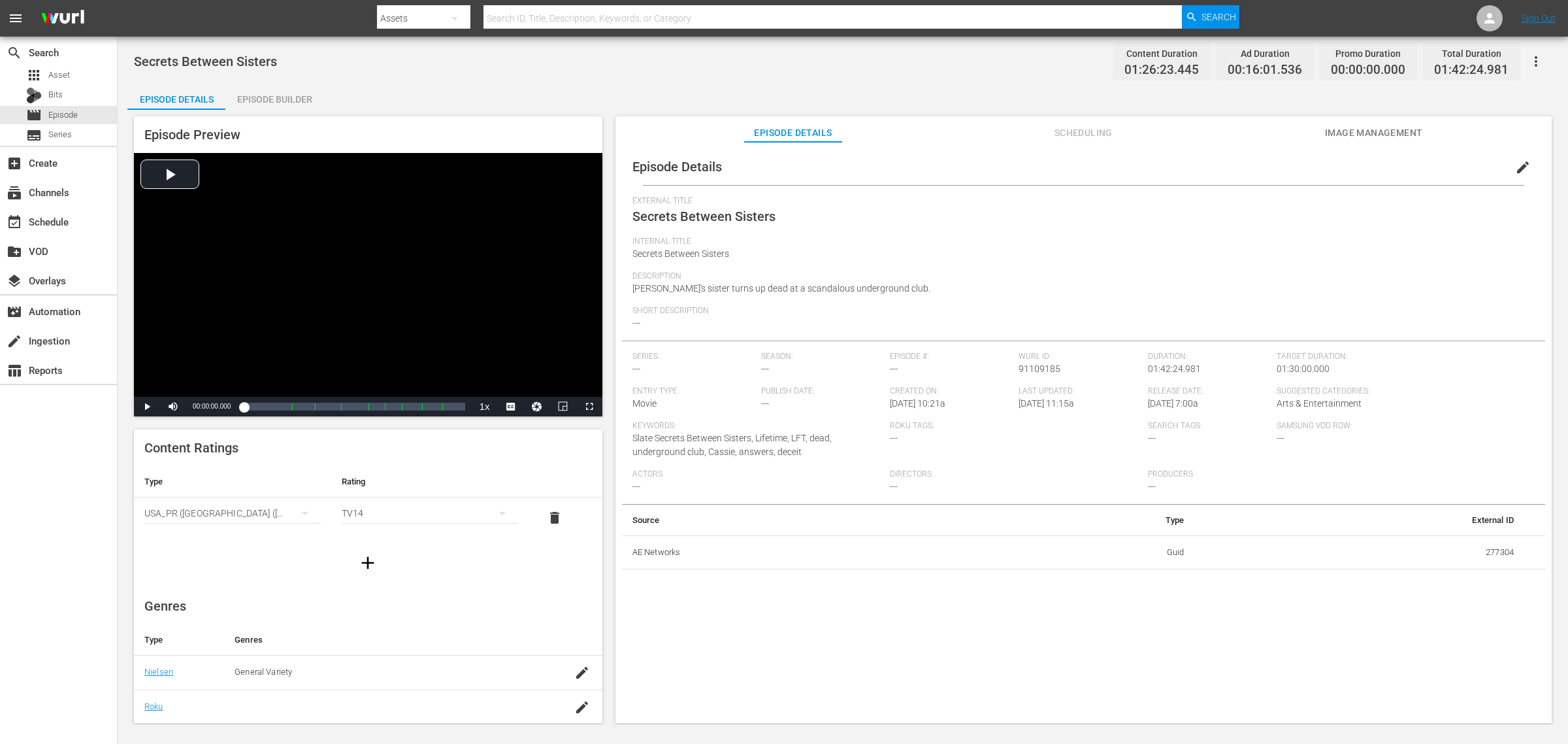
click at [1254, 130] on span "Image Management" at bounding box center [1374, 133] width 98 height 16
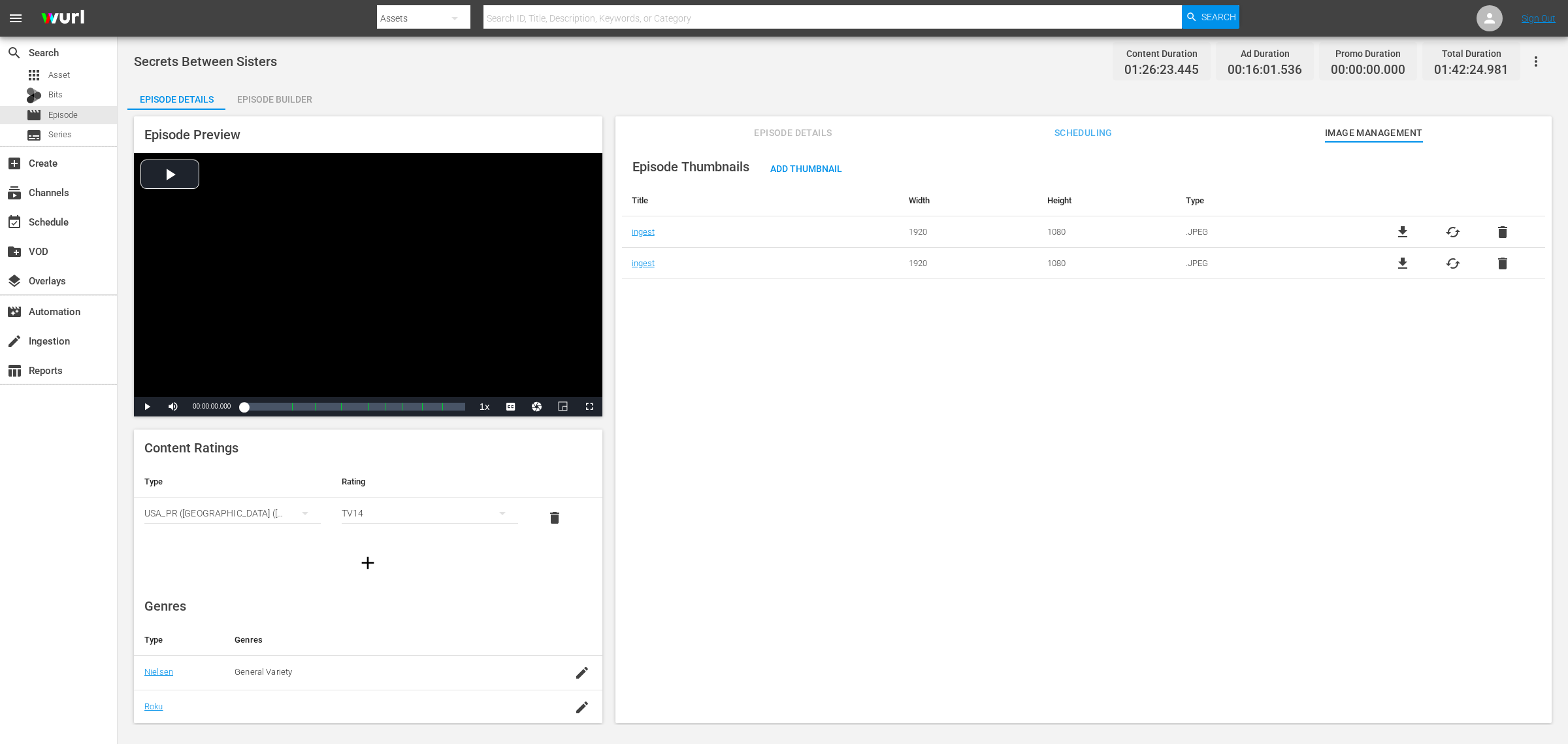
click at [993, 59] on div "Secrets Between Sisters Content Duration 01:26:23.445 Ad Duration 00:16:01.536 …" at bounding box center [843, 61] width 1418 height 29
click at [1254, 230] on span "cached" at bounding box center [1453, 231] width 15 height 15
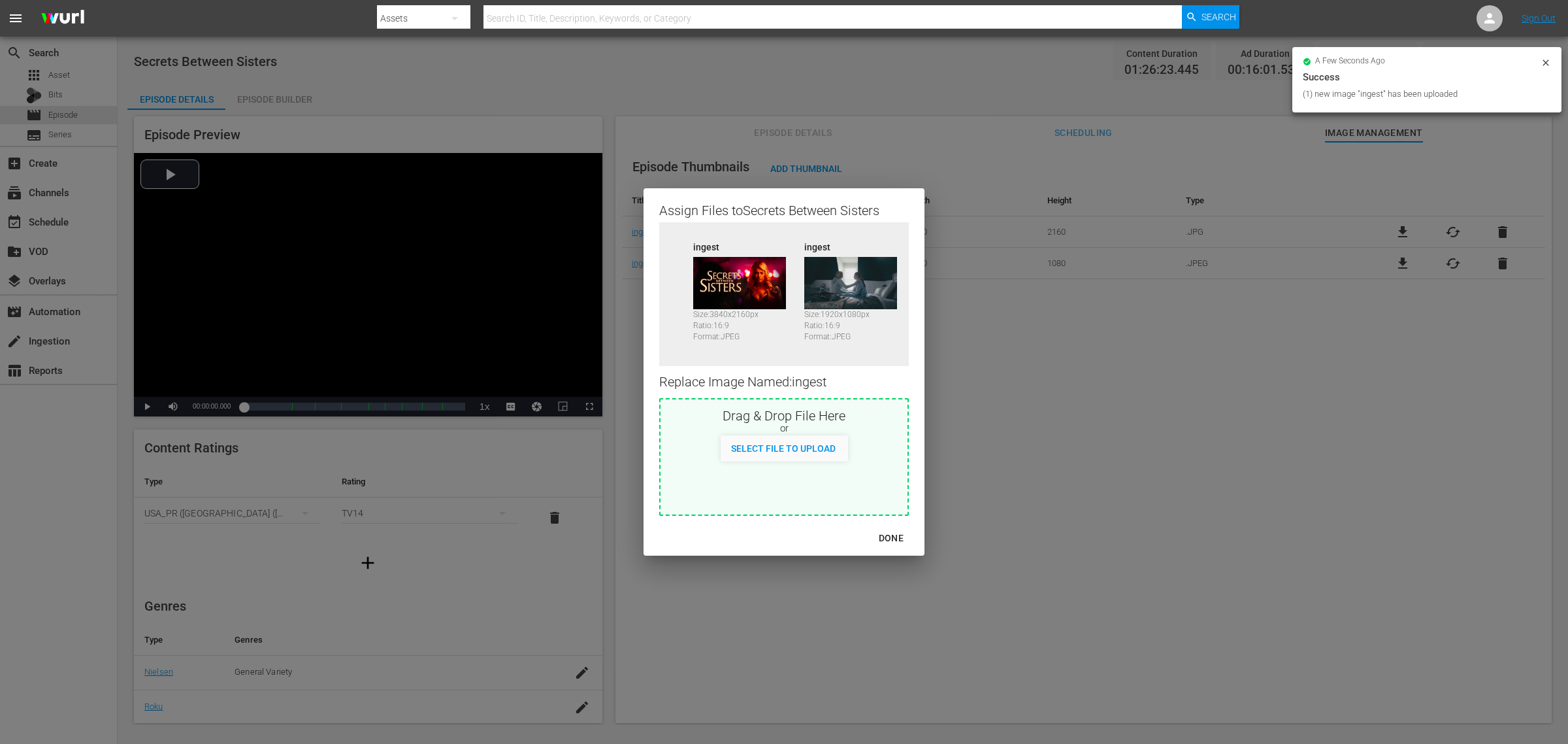
click at [893, 544] on div "DONE" at bounding box center [891, 538] width 46 height 16
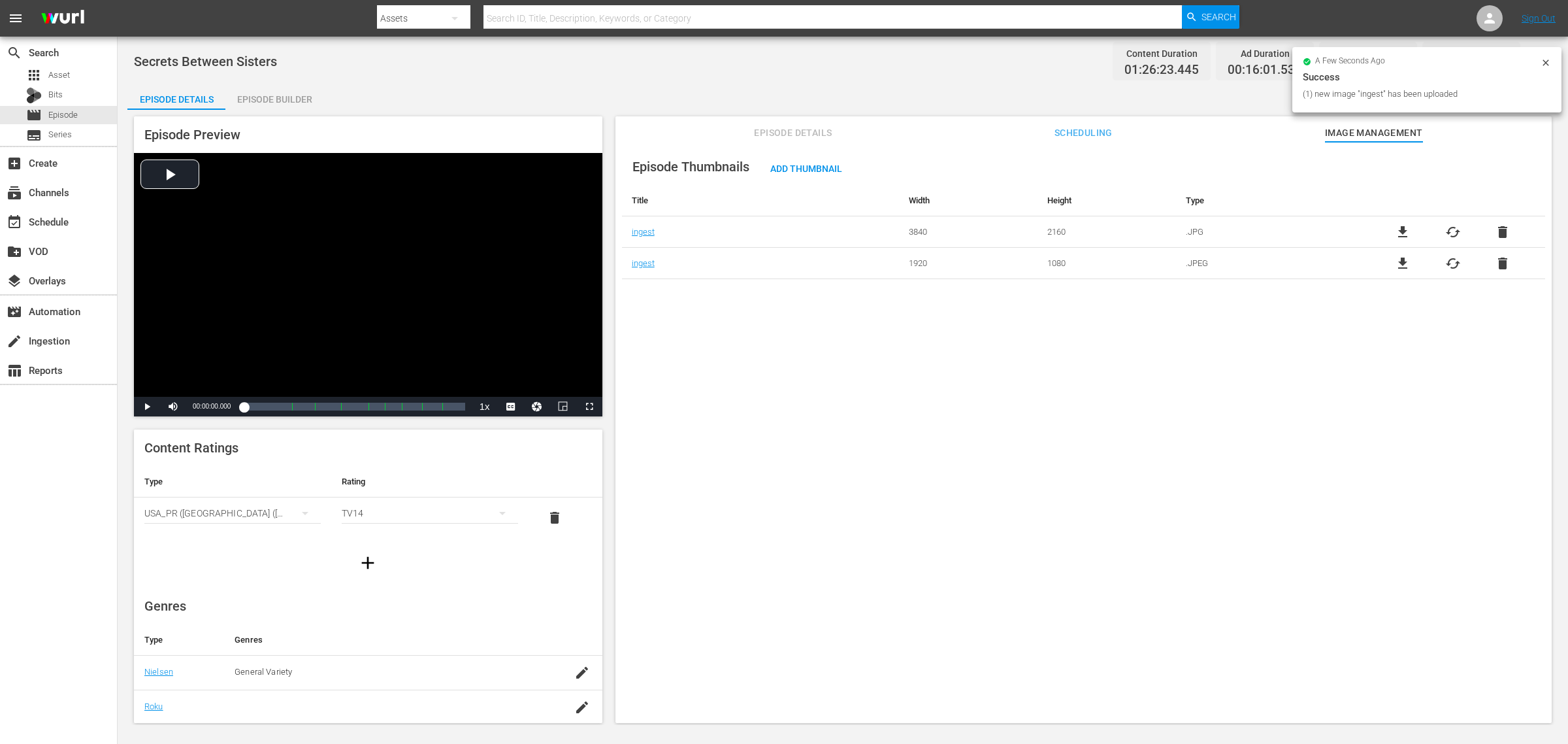
click at [860, 450] on div "Episode Thumbnails Add Thumbnail Title Width Height Type ingest 3840 2160 .JPG …" at bounding box center [1084, 439] width 936 height 593
click at [804, 170] on span "Add Thumbnail" at bounding box center [806, 168] width 93 height 10
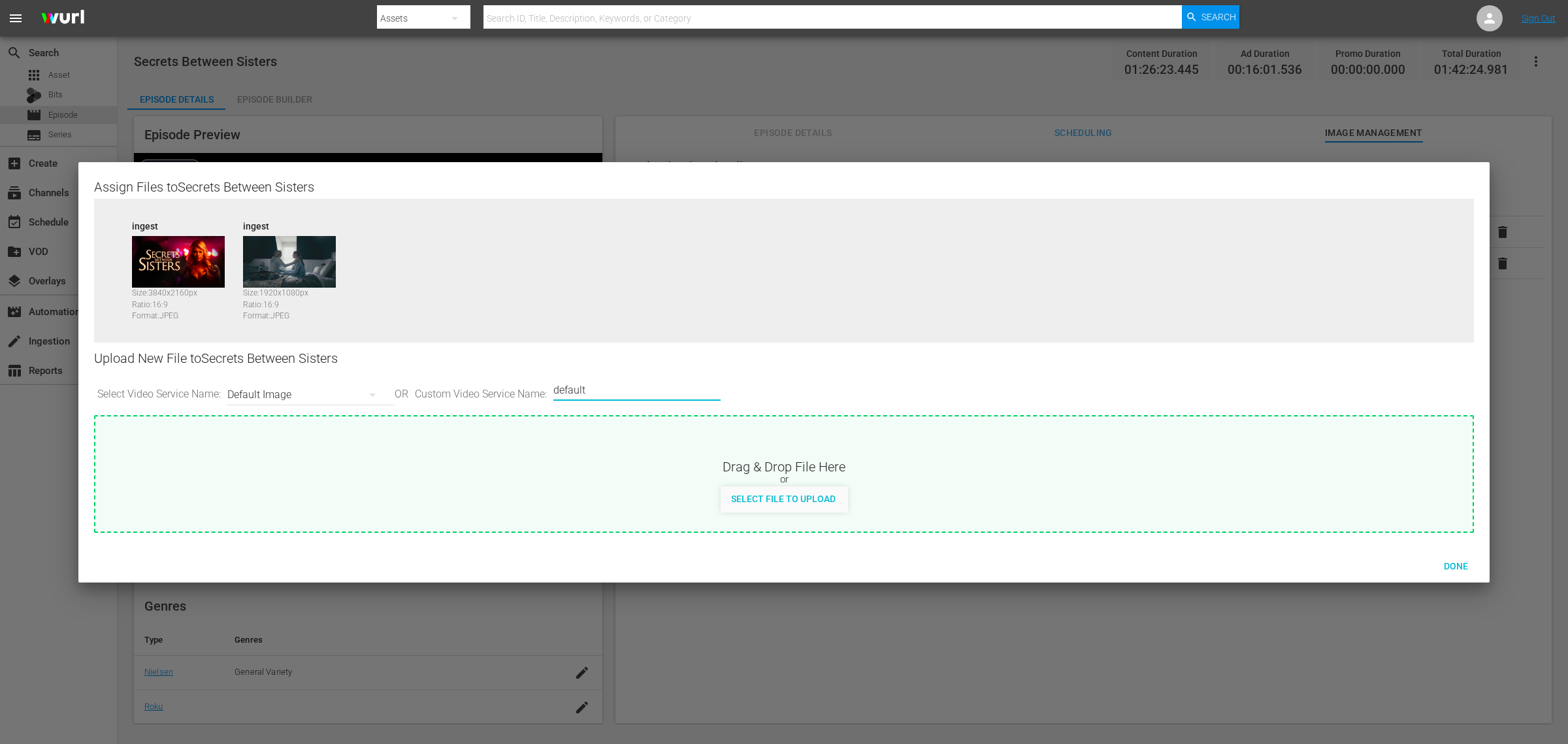
drag, startPoint x: 608, startPoint y: 389, endPoint x: 409, endPoint y: 368, distance: 200.1
click at [413, 370] on div "Upload New File to Secrets Between Sisters Select Video Service Name: Default I…" at bounding box center [784, 379] width 1380 height 73
type input "image2"
click at [1254, 566] on span "Done" at bounding box center [1456, 566] width 45 height 10
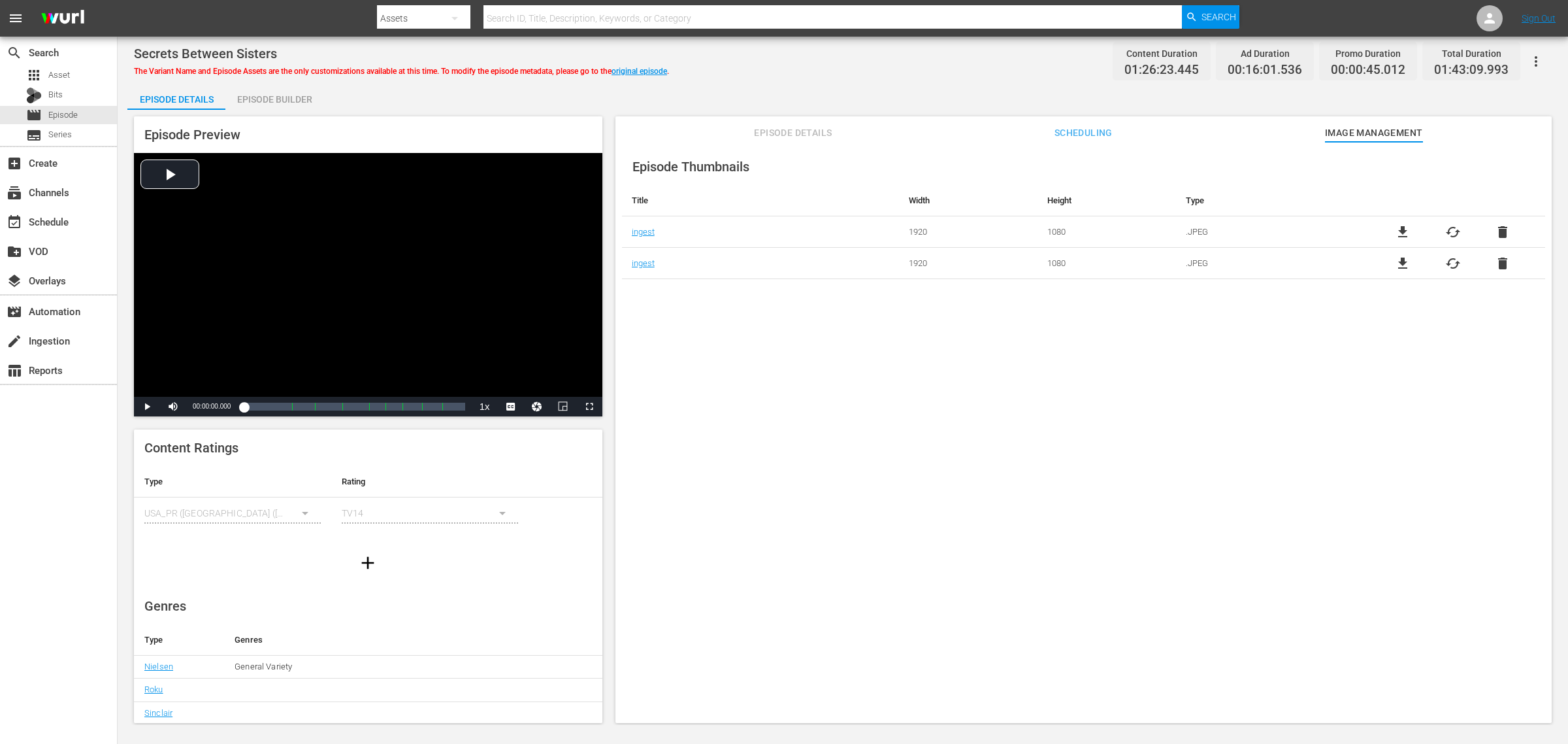
click at [272, 102] on div "Episode Builder" at bounding box center [275, 99] width 98 height 31
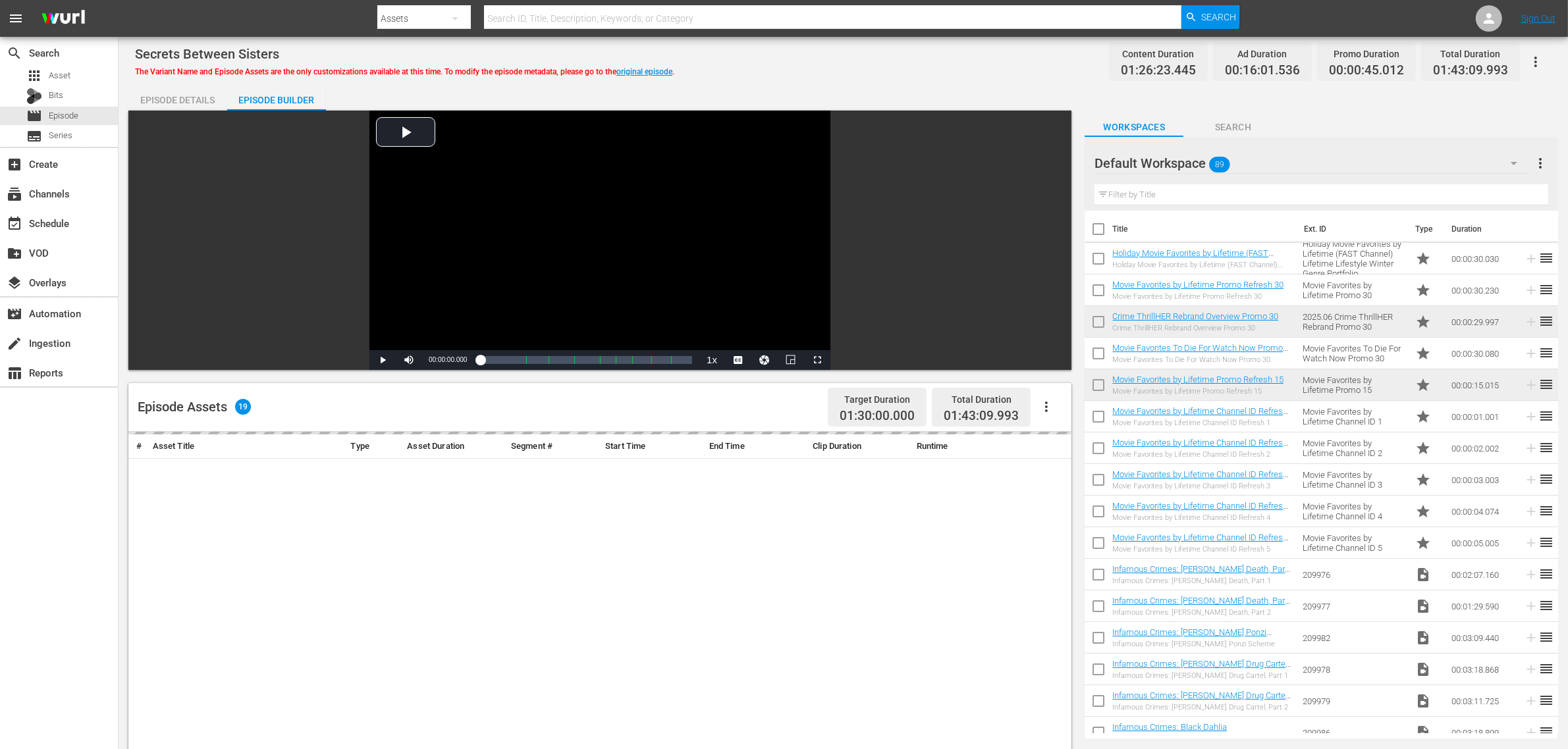
click at [902, 50] on div "Secrets Between Sisters The Variant Name and Episode Assets are the only custom…" at bounding box center [843, 62] width 1416 height 29
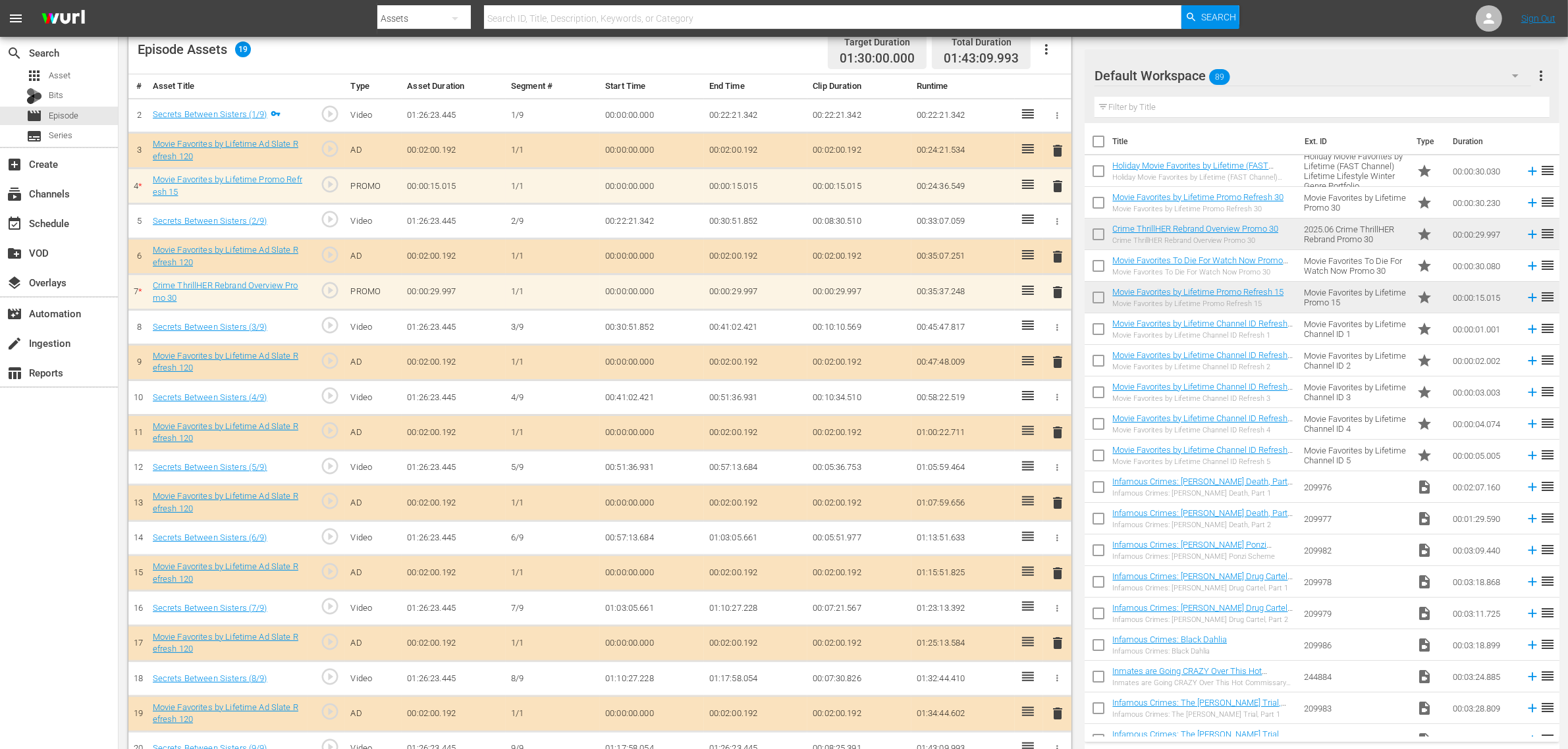
scroll to position [390, 0]
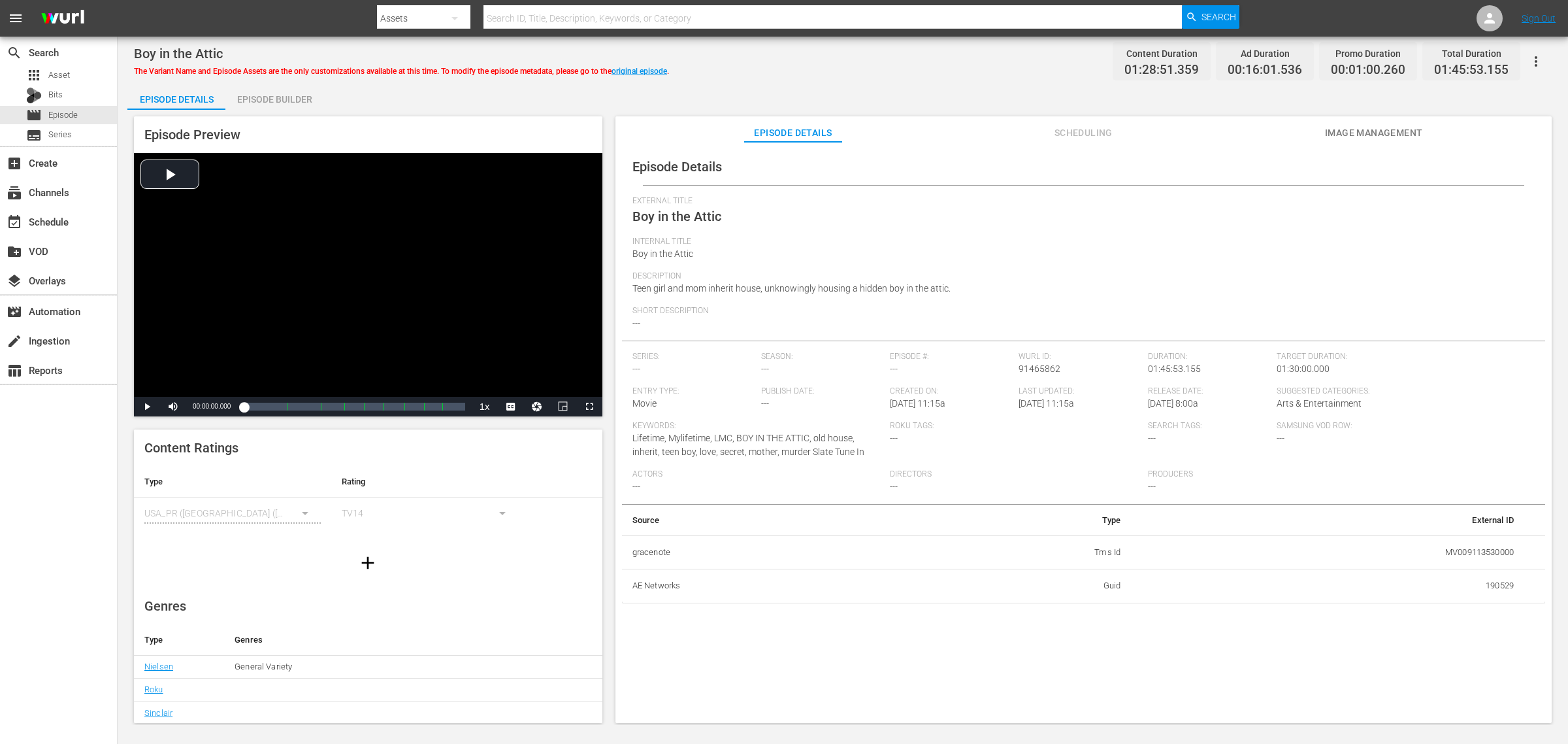
click at [1254, 135] on span "Image Management" at bounding box center [1374, 133] width 98 height 16
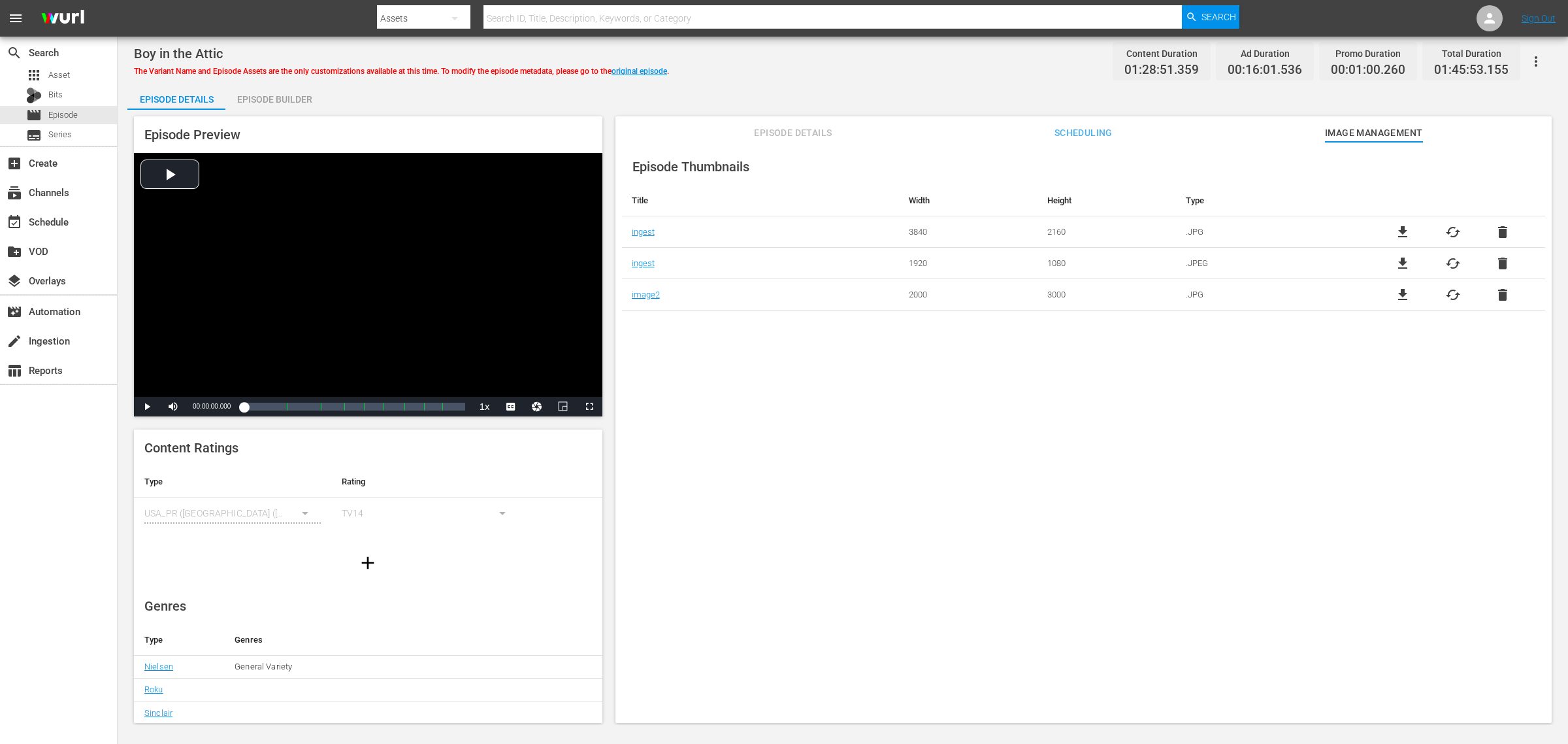
click at [270, 95] on div "Episode Builder" at bounding box center [275, 99] width 98 height 31
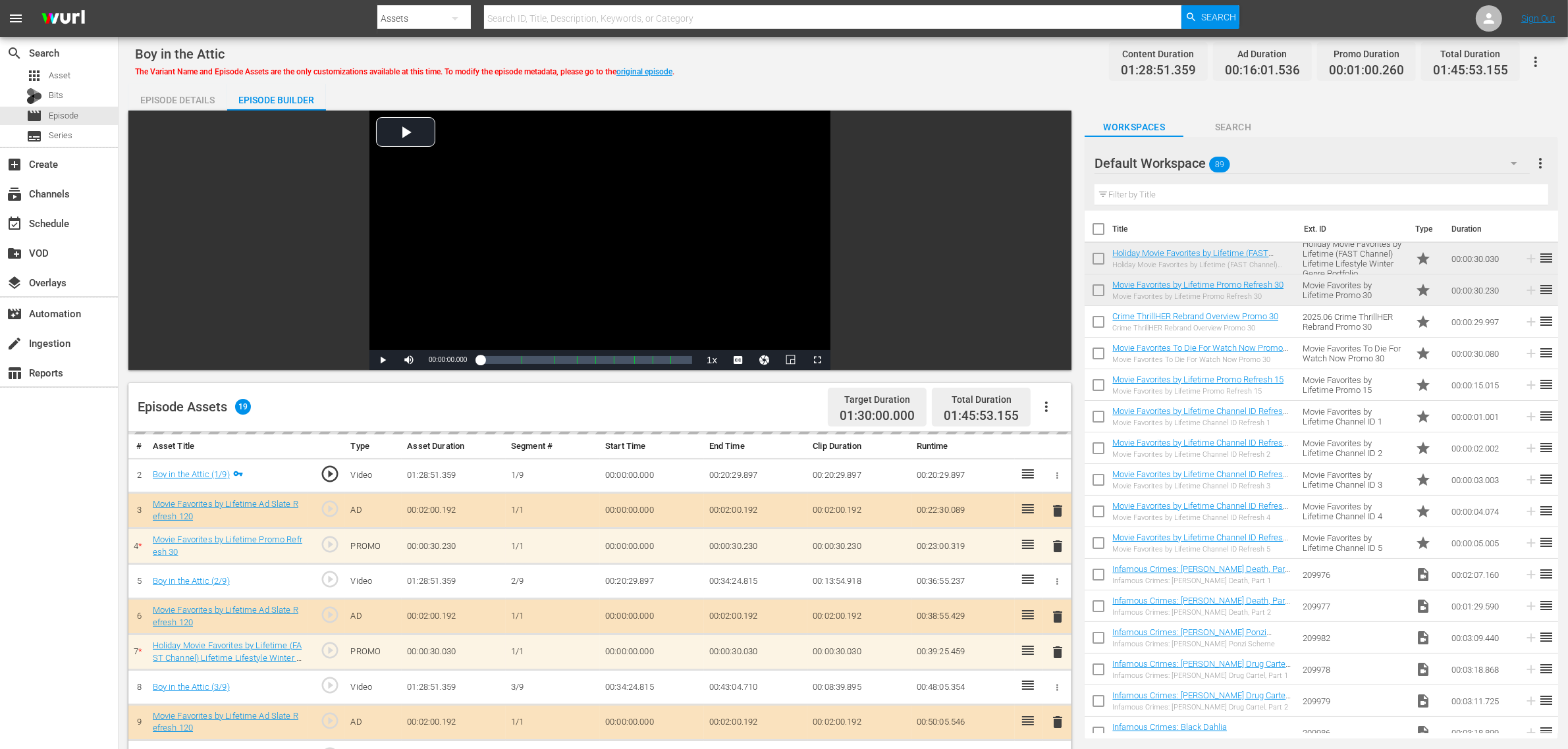
click at [933, 69] on div "Boy in the Attic The Variant Name and Episode Assets are the only customization…" at bounding box center [843, 62] width 1416 height 29
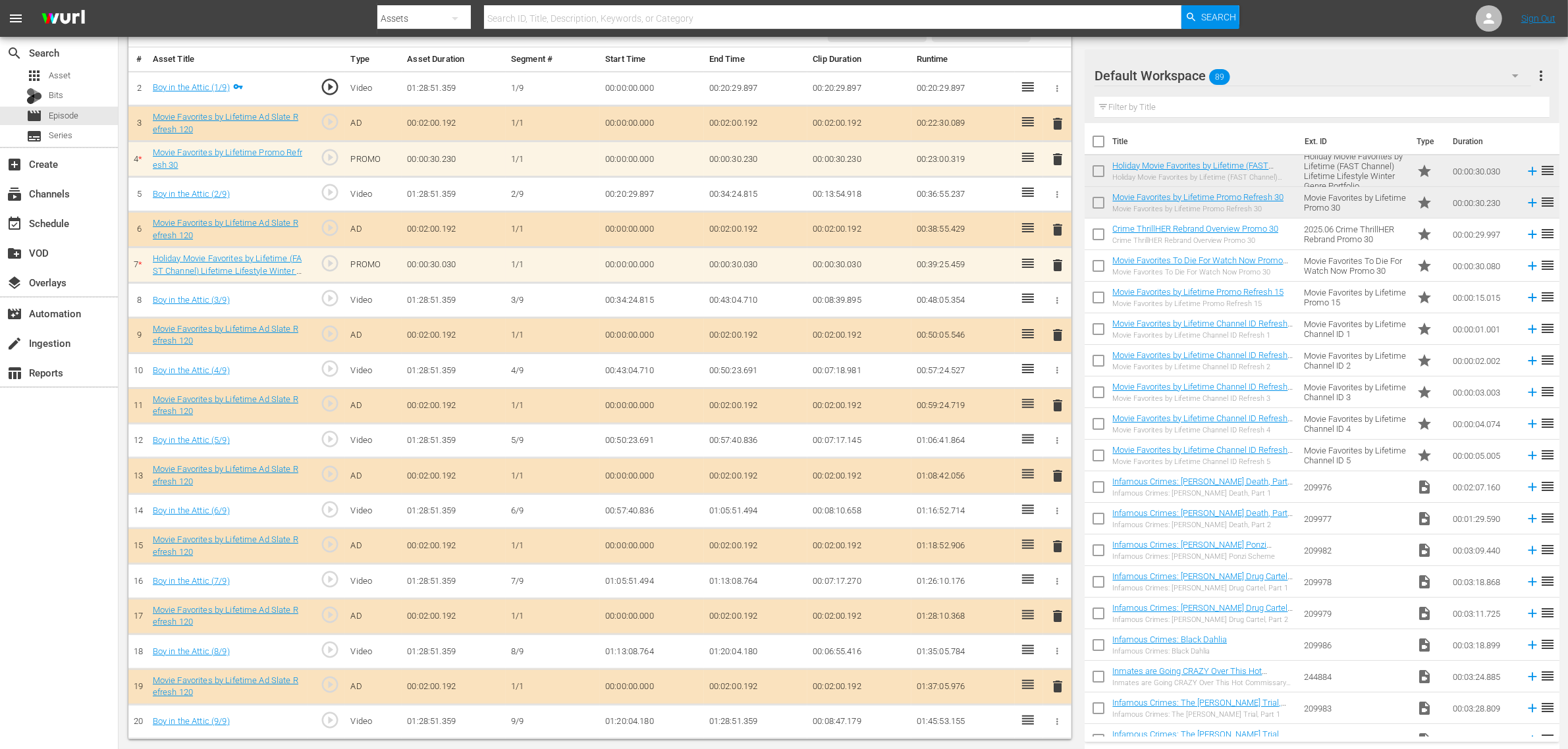
scroll to position [390, 0]
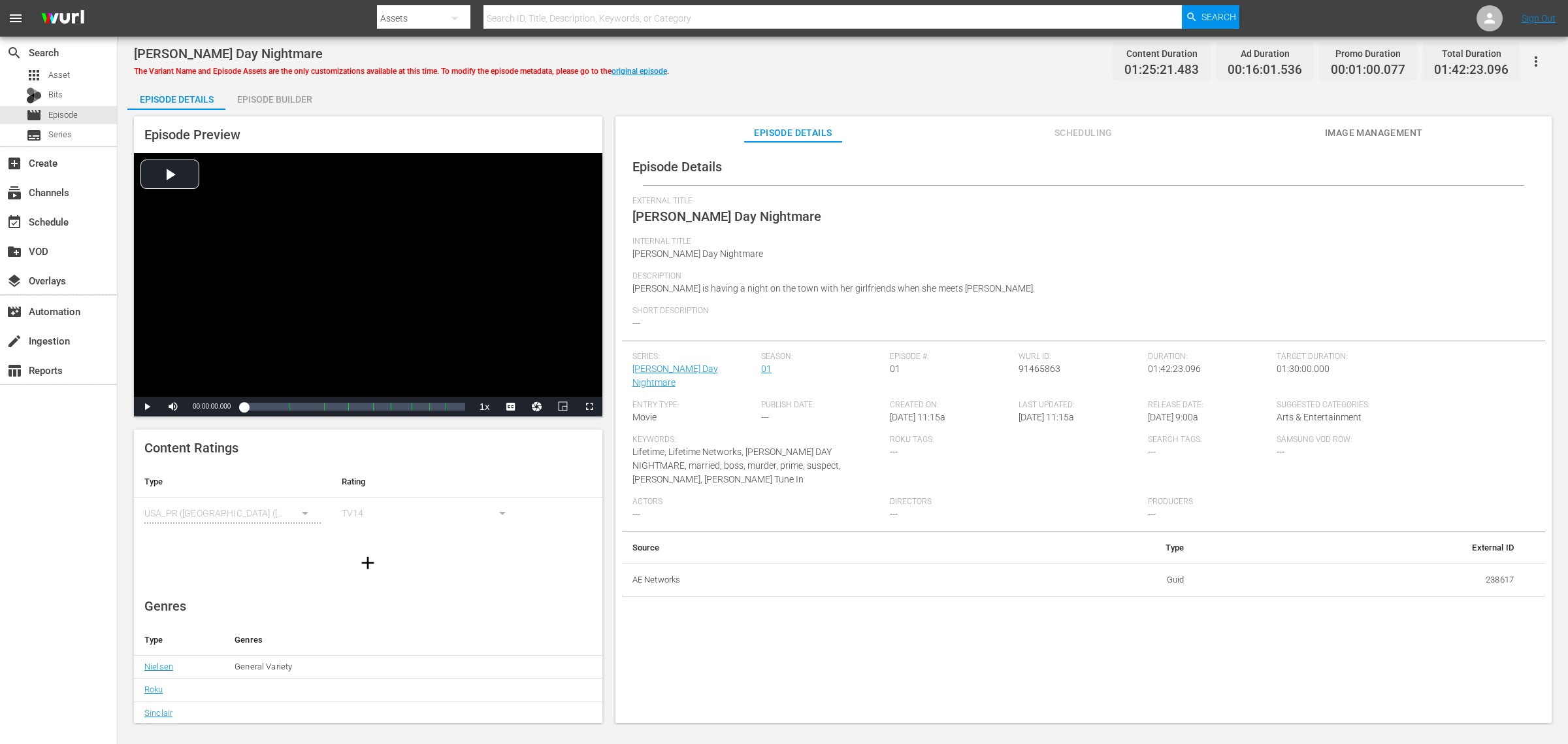
click at [1254, 146] on div "Episode Details External Title Galentine's Day Nightmare Internal Title Galenti…" at bounding box center [1084, 439] width 936 height 593
click at [1254, 130] on span "Image Management" at bounding box center [1374, 133] width 98 height 16
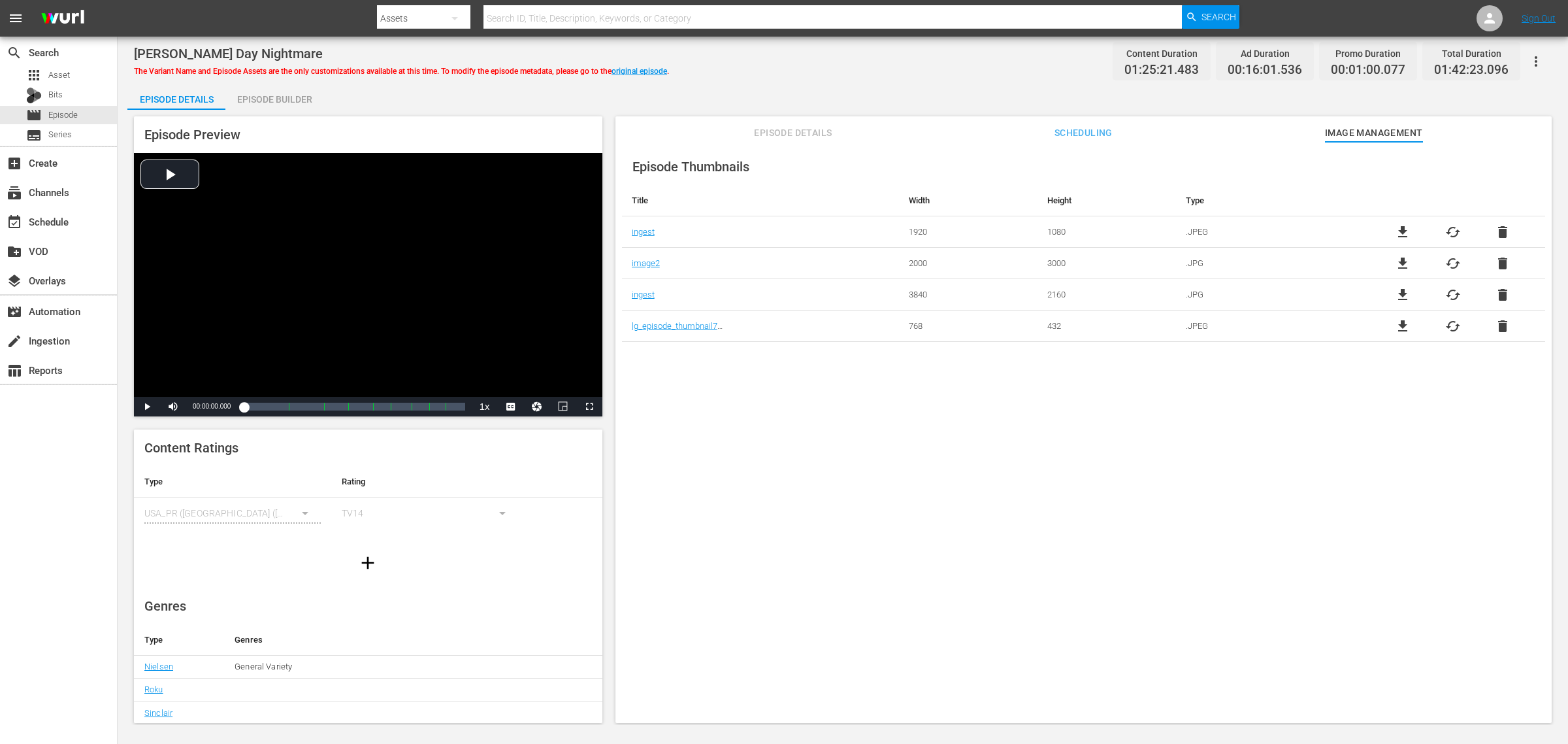
click at [285, 97] on div "Episode Builder" at bounding box center [275, 99] width 98 height 31
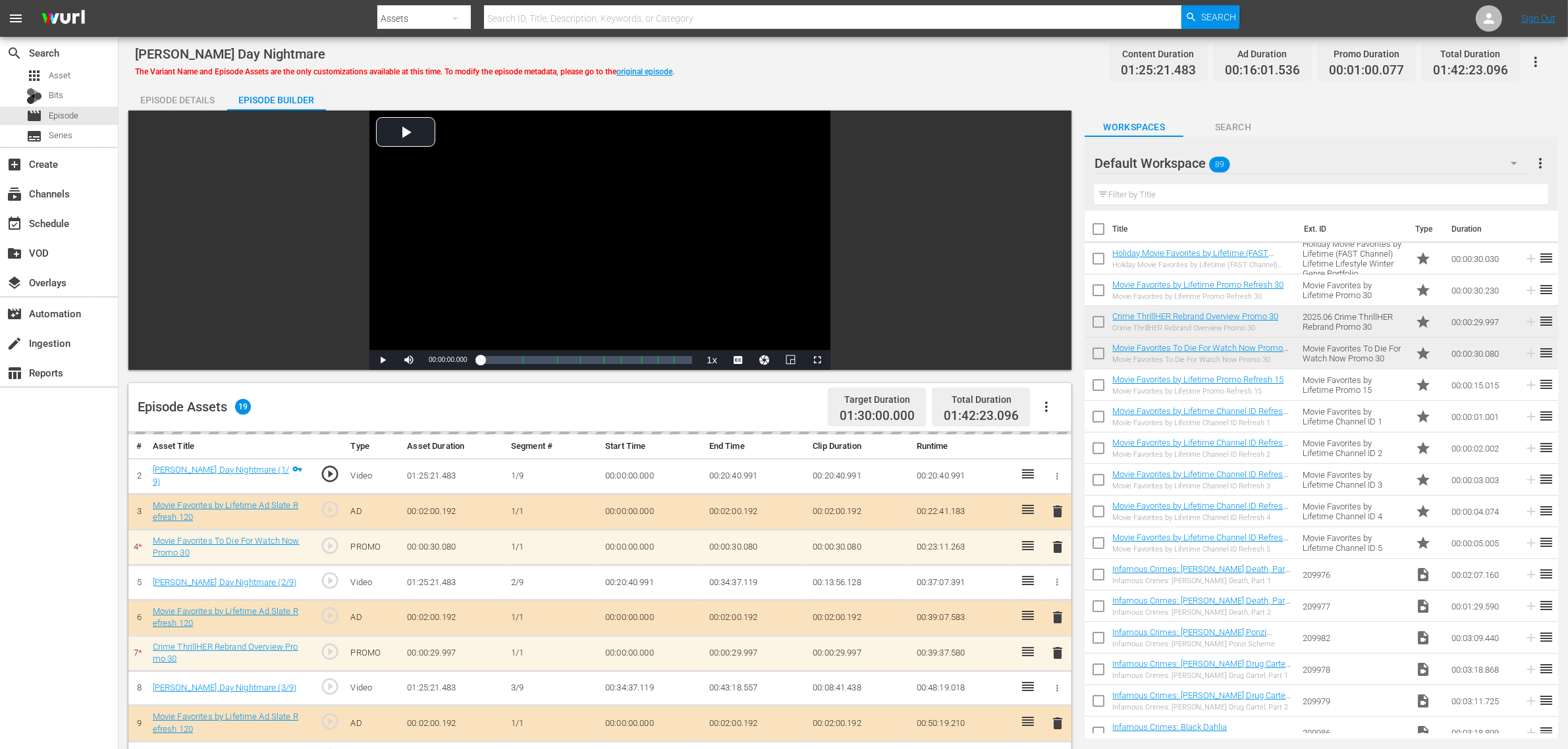
click at [864, 82] on div "Galentine's Day Nightmare The Variant Name and Episode Assets are the only cust…" at bounding box center [843, 587] width 1449 height 1100
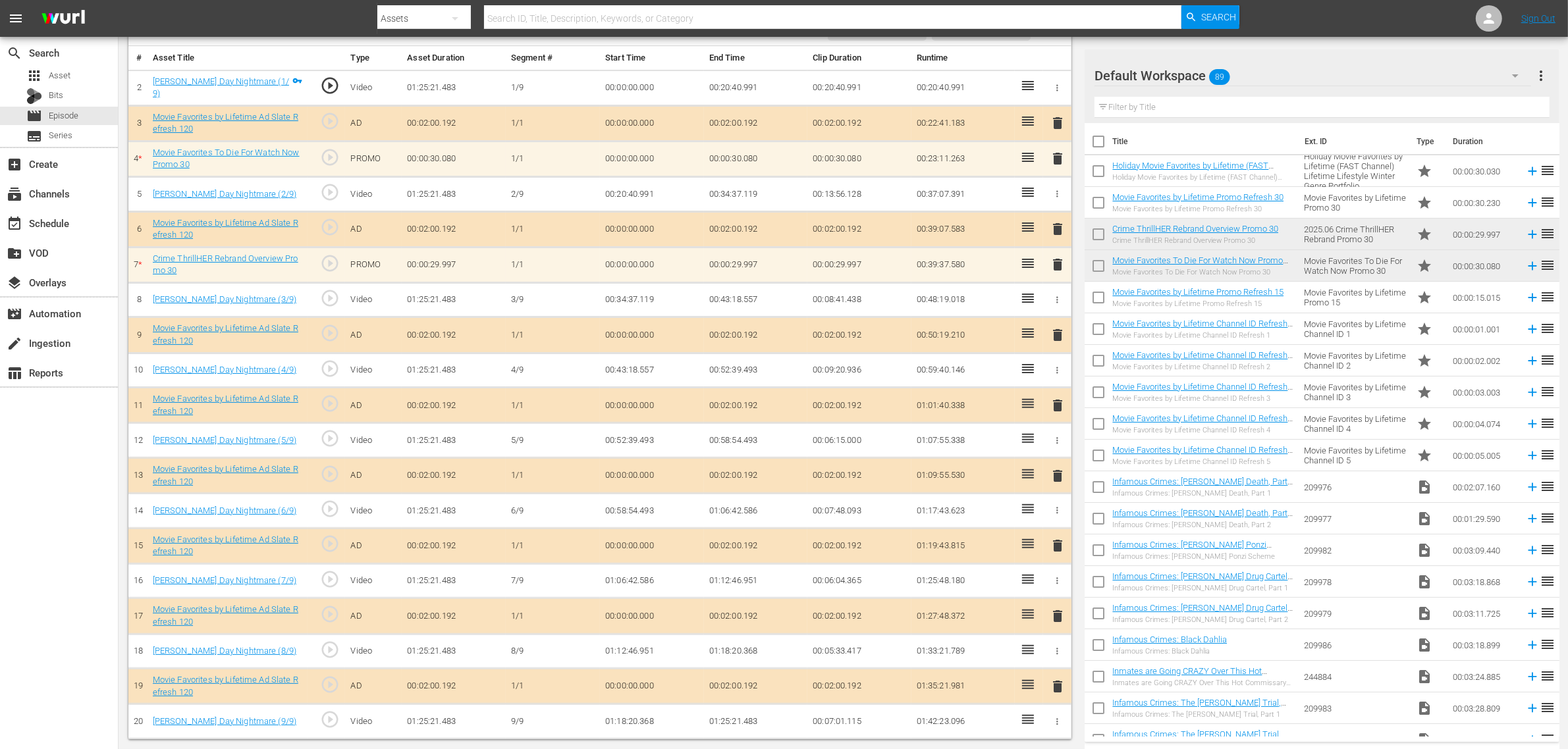
scroll to position [390, 0]
click at [1263, 15] on nav "menu Search By Assets Search ID, Title, Description, Keywords, or Category Sear…" at bounding box center [784, 18] width 1568 height 37
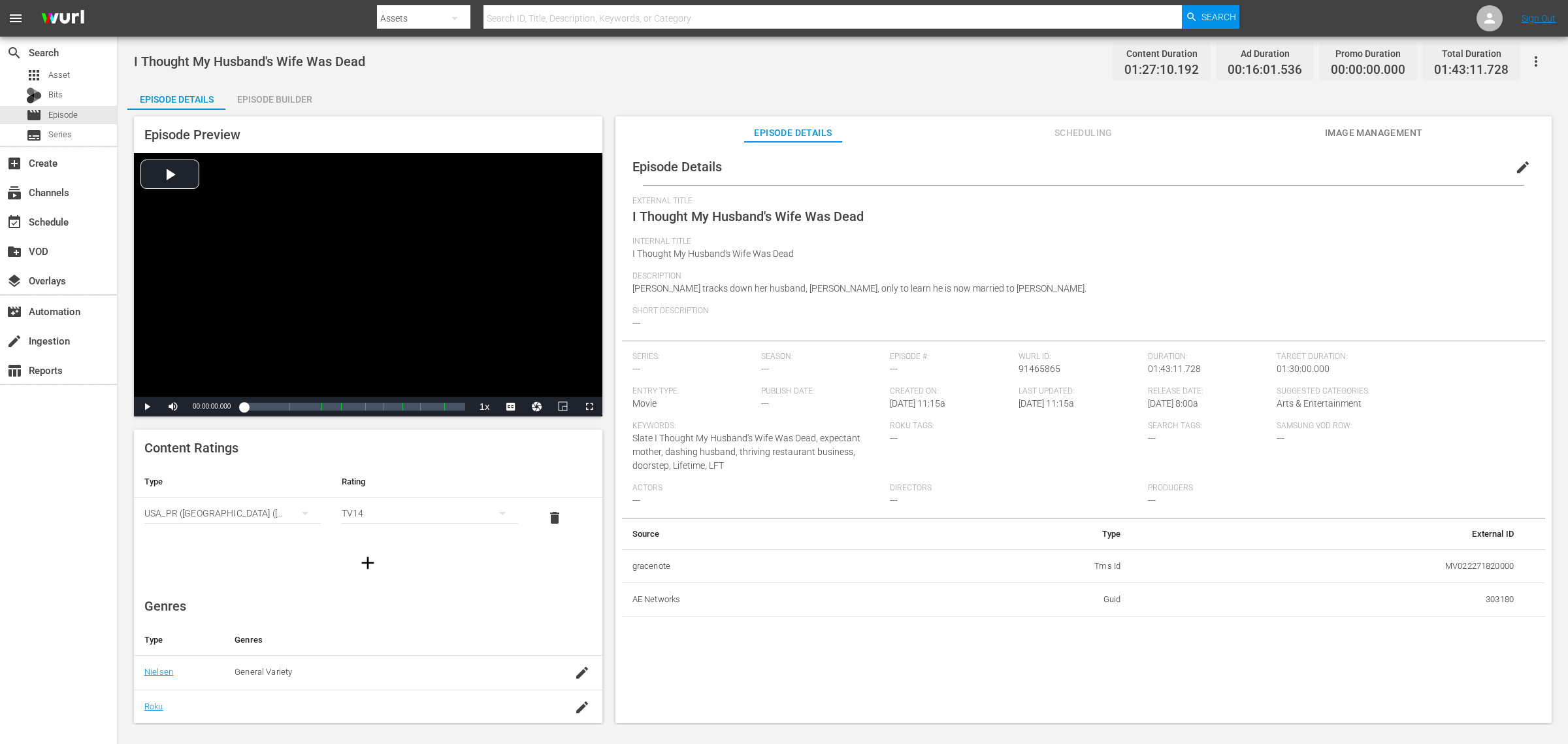
click at [1254, 130] on span "Image Management" at bounding box center [1374, 133] width 98 height 16
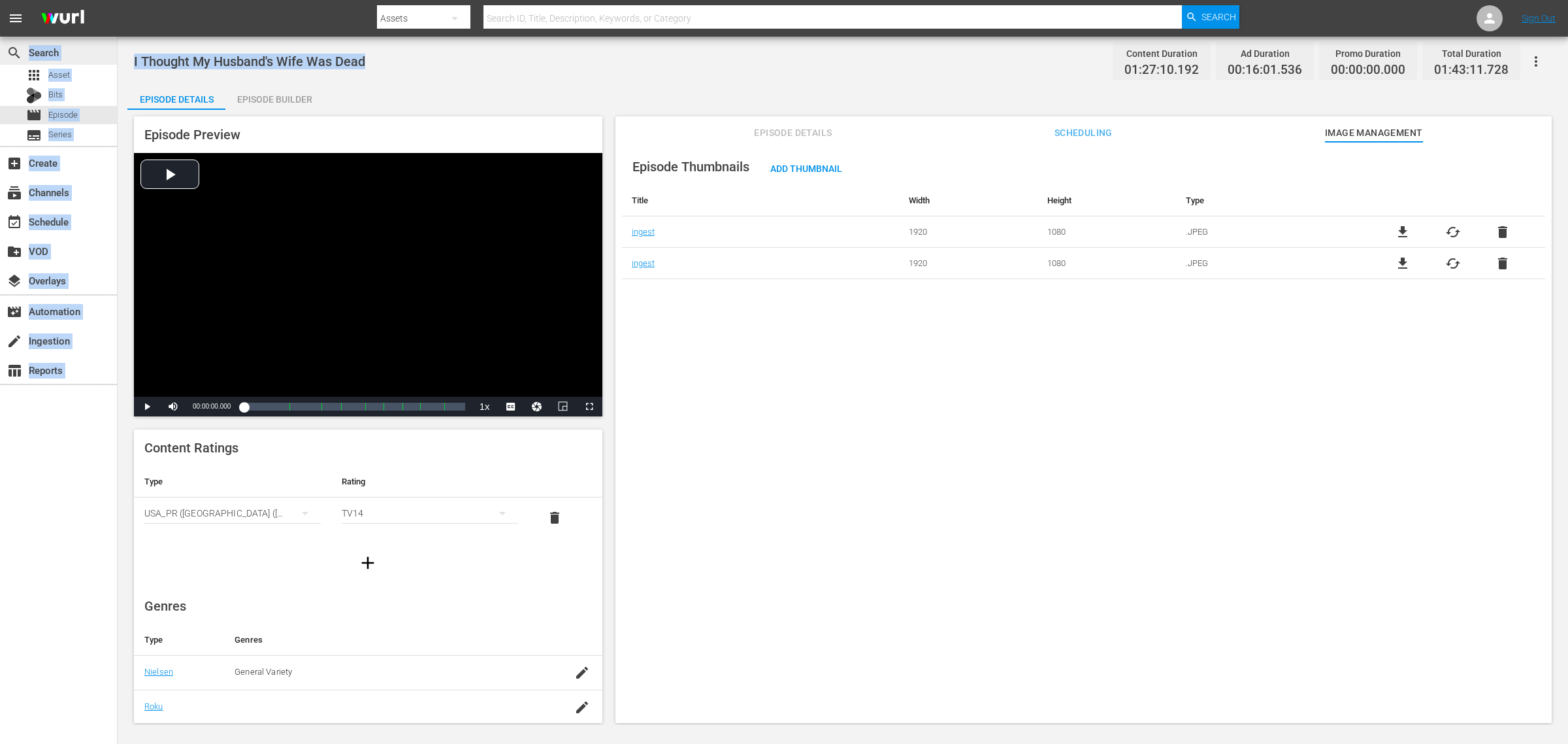
drag, startPoint x: 384, startPoint y: 63, endPoint x: 114, endPoint y: 53, distance: 270.2
click at [118, 0] on div "search Search apps Asset Bits movie Episode subtitles Series add_box Create sub…" at bounding box center [843, 0] width 1450 height 0
click at [371, 63] on div "I Thought My Husband's Wife Was Dead Content Duration 01:27:10.192 Ad Duration …" at bounding box center [843, 61] width 1418 height 29
click at [387, 56] on div "I Thought My Husband's Wife Was Dead Content Duration 01:27:10.192 Ad Duration …" at bounding box center [843, 61] width 1418 height 29
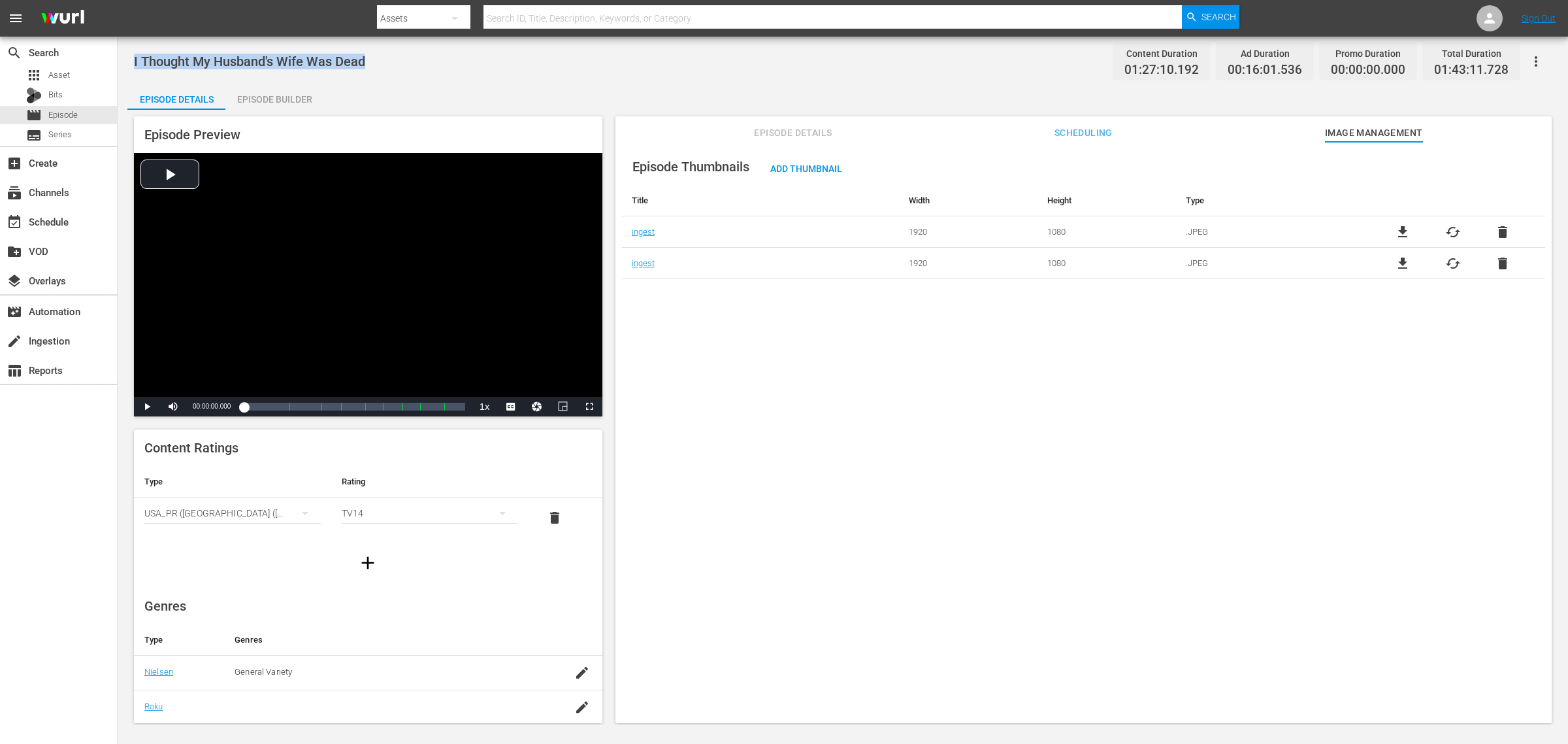
drag, startPoint x: 371, startPoint y: 60, endPoint x: 127, endPoint y: 63, distance: 244.0
click at [127, 63] on div "I Thought My Husband's Wife Was Dead Content Duration 01:27:10.192 Ad Duration …" at bounding box center [843, 380] width 1450 height 688
copy span "I Thought My Husband's Wife Was Dead"
click at [734, 90] on div "Episode Details Episode Builder Episode Preview Video Player is loading. Play V…" at bounding box center [843, 409] width 1431 height 650
click at [1254, 230] on span "cached" at bounding box center [1453, 231] width 15 height 15
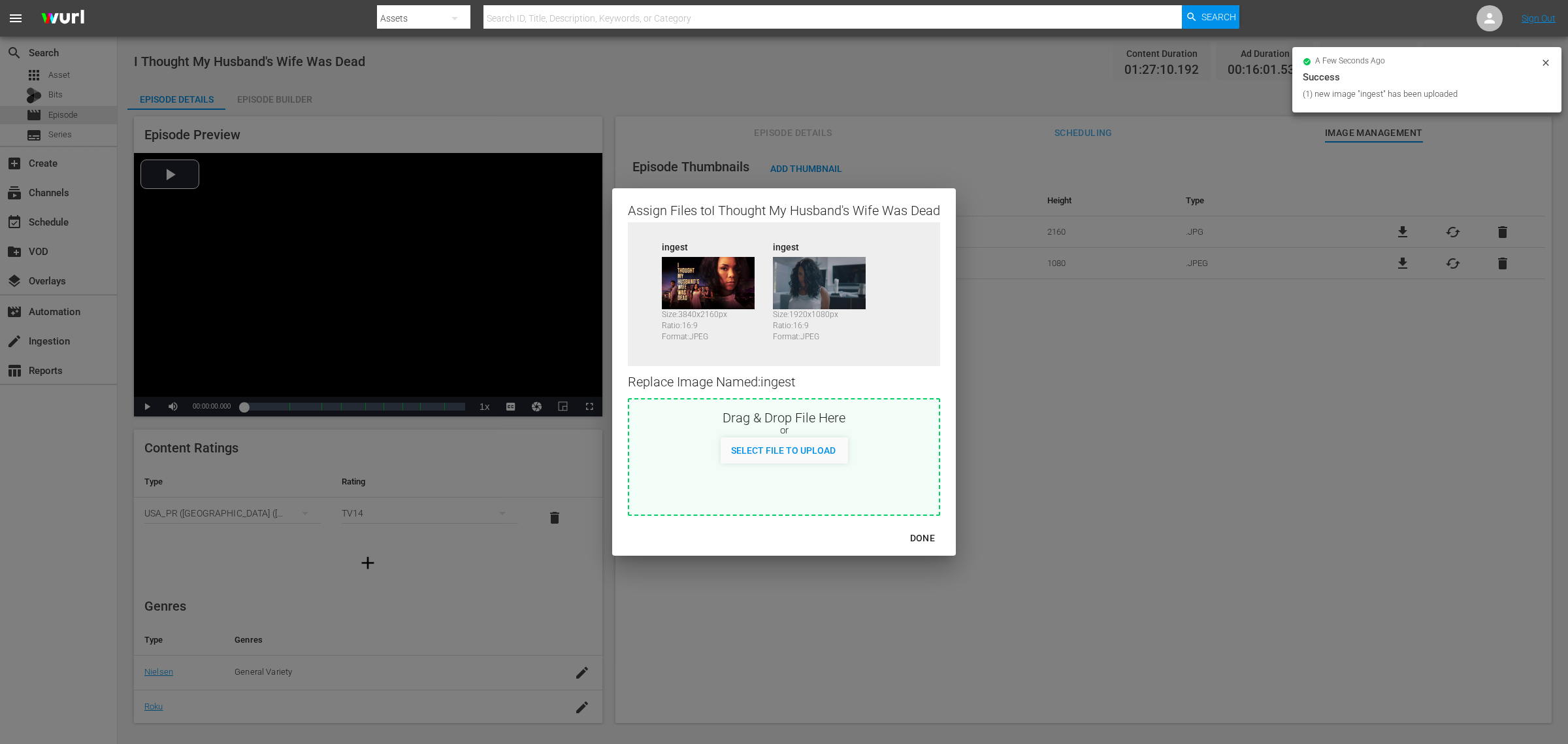
click at [921, 527] on button "DONE" at bounding box center [923, 538] width 56 height 24
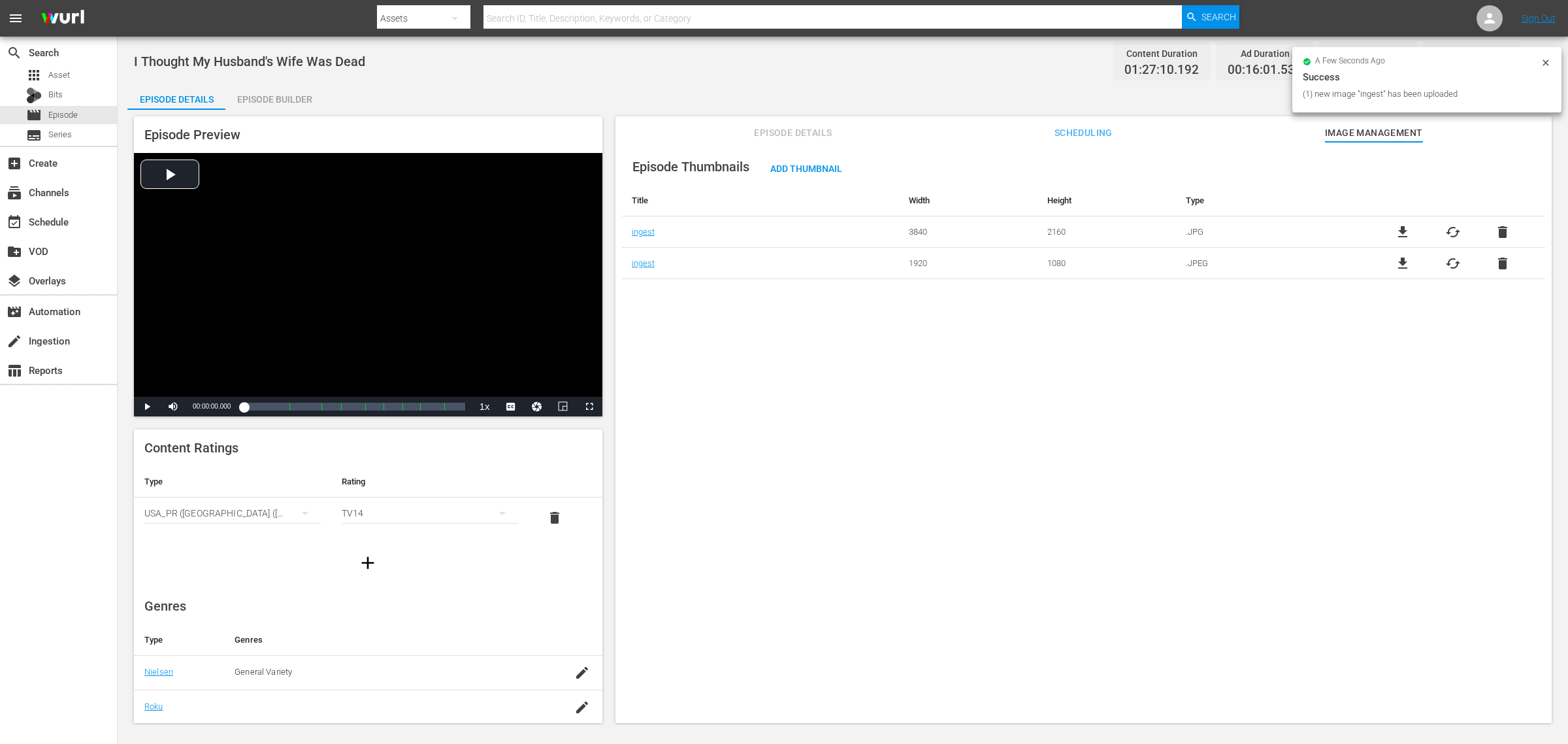
click at [814, 171] on span "Add Thumbnail" at bounding box center [806, 168] width 93 height 10
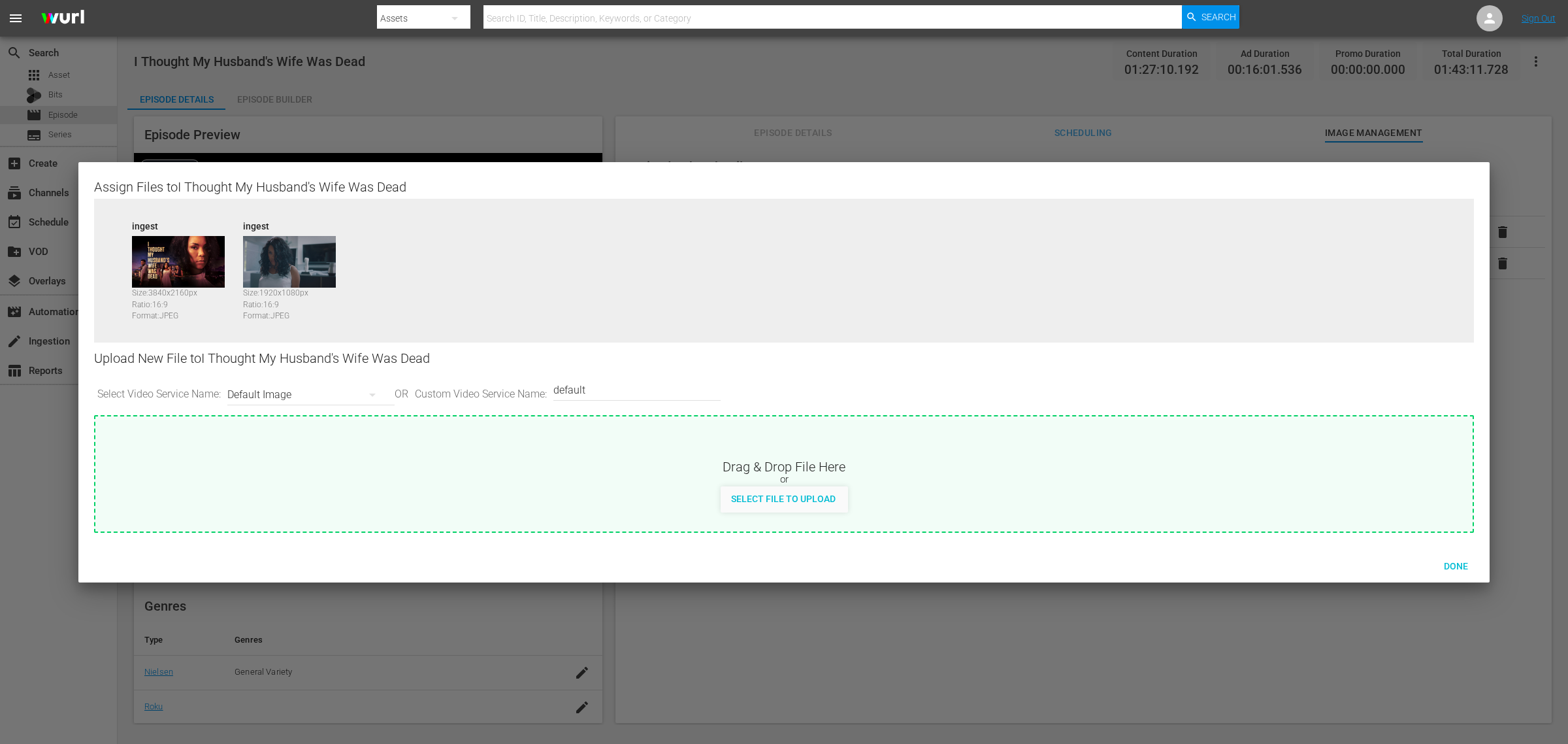
click at [305, 372] on div "Upload New File to I Thought My Husband's Wife Was Dead Select Video Service Na…" at bounding box center [784, 379] width 1380 height 73
type input "image2"
click at [1254, 561] on span "Done" at bounding box center [1456, 566] width 45 height 10
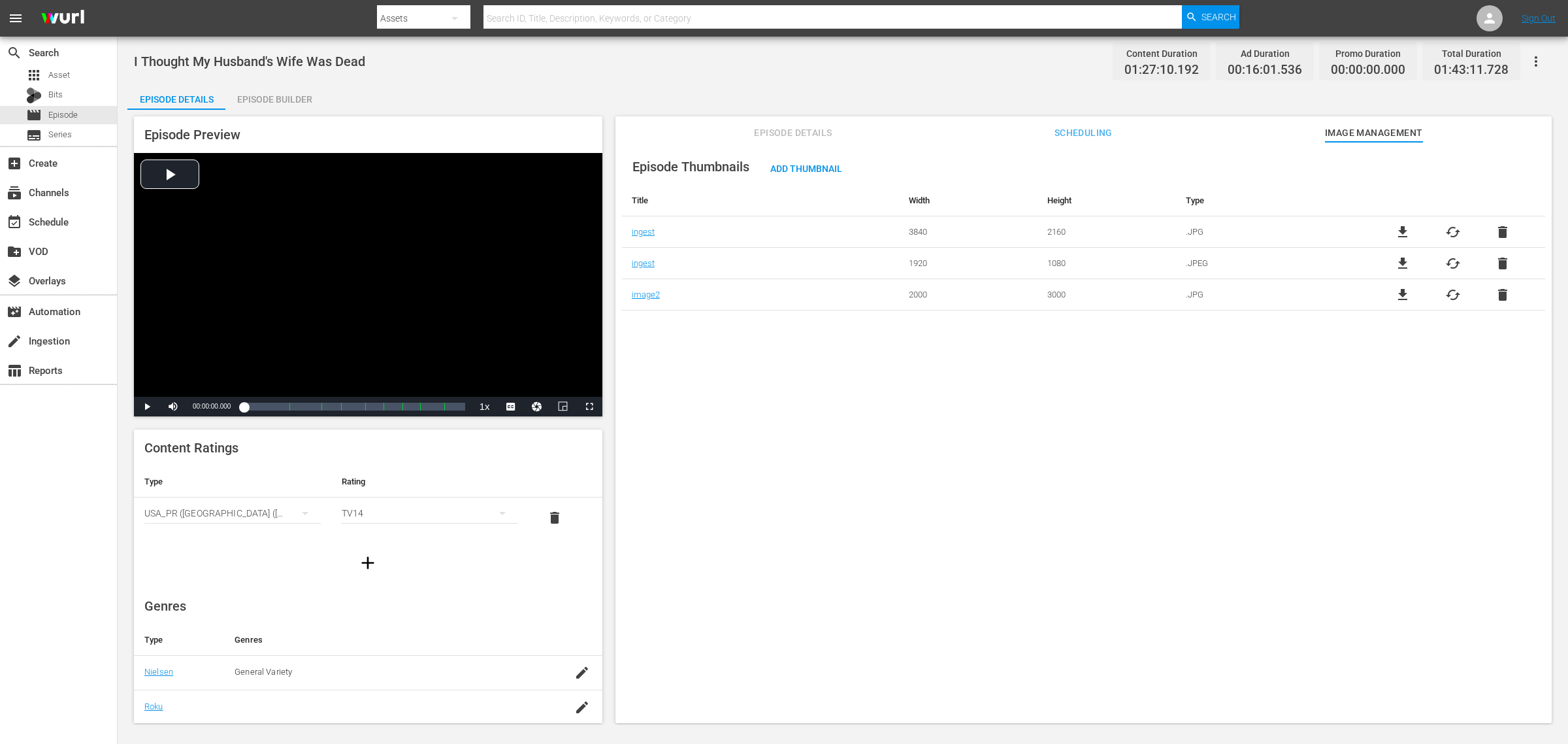
click at [946, 571] on div "Episode Thumbnails Add Thumbnail Title Width Height Type ingest 3840 2160 .JPG …" at bounding box center [1084, 439] width 936 height 593
click at [266, 99] on div "Episode Builder" at bounding box center [275, 99] width 98 height 31
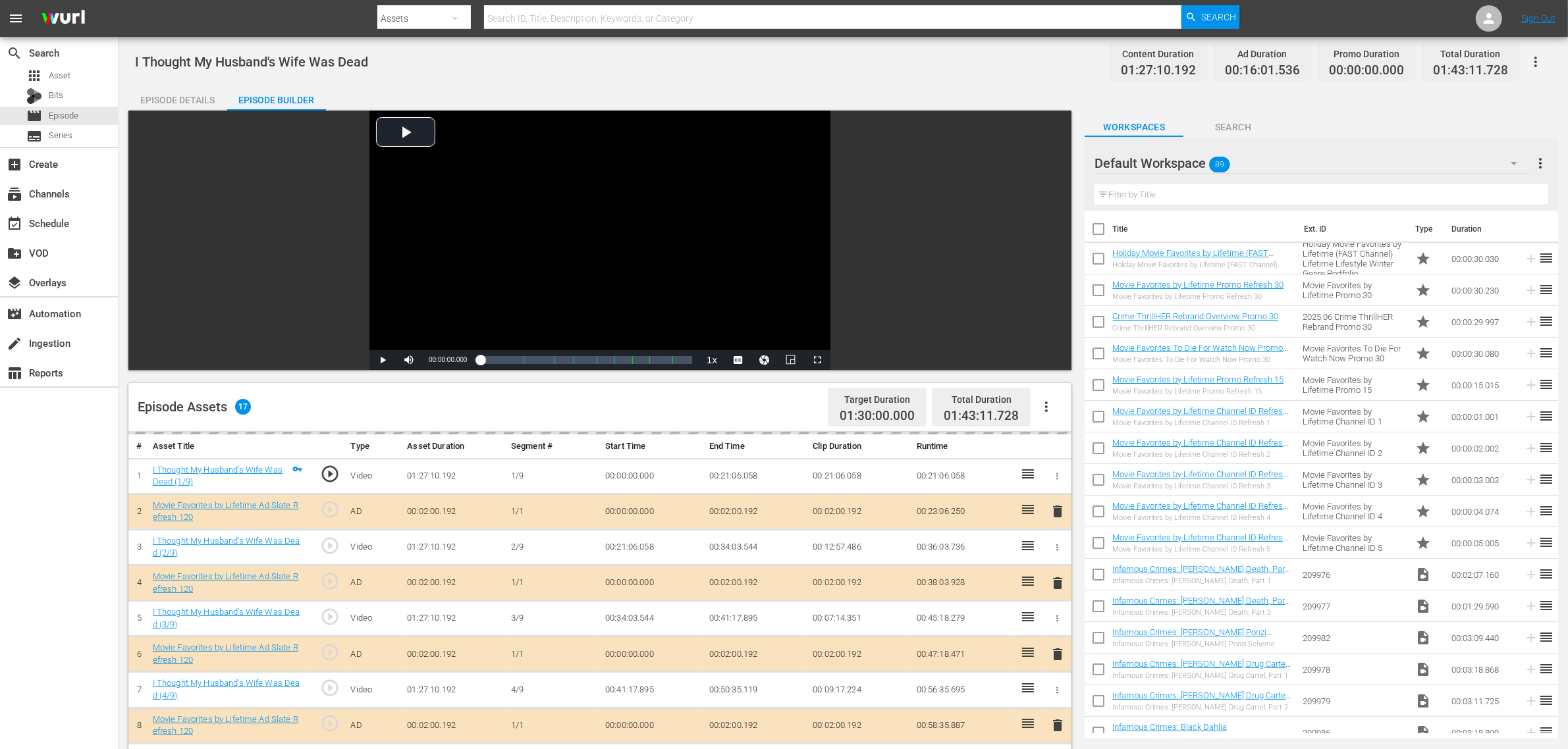
click at [762, 71] on div "I Thought My Husband's Wife Was Dead Content Duration 01:27:10.192 Ad Duration …" at bounding box center [843, 62] width 1416 height 29
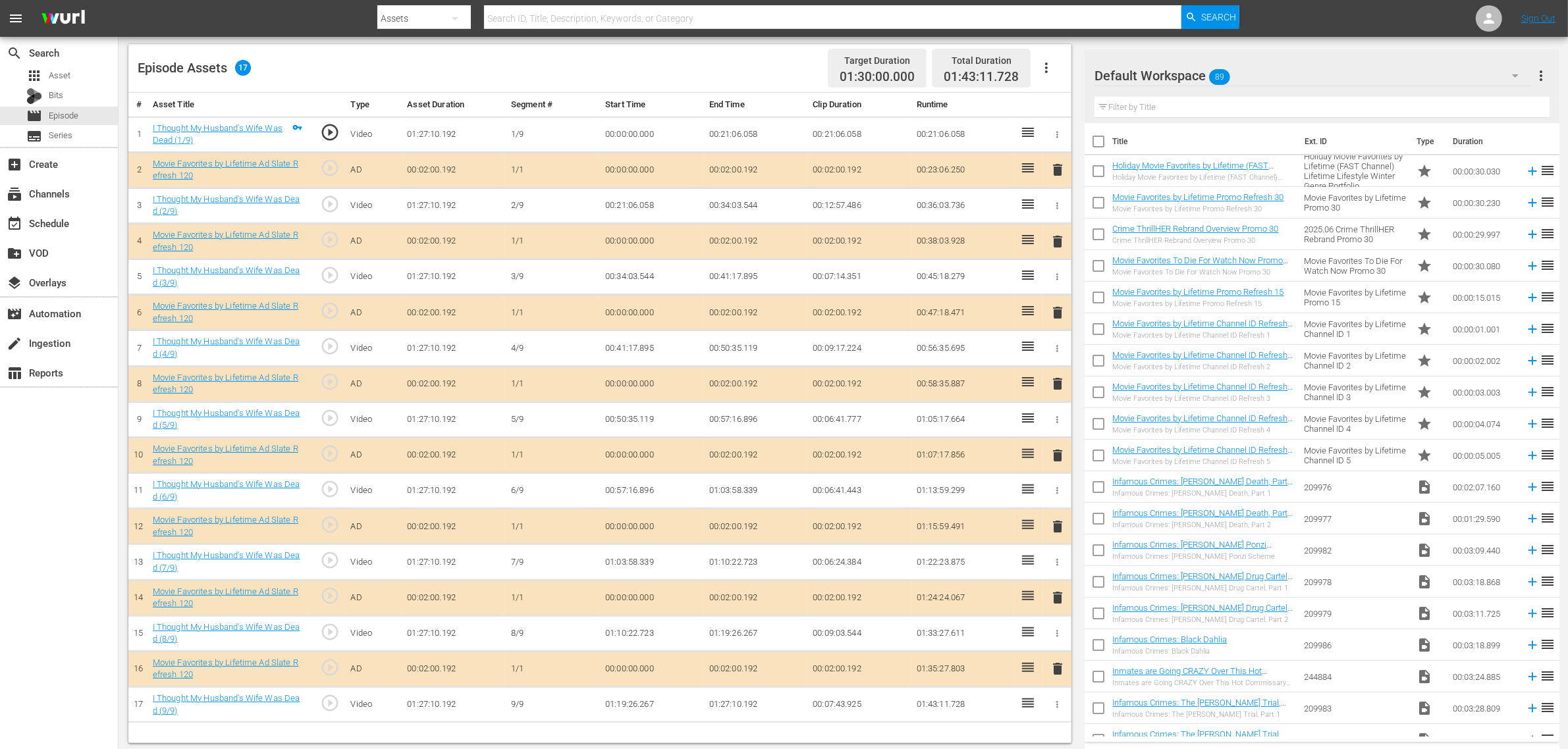
scroll to position [342, 0]
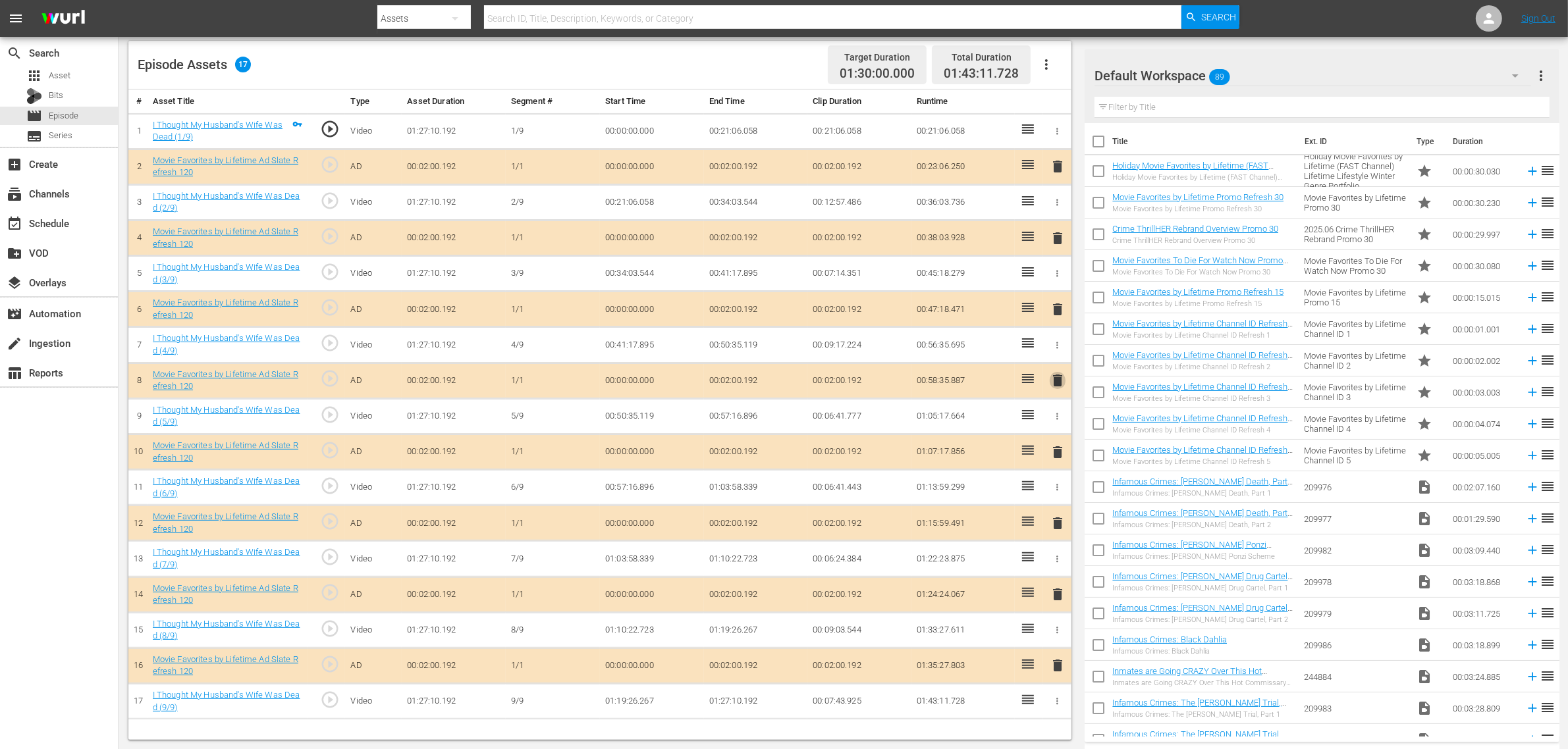
click at [1060, 384] on span "delete" at bounding box center [1057, 380] width 15 height 15
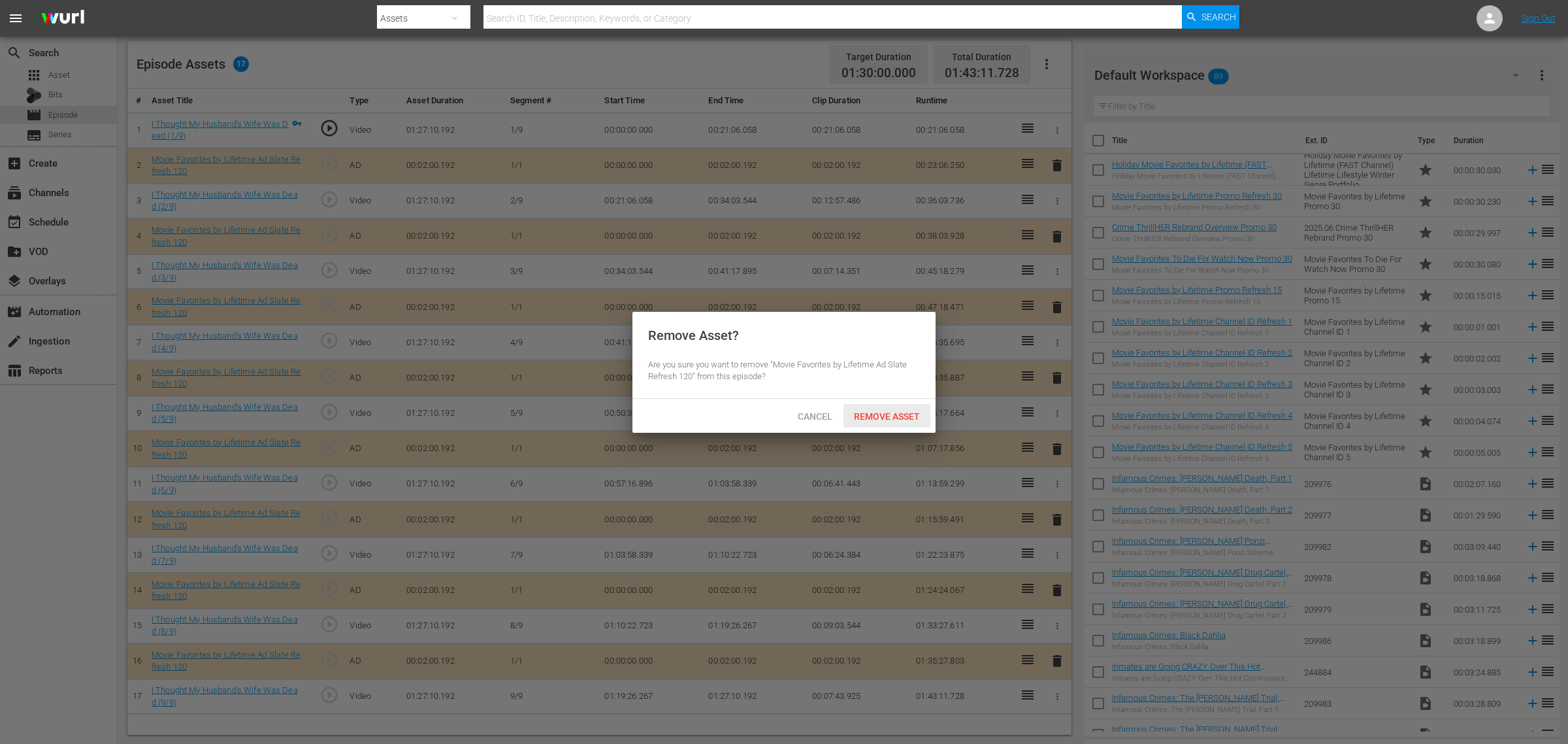
click at [900, 412] on span "Remove Asset" at bounding box center [887, 416] width 87 height 10
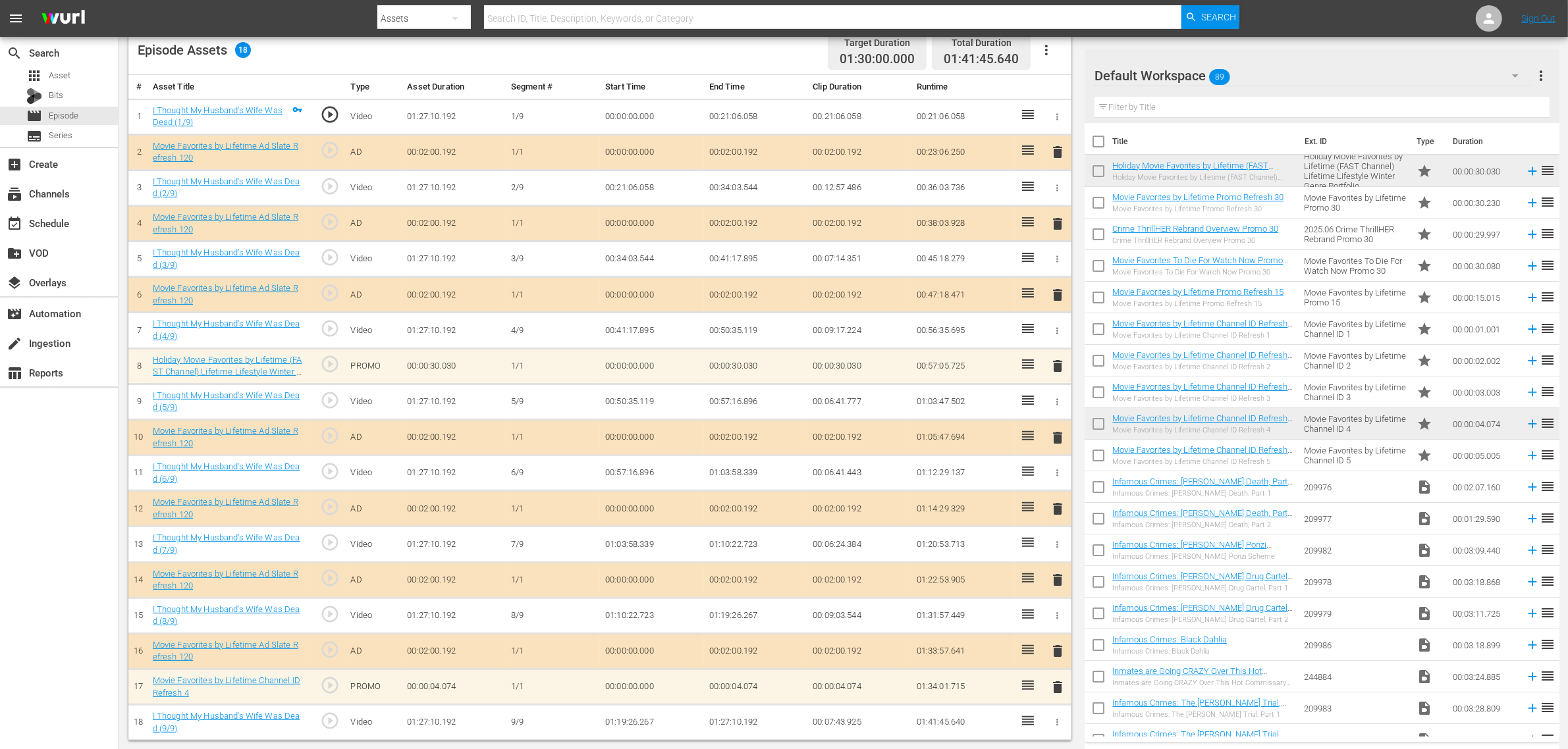
scroll to position [360, 0]
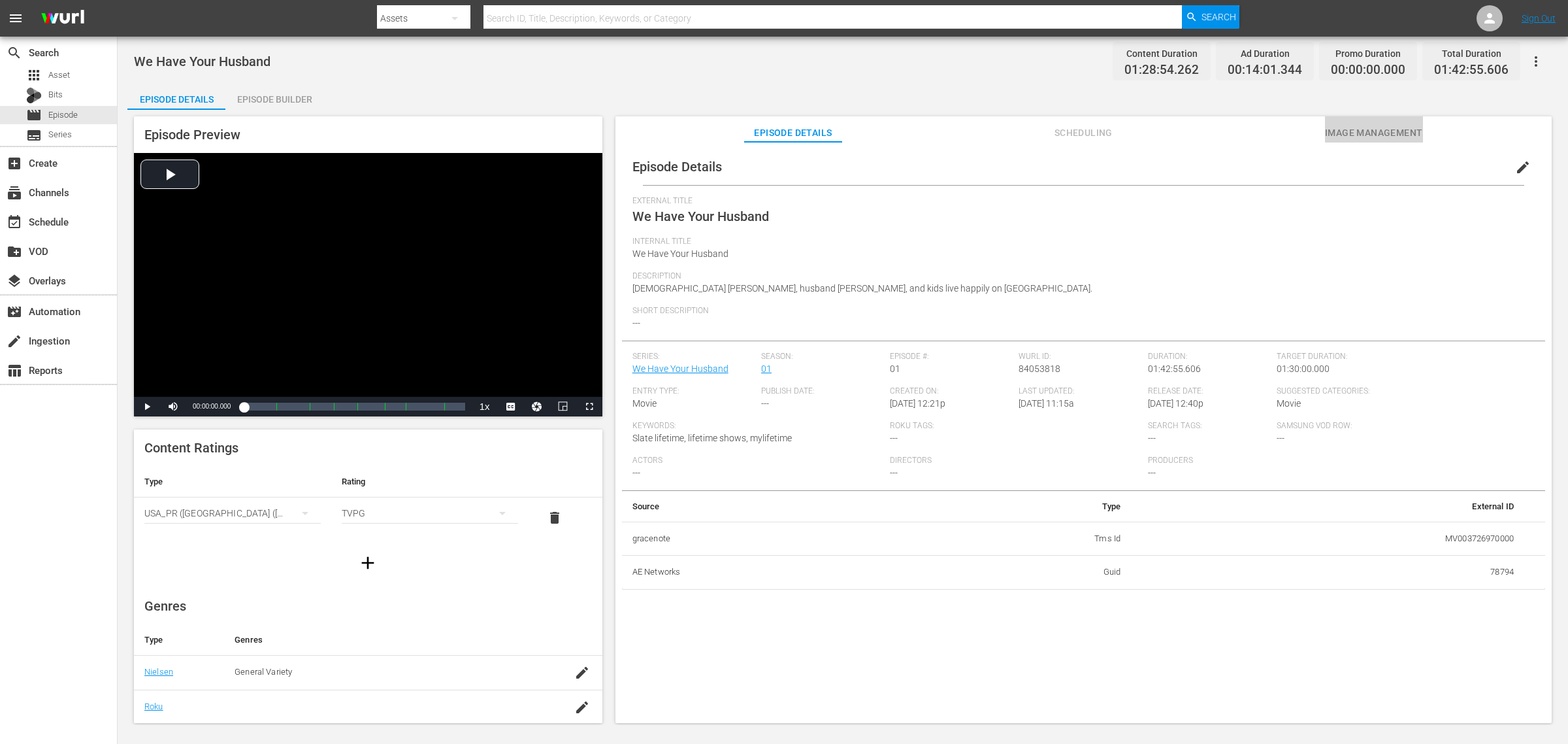
click at [1254, 123] on button "Image Management" at bounding box center [1374, 129] width 98 height 26
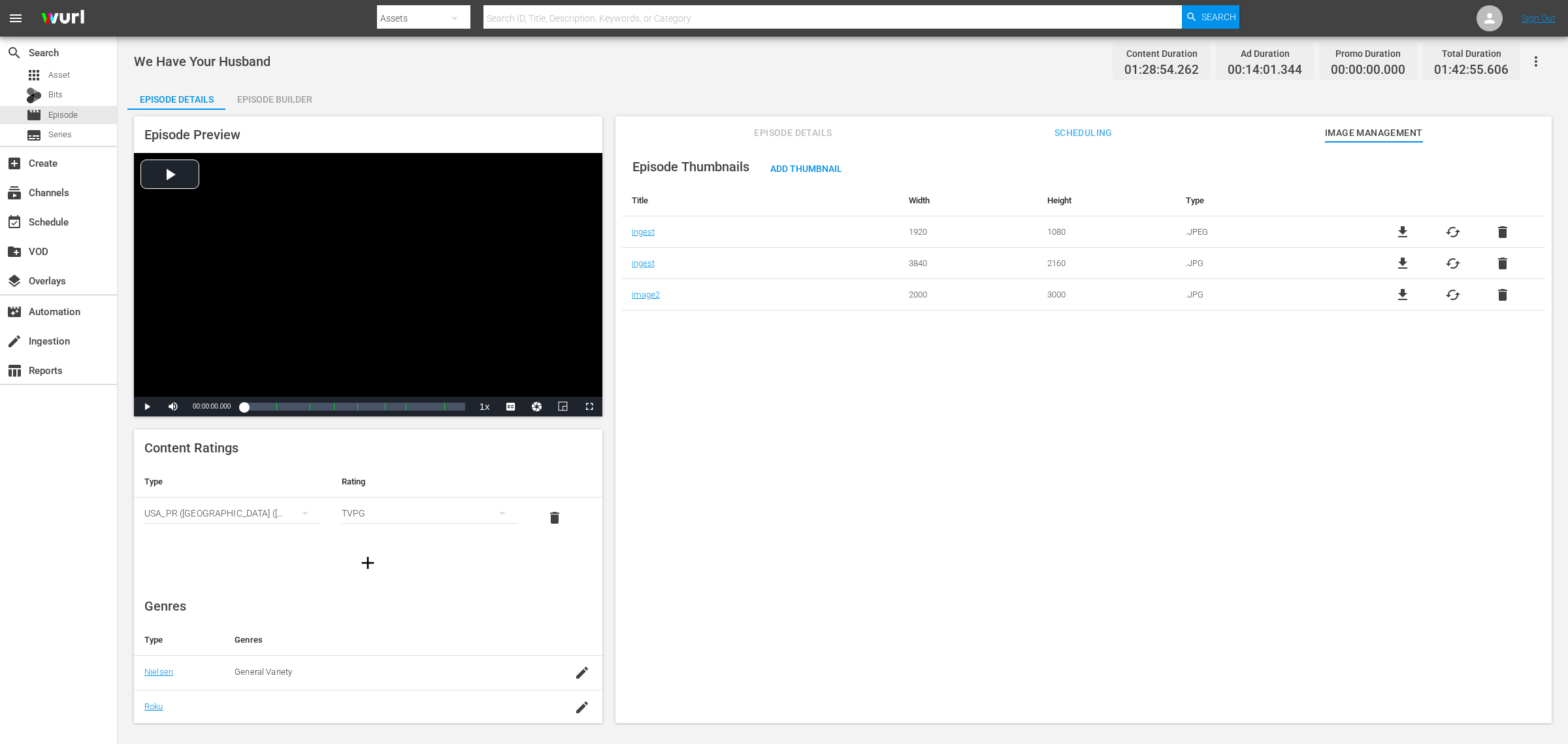
drag, startPoint x: 296, startPoint y: 96, endPoint x: 331, endPoint y: 92, distance: 35.2
click at [296, 95] on div "Episode Builder" at bounding box center [275, 99] width 98 height 31
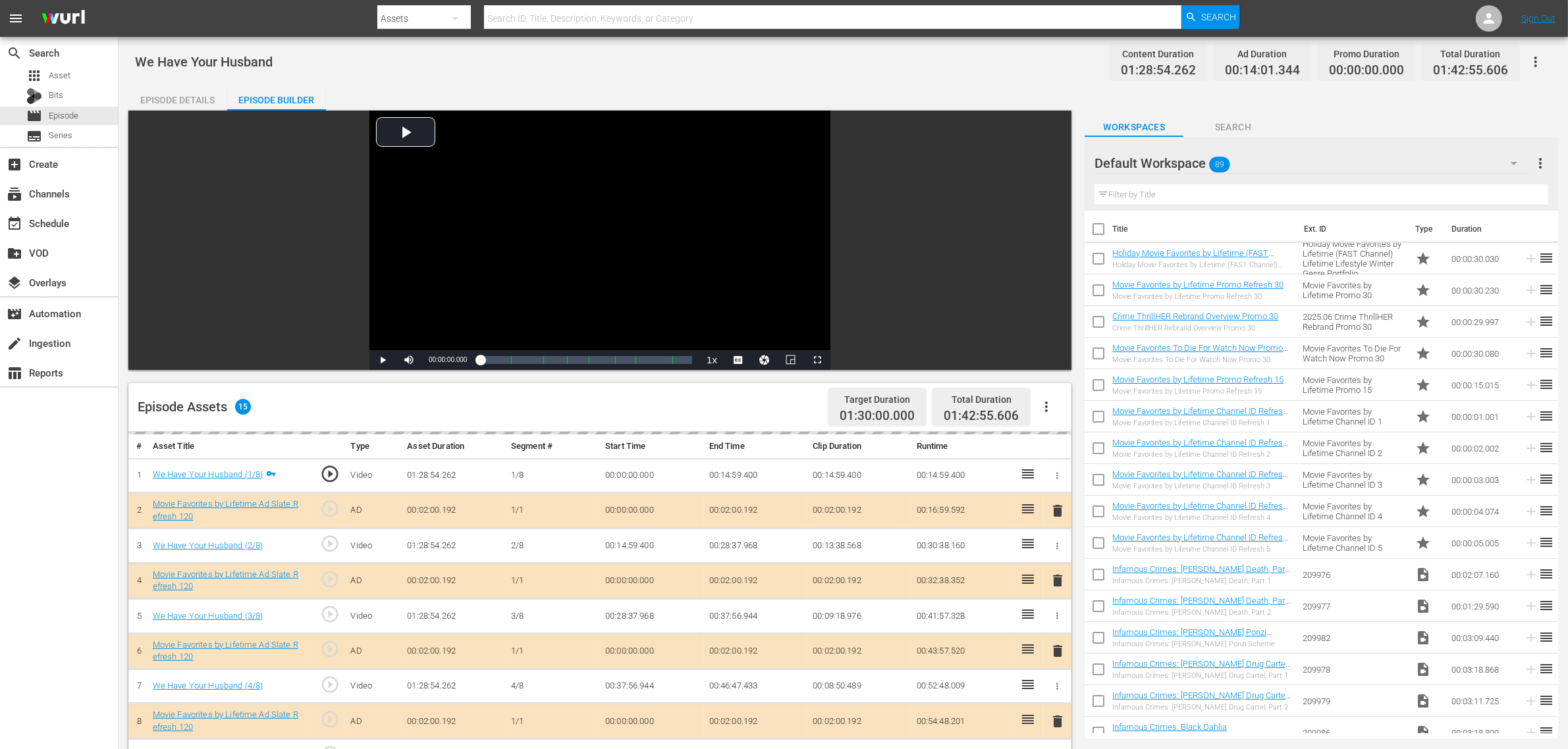
click at [668, 68] on div "We Have Your Husband Content Duration 01:28:54.262 Ad Duration 00:14:01.344 Pro…" at bounding box center [843, 62] width 1416 height 29
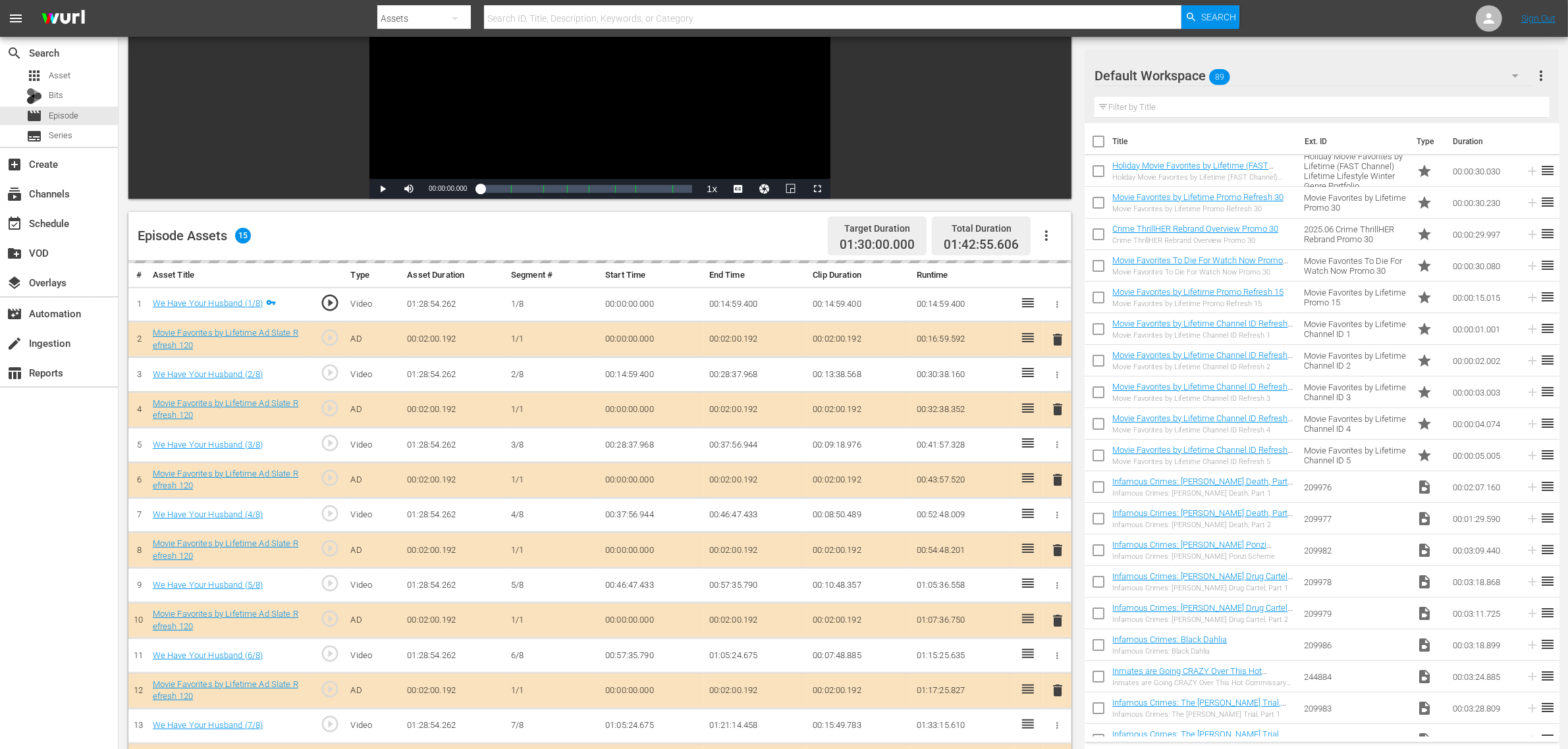
scroll to position [342, 0]
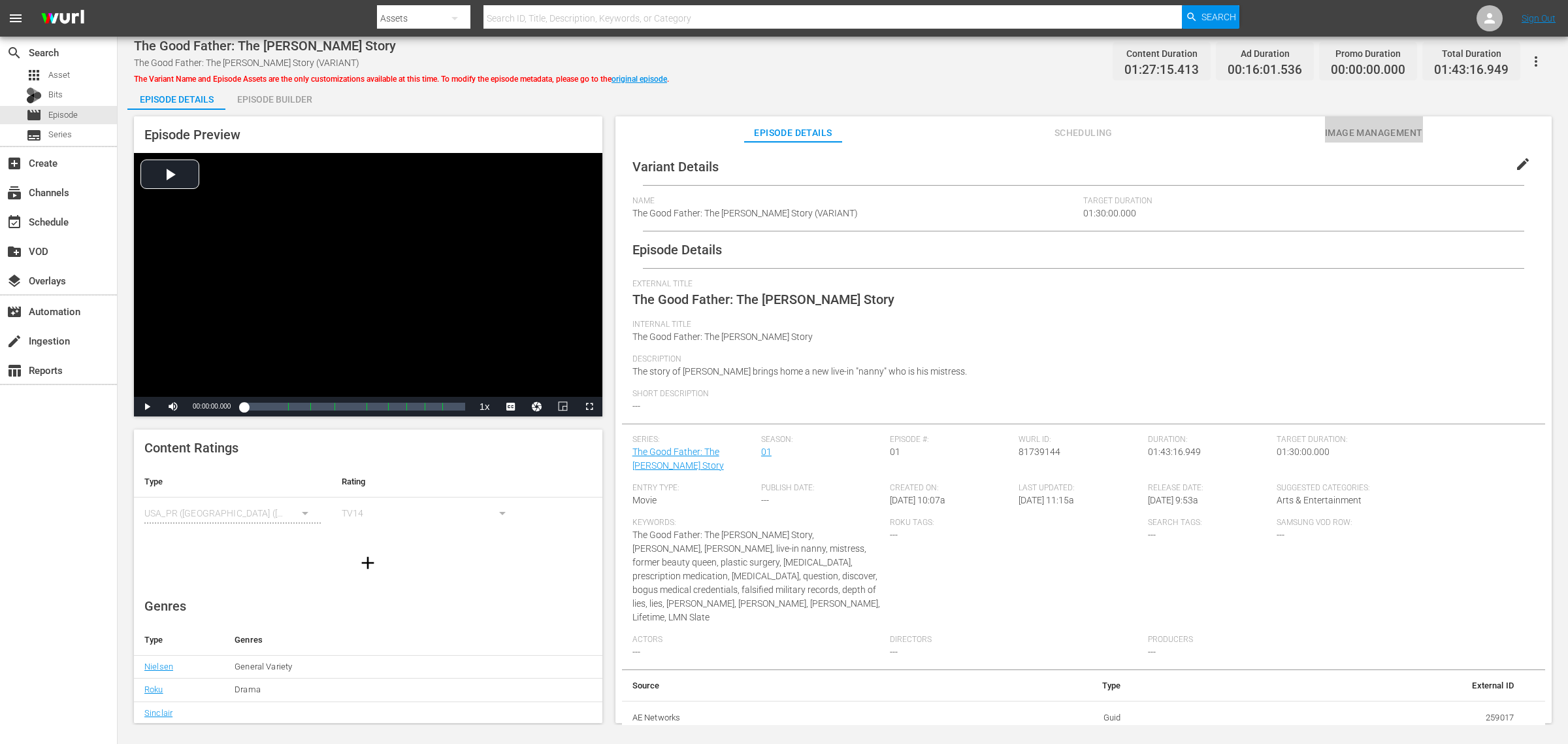
click at [1254, 127] on span "Image Management" at bounding box center [1374, 133] width 98 height 16
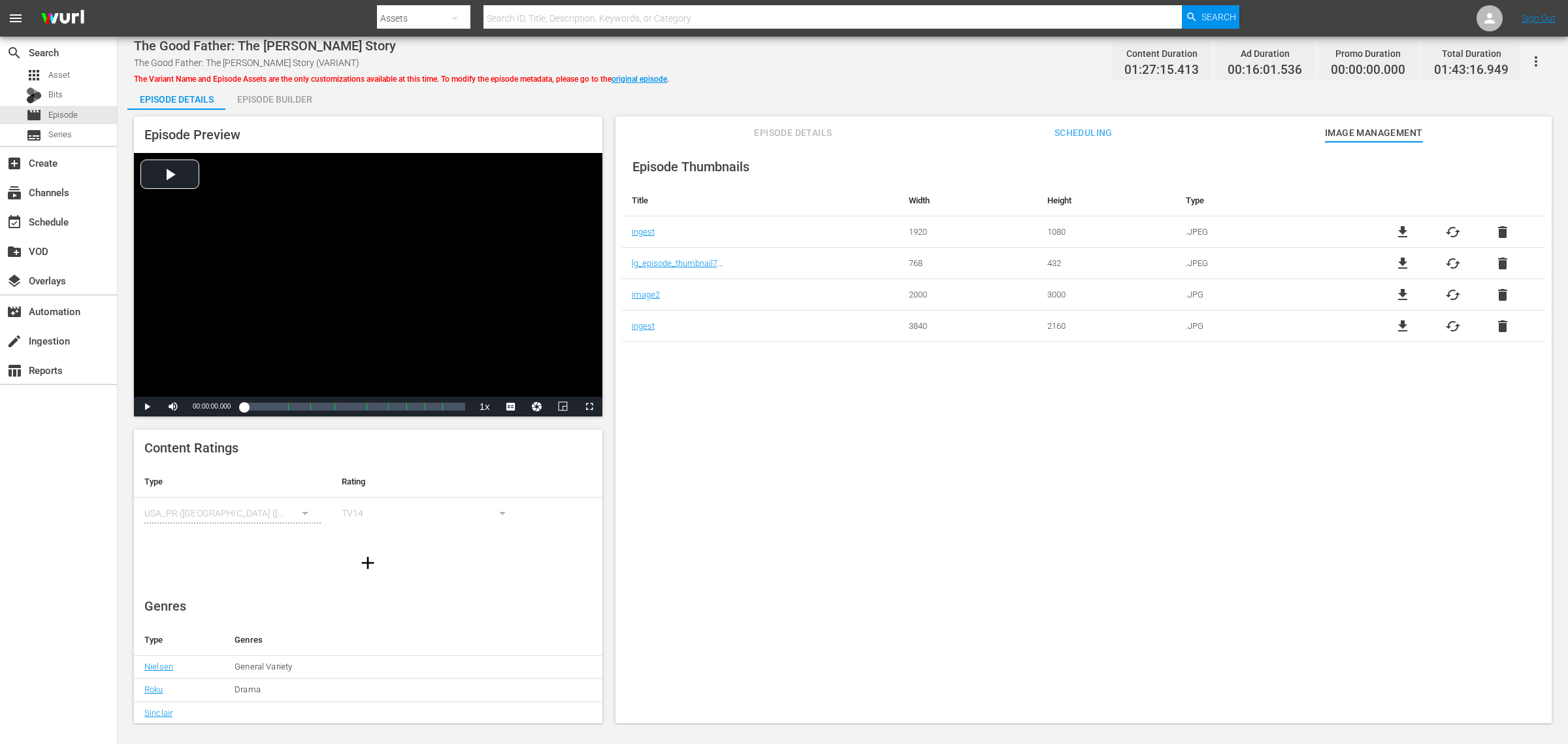
click at [278, 100] on div "Episode Builder" at bounding box center [275, 99] width 98 height 31
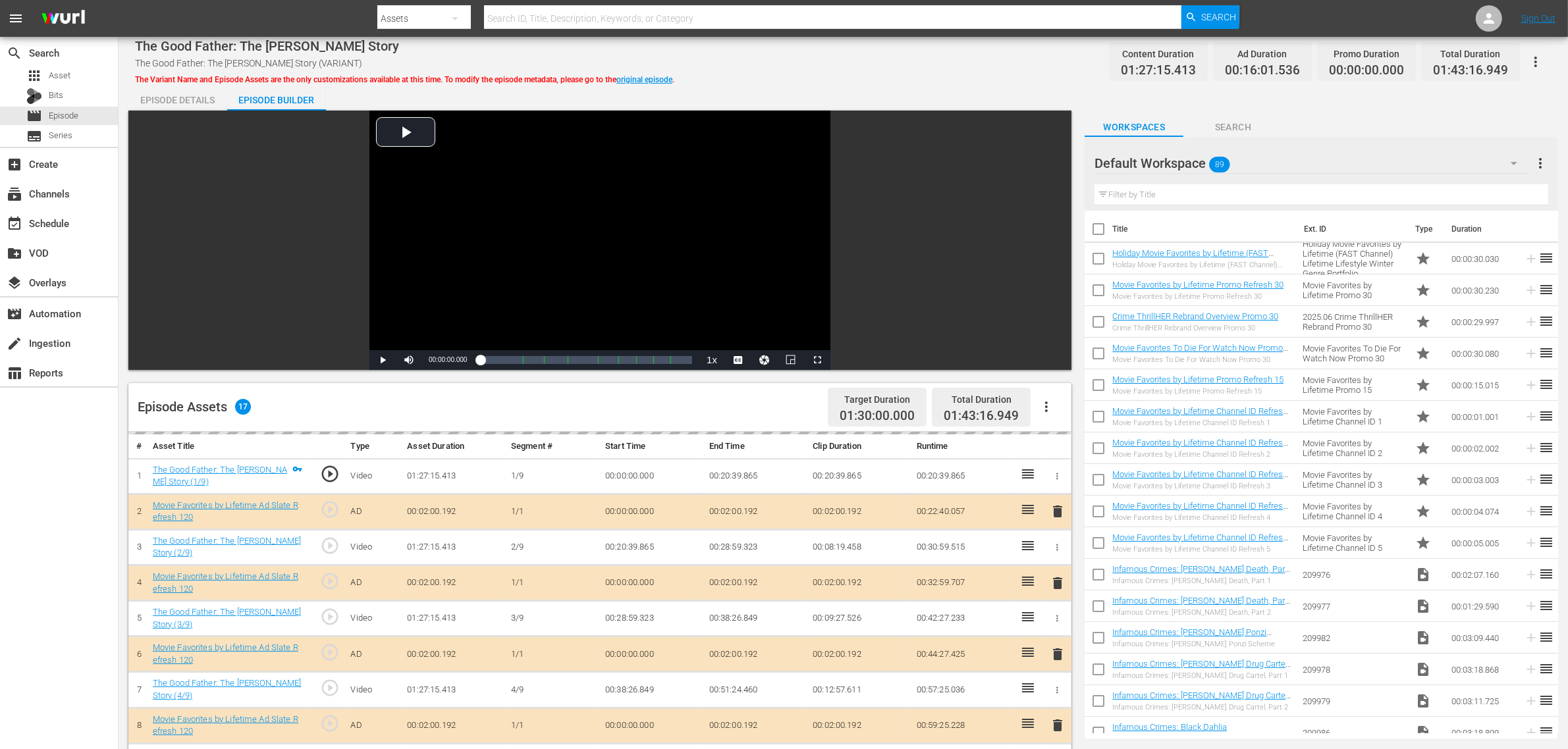
click at [827, 74] on div "The Good Father: The [PERSON_NAME] Story The Good Father: The [PERSON_NAME] Sto…" at bounding box center [843, 62] width 1416 height 29
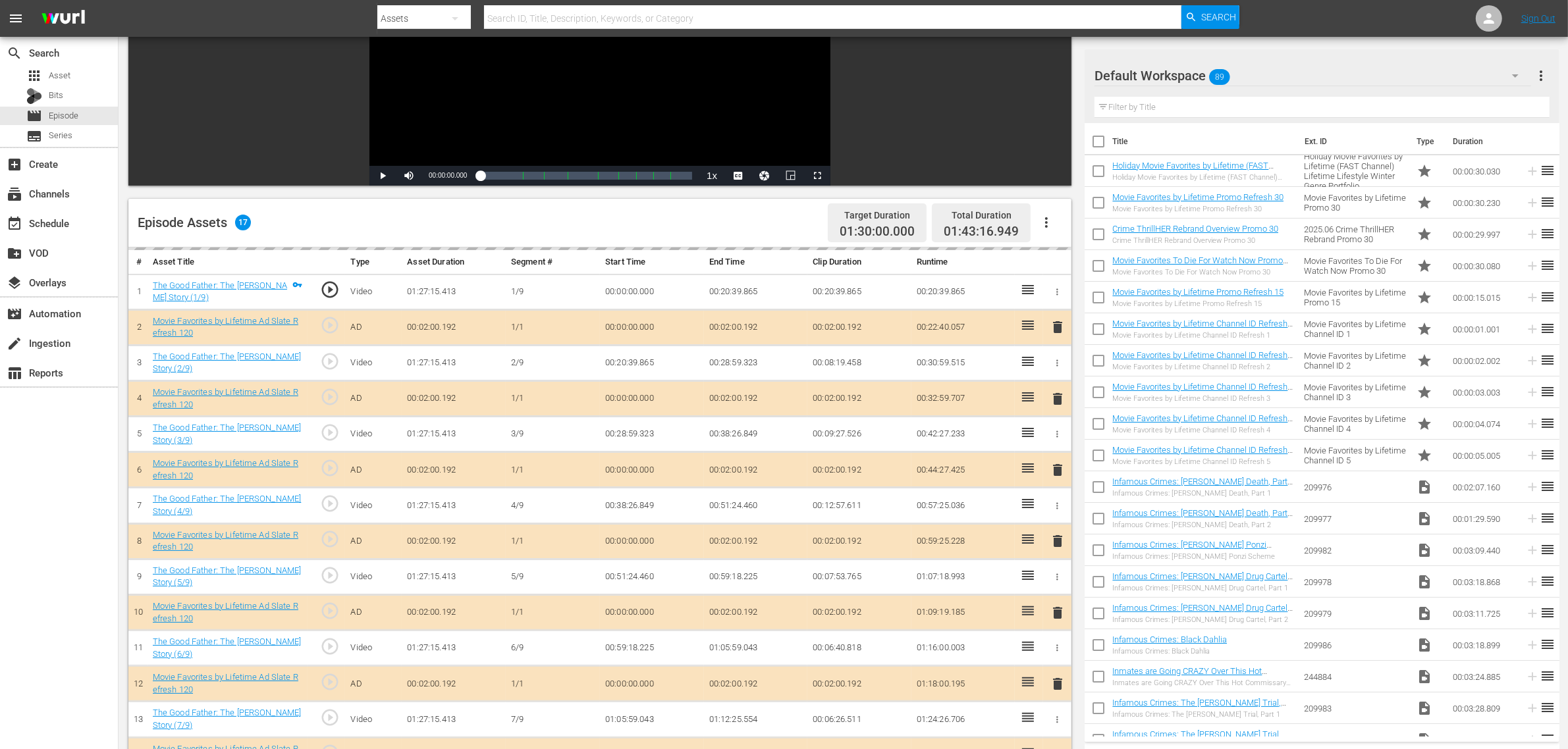
scroll to position [342, 0]
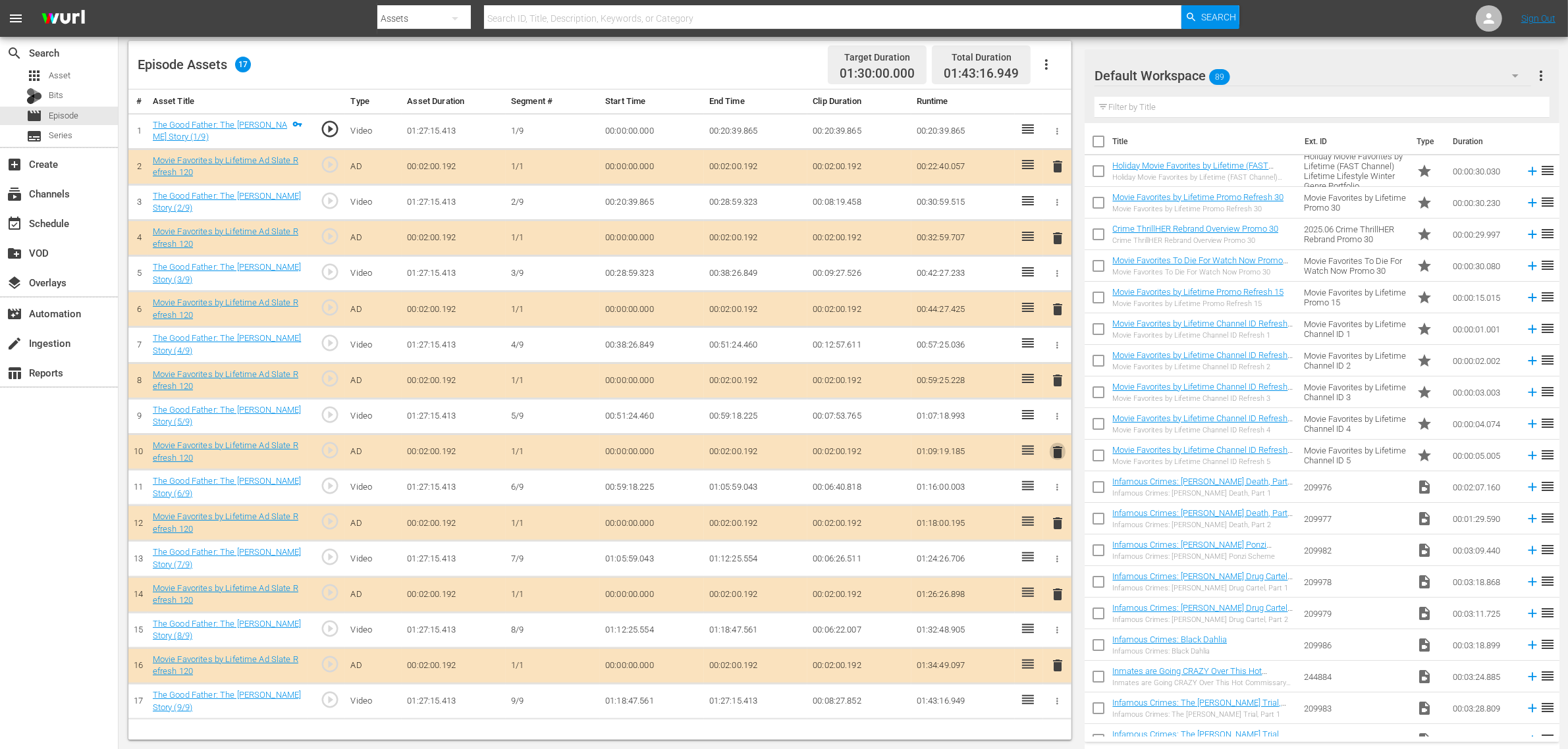
click at [1052, 455] on span "delete" at bounding box center [1057, 451] width 15 height 15
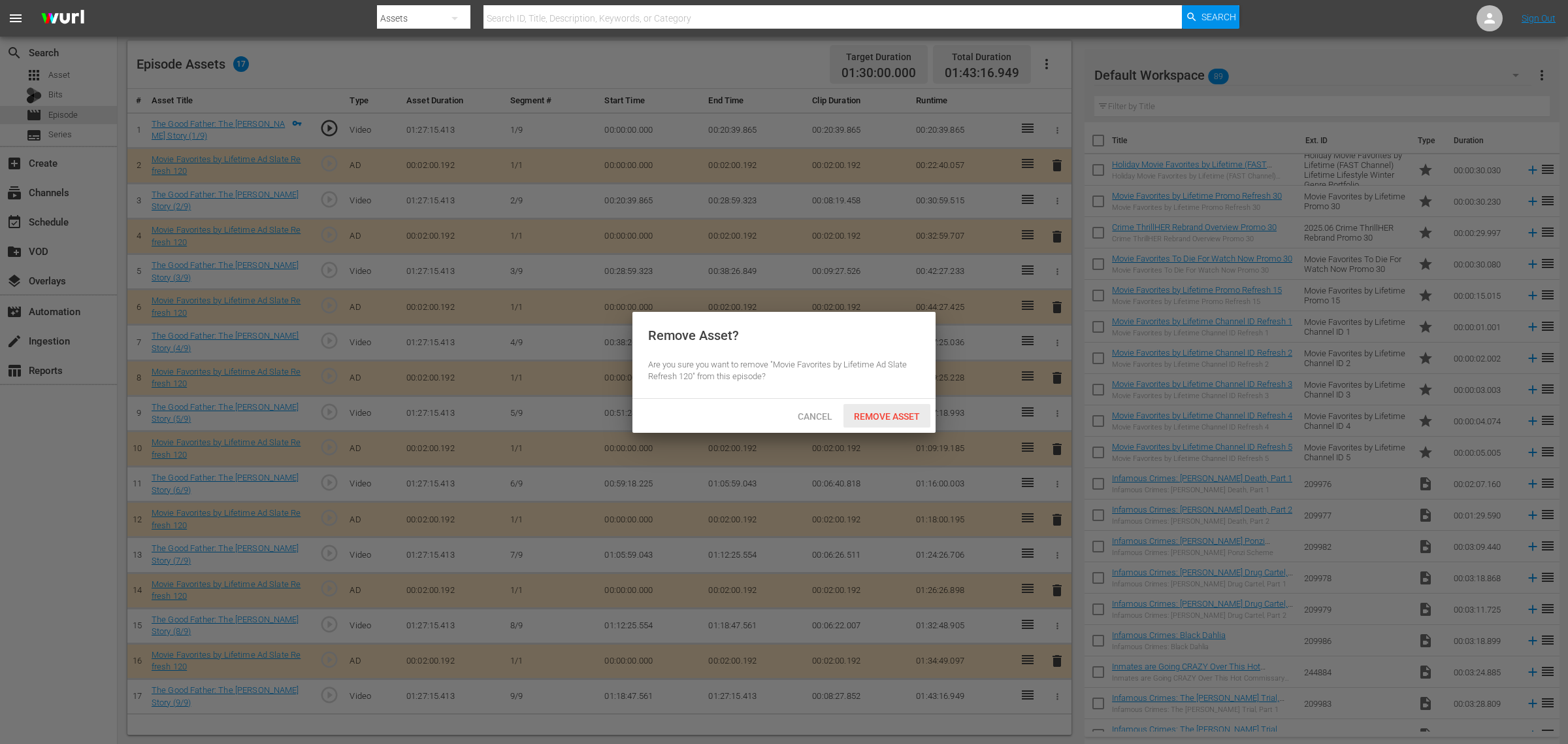
click at [899, 409] on div "Remove Asset" at bounding box center [887, 416] width 87 height 24
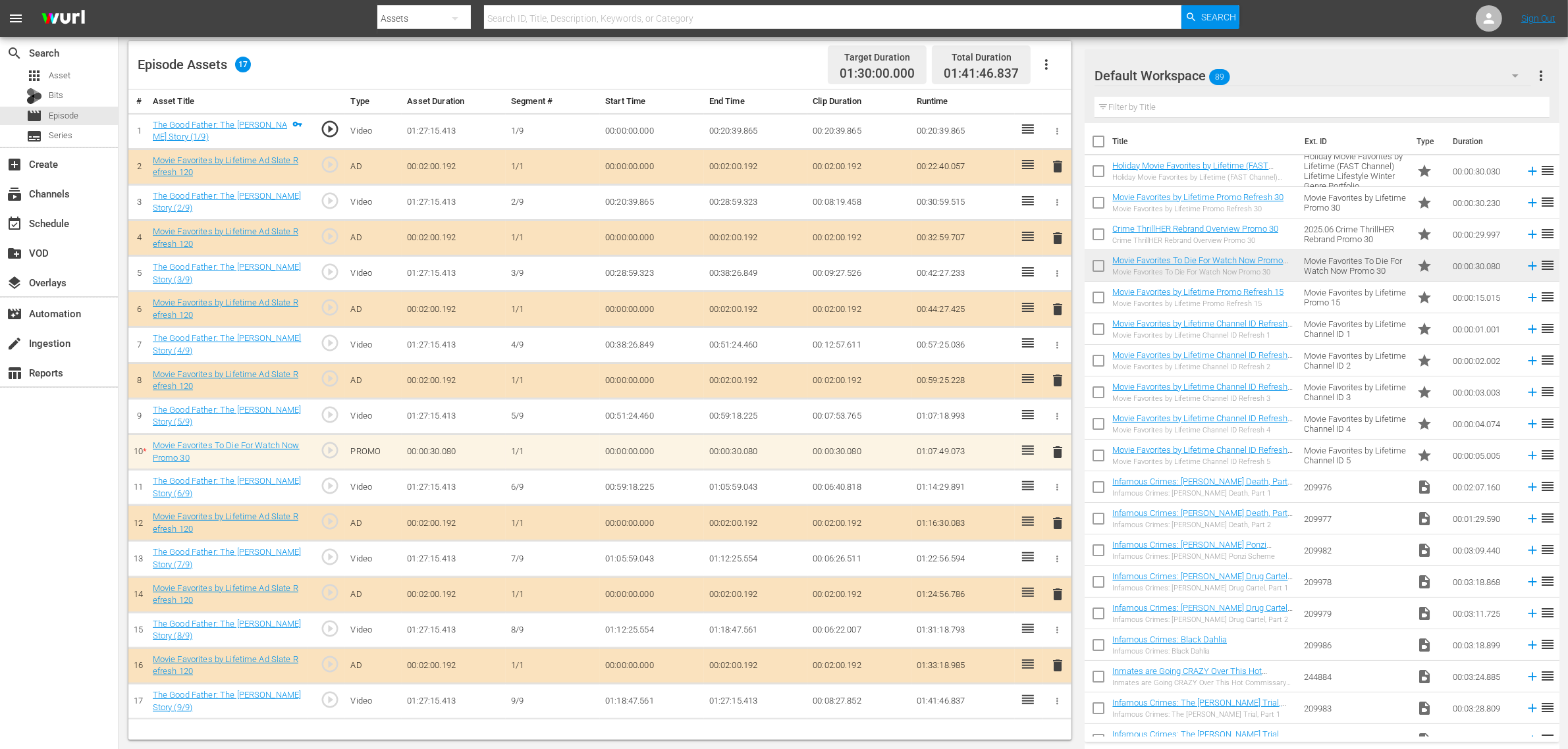
click at [715, 73] on div "Episode Assets 17 Target Duration 01:30:00.000 Total Duration 01:41:46.837" at bounding box center [599, 65] width 943 height 49
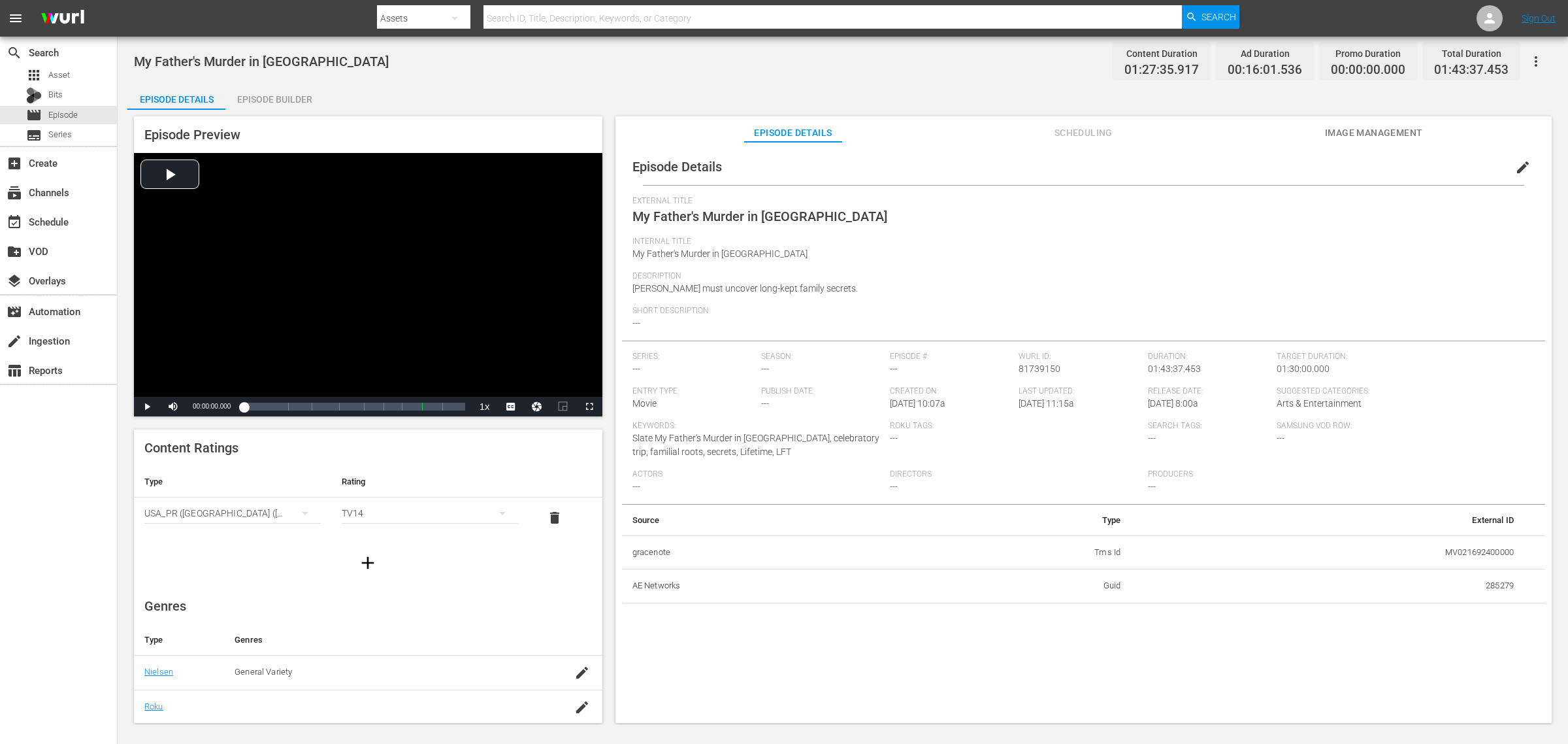
click at [1254, 129] on span "Image Management" at bounding box center [1374, 133] width 98 height 16
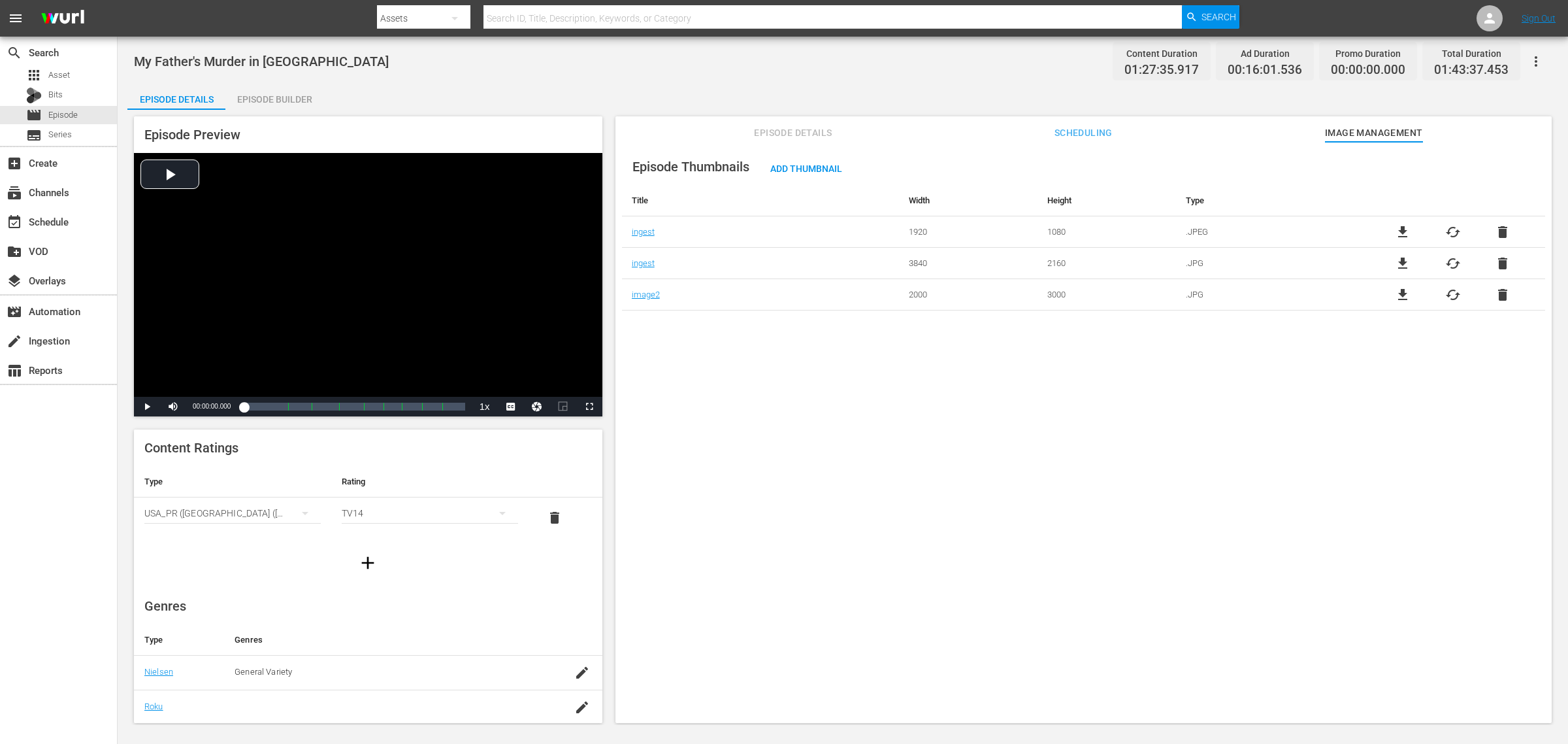
click at [283, 106] on div "Episode Builder" at bounding box center [275, 99] width 98 height 31
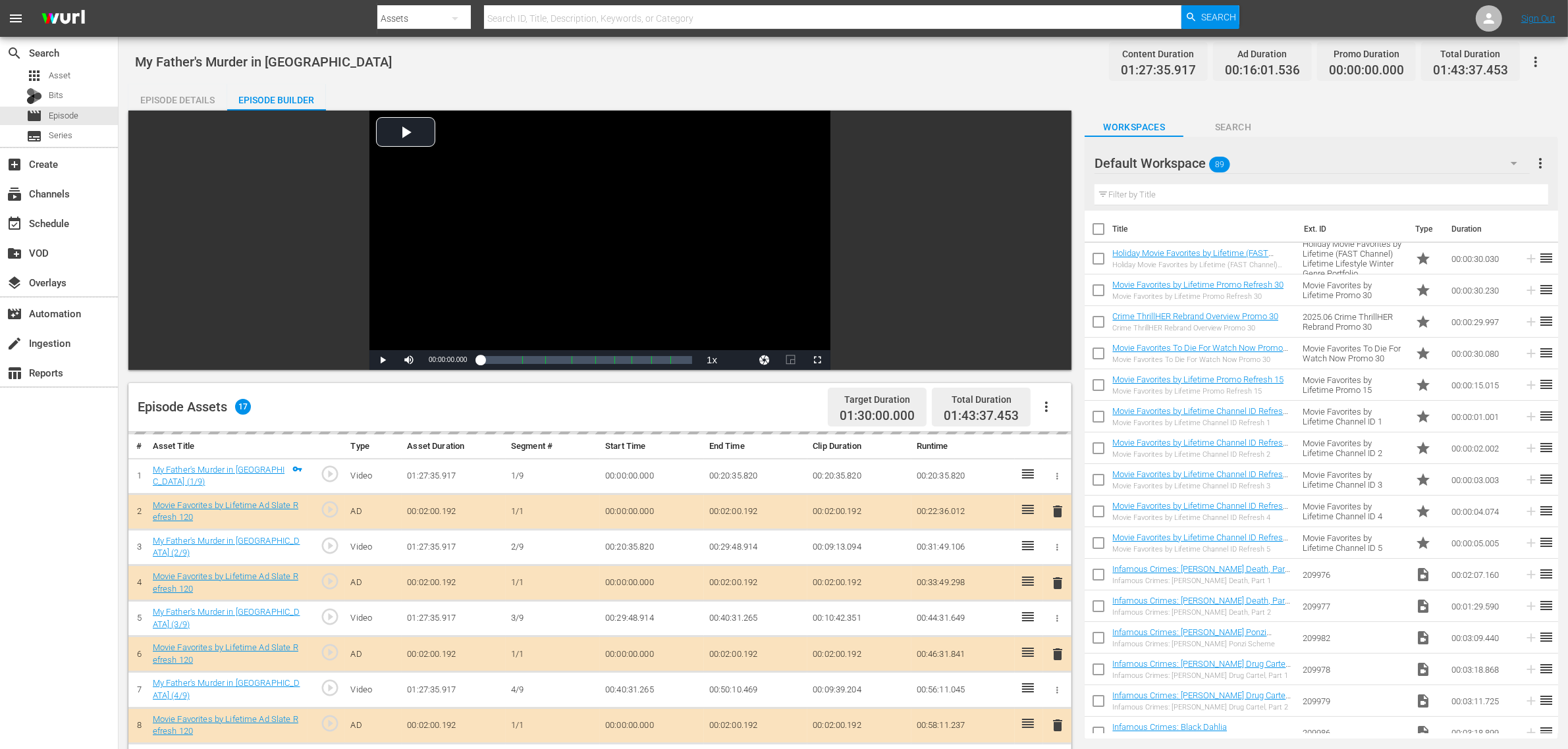
click at [562, 93] on div "Episode Details Episode Builder Episode Preview Video Player is loading. Play V…" at bounding box center [843, 583] width 1429 height 997
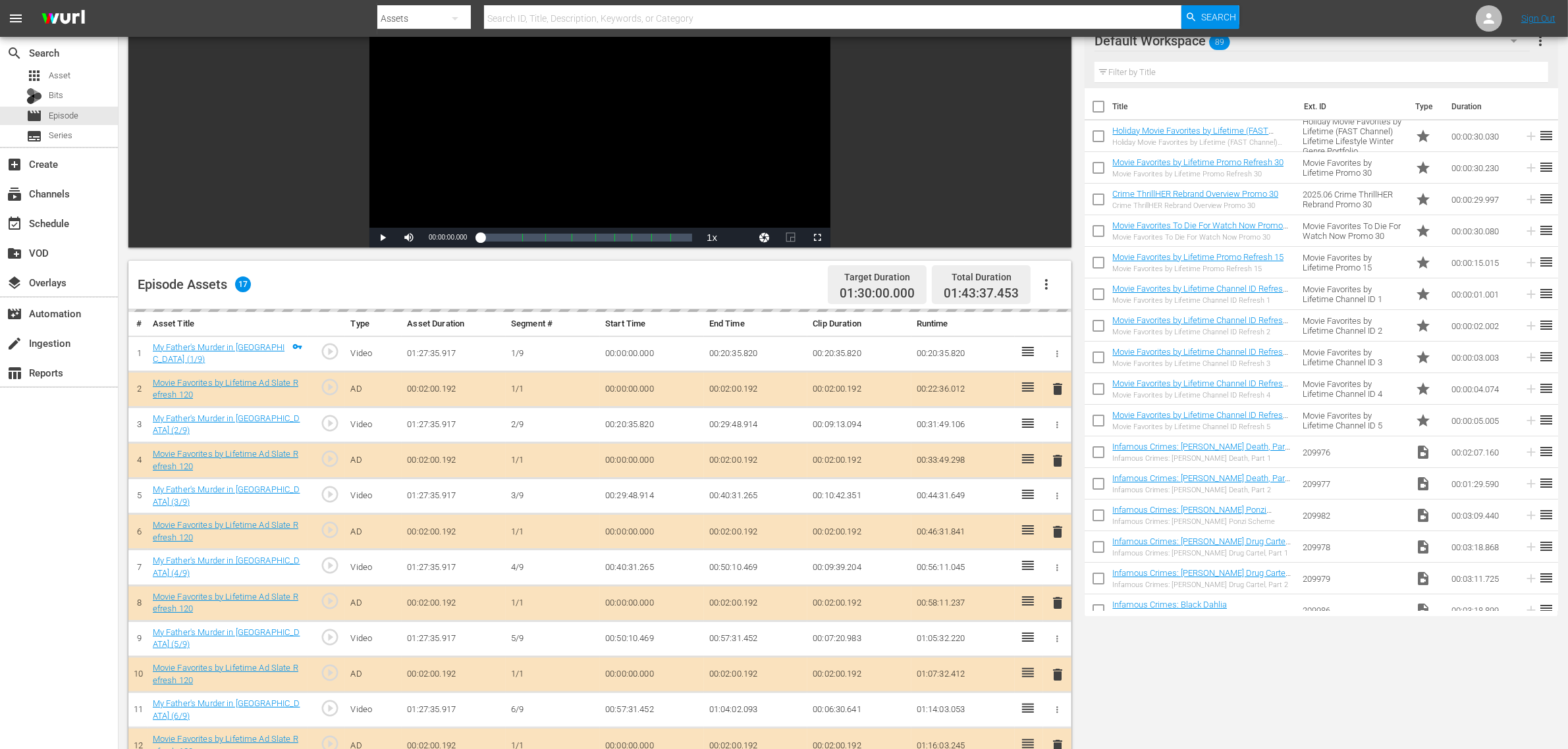
scroll to position [342, 0]
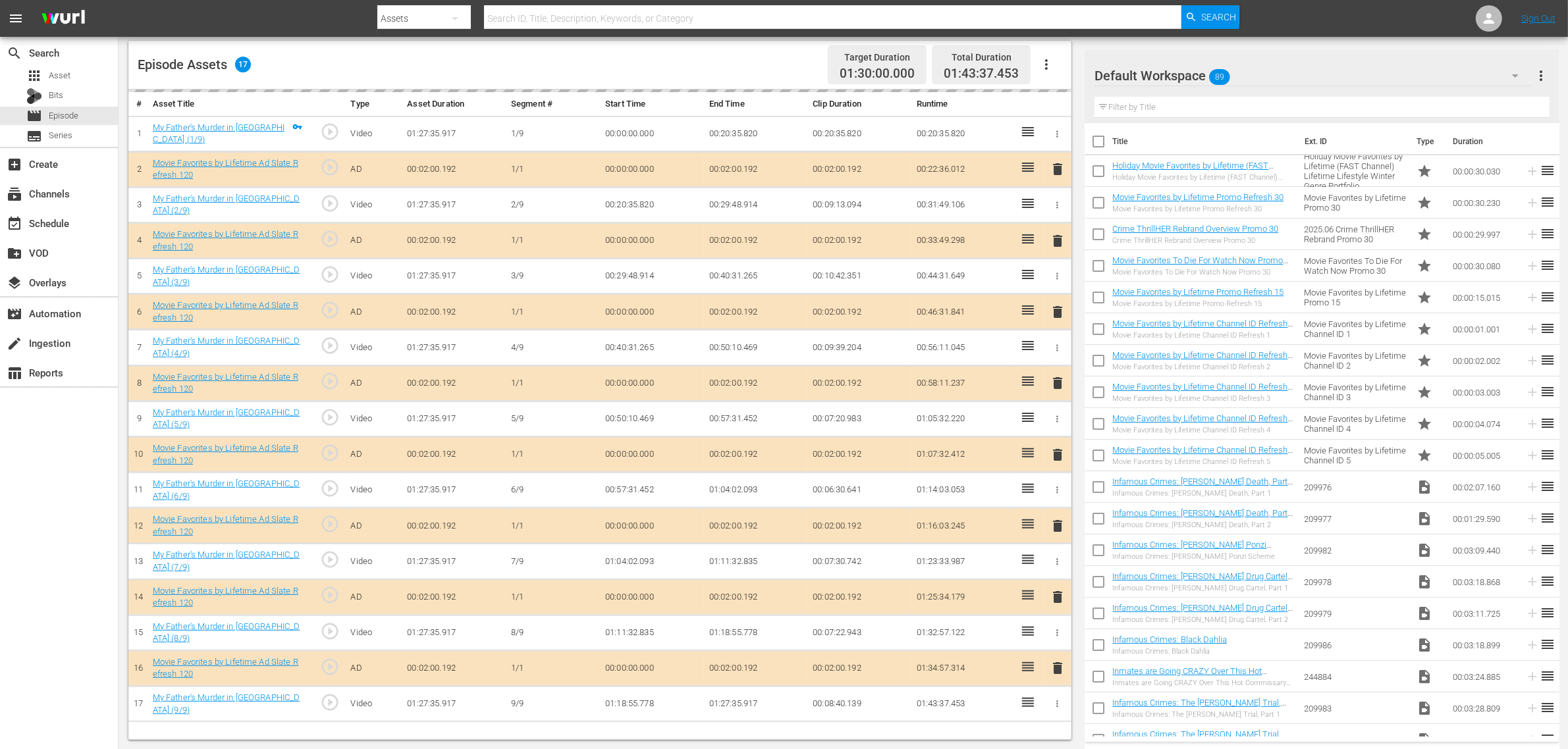
click at [1057, 381] on div "delete" at bounding box center [1057, 384] width 18 height 19
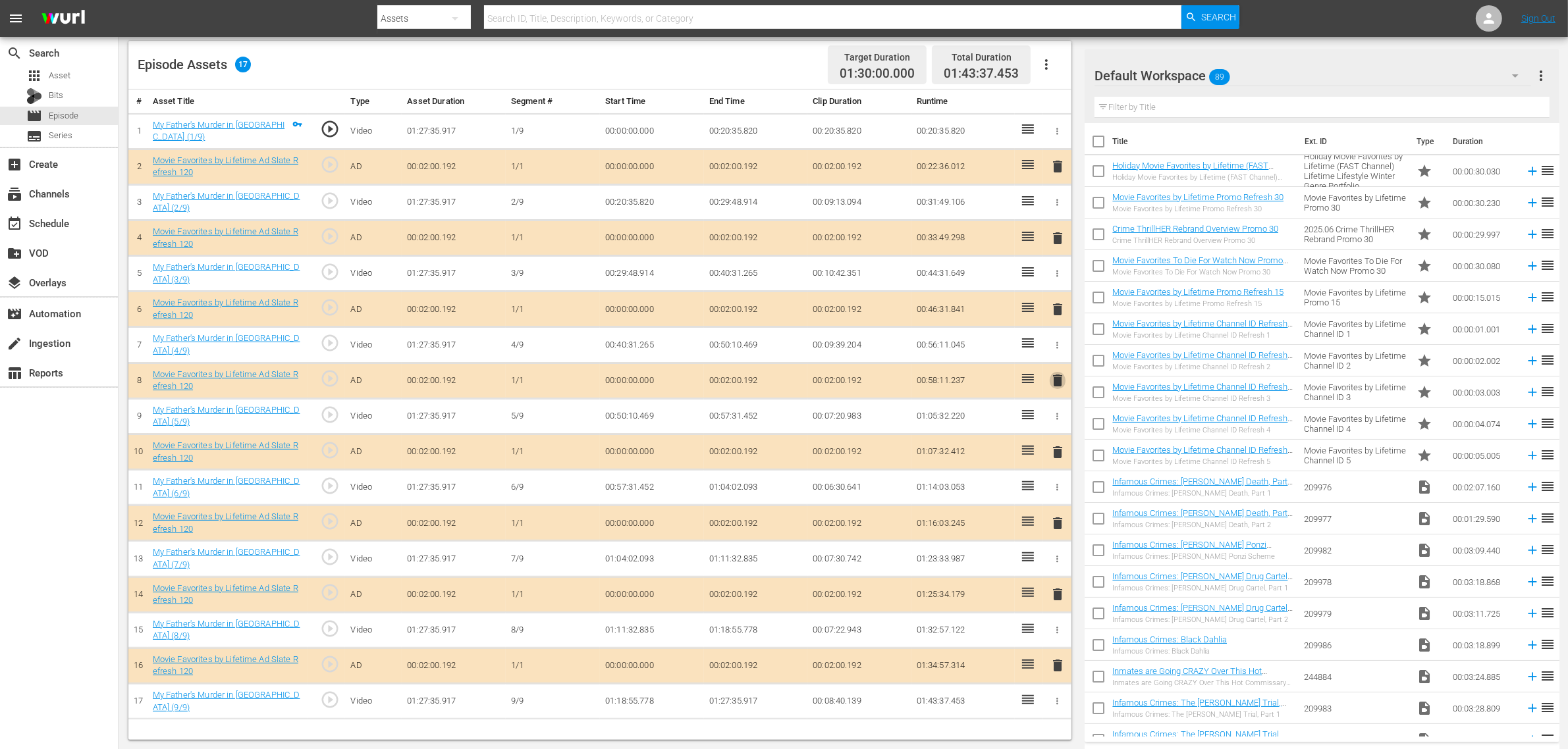
click at [1056, 377] on span "delete" at bounding box center [1057, 380] width 15 height 15
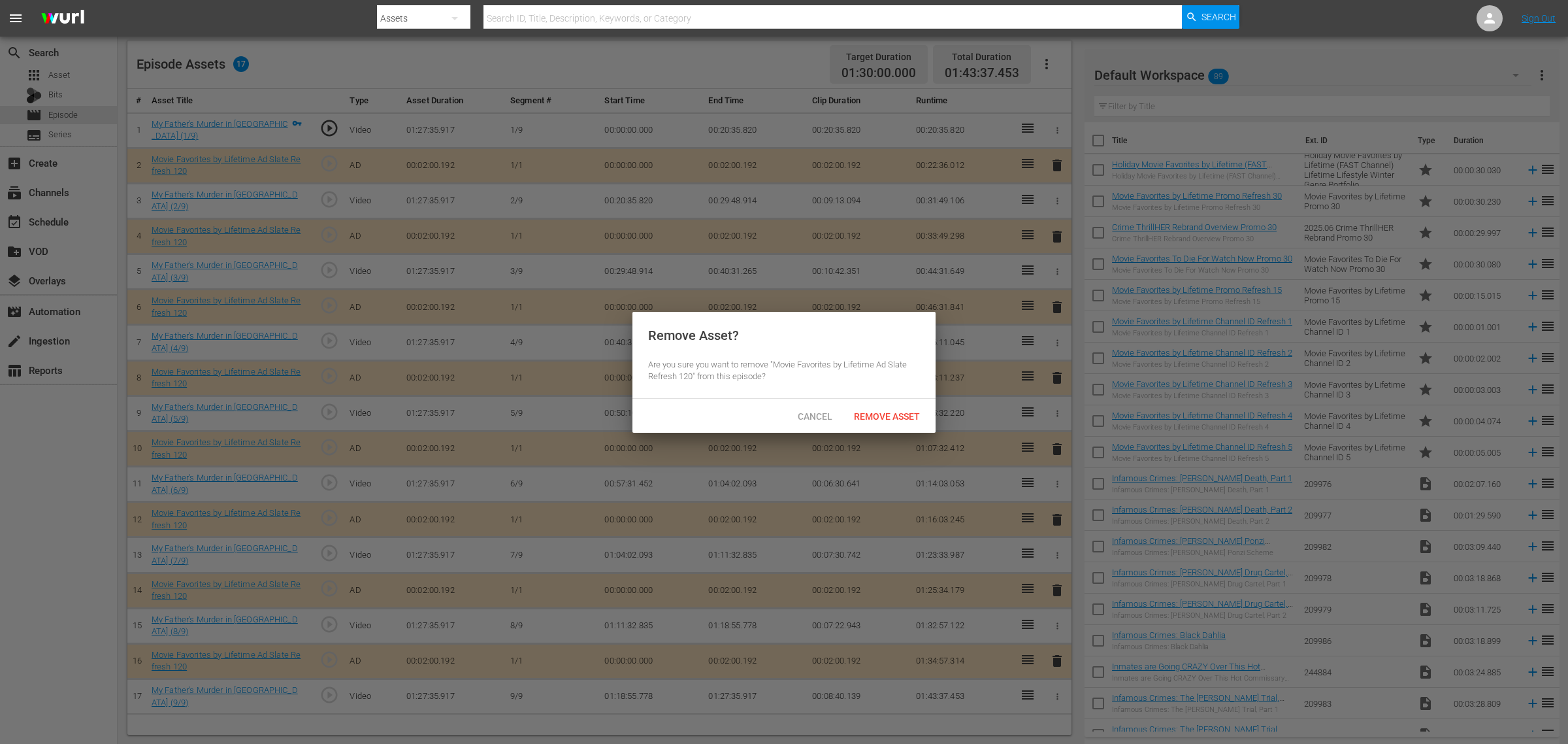
click at [887, 429] on div "Cancel Remove Asset" at bounding box center [784, 416] width 303 height 34
click at [893, 413] on span "Remove Asset" at bounding box center [887, 416] width 87 height 10
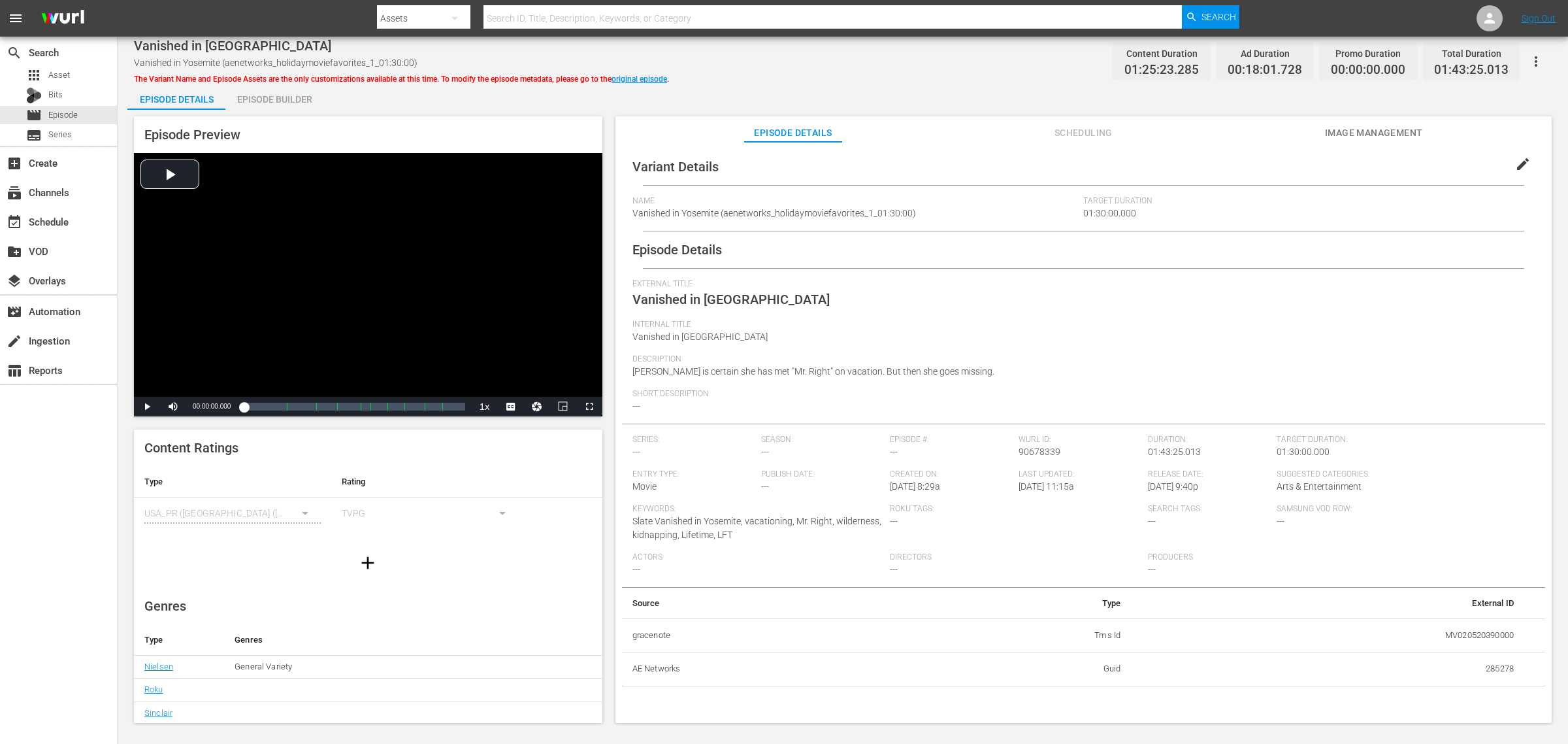
click at [1254, 137] on span "Image Management" at bounding box center [1374, 133] width 98 height 16
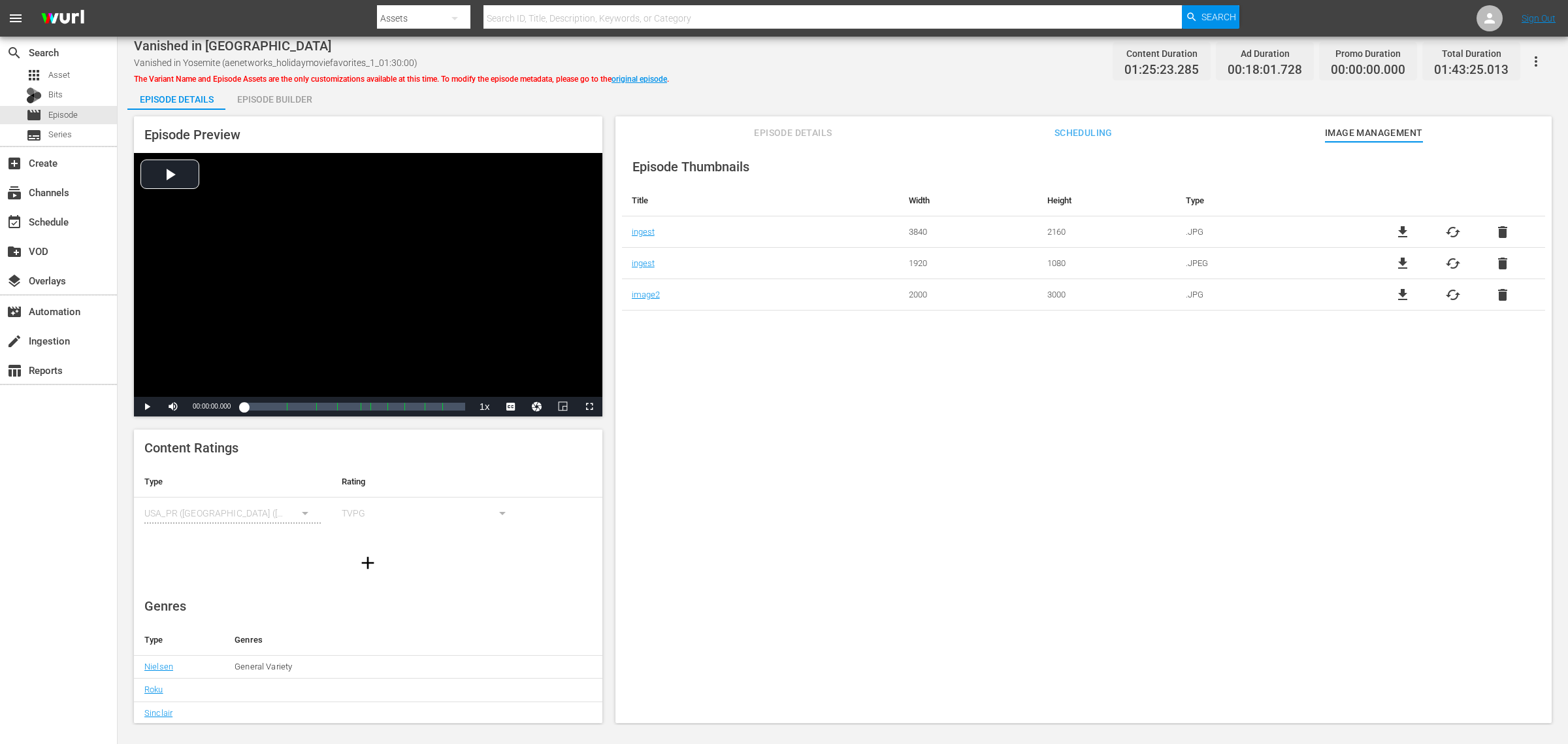
click at [288, 98] on div "Episode Builder" at bounding box center [275, 99] width 98 height 31
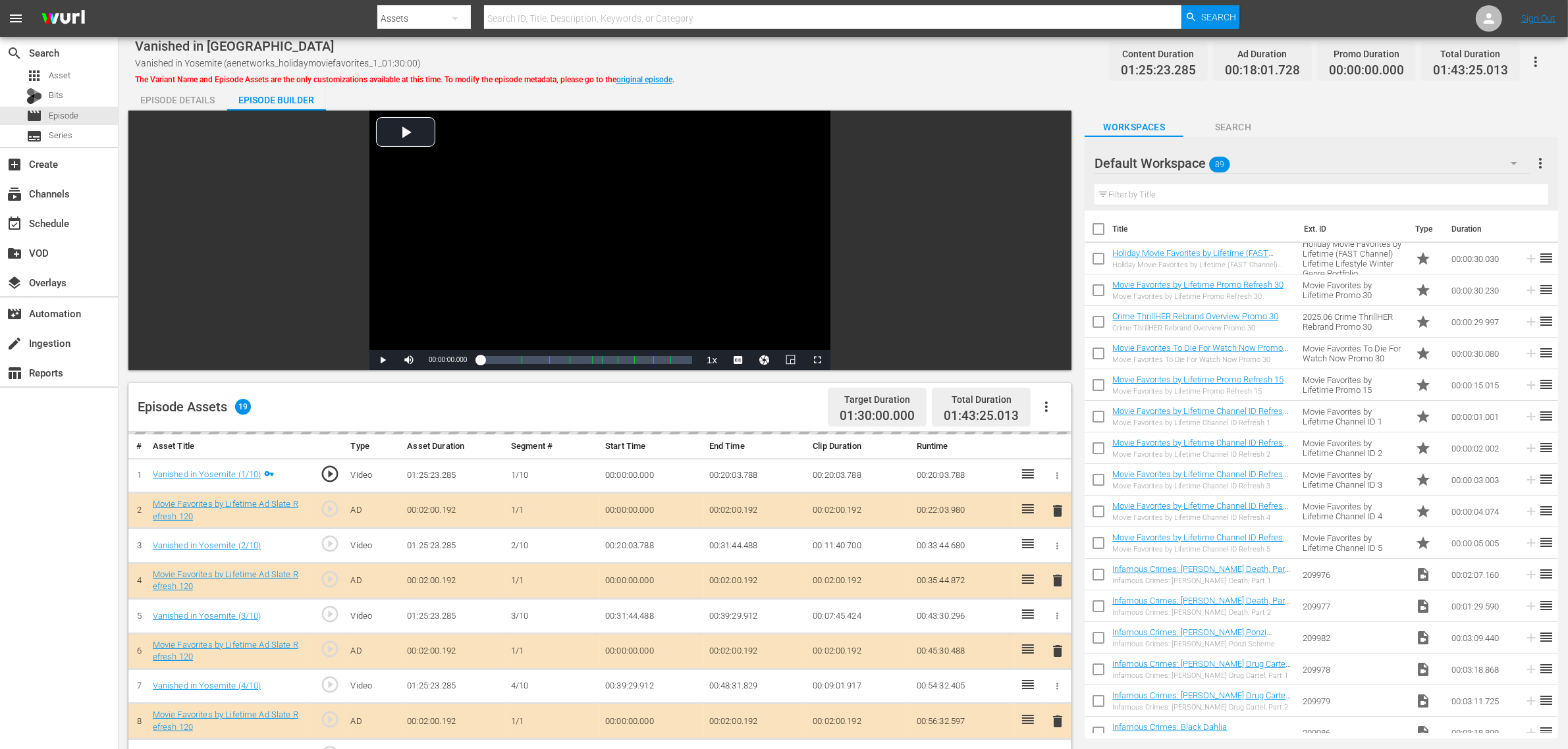
click at [835, 80] on div "Vanished in Yosemite Vanished in Yosemite (aenetworks_holidaymoviefavorites_1_0…" at bounding box center [843, 585] width 1449 height 1098
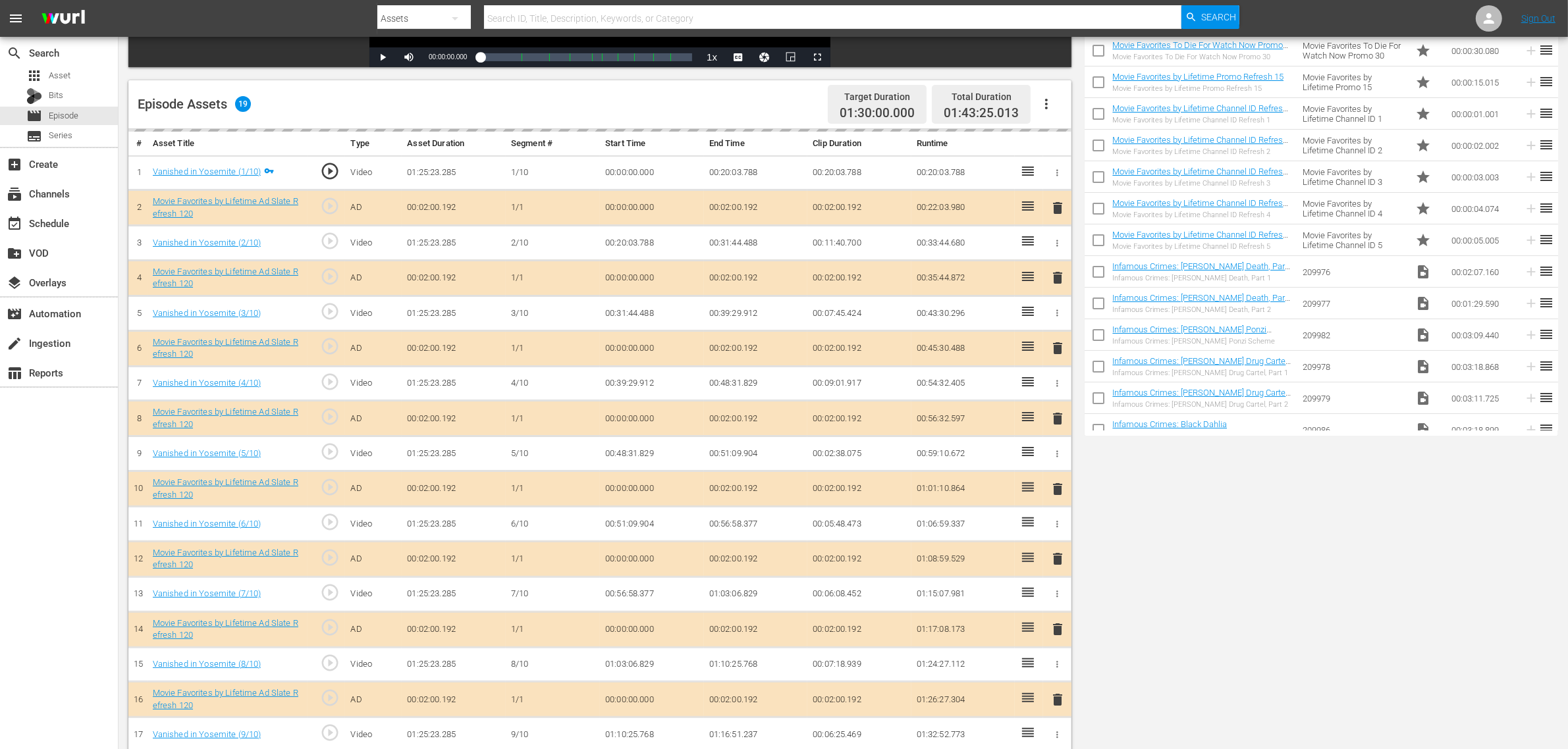
scroll to position [392, 0]
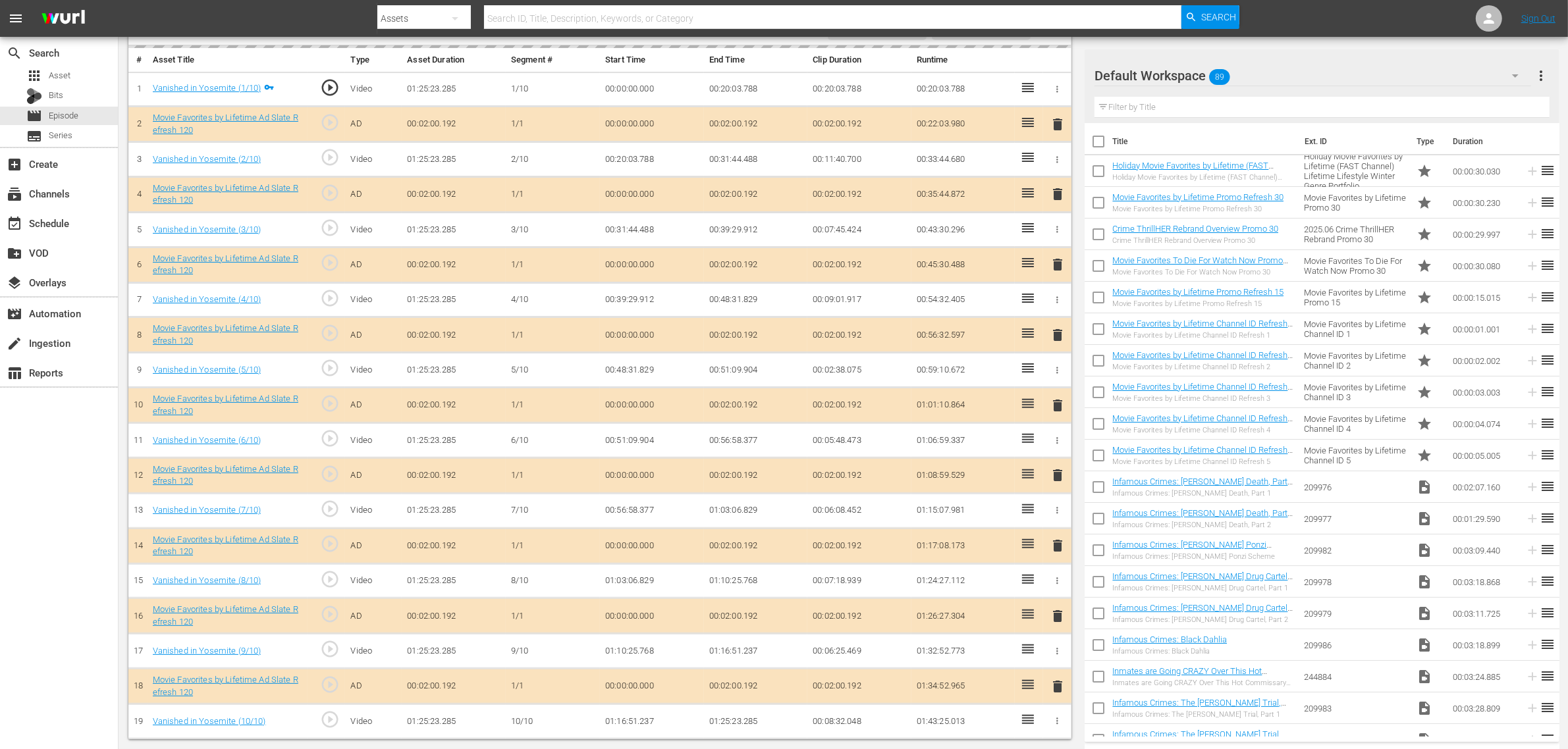
click at [1263, 17] on nav "menu Search By Assets Search ID, Title, Description, Keywords, or Category Sear…" at bounding box center [784, 18] width 1568 height 37
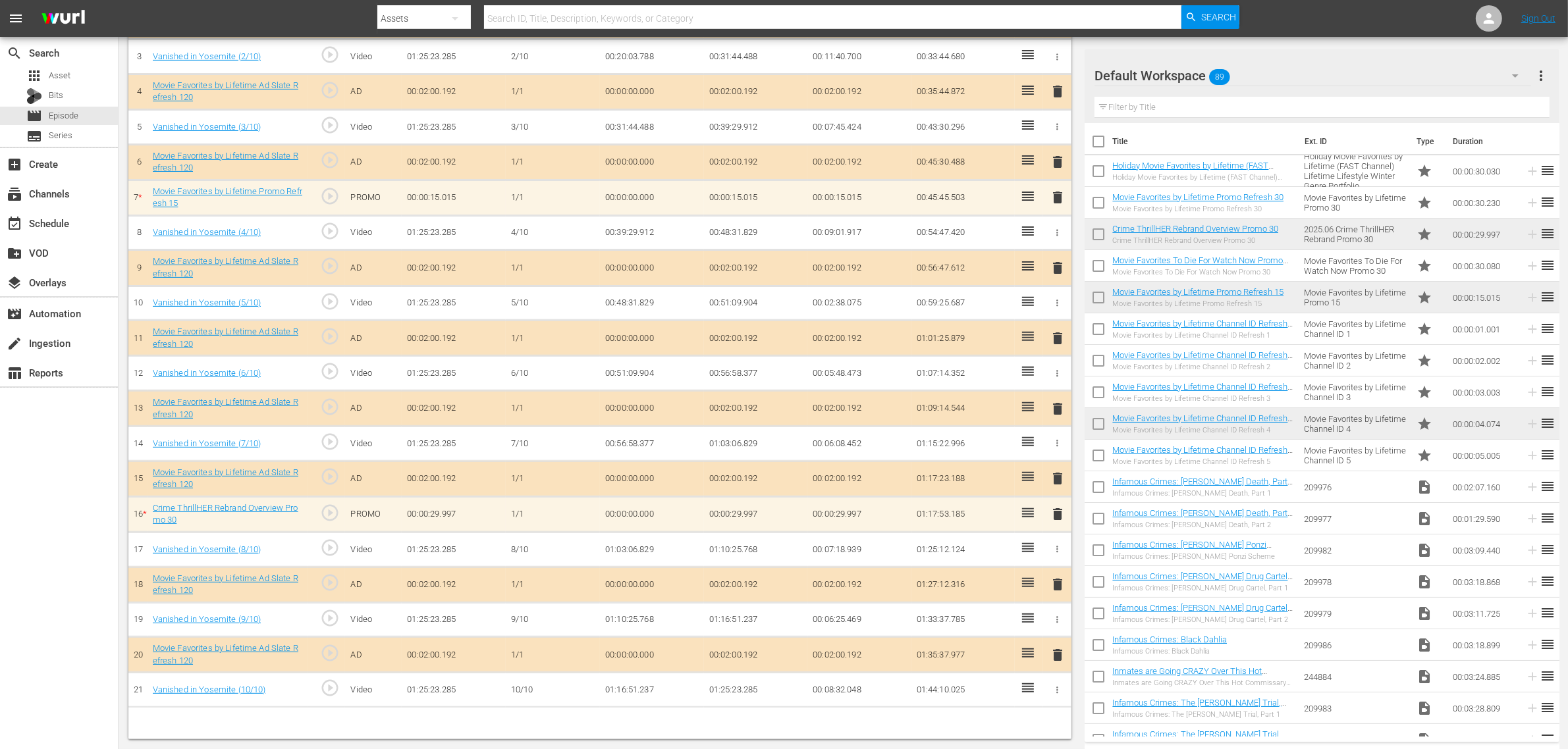
scroll to position [493, 0]
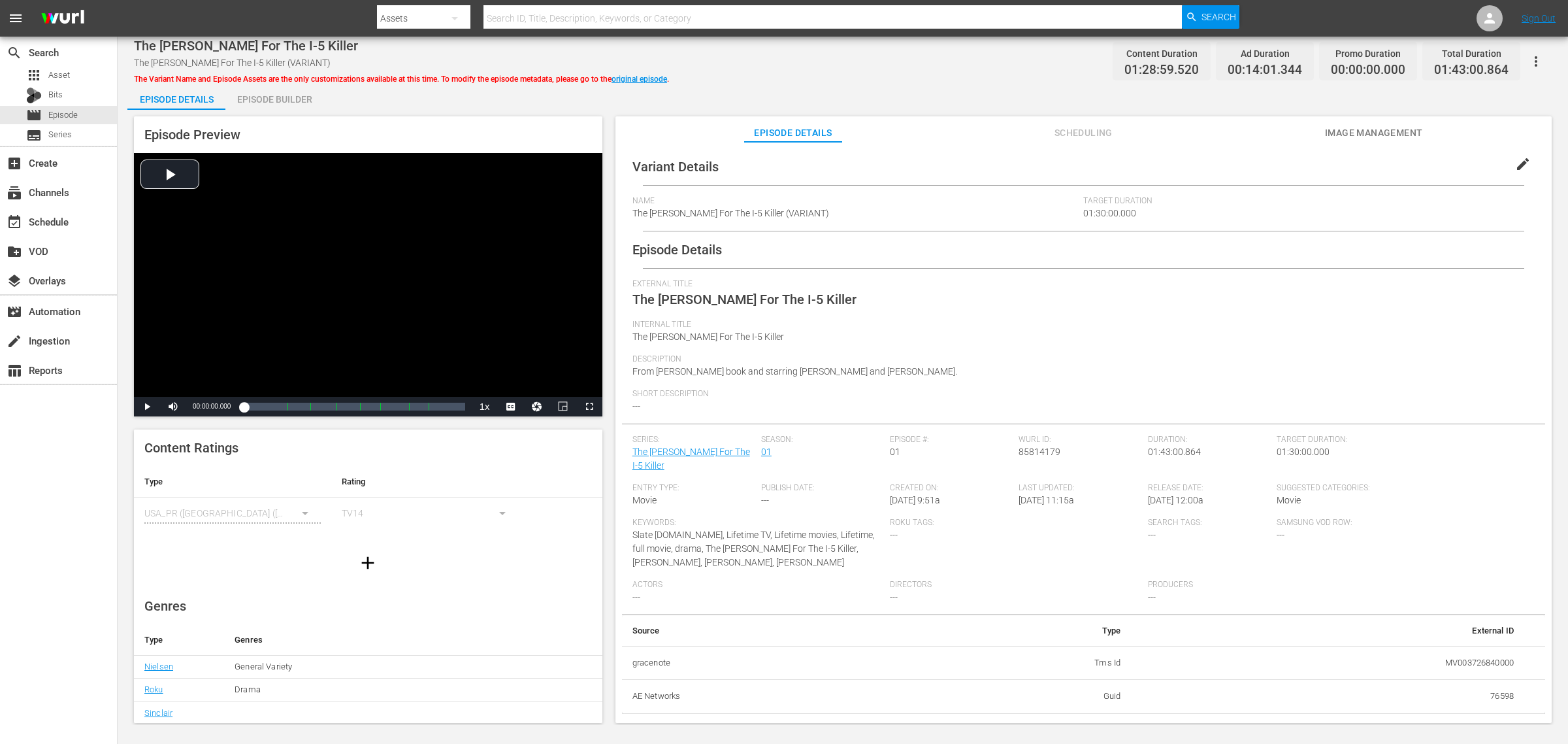
click at [1254, 127] on span "Image Management" at bounding box center [1374, 133] width 98 height 16
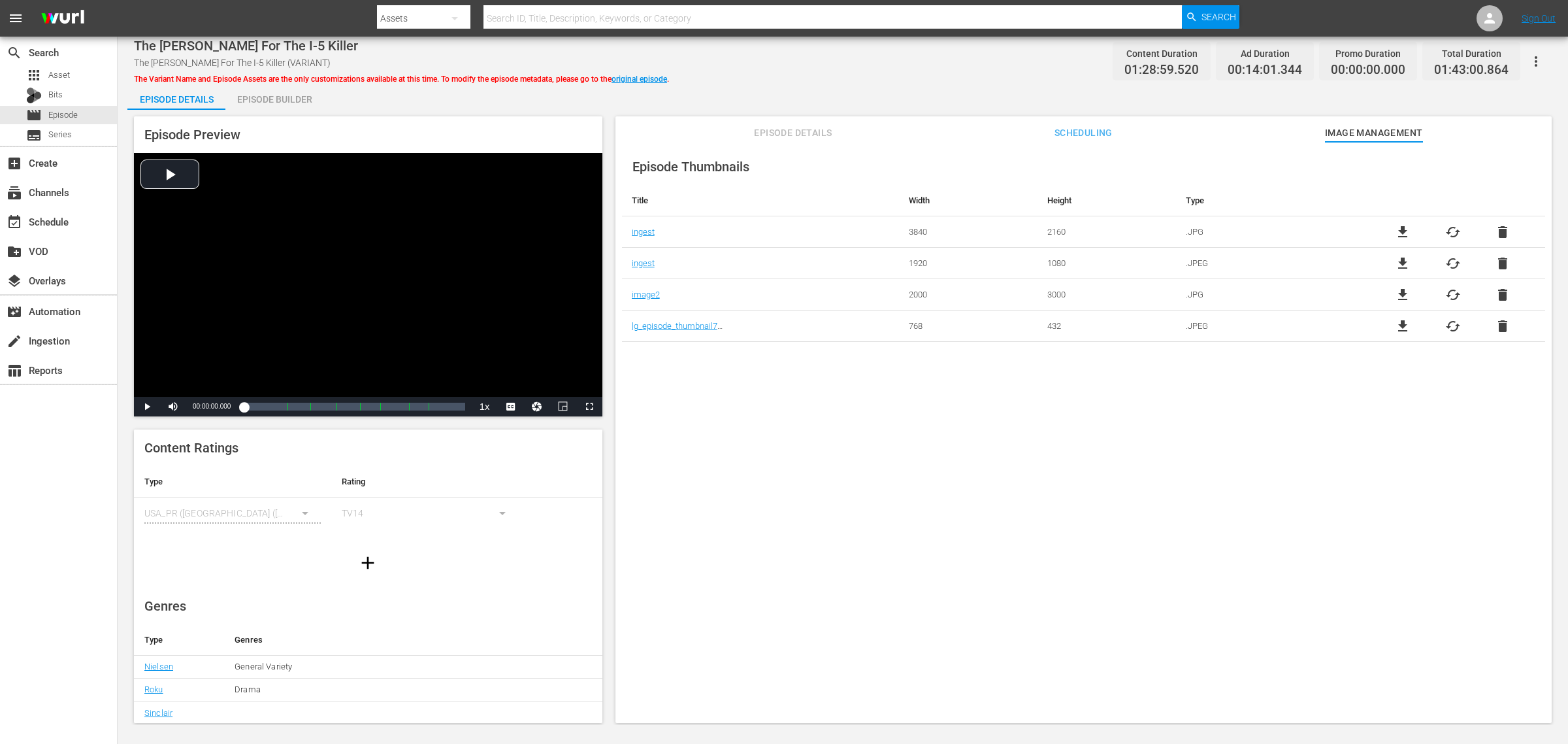
click at [253, 102] on div "Episode Builder" at bounding box center [275, 99] width 98 height 31
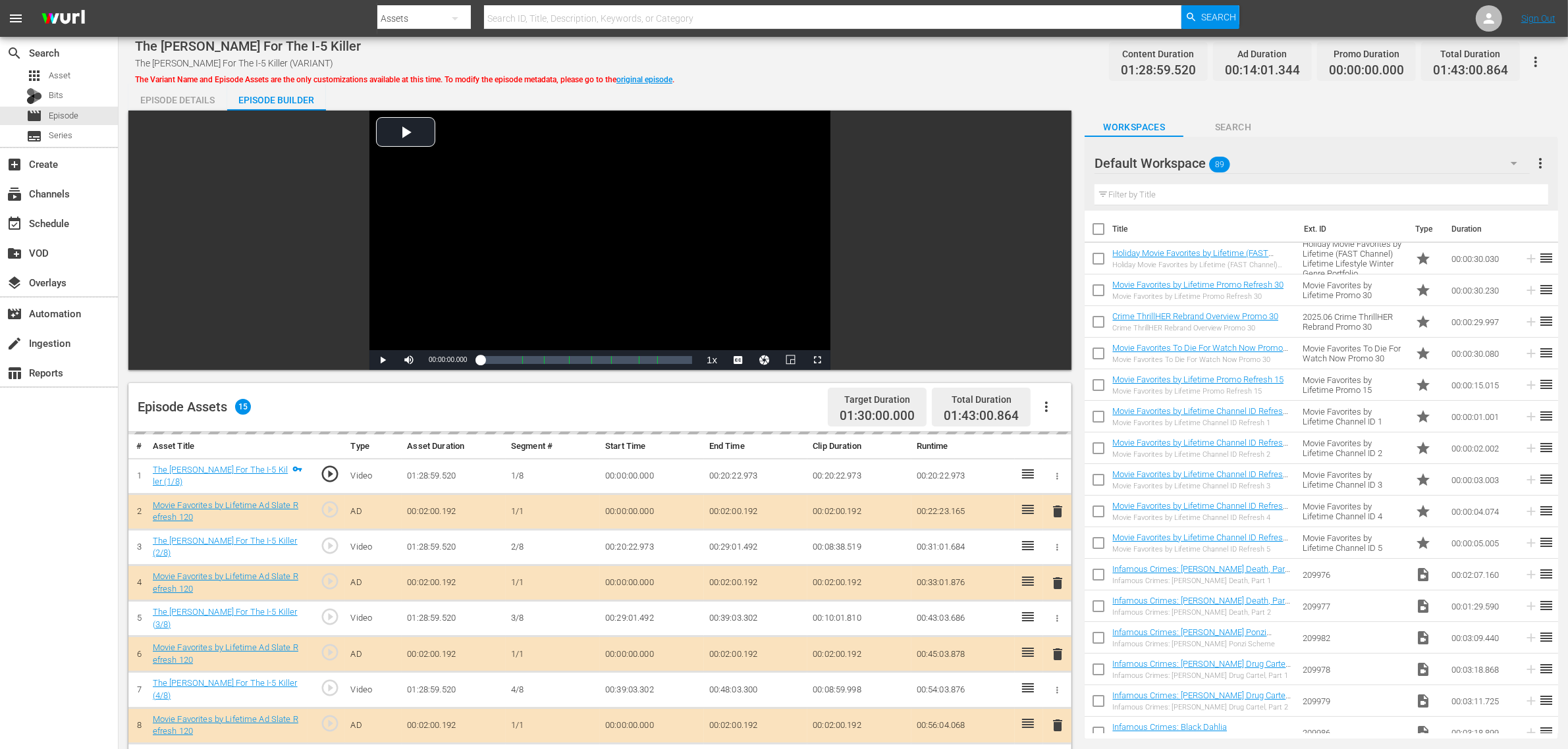
click at [838, 82] on div "The Hunt For The I-5 Killer The Hunt For The I-5 Killer (VARIANT) The Variant N…" at bounding box center [843, 564] width 1449 height 1055
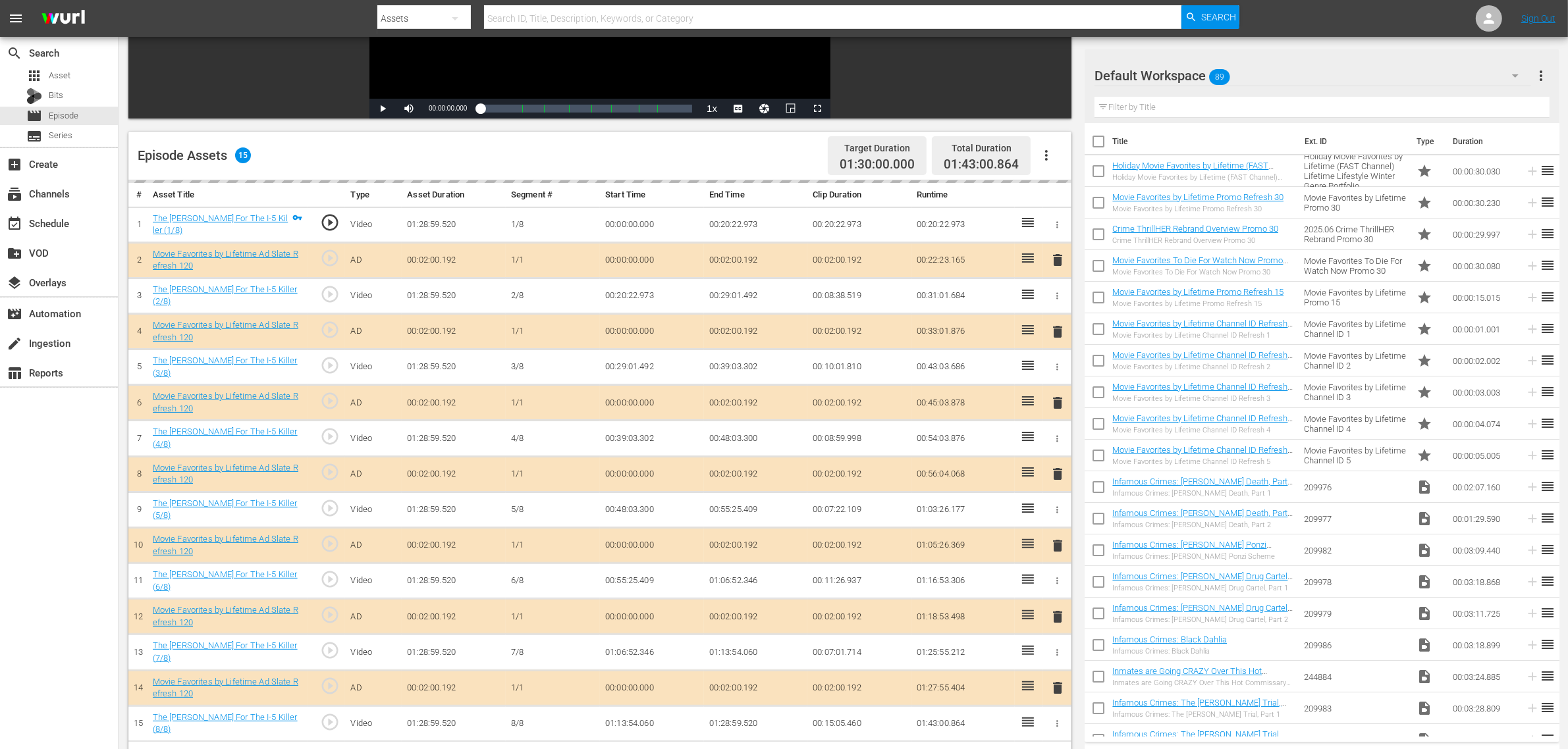
scroll to position [342, 0]
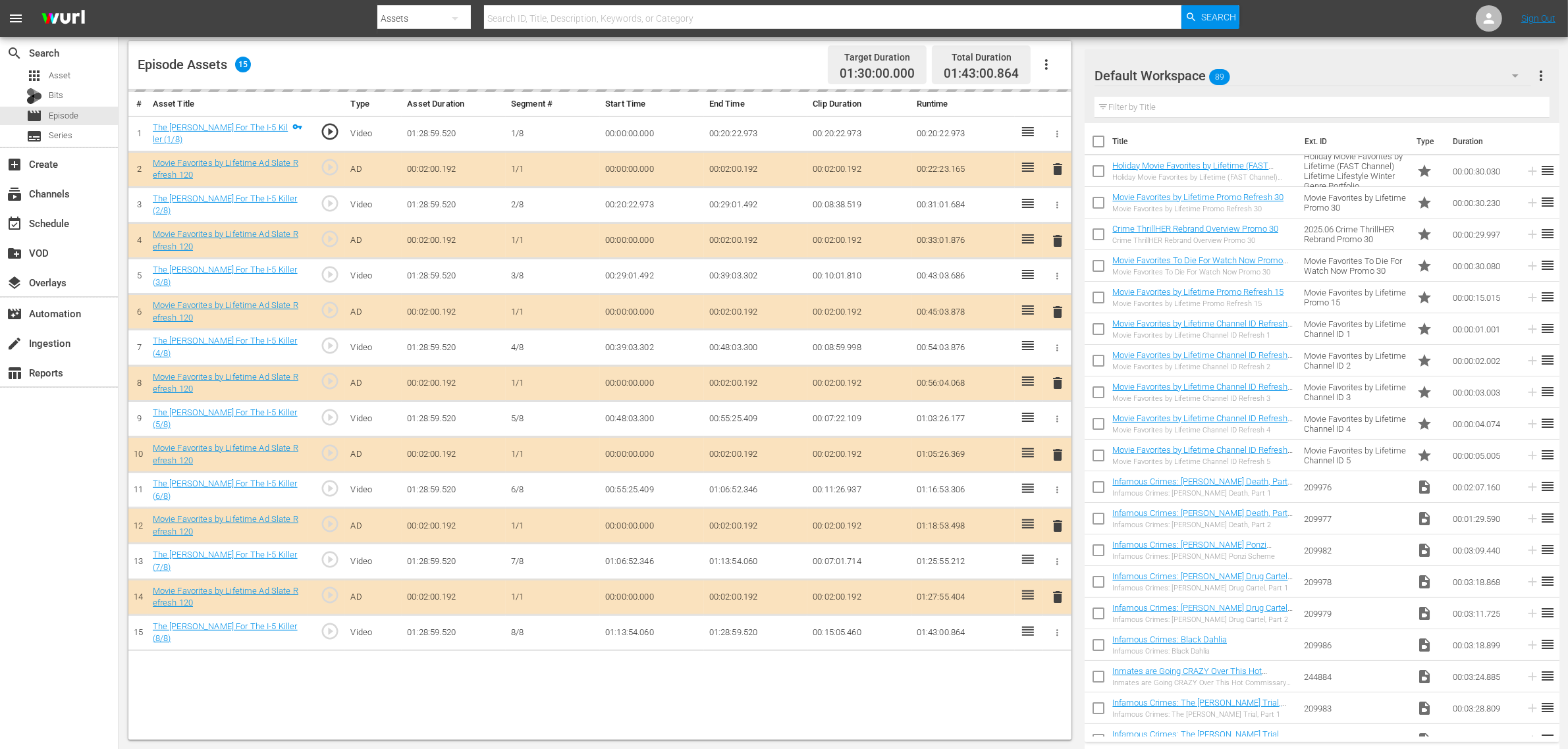
click at [1060, 384] on div "delete" at bounding box center [1057, 384] width 18 height 19
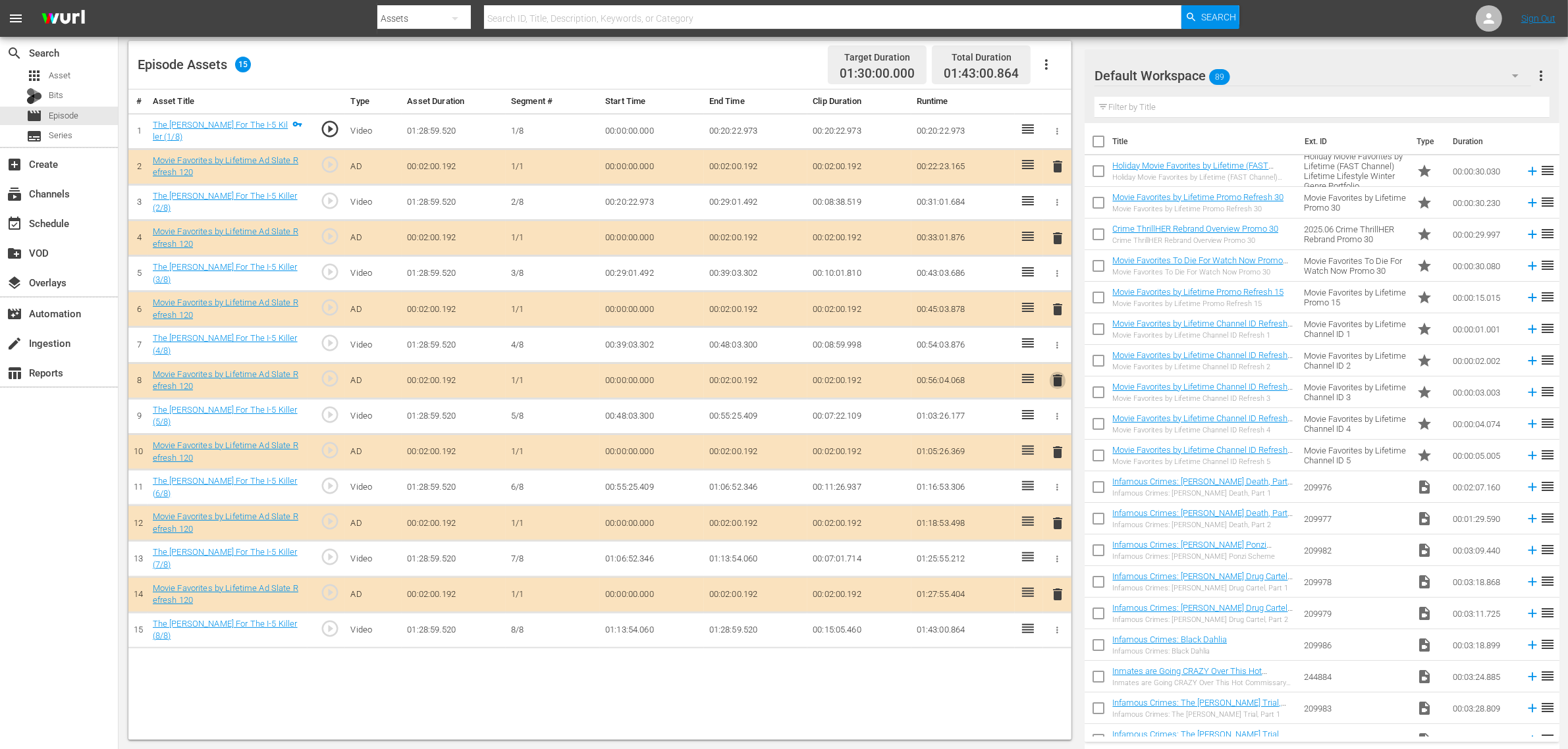
click at [1056, 377] on span "delete" at bounding box center [1057, 380] width 15 height 15
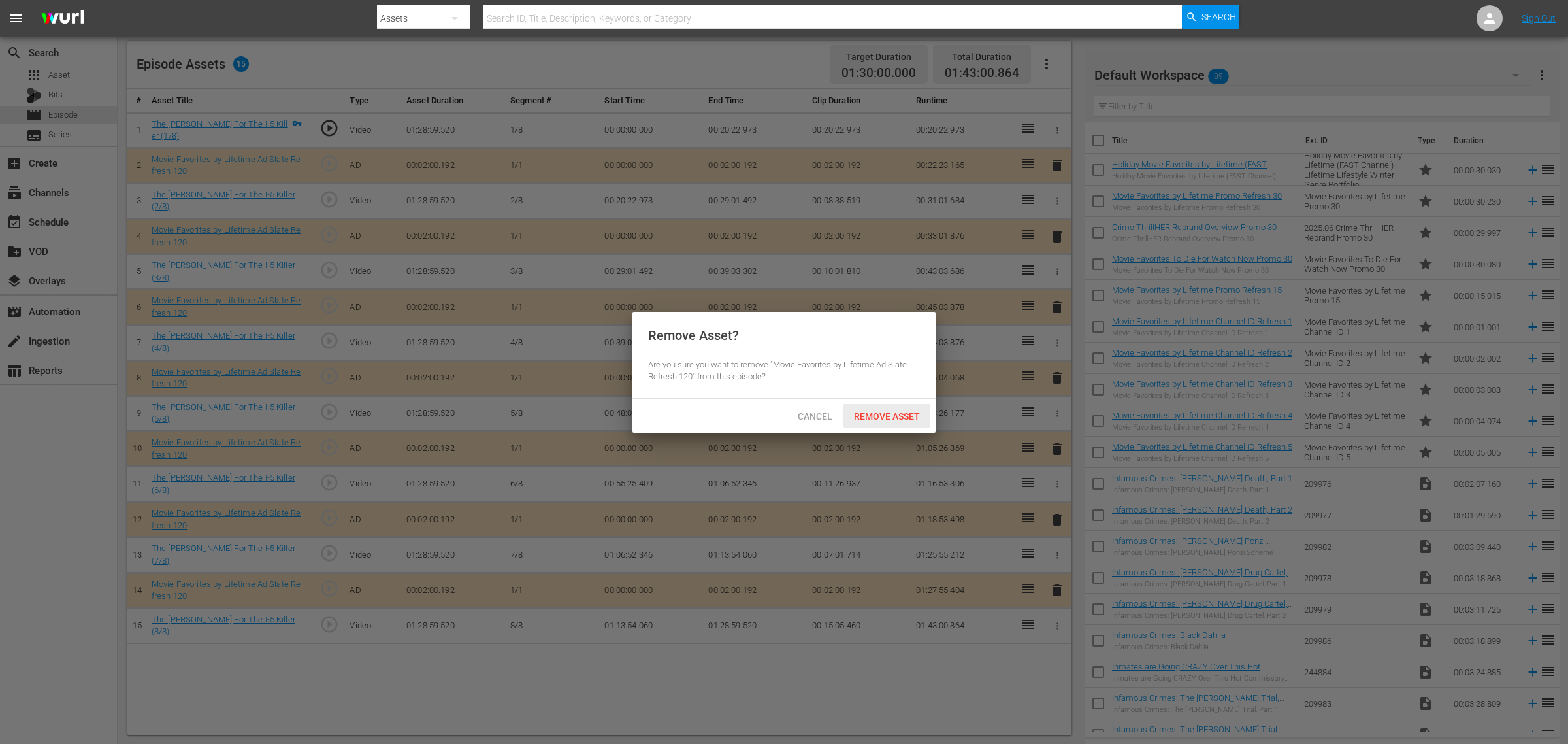
click at [906, 411] on span "Remove Asset" at bounding box center [887, 416] width 87 height 10
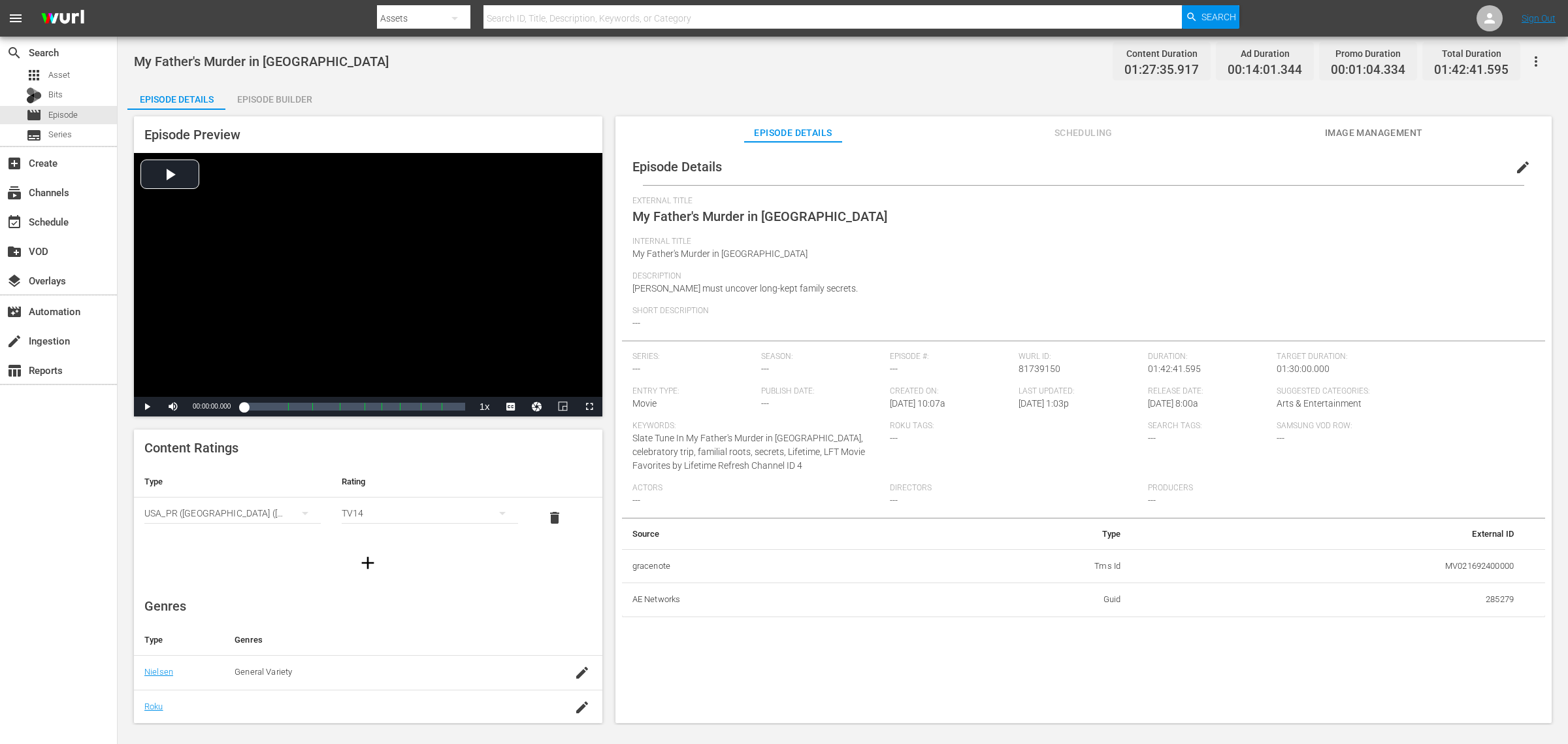
drag, startPoint x: 288, startPoint y: 94, endPoint x: 359, endPoint y: 93, distance: 71.0
click at [288, 95] on div "Episode Builder" at bounding box center [275, 99] width 98 height 31
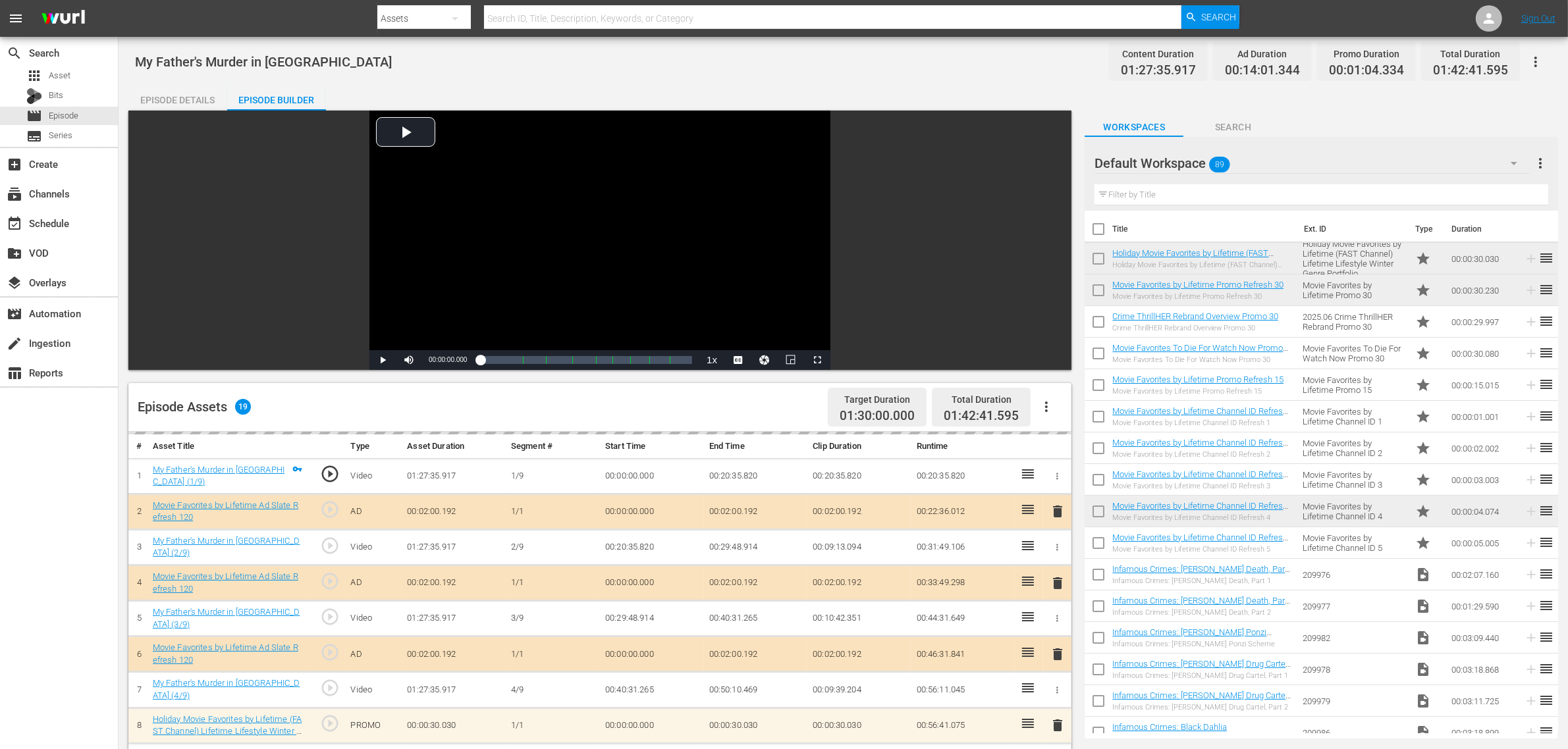
click at [966, 71] on div "My Father's Murder in [GEOGRAPHIC_DATA] Content Duration 01:27:35.917 Ad Durati…" at bounding box center [843, 62] width 1416 height 29
click at [1263, 155] on div "Default Workspace 89" at bounding box center [1312, 162] width 435 height 37
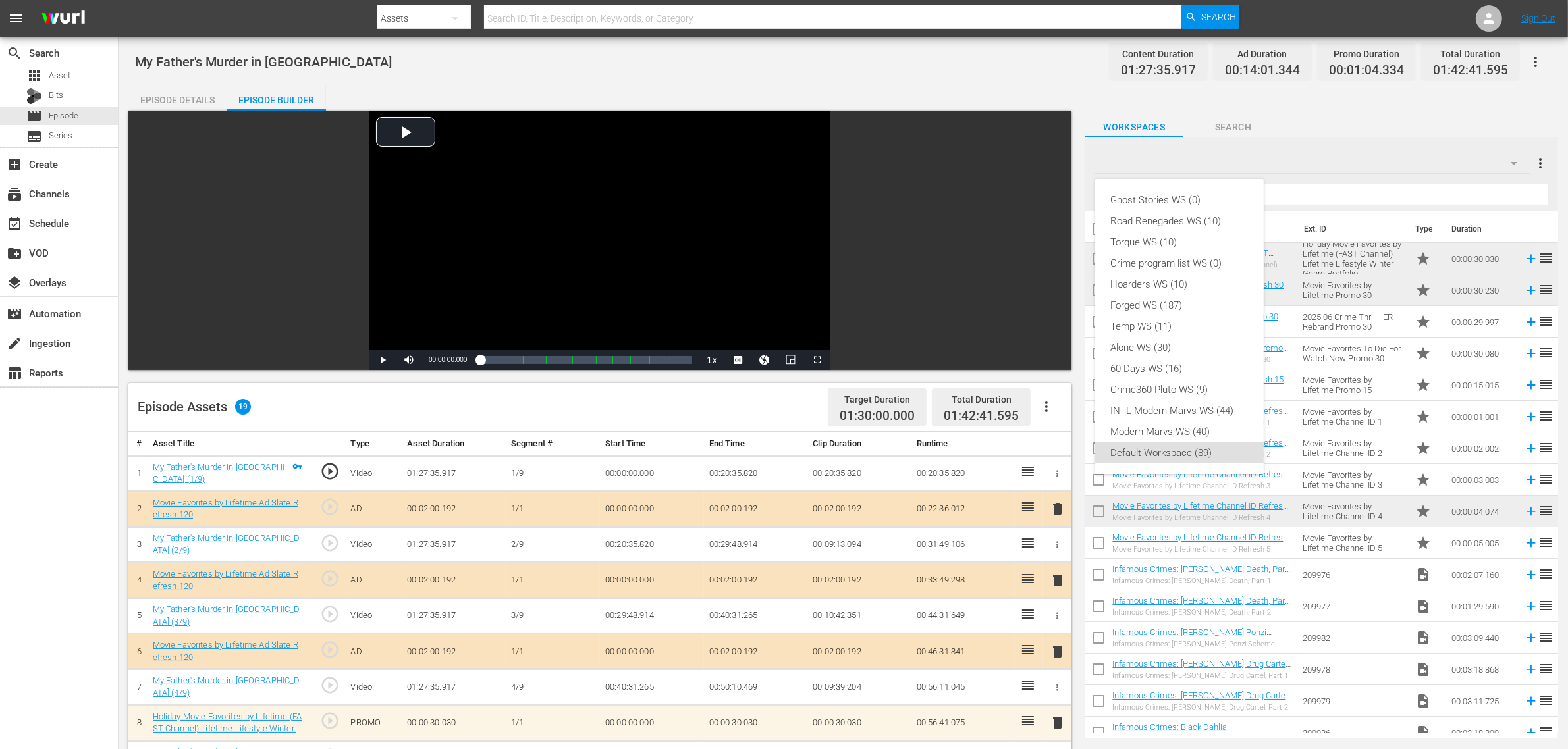
click at [959, 75] on div "Ghost Stories WS (0) Road Renegades WS (10) Torque WS (10) Crime program list W…" at bounding box center [784, 374] width 1568 height 749
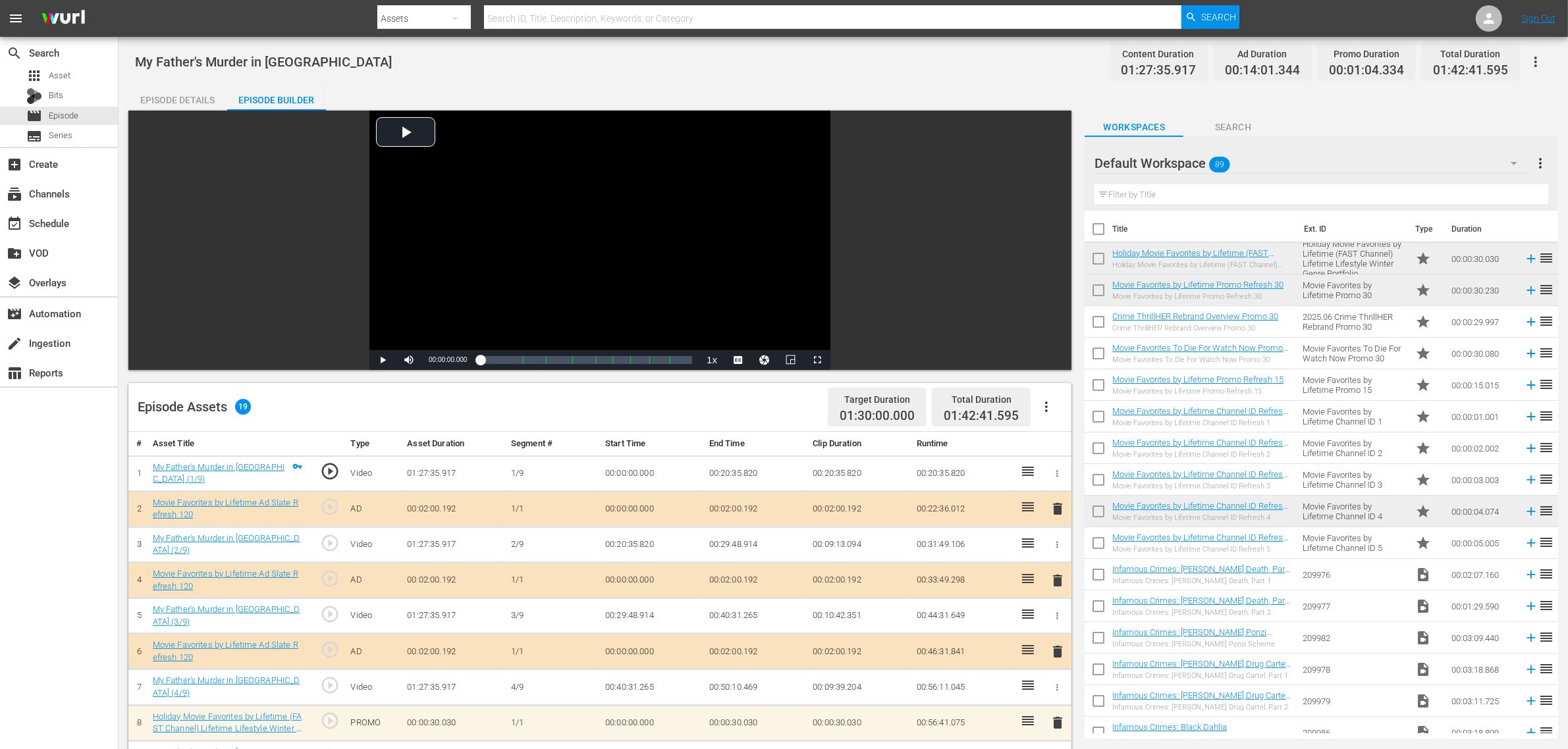
click at [728, 63] on div "My Father's Murder in [GEOGRAPHIC_DATA] Content Duration 01:27:35.917 Ad Durati…" at bounding box center [843, 62] width 1416 height 29
